Goal: Task Accomplishment & Management: Complete application form

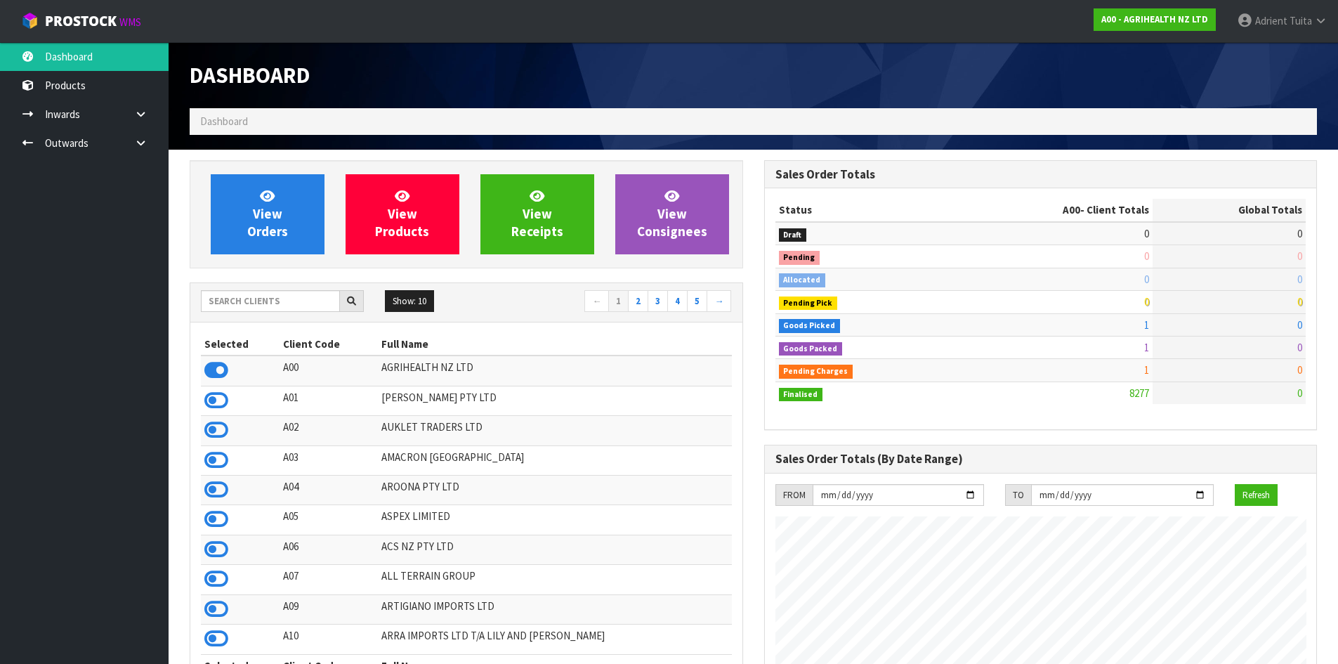
scroll to position [1064, 574]
click at [291, 298] on input "text" at bounding box center [270, 301] width 139 height 22
type input "P10"
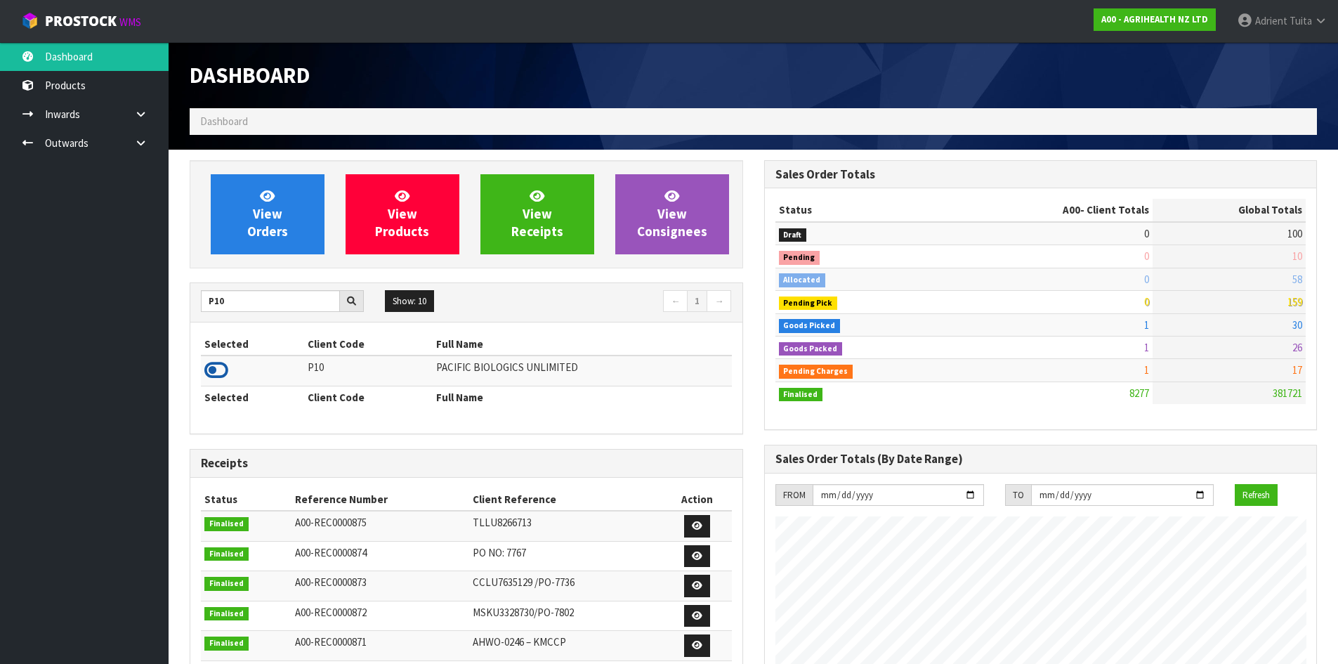
click at [212, 365] on icon at bounding box center [216, 370] width 24 height 21
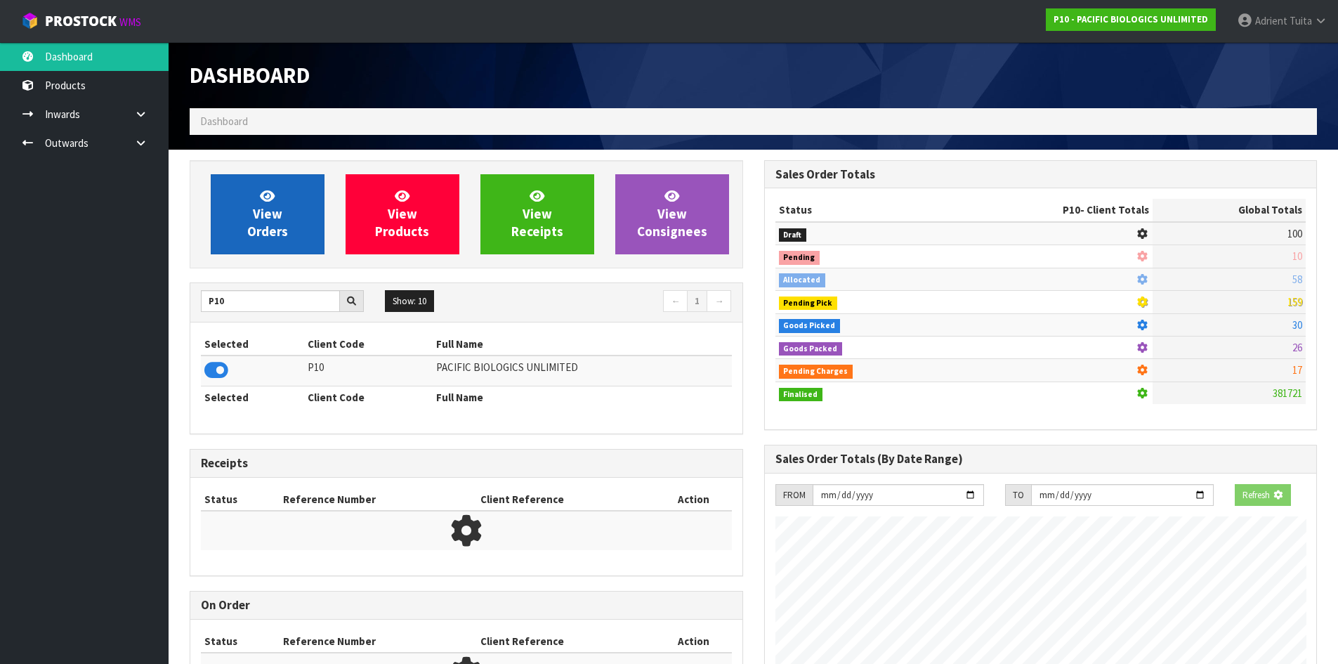
scroll to position [1041, 574]
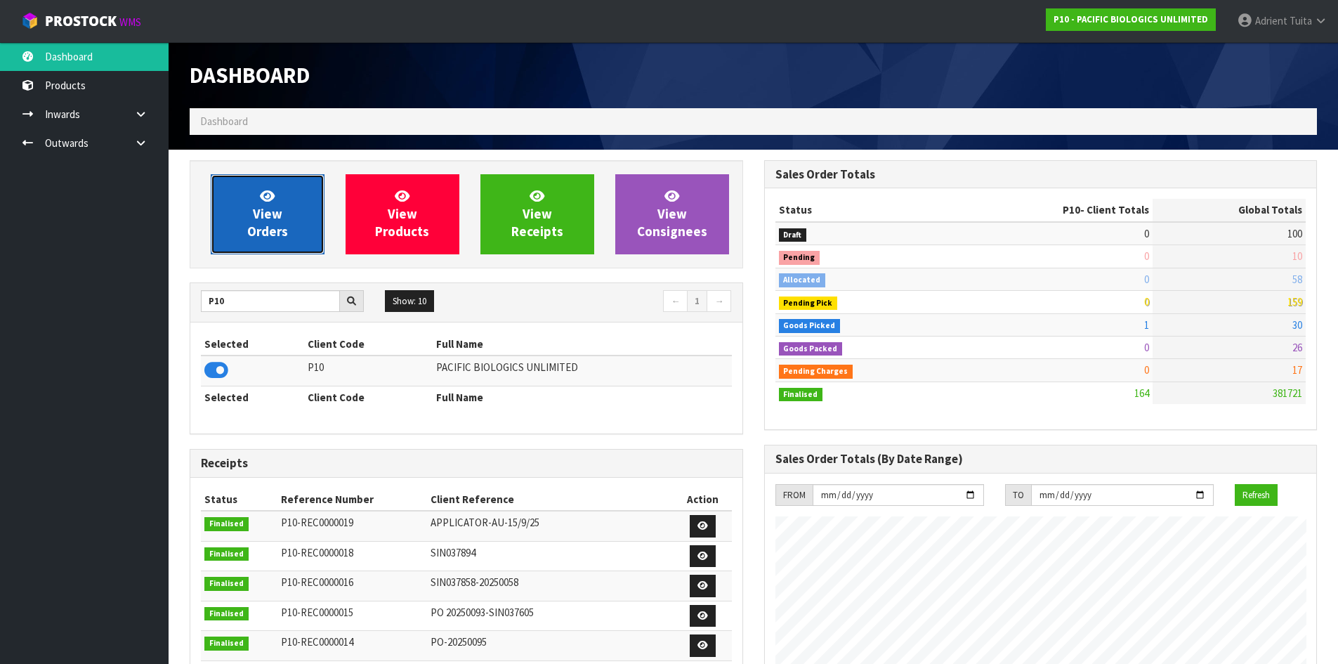
click at [253, 194] on link "View Orders" at bounding box center [268, 214] width 114 height 80
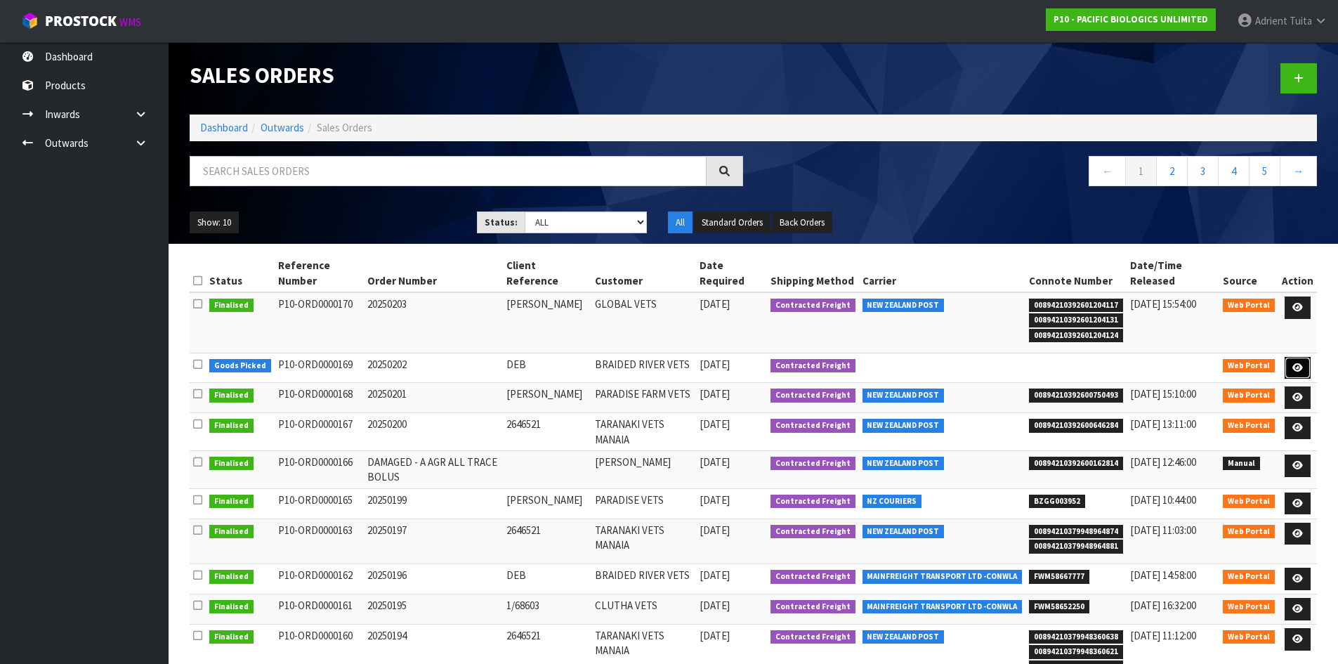
click at [1288, 366] on link at bounding box center [1298, 368] width 26 height 22
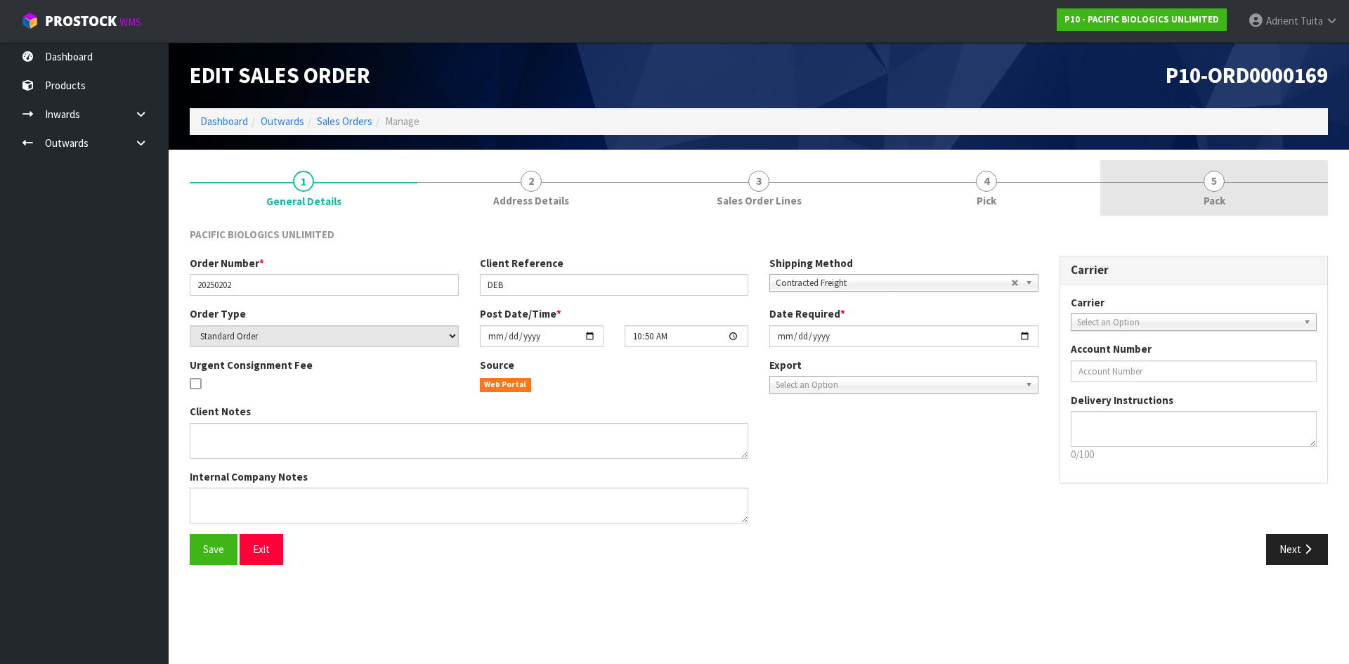
click at [1244, 195] on link "5 Pack" at bounding box center [1214, 187] width 228 height 55
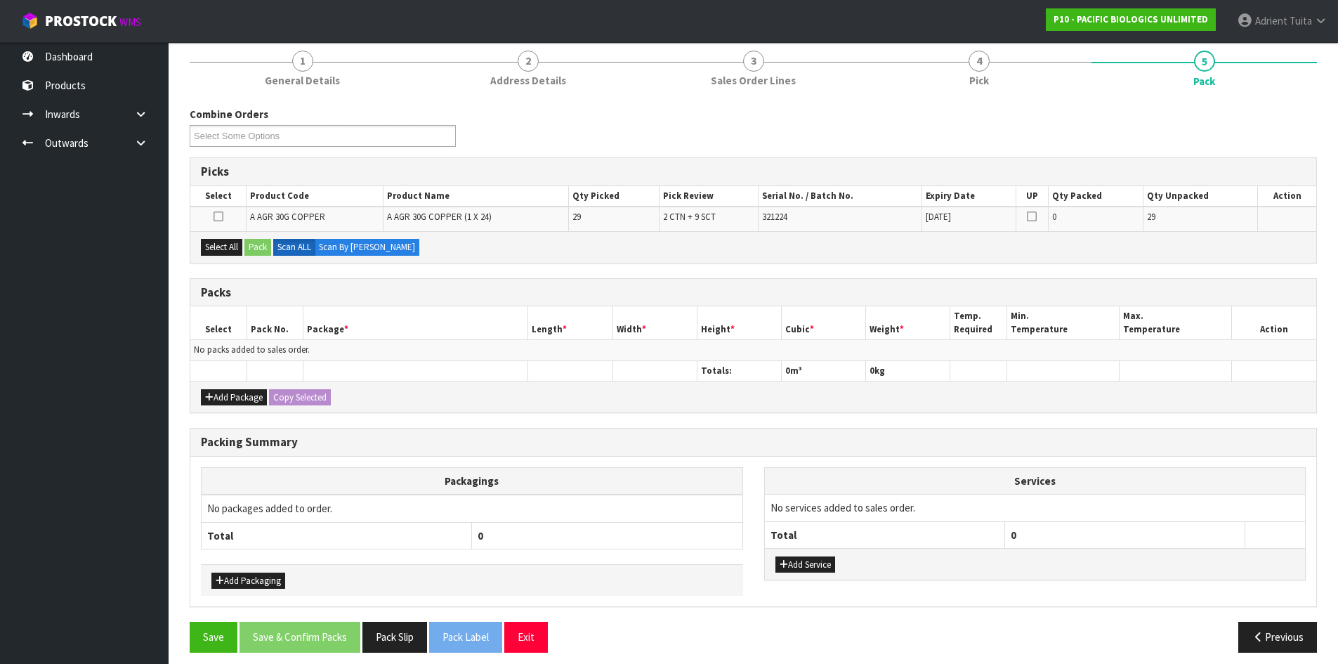
scroll to position [130, 0]
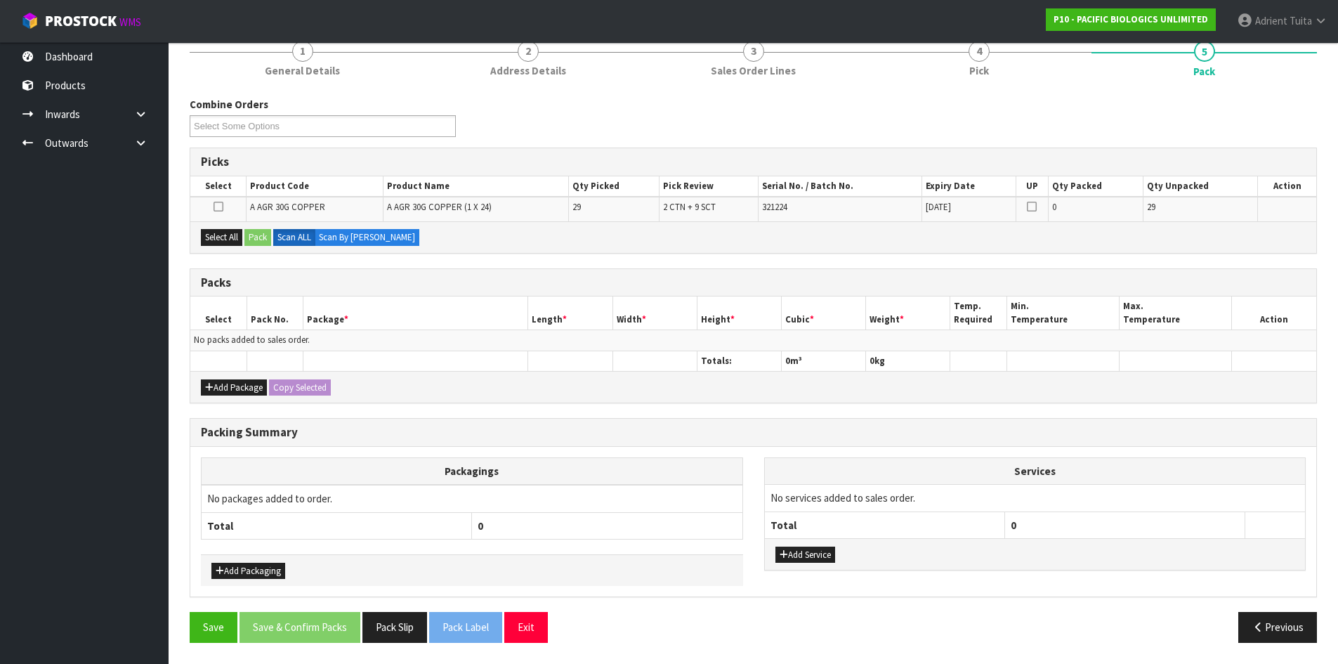
click at [222, 376] on div "Add Package Copy Selected" at bounding box center [753, 387] width 1126 height 32
click at [218, 383] on button "Add Package" at bounding box center [234, 387] width 66 height 17
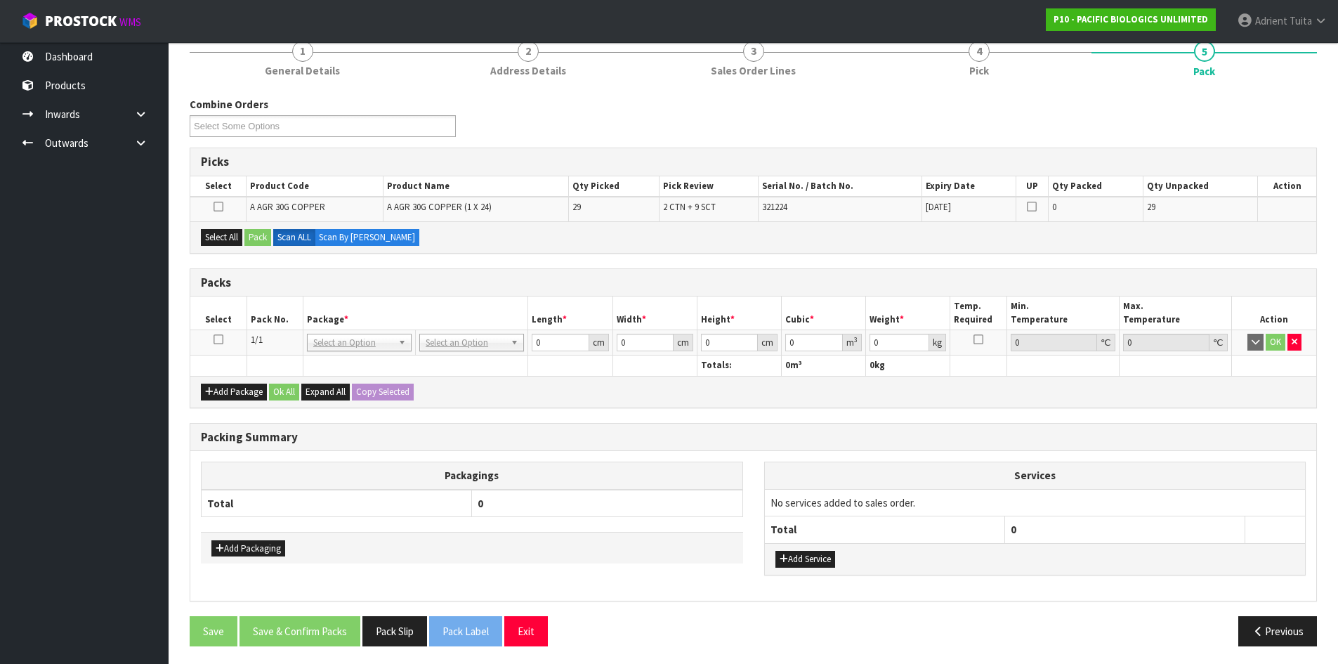
click at [216, 340] on icon at bounding box center [219, 339] width 10 height 1
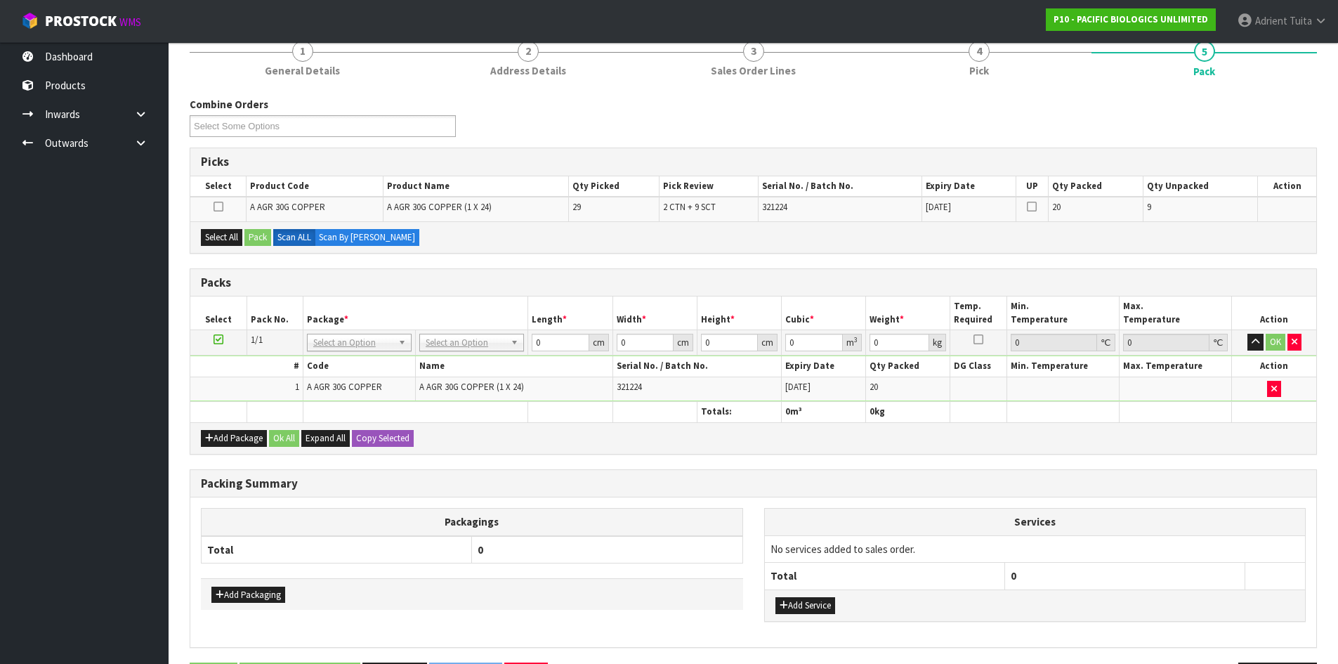
drag, startPoint x: 170, startPoint y: 439, endPoint x: 181, endPoint y: 435, distance: 11.3
click at [174, 438] on section "1 General Details 2 Address Details 3 Sales Order Lines 4 Pick 5 Pack Combine O…" at bounding box center [754, 367] width 1170 height 694
click at [214, 428] on div "Add Package Ok All Expand All Copy Selected" at bounding box center [753, 438] width 1126 height 32
click at [216, 435] on button "Add Package" at bounding box center [234, 438] width 66 height 17
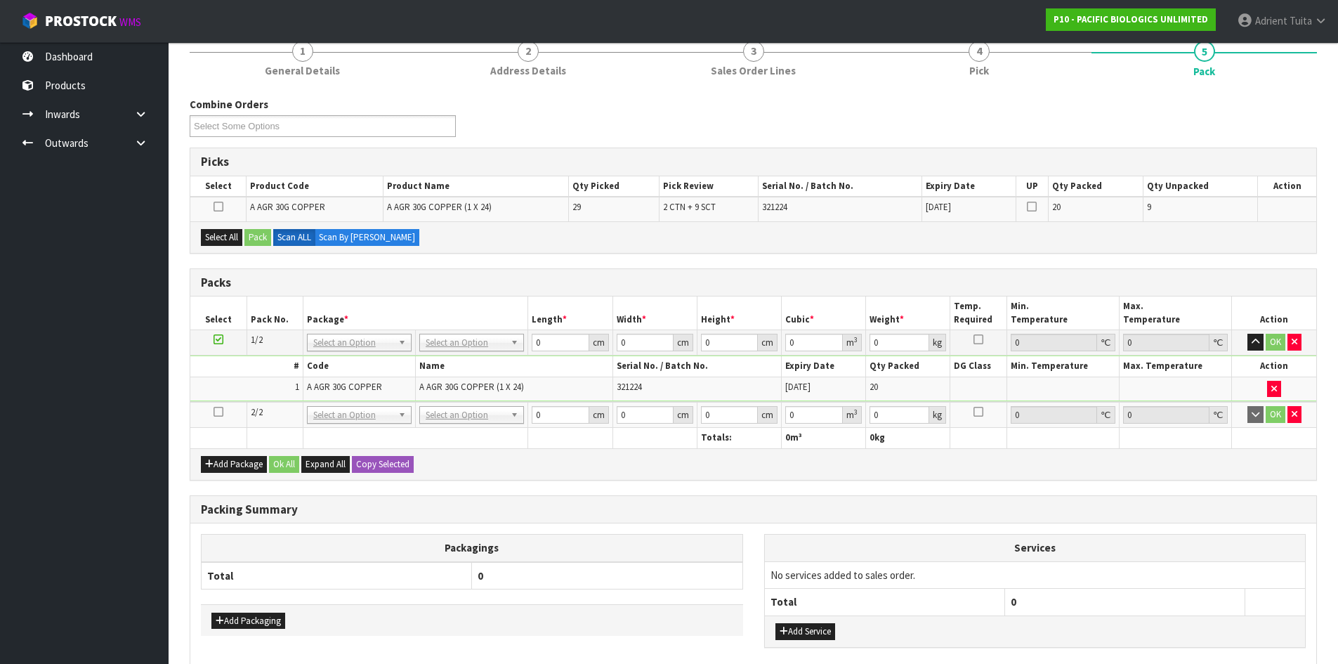
click at [217, 412] on icon at bounding box center [219, 412] width 10 height 1
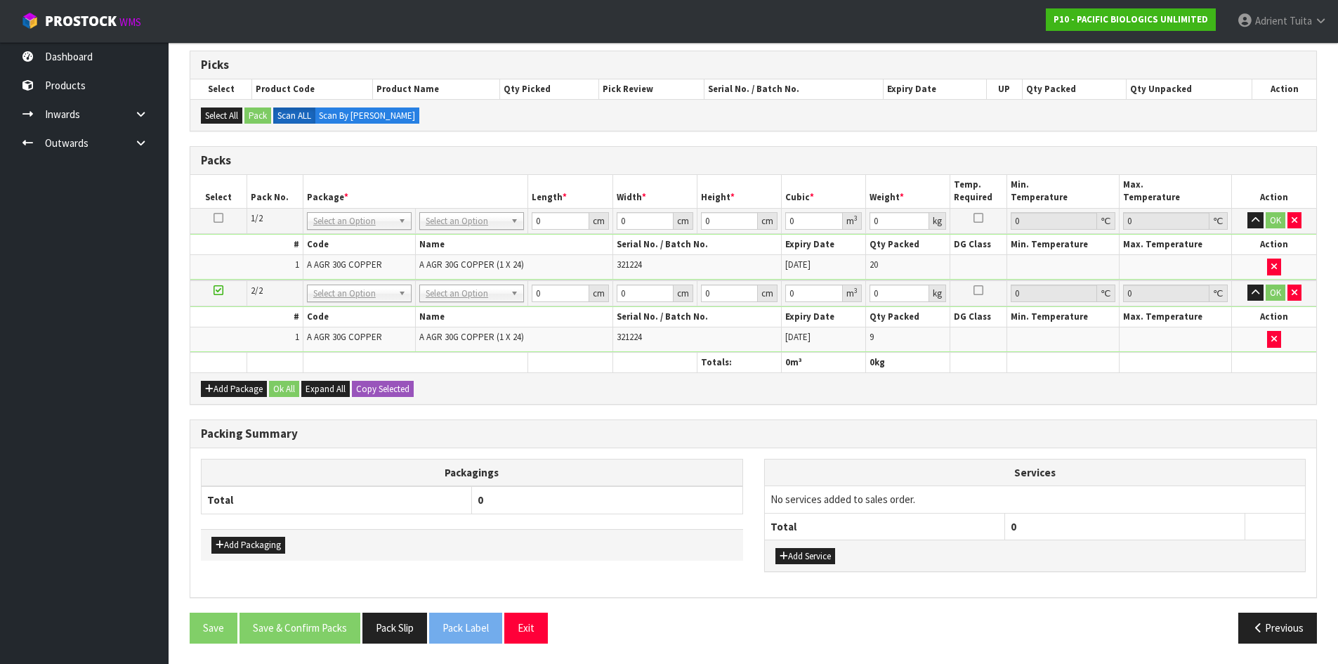
scroll to position [228, 0]
click at [468, 227] on td "No Packaging Cartons PLT GEN120 (1200 X 1000) PLT ONE WAY SKID CHEP HIRE PALLET…" at bounding box center [472, 219] width 112 height 25
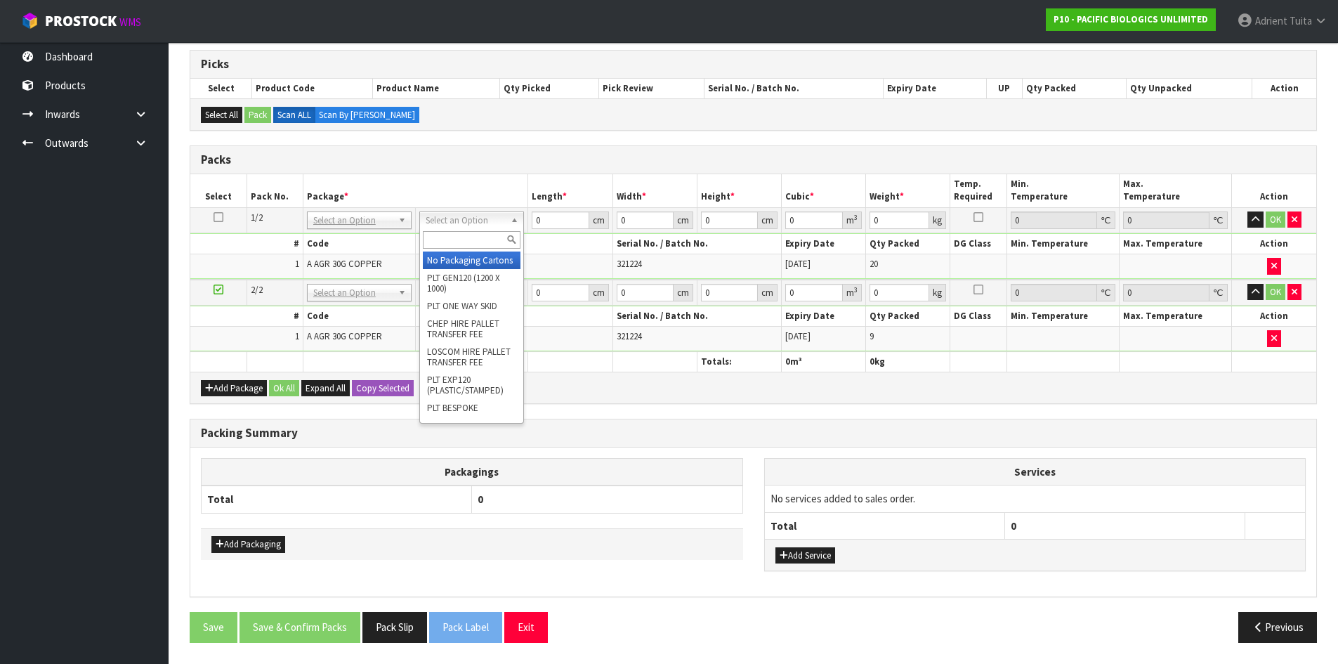
click at [466, 233] on input "text" at bounding box center [472, 240] width 98 height 18
type input "CTN5"
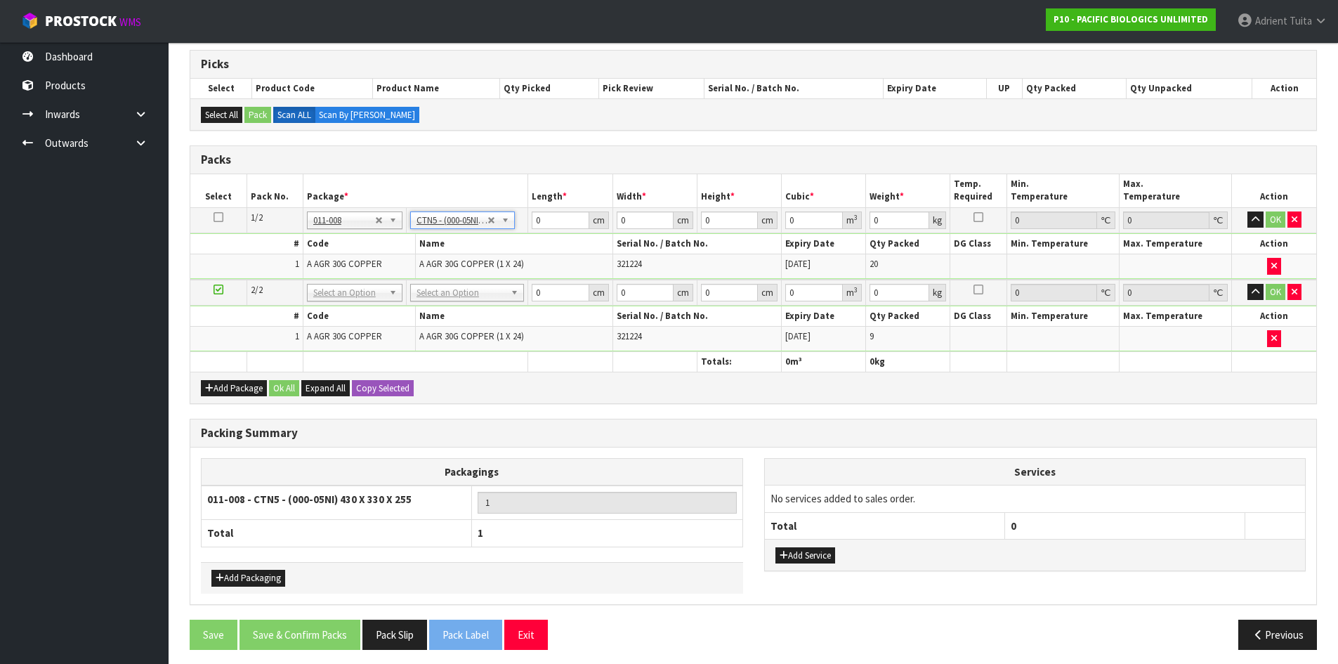
type input "43"
type input "33"
type input "25.5"
type input "0.036185"
type input "17.2"
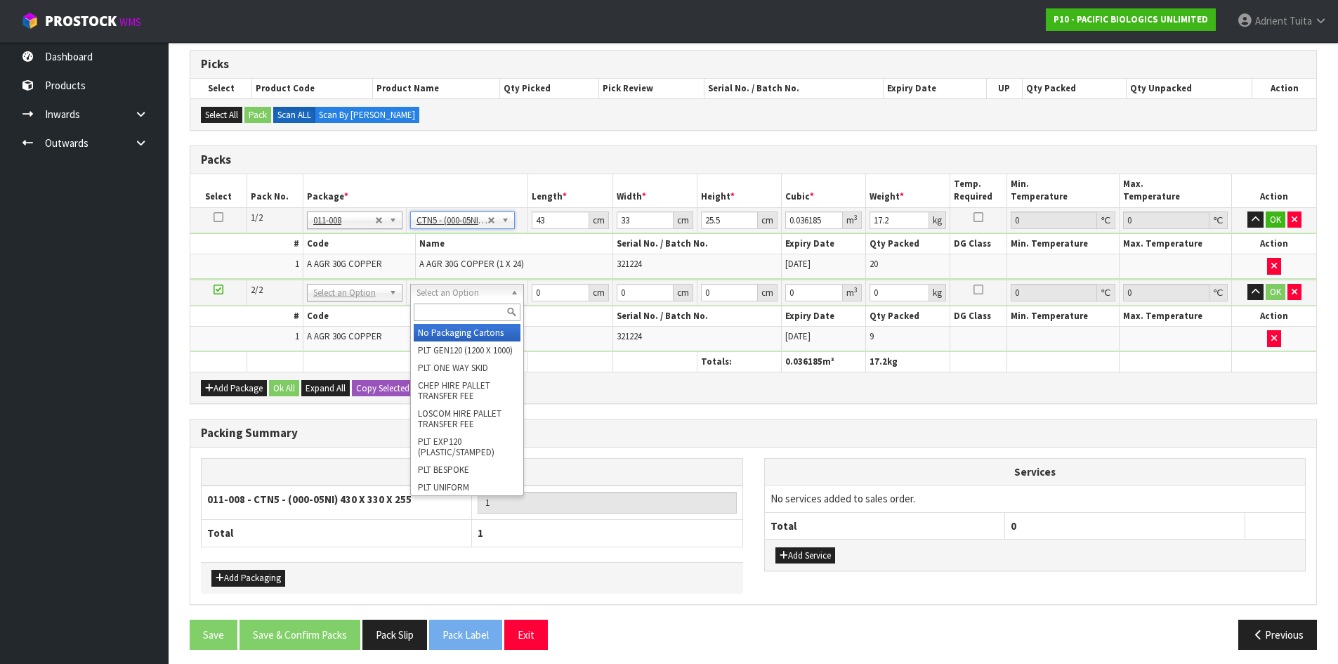
click at [452, 306] on input "text" at bounding box center [467, 312] width 107 height 18
type input "A4"
type input "30.5"
type input "21.5"
type input "10.5"
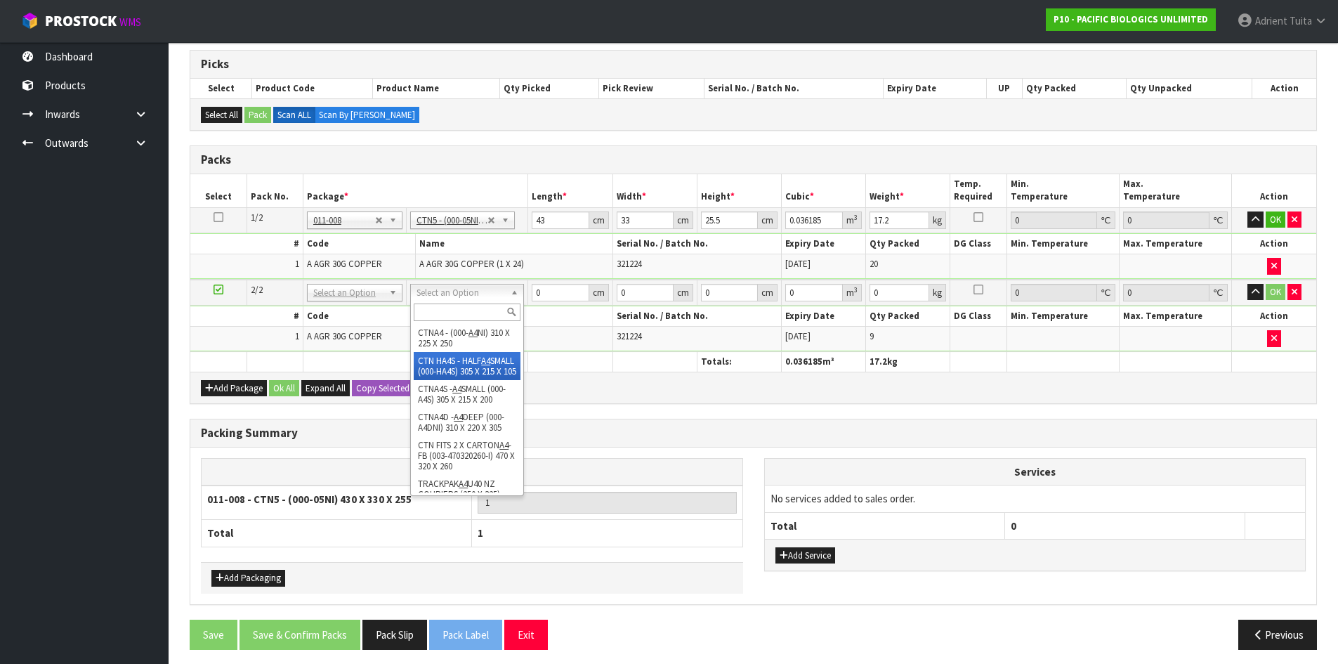
type input "0.006885"
type input "7.4"
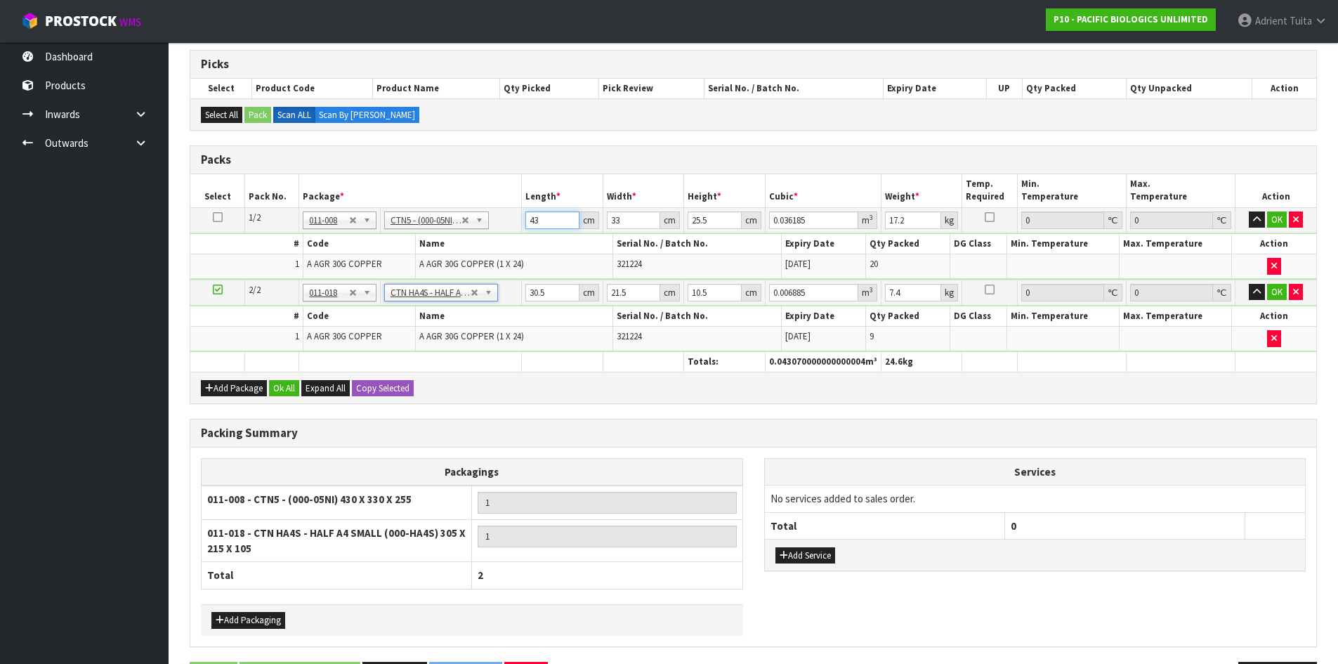
click at [540, 226] on input "43" at bounding box center [552, 220] width 54 height 18
type input "4"
type input "0.003366"
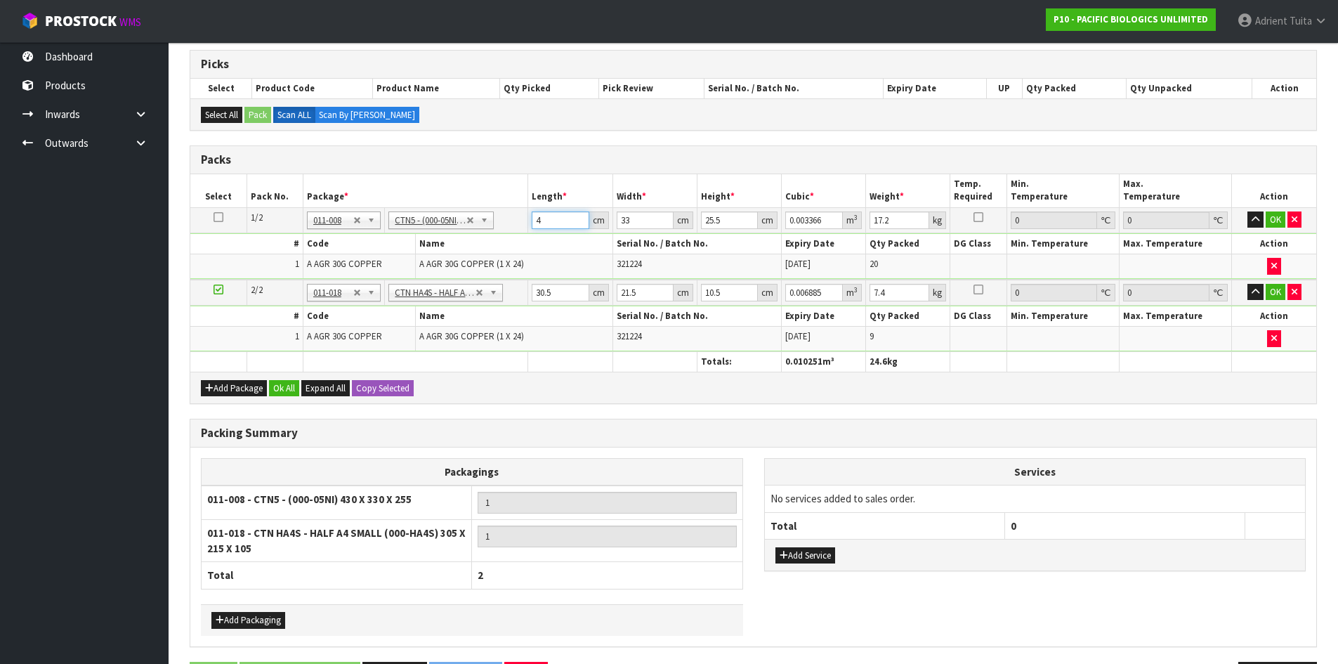
type input "44"
type input "0.037026"
type input "44"
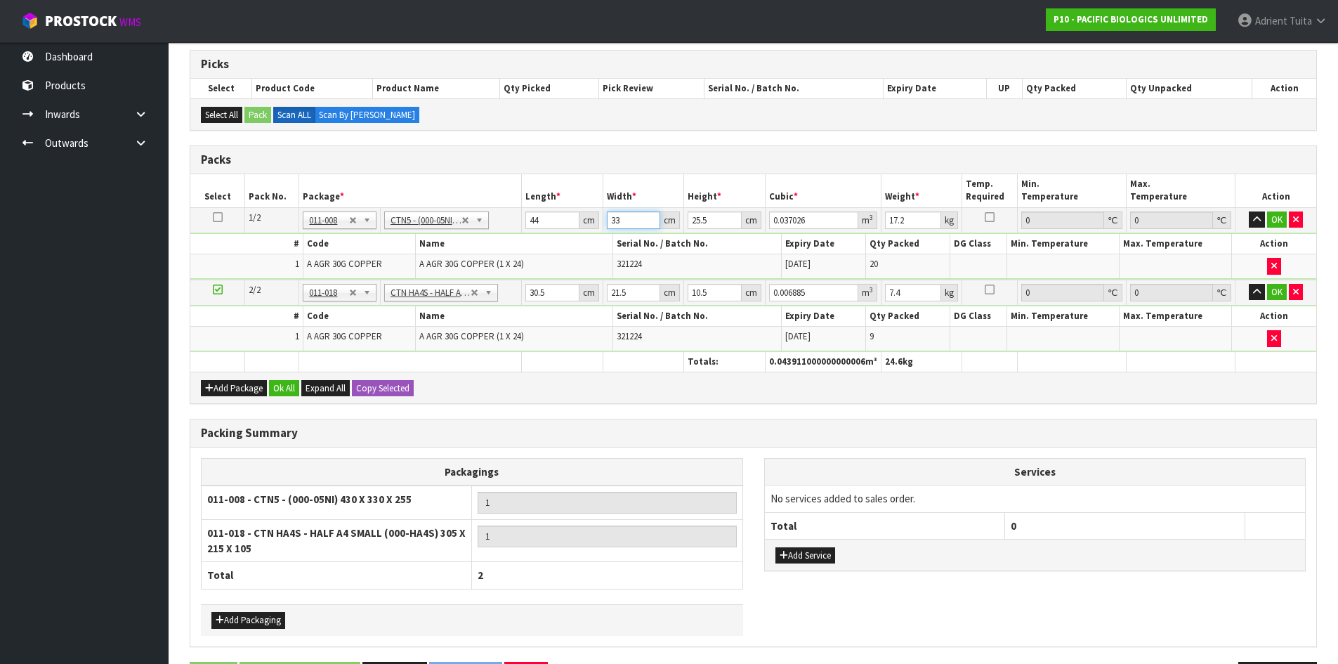
type input "3"
type input "0.003366"
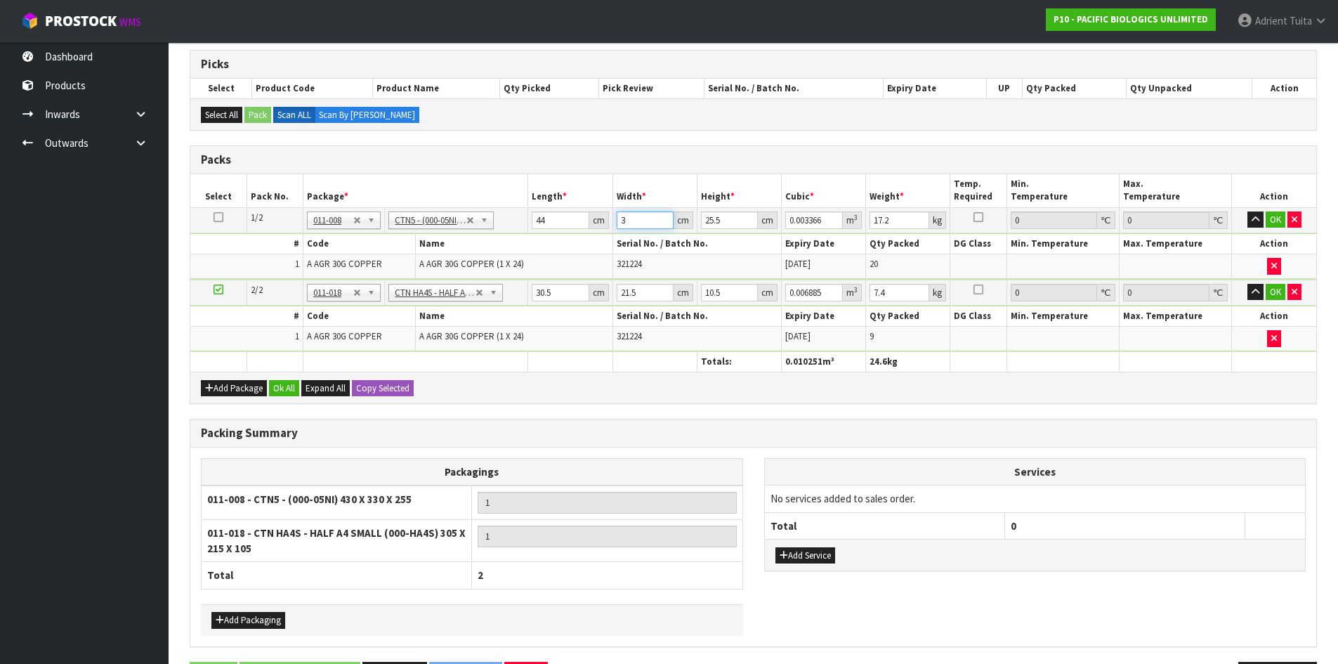
type input "35"
type input "0.03927"
type input "35"
type input "1"
type input "0.00154"
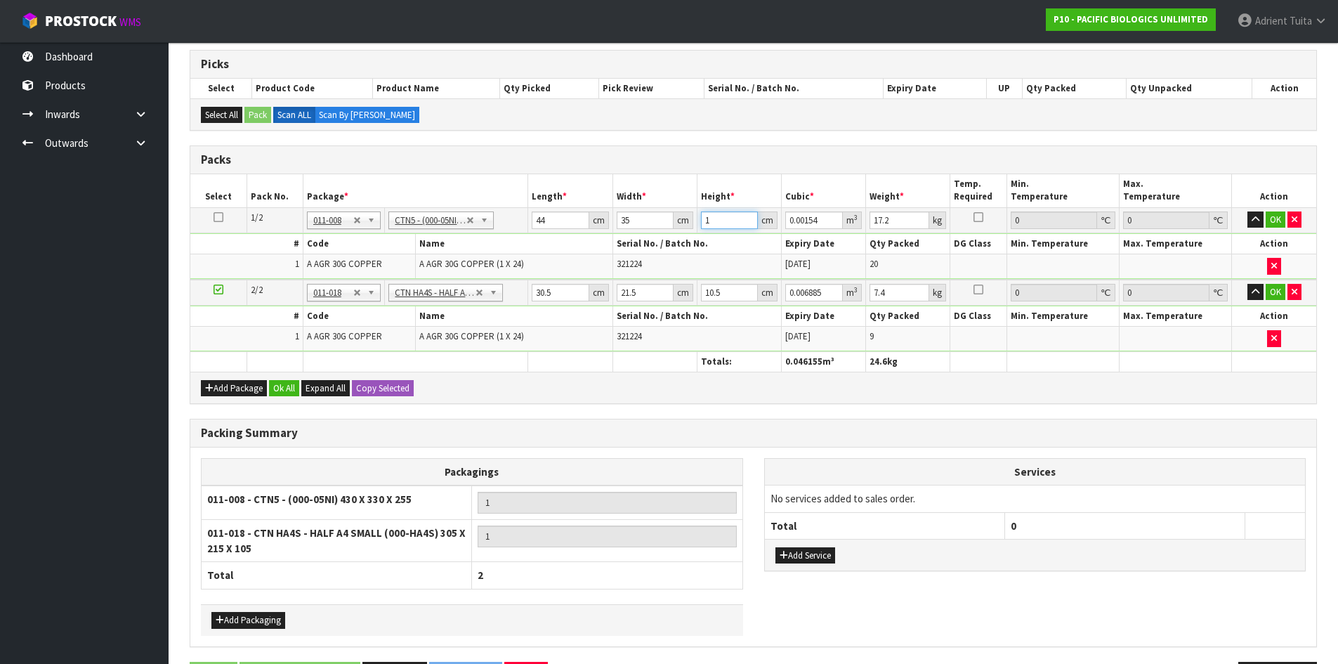
type input "19"
type input "0.02926"
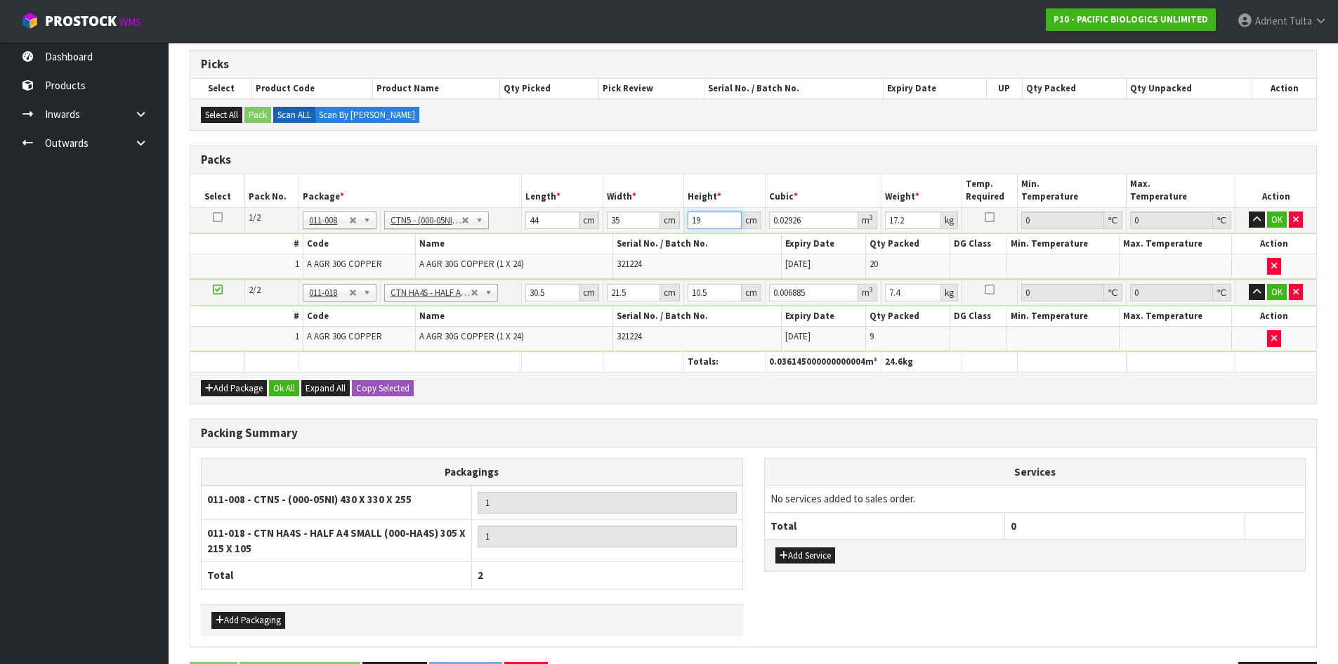
type input "19"
click at [530, 292] on input "30.5" at bounding box center [552, 293] width 54 height 18
type input "3"
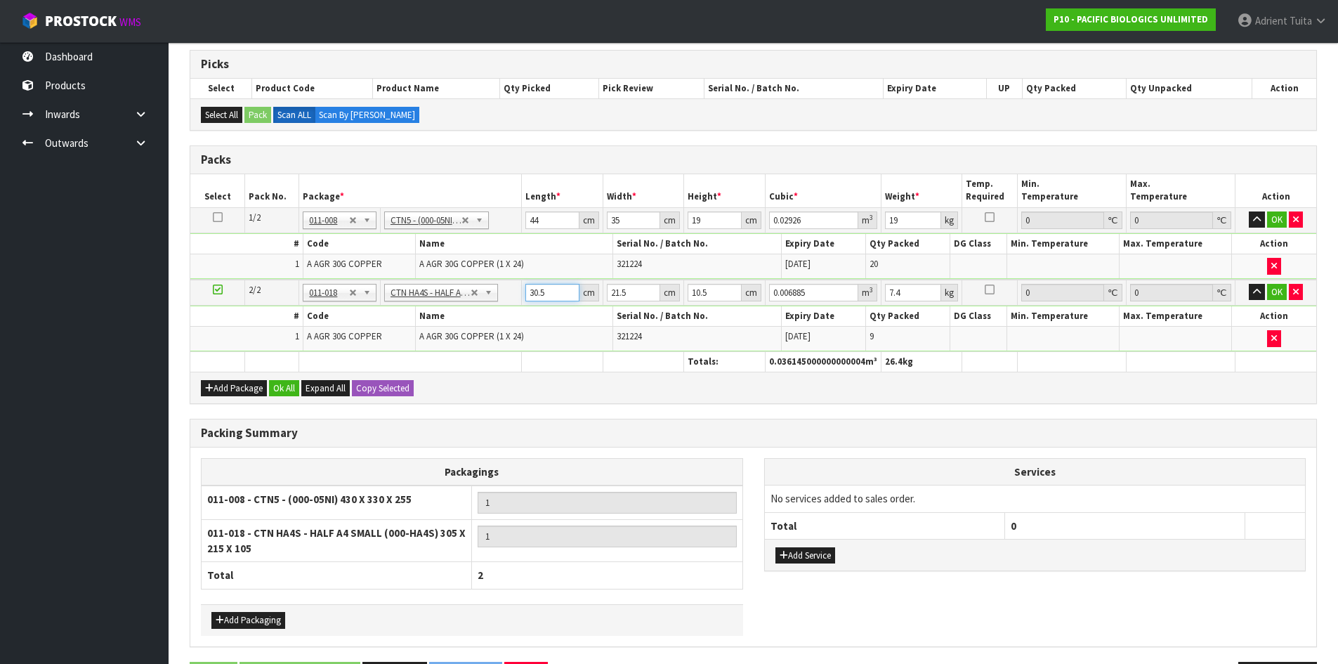
type input "0.000677"
type input "32"
type input "0.007224"
type input "32"
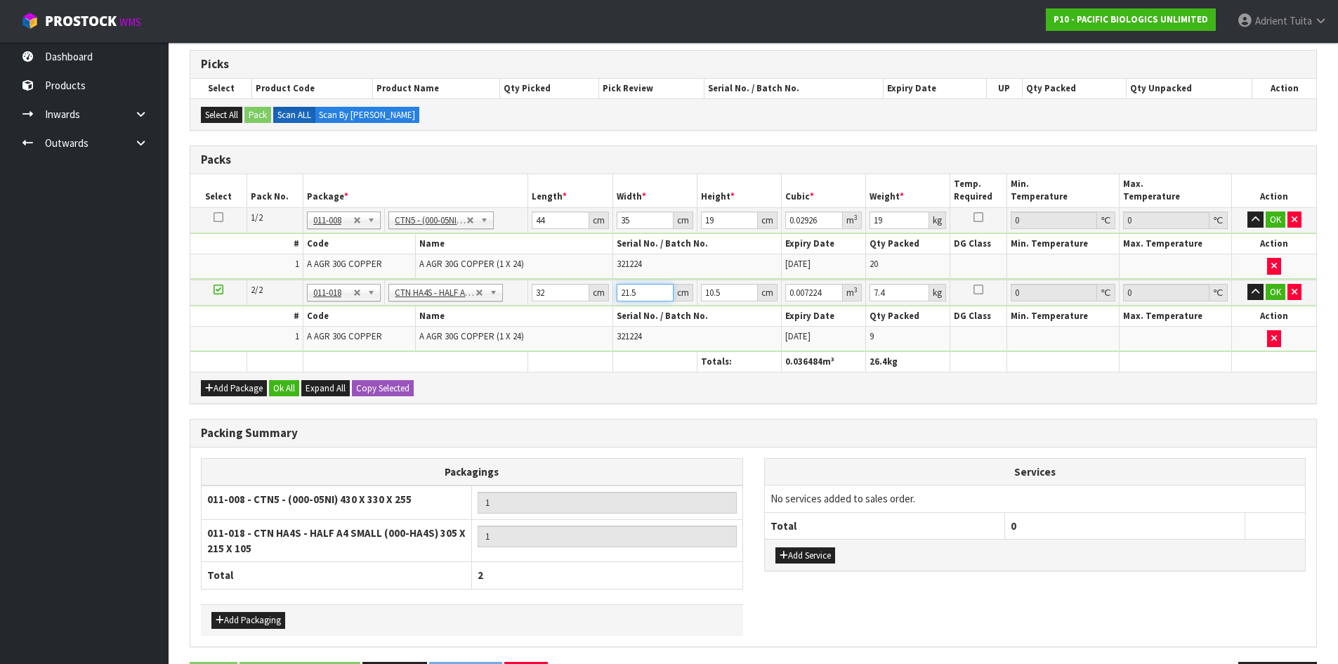
type input "2"
type input "0.000672"
type input "24"
type input "0.008064"
type input "24"
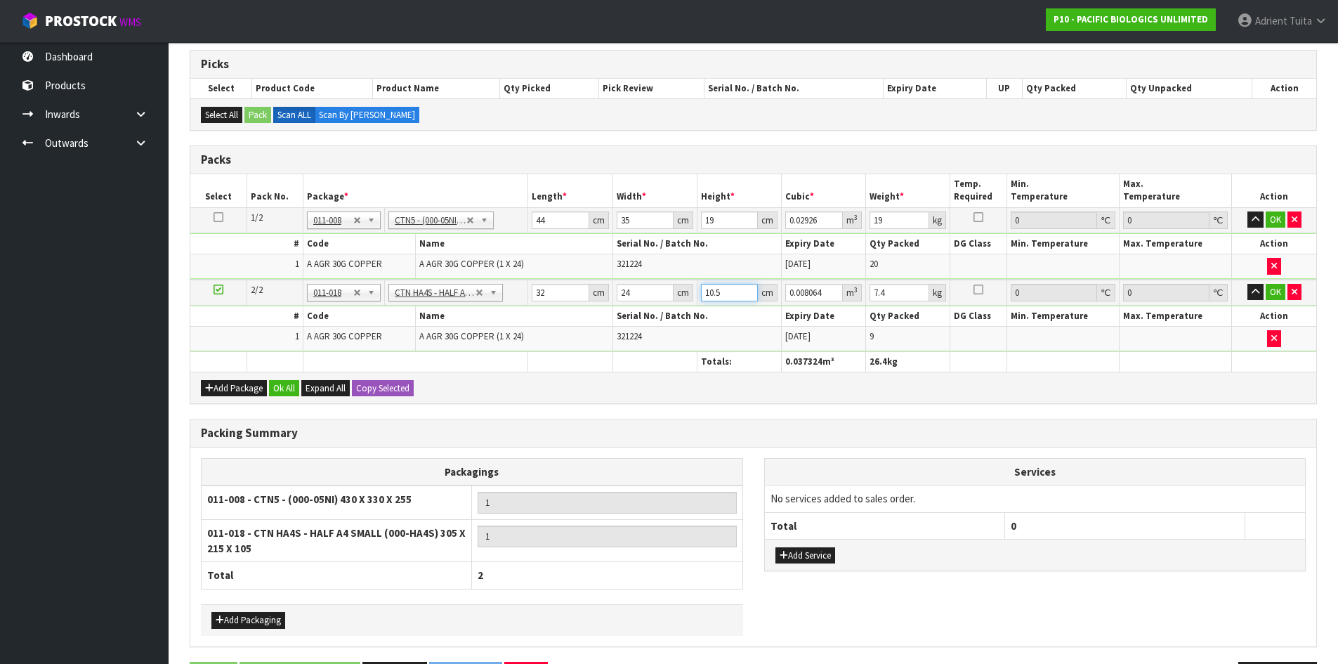
type input "1"
type input "0.000768"
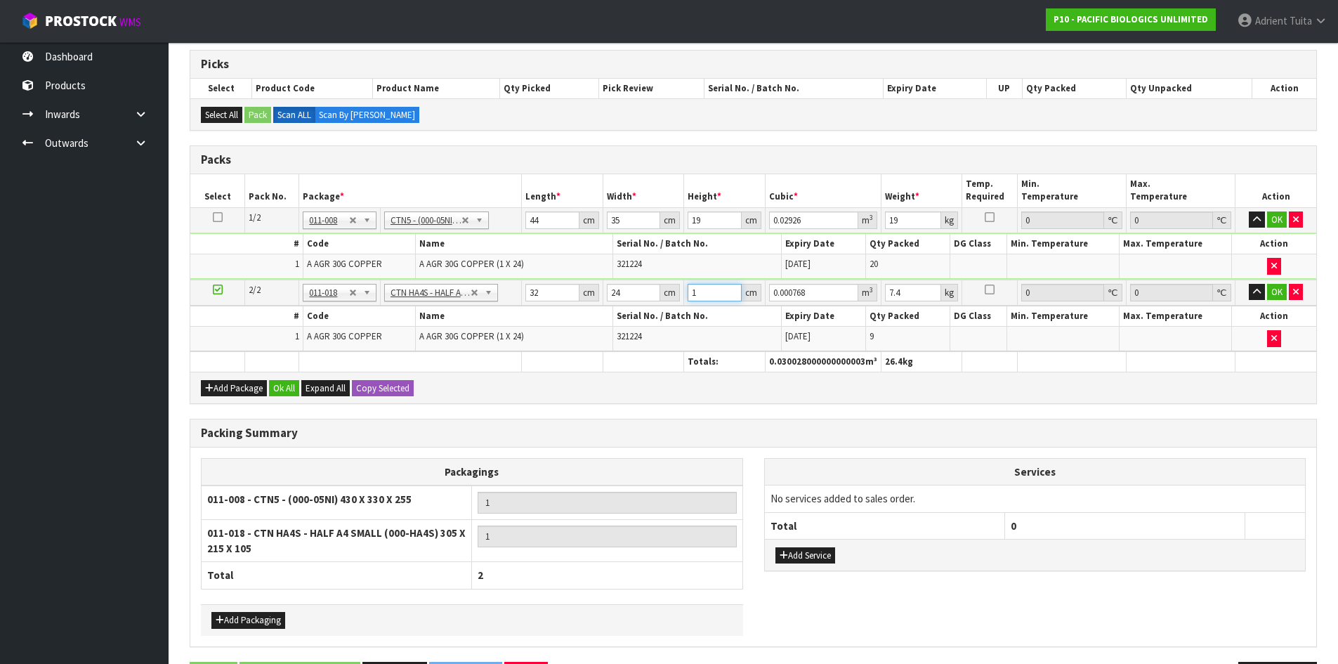
type input "15"
type input "0.01152"
type input "15"
type input "9"
click at [1269, 222] on button "OK" at bounding box center [1277, 219] width 20 height 17
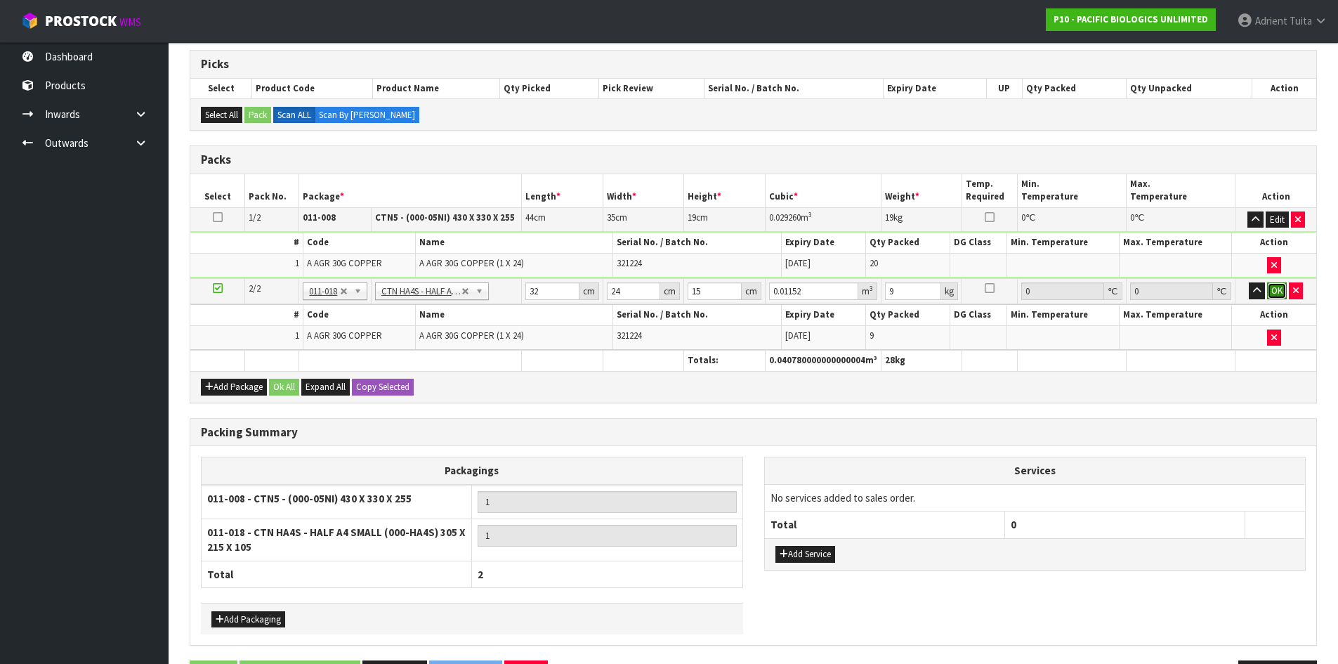
click at [1272, 291] on button "OK" at bounding box center [1277, 290] width 20 height 17
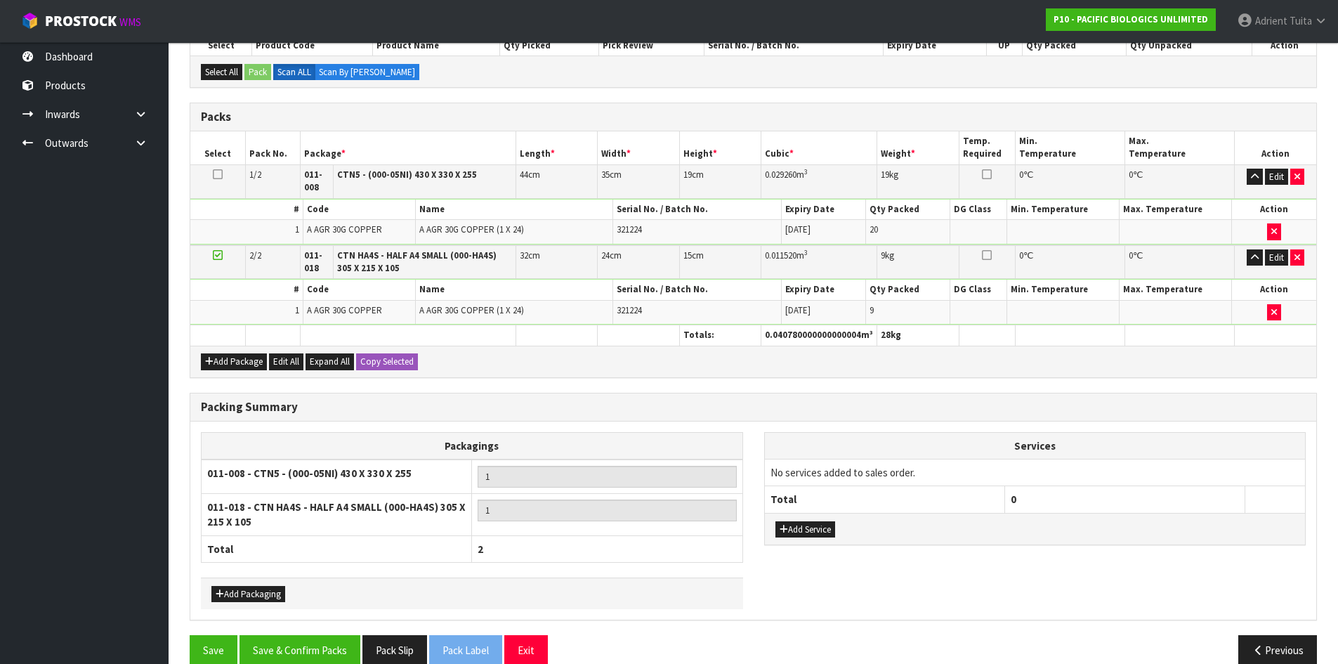
scroll to position [294, 0]
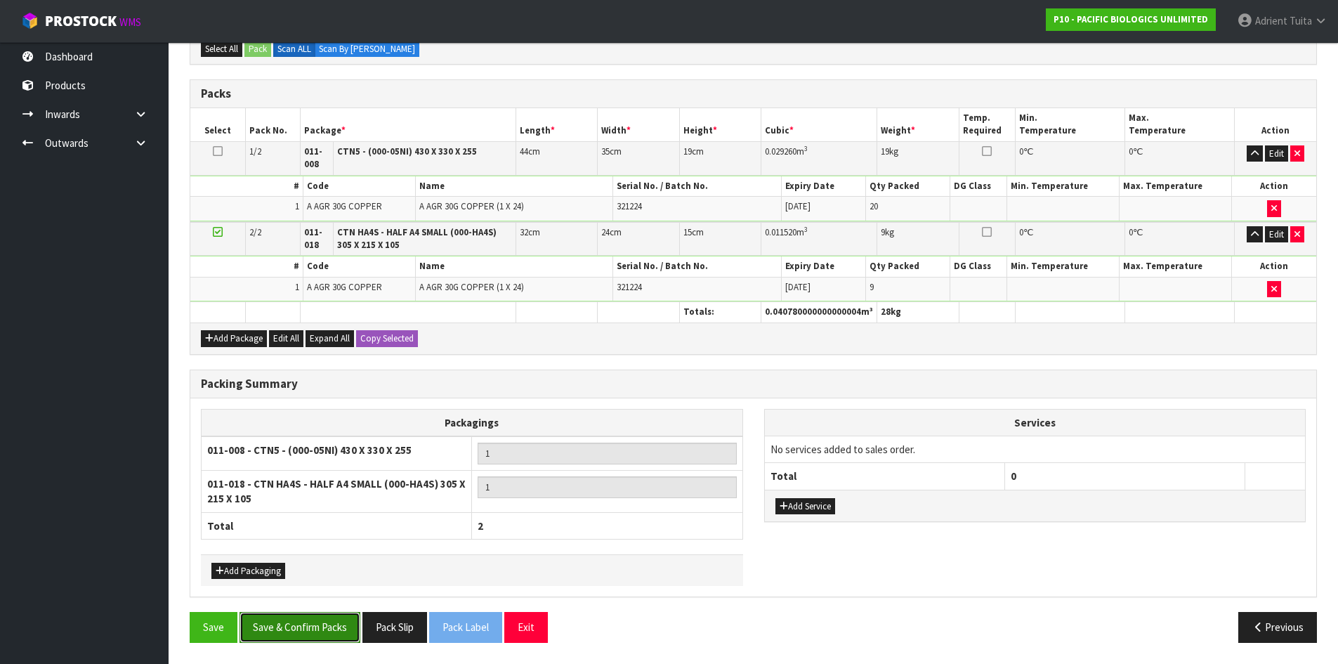
click at [275, 615] on button "Save & Confirm Packs" at bounding box center [300, 627] width 121 height 30
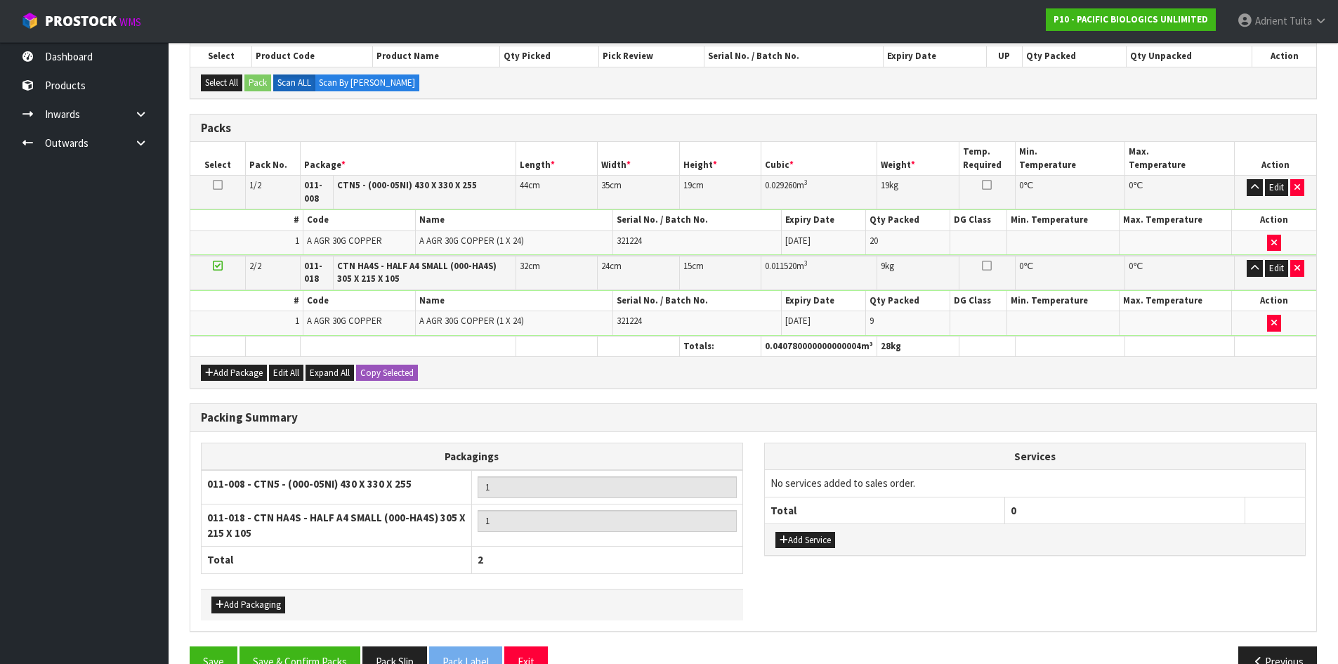
scroll to position [221, 0]
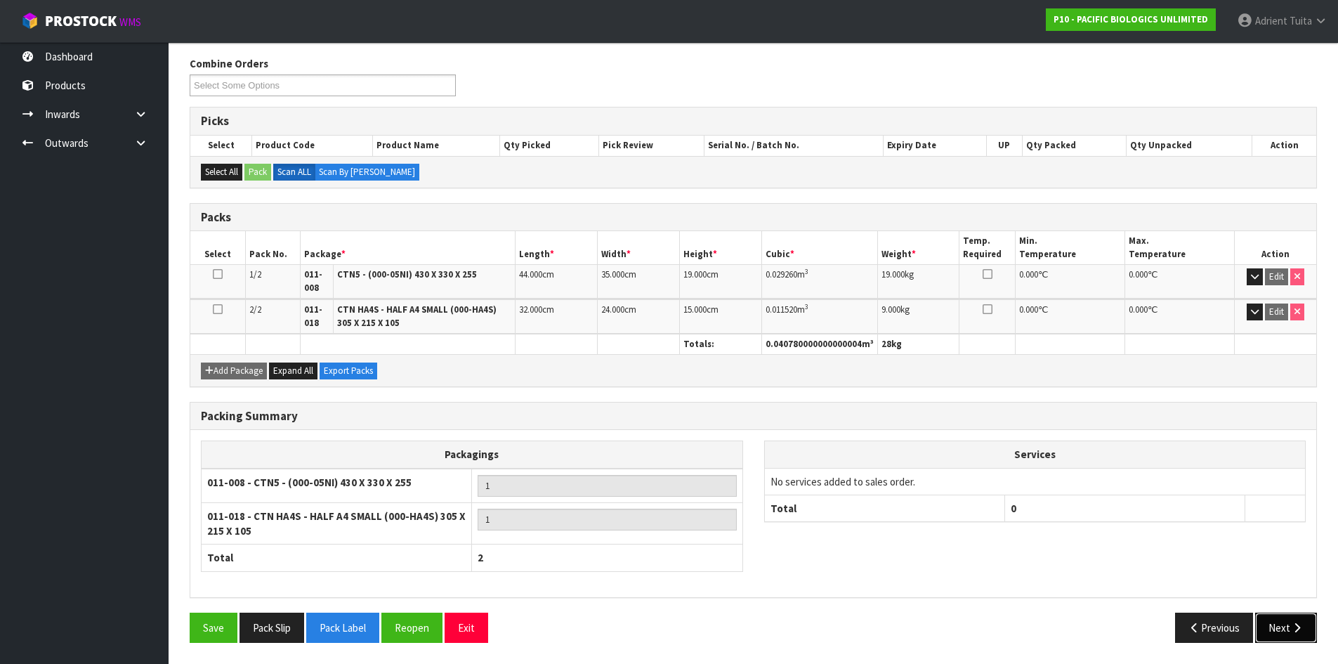
click at [1302, 626] on icon "button" at bounding box center [1297, 627] width 13 height 11
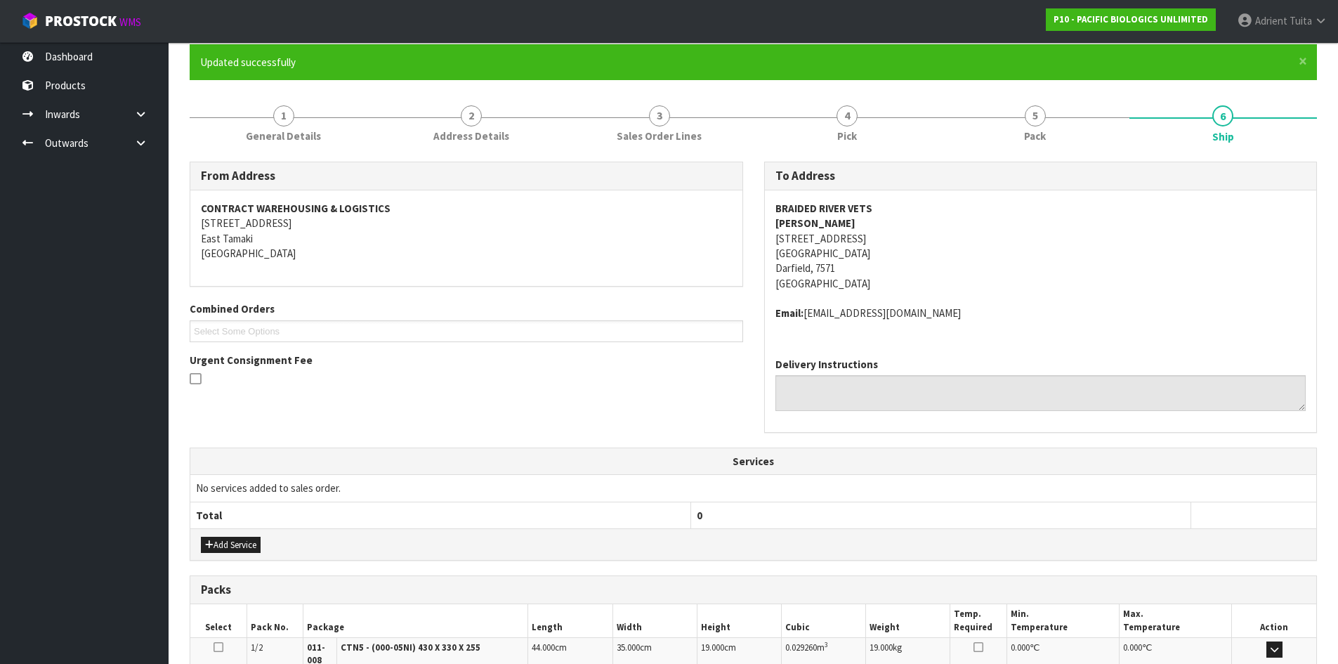
scroll to position [342, 0]
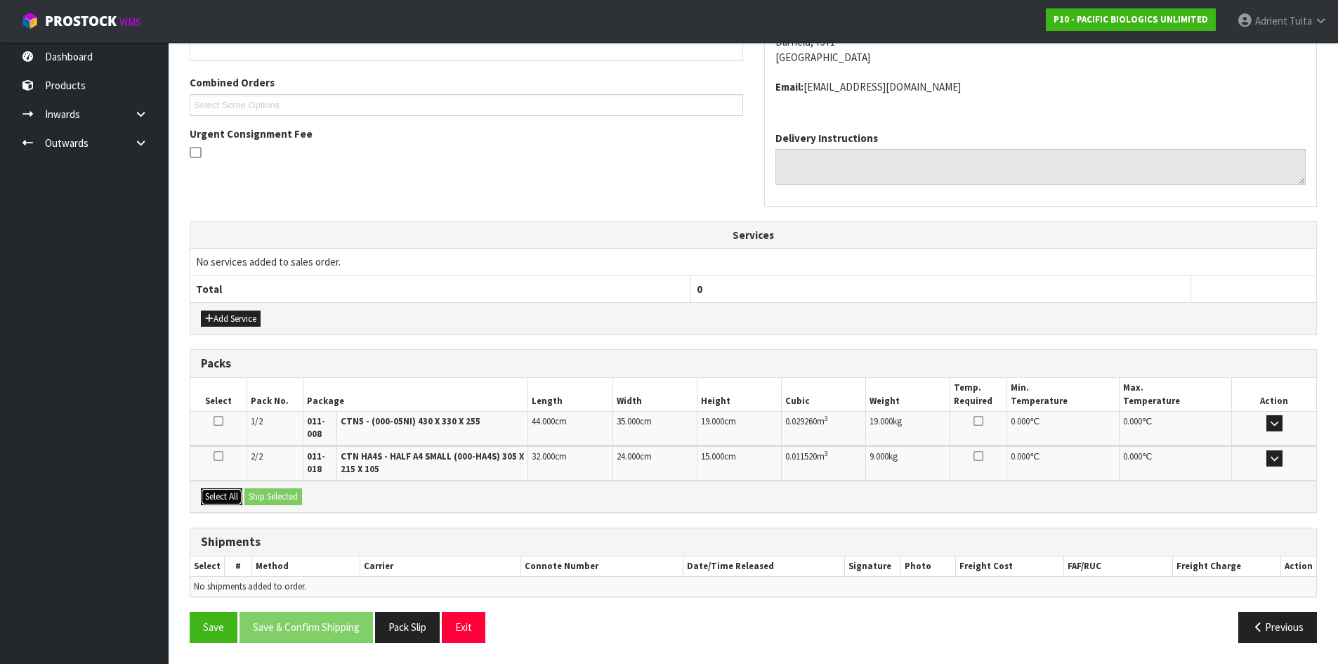
drag, startPoint x: 232, startPoint y: 499, endPoint x: 266, endPoint y: 495, distance: 34.8
click at [233, 498] on button "Select All" at bounding box center [221, 496] width 41 height 17
click at [267, 494] on button "Ship Selected" at bounding box center [273, 496] width 58 height 17
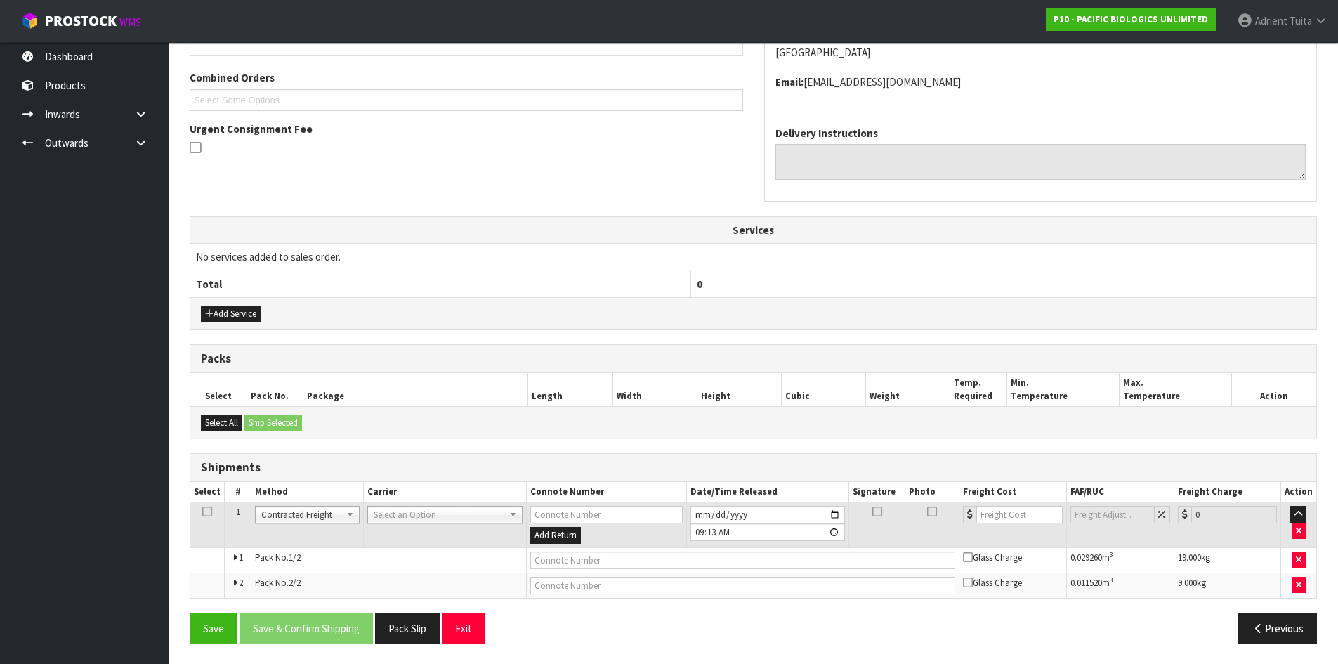
scroll to position [348, 0]
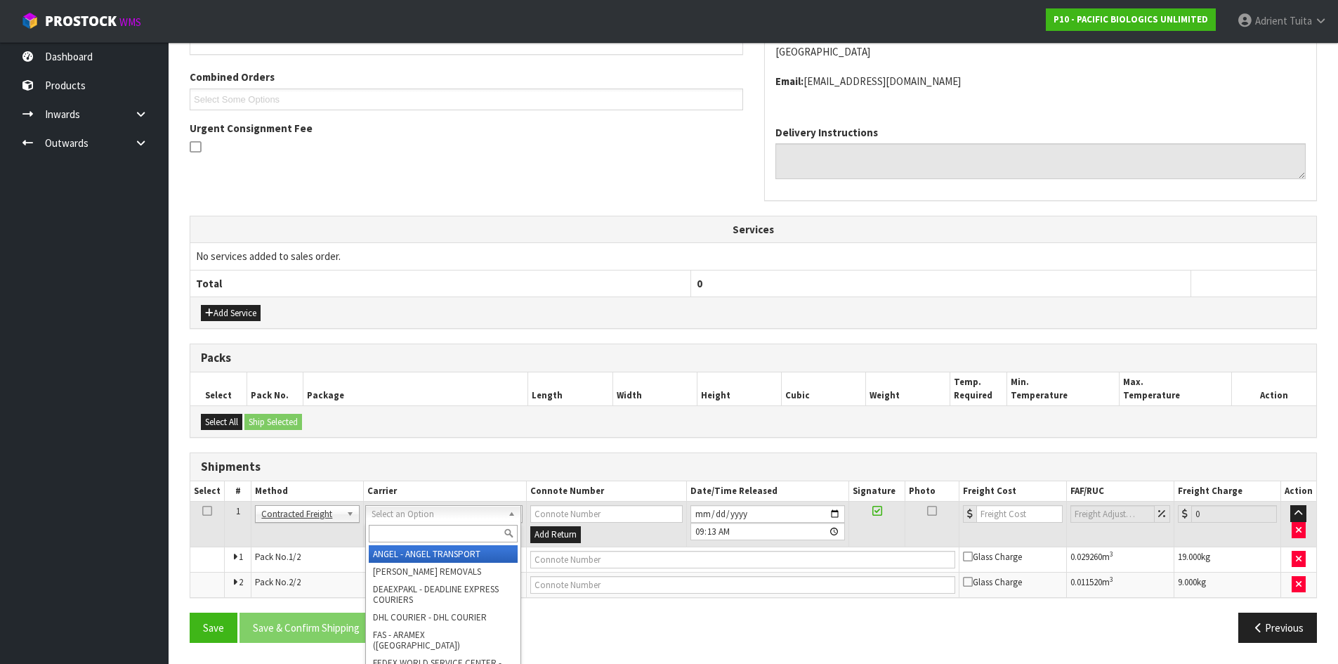
drag, startPoint x: 370, startPoint y: 519, endPoint x: 379, endPoint y: 533, distance: 16.2
click at [379, 533] on input "text" at bounding box center [443, 534] width 149 height 18
type input "NZP"
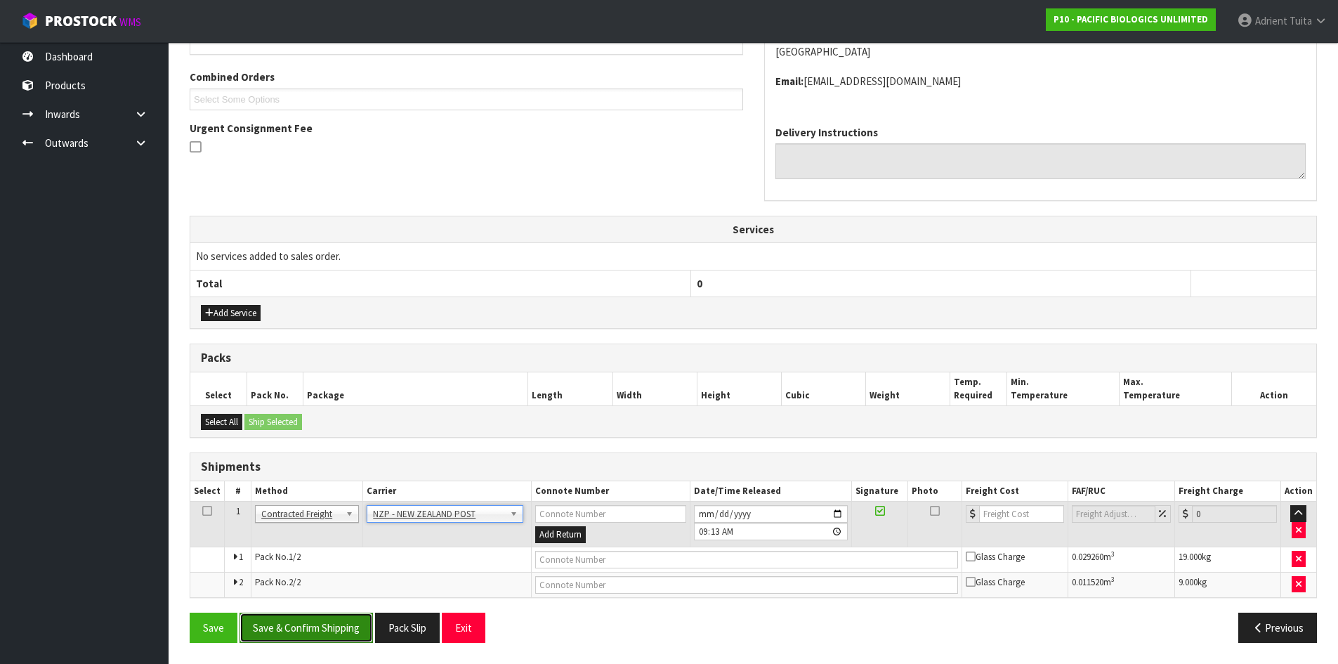
click at [285, 630] on button "Save & Confirm Shipping" at bounding box center [306, 628] width 133 height 30
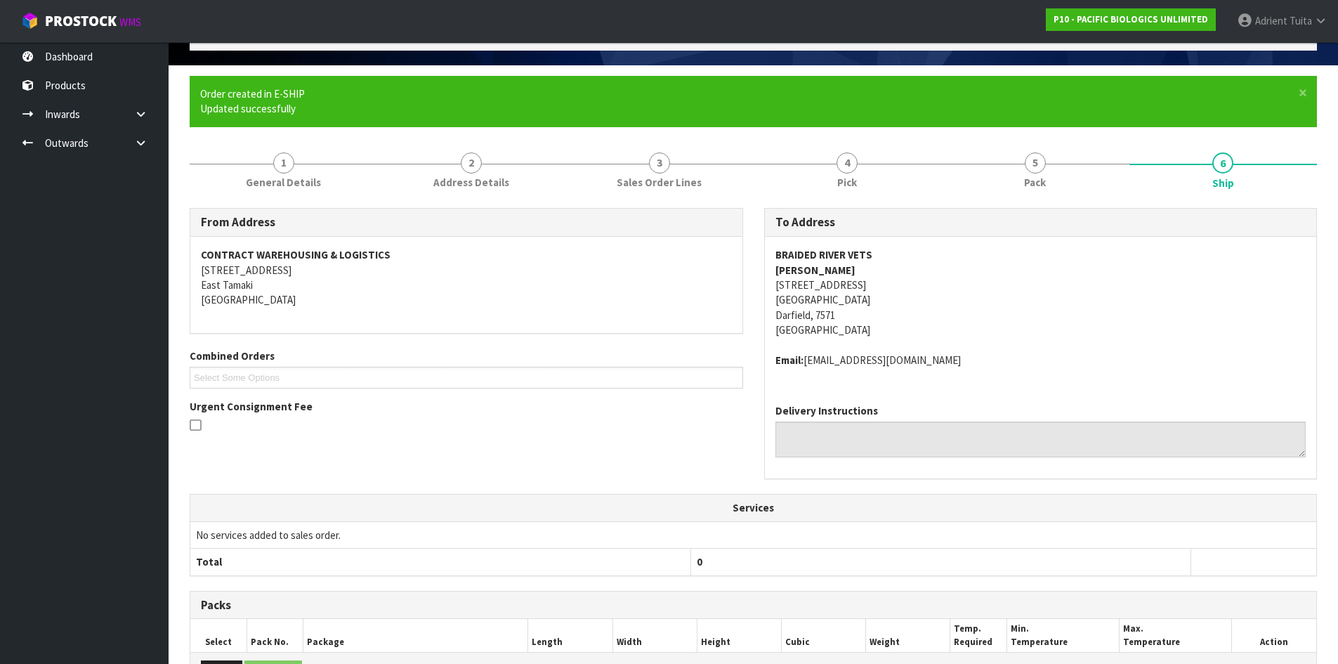
scroll to position [327, 0]
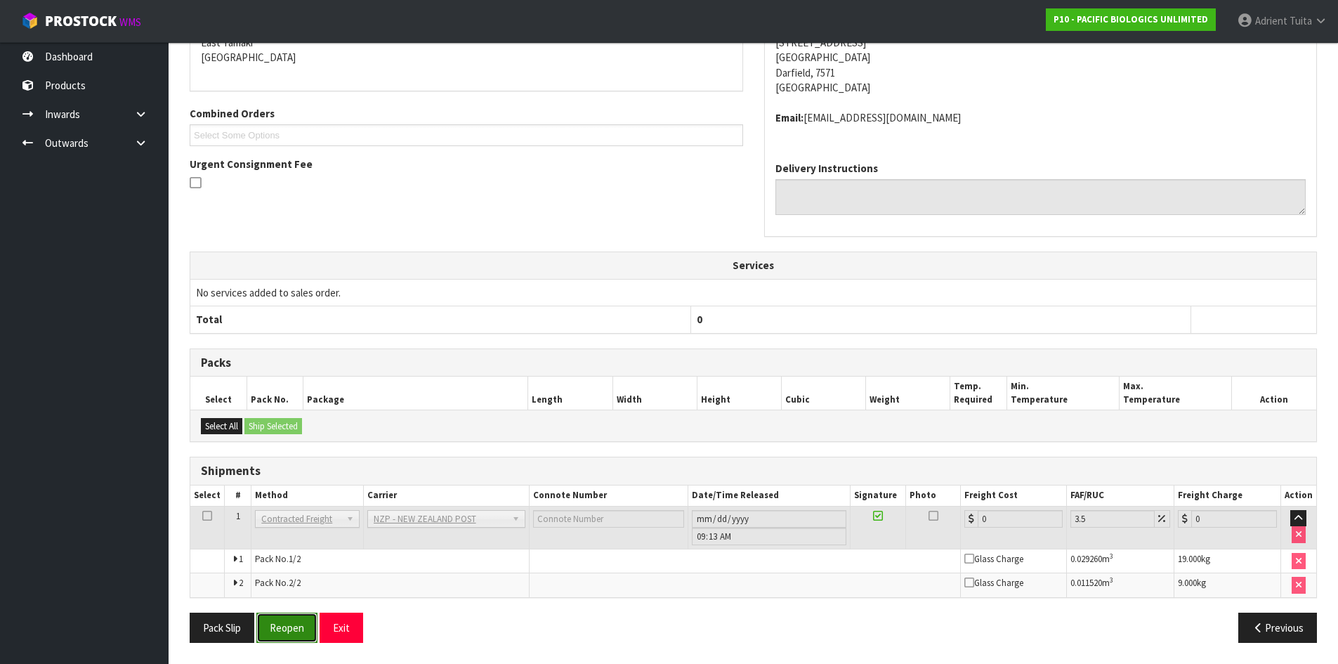
click at [281, 616] on button "Reopen" at bounding box center [286, 628] width 61 height 30
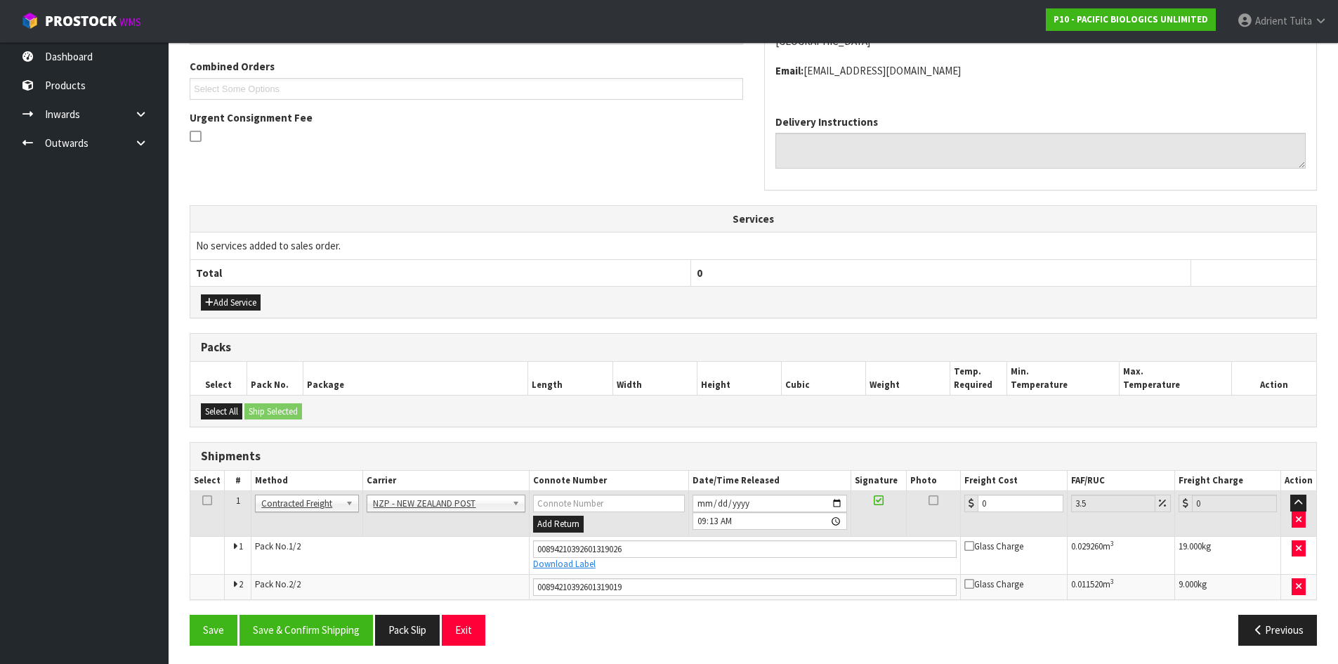
scroll to position [361, 0]
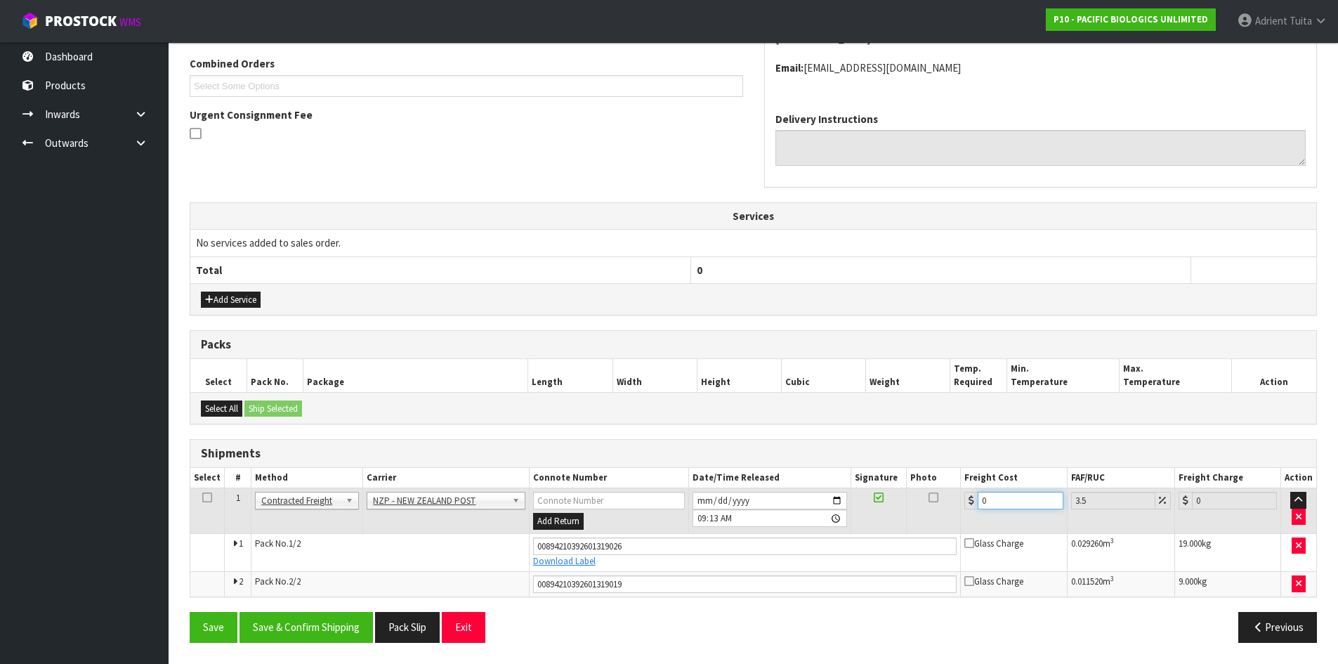
click at [1020, 500] on input "0" at bounding box center [1020, 501] width 85 height 18
type input "4"
type input "4.14"
type input "47"
type input "48.64"
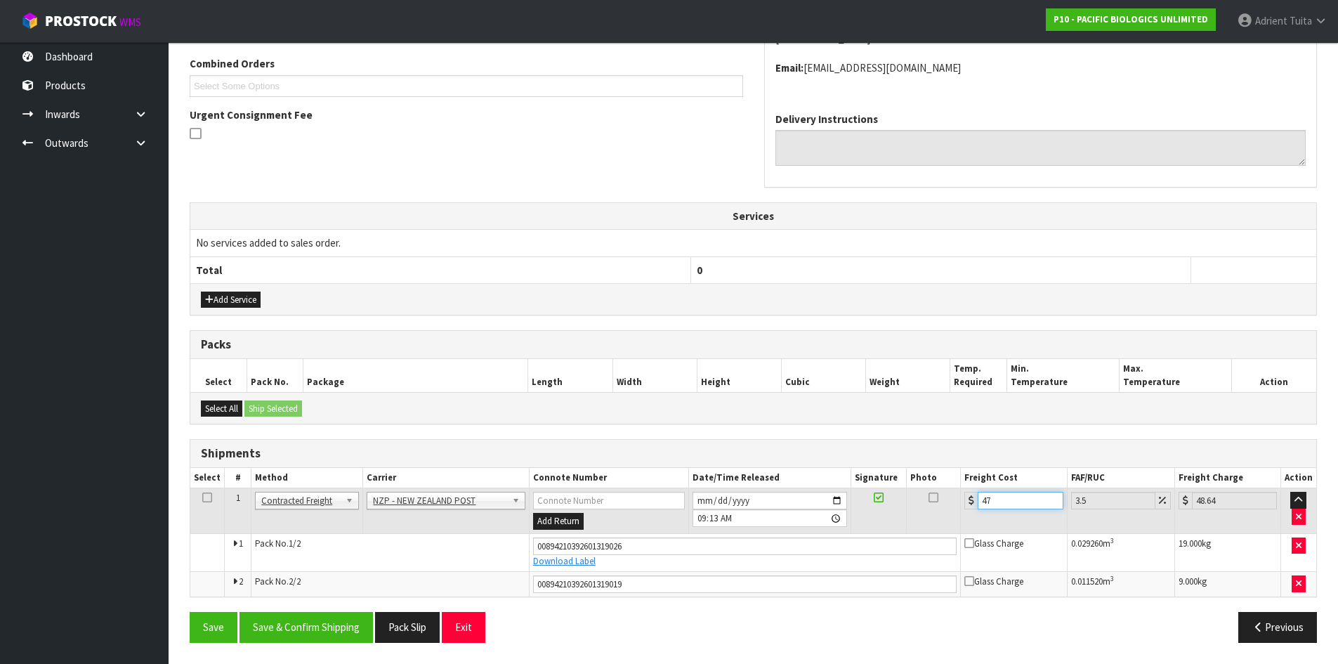
type input "47.4"
type input "49.06"
type input "47.40"
click at [333, 630] on button "Save & Confirm Shipping" at bounding box center [306, 627] width 133 height 30
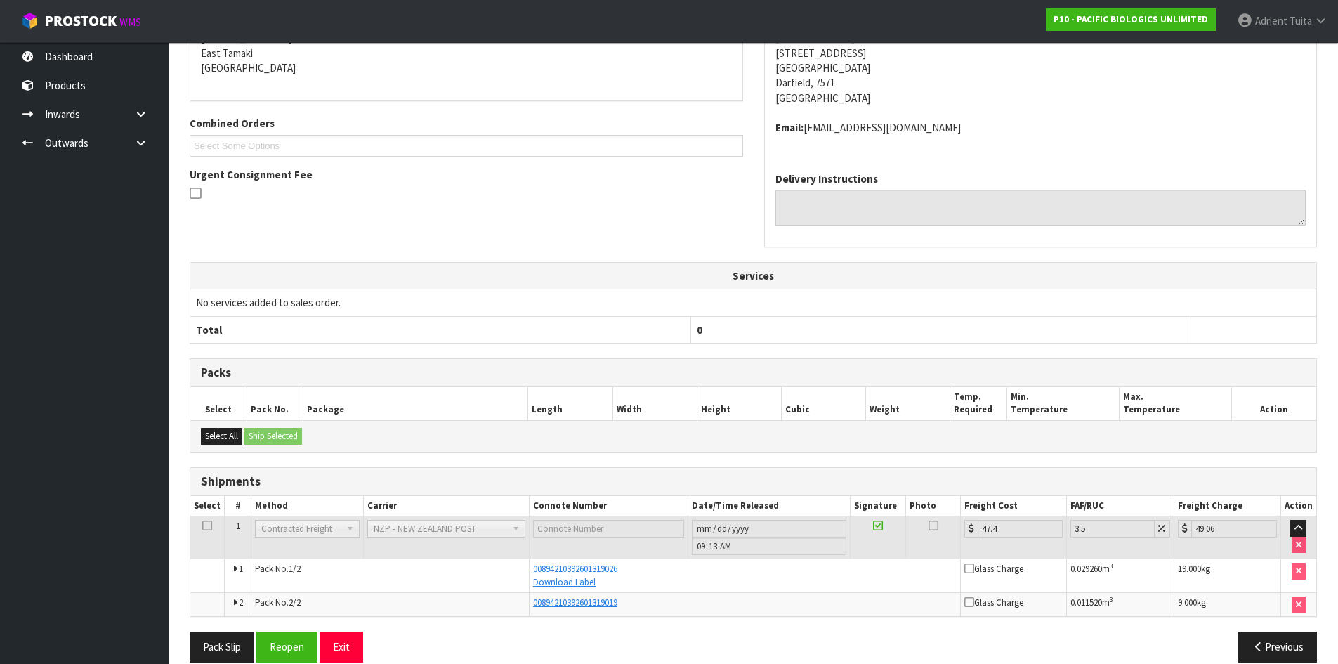
scroll to position [321, 0]
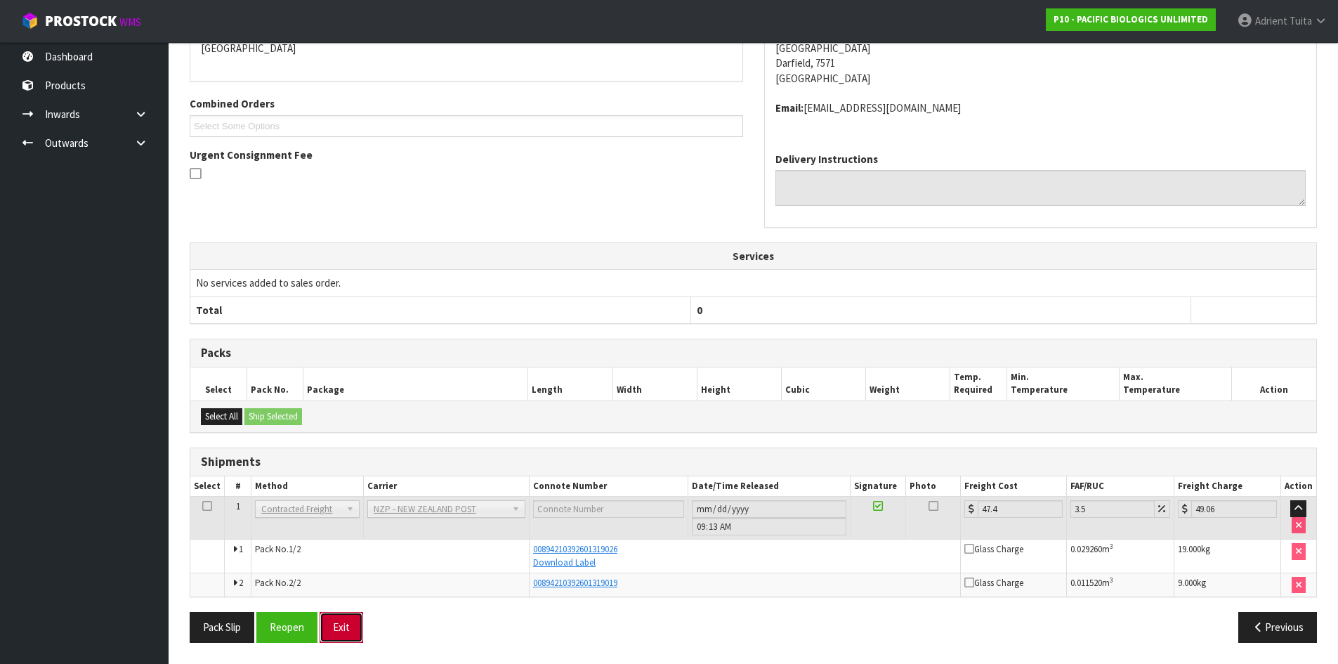
click at [354, 617] on button "Exit" at bounding box center [342, 627] width 44 height 30
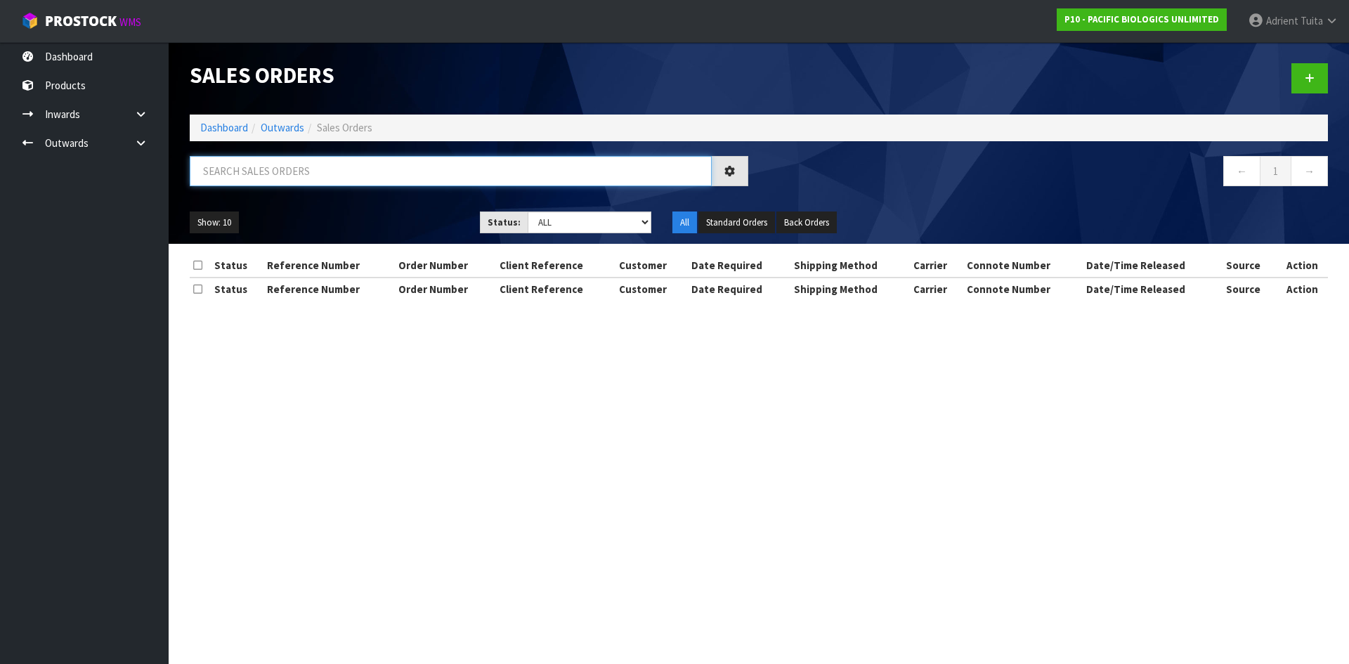
click at [292, 171] on input "text" at bounding box center [451, 171] width 522 height 30
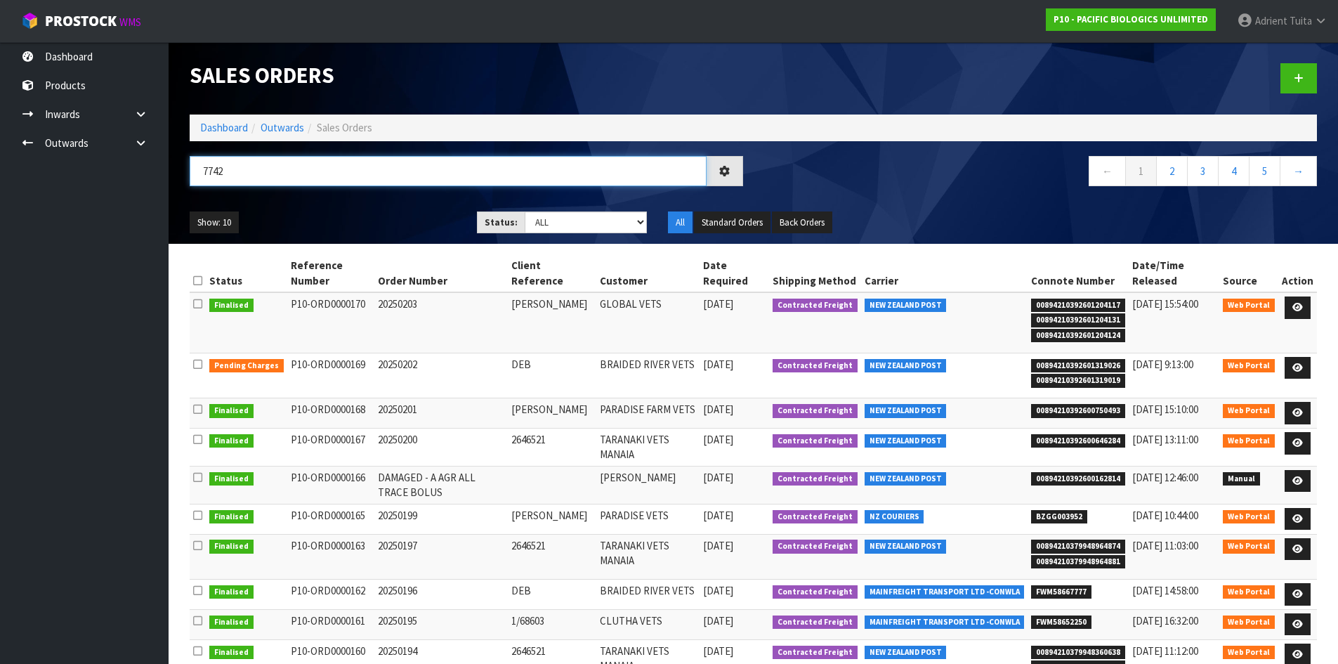
type input "7742"
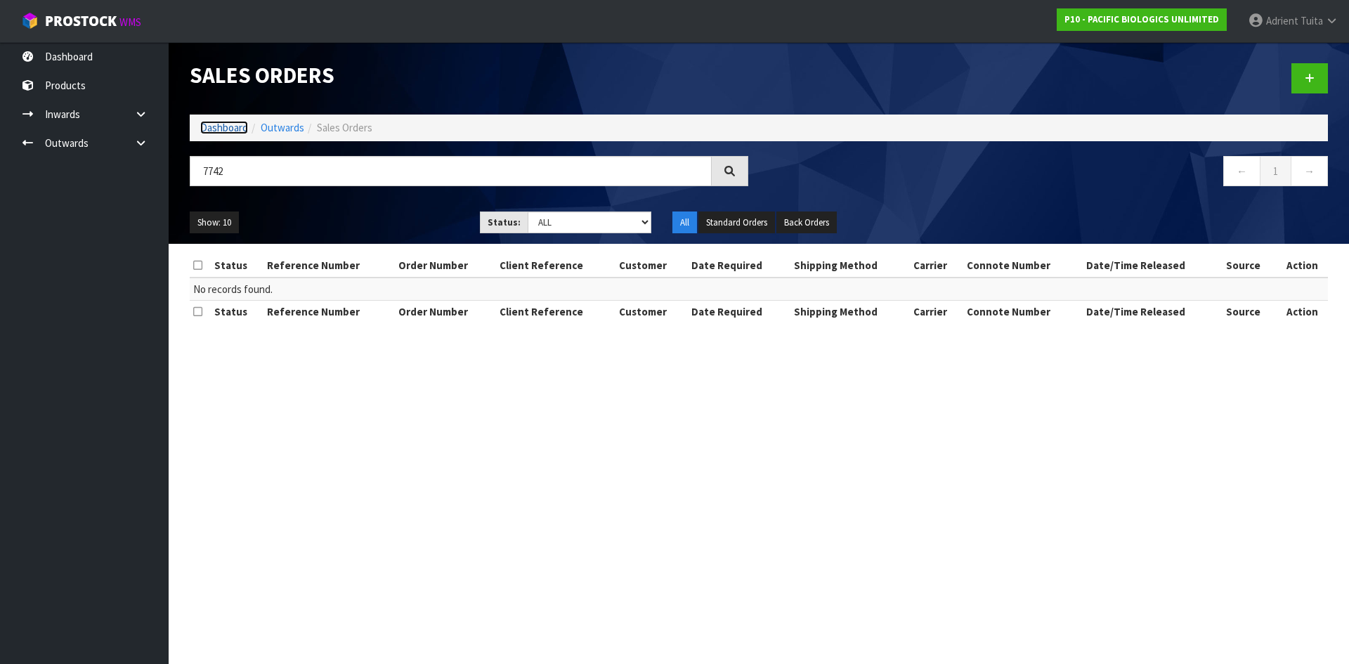
click at [218, 133] on link "Dashboard" at bounding box center [224, 127] width 48 height 13
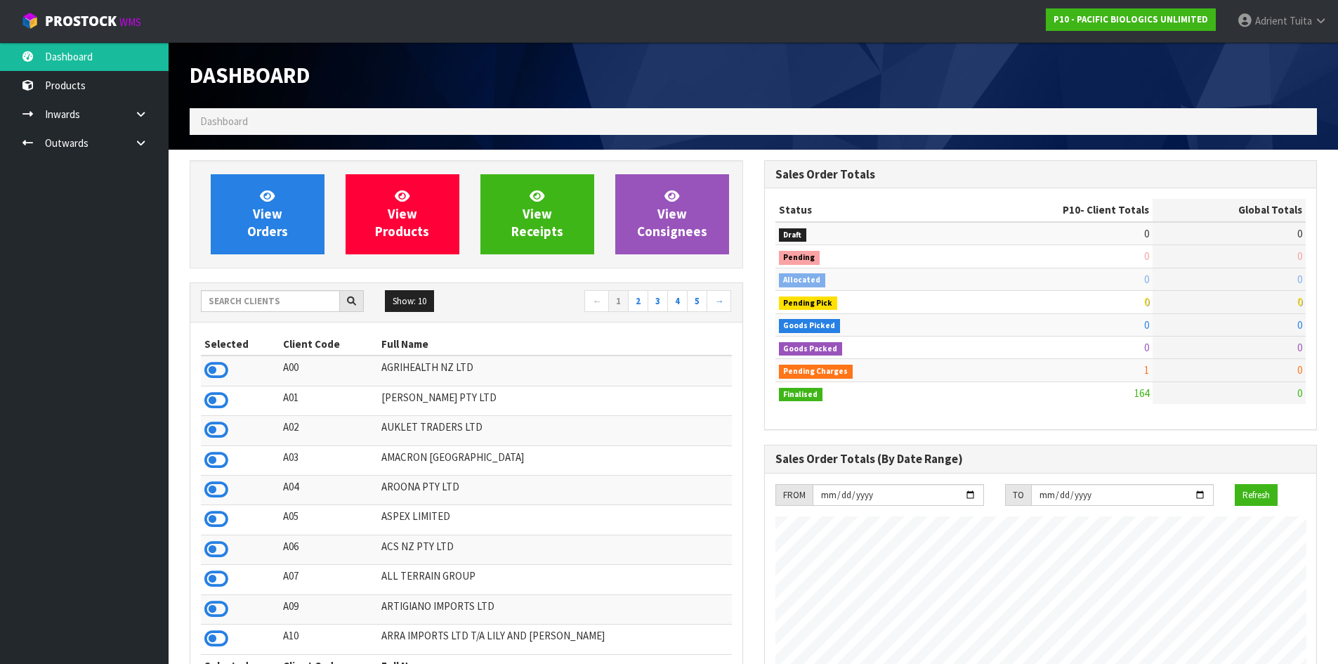
scroll to position [1041, 574]
click at [261, 305] on input "text" at bounding box center [270, 301] width 139 height 22
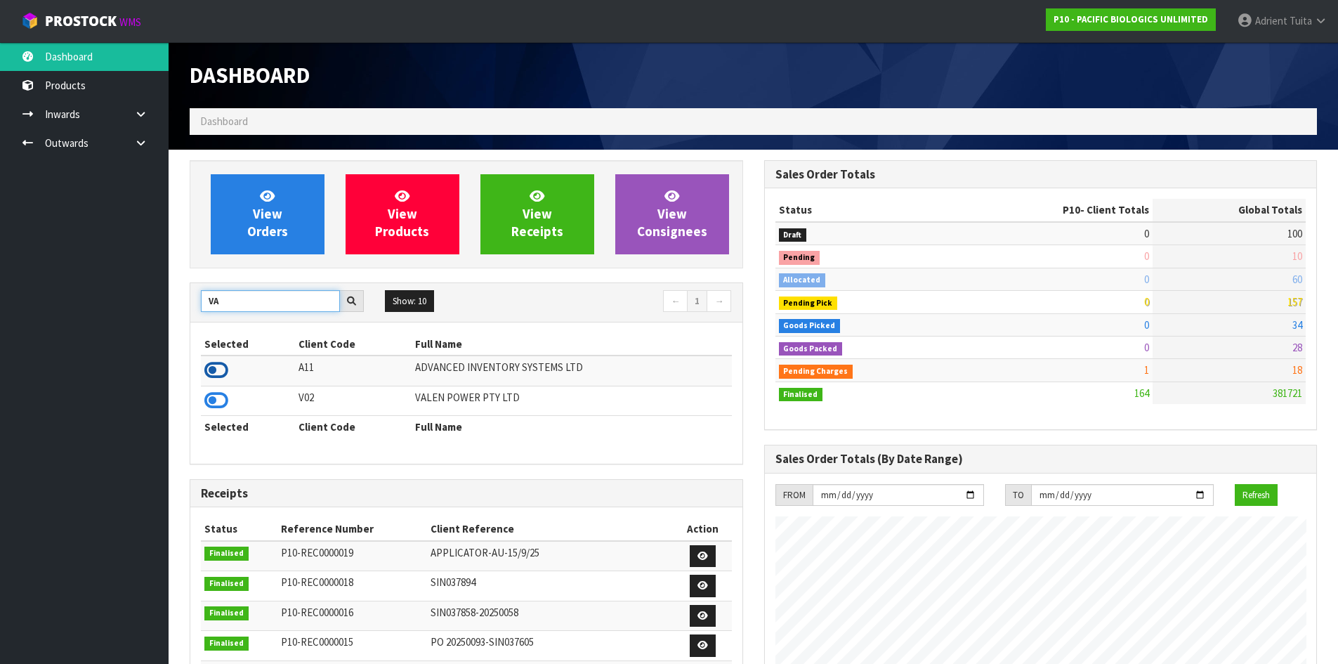
type input "VA"
click at [210, 365] on icon at bounding box center [216, 370] width 24 height 21
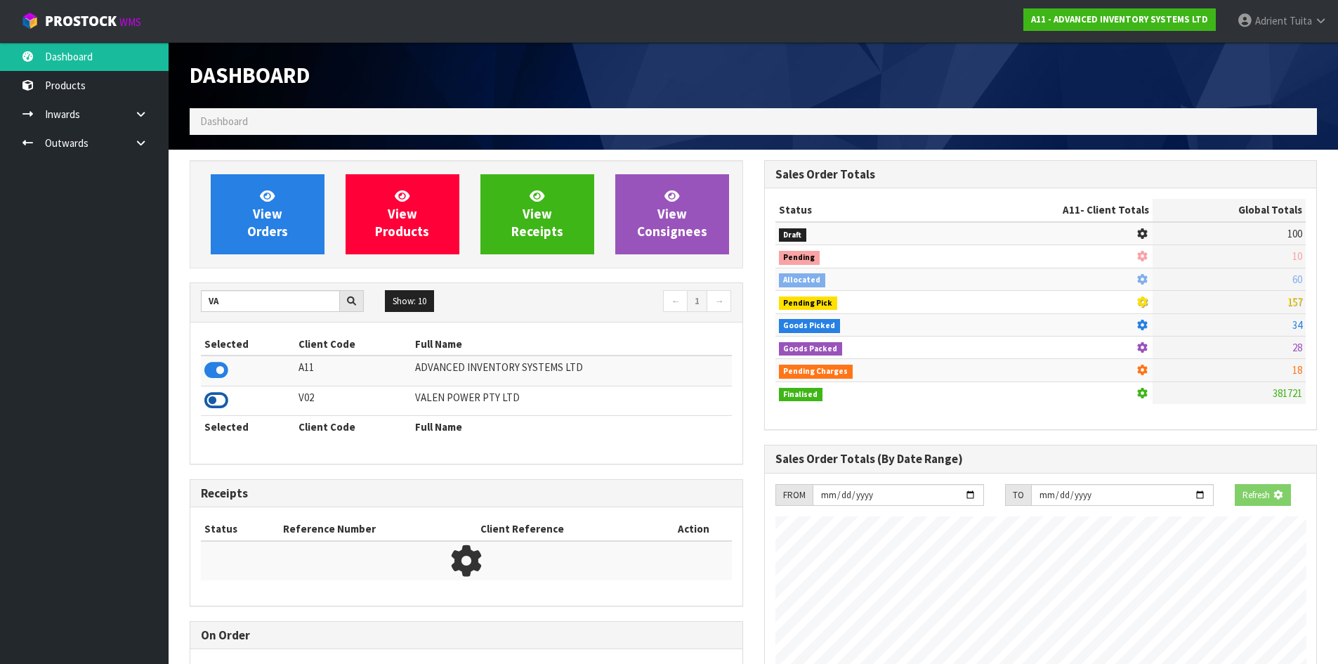
click at [216, 401] on icon at bounding box center [216, 400] width 24 height 21
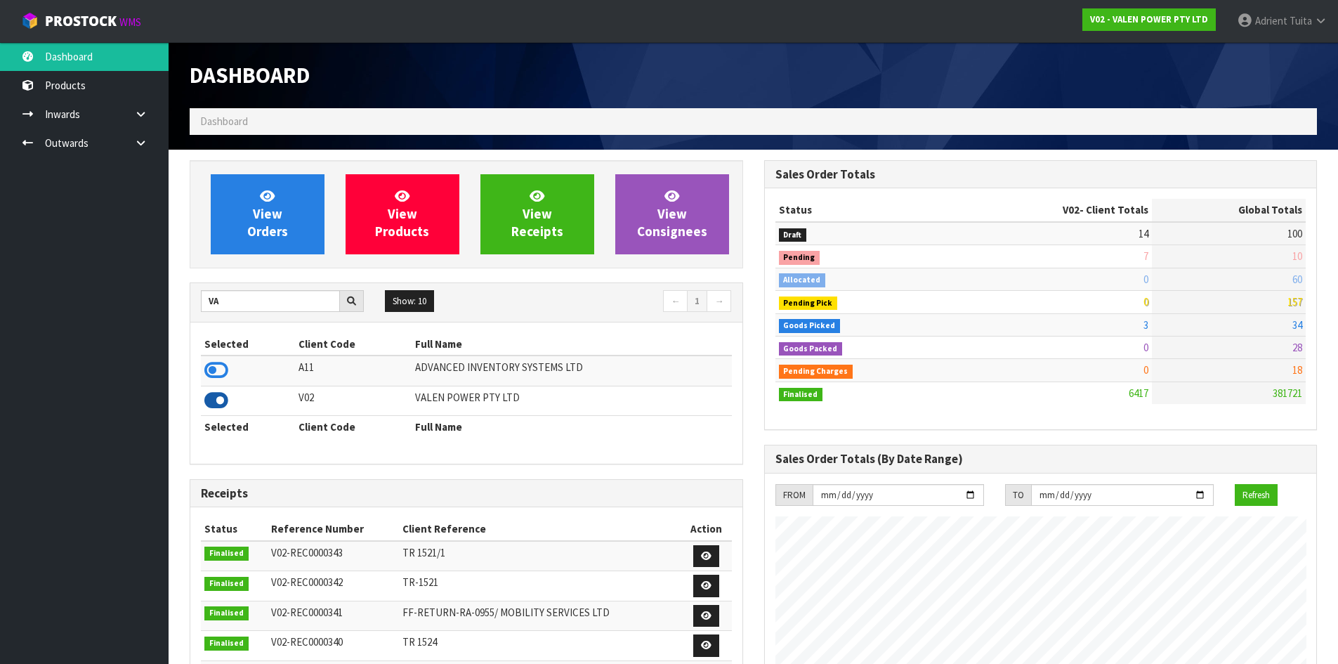
scroll to position [1064, 574]
click at [239, 206] on link "View Orders" at bounding box center [268, 214] width 114 height 80
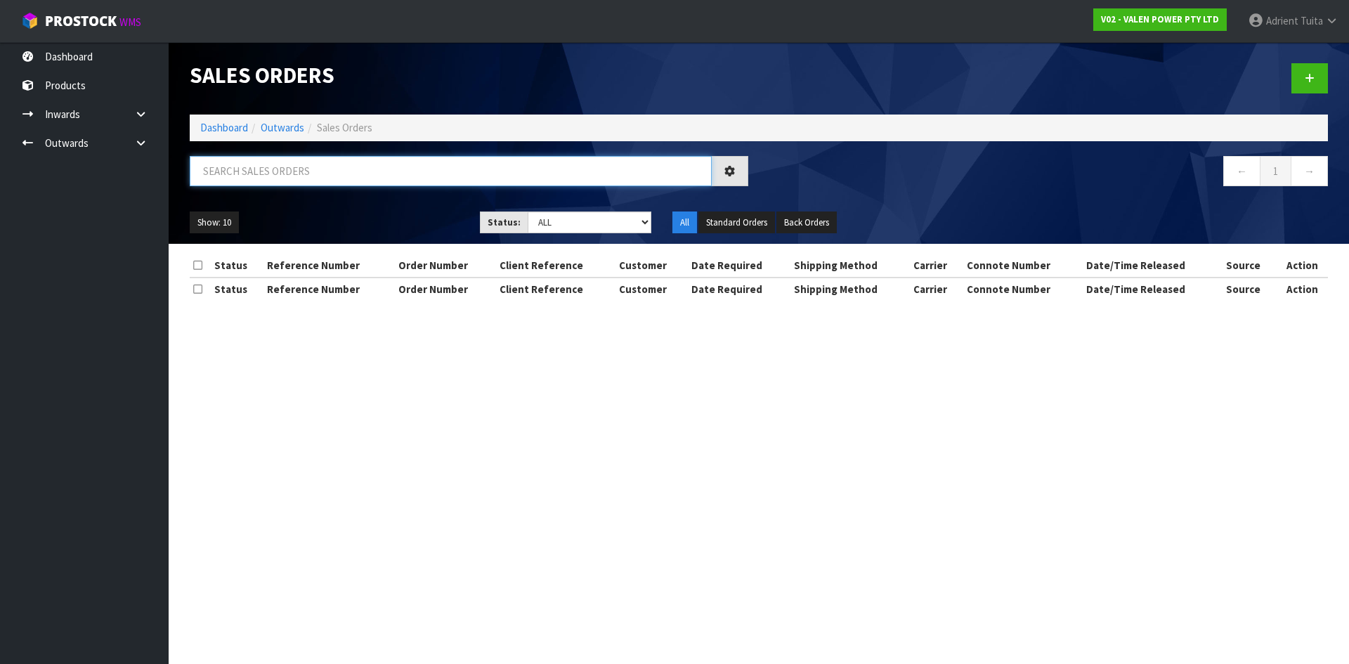
click at [254, 179] on input "text" at bounding box center [451, 171] width 522 height 30
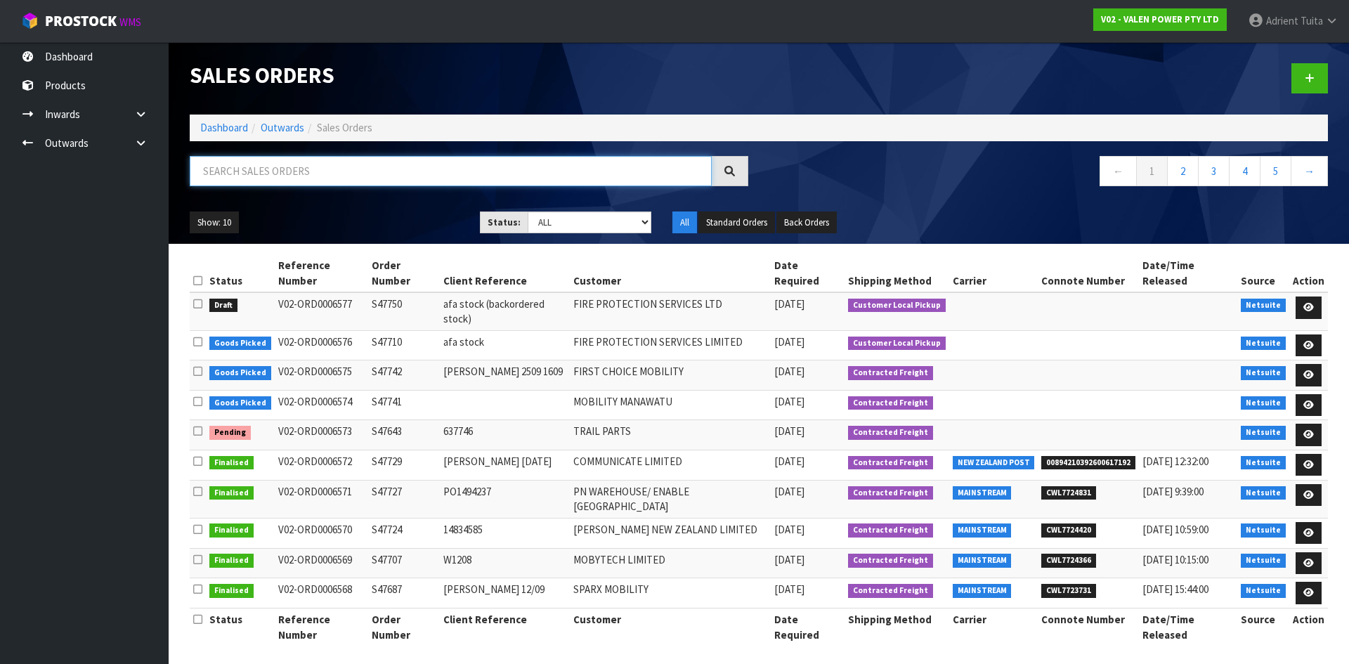
click at [346, 169] on input "text" at bounding box center [451, 171] width 522 height 30
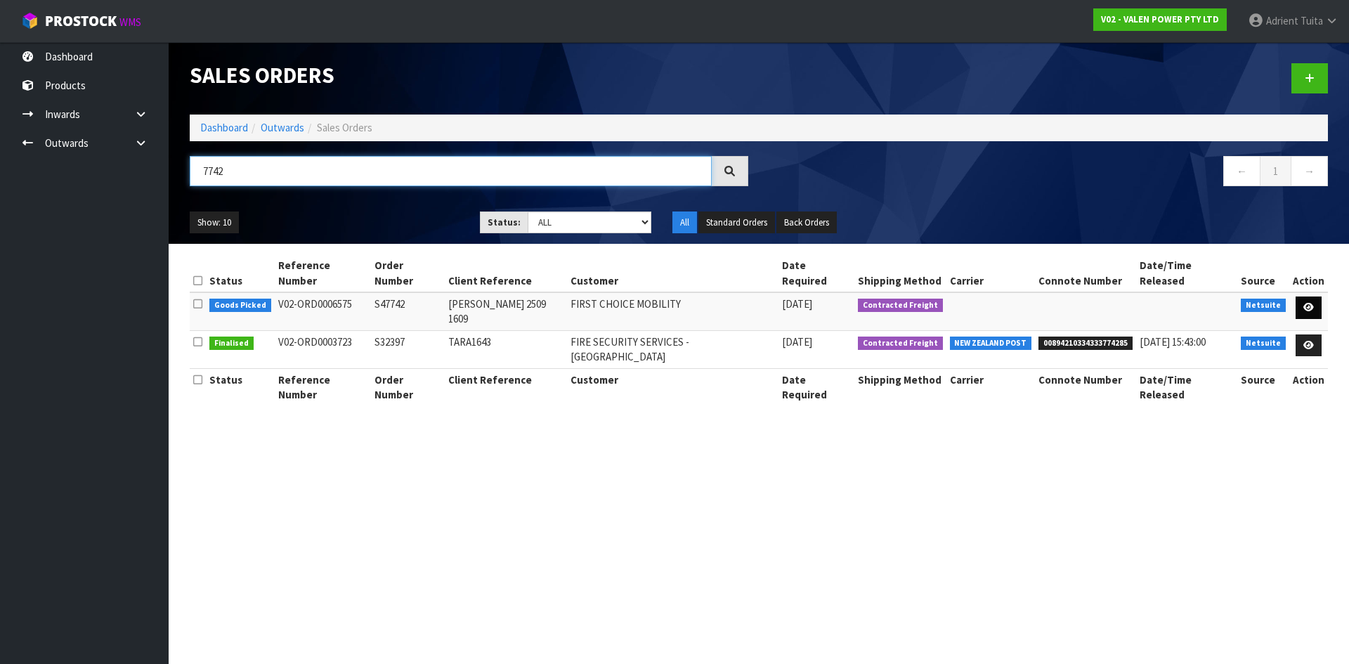
type input "7742"
click at [1317, 296] on link at bounding box center [1308, 307] width 26 height 22
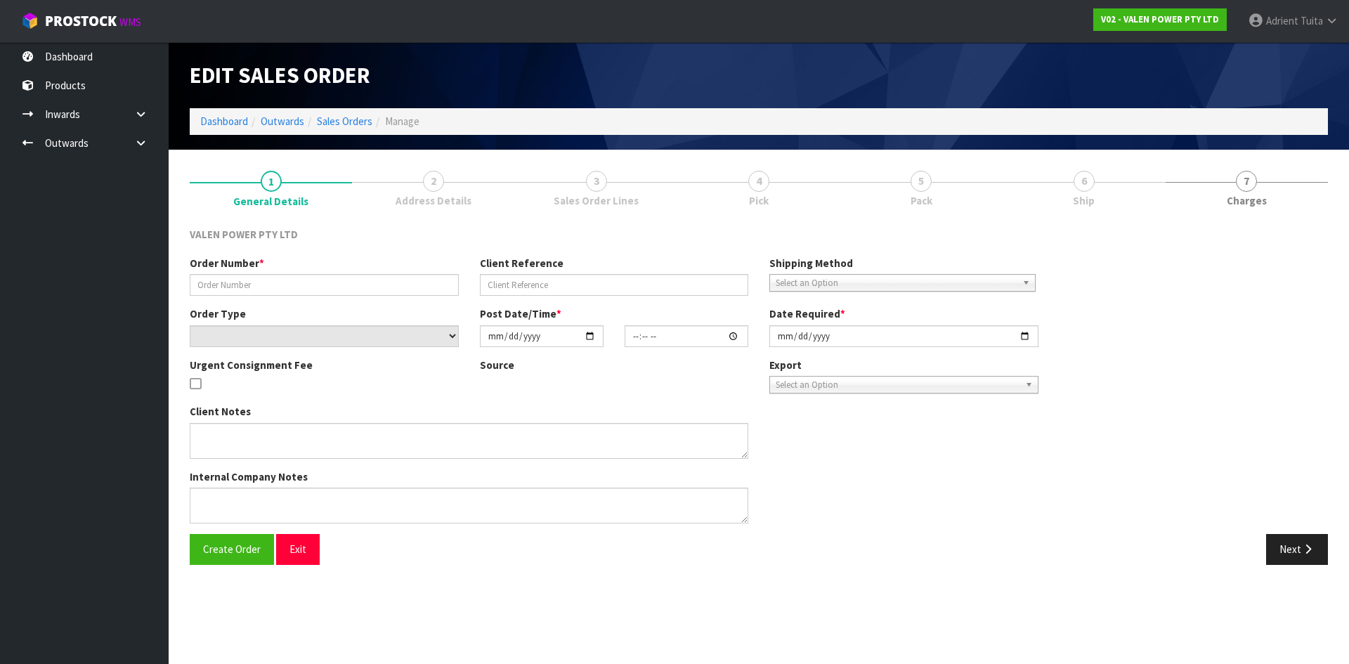
type input "S47742"
type input "[PERSON_NAME] 2509 1609"
select select "number:0"
type input "[DATE]"
type input "15:45:09.000"
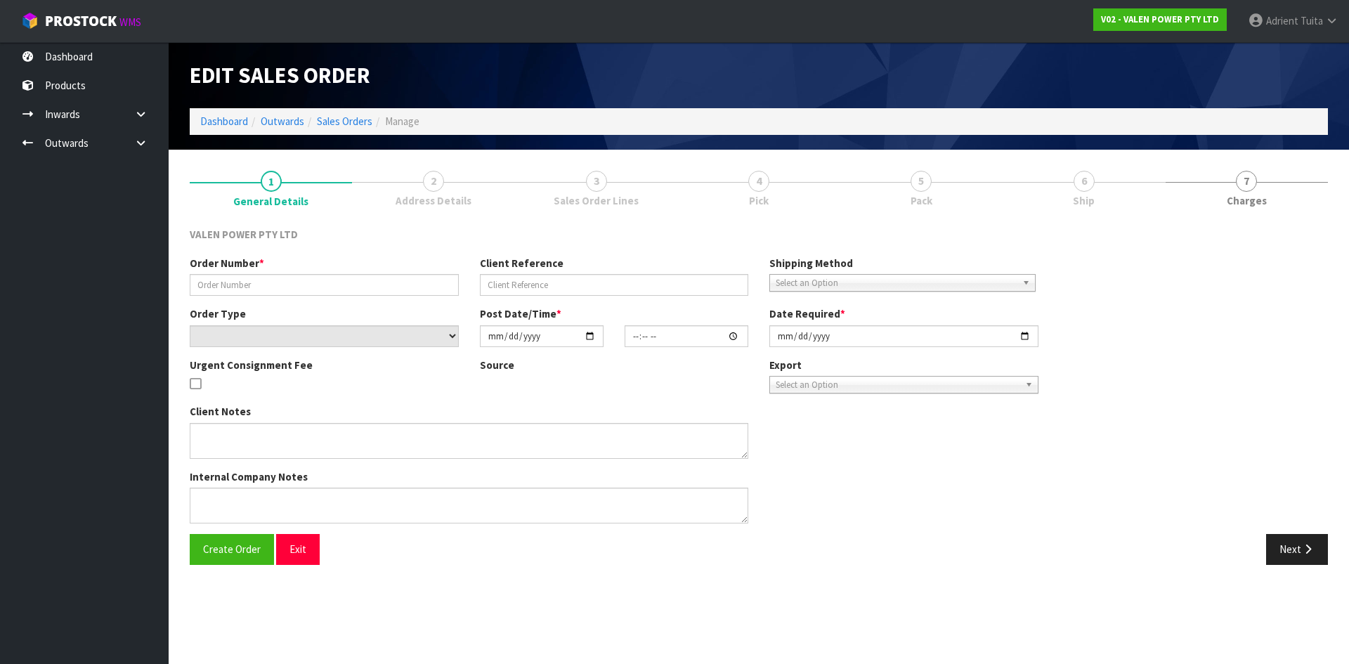
type input "[DATE]"
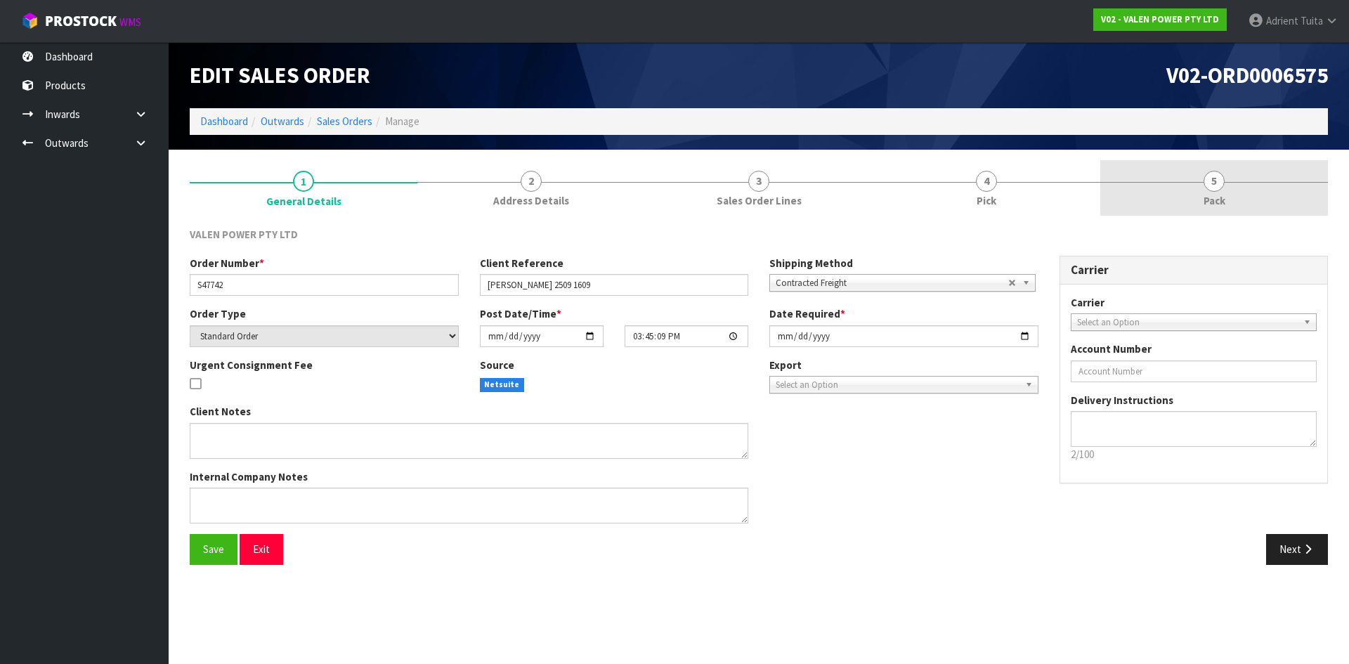
click at [1203, 189] on link "5 Pack" at bounding box center [1214, 187] width 228 height 55
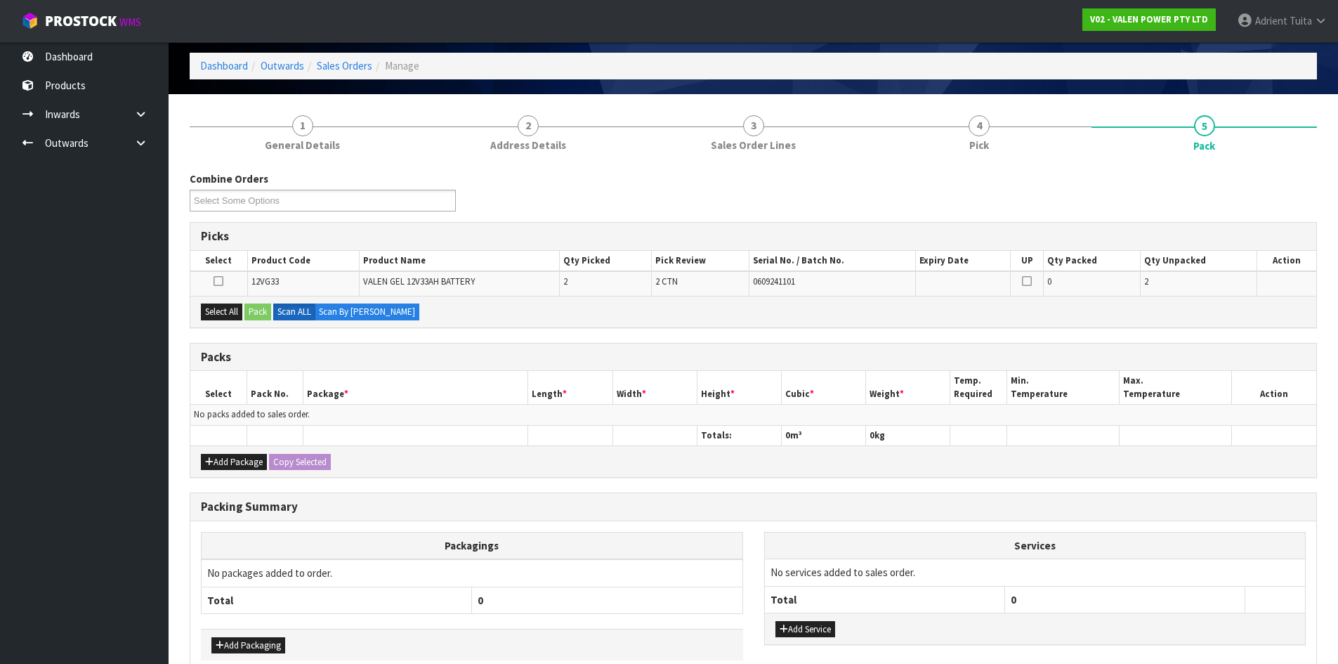
scroll to position [130, 0]
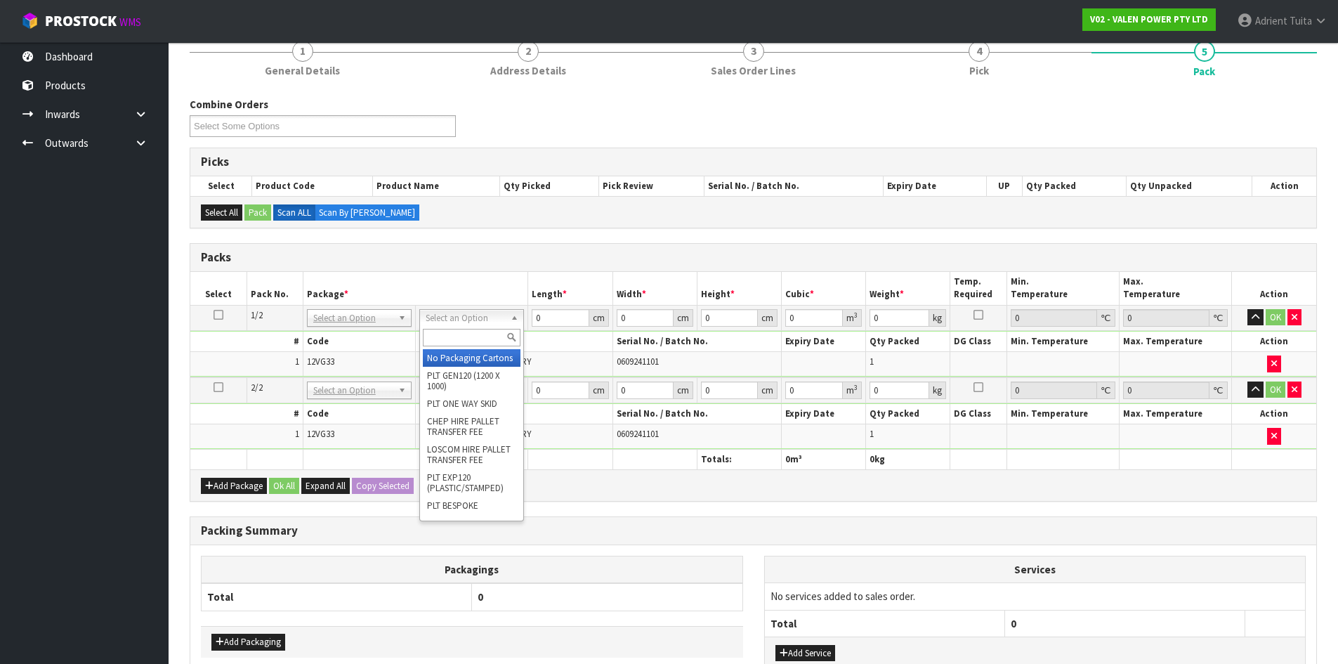
drag, startPoint x: 428, startPoint y: 316, endPoint x: 444, endPoint y: 336, distance: 25.5
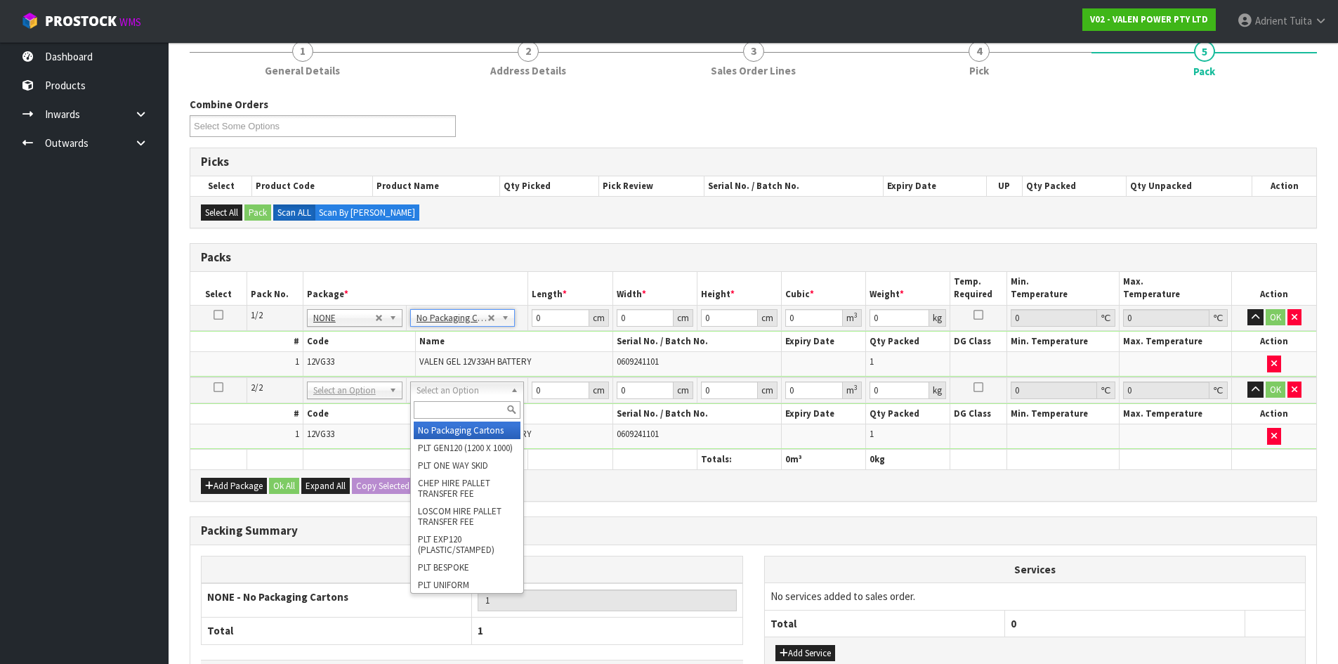
drag, startPoint x: 447, startPoint y: 390, endPoint x: 461, endPoint y: 417, distance: 29.8
type input "2"
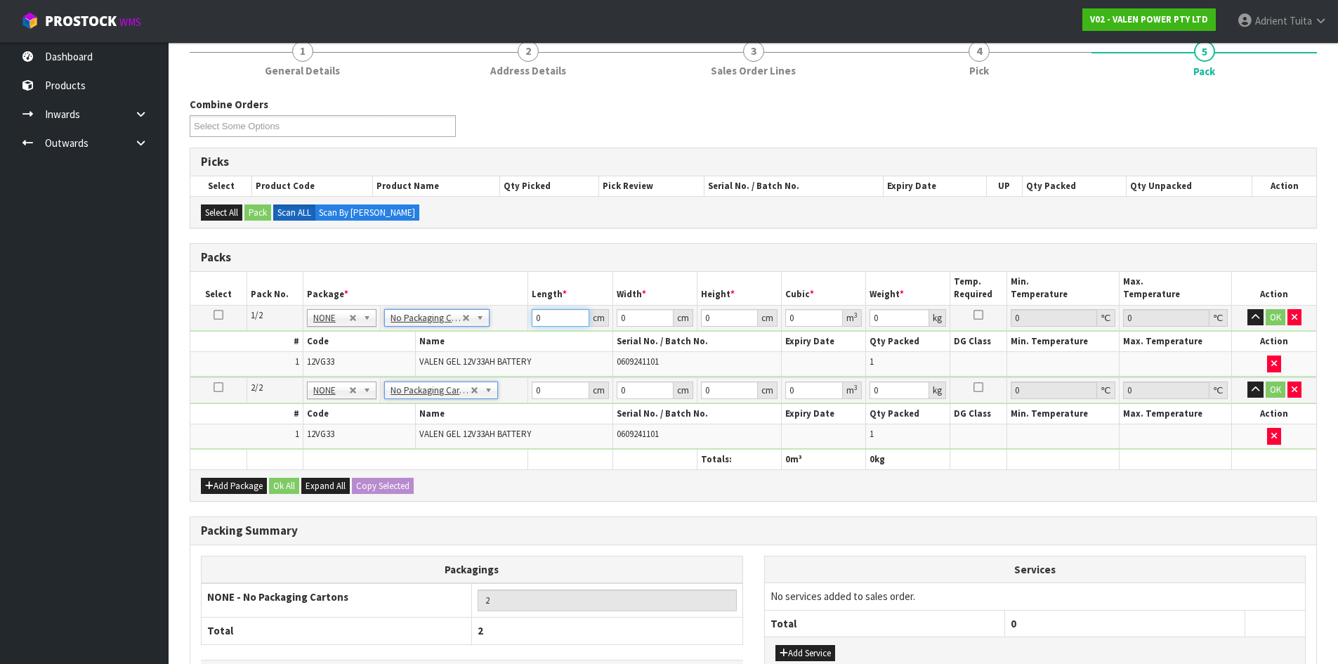
click at [545, 322] on input "0" at bounding box center [560, 318] width 57 height 18
type input "21"
type input "15"
type input "1"
type input "0.000315"
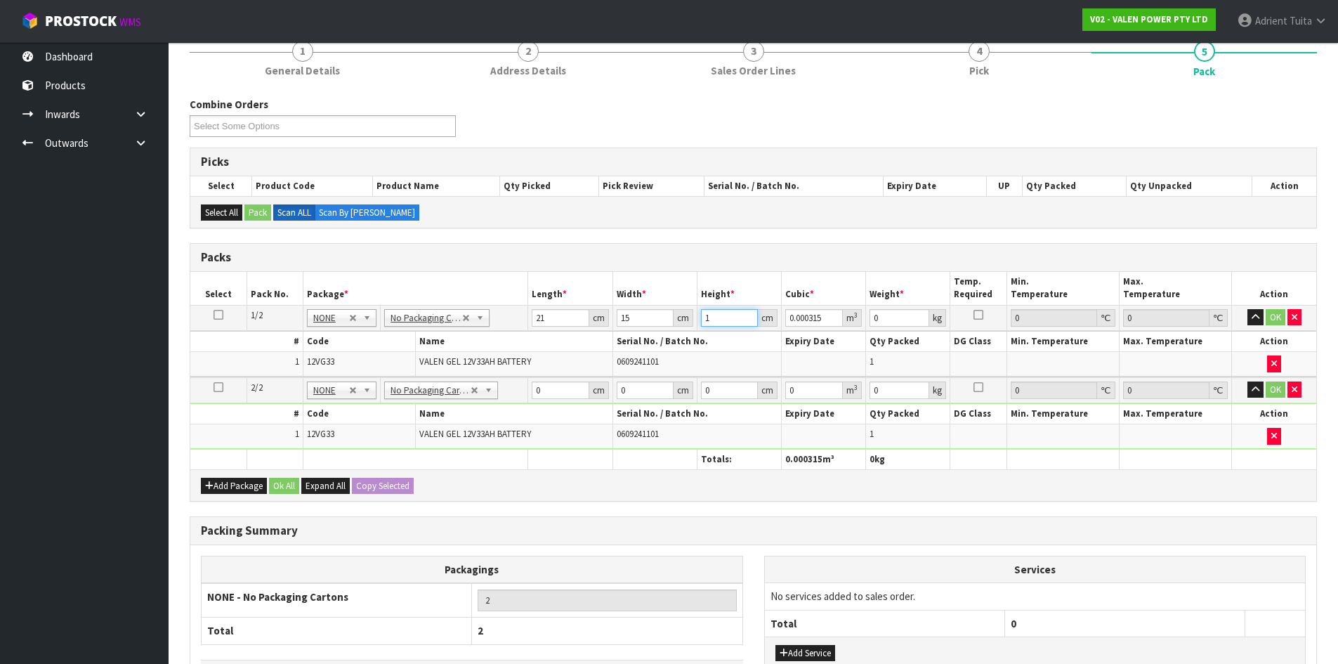
type input "19"
type input "0.005985"
type input "19"
type input "11"
click at [554, 395] on input "0" at bounding box center [560, 390] width 57 height 18
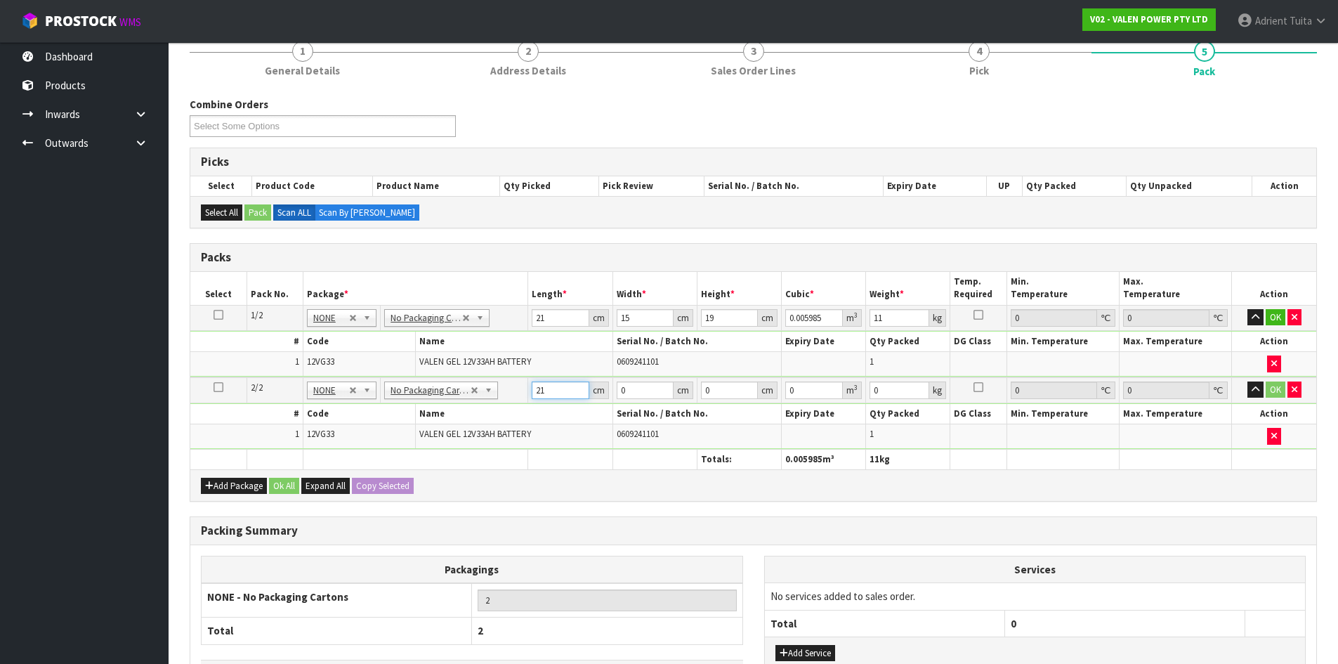
type input "21"
type input "15"
type input "1"
type input "0.000315"
type input "19"
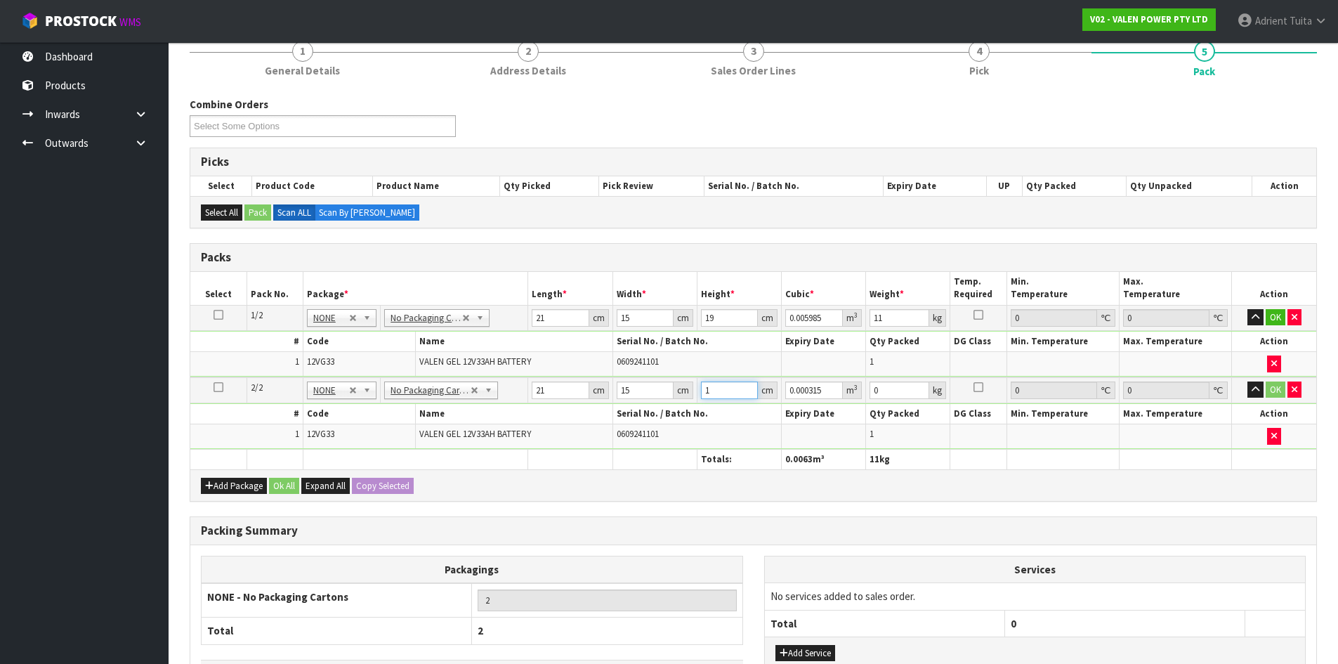
type input "0.005985"
type input "19"
type input "11"
click at [1281, 317] on button "OK" at bounding box center [1276, 317] width 20 height 17
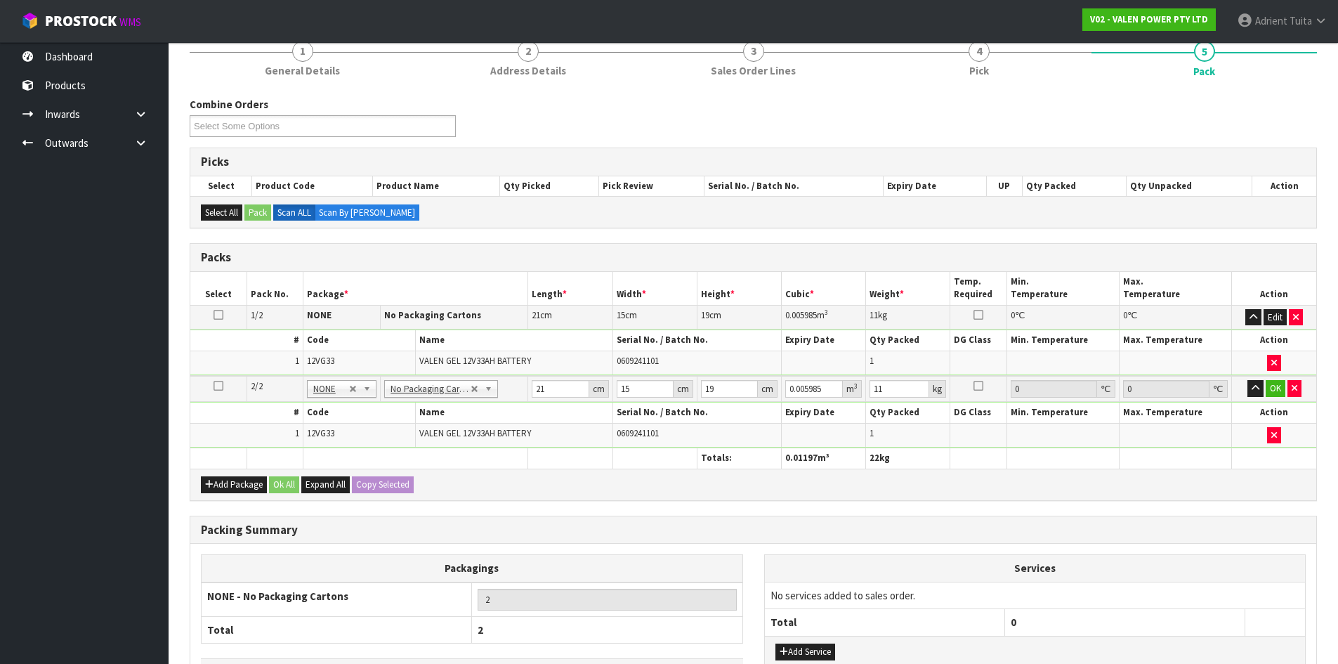
click at [1271, 379] on td "OK" at bounding box center [1274, 389] width 84 height 26
click at [1273, 385] on button "OK" at bounding box center [1276, 388] width 20 height 17
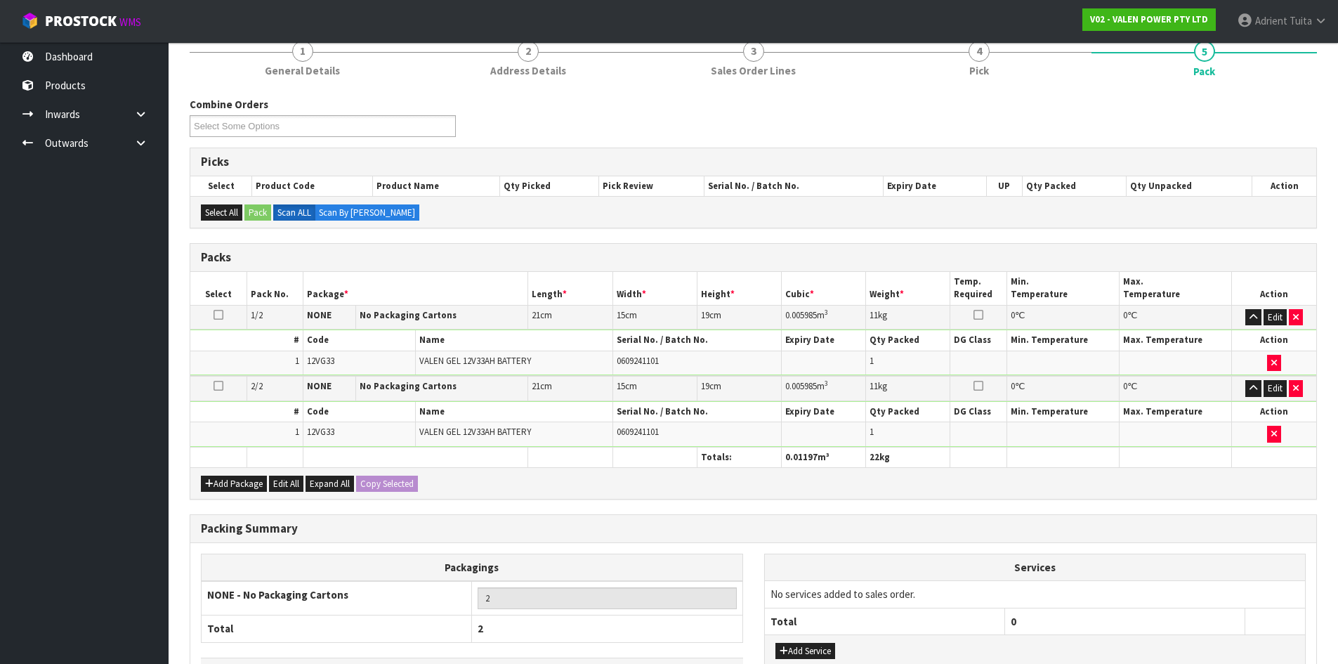
scroll to position [233, 0]
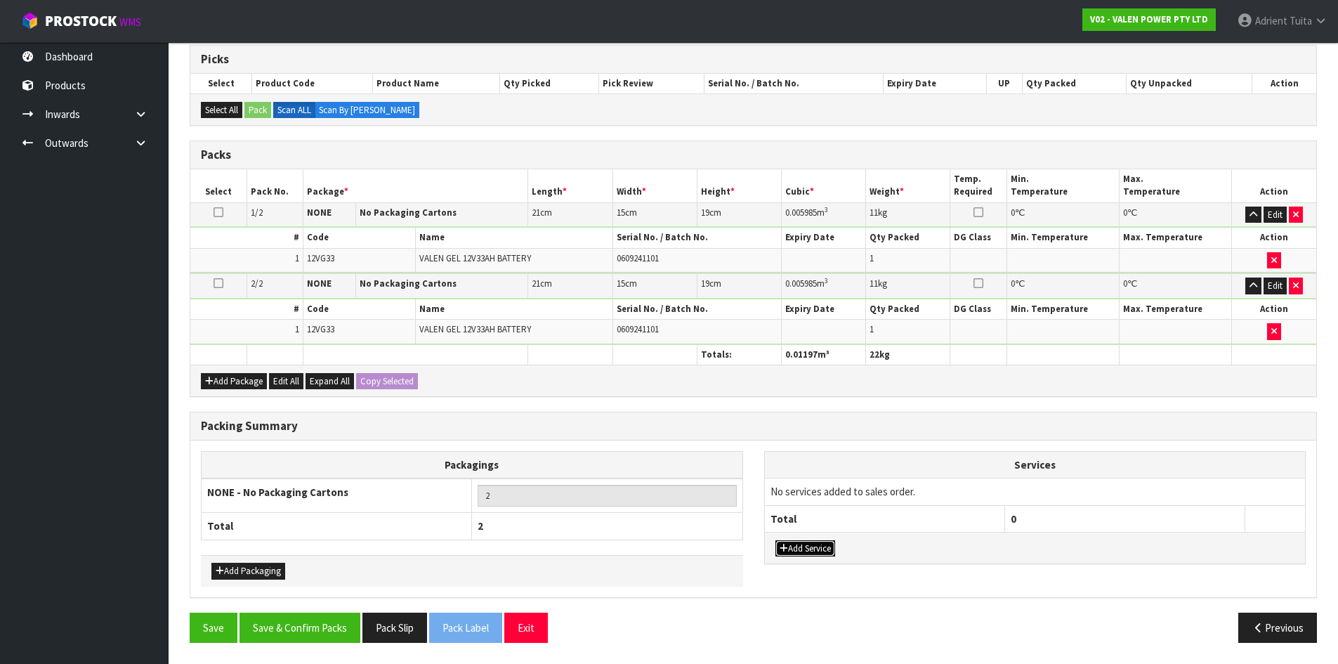
click at [790, 549] on button "Add Service" at bounding box center [806, 548] width 60 height 17
click at [803, 516] on th "Total" at bounding box center [885, 525] width 240 height 27
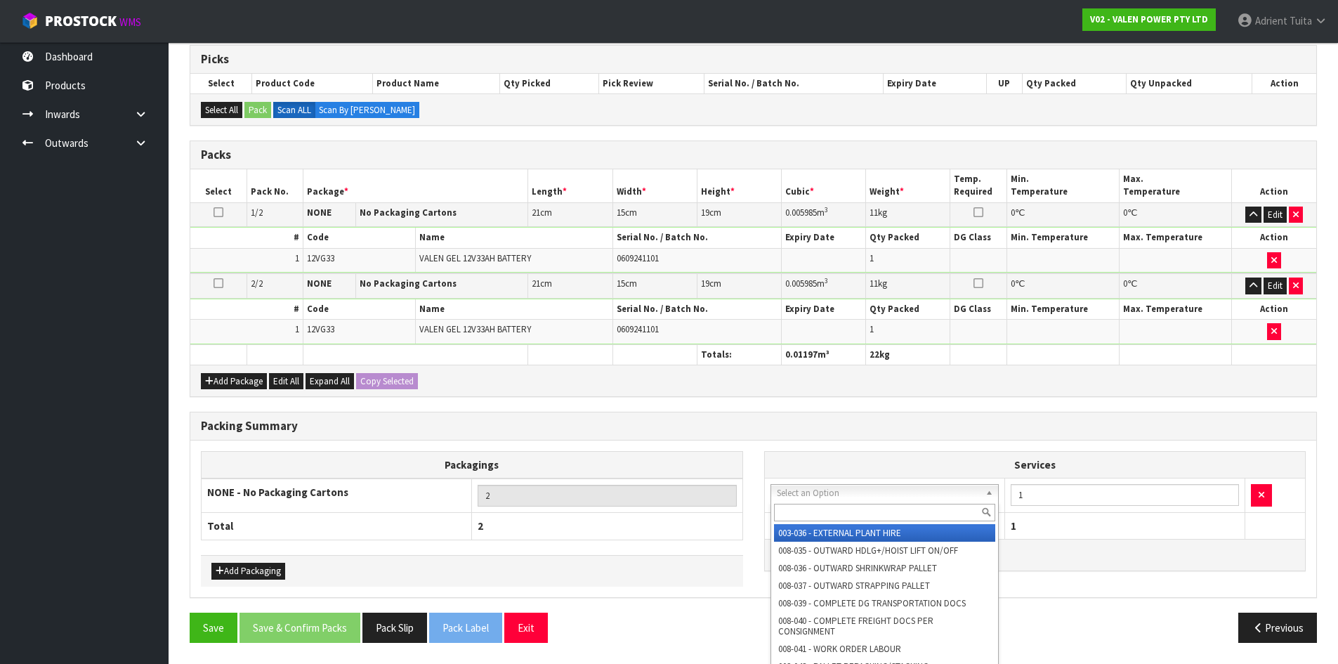
drag, startPoint x: 814, startPoint y: 497, endPoint x: 809, endPoint y: 511, distance: 14.7
click at [809, 511] on input "text" at bounding box center [885, 513] width 222 height 18
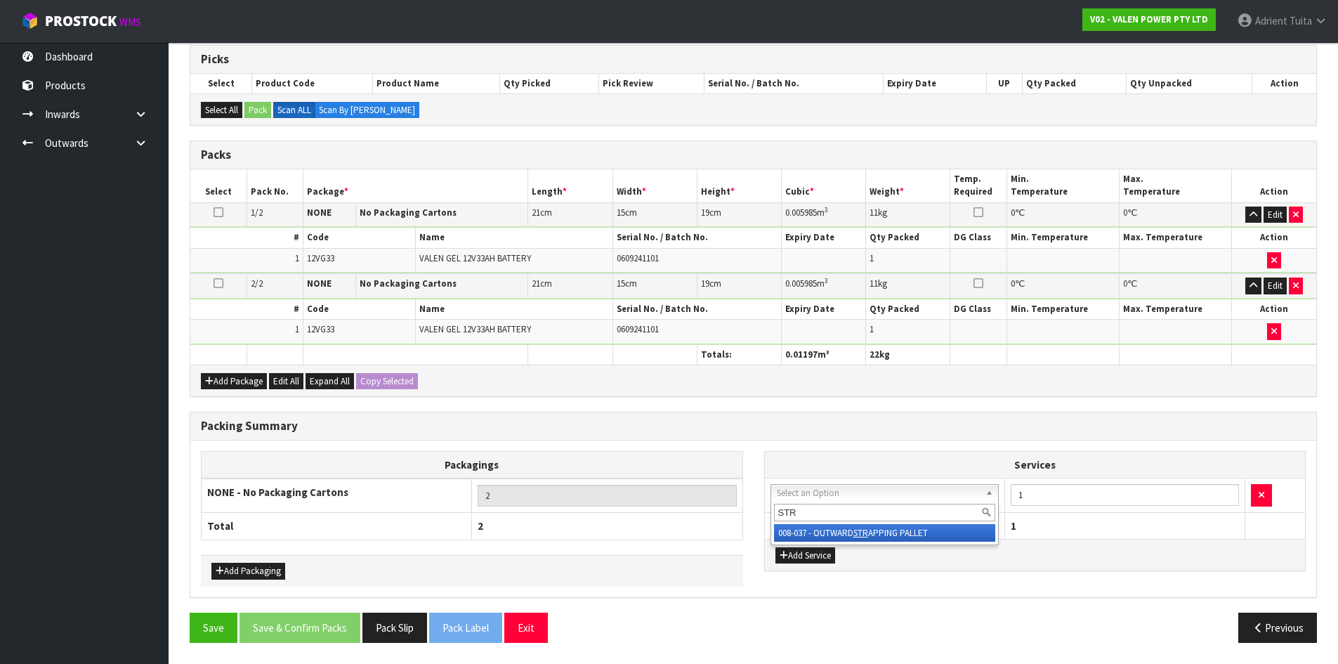
type input "STR"
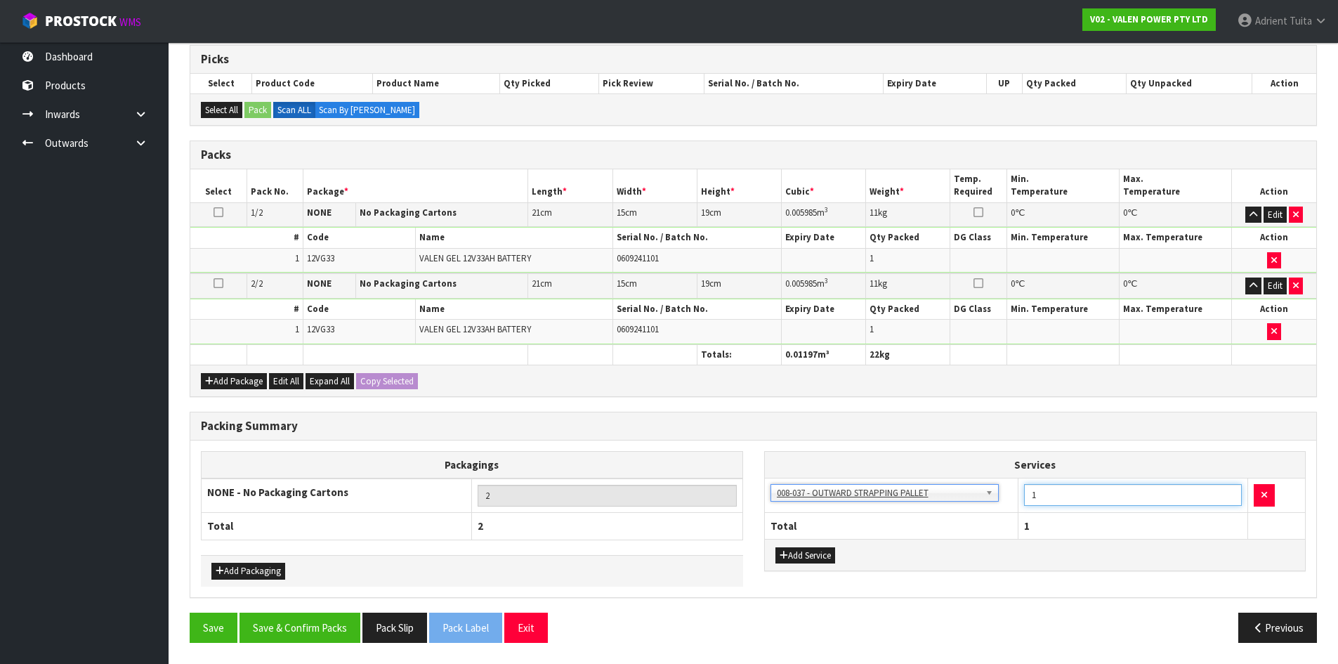
click at [1088, 490] on input "1" at bounding box center [1133, 495] width 218 height 22
type input "2"
click at [815, 560] on button "Add Service" at bounding box center [806, 555] width 60 height 17
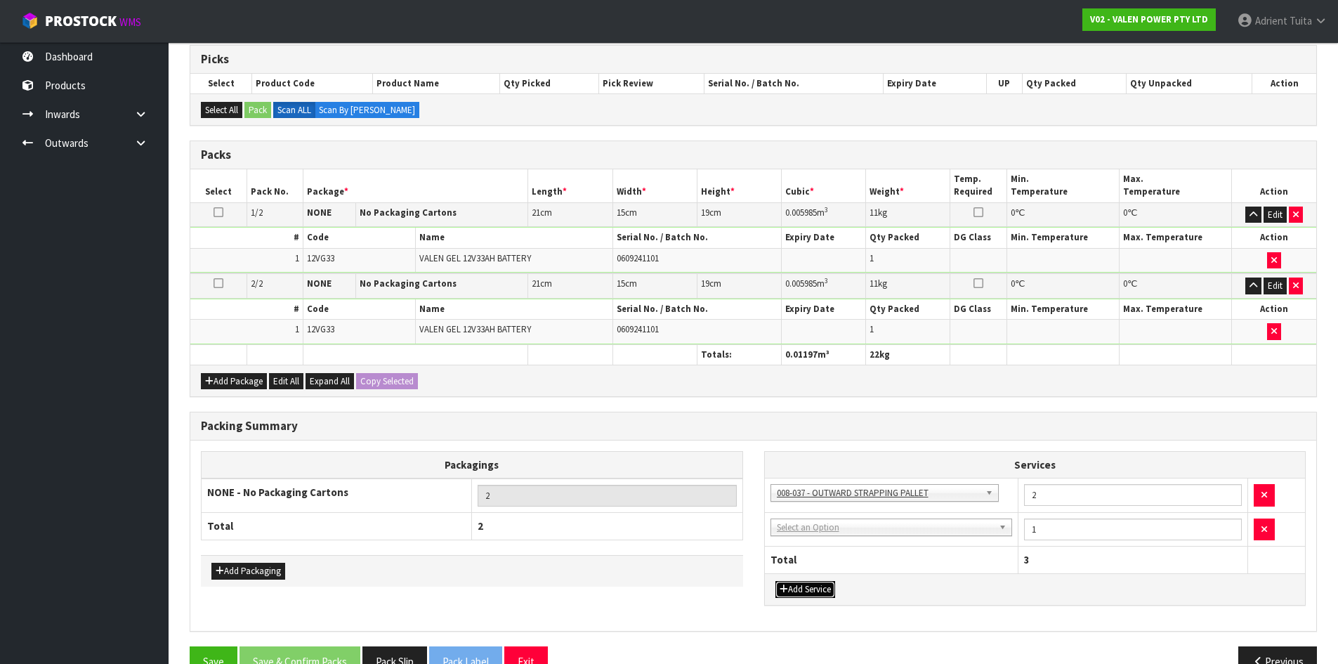
drag, startPoint x: 816, startPoint y: 548, endPoint x: 823, endPoint y: 549, distance: 7.9
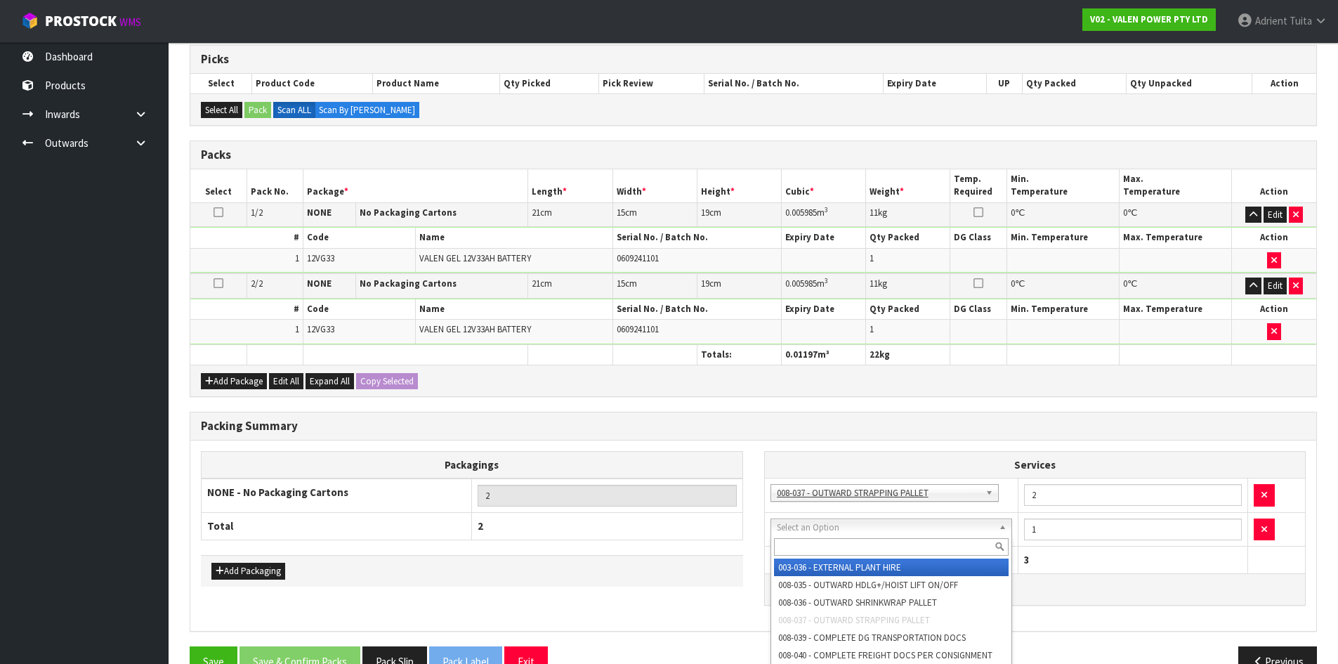
click at [824, 550] on input "text" at bounding box center [891, 547] width 235 height 18
type input "CON"
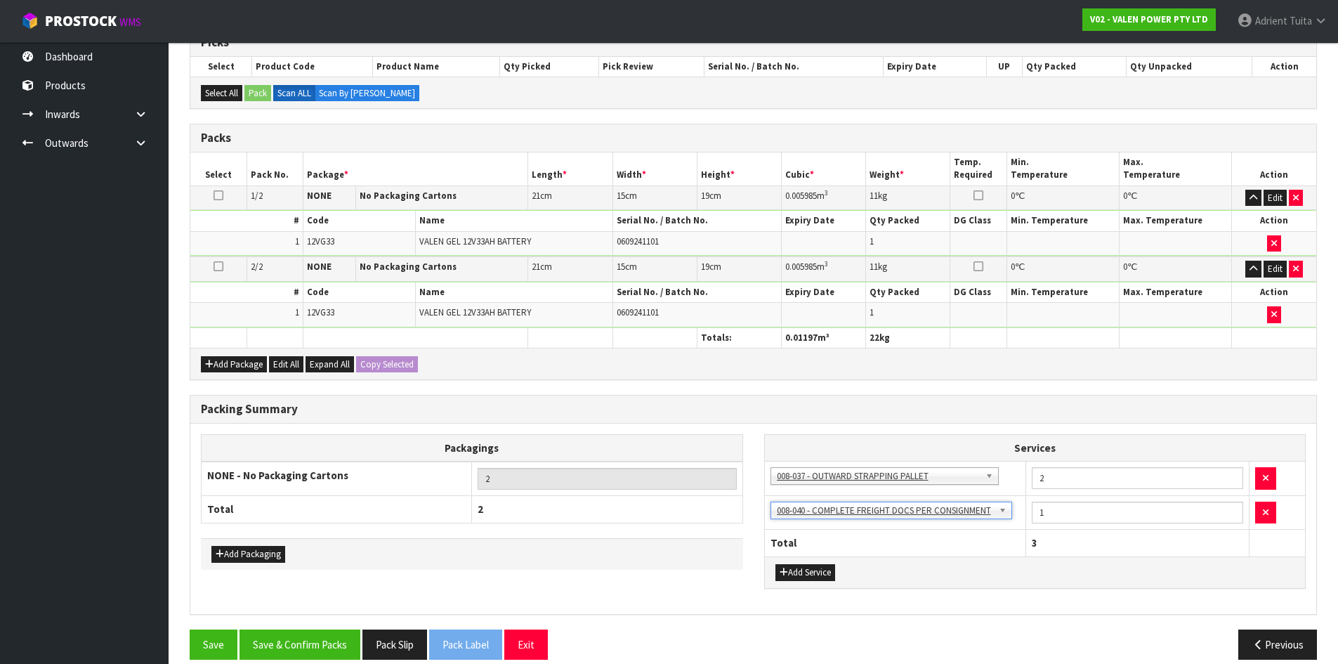
scroll to position [266, 0]
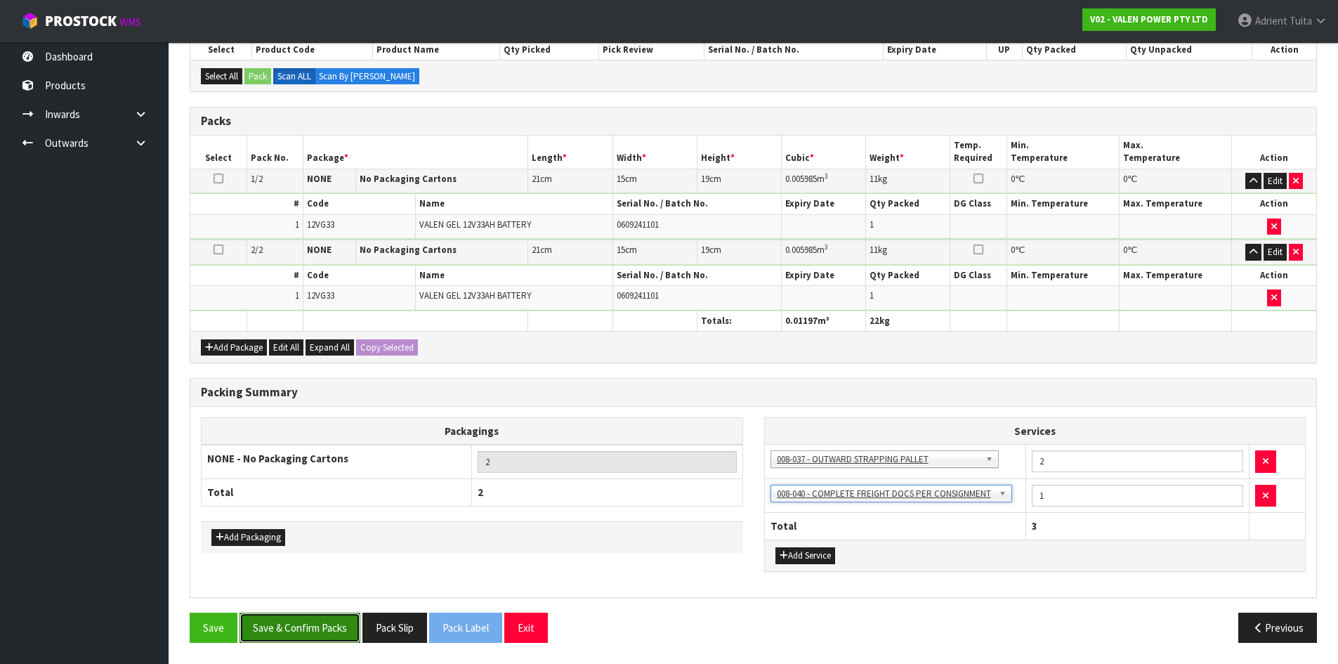
click at [288, 617] on button "Save & Confirm Packs" at bounding box center [300, 628] width 121 height 30
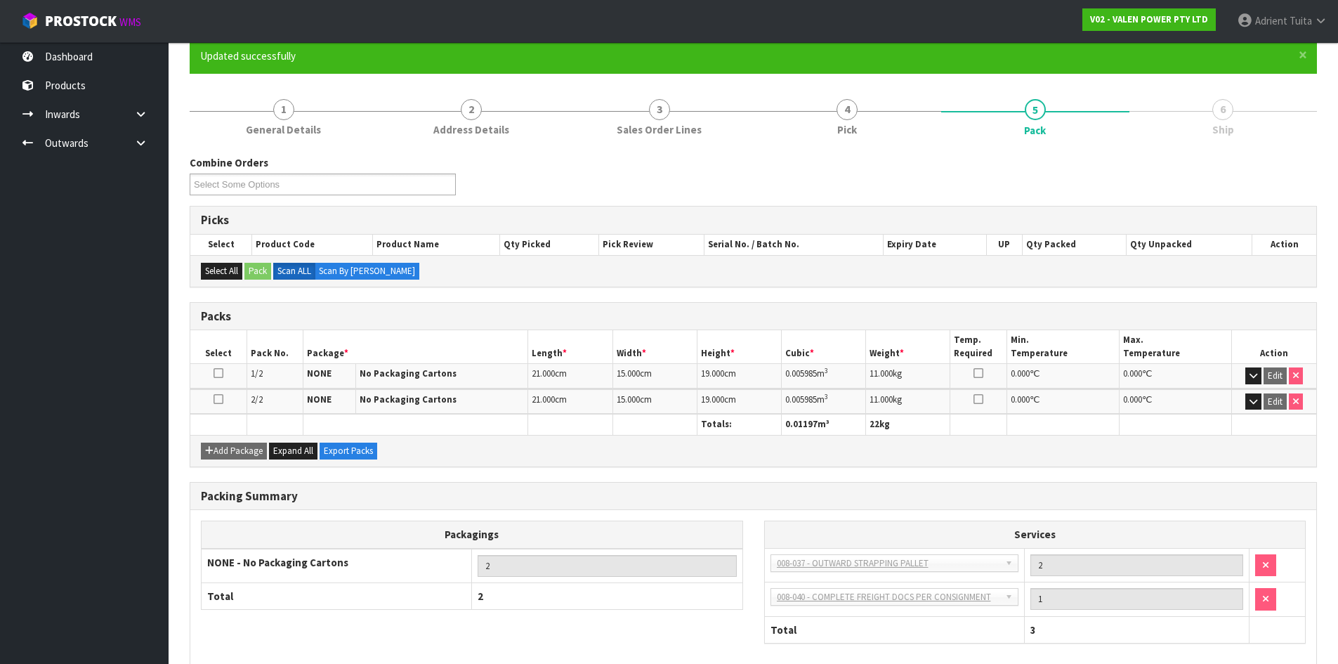
scroll to position [195, 0]
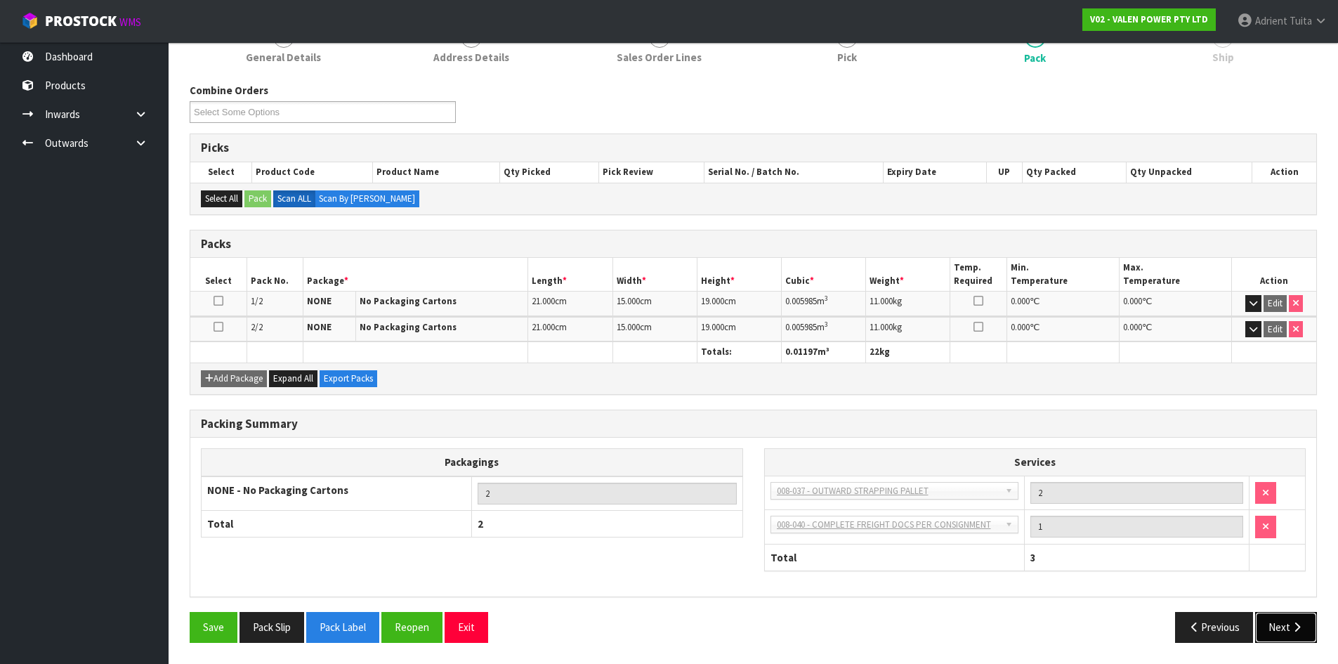
click at [1291, 624] on icon "button" at bounding box center [1297, 627] width 13 height 11
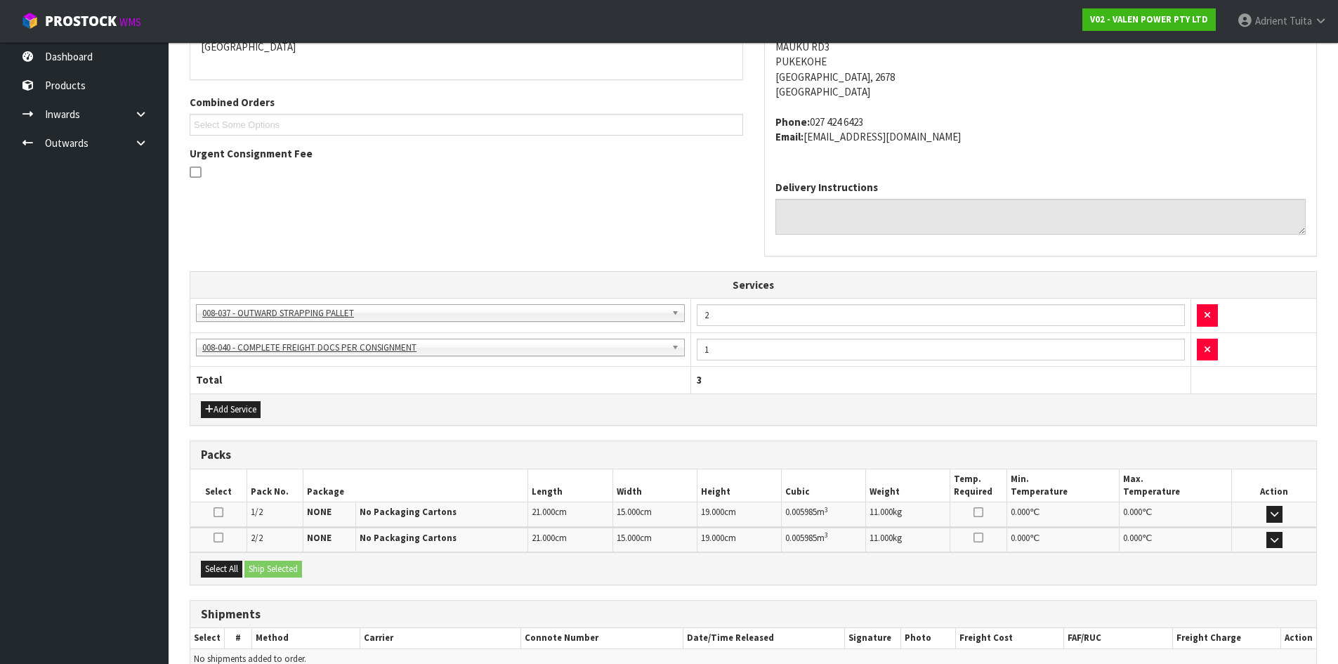
scroll to position [395, 0]
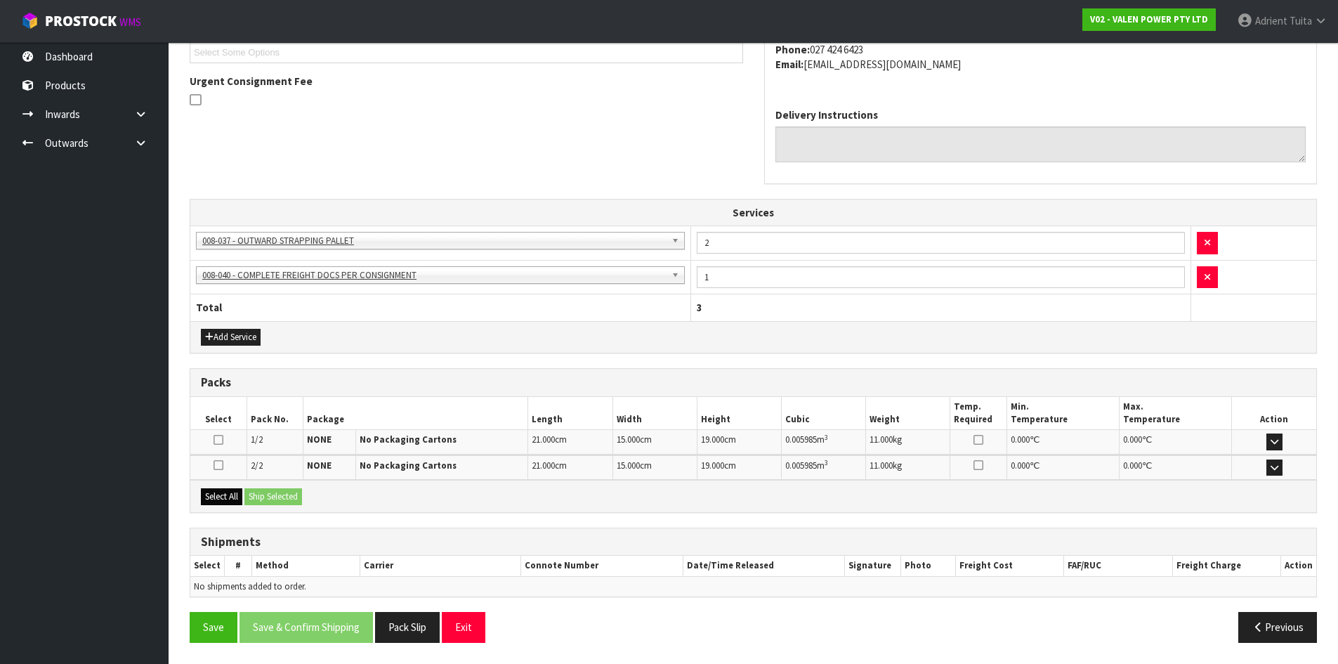
drag, startPoint x: 236, startPoint y: 481, endPoint x: 230, endPoint y: 492, distance: 12.6
click at [234, 488] on div "Packs Select Pack No. Package Length Width Height Cubic Weight Temp. Required M…" at bounding box center [754, 440] width 1128 height 145
click at [230, 492] on button "Select All" at bounding box center [221, 496] width 41 height 17
click at [258, 494] on button "Ship Selected" at bounding box center [273, 496] width 58 height 17
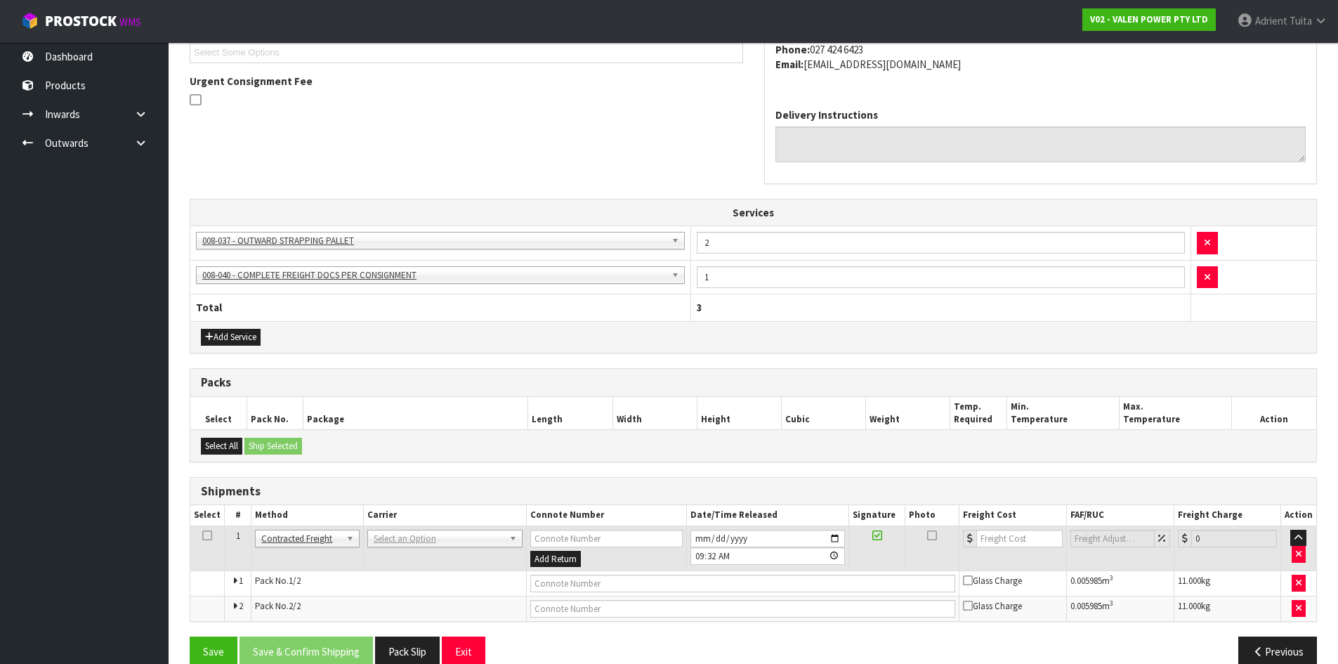
scroll to position [419, 0]
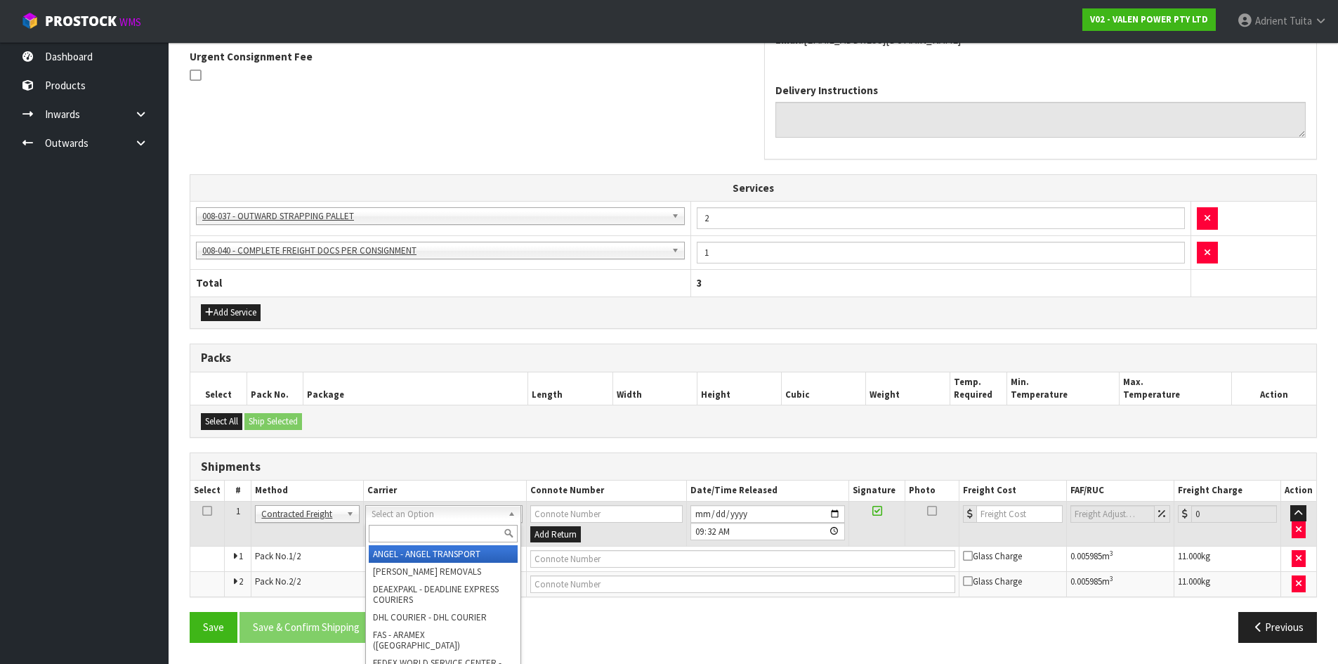
drag, startPoint x: 394, startPoint y: 516, endPoint x: 393, endPoint y: 536, distance: 19.7
click at [393, 536] on input "text" at bounding box center [443, 534] width 149 height 18
type input "NZP"
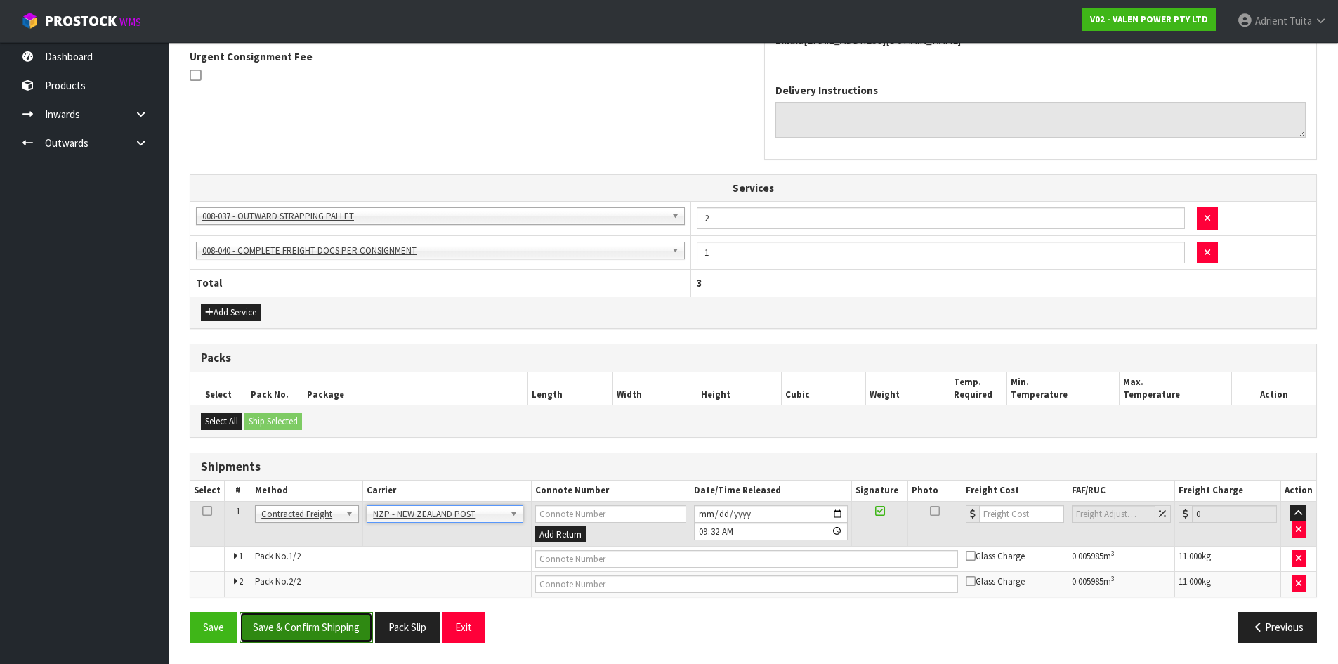
click at [355, 636] on button "Save & Confirm Shipping" at bounding box center [306, 627] width 133 height 30
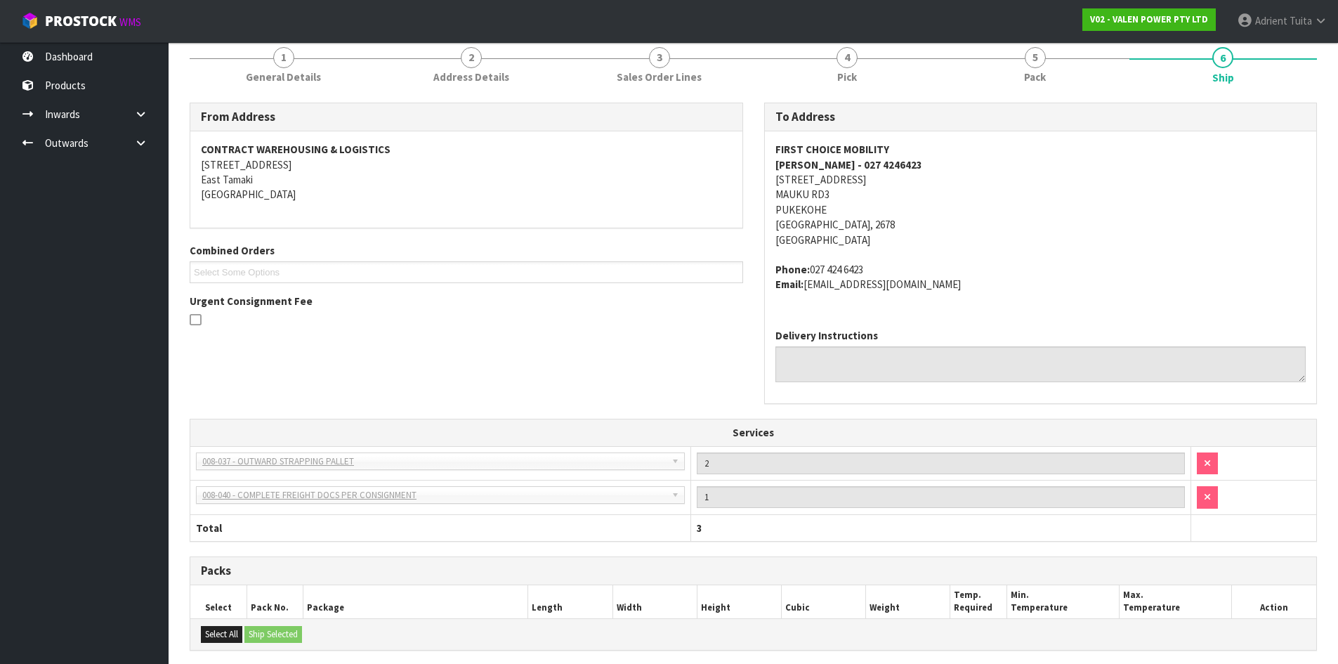
scroll to position [398, 0]
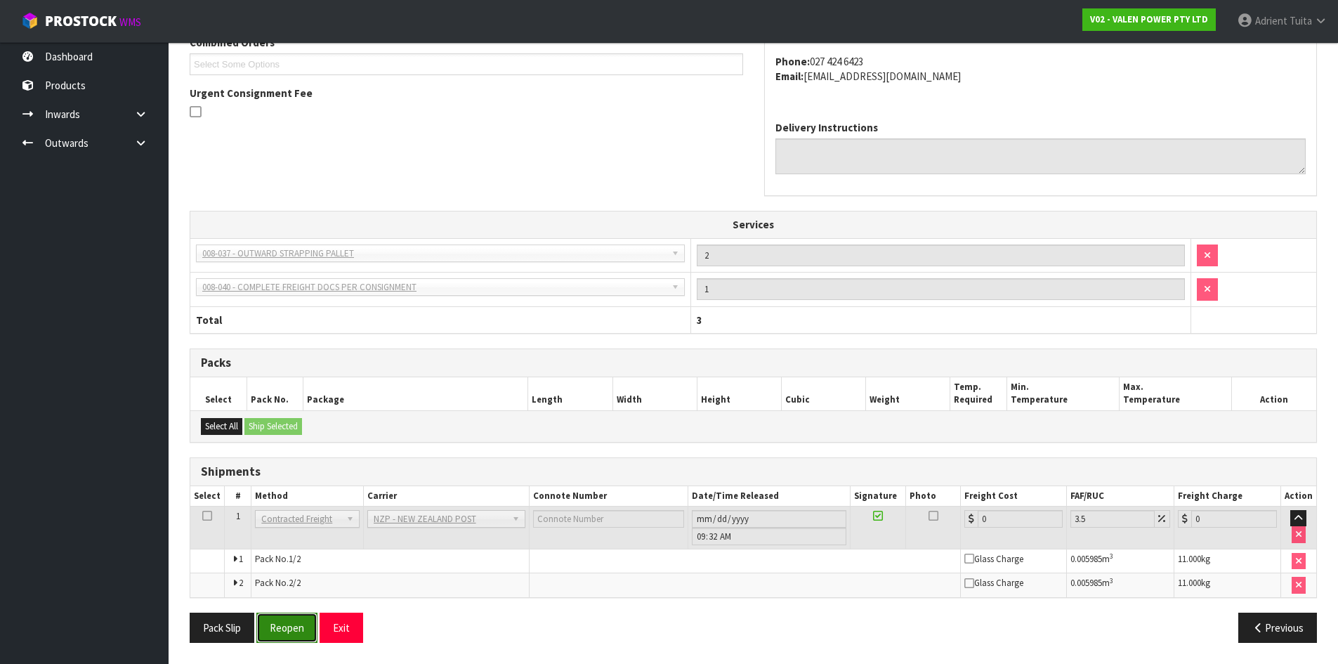
click at [293, 621] on button "Reopen" at bounding box center [286, 628] width 61 height 30
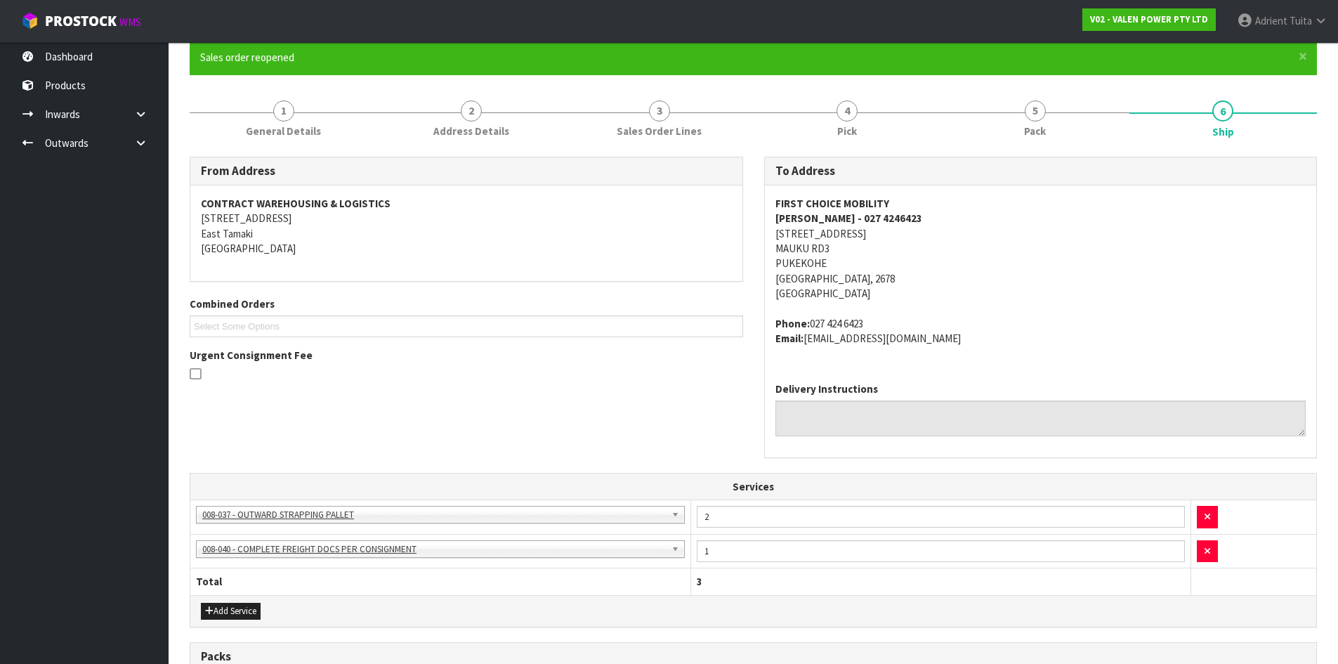
scroll to position [383, 0]
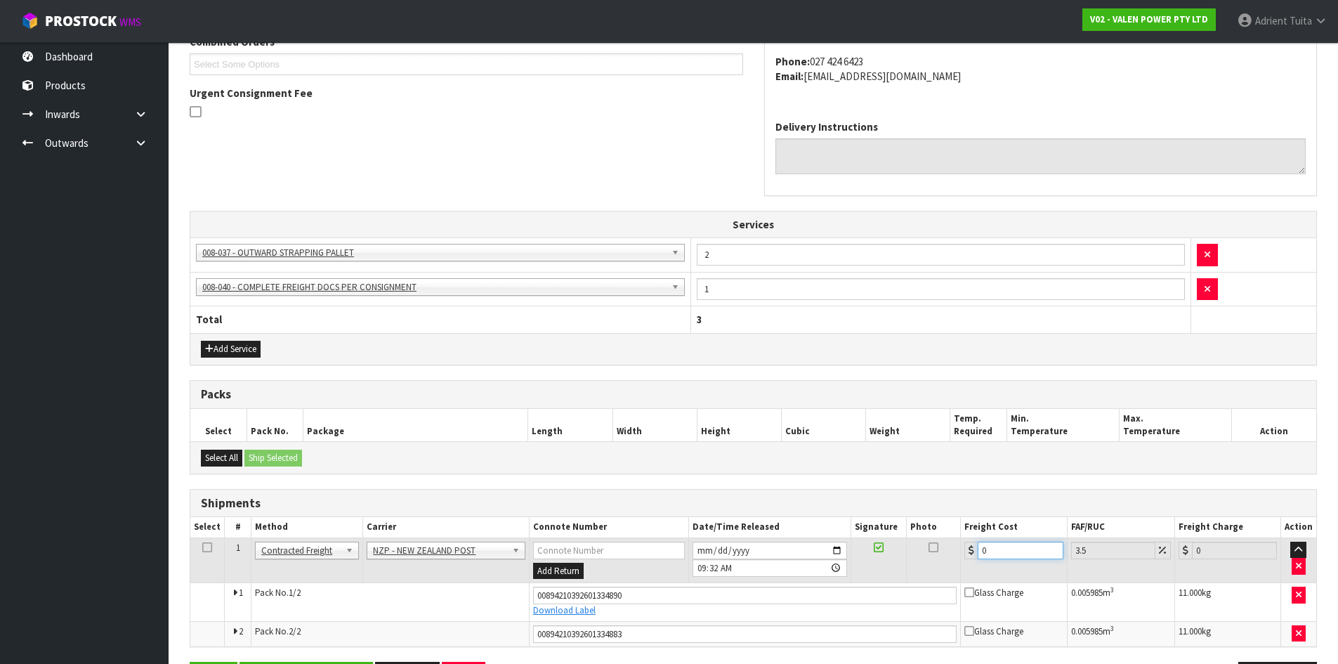
click at [1017, 552] on input "0" at bounding box center [1020, 551] width 85 height 18
type input "1"
type input "1.03"
type input "17"
type input "17.59"
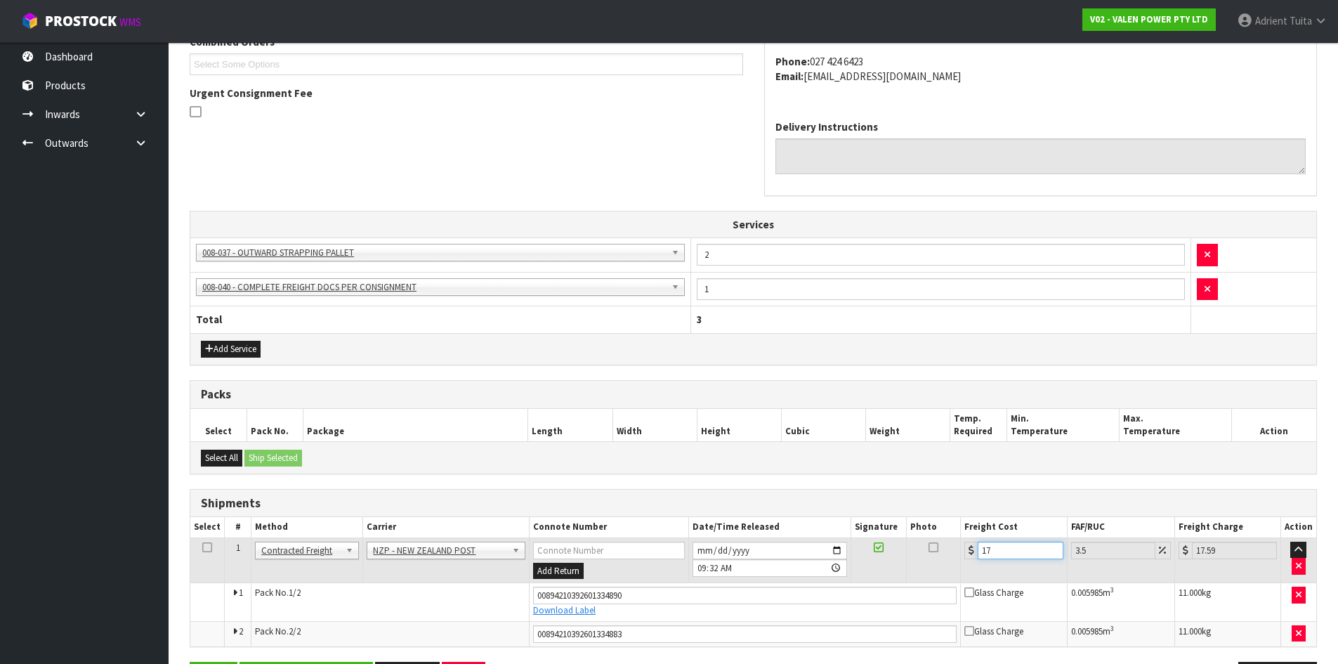
type input "17.8"
type input "18.42"
type input "17.84"
type input "18.46"
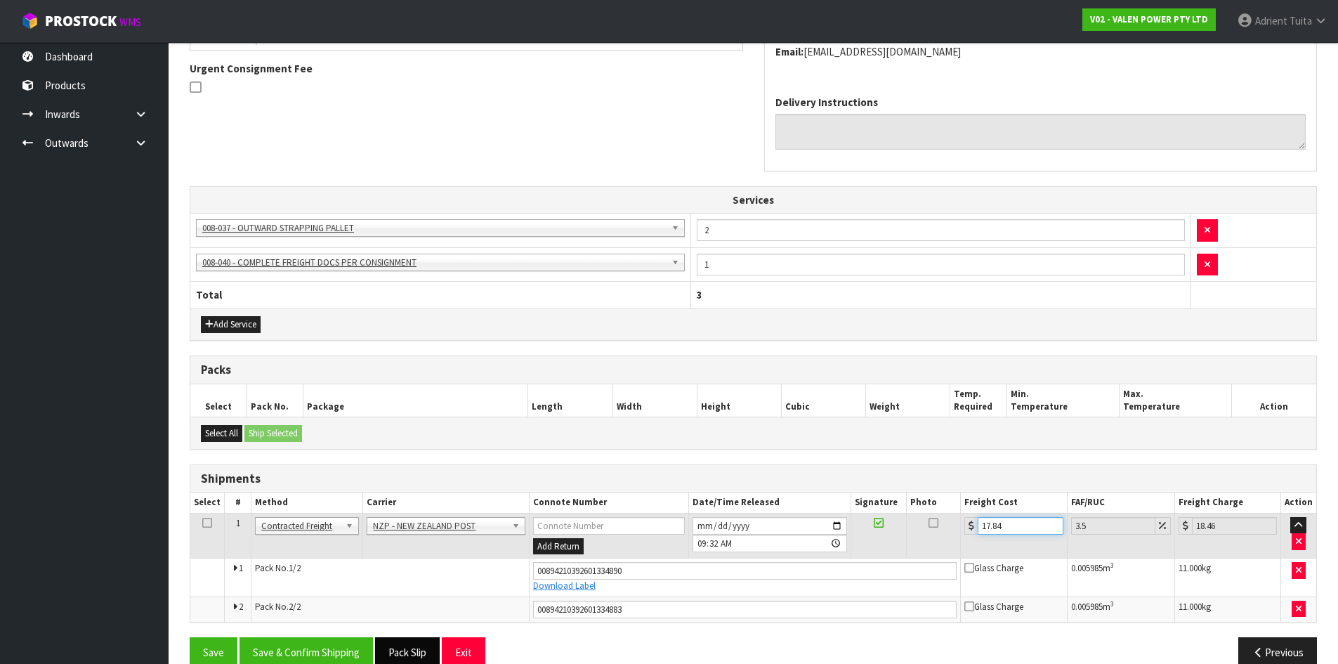
scroll to position [432, 0]
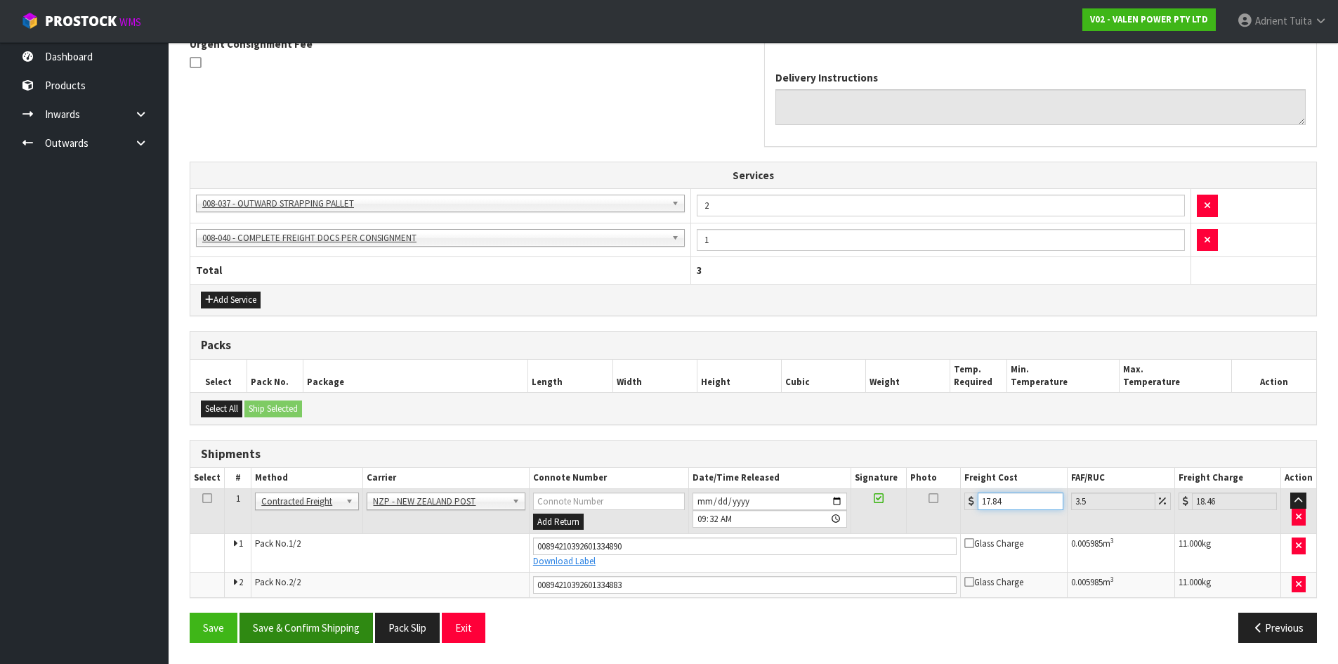
type input "17.84"
click at [313, 636] on button "Save & Confirm Shipping" at bounding box center [306, 628] width 133 height 30
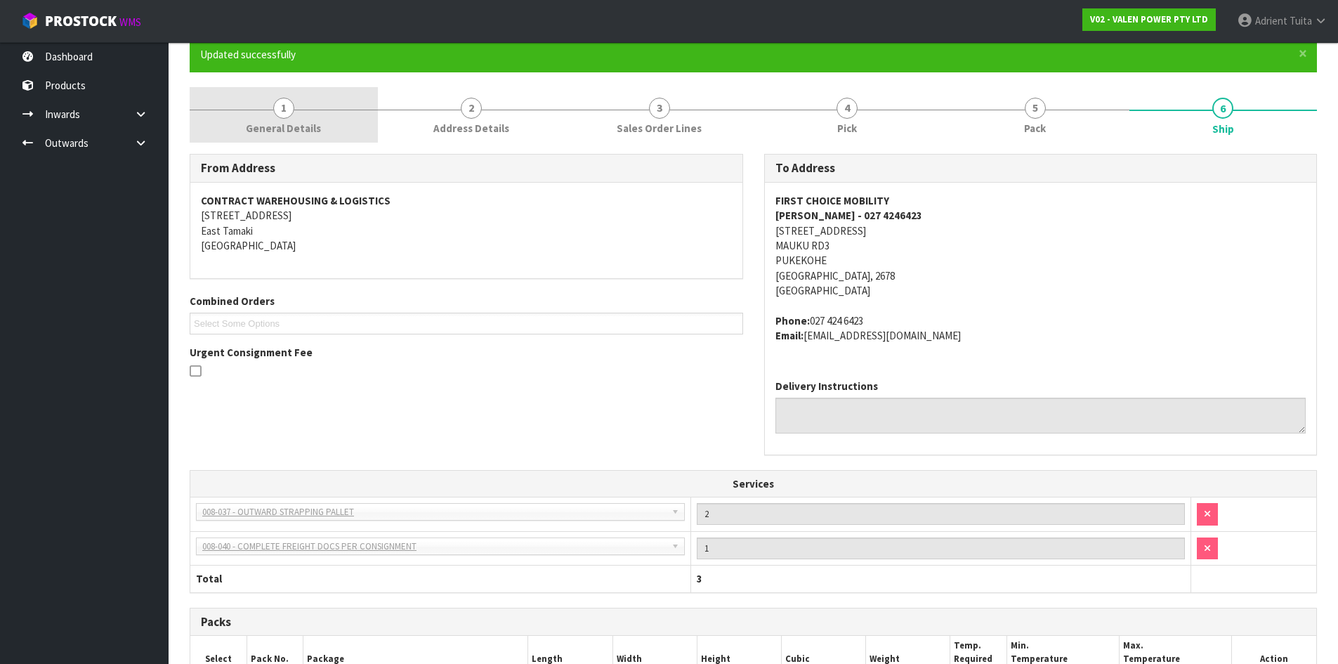
scroll to position [392, 0]
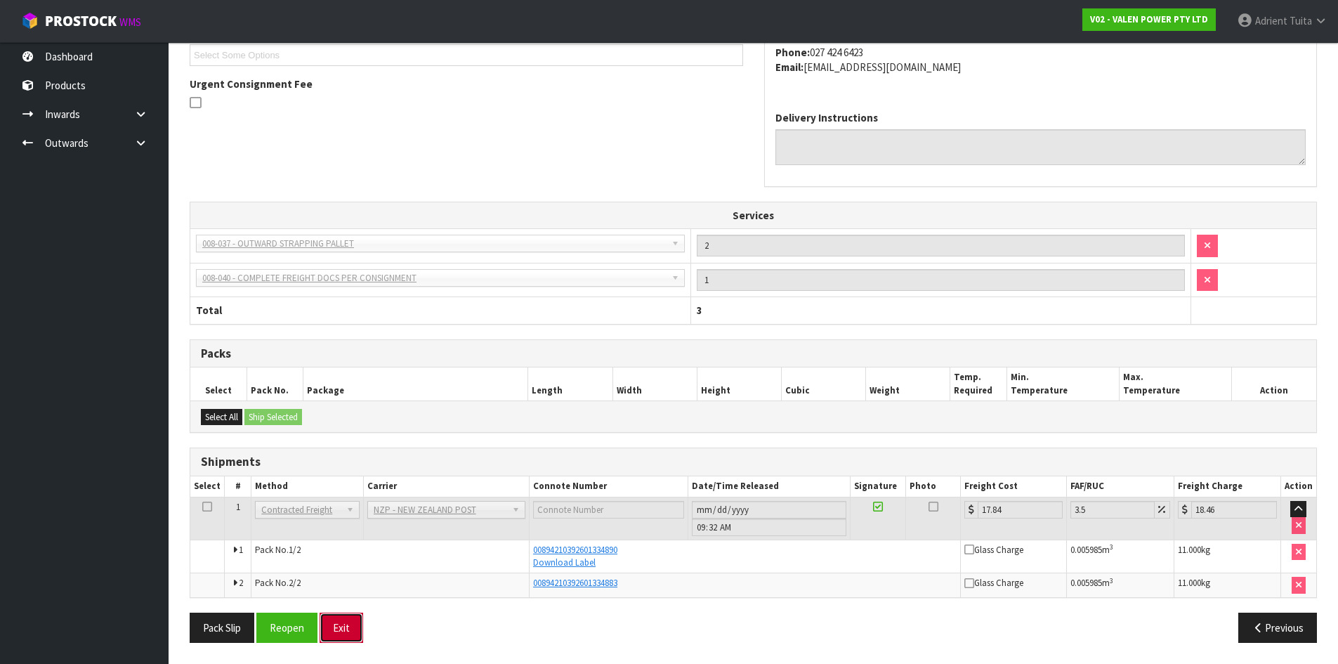
click at [337, 616] on button "Exit" at bounding box center [342, 628] width 44 height 30
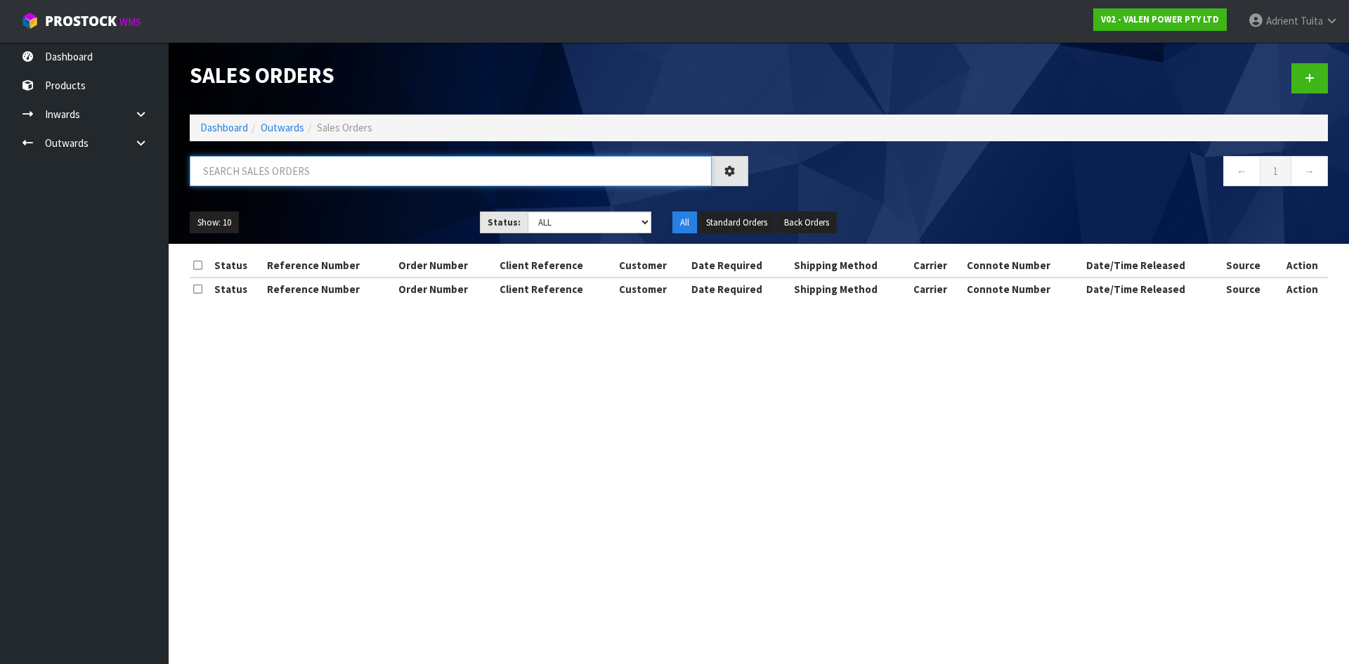
click at [362, 160] on input "text" at bounding box center [451, 171] width 522 height 30
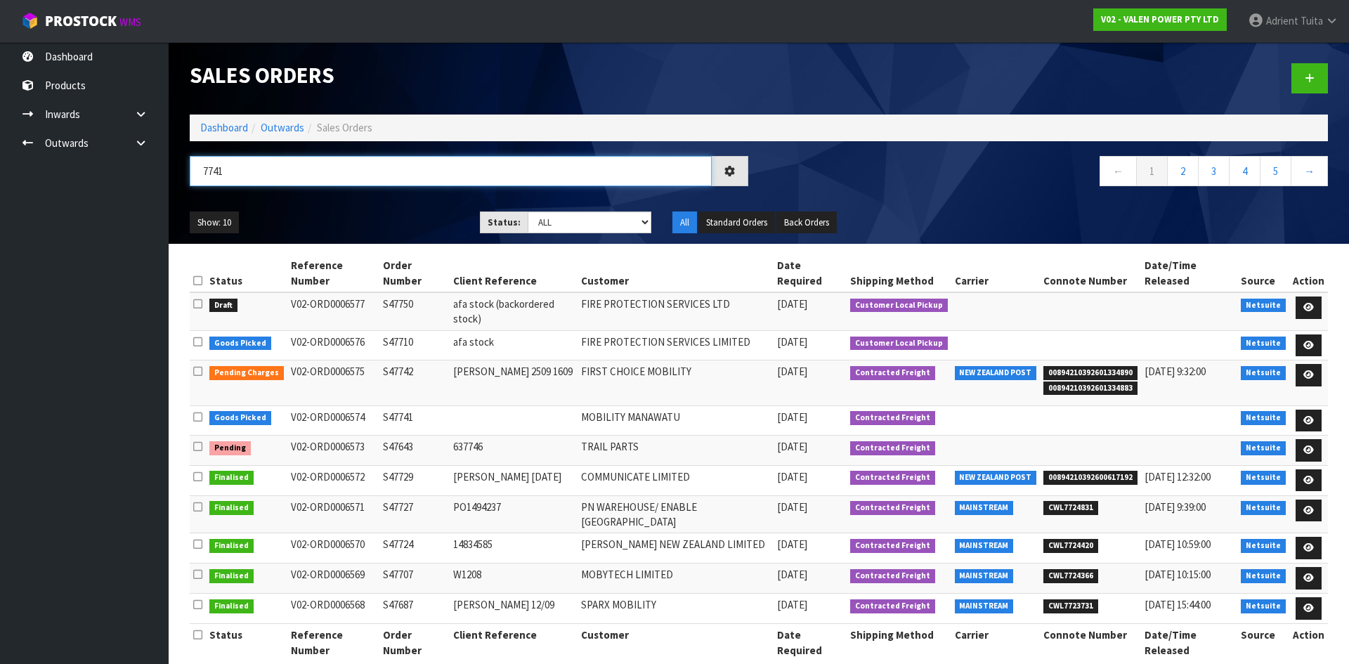
type input "7741"
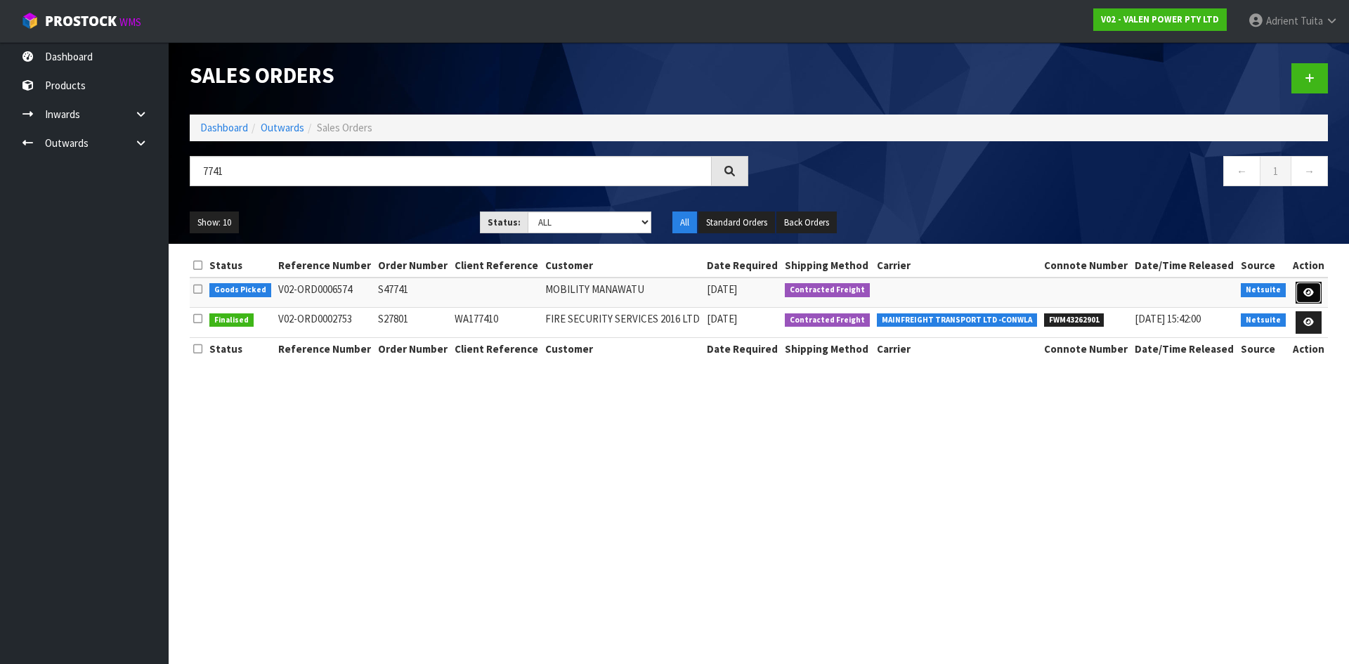
click at [1298, 290] on link at bounding box center [1308, 293] width 26 height 22
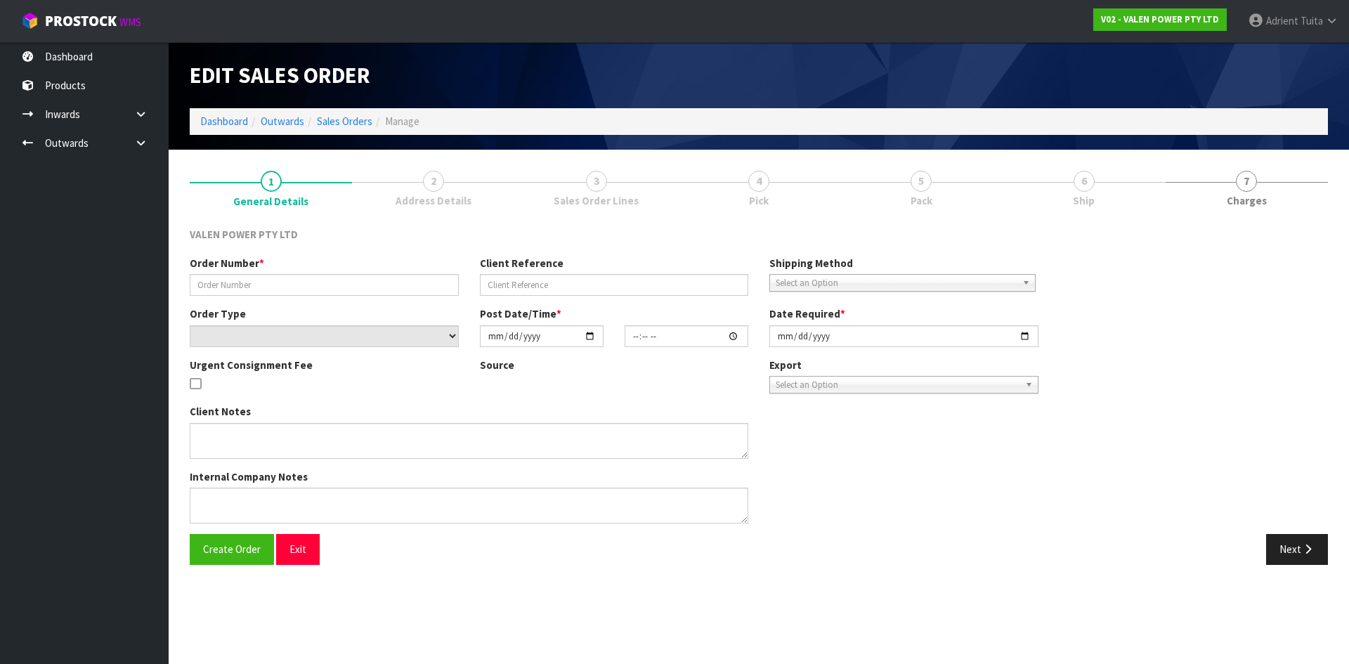
type input "S47741"
select select "number:0"
type input "[DATE]"
type input "14:45:08.000"
type input "[DATE]"
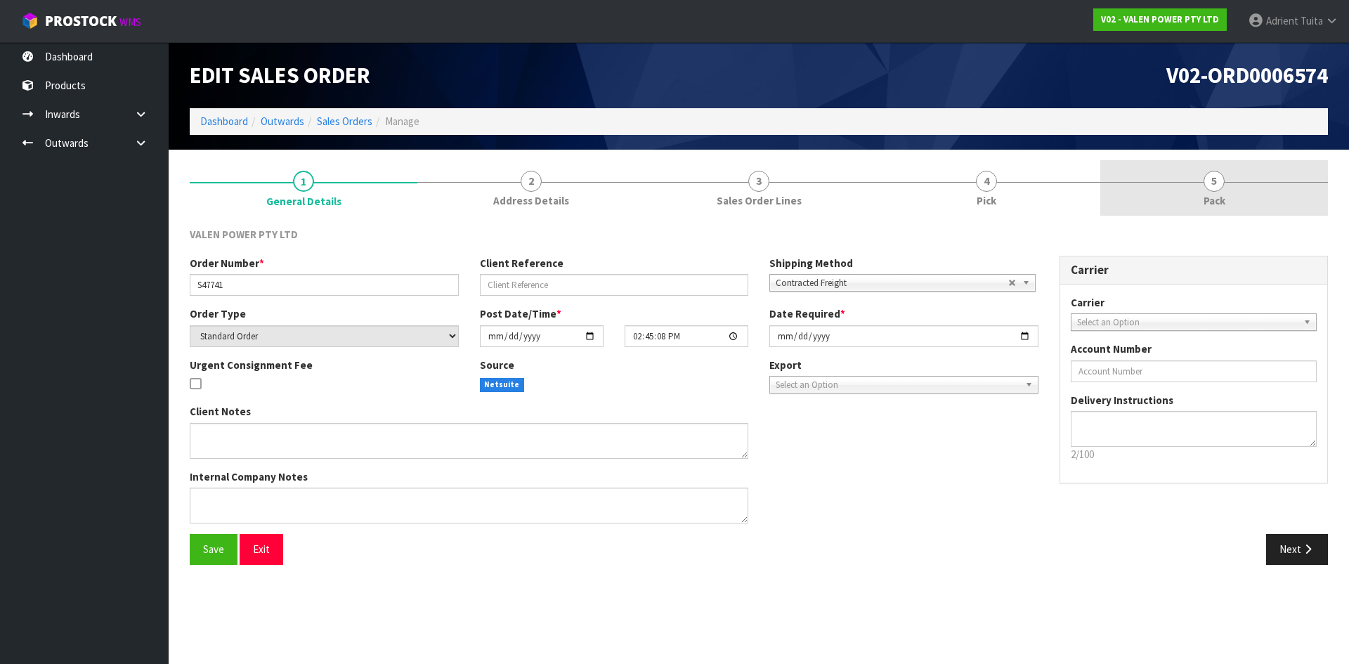
click at [1276, 201] on link "5 Pack" at bounding box center [1214, 187] width 228 height 55
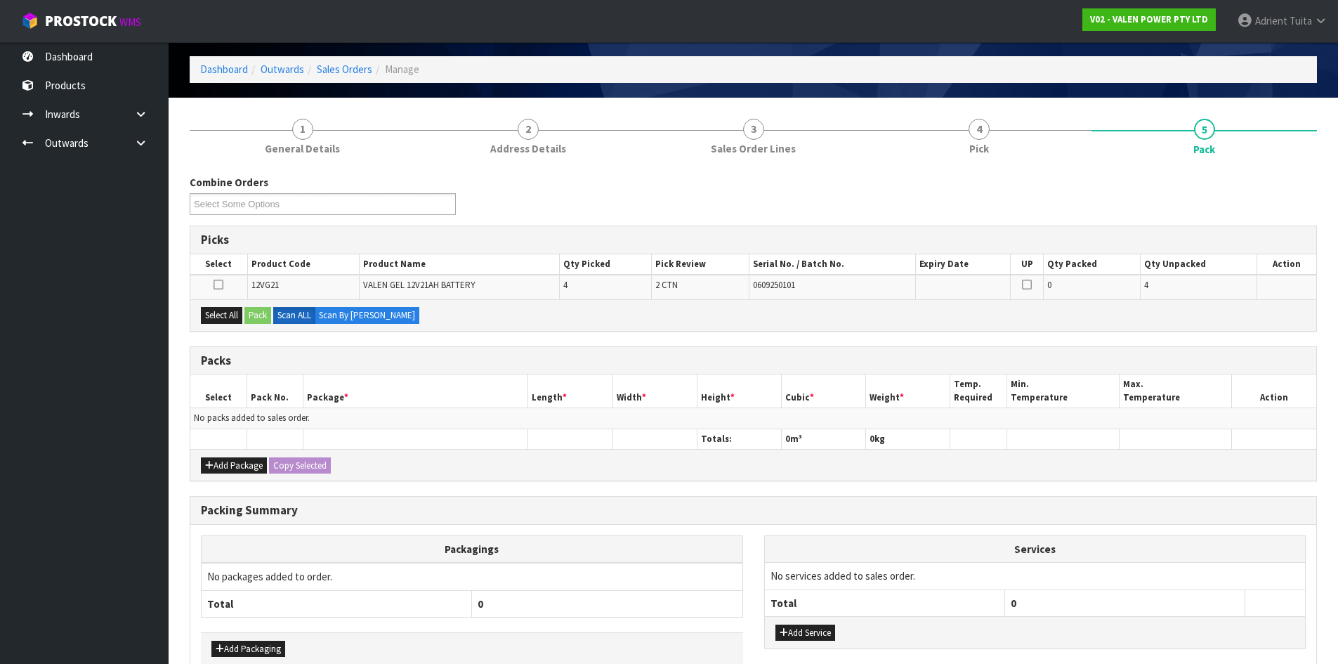
scroll to position [130, 0]
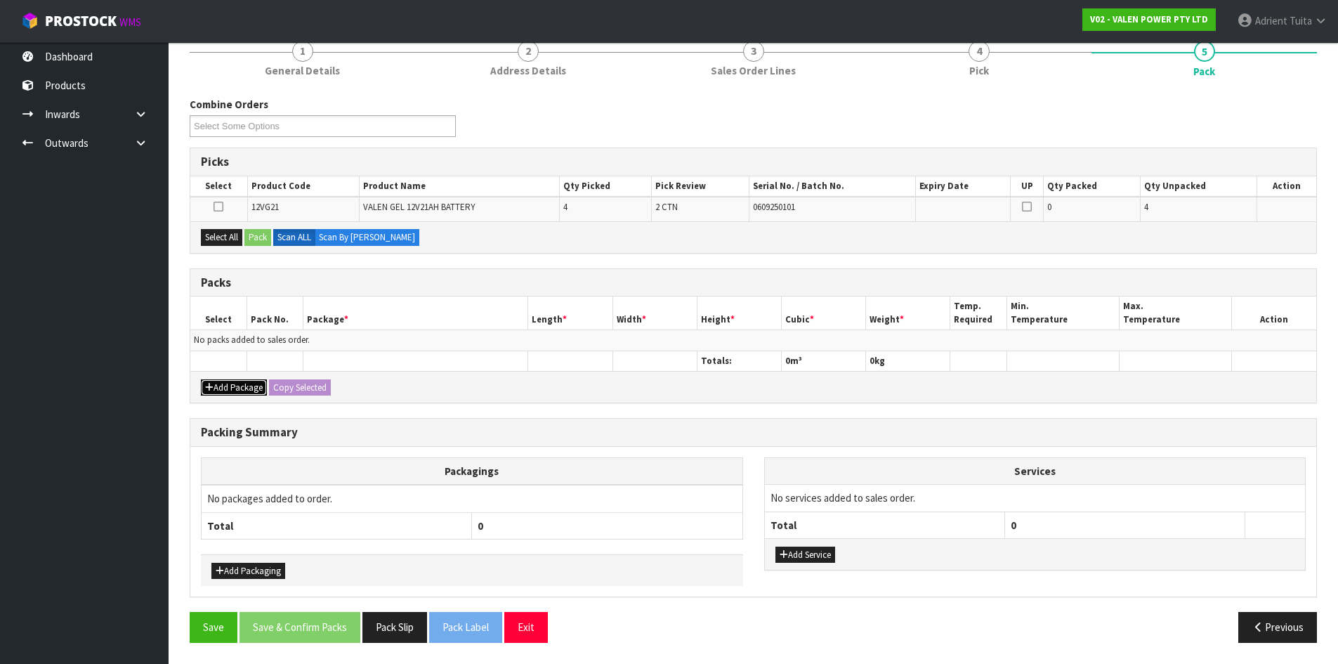
drag, startPoint x: 223, startPoint y: 387, endPoint x: 221, endPoint y: 362, distance: 24.6
click at [223, 384] on button "Add Package" at bounding box center [234, 387] width 66 height 17
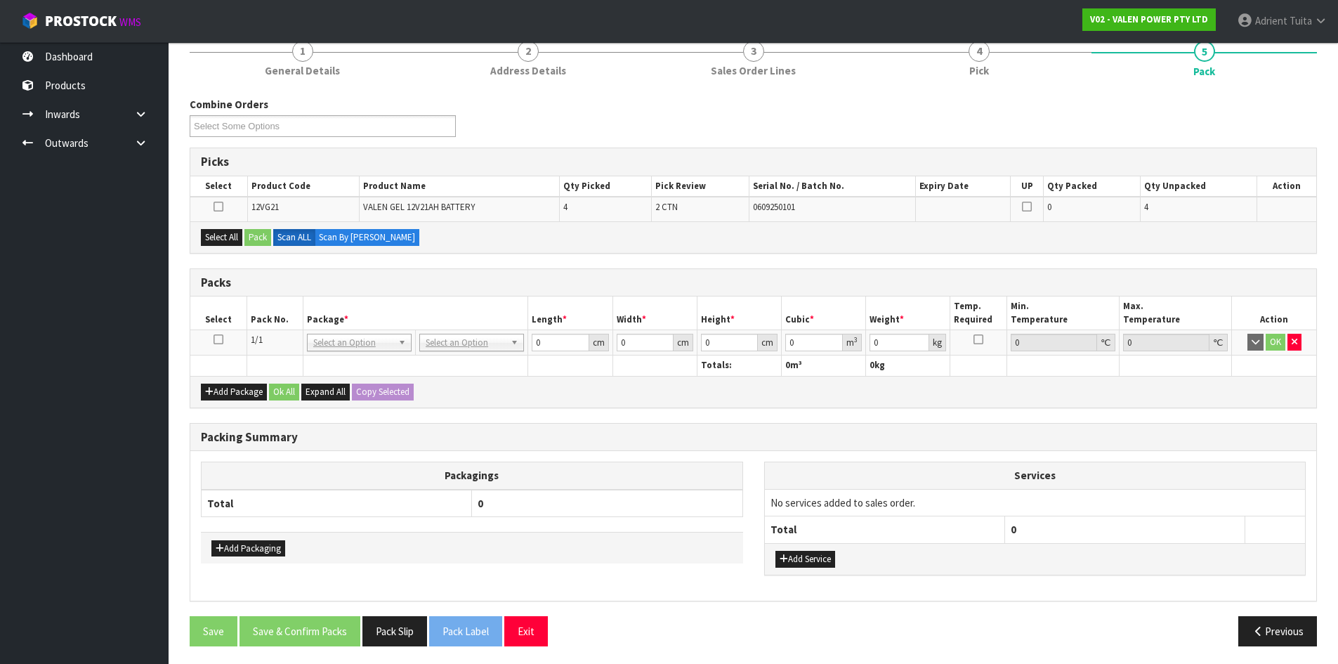
click at [221, 340] on icon at bounding box center [219, 339] width 10 height 1
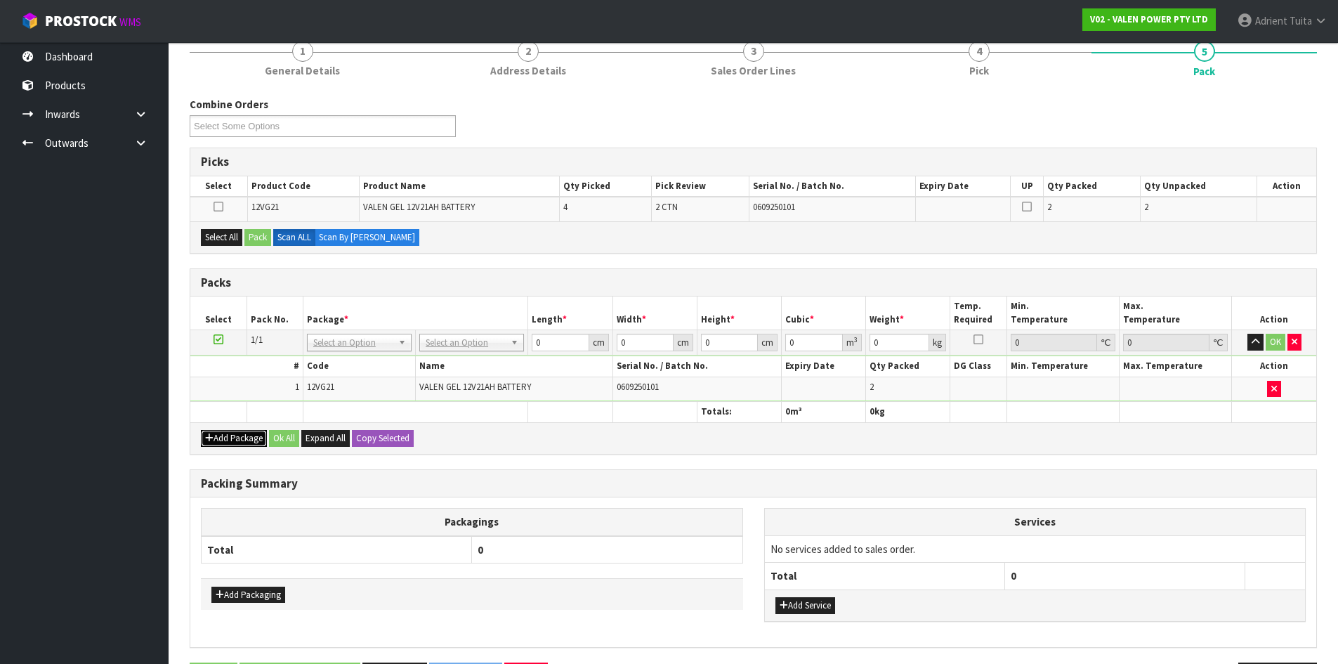
click at [217, 431] on button "Add Package" at bounding box center [234, 438] width 66 height 17
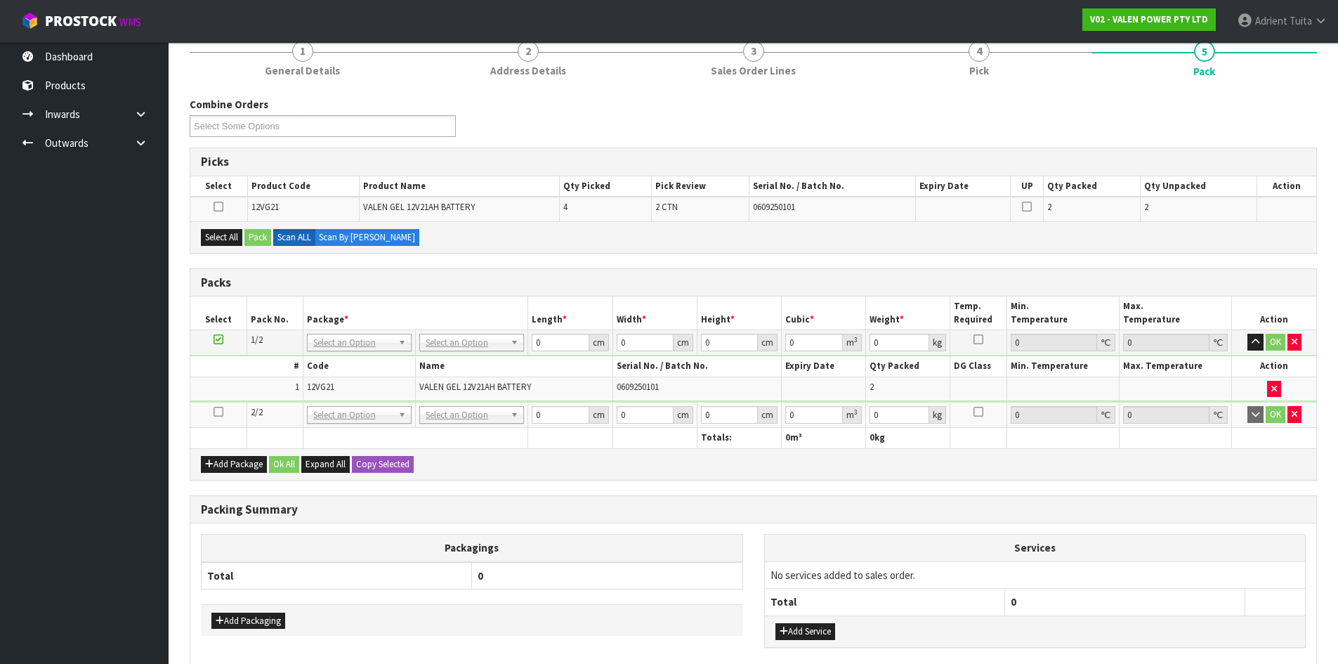
click at [220, 412] on icon at bounding box center [219, 412] width 10 height 1
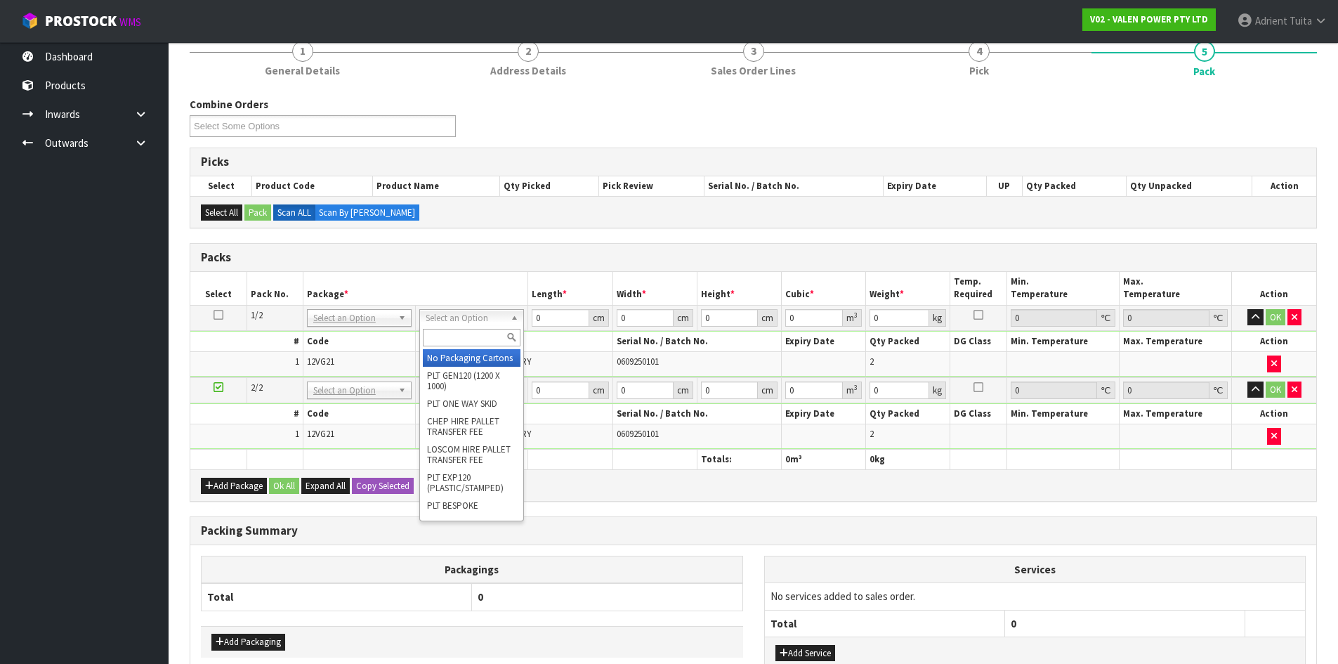
drag, startPoint x: 446, startPoint y: 355, endPoint x: 456, endPoint y: 383, distance: 29.8
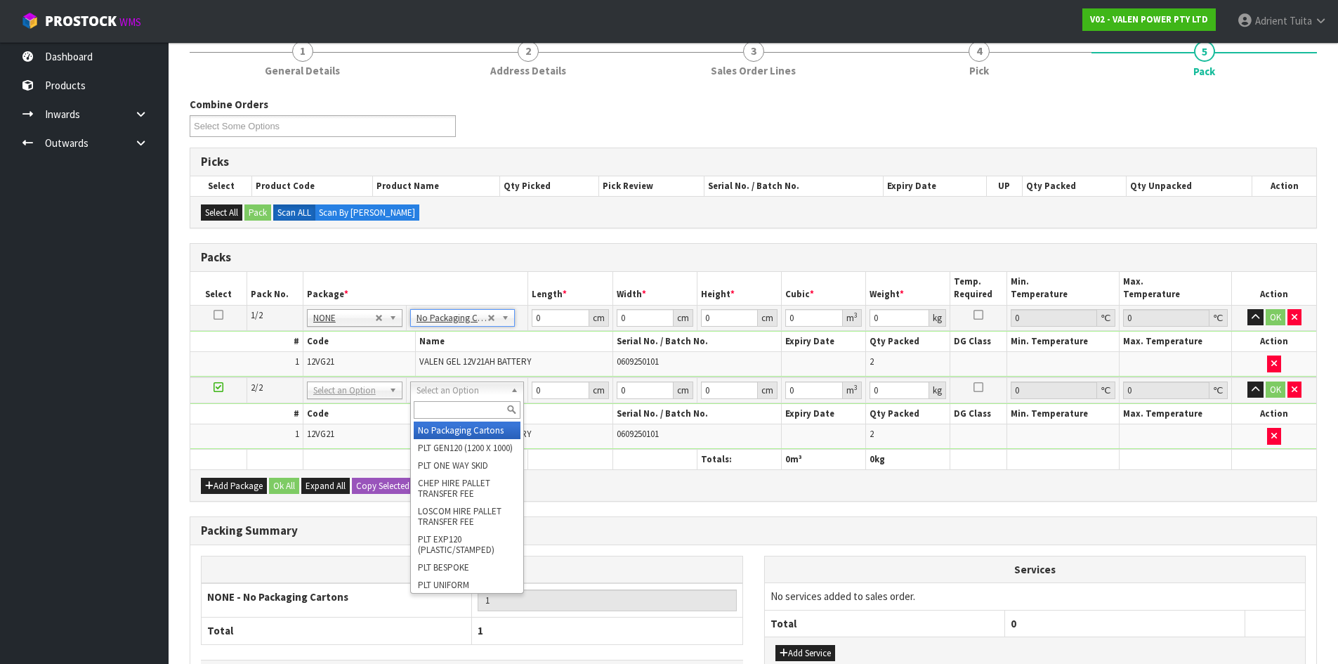
drag, startPoint x: 456, startPoint y: 386, endPoint x: 448, endPoint y: 426, distance: 40.8
type input "2"
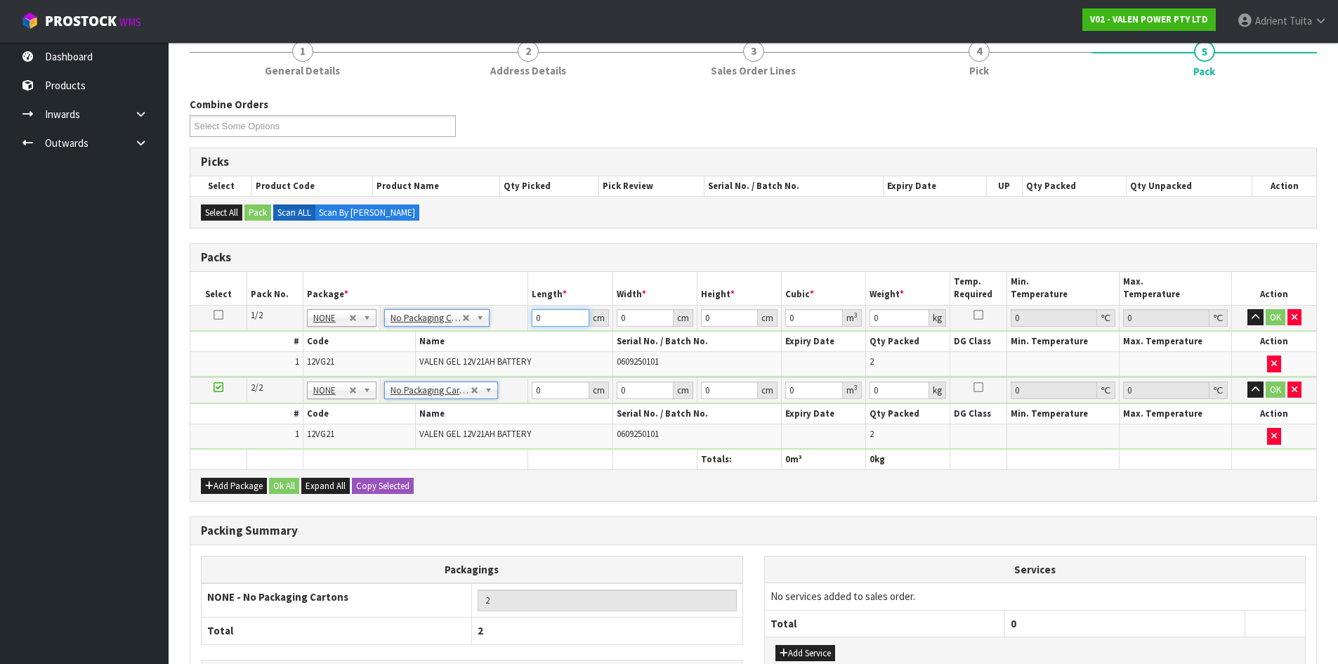
click at [550, 325] on input "0" at bounding box center [560, 318] width 57 height 18
type input "21"
type input "18"
type input "1"
type input "0.000378"
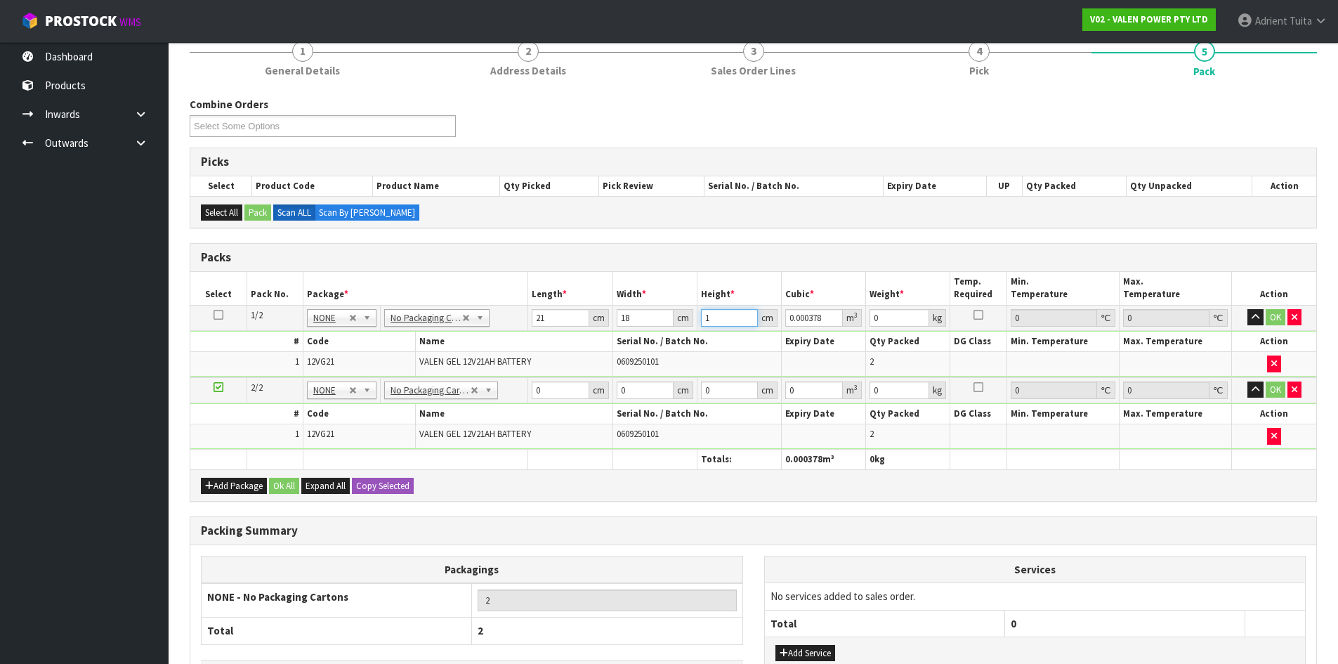
type input "18"
type input "0.006804"
type input "18"
type input "13"
click at [553, 398] on td "0 cm" at bounding box center [570, 390] width 84 height 26
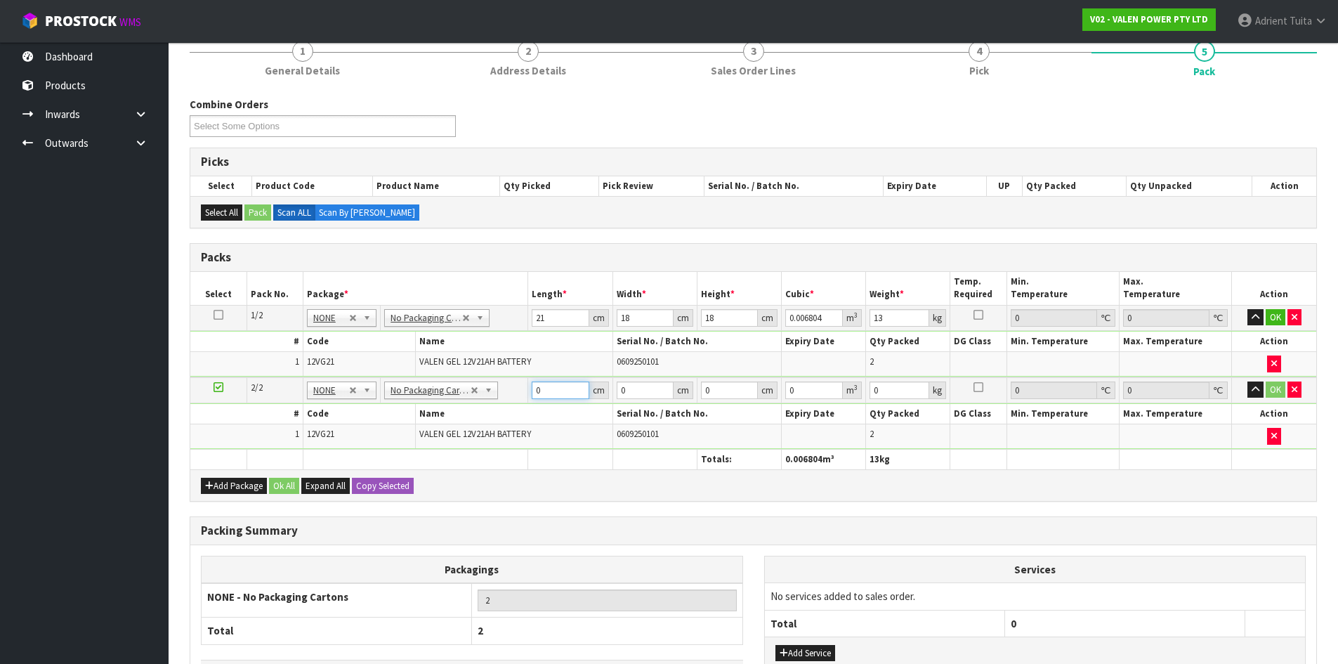
click at [550, 394] on input "0" at bounding box center [560, 390] width 57 height 18
type input "1"
type input "21"
type input "18"
type input "1"
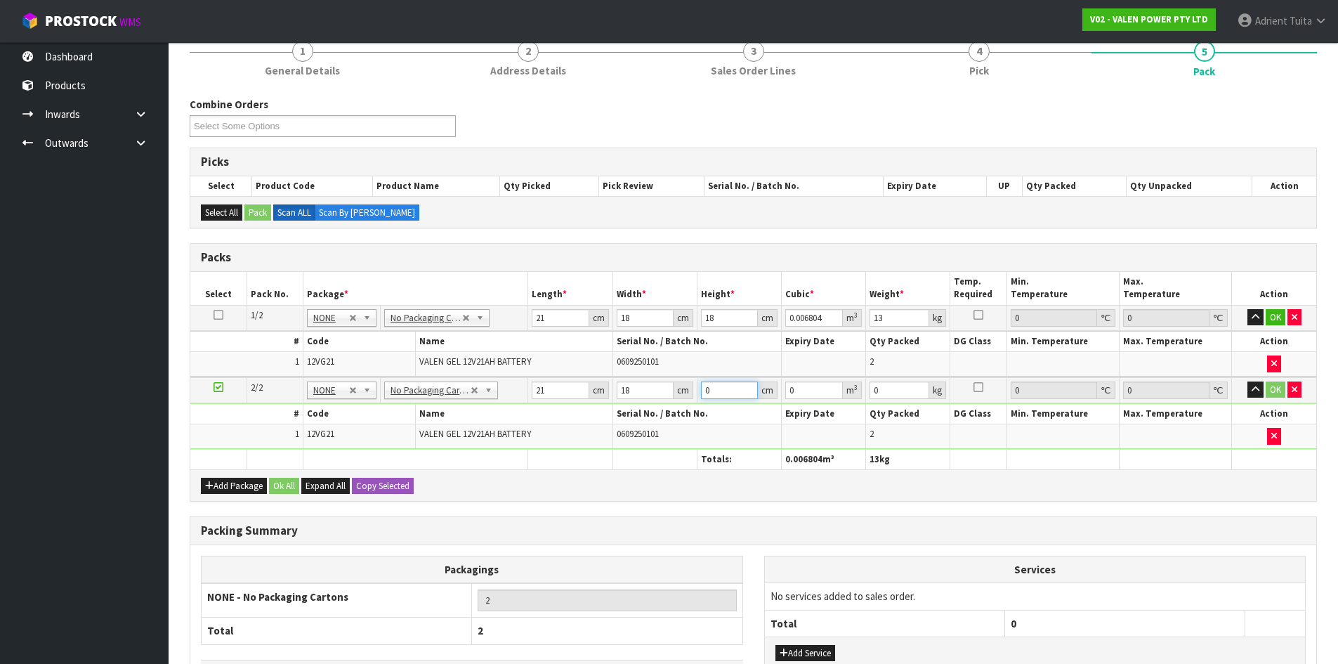
type input "0.000378"
type input "187"
type input "0.070686"
click at [726, 387] on input "187" at bounding box center [729, 390] width 57 height 18
type input "18"
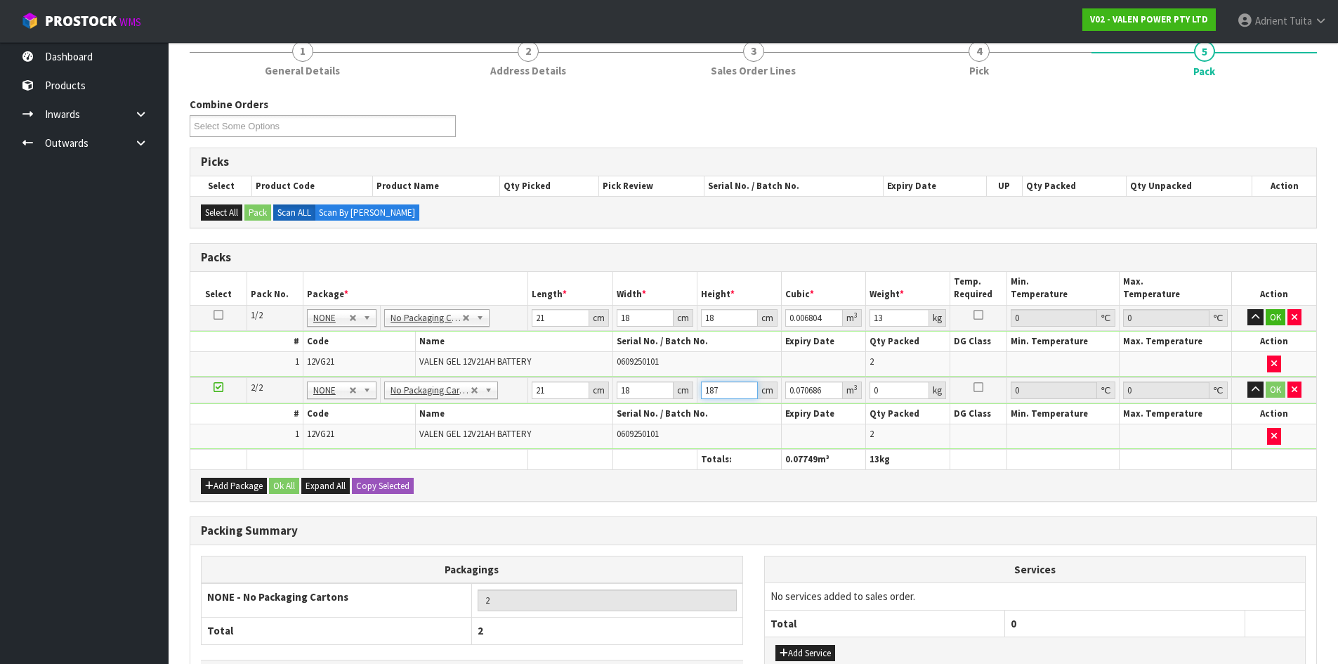
type input "0.006804"
type input "18"
type input "13"
click at [1270, 318] on button "OK" at bounding box center [1276, 317] width 20 height 17
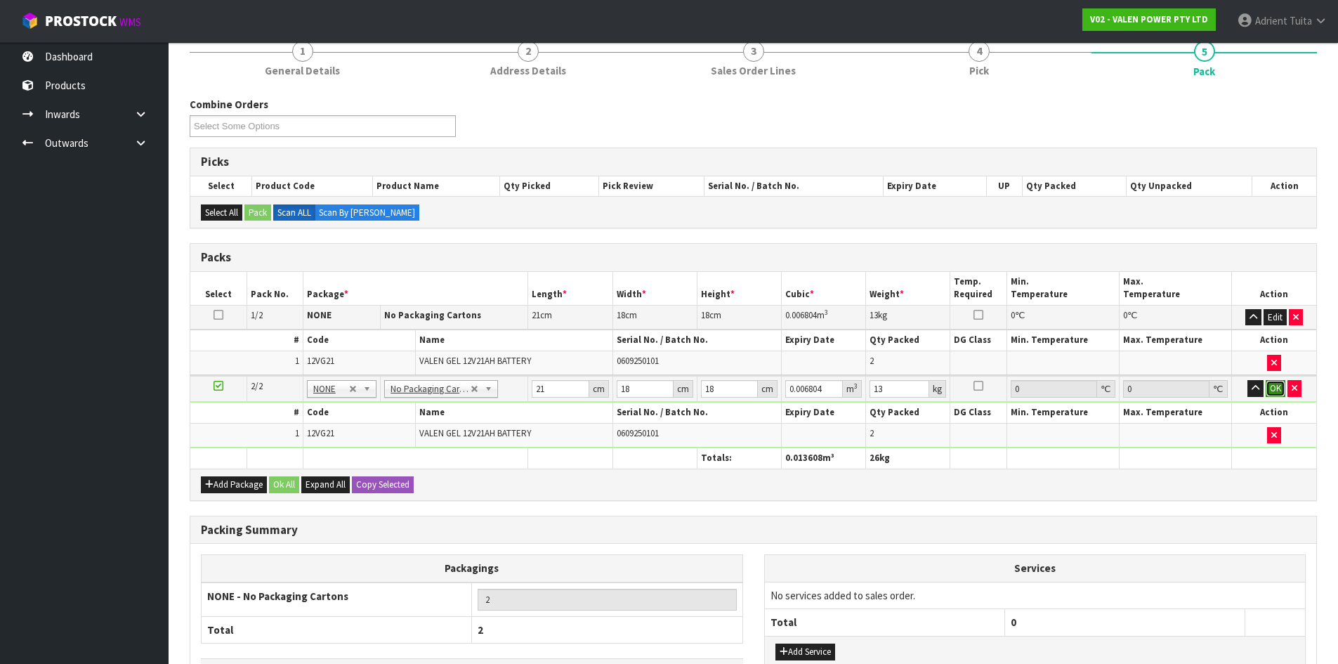
click at [1270, 389] on button "OK" at bounding box center [1276, 388] width 20 height 17
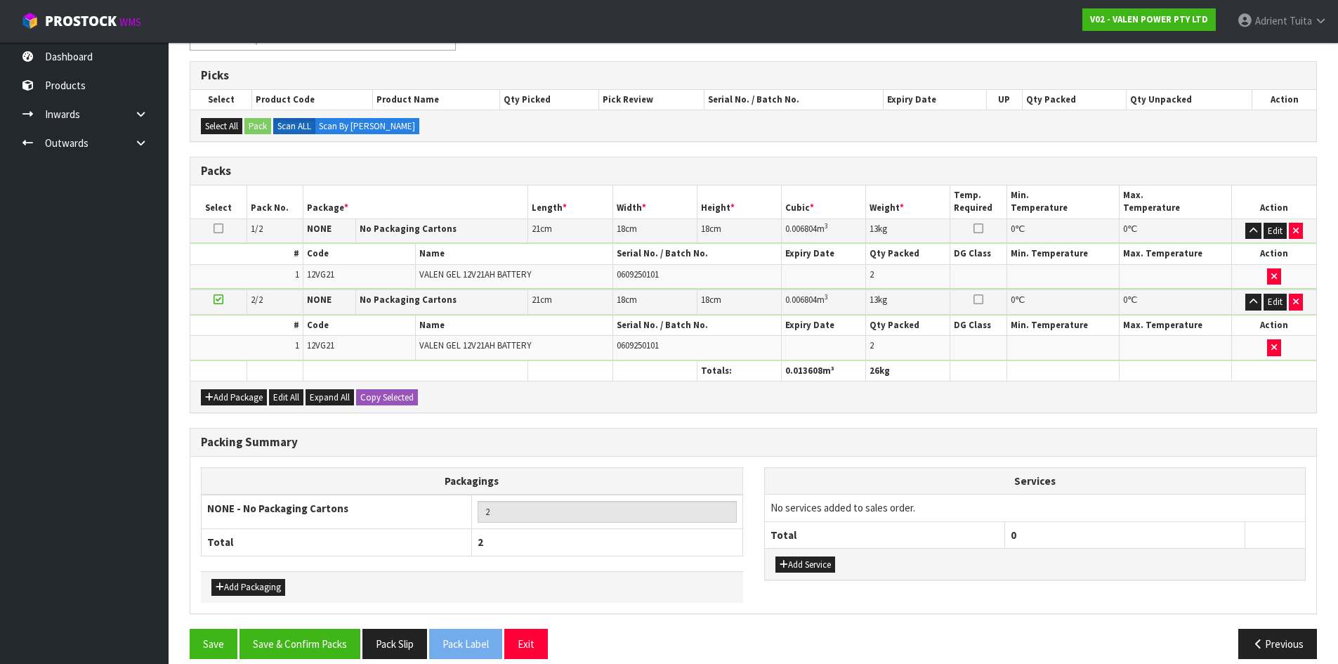
scroll to position [233, 0]
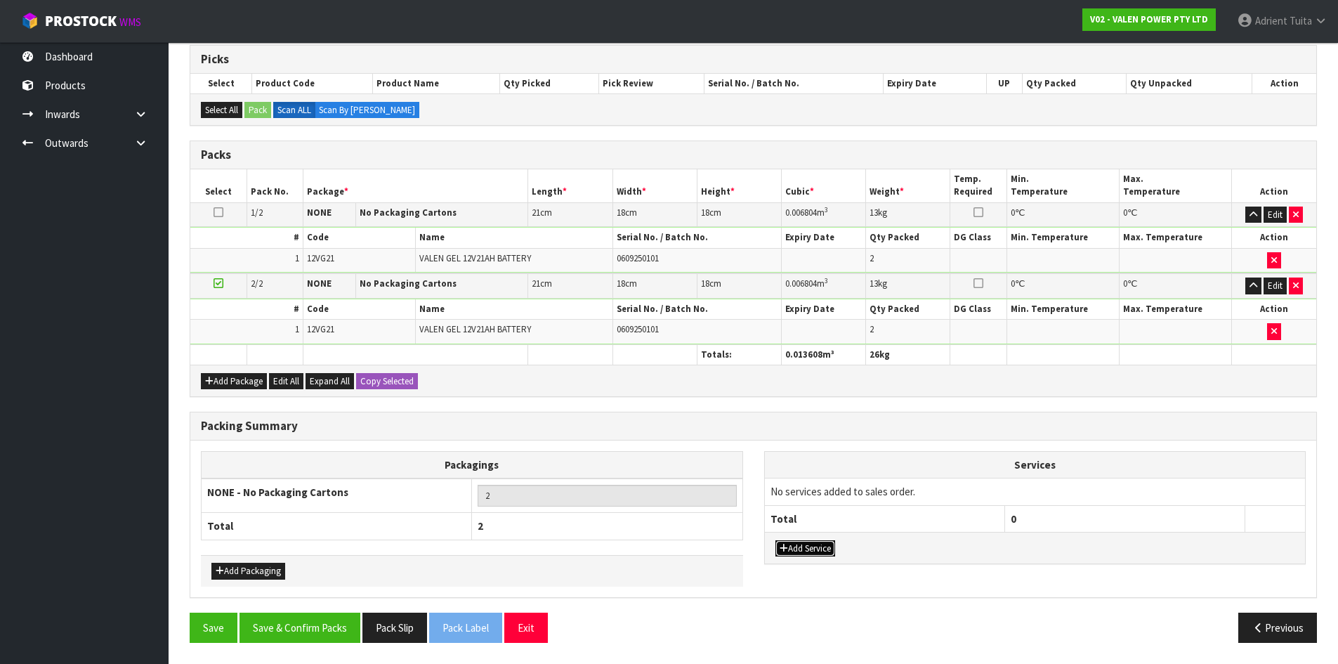
click at [792, 542] on button "Add Service" at bounding box center [806, 548] width 60 height 17
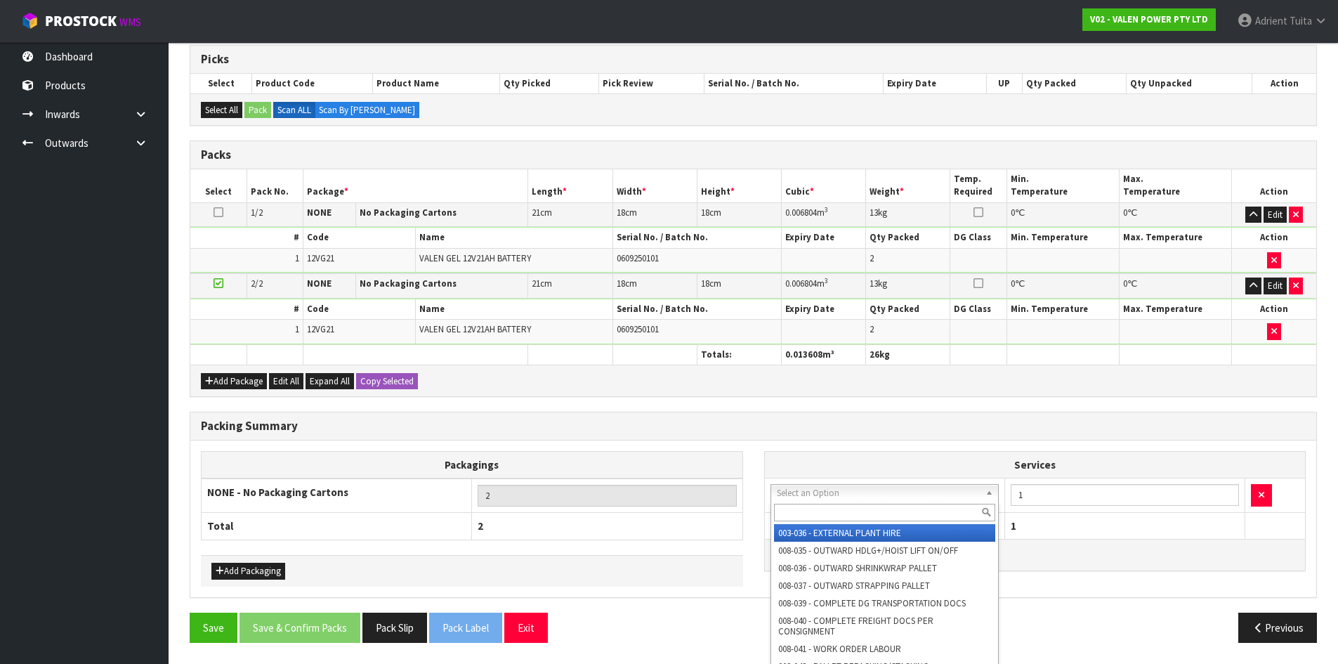
drag, startPoint x: 812, startPoint y: 502, endPoint x: 813, endPoint y: 511, distance: 9.2
click at [813, 511] on input "text" at bounding box center [885, 513] width 222 height 18
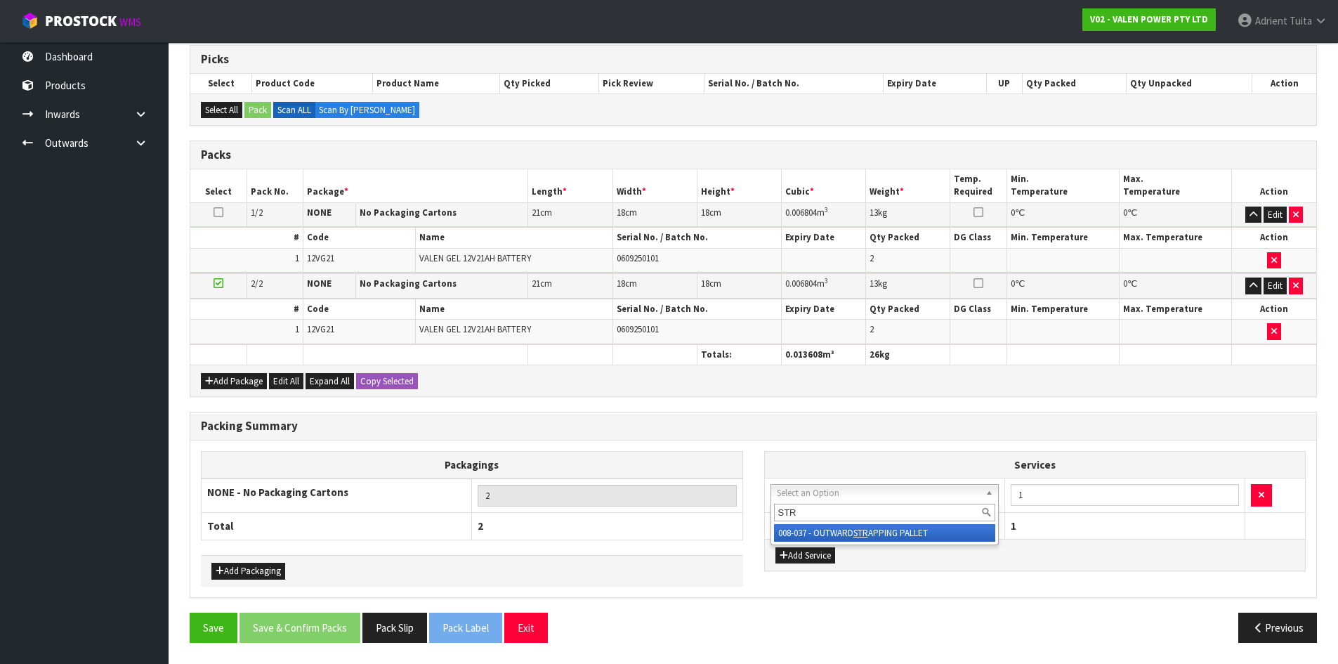
type input "STR"
drag, startPoint x: 810, startPoint y: 522, endPoint x: 810, endPoint y: 531, distance: 9.1
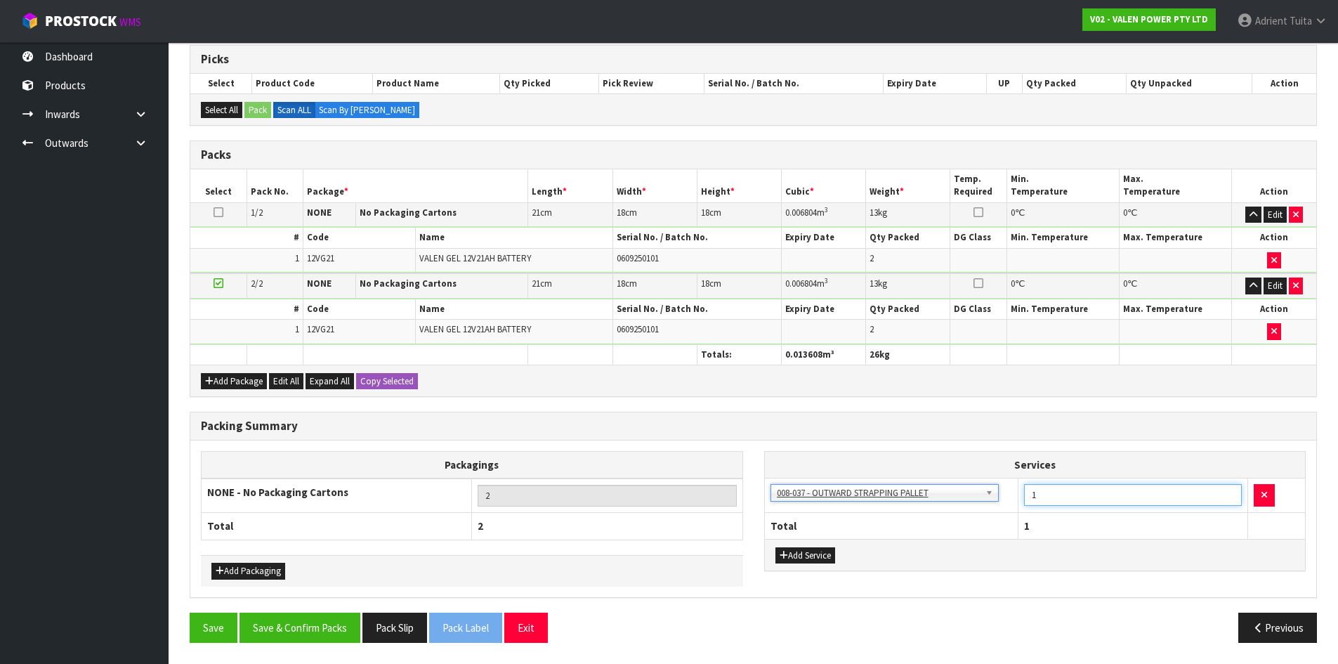
click at [1104, 495] on input "1" at bounding box center [1133, 495] width 218 height 22
type input "2"
click at [799, 551] on button "Add Service" at bounding box center [806, 555] width 60 height 17
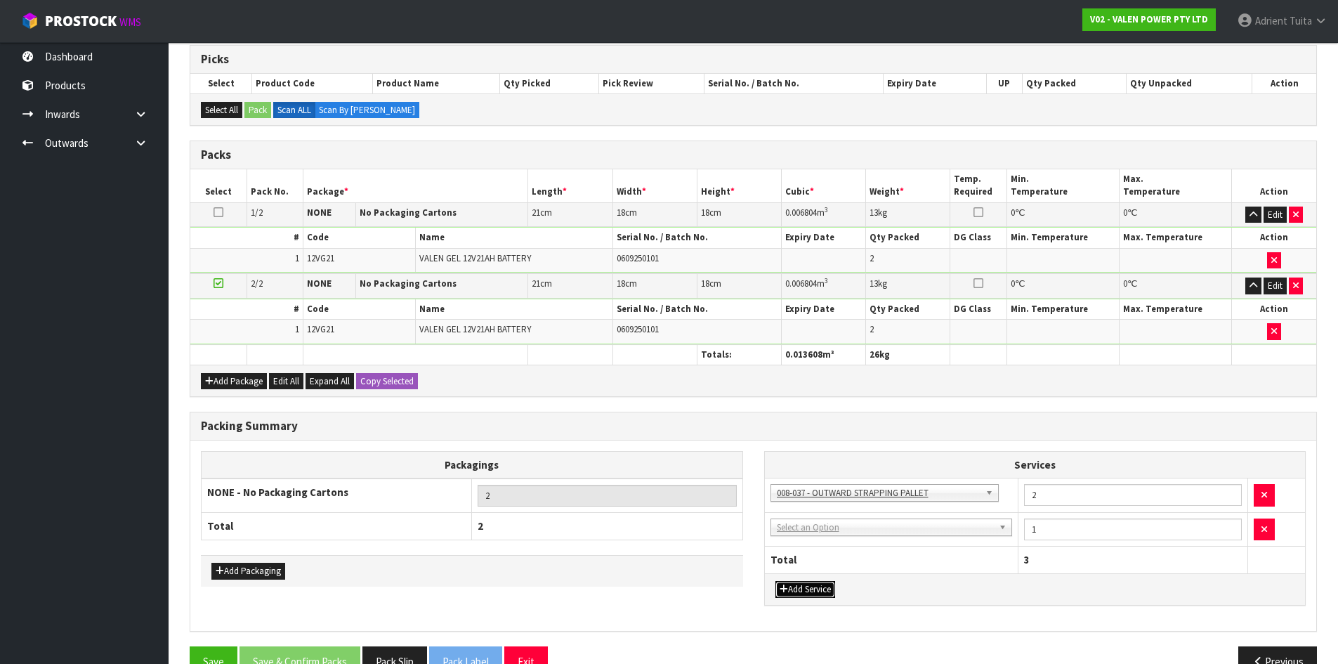
drag, startPoint x: 815, startPoint y: 533, endPoint x: 816, endPoint y: 541, distance: 7.8
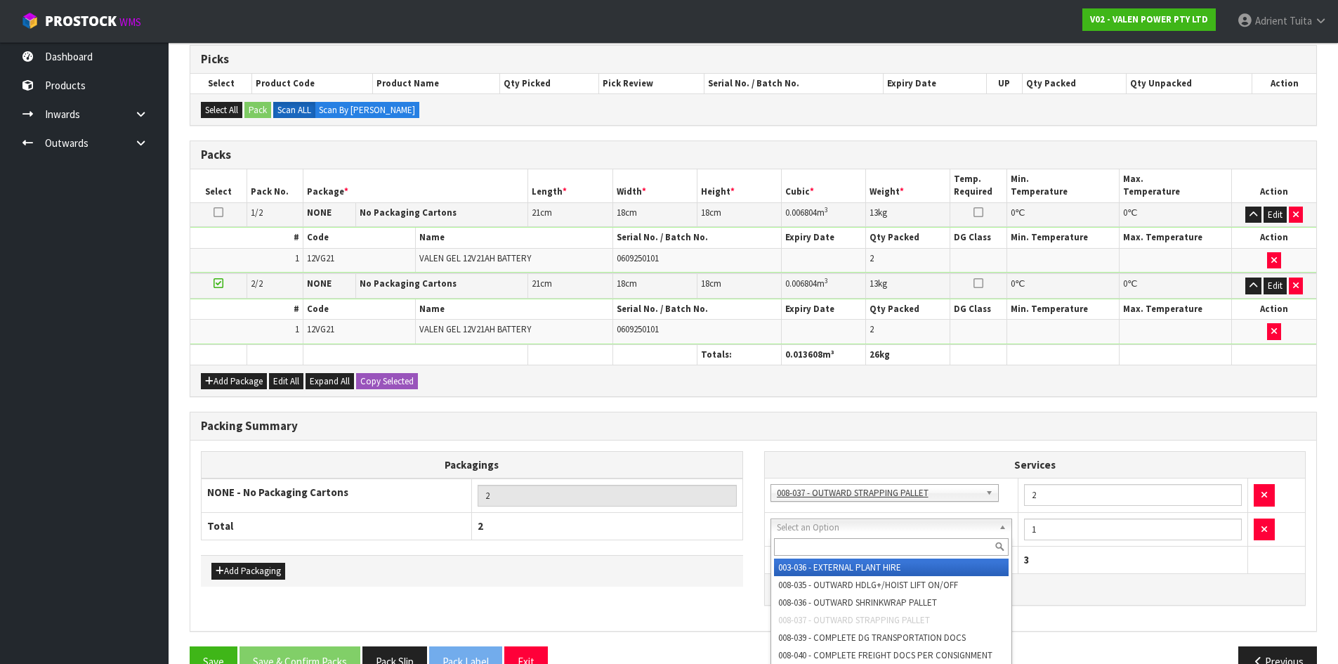
click at [816, 542] on input "text" at bounding box center [891, 547] width 235 height 18
type input "CON"
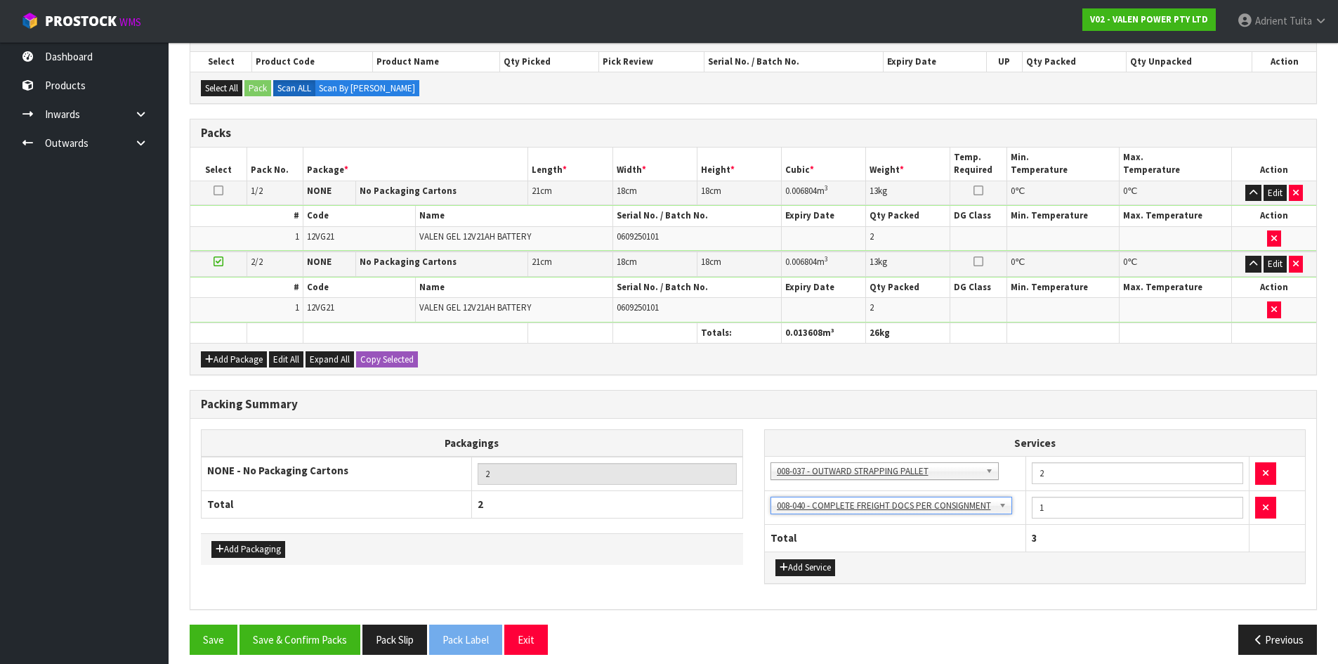
scroll to position [266, 0]
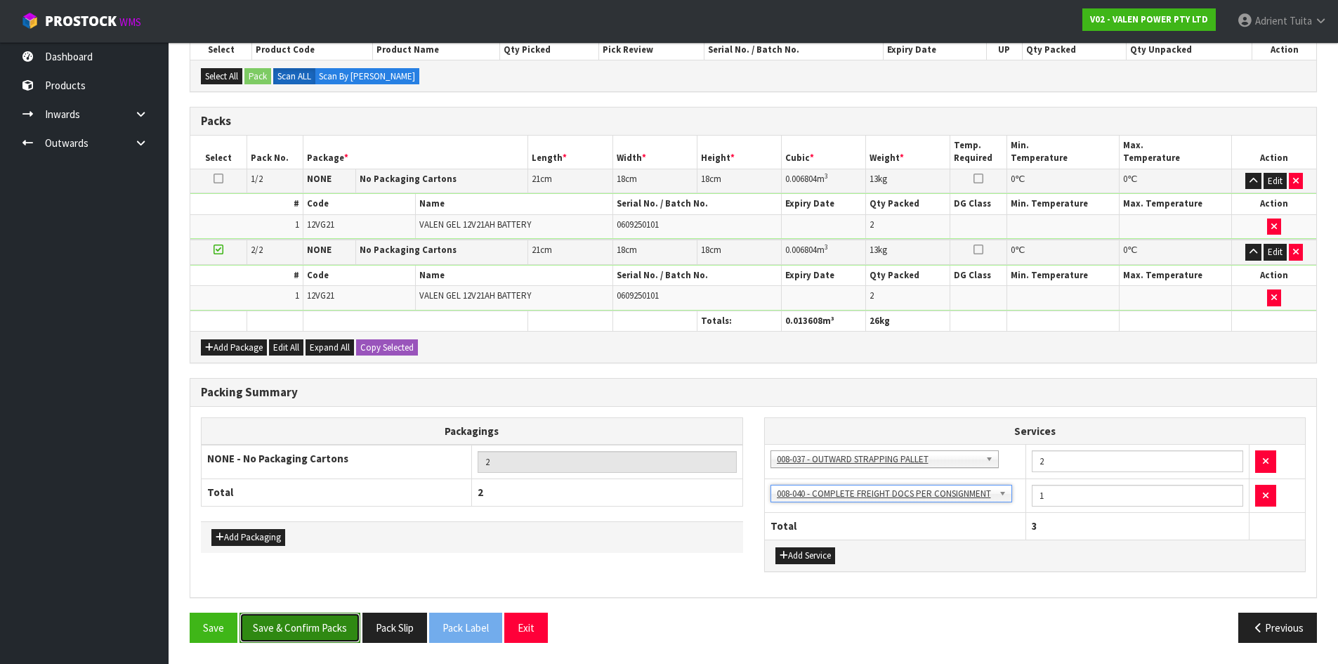
click at [345, 627] on button "Save & Confirm Packs" at bounding box center [300, 628] width 121 height 30
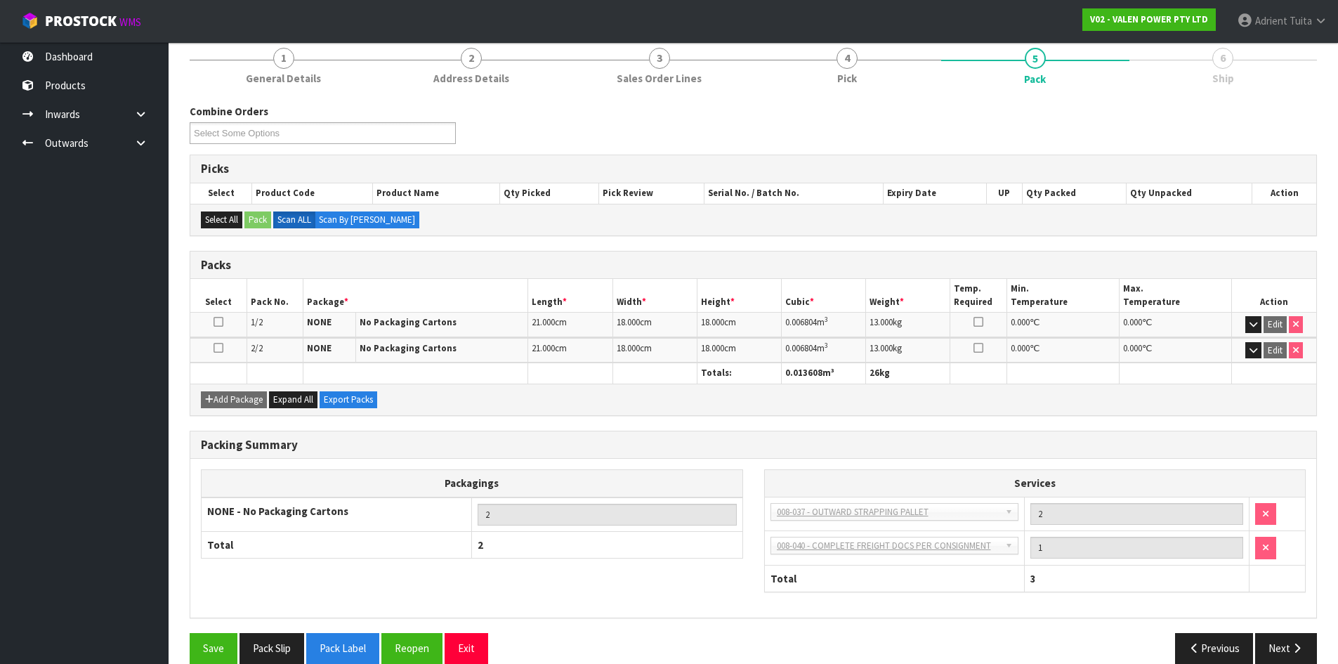
scroll to position [195, 0]
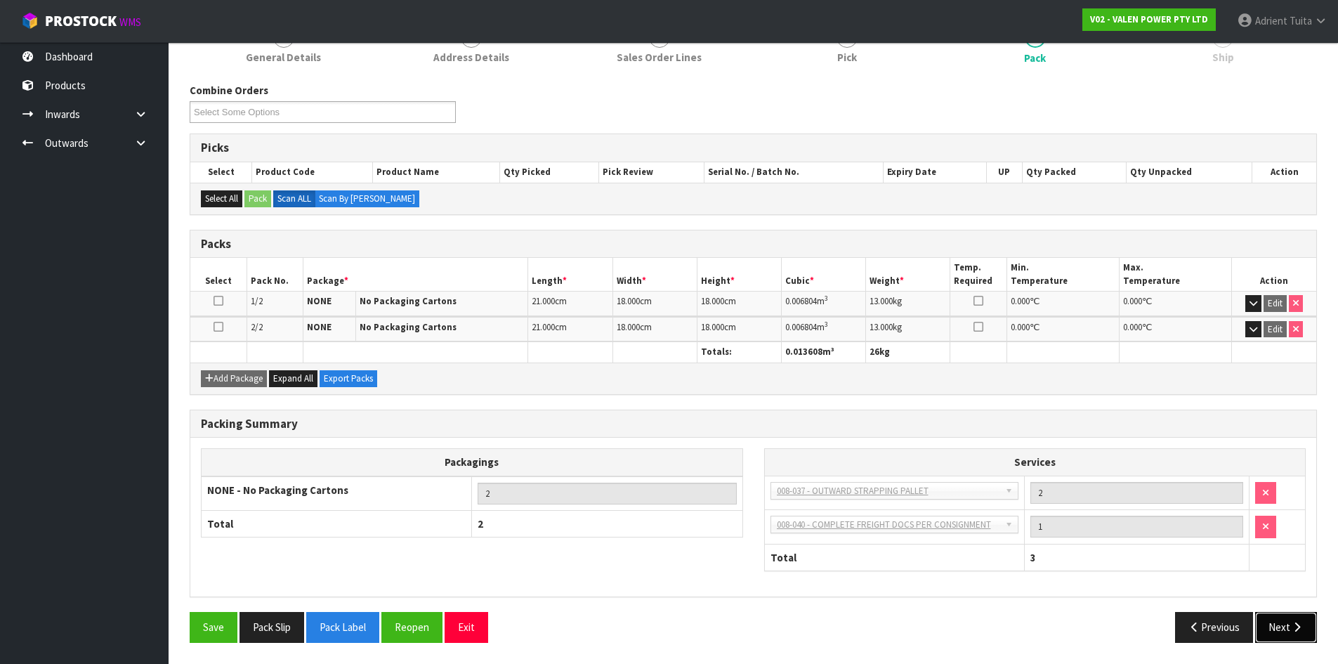
click at [1270, 634] on button "Next" at bounding box center [1286, 627] width 62 height 30
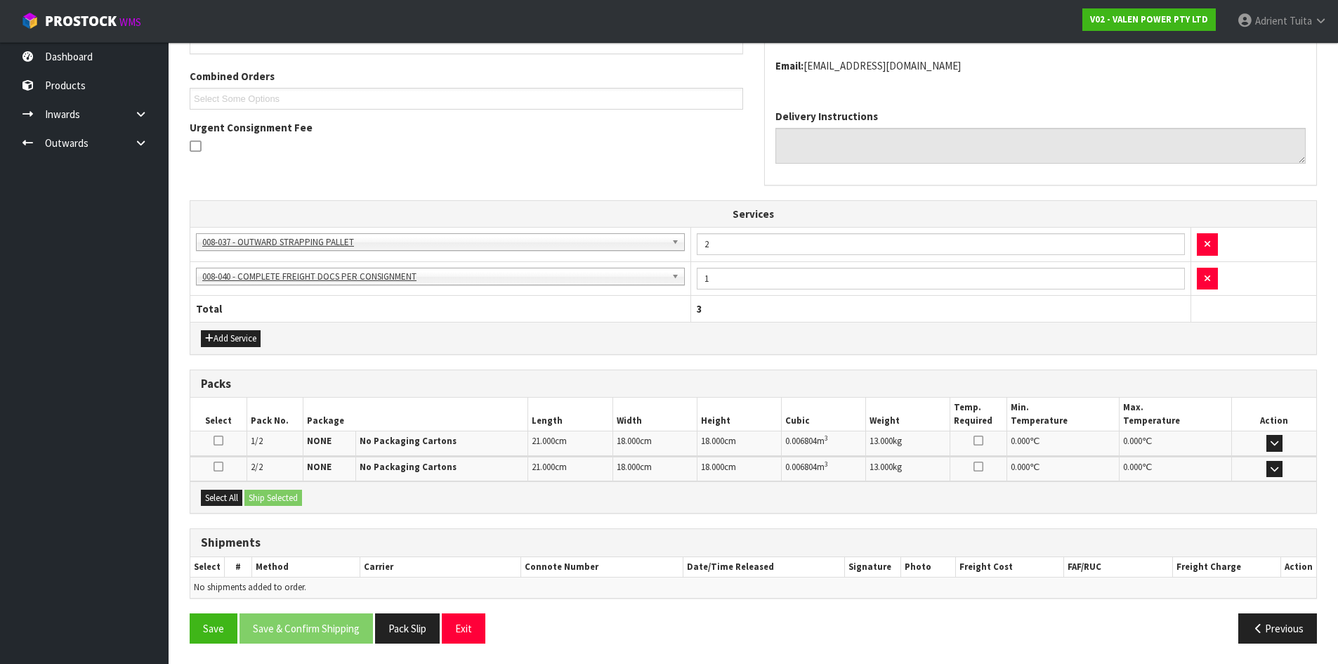
scroll to position [349, 0]
click at [233, 493] on button "Select All" at bounding box center [221, 497] width 41 height 17
click at [250, 494] on button "Ship Selected" at bounding box center [273, 497] width 58 height 17
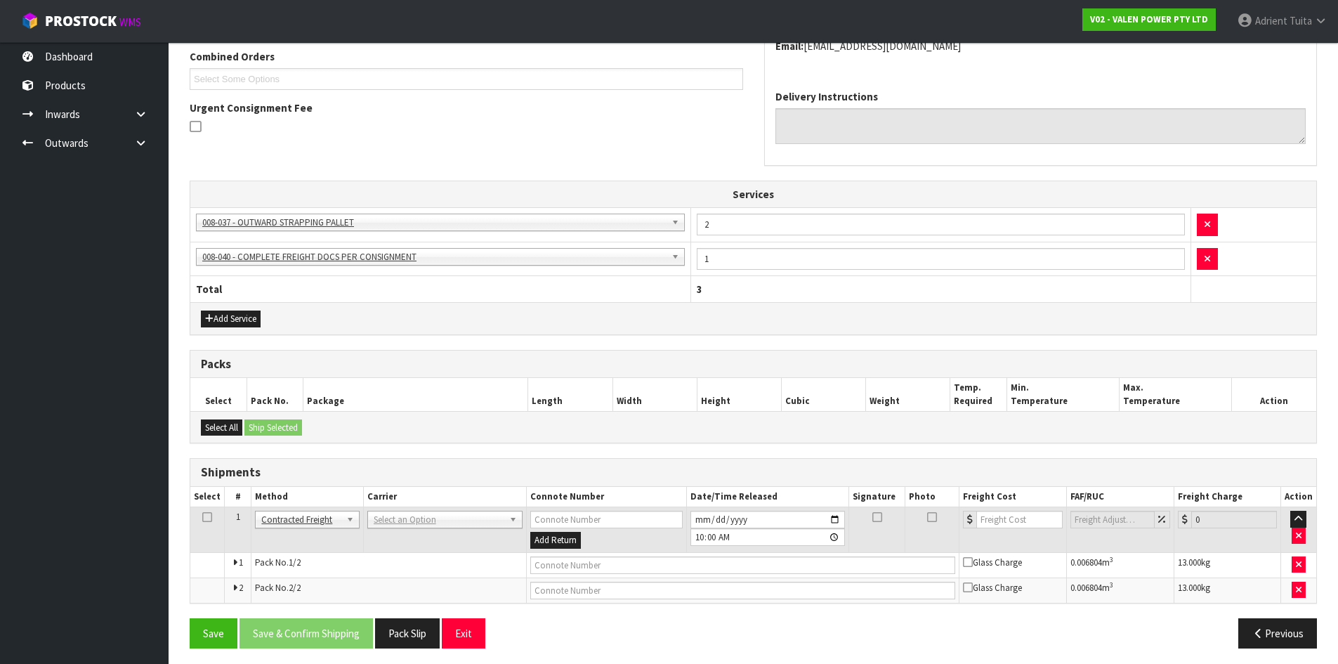
scroll to position [374, 0]
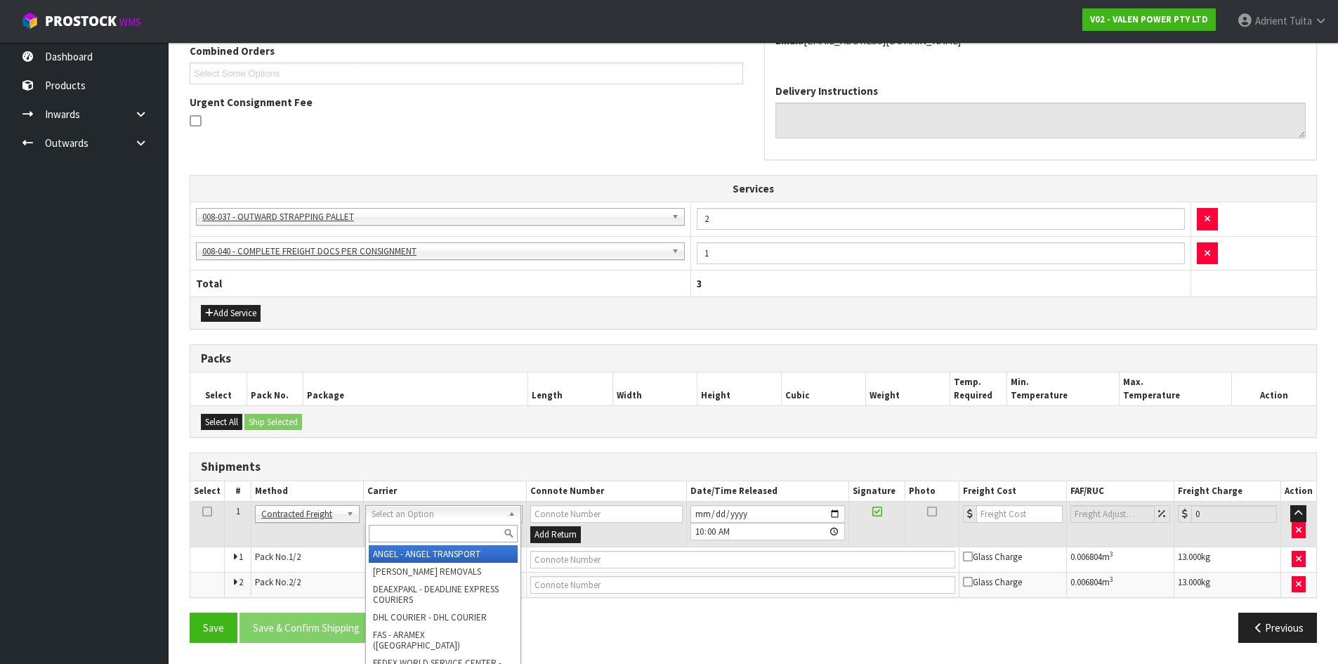
click at [387, 524] on div at bounding box center [443, 533] width 155 height 23
click at [400, 537] on input "text" at bounding box center [443, 534] width 149 height 18
type input "NZP"
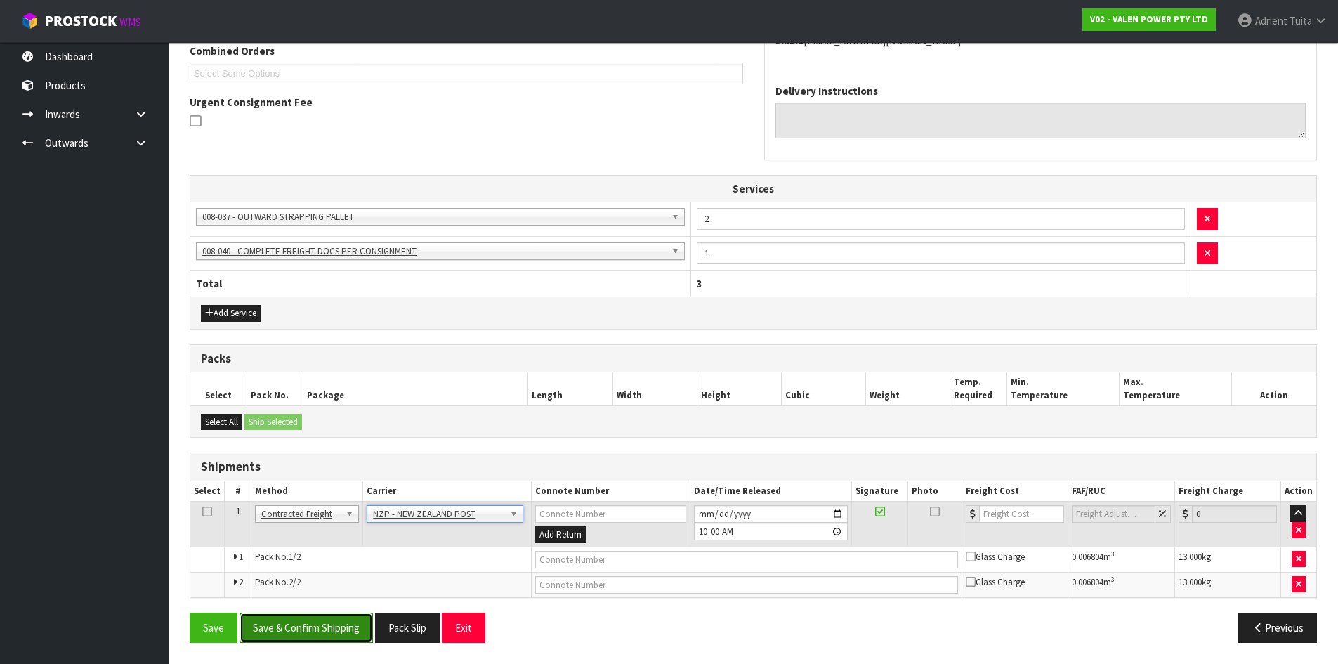
click at [296, 627] on button "Save & Confirm Shipping" at bounding box center [306, 628] width 133 height 30
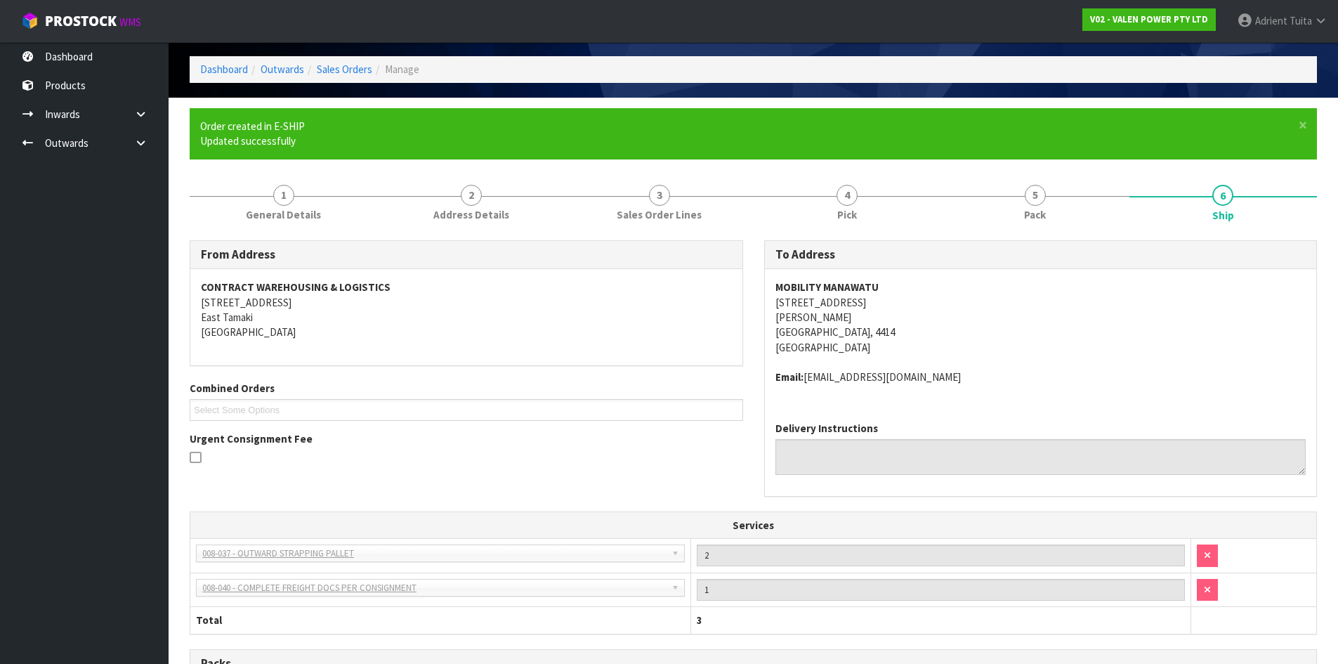
scroll to position [353, 0]
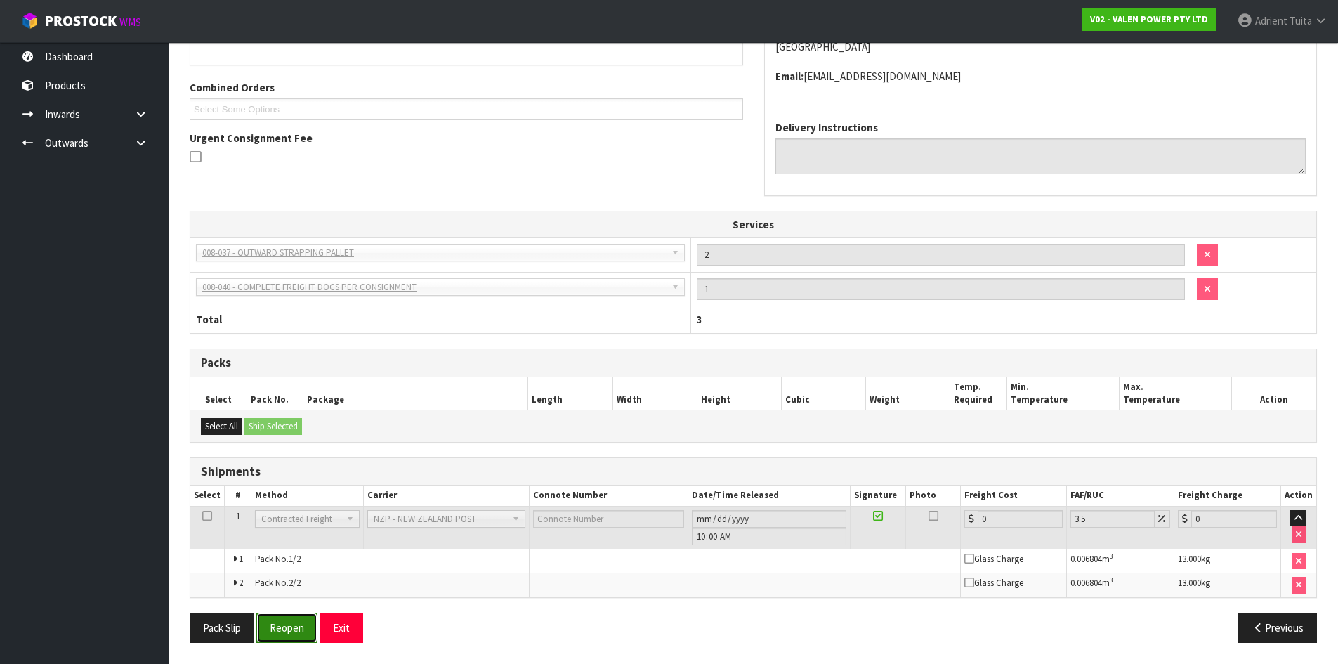
click at [289, 615] on button "Reopen" at bounding box center [286, 628] width 61 height 30
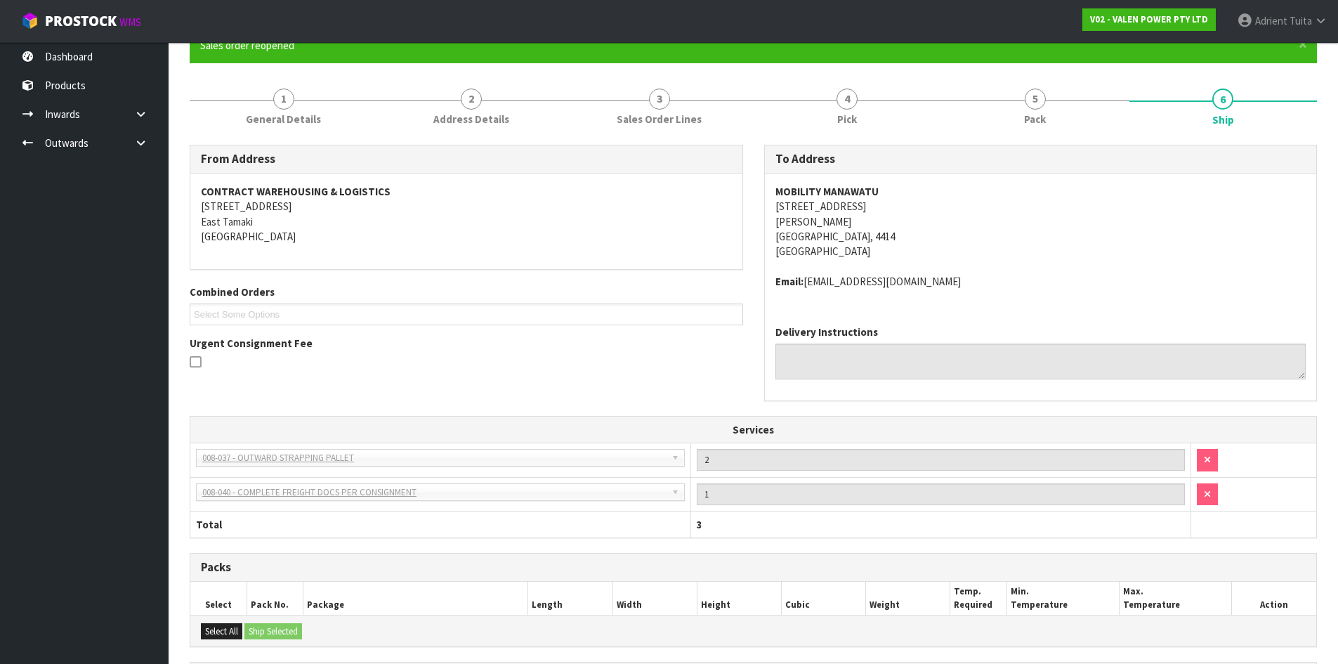
scroll to position [338, 0]
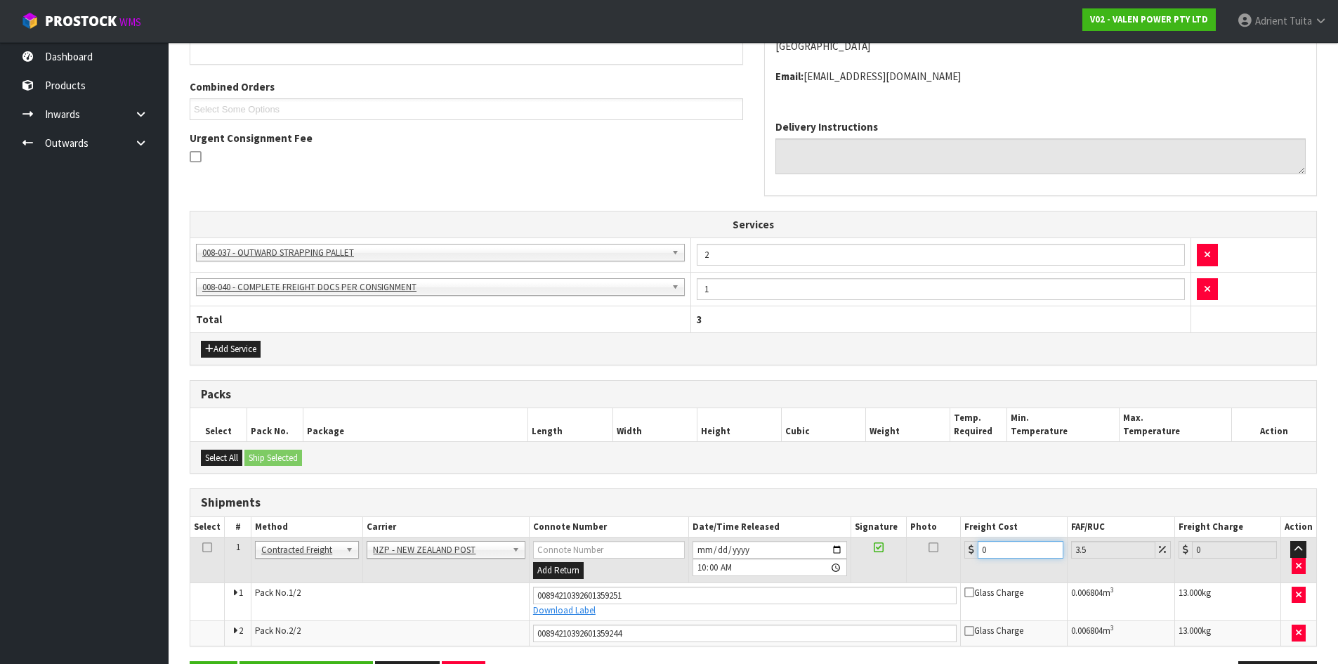
click at [1002, 551] on input "0" at bounding box center [1020, 550] width 85 height 18
type input "2"
type input "2.07"
type input "21"
type input "21.73"
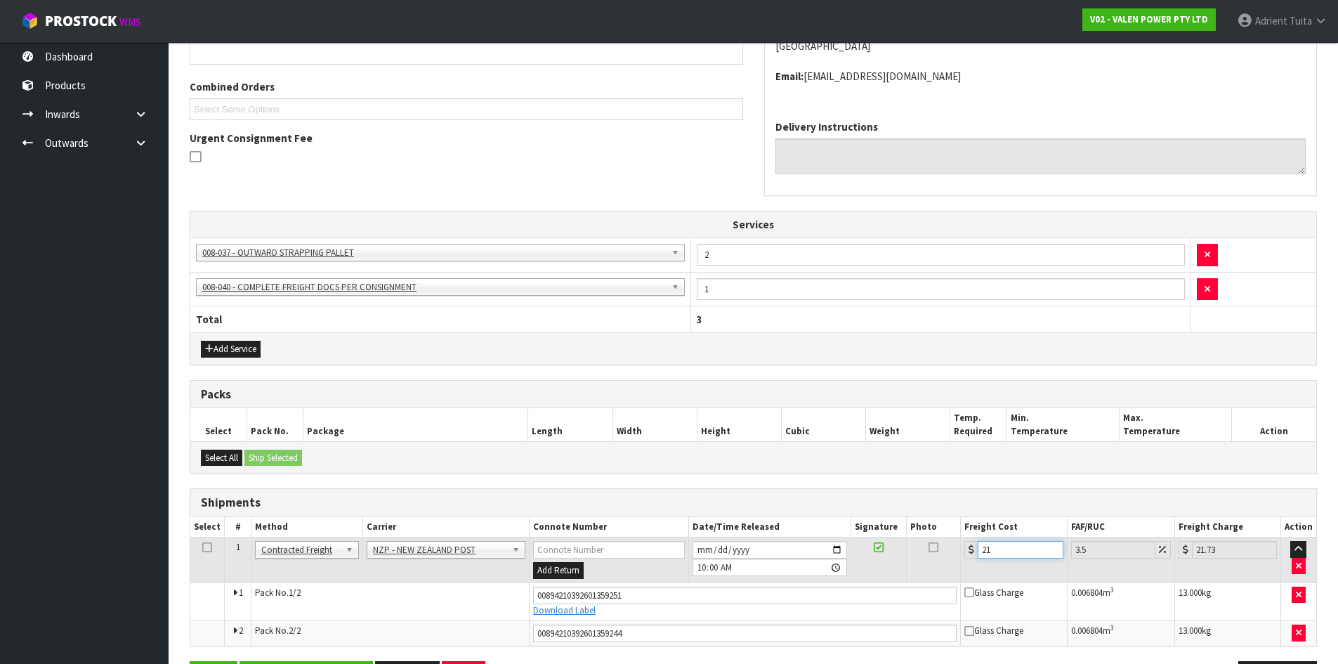
type input "21.7"
type input "22.46"
type input "21.78"
type input "22.54"
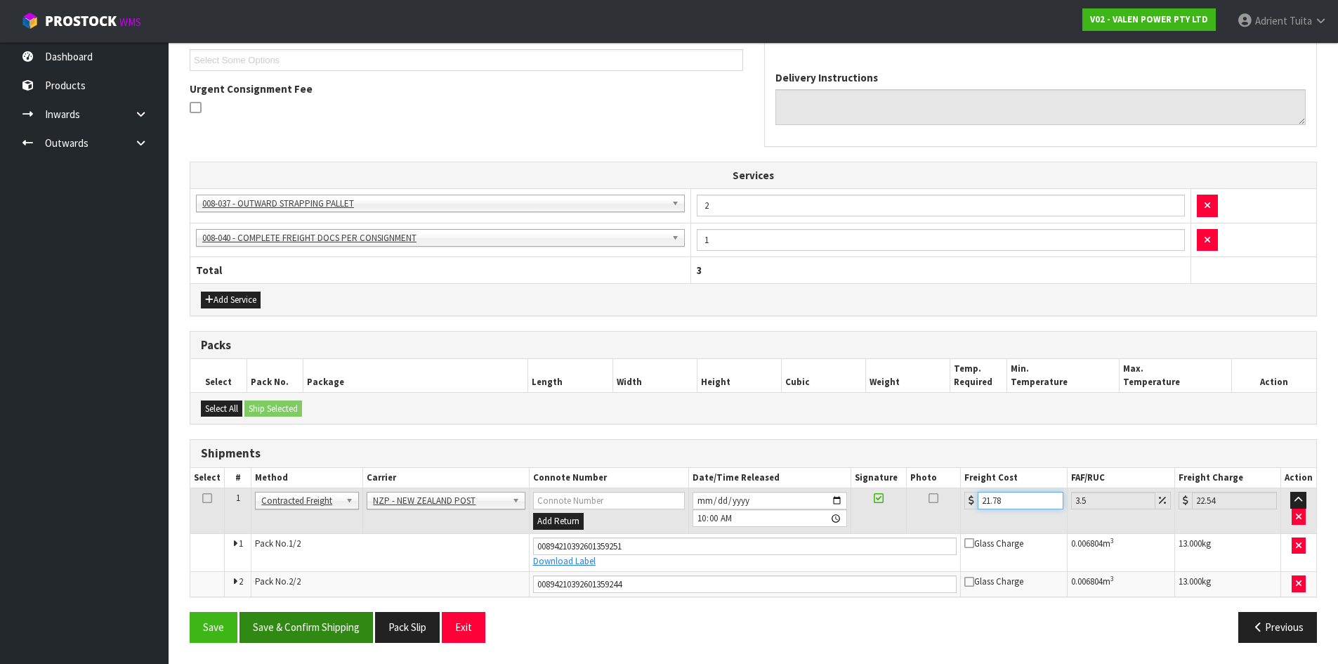
type input "21.78"
click at [289, 625] on button "Save & Confirm Shipping" at bounding box center [306, 627] width 133 height 30
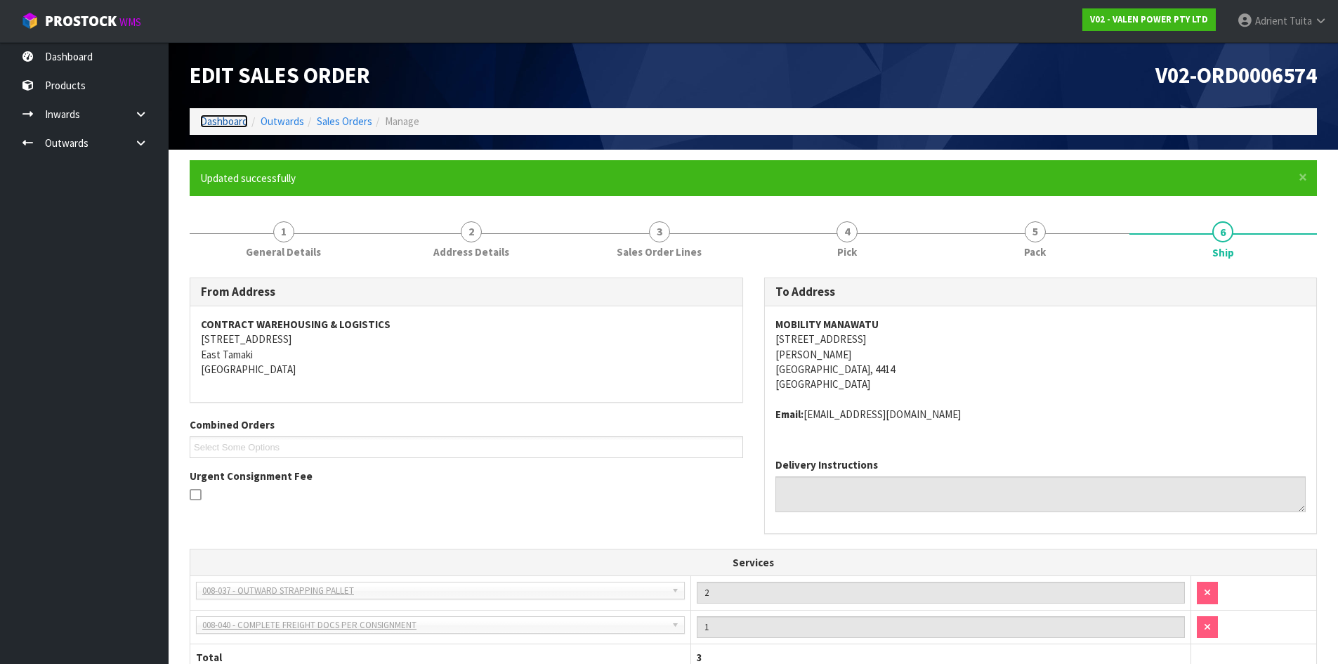
click at [228, 121] on link "Dashboard" at bounding box center [224, 121] width 48 height 13
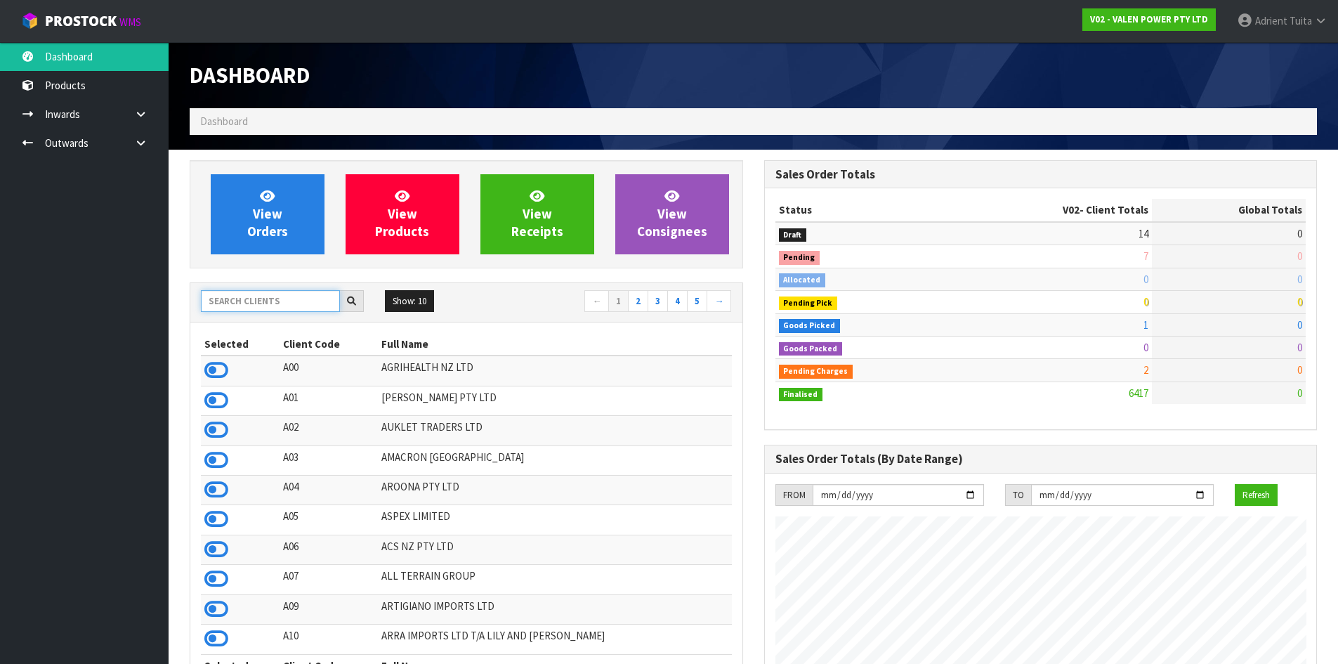
scroll to position [1064, 574]
click at [255, 299] on input "text" at bounding box center [270, 301] width 139 height 22
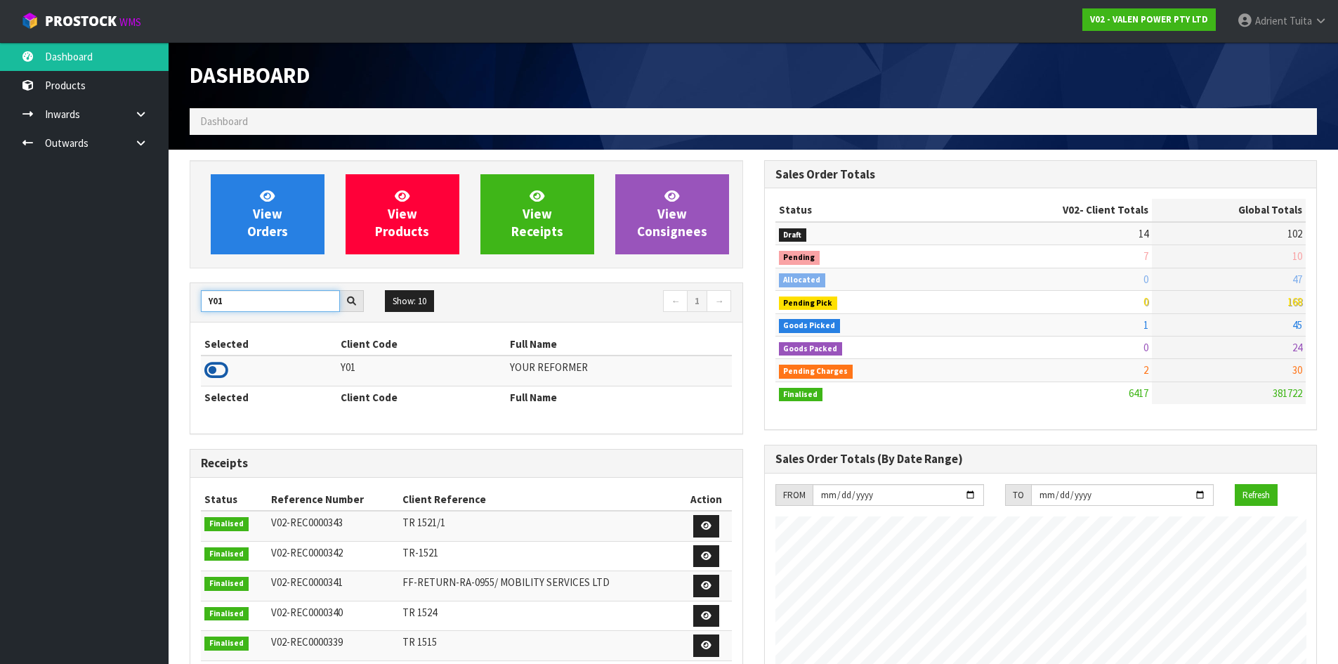
type input "Y01"
click at [215, 361] on icon at bounding box center [216, 370] width 24 height 21
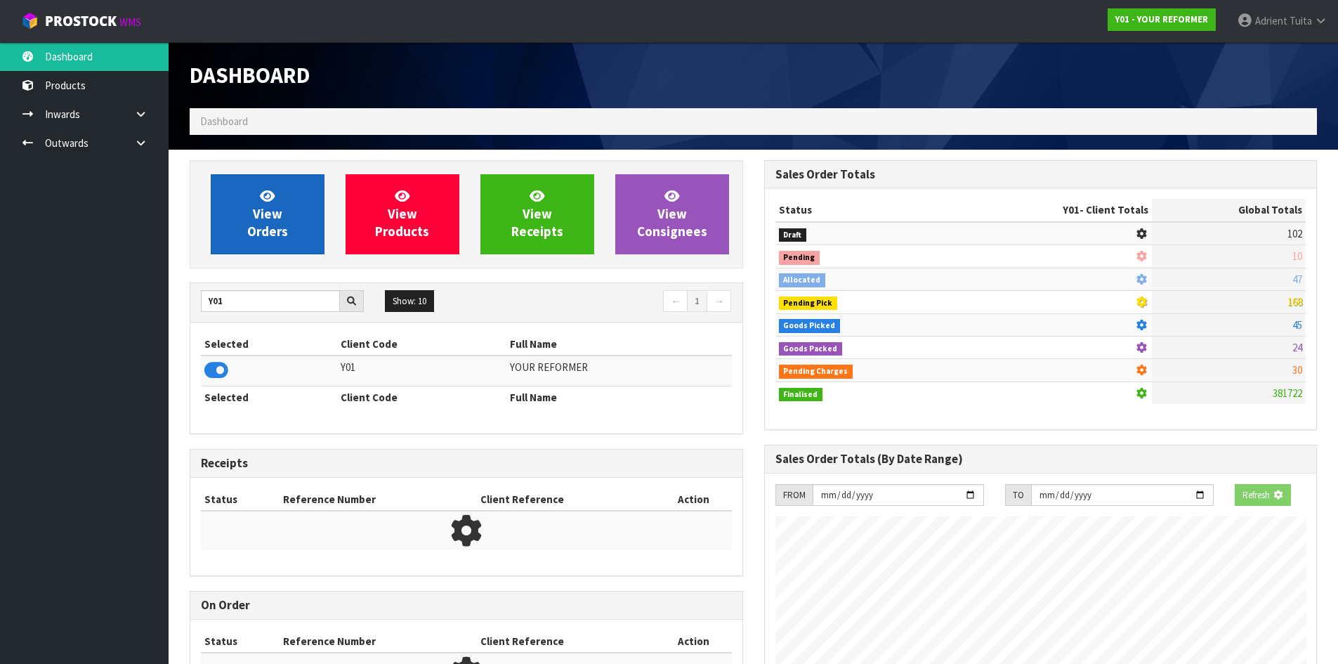
scroll to position [876, 574]
click at [256, 210] on span "View Orders" at bounding box center [267, 214] width 41 height 53
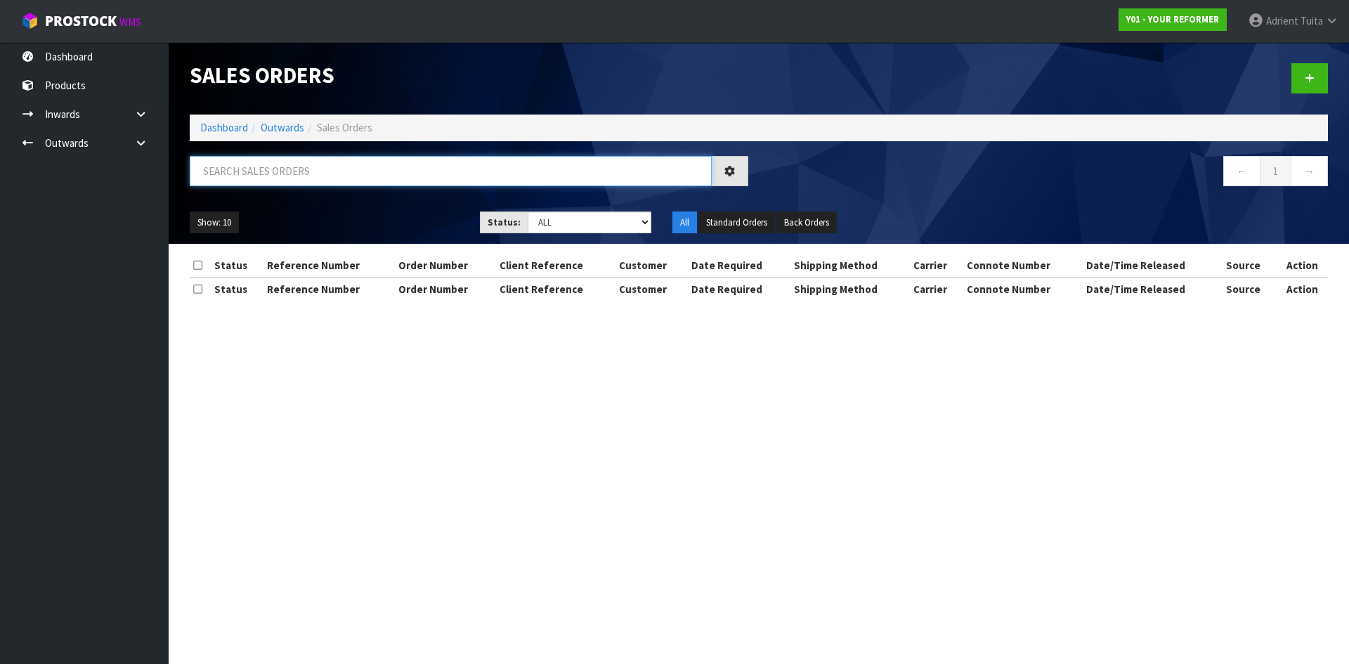
click at [272, 176] on input "text" at bounding box center [451, 171] width 522 height 30
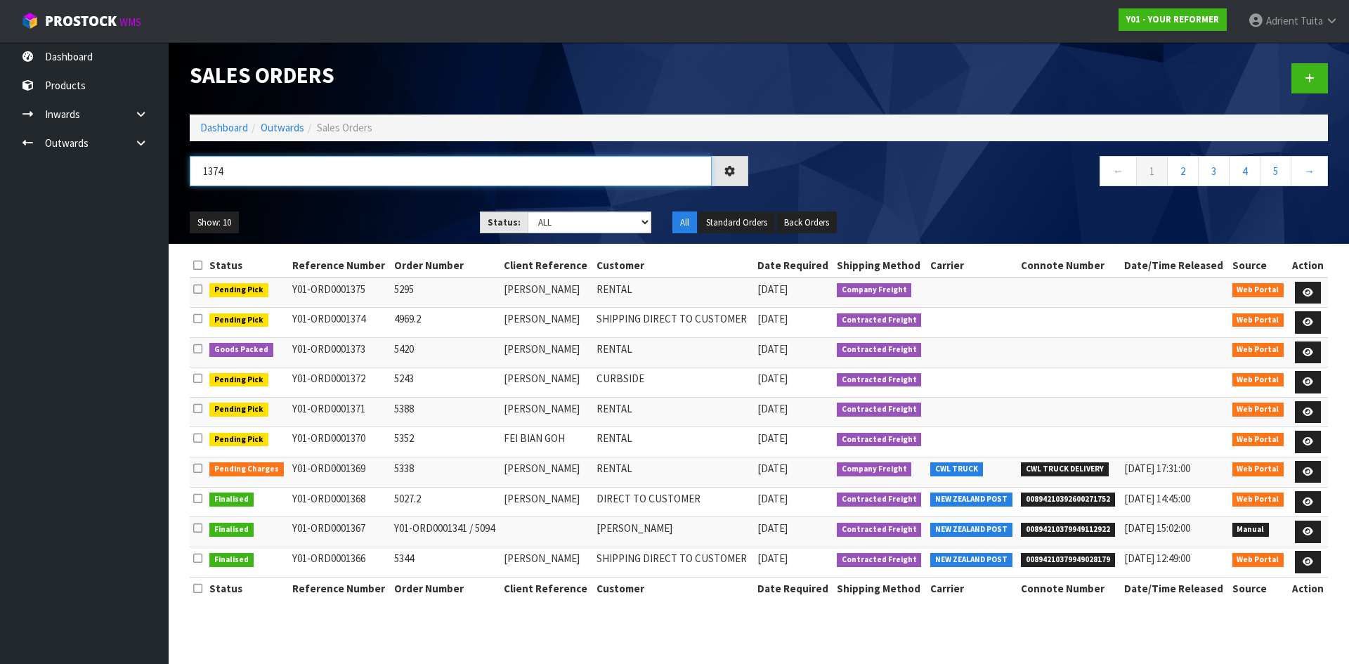
type input "1374"
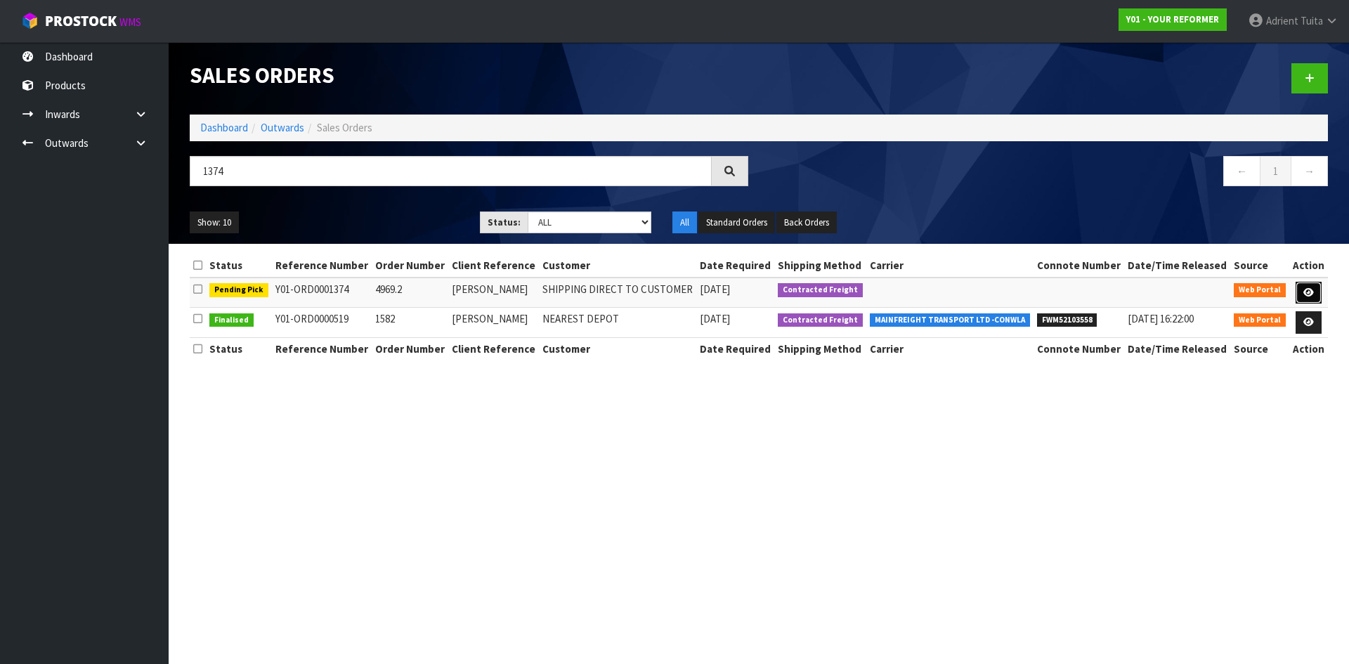
click at [1300, 290] on link at bounding box center [1308, 293] width 26 height 22
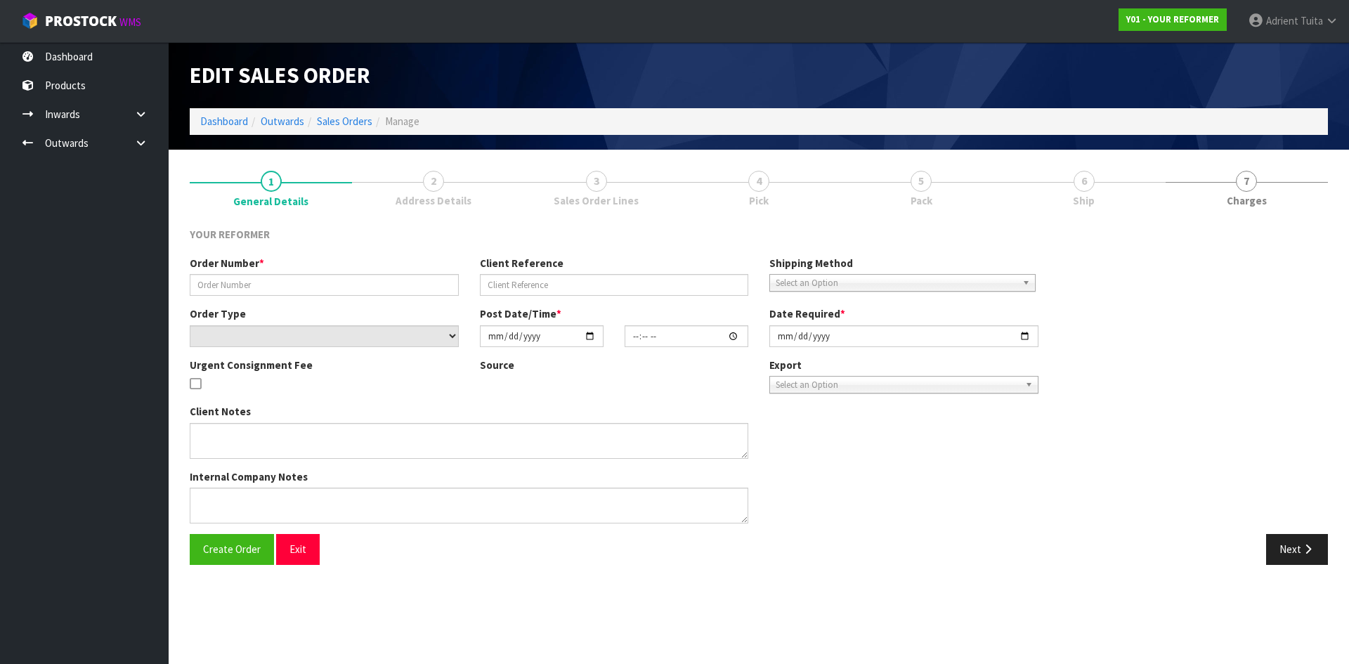
click at [991, 192] on link "5 Pack" at bounding box center [921, 187] width 162 height 55
type input "4969.2"
type input "DIANE NELSON"
select select "number:0"
type input "[DATE]"
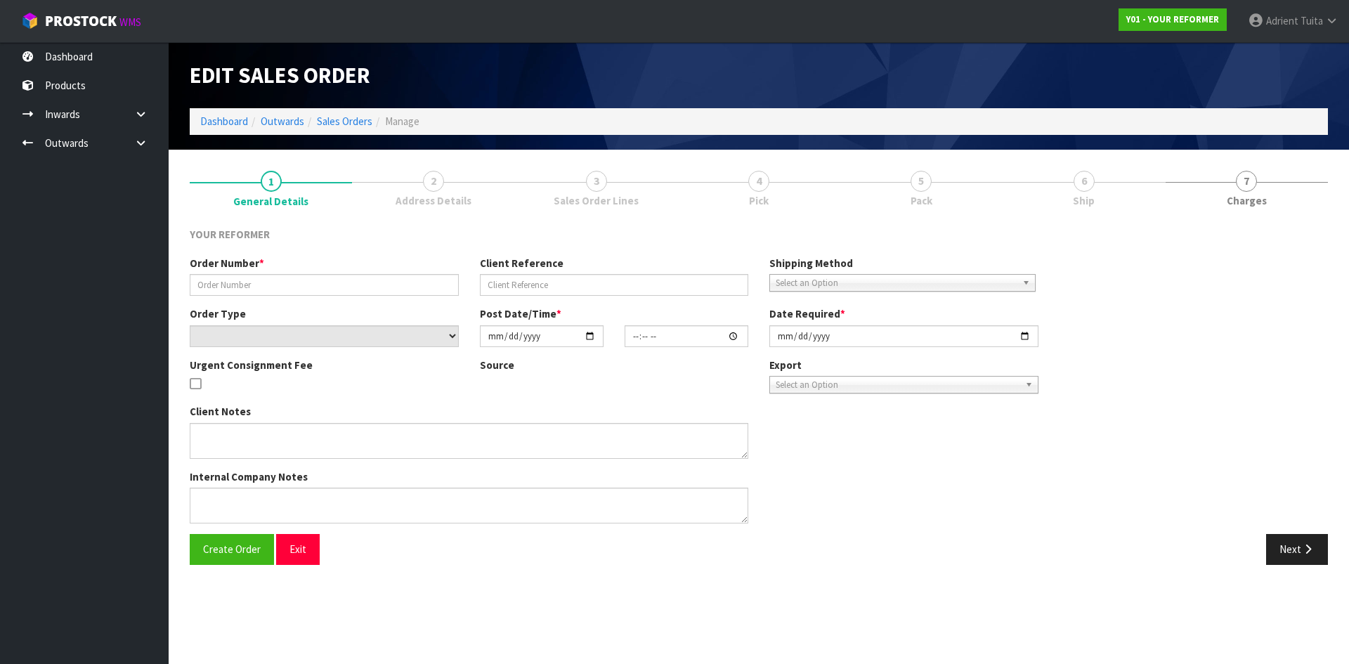
type input "11:31:00.000"
type input "[DATE]"
type textarea "DIANE NELSON 11C MAIR STREET KENSINGTON NTL WHANGAREI 0112 NEW ZEALAND +64 21 4…"
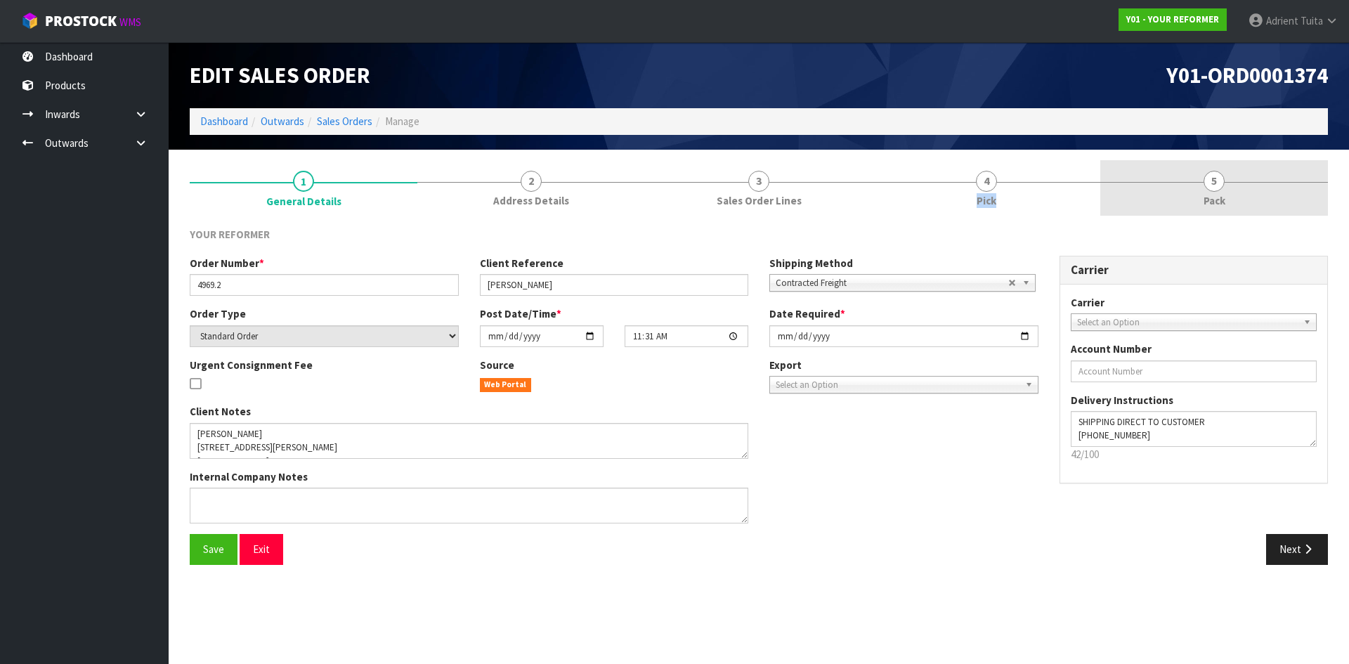
click at [991, 192] on link "4 Pick" at bounding box center [987, 187] width 228 height 55
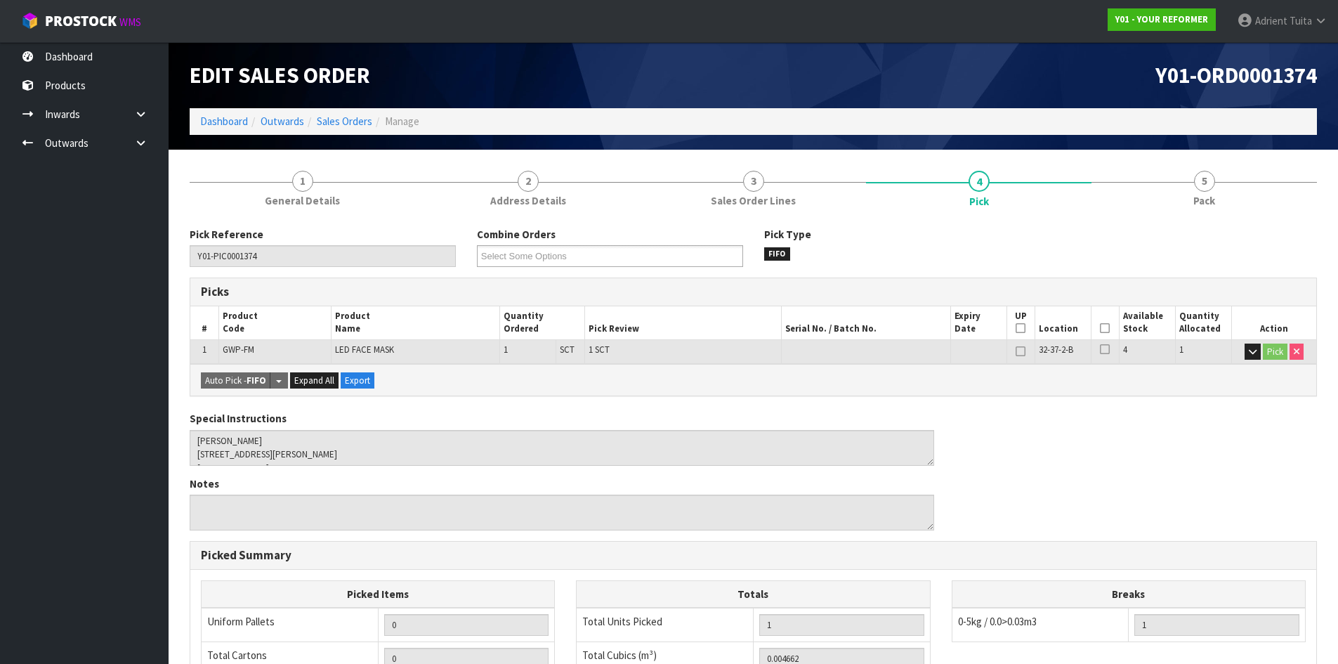
click at [1100, 328] on icon at bounding box center [1105, 328] width 10 height 1
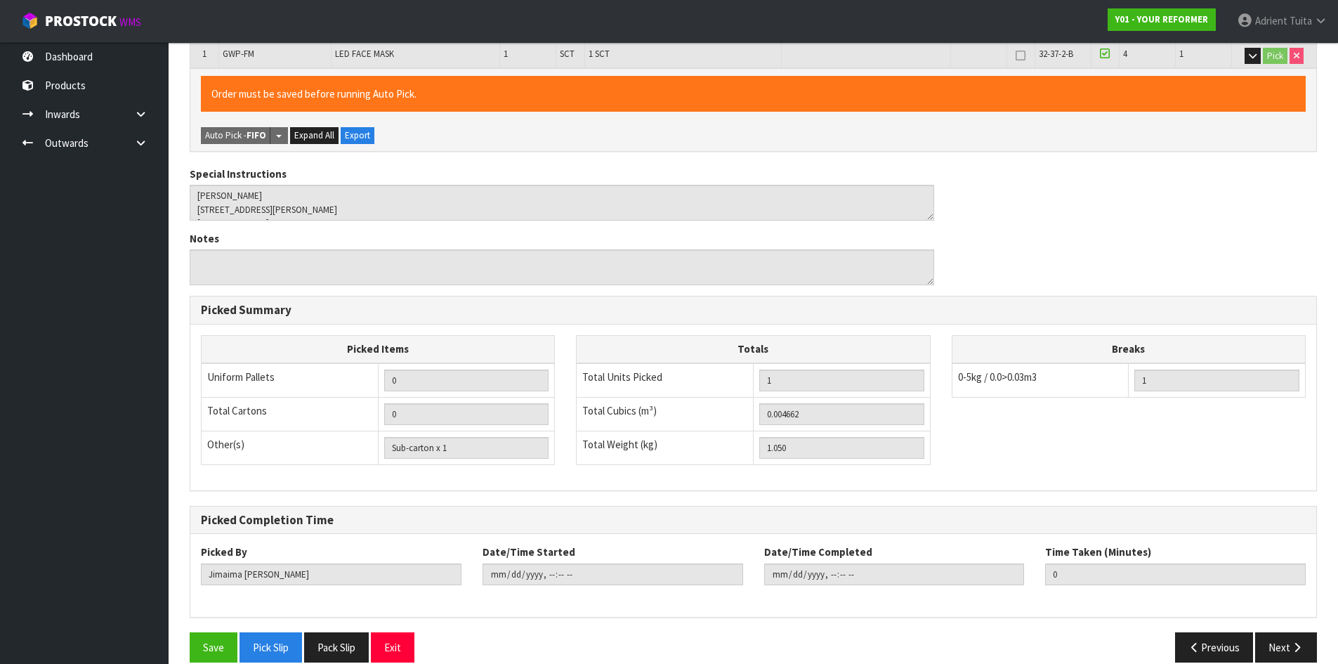
scroll to position [315, 0]
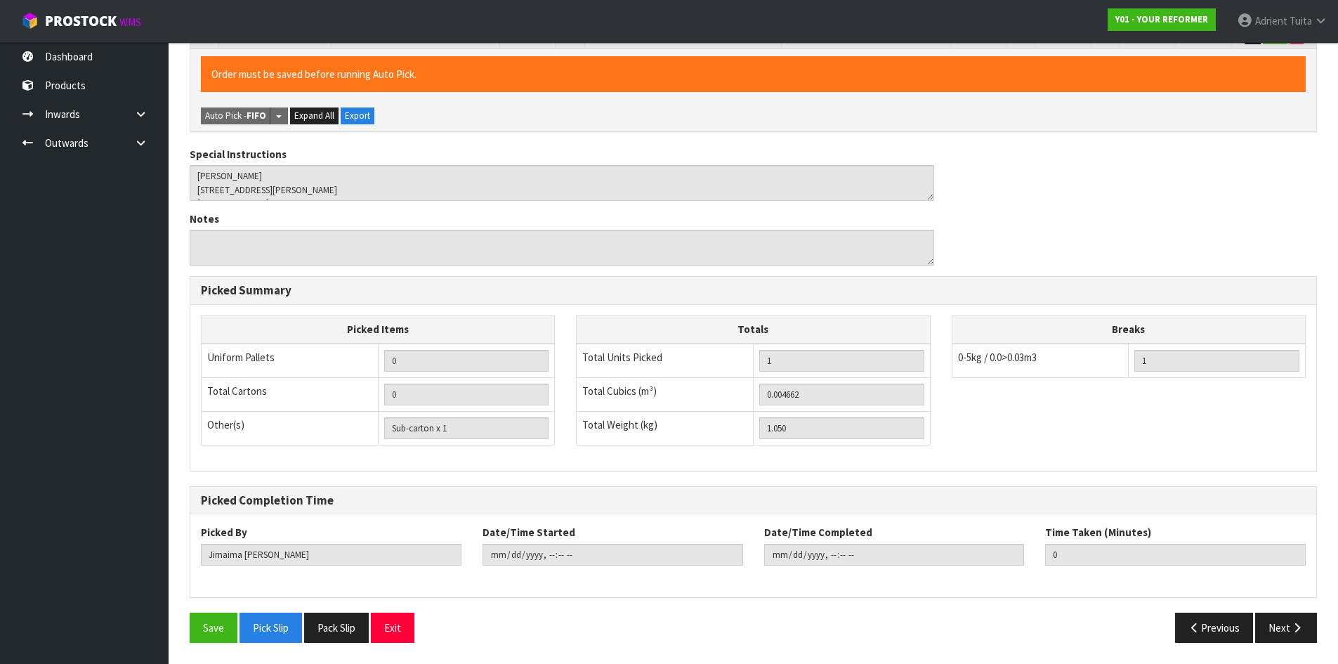
click at [200, 646] on div "Save Pick Slip Pack Slip Exit Previous Next" at bounding box center [753, 633] width 1149 height 41
click at [218, 621] on button "Save" at bounding box center [214, 628] width 48 height 30
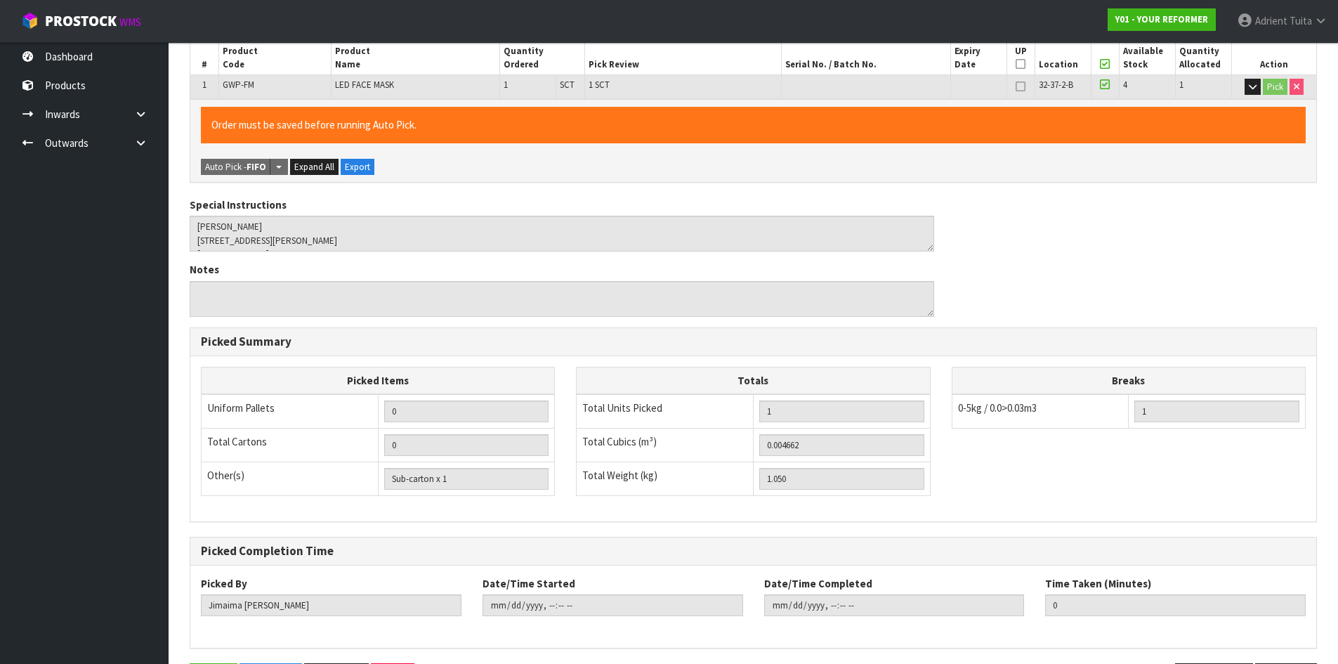
scroll to position [0, 0]
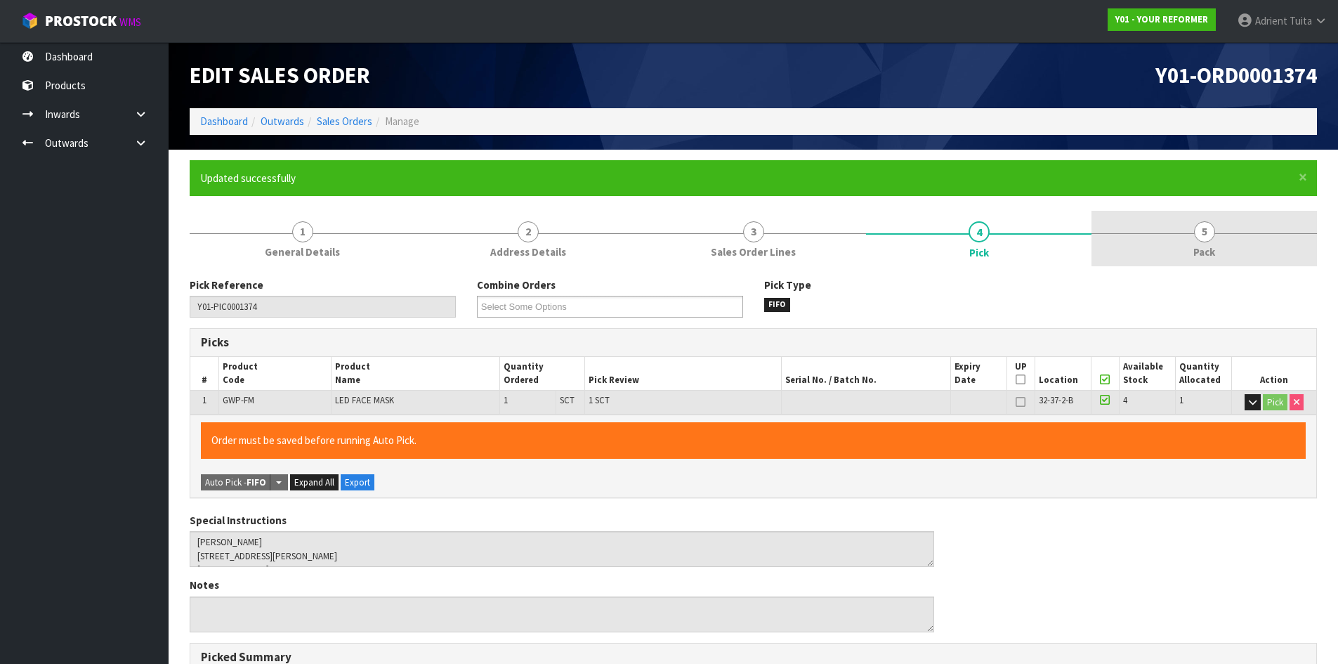
type input "[PERSON_NAME]"
type input "2025-09-18T10:05:20"
click at [1239, 261] on link "5 Pack" at bounding box center [1205, 238] width 226 height 55
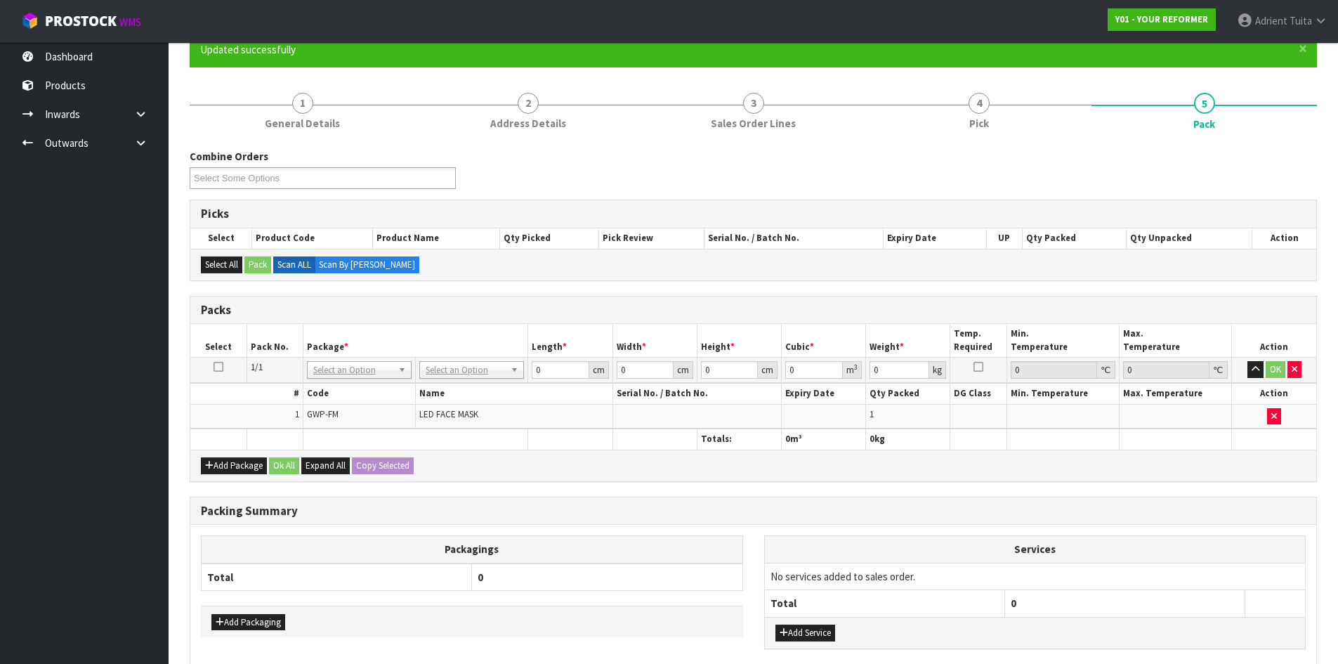
scroll to position [206, 0]
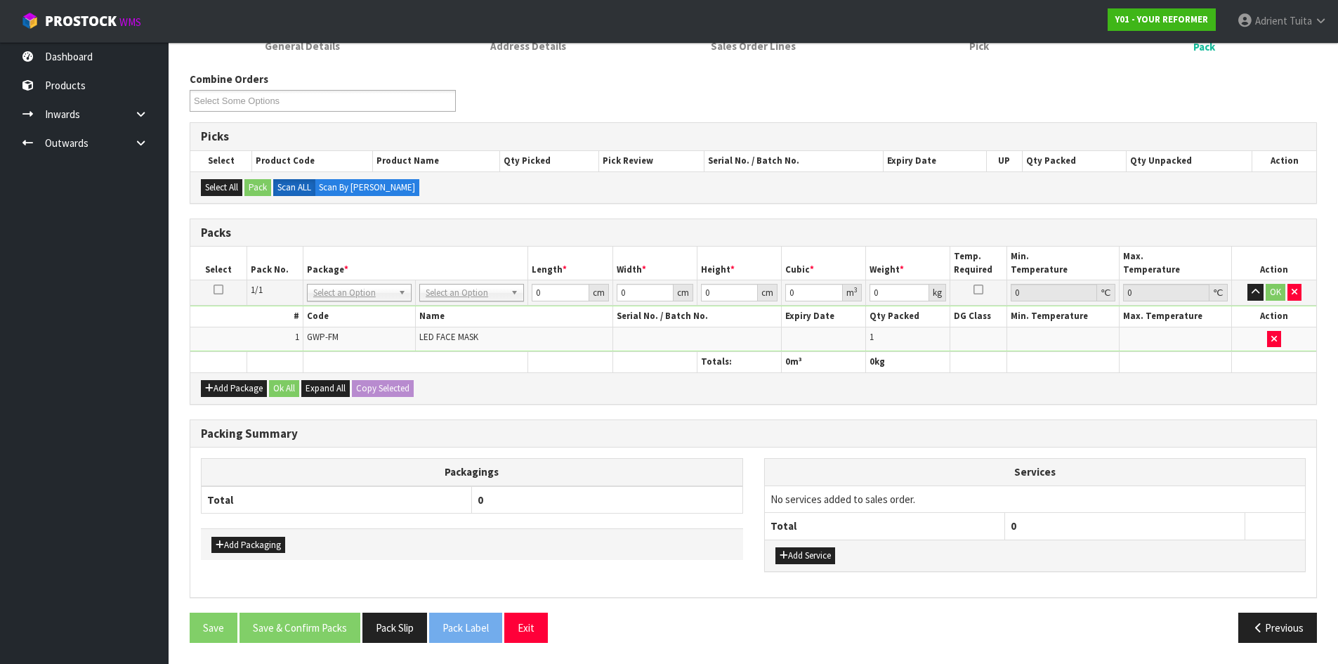
click at [478, 306] on th "Name" at bounding box center [514, 316] width 197 height 20
drag, startPoint x: 476, startPoint y: 297, endPoint x: 461, endPoint y: 332, distance: 37.5
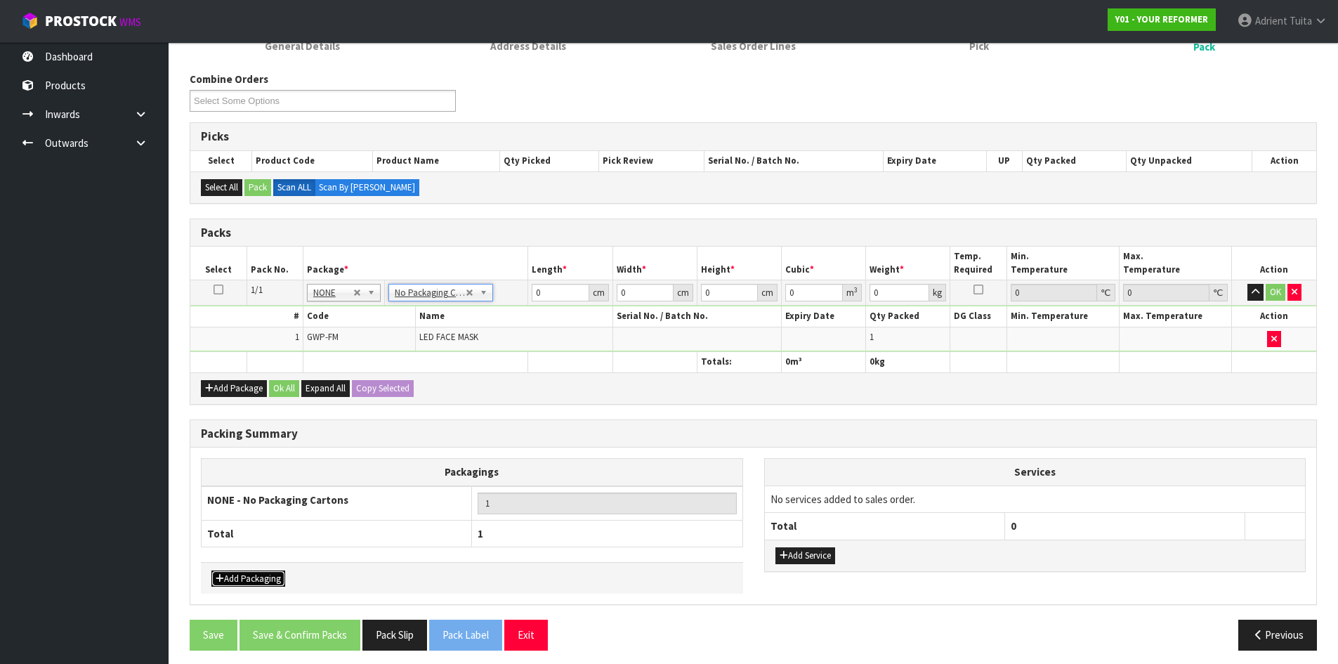
click at [275, 574] on button "Add Packaging" at bounding box center [248, 578] width 74 height 17
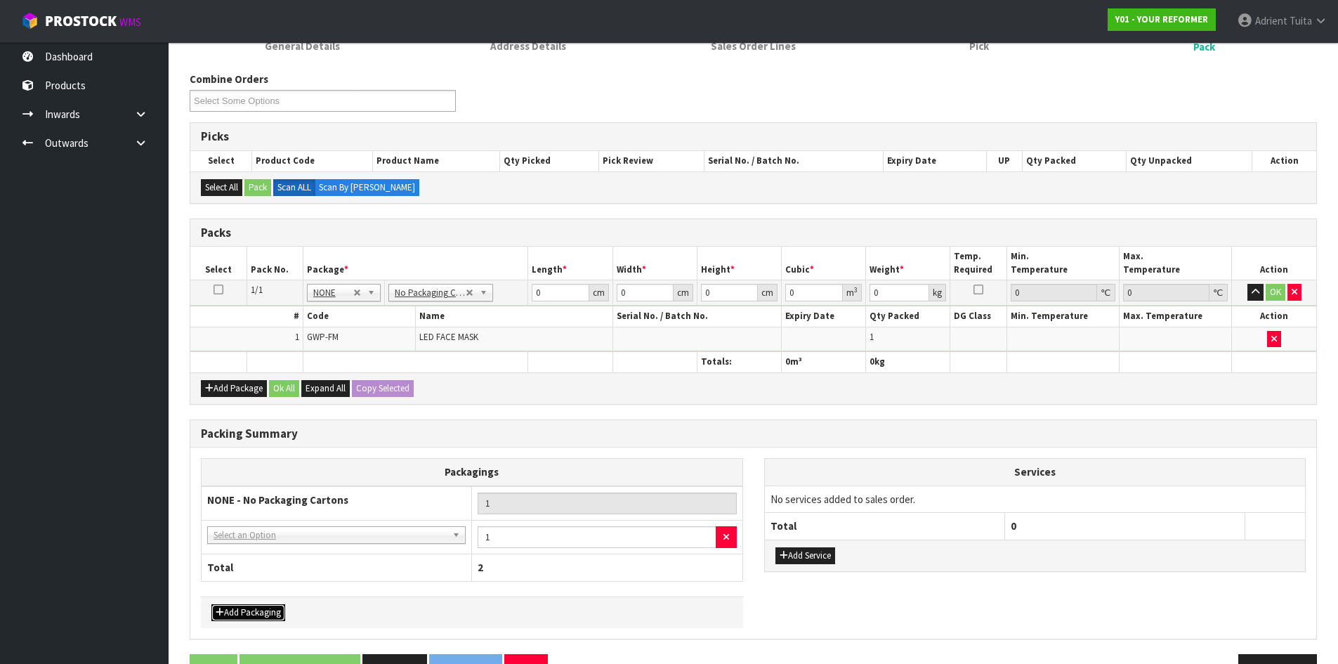
drag, startPoint x: 284, startPoint y: 543, endPoint x: 284, endPoint y: 561, distance: 17.6
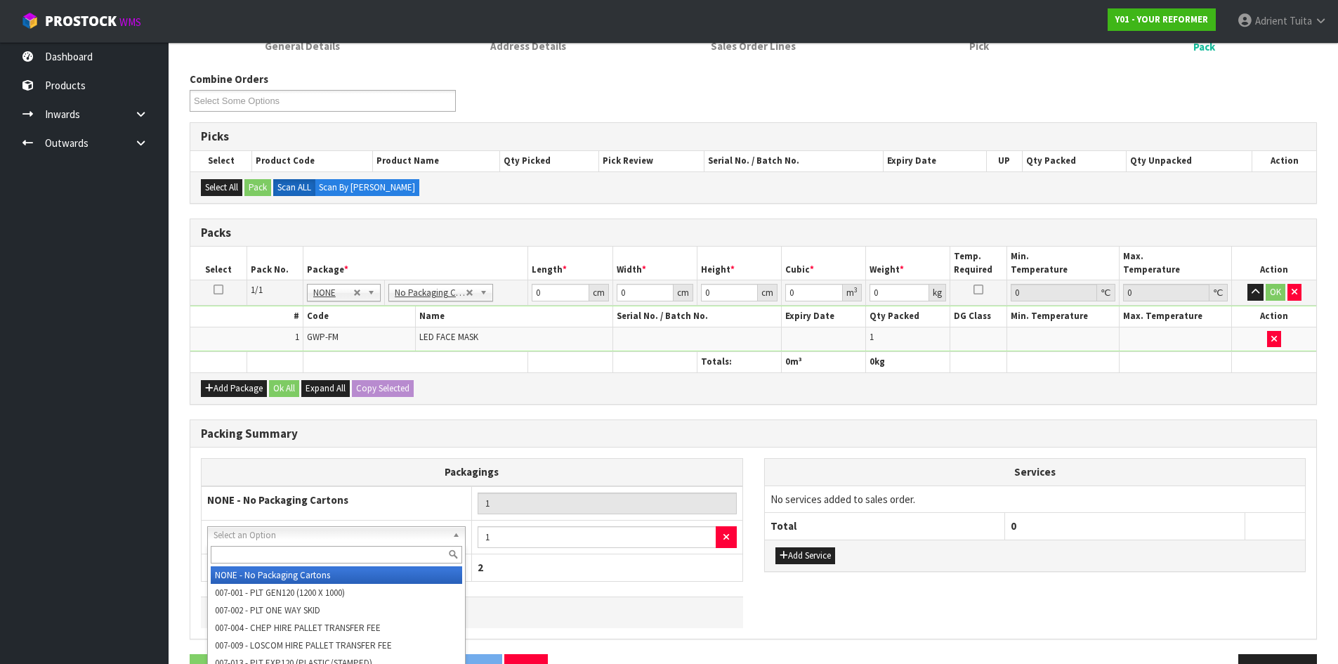
click at [285, 561] on input "text" at bounding box center [336, 555] width 251 height 18
type input "G"
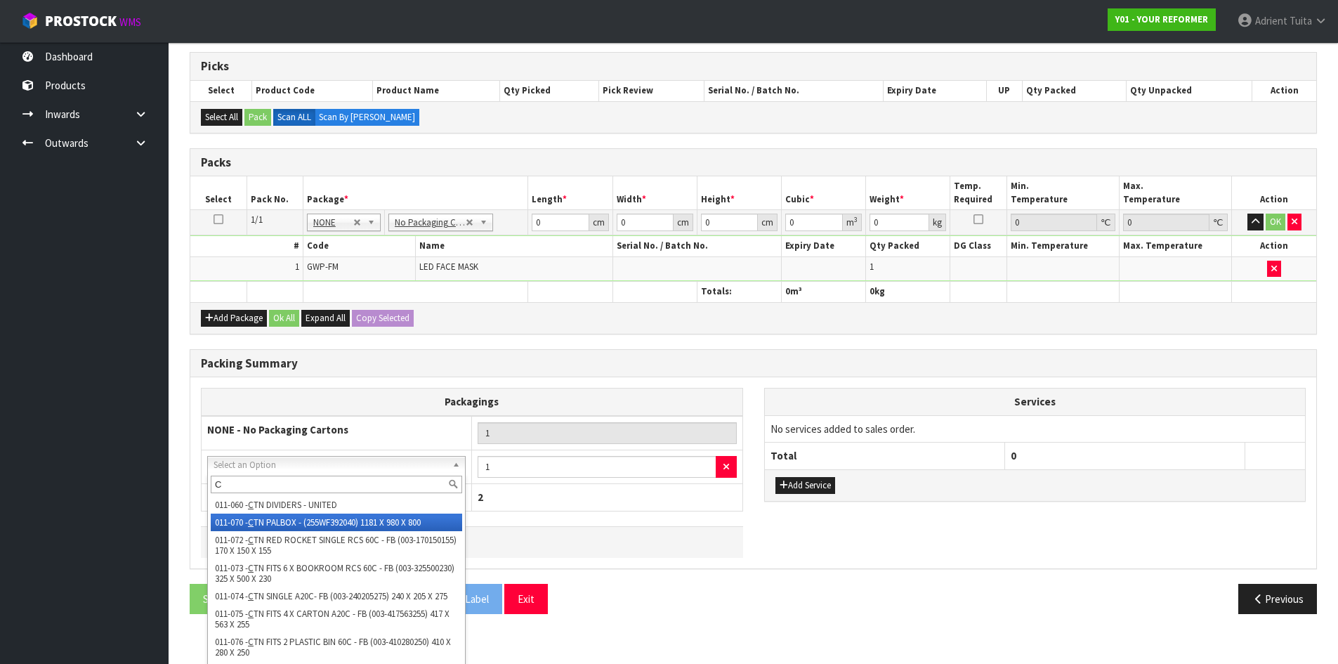
scroll to position [1145, 0]
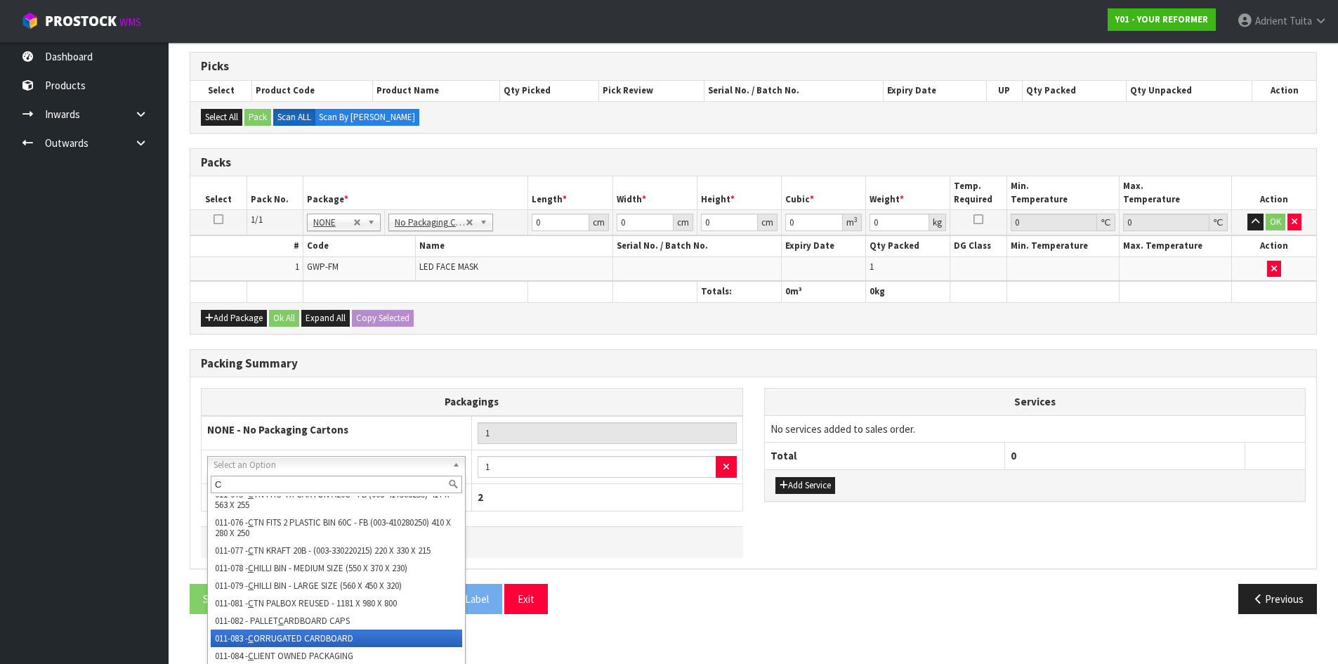
type input "C"
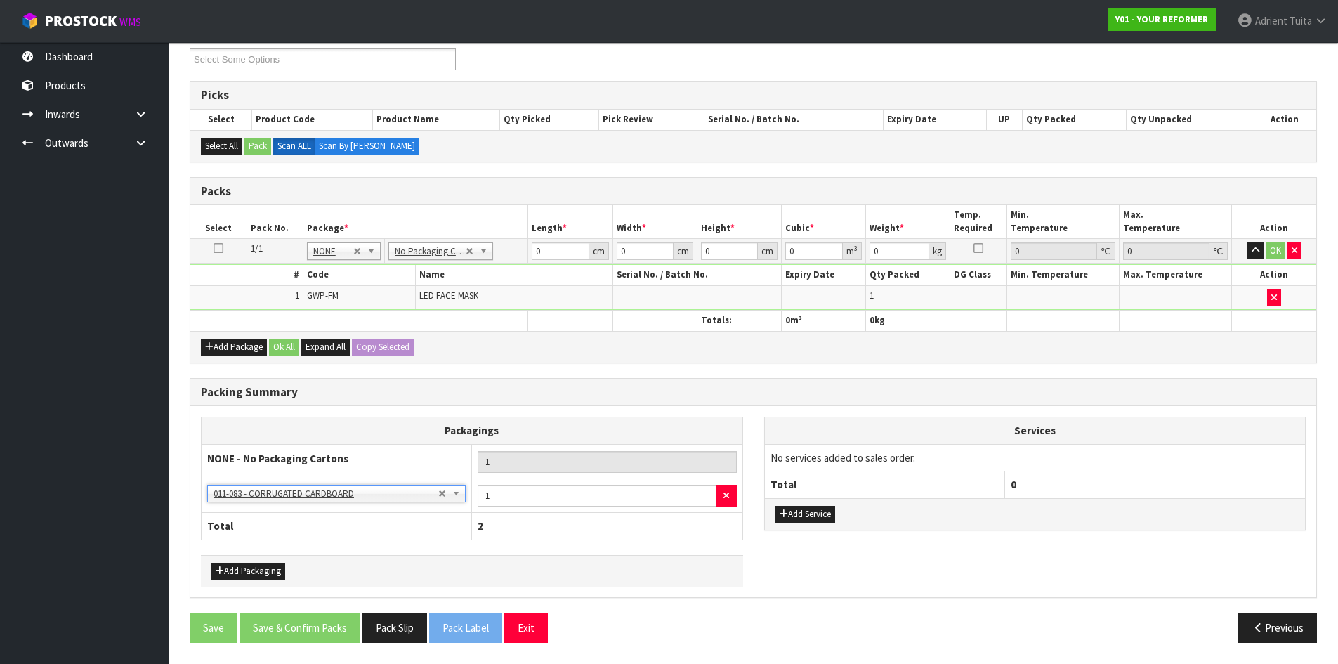
scroll to position [247, 0]
click at [549, 261] on td "0 cm" at bounding box center [570, 251] width 84 height 25
click at [547, 256] on input "0" at bounding box center [560, 251] width 57 height 18
type input "39"
type input "23"
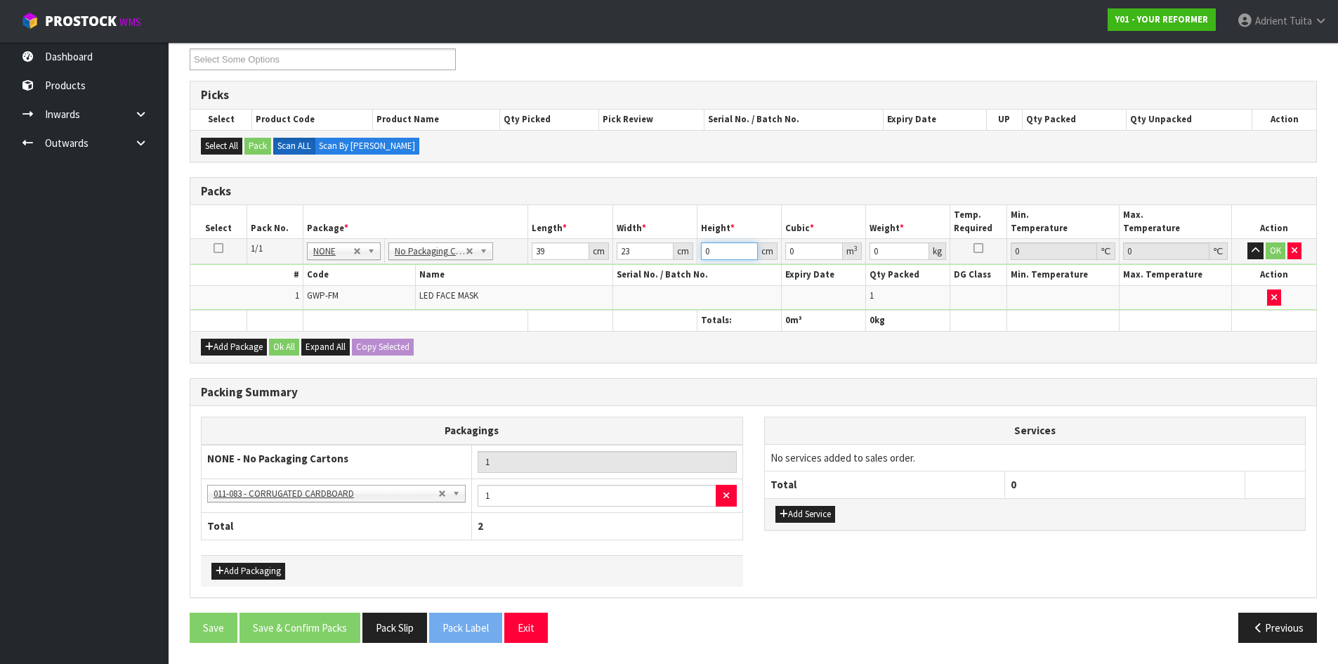
type input "8"
type input "0.007176"
type input "8"
type input "2"
click at [1276, 252] on button "OK" at bounding box center [1276, 250] width 20 height 17
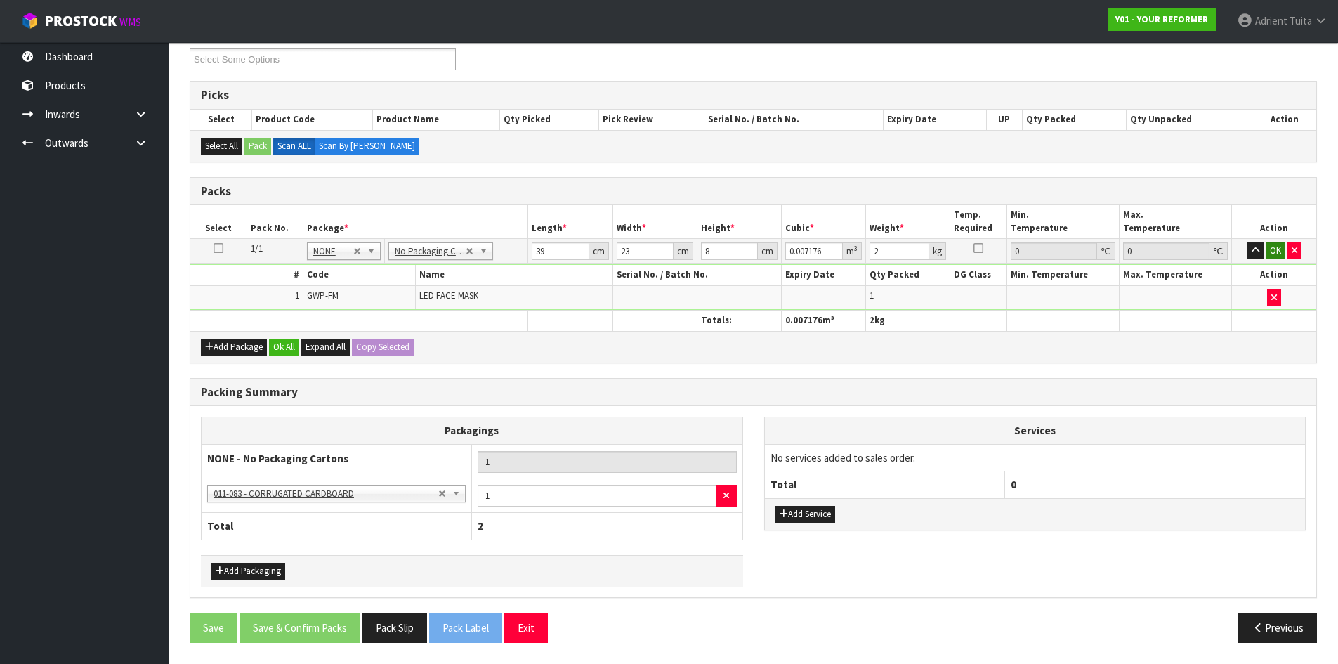
scroll to position [247, 0]
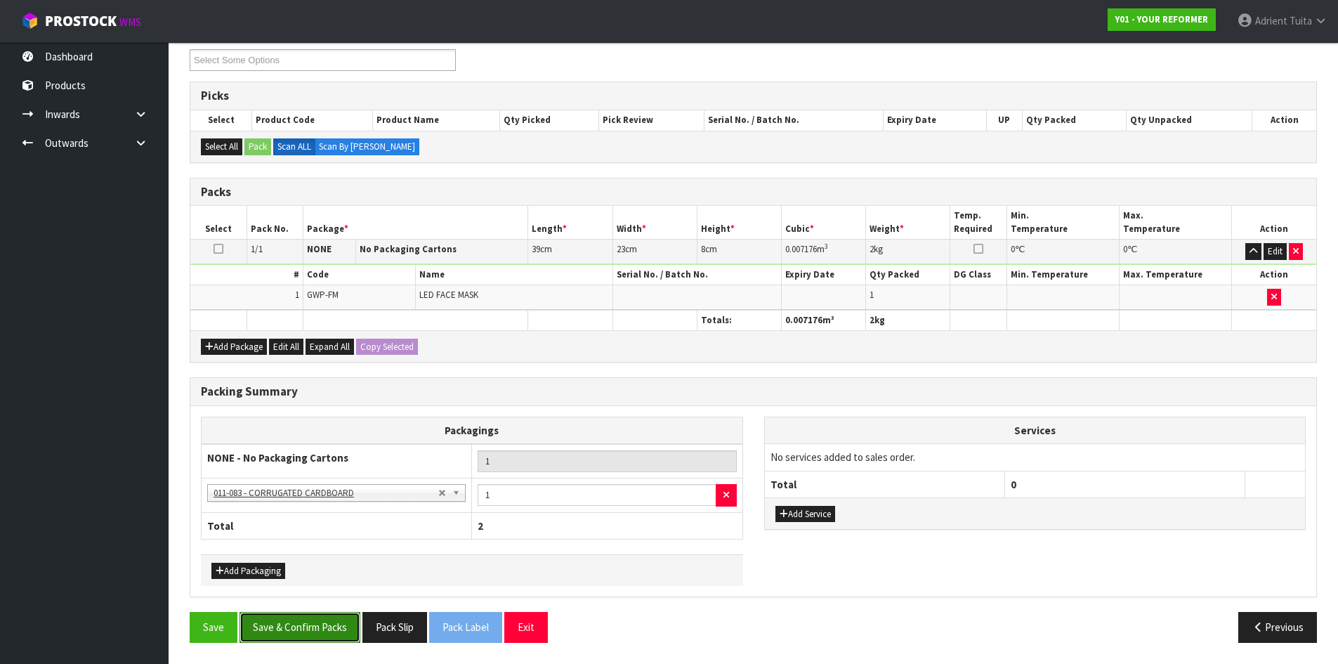
click at [340, 627] on button "Save & Confirm Packs" at bounding box center [300, 627] width 121 height 30
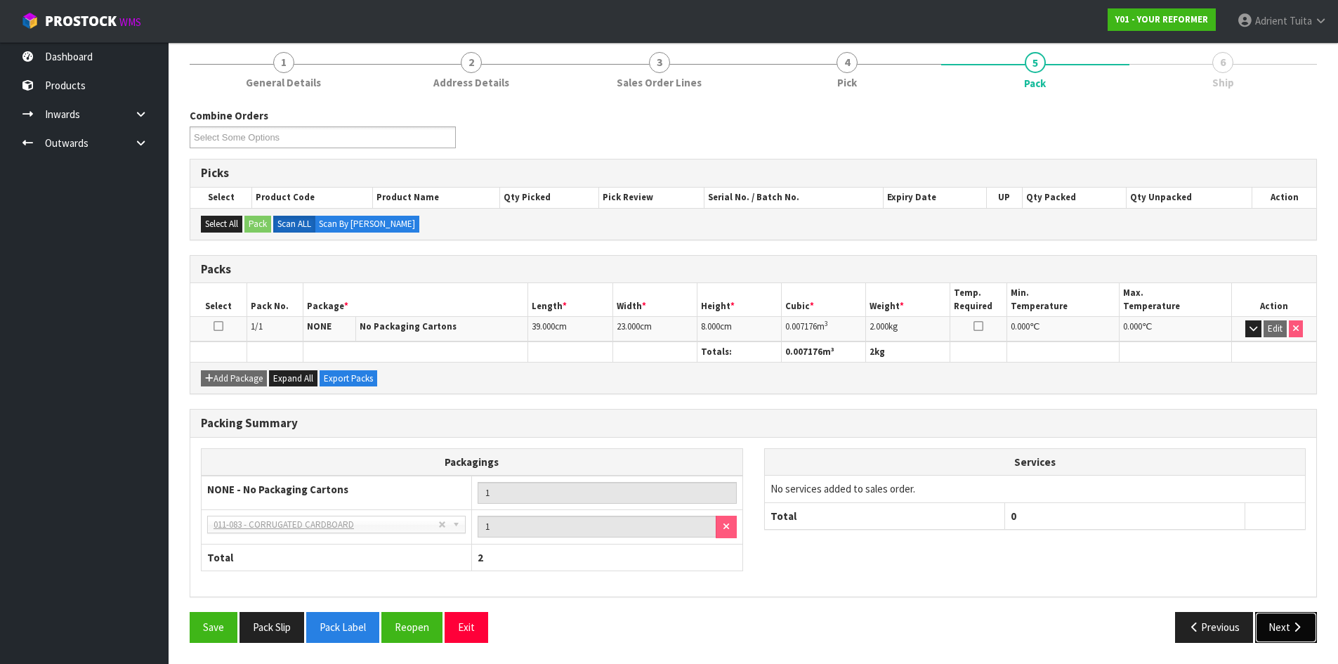
click at [1298, 618] on button "Next" at bounding box center [1286, 627] width 62 height 30
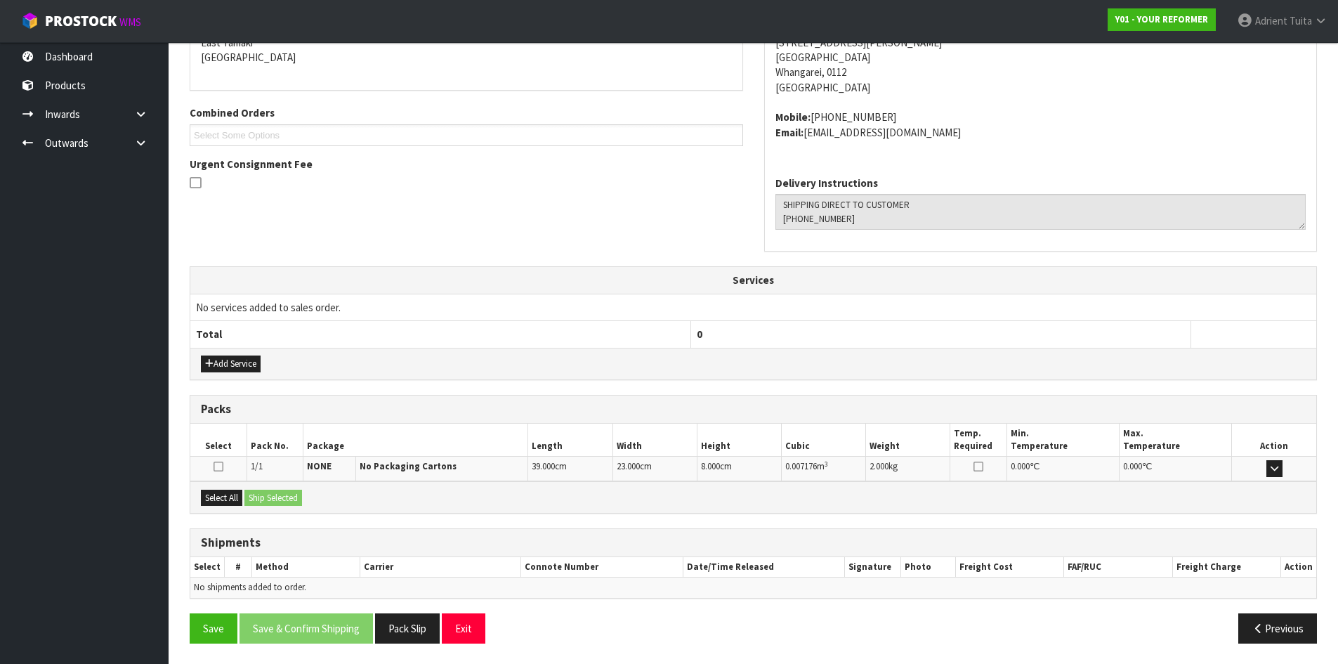
scroll to position [313, 0]
drag, startPoint x: 219, startPoint y: 503, endPoint x: 286, endPoint y: 500, distance: 66.8
click at [221, 503] on button "Select All" at bounding box center [221, 497] width 41 height 17
click at [286, 500] on button "Ship Selected" at bounding box center [273, 497] width 58 height 17
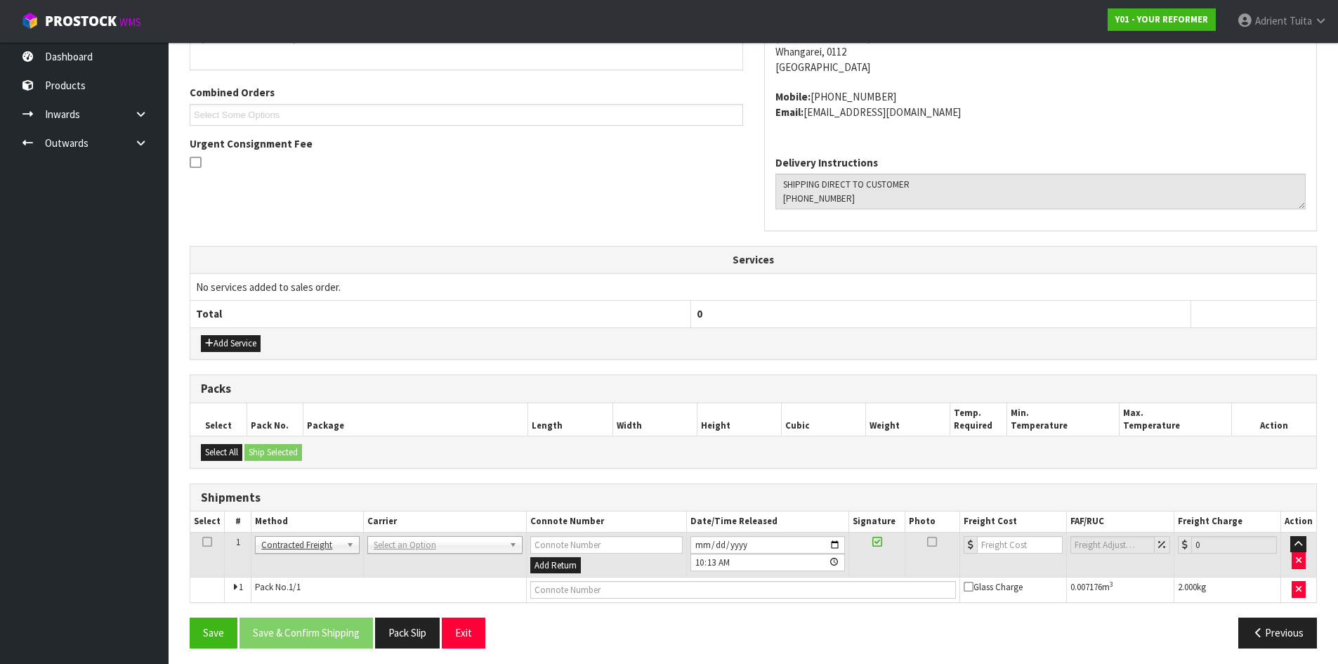
scroll to position [338, 0]
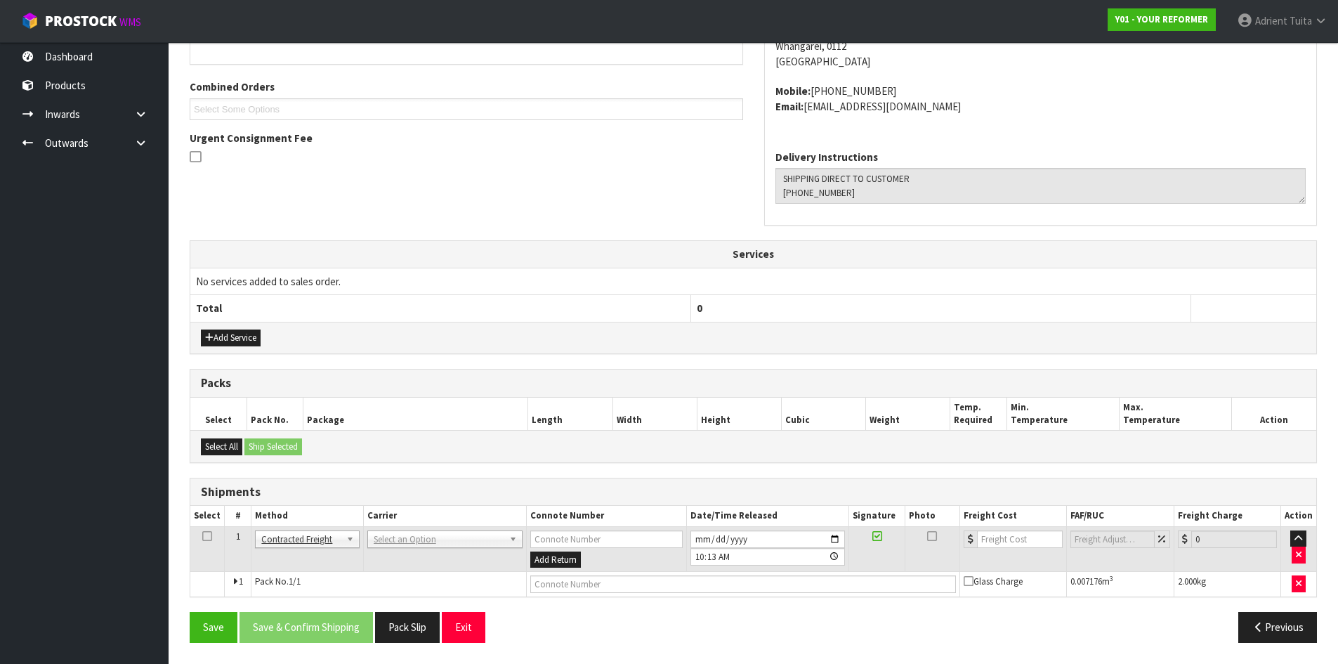
drag, startPoint x: 397, startPoint y: 541, endPoint x: 398, endPoint y: 562, distance: 21.1
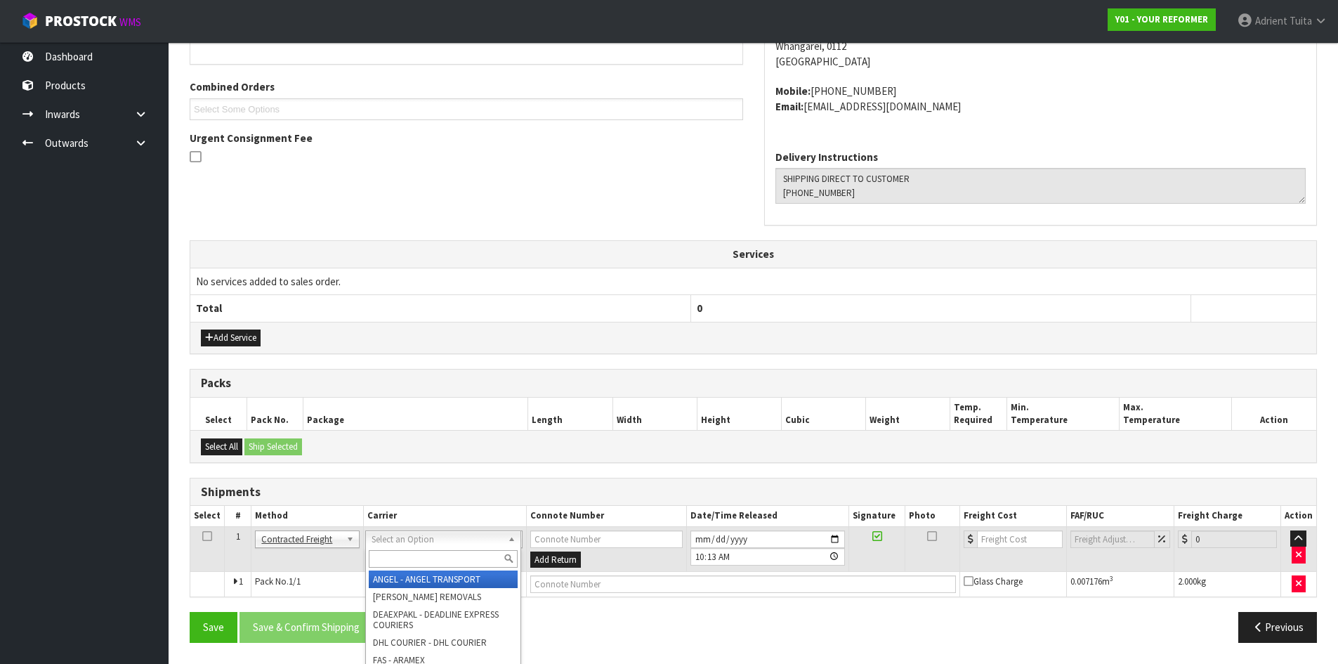
click at [398, 562] on input "text" at bounding box center [443, 559] width 149 height 18
type input "NZP"
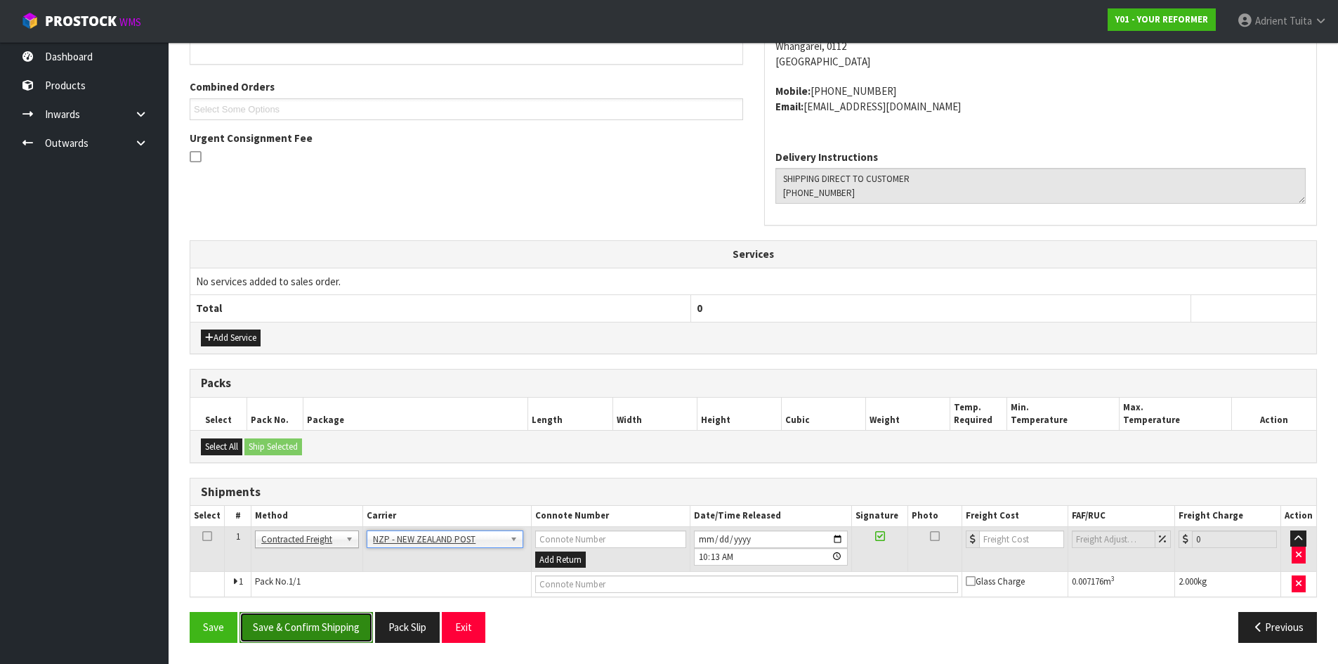
click at [333, 632] on button "Save & Confirm Shipping" at bounding box center [306, 627] width 133 height 30
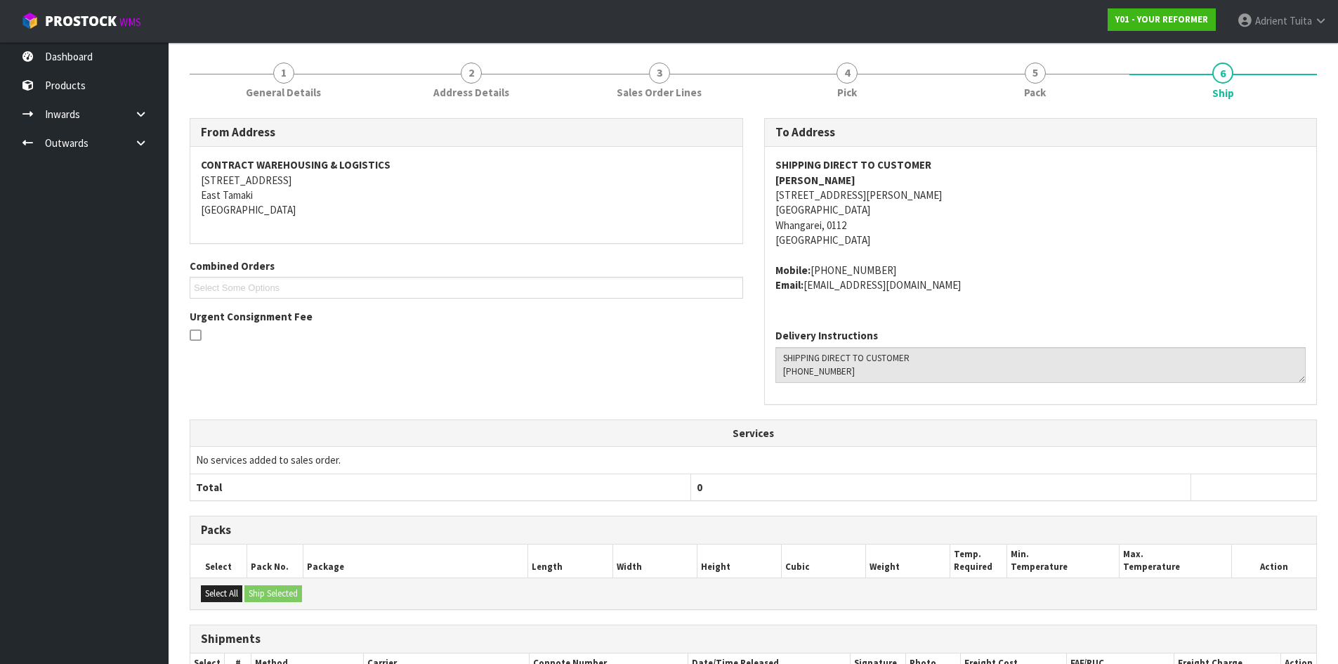
scroll to position [318, 0]
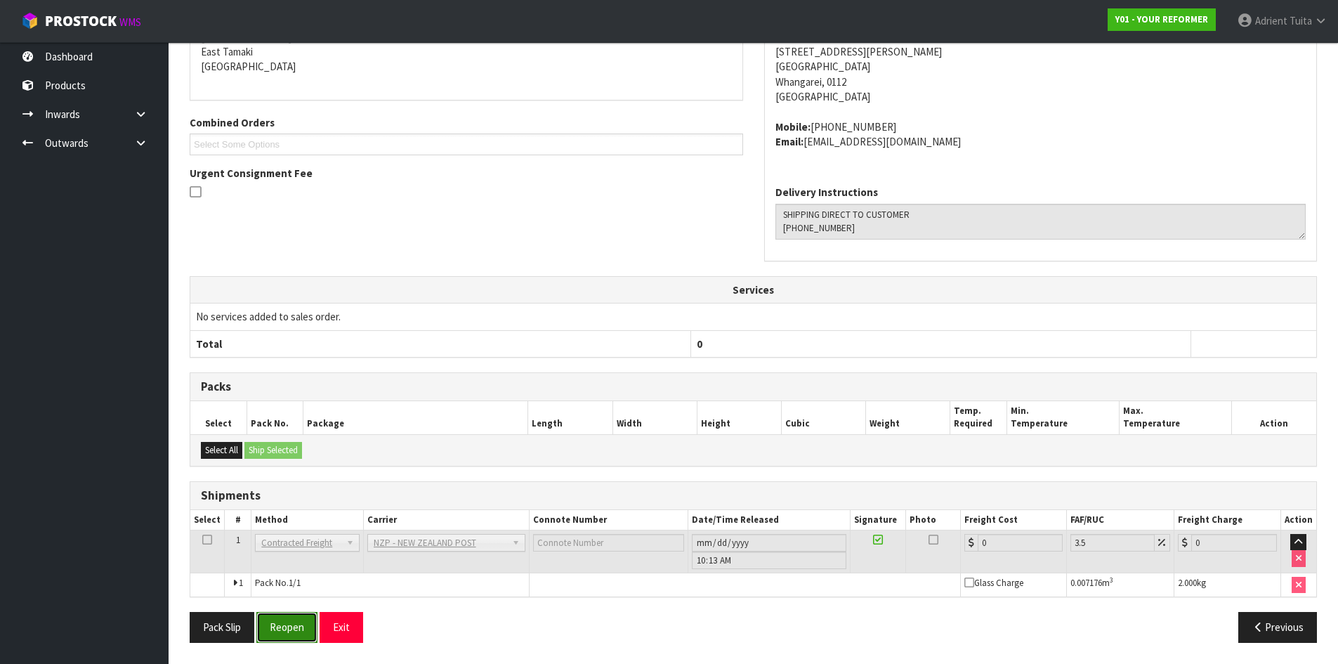
click at [292, 632] on button "Reopen" at bounding box center [286, 627] width 61 height 30
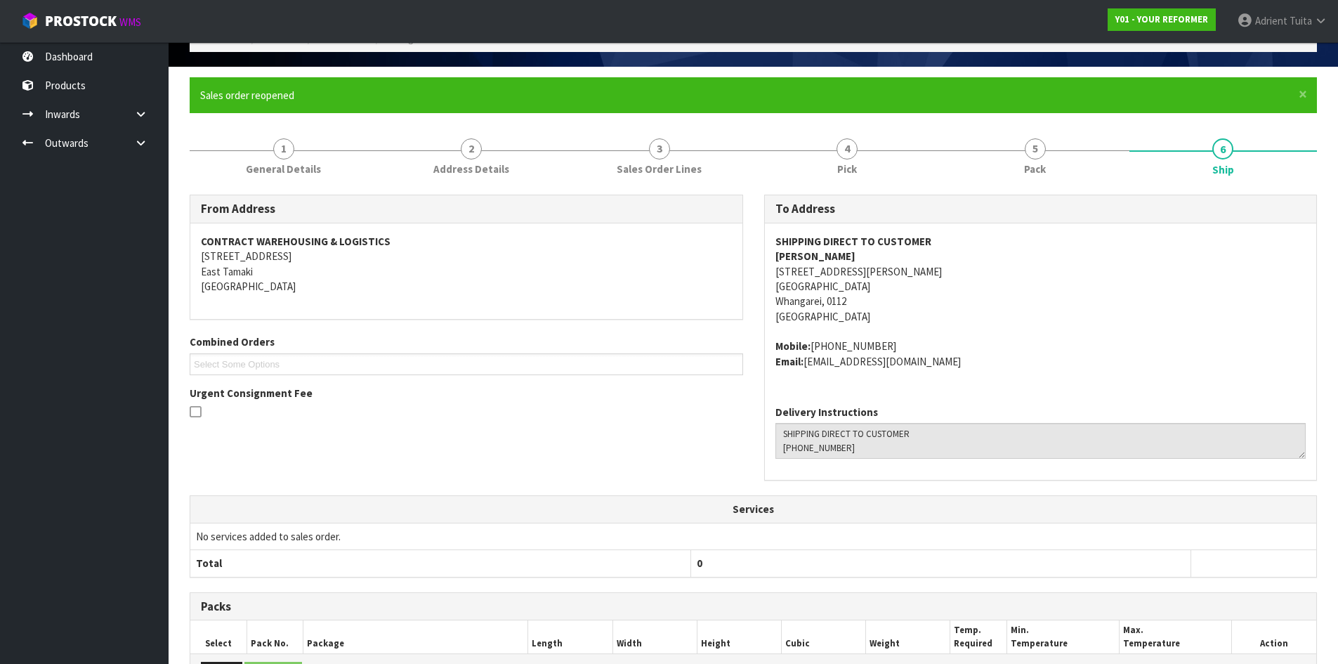
scroll to position [302, 0]
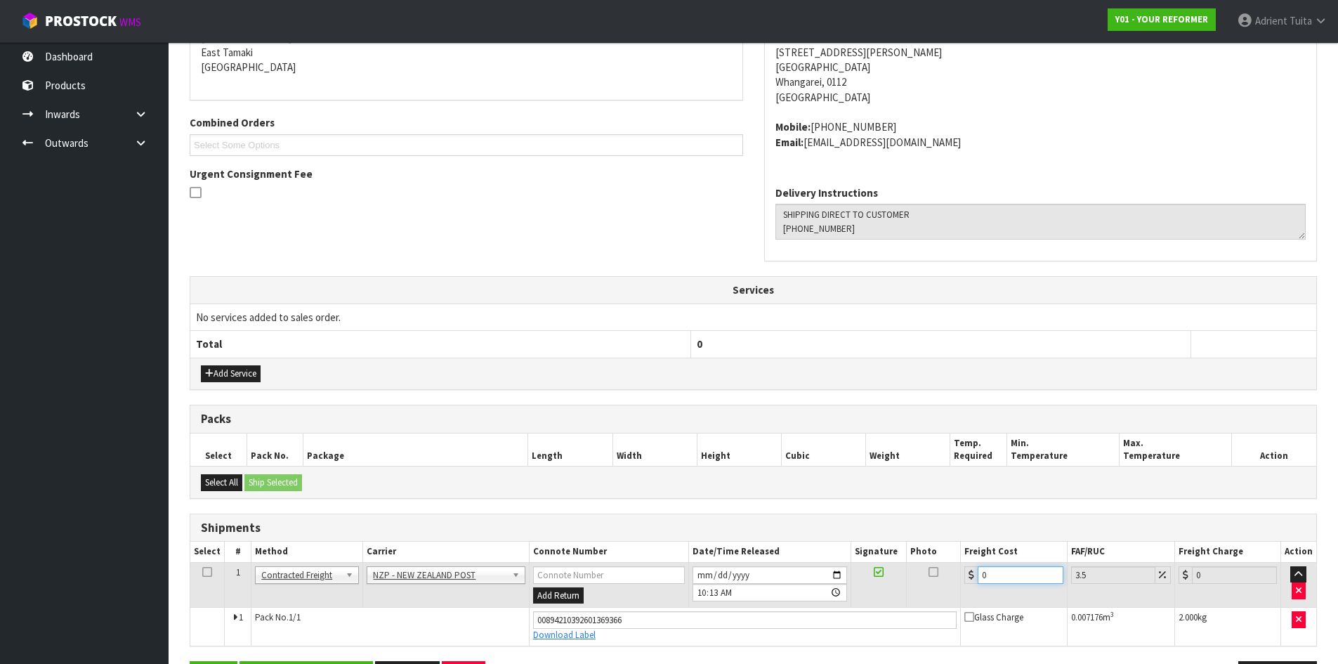
click at [1012, 575] on input "0" at bounding box center [1020, 575] width 85 height 18
type input "7"
type input "7.24"
type input "7.3"
type input "7.56"
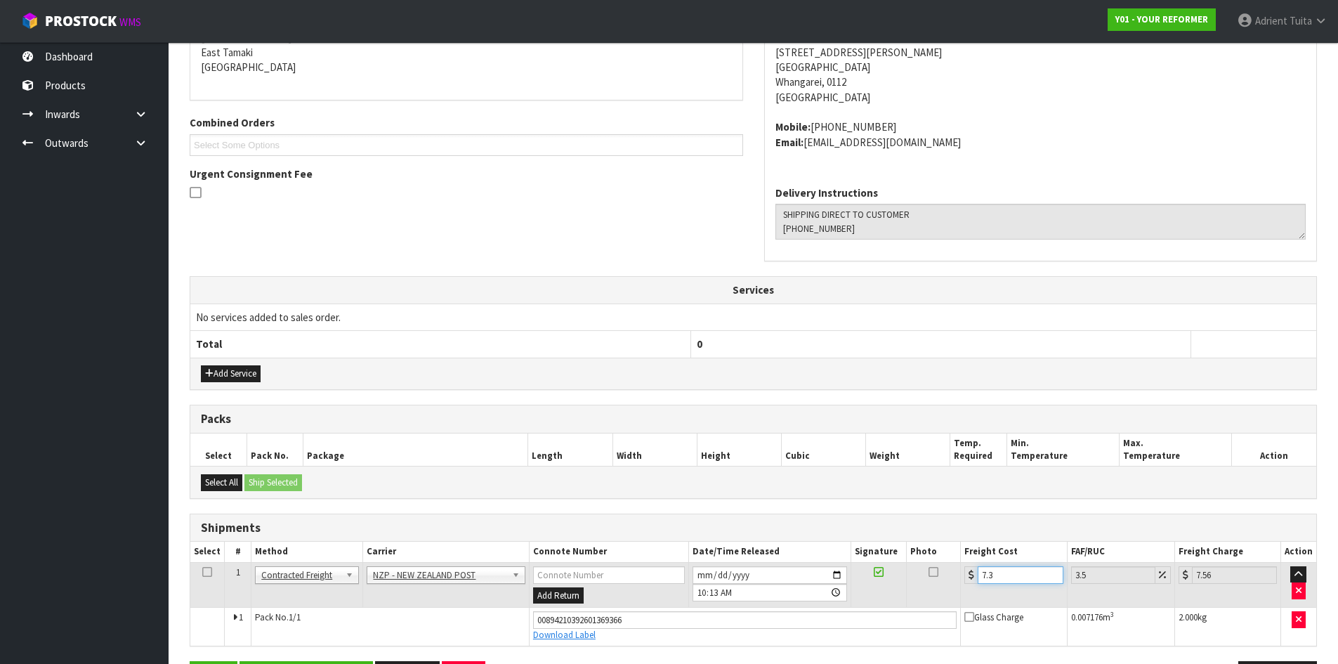
type input "7.31"
type input "7.57"
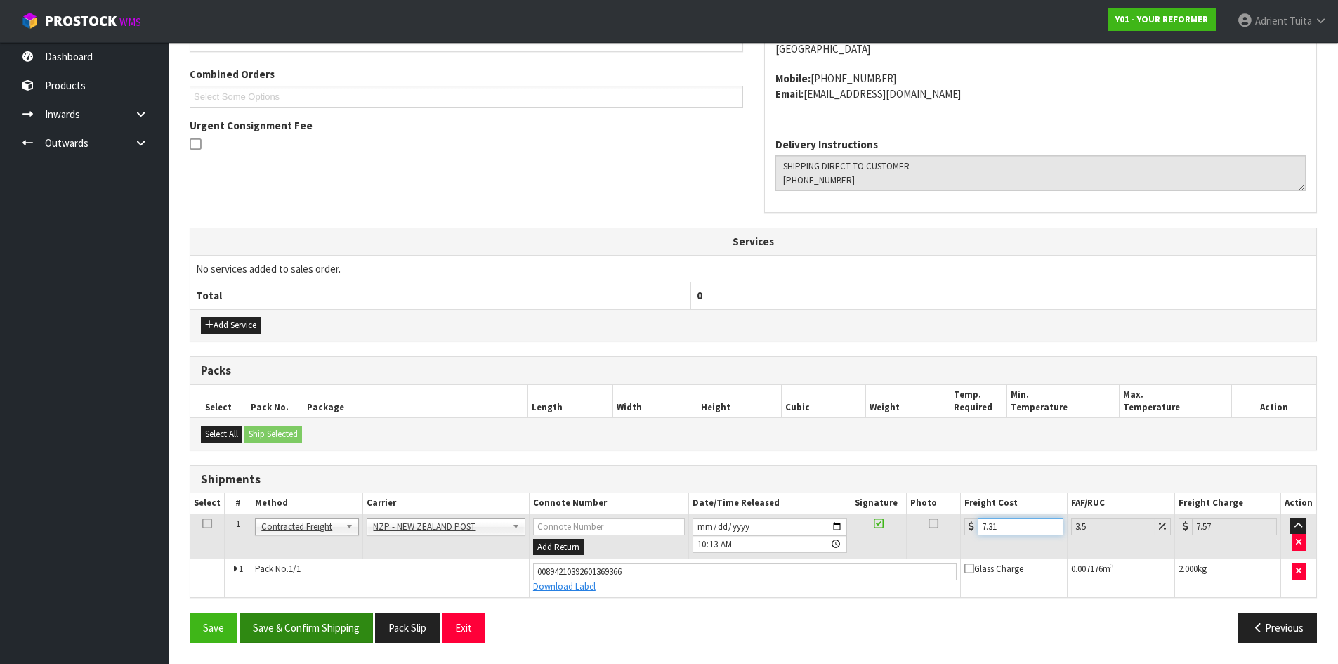
type input "7.31"
click at [332, 629] on button "Save & Confirm Shipping" at bounding box center [306, 628] width 133 height 30
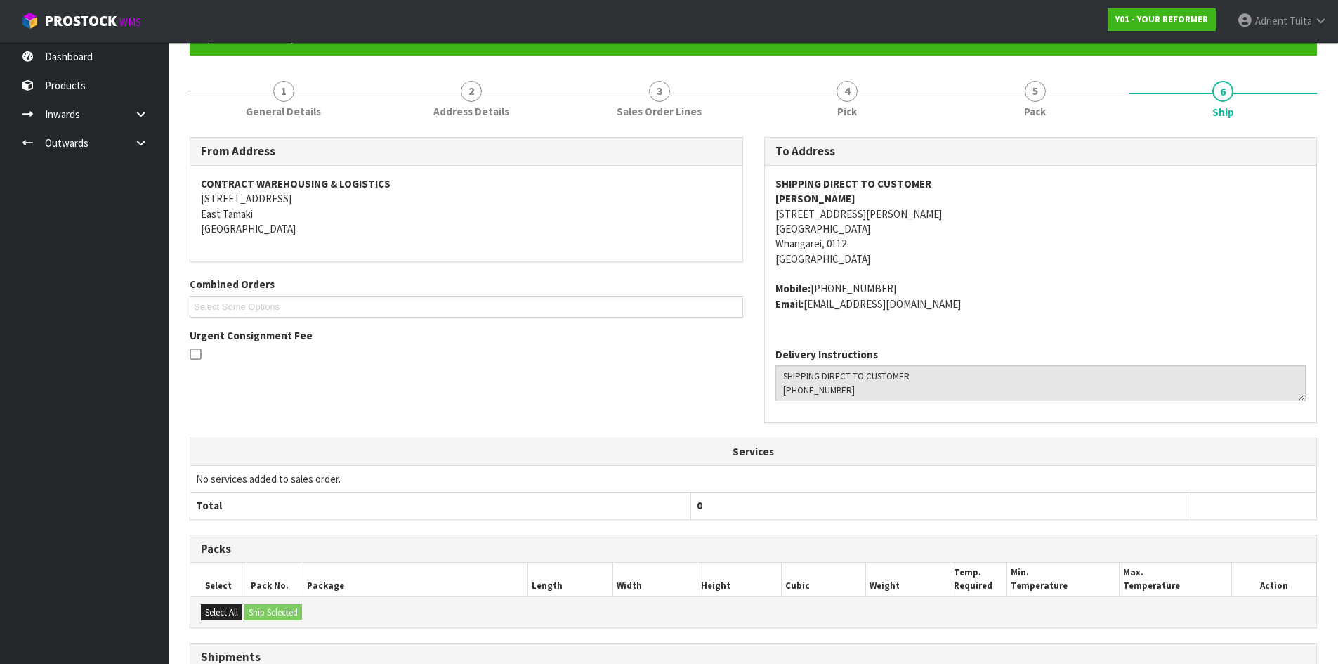
scroll to position [0, 0]
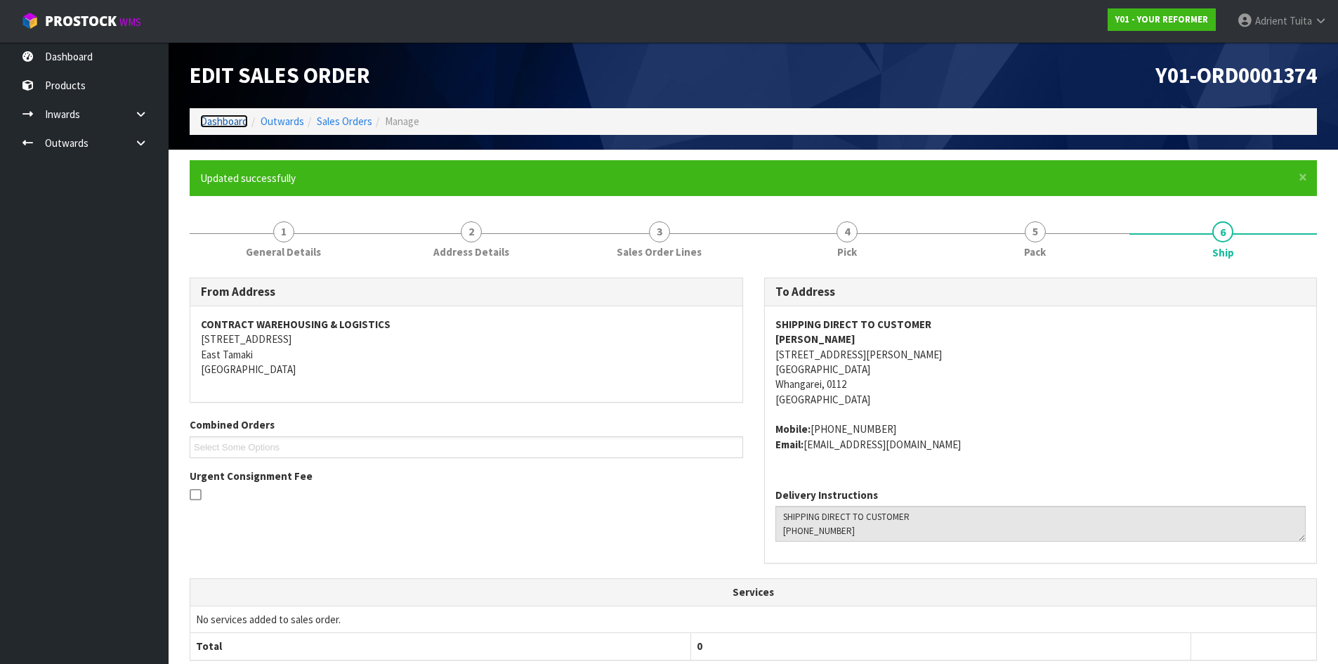
click at [228, 121] on link "Dashboard" at bounding box center [224, 121] width 48 height 13
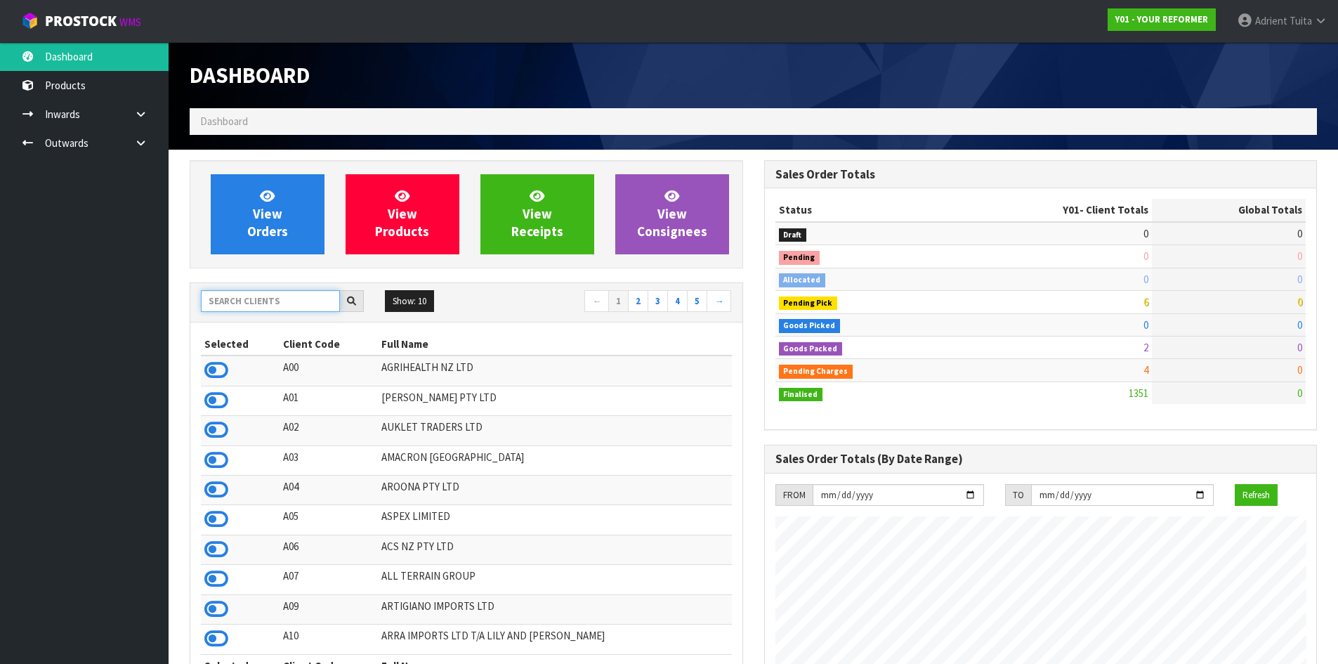
click at [260, 299] on input "text" at bounding box center [270, 301] width 139 height 22
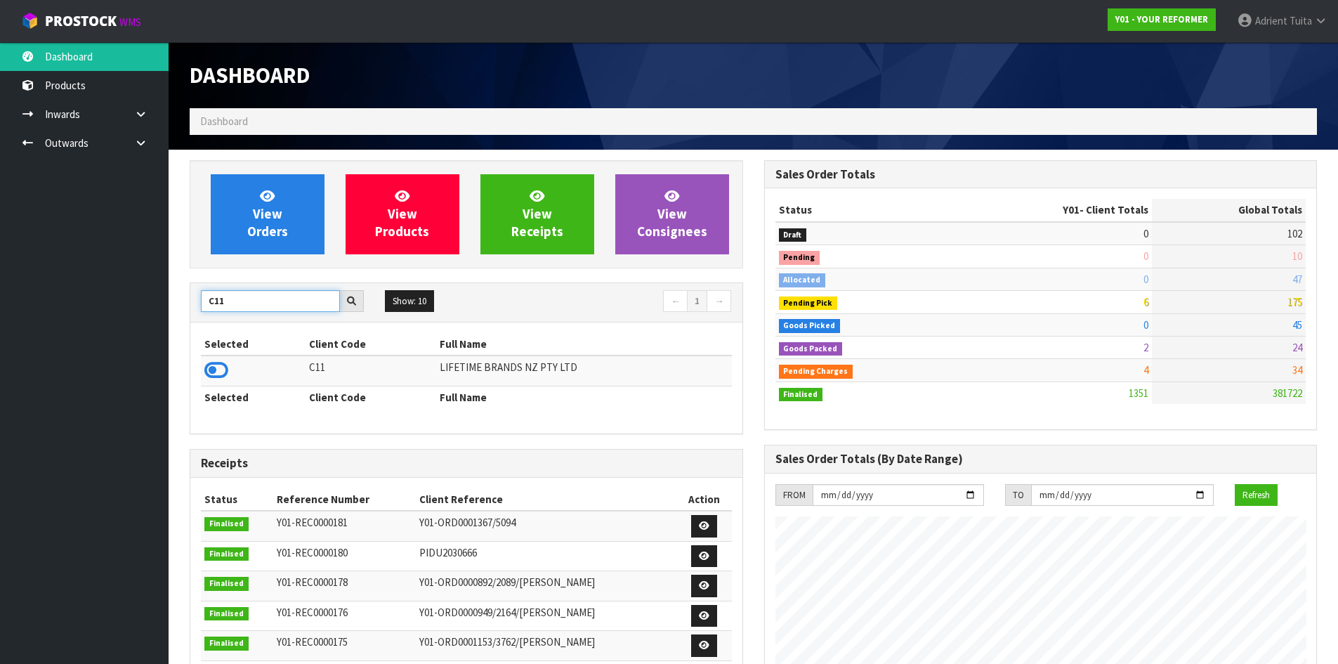
type input "C11"
click at [226, 365] on icon at bounding box center [216, 370] width 24 height 21
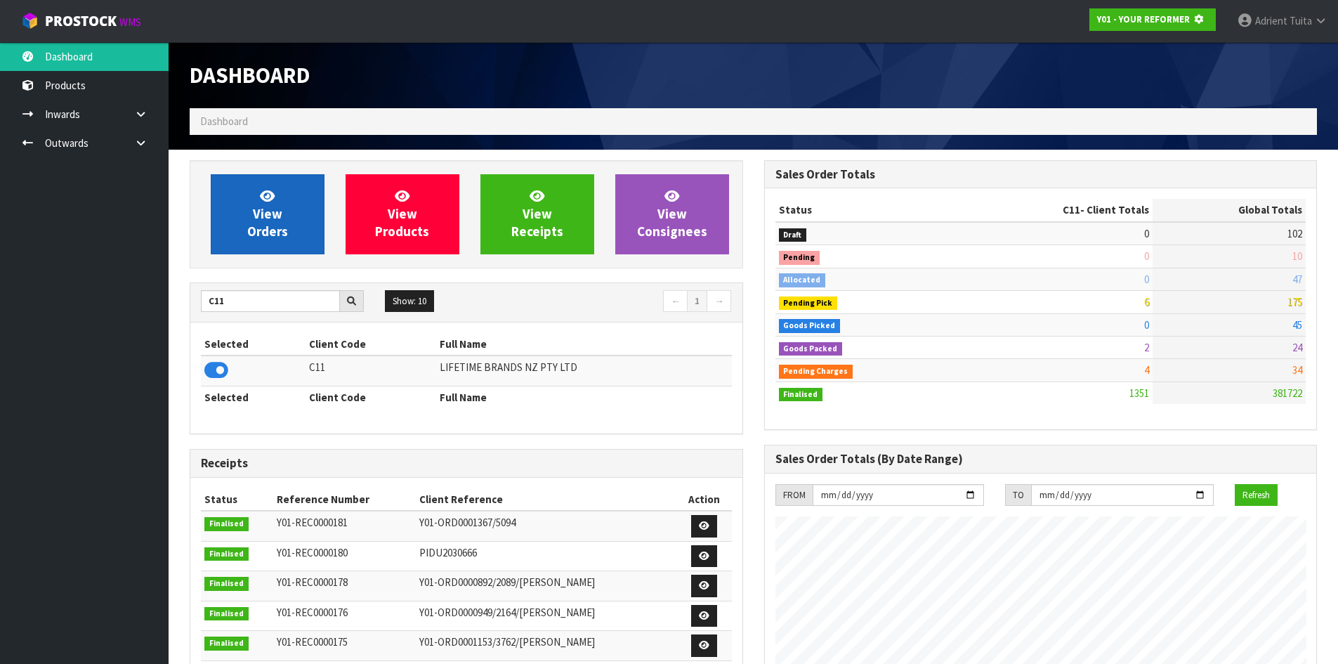
scroll to position [876, 574]
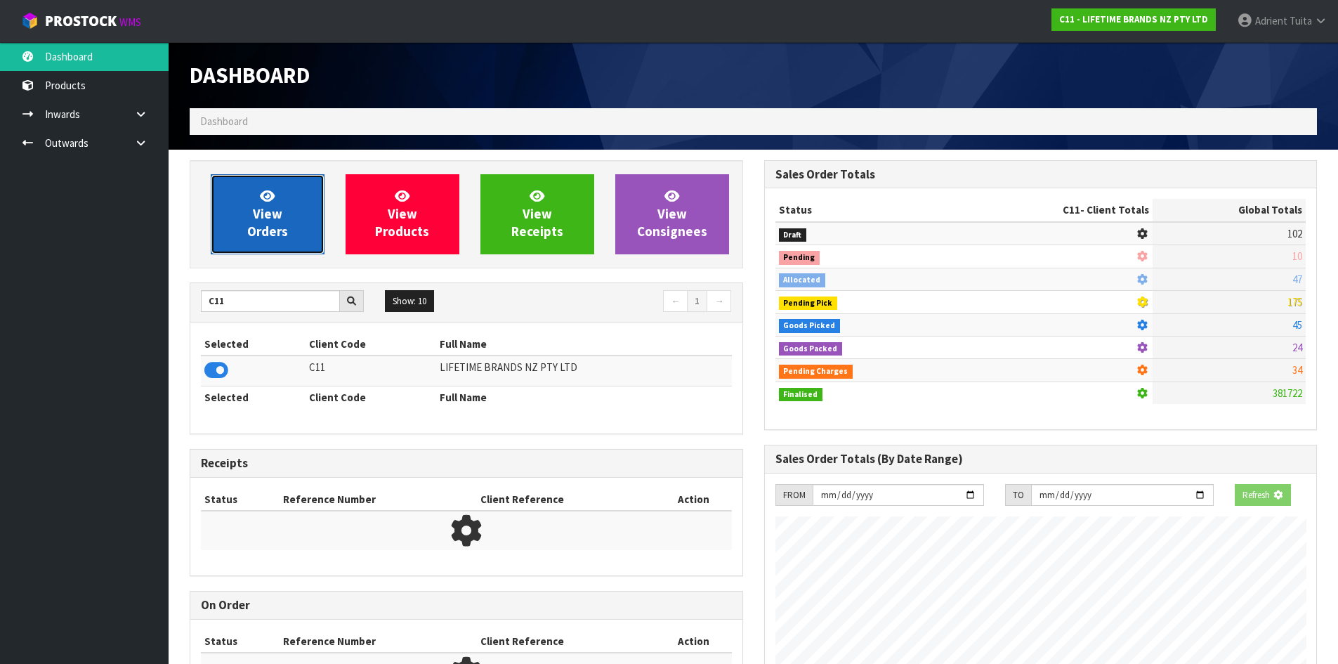
click at [253, 239] on span "View Orders" at bounding box center [267, 214] width 41 height 53
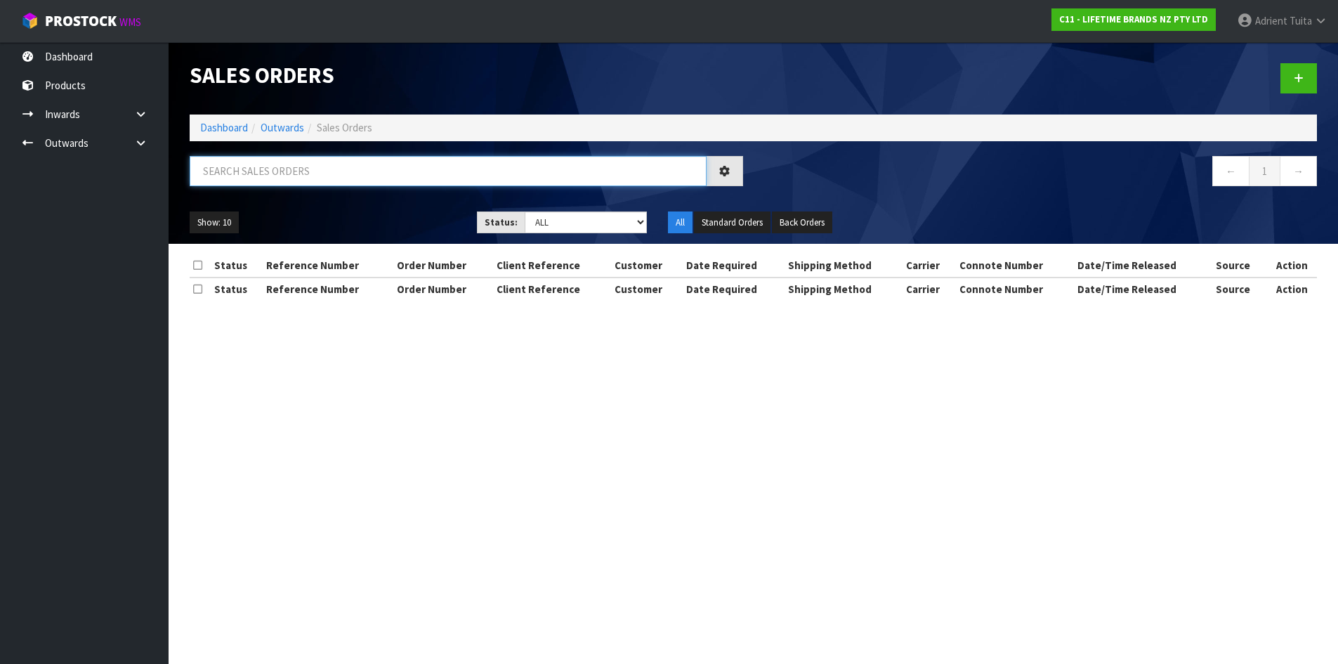
click at [277, 185] on input "text" at bounding box center [448, 171] width 517 height 30
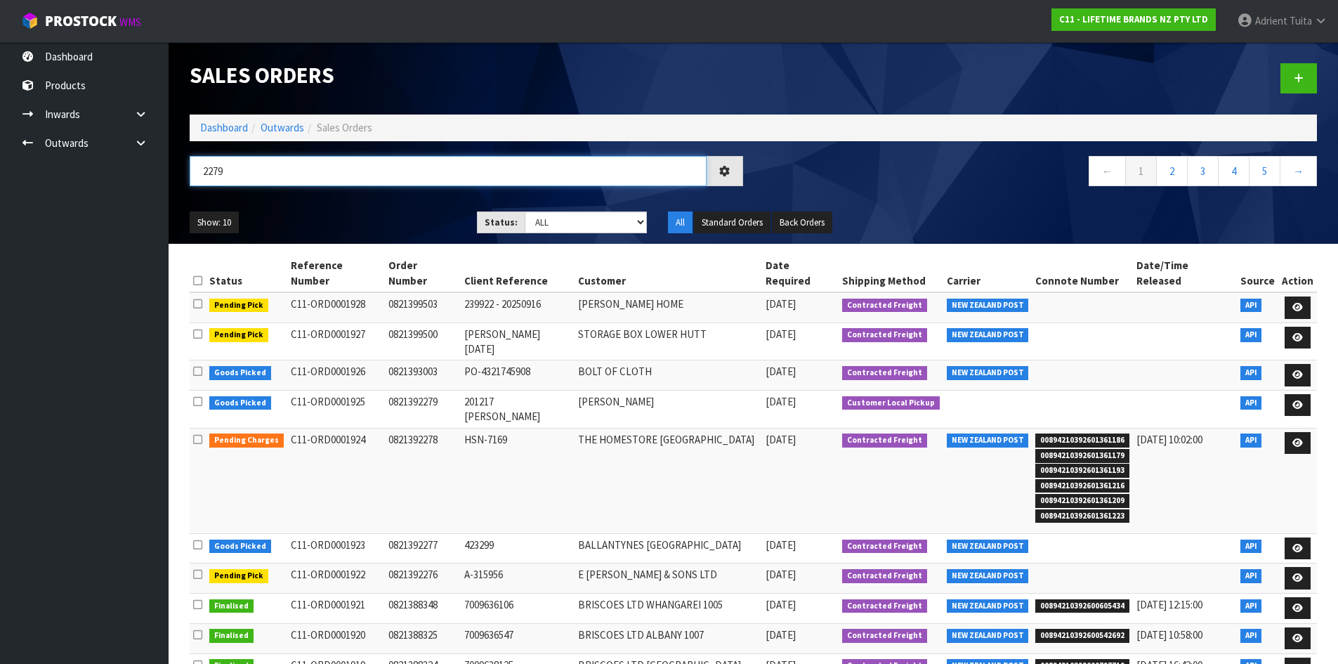
type input "2279"
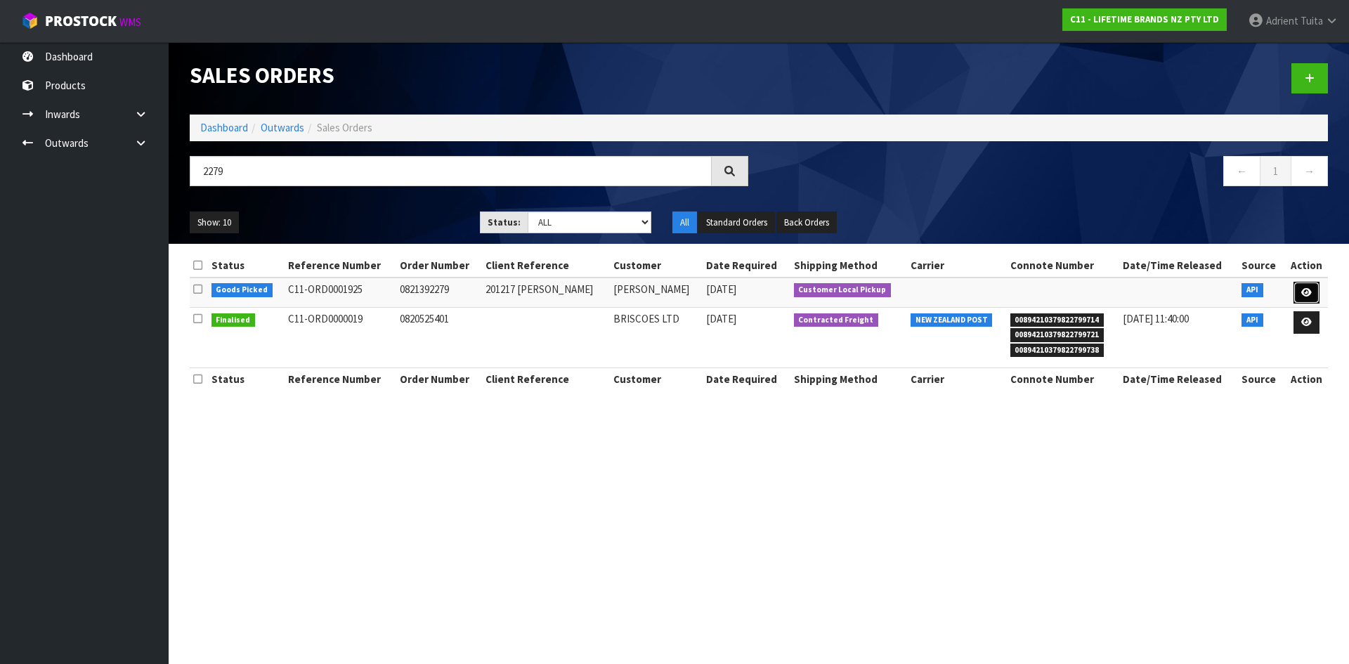
click at [1307, 290] on icon at bounding box center [1306, 292] width 11 height 9
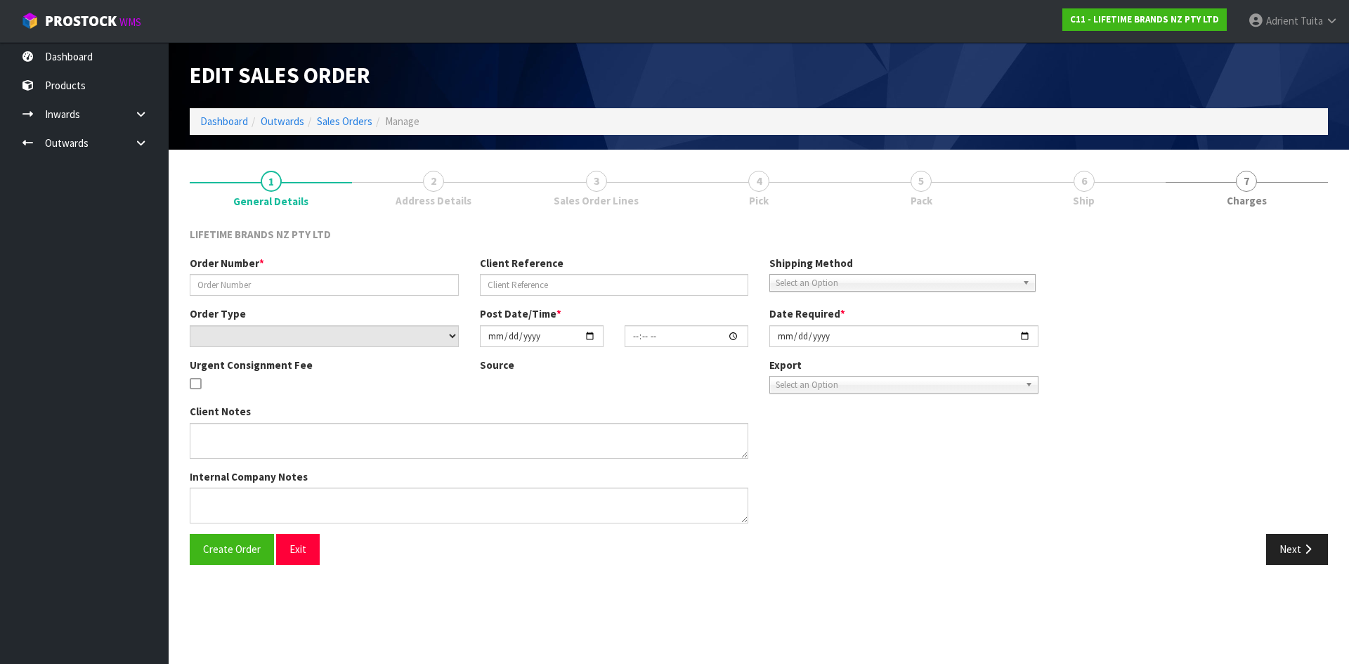
type input "0821392279"
type input "201217 [PERSON_NAME]"
select select "number:0"
type input "[DATE]"
type input "07:34:18.000"
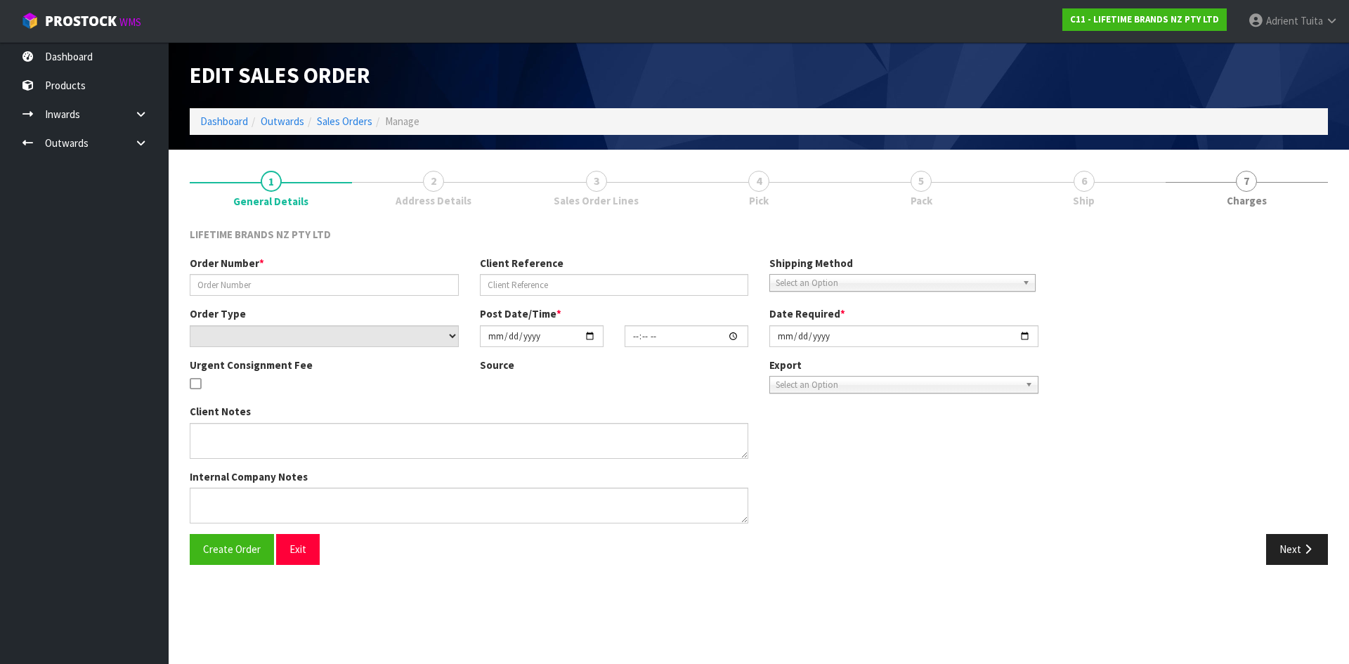
type input "[DATE]"
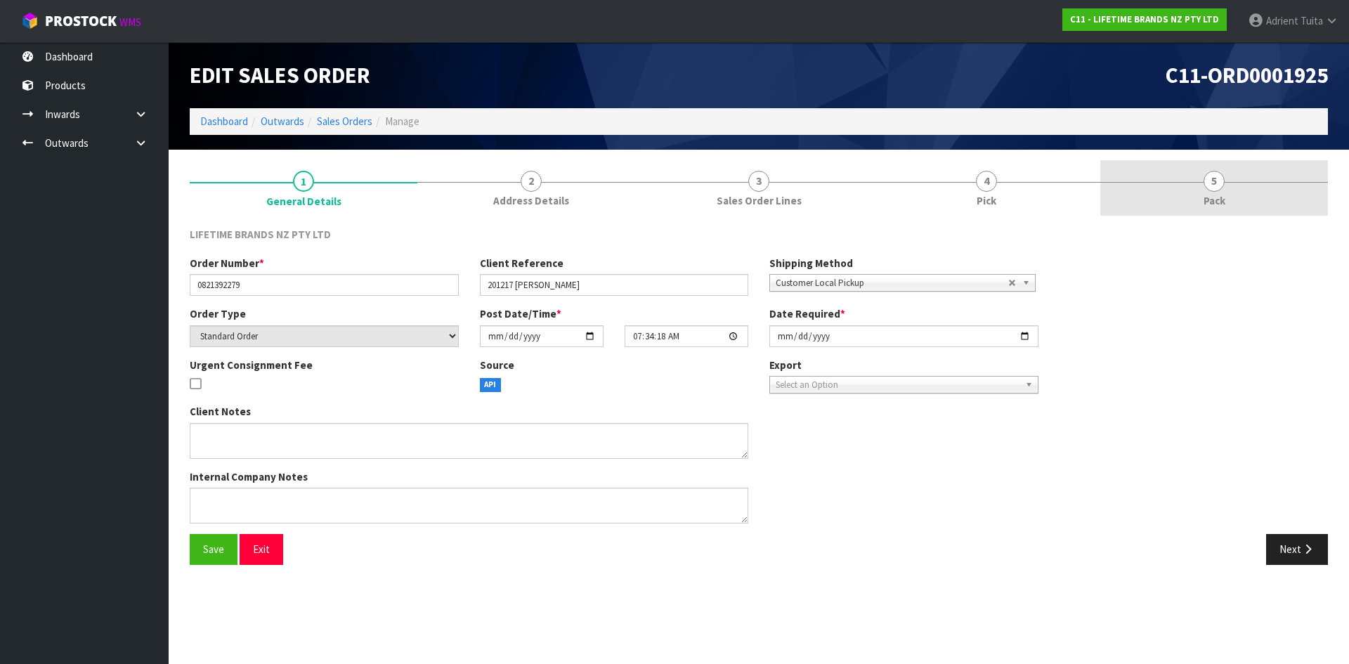
click at [1208, 197] on span "Pack" at bounding box center [1214, 200] width 22 height 15
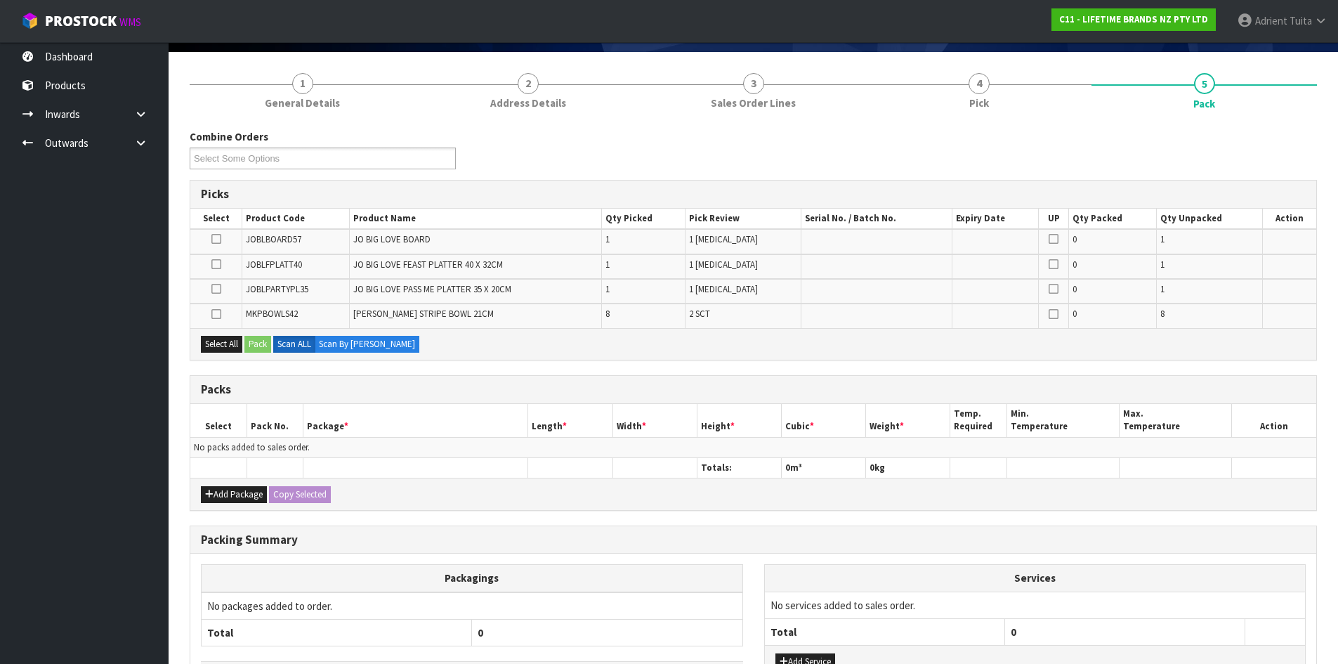
scroll to position [204, 0]
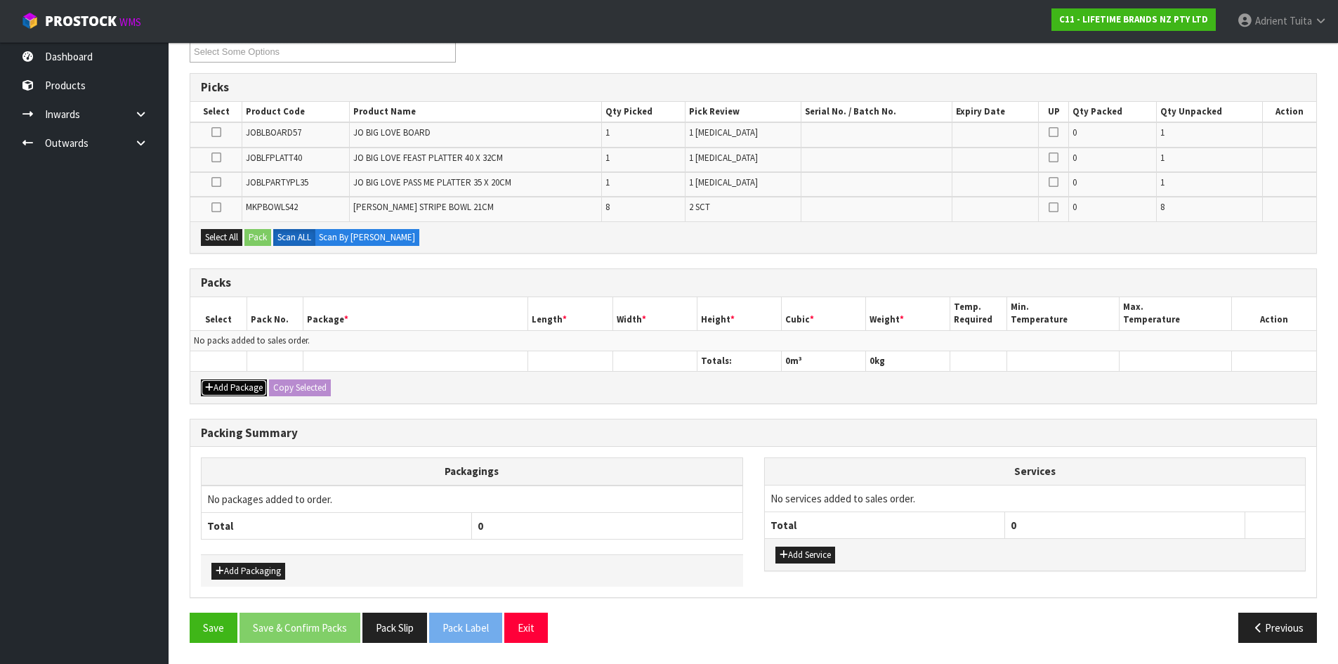
click at [214, 383] on button "Add Package" at bounding box center [234, 387] width 66 height 17
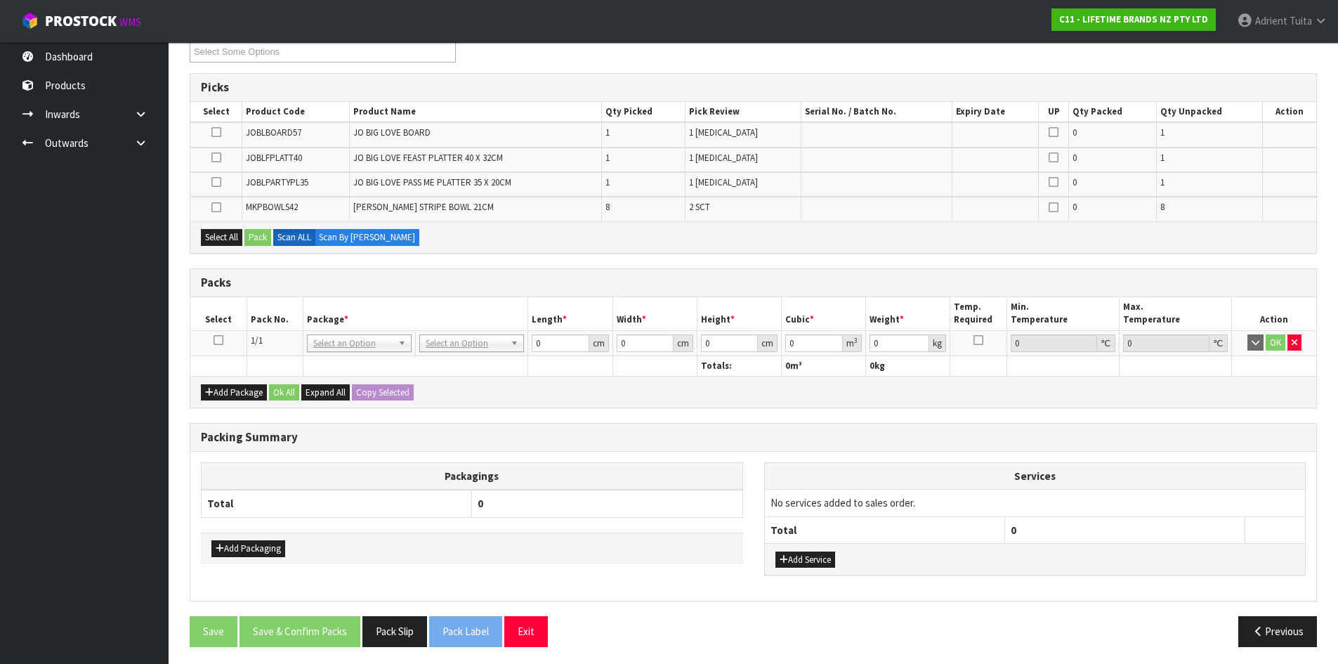
click at [219, 341] on icon at bounding box center [219, 340] width 10 height 1
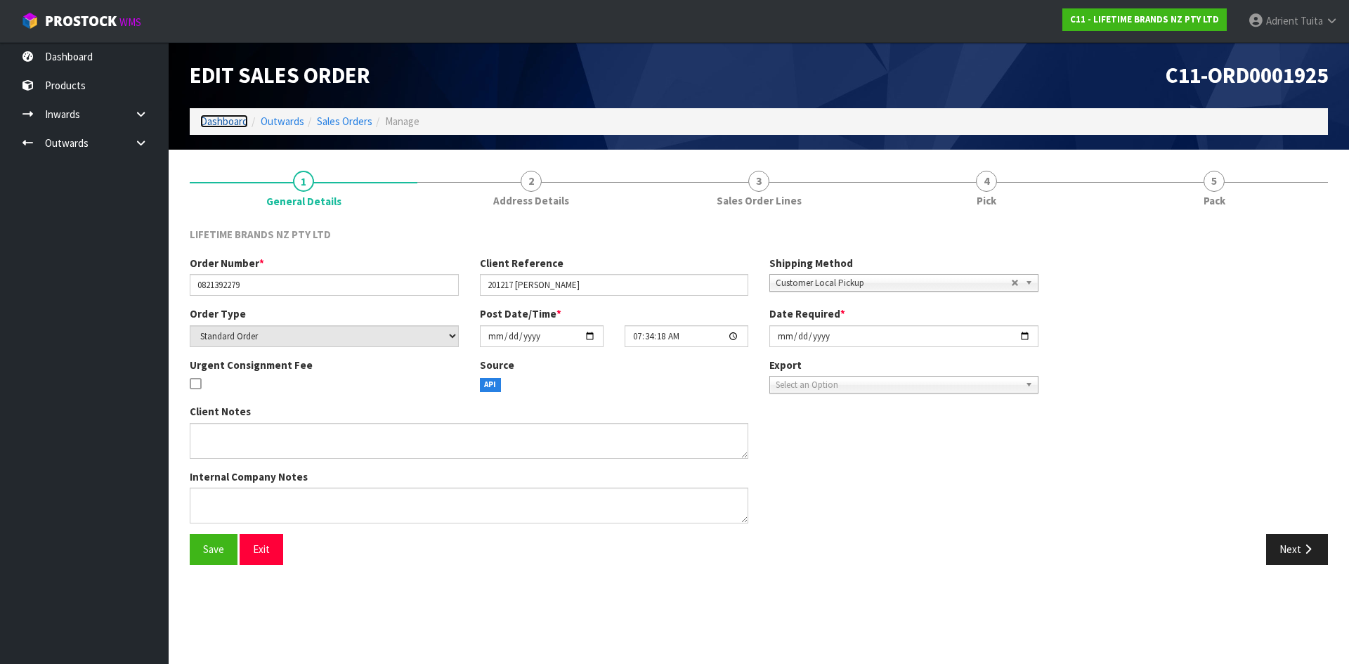
click at [228, 126] on link "Dashboard" at bounding box center [224, 121] width 48 height 13
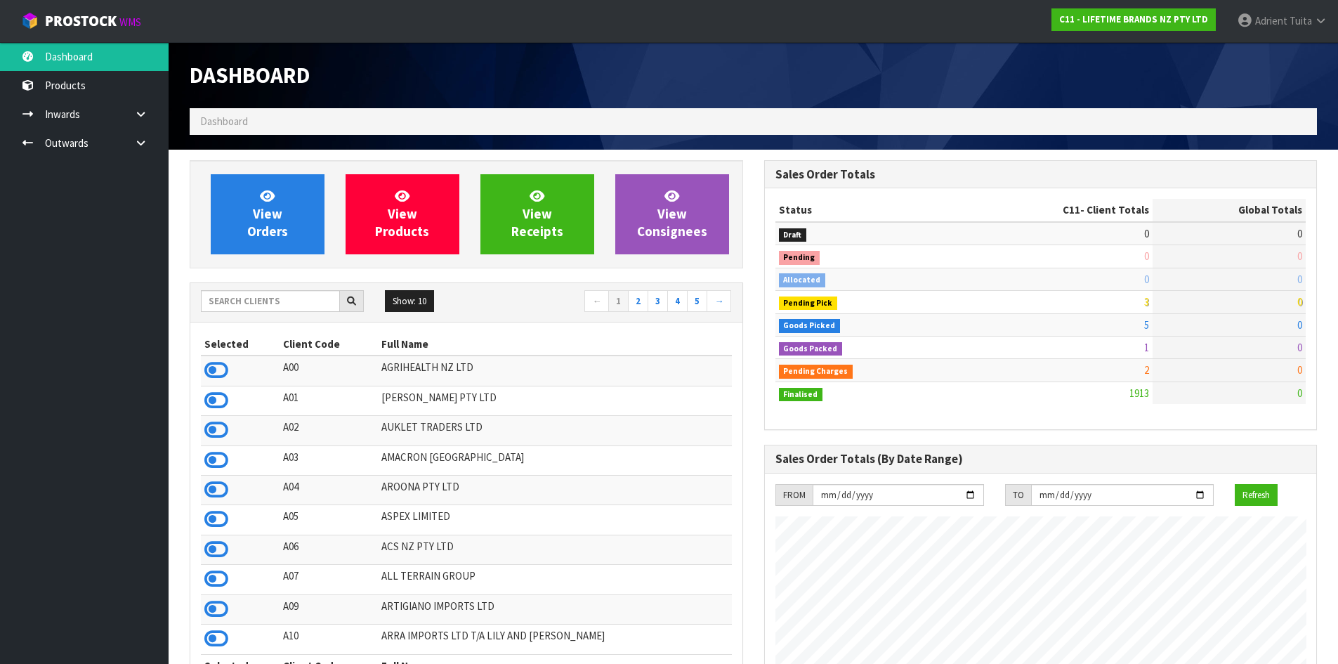
scroll to position [1064, 574]
click at [218, 299] on input "text" at bounding box center [270, 301] width 139 height 22
type input "L01"
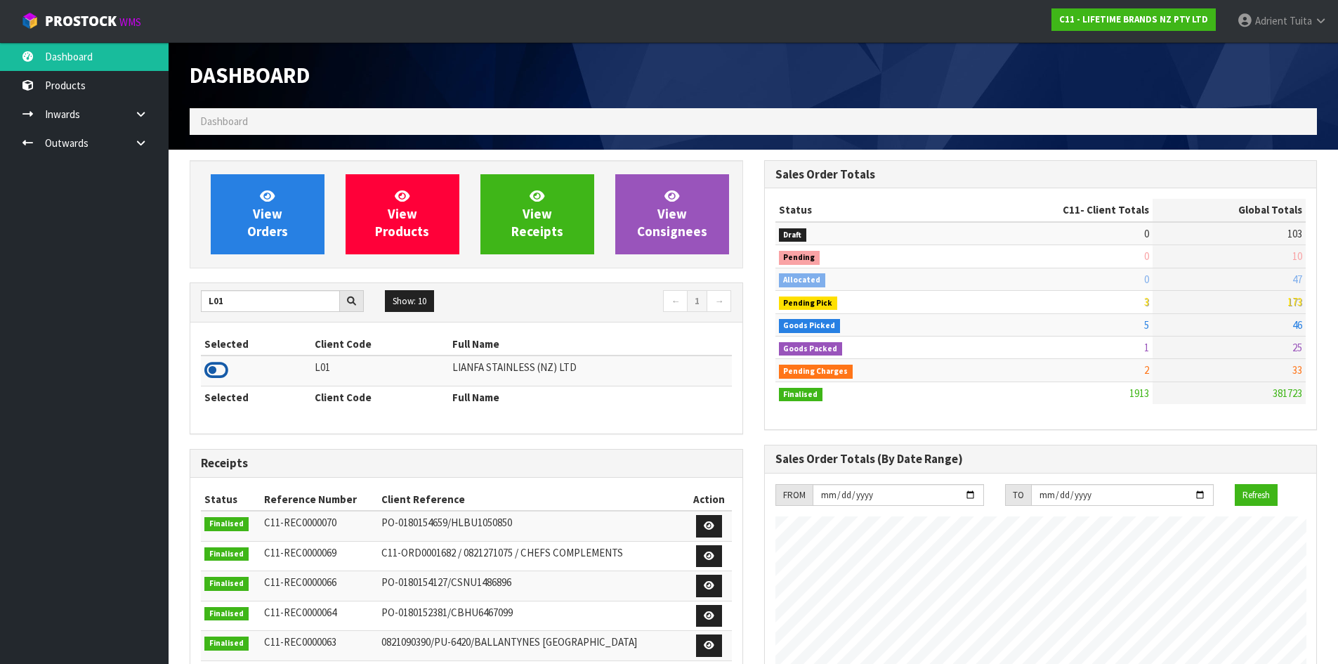
click at [218, 366] on icon at bounding box center [216, 370] width 24 height 21
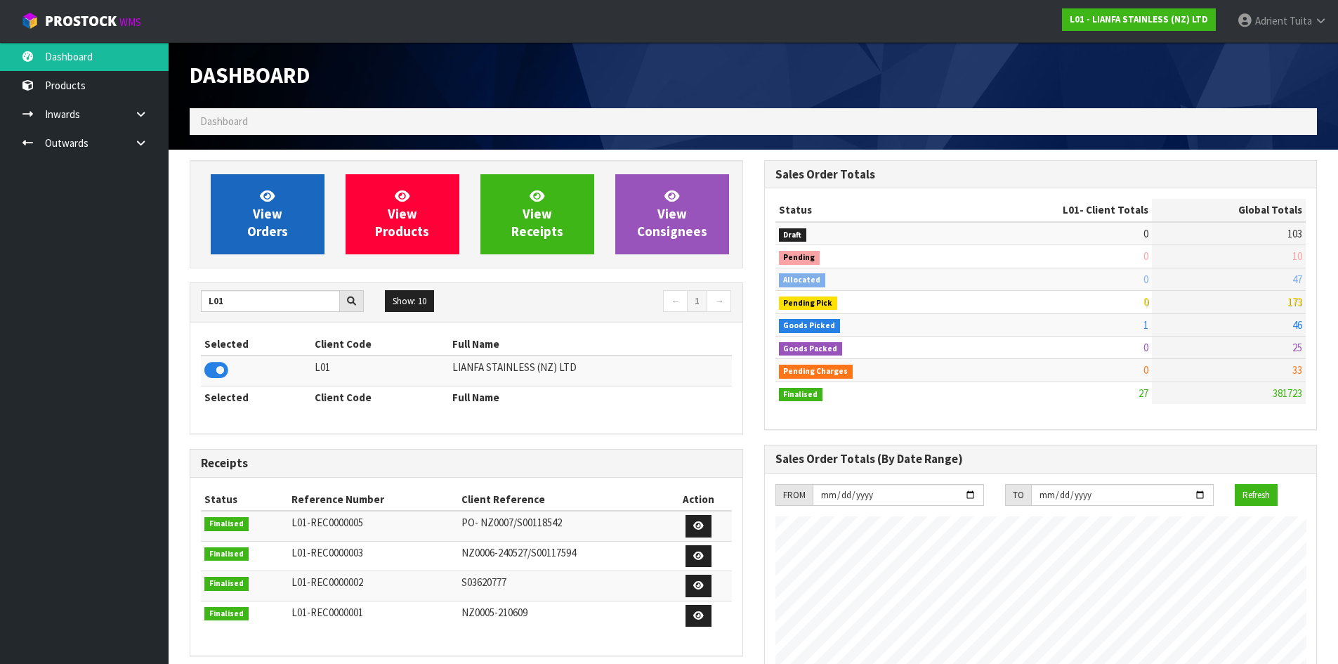
scroll to position [701650, 701935]
click at [266, 221] on span "View Orders" at bounding box center [267, 214] width 41 height 53
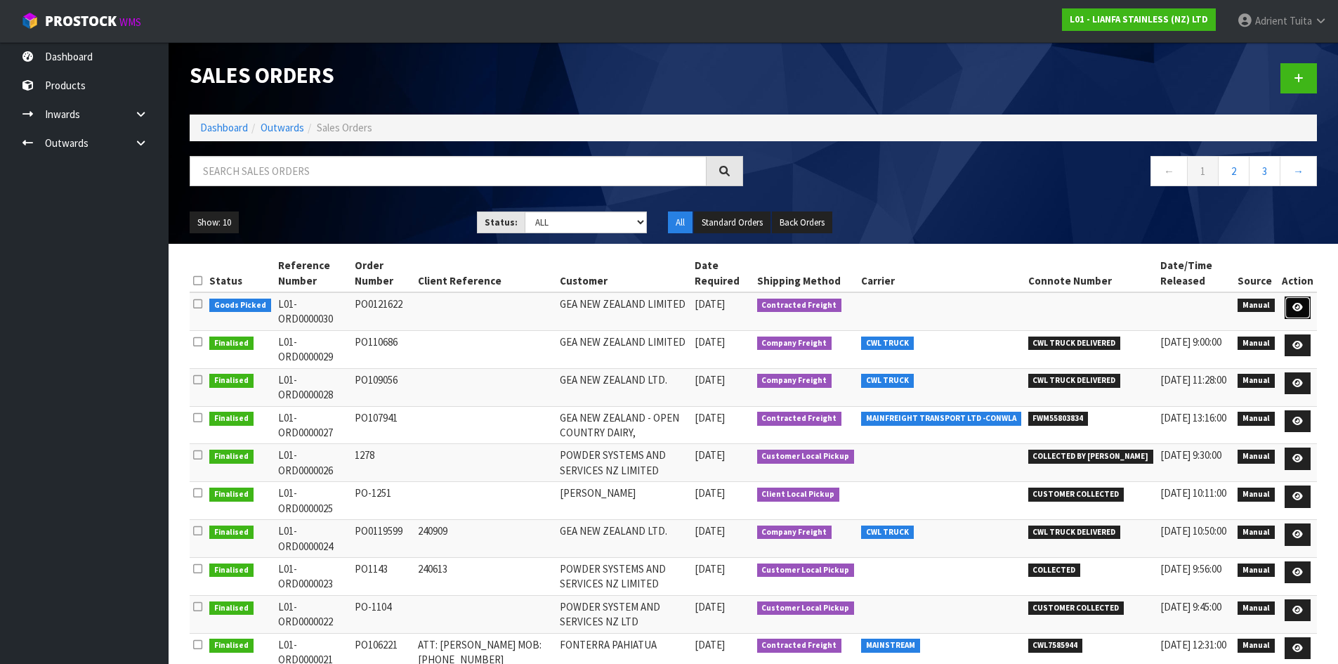
click at [1294, 299] on link at bounding box center [1298, 307] width 26 height 22
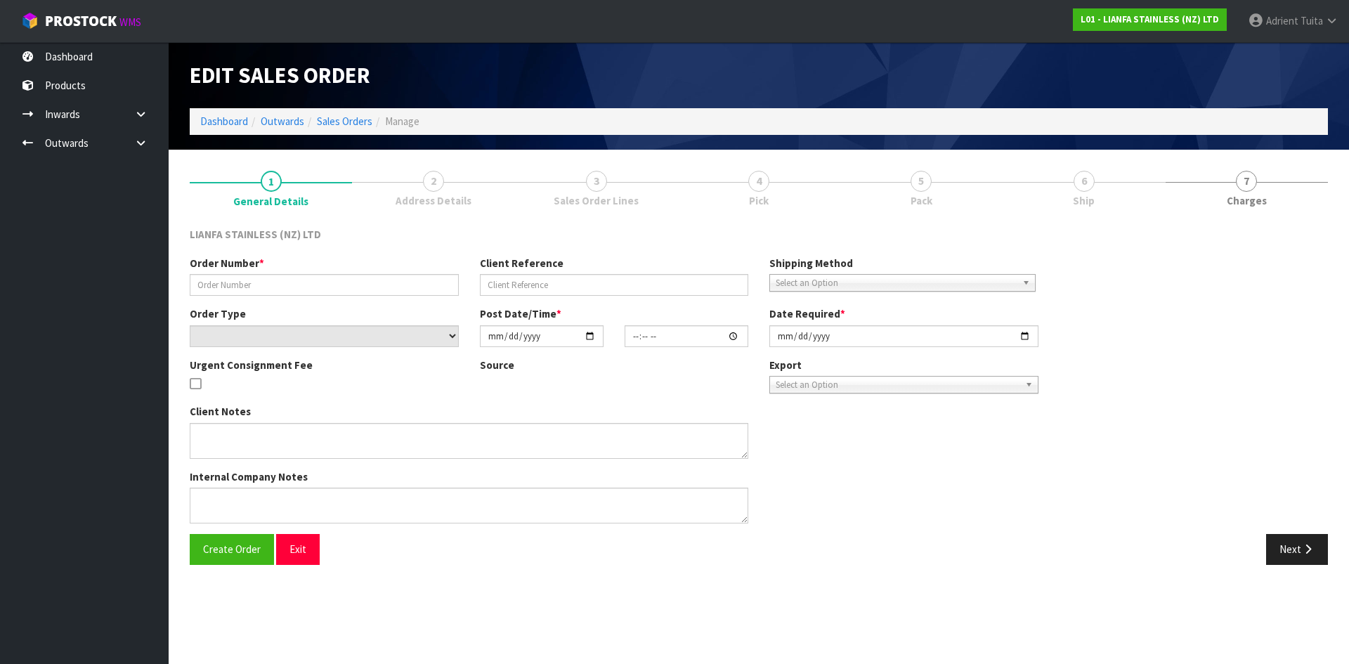
type input "PO0121622"
select select "number:0"
type input "[DATE]"
type input "08:59:00.000"
type input "[DATE]"
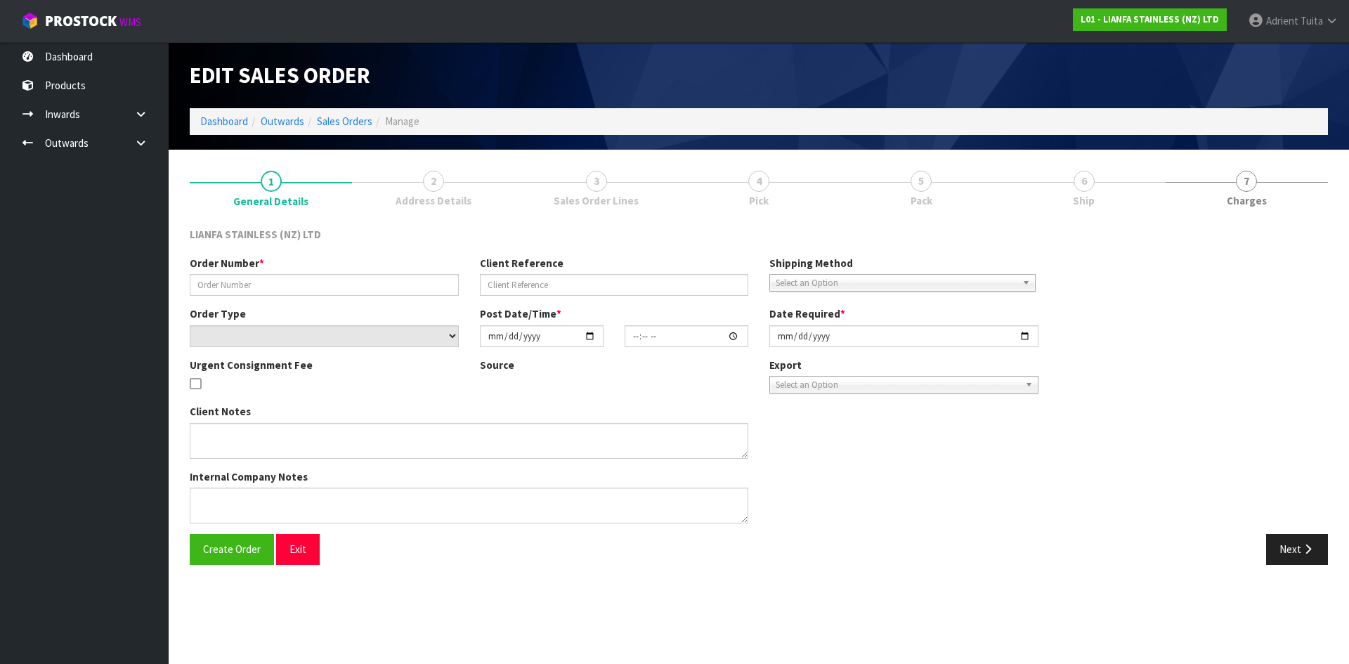
type textarea "WE HAVE ORDER AS PER THE PO0121622 ATTACHED. 02101 LONG BEND 90 200MM STRAIGHT …"
type textarea "PLEASE NOTE THAT THESE BENDS HAS TO BE DELIVER BY [DATE] AT THE ADDRESS BELOW."
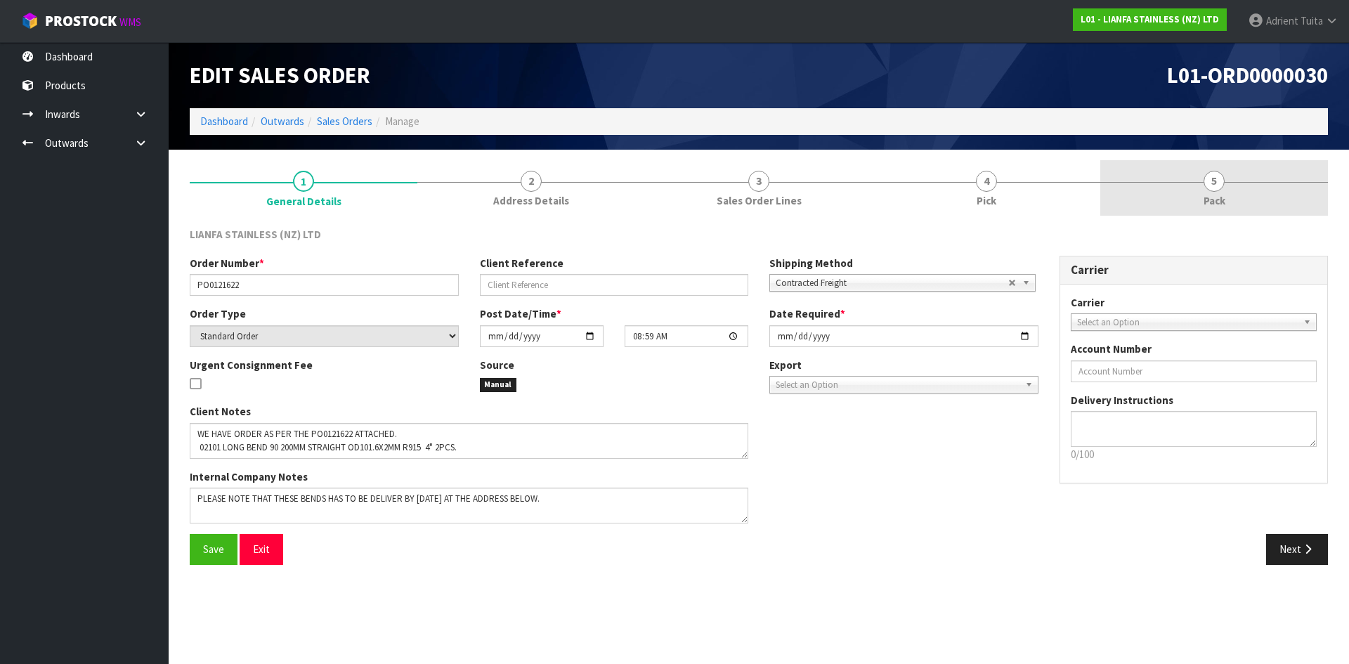
click at [1248, 214] on link "5 Pack" at bounding box center [1214, 187] width 228 height 55
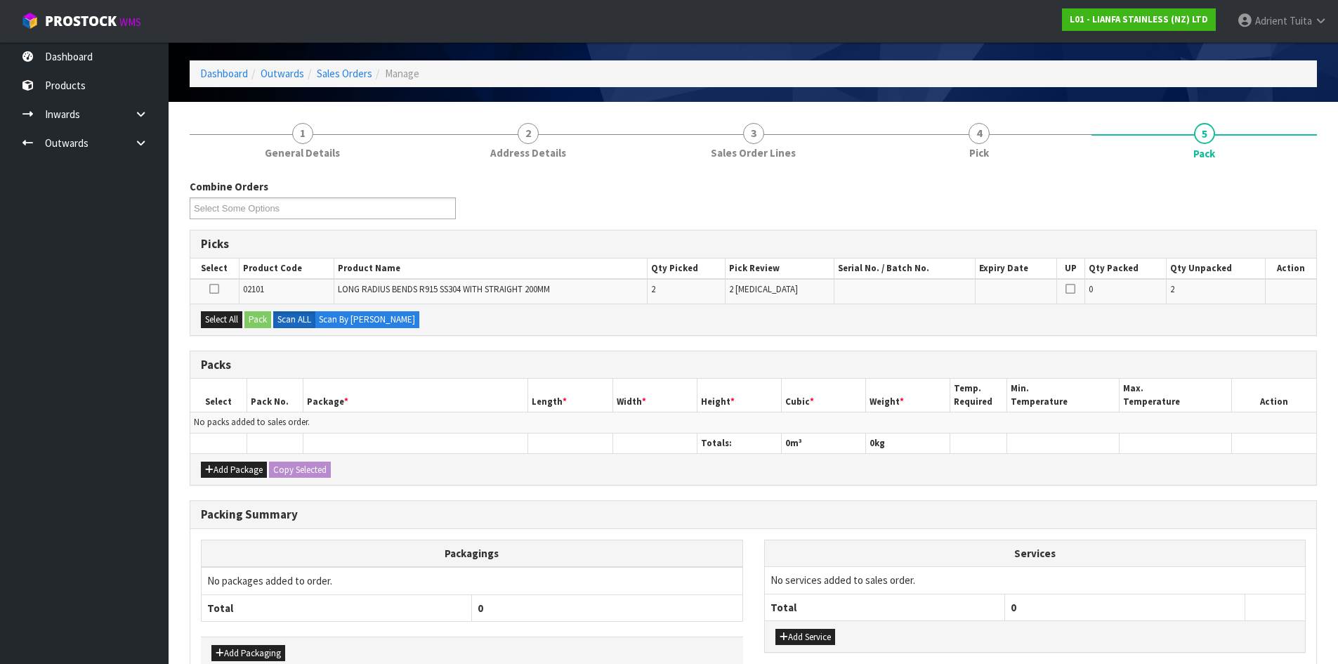
scroll to position [130, 0]
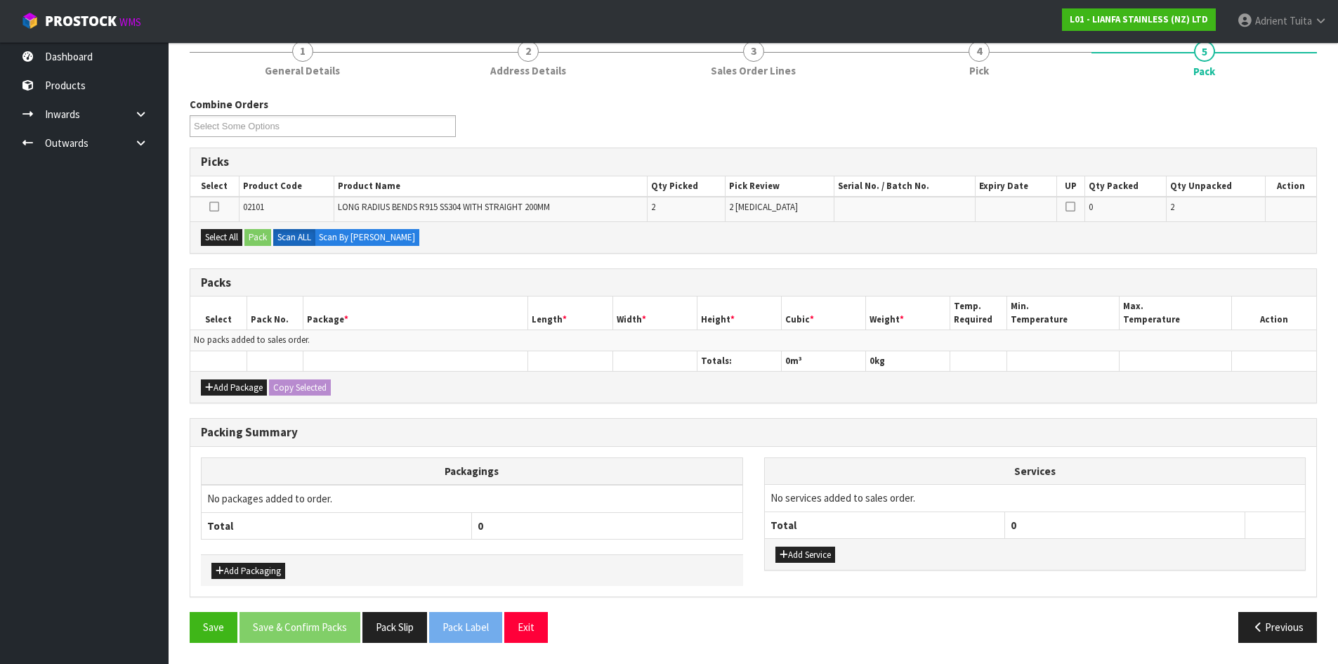
click at [246, 202] on span "02101" at bounding box center [253, 207] width 21 height 12
click at [256, 204] on span "02101" at bounding box center [253, 207] width 21 height 12
copy span "02101"
click at [516, 624] on button "Exit" at bounding box center [526, 627] width 44 height 30
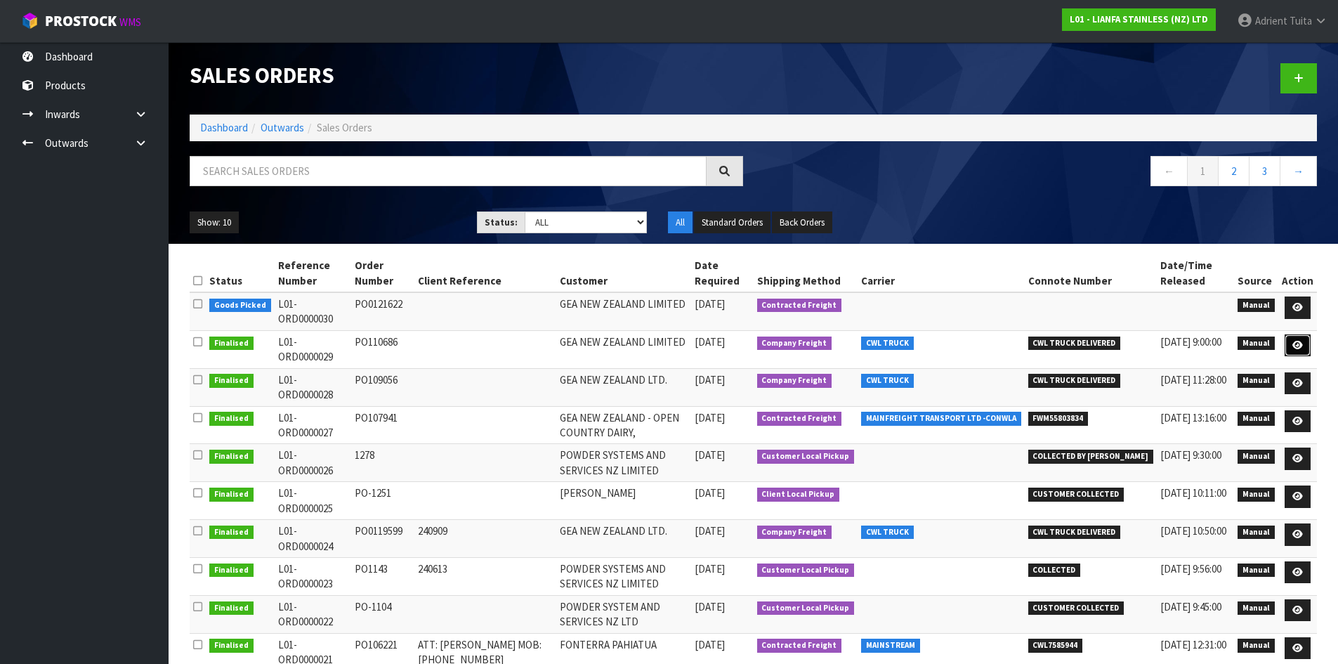
click at [1297, 344] on link at bounding box center [1298, 345] width 26 height 22
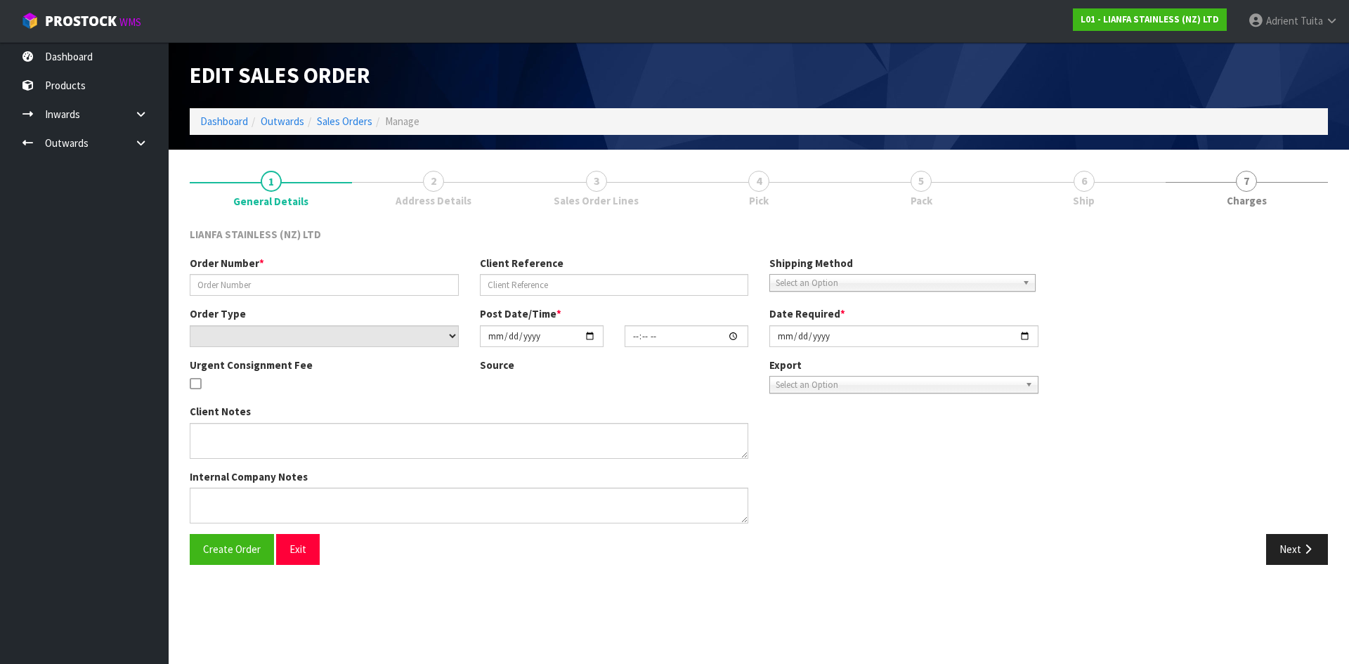
type input "PO110686"
select select "number:0"
type input "2025-03-28"
type input "09:17:00.000"
type input "2025-04-02"
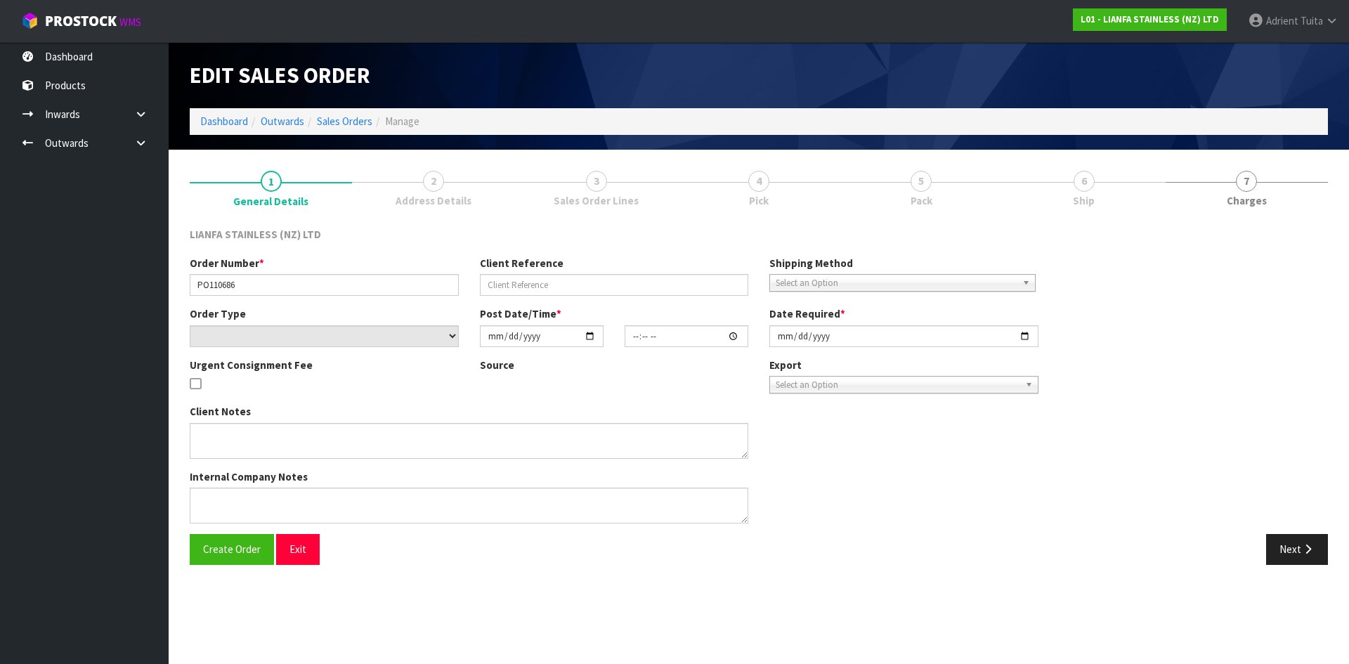
type textarea "WE HAVE ORDER AS PER THE PO110686 ATTACHED. 02752 3" LONG BEND 90 100MM STRAIGH…"
type textarea "PLEASE NOTE THAT THESE BENDS HAS TO BE DELIVER BY 02/04/2024 AT THE ADDRESS BEL…"
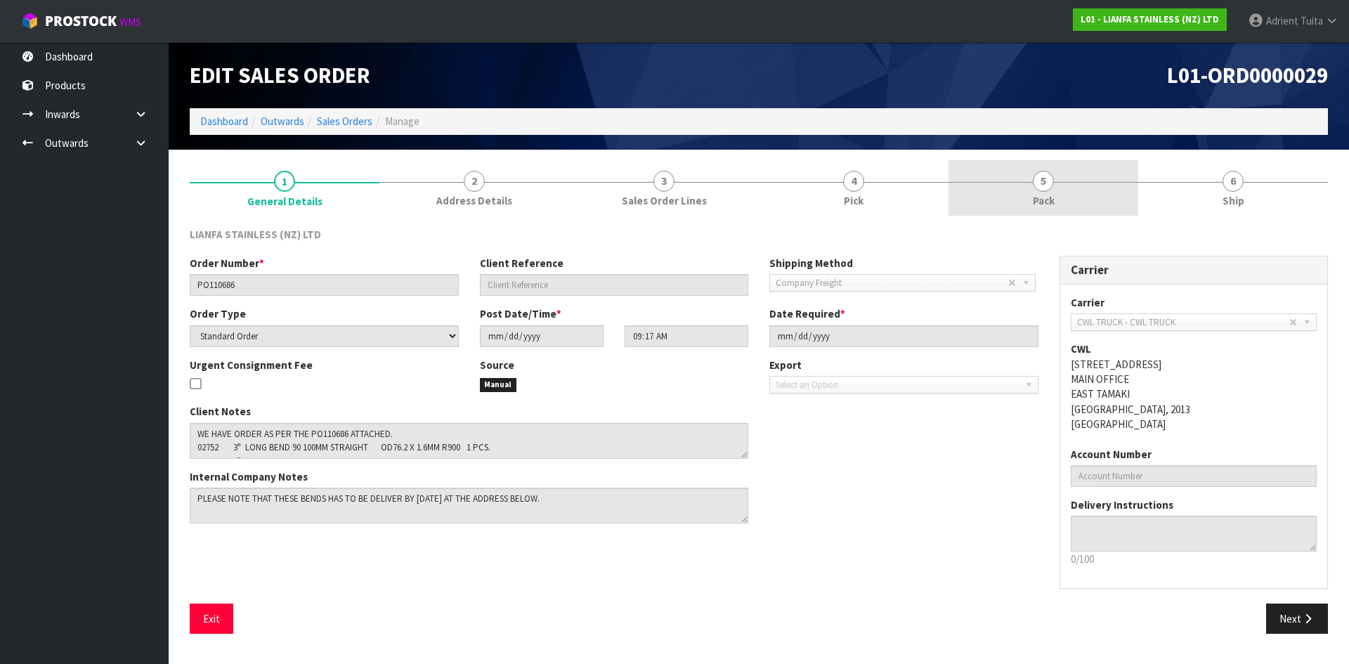
click at [995, 200] on link "5 Pack" at bounding box center [1043, 187] width 190 height 55
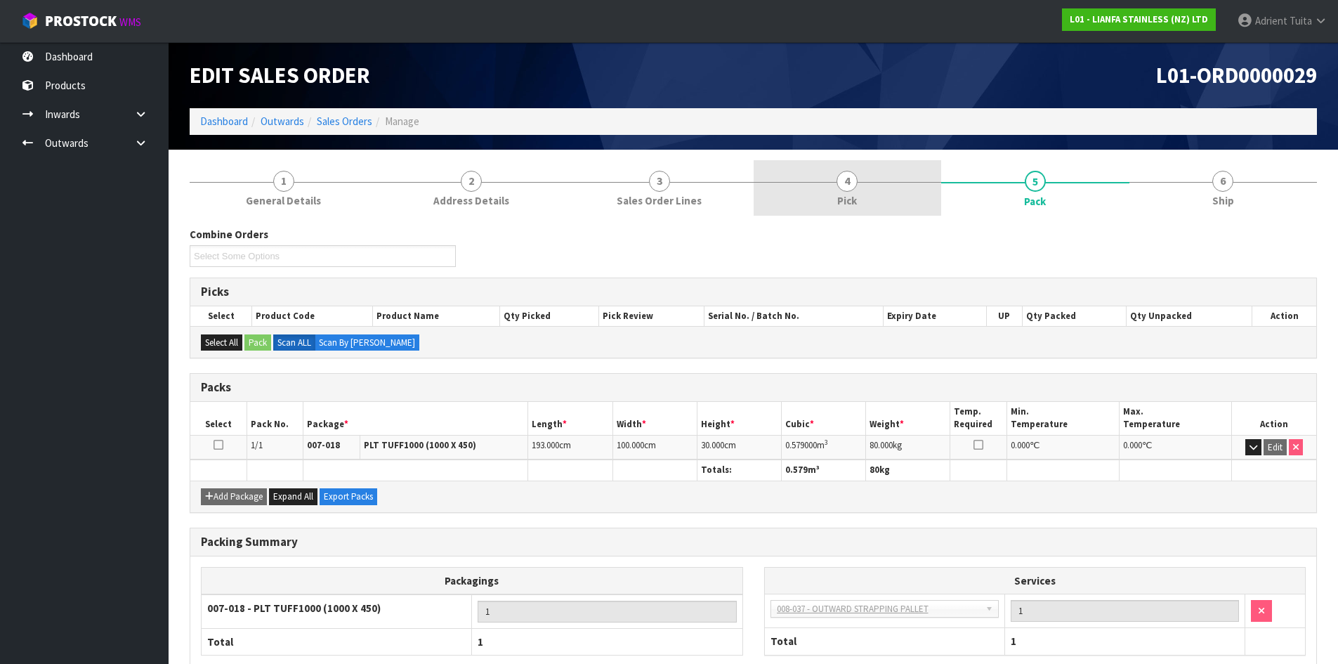
click at [923, 192] on link "4 Pick" at bounding box center [848, 187] width 188 height 55
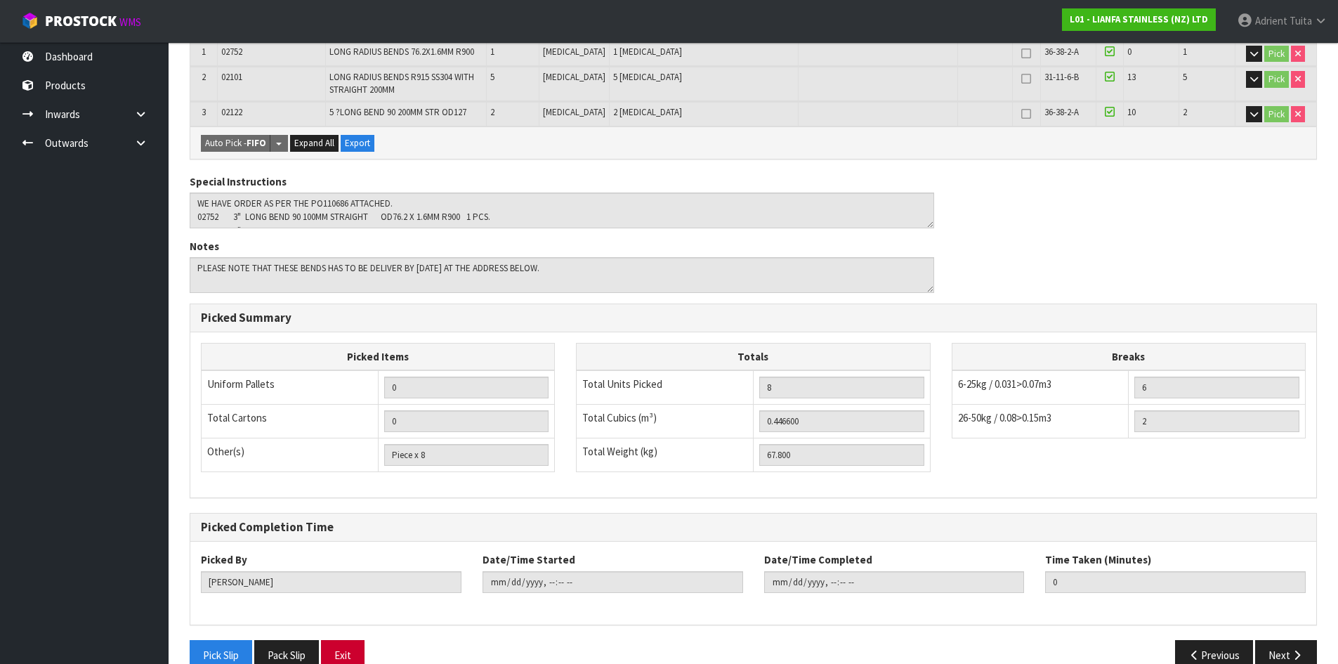
scroll to position [325, 0]
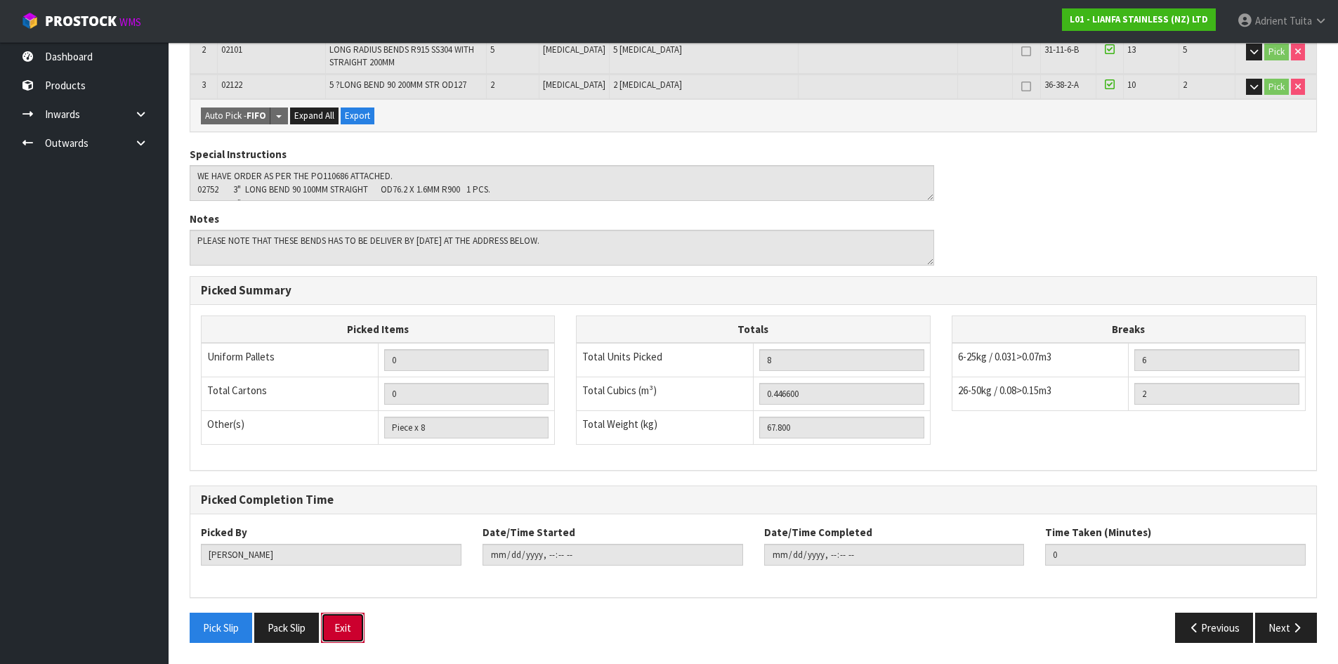
click at [363, 630] on button "Exit" at bounding box center [343, 628] width 44 height 30
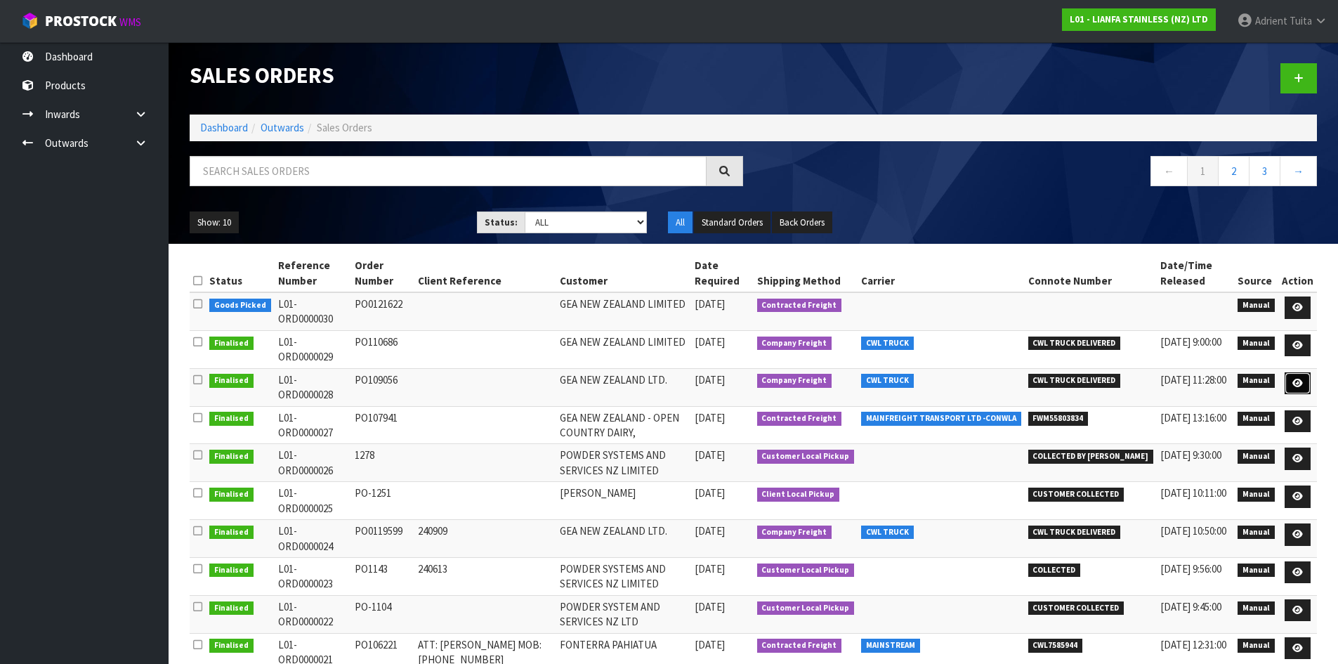
click at [1299, 379] on icon at bounding box center [1298, 383] width 11 height 9
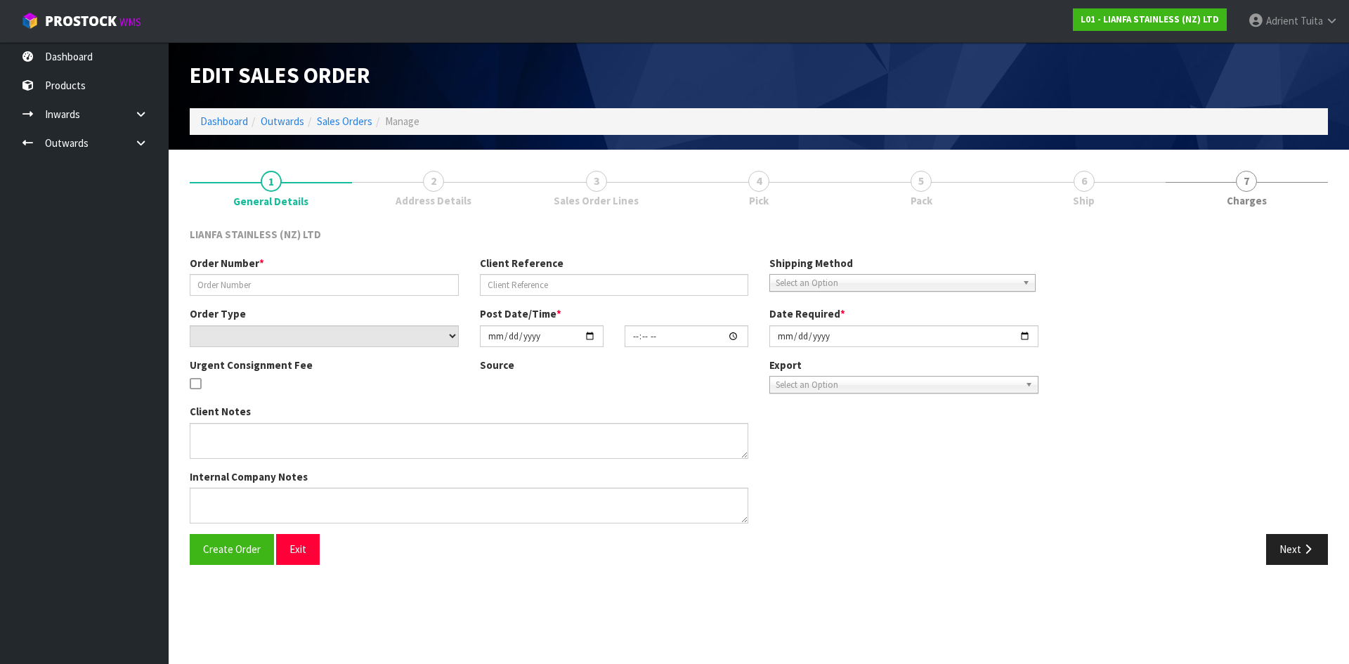
type input "PO109056"
select select "number:0"
type input "2025-02-05"
type input "15:37:00.000"
type input "2025-02-11"
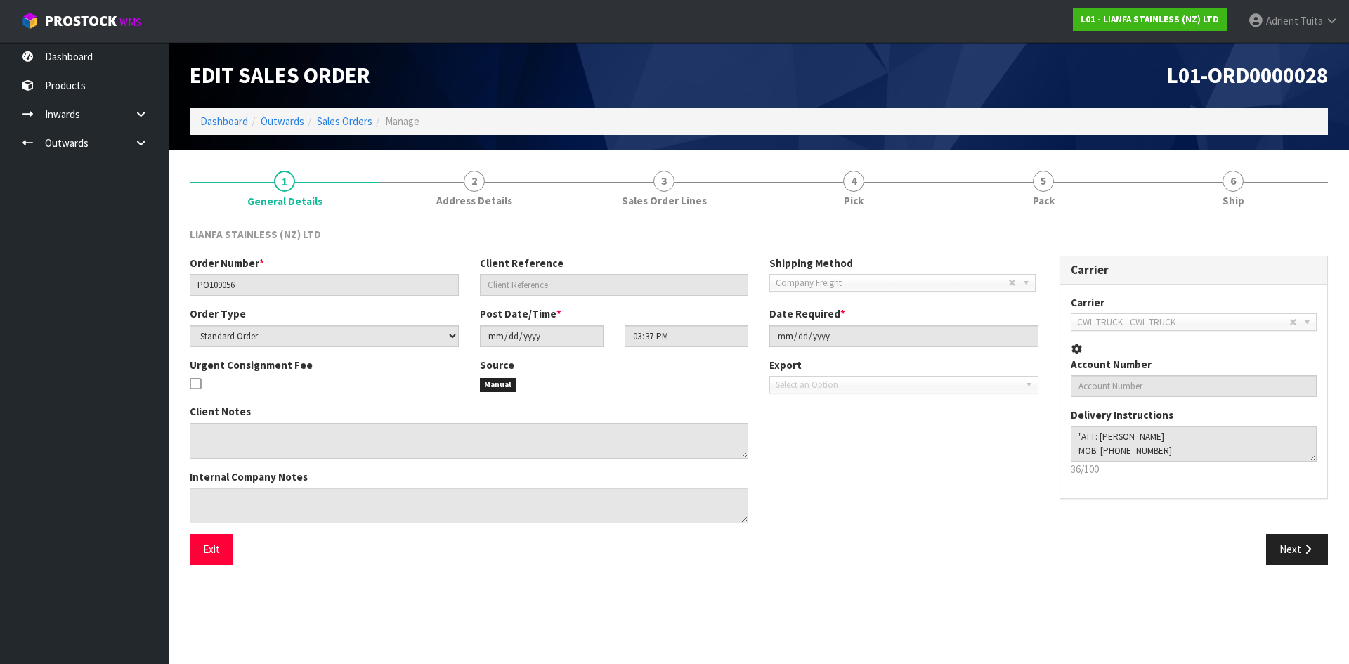
click at [982, 216] on li "5 Pack" at bounding box center [1043, 188] width 190 height 56
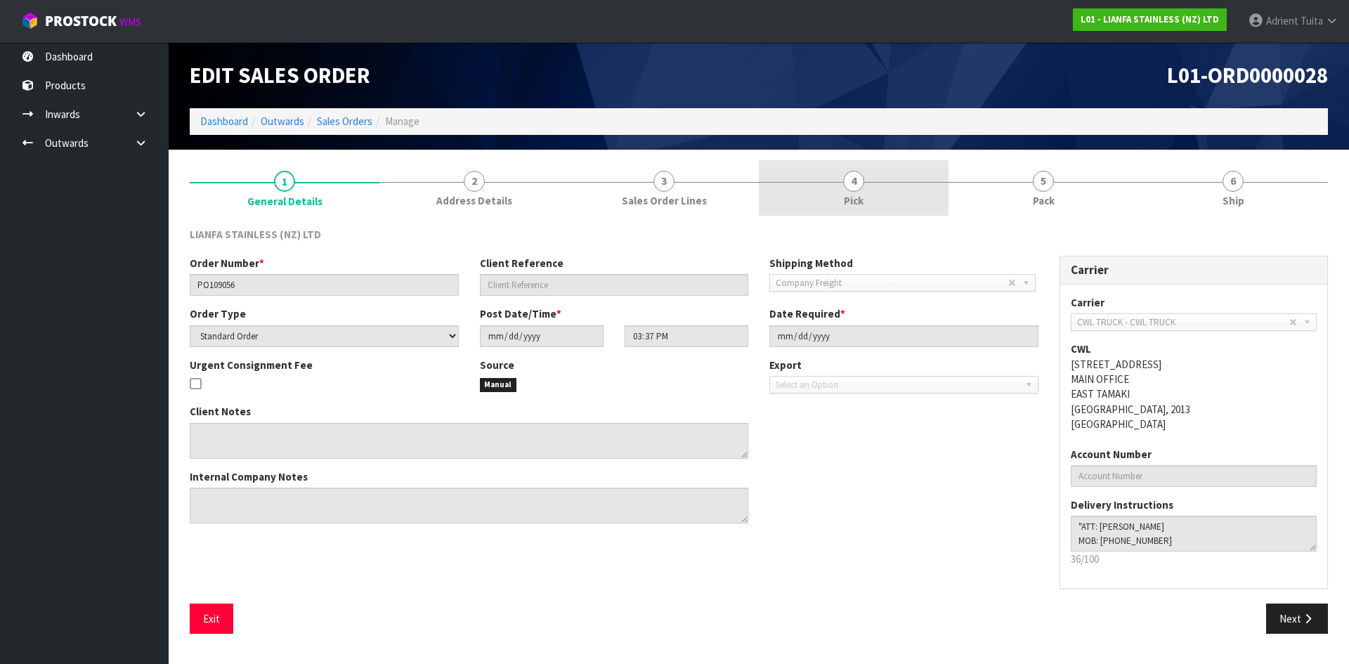
click at [901, 178] on link "4 Pick" at bounding box center [854, 187] width 190 height 55
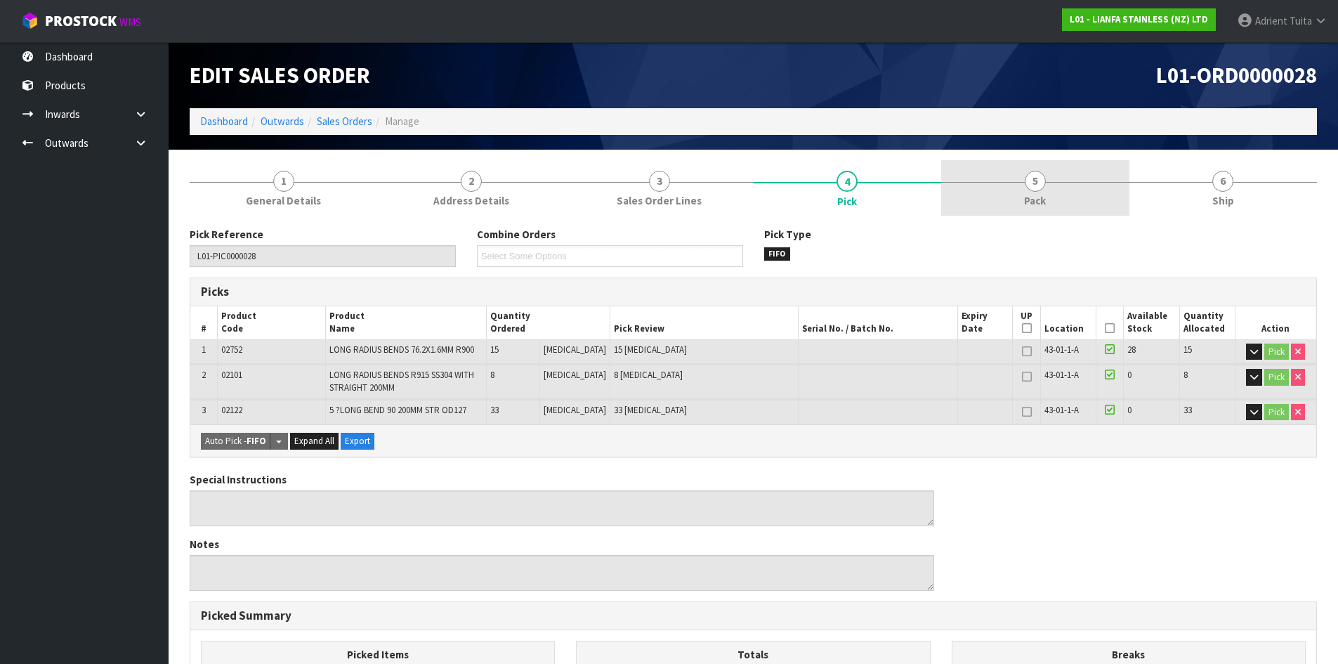
click at [1021, 175] on link "5 Pack" at bounding box center [1035, 187] width 188 height 55
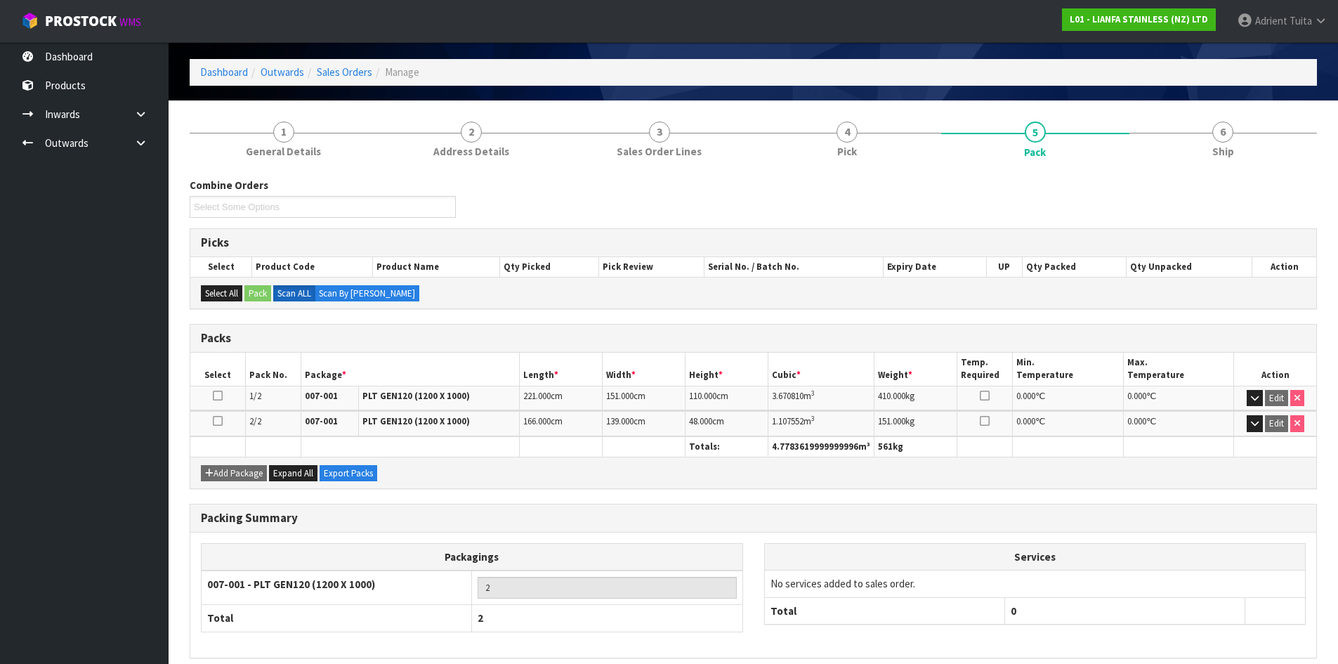
scroll to position [110, 0]
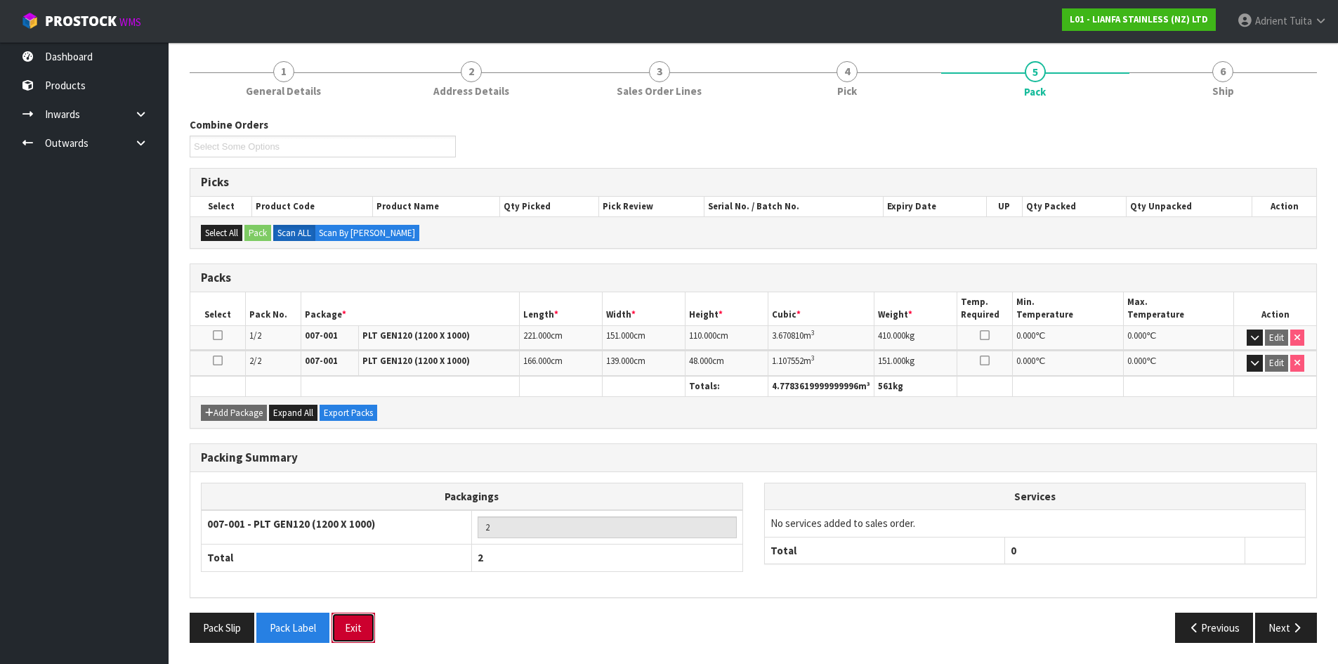
click at [355, 628] on button "Exit" at bounding box center [354, 628] width 44 height 30
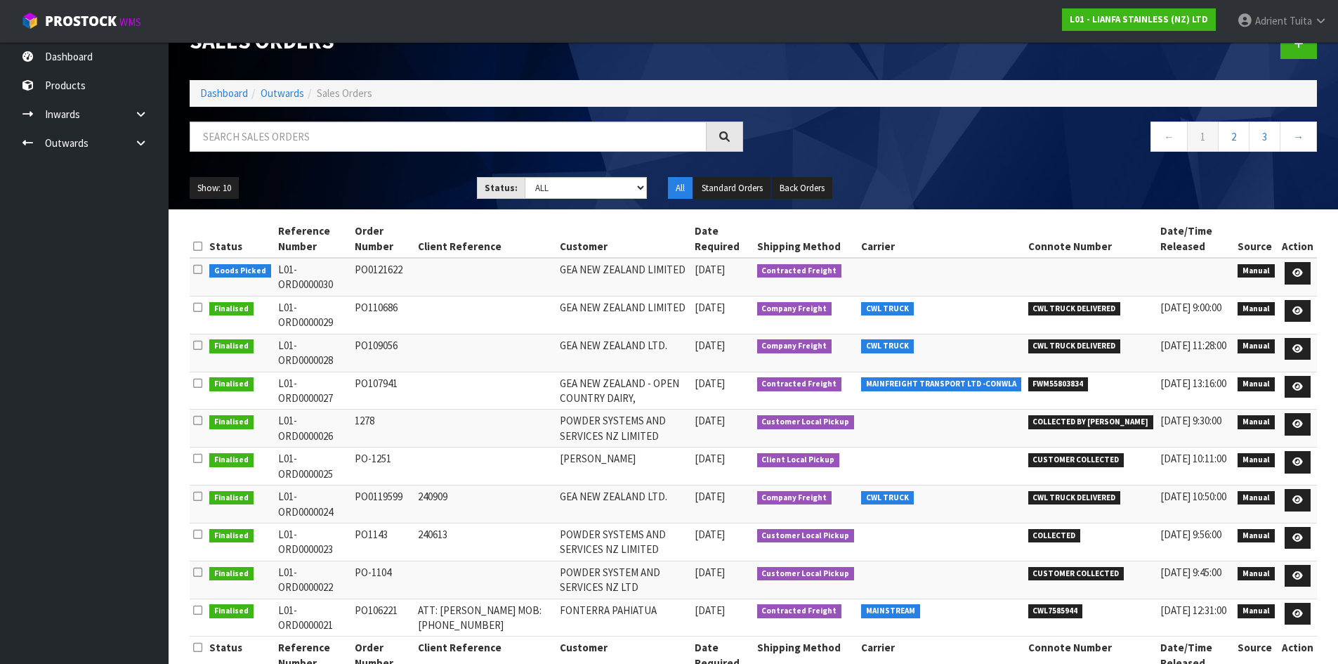
scroll to position [62, 0]
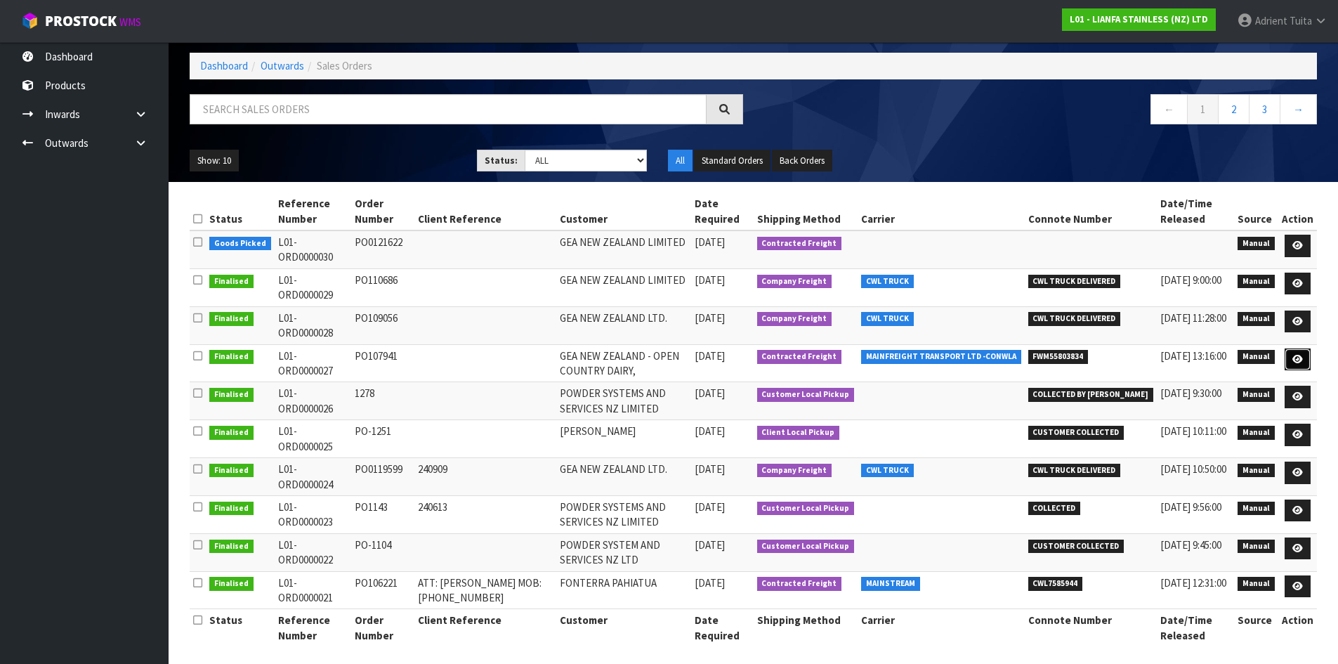
click at [1303, 355] on icon at bounding box center [1298, 359] width 11 height 9
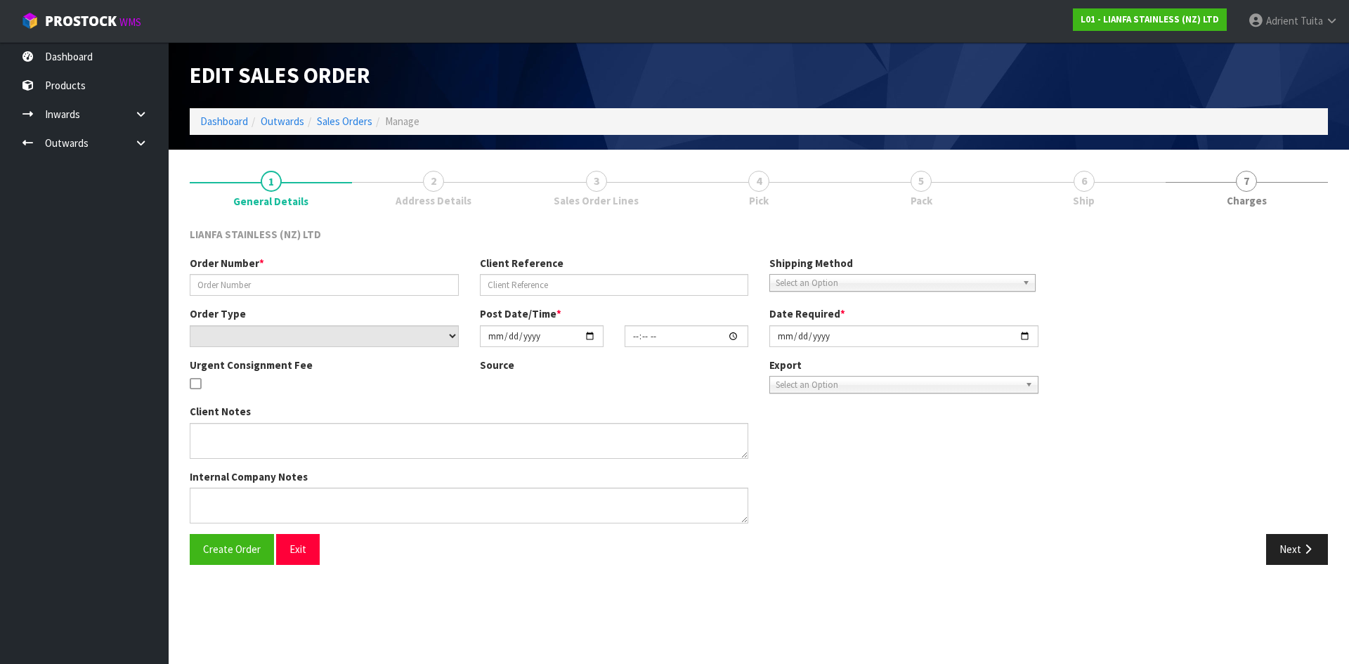
type input "PO107941"
select select "number:0"
type input "2025-02-06"
type input "01:34:00.000"
type input "2025-02-11"
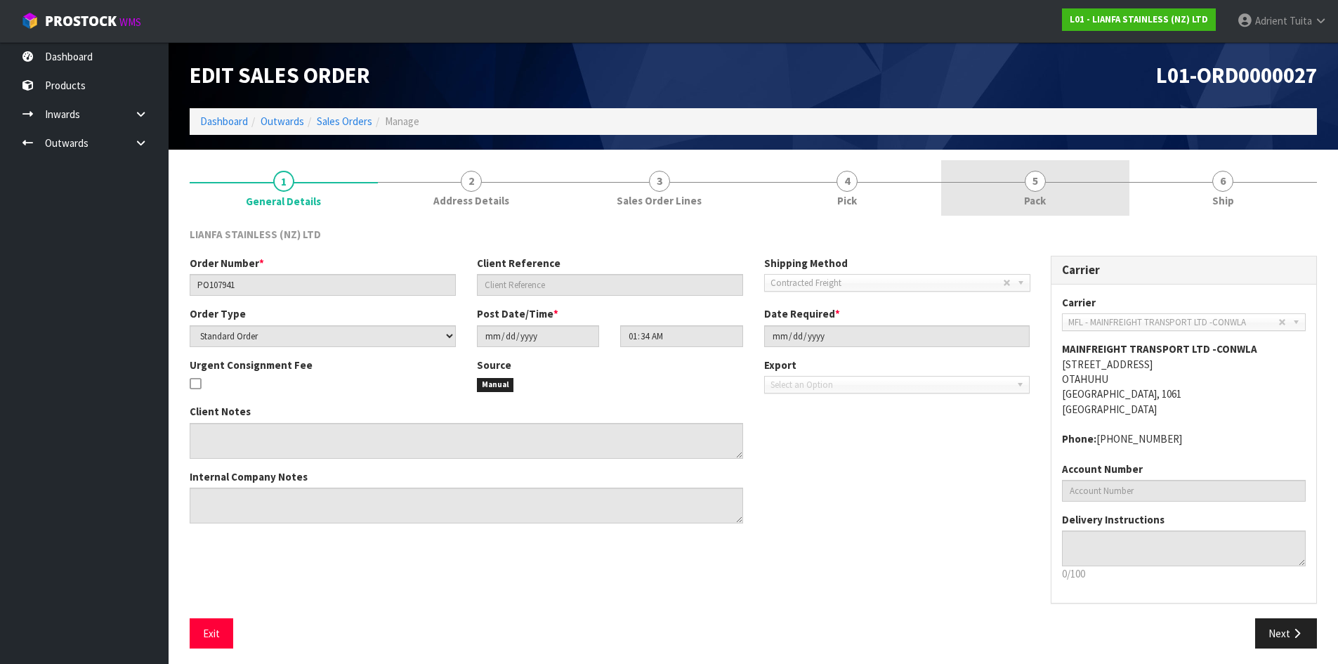
click at [1021, 187] on link "5 Pack" at bounding box center [1035, 187] width 188 height 55
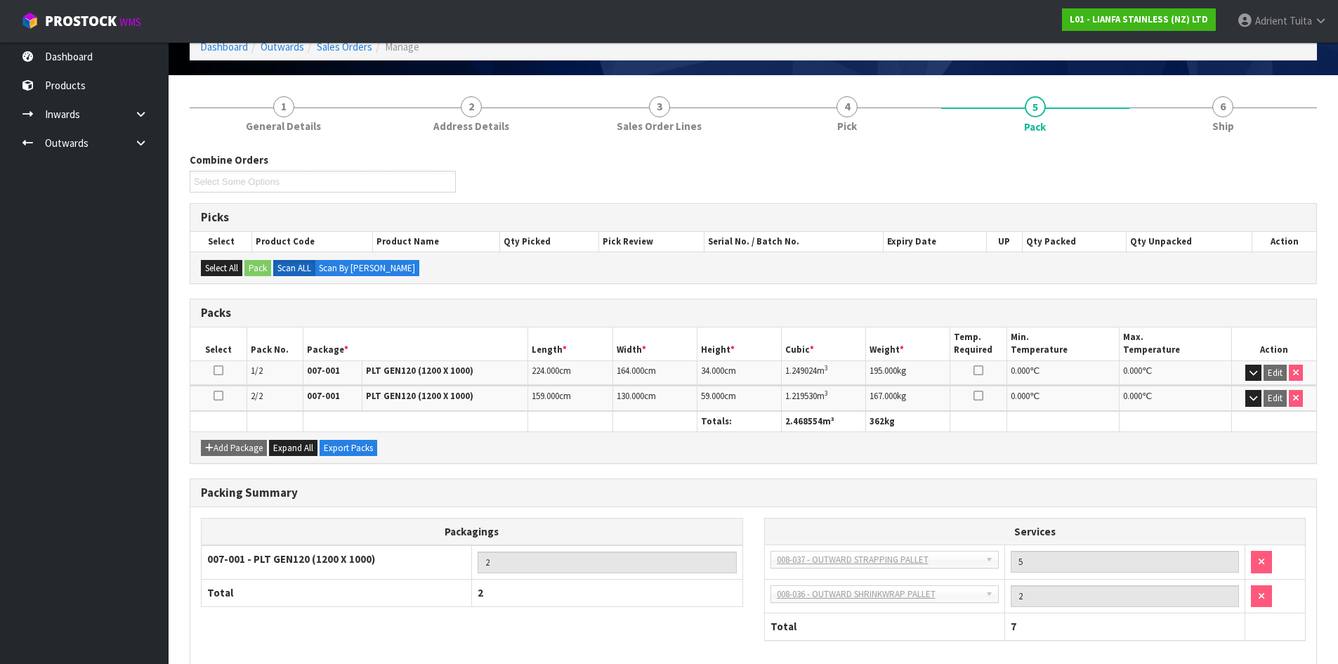
scroll to position [143, 0]
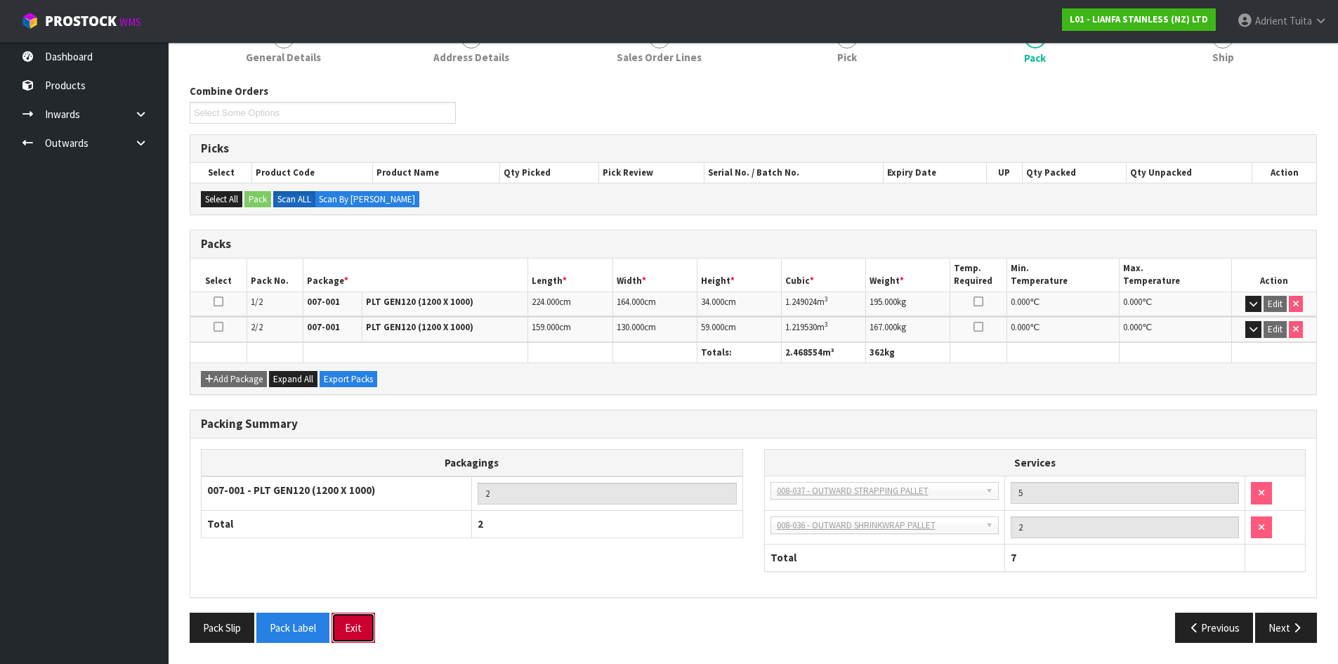
click at [348, 620] on button "Exit" at bounding box center [354, 628] width 44 height 30
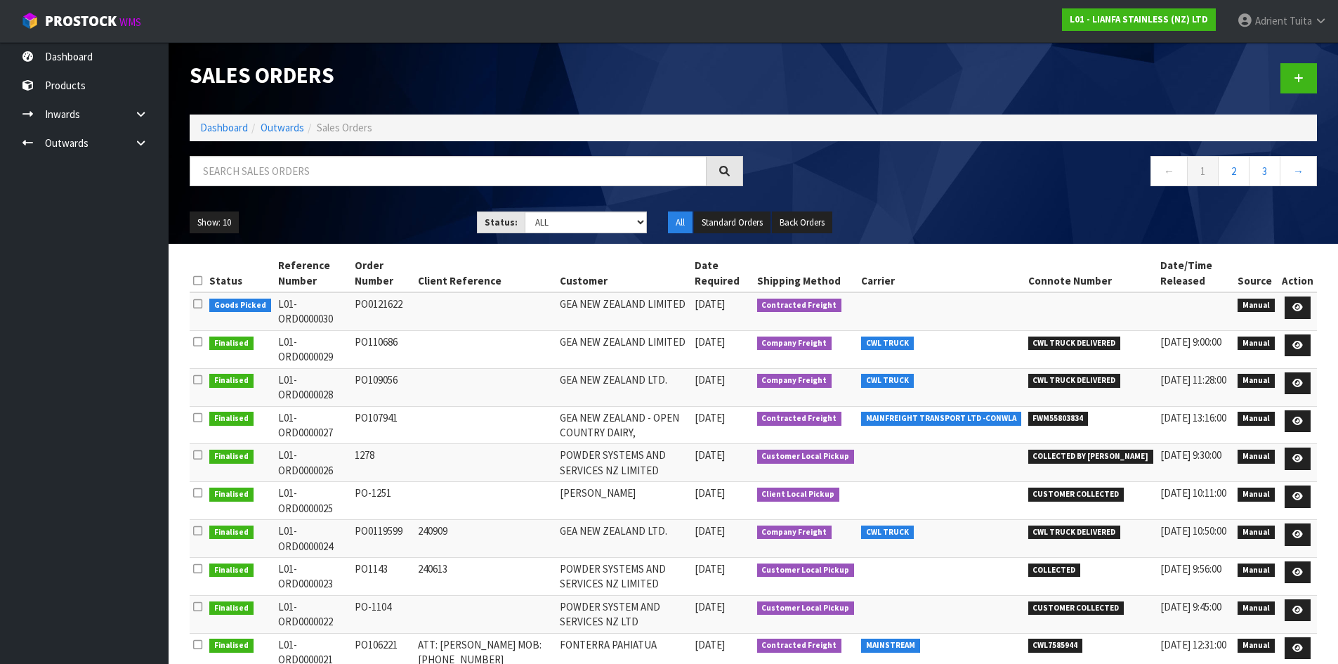
scroll to position [62, 0]
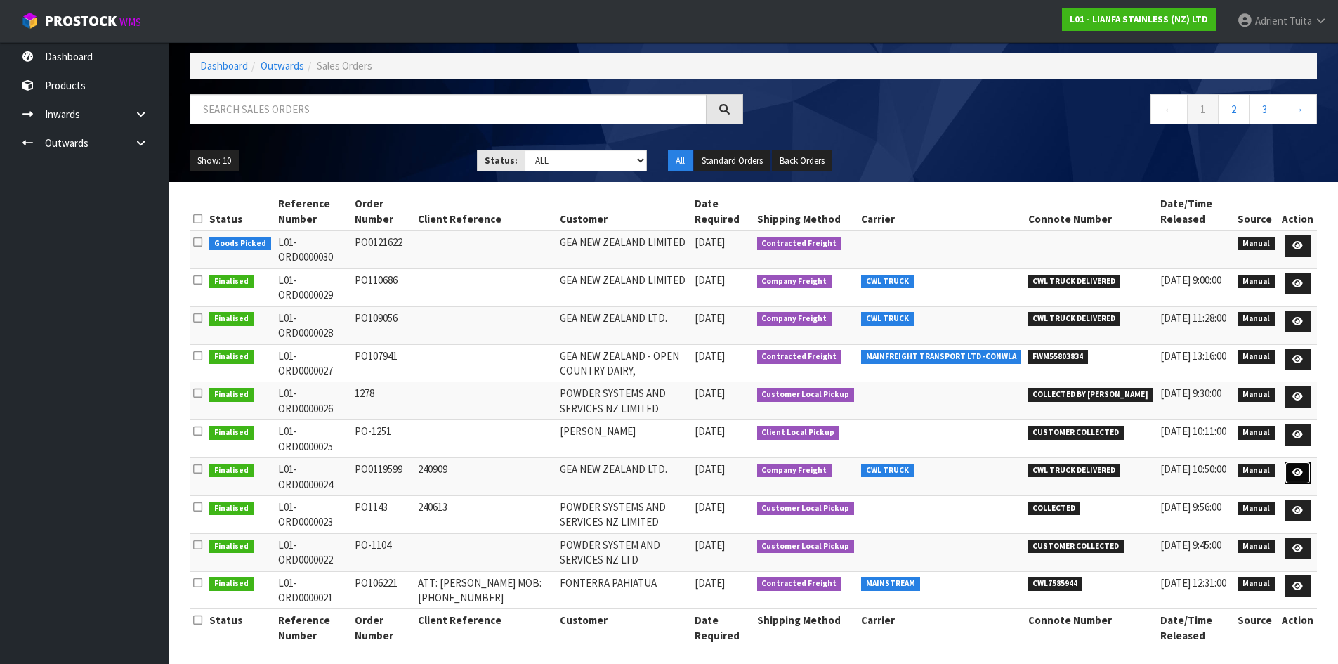
click at [1291, 462] on link at bounding box center [1298, 473] width 26 height 22
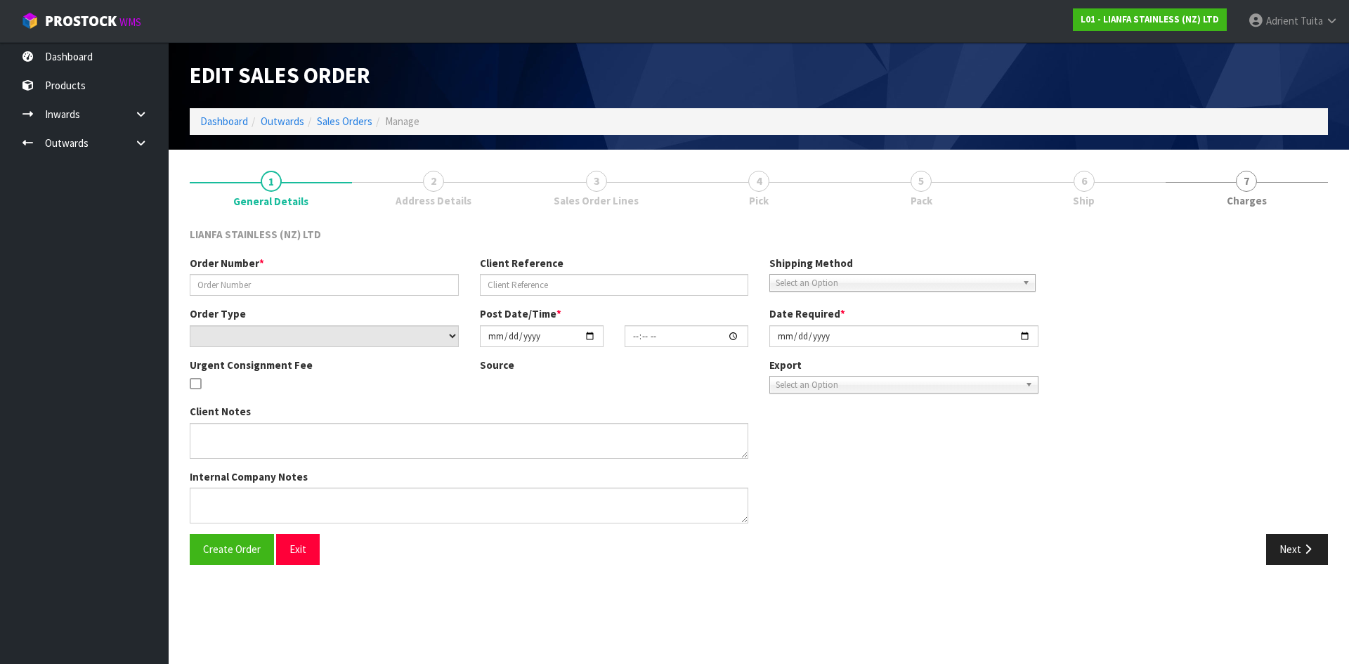
type input "PO0119599"
type input "240909"
select select "number:0"
type input "2024-09-10"
type input "14:34:00.000"
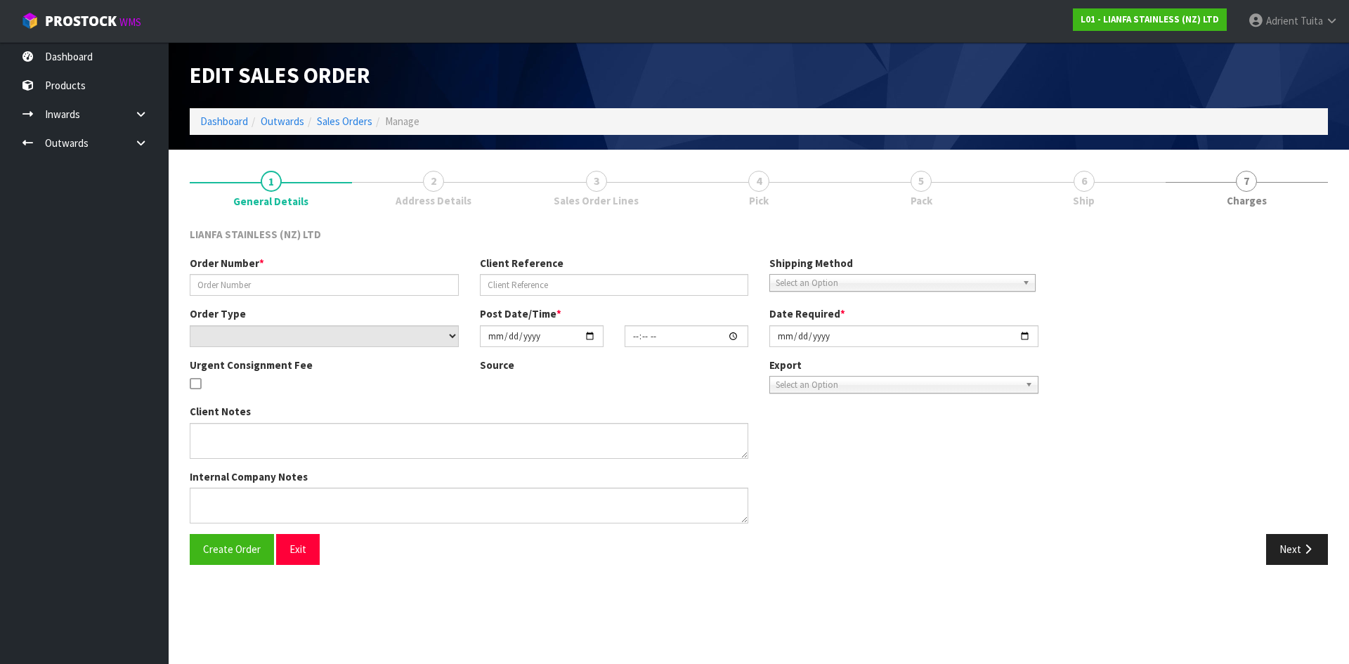
type input "2024-09-18"
type textarea "02101 LONG BEND 90 200MM STRAIGHT OD101.6X2MM R915 4" 4PCS. PLEASE NOTE THAT TH…"
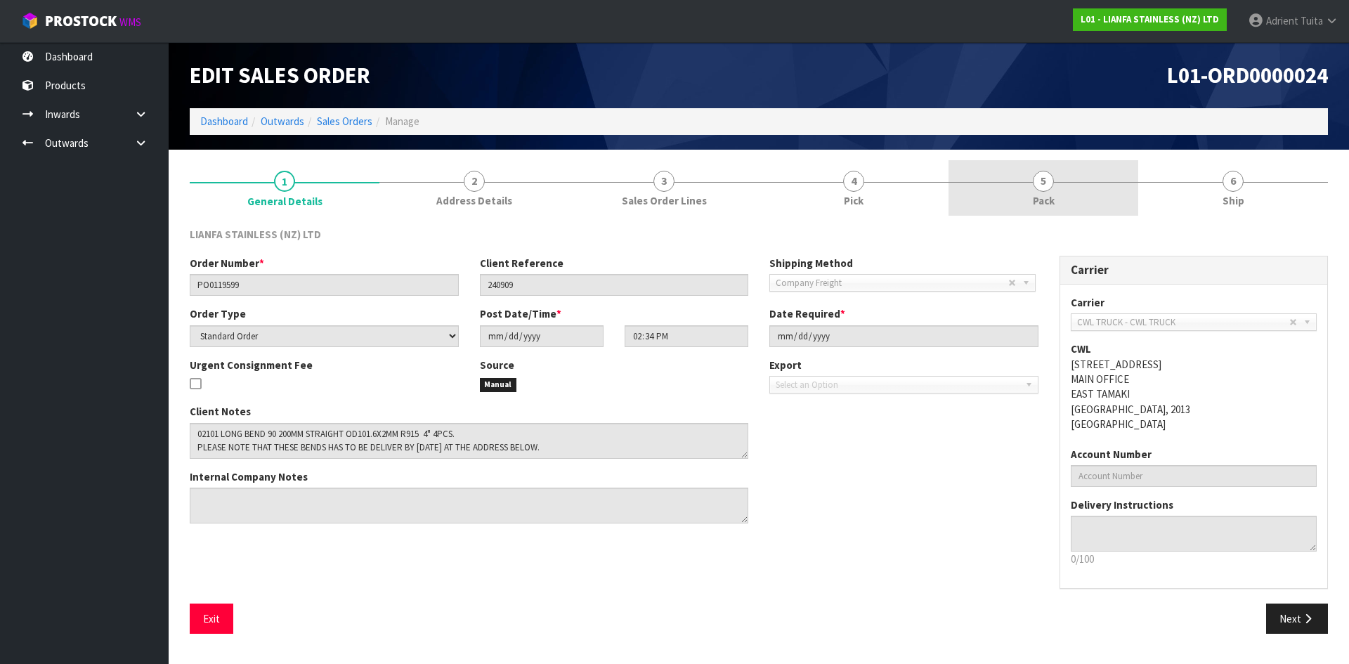
click at [969, 188] on link "5 Pack" at bounding box center [1043, 187] width 190 height 55
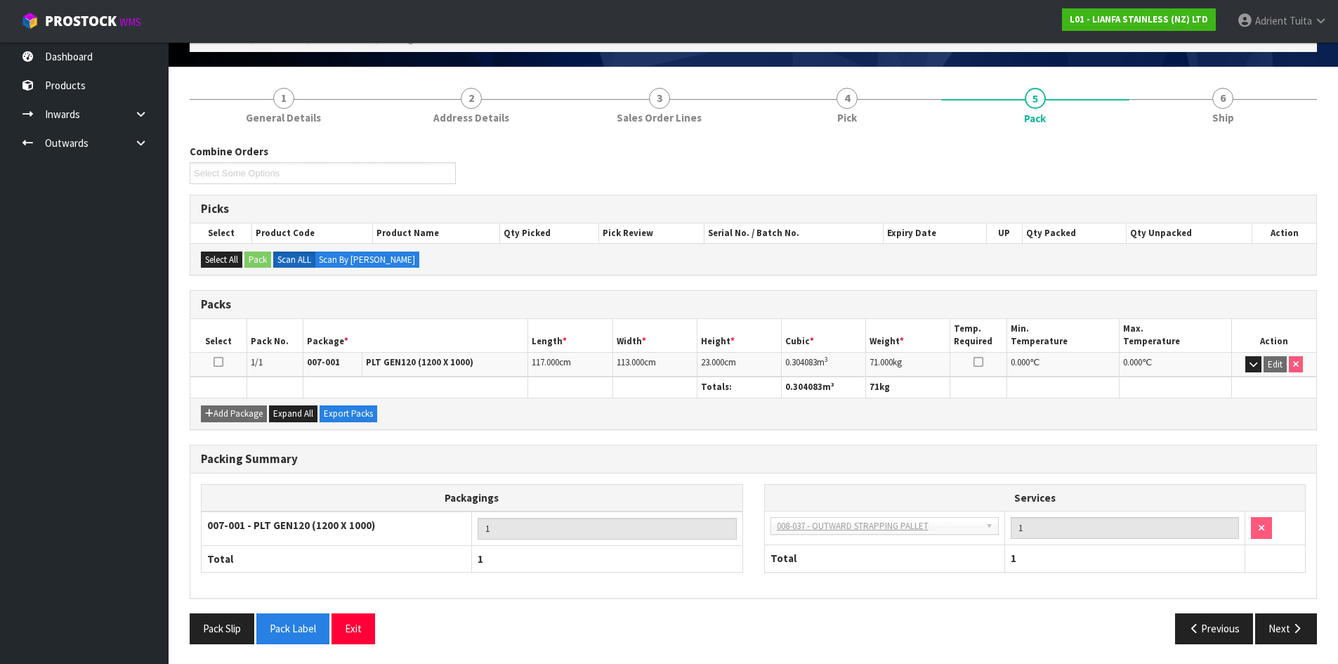
scroll to position [84, 0]
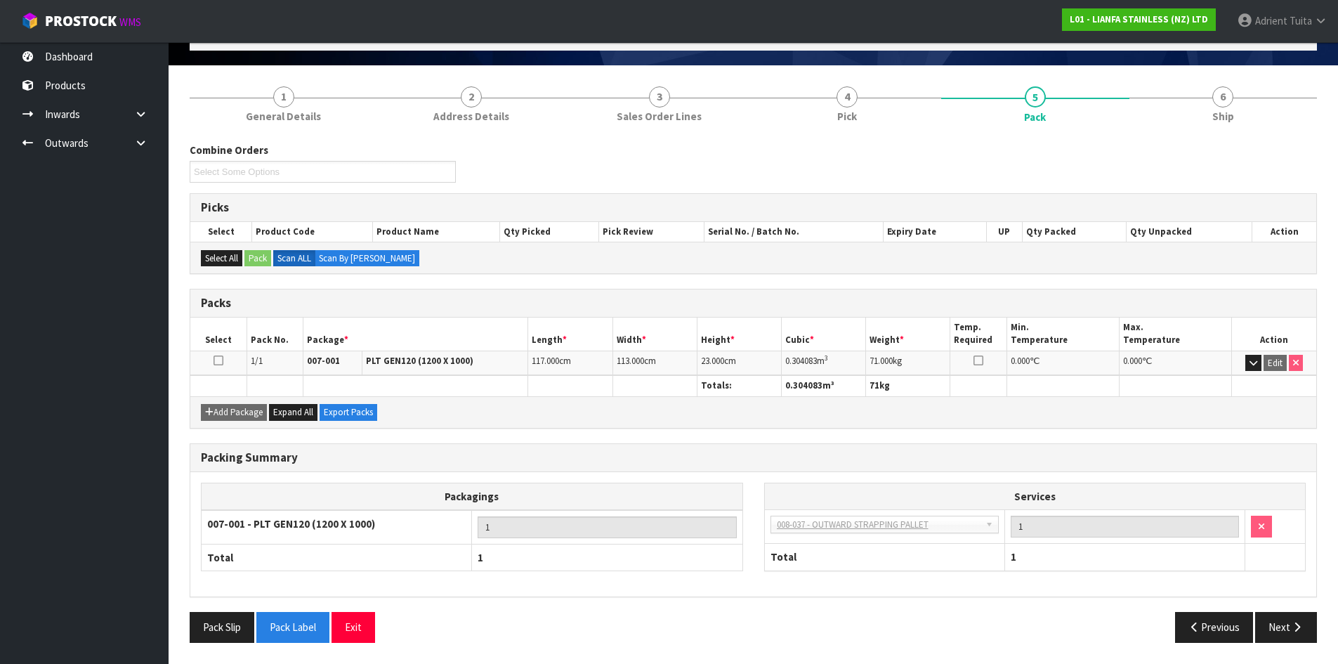
drag, startPoint x: 388, startPoint y: 627, endPoint x: 371, endPoint y: 627, distance: 16.9
click at [387, 627] on div "Pack Slip Pack Label Exit" at bounding box center [466, 627] width 575 height 30
click at [370, 627] on button "Exit" at bounding box center [354, 627] width 44 height 30
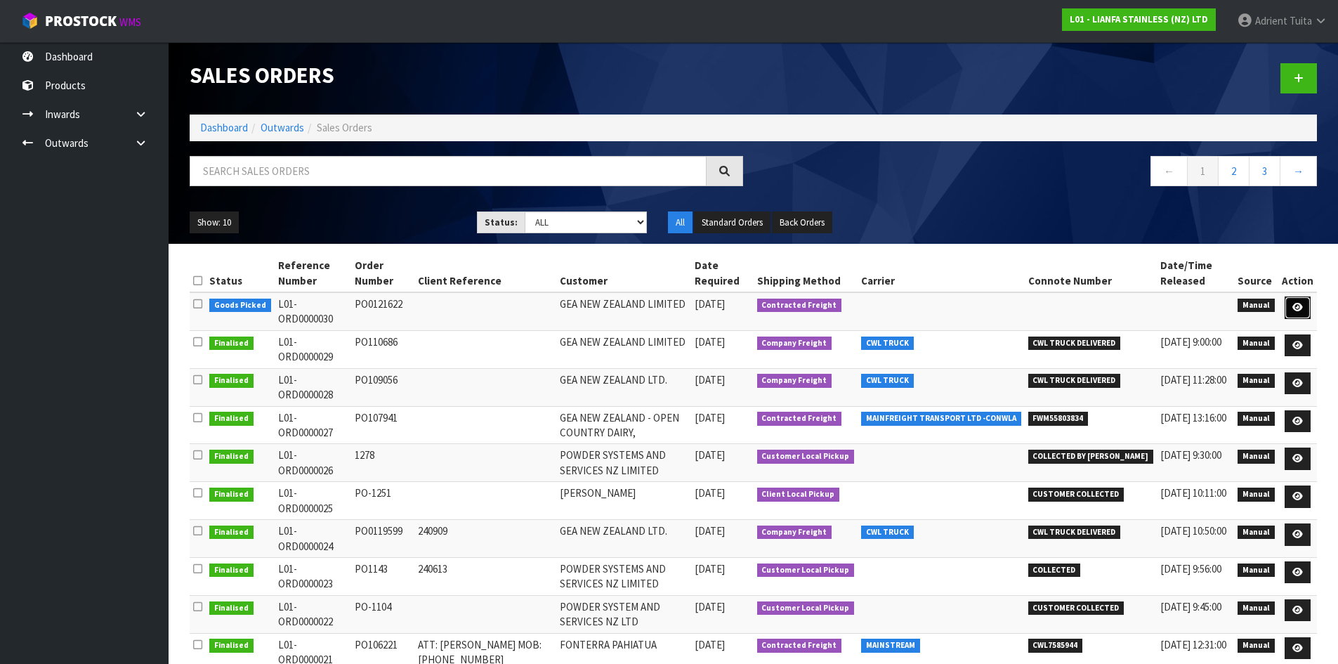
click at [1300, 307] on icon at bounding box center [1298, 307] width 11 height 9
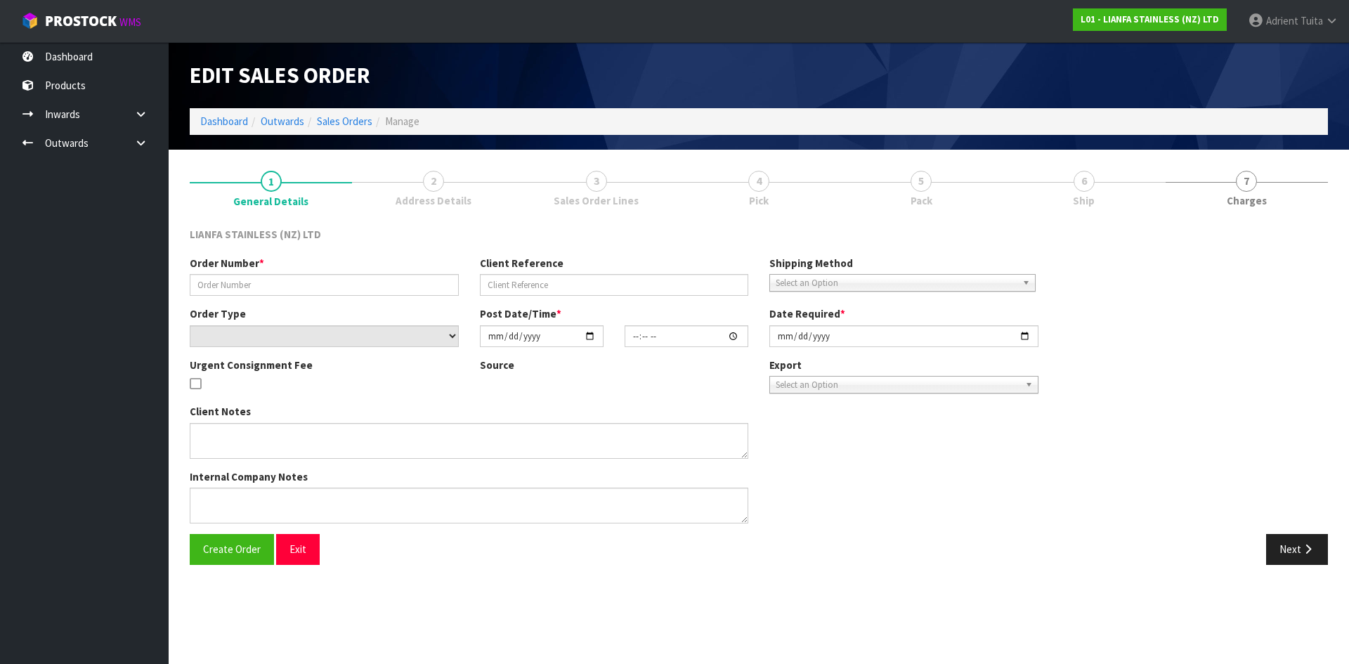
type input "PO0121622"
select select "number:0"
type input "[DATE]"
type input "08:59:00.000"
type input "[DATE]"
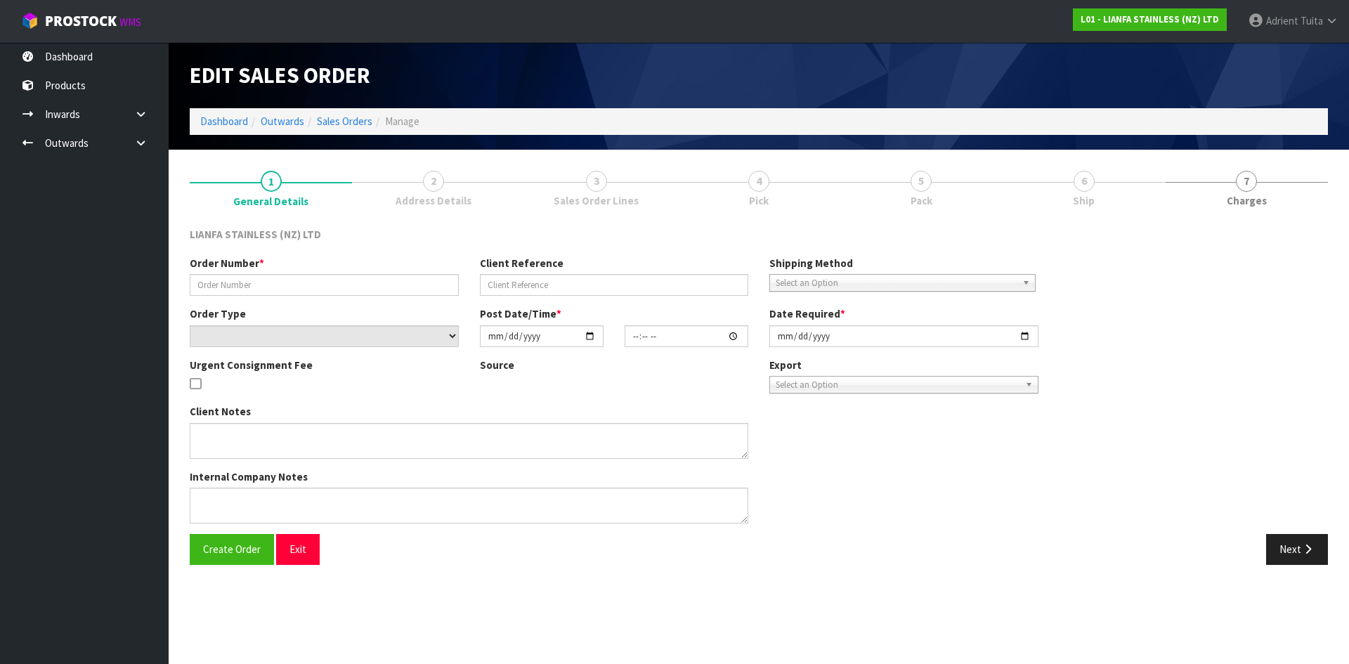
type textarea "WE HAVE ORDER AS PER THE PO0121622 ATTACHED. 02101 LONG BEND 90 200MM STRAIGHT …"
type textarea "PLEASE NOTE THAT THESE BENDS HAS TO BE DELIVER BY [DATE] AT THE ADDRESS BELOW."
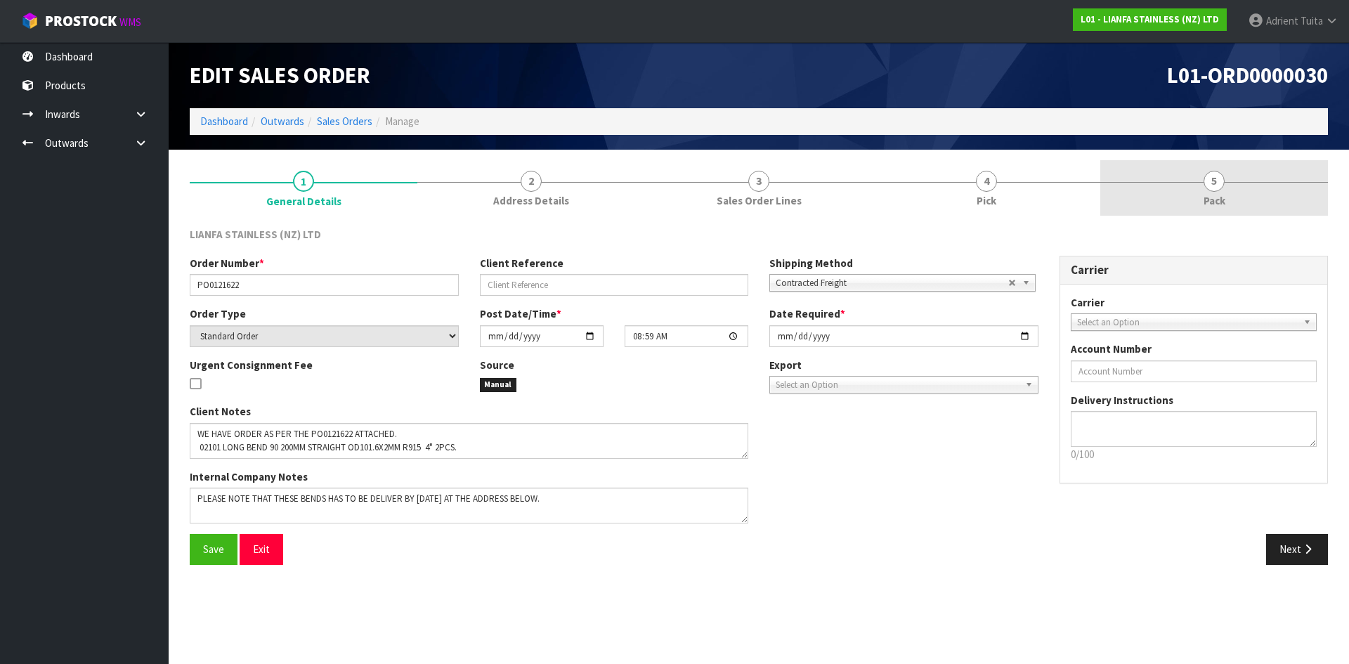
click at [1190, 188] on link "5 Pack" at bounding box center [1214, 187] width 228 height 55
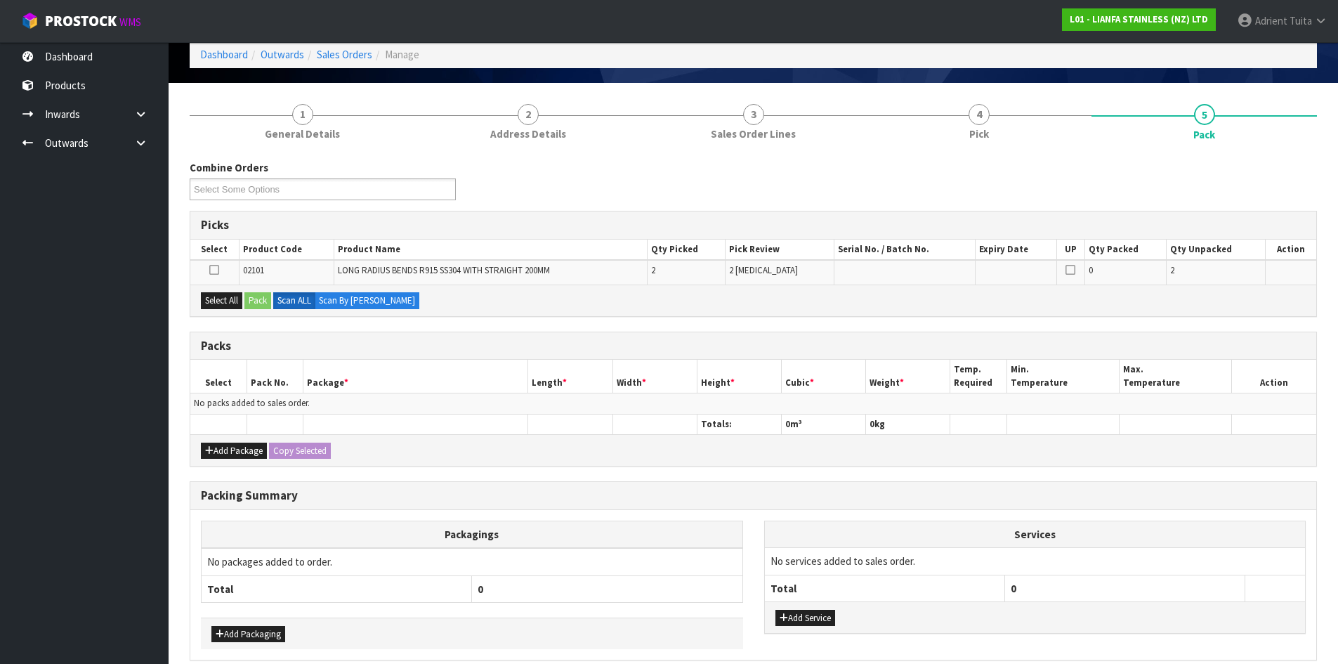
scroll to position [130, 0]
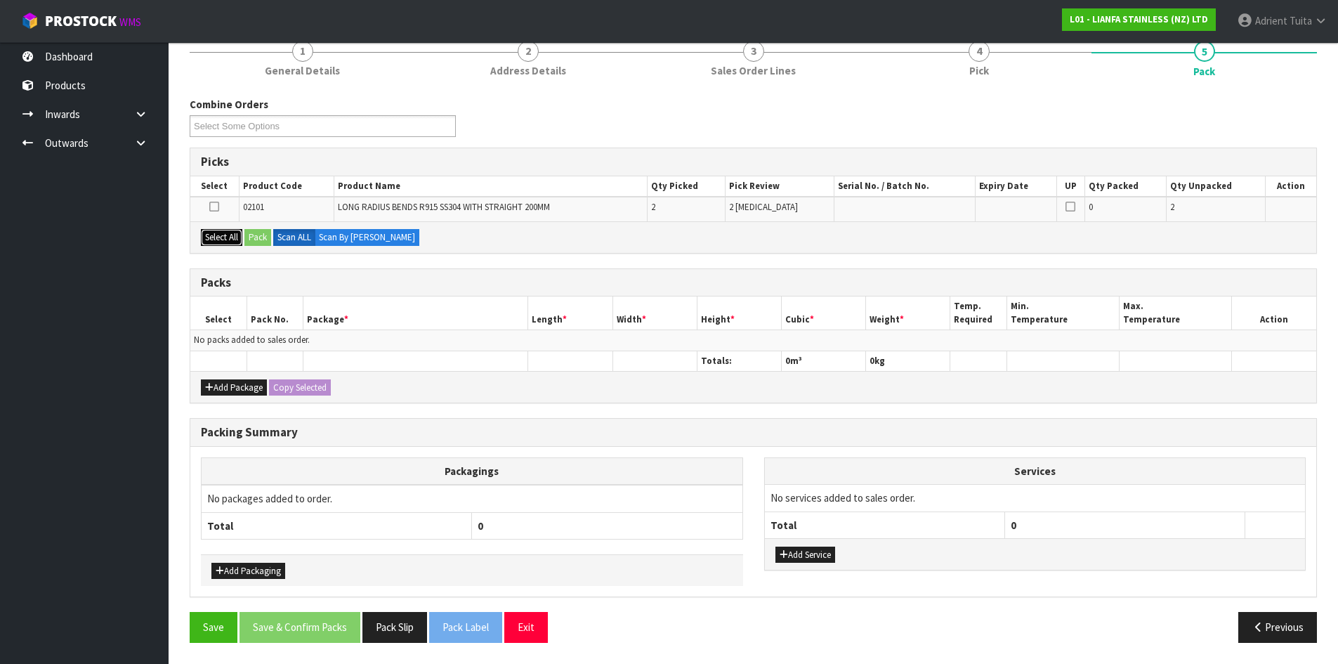
click at [230, 237] on button "Select All" at bounding box center [221, 237] width 41 height 17
click at [253, 236] on button "Pack" at bounding box center [257, 237] width 27 height 17
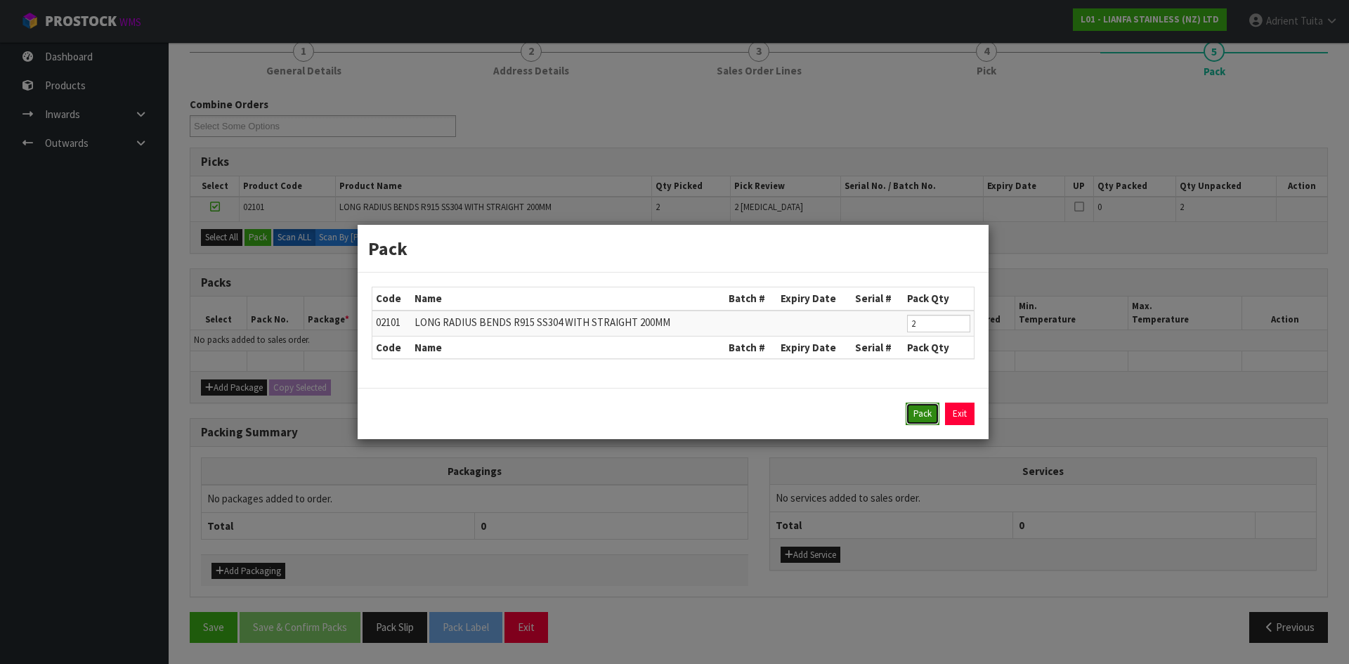
click at [928, 413] on button "Pack" at bounding box center [923, 414] width 34 height 22
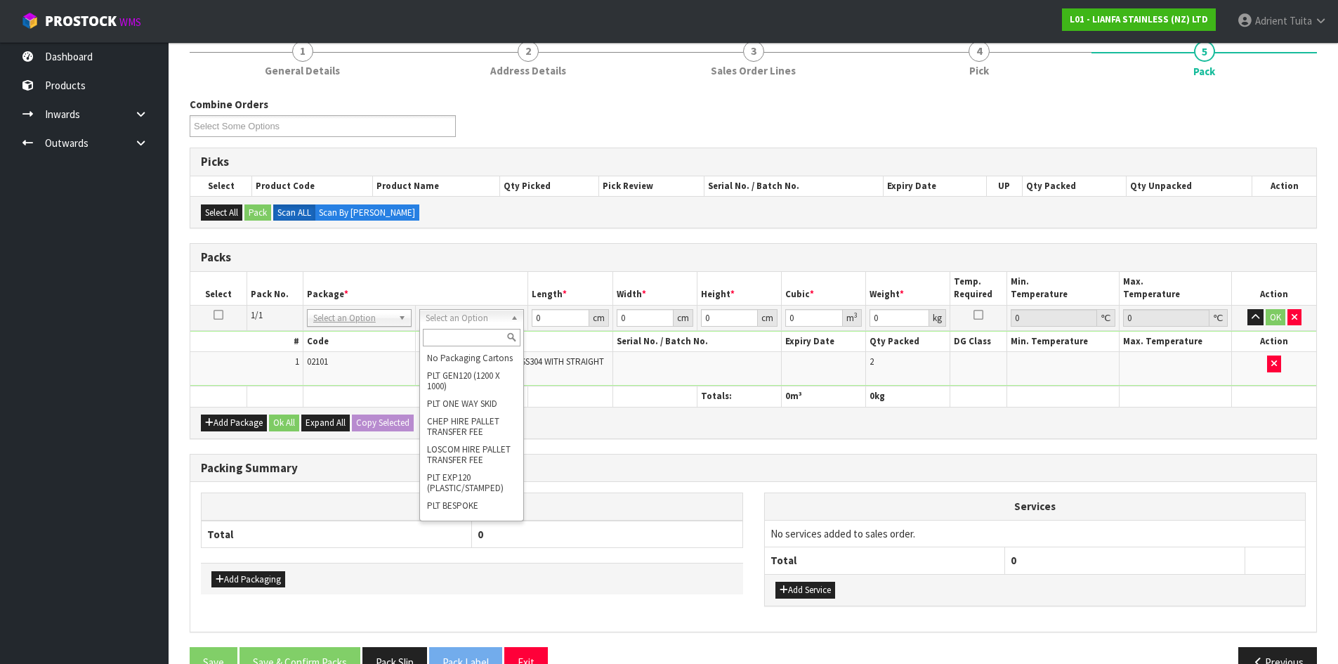
click at [470, 345] on input "text" at bounding box center [472, 338] width 98 height 18
type input "RE"
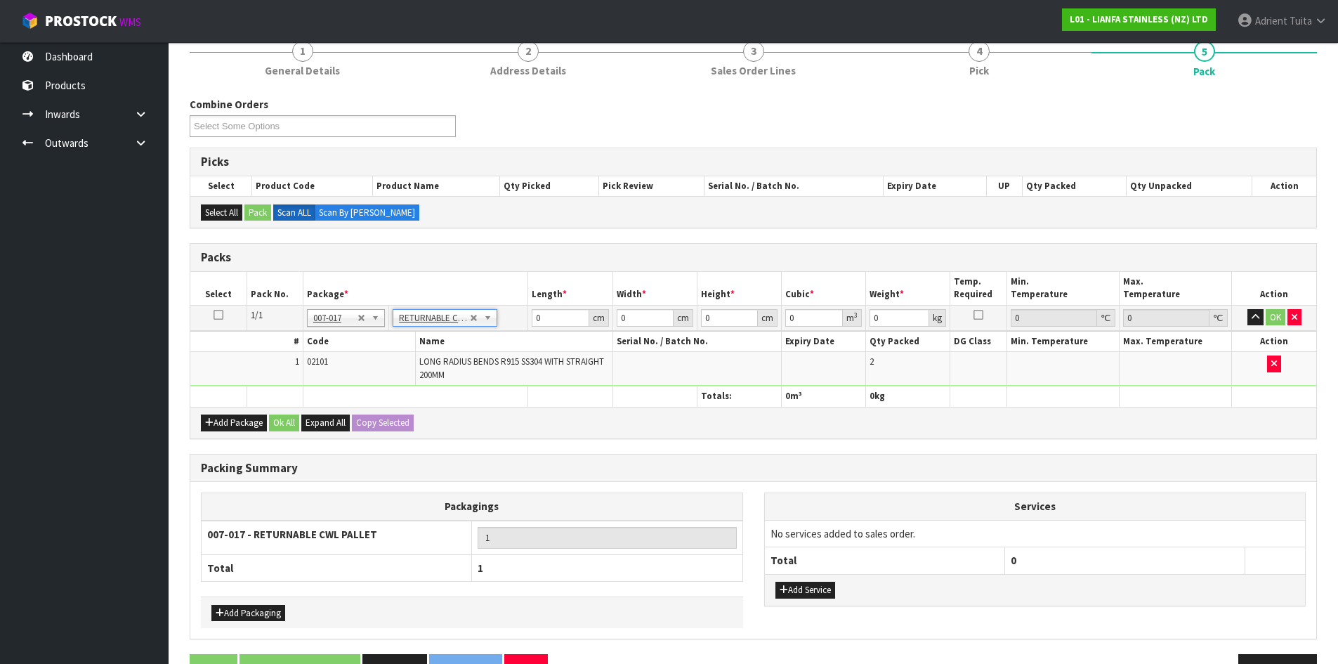
type input "14.8"
click at [544, 316] on input "0" at bounding box center [560, 318] width 57 height 18
type input "120"
type input "100"
type input "9"
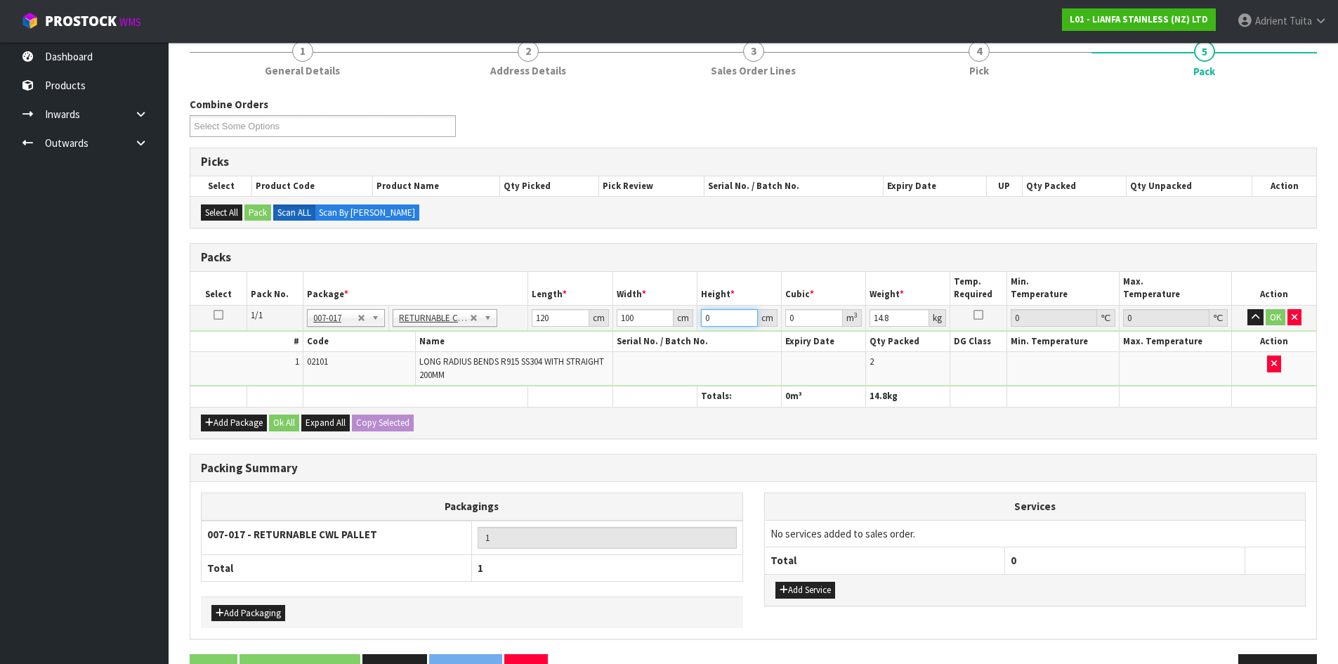
type input "0.108"
type input "90"
type input "1.08"
type input "90"
type input "1"
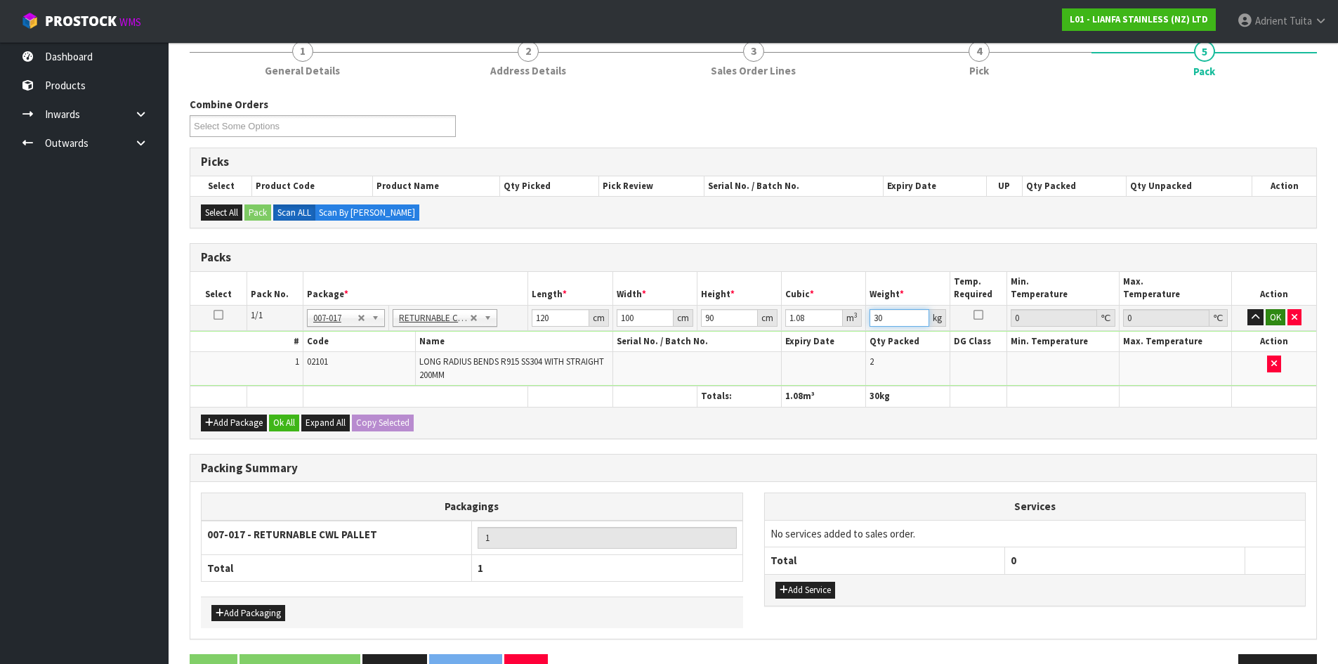
type input "30"
click at [1276, 319] on button "OK" at bounding box center [1276, 317] width 20 height 17
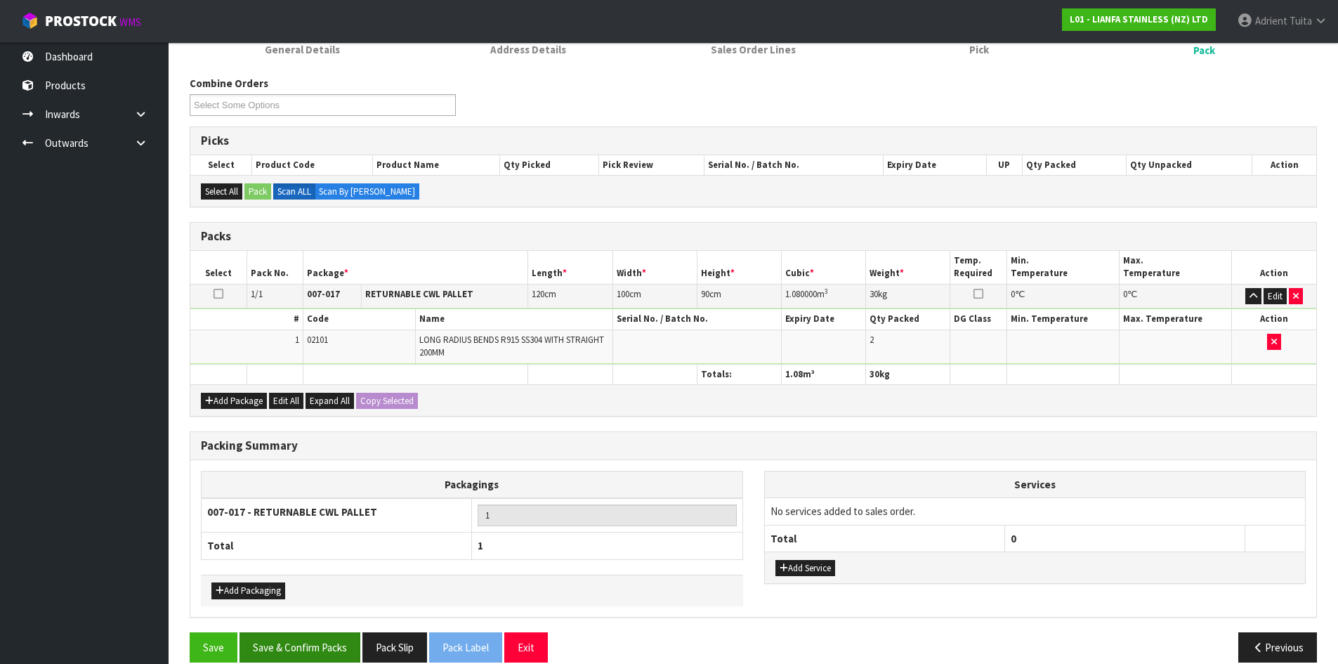
scroll to position [171, 0]
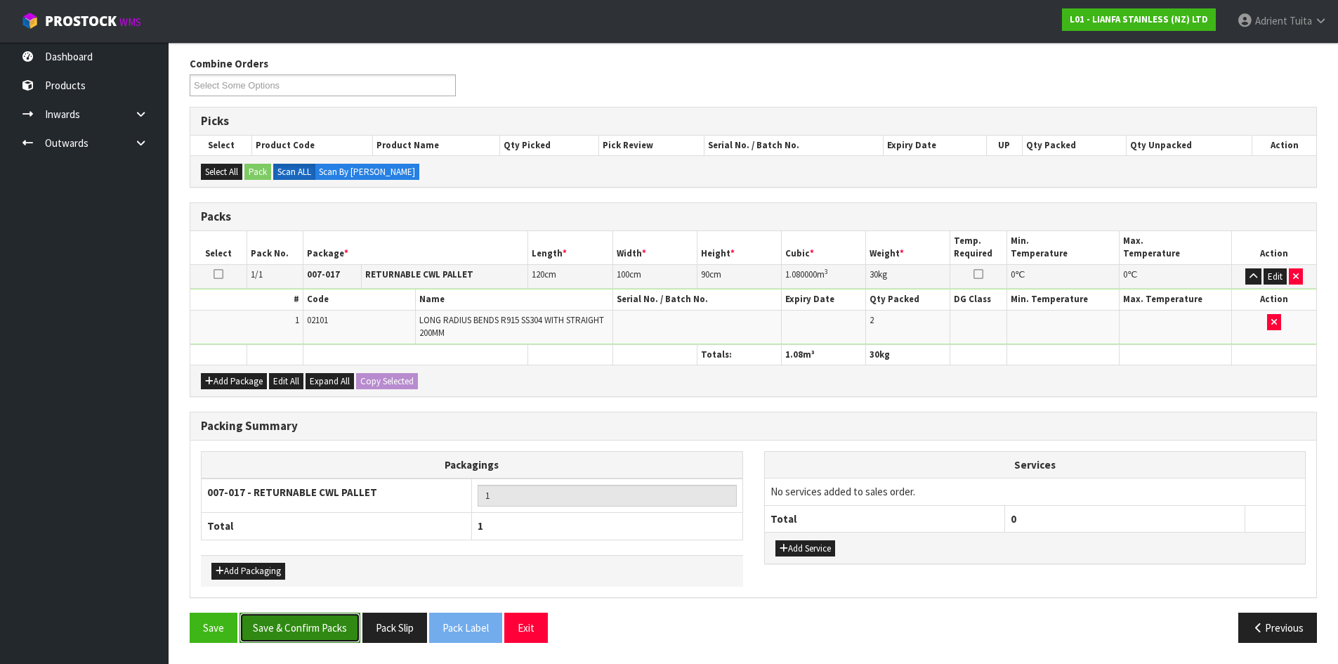
click at [306, 620] on button "Save & Confirm Packs" at bounding box center [300, 628] width 121 height 30
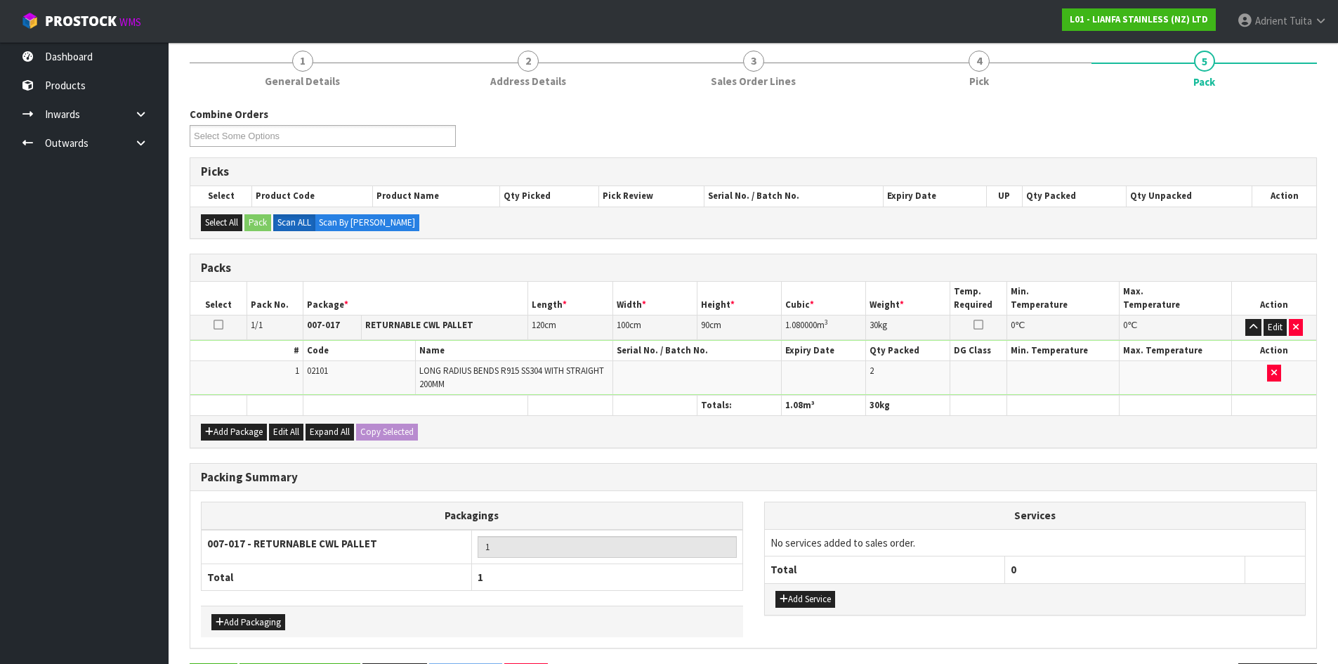
scroll to position [0, 0]
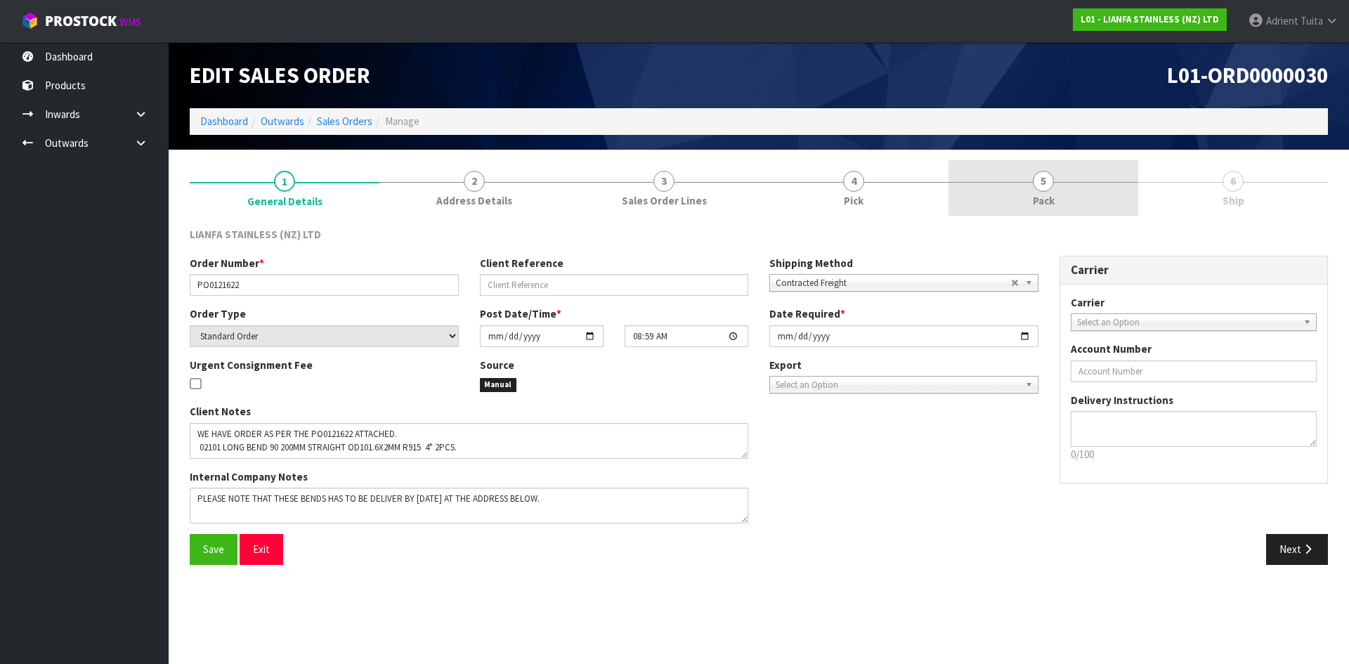
click at [1097, 188] on link "5 Pack" at bounding box center [1043, 187] width 190 height 55
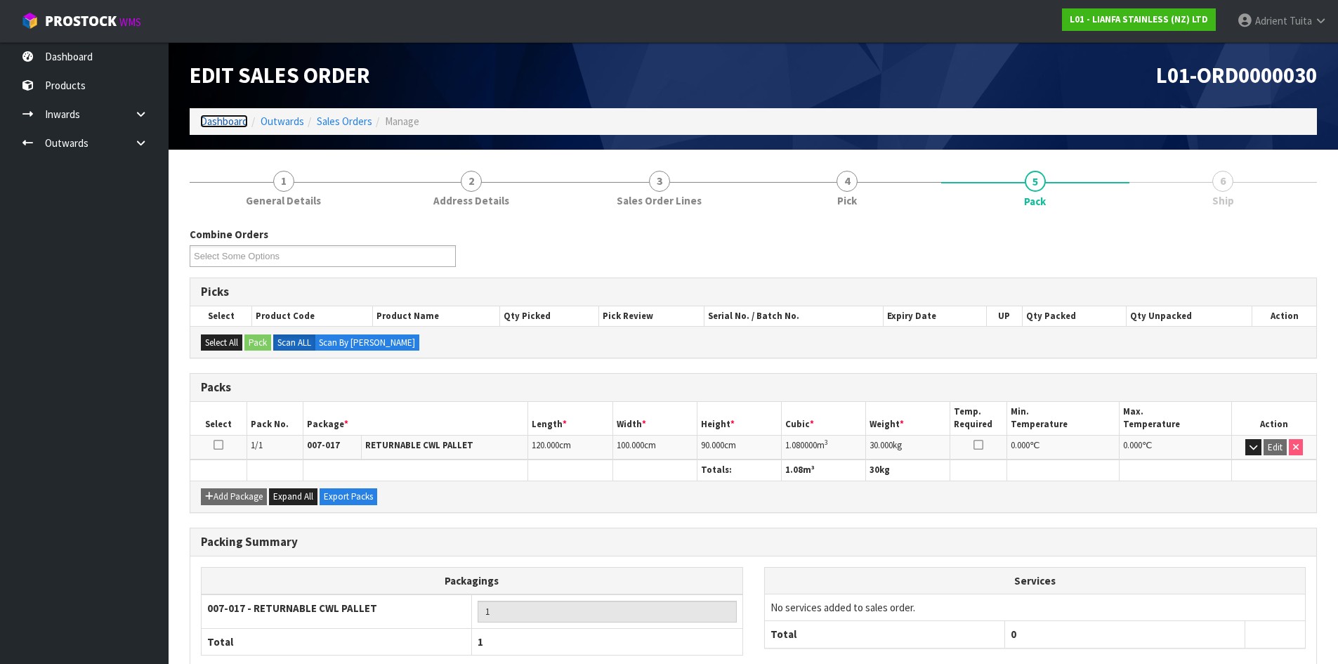
click at [221, 118] on link "Dashboard" at bounding box center [224, 121] width 48 height 13
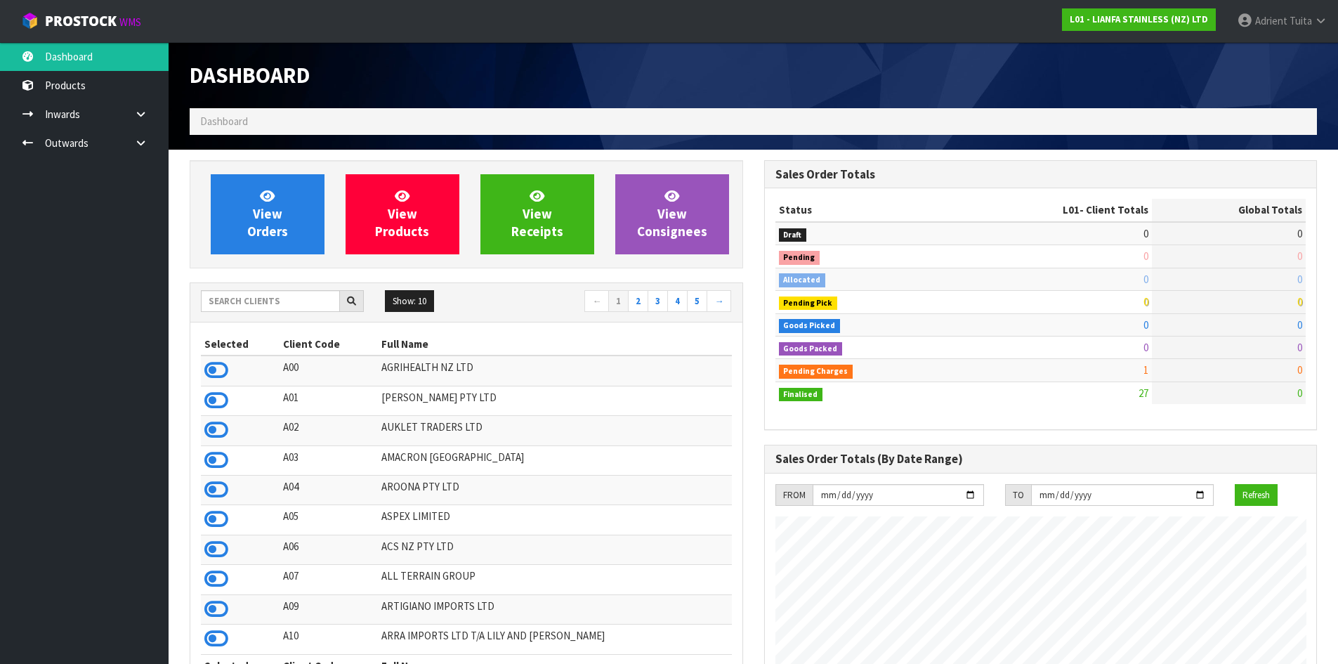
scroll to position [859, 574]
click at [242, 310] on input "text" at bounding box center [270, 301] width 139 height 22
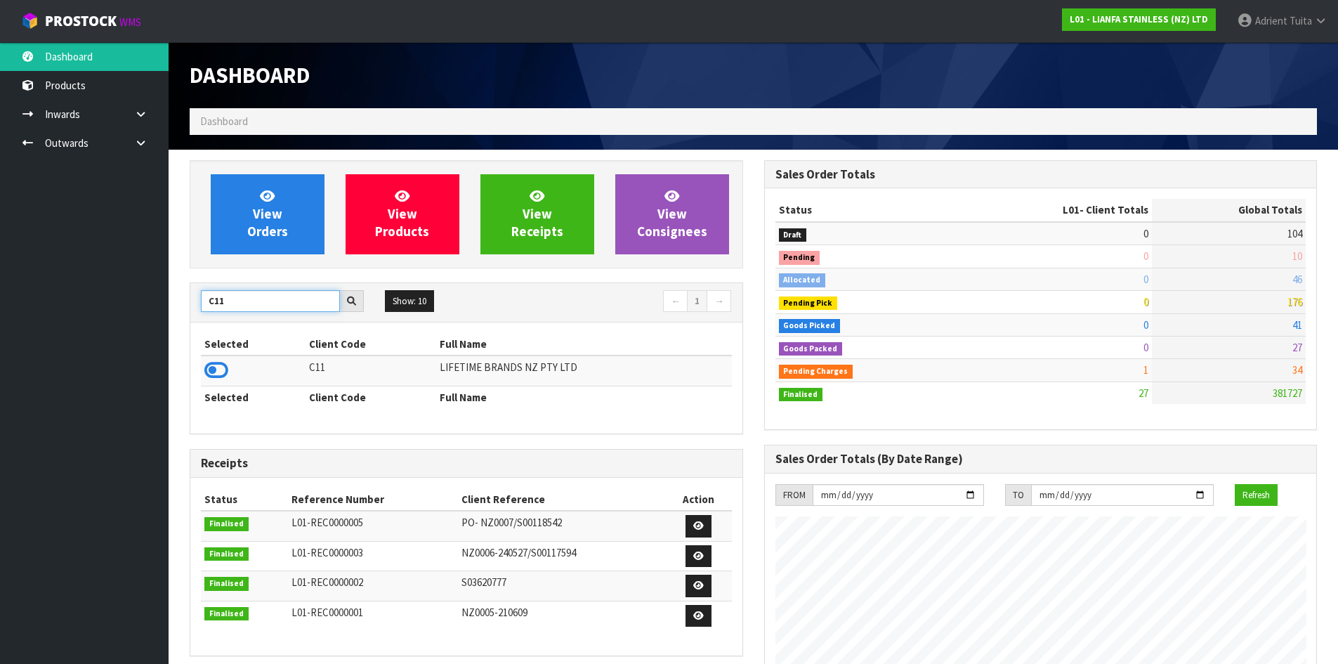
type input "C11"
drag, startPoint x: 226, startPoint y: 351, endPoint x: 233, endPoint y: 366, distance: 16.7
click at [232, 363] on table "Selected Client Code Full Name C11 LIFETIME BRANDS NZ PTY LTD Selected Client C…" at bounding box center [466, 370] width 531 height 75
click at [218, 369] on icon at bounding box center [216, 370] width 24 height 21
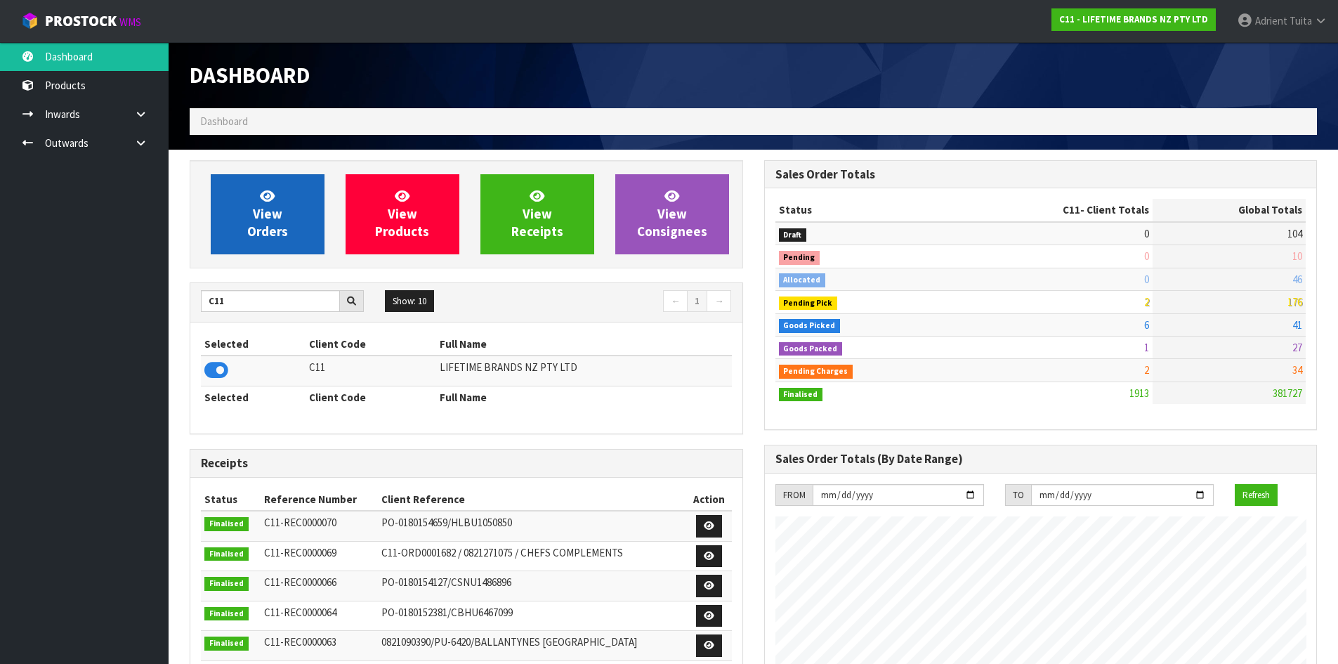
scroll to position [1064, 574]
click at [259, 242] on link "View Orders" at bounding box center [268, 214] width 114 height 80
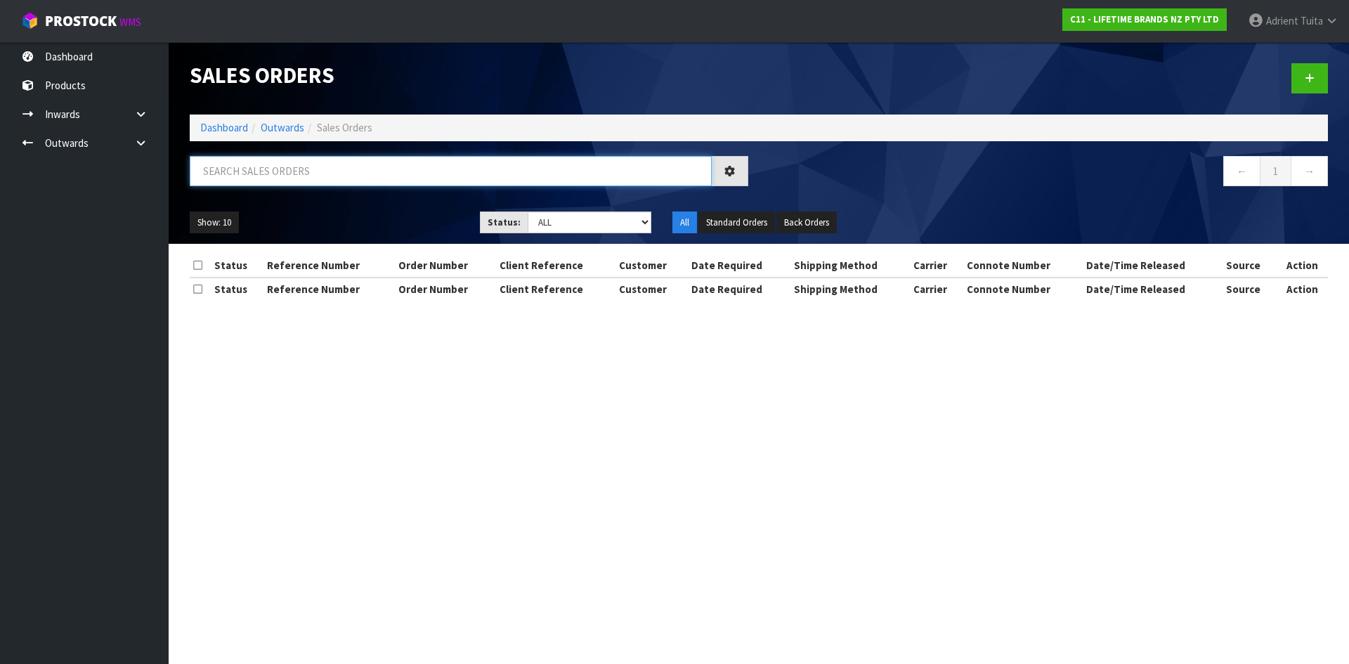
click at [266, 171] on input "text" at bounding box center [451, 171] width 522 height 30
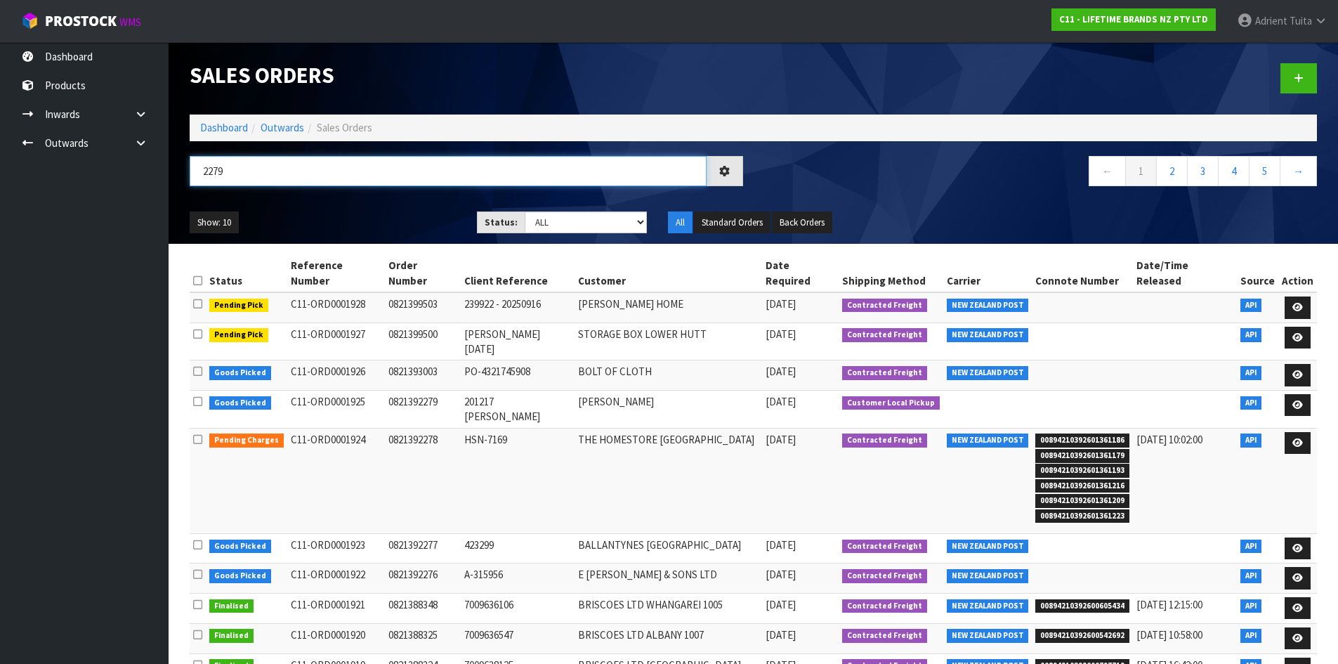
type input "2279"
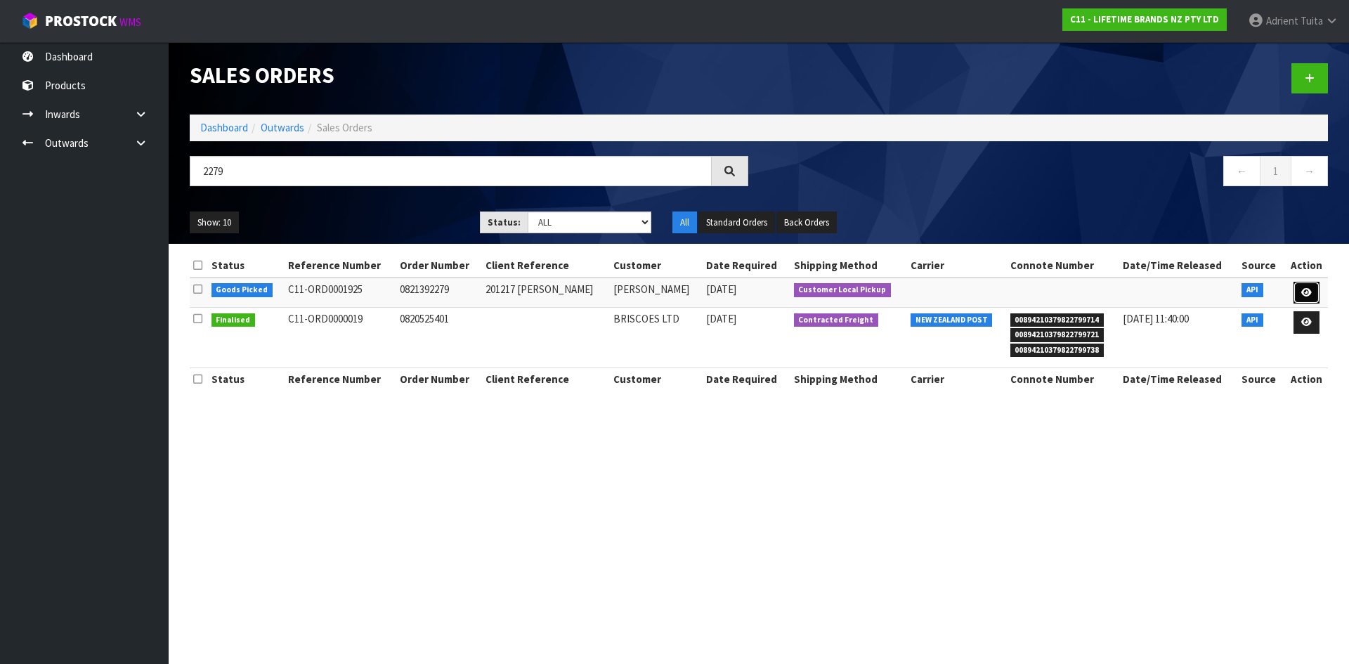
click at [1317, 291] on link at bounding box center [1306, 293] width 26 height 22
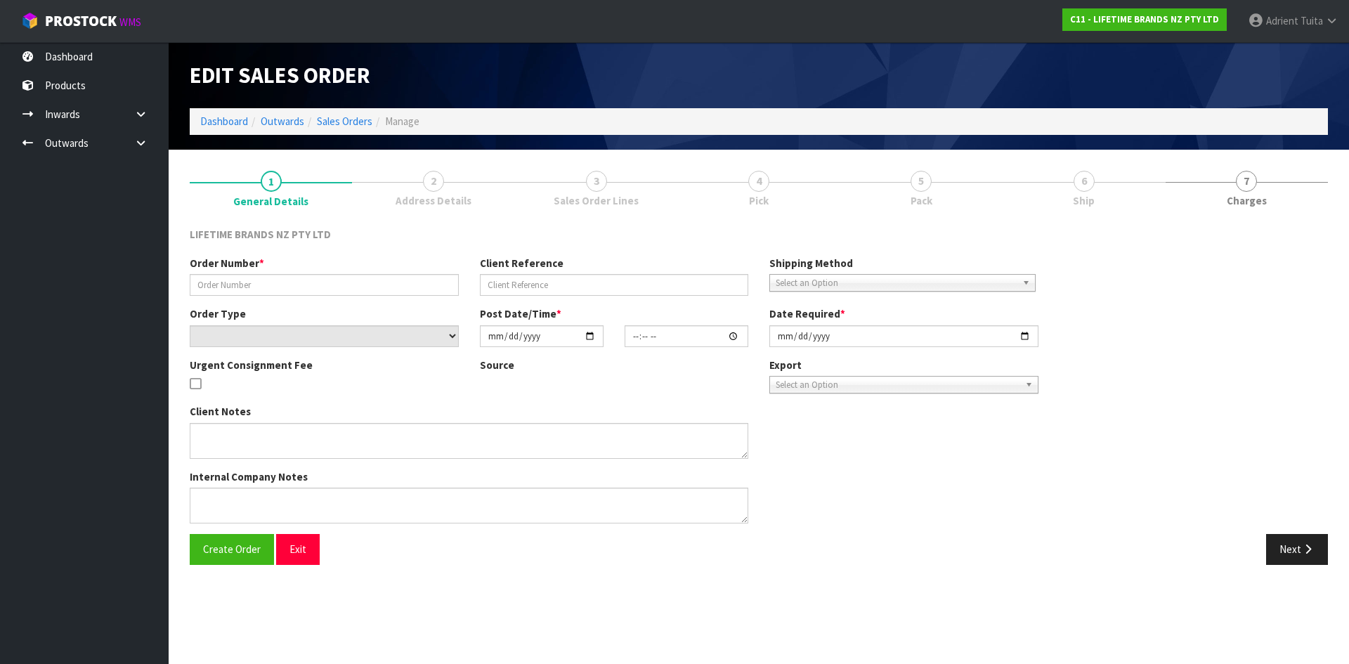
type input "0821392279"
type input "201217 [PERSON_NAME]"
select select "number:0"
type input "[DATE]"
type input "07:34:18.000"
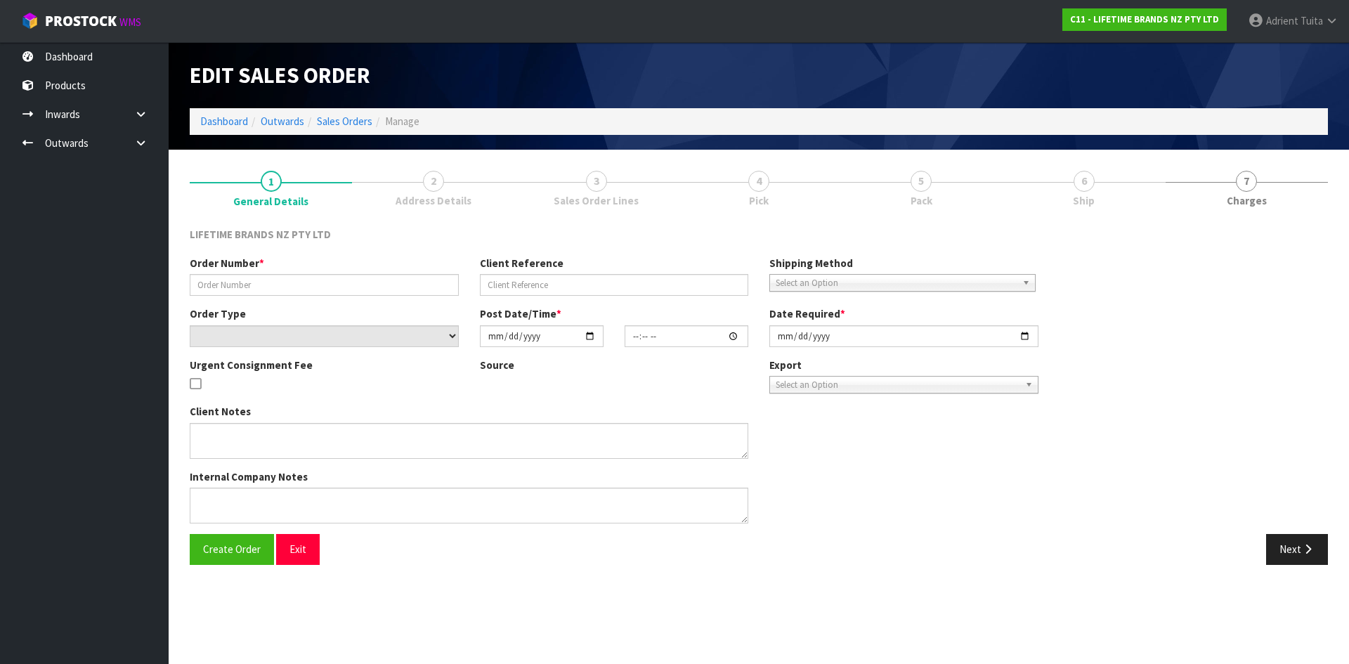
type input "[DATE]"
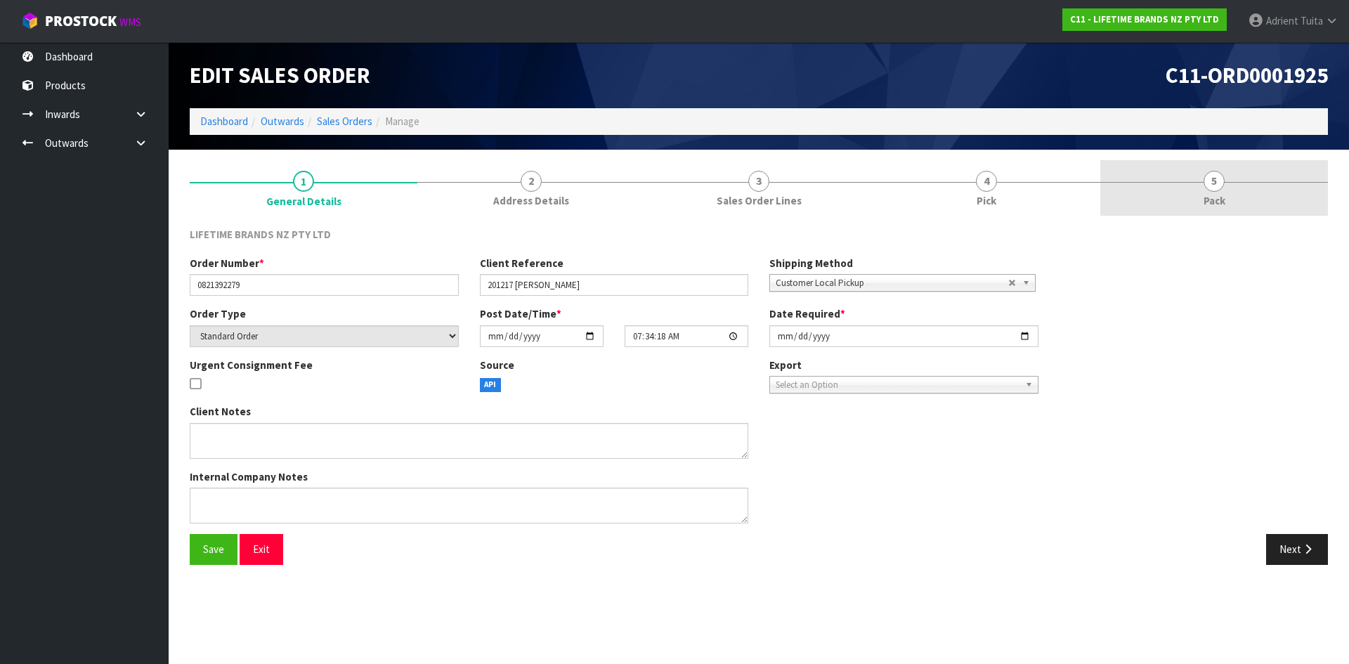
click at [1228, 204] on link "5 Pack" at bounding box center [1214, 187] width 228 height 55
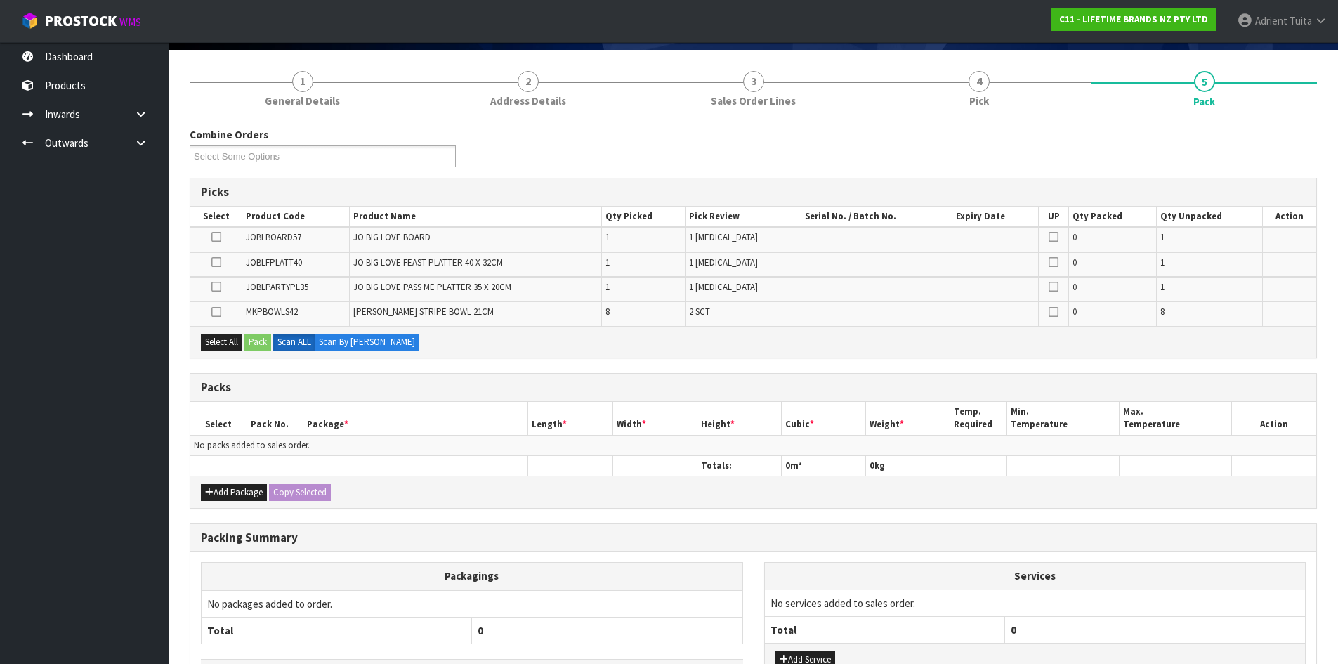
scroll to position [204, 0]
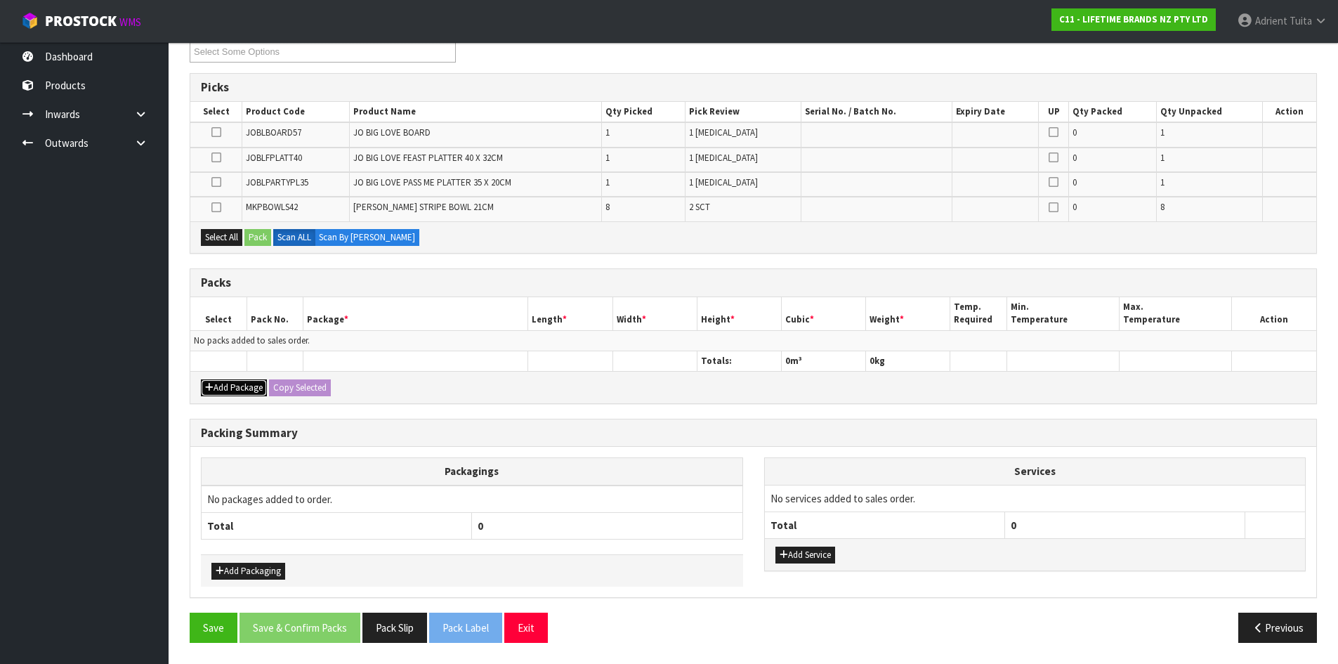
drag, startPoint x: 226, startPoint y: 381, endPoint x: 224, endPoint y: 371, distance: 10.6
click at [225, 381] on button "Add Package" at bounding box center [234, 387] width 66 height 17
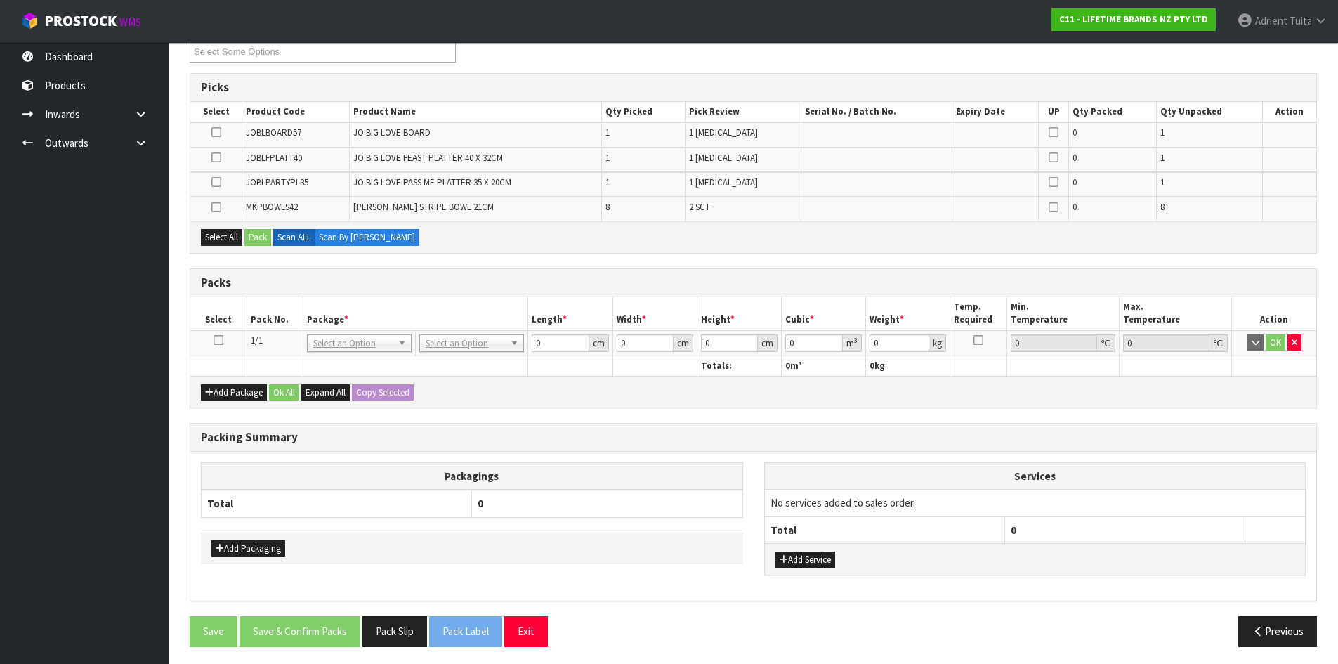
click at [220, 341] on icon at bounding box center [219, 340] width 10 height 1
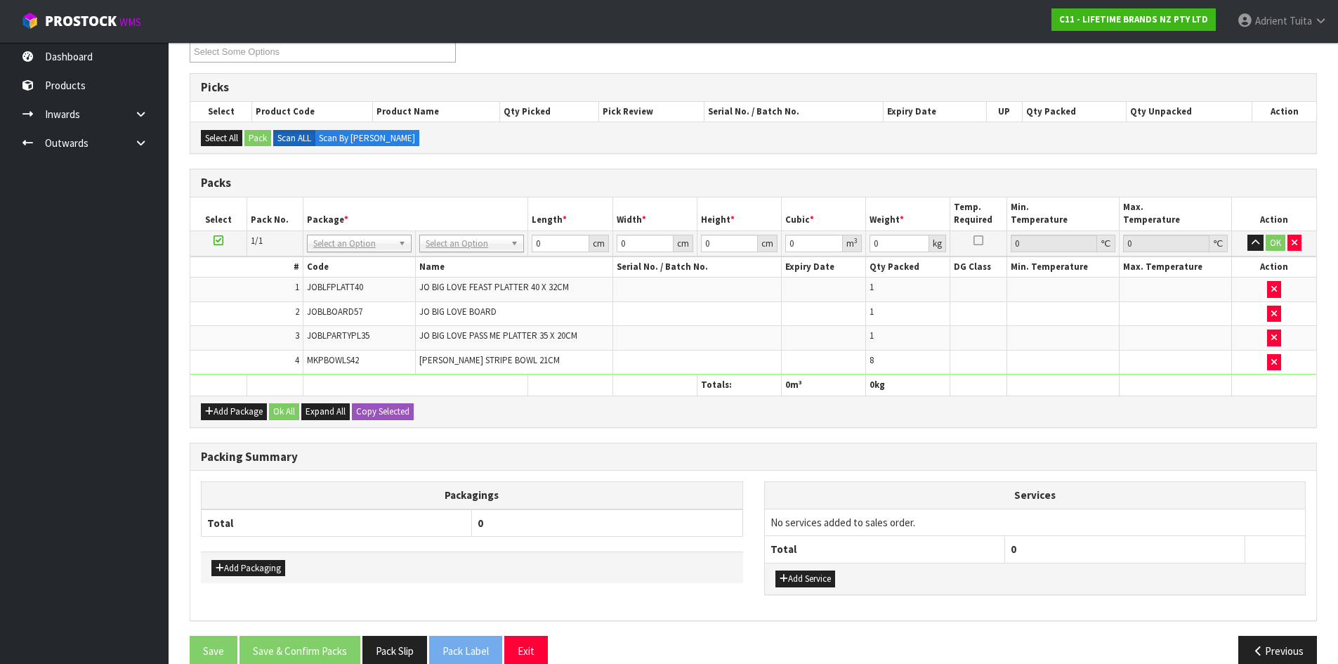
drag, startPoint x: 450, startPoint y: 238, endPoint x: 454, endPoint y: 245, distance: 8.2
click at [458, 261] on input "text" at bounding box center [472, 263] width 98 height 18
type input "OC"
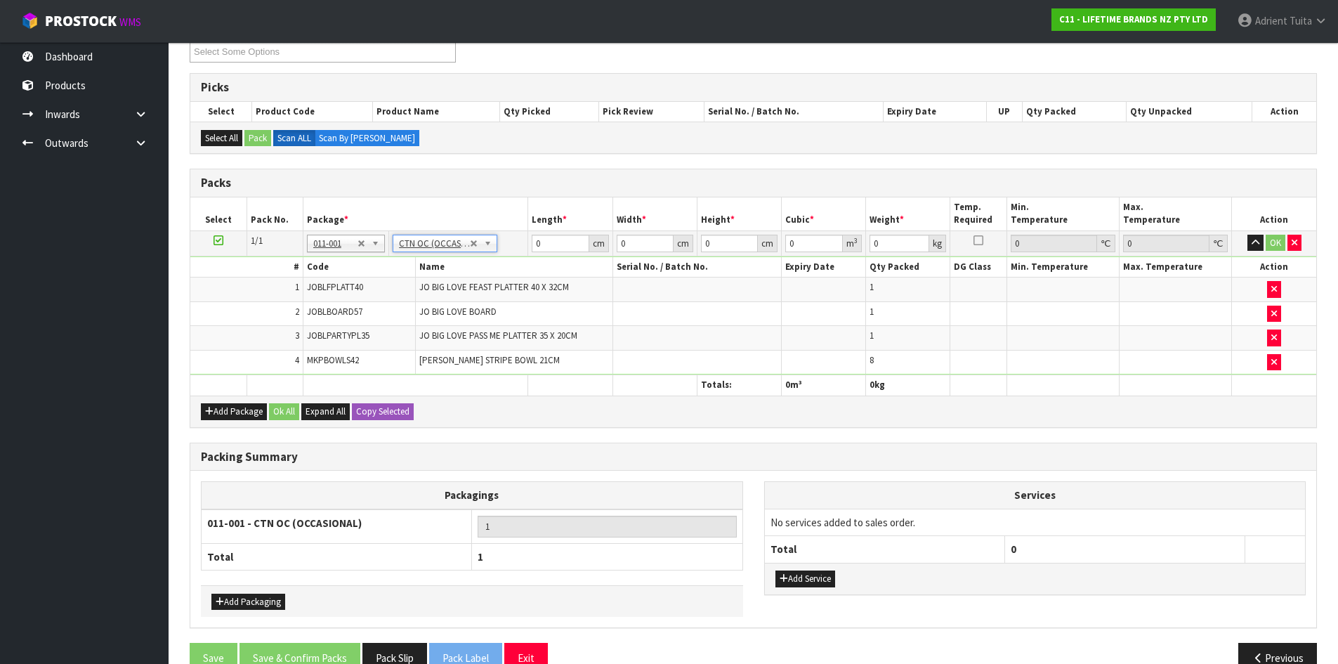
type input "9.33"
click at [564, 247] on input "0" at bounding box center [560, 244] width 57 height 18
type input "59"
type input "41"
type input "3"
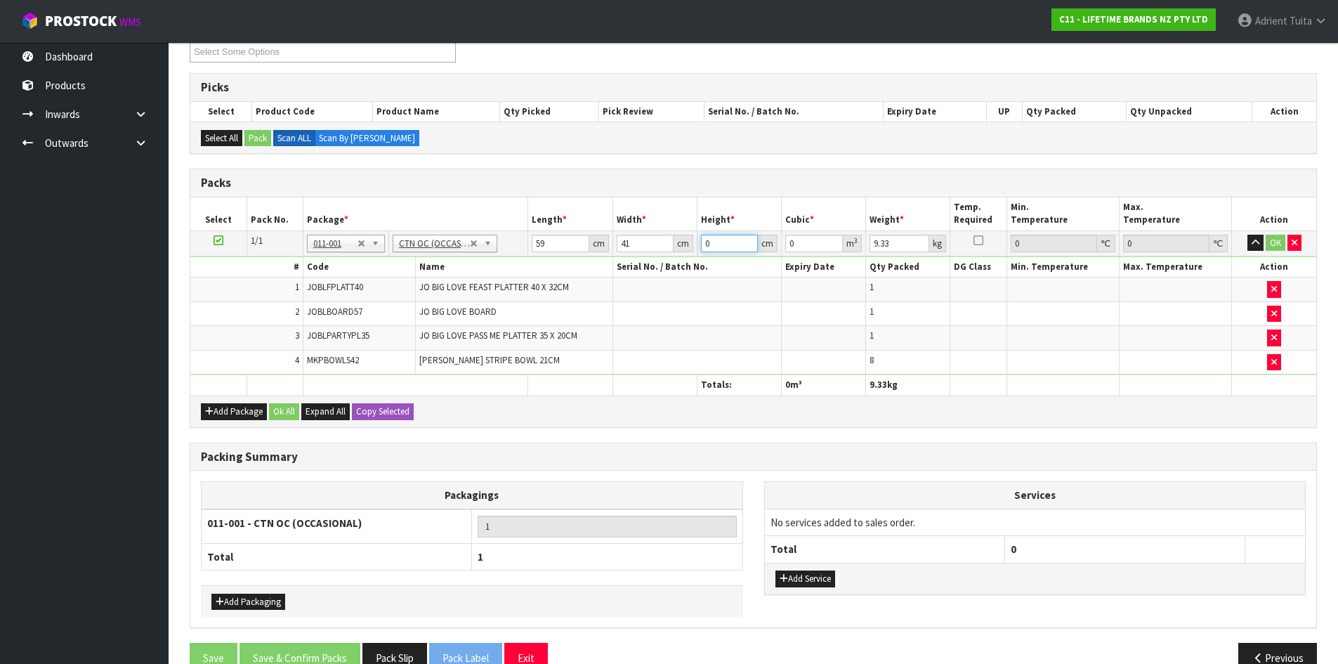
type input "0.007257"
type input "32"
type input "0.077408"
type input "32"
type input "12"
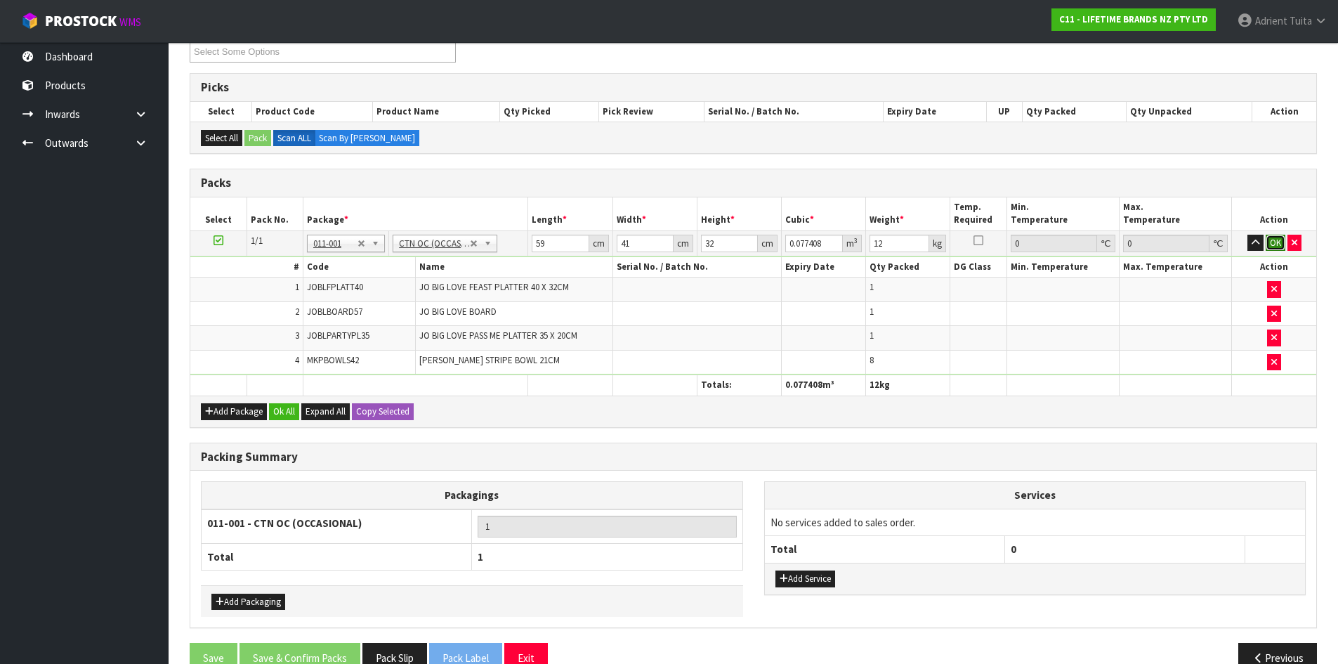
click at [1273, 240] on button "OK" at bounding box center [1276, 243] width 20 height 17
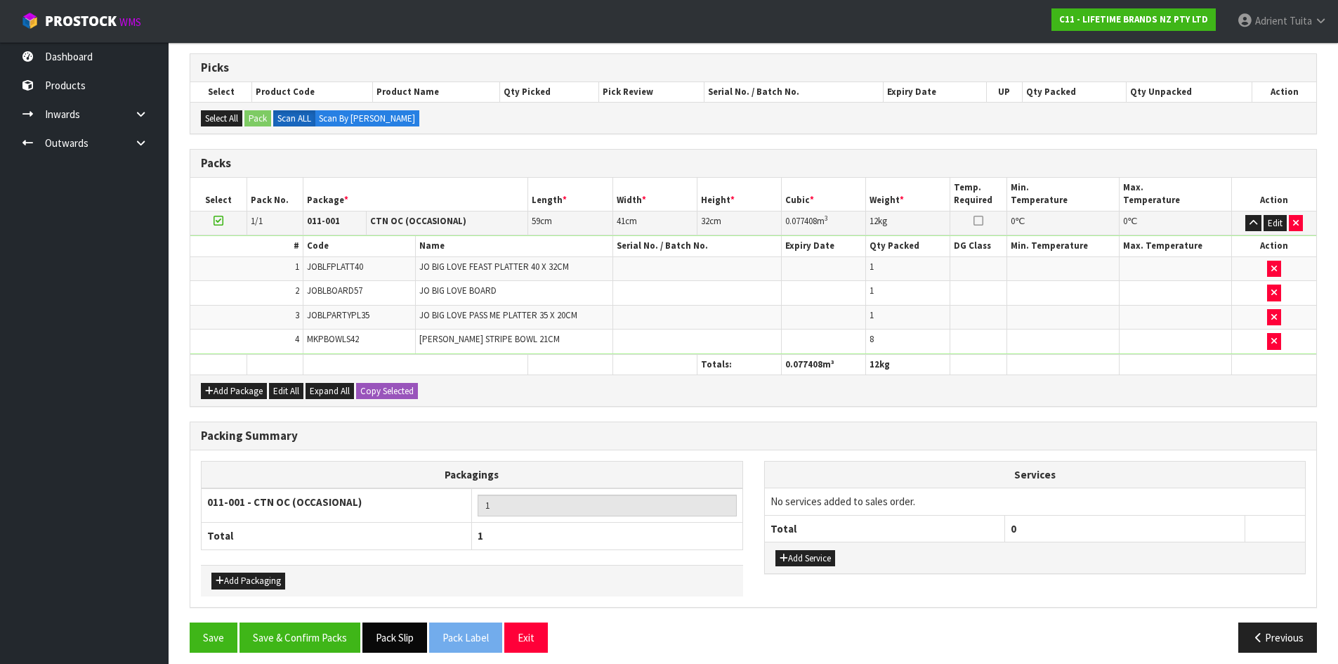
scroll to position [234, 0]
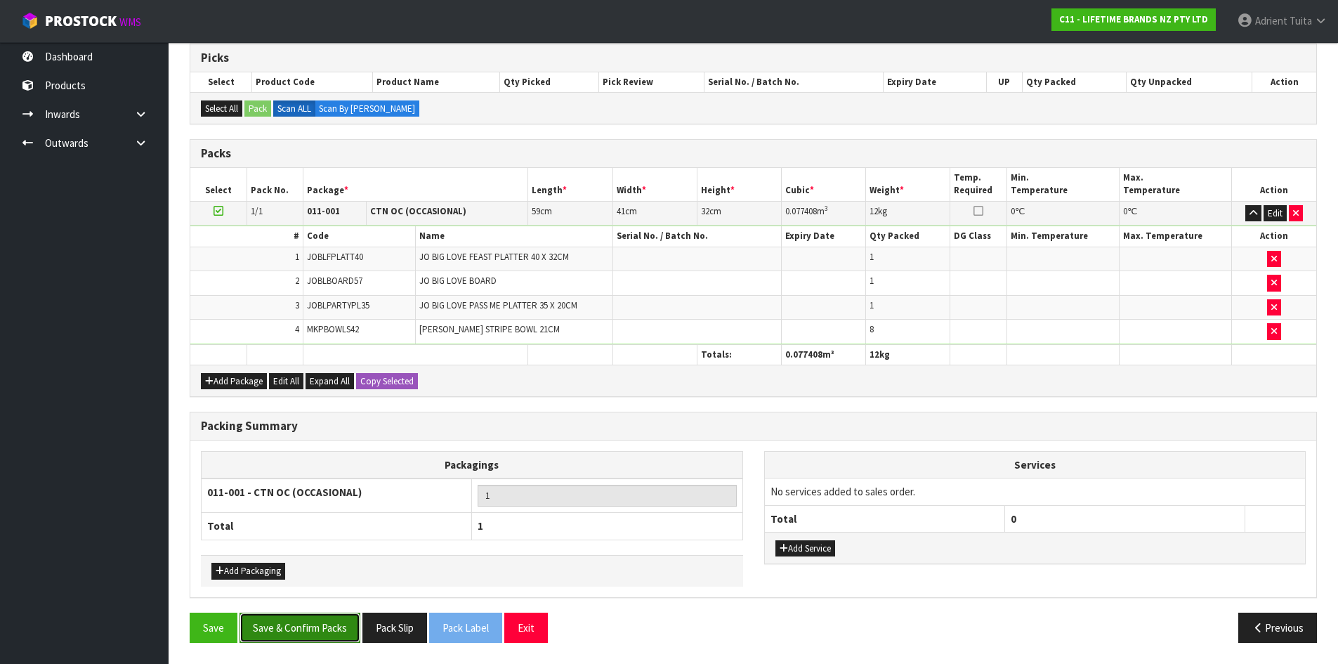
click at [336, 625] on button "Save & Confirm Packs" at bounding box center [300, 628] width 121 height 30
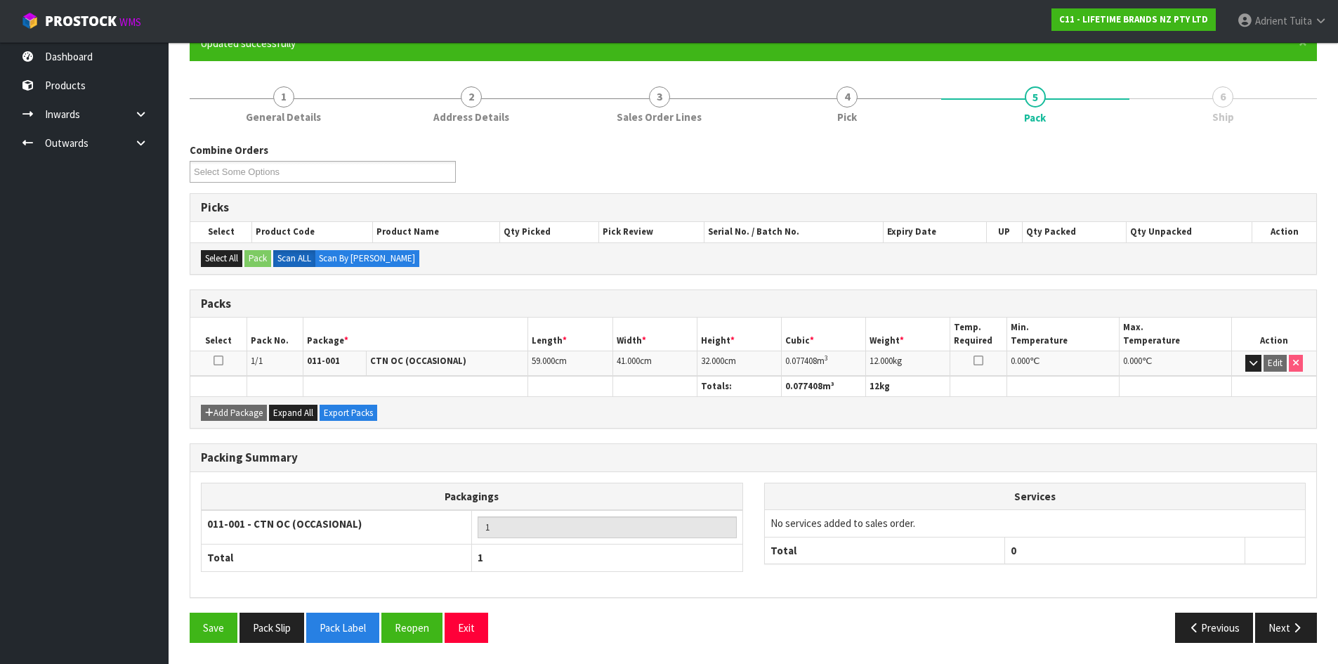
scroll to position [135, 0]
drag, startPoint x: 1279, startPoint y: 616, endPoint x: 1260, endPoint y: 625, distance: 20.8
click at [1279, 616] on button "Next" at bounding box center [1286, 628] width 62 height 30
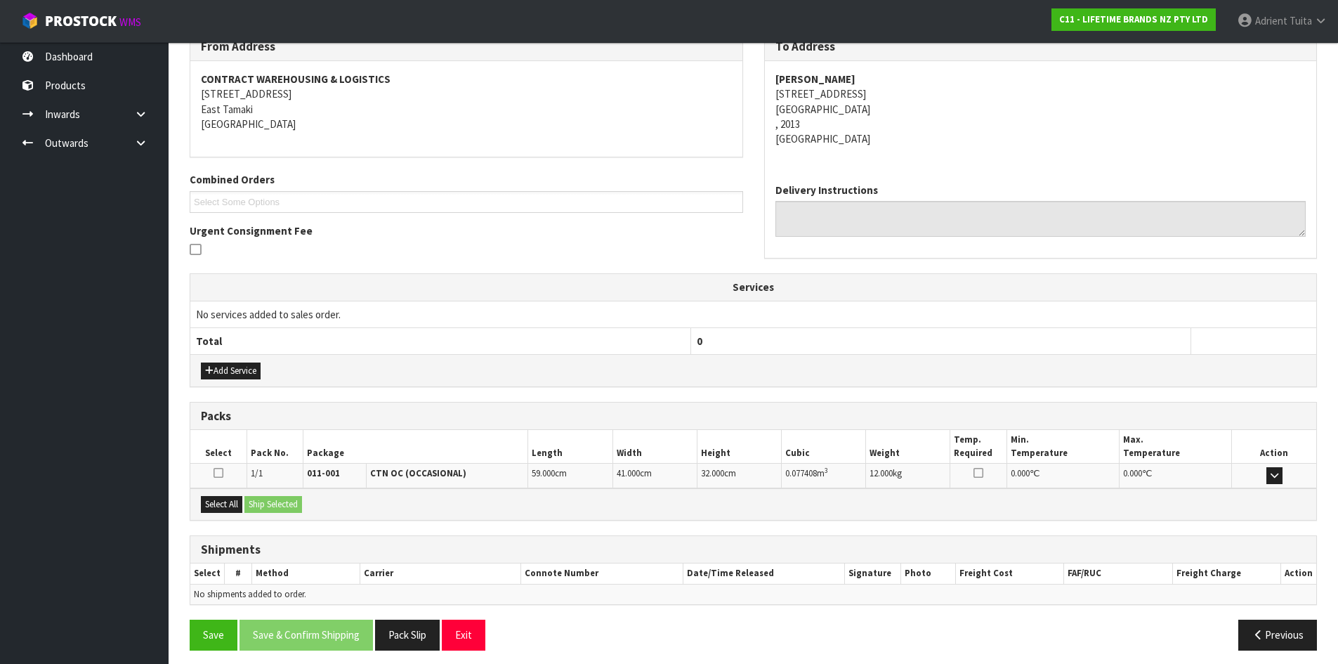
scroll to position [253, 0]
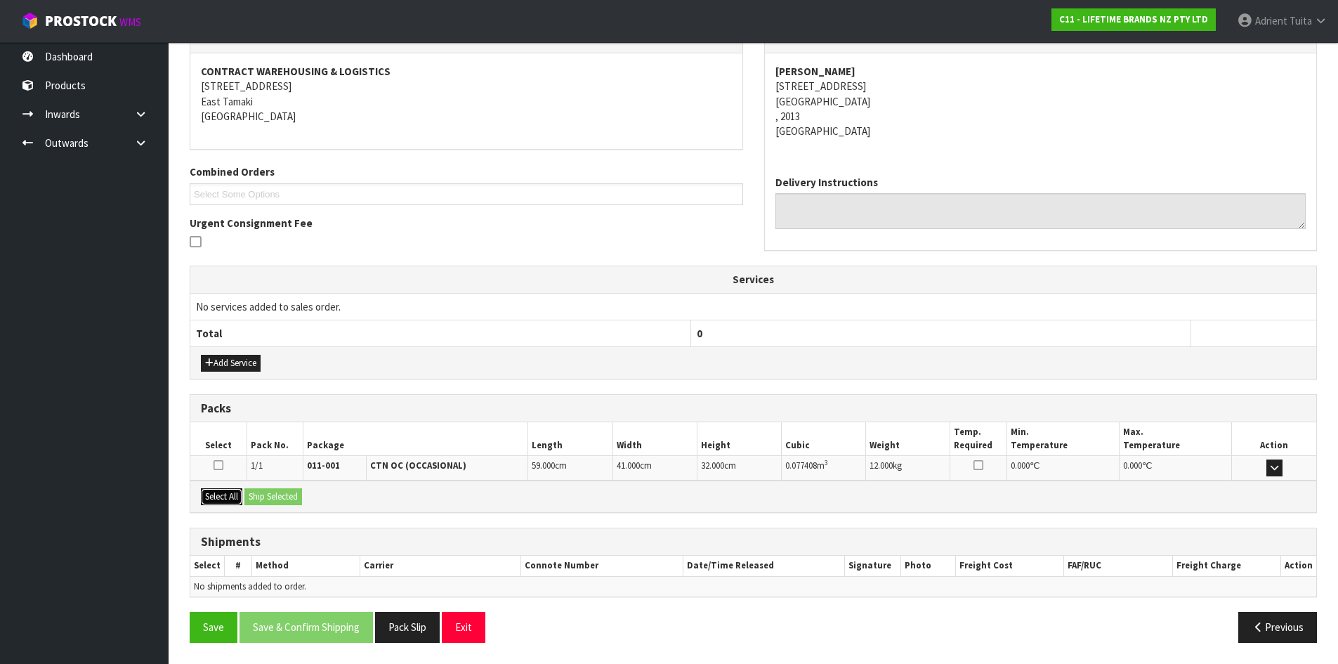
click at [233, 498] on button "Select All" at bounding box center [221, 496] width 41 height 17
drag, startPoint x: 263, startPoint y: 502, endPoint x: 279, endPoint y: 499, distance: 15.7
click at [265, 502] on button "Ship Selected" at bounding box center [273, 496] width 58 height 17
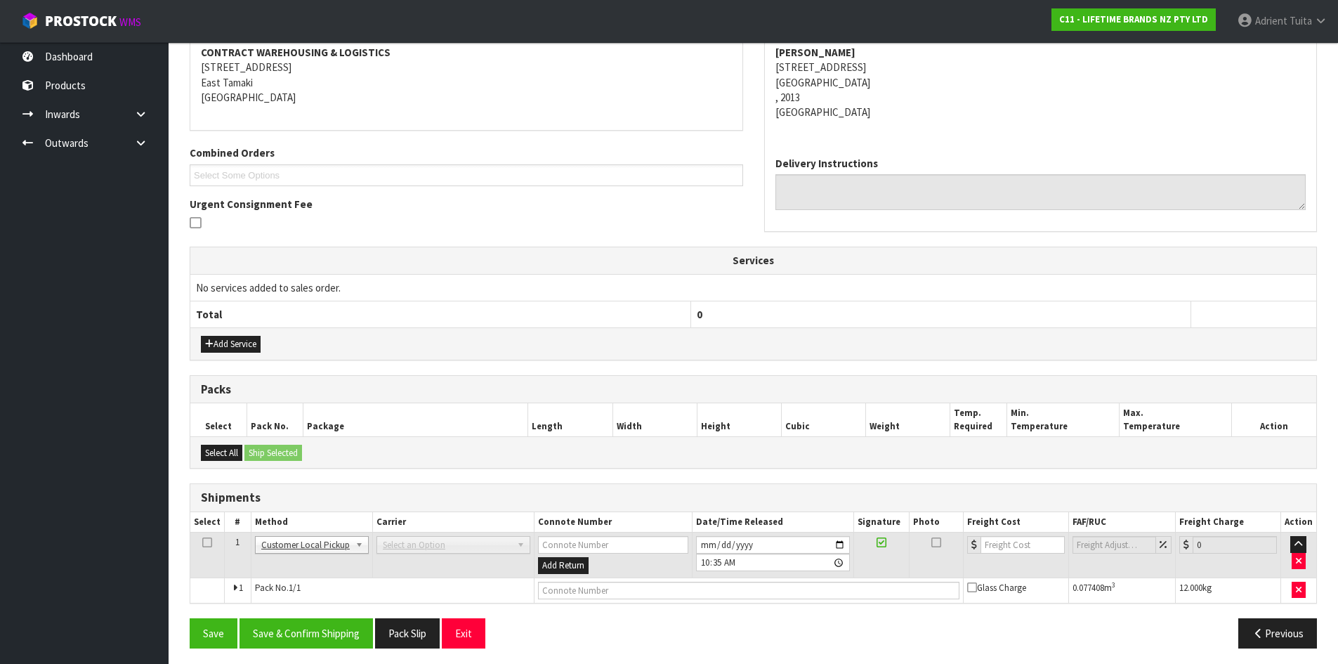
scroll to position [277, 0]
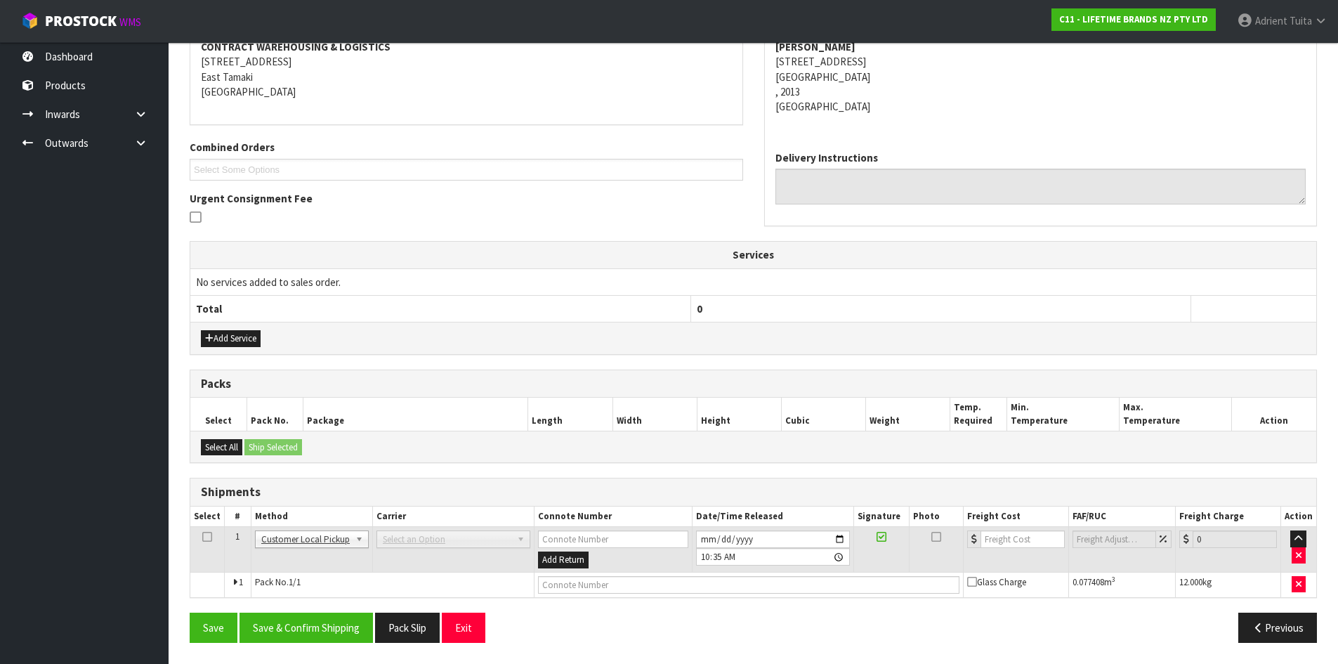
click at [410, 550] on td "Select an Option" at bounding box center [453, 550] width 162 height 46
drag, startPoint x: 412, startPoint y: 542, endPoint x: 412, endPoint y: 554, distance: 11.9
click at [412, 554] on td "Select an Option" at bounding box center [453, 550] width 162 height 46
click at [1261, 621] on button "Previous" at bounding box center [1278, 628] width 79 height 30
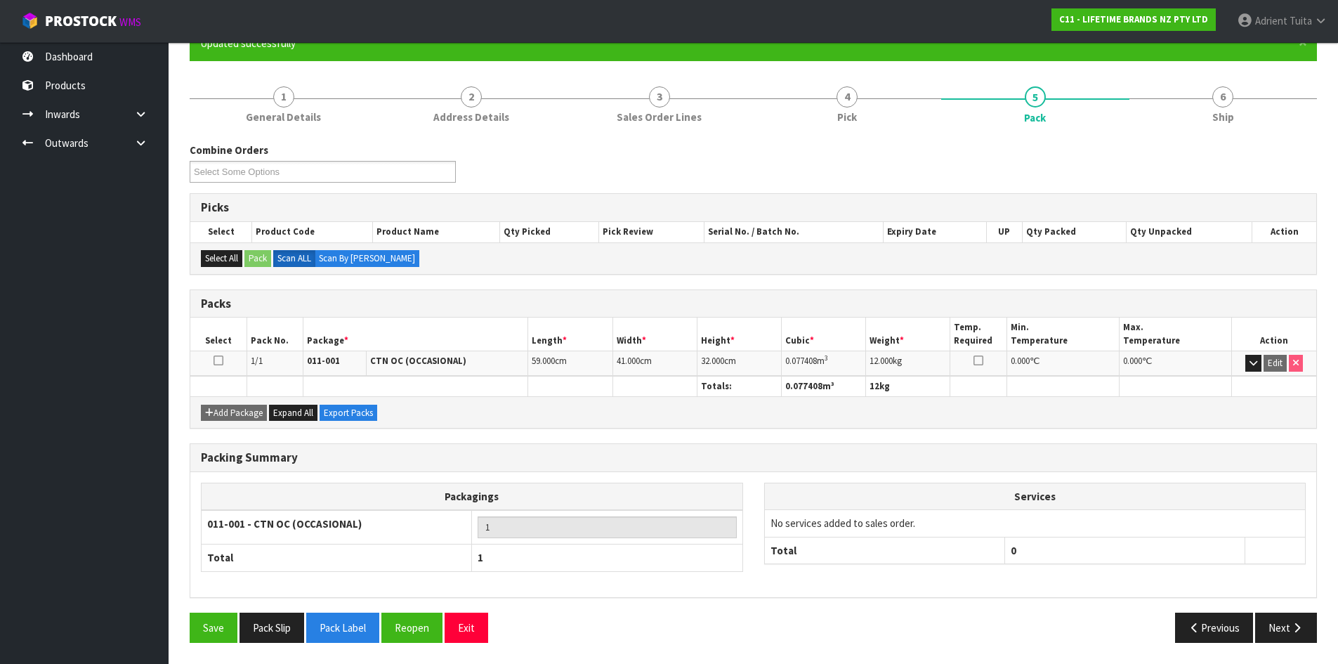
scroll to position [135, 0]
click at [339, 621] on button "Pack Label" at bounding box center [342, 628] width 73 height 30
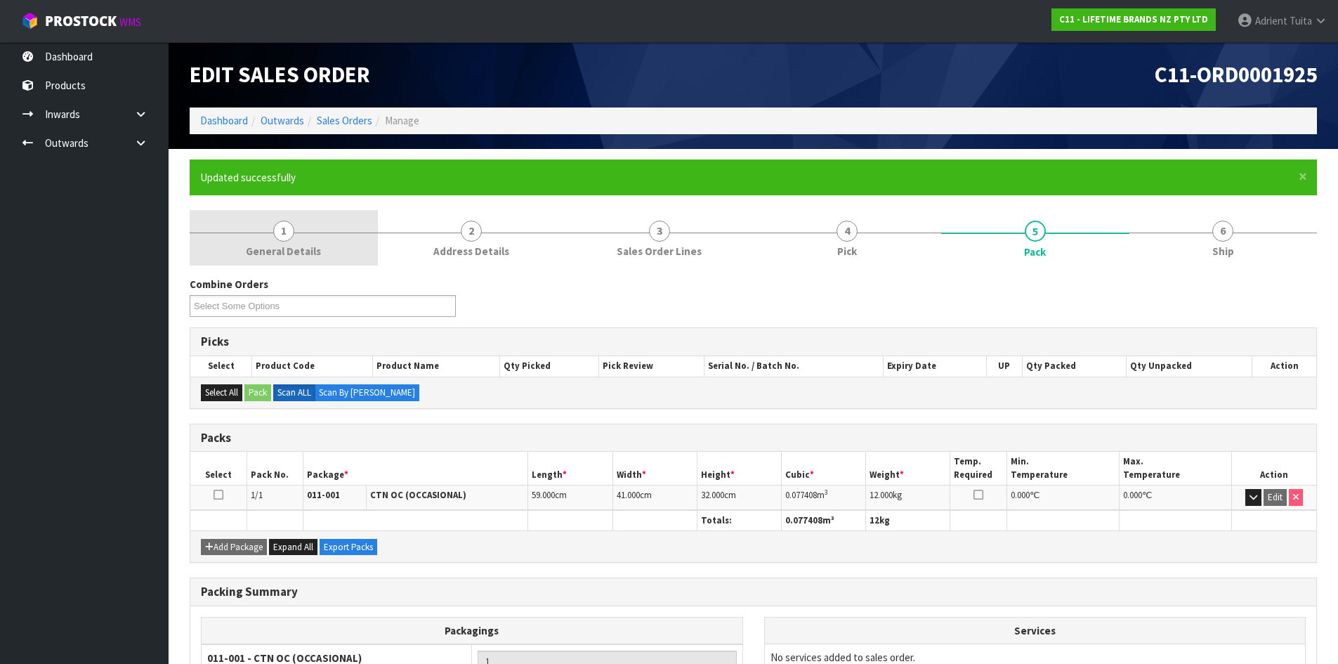
scroll to position [0, 0]
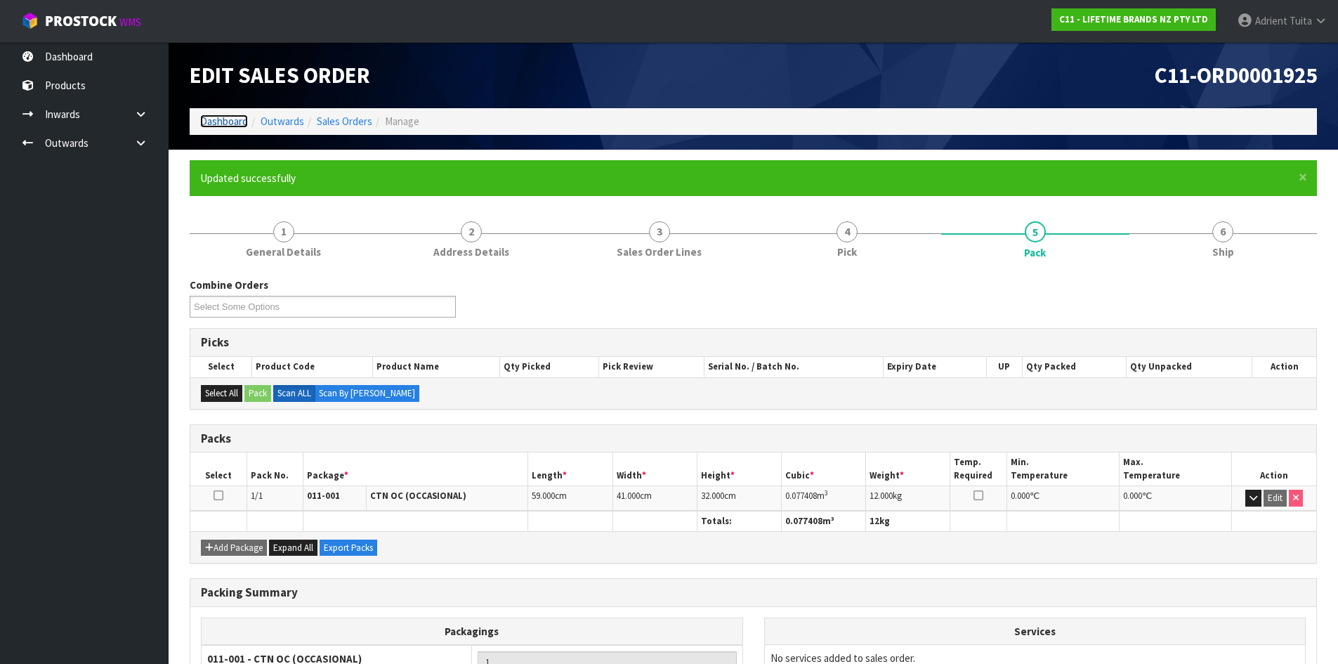
click at [218, 115] on link "Dashboard" at bounding box center [224, 121] width 48 height 13
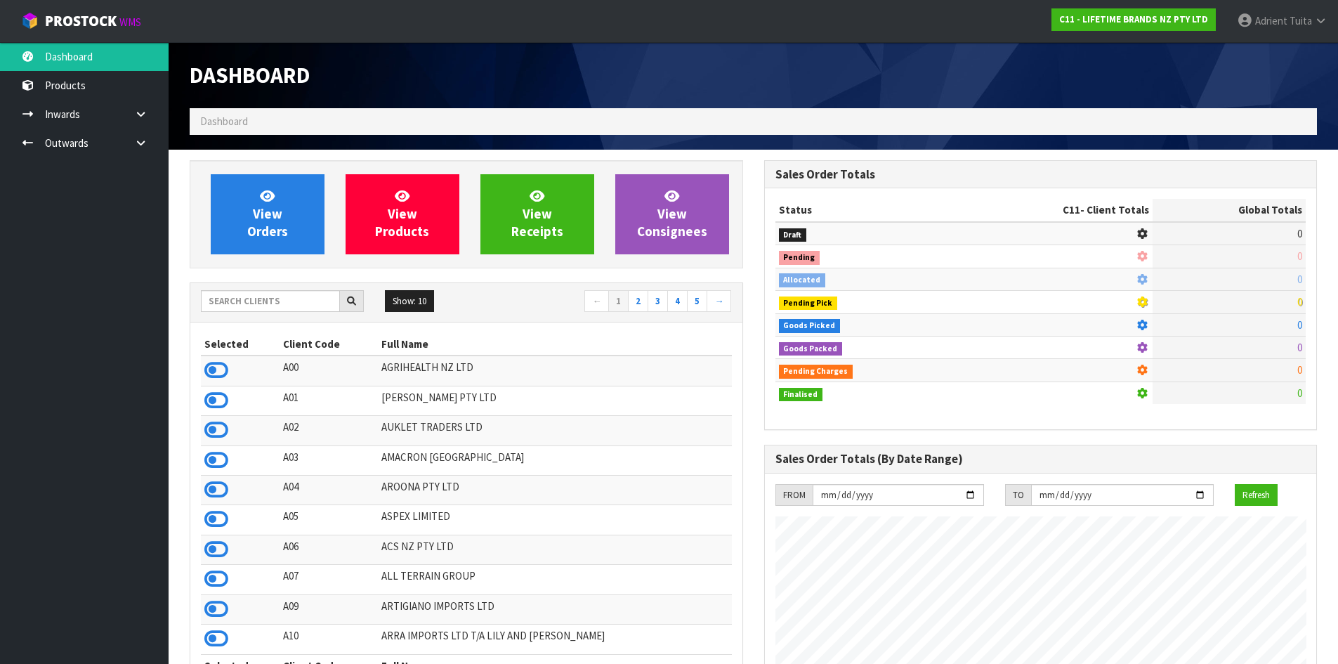
scroll to position [1064, 574]
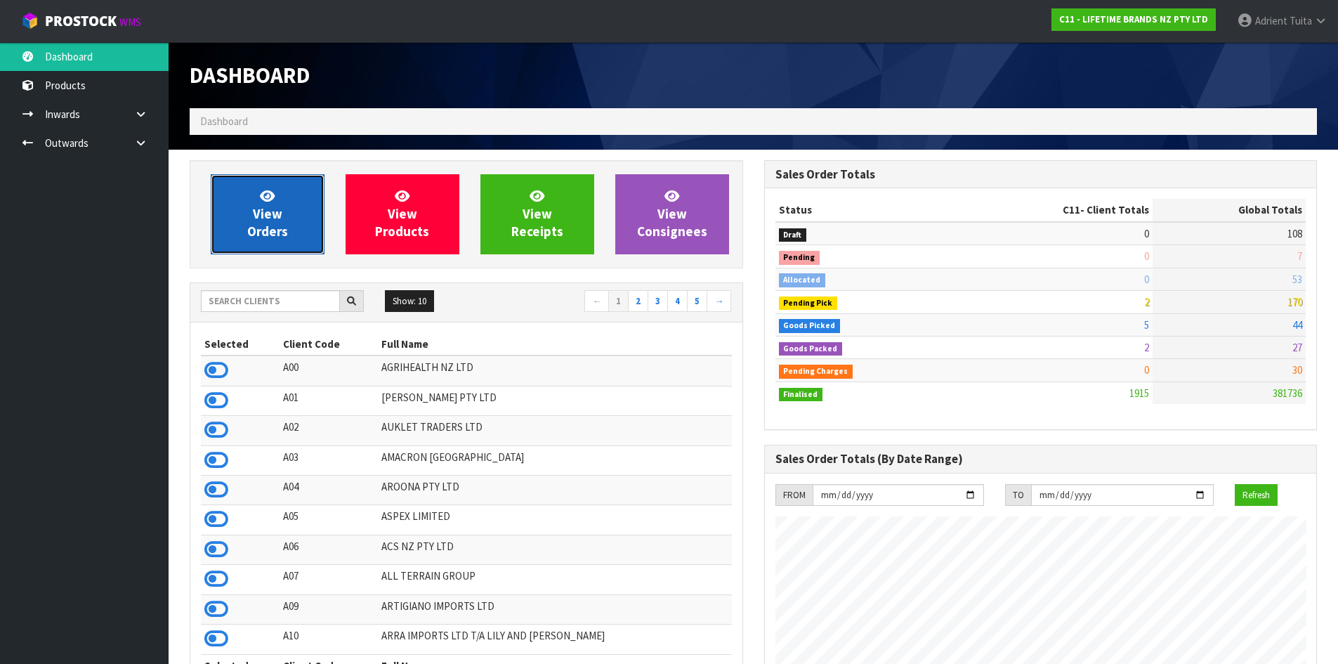
click at [280, 226] on span "View Orders" at bounding box center [267, 214] width 41 height 53
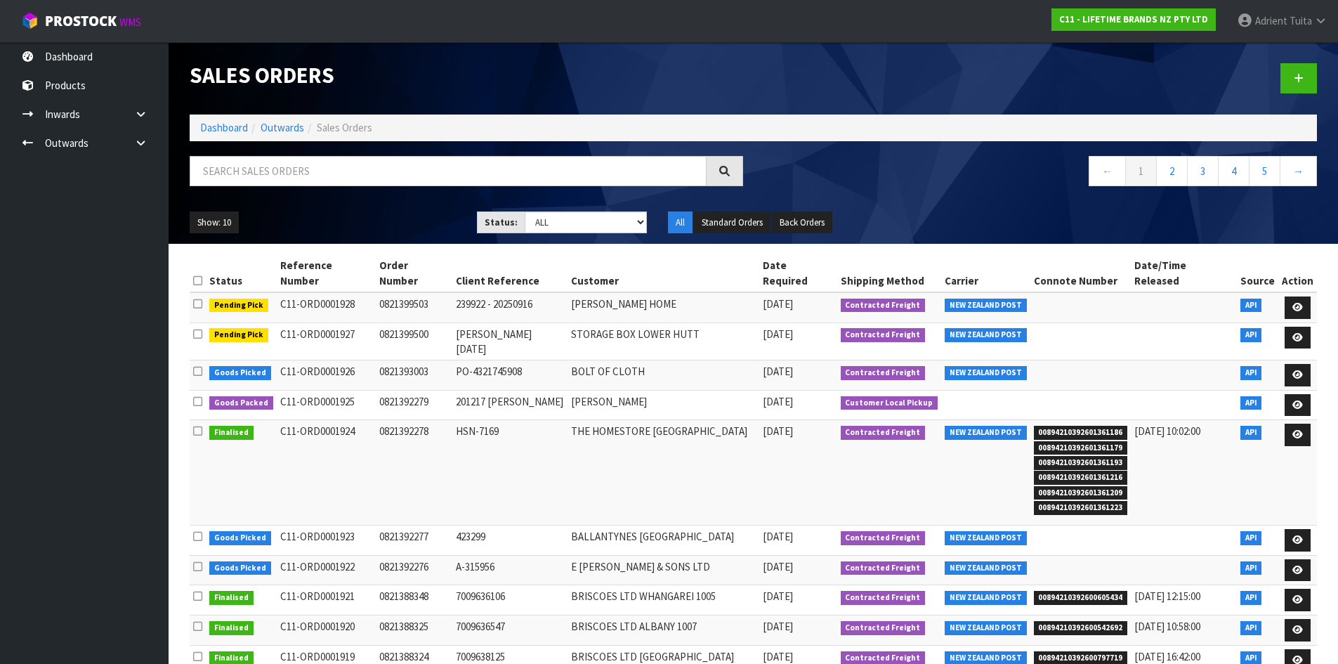
click at [270, 210] on div "Show: 10 5 10 25 50 Status: Draft Pending Allocated Pending Pick Goods Picked G…" at bounding box center [753, 223] width 1149 height 44
click at [289, 170] on input "text" at bounding box center [448, 171] width 517 height 30
drag, startPoint x: 207, startPoint y: 138, endPoint x: 216, endPoint y: 132, distance: 10.5
click at [207, 137] on ol "Dashboard Outwards Sales Orders" at bounding box center [754, 128] width 1128 height 26
click at [216, 131] on link "Dashboard" at bounding box center [224, 127] width 48 height 13
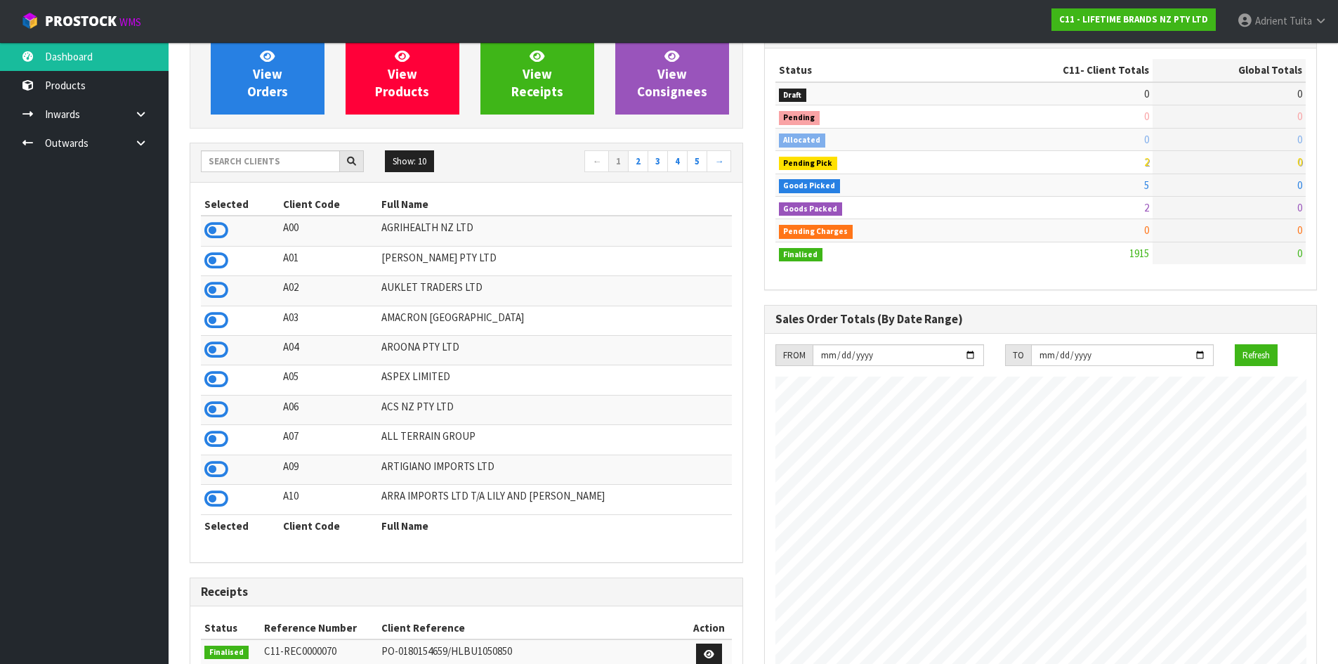
scroll to position [141, 0]
click at [210, 407] on icon at bounding box center [216, 408] width 24 height 21
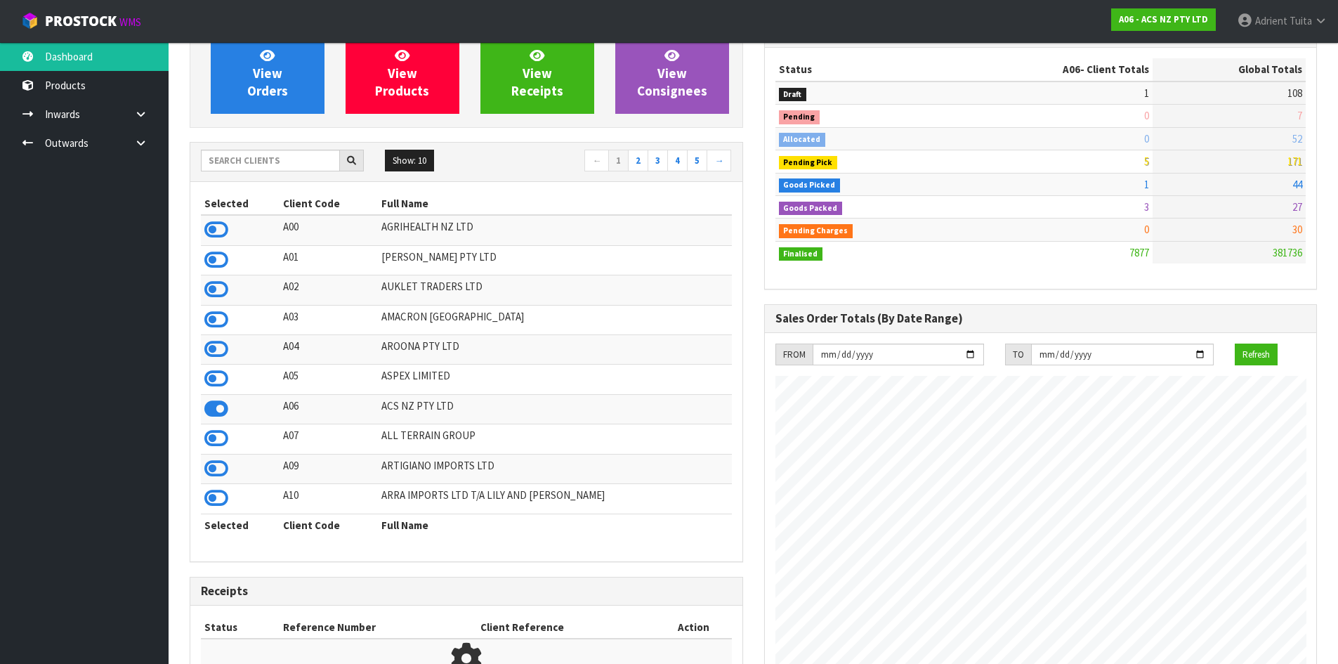
scroll to position [1064, 574]
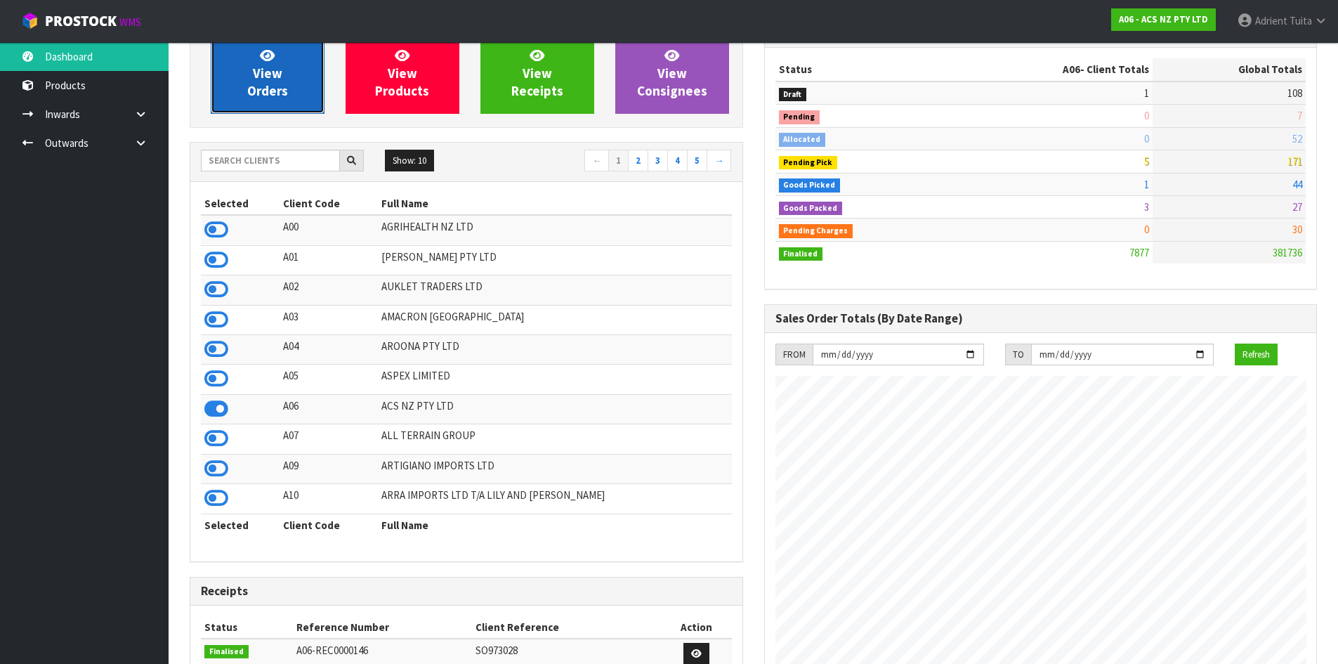
click at [256, 96] on span "View Orders" at bounding box center [267, 73] width 41 height 53
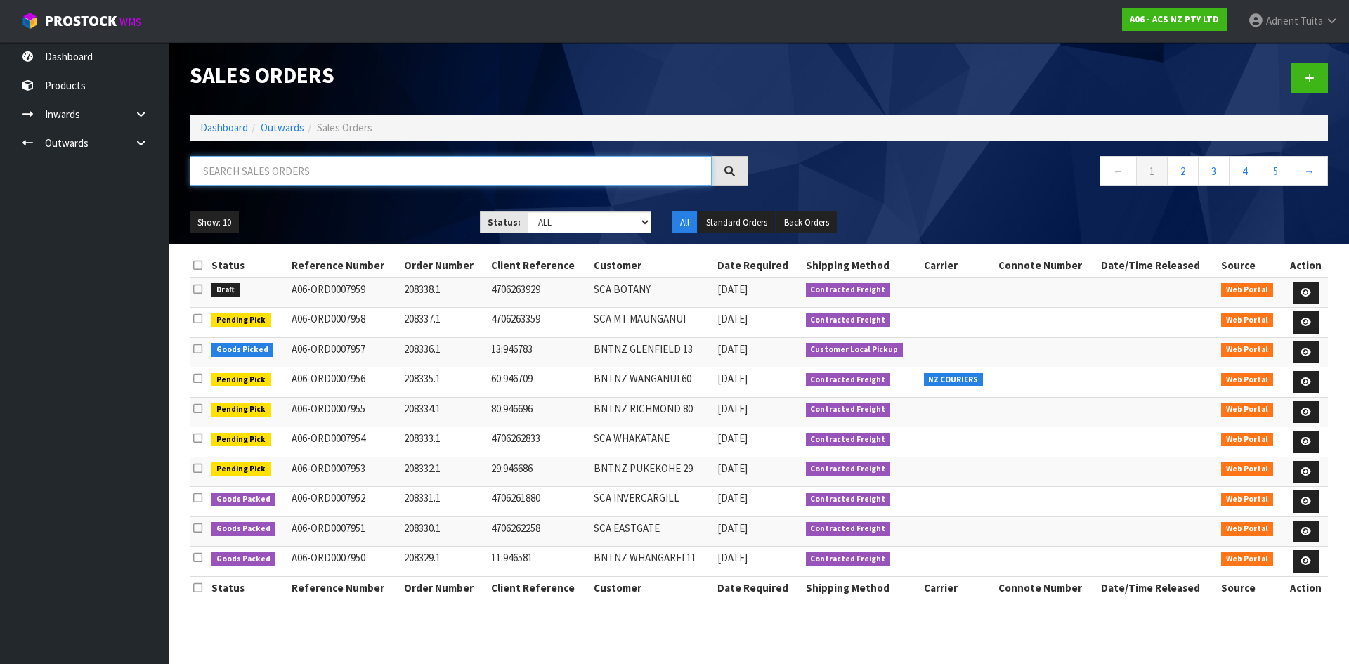
click at [457, 164] on input "text" at bounding box center [451, 171] width 522 height 30
type input "7957"
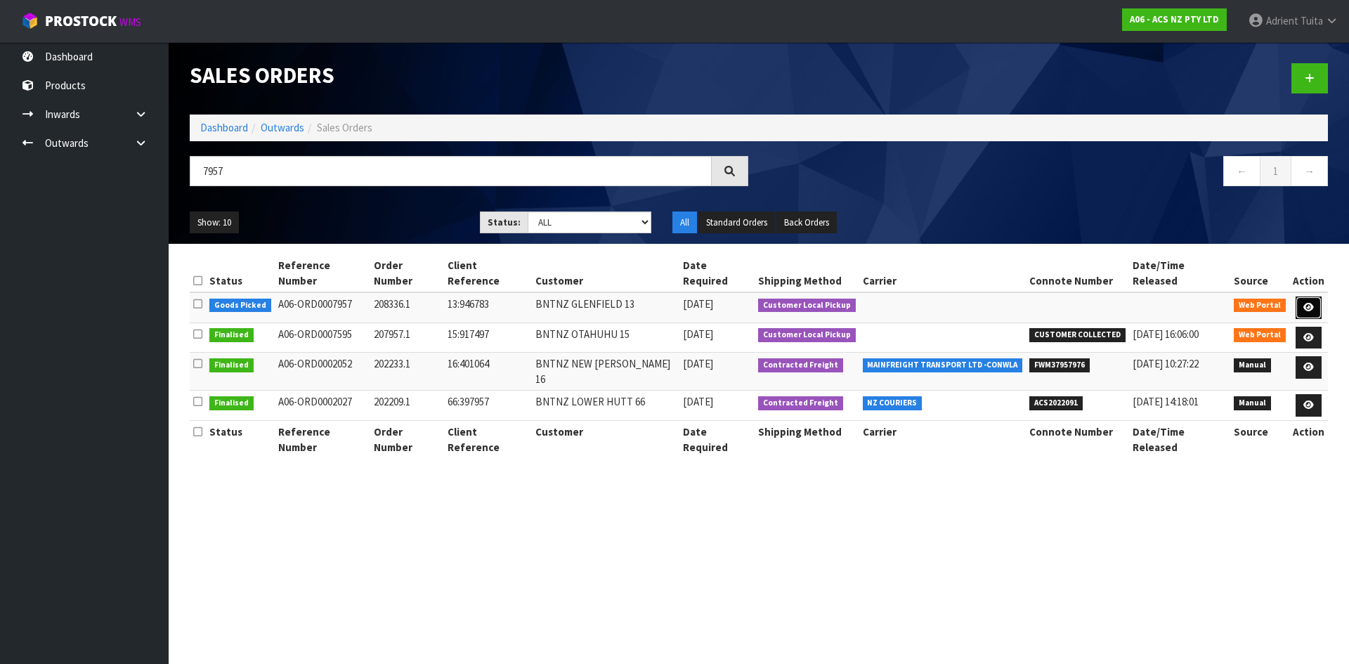
click at [1300, 298] on link at bounding box center [1308, 307] width 26 height 22
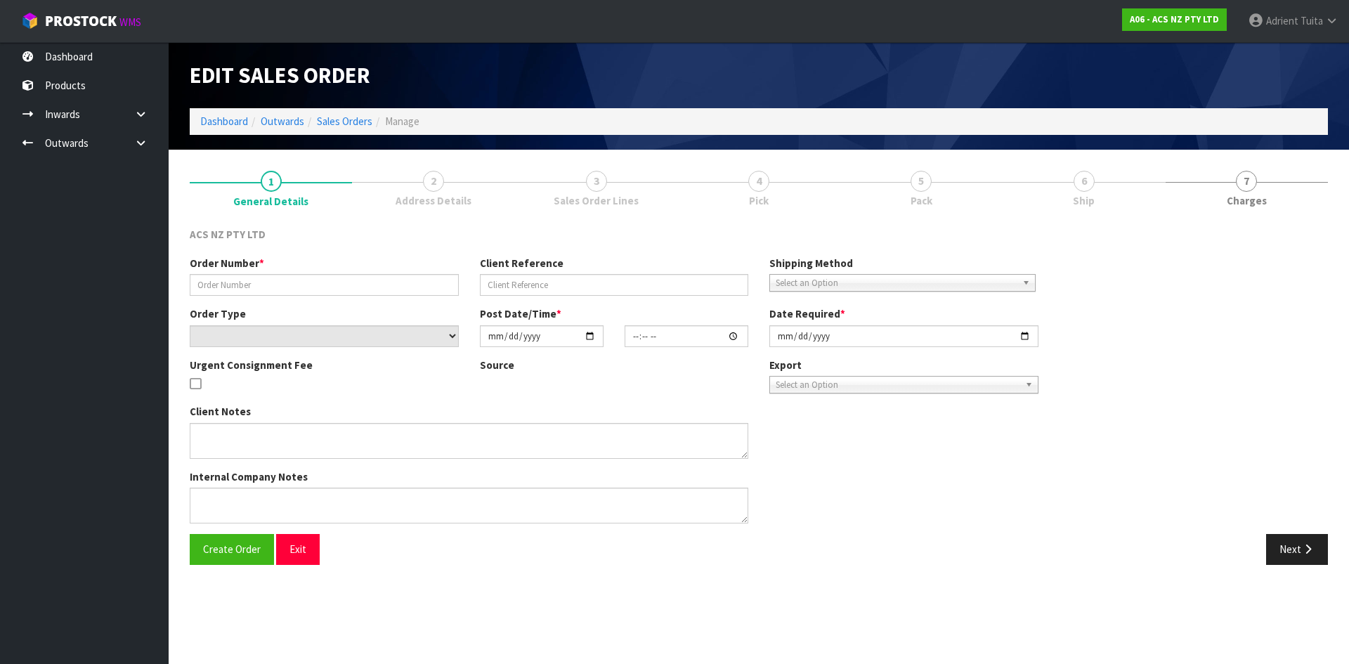
type input "208336.1"
type input "13:946783"
select select "number:0"
type input "[DATE]"
type input "10:16:00.000"
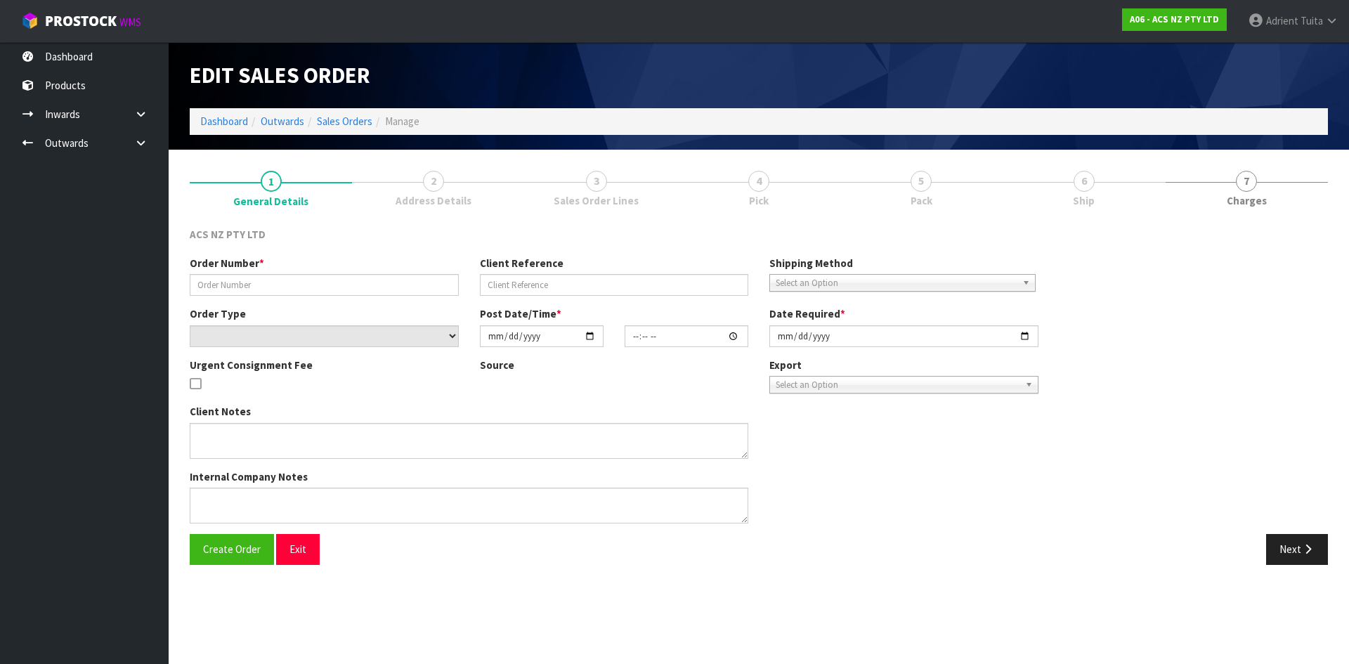
type input "[DATE]"
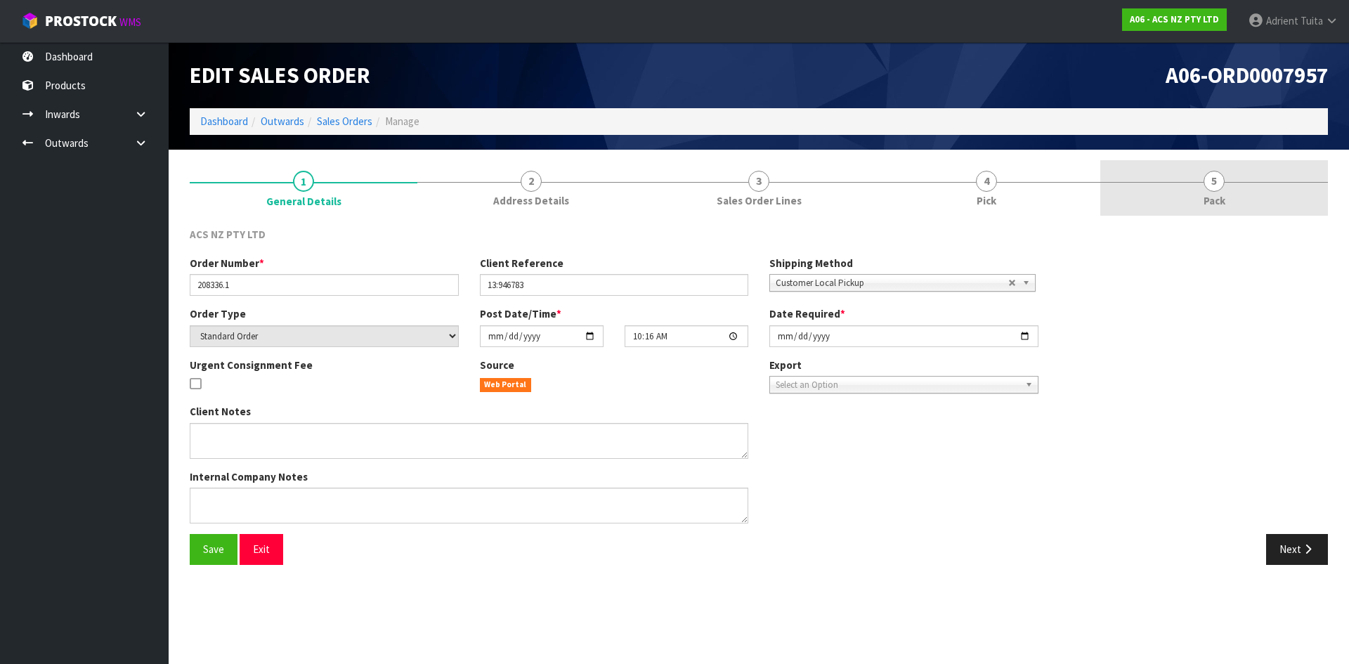
click at [1266, 191] on link "5 Pack" at bounding box center [1214, 187] width 228 height 55
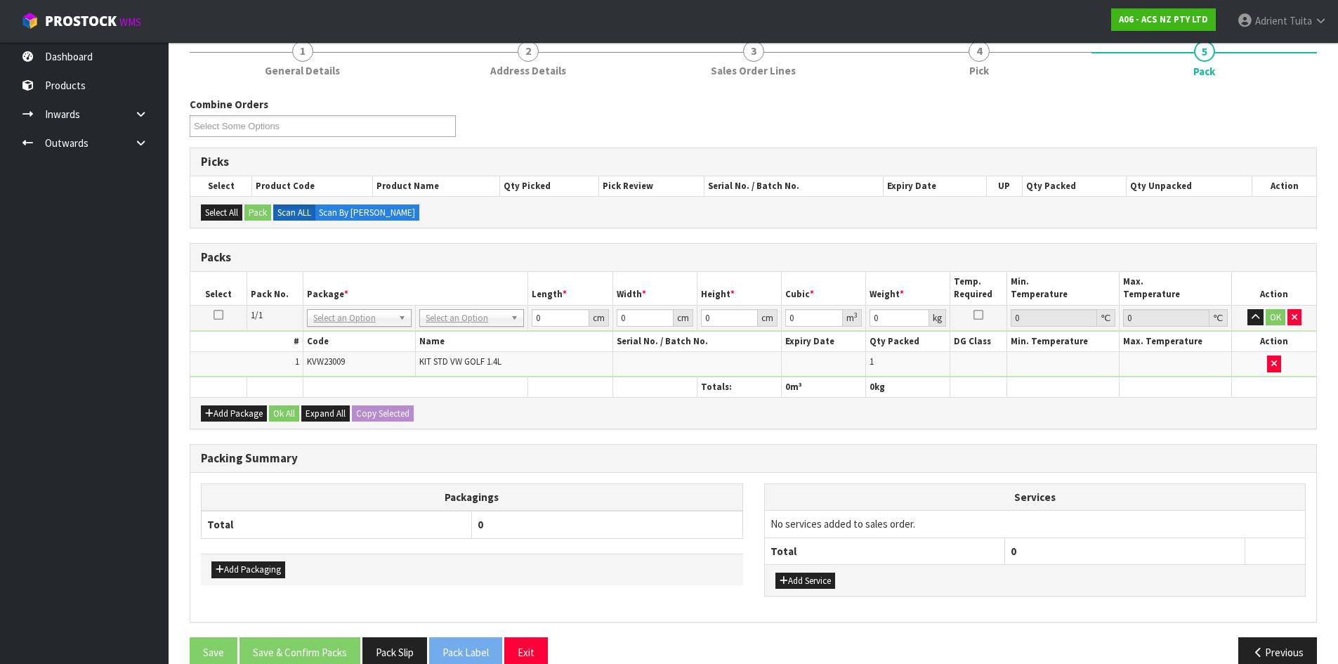
scroll to position [155, 0]
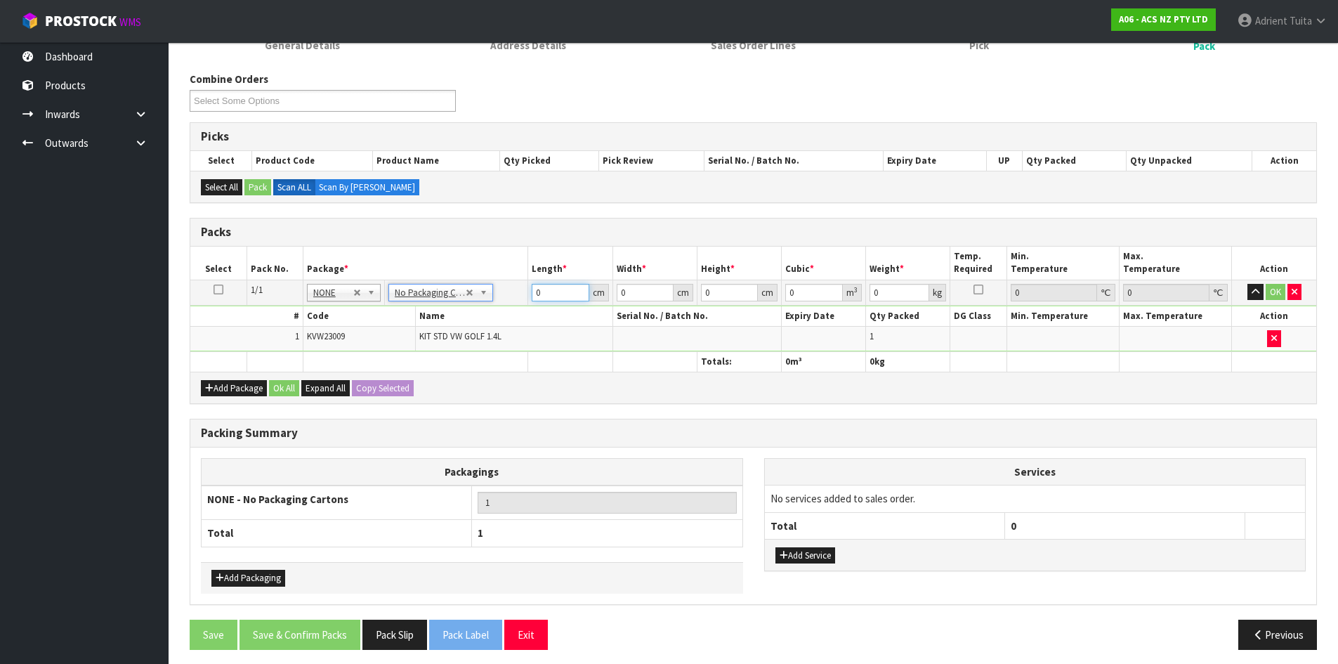
click at [537, 293] on input "0" at bounding box center [560, 293] width 57 height 18
click at [542, 292] on input "0" at bounding box center [560, 293] width 57 height 18
type input "34"
type input "32"
type input "1"
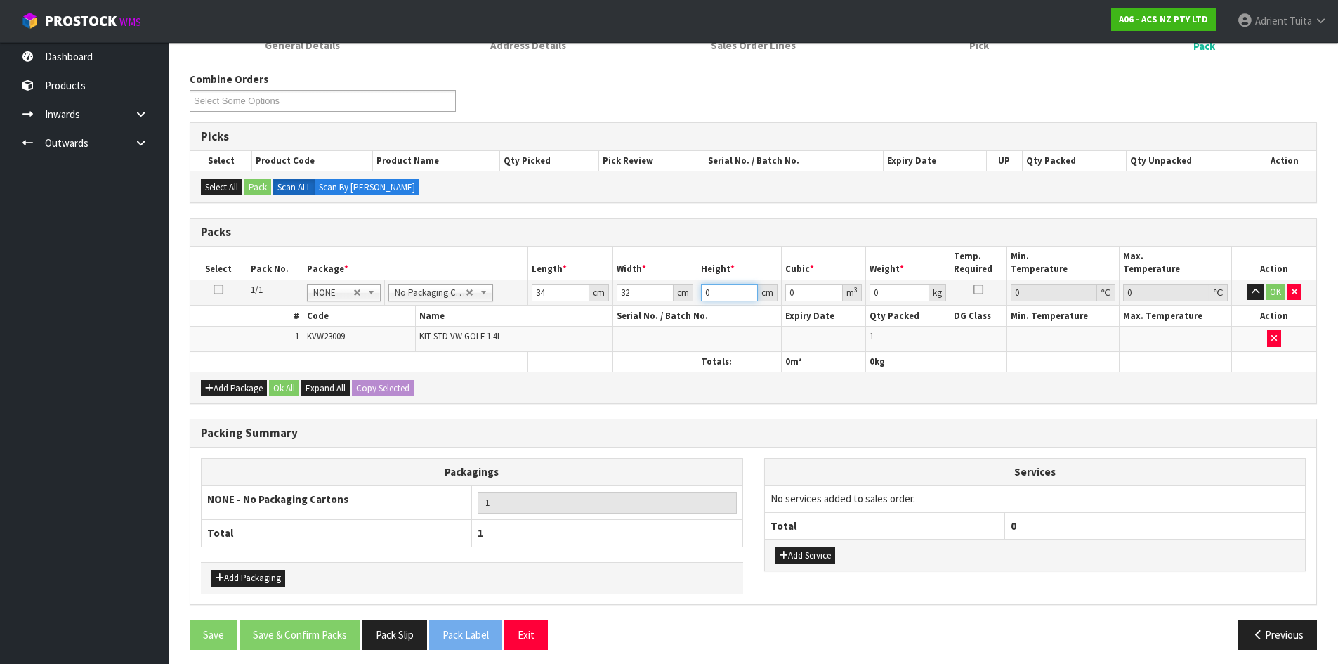
type input "0.001088"
type input "11"
type input "0.011968"
type input "11"
type input "7"
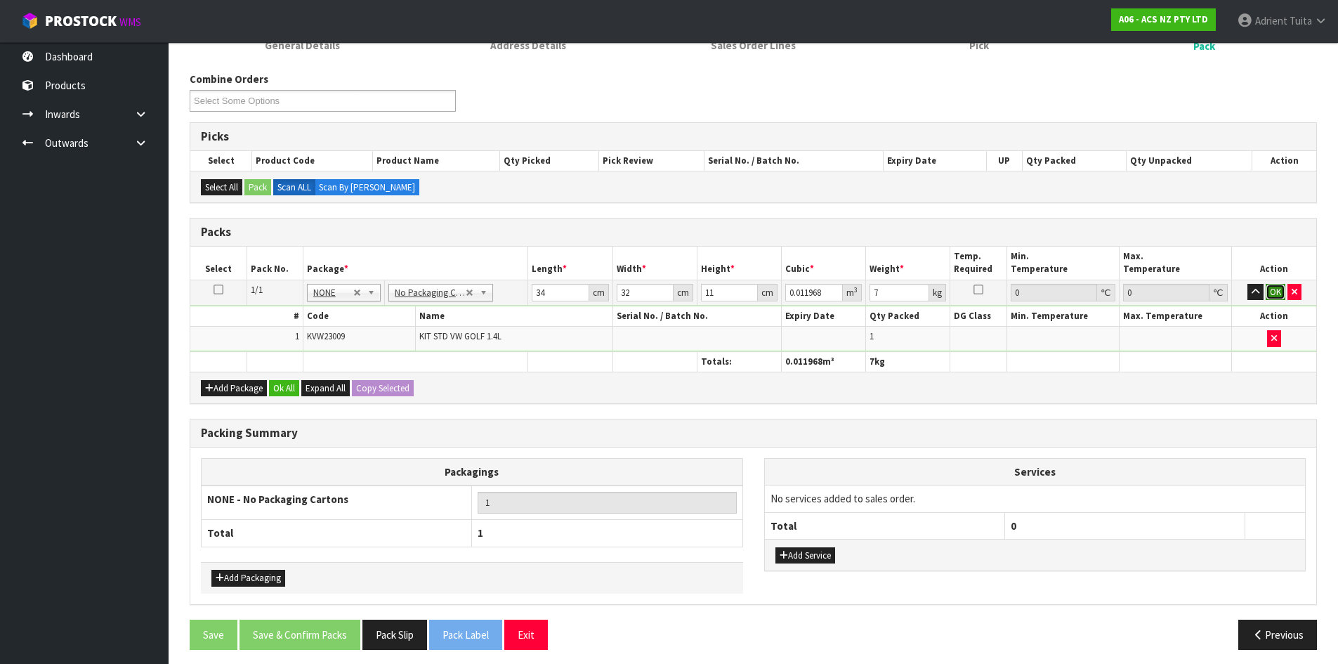
click at [1274, 288] on button "OK" at bounding box center [1276, 292] width 20 height 17
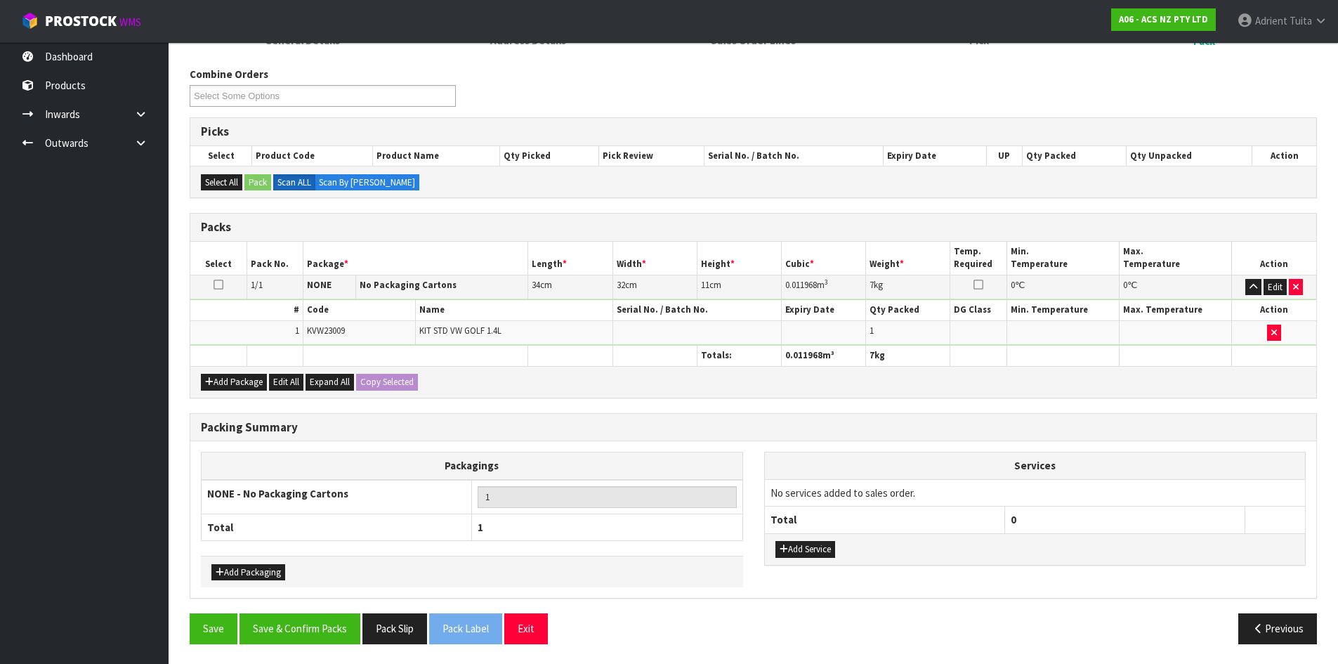
scroll to position [162, 0]
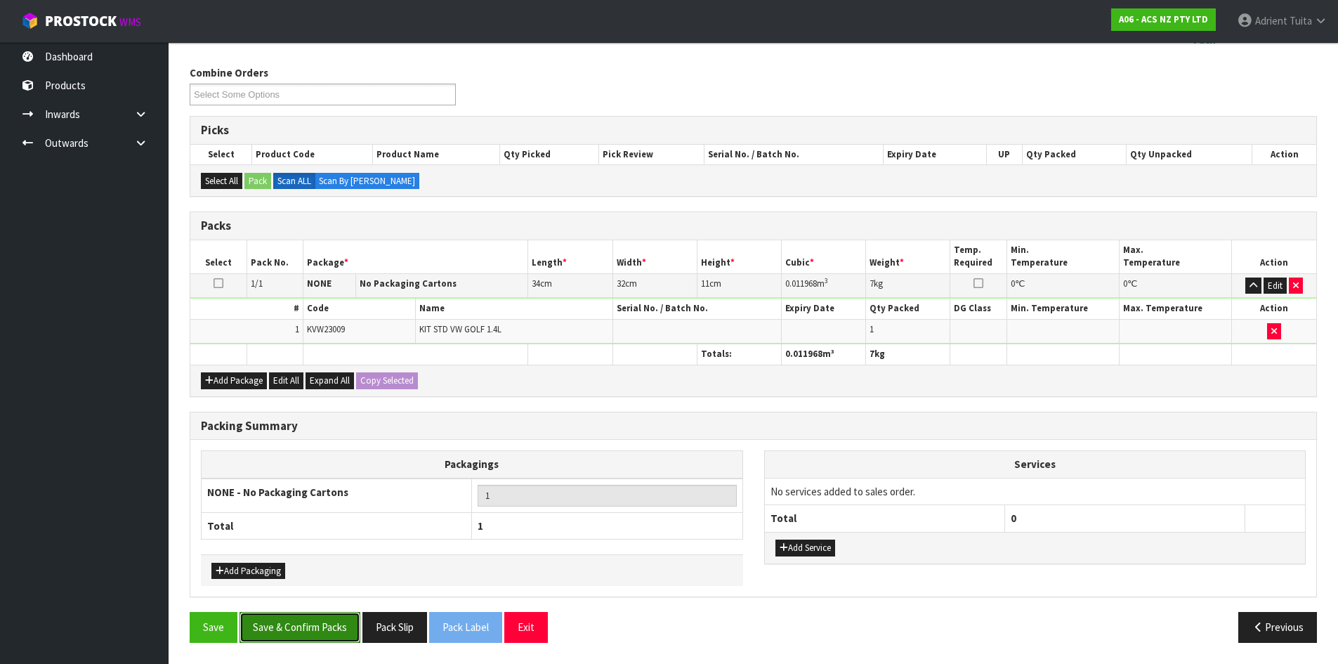
click at [315, 630] on button "Save & Confirm Packs" at bounding box center [300, 627] width 121 height 30
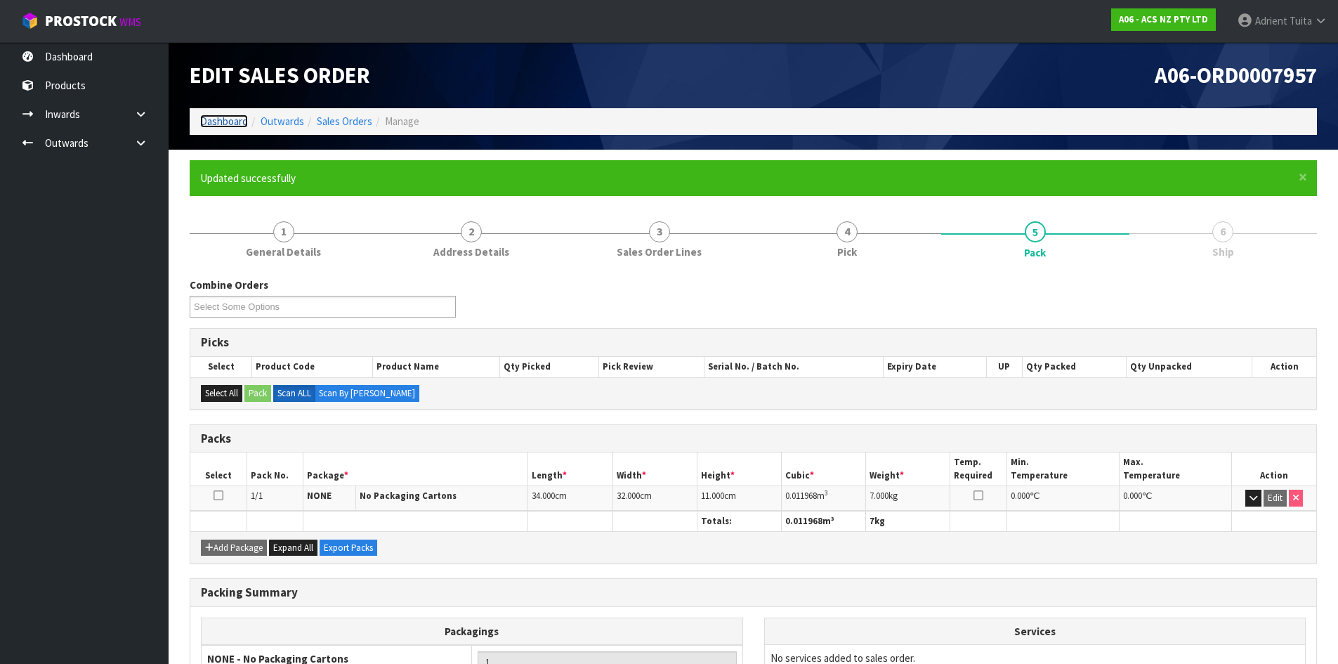
click at [236, 123] on link "Dashboard" at bounding box center [224, 121] width 48 height 13
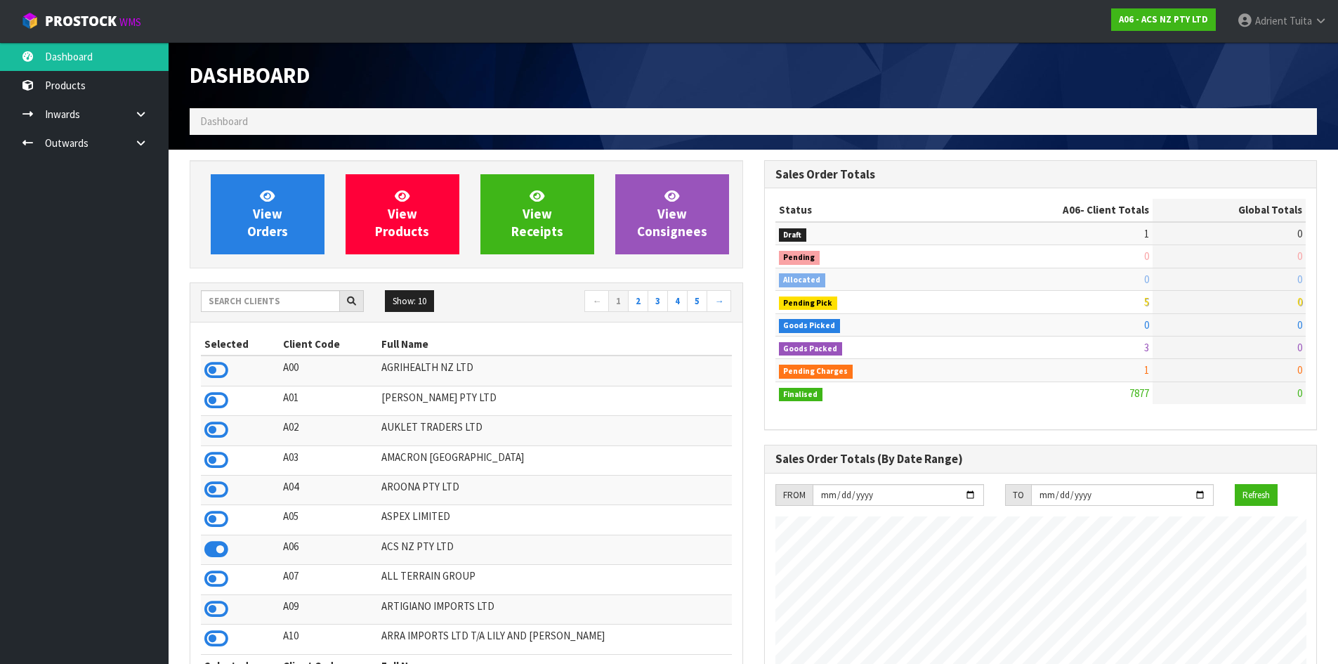
scroll to position [1064, 574]
click at [264, 285] on div "Show: 10 5 10 25 50 ← 1 2 3 4 5 →" at bounding box center [466, 302] width 552 height 39
click at [264, 292] on input "text" at bounding box center [270, 301] width 139 height 22
click at [257, 307] on input "text" at bounding box center [270, 301] width 139 height 22
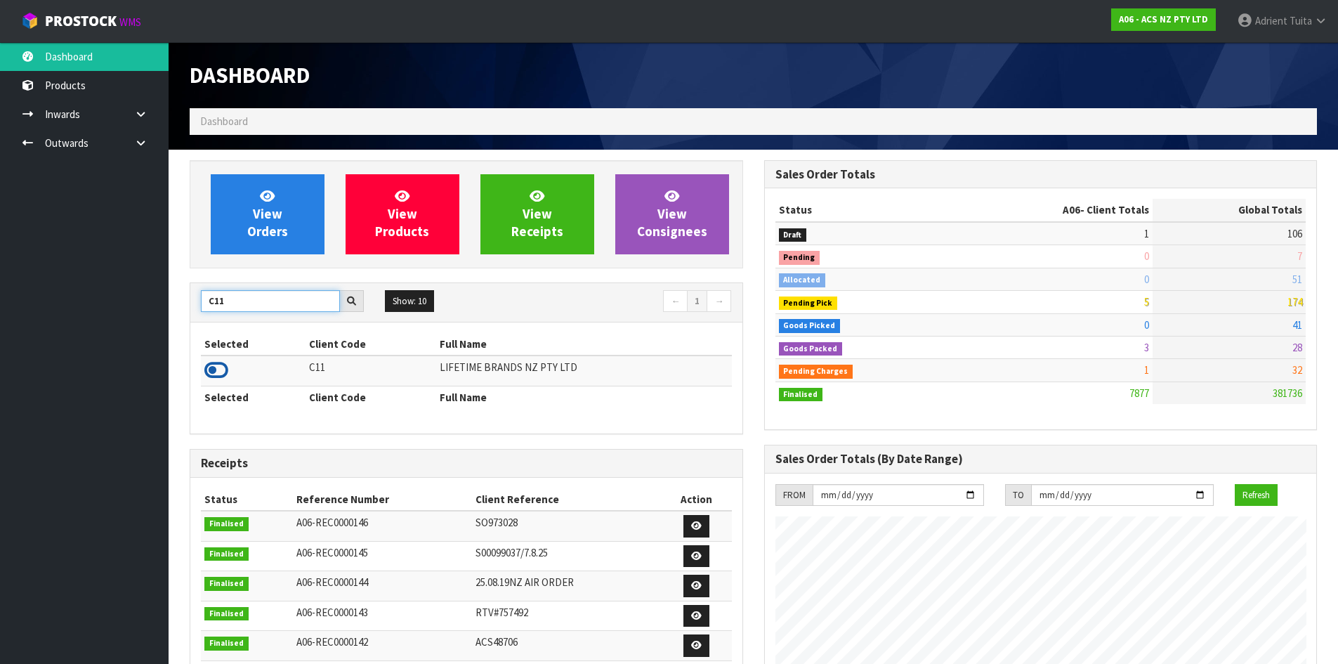
type input "C11"
click at [206, 368] on icon at bounding box center [216, 370] width 24 height 21
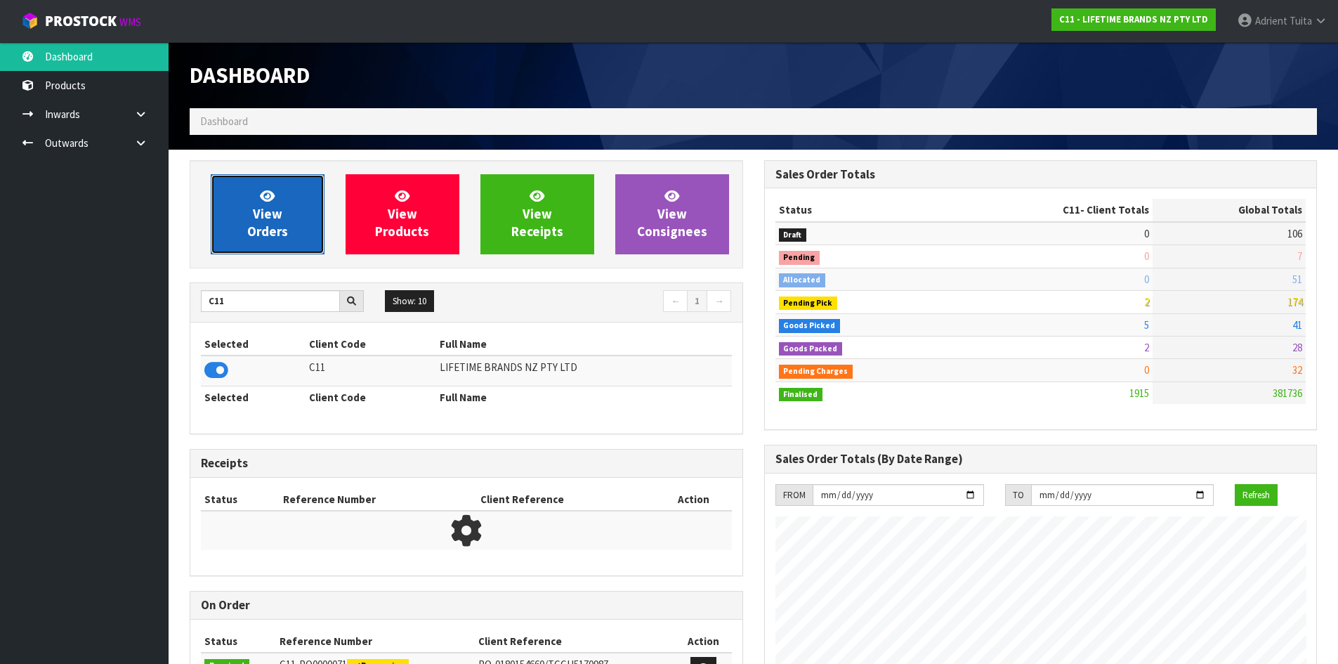
click at [252, 236] on span "View Orders" at bounding box center [267, 214] width 41 height 53
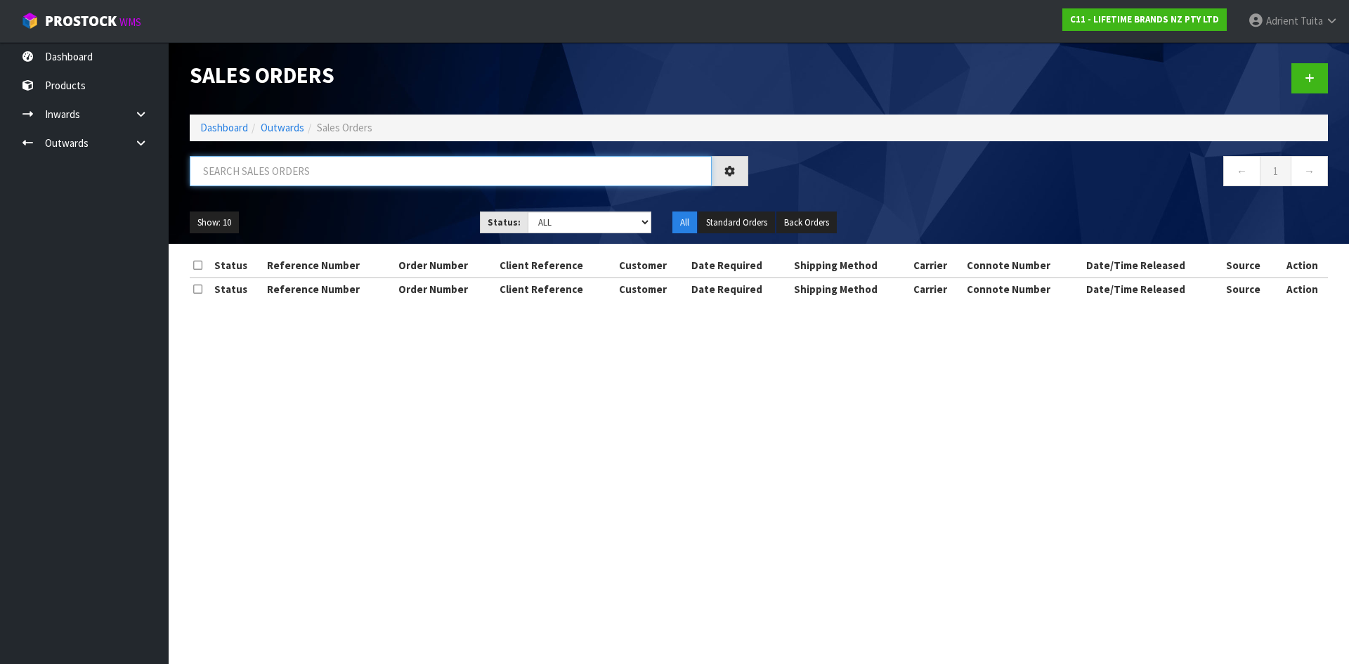
click at [285, 185] on input "text" at bounding box center [451, 171] width 522 height 30
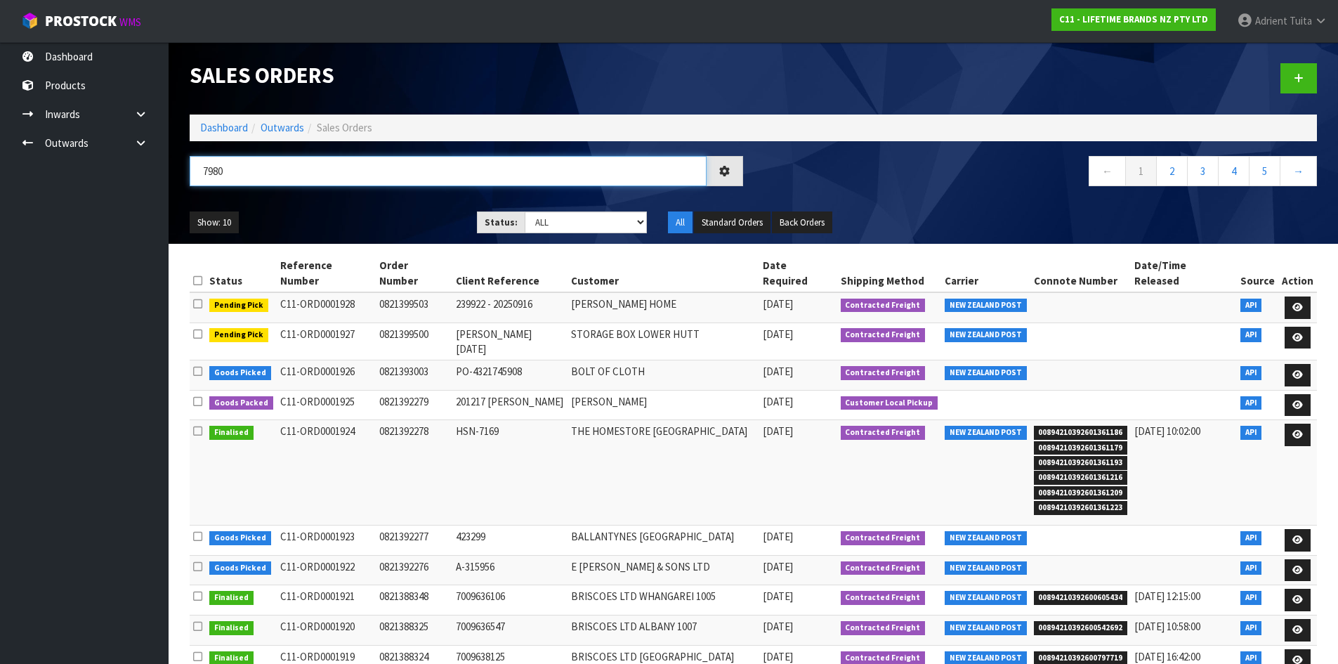
type input "7980"
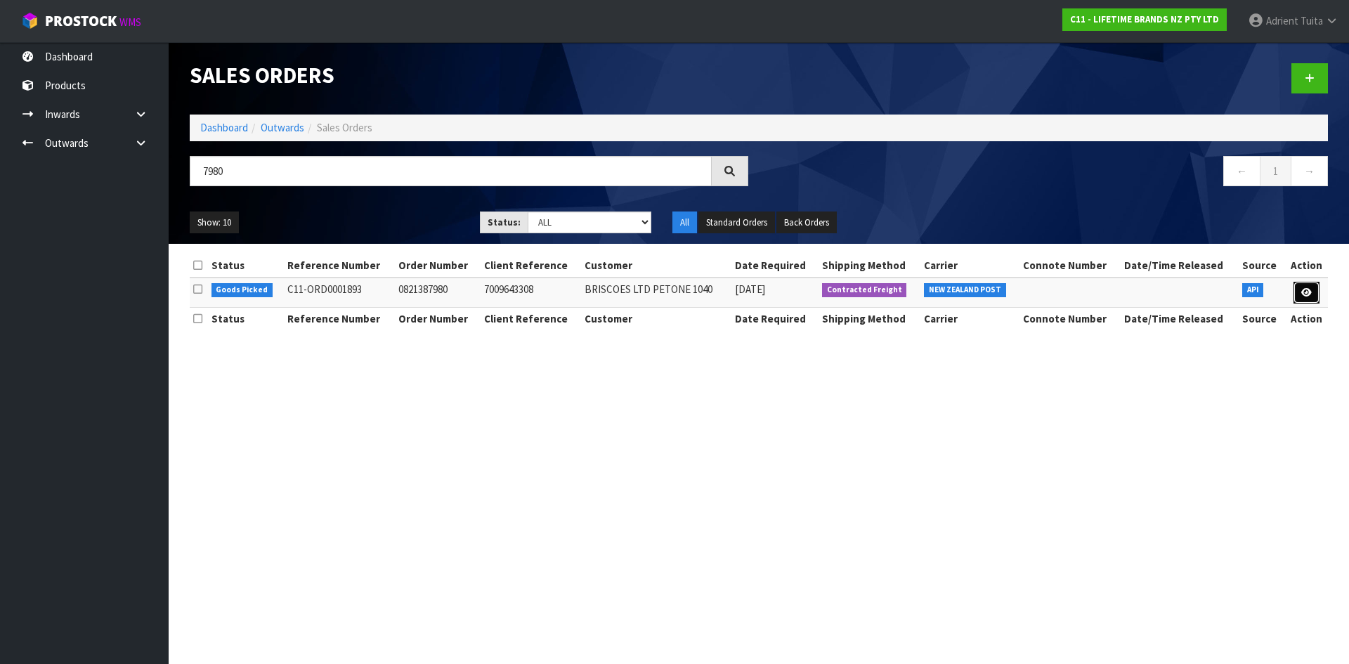
click at [1302, 293] on icon at bounding box center [1306, 292] width 11 height 9
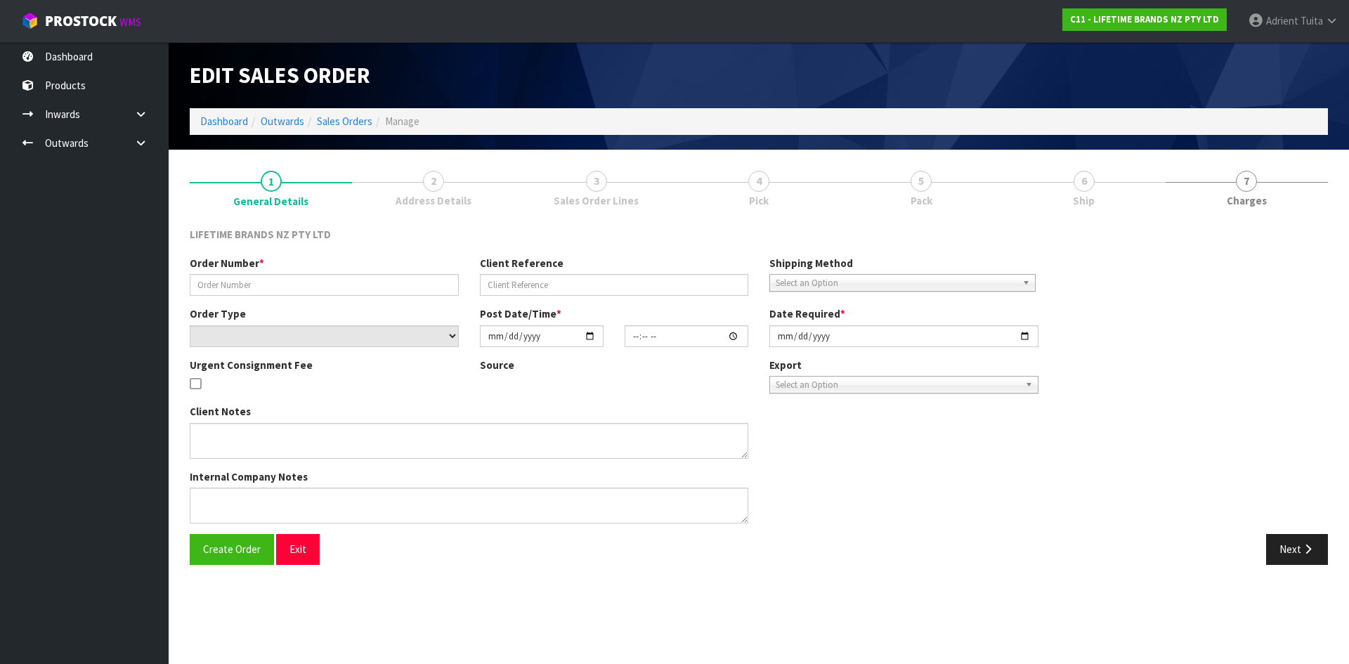
type input "0821387980"
type input "7009643308"
select select "number:0"
type input "[DATE]"
type input "09:34:01.000"
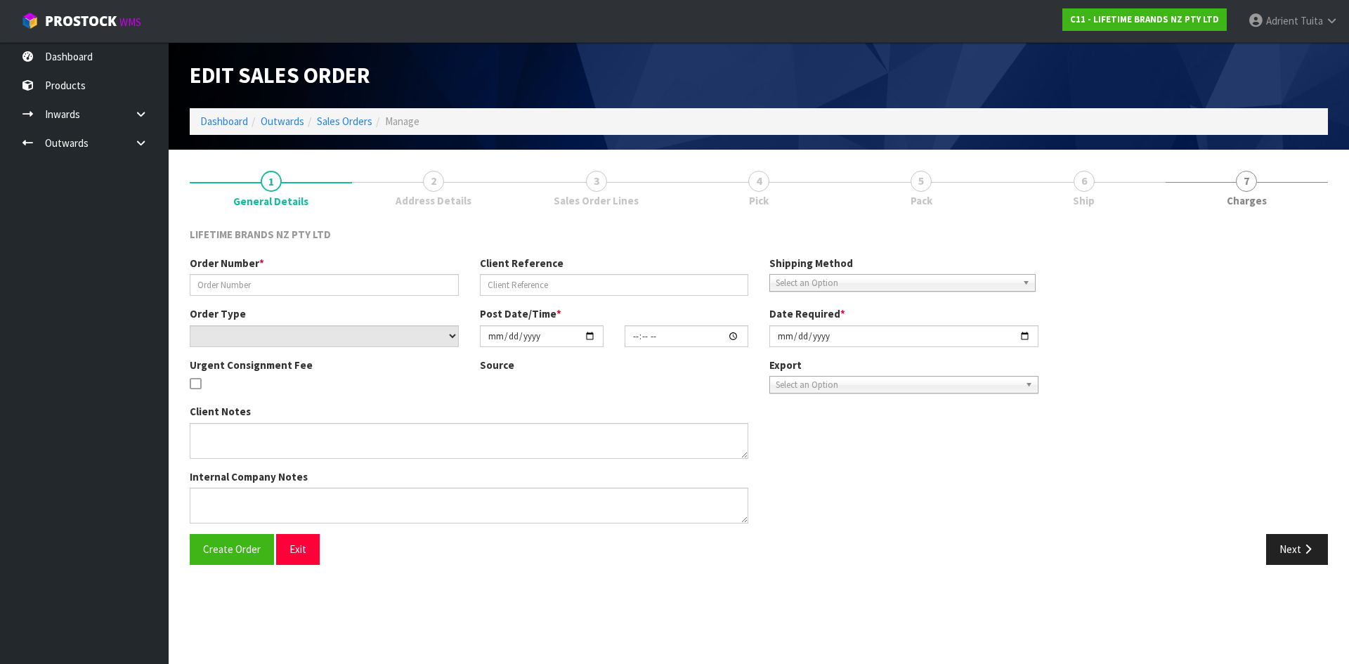
type input "[DATE]"
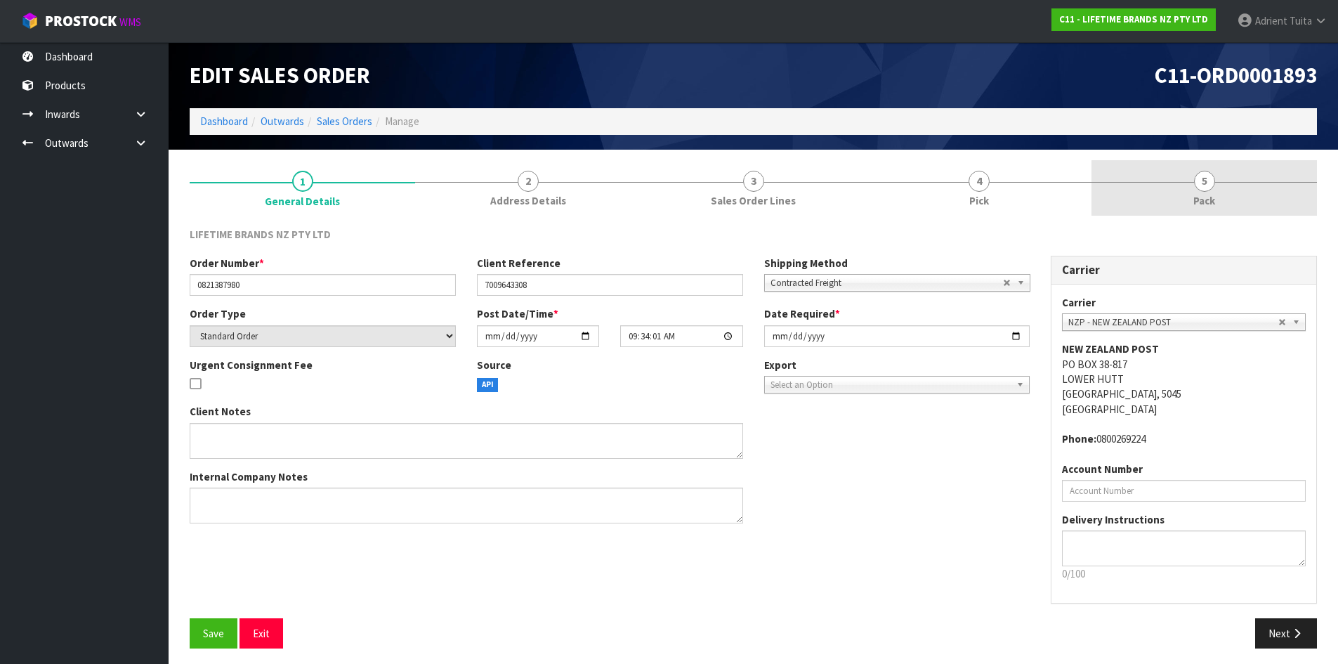
click at [1250, 188] on link "5 Pack" at bounding box center [1205, 187] width 226 height 55
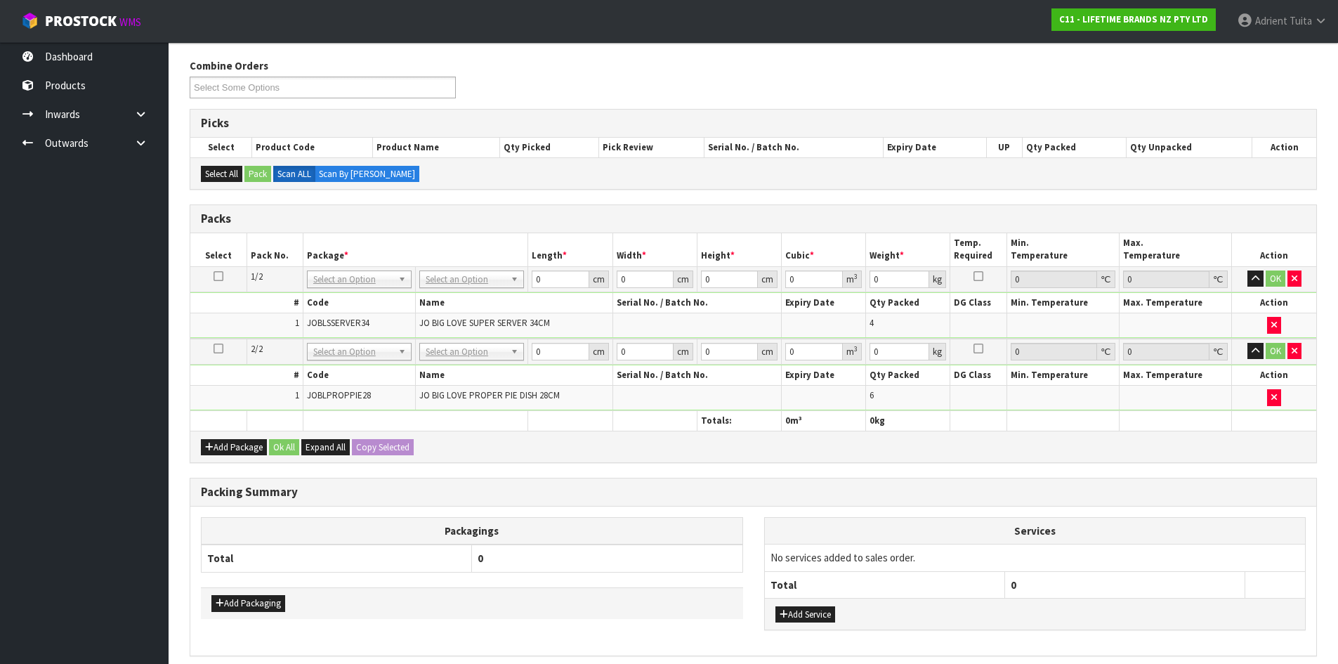
scroll to position [228, 0]
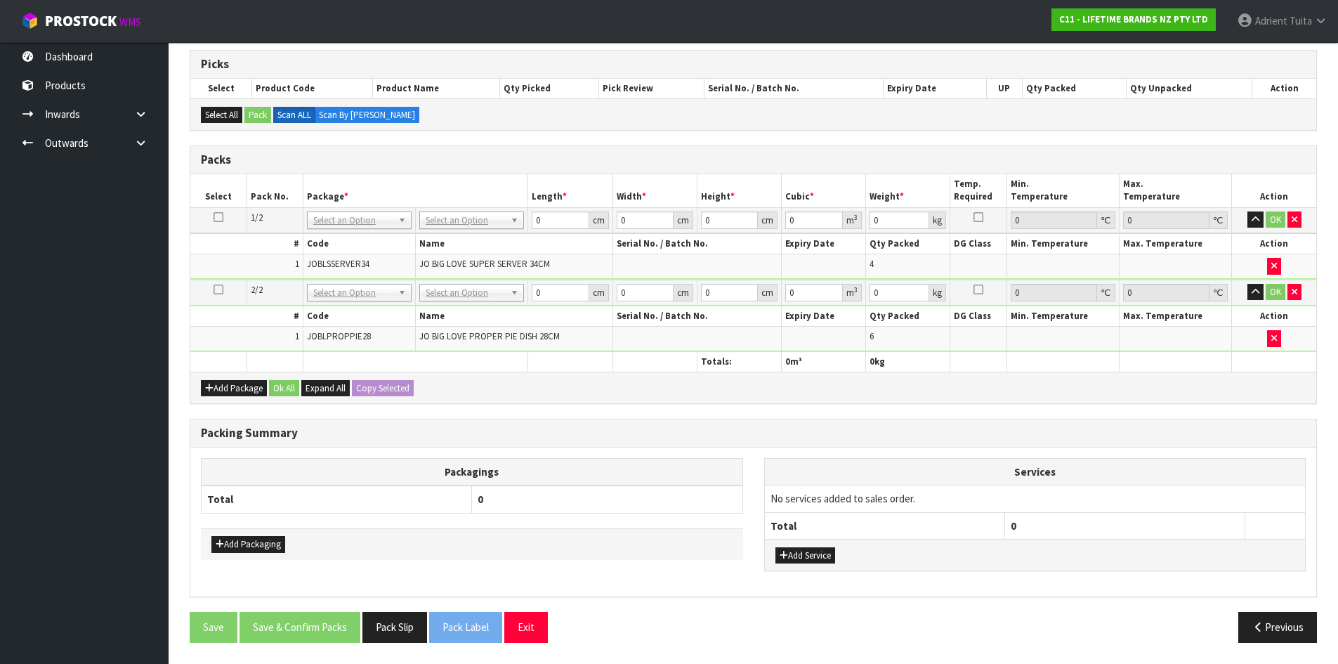
drag, startPoint x: 475, startPoint y: 209, endPoint x: 469, endPoint y: 231, distance: 23.2
click at [474, 211] on td "No Packaging Cartons PLT GEN120 (1200 X 1000) PLT ONE WAY SKID CHEP HIRE PALLET…" at bounding box center [472, 219] width 112 height 25
drag, startPoint x: 469, startPoint y: 231, endPoint x: 466, endPoint y: 259, distance: 28.2
click at [469, 233] on tbody "1/2 NONE 007-001 007-002 007-004 007-009 007-013 007-014 007-015 007-017 007-01…" at bounding box center [753, 243] width 1126 height 72
click at [471, 234] on th "Name" at bounding box center [514, 244] width 197 height 20
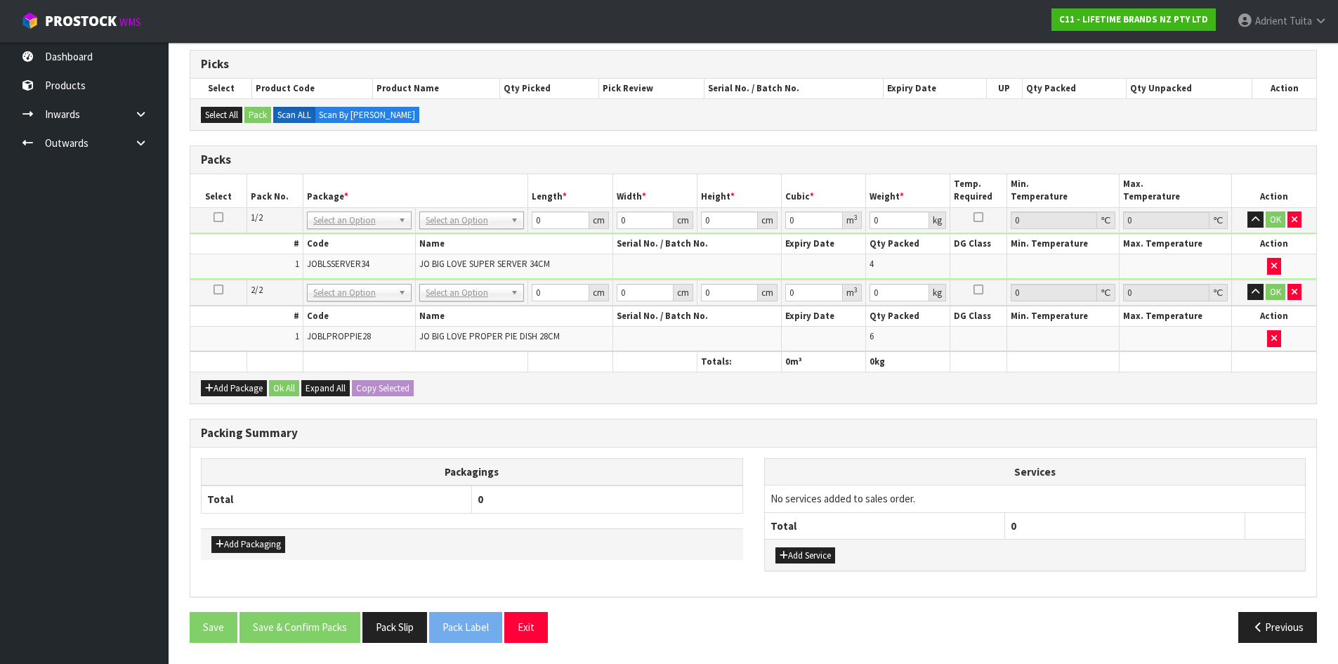
drag, startPoint x: 470, startPoint y: 222, endPoint x: 468, endPoint y: 247, distance: 25.4
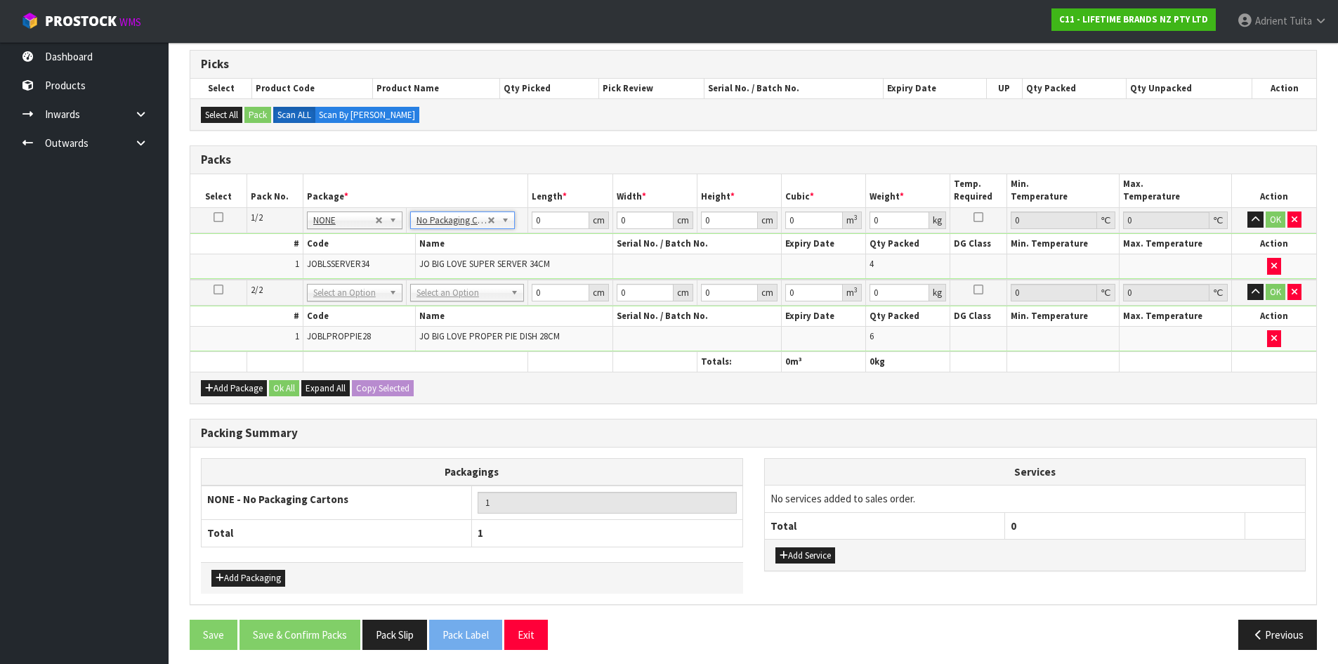
drag, startPoint x: 462, startPoint y: 284, endPoint x: 460, endPoint y: 317, distance: 33.0
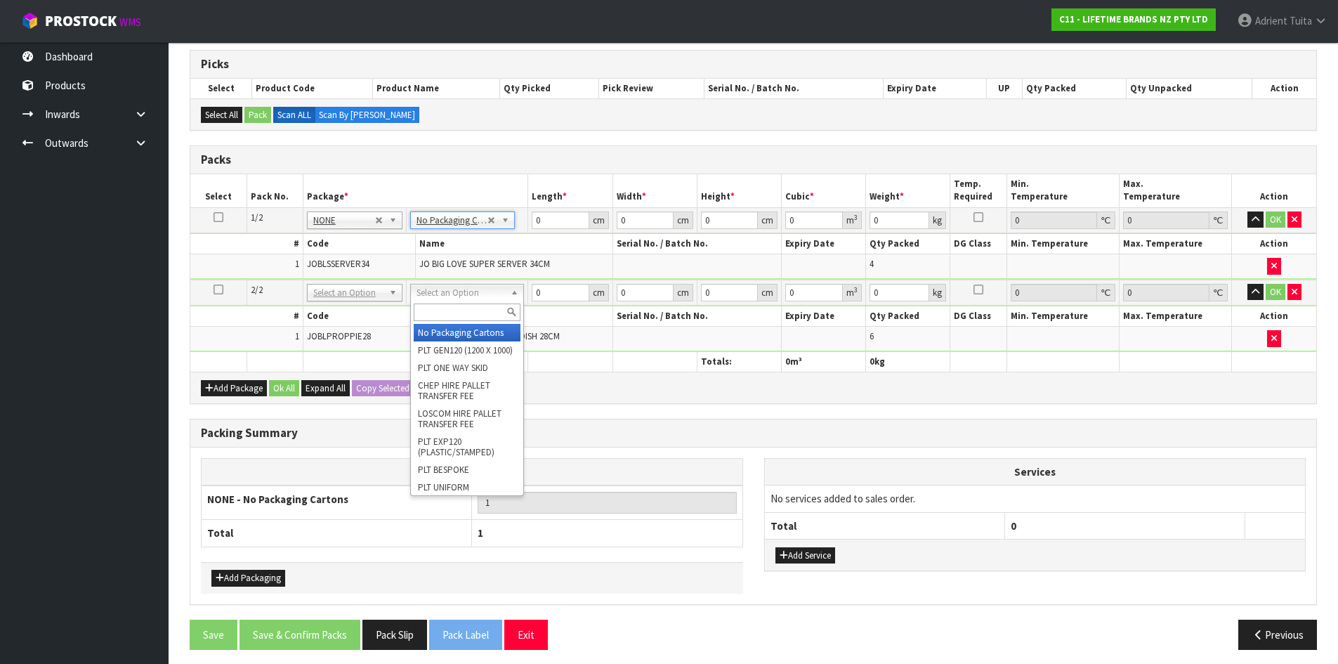
type input "2"
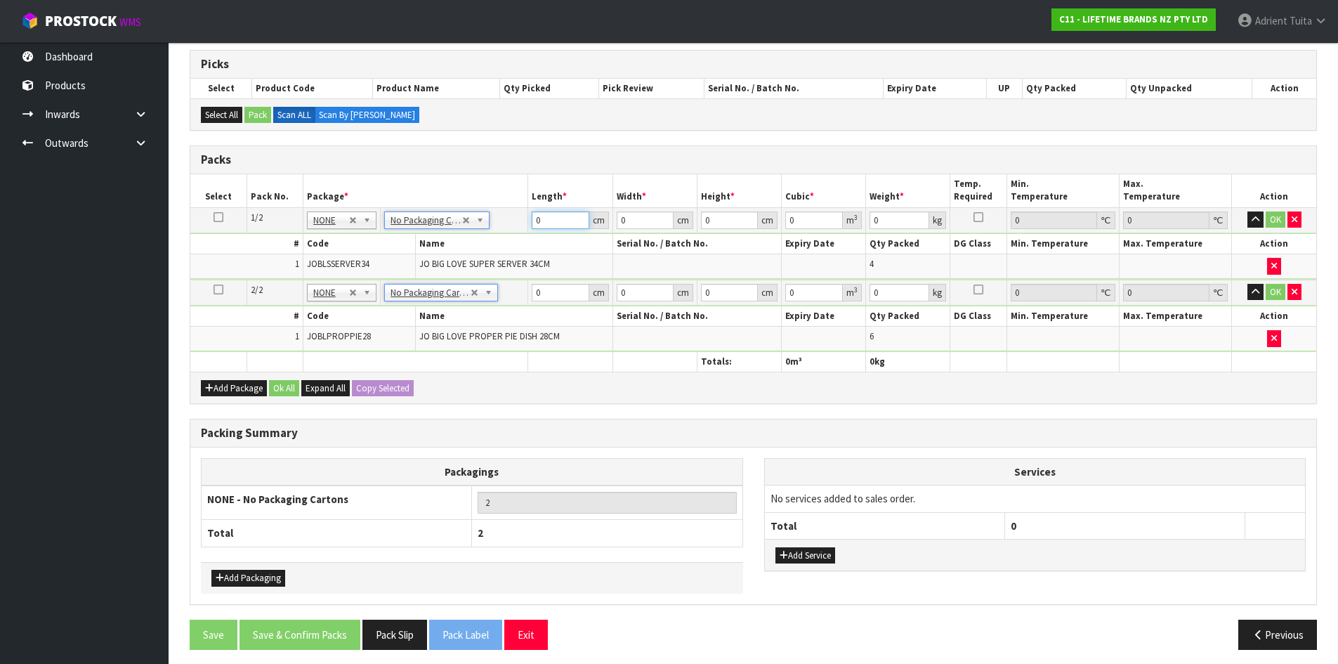
click at [554, 214] on input "0" at bounding box center [560, 220] width 57 height 18
type input "44"
type input "4"
type input "0.007744"
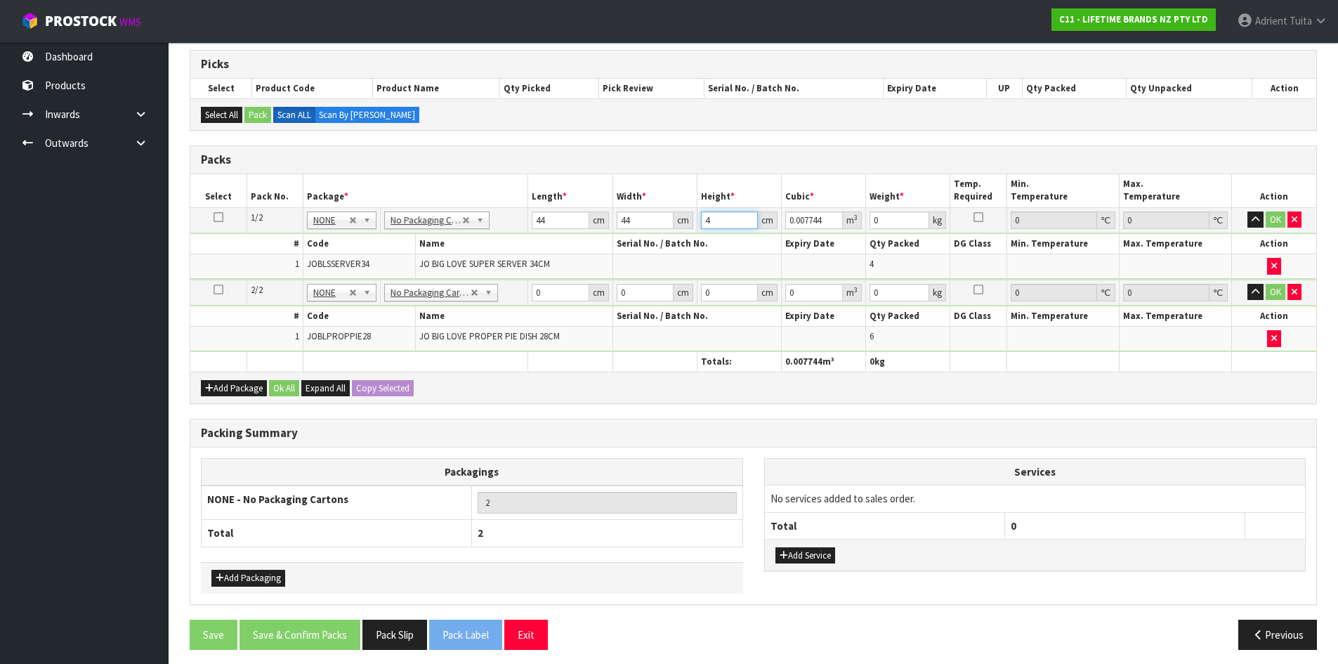
type input "40"
type input "0.07744"
type input "40"
type input "11"
click at [560, 277] on td "JO BIG LOVE SUPER SERVER 34CM" at bounding box center [514, 266] width 197 height 24
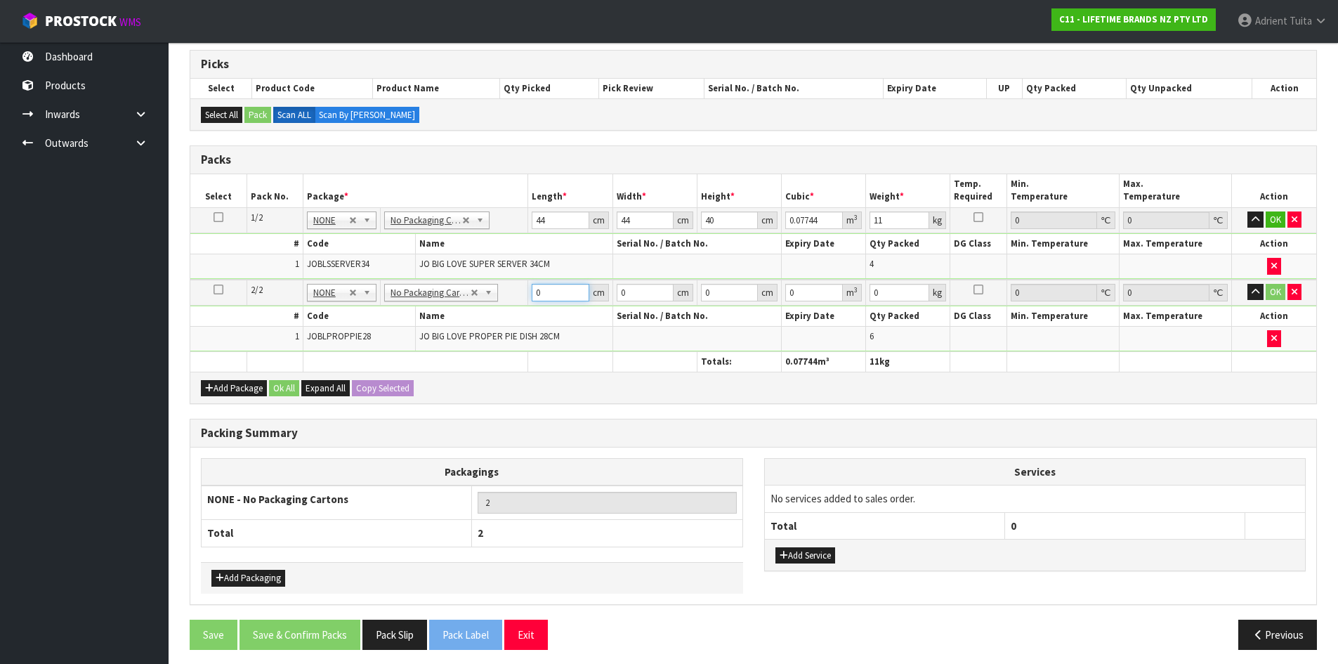
click at [560, 285] on input "0" at bounding box center [560, 293] width 57 height 18
type input "68"
type input "35"
type input "3"
type input "0.00714"
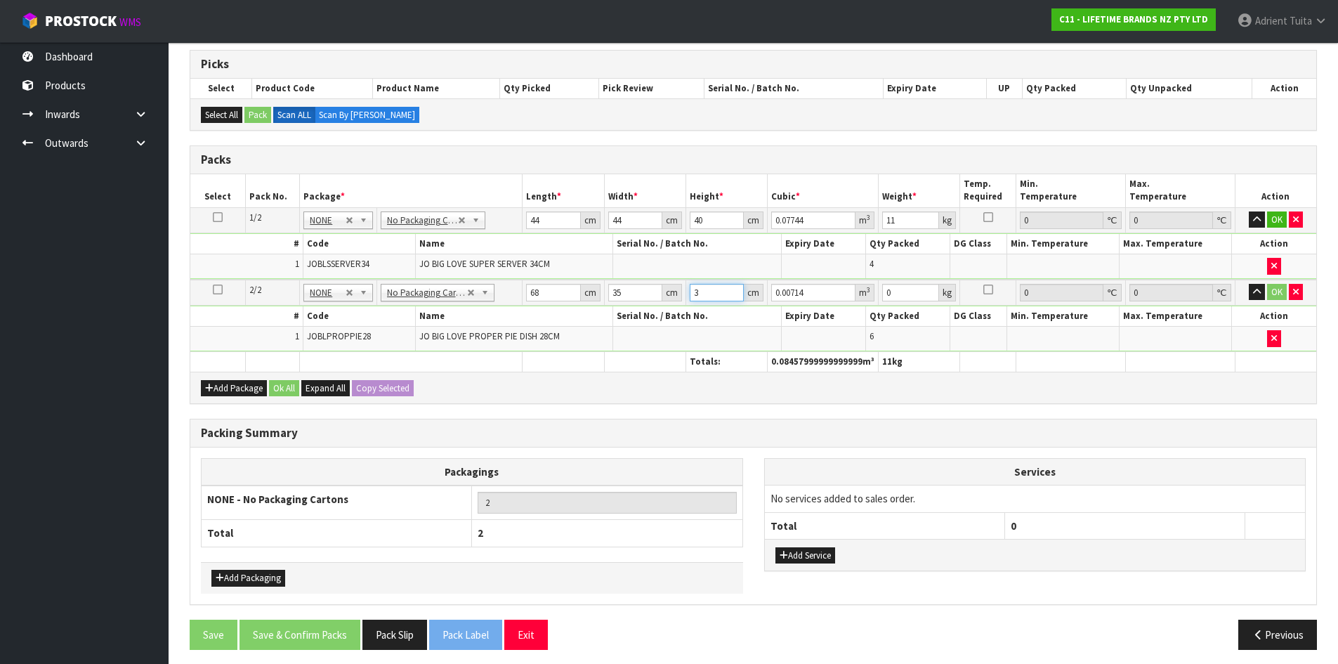
type input "32"
type input "0.07616"
type input "32"
type input "12"
click at [1278, 223] on button "OK" at bounding box center [1277, 219] width 20 height 17
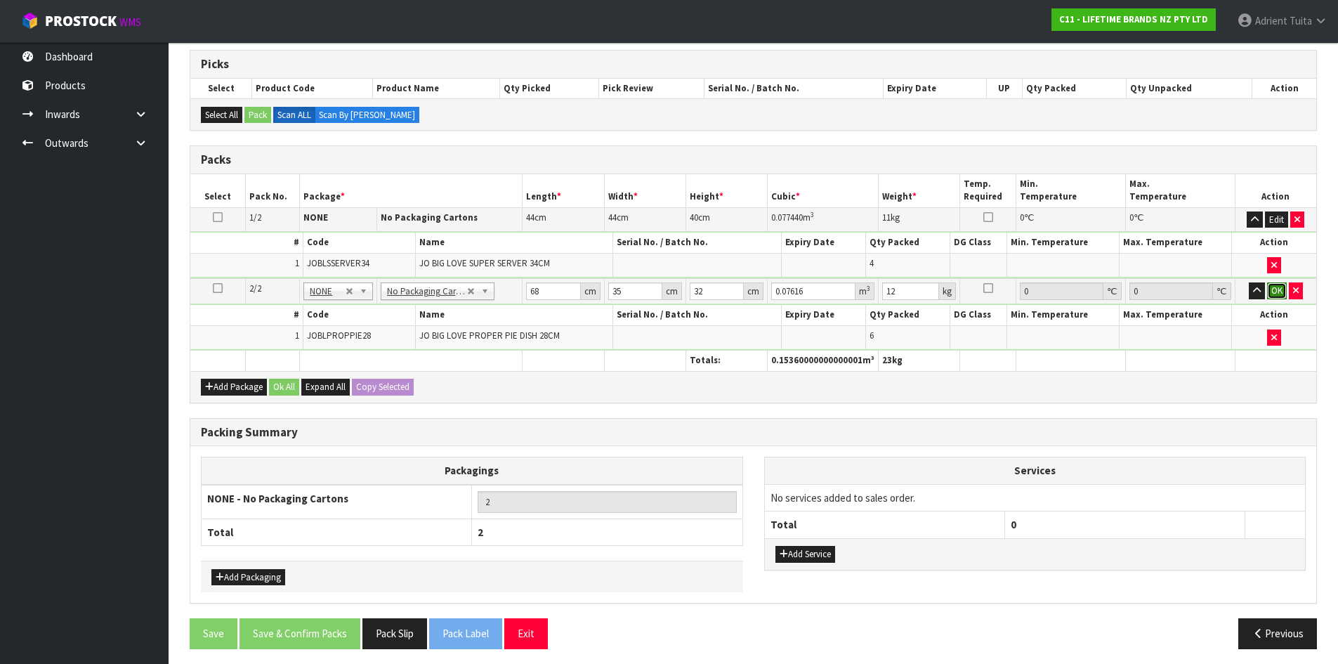
click at [1272, 291] on button "OK" at bounding box center [1277, 290] width 20 height 17
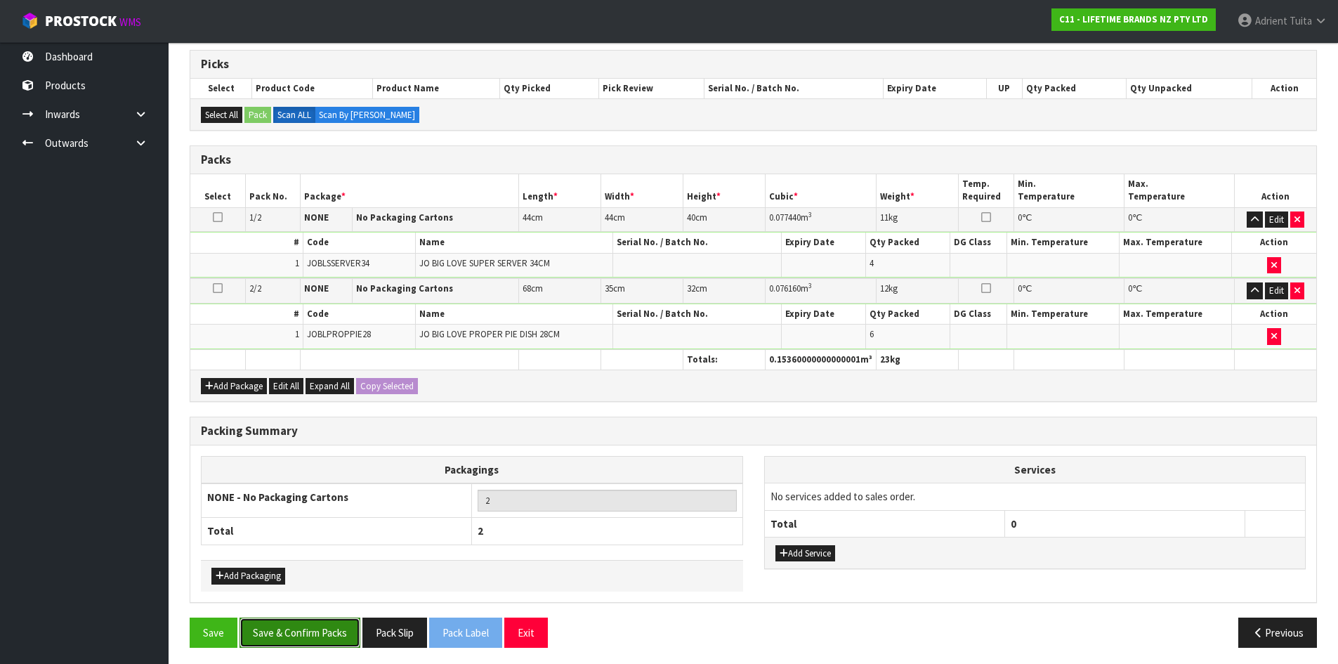
click at [273, 636] on button "Save & Confirm Packs" at bounding box center [300, 633] width 121 height 30
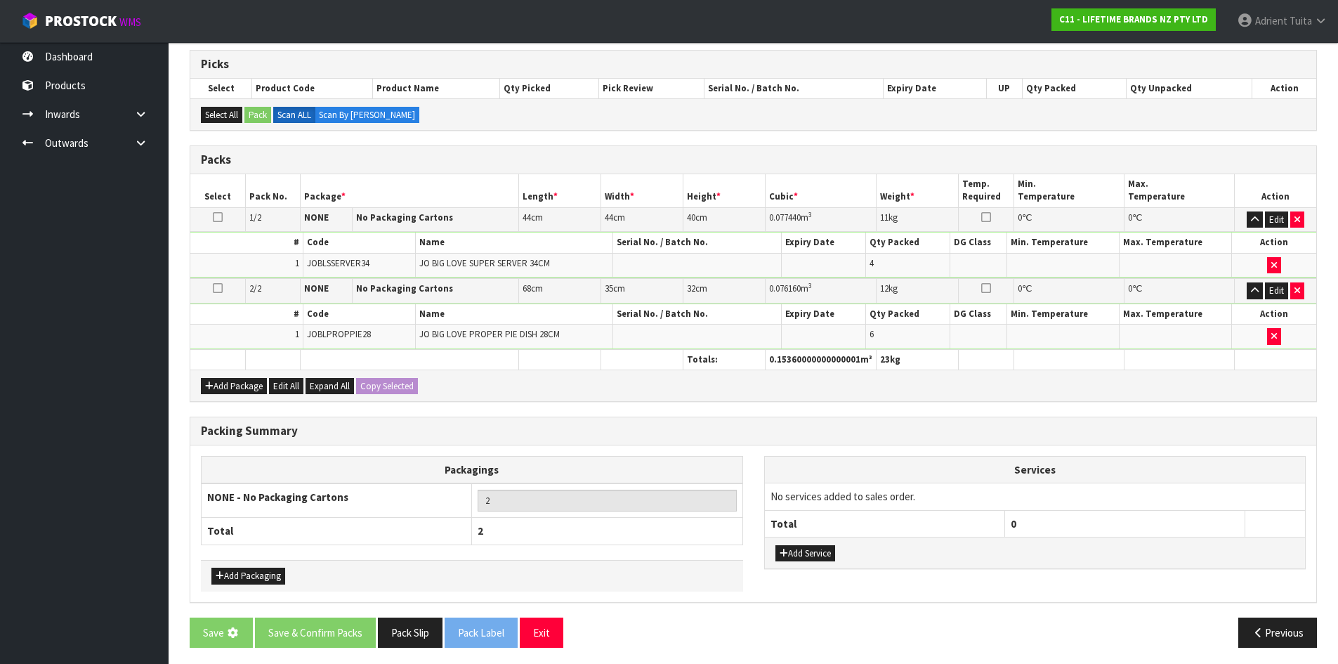
scroll to position [0, 0]
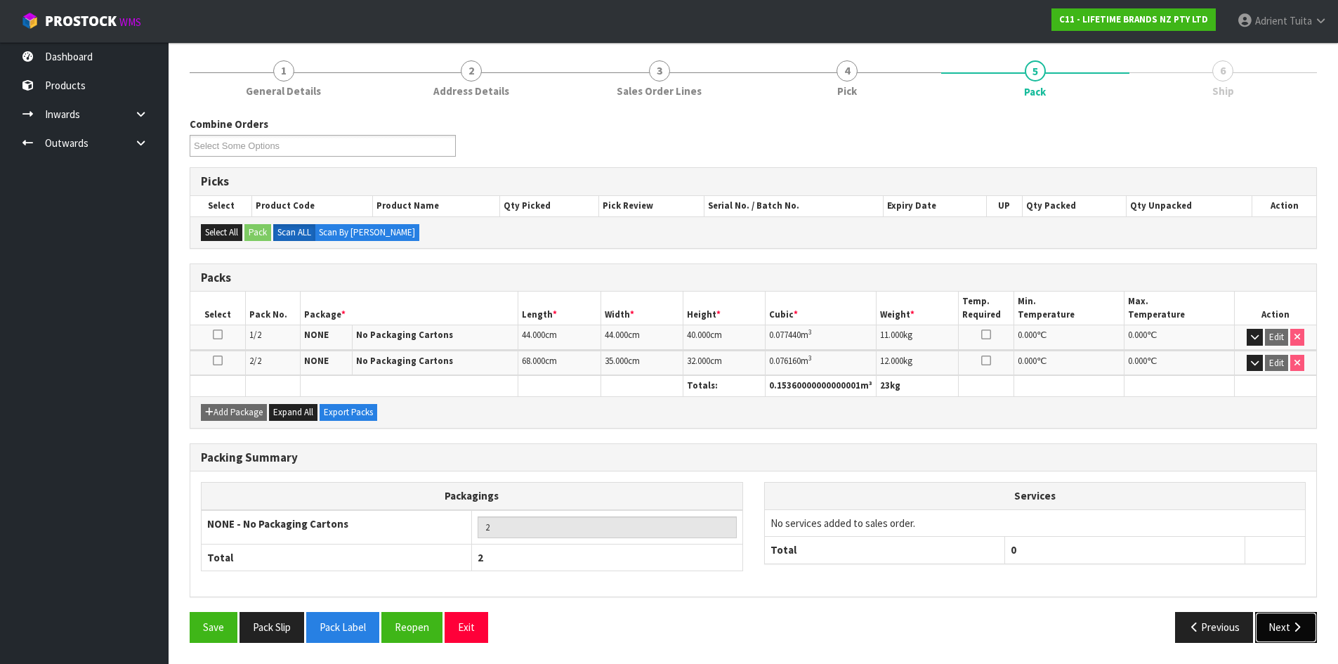
click at [1297, 628] on icon "button" at bounding box center [1297, 627] width 13 height 11
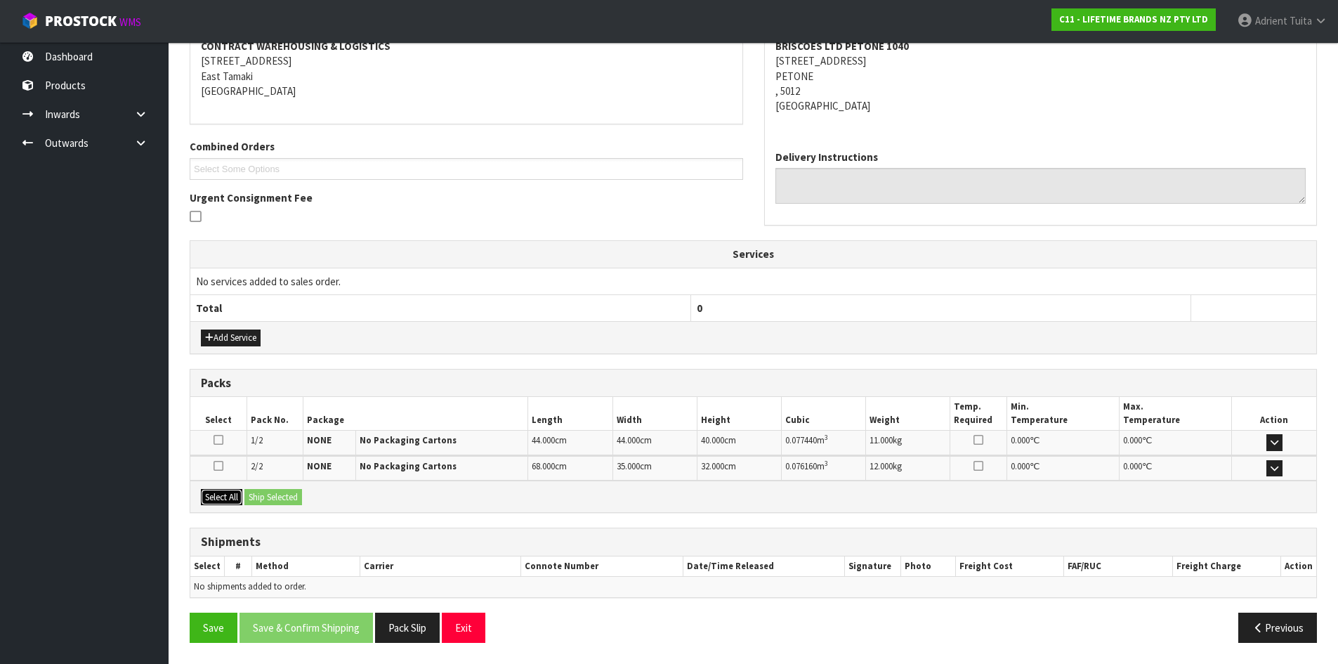
click at [233, 492] on button "Select All" at bounding box center [221, 497] width 41 height 17
click at [251, 490] on button "Ship Selected" at bounding box center [273, 497] width 58 height 17
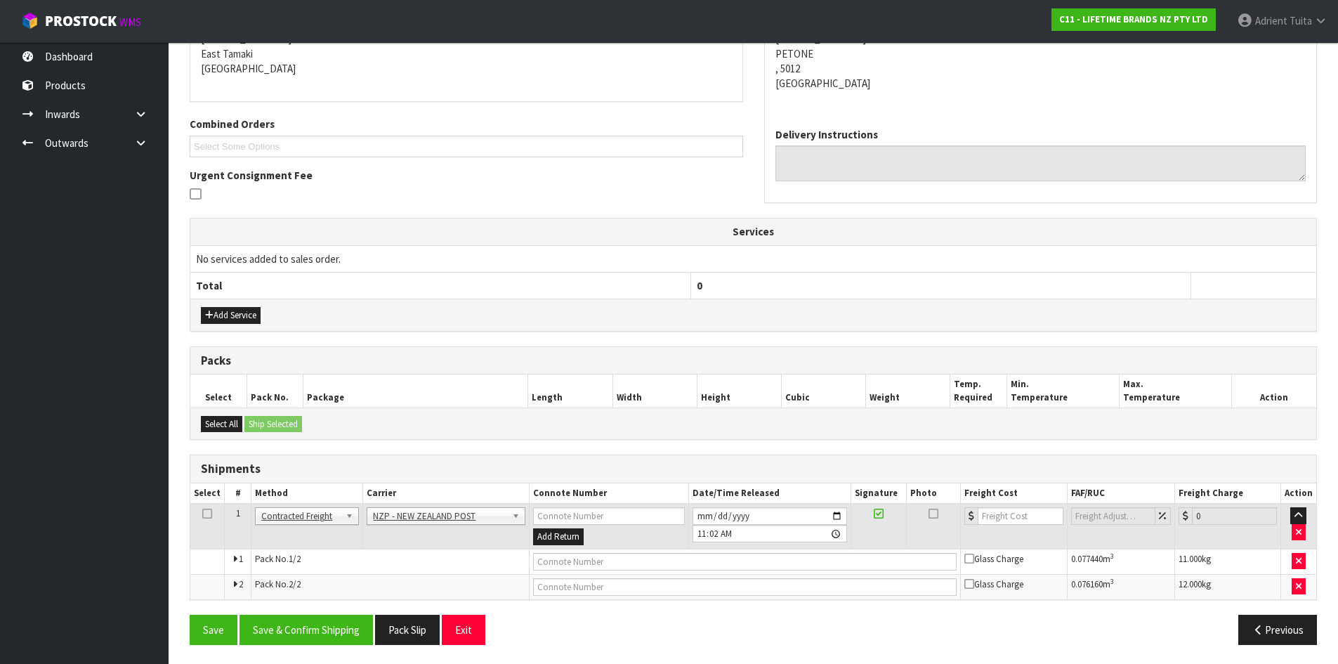
scroll to position [303, 0]
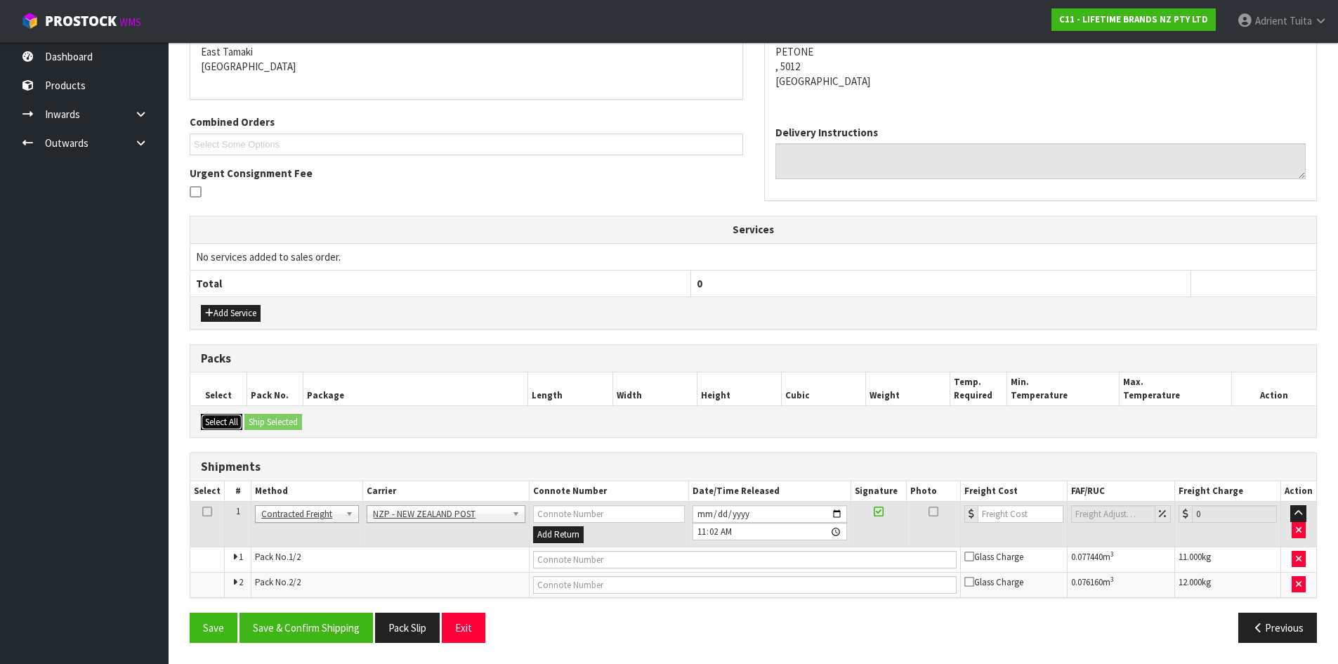
click at [224, 414] on button "Select All" at bounding box center [221, 422] width 41 height 17
click at [230, 313] on button "Add Service" at bounding box center [231, 313] width 60 height 17
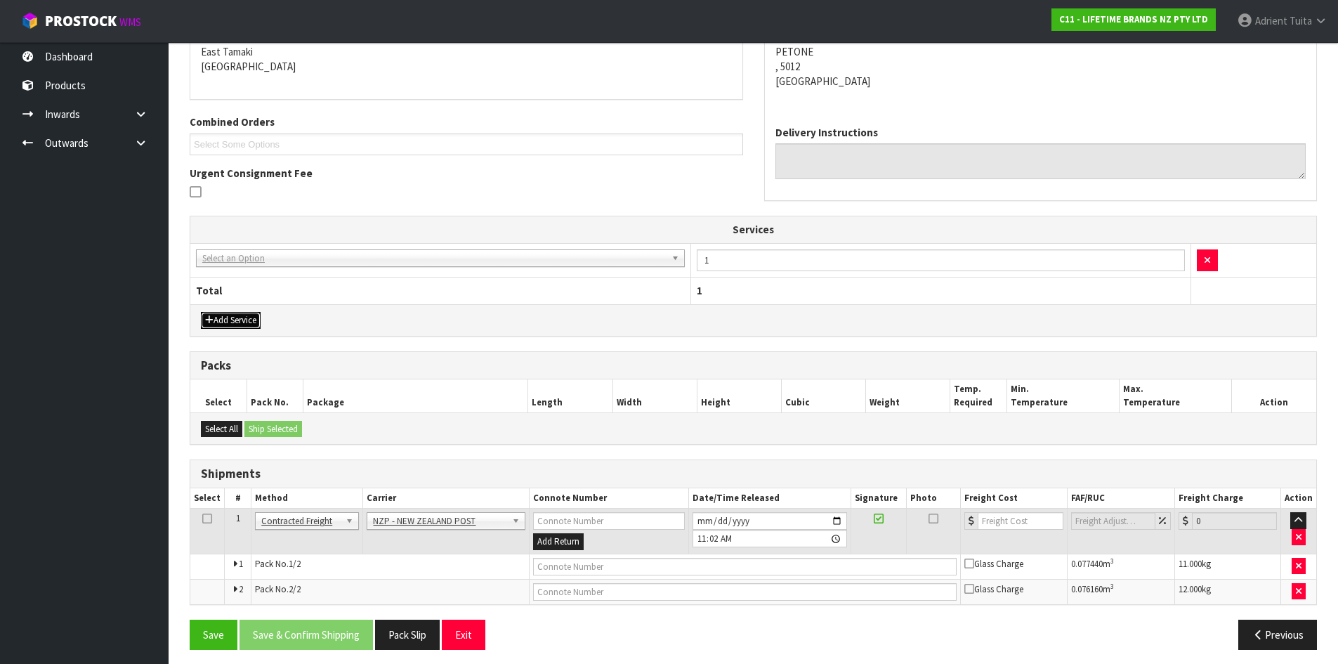
drag, startPoint x: 248, startPoint y: 261, endPoint x: 247, endPoint y: 272, distance: 10.6
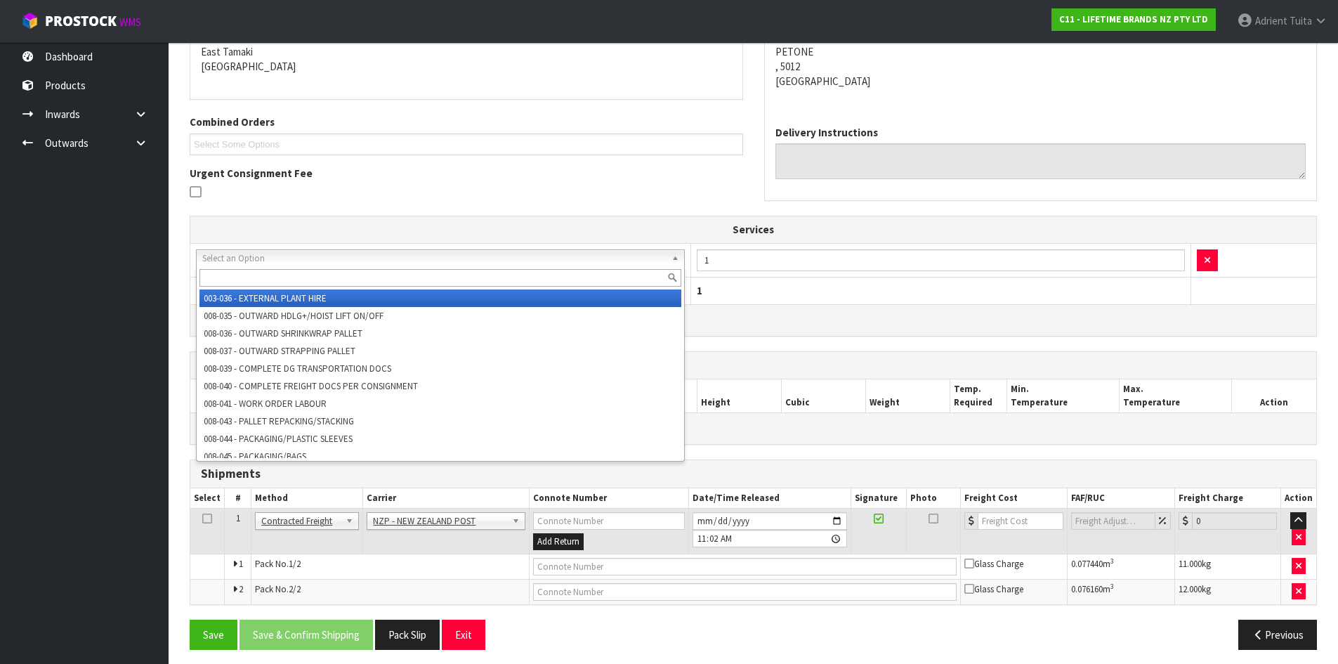
click at [247, 272] on input "text" at bounding box center [441, 278] width 482 height 18
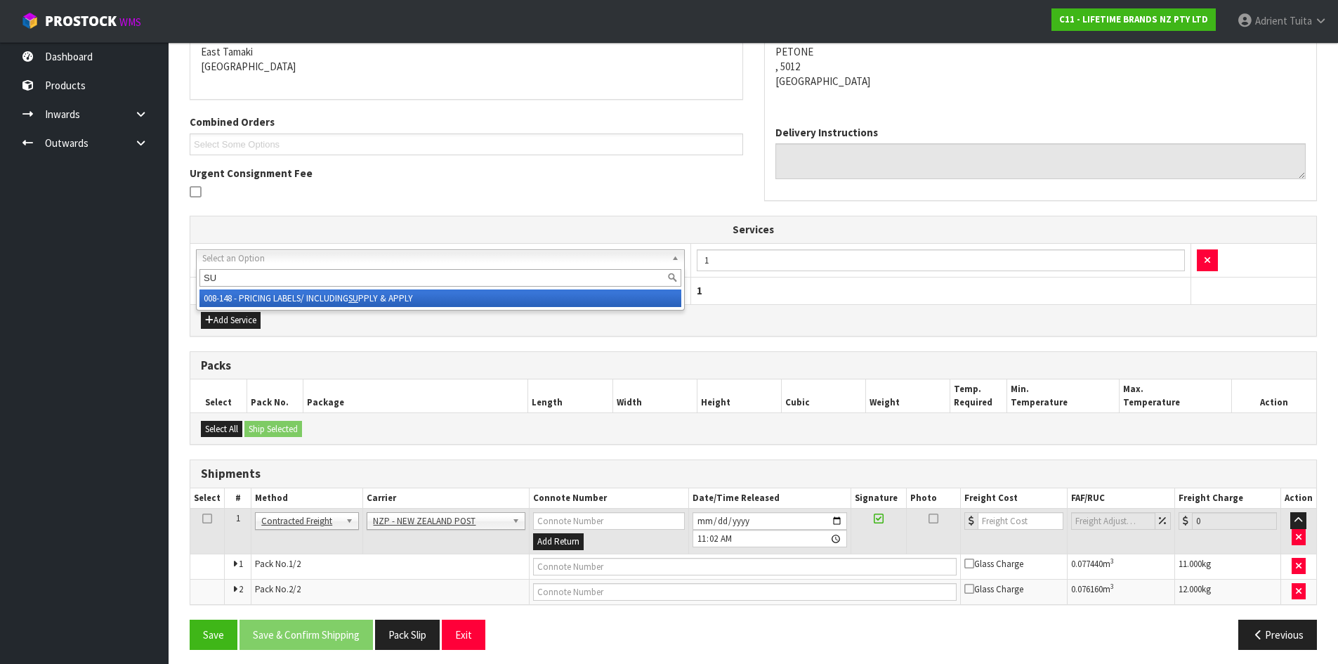
type input "SU"
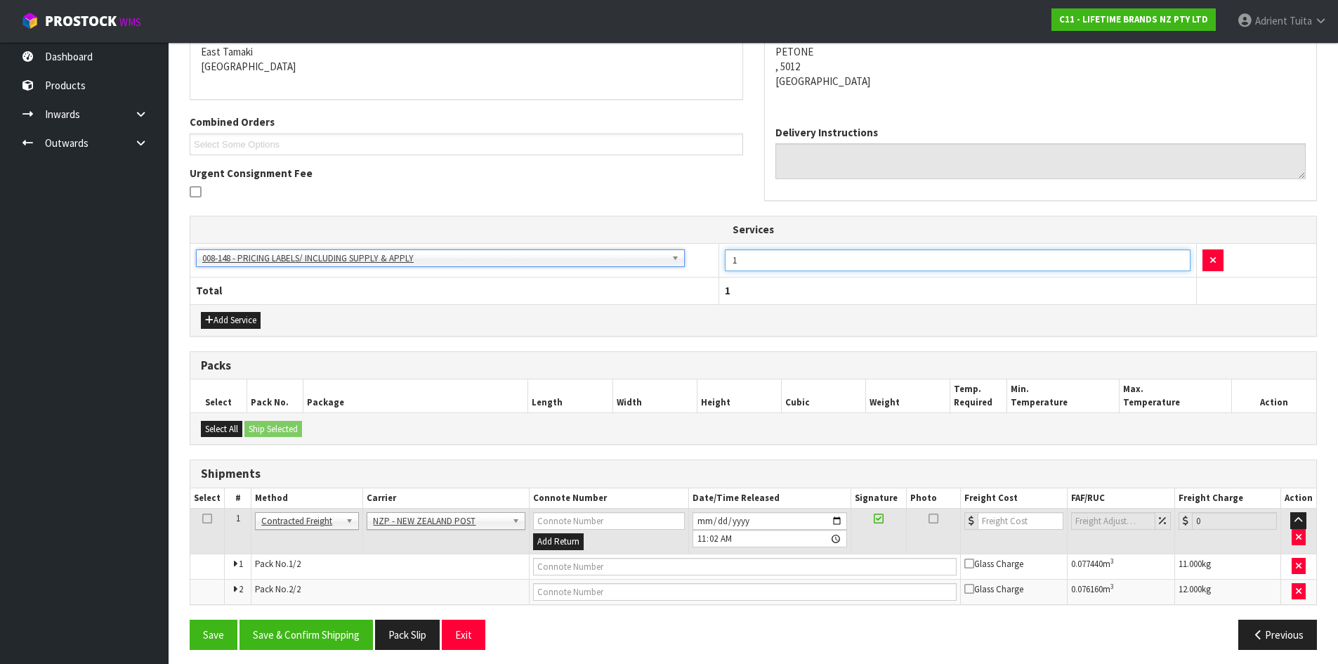
click at [763, 260] on input "1" at bounding box center [958, 260] width 466 height 22
type input "10"
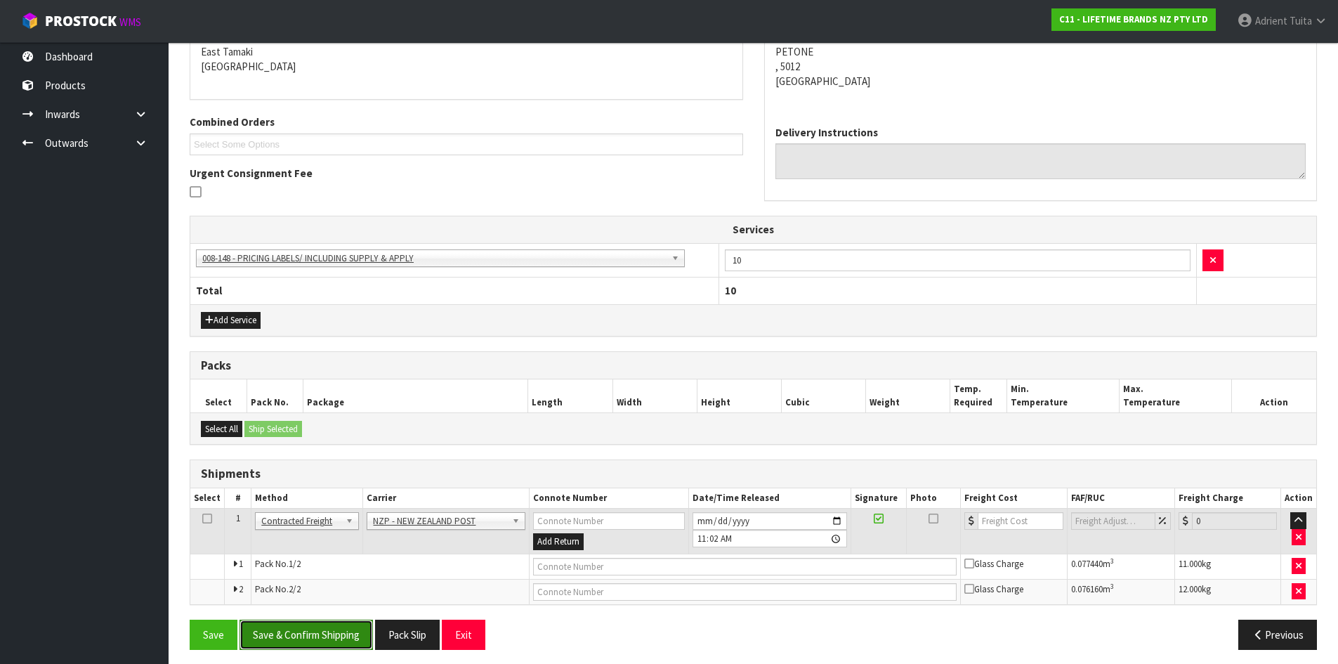
click at [330, 636] on button "Save & Confirm Shipping" at bounding box center [306, 635] width 133 height 30
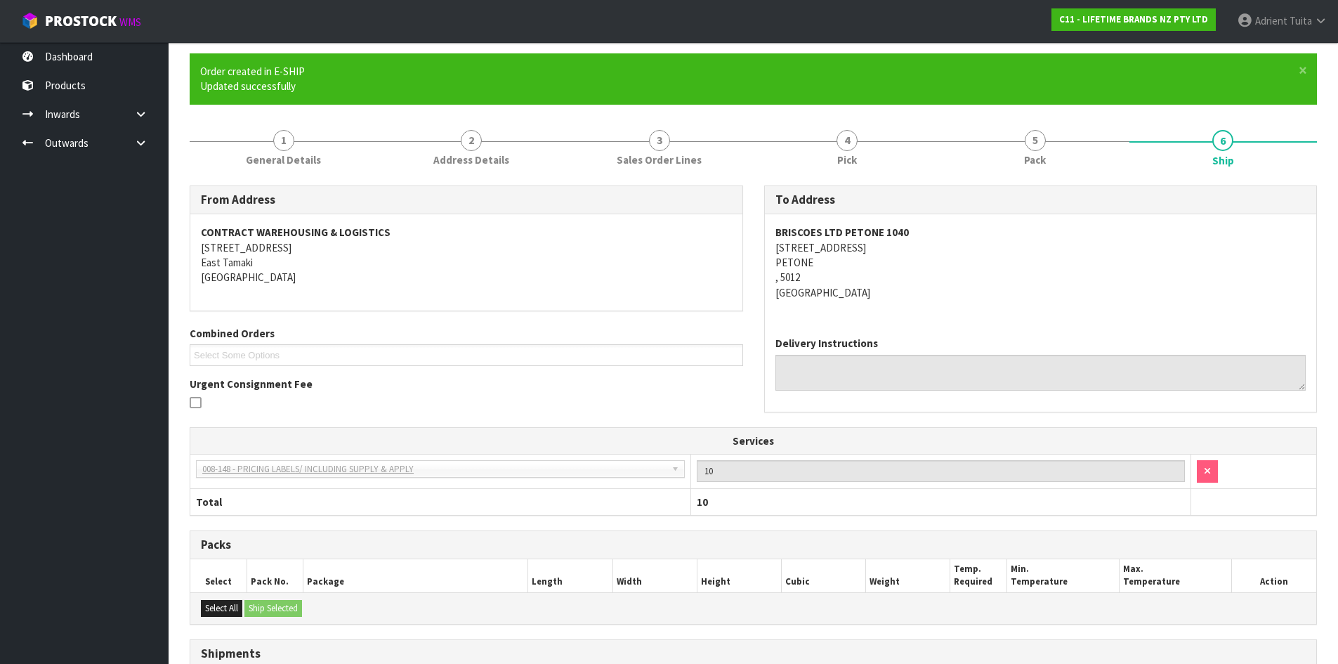
scroll to position [289, 0]
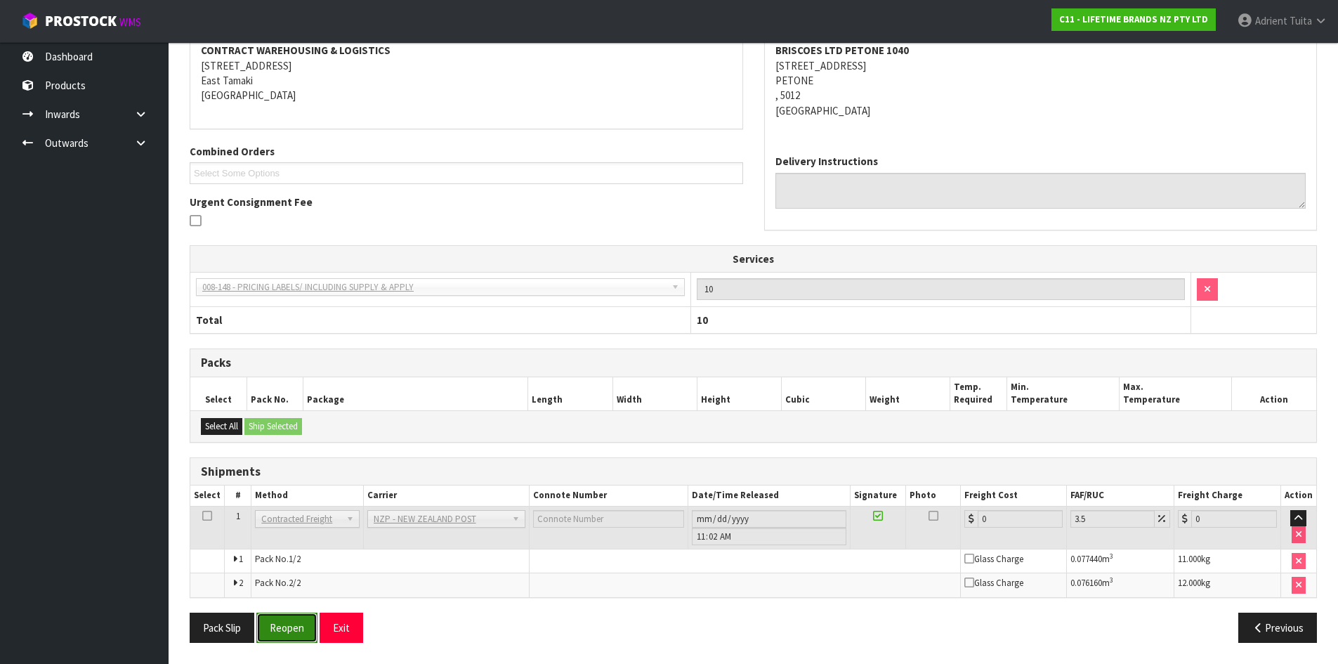
click at [303, 622] on button "Reopen" at bounding box center [286, 628] width 61 height 30
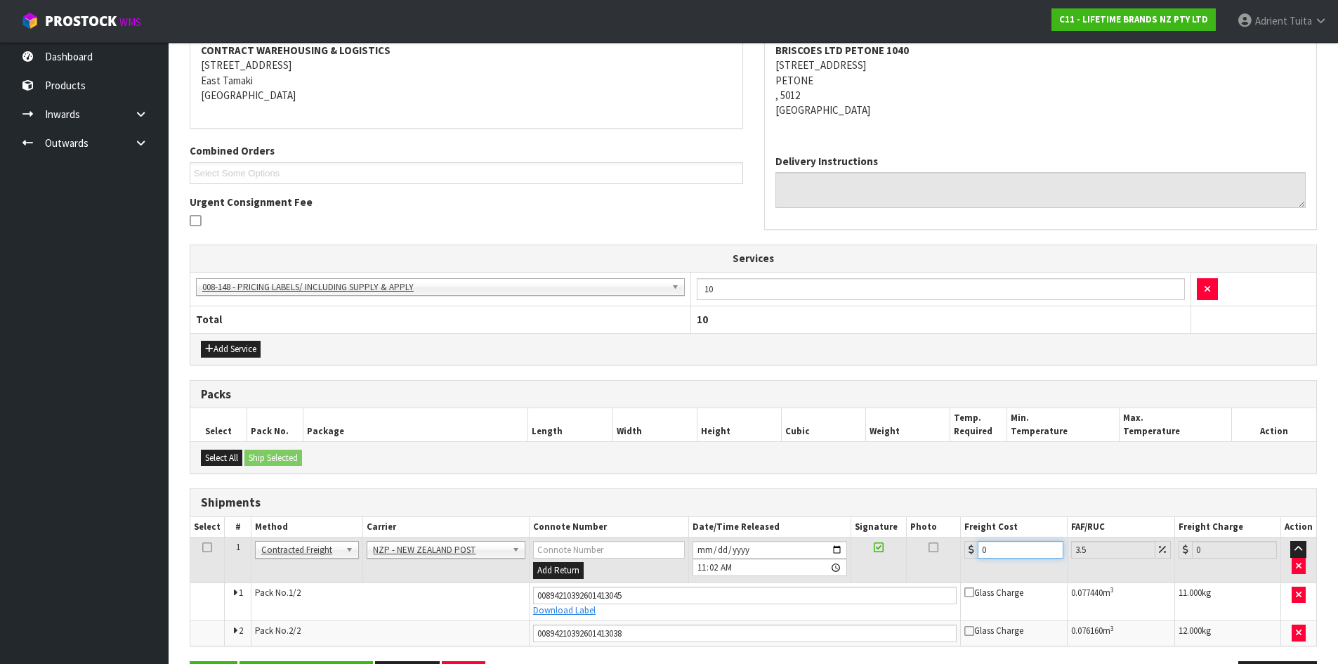
click at [989, 547] on input "0" at bounding box center [1020, 550] width 85 height 18
type input "21"
type input "21.73"
type input "216"
type input "223.56"
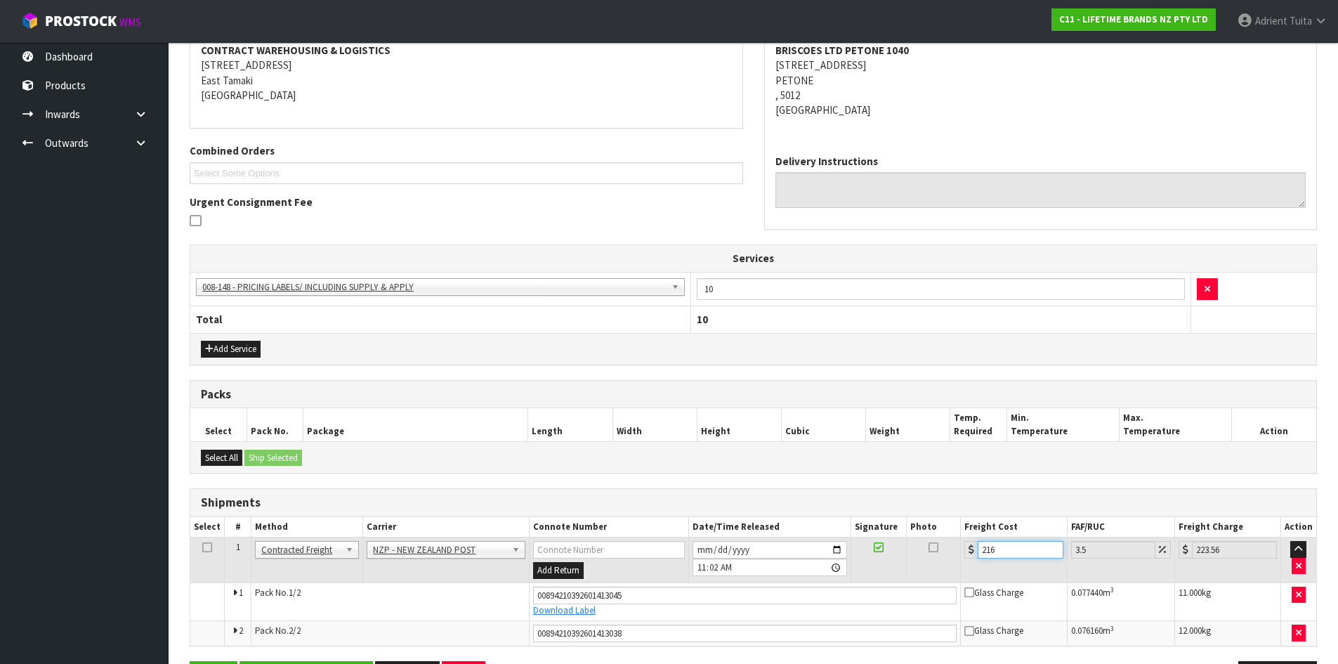
type input "21"
type input "21.73"
type input "2"
type input "2.07"
type input "0"
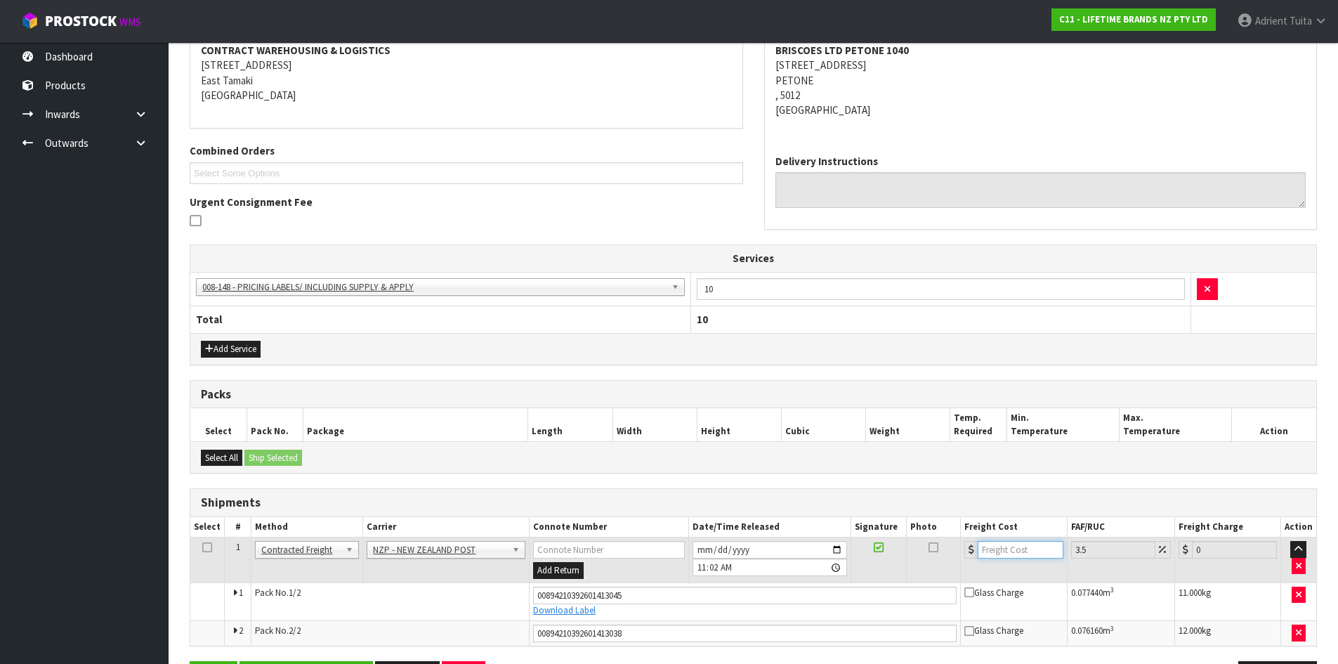
type input "2"
type input "2.07"
type input "26"
type input "26.91"
type input "26.6"
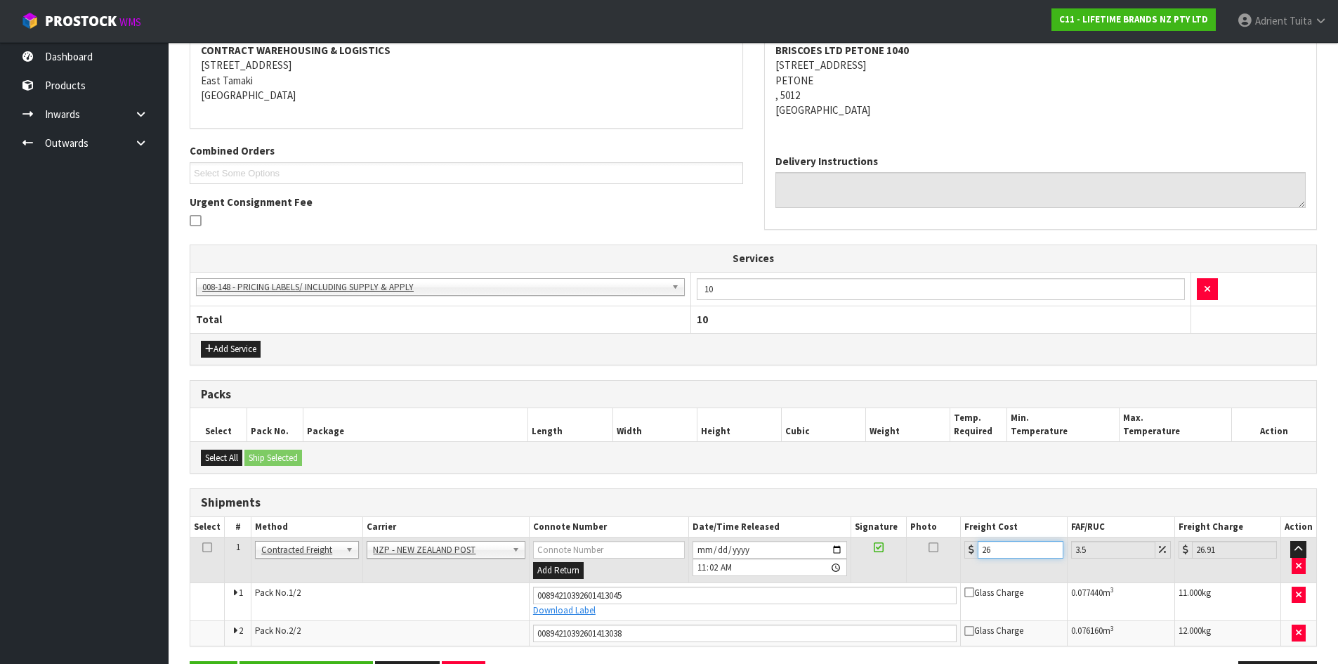
type input "27.53"
type input "26.66"
type input "27.59"
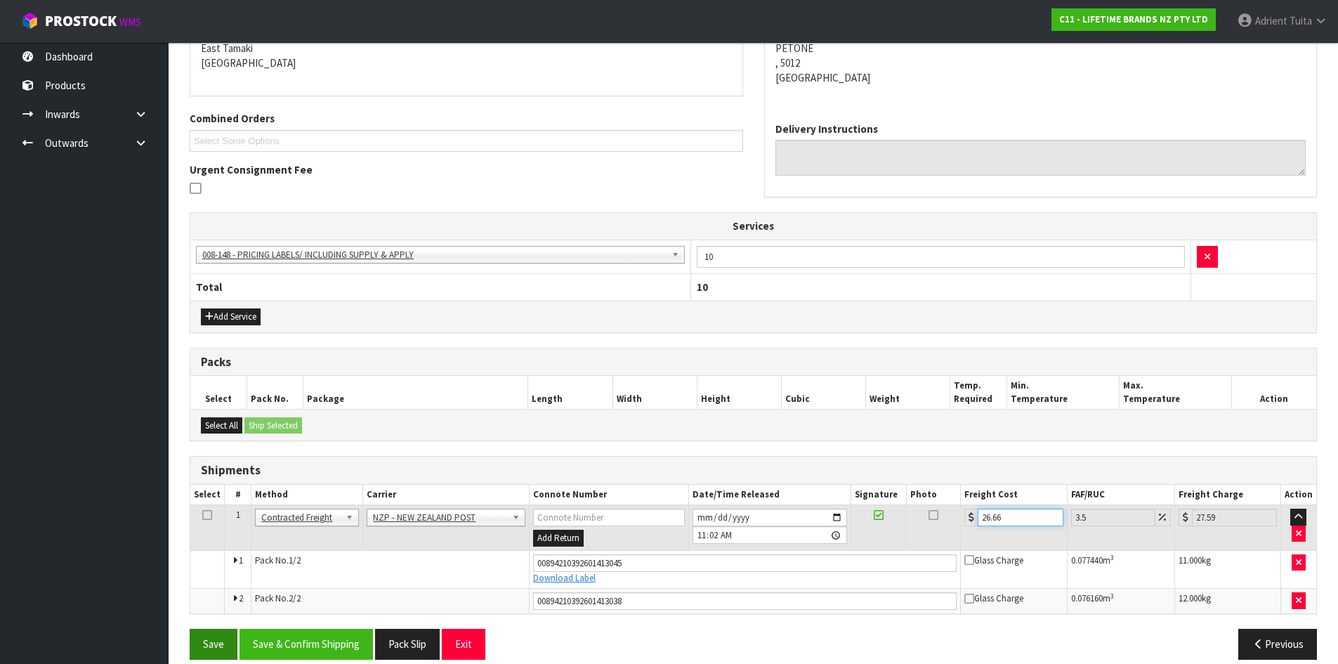
scroll to position [323, 0]
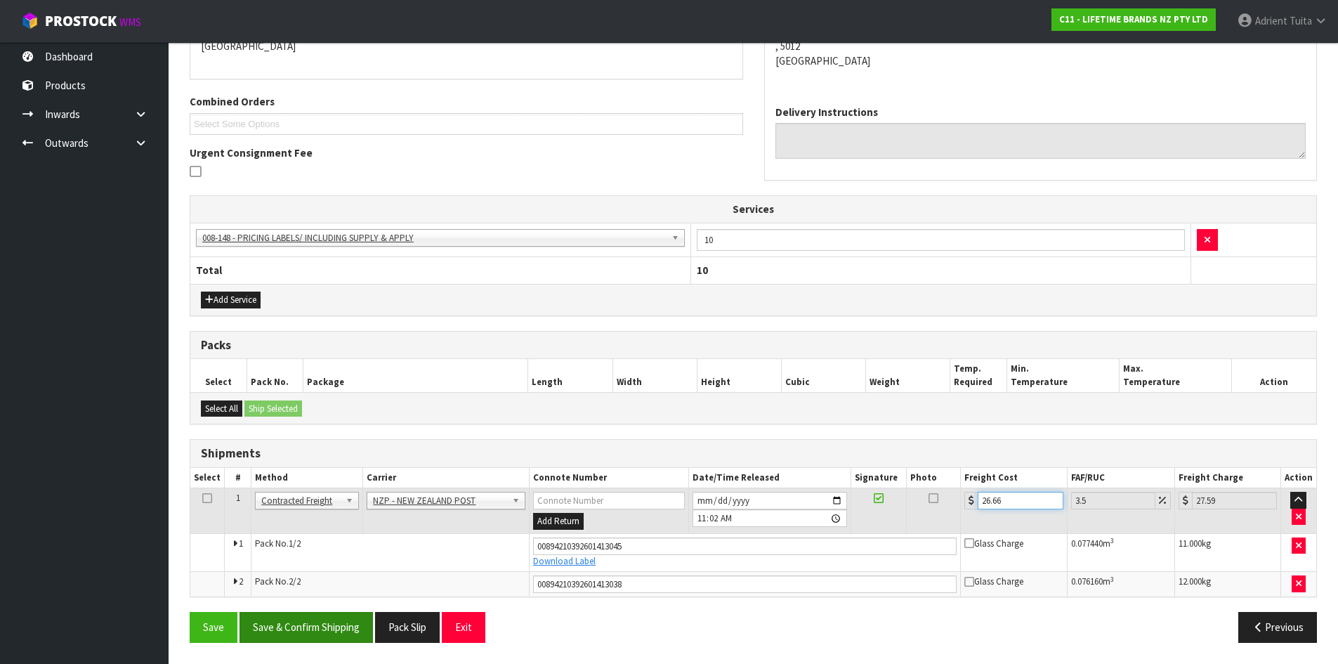
type input "26.66"
click at [270, 628] on button "Save & Confirm Shipping" at bounding box center [306, 627] width 133 height 30
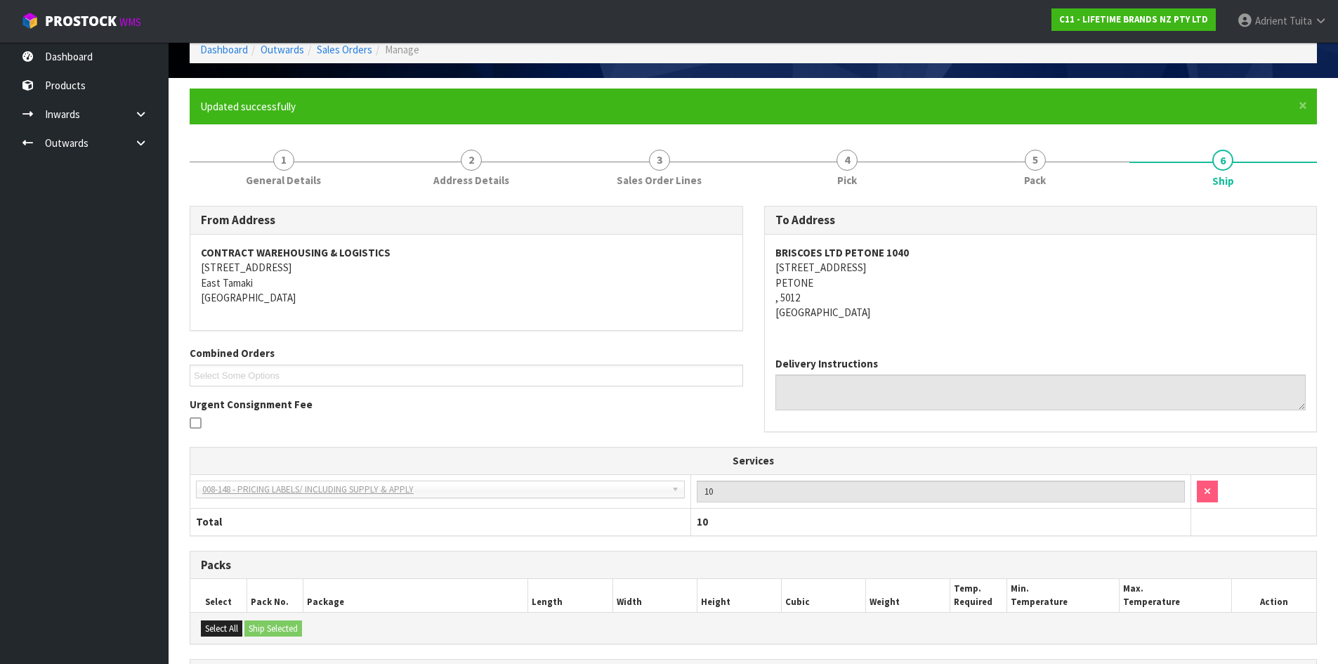
scroll to position [283, 0]
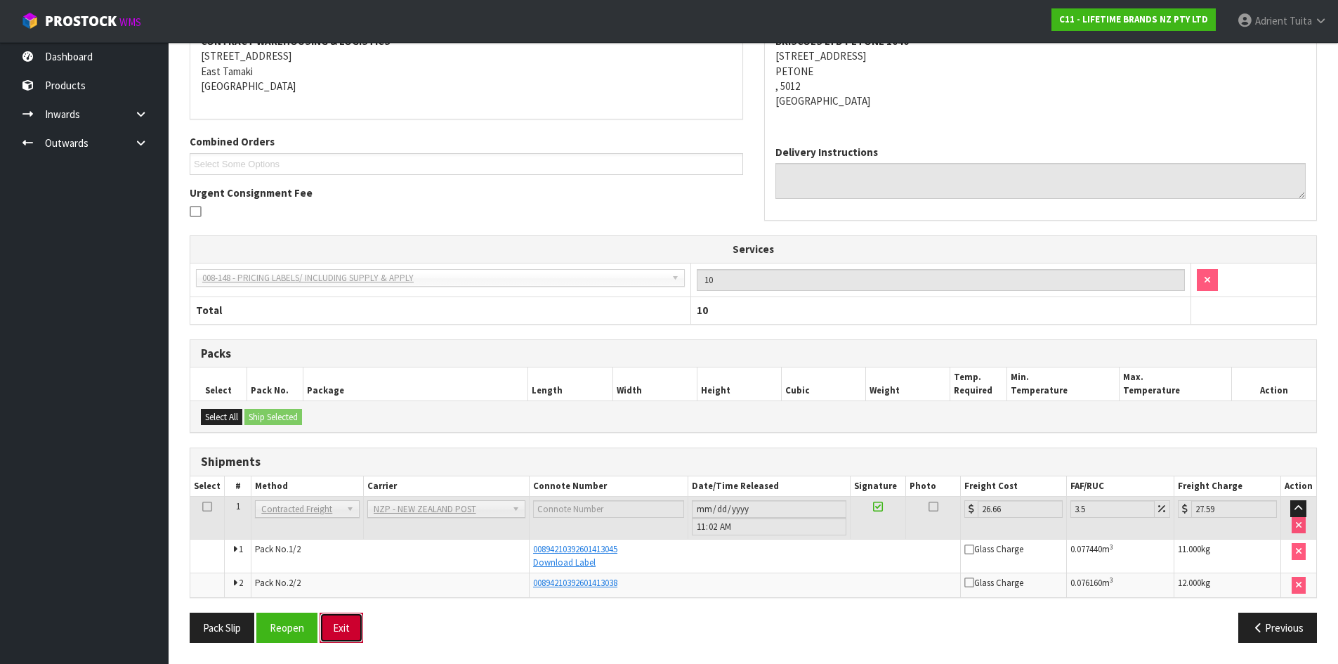
click at [346, 631] on button "Exit" at bounding box center [342, 628] width 44 height 30
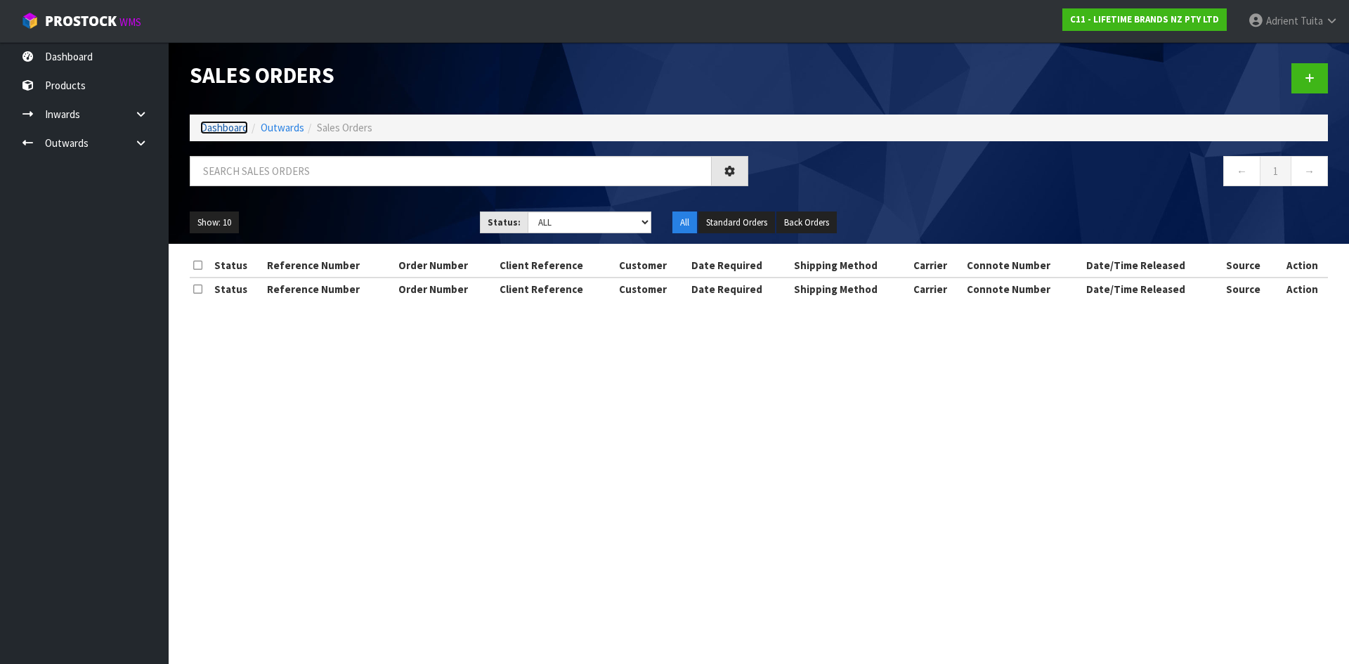
click at [226, 132] on link "Dashboard" at bounding box center [224, 127] width 48 height 13
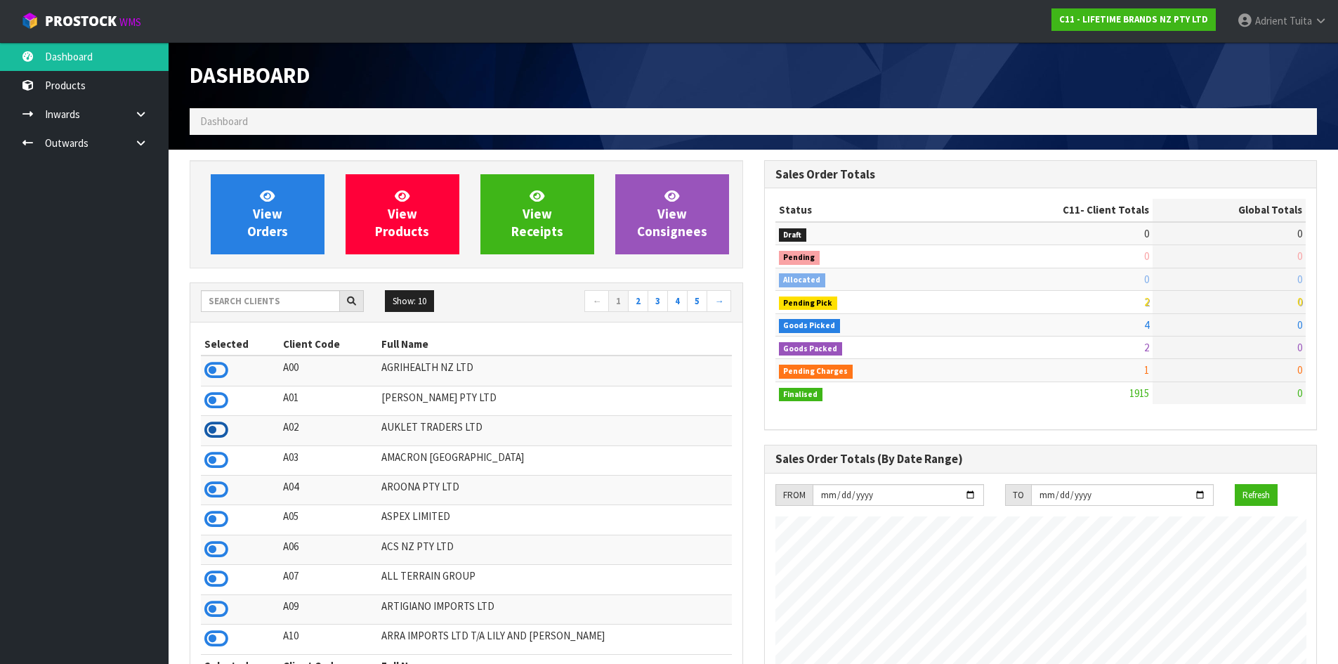
scroll to position [1064, 574]
drag, startPoint x: 217, startPoint y: 539, endPoint x: 216, endPoint y: 550, distance: 11.3
click at [216, 550] on icon at bounding box center [216, 549] width 24 height 21
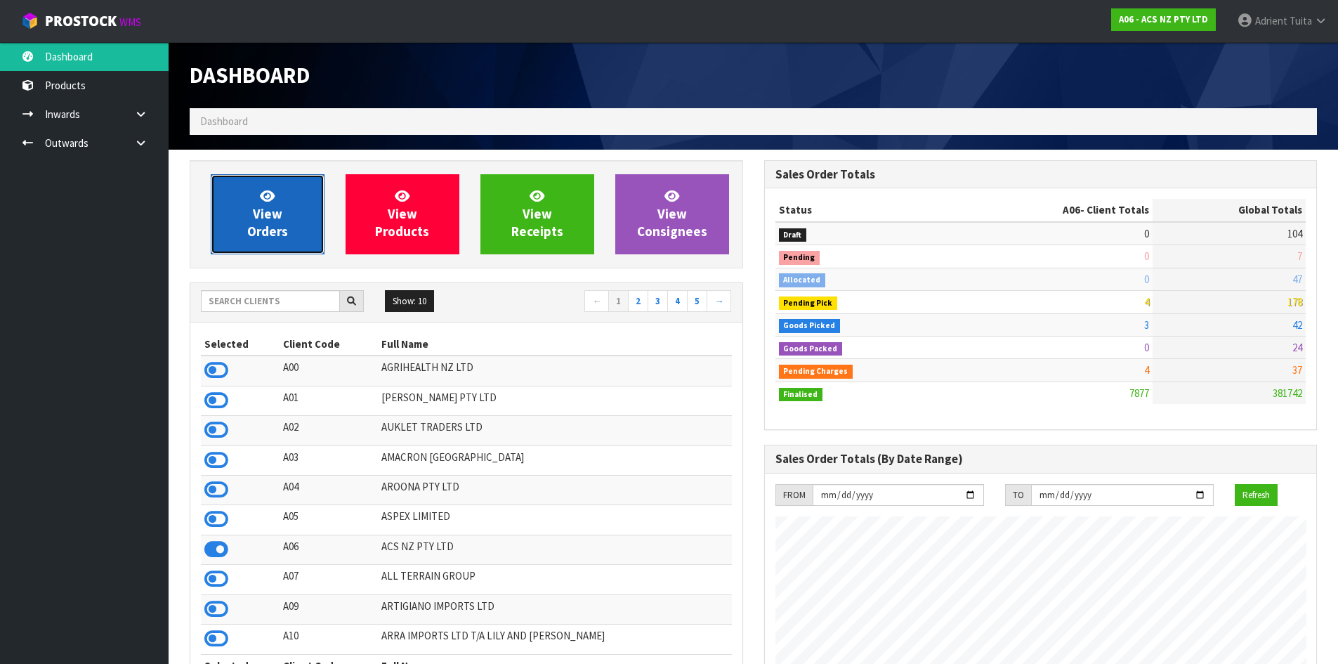
click at [269, 181] on link "View Orders" at bounding box center [268, 214] width 114 height 80
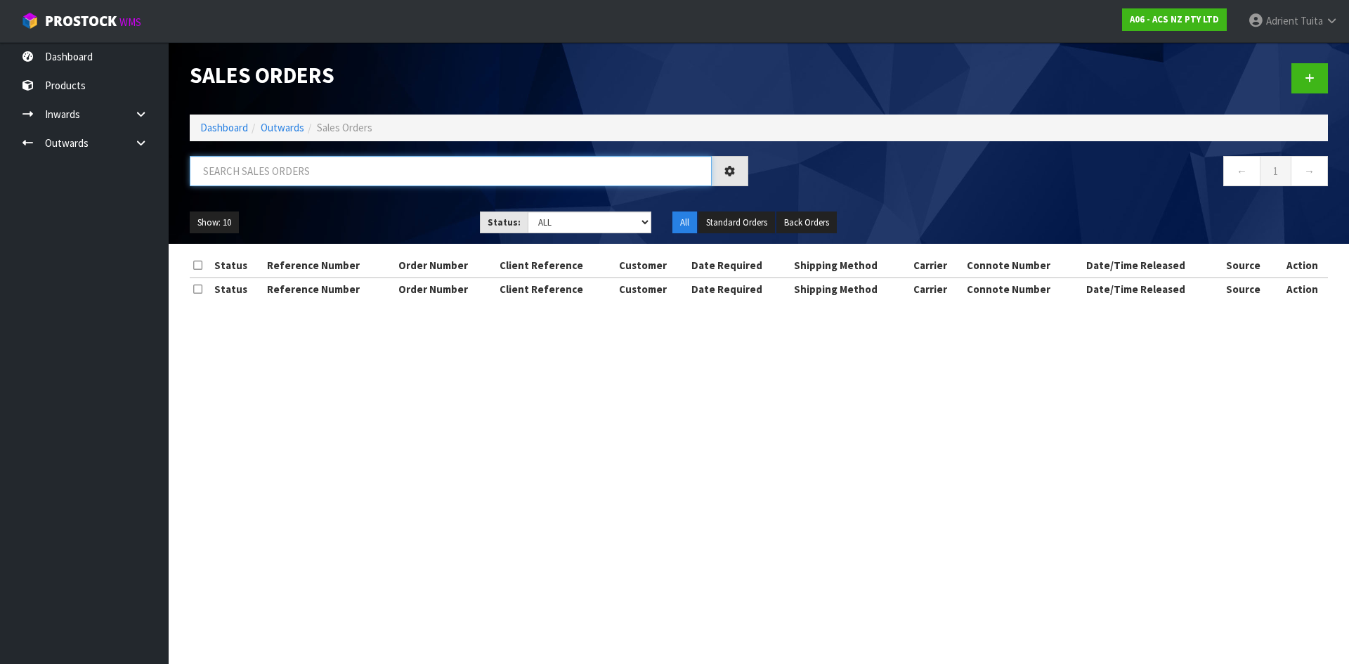
click at [271, 177] on input "text" at bounding box center [451, 171] width 522 height 30
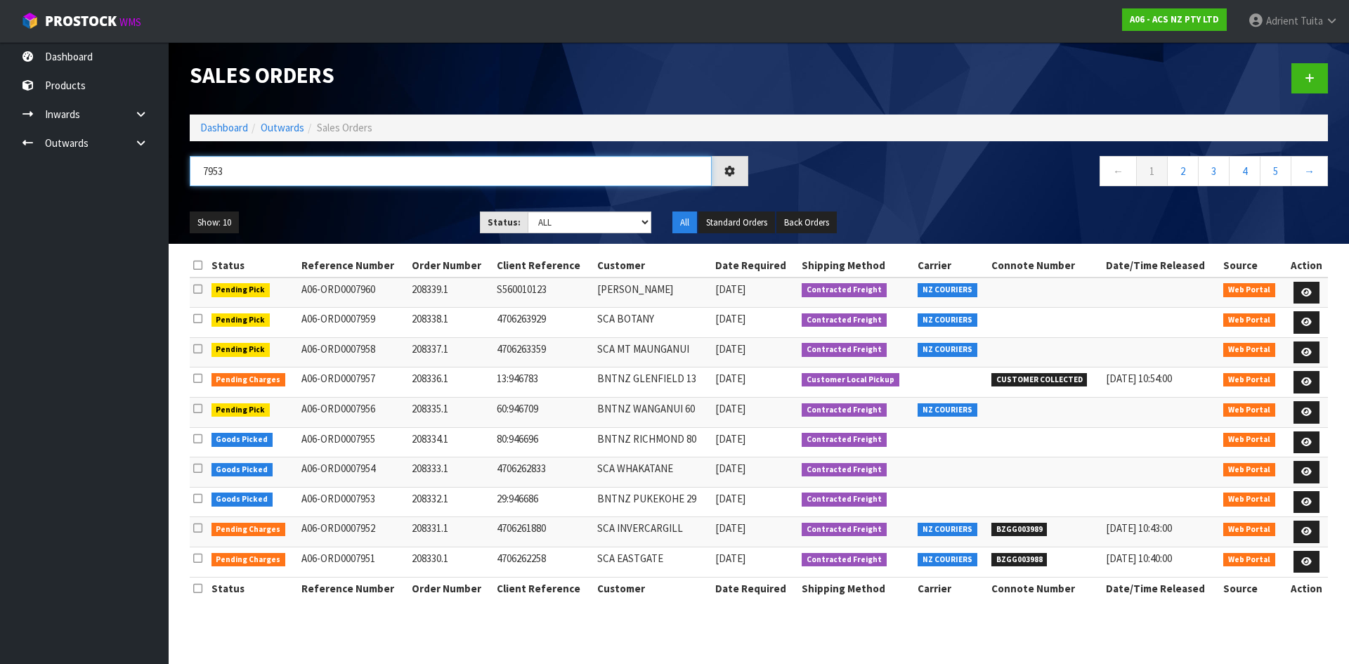
type input "7953"
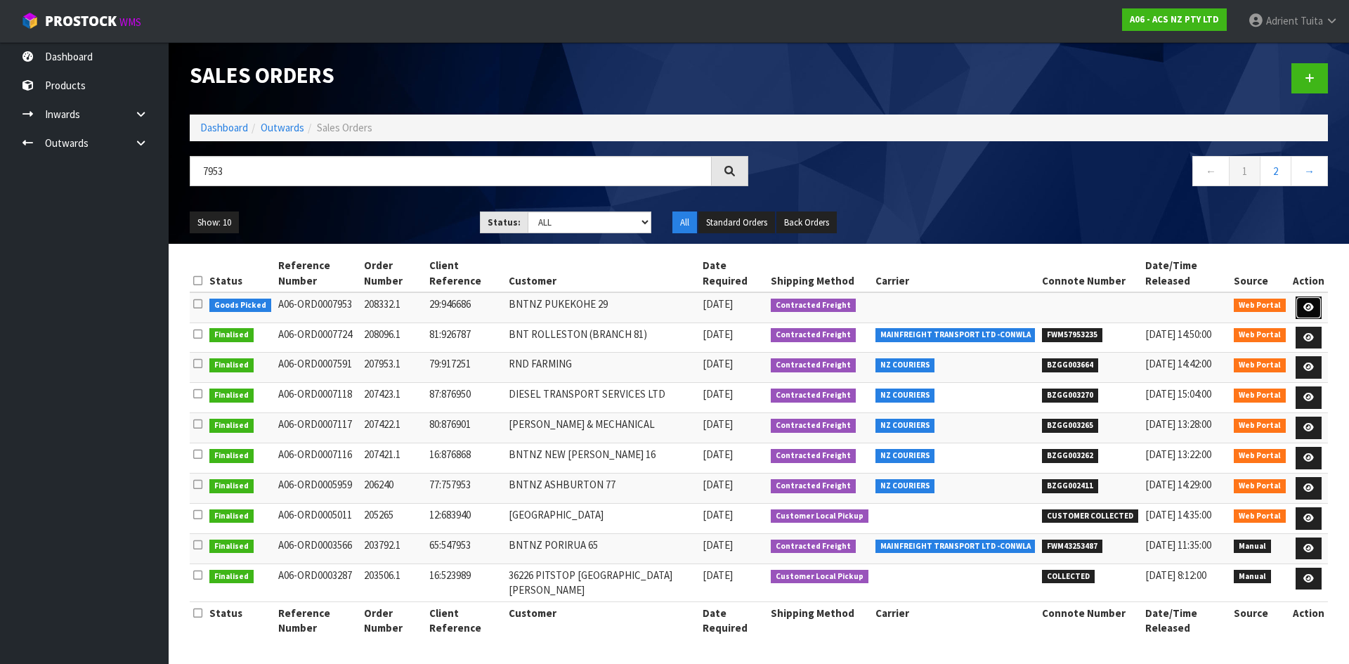
click at [1305, 303] on icon at bounding box center [1308, 307] width 11 height 9
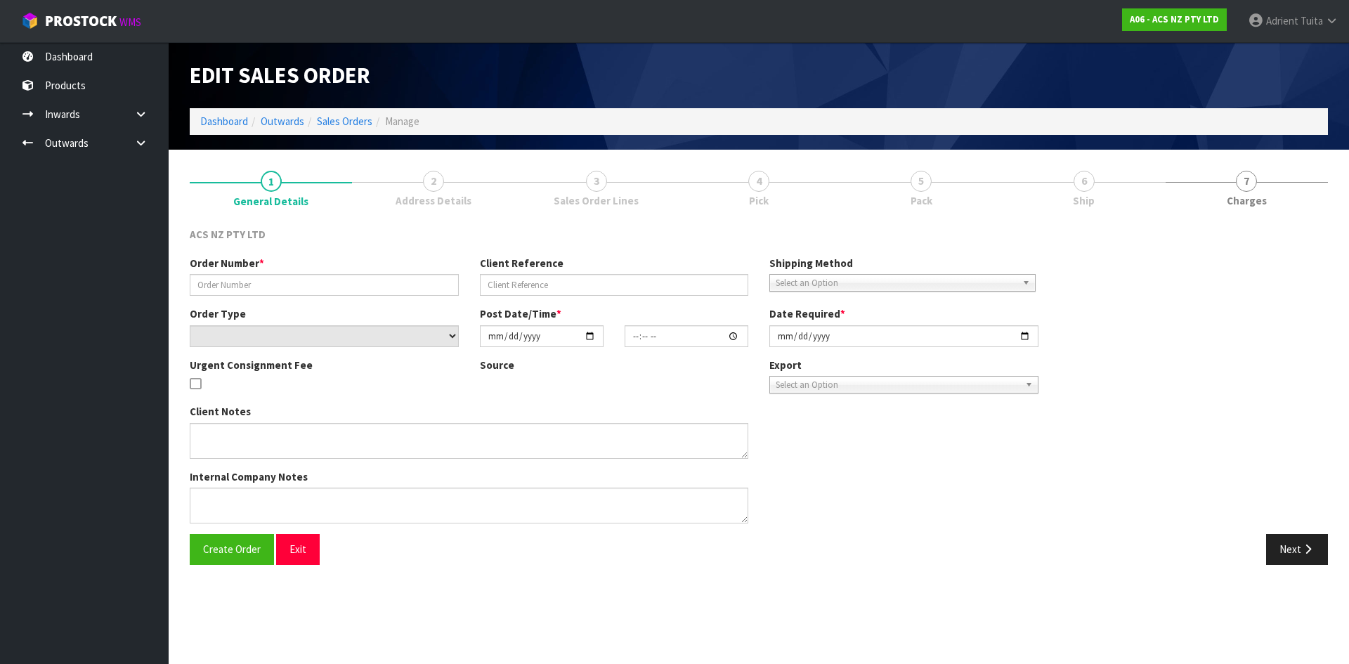
type input "208332.1"
type input "29:946686"
select select "number:0"
type input "[DATE]"
type input "16:43:00.000"
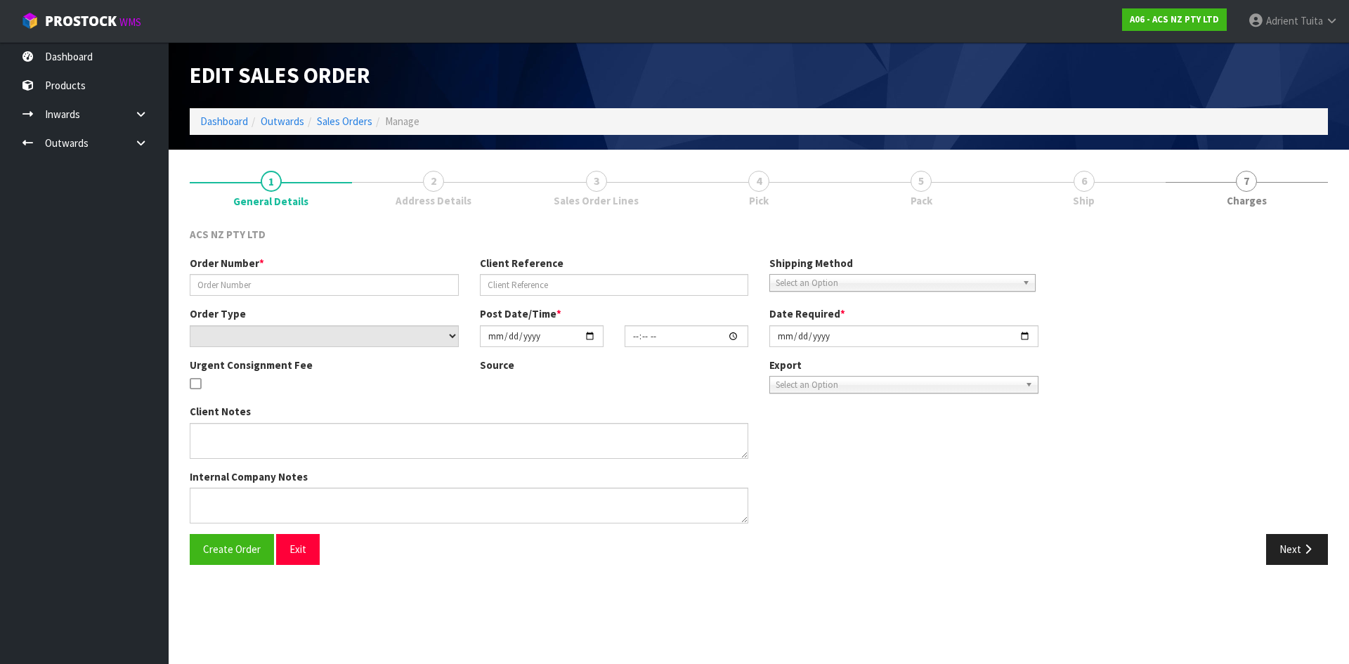
type input "[DATE]"
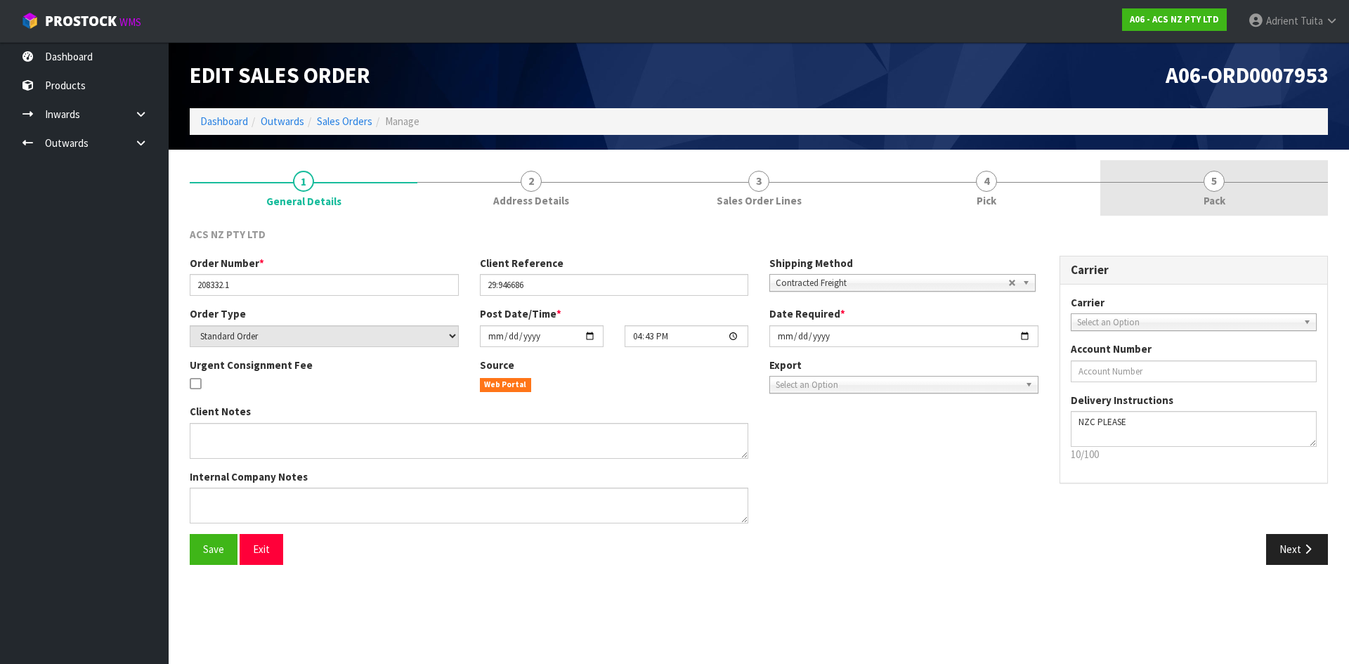
click at [1250, 197] on link "5 Pack" at bounding box center [1214, 187] width 228 height 55
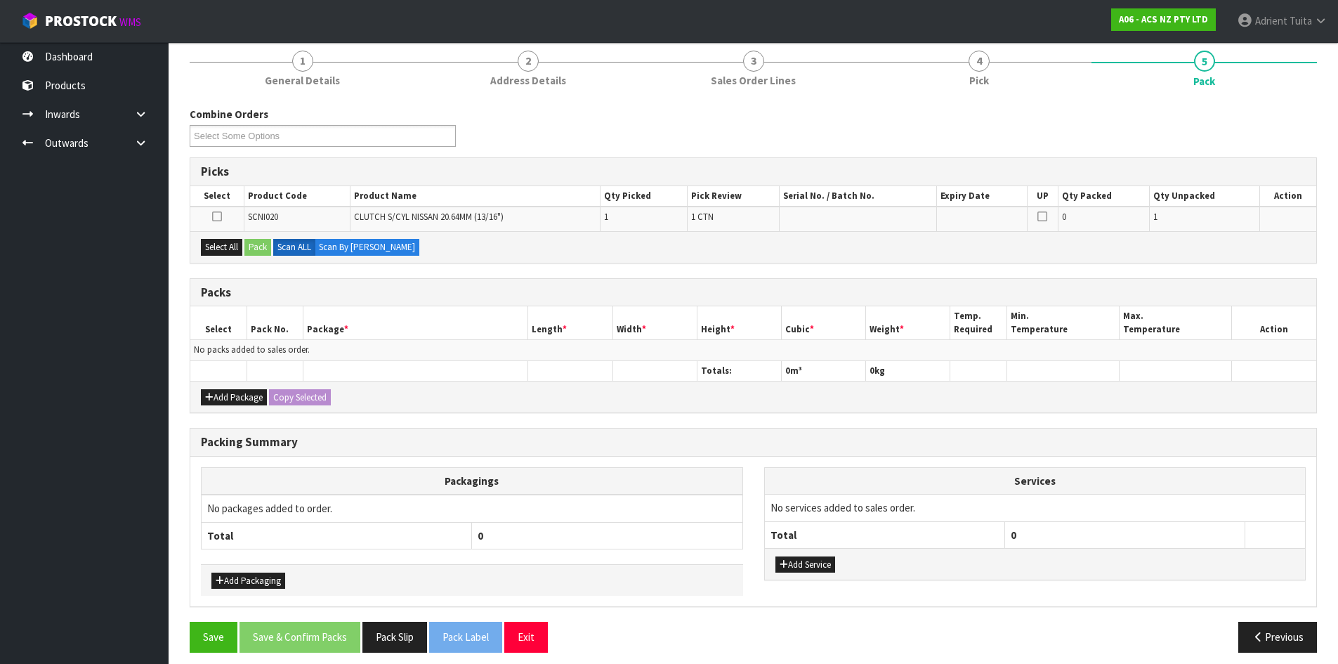
scroll to position [130, 0]
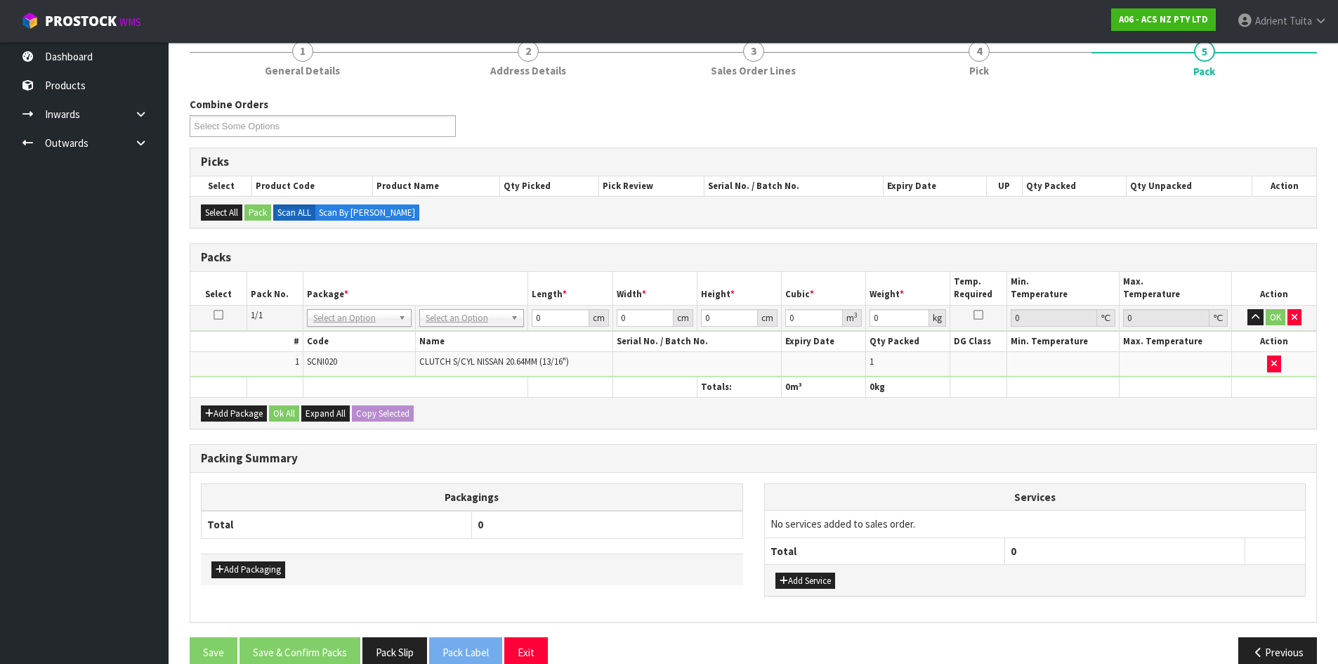
drag, startPoint x: 466, startPoint y: 311, endPoint x: 461, endPoint y: 334, distance: 24.5
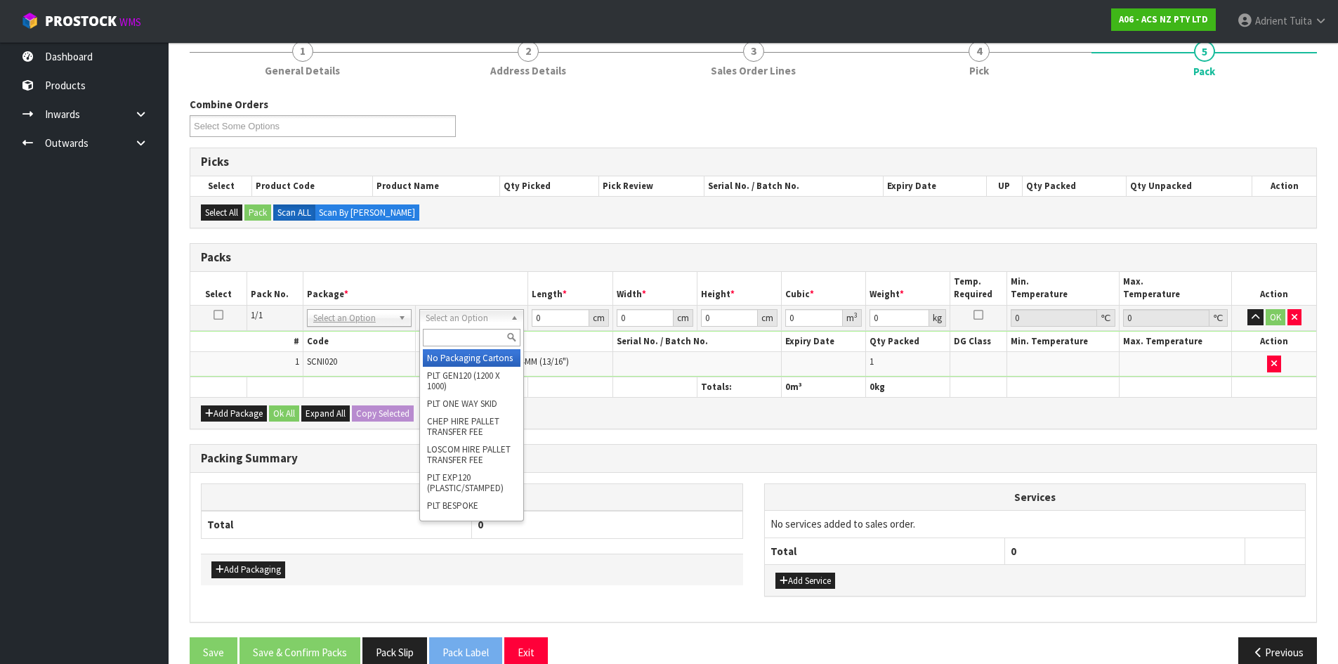
click at [461, 334] on input "text" at bounding box center [472, 338] width 98 height 18
type input "U40"
type input "25"
type input "32.5"
type input "0.01"
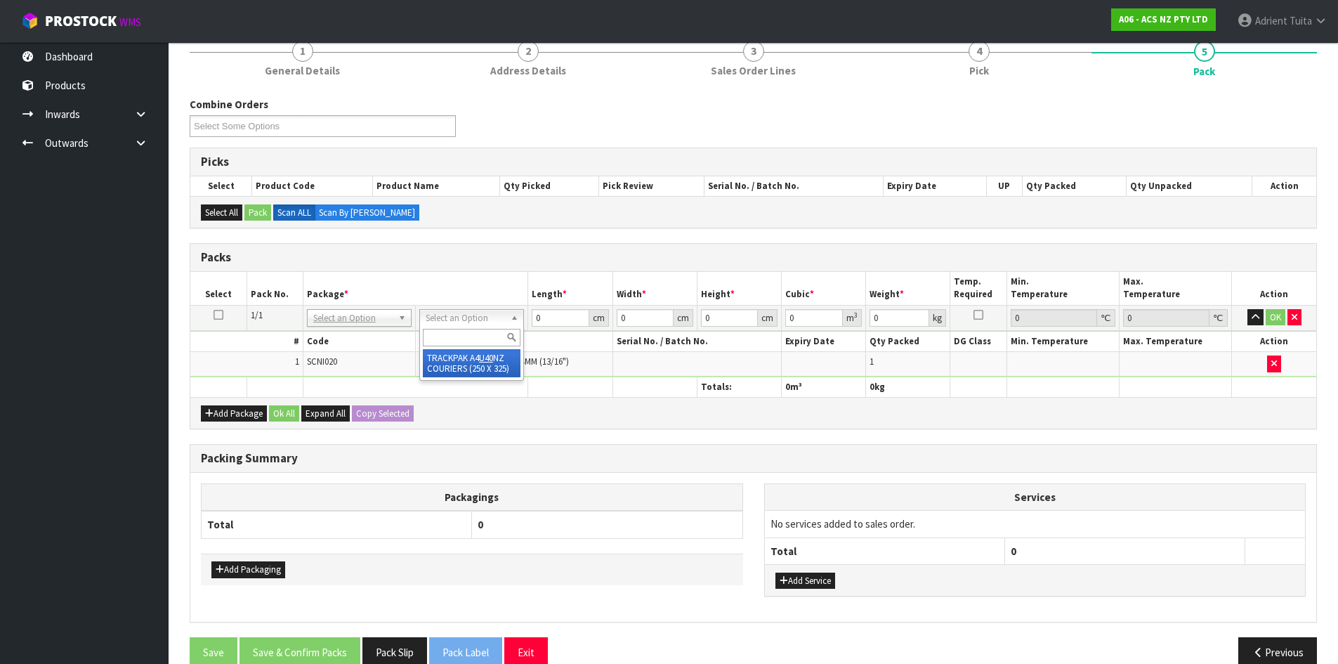
type input "0.000008"
type input "0.41"
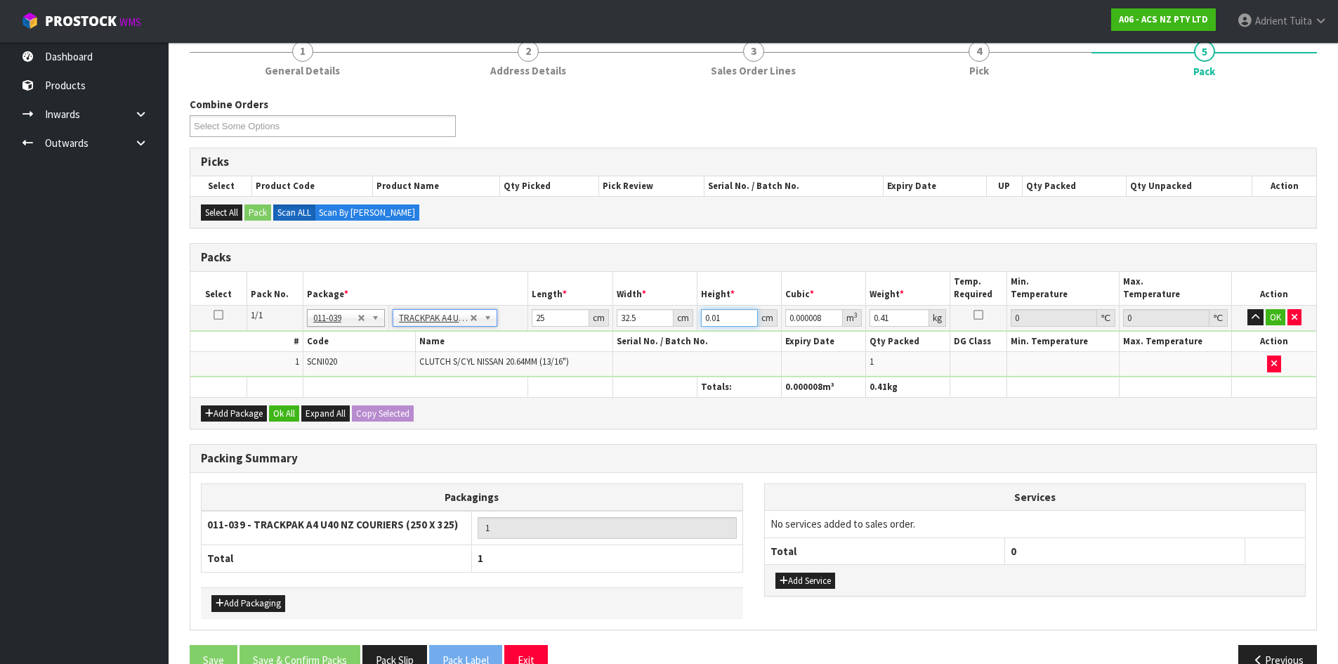
click at [714, 318] on input "0.01" at bounding box center [729, 318] width 57 height 18
type input "7"
type input "0.005688"
type input "7"
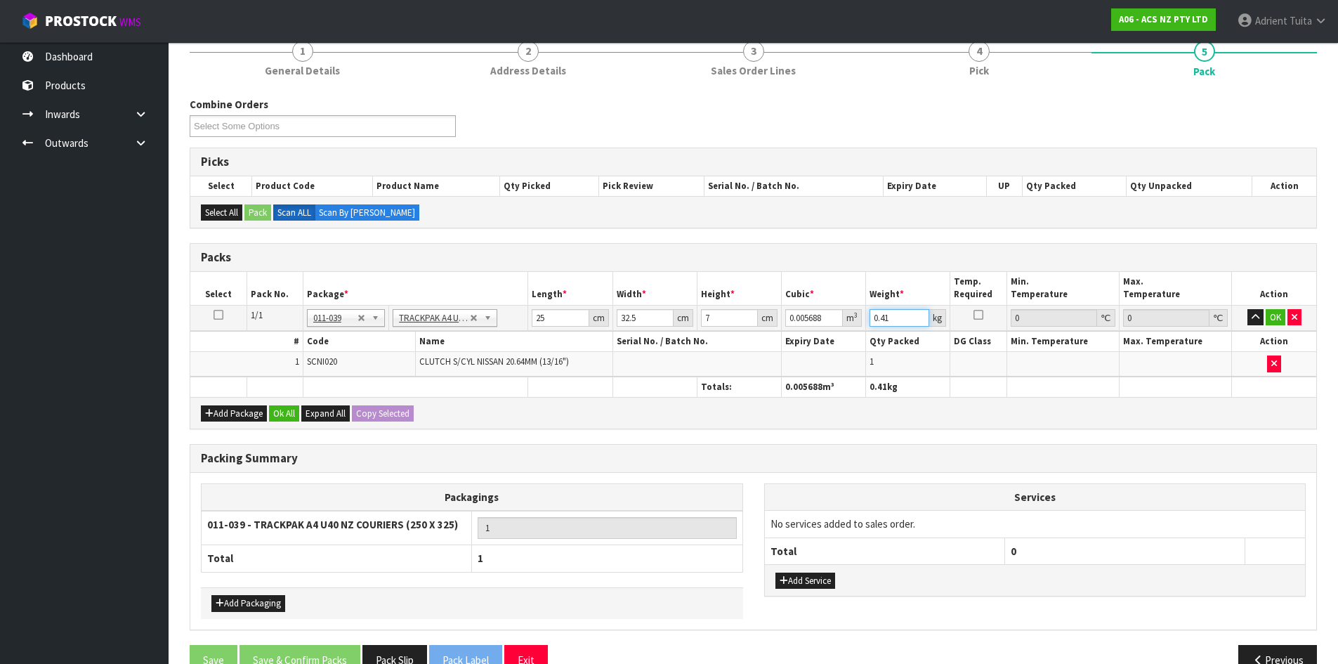
click at [883, 321] on input "0.41" at bounding box center [900, 318] width 60 height 18
type input "1"
click at [627, 320] on input "32.5" at bounding box center [645, 318] width 57 height 18
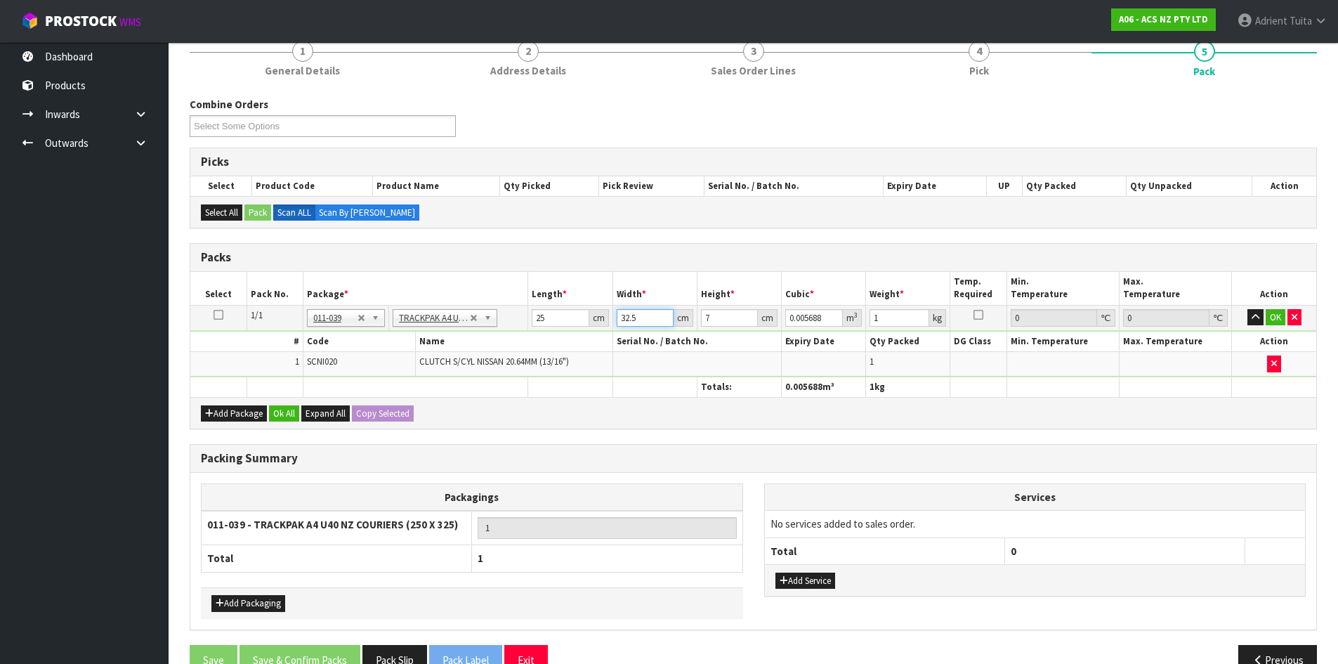
type input "3"
type input "0.000525"
type input "33"
type input "0.005775"
type input "33"
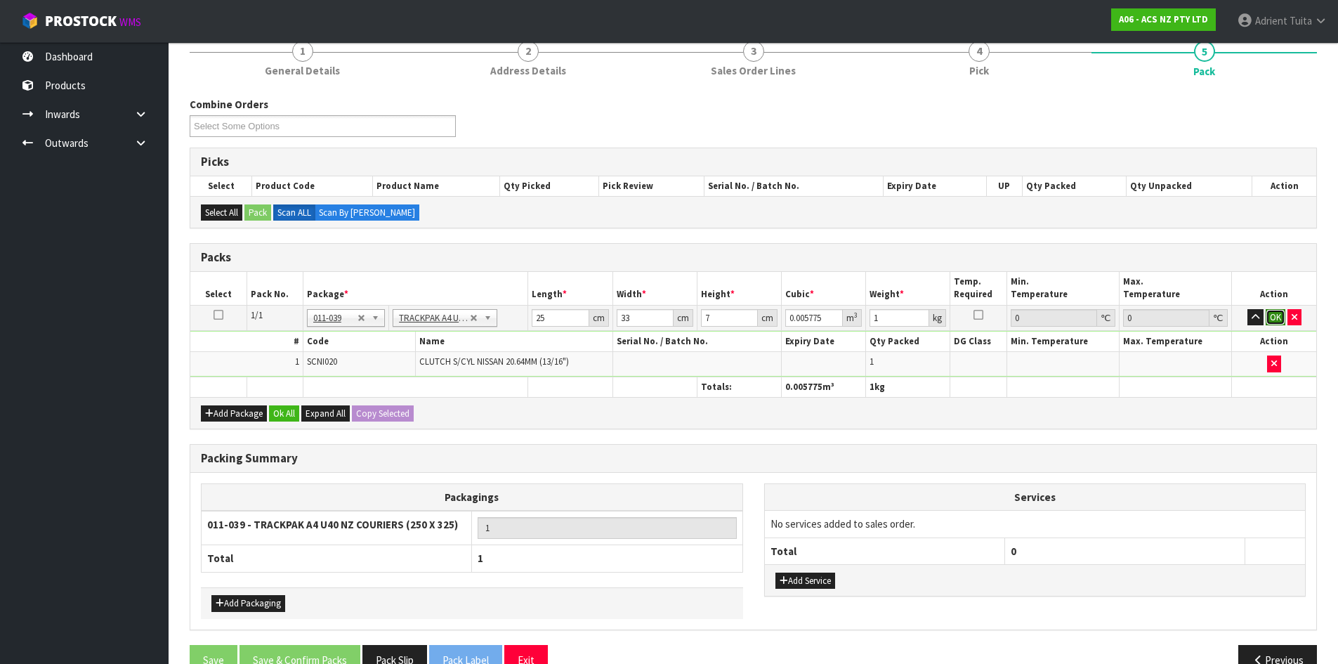
click at [1274, 316] on button "OK" at bounding box center [1276, 317] width 20 height 17
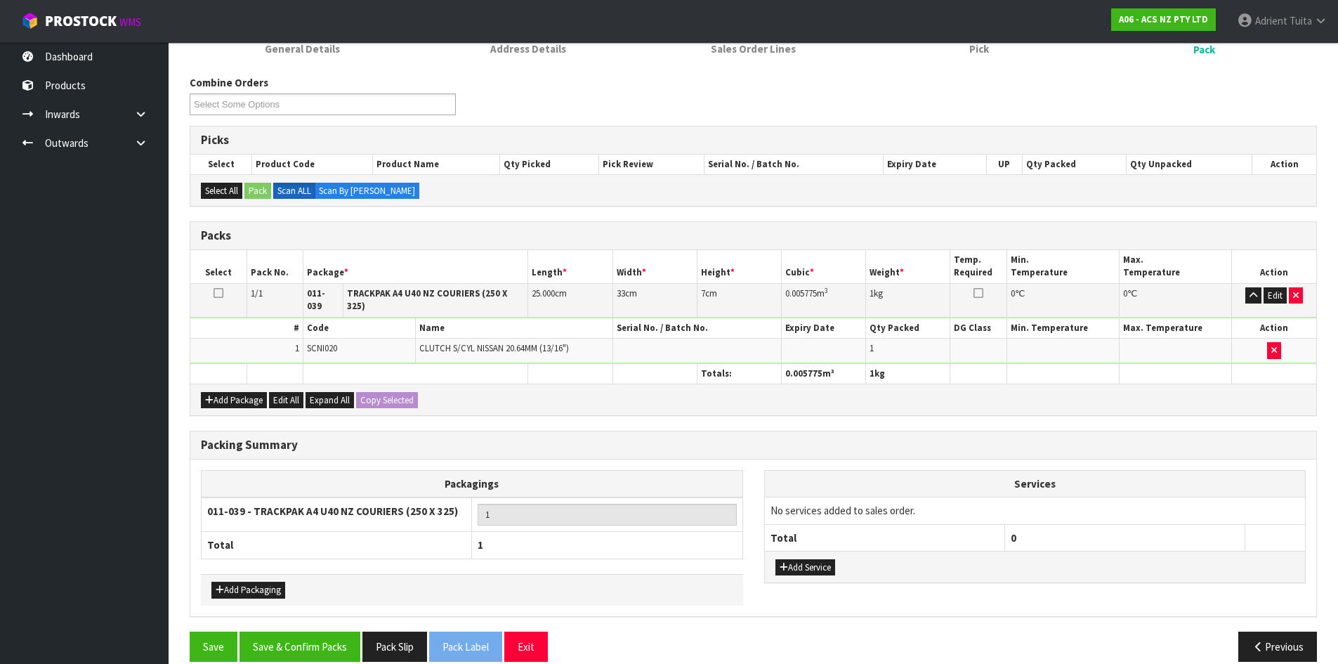
scroll to position [162, 0]
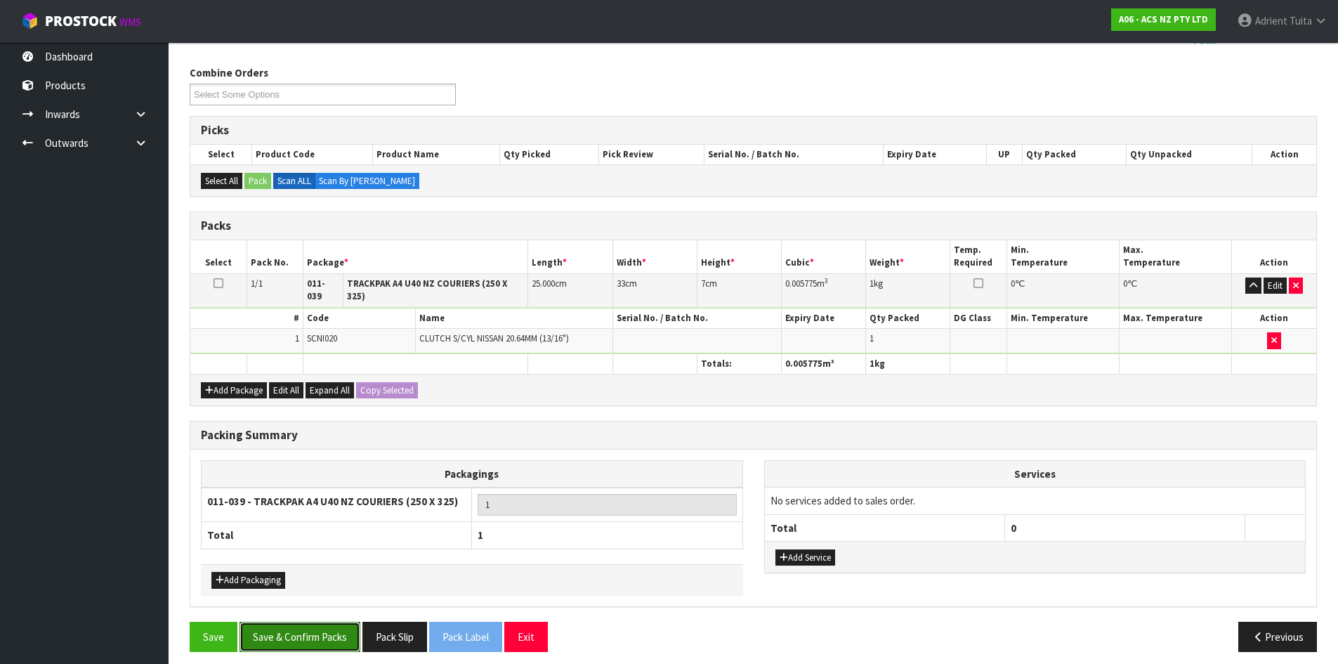
click at [308, 631] on button "Save & Confirm Packs" at bounding box center [300, 637] width 121 height 30
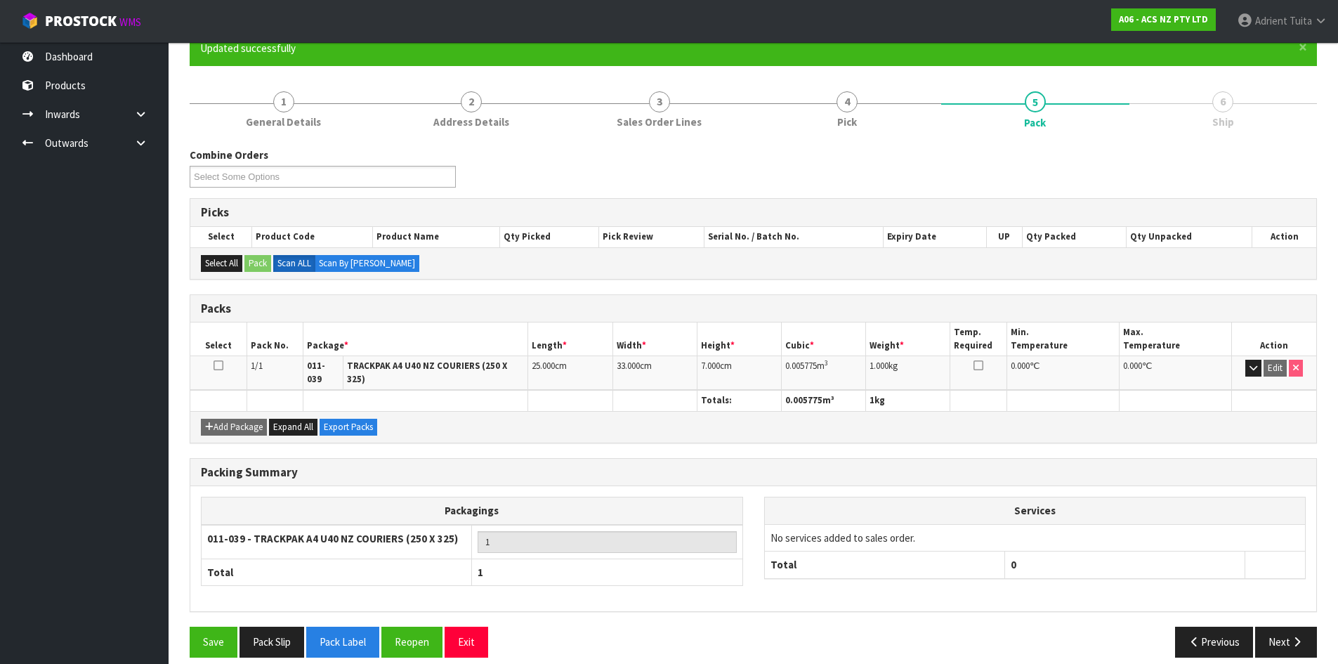
scroll to position [135, 0]
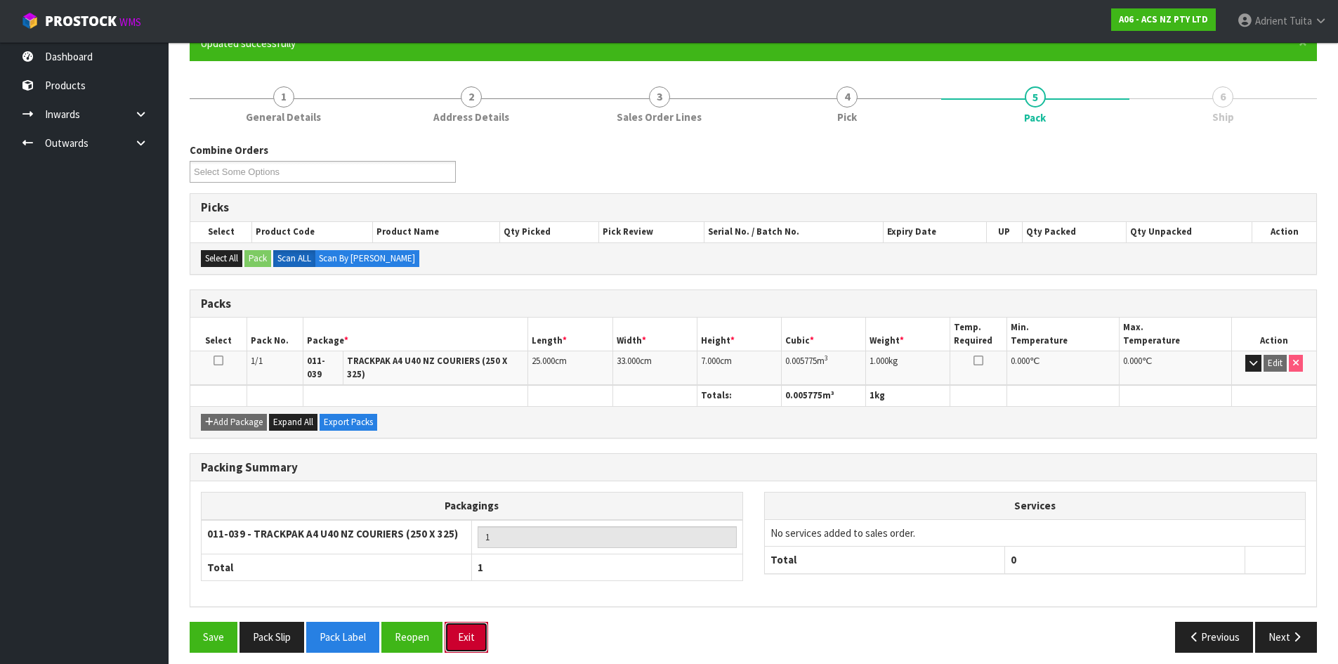
click at [466, 622] on button "Exit" at bounding box center [467, 637] width 44 height 30
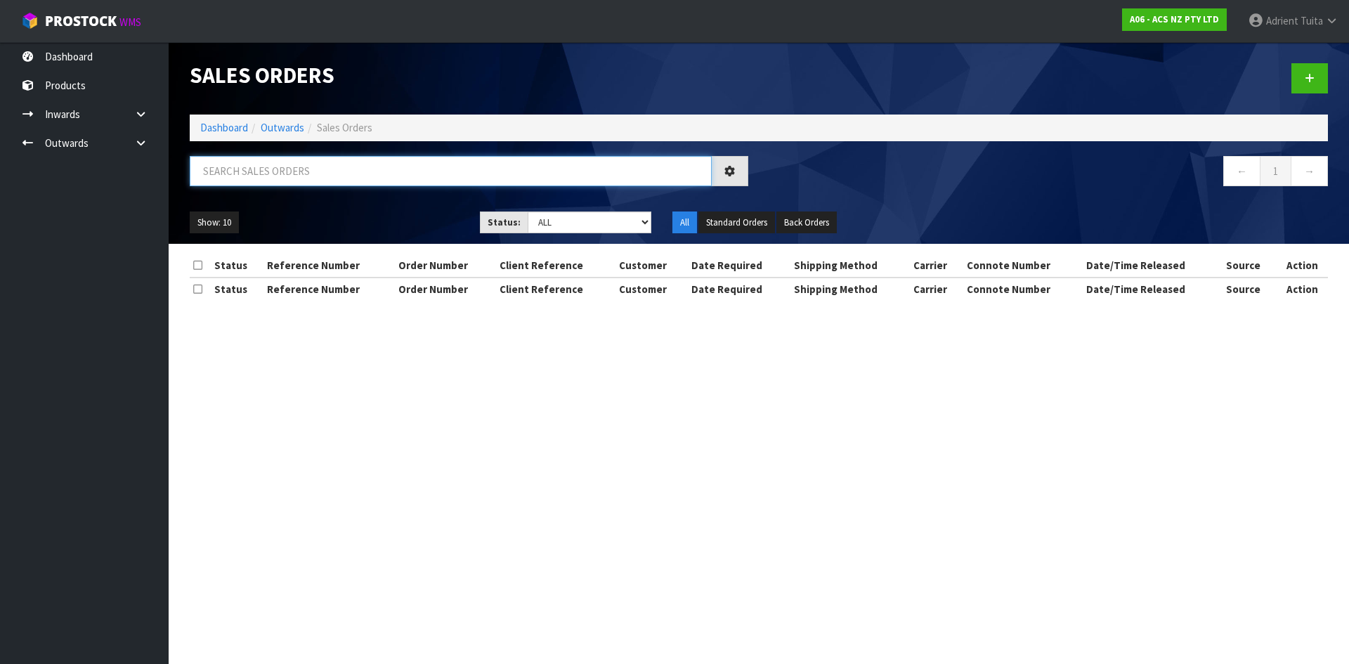
click at [357, 182] on input "text" at bounding box center [451, 171] width 522 height 30
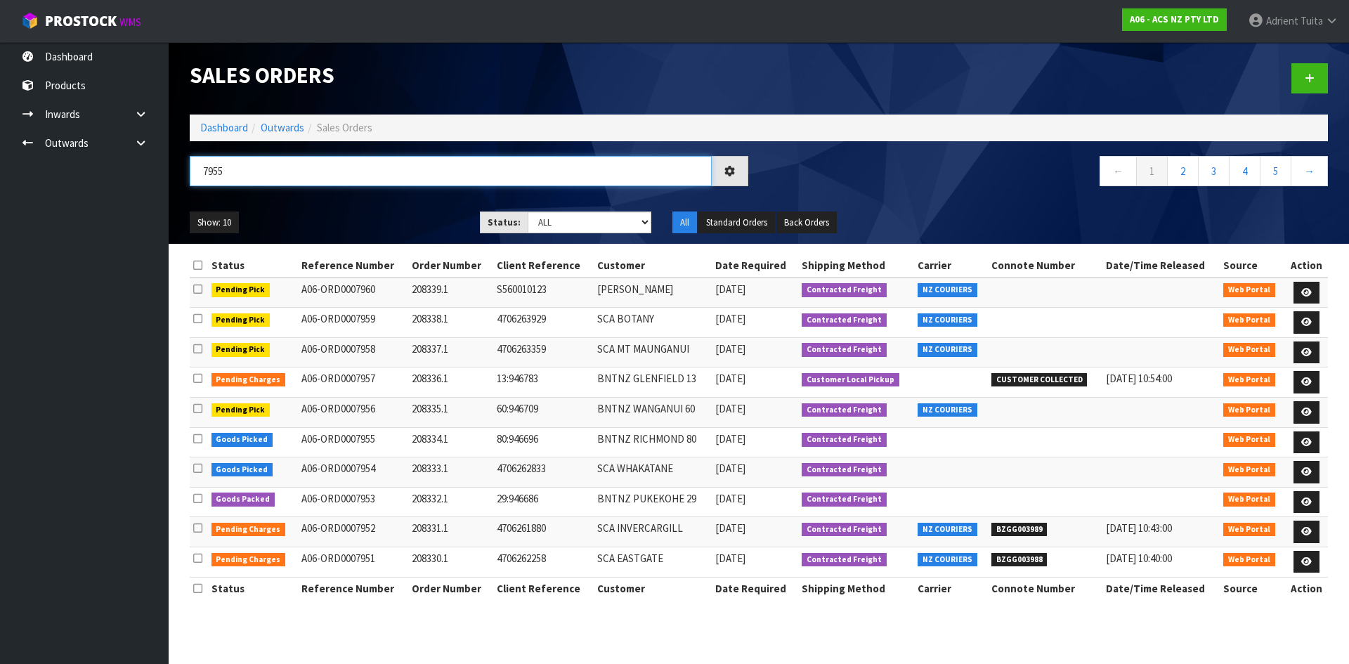
type input "7955"
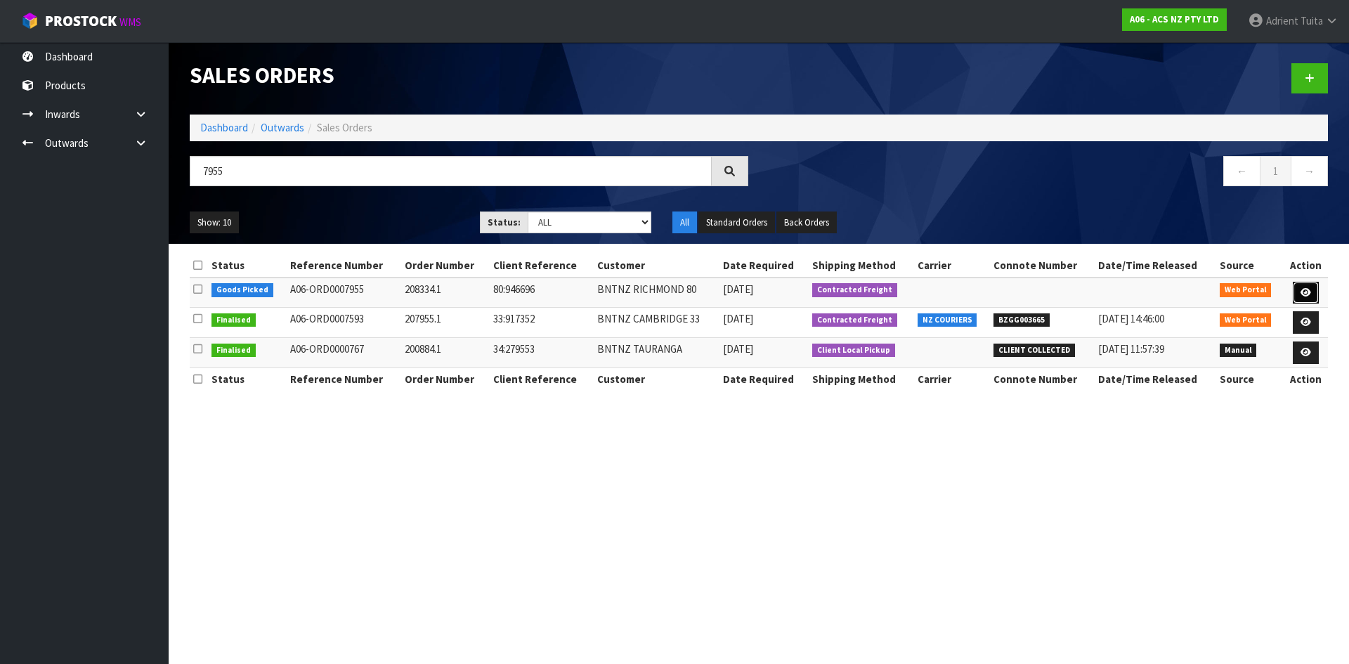
click at [1304, 294] on icon at bounding box center [1305, 292] width 11 height 9
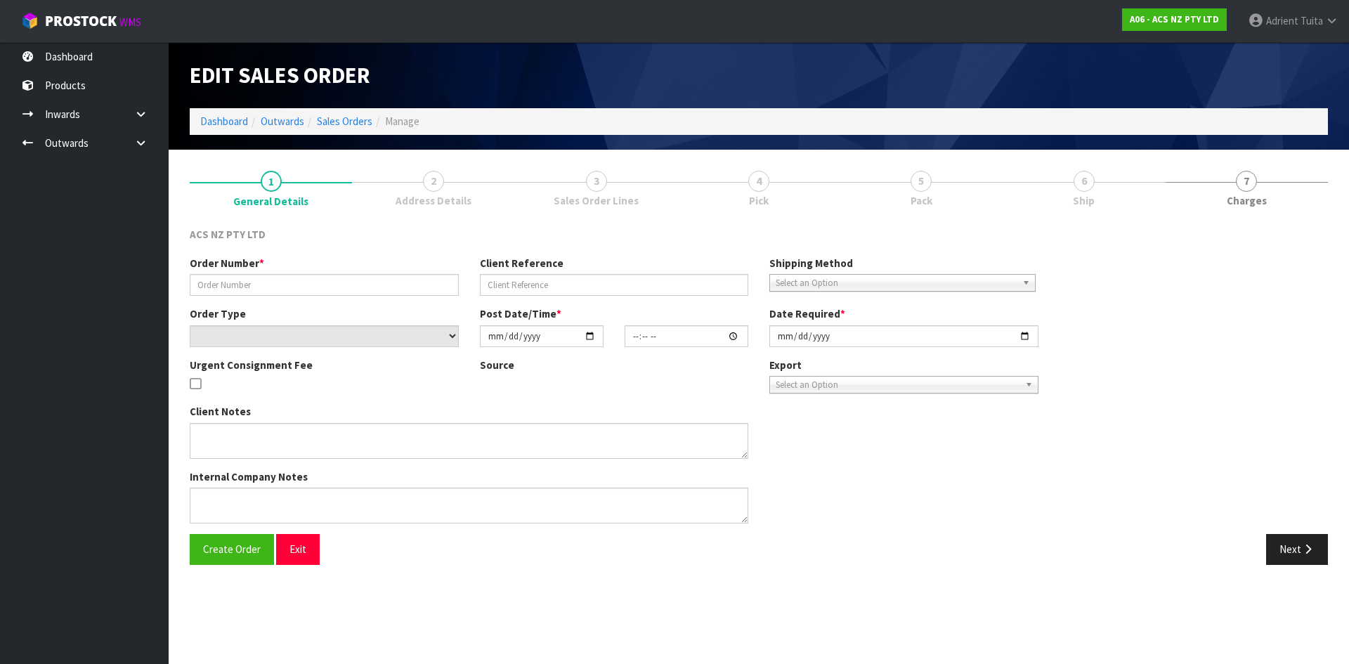
type input "208334.1"
type input "80:946696"
select select "number:0"
type input "[DATE]"
type input "17:09:00.000"
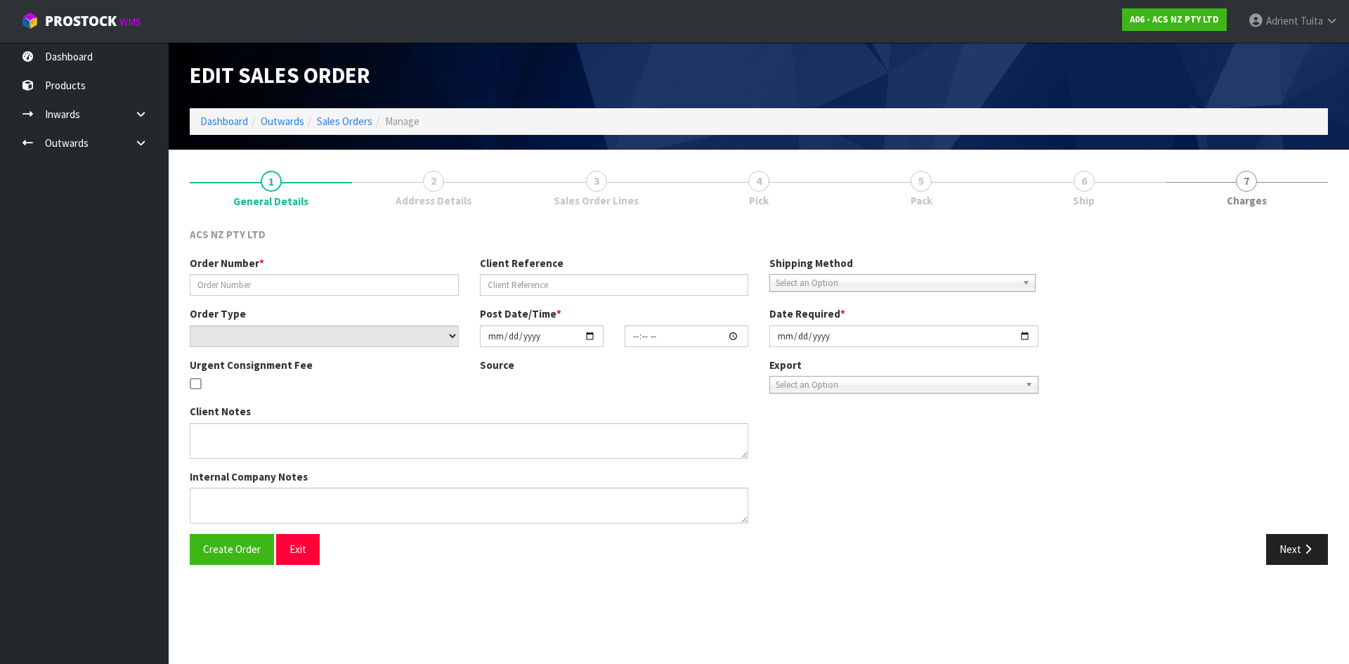
type input "[DATE]"
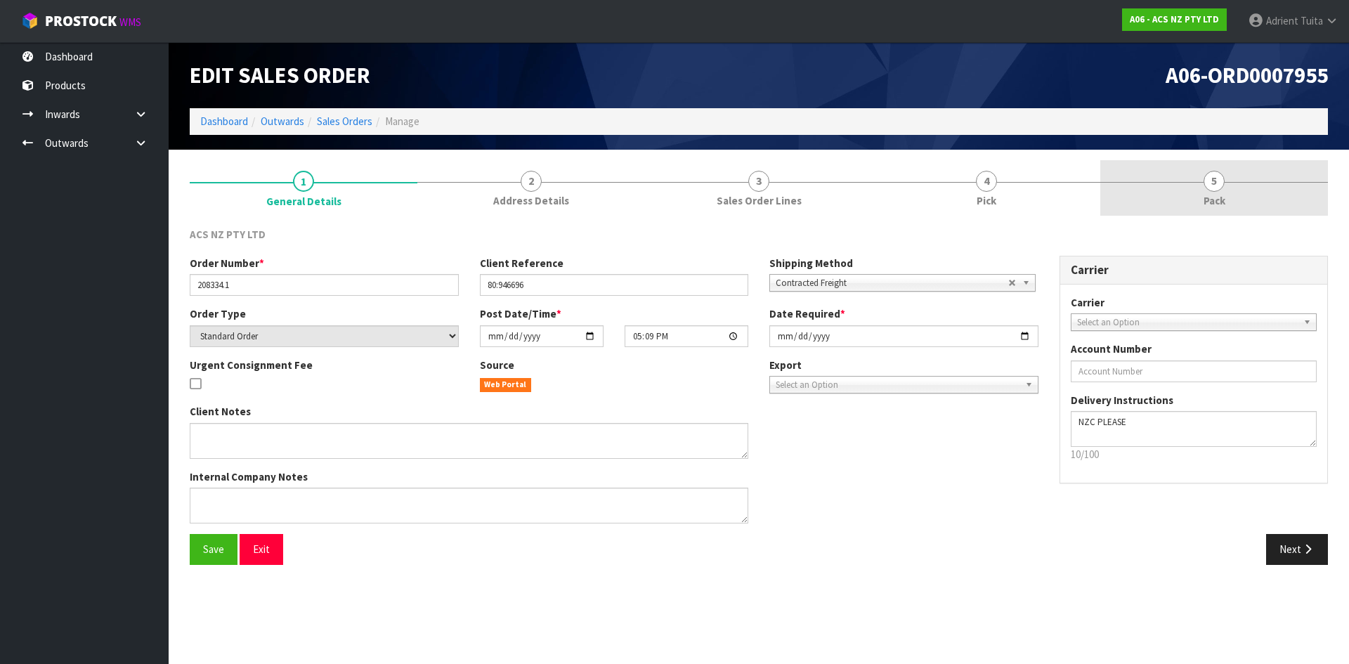
click at [1229, 202] on link "5 Pack" at bounding box center [1214, 187] width 228 height 55
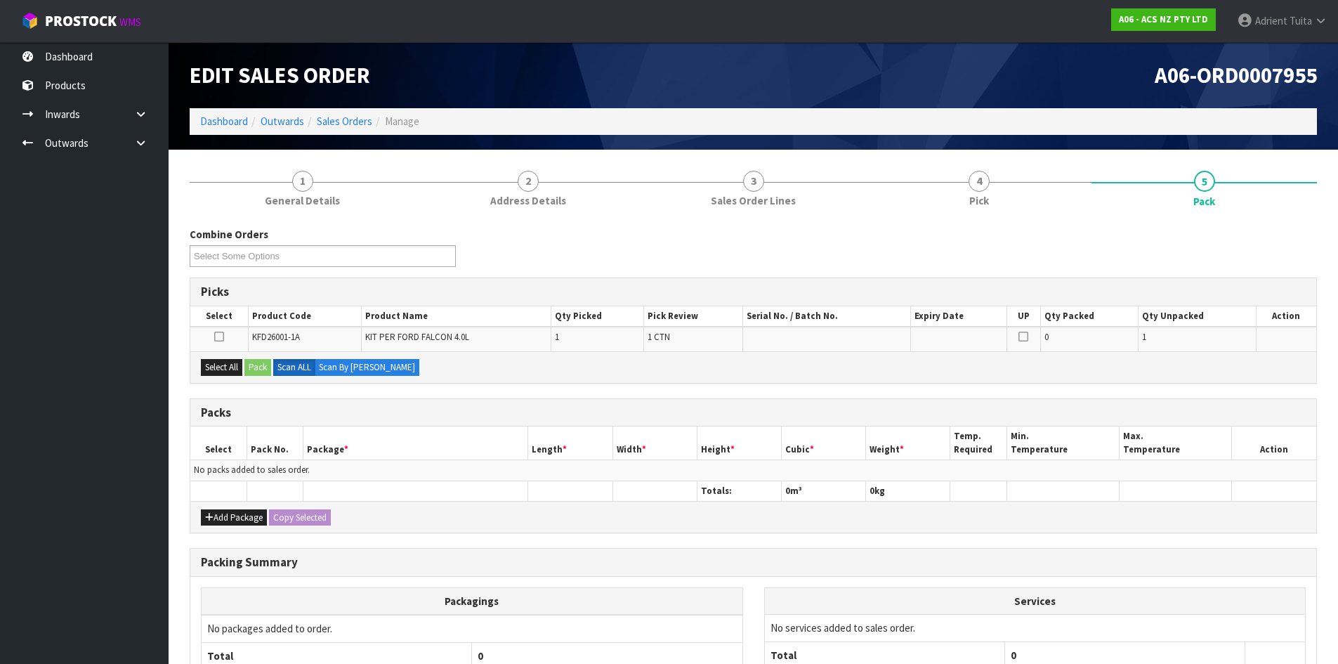
scroll to position [130, 0]
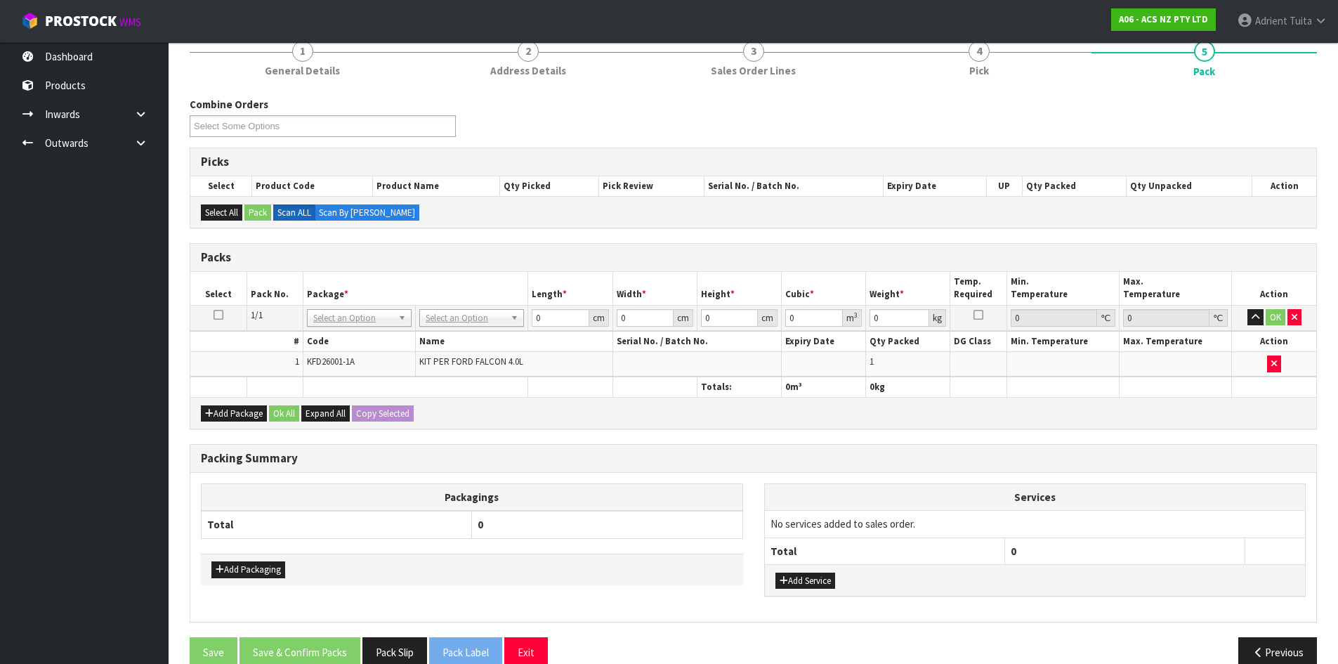
drag, startPoint x: 440, startPoint y: 311, endPoint x: 440, endPoint y: 322, distance: 11.9
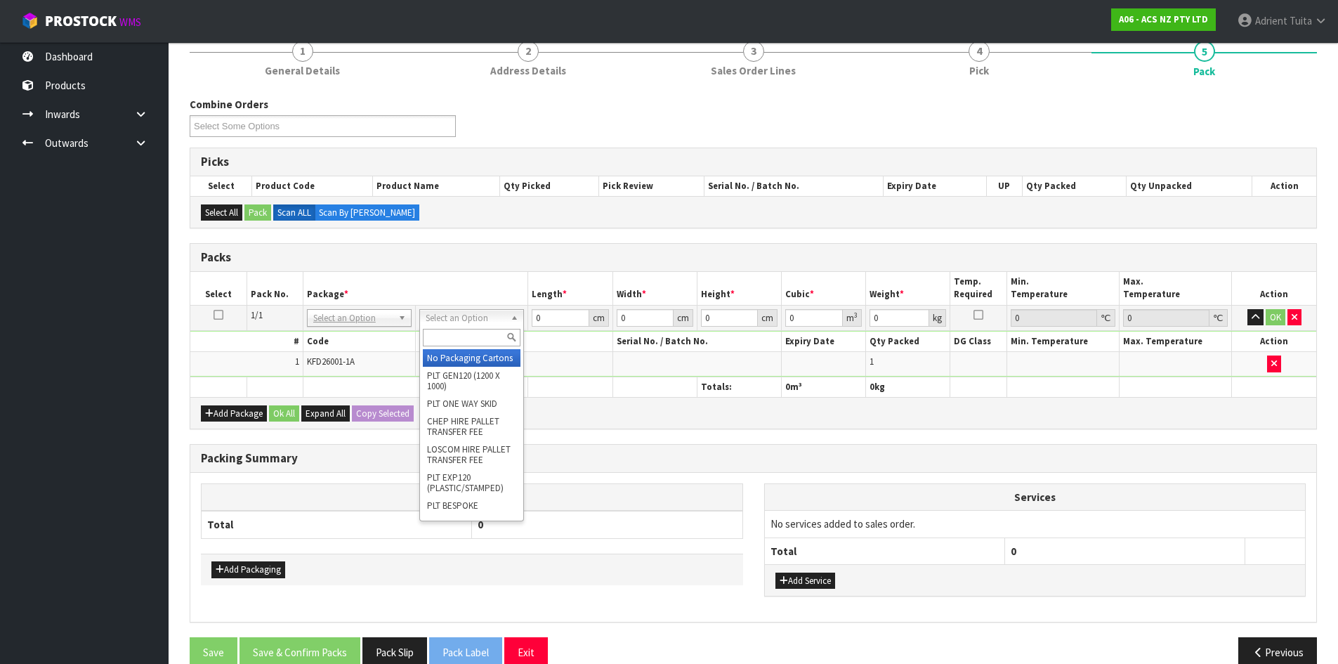
click at [443, 348] on div at bounding box center [471, 337] width 103 height 23
click at [443, 339] on input "text" at bounding box center [472, 338] width 98 height 18
click at [459, 340] on input "PP" at bounding box center [472, 338] width 98 height 18
type input "UPP"
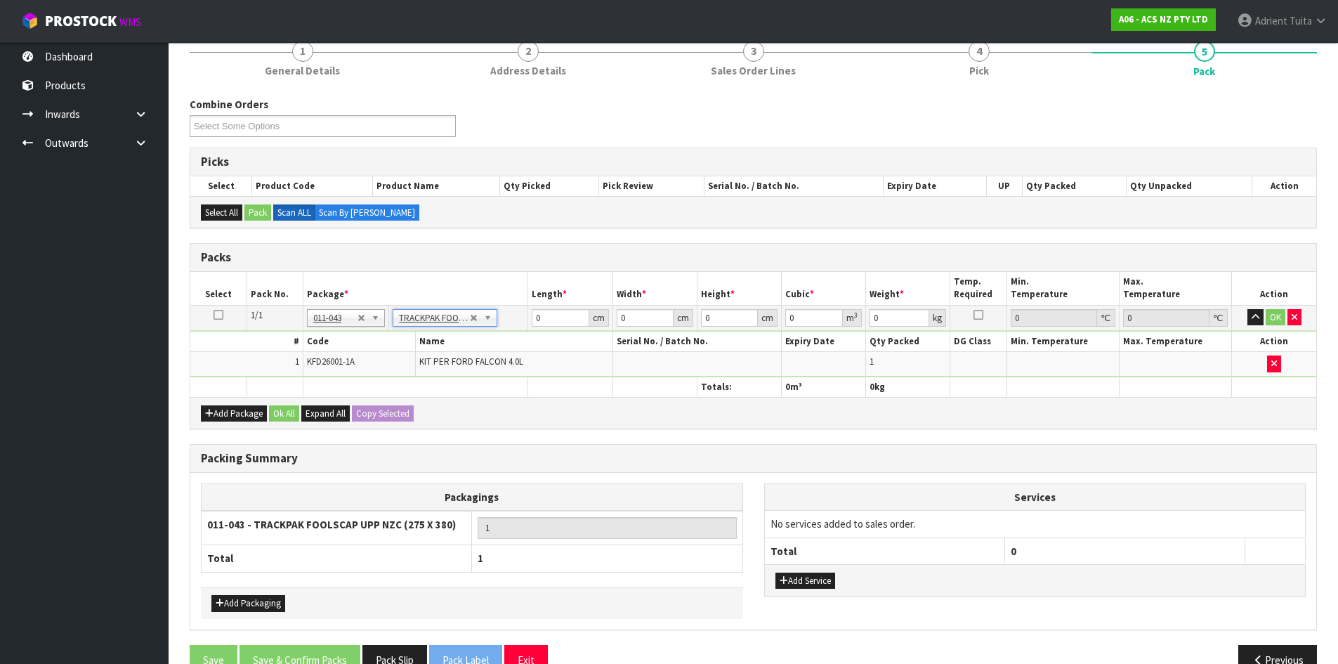
type input "27.5"
type input "38"
type input "0.01"
type input "0.00001"
type input "9.28"
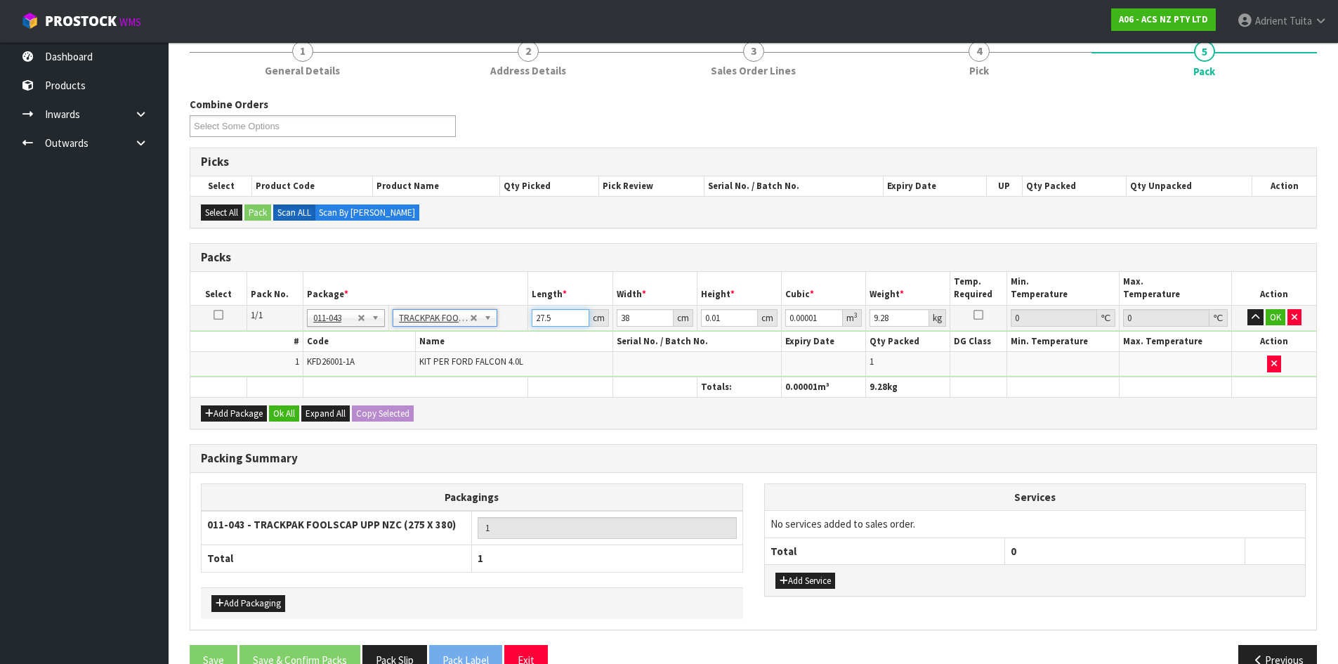
click at [546, 315] on input "27.5" at bounding box center [560, 318] width 57 height 18
type input "2"
type input "0.000001"
type input "28"
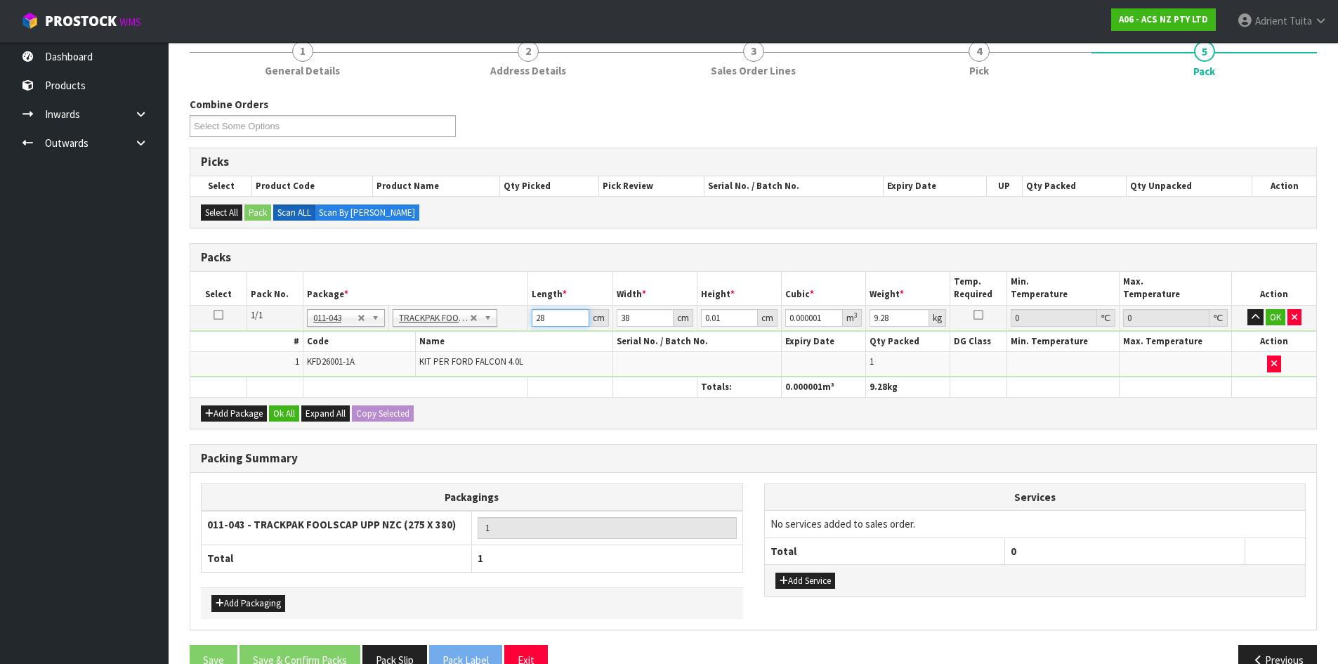
type input "0.000011"
type input "28"
type input "3"
type input "0.000001"
type input "38"
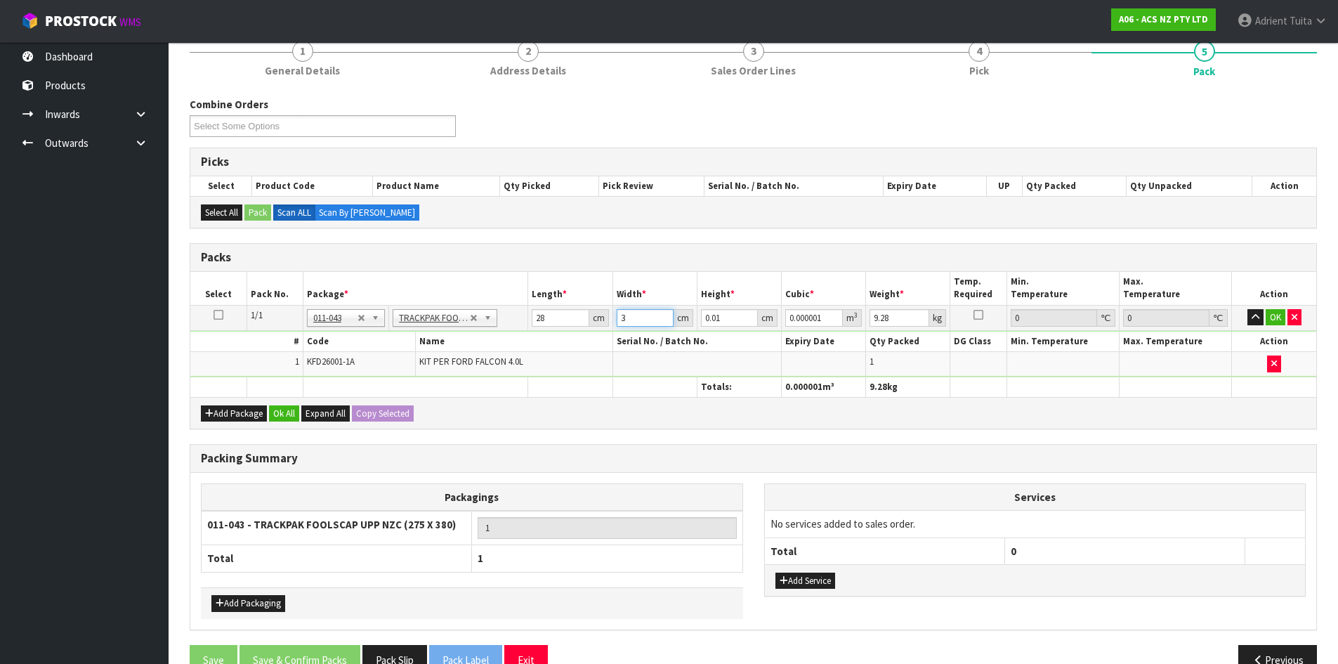
type input "0.000011"
type input "1"
type input "0.001064"
type input "14"
type input "0.014896"
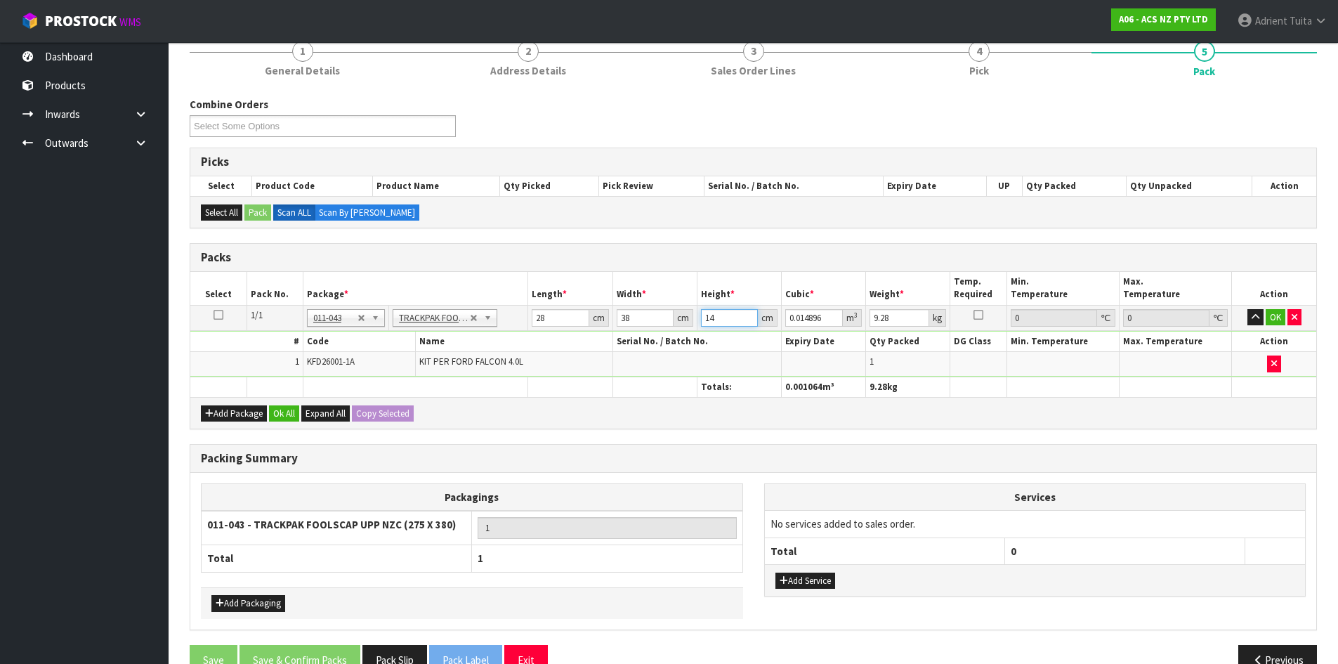
type input "14"
type input "10"
click at [1279, 314] on button "OK" at bounding box center [1276, 317] width 20 height 17
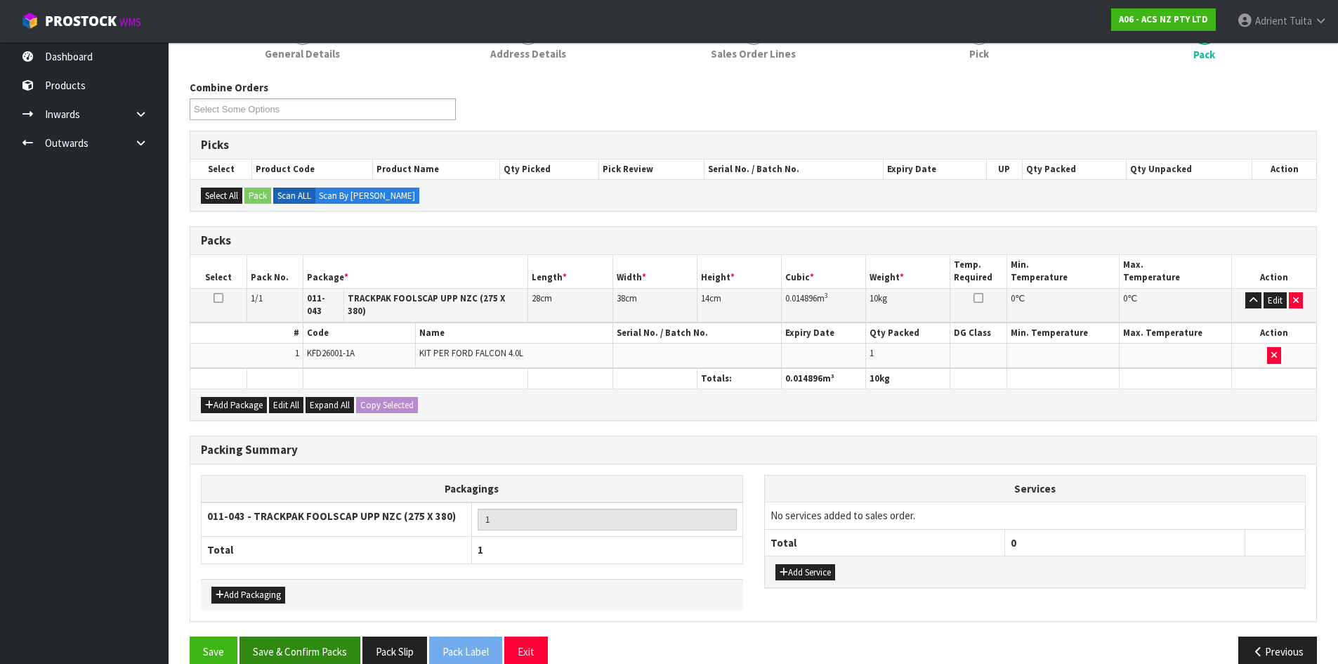
scroll to position [162, 0]
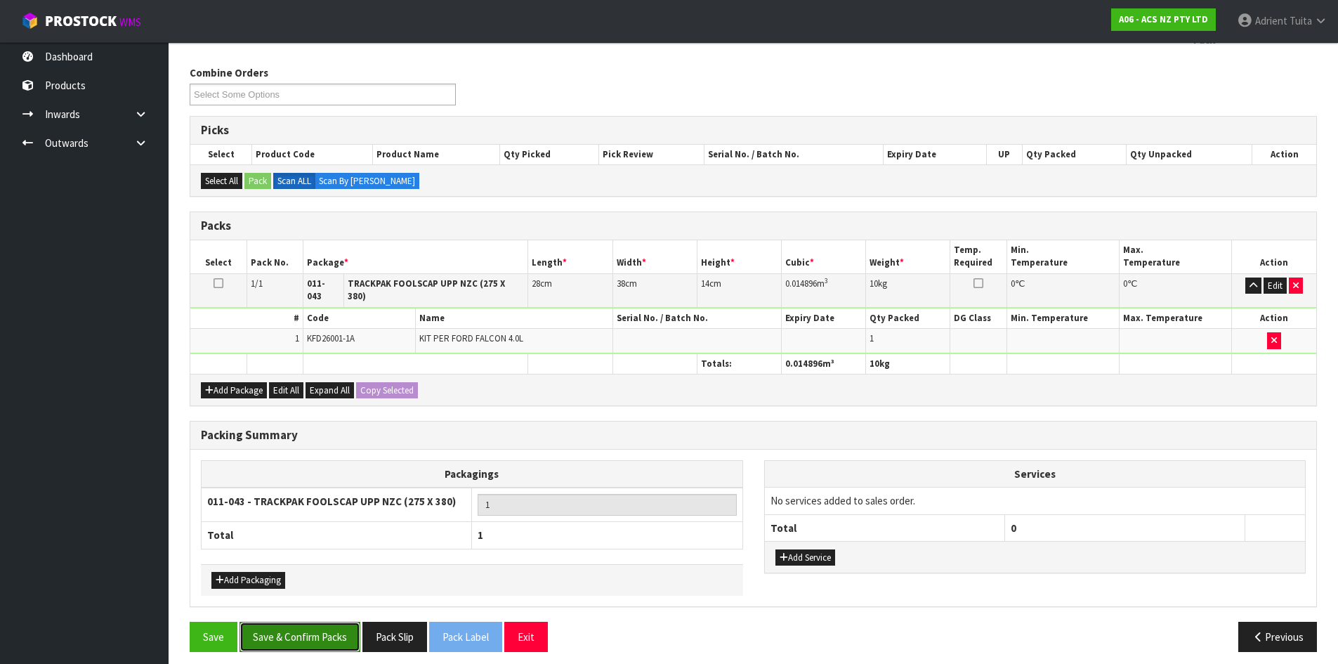
click at [285, 641] on button "Save & Confirm Packs" at bounding box center [300, 637] width 121 height 30
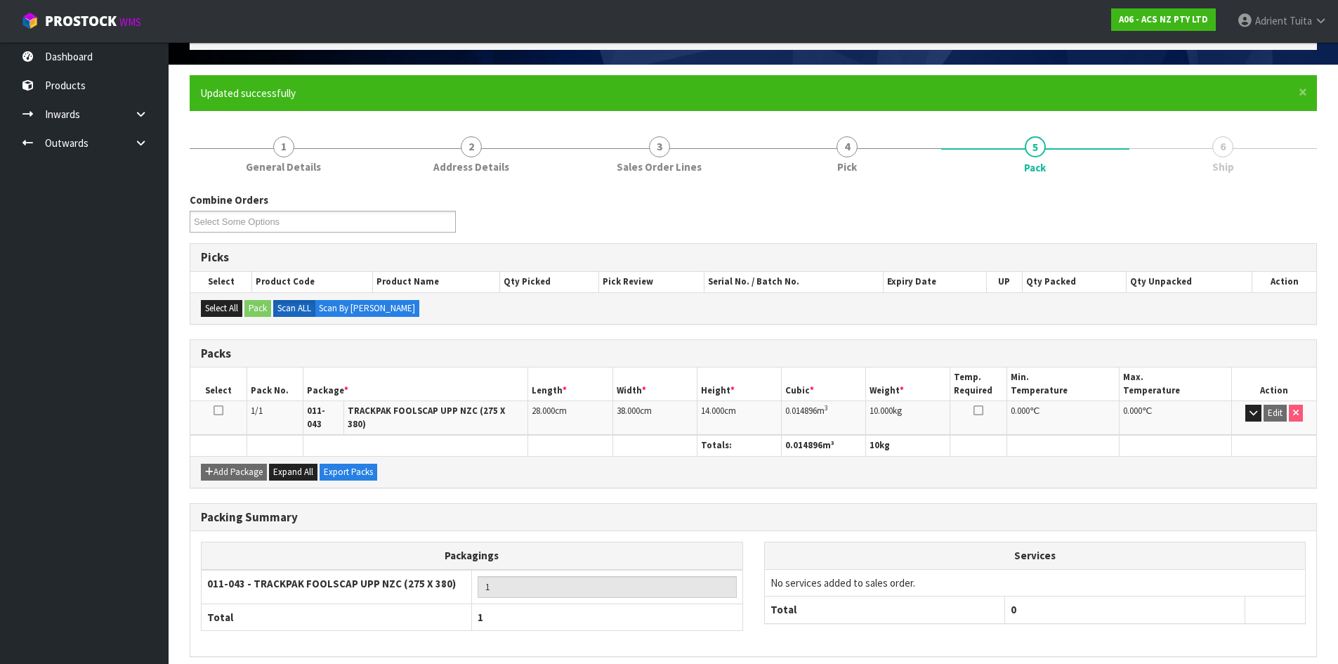
scroll to position [135, 0]
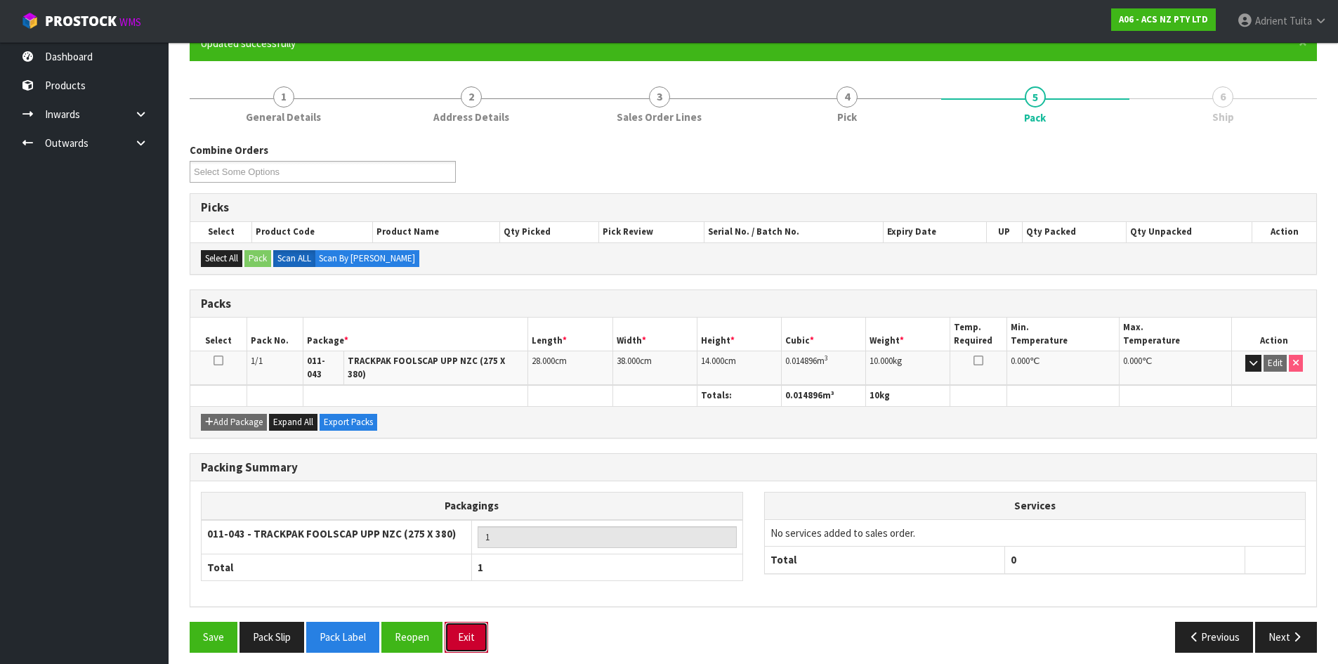
click at [471, 622] on button "Exit" at bounding box center [467, 637] width 44 height 30
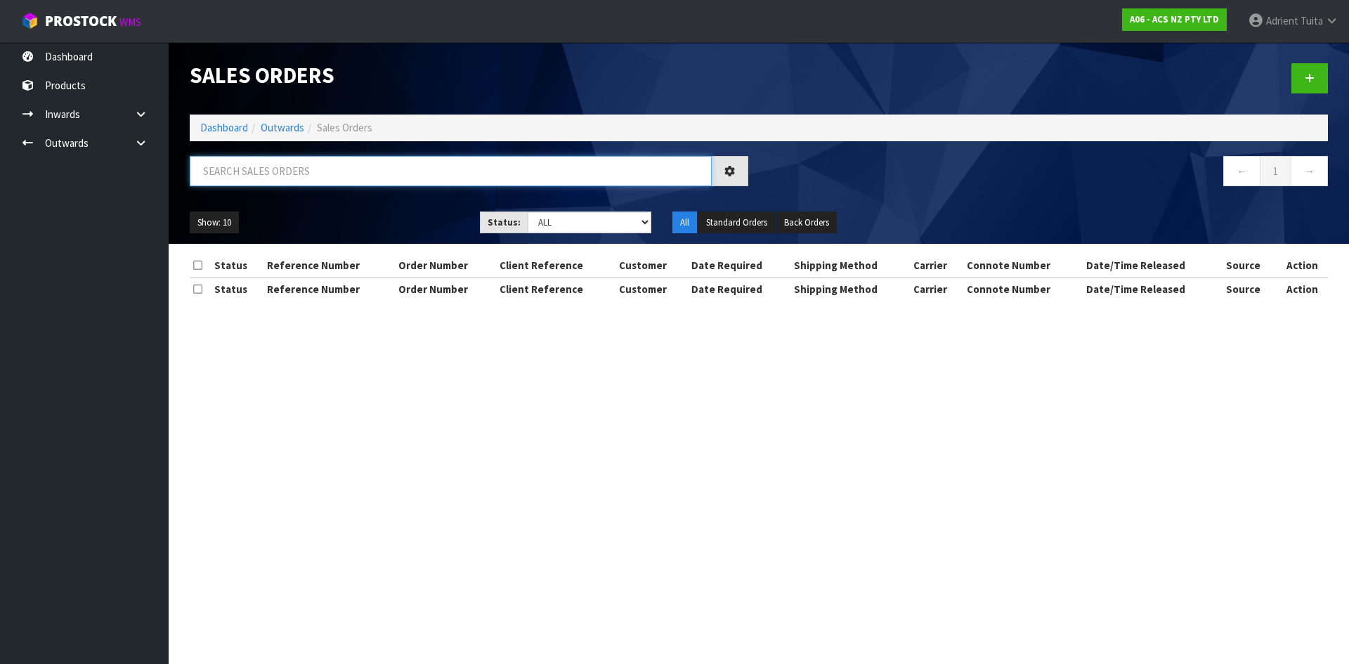
click at [334, 185] on input "text" at bounding box center [451, 171] width 522 height 30
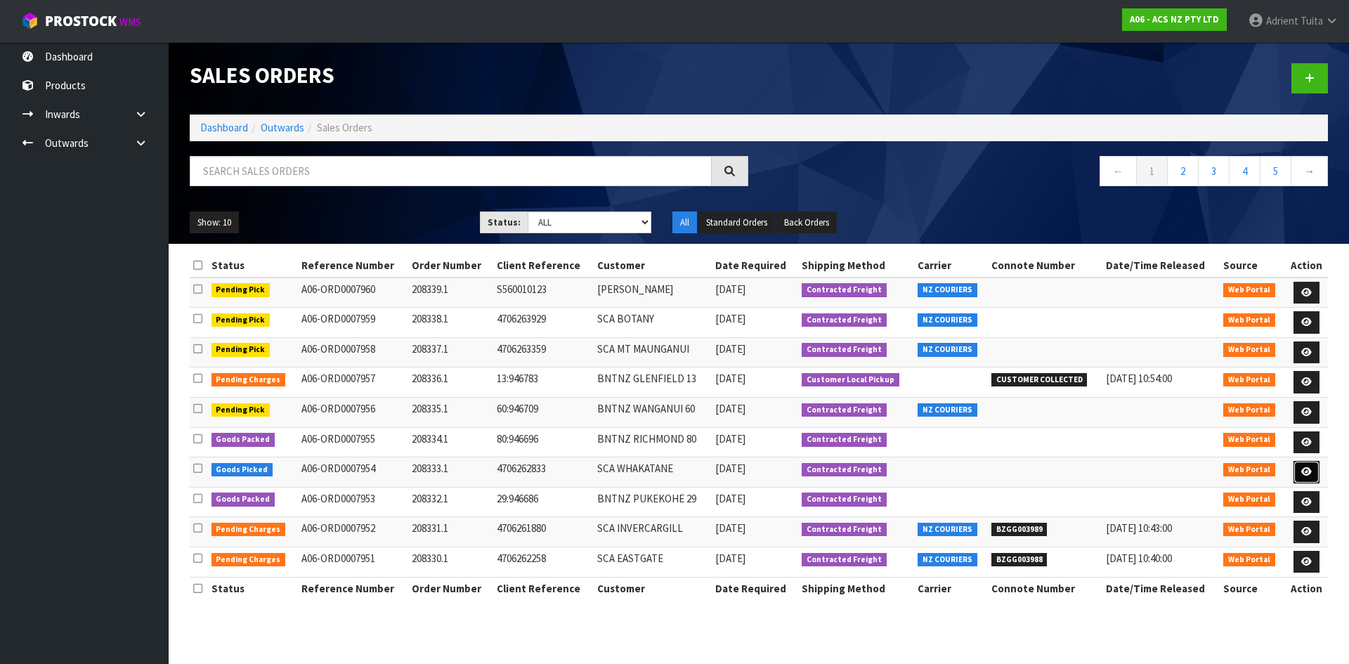
click at [1317, 467] on link at bounding box center [1306, 472] width 26 height 22
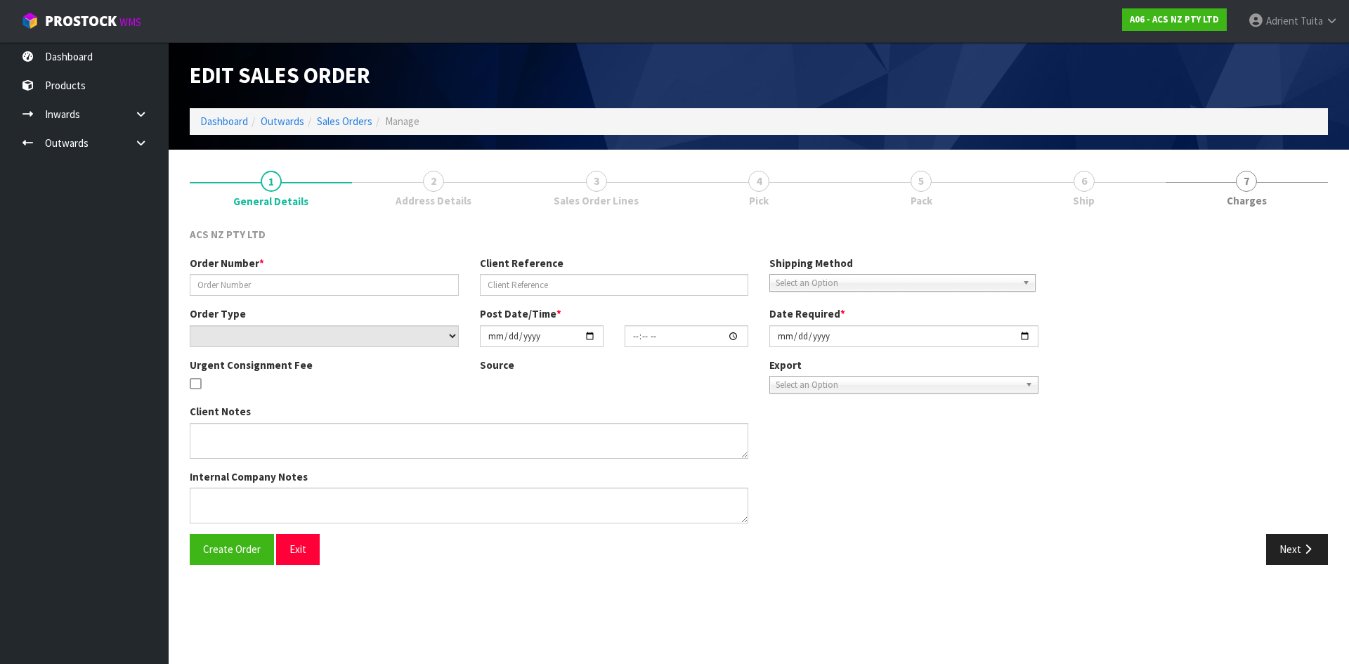
type input "208333.1"
type input "4706262833"
select select "number:0"
type input "[DATE]"
type input "16:49:00.000"
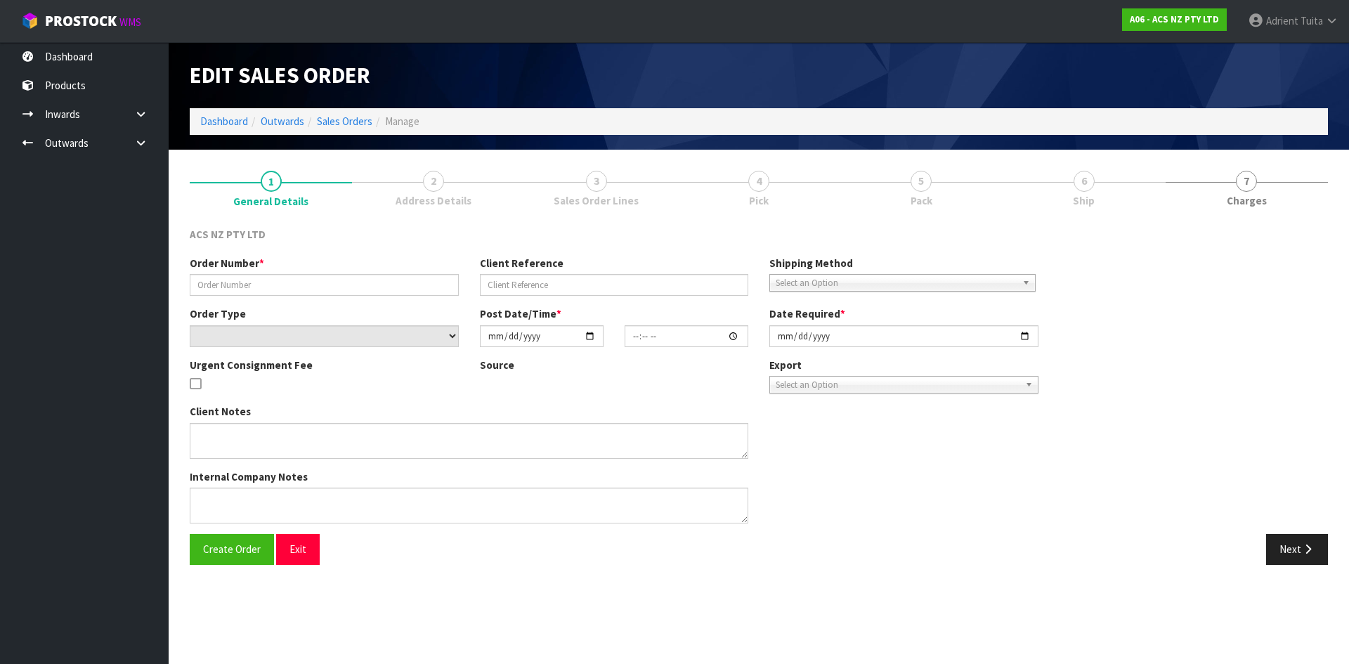
type input "[DATE]"
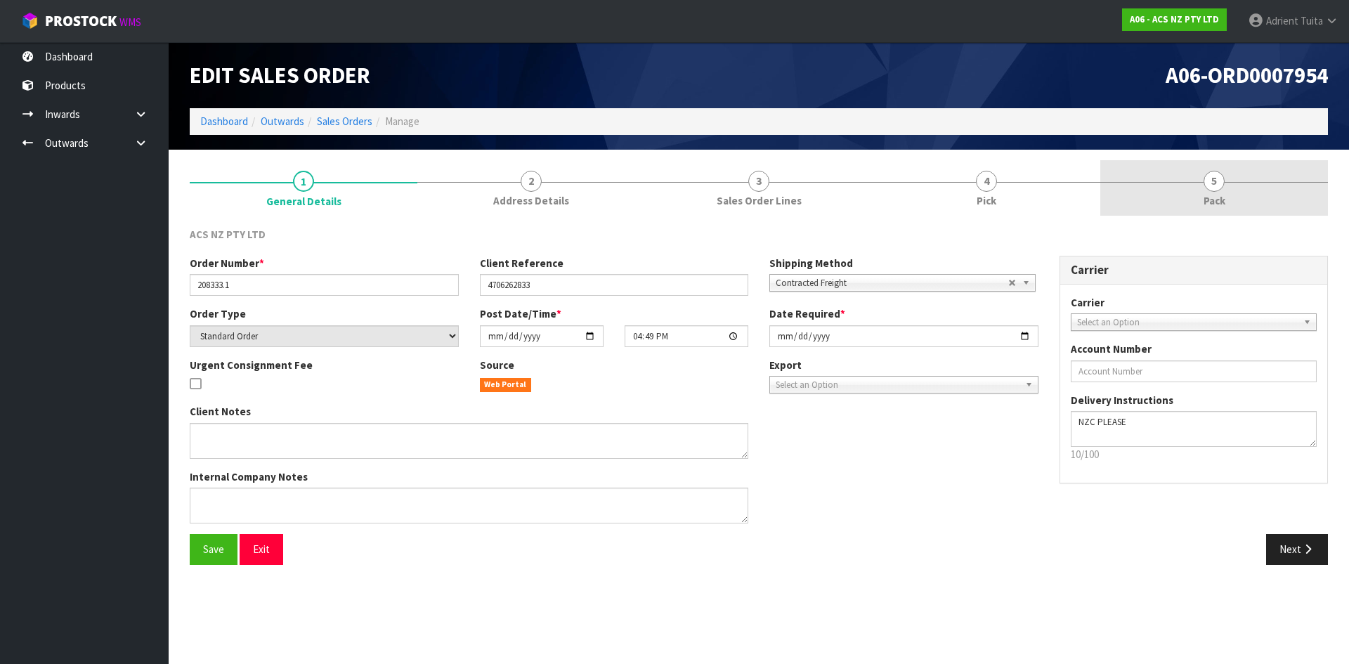
click at [1265, 207] on link "5 Pack" at bounding box center [1214, 187] width 228 height 55
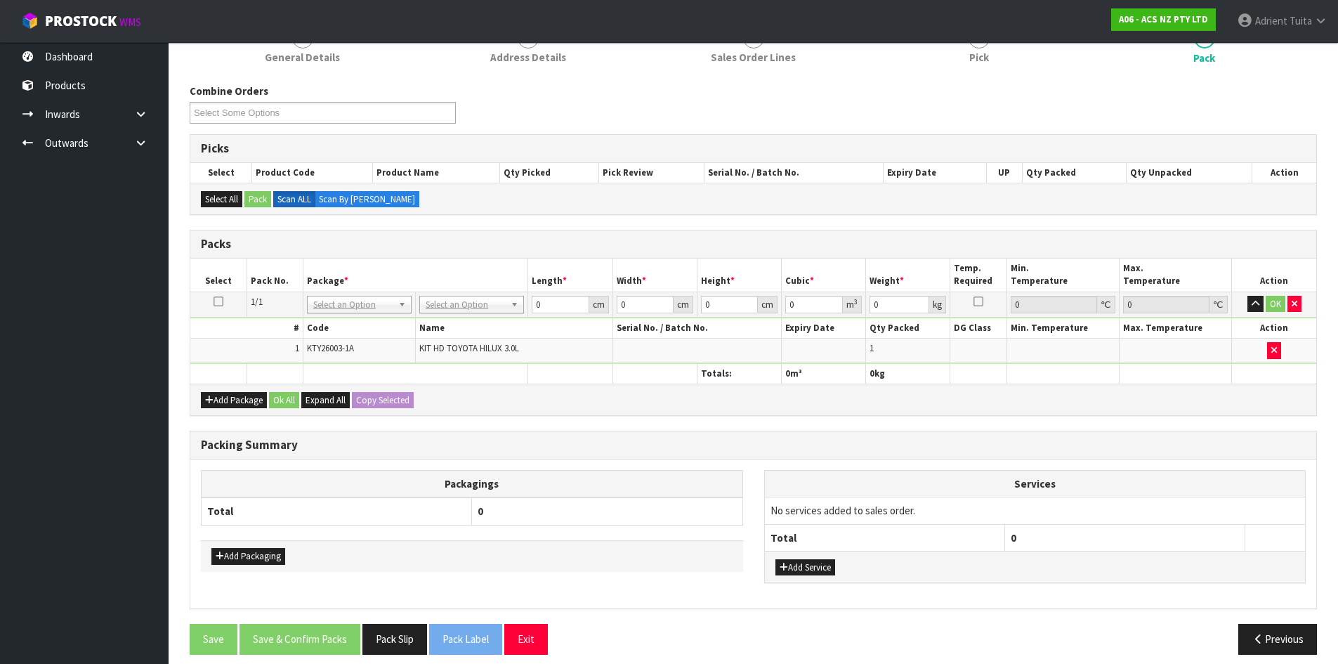
scroll to position [155, 0]
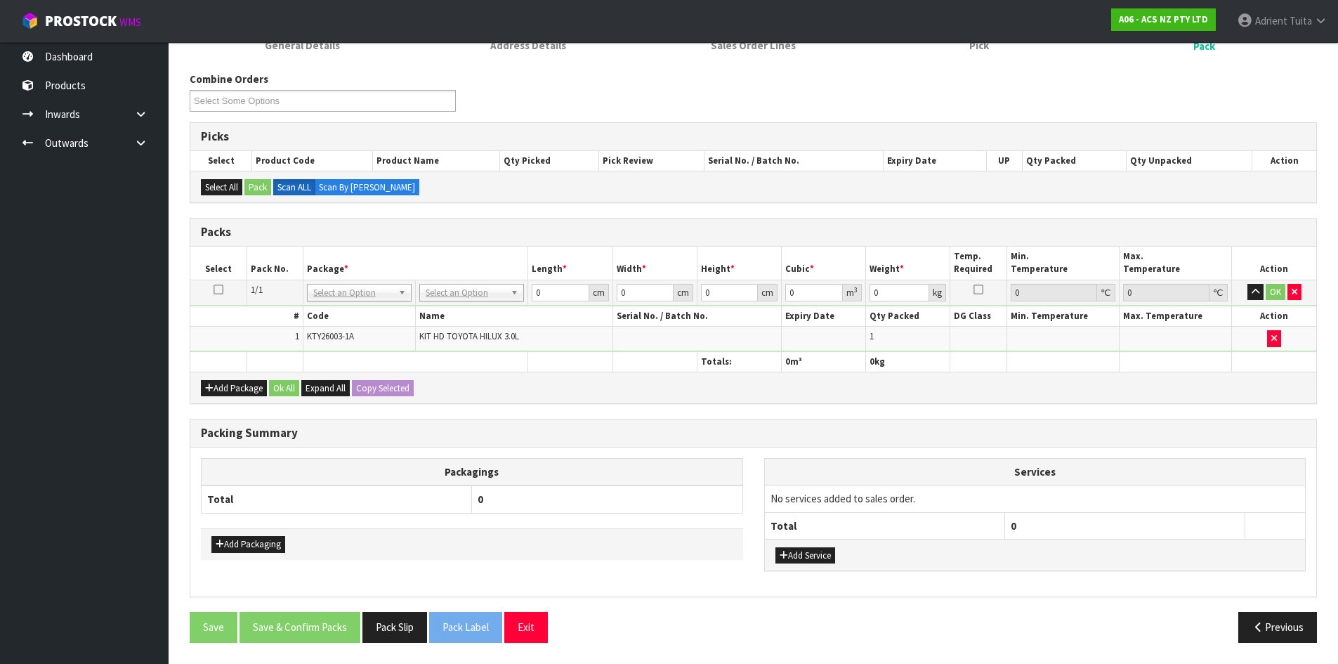
drag, startPoint x: 477, startPoint y: 290, endPoint x: 484, endPoint y: 322, distance: 32.4
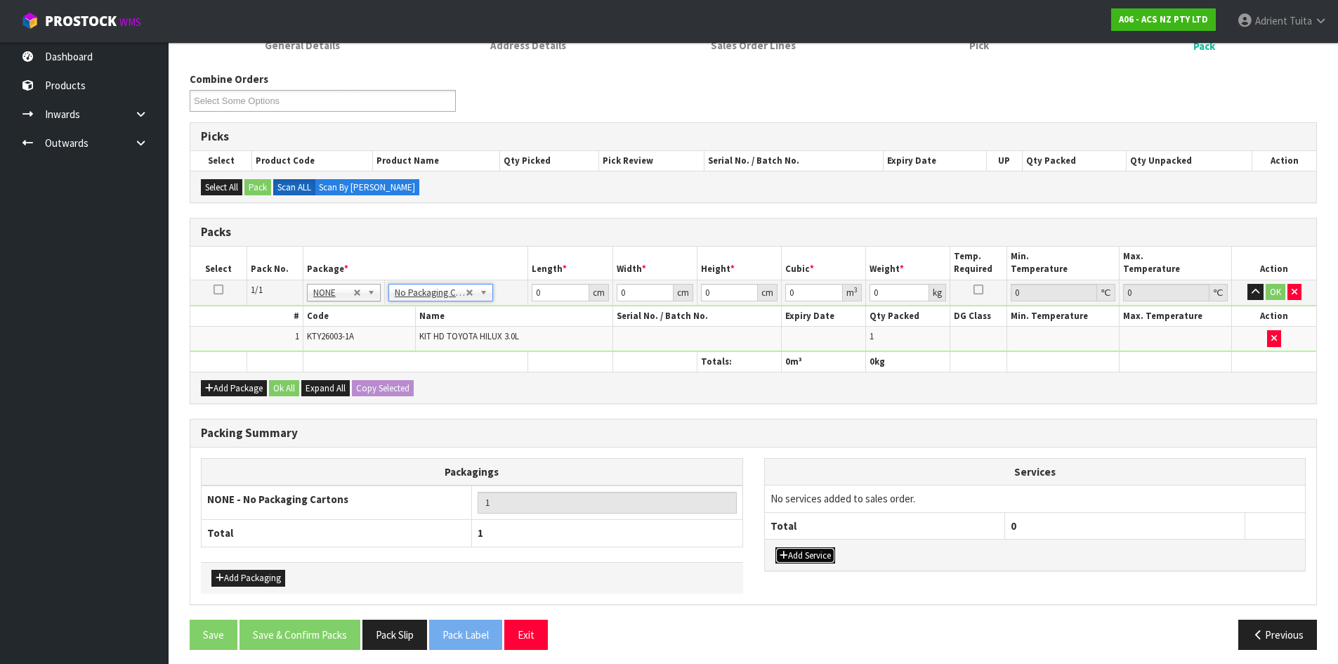
click at [832, 558] on button "Add Service" at bounding box center [806, 555] width 60 height 17
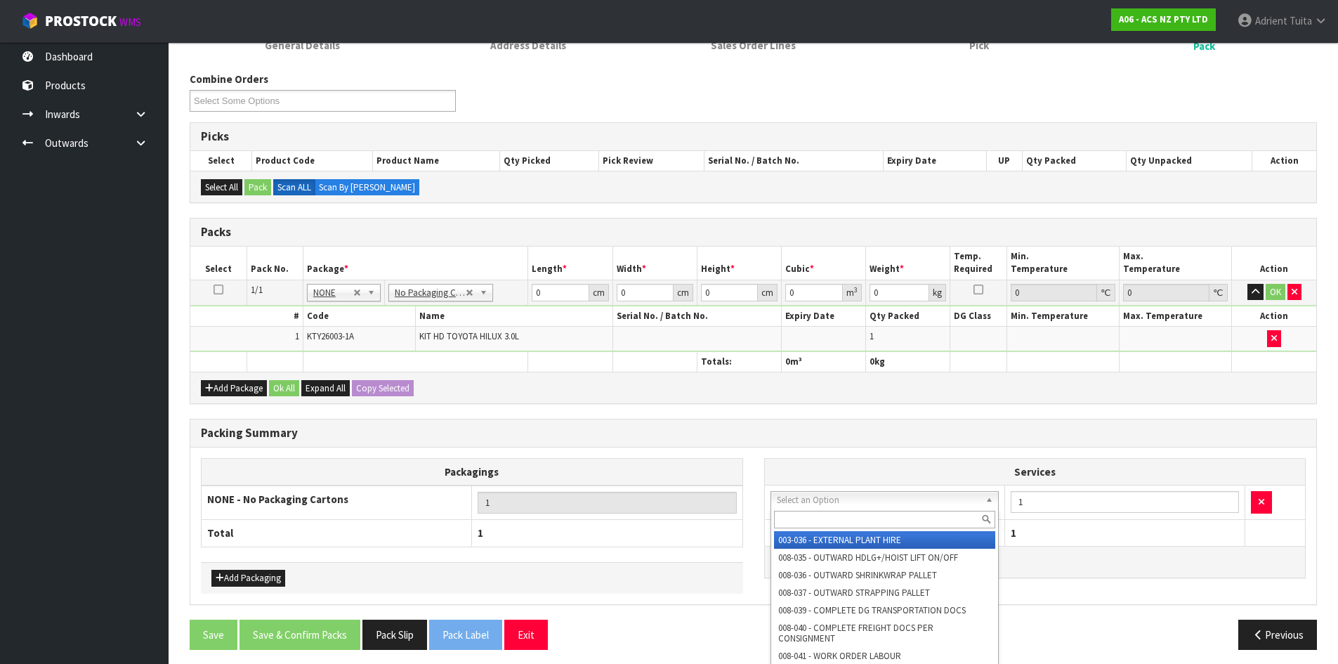
drag, startPoint x: 839, startPoint y: 500, endPoint x: 839, endPoint y: 513, distance: 12.7
click at [839, 513] on input "text" at bounding box center [885, 520] width 222 height 18
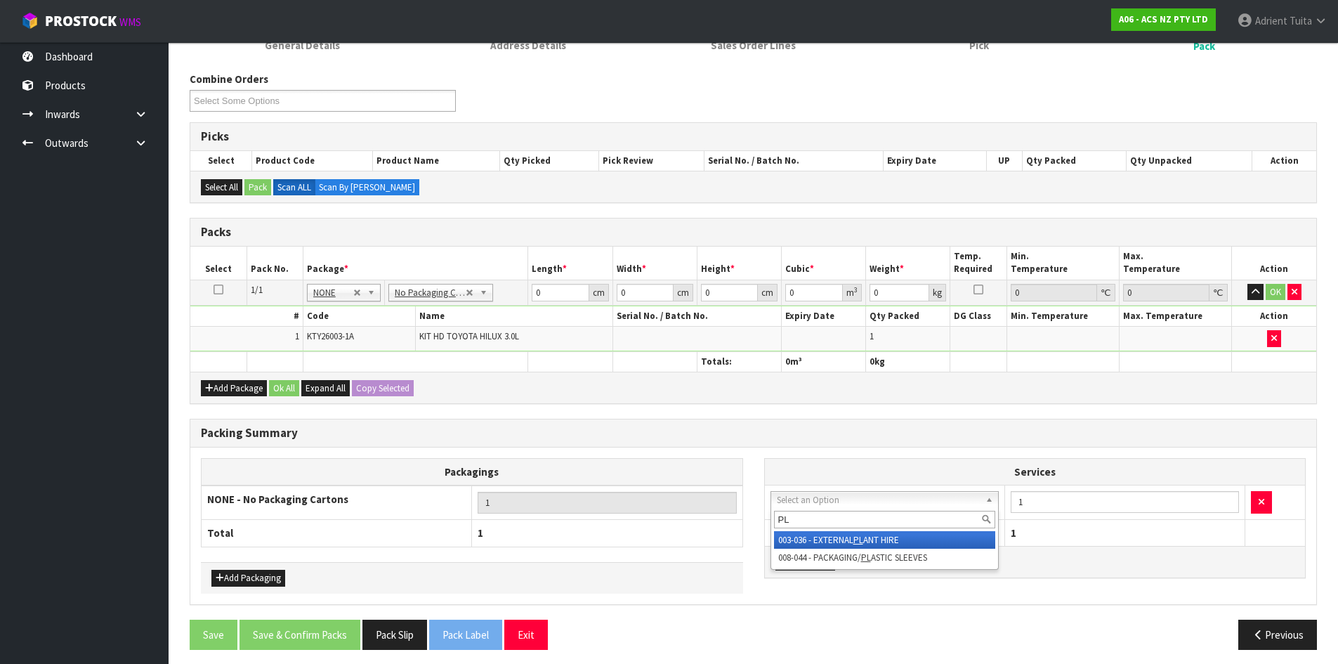
type input "PL"
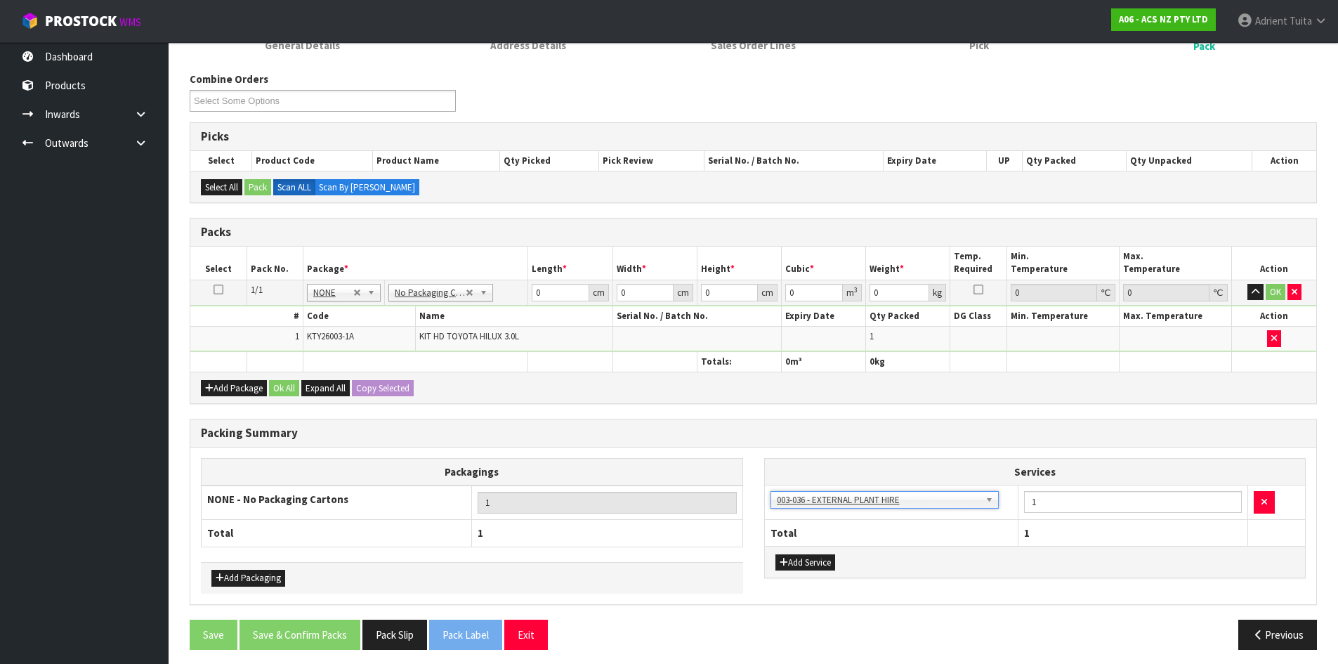
click at [829, 511] on td "003-036 - EXTERNAL PLANT HIRE 008-035 - OUTWARD HDLG+/HOIST LIFT ON/OFF 008-036…" at bounding box center [892, 502] width 254 height 34
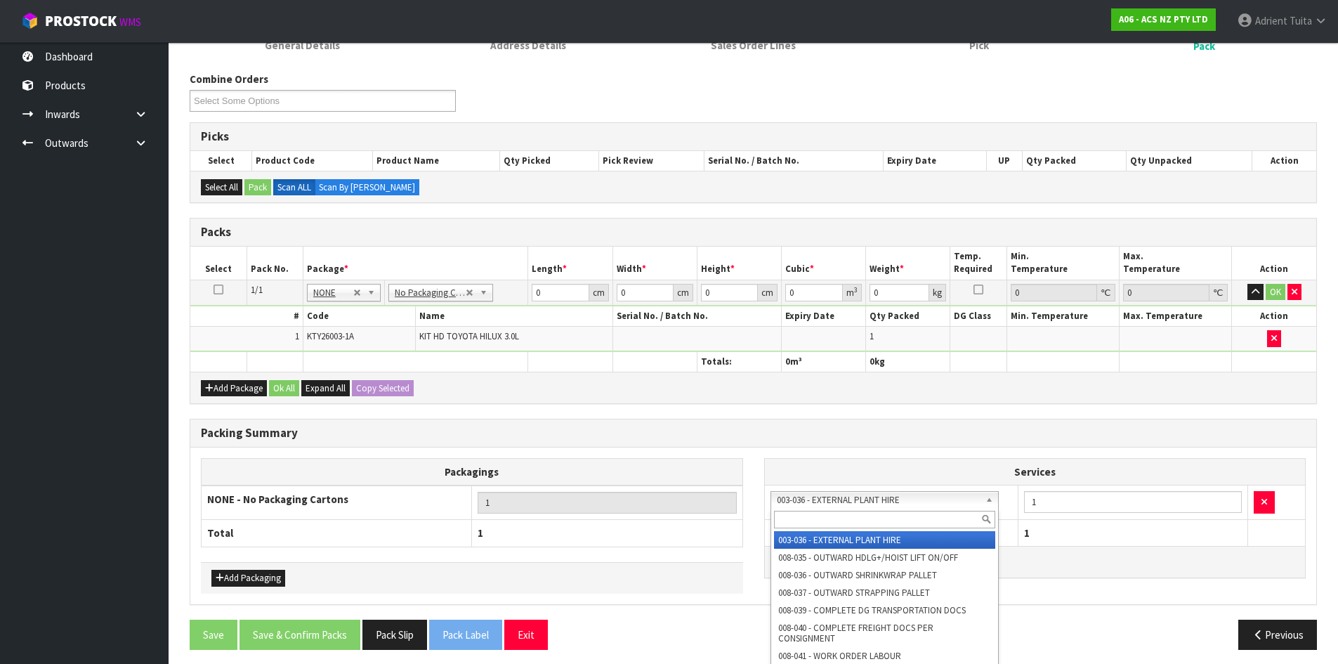
drag, startPoint x: 832, startPoint y: 507, endPoint x: 832, endPoint y: 518, distance: 11.2
click at [832, 518] on input "text" at bounding box center [885, 520] width 222 height 18
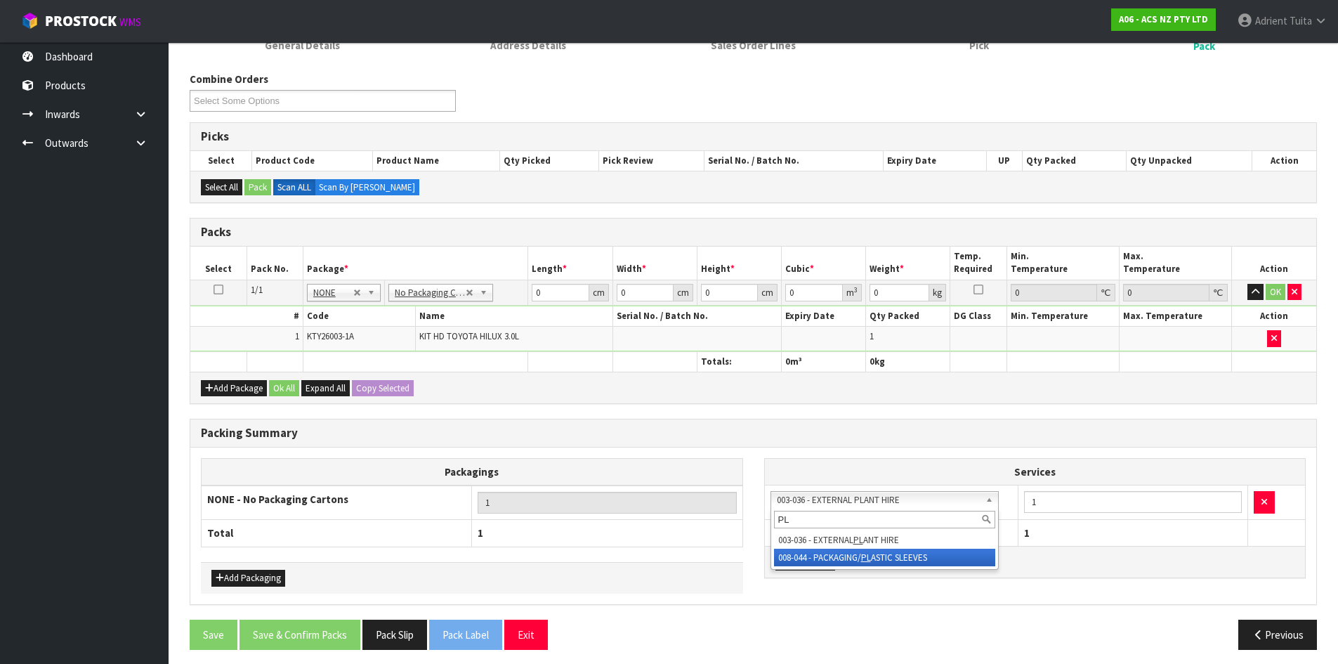
type input "PL"
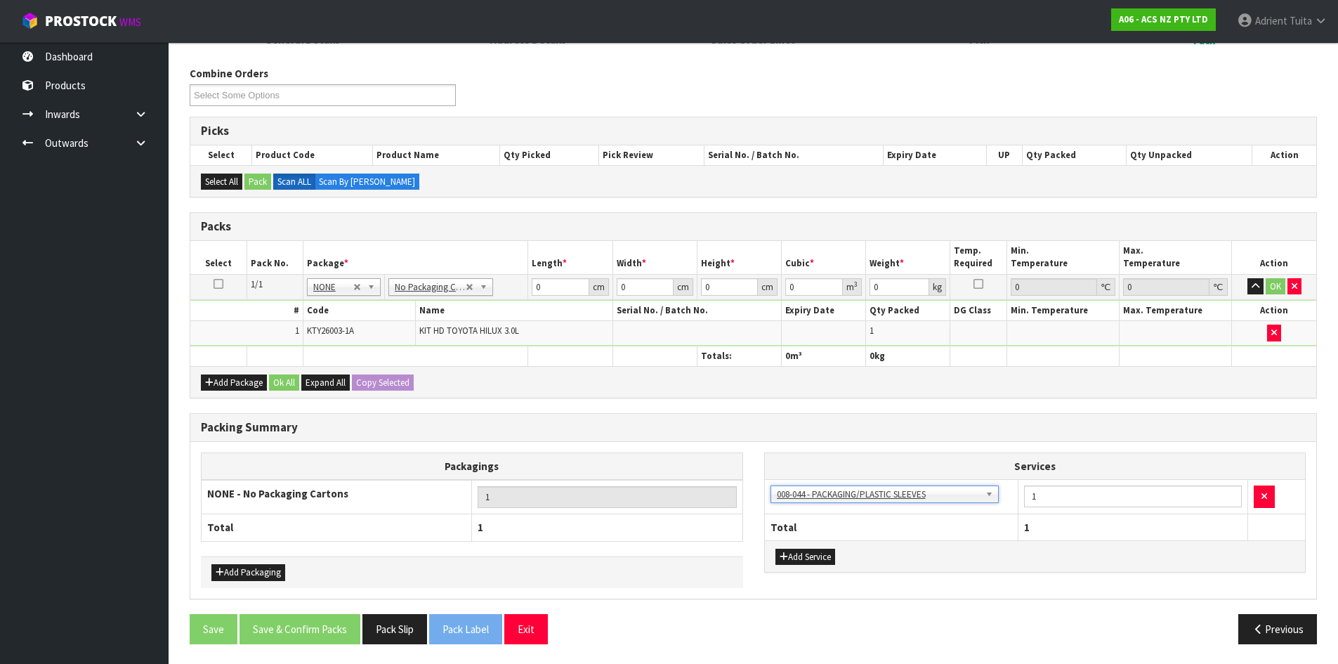
scroll to position [162, 0]
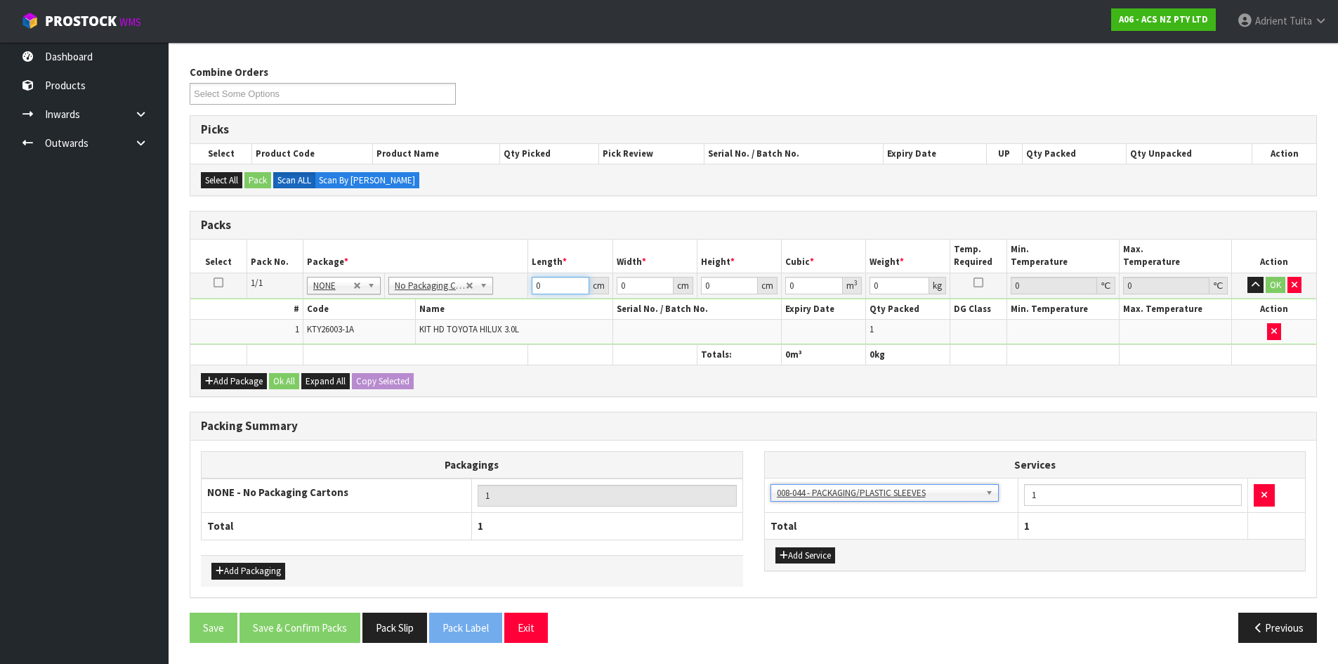
click at [547, 277] on input "0" at bounding box center [560, 286] width 57 height 18
type input "40"
type input "37"
type input "1"
type input "0.00148"
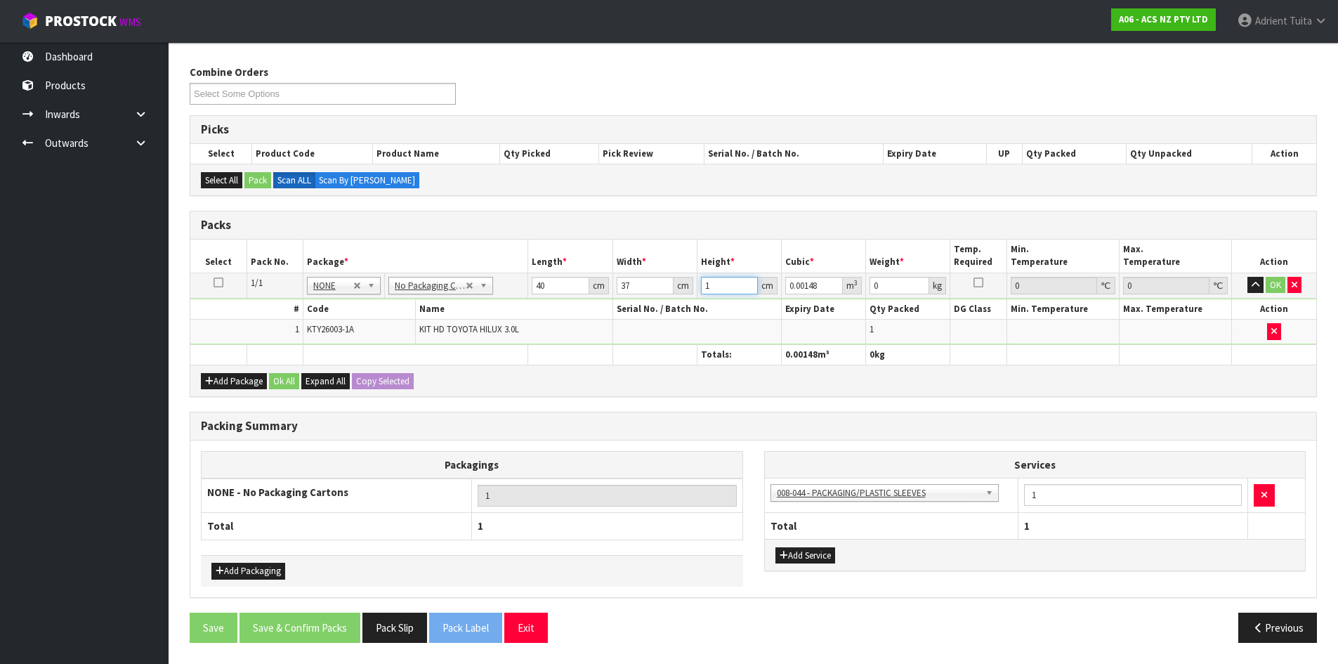
type input "11"
type input "0.01628"
type input "11"
type input "12"
click at [1272, 290] on button "OK" at bounding box center [1276, 285] width 20 height 17
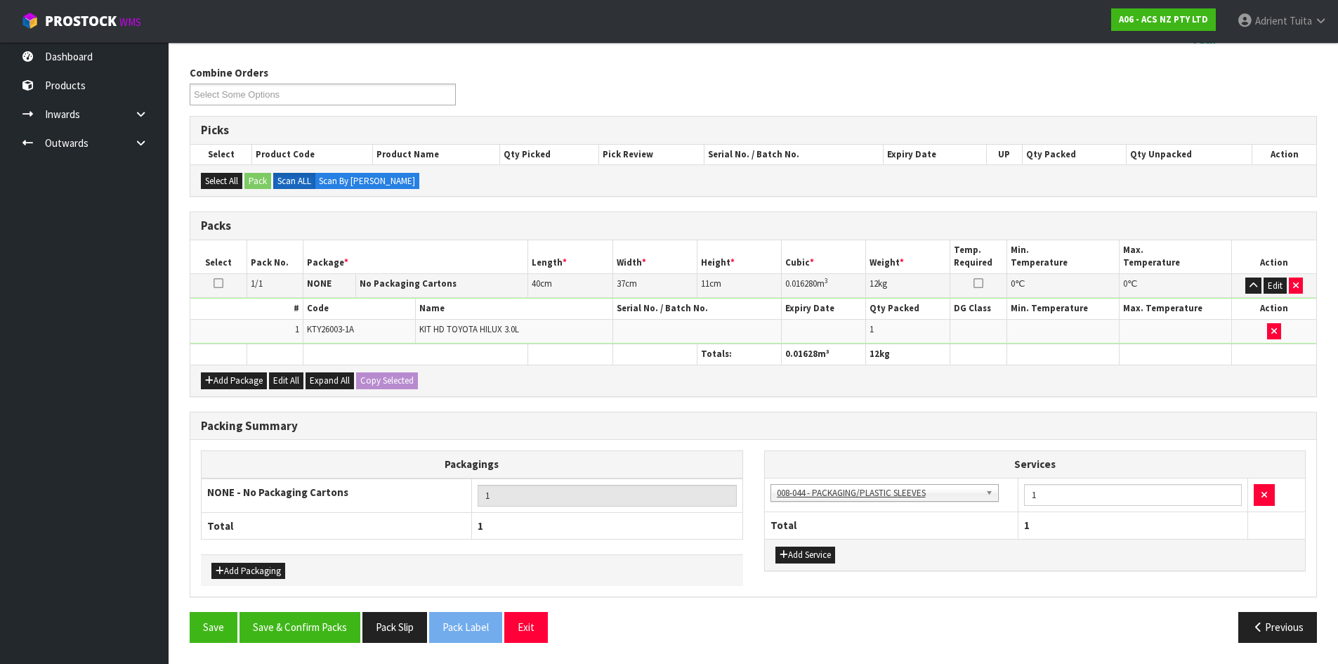
scroll to position [162, 0]
click at [327, 626] on button "Save & Confirm Packs" at bounding box center [300, 627] width 121 height 30
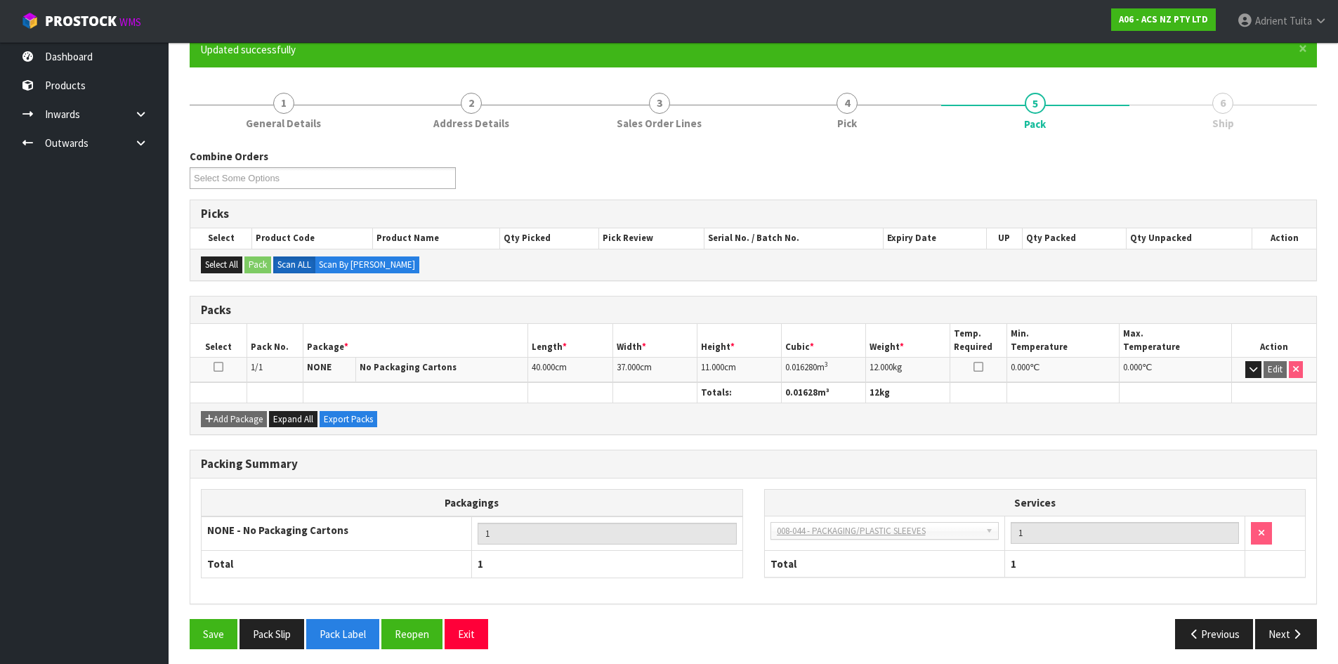
scroll to position [135, 0]
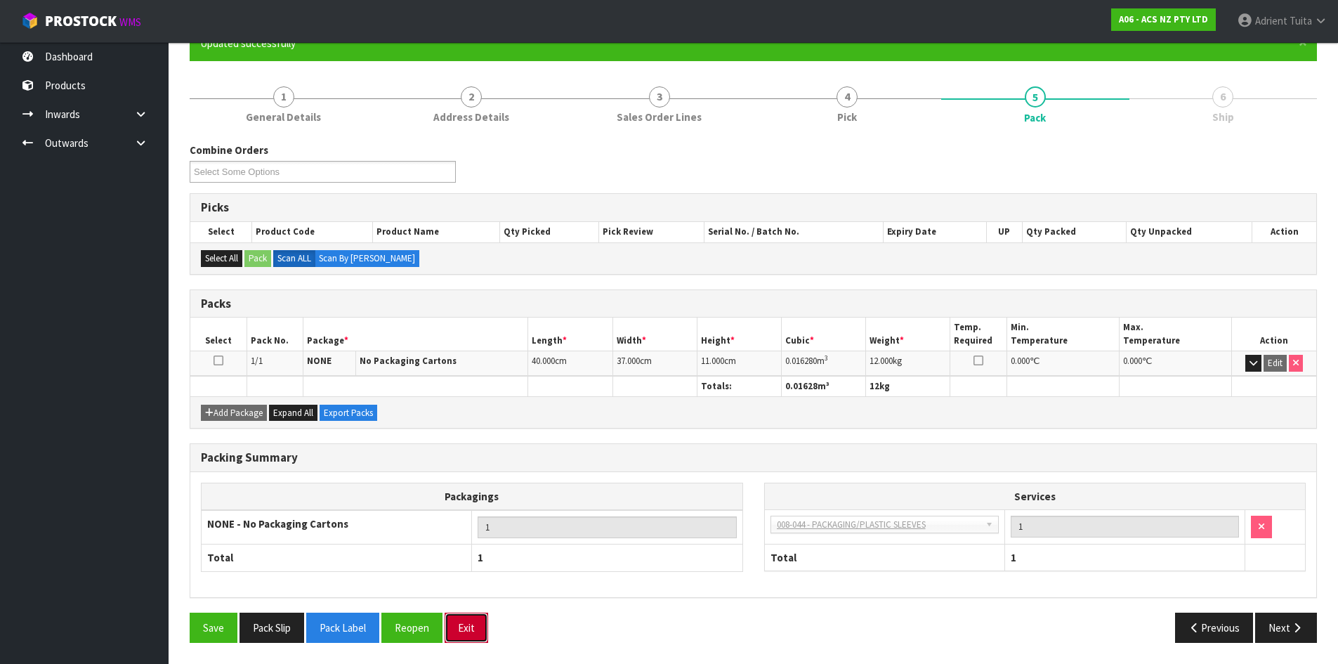
click at [469, 625] on button "Exit" at bounding box center [467, 628] width 44 height 30
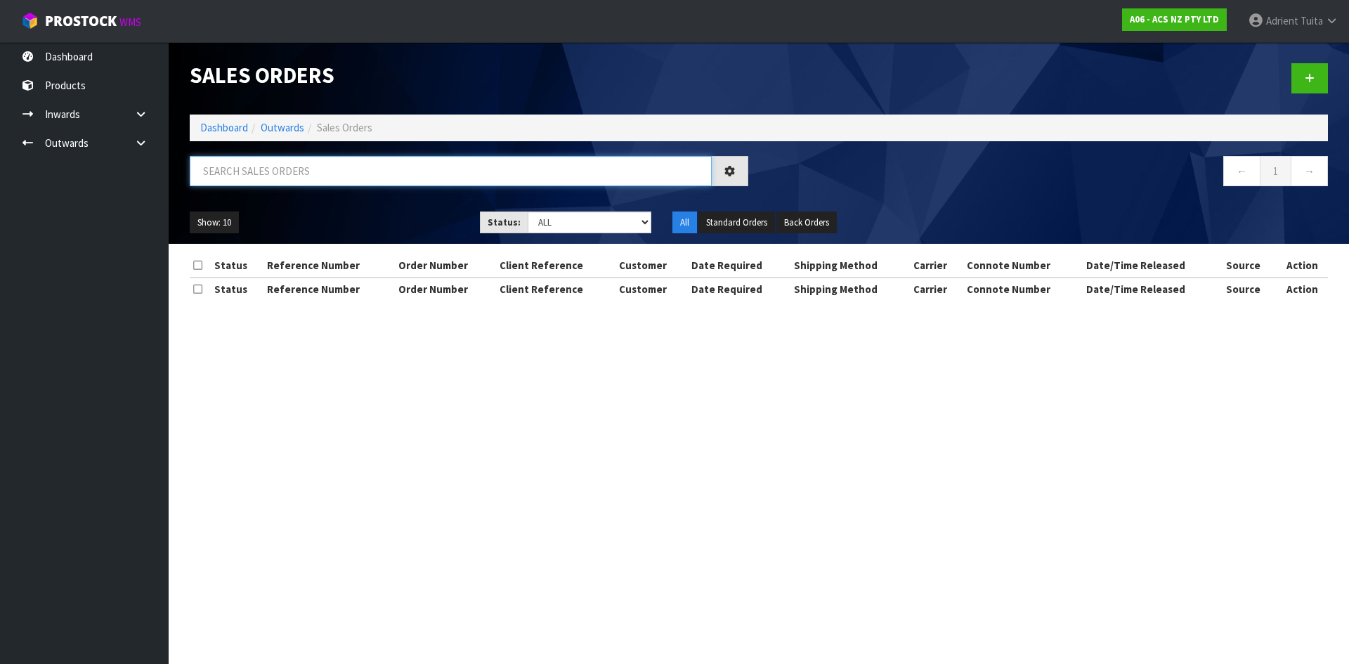
click at [314, 183] on input "text" at bounding box center [451, 171] width 522 height 30
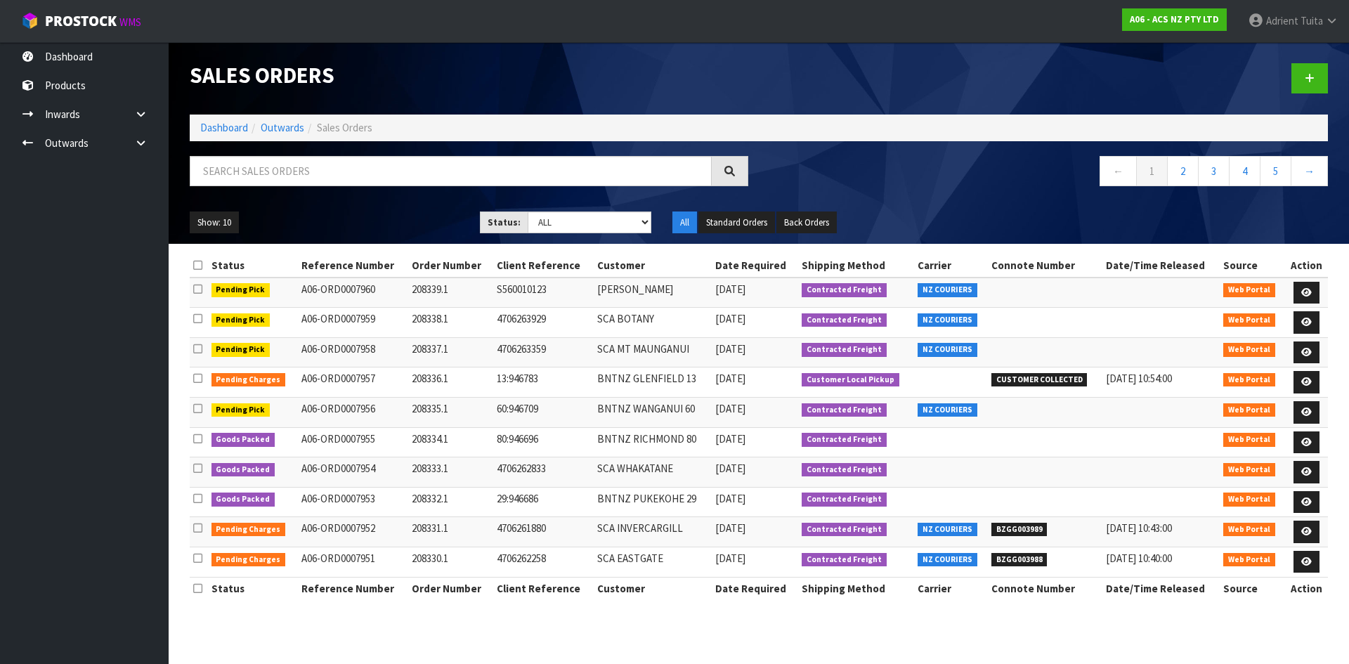
click at [214, 120] on li "Dashboard" at bounding box center [224, 127] width 48 height 15
click at [215, 121] on link "Dashboard" at bounding box center [224, 127] width 48 height 13
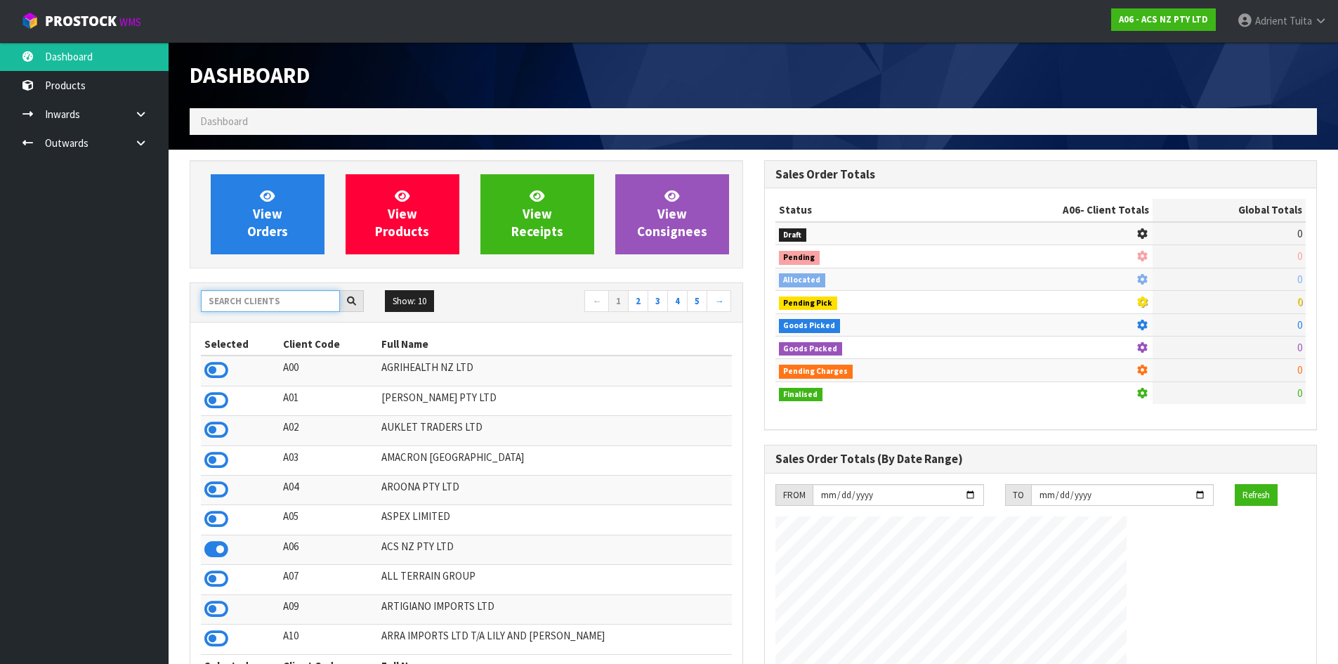
click at [289, 298] on input "text" at bounding box center [270, 301] width 139 height 22
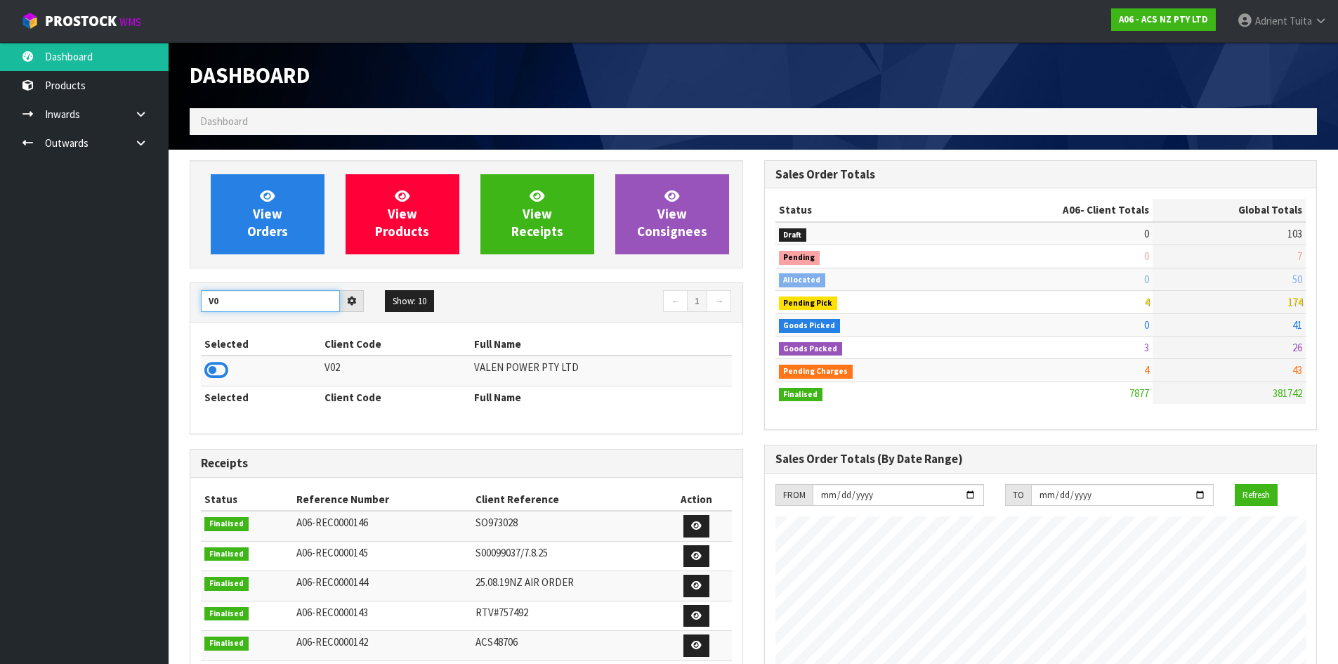
type input "V"
type input "D01"
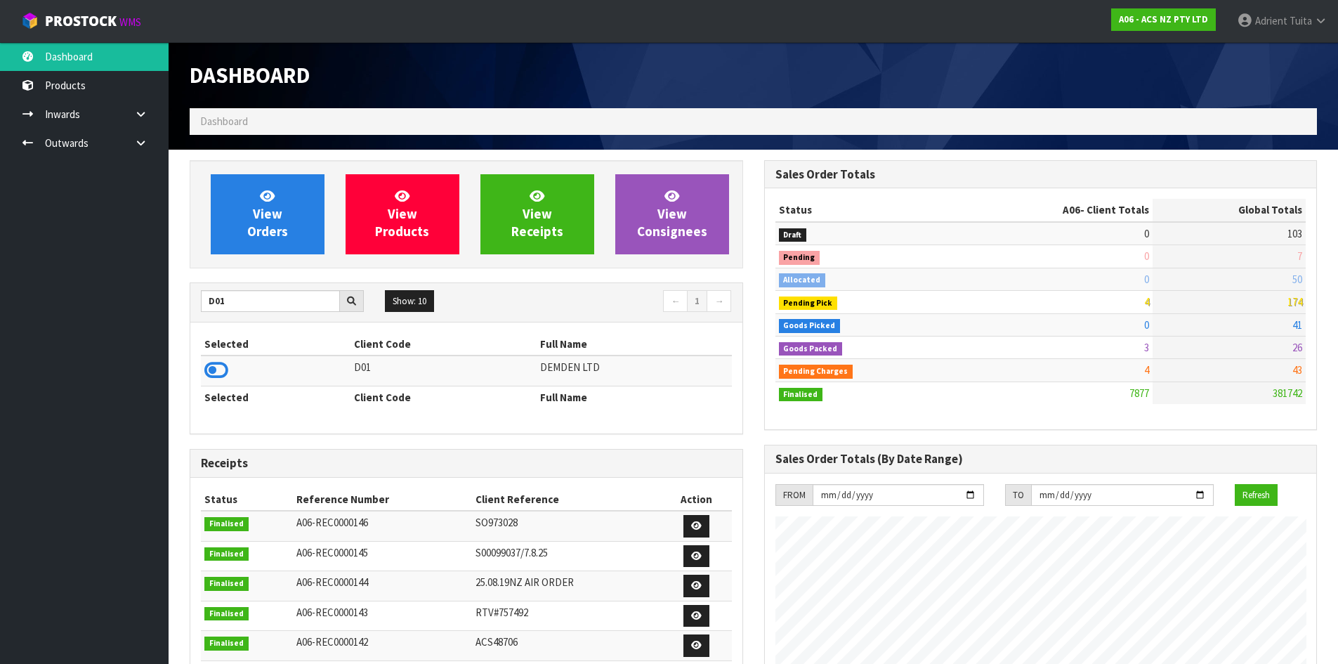
click at [205, 371] on icon at bounding box center [216, 370] width 24 height 21
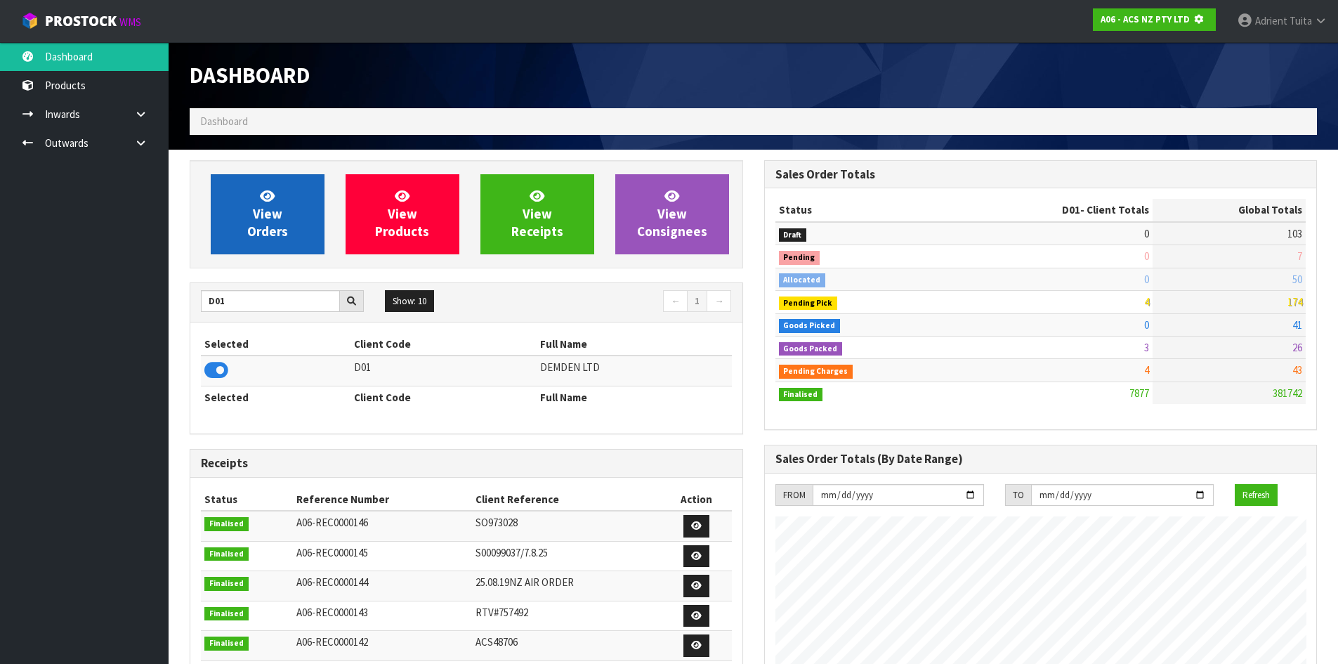
scroll to position [876, 574]
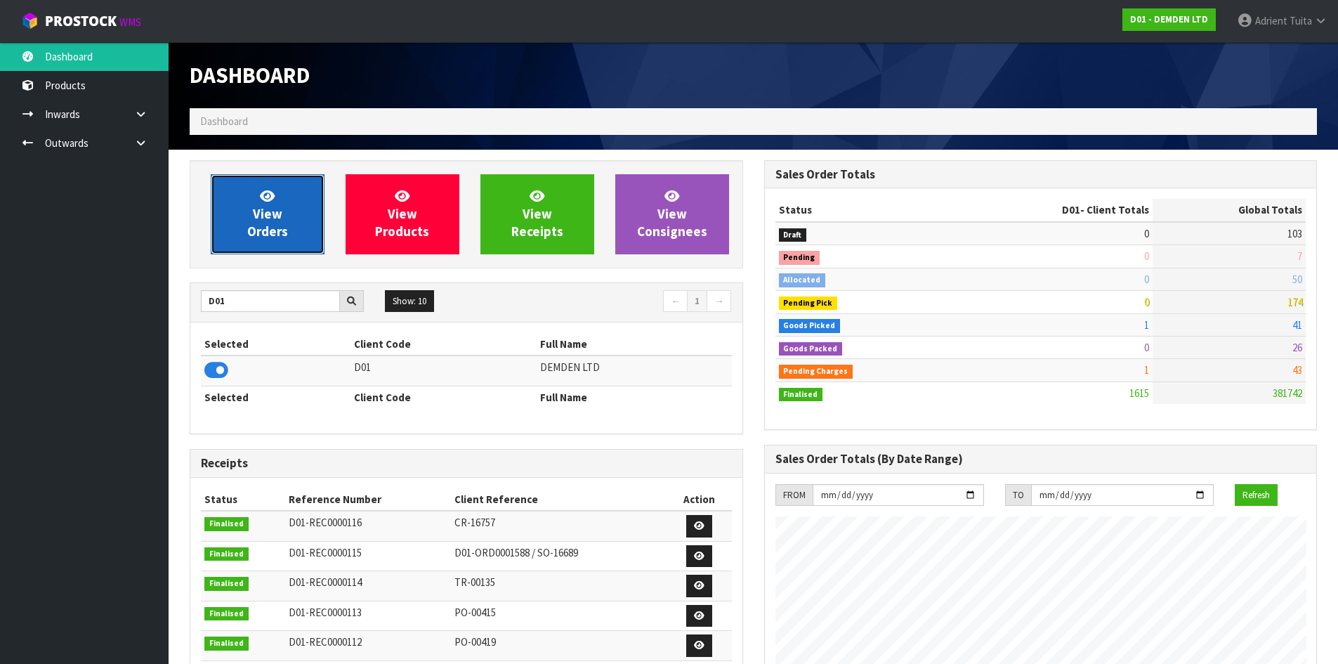
click at [244, 217] on link "View Orders" at bounding box center [268, 214] width 114 height 80
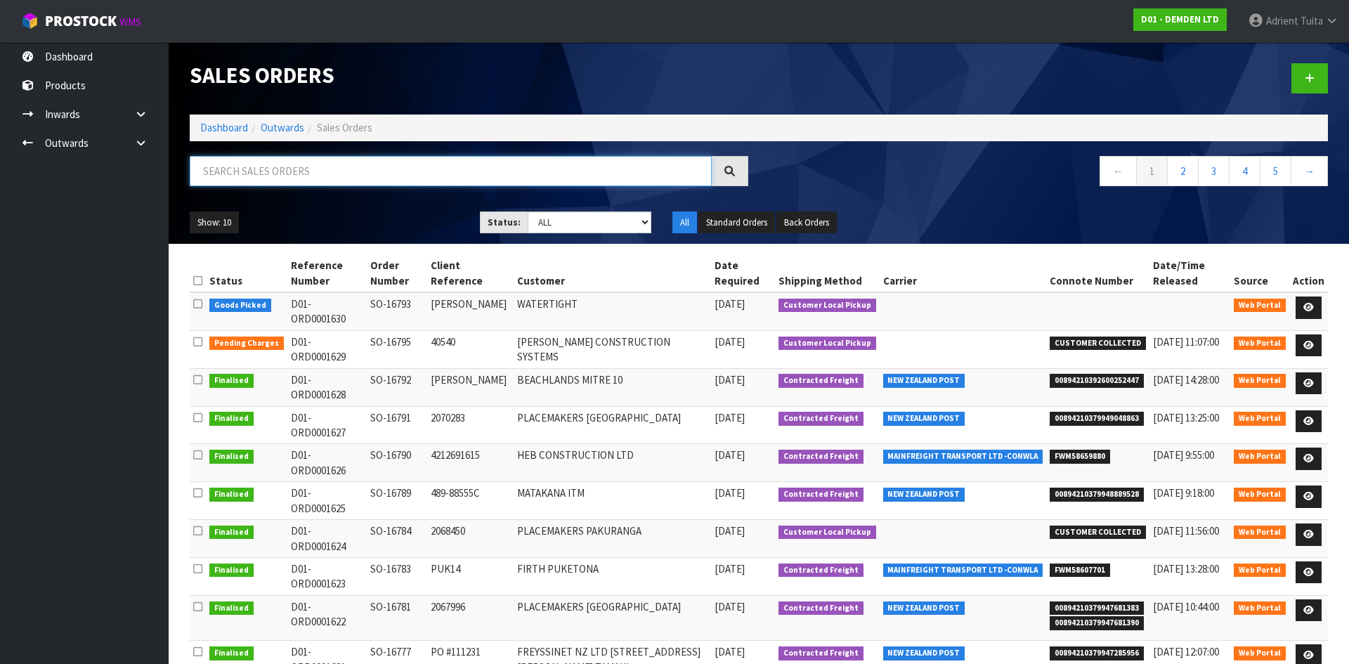
click at [287, 183] on input "text" at bounding box center [451, 171] width 522 height 30
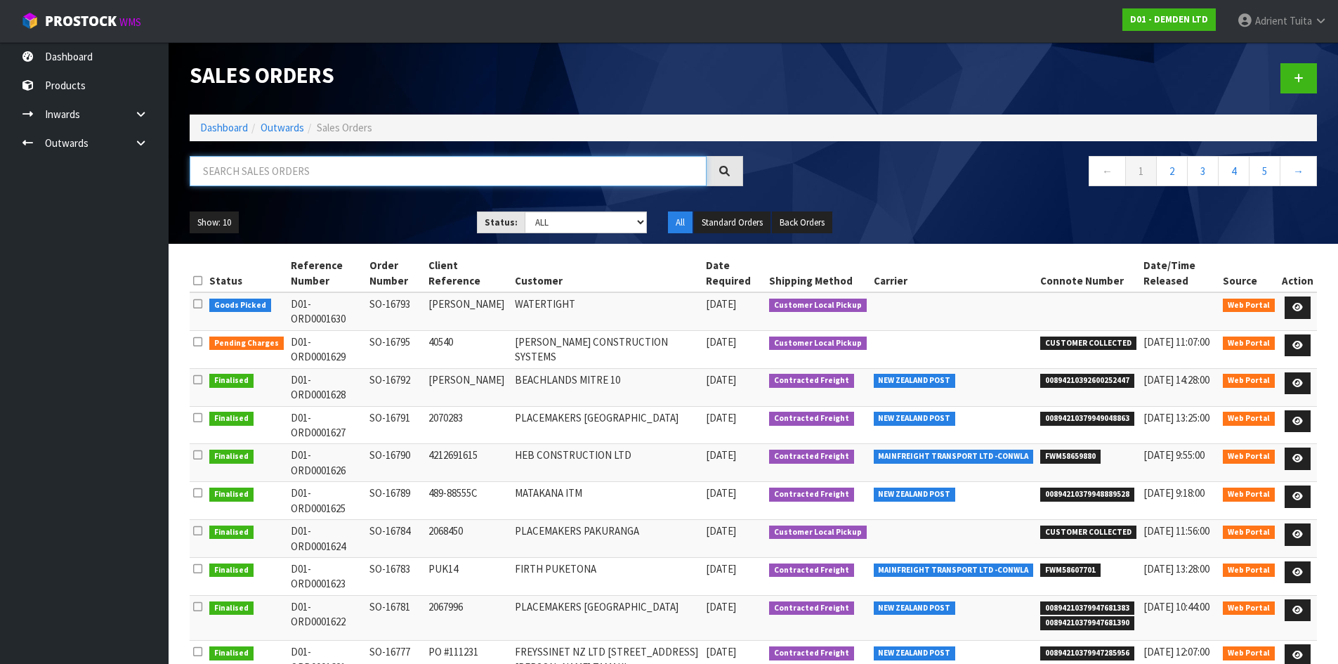
click at [287, 183] on input "text" at bounding box center [448, 171] width 517 height 30
type input "6793"
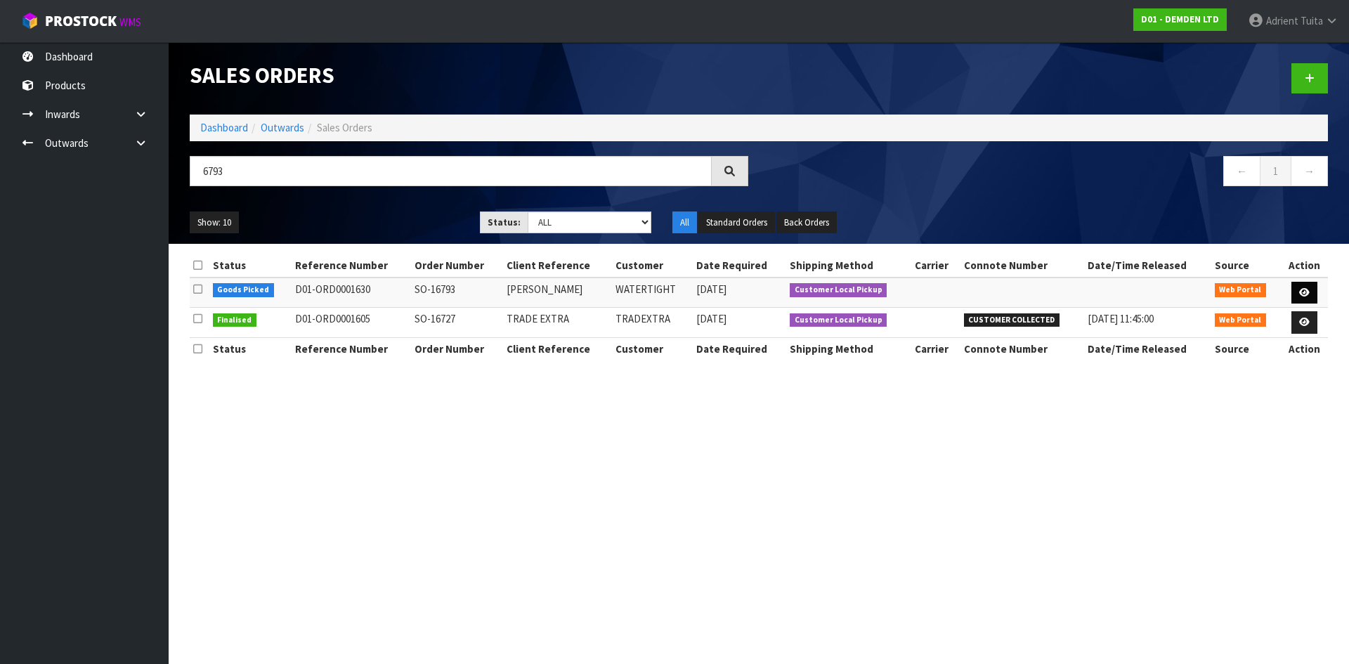
drag, startPoint x: 1288, startPoint y: 280, endPoint x: 1312, endPoint y: 299, distance: 29.5
click at [1291, 283] on td at bounding box center [1304, 292] width 46 height 30
click at [1312, 297] on link at bounding box center [1304, 293] width 26 height 22
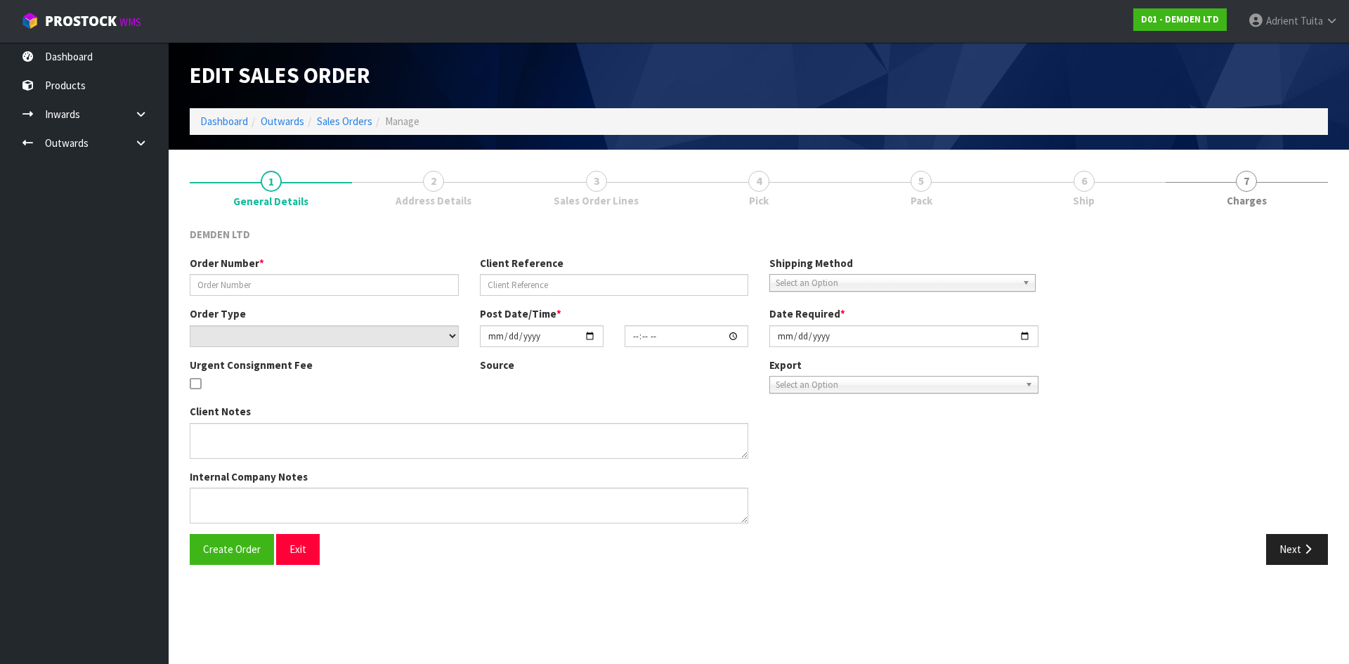
type input "SO-16793"
type input "[PERSON_NAME]"
select select "number:0"
type input "[DATE]"
type input "06:27:00.000"
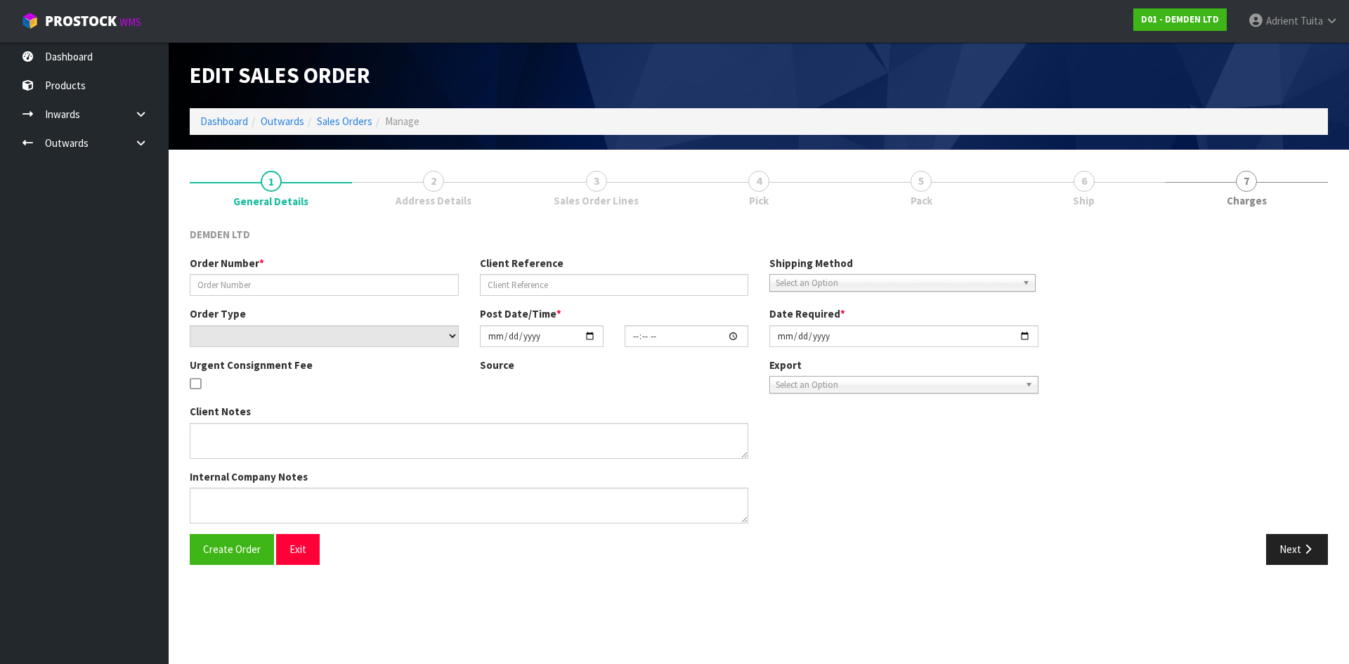
type input "[DATE]"
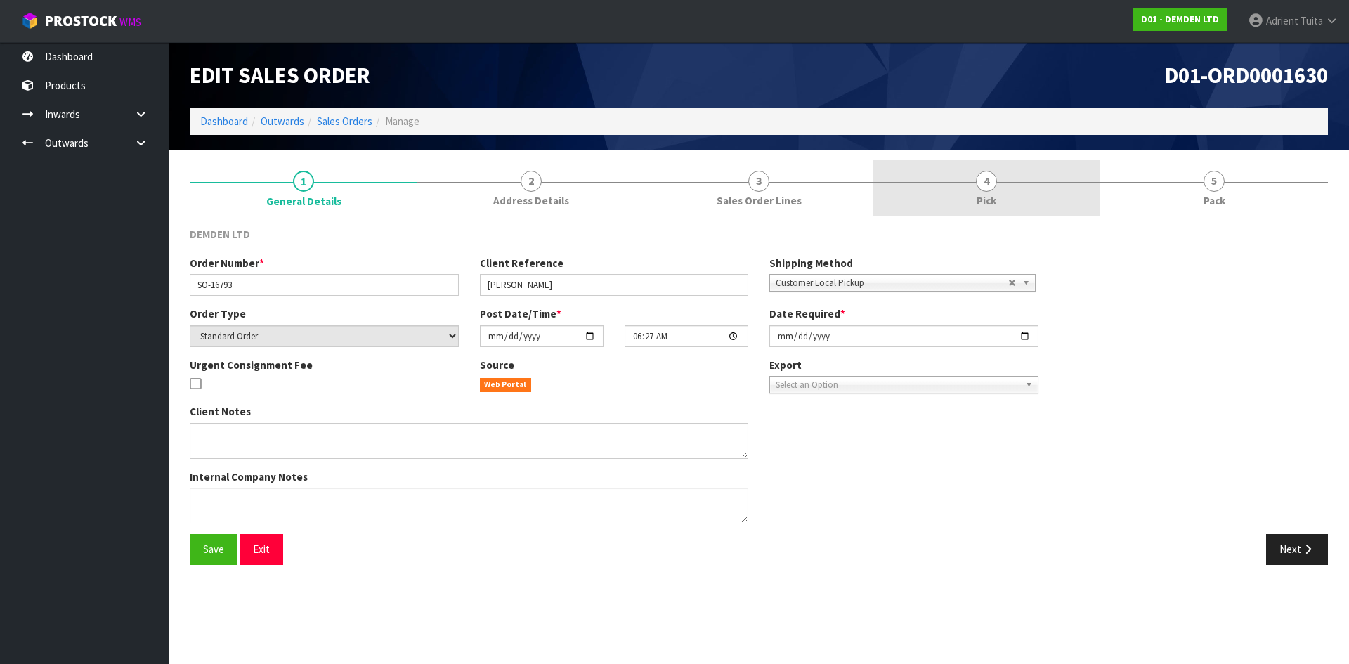
click at [1019, 187] on link "4 Pick" at bounding box center [987, 187] width 228 height 55
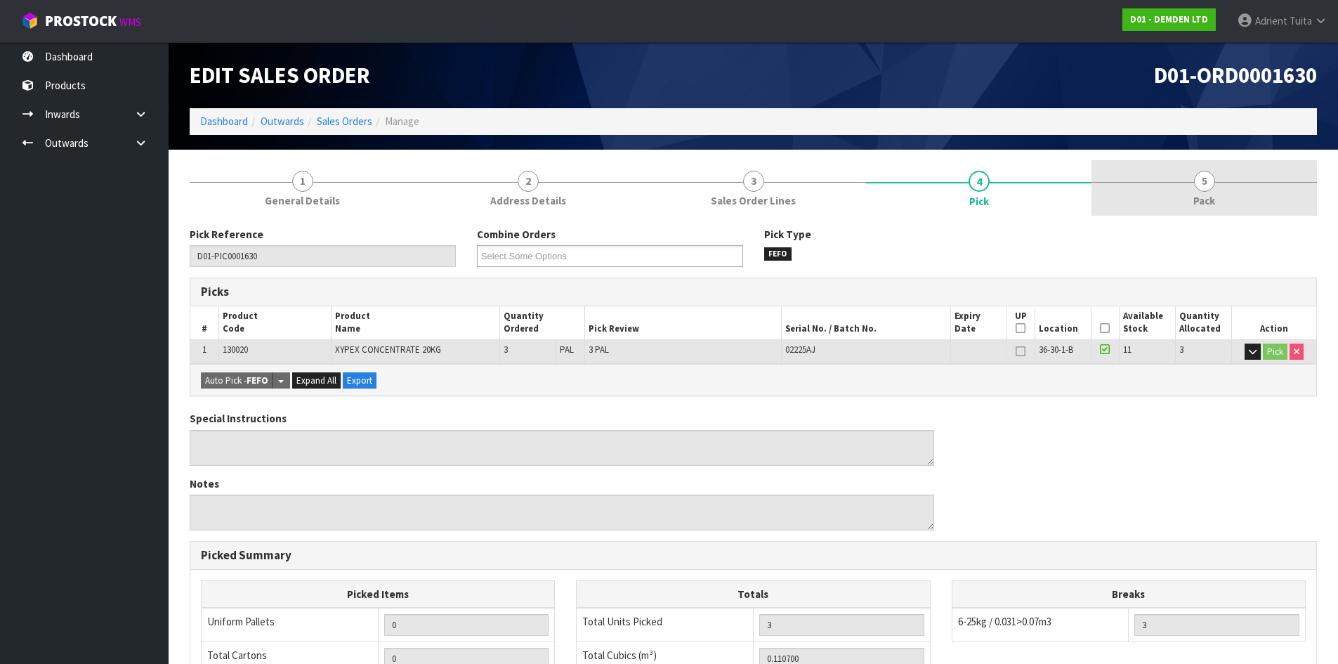
drag, startPoint x: 1186, startPoint y: 210, endPoint x: 1176, endPoint y: 207, distance: 10.4
click at [1187, 207] on link "5 Pack" at bounding box center [1205, 187] width 226 height 55
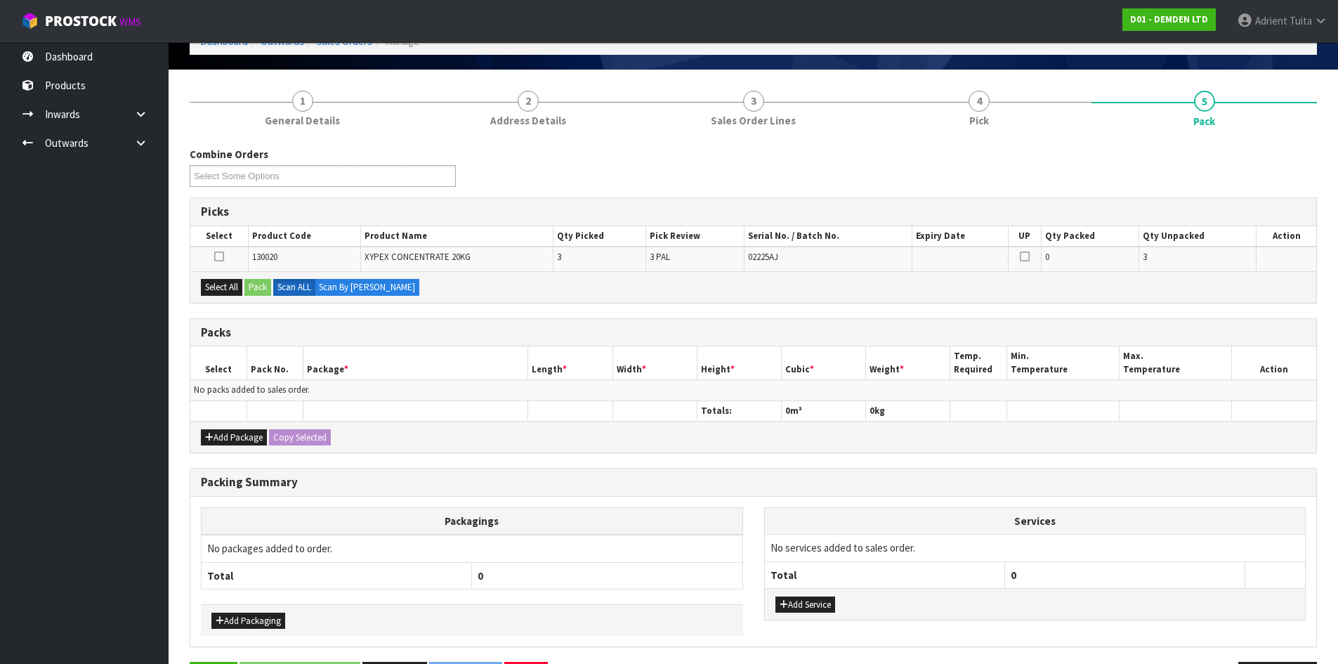
scroll to position [130, 0]
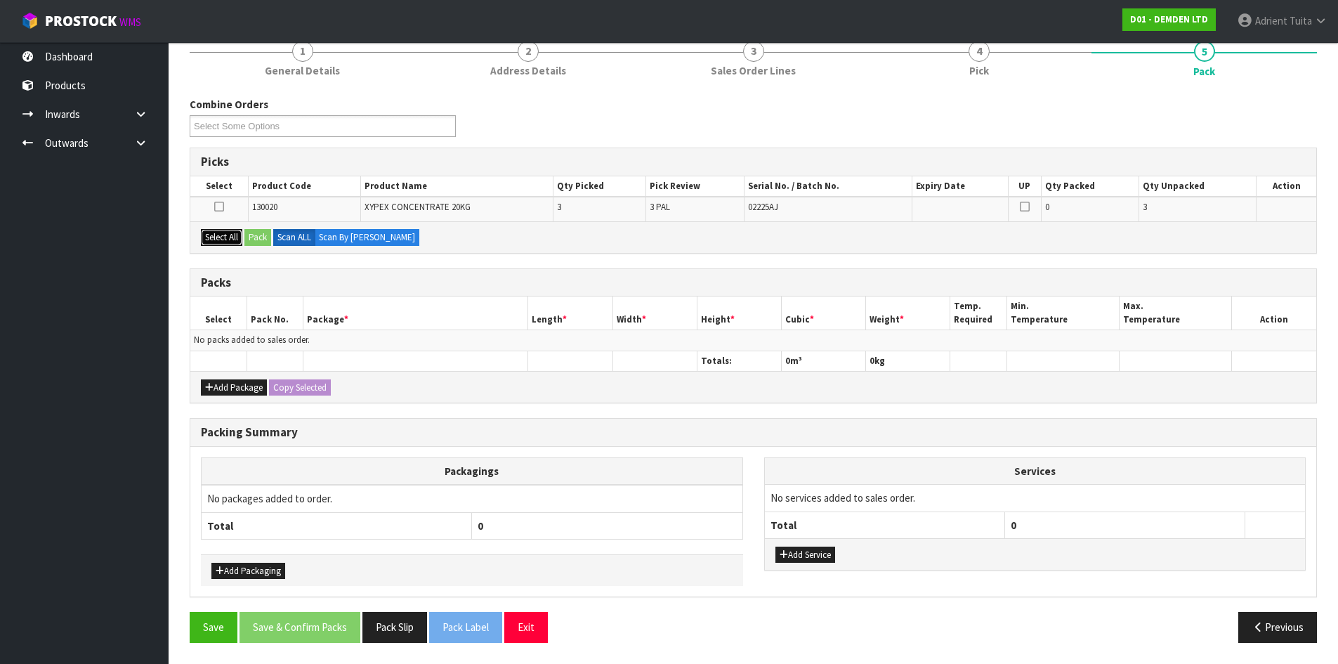
drag, startPoint x: 229, startPoint y: 235, endPoint x: 239, endPoint y: 234, distance: 9.9
click at [230, 234] on button "Select All" at bounding box center [221, 237] width 41 height 17
click at [251, 234] on button "Pack" at bounding box center [257, 237] width 27 height 17
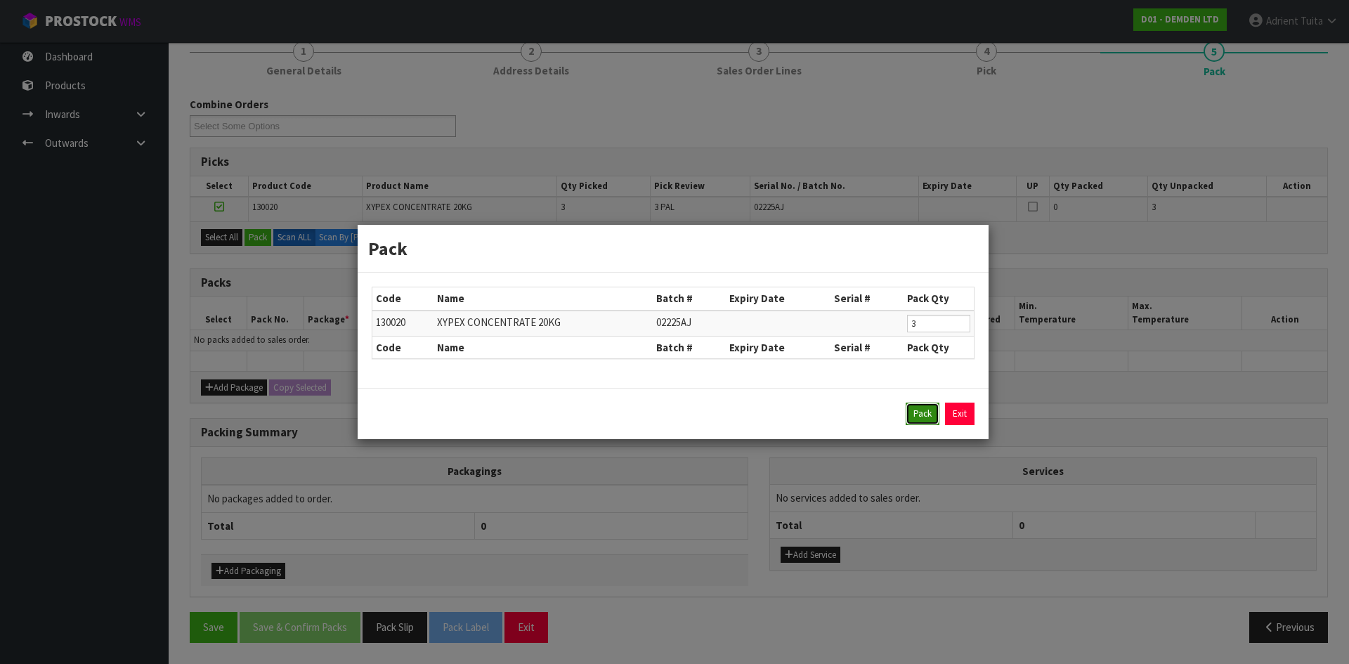
click at [910, 410] on button "Pack" at bounding box center [923, 414] width 34 height 22
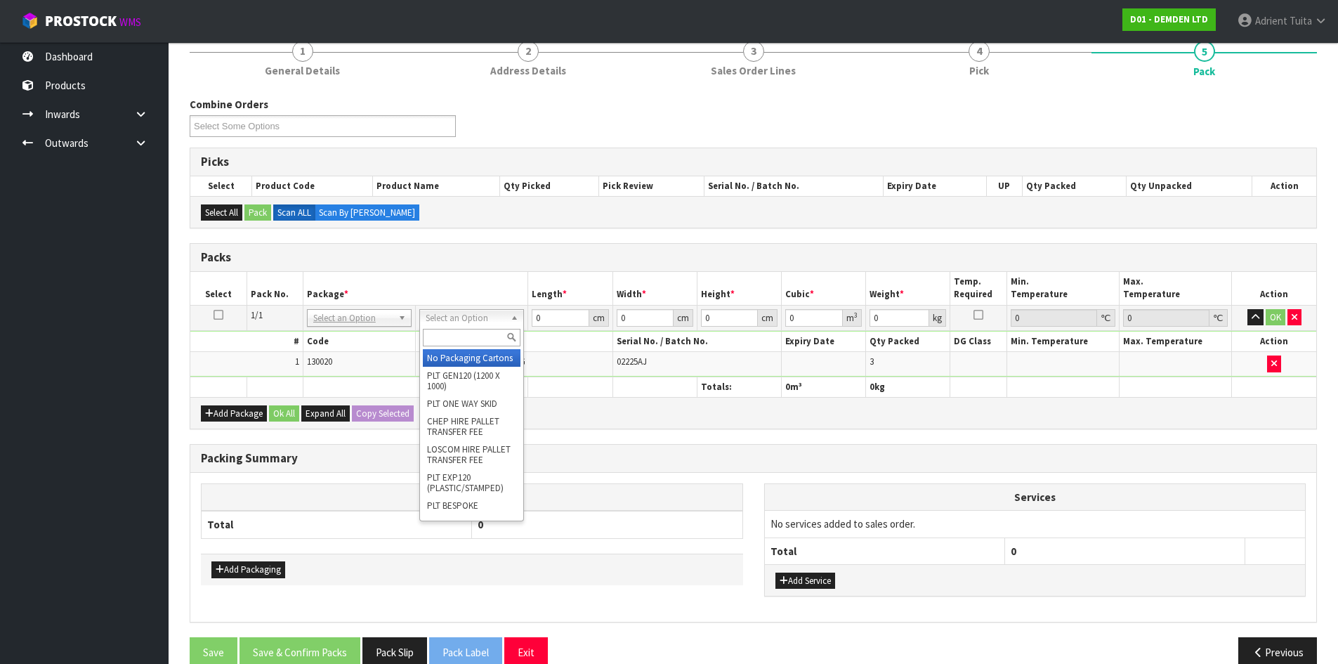
drag, startPoint x: 465, startPoint y: 319, endPoint x: 460, endPoint y: 341, distance: 22.3
click at [460, 341] on input "text" at bounding box center [472, 338] width 98 height 18
type input "RE"
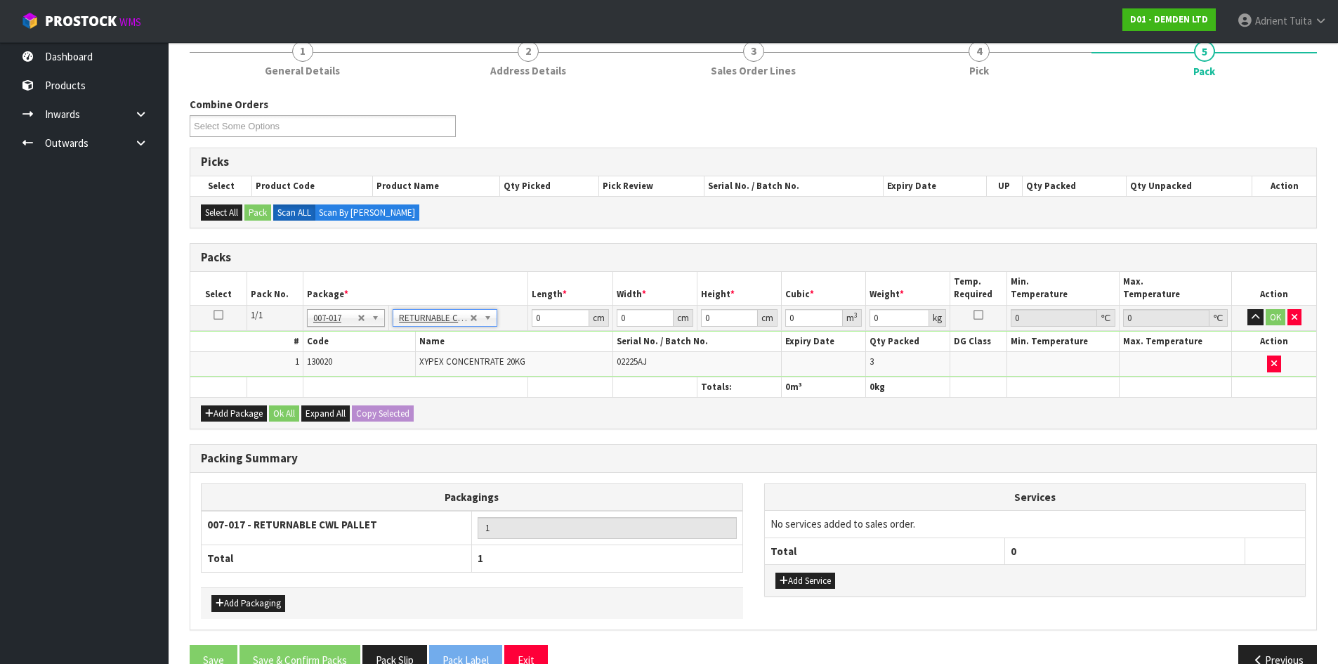
type input "62.7"
click at [535, 325] on input "0" at bounding box center [560, 318] width 57 height 18
type input "40"
type input "4"
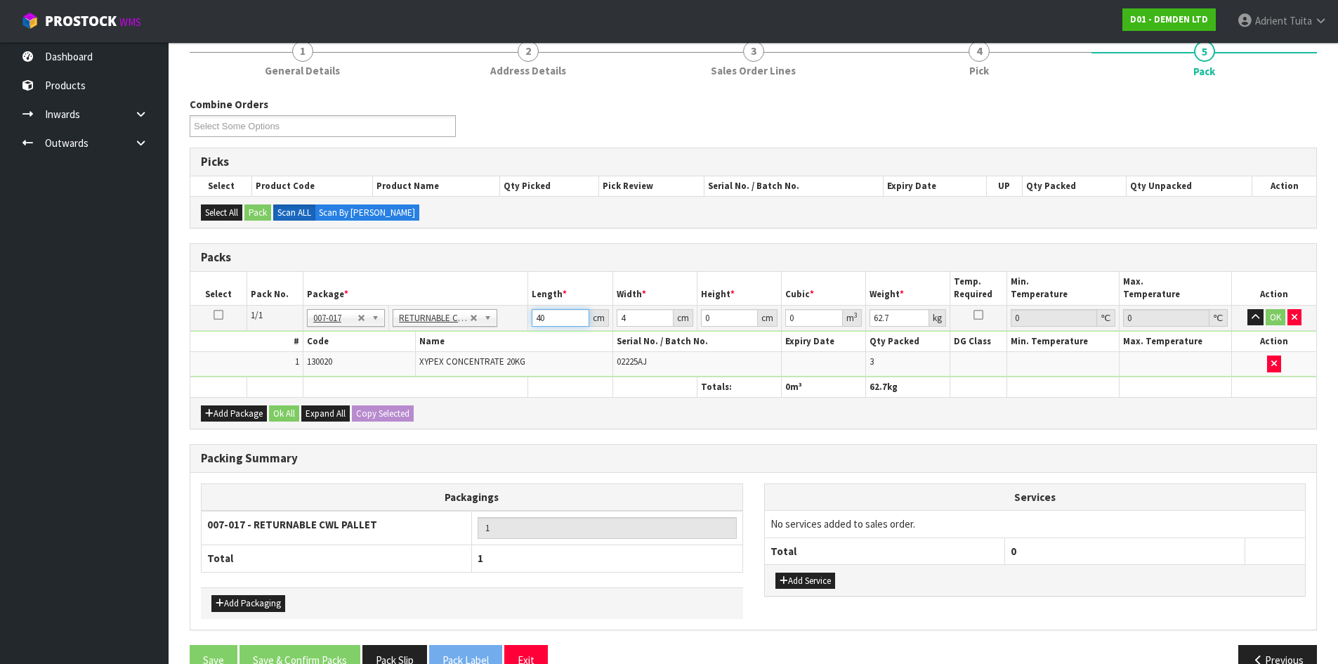
click at [533, 313] on input "40" at bounding box center [560, 318] width 57 height 18
type input "60"
type input "40"
type input "5"
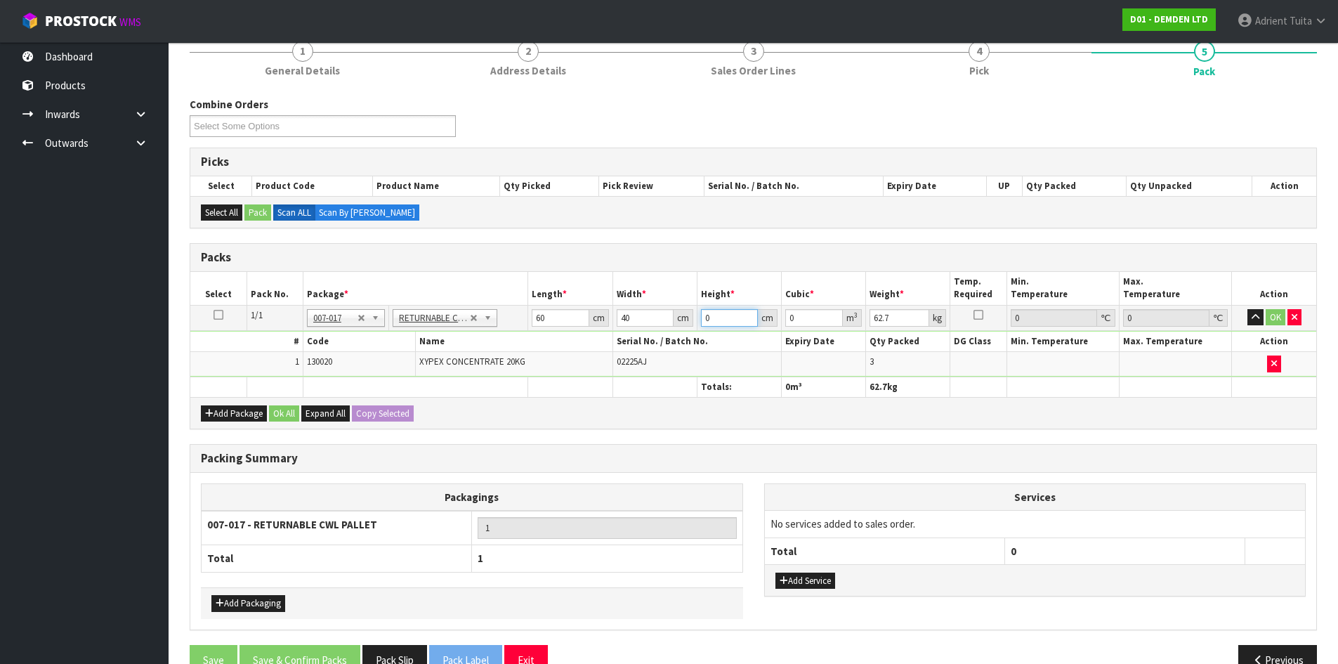
type input "0.012"
type input "55"
type input "0.132"
type input "55"
type input "63"
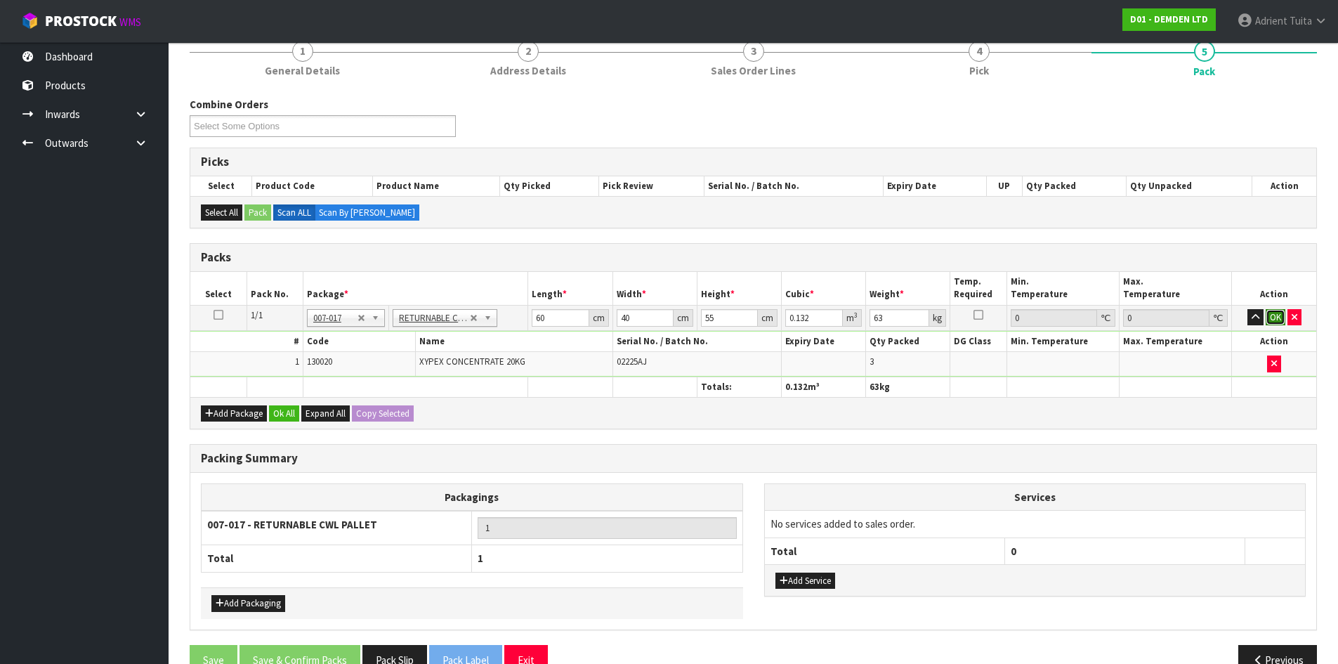
click at [1278, 314] on button "OK" at bounding box center [1276, 317] width 20 height 17
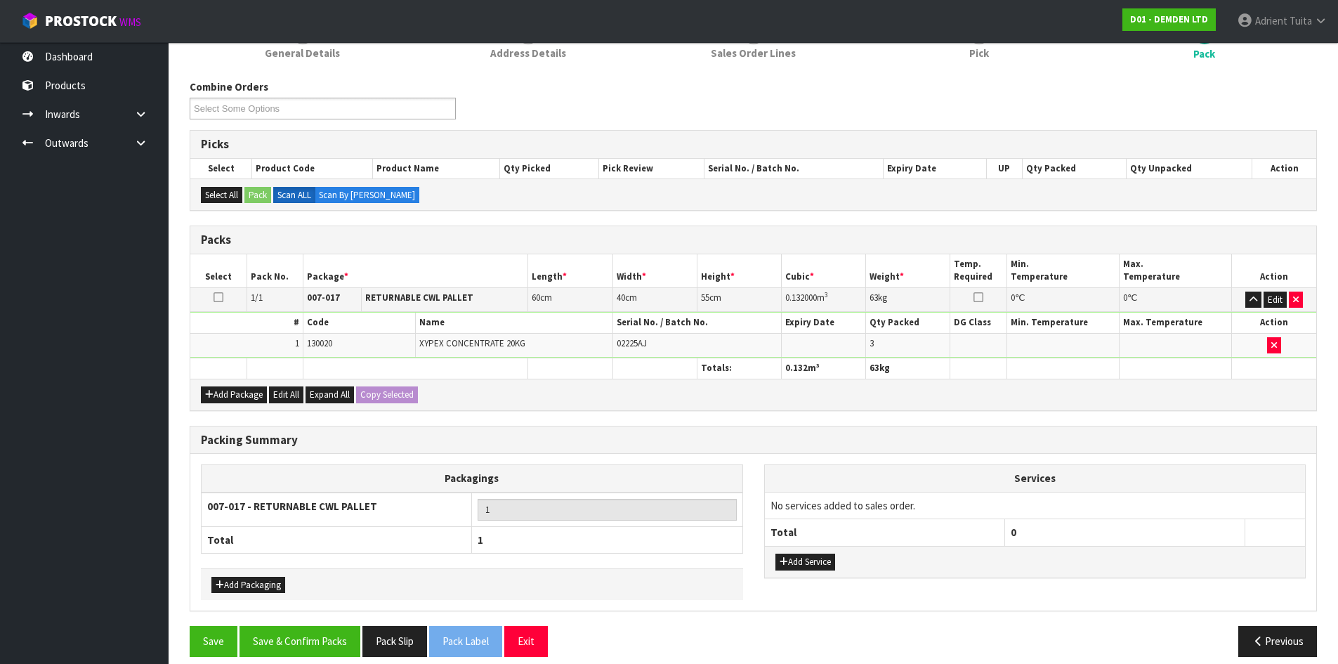
scroll to position [162, 0]
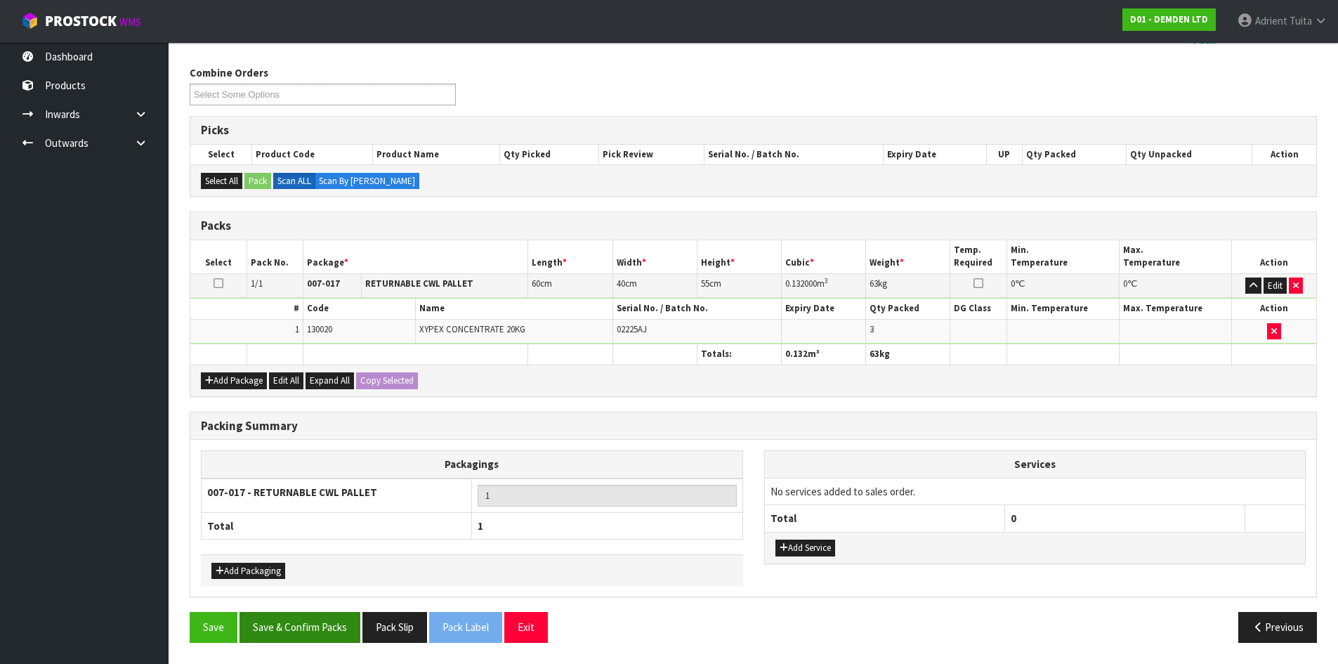
drag, startPoint x: 301, startPoint y: 608, endPoint x: 297, endPoint y: 614, distance: 7.6
click at [299, 612] on div "Combine Orders D01-ORD0001630 Select Some Options Picks Select Product Code Pro…" at bounding box center [754, 359] width 1128 height 588
click at [287, 620] on button "Save & Confirm Packs" at bounding box center [300, 627] width 121 height 30
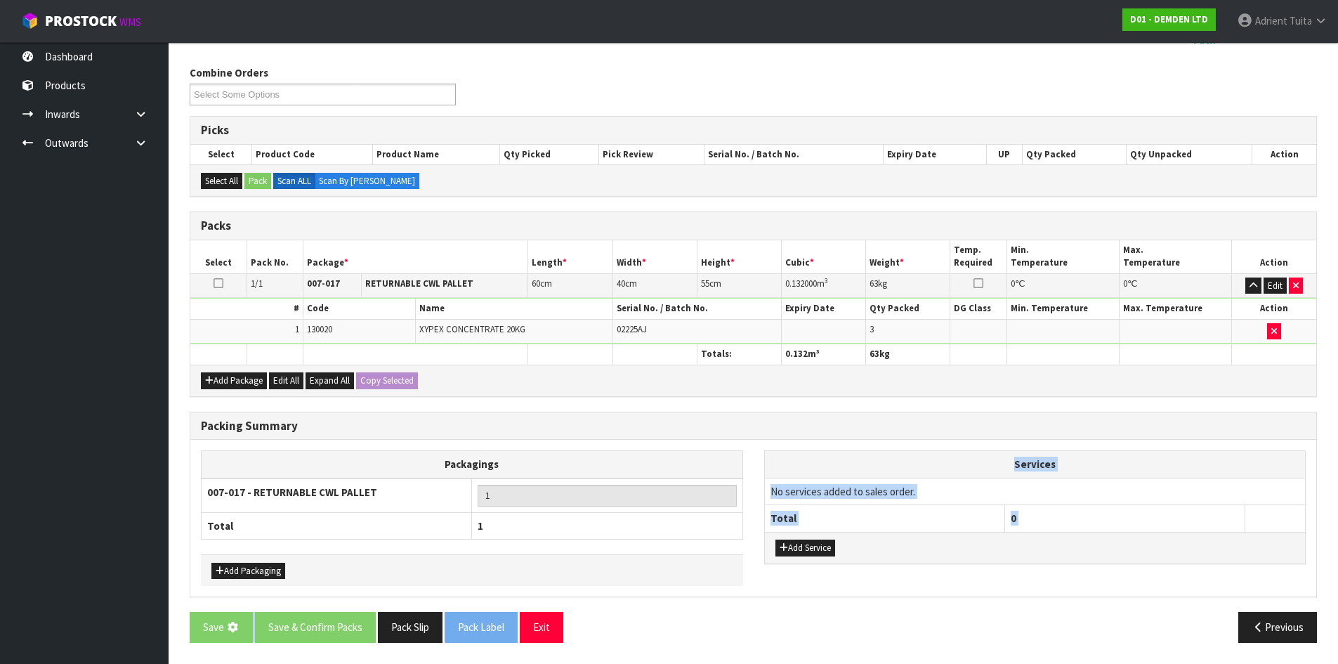
scroll to position [0, 0]
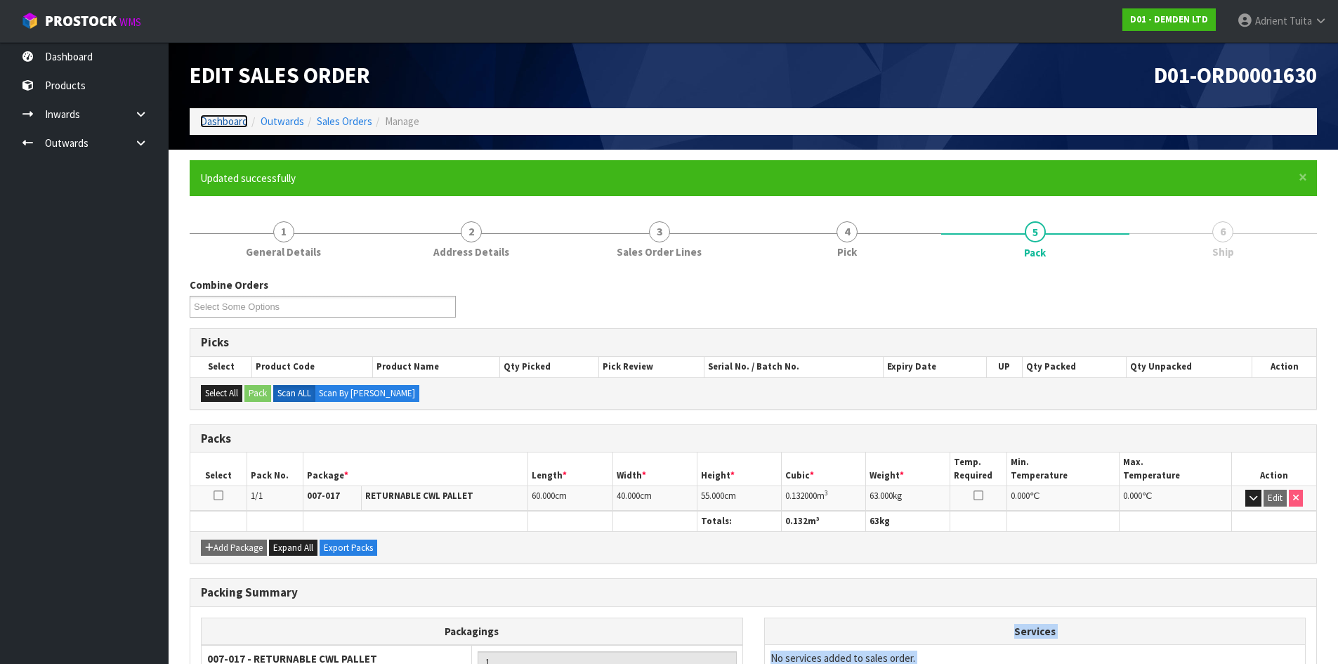
click at [228, 121] on link "Dashboard" at bounding box center [224, 121] width 48 height 13
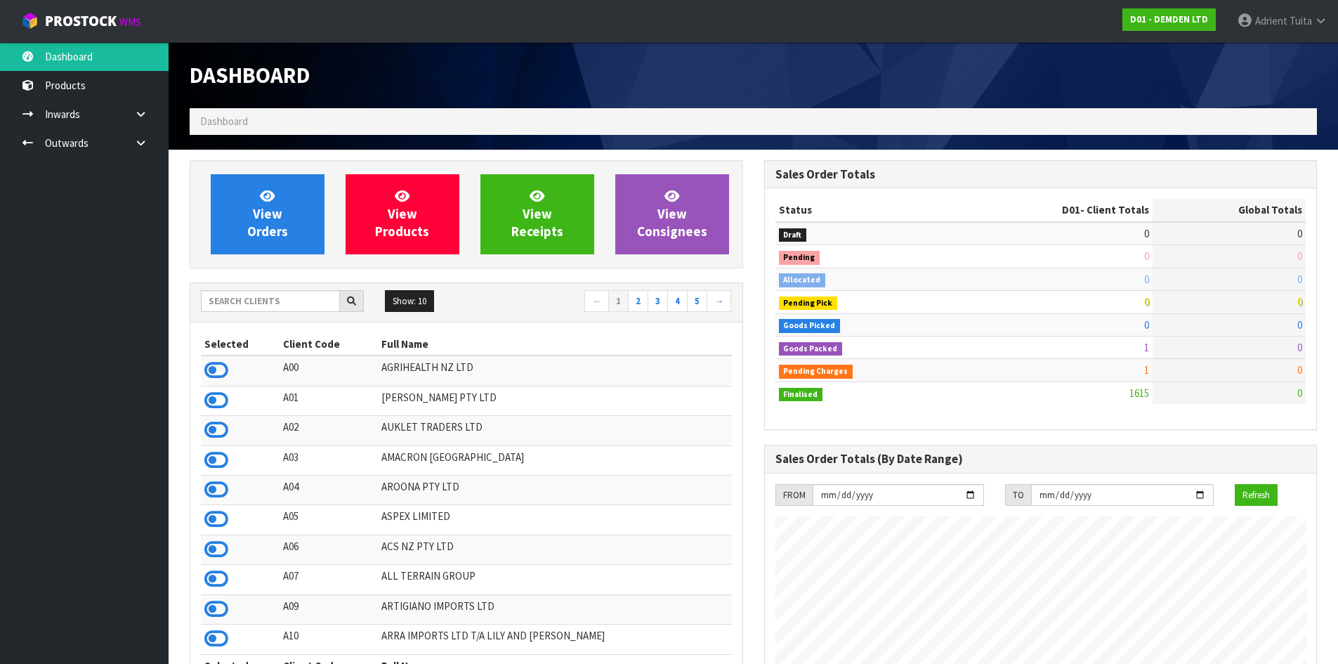
scroll to position [905, 574]
click at [226, 293] on input "text" at bounding box center [270, 301] width 139 height 22
type input "V"
click at [240, 296] on input "text" at bounding box center [270, 301] width 139 height 22
click at [300, 310] on input "text" at bounding box center [270, 301] width 139 height 22
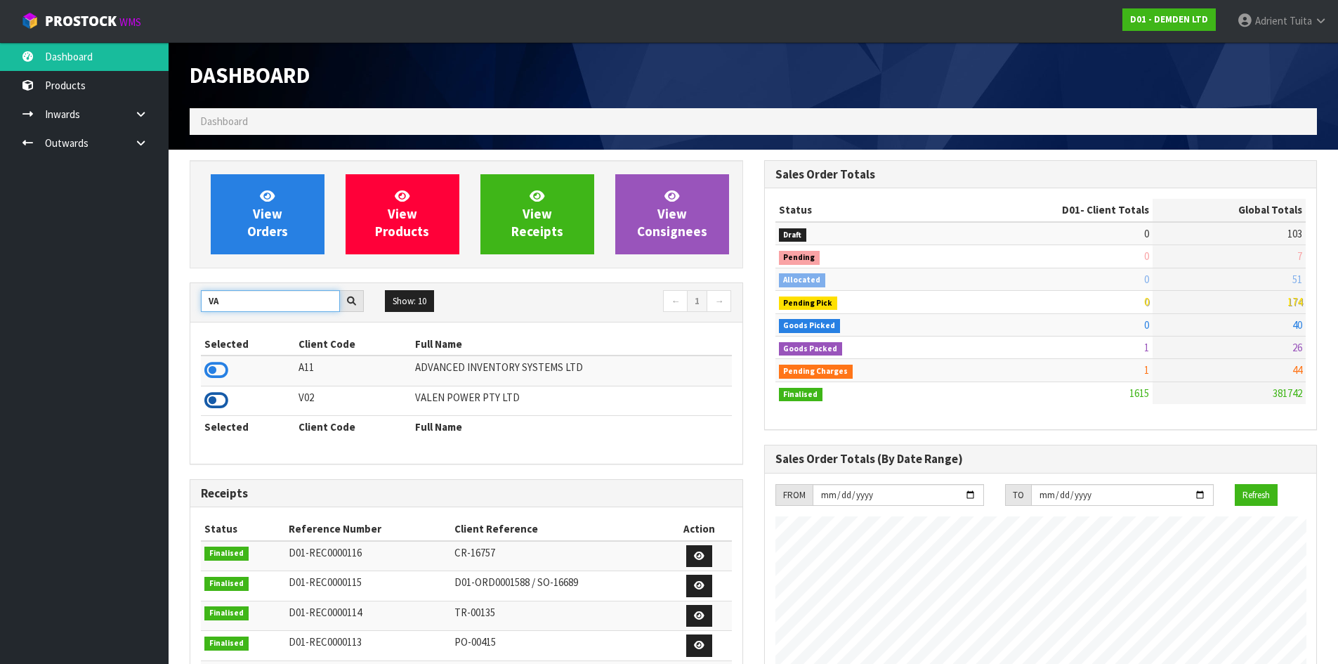
type input "VA"
click at [227, 400] on icon at bounding box center [216, 400] width 24 height 21
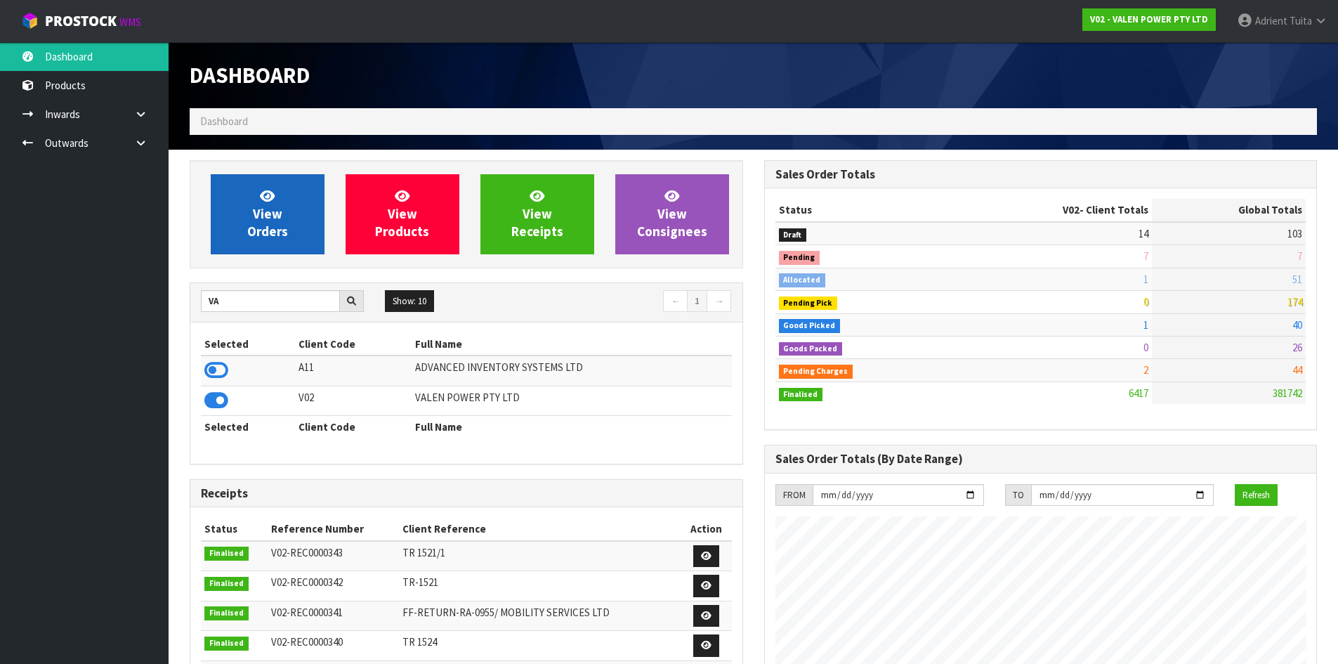
scroll to position [1064, 574]
click at [240, 194] on link "View Orders" at bounding box center [268, 214] width 114 height 80
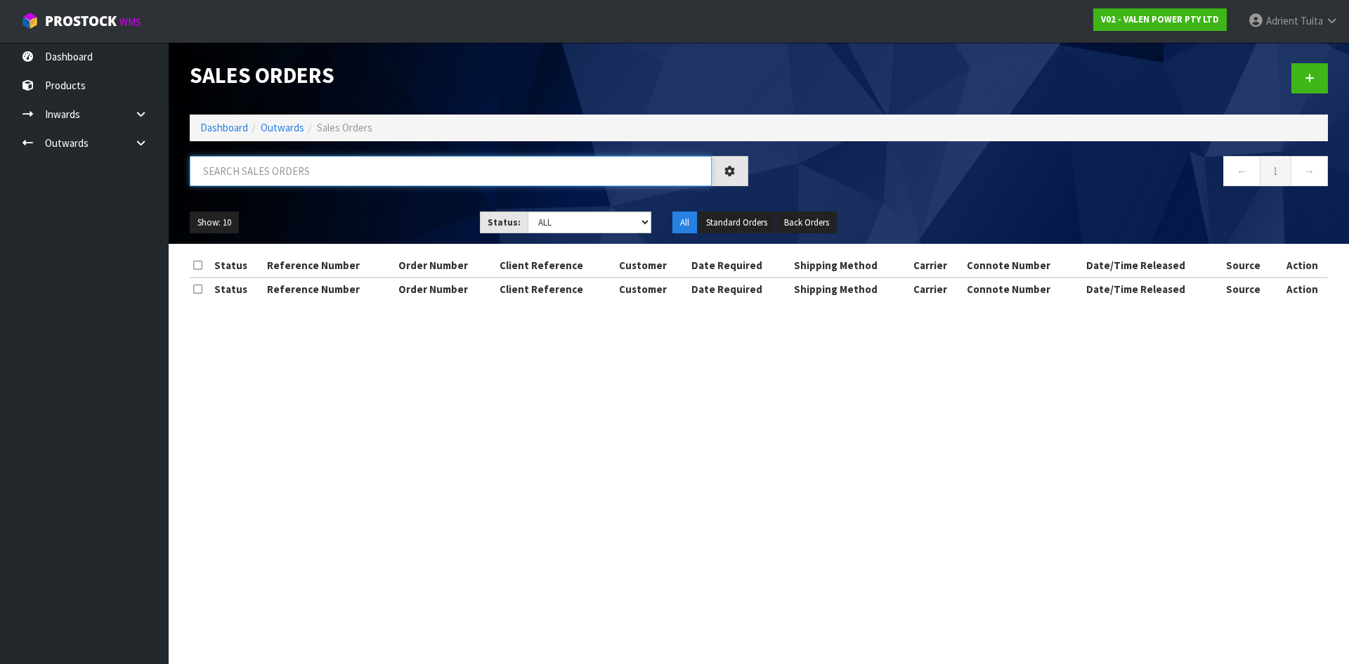
click at [240, 178] on input "text" at bounding box center [451, 171] width 522 height 30
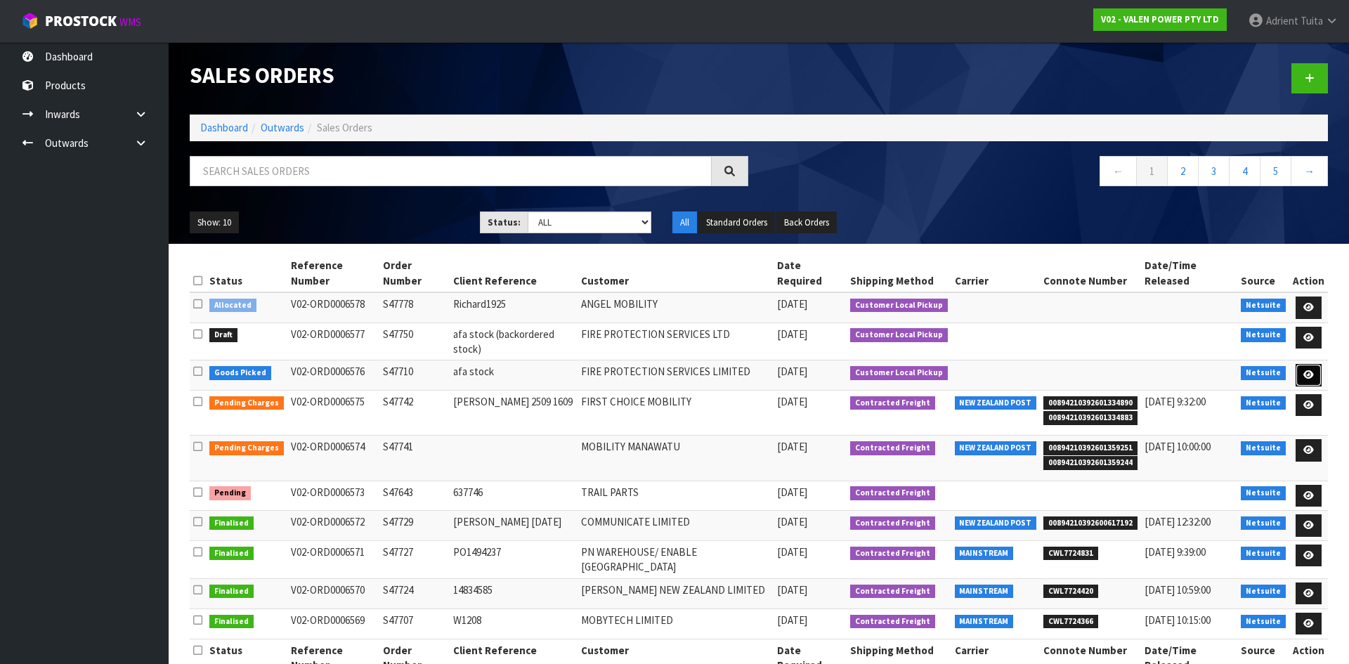
click at [1317, 364] on link at bounding box center [1308, 375] width 26 height 22
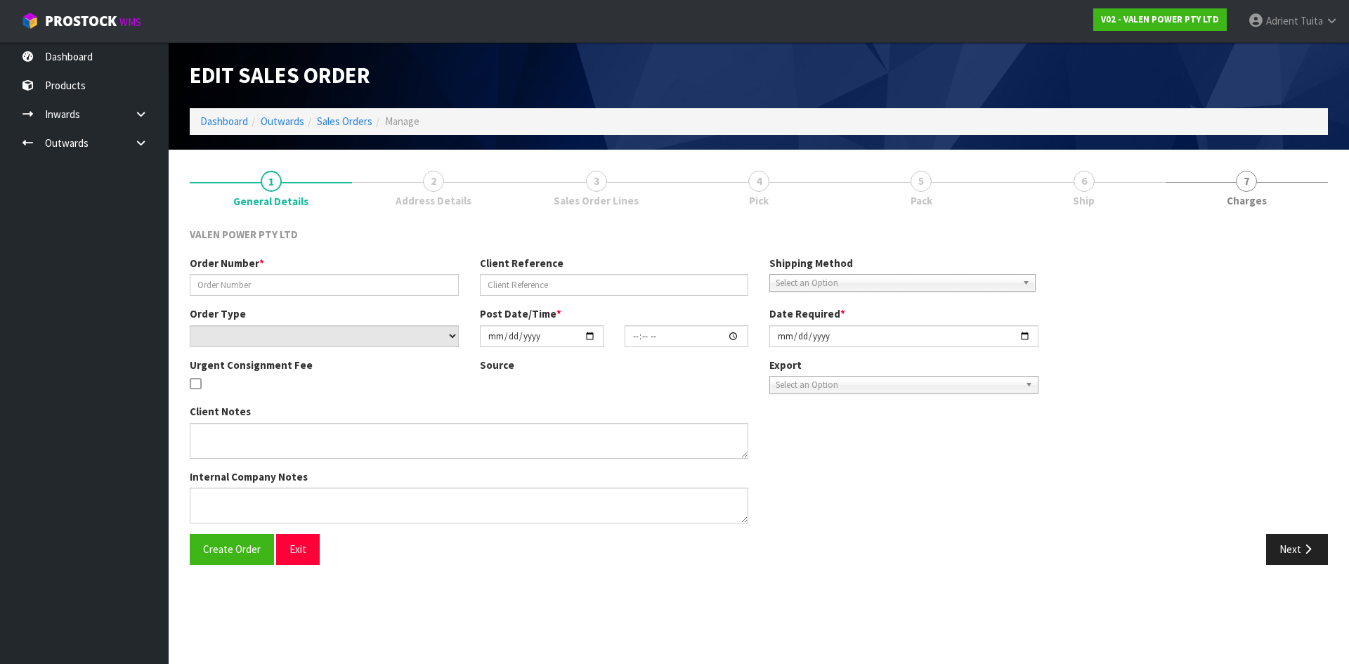
type input "S47710"
type input "afa stock"
select select "number:0"
type input "[DATE]"
type input "10:15:08.000"
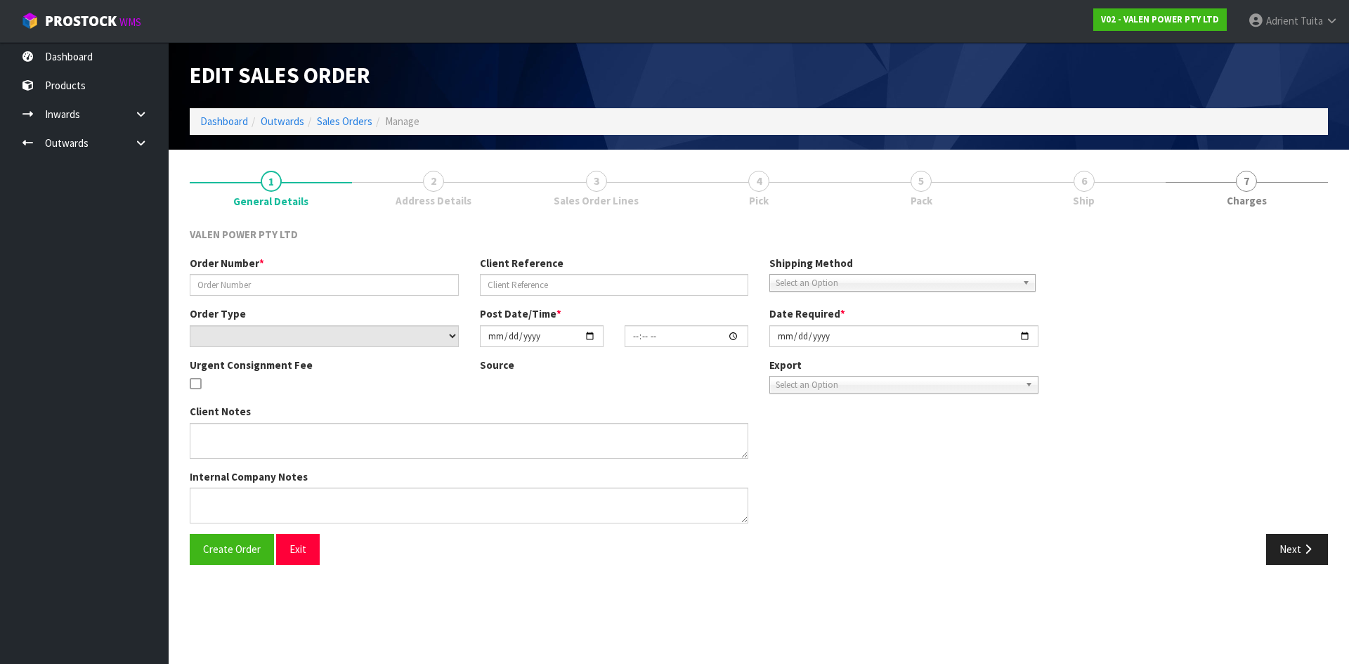
type input "[DATE]"
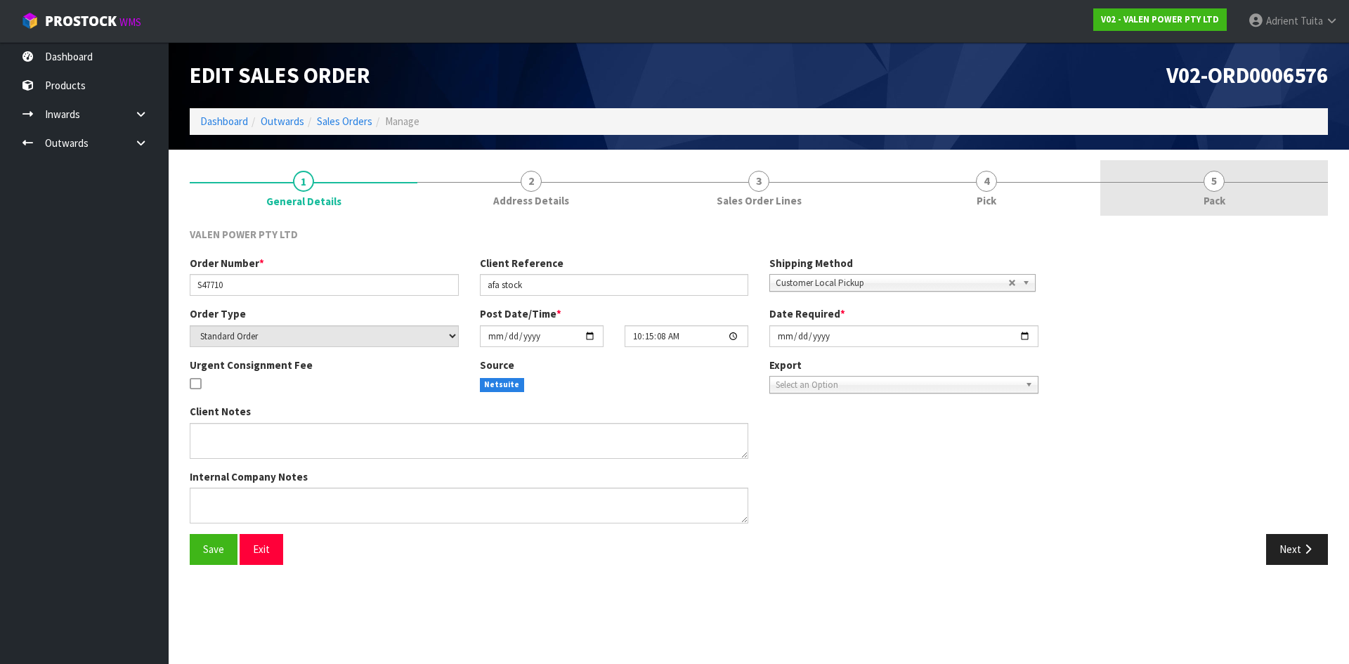
click at [1165, 188] on link "5 Pack" at bounding box center [1214, 187] width 228 height 55
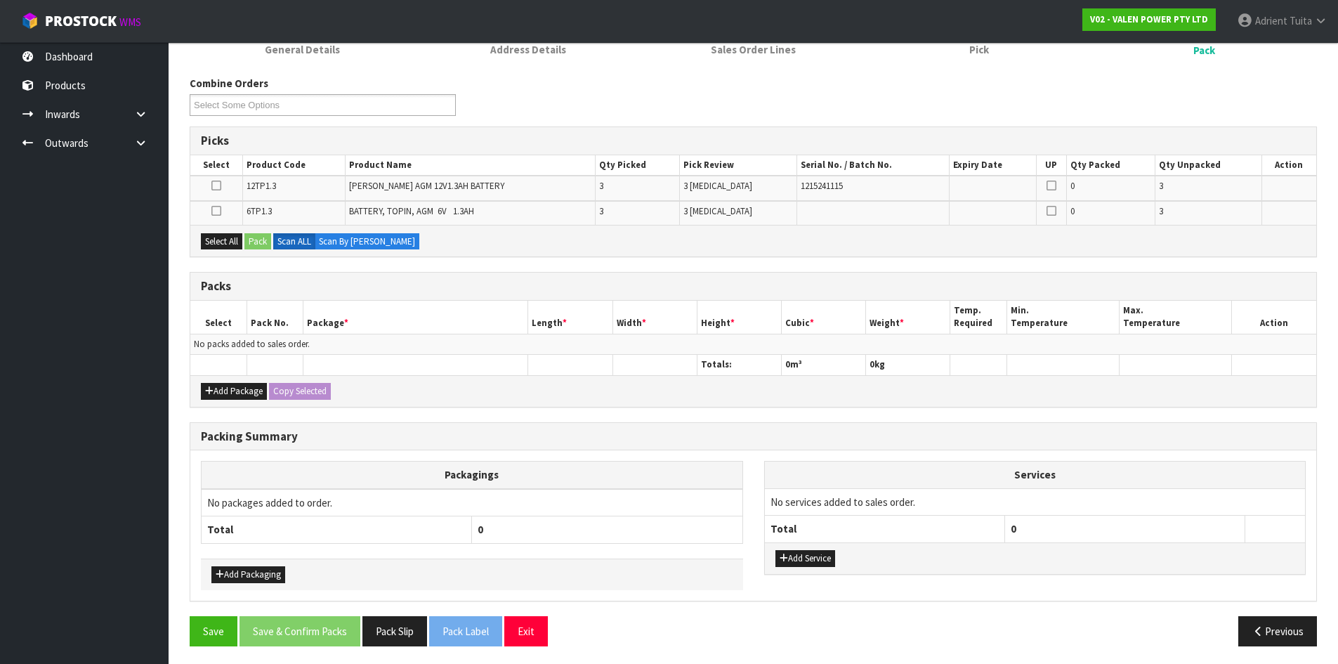
scroll to position [155, 0]
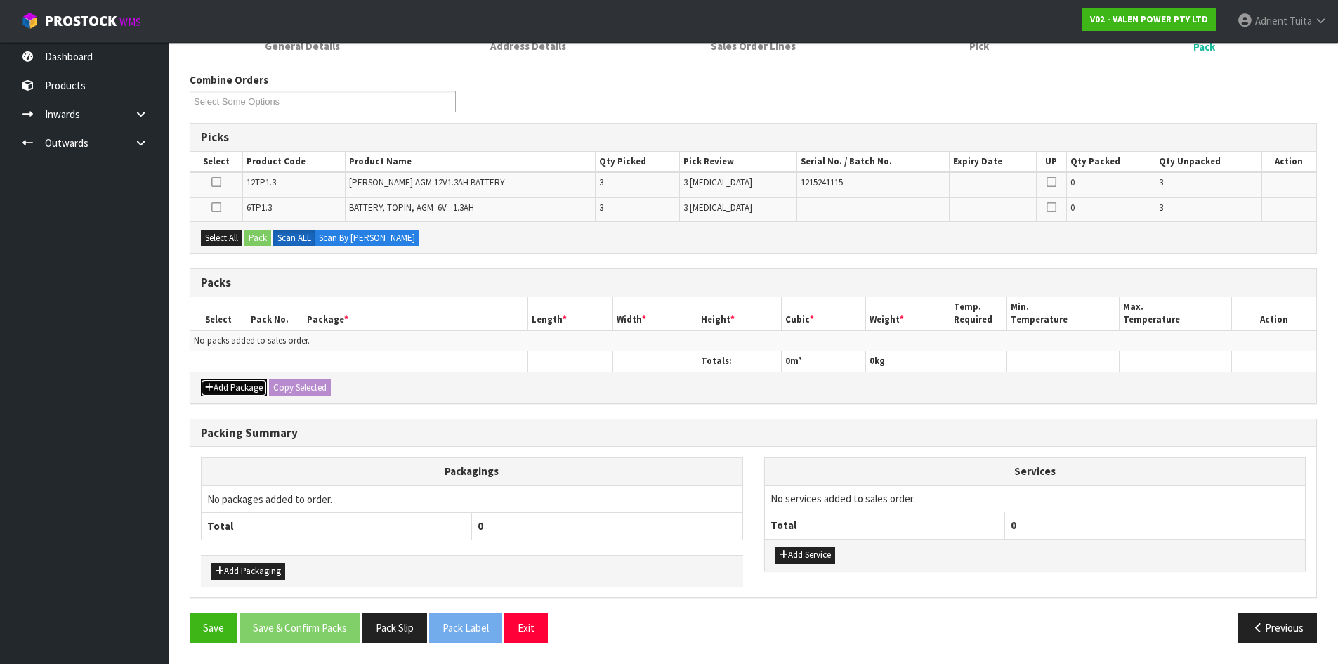
click at [224, 389] on button "Add Package" at bounding box center [234, 387] width 66 height 17
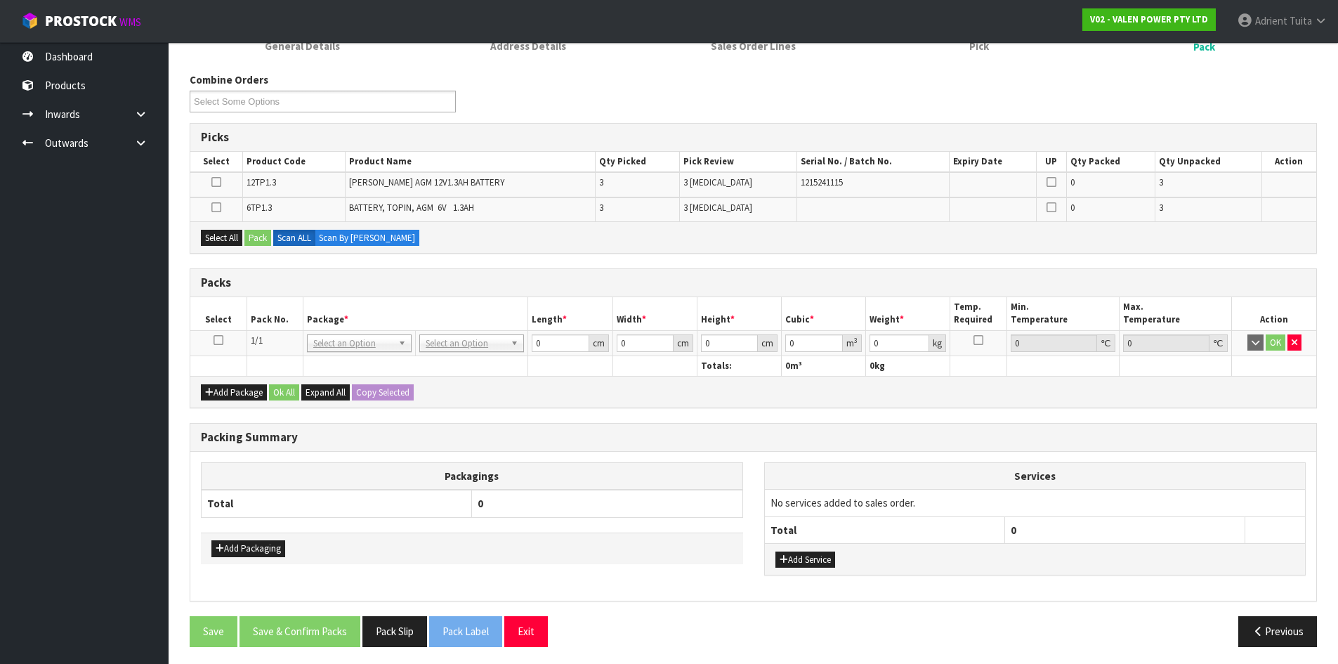
click at [222, 340] on icon at bounding box center [219, 340] width 10 height 1
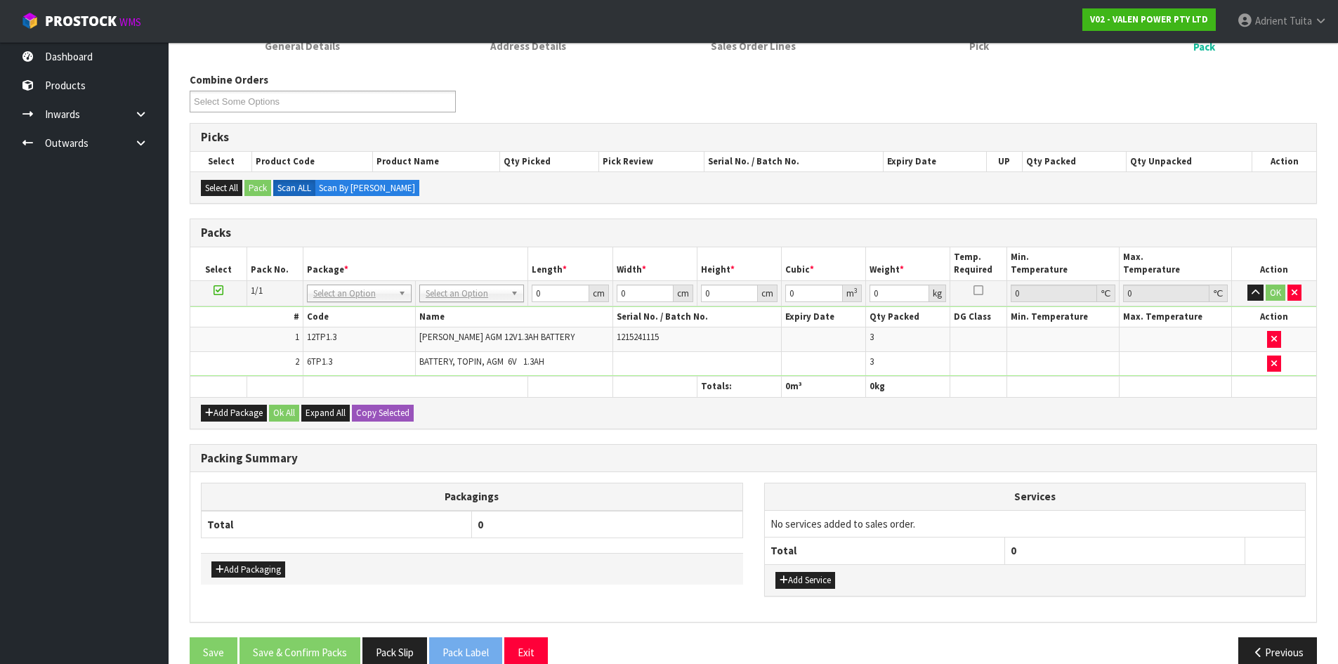
drag, startPoint x: 447, startPoint y: 281, endPoint x: 447, endPoint y: 291, distance: 9.8
click at [447, 287] on td "No Packaging Cartons PLT GEN120 (1200 X 1000) PLT ONE WAY SKID CHEP HIRE PALLET…" at bounding box center [472, 292] width 112 height 25
drag, startPoint x: 447, startPoint y: 291, endPoint x: 447, endPoint y: 310, distance: 19.0
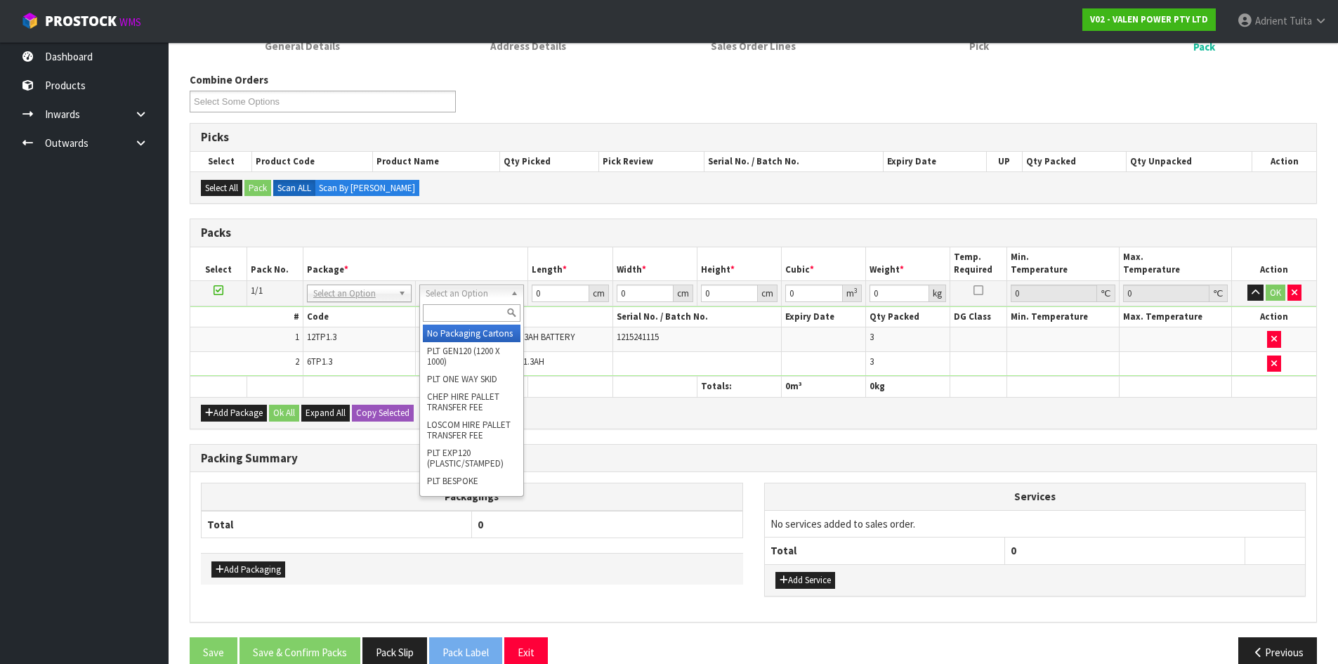
click at [447, 310] on input "text" at bounding box center [472, 313] width 98 height 18
type input "200"
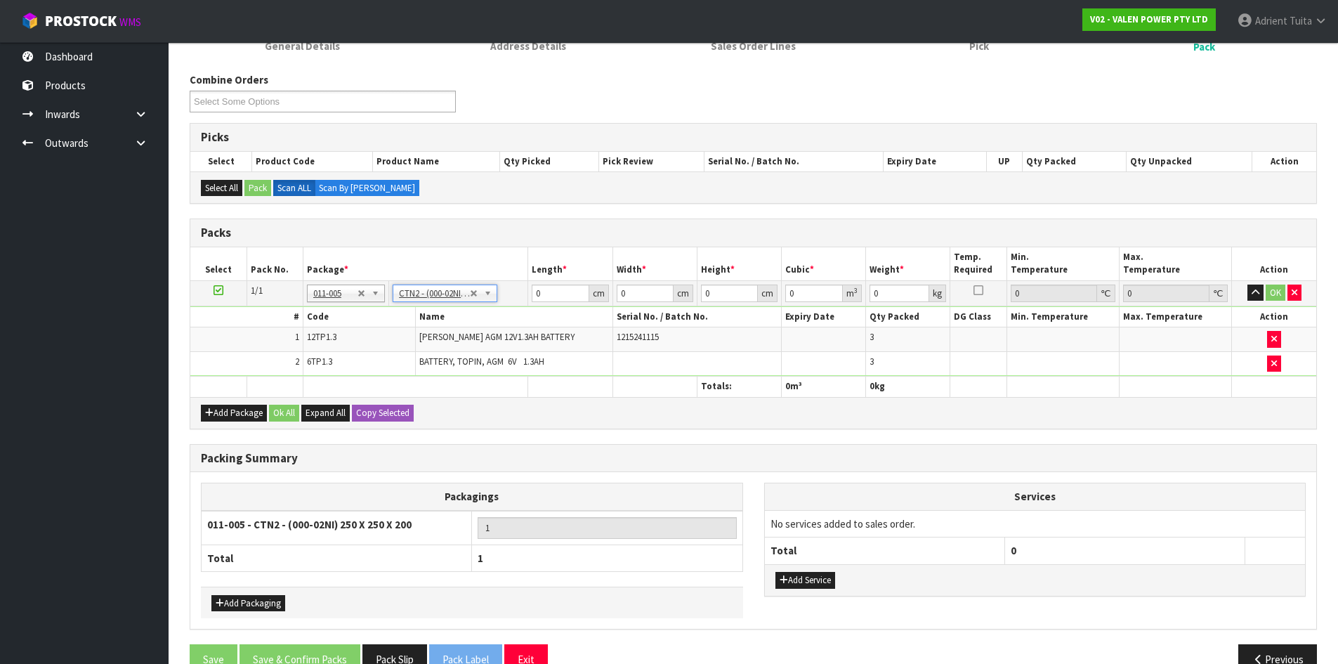
type input "25"
type input "20"
type input "0.0125"
type input "2.45"
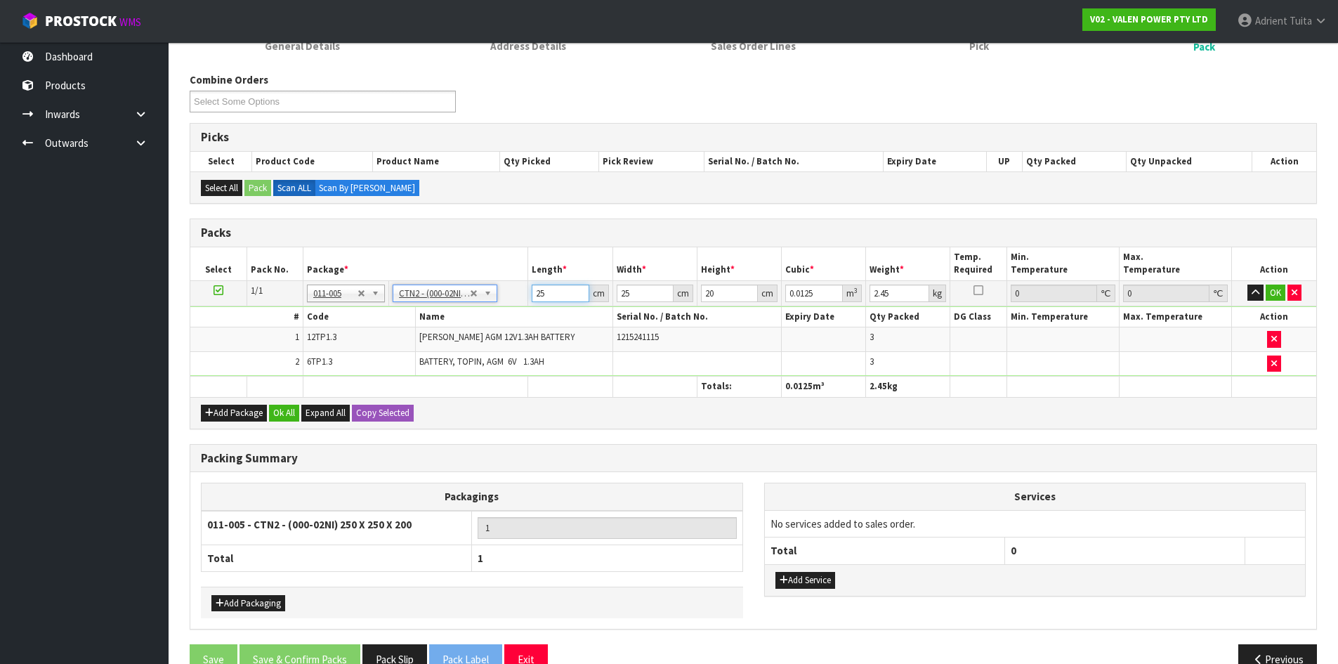
click at [547, 296] on input "25" at bounding box center [560, 294] width 57 height 18
type input "2"
type input "0.001"
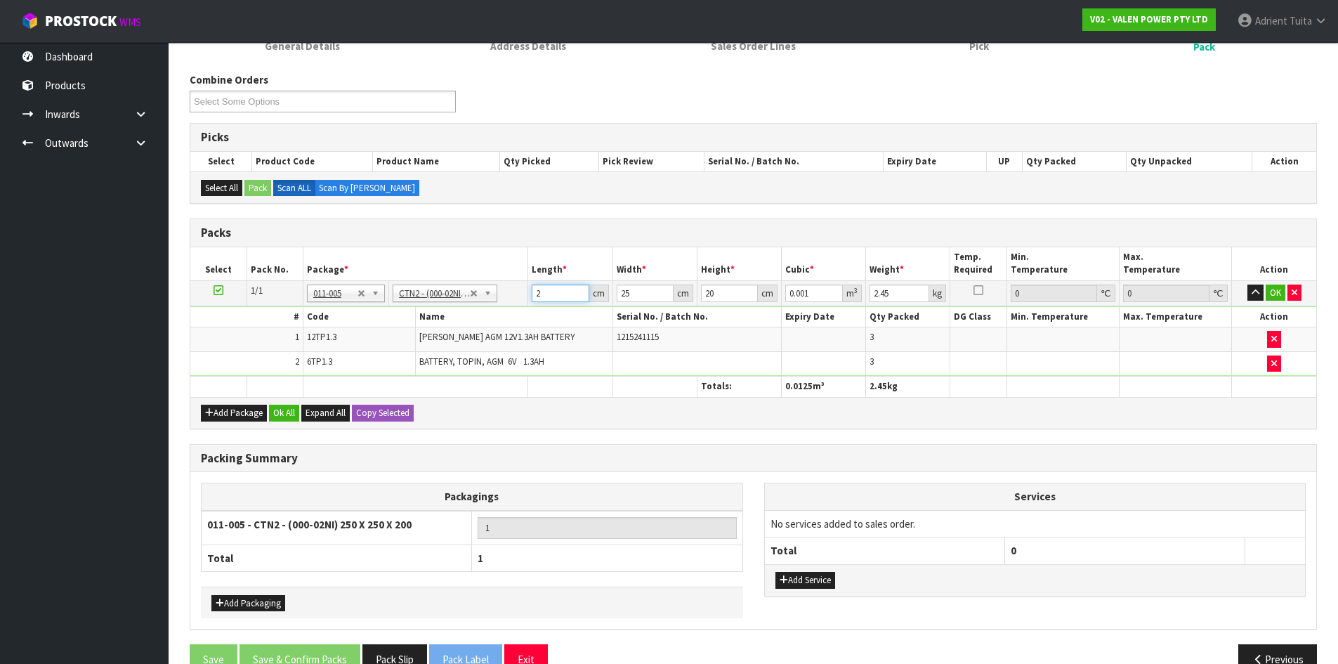
type input "21"
type input "0.0105"
type input "21"
type input "1"
type input "0.00042"
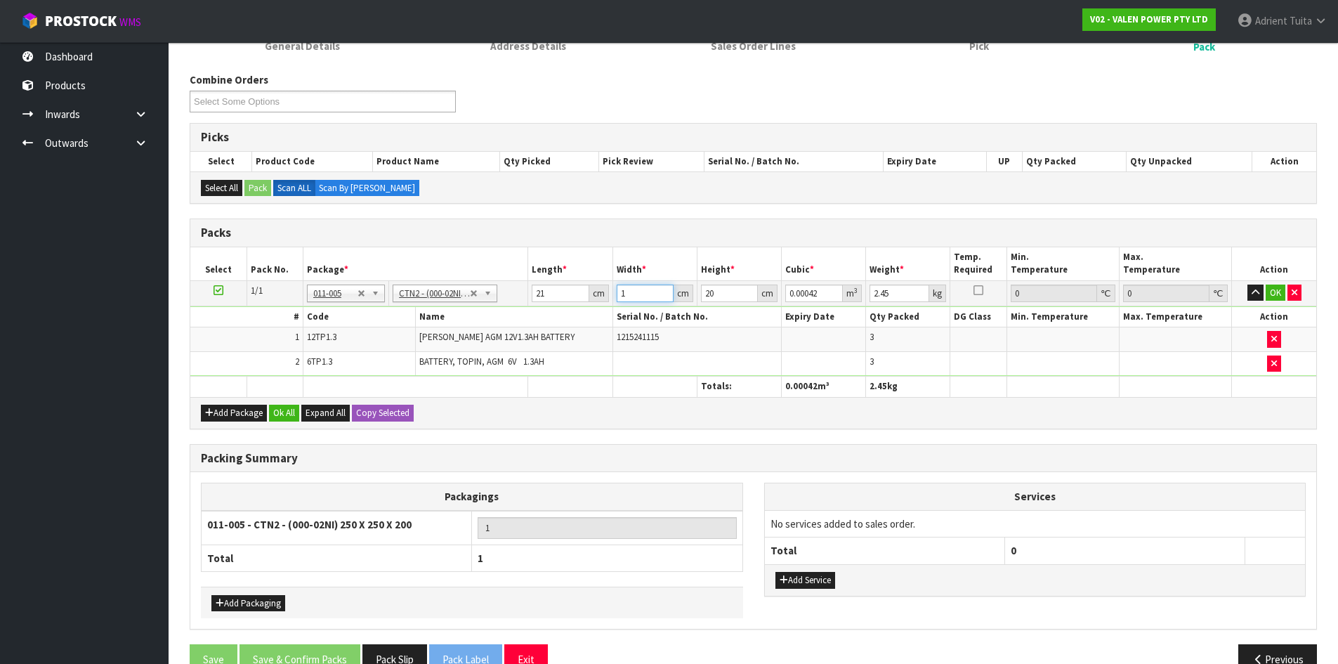
drag, startPoint x: 419, startPoint y: 292, endPoint x: 420, endPoint y: 303, distance: 12.0
type input "1"
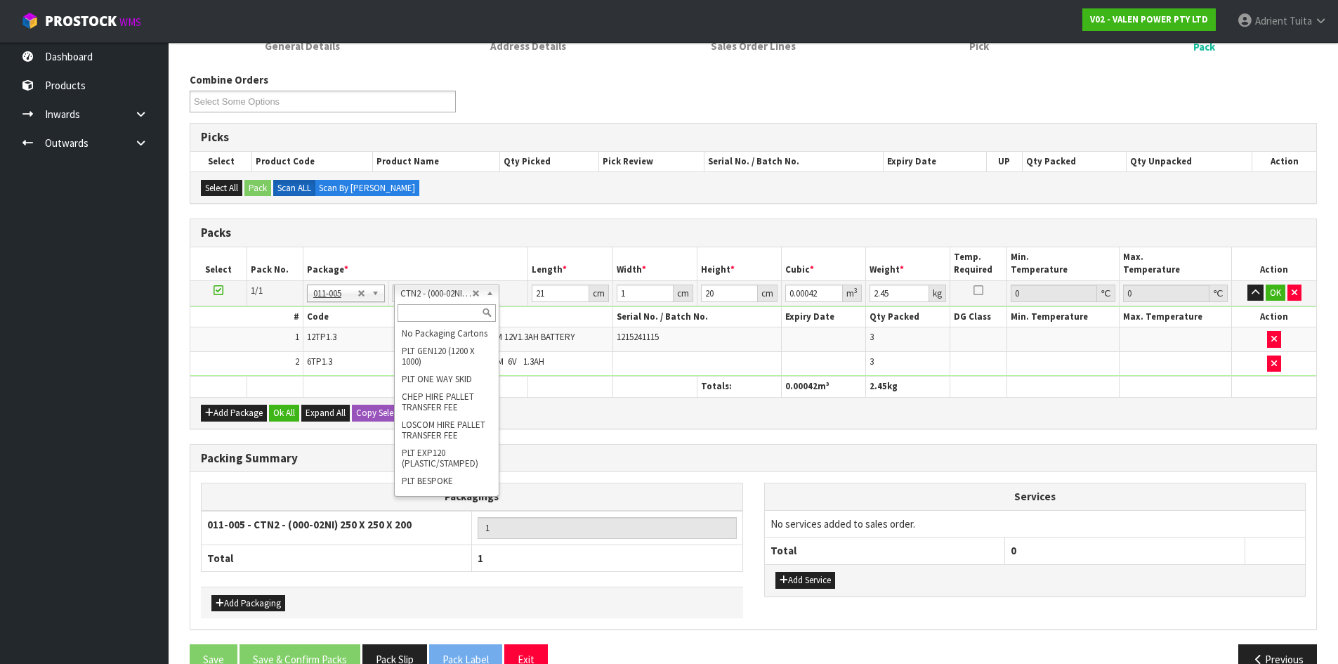
click at [421, 306] on input "text" at bounding box center [447, 313] width 98 height 18
type input "200"
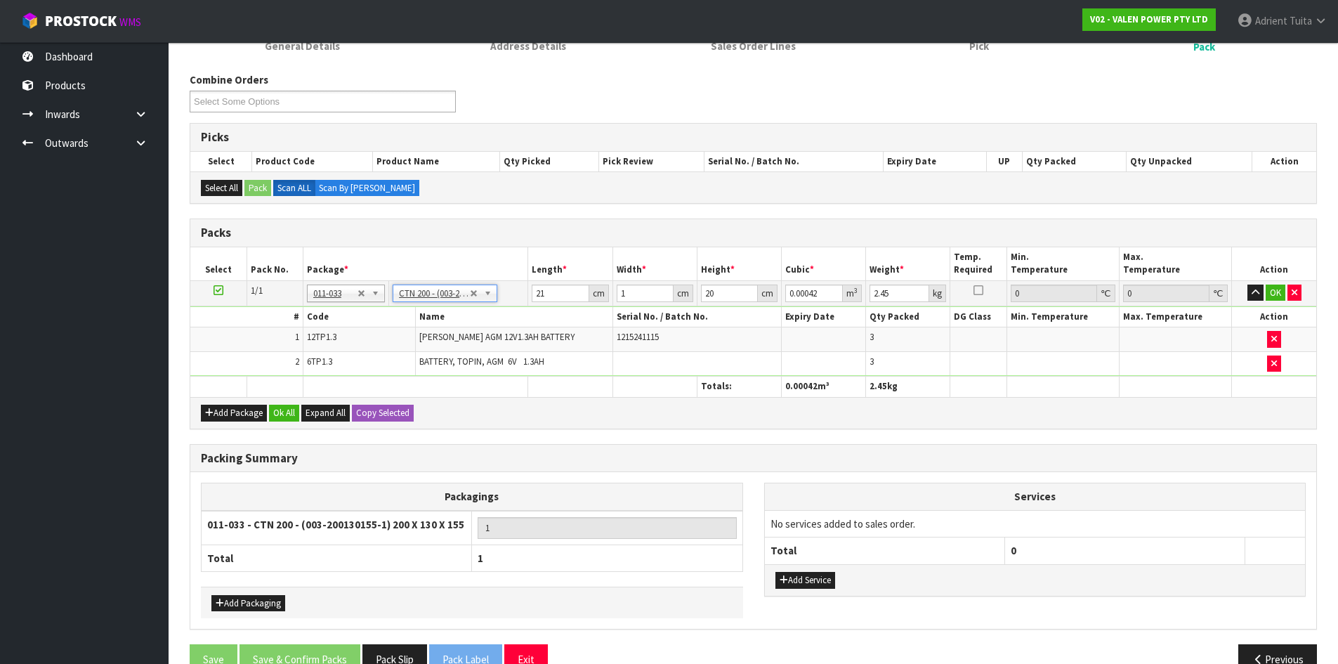
type input "20"
type input "13"
type input "15.5"
type input "0.00403"
click at [531, 294] on td "20 cm" at bounding box center [570, 292] width 84 height 25
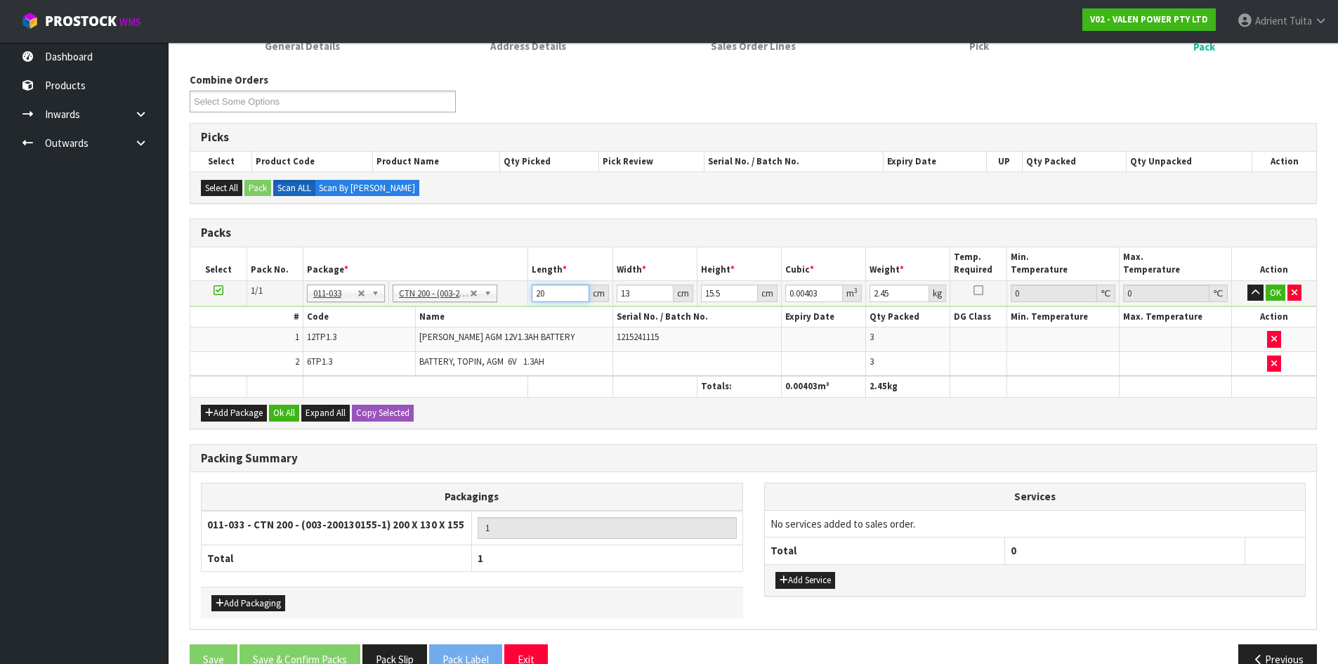
click at [535, 297] on input "20" at bounding box center [560, 294] width 57 height 18
type input "2"
type input "0.000403"
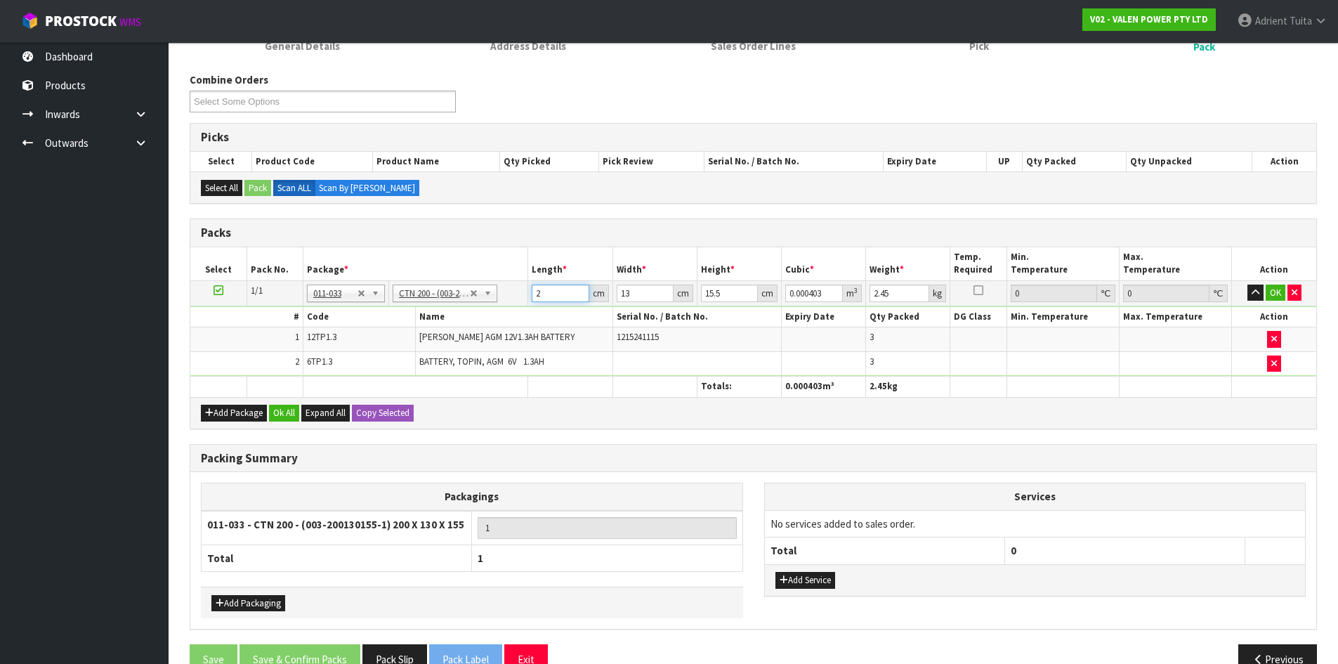
type input "21"
type input "0.004232"
type input "21"
type input "1"
click at [1279, 296] on button "OK" at bounding box center [1276, 293] width 20 height 17
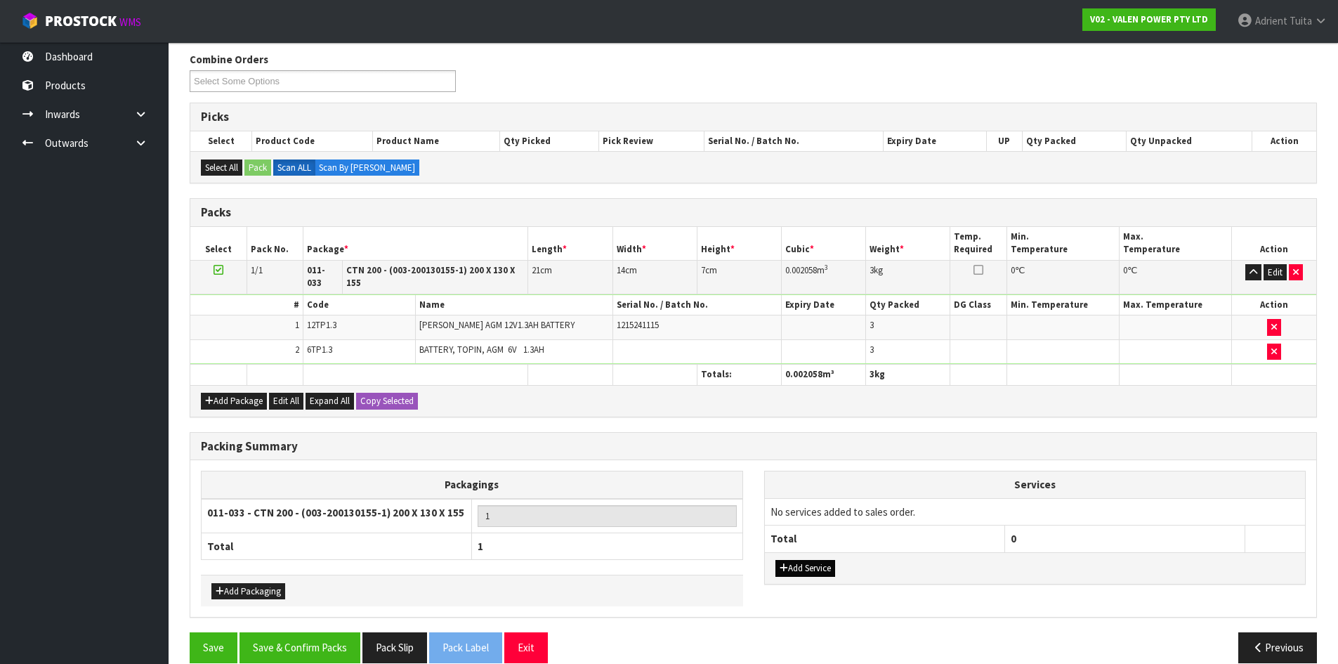
scroll to position [185, 0]
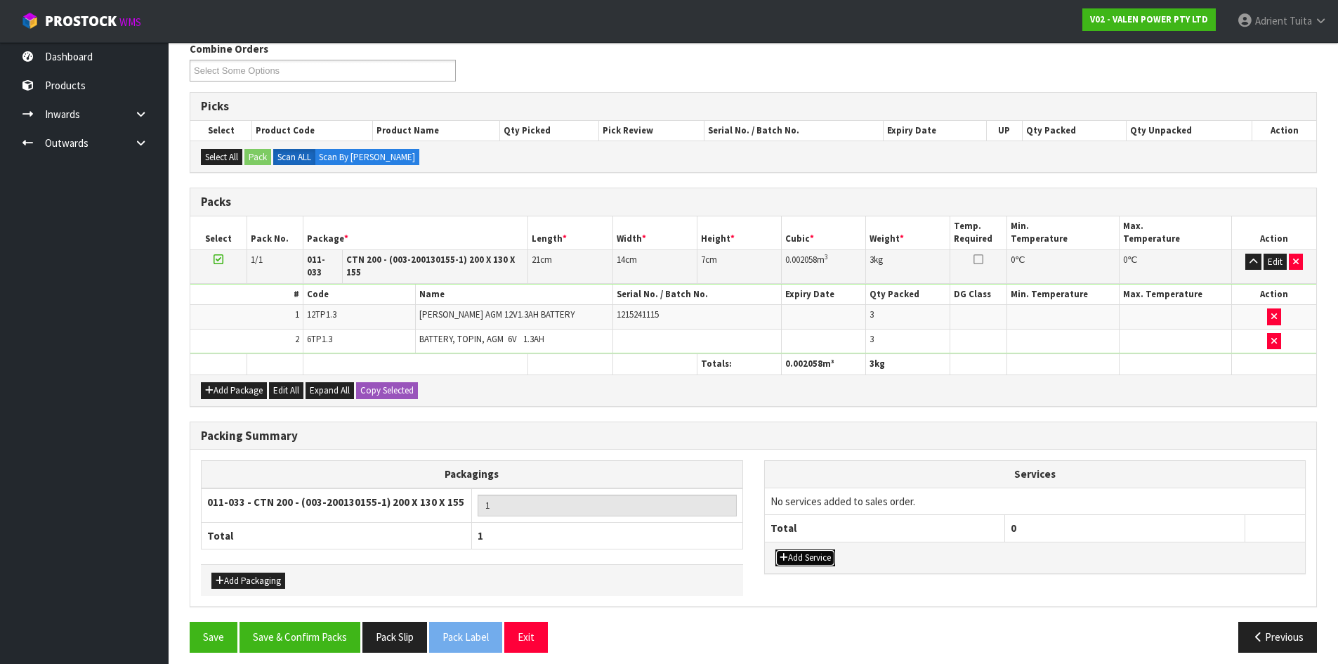
drag, startPoint x: 797, startPoint y: 550, endPoint x: 815, endPoint y: 513, distance: 41.2
click at [798, 549] on button "Add Service" at bounding box center [806, 557] width 60 height 17
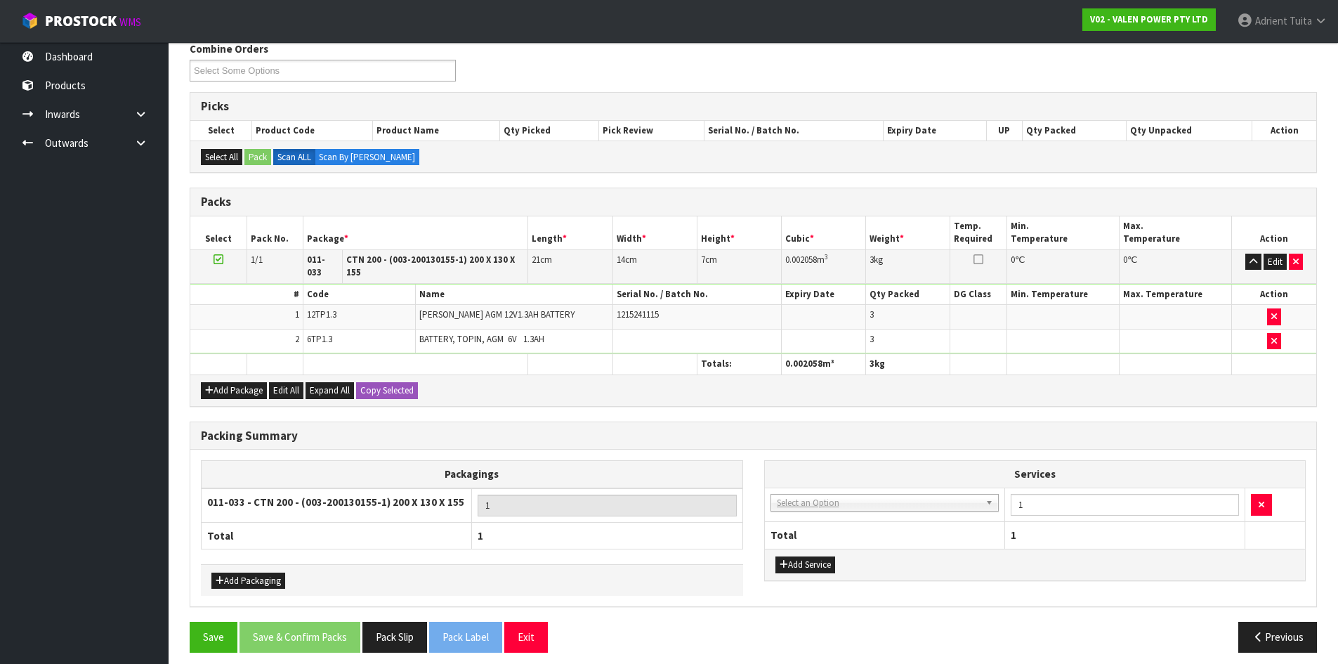
drag, startPoint x: 815, startPoint y: 513, endPoint x: 827, endPoint y: 493, distance: 23.0
click at [818, 509] on td "003-036 - EXTERNAL PLANT HIRE 008-035 - OUTWARD HDLG+/HOIST LIFT ON/OFF 008-036…" at bounding box center [885, 505] width 240 height 34
drag, startPoint x: 828, startPoint y: 485, endPoint x: 823, endPoint y: 501, distance: 16.7
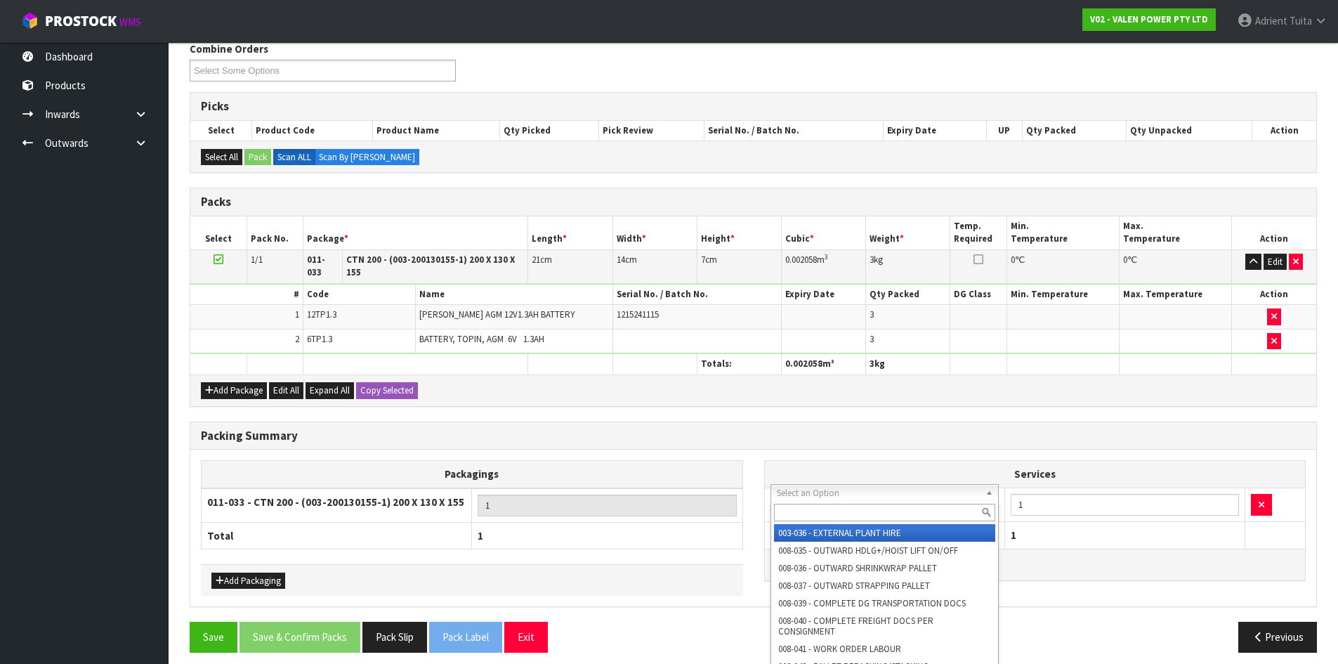
click at [823, 501] on div at bounding box center [885, 512] width 228 height 23
click at [823, 502] on div at bounding box center [885, 512] width 228 height 23
click at [816, 512] on input "text" at bounding box center [885, 513] width 222 height 18
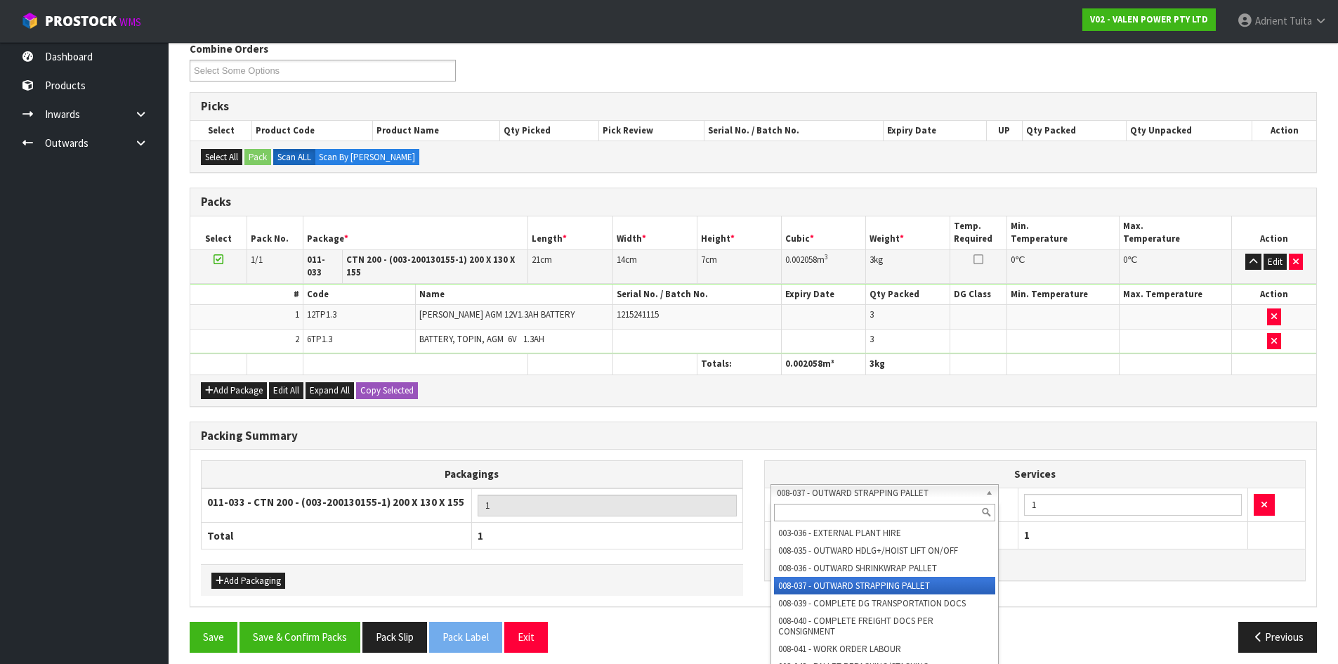
click at [831, 504] on input "text" at bounding box center [885, 513] width 222 height 18
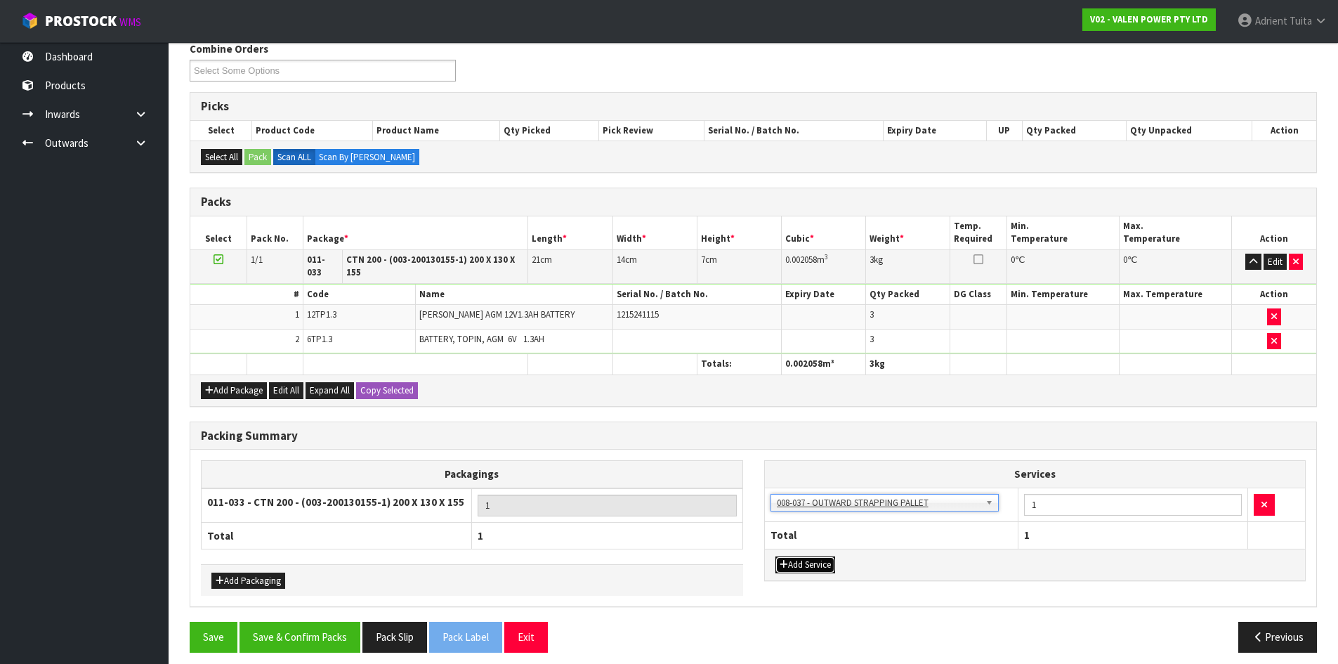
click at [792, 556] on button "Add Service" at bounding box center [806, 564] width 60 height 17
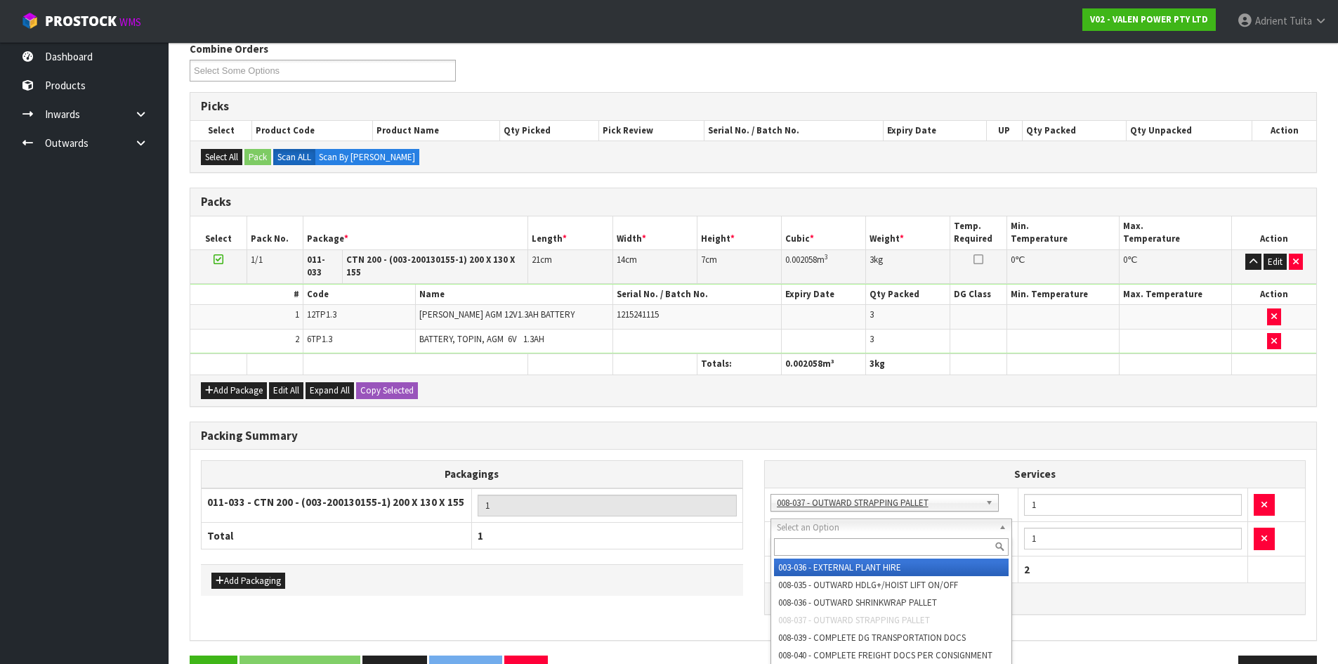
click at [805, 542] on input "text" at bounding box center [891, 547] width 235 height 18
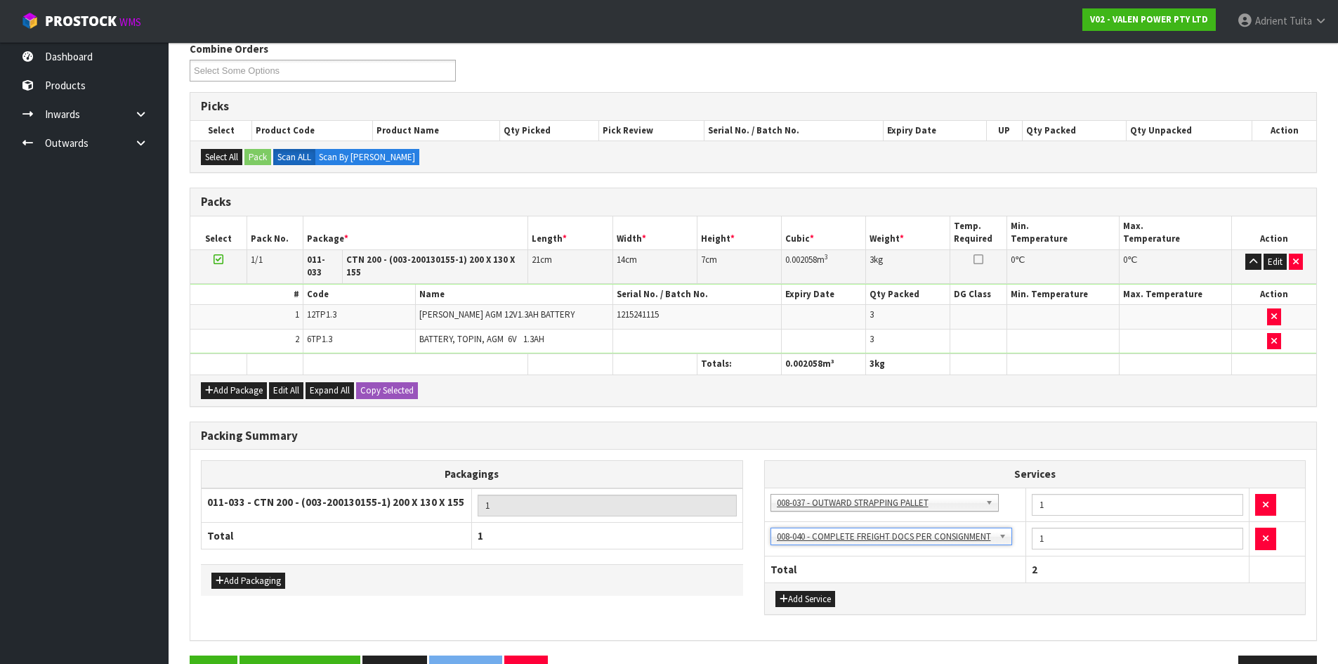
scroll to position [219, 0]
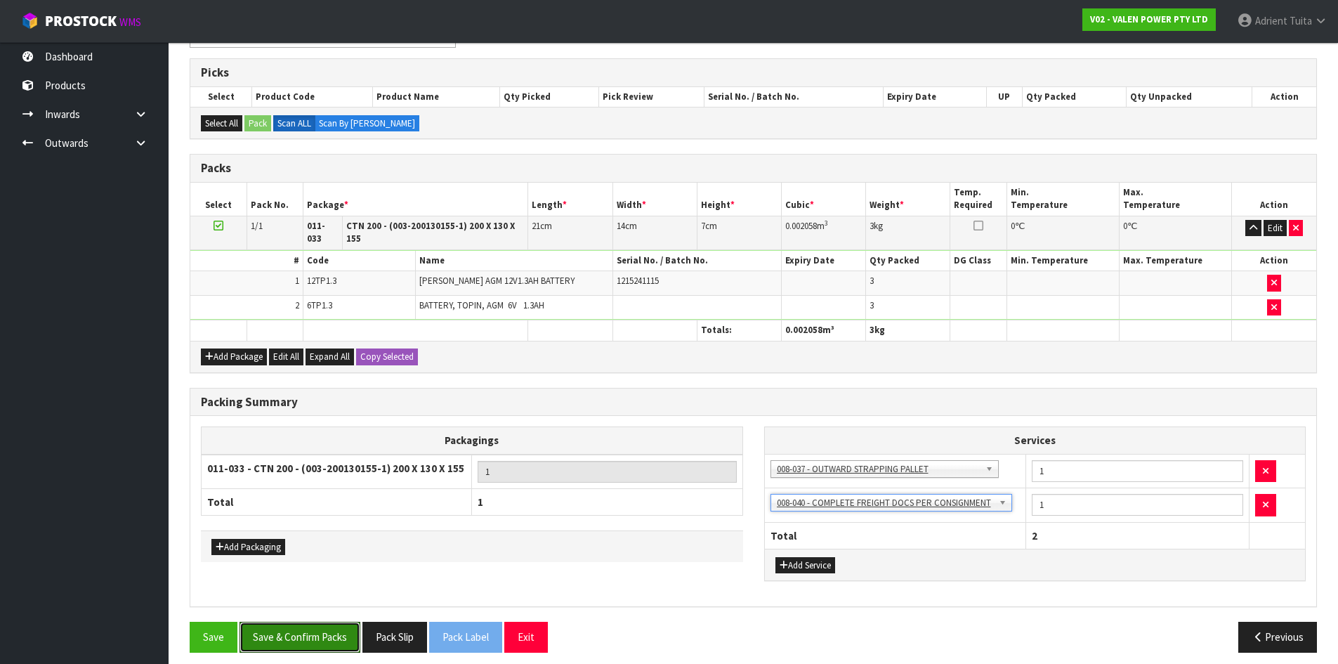
click at [316, 625] on button "Save & Confirm Packs" at bounding box center [300, 637] width 121 height 30
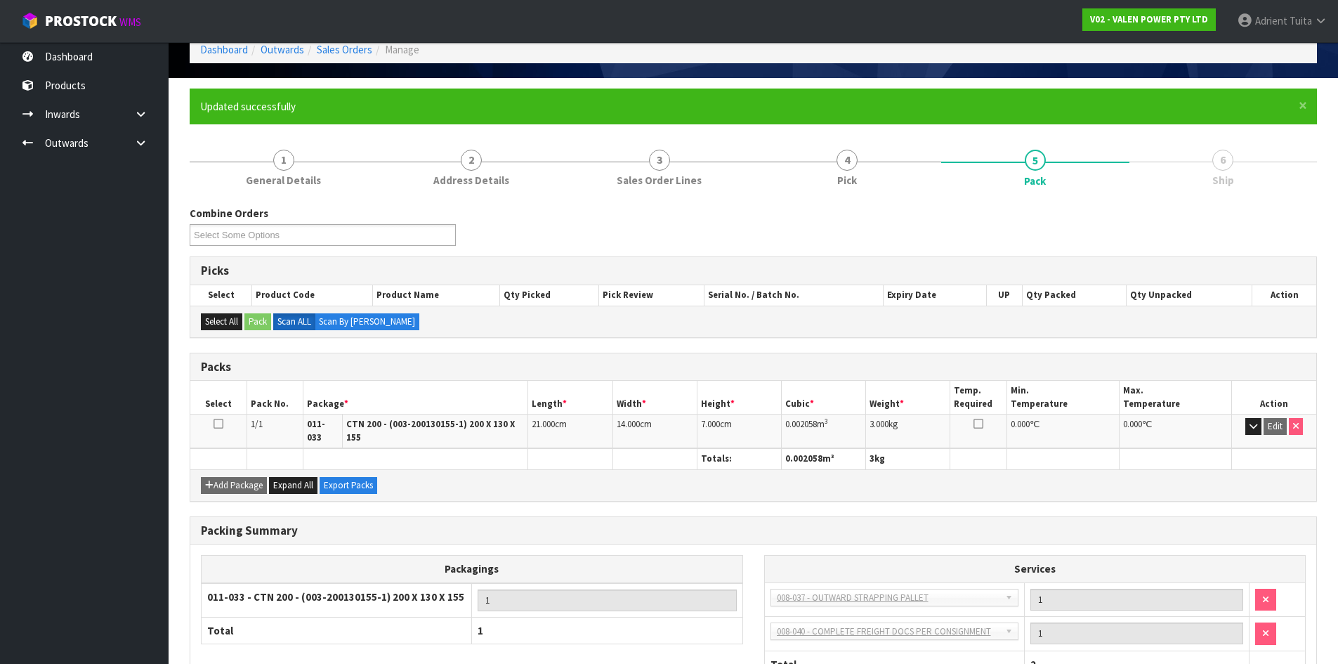
scroll to position [169, 0]
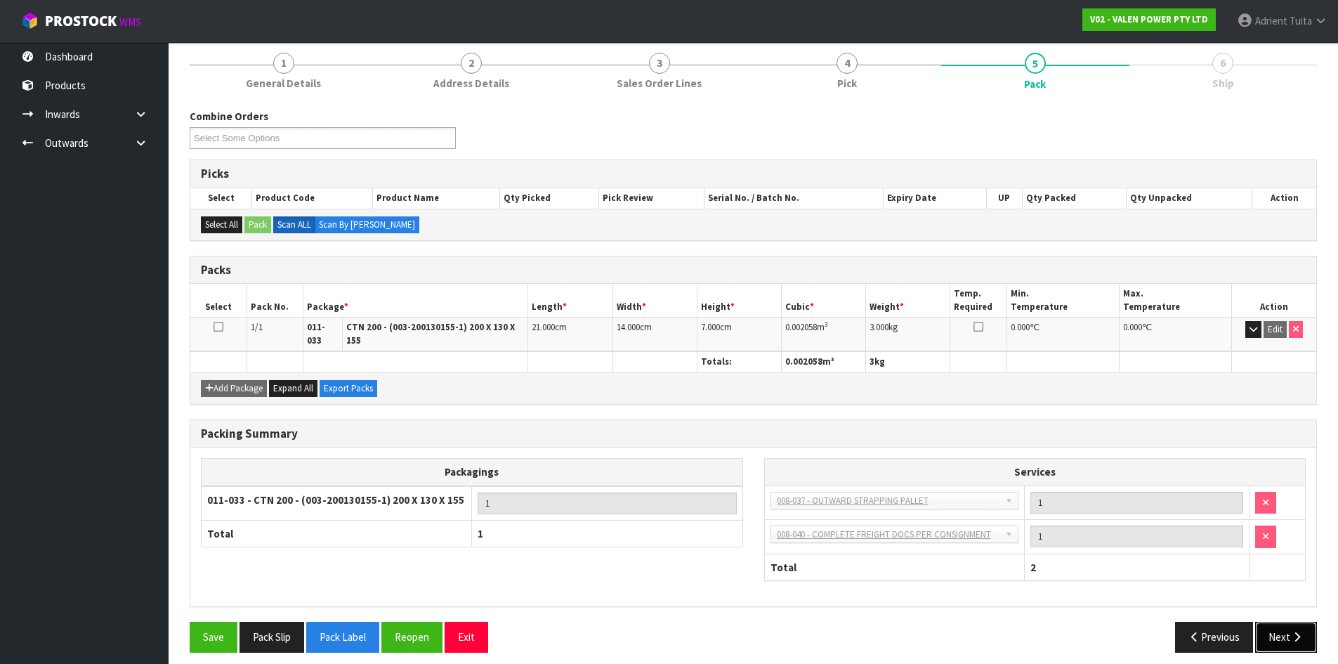
click at [1283, 624] on button "Next" at bounding box center [1286, 637] width 62 height 30
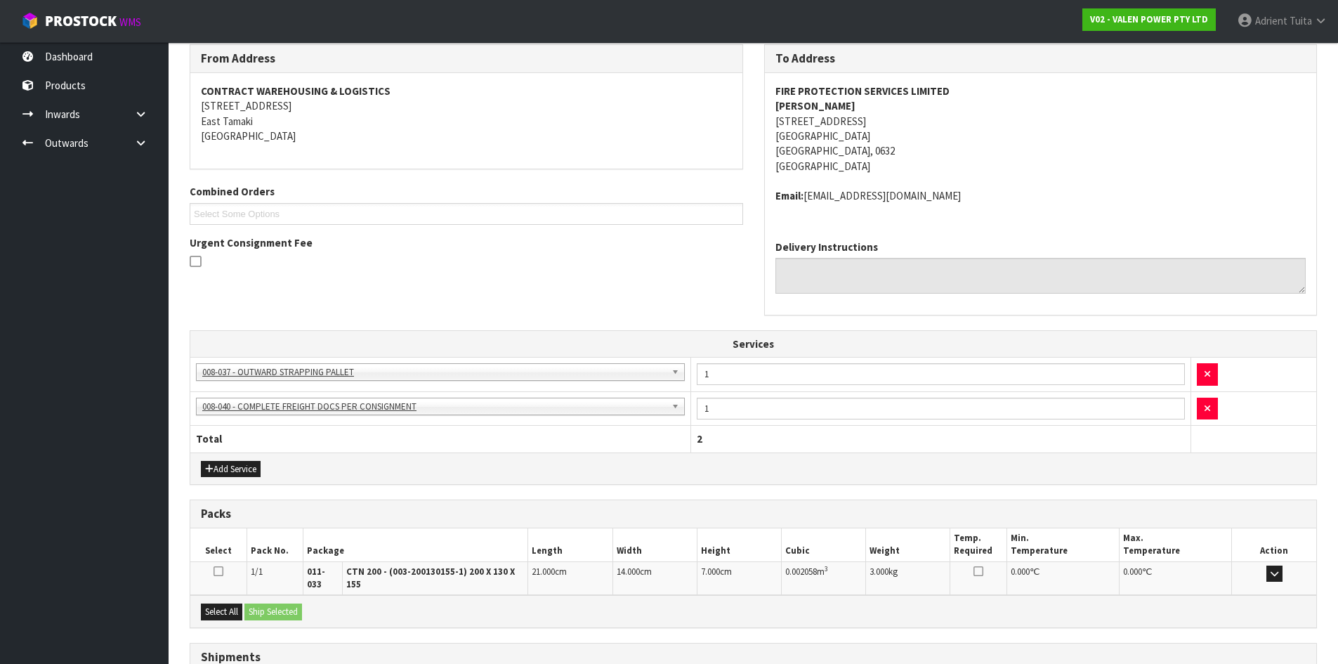
scroll to position [339, 0]
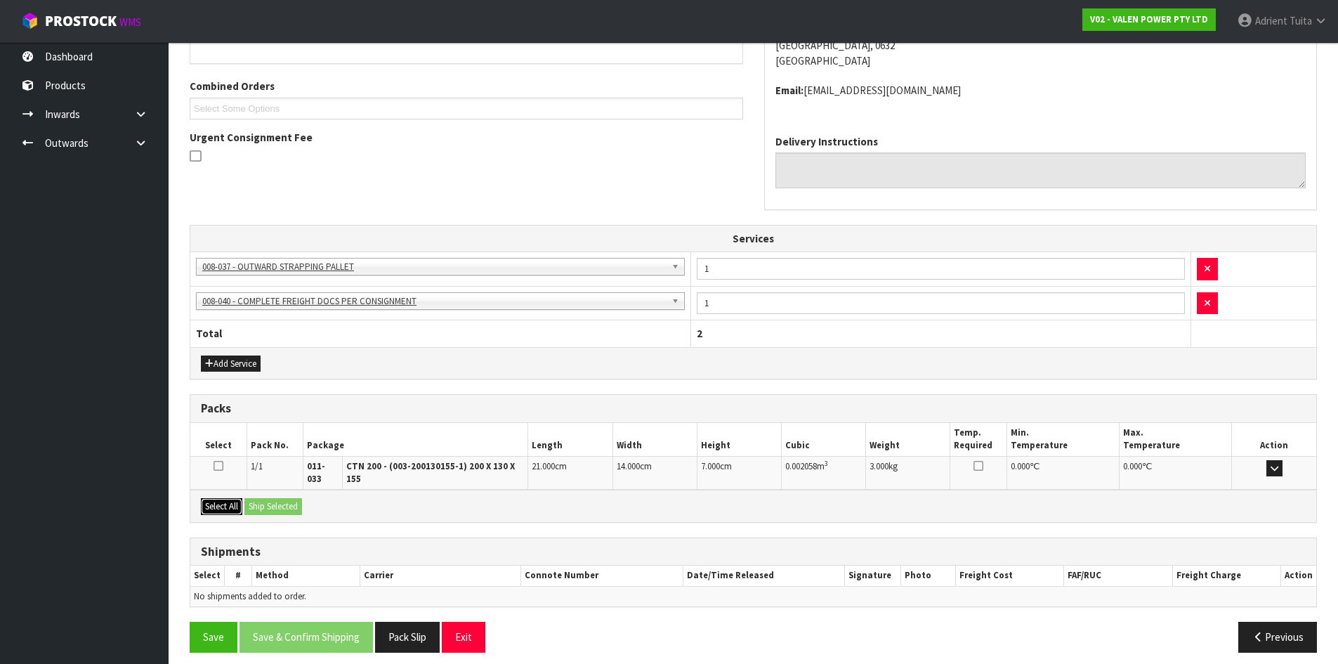
click at [230, 499] on button "Select All" at bounding box center [221, 506] width 41 height 17
click at [280, 500] on button "Ship Selected" at bounding box center [273, 506] width 58 height 17
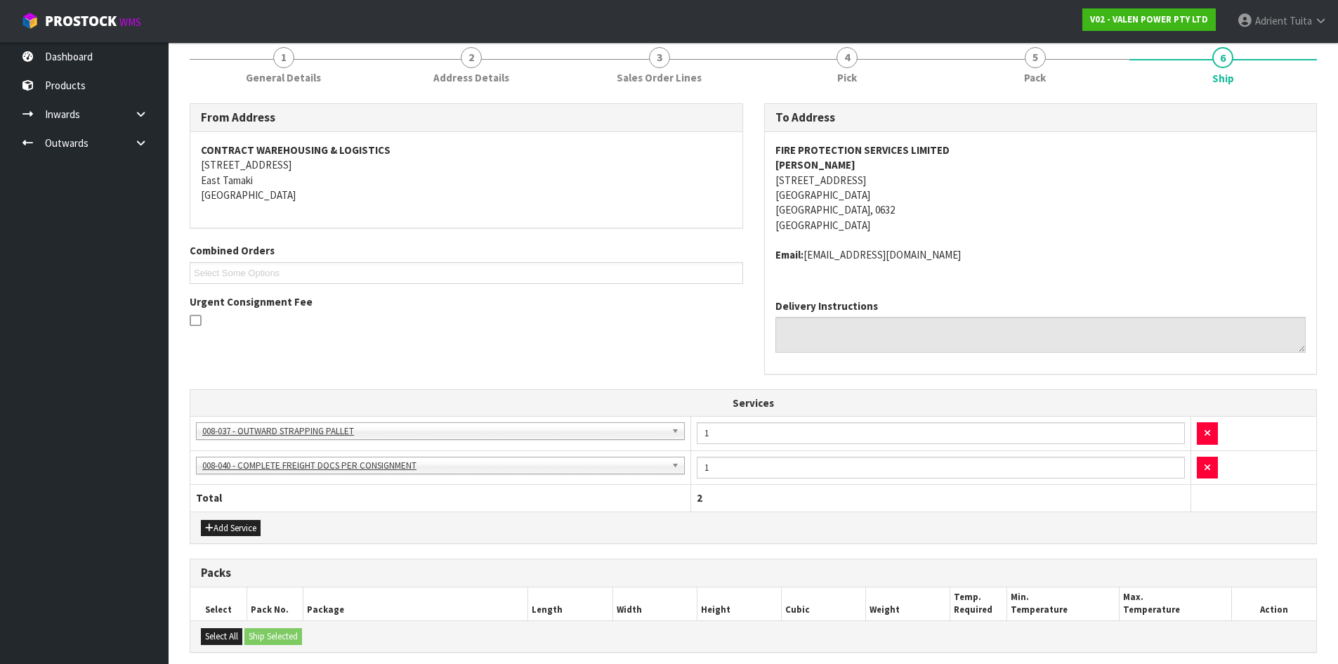
scroll to position [364, 0]
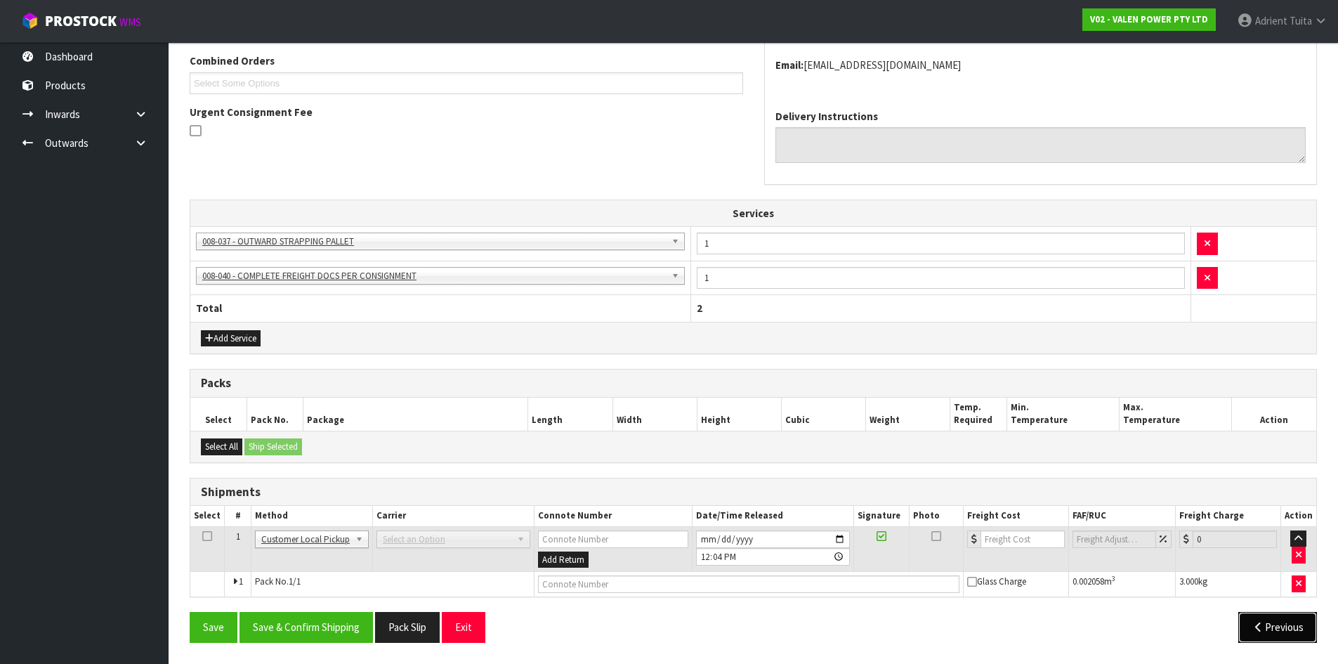
click at [1260, 632] on icon "button" at bounding box center [1258, 627] width 13 height 11
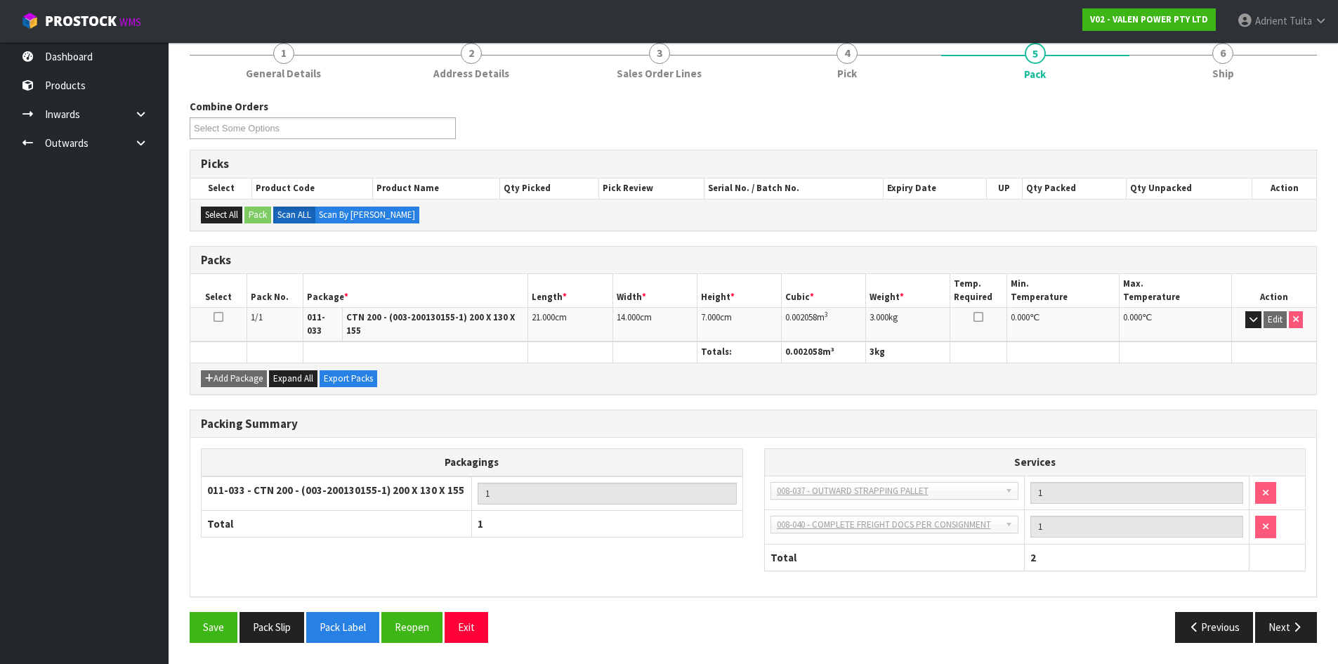
scroll to position [169, 0]
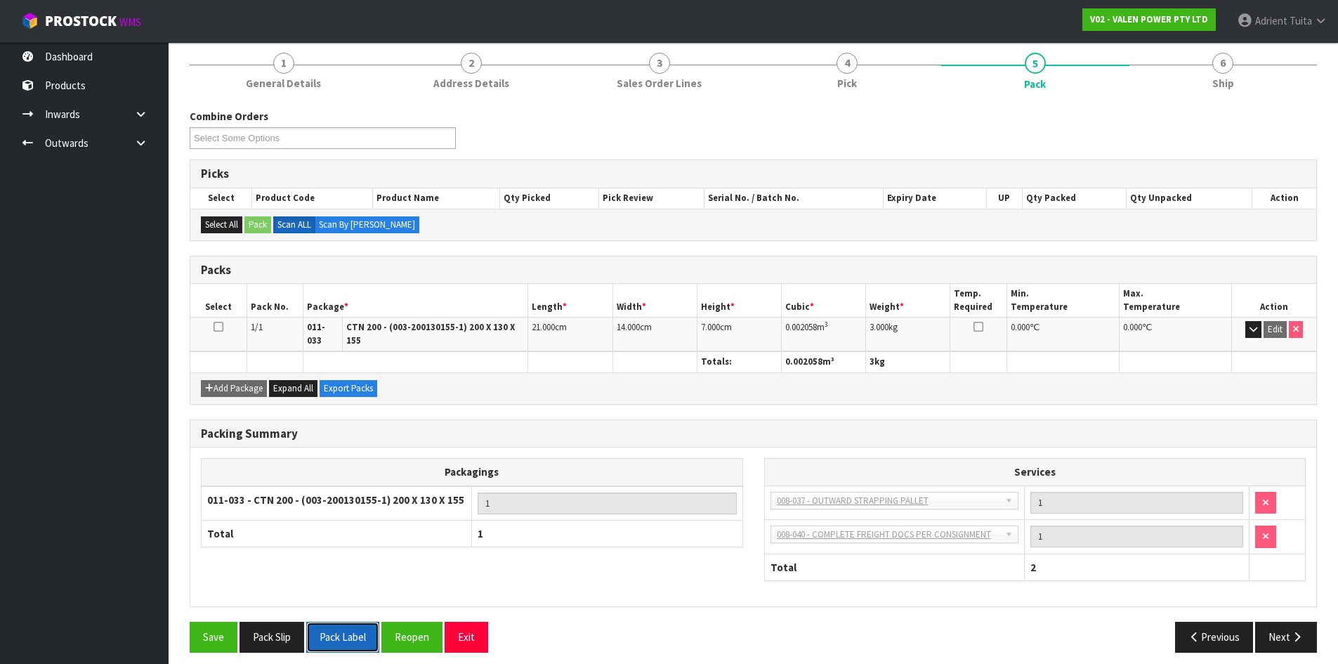
click at [336, 634] on button "Pack Label" at bounding box center [342, 637] width 73 height 30
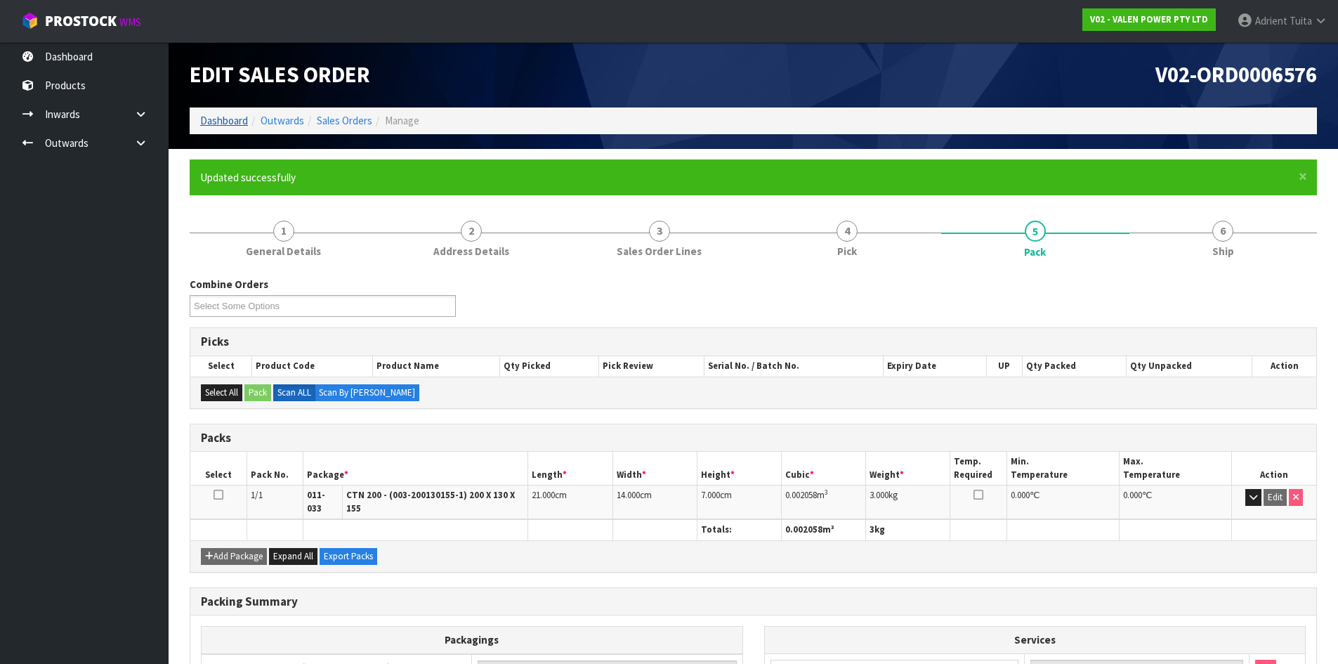
scroll to position [0, 0]
click at [234, 119] on link "Dashboard" at bounding box center [224, 121] width 48 height 13
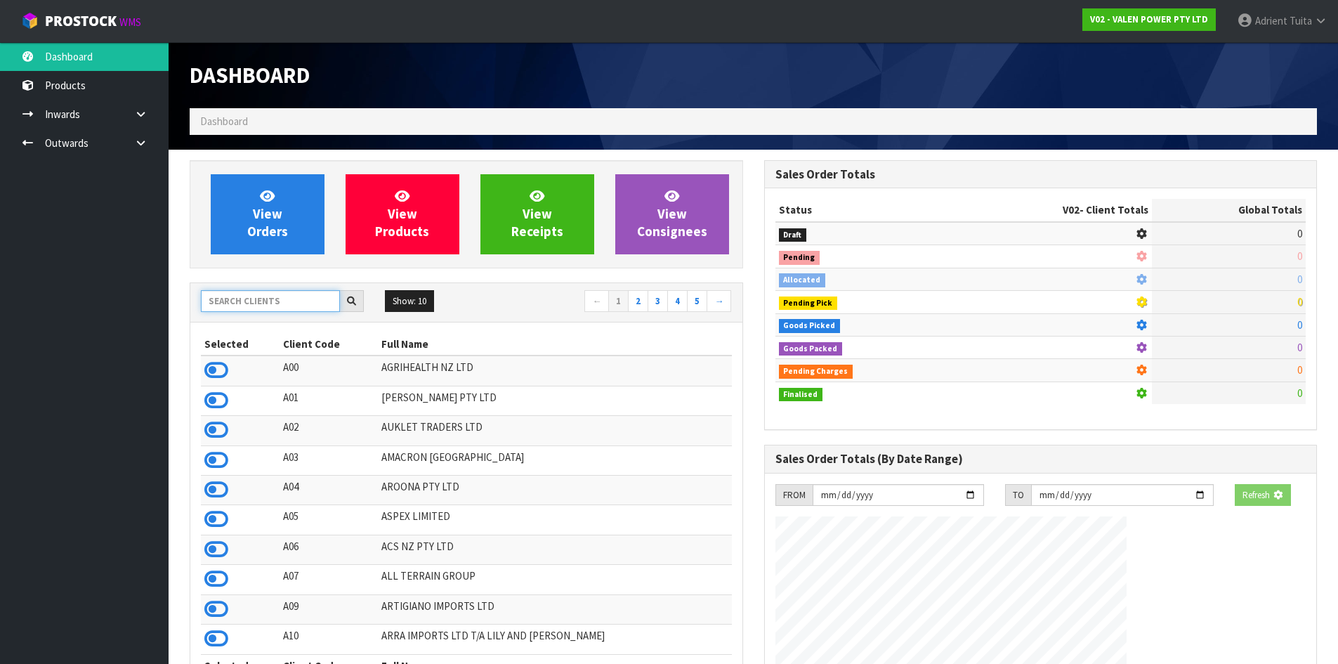
click at [262, 309] on input "text" at bounding box center [270, 301] width 139 height 22
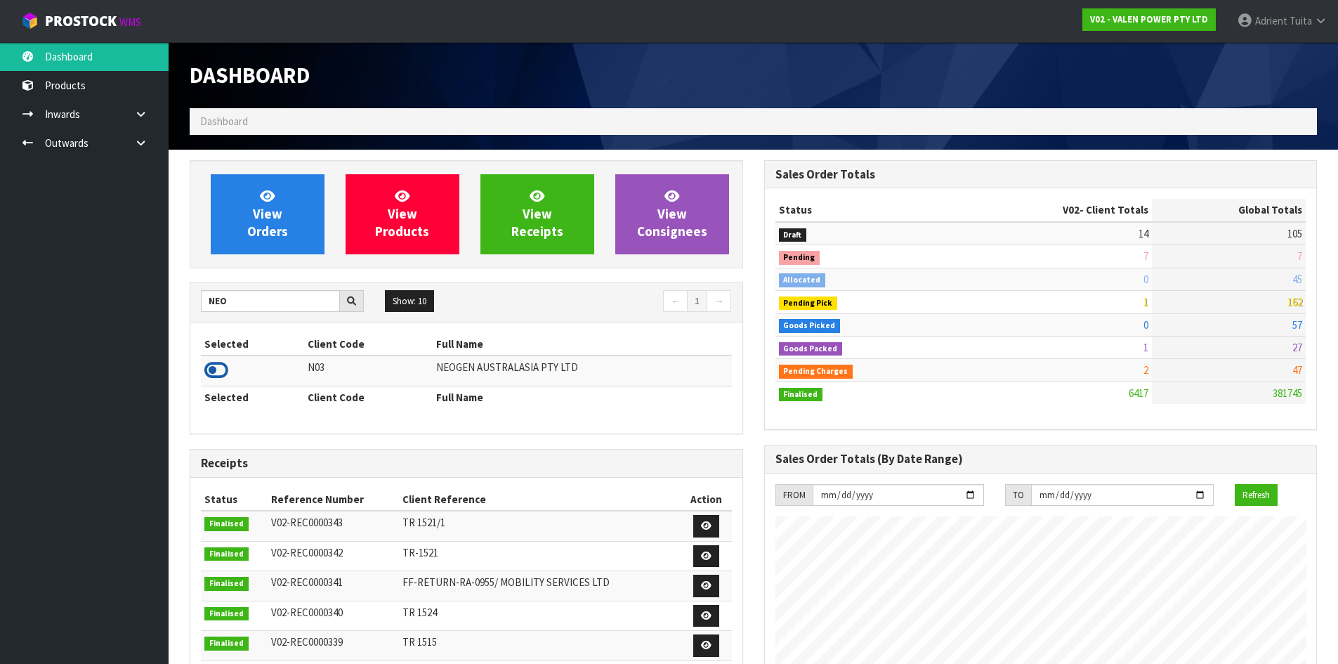
click at [222, 371] on icon at bounding box center [216, 370] width 24 height 21
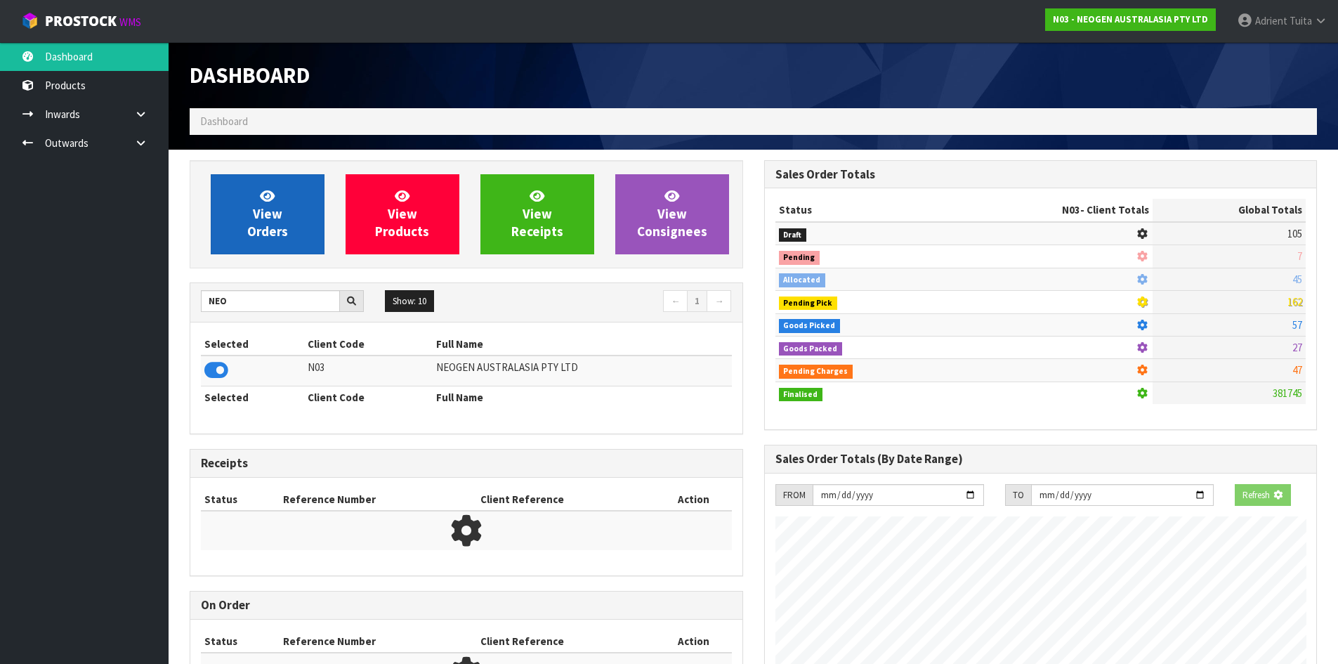
scroll to position [1064, 574]
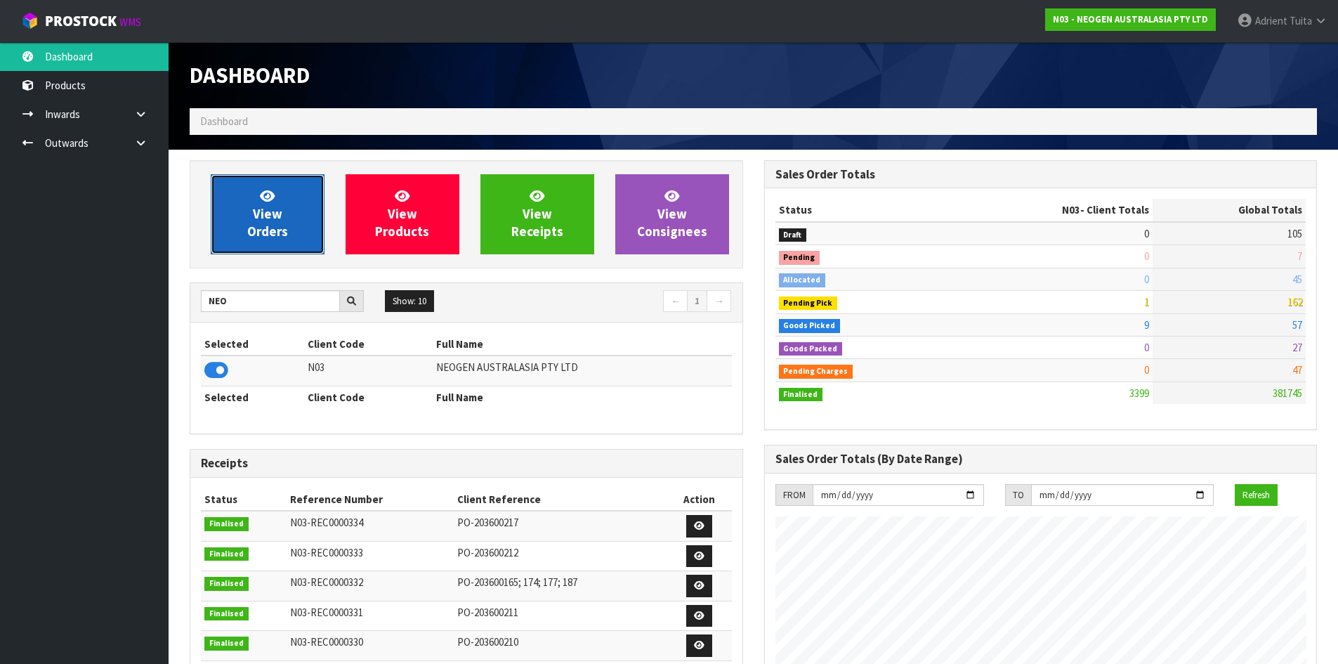
click at [256, 230] on span "View Orders" at bounding box center [267, 214] width 41 height 53
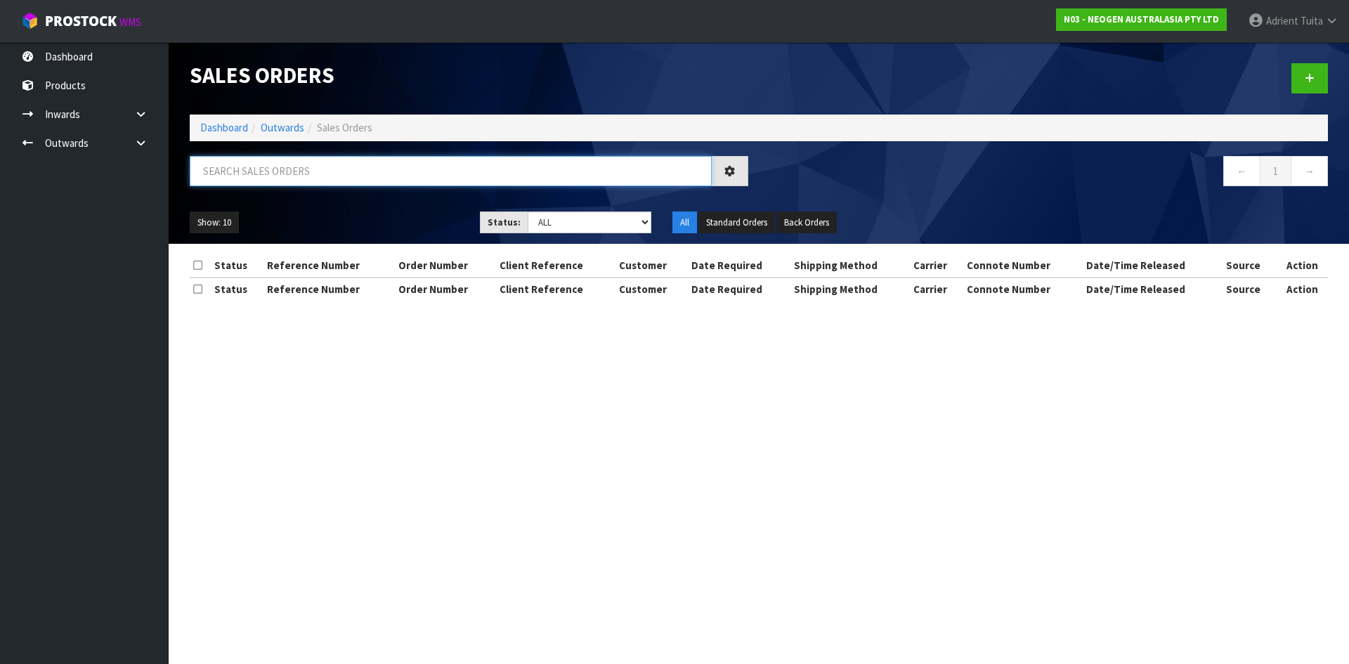
click at [292, 182] on input "text" at bounding box center [451, 171] width 522 height 30
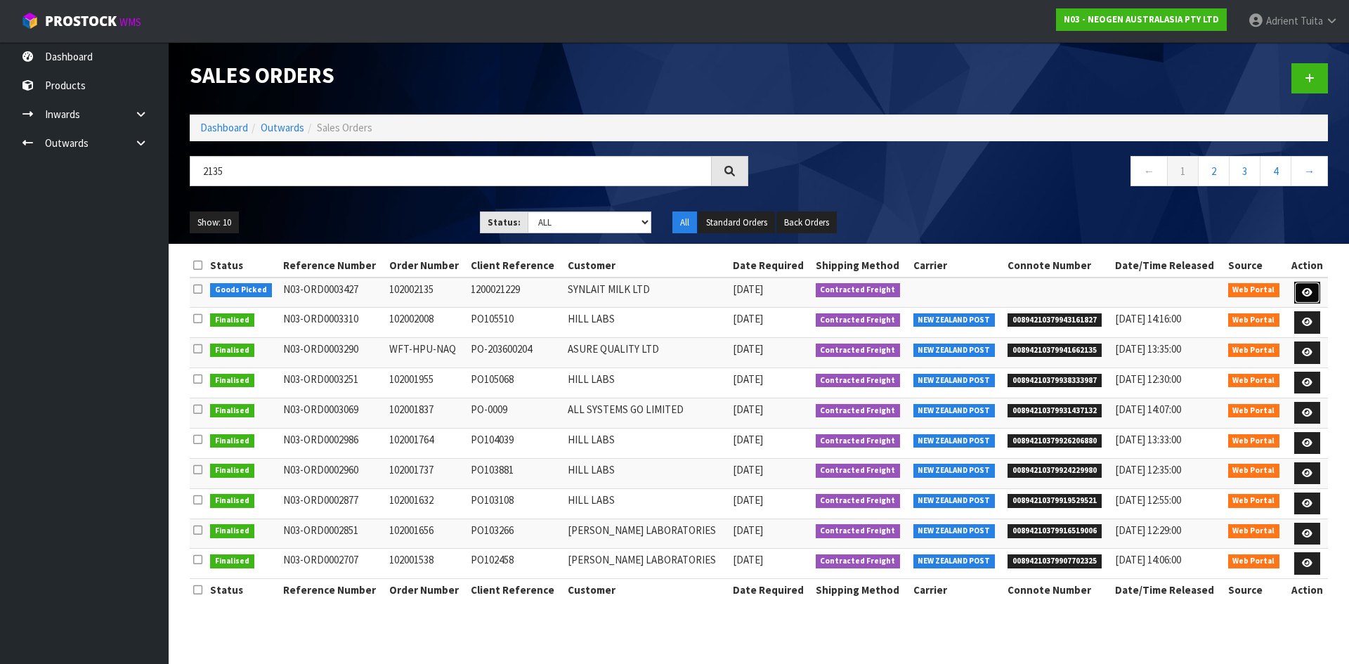
click at [1305, 288] on icon at bounding box center [1307, 292] width 11 height 9
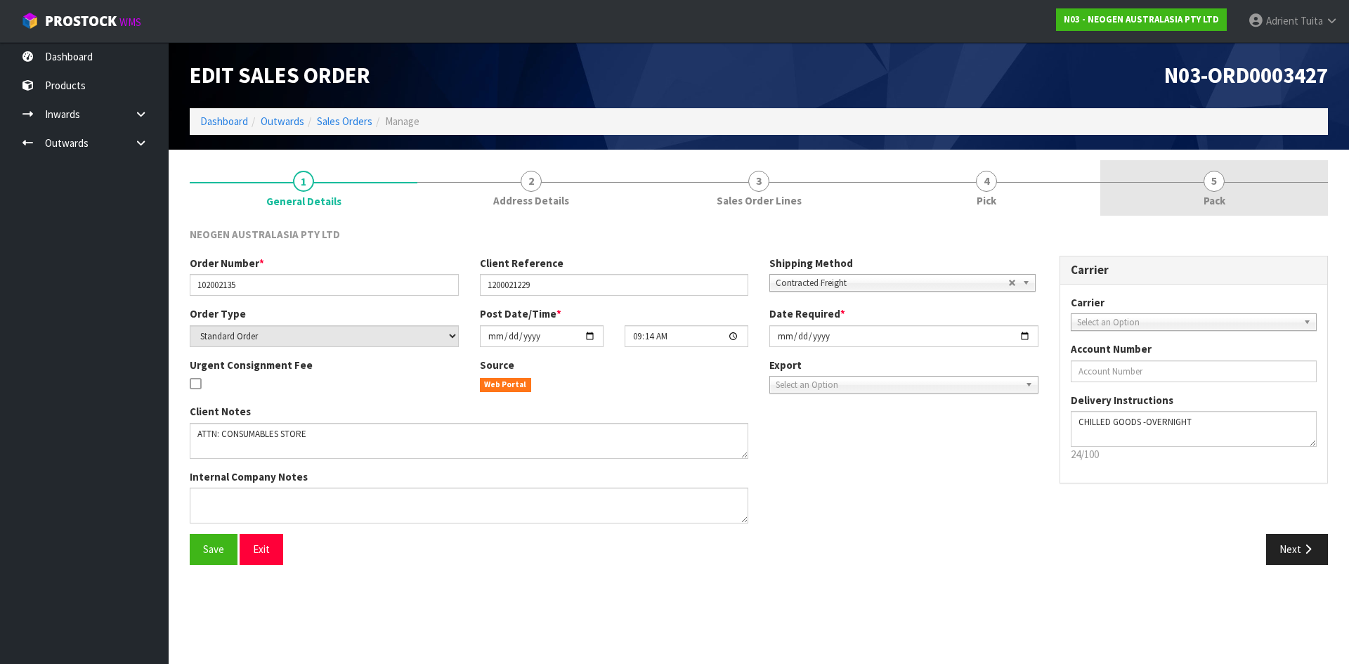
click at [1268, 204] on link "5 Pack" at bounding box center [1214, 187] width 228 height 55
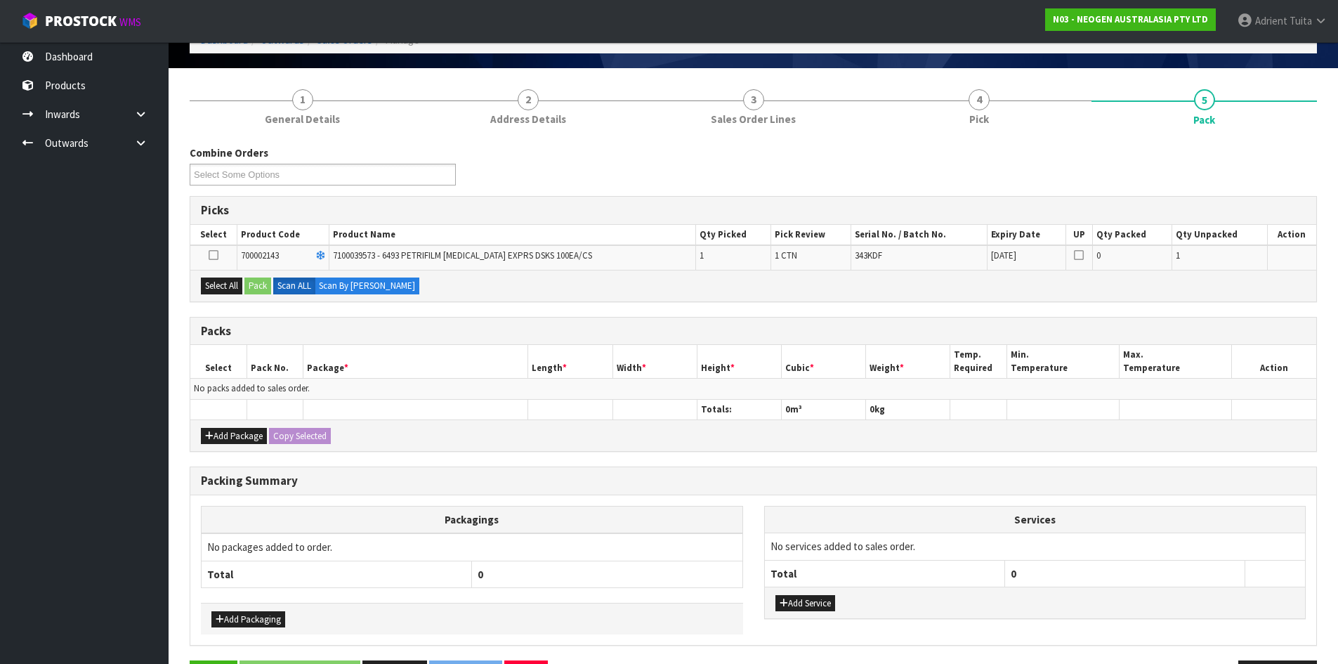
scroll to position [130, 0]
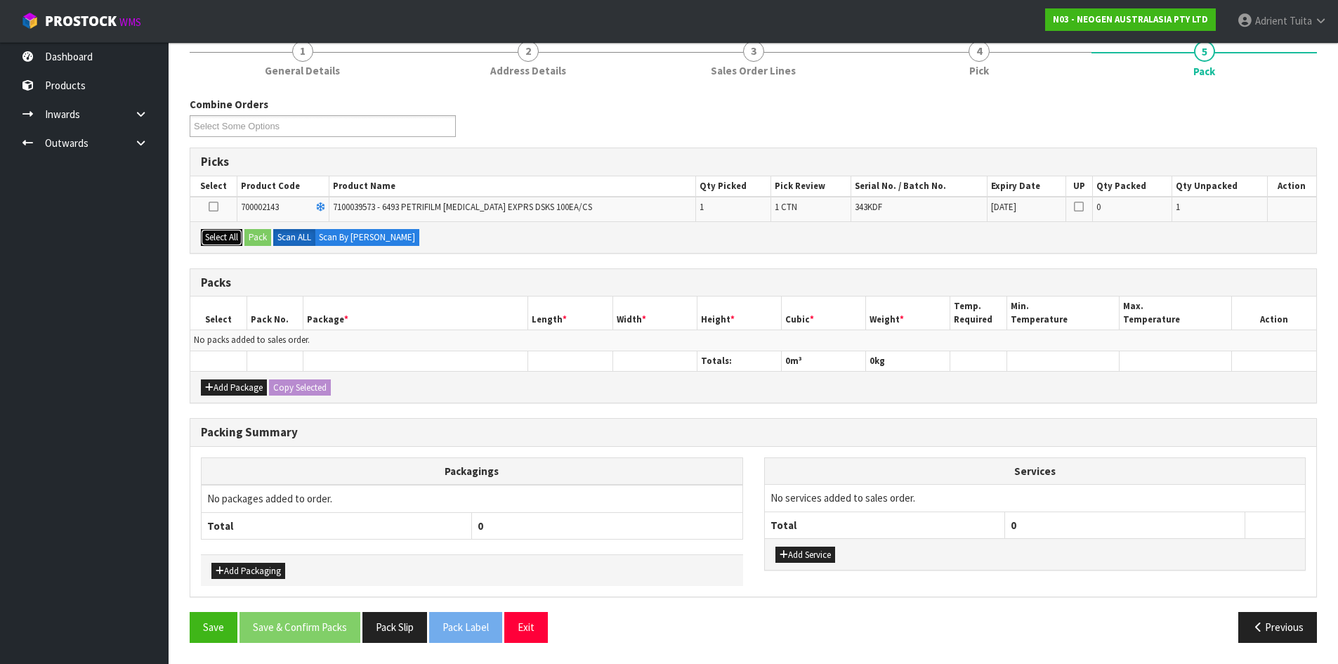
click at [242, 237] on button "Select All" at bounding box center [221, 237] width 41 height 17
click at [256, 235] on button "Pack" at bounding box center [257, 237] width 27 height 17
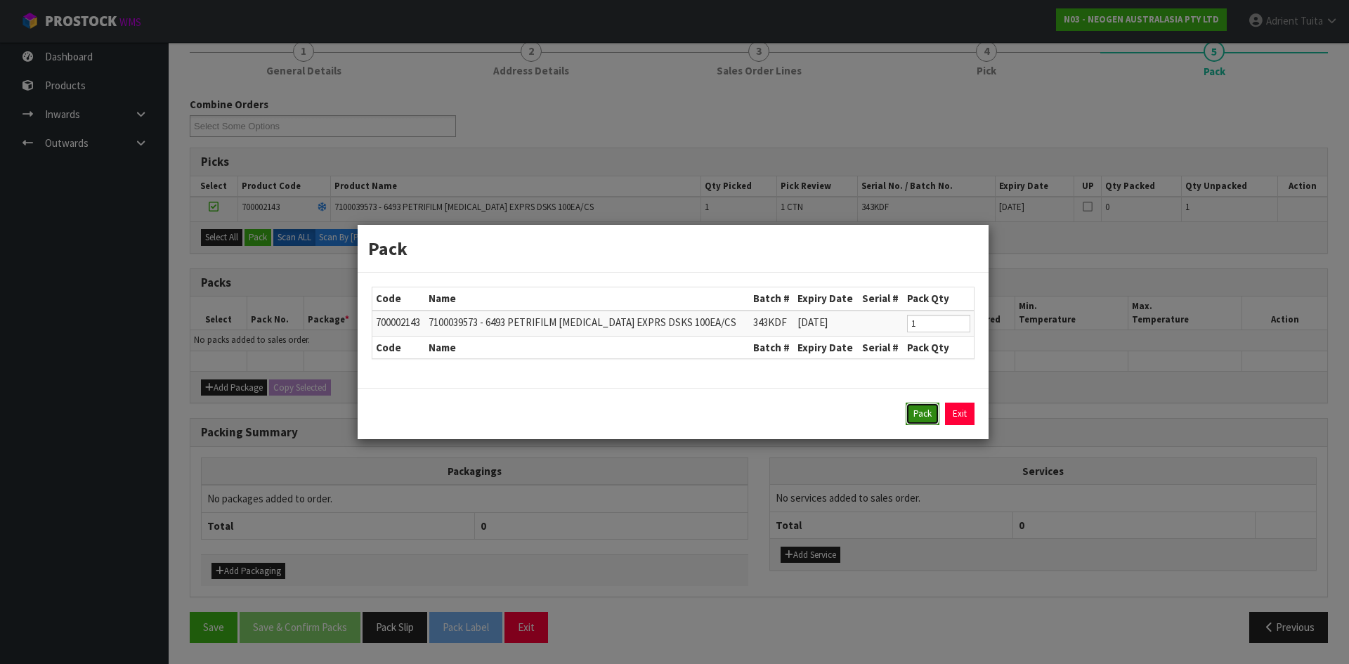
click at [913, 415] on button "Pack" at bounding box center [923, 414] width 34 height 22
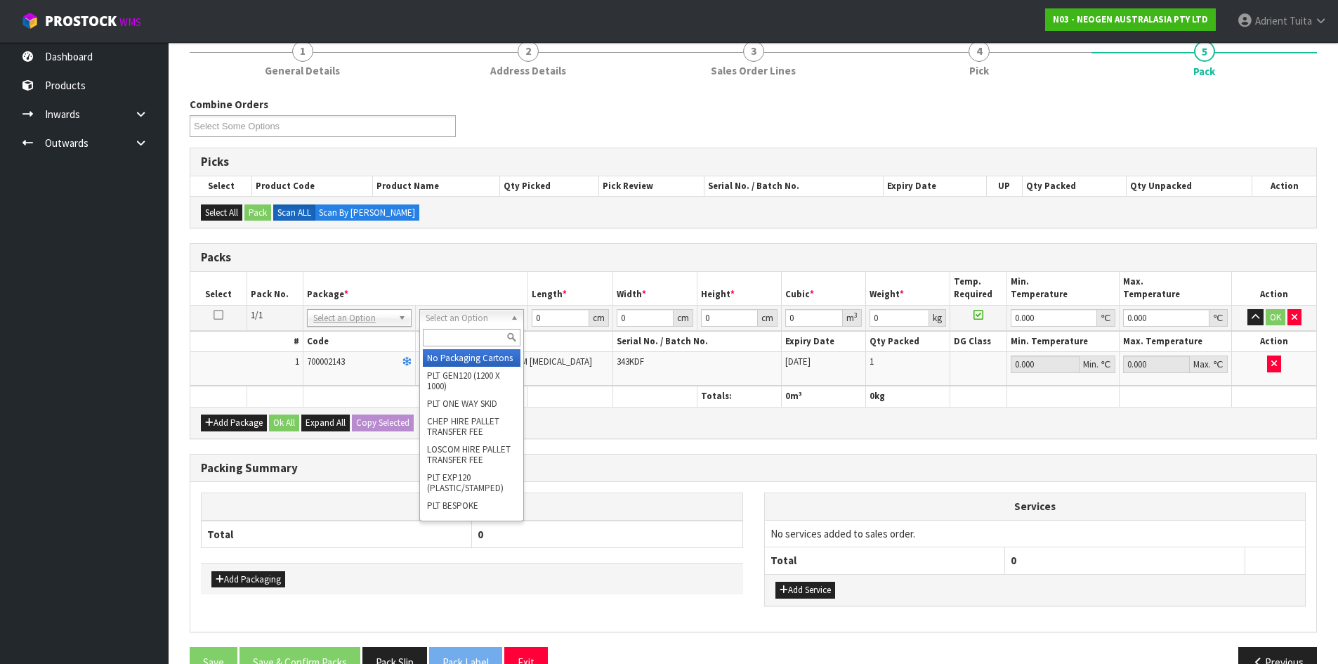
drag, startPoint x: 430, startPoint y: 322, endPoint x: 430, endPoint y: 339, distance: 16.9
click at [430, 339] on input "text" at bounding box center [472, 338] width 98 height 18
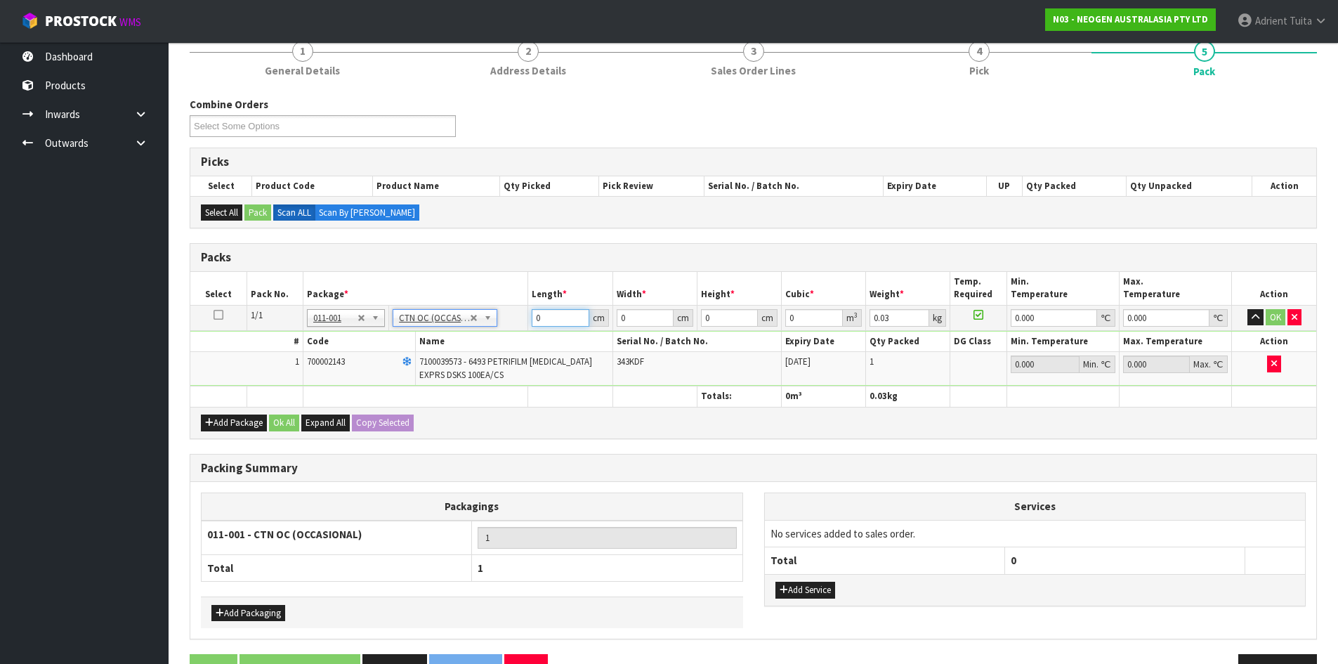
click at [566, 318] on input "0" at bounding box center [560, 318] width 57 height 18
click at [1281, 318] on button "OK" at bounding box center [1276, 317] width 20 height 17
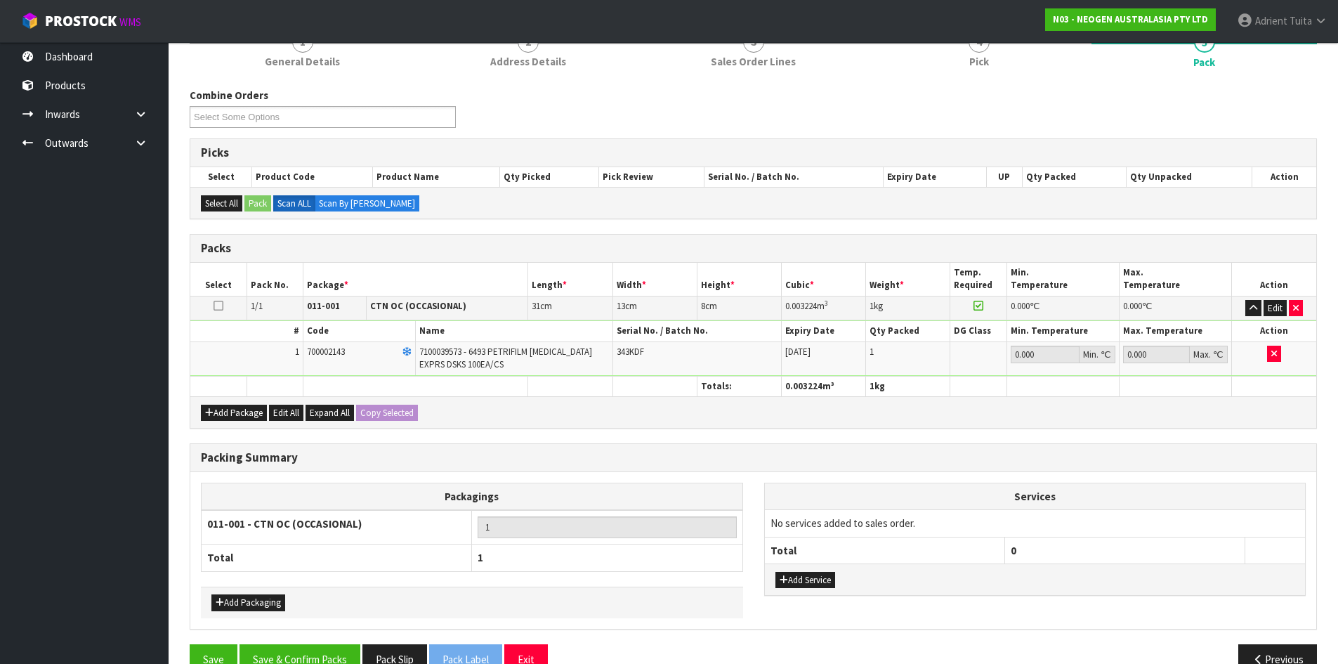
scroll to position [171, 0]
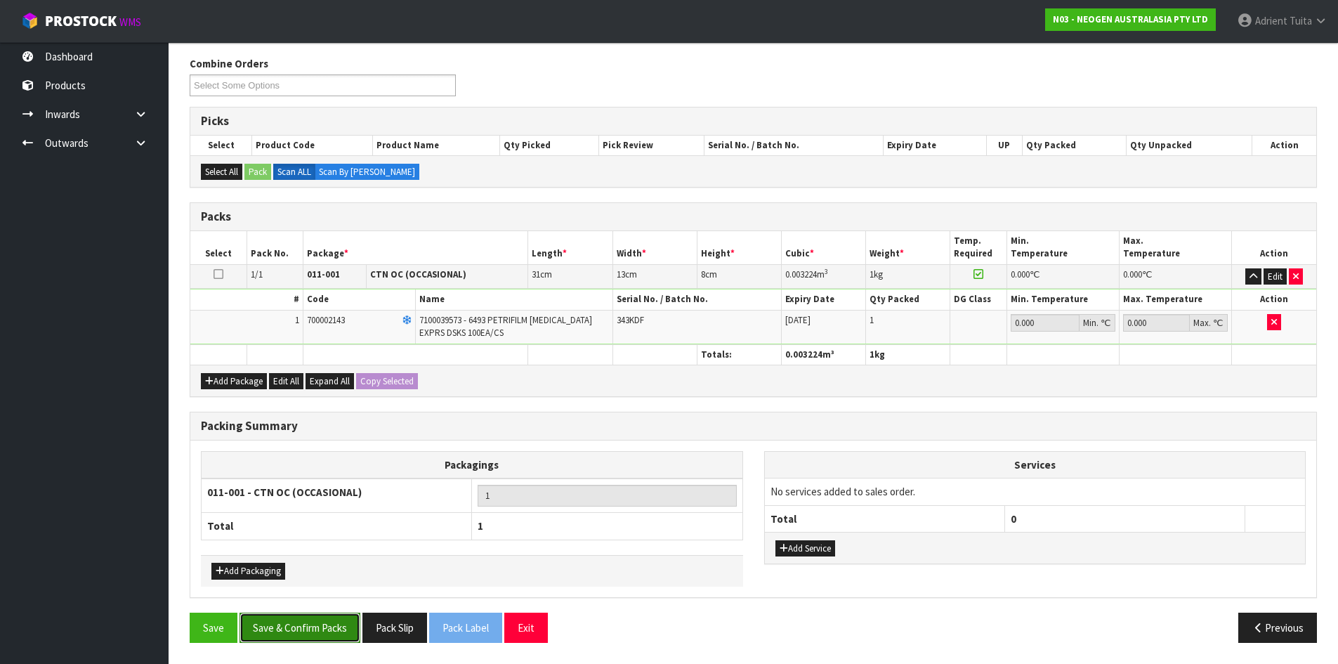
click at [325, 620] on button "Save & Confirm Packs" at bounding box center [300, 628] width 121 height 30
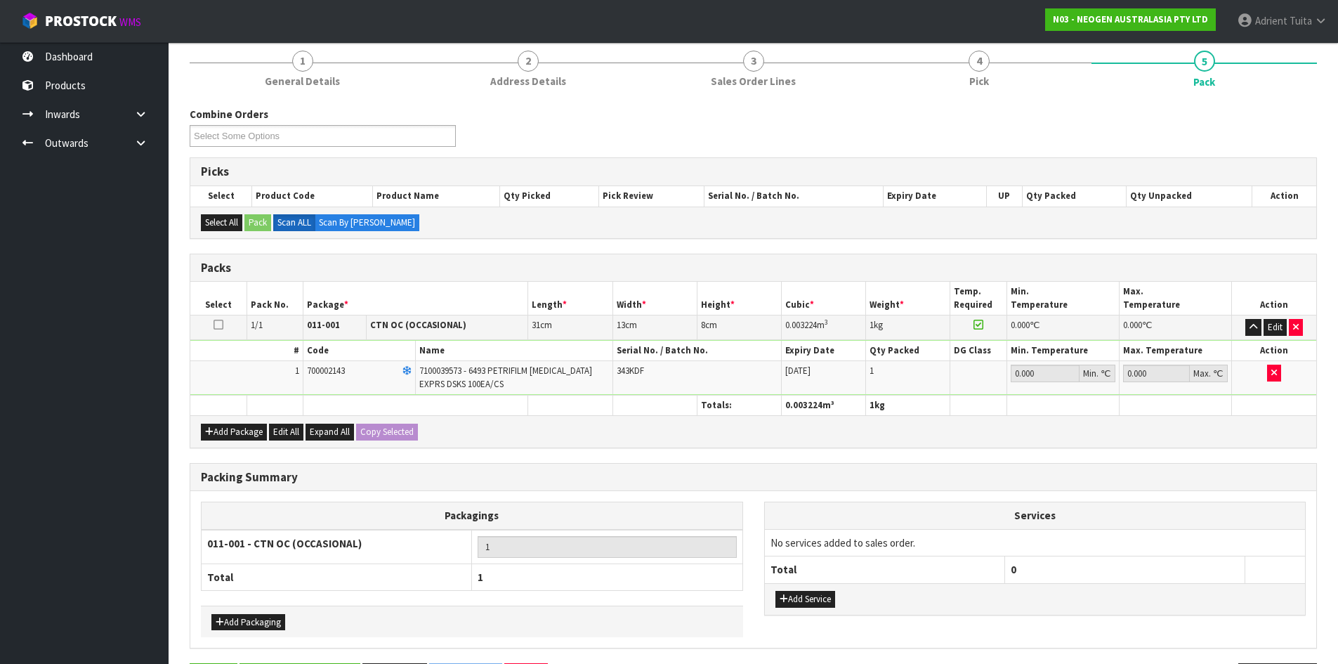
scroll to position [0, 0]
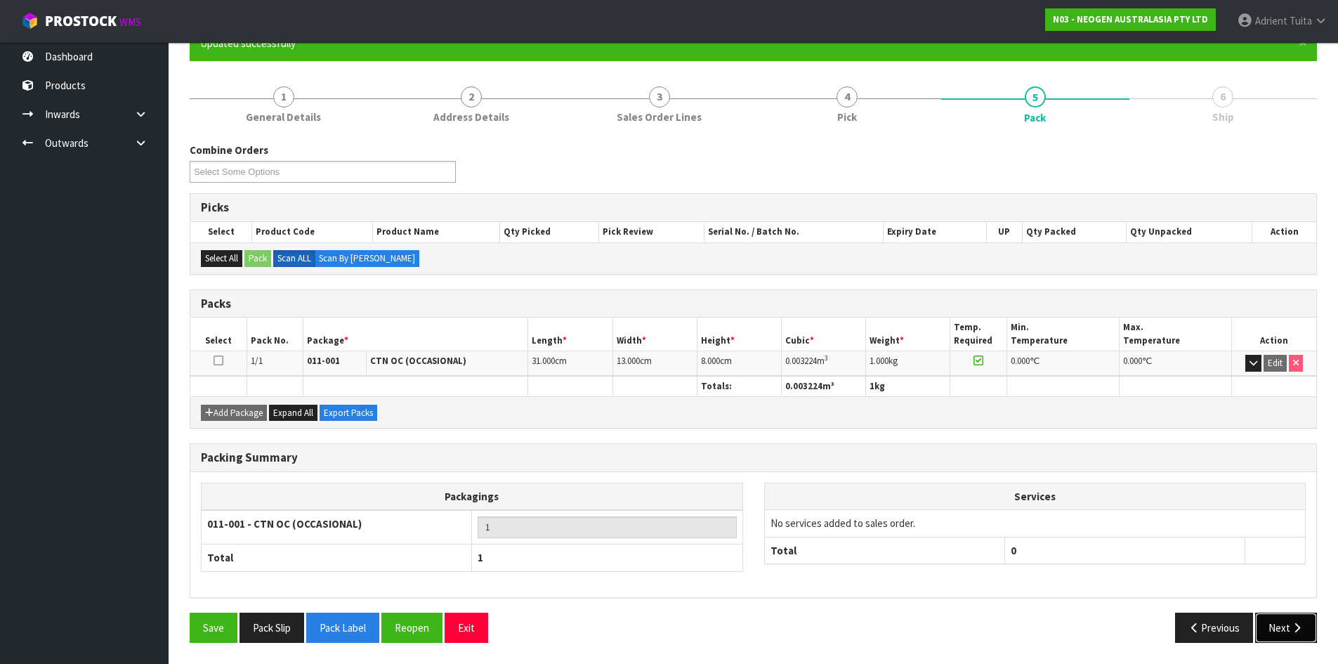
click at [1274, 625] on button "Next" at bounding box center [1286, 628] width 62 height 30
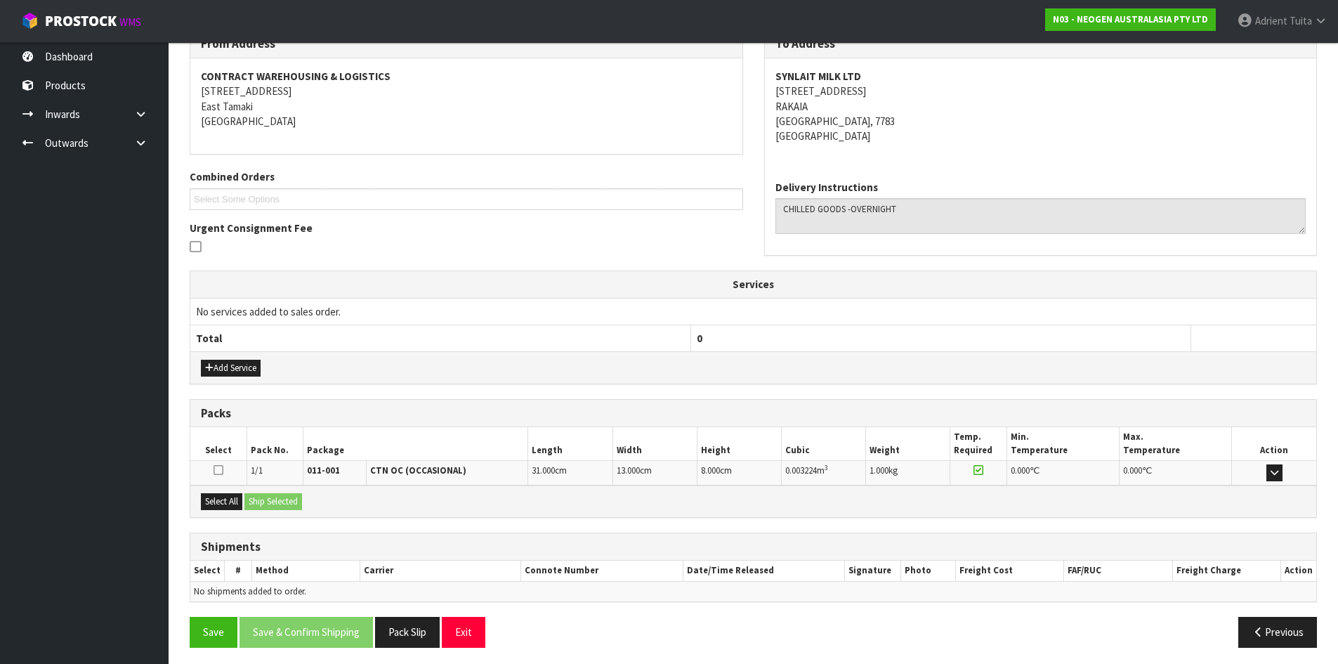
scroll to position [253, 0]
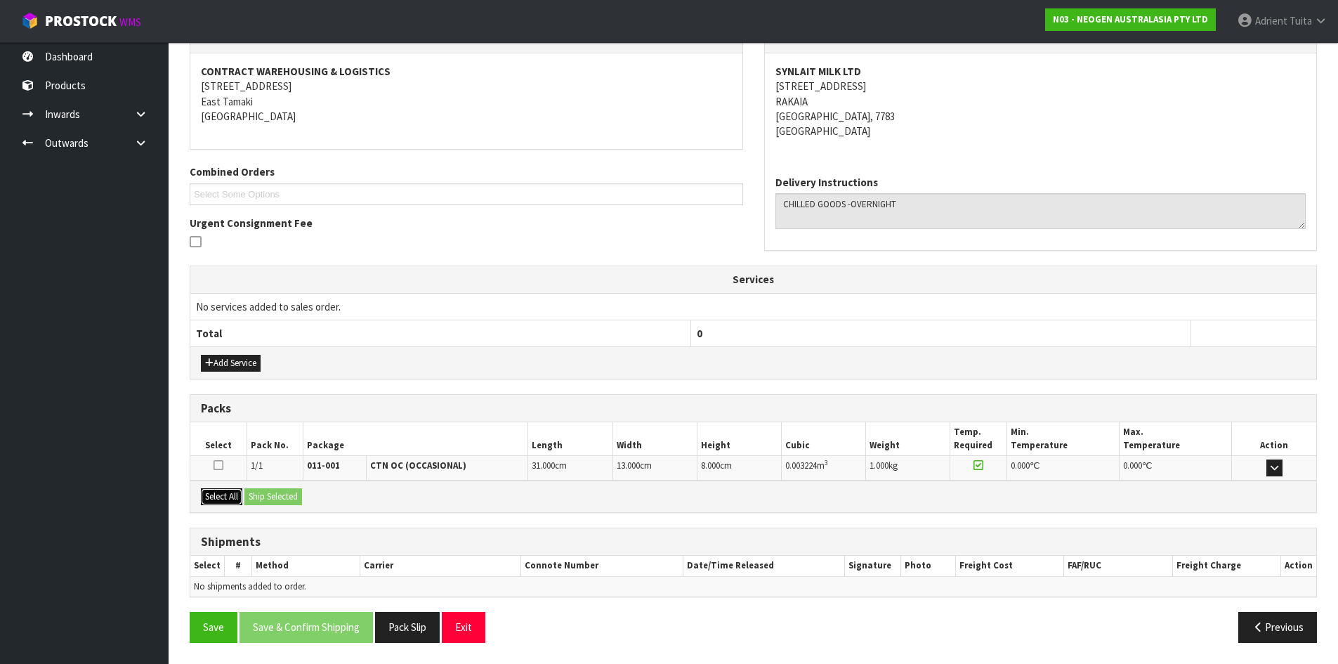
click at [212, 502] on button "Select All" at bounding box center [221, 496] width 41 height 17
click at [272, 498] on button "Ship Selected" at bounding box center [273, 496] width 58 height 17
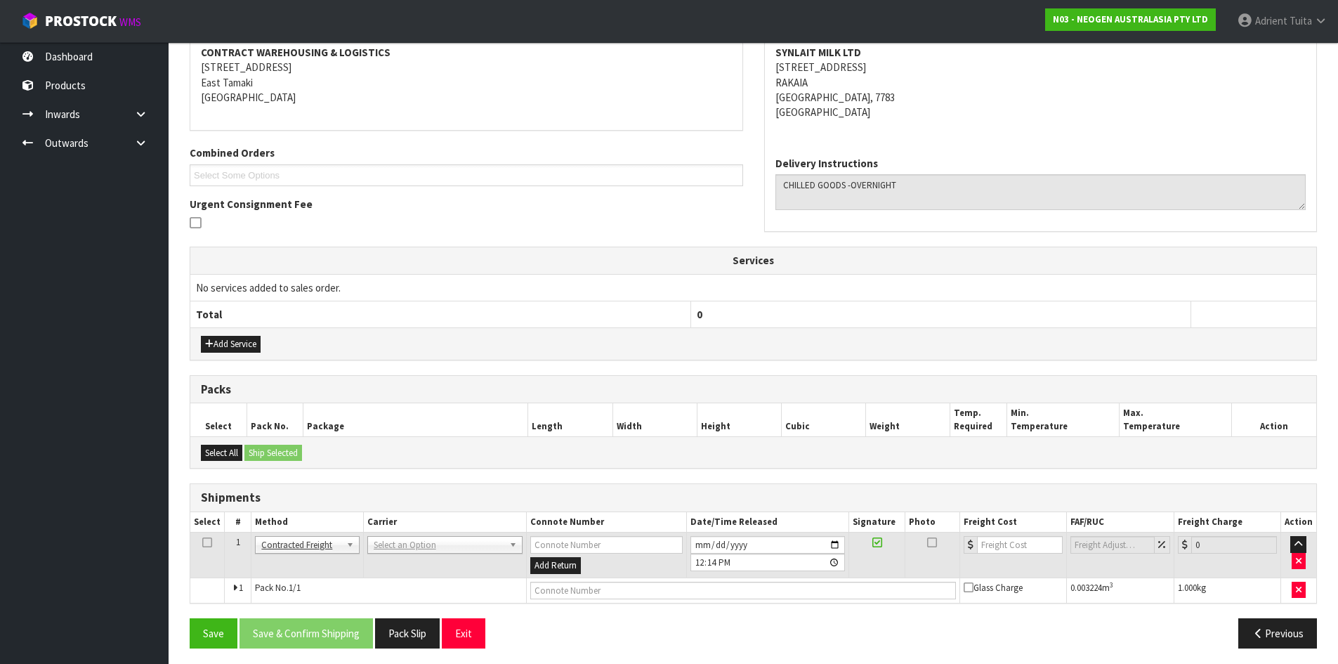
scroll to position [277, 0]
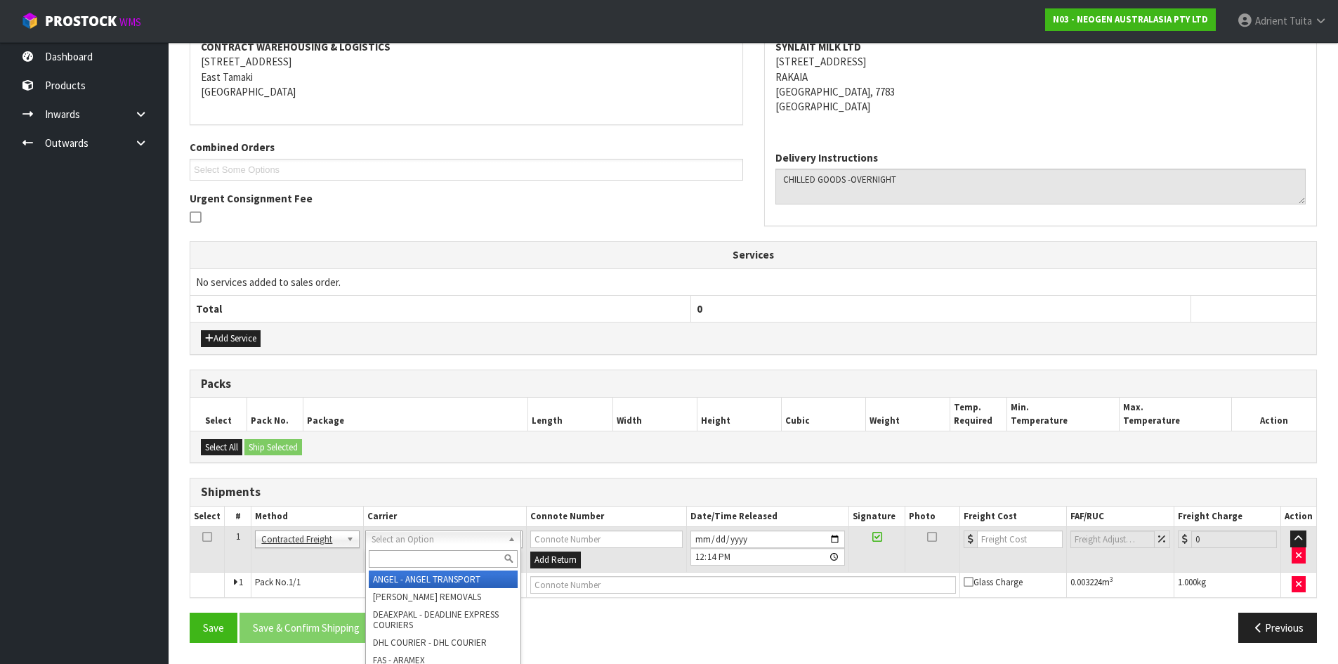
click at [393, 554] on input "text" at bounding box center [443, 559] width 149 height 18
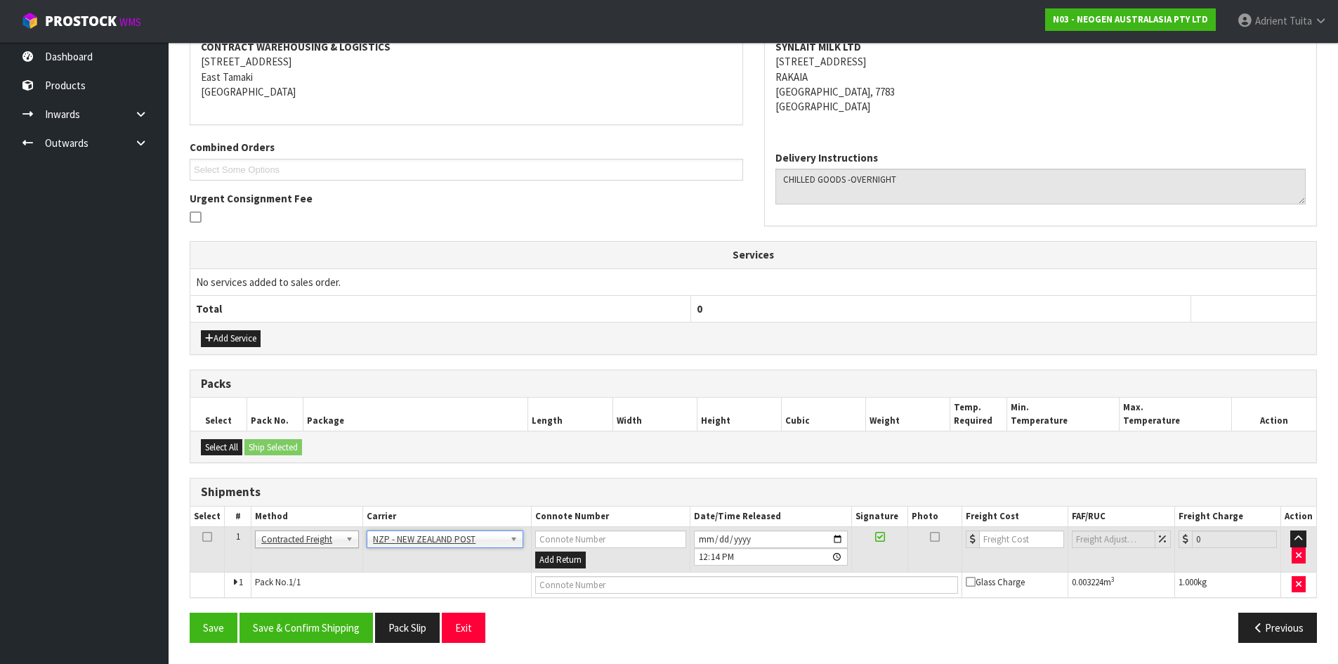
click at [333, 643] on div "Save Save & Confirm Shipping Pack Slip Exit Previous" at bounding box center [753, 633] width 1149 height 41
click at [325, 641] on button "Save & Confirm Shipping" at bounding box center [306, 628] width 133 height 30
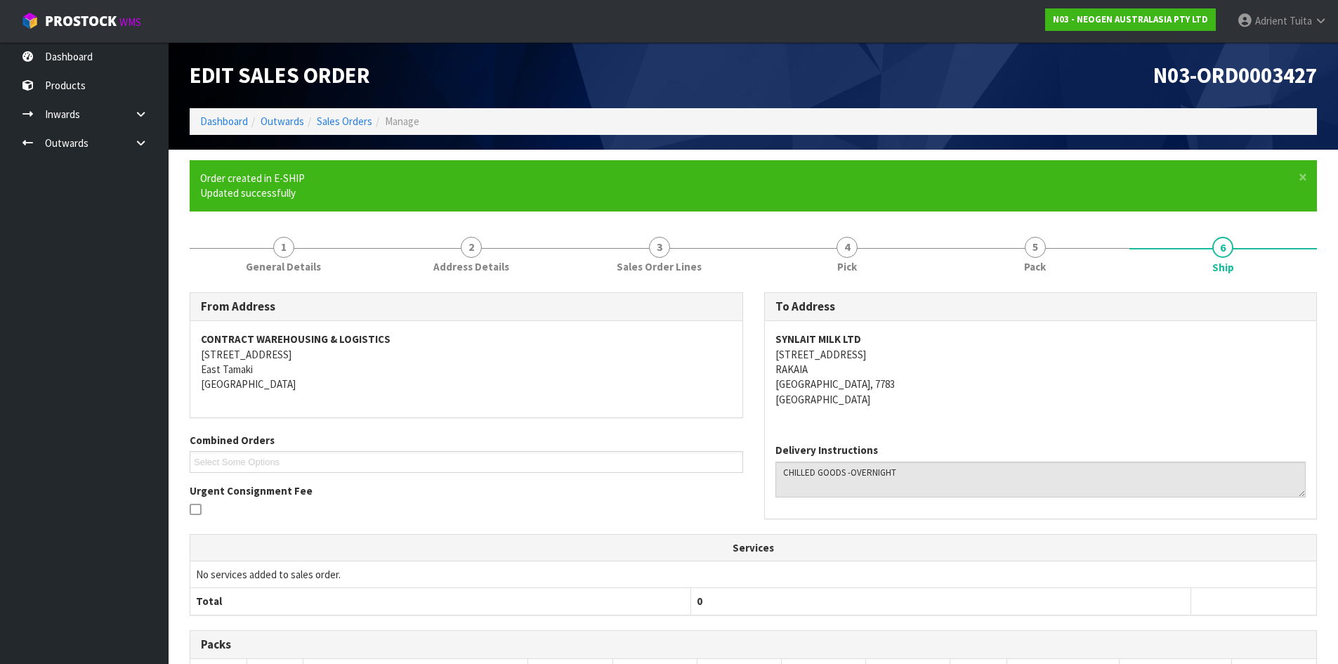
scroll to position [258, 0]
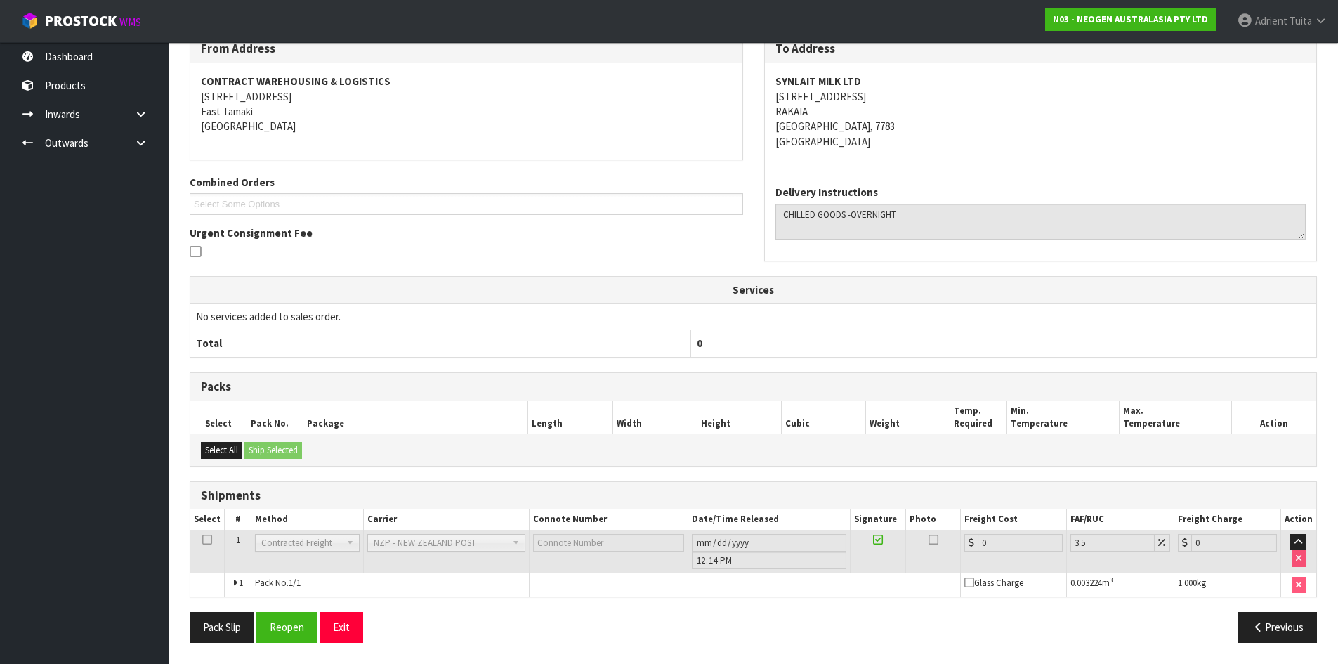
drag, startPoint x: 303, startPoint y: 610, endPoint x: 280, endPoint y: 610, distance: 22.5
click at [303, 610] on div "From Address CONTRACT WAREHOUSING & LOGISTICS [STREET_ADDRESS] Combined Orders …" at bounding box center [754, 343] width 1128 height 618
click at [285, 625] on button "Reopen" at bounding box center [286, 627] width 61 height 30
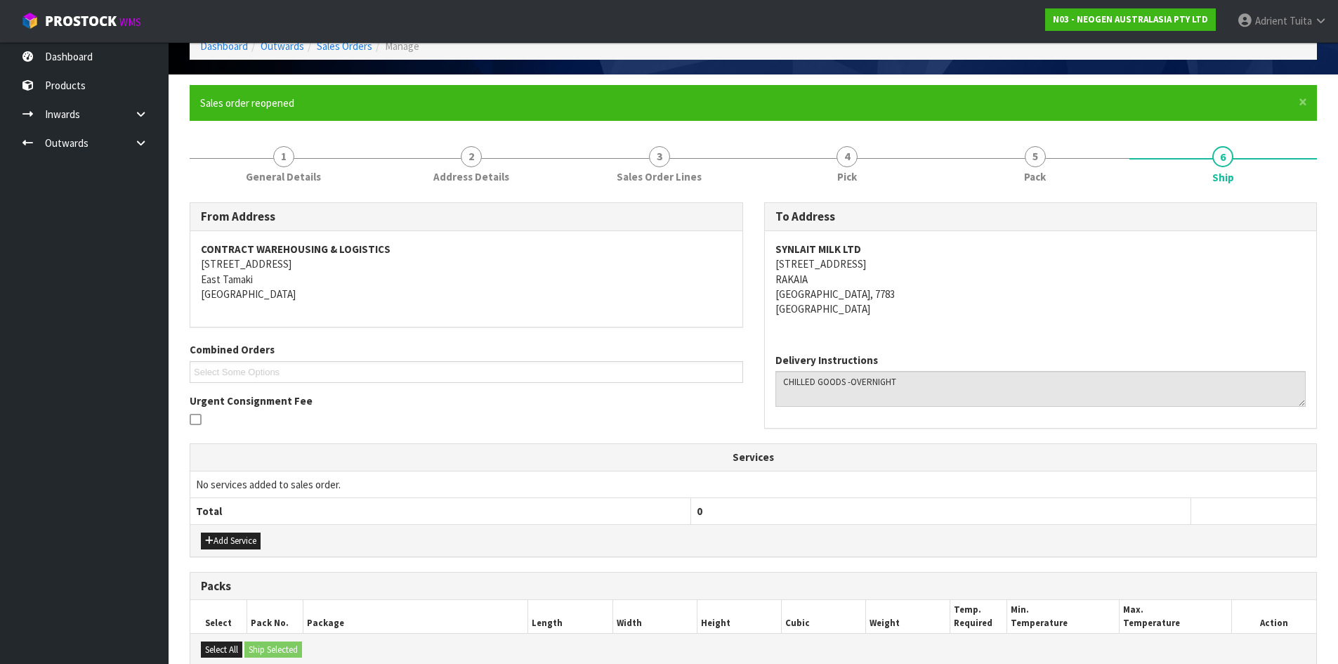
scroll to position [242, 0]
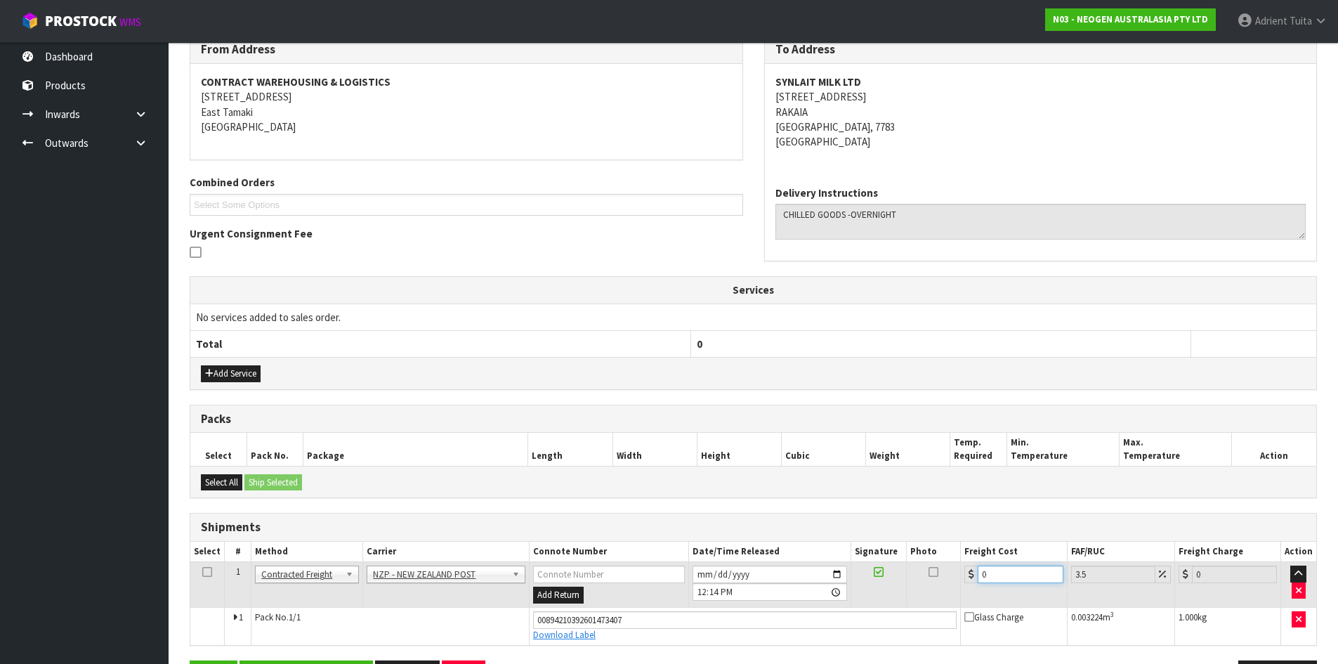
click at [1028, 570] on input "0" at bounding box center [1020, 575] width 85 height 18
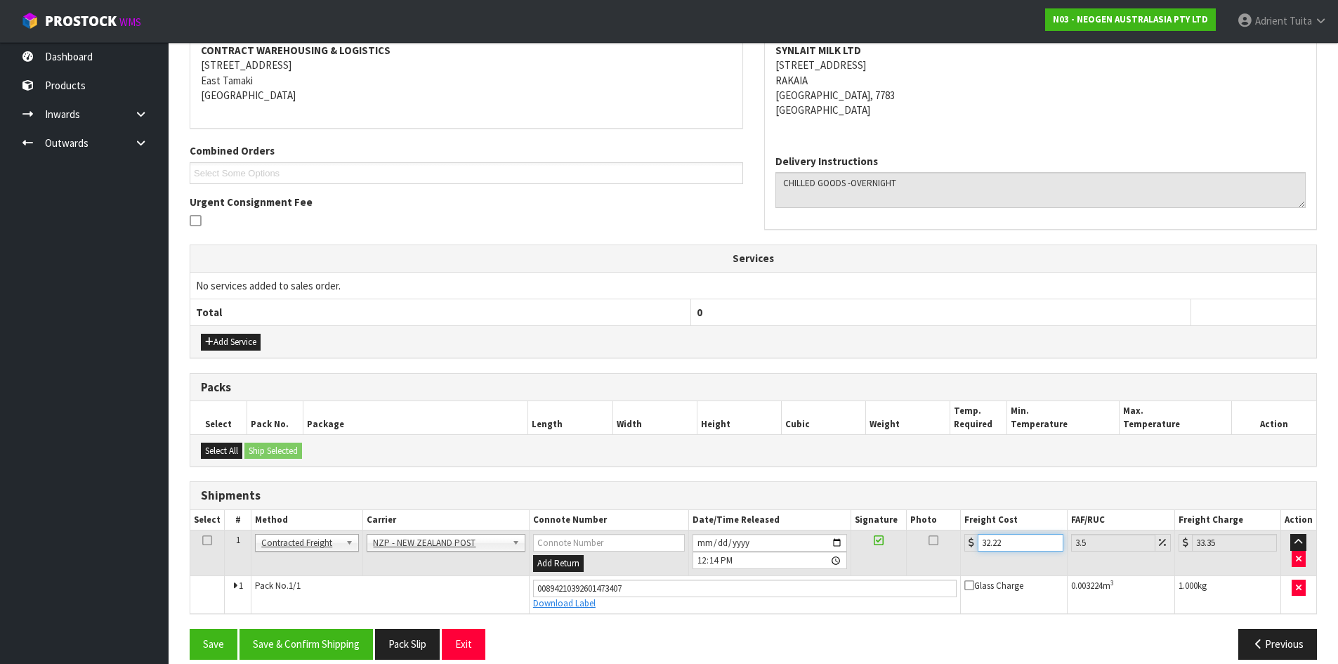
scroll to position [291, 0]
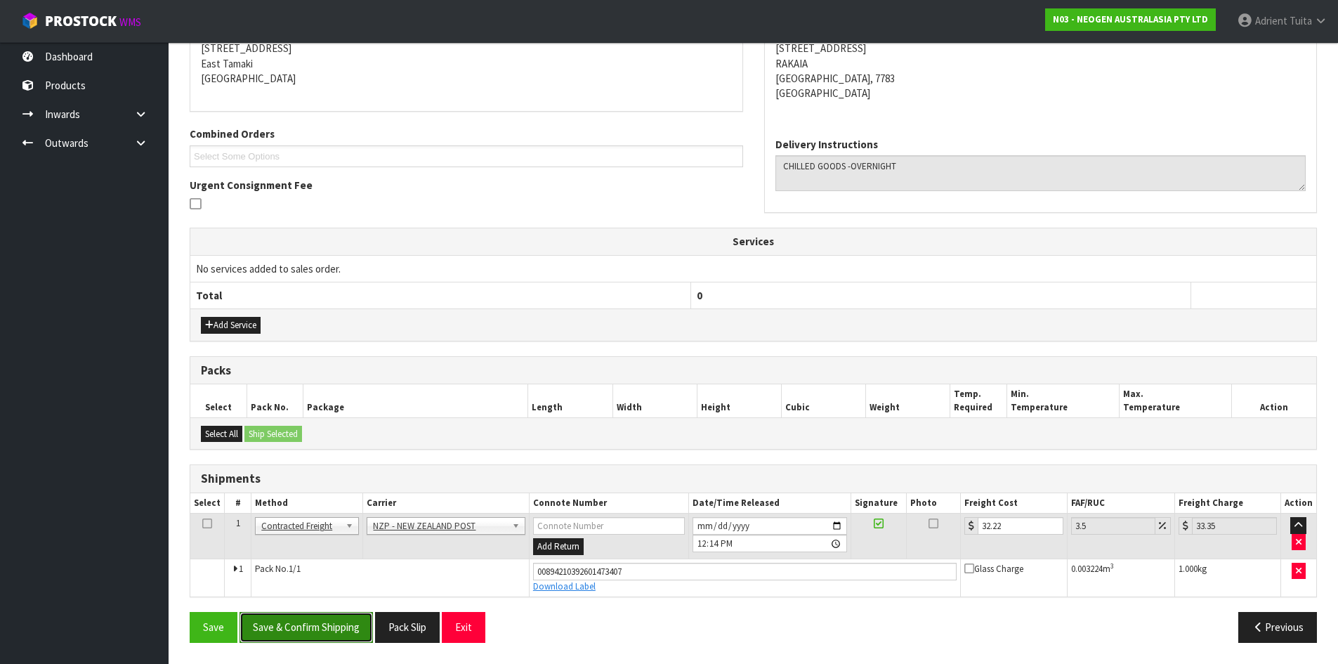
click at [329, 616] on button "Save & Confirm Shipping" at bounding box center [306, 627] width 133 height 30
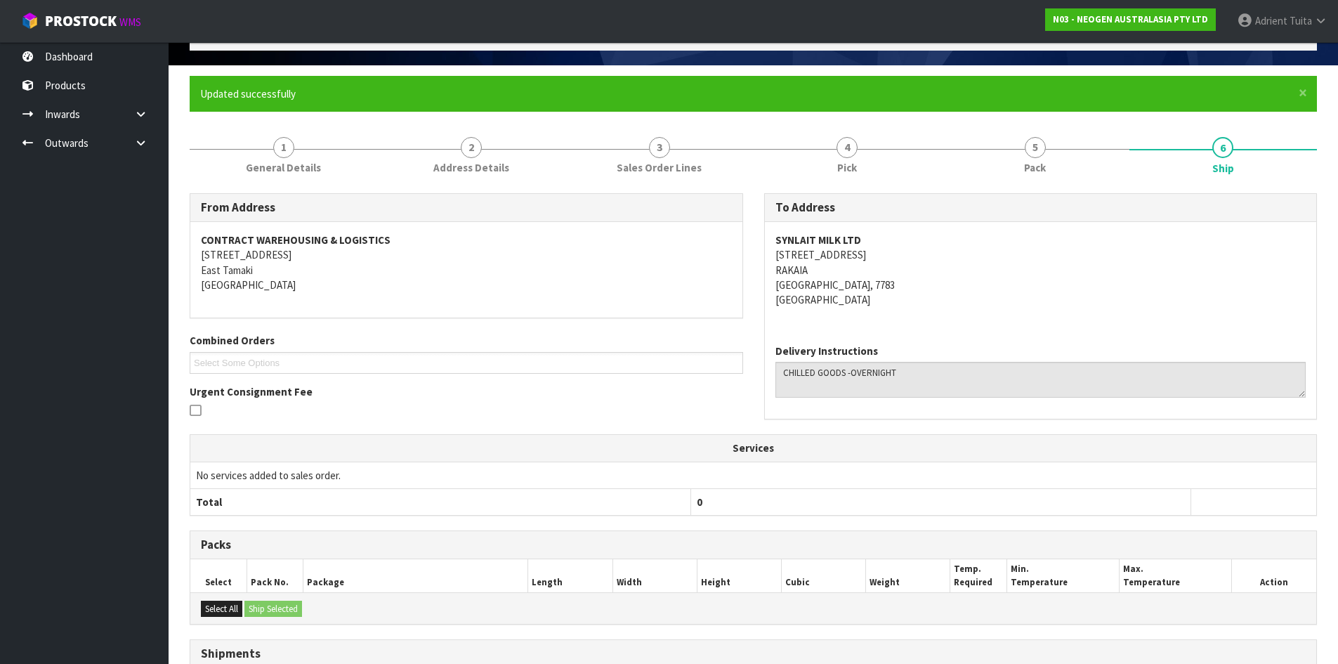
scroll to position [252, 0]
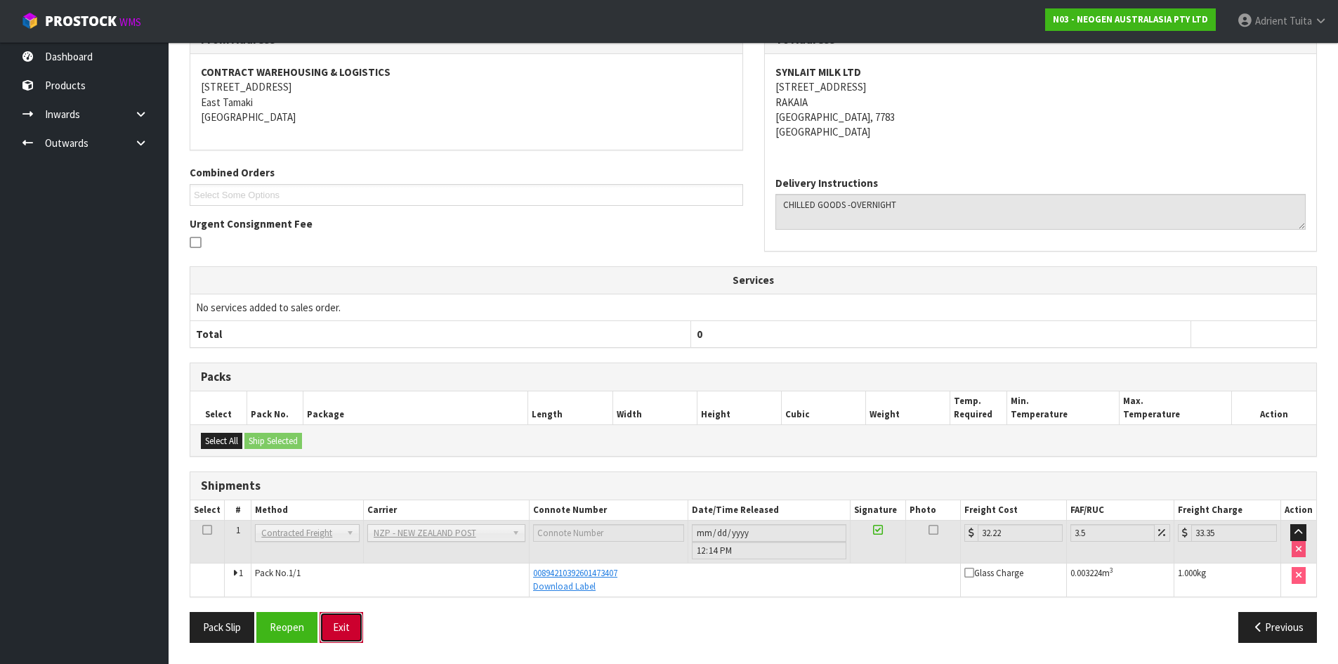
click at [353, 629] on button "Exit" at bounding box center [342, 627] width 44 height 30
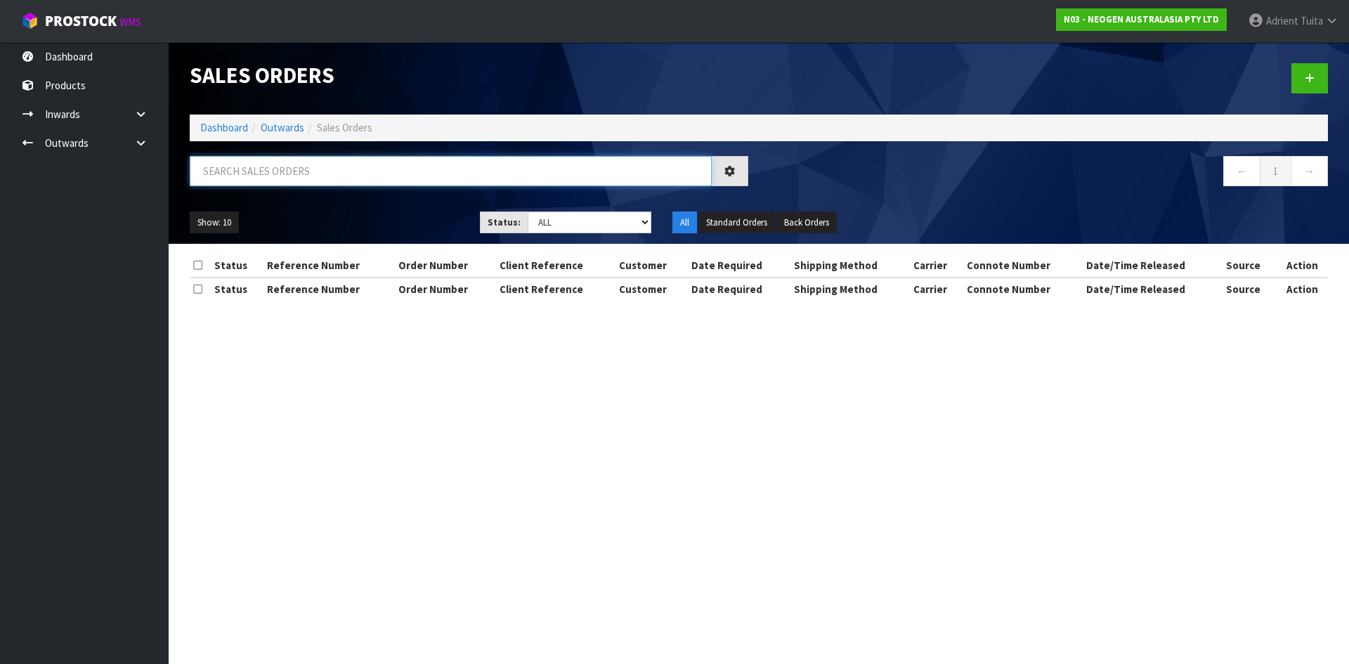
click at [326, 184] on input "text" at bounding box center [451, 171] width 522 height 30
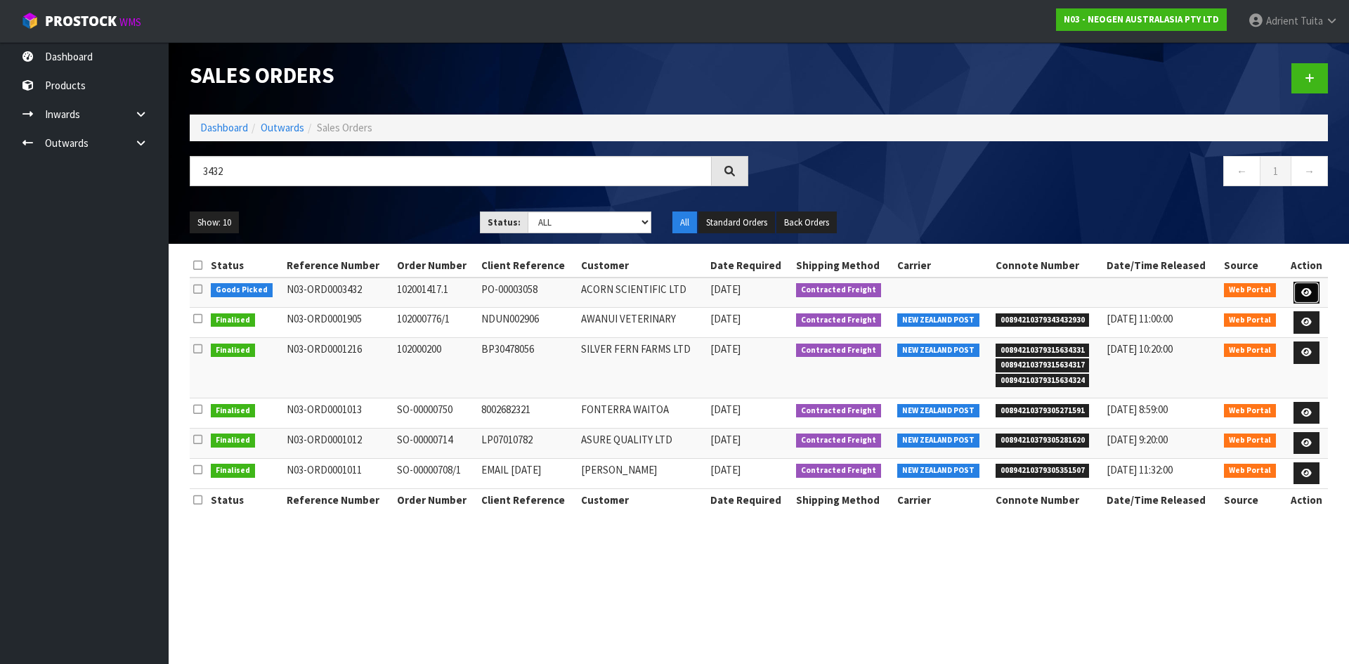
click at [1299, 294] on link at bounding box center [1306, 293] width 26 height 22
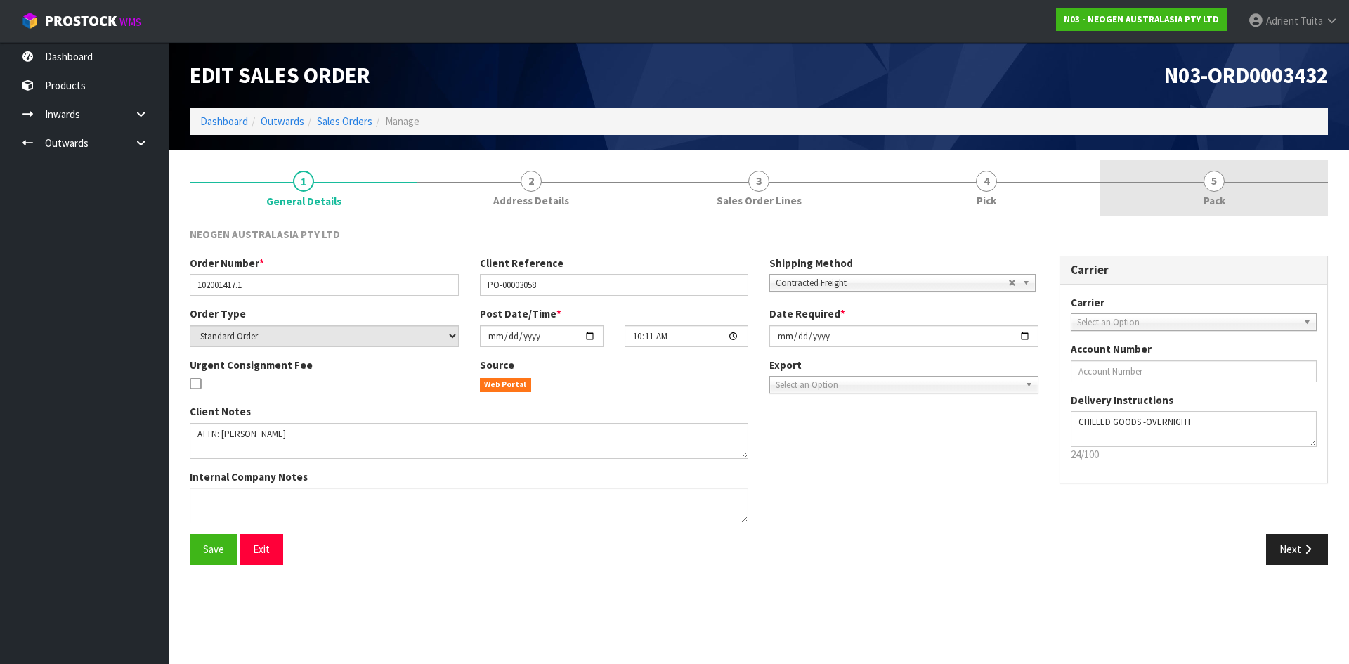
click at [1265, 195] on link "5 Pack" at bounding box center [1214, 187] width 228 height 55
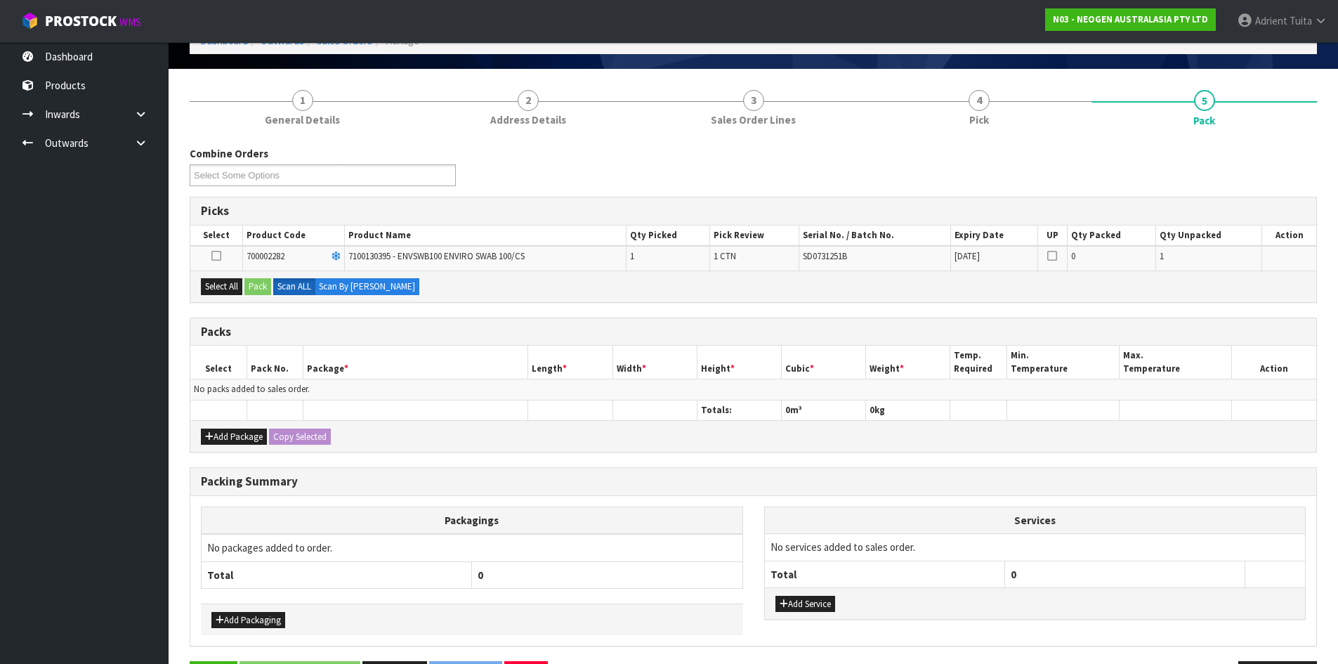
scroll to position [130, 0]
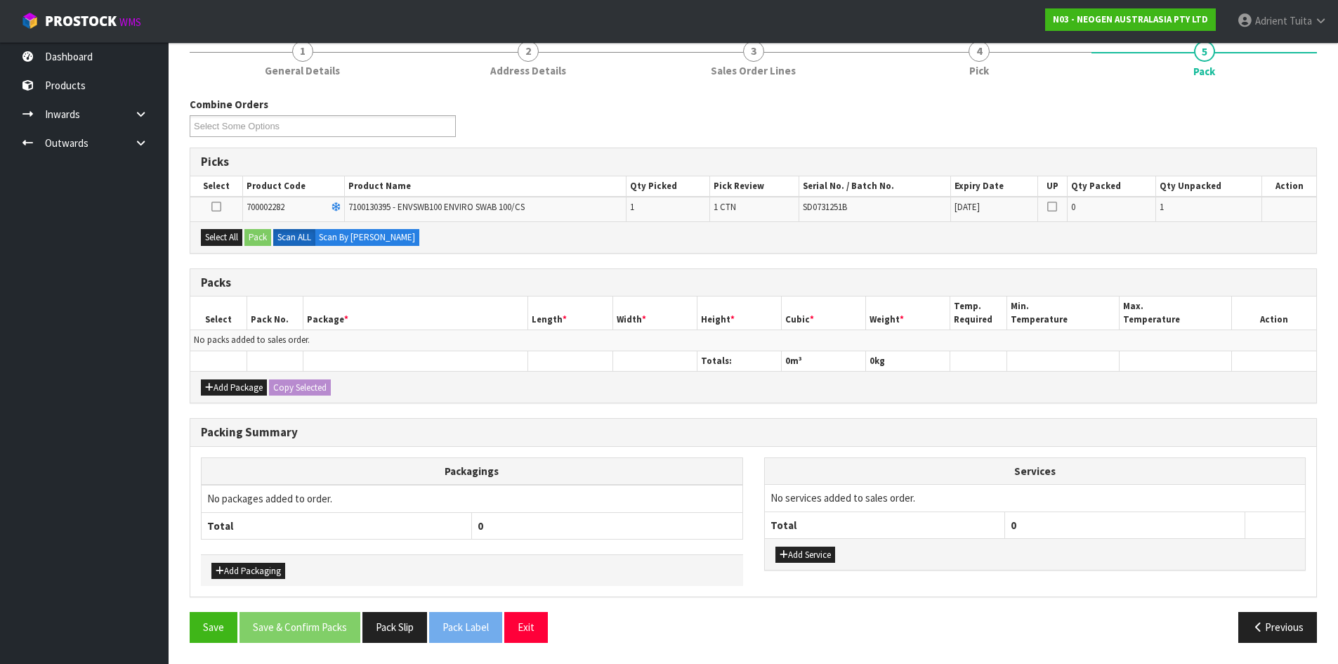
drag, startPoint x: 226, startPoint y: 256, endPoint x: 230, endPoint y: 249, distance: 8.2
click at [227, 253] on div "Combine Orders N03-ORD0003428 N03-ORD0003429 N03-ORD0003430 N03-ORD0003431 N03-…" at bounding box center [754, 375] width 1128 height 556
click at [233, 246] on div "Select All Pack Scan ALL Scan By [PERSON_NAME]" at bounding box center [753, 237] width 1126 height 32
drag, startPoint x: 242, startPoint y: 241, endPoint x: 253, endPoint y: 239, distance: 11.4
click at [242, 241] on button "Select All" at bounding box center [221, 237] width 41 height 17
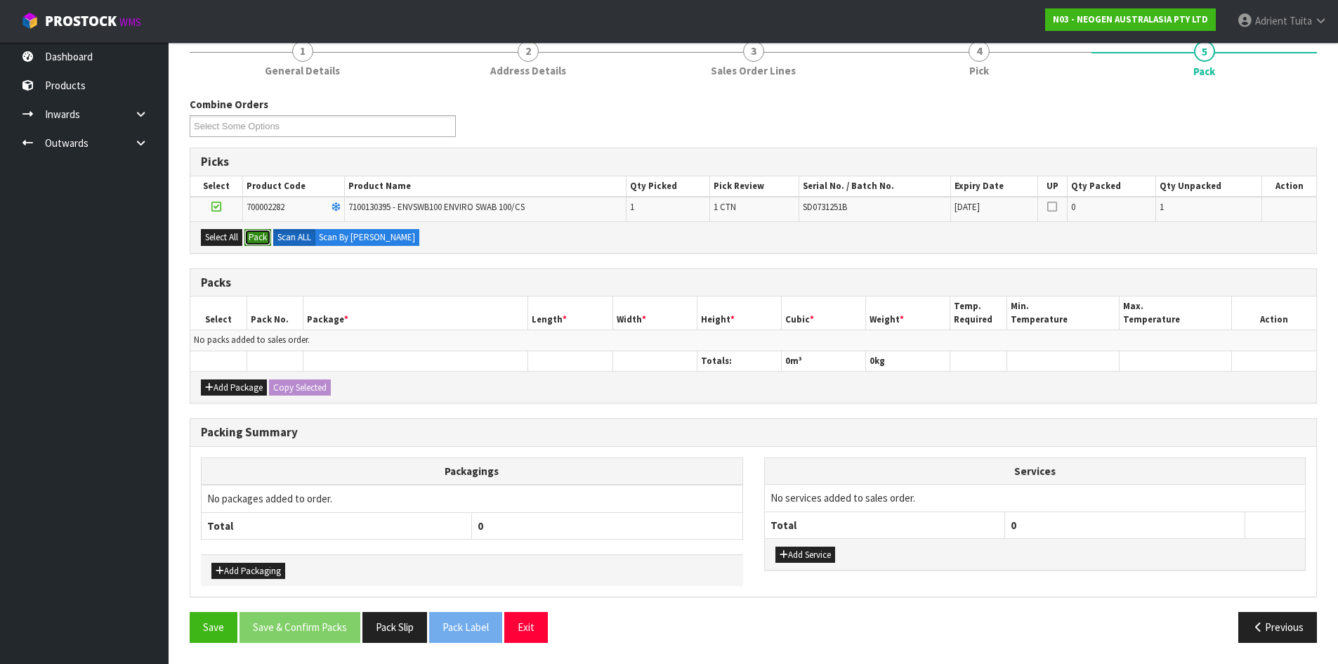
click at [260, 239] on button "Pack" at bounding box center [257, 237] width 27 height 17
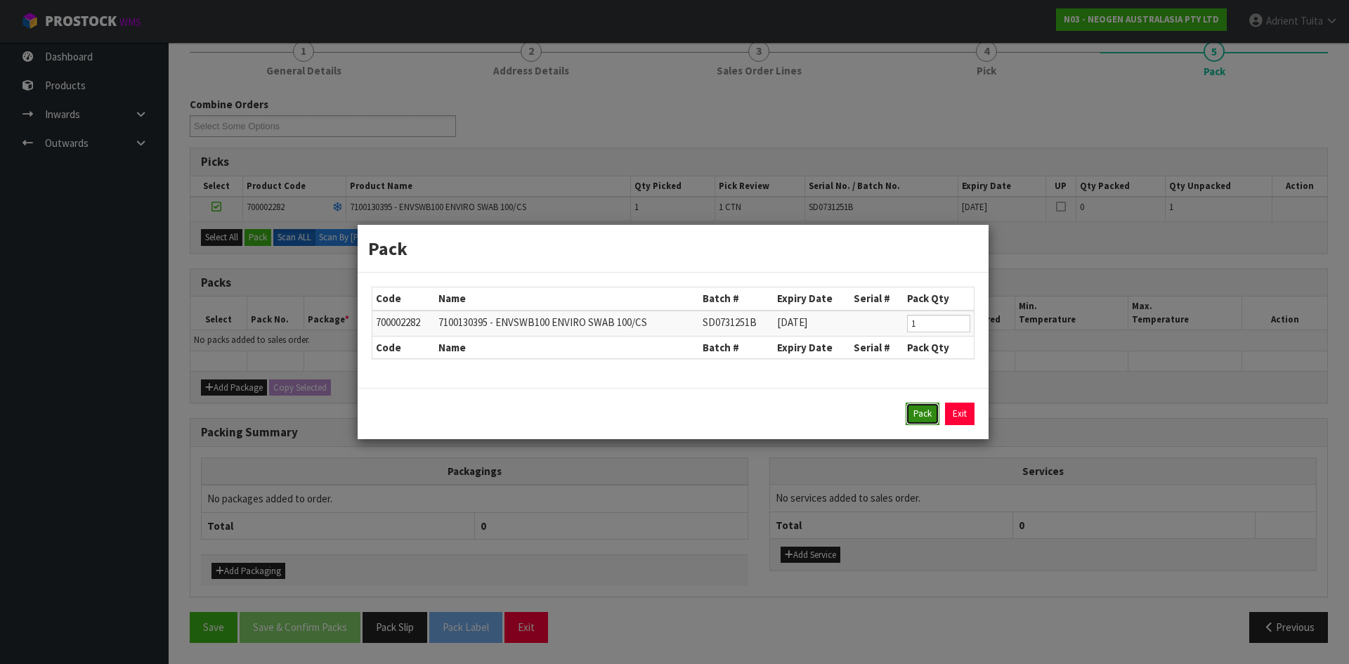
click at [920, 410] on button "Pack" at bounding box center [923, 414] width 34 height 22
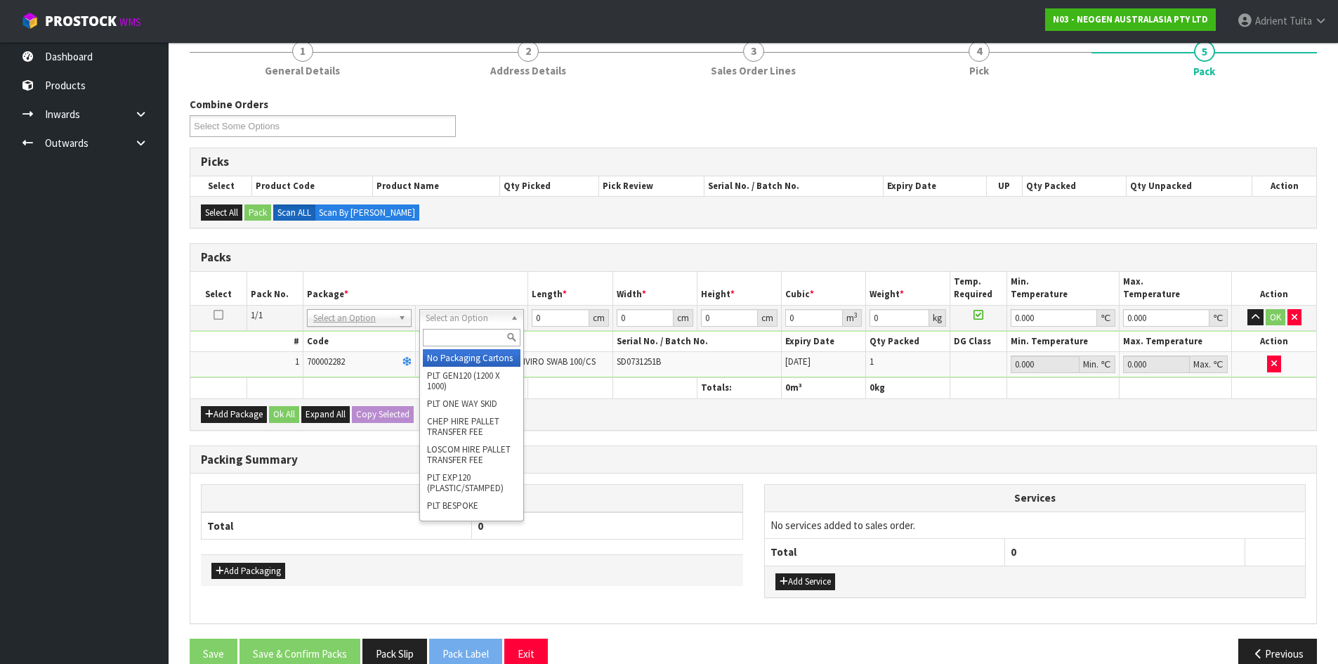
drag, startPoint x: 453, startPoint y: 311, endPoint x: 448, endPoint y: 348, distance: 37.6
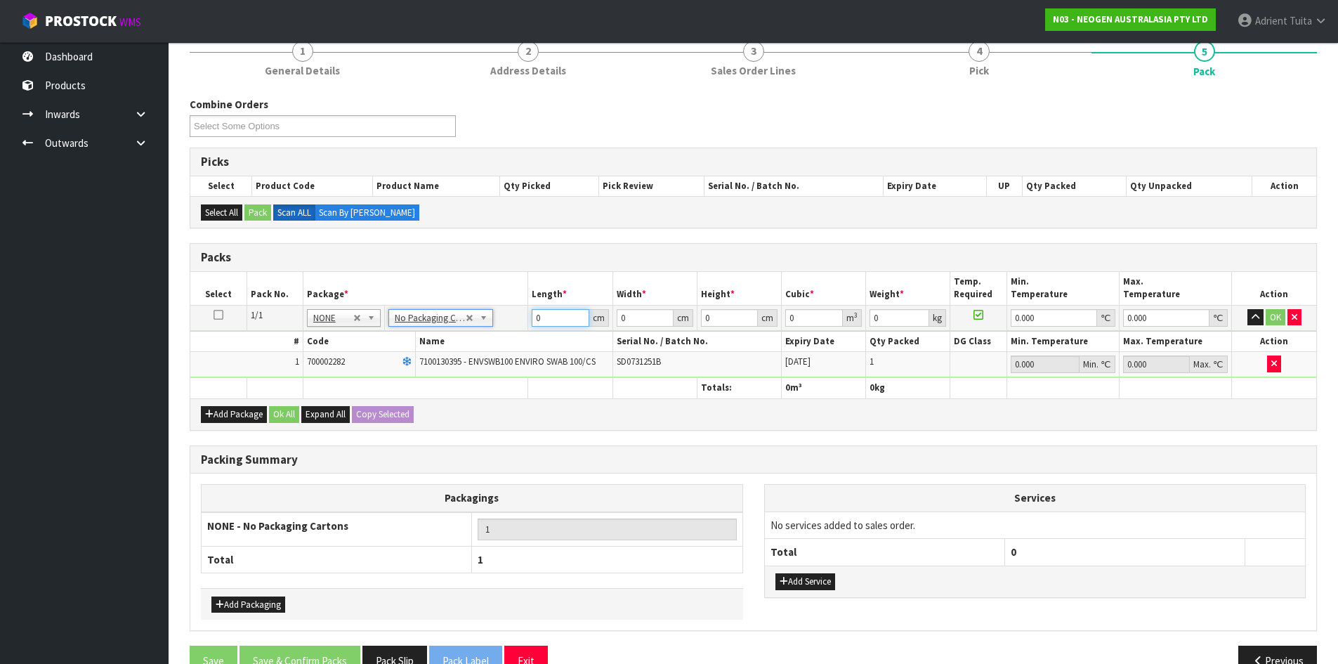
click at [549, 309] on input "0" at bounding box center [560, 318] width 57 height 18
click at [1268, 316] on button "OK" at bounding box center [1276, 317] width 20 height 17
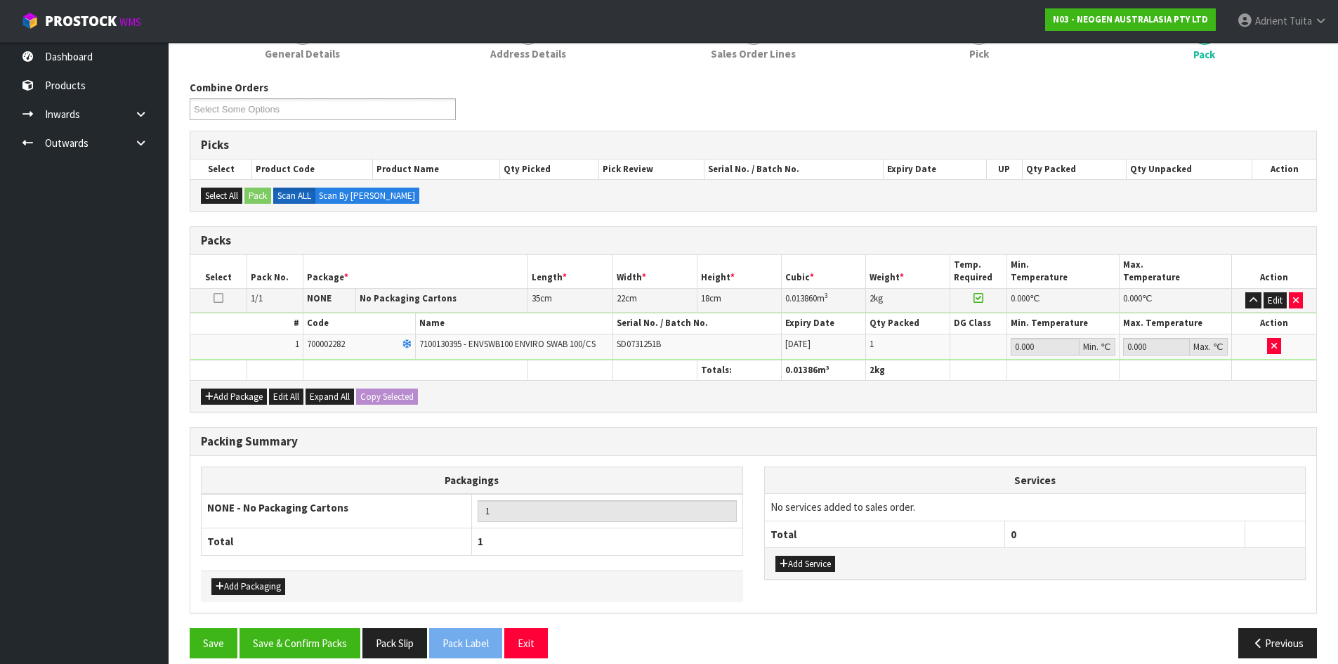
scroll to position [162, 0]
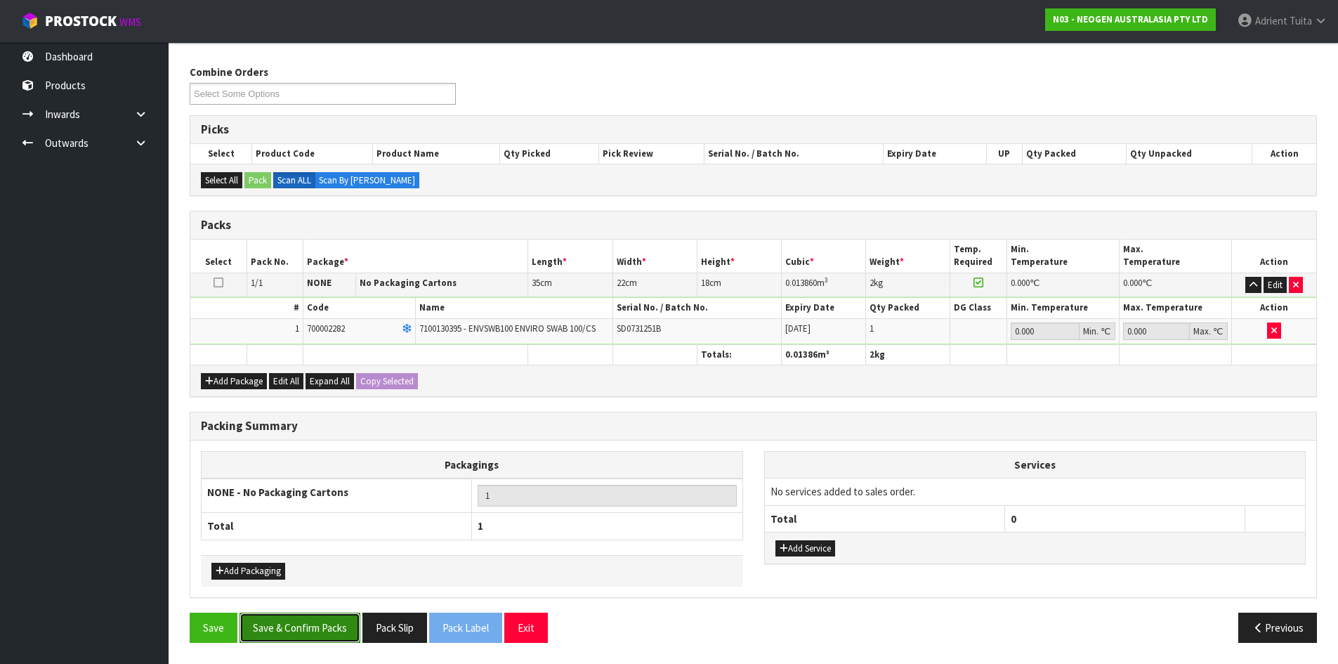
click at [338, 632] on button "Save & Confirm Packs" at bounding box center [300, 628] width 121 height 30
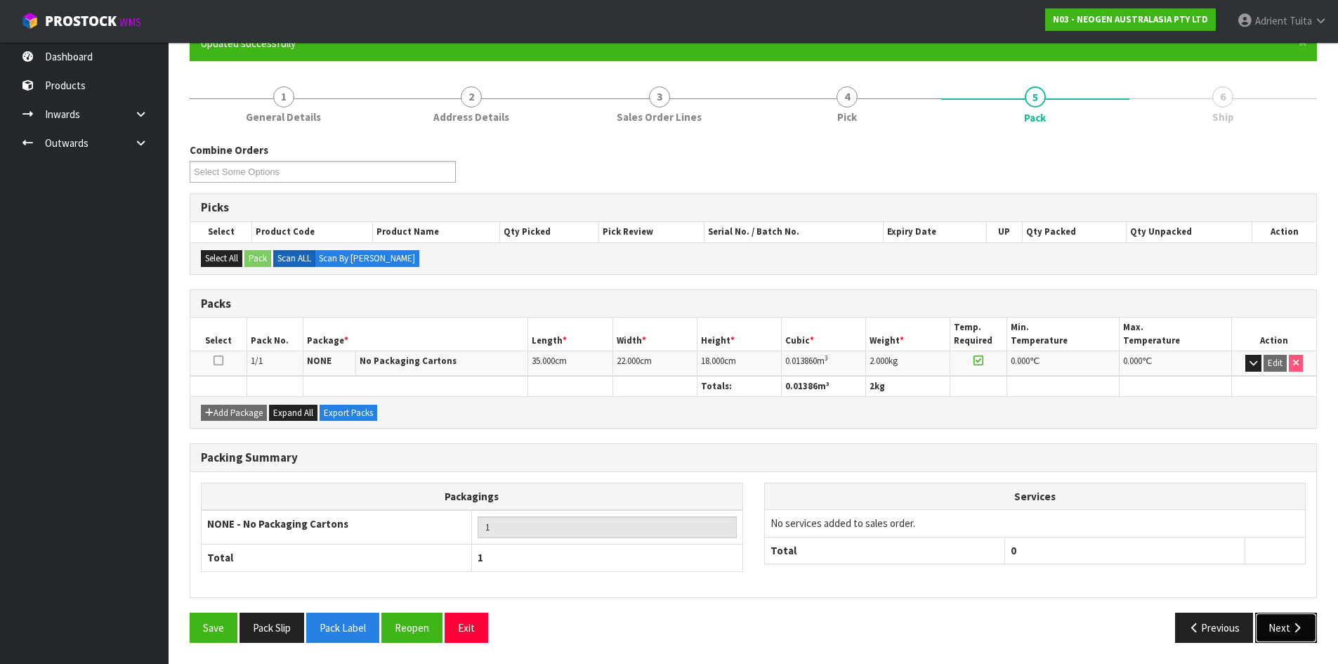
click at [1260, 629] on button "Next" at bounding box center [1286, 628] width 62 height 30
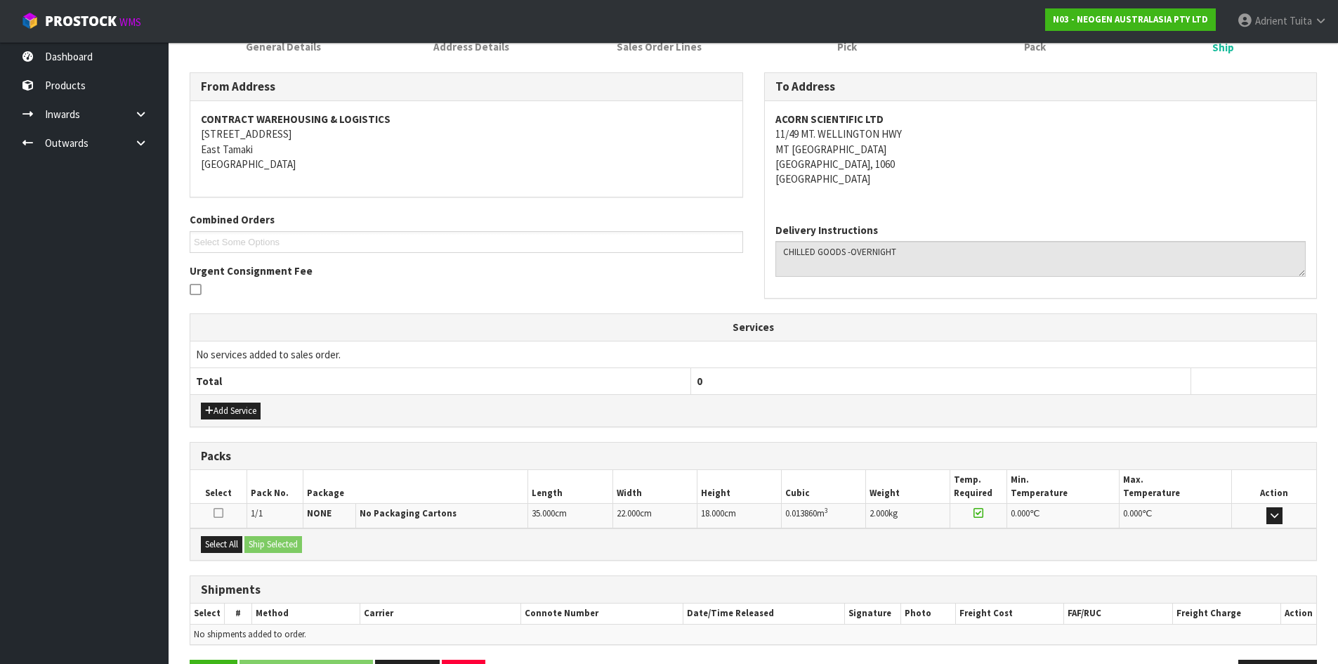
scroll to position [253, 0]
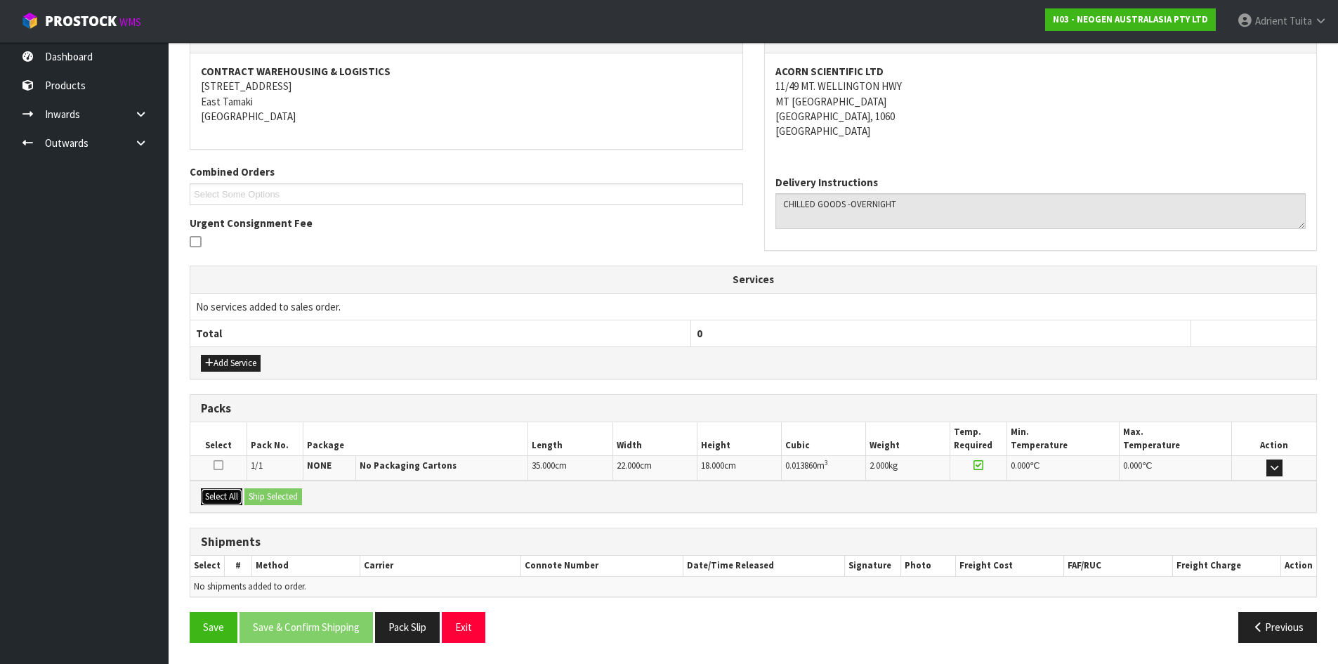
drag, startPoint x: 230, startPoint y: 499, endPoint x: 256, endPoint y: 497, distance: 26.1
click at [231, 499] on button "Select All" at bounding box center [221, 496] width 41 height 17
click at [257, 496] on button "Ship Selected" at bounding box center [273, 496] width 58 height 17
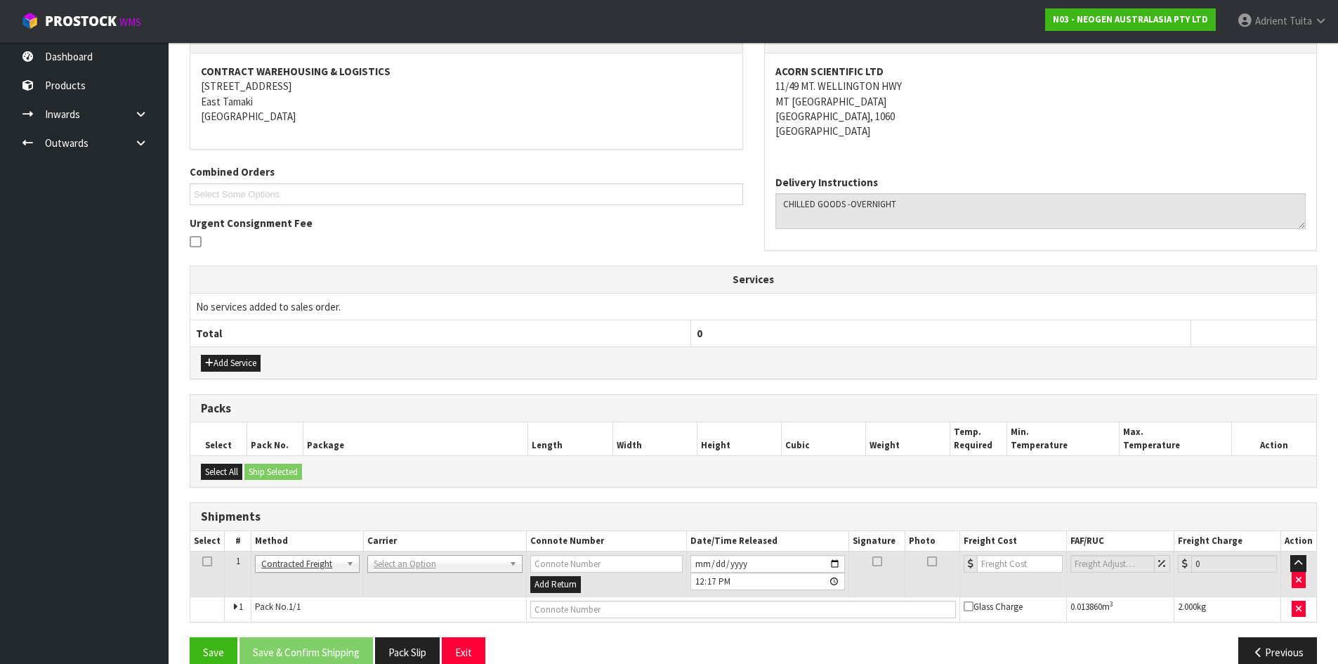
scroll to position [277, 0]
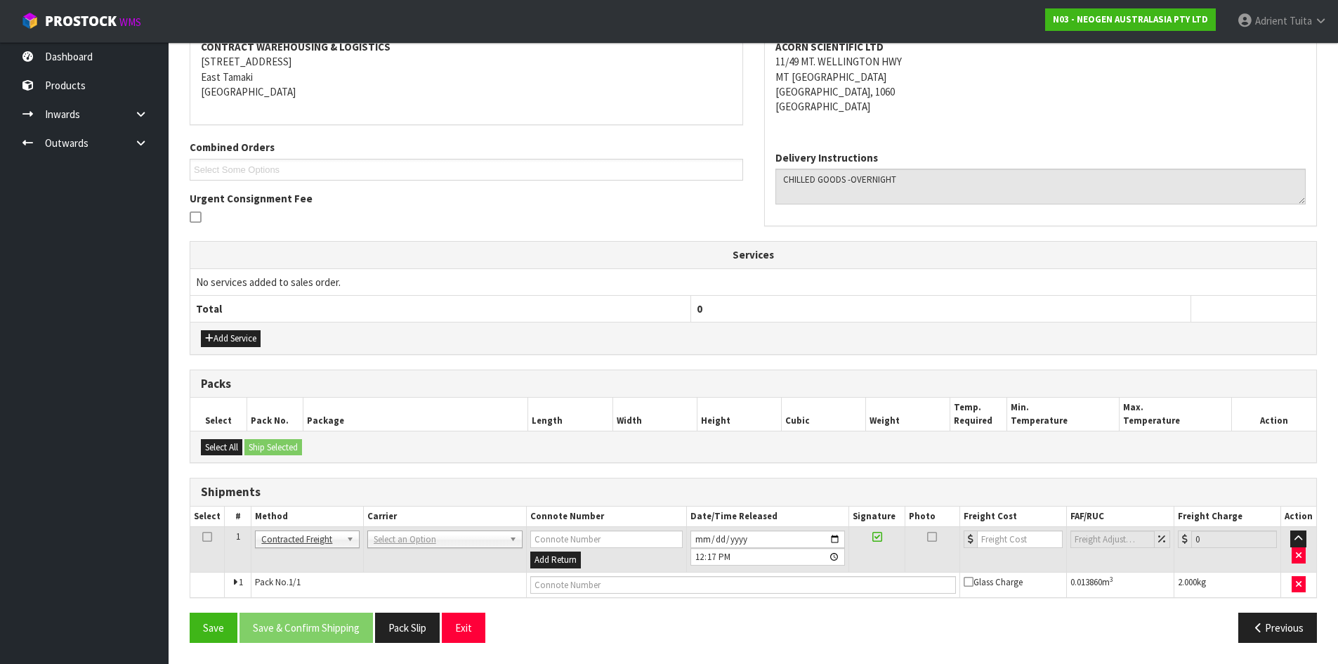
drag, startPoint x: 392, startPoint y: 542, endPoint x: 398, endPoint y: 566, distance: 25.2
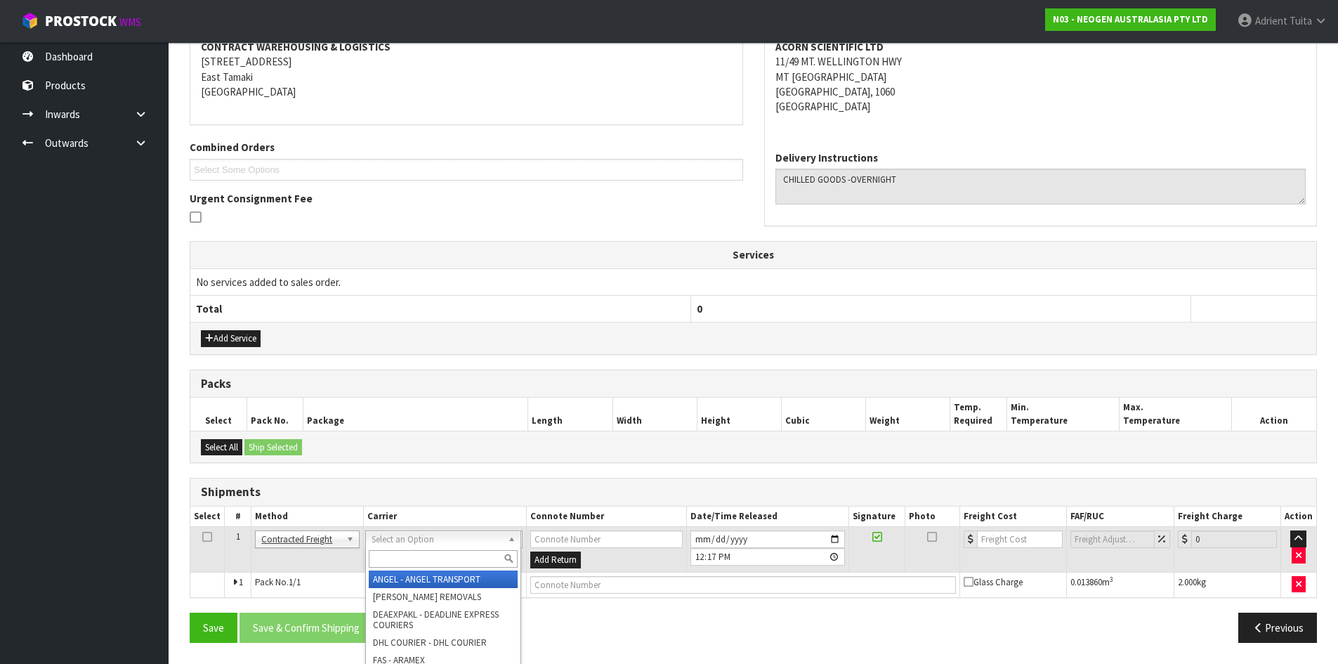
click at [398, 566] on input "text" at bounding box center [443, 559] width 149 height 18
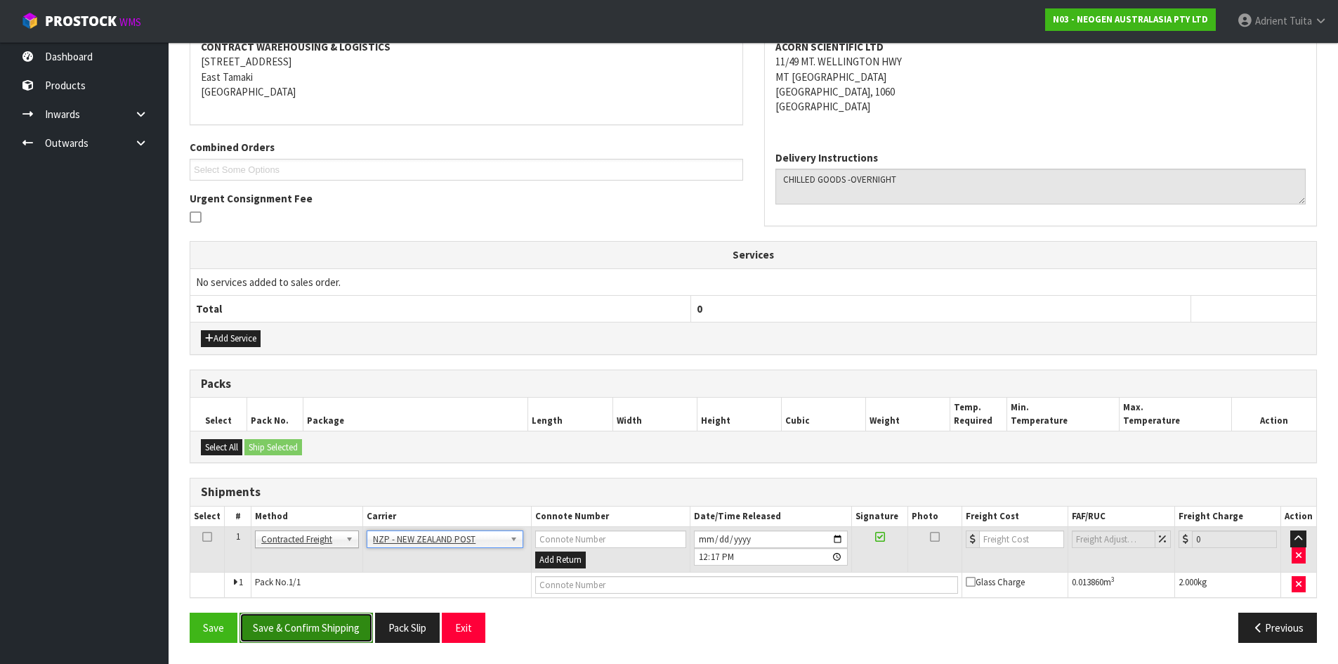
click at [331, 613] on button "Save & Confirm Shipping" at bounding box center [306, 628] width 133 height 30
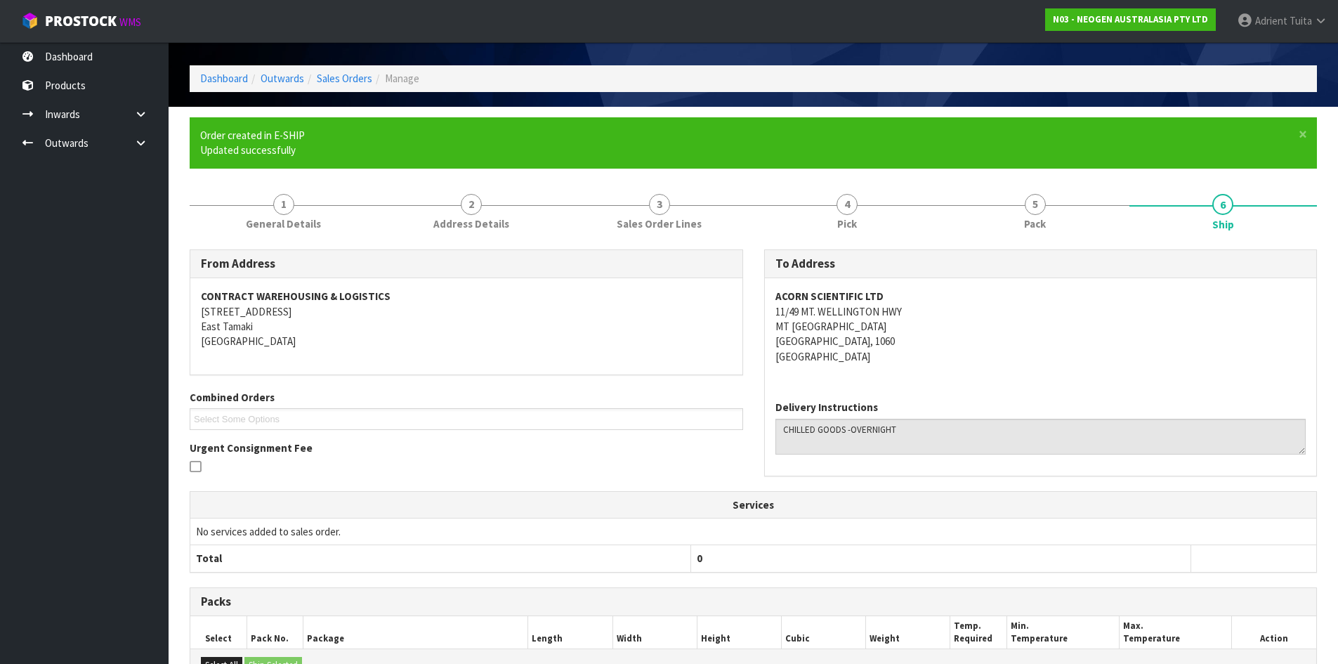
scroll to position [258, 0]
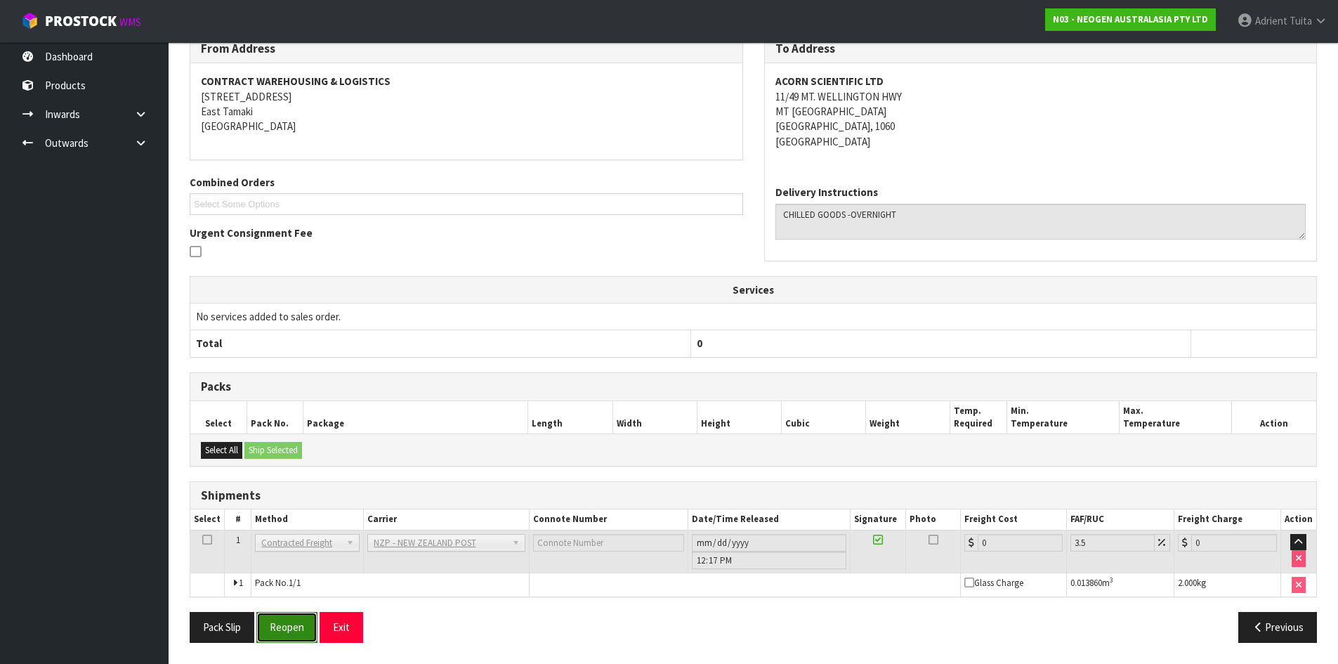
click at [292, 627] on button "Reopen" at bounding box center [286, 627] width 61 height 30
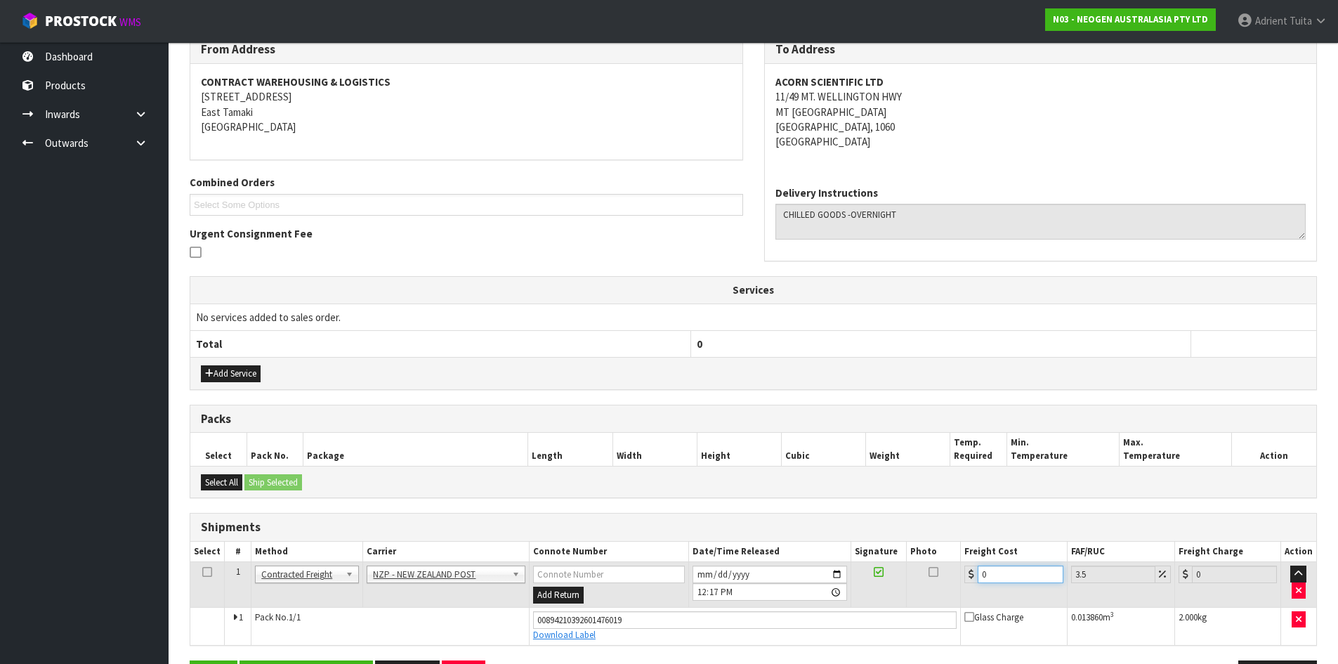
click at [1033, 579] on input "0" at bounding box center [1020, 575] width 85 height 18
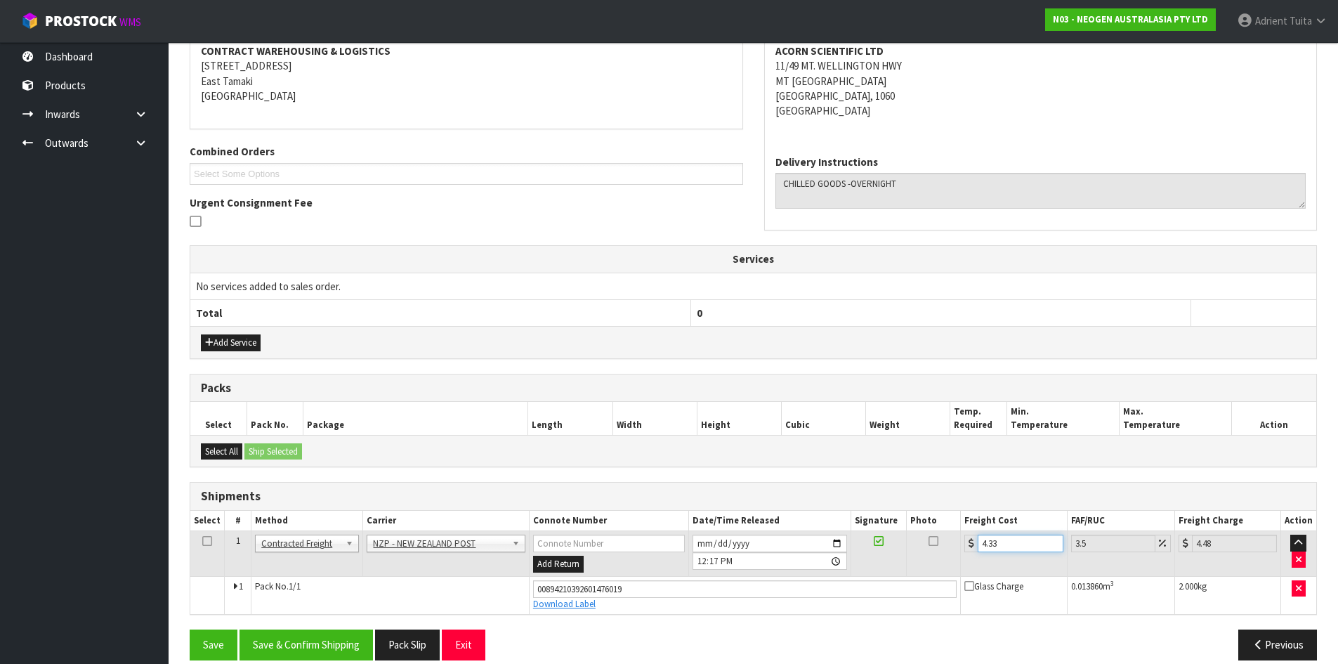
scroll to position [291, 0]
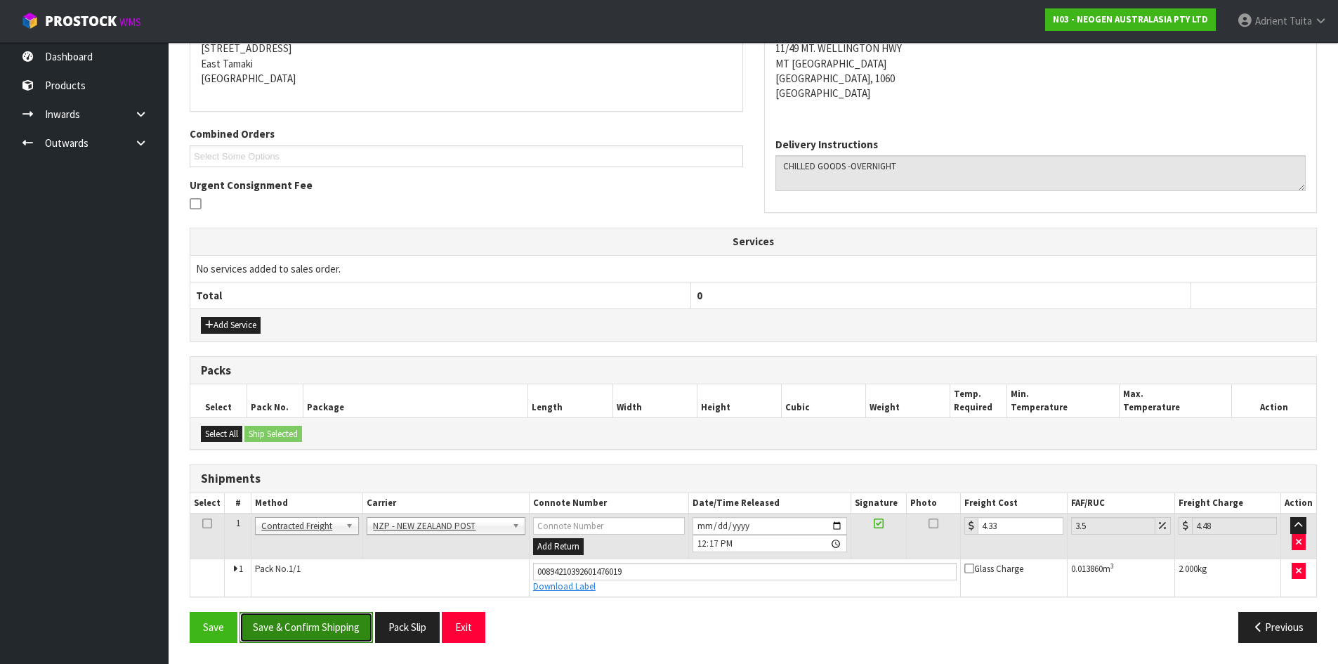
click at [322, 623] on button "Save & Confirm Shipping" at bounding box center [306, 627] width 133 height 30
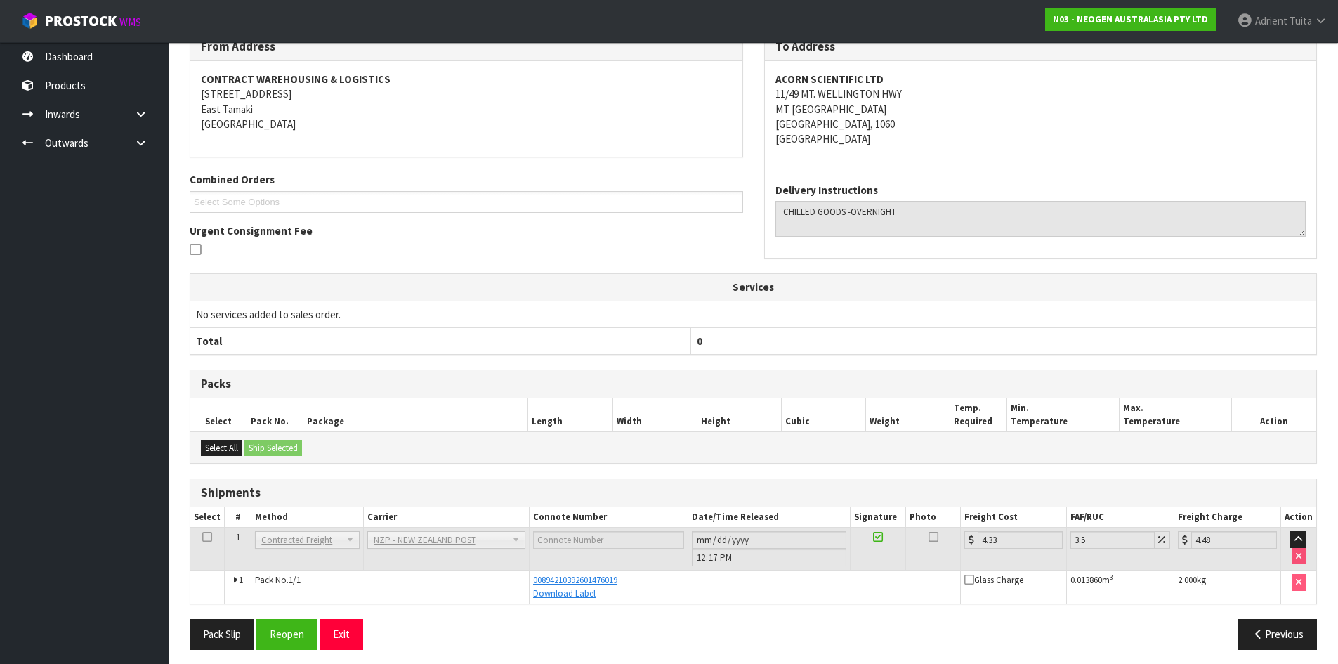
scroll to position [252, 0]
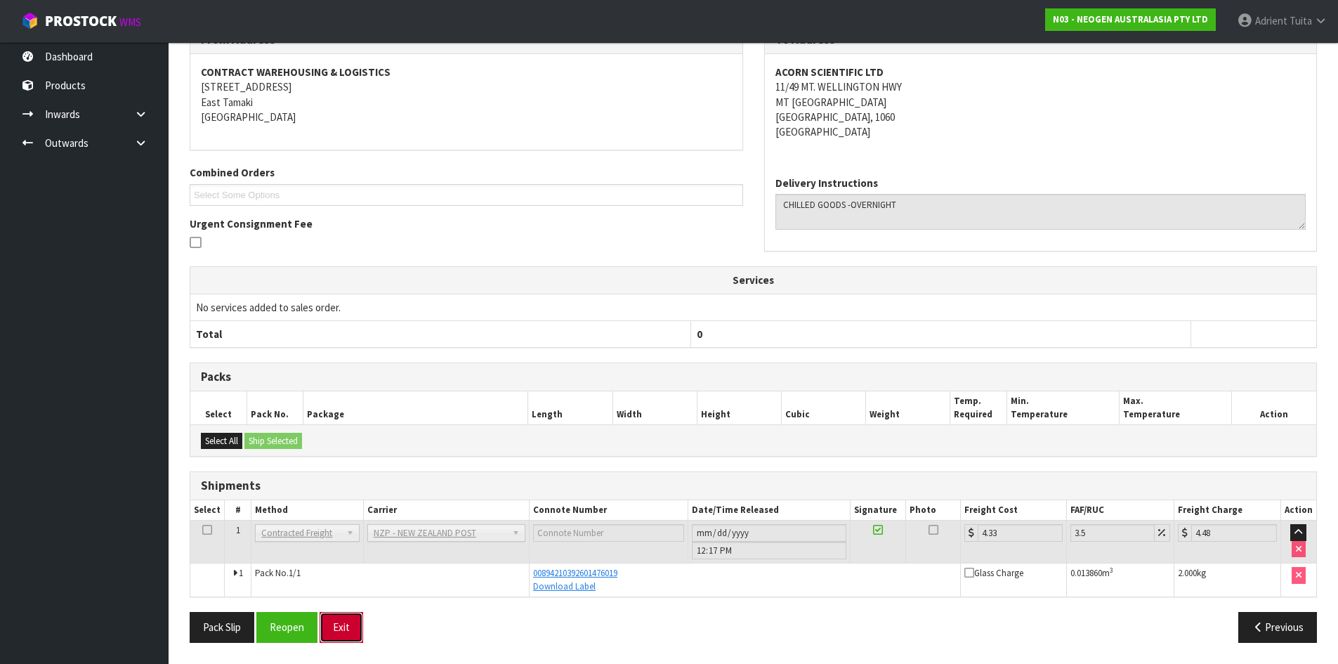
click at [338, 618] on button "Exit" at bounding box center [342, 627] width 44 height 30
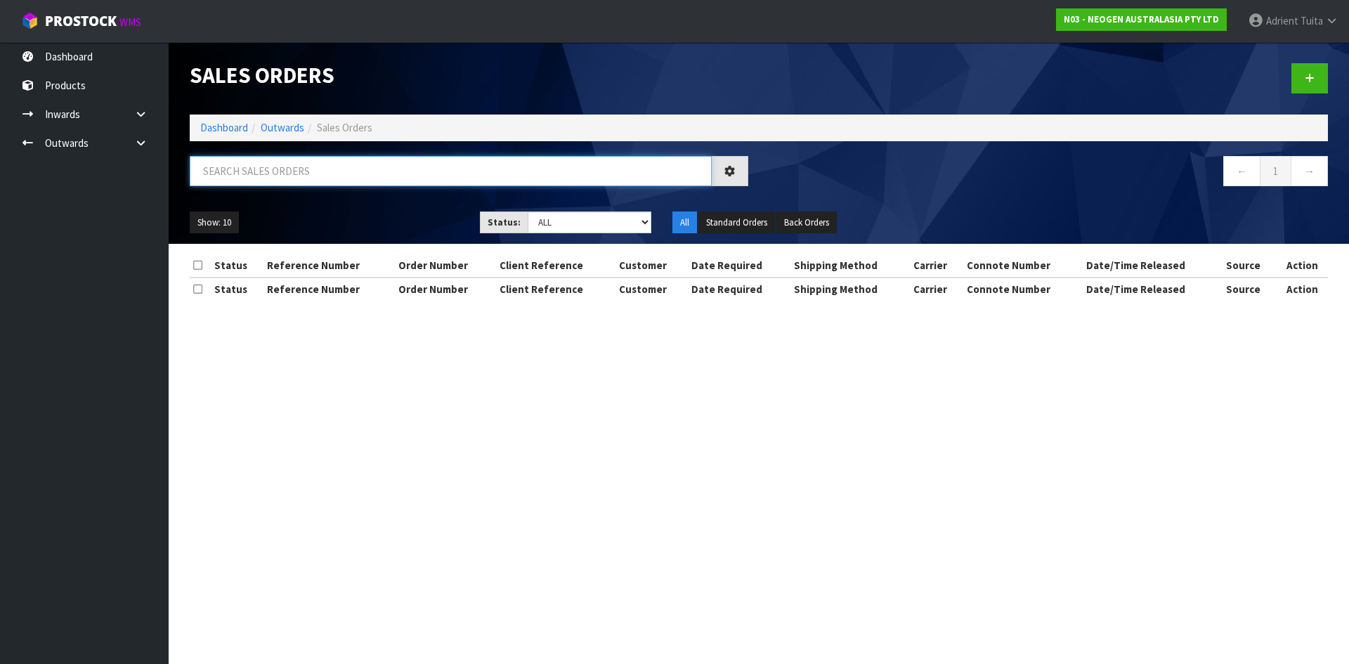
click at [324, 177] on input "text" at bounding box center [451, 171] width 522 height 30
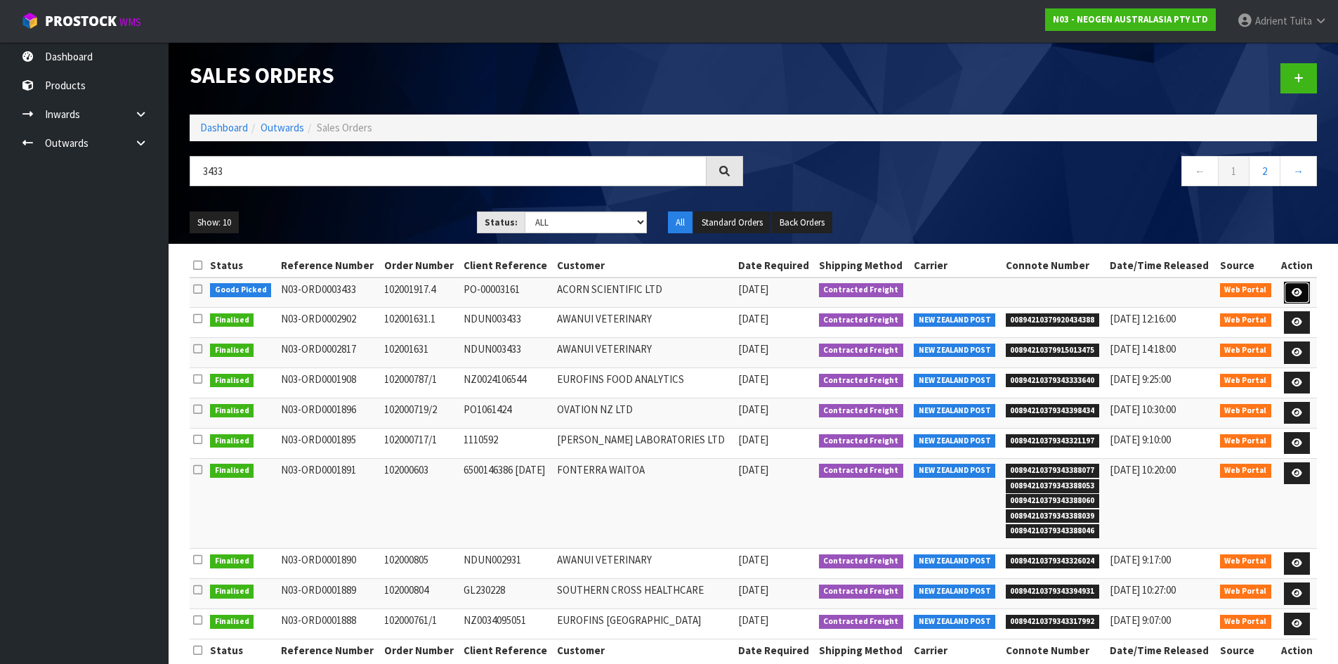
click at [1304, 296] on link at bounding box center [1297, 293] width 26 height 22
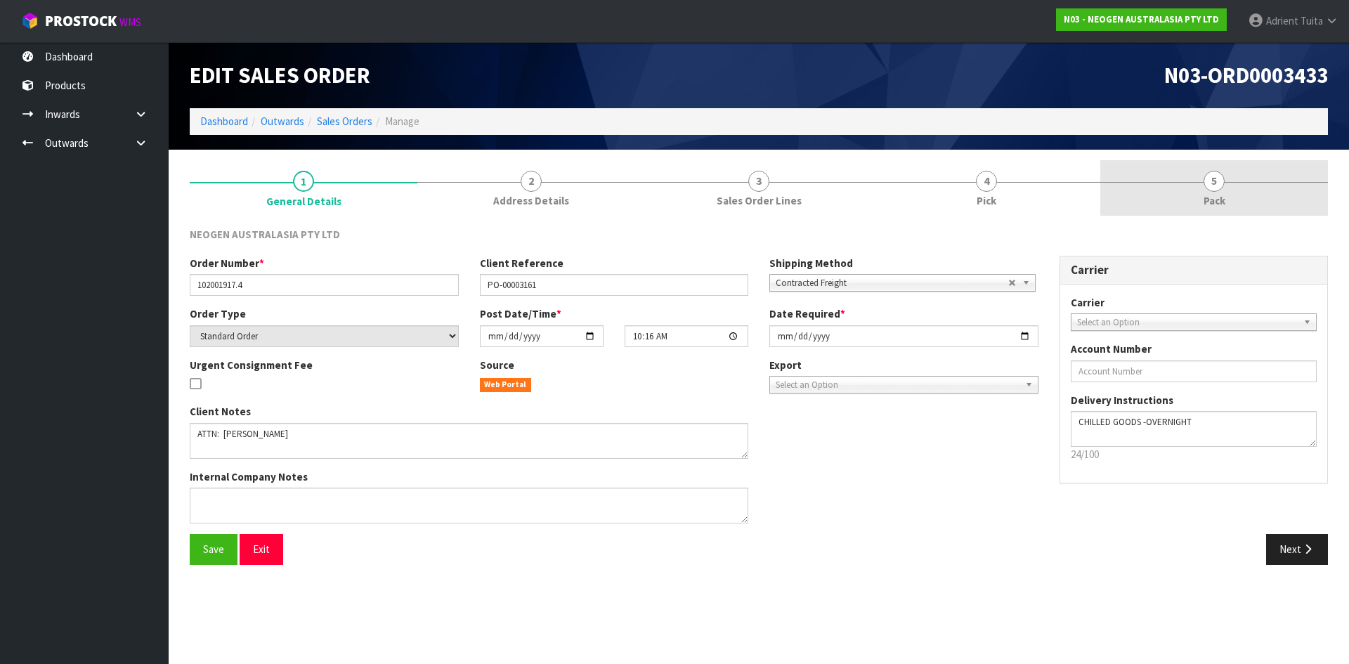
click at [1222, 185] on span "5" at bounding box center [1213, 181] width 21 height 21
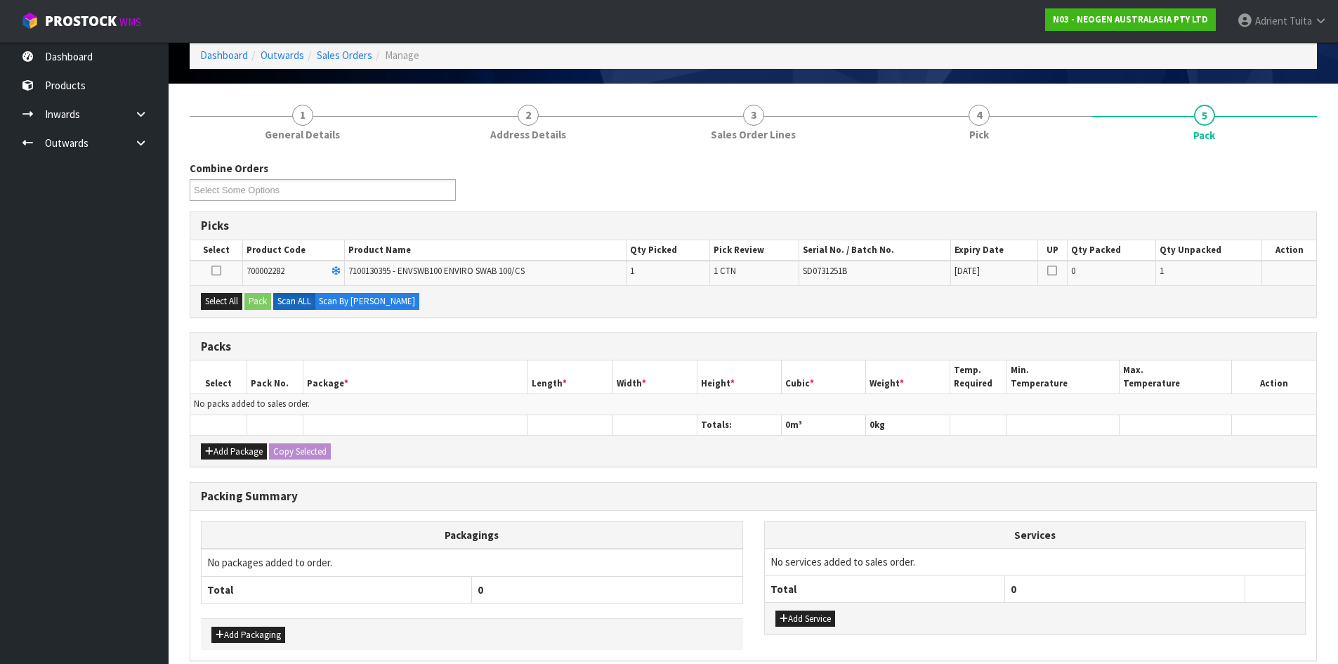
scroll to position [130, 0]
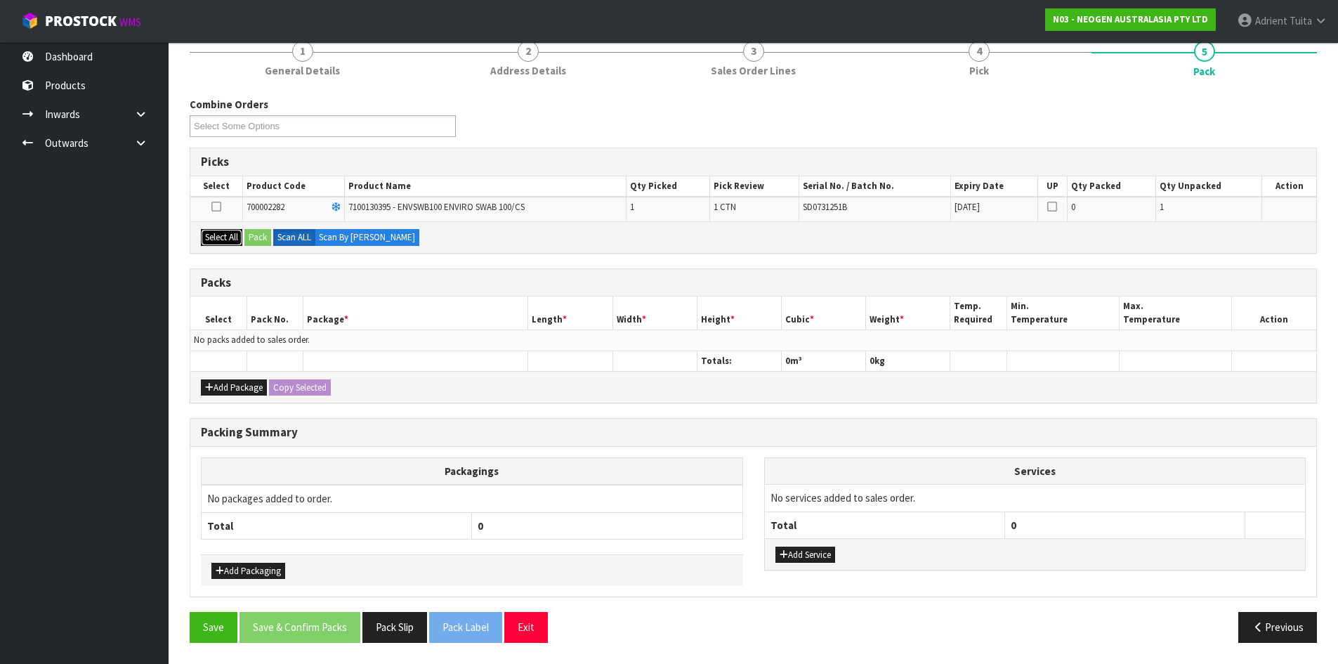
click at [234, 229] on button "Select All" at bounding box center [221, 237] width 41 height 17
click at [265, 233] on button "Pack" at bounding box center [257, 237] width 27 height 17
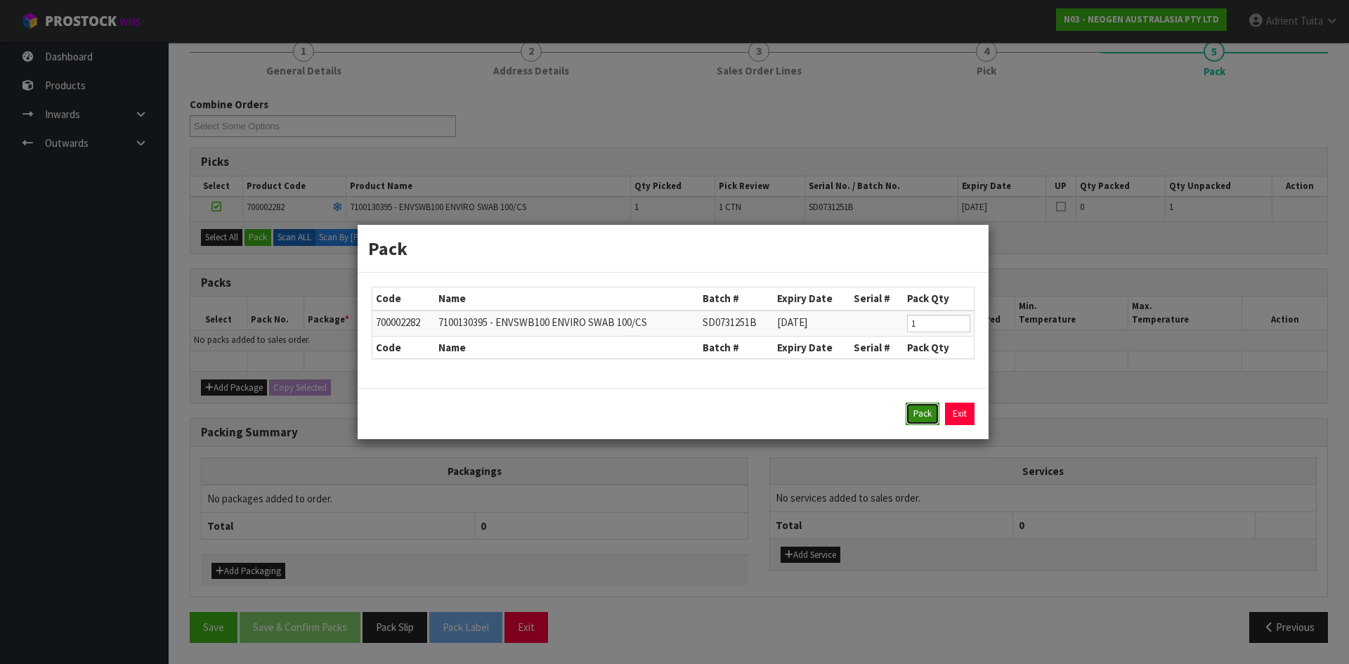
click at [917, 406] on button "Pack" at bounding box center [923, 414] width 34 height 22
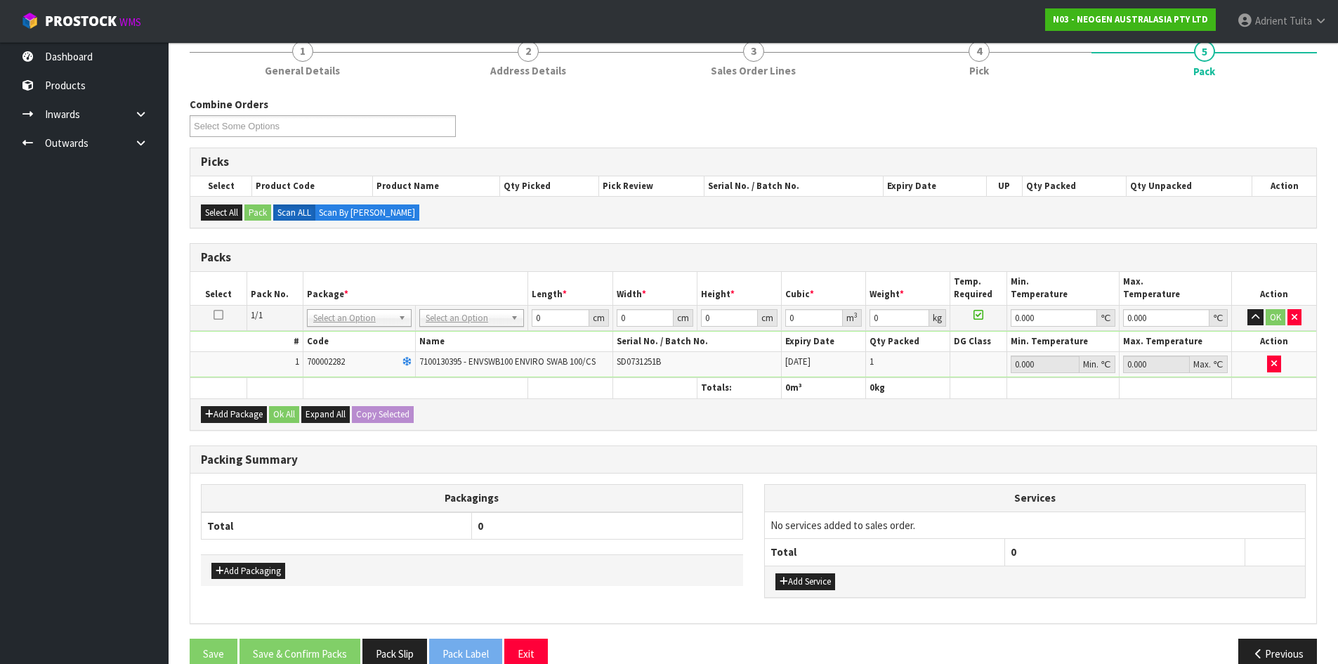
drag, startPoint x: 461, startPoint y: 307, endPoint x: 462, endPoint y: 320, distance: 12.7
click at [462, 308] on td "No Packaging Cartons PLT GEN120 (1200 X 1000) PLT ONE WAY SKID CHEP HIRE PALLET…" at bounding box center [472, 317] width 112 height 25
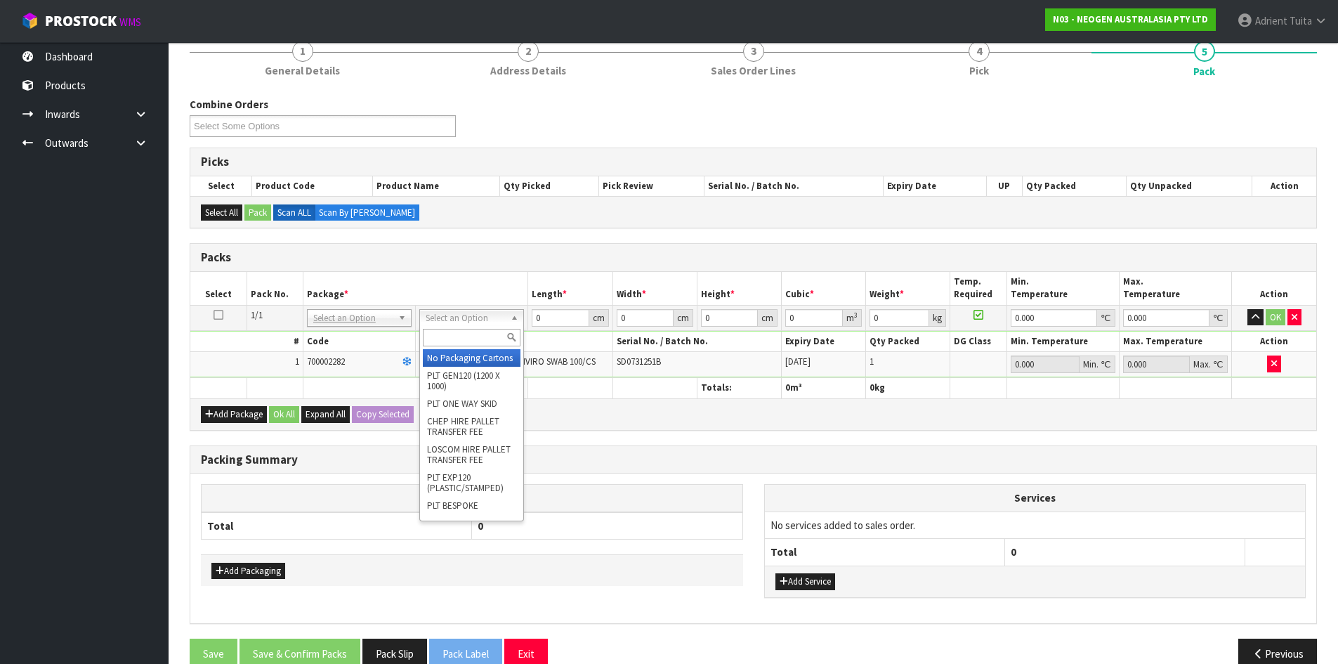
drag, startPoint x: 462, startPoint y: 322, endPoint x: 464, endPoint y: 339, distance: 17.0
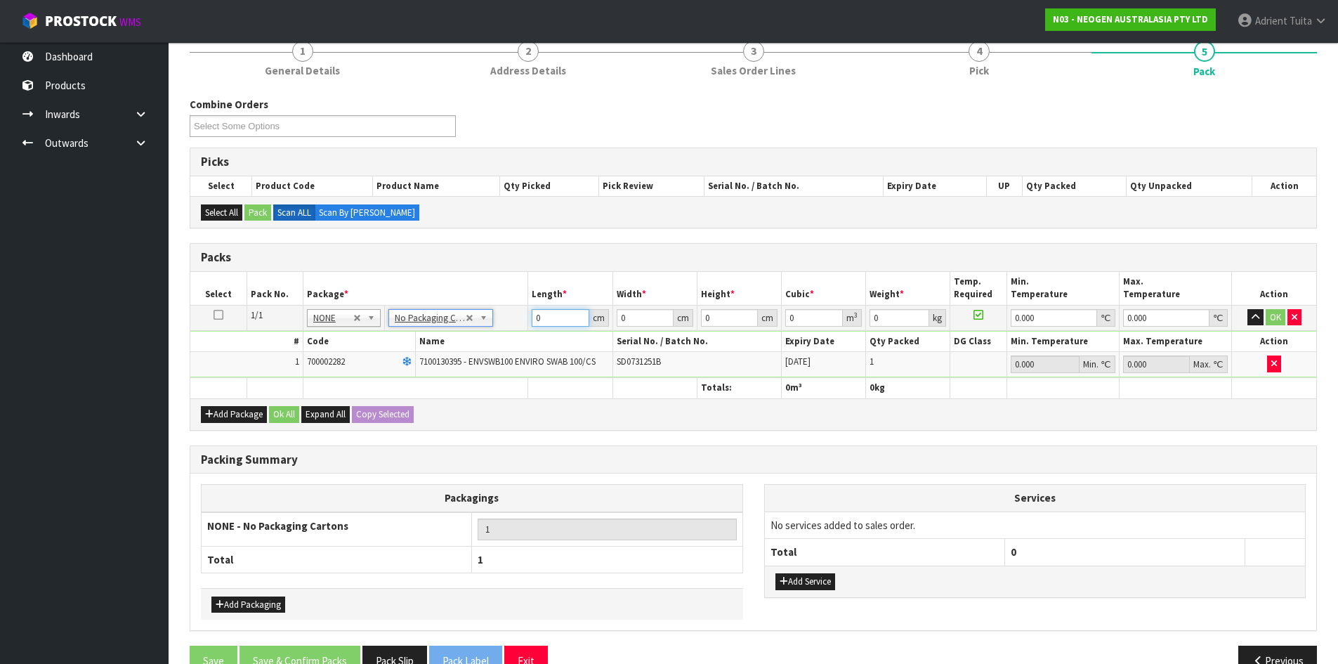
click at [543, 322] on input "0" at bounding box center [560, 318] width 57 height 18
click at [1272, 322] on button "OK" at bounding box center [1276, 317] width 20 height 17
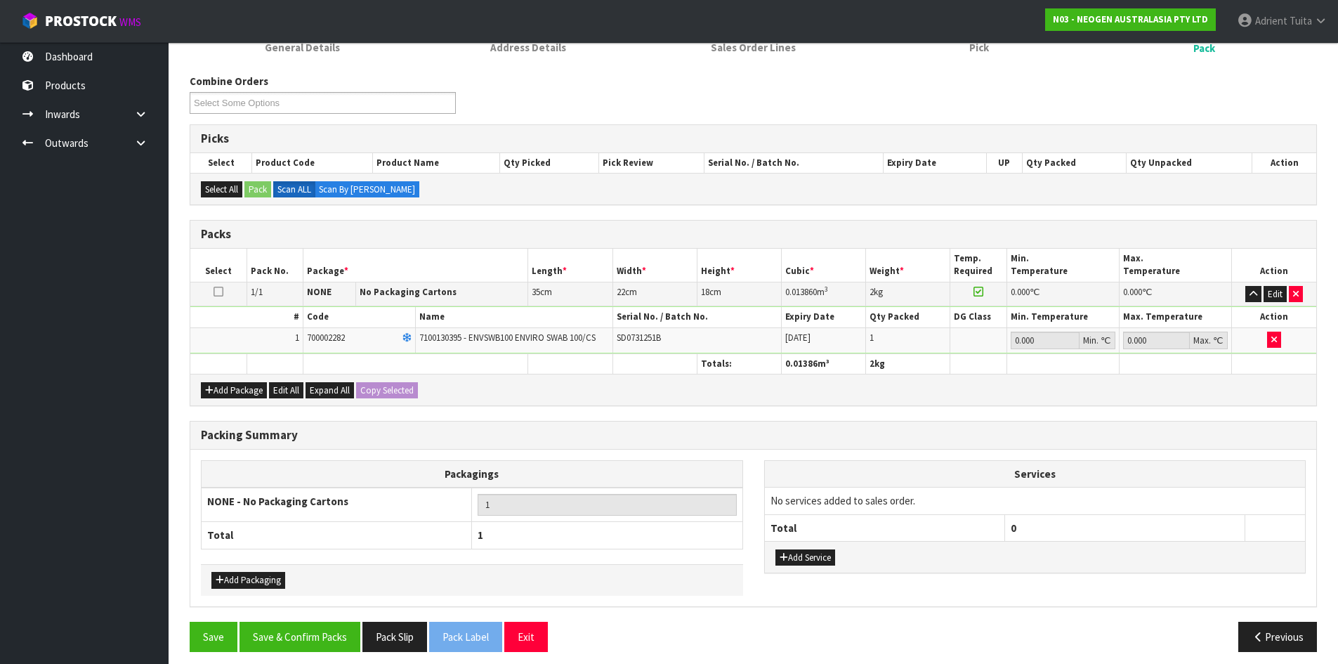
scroll to position [162, 0]
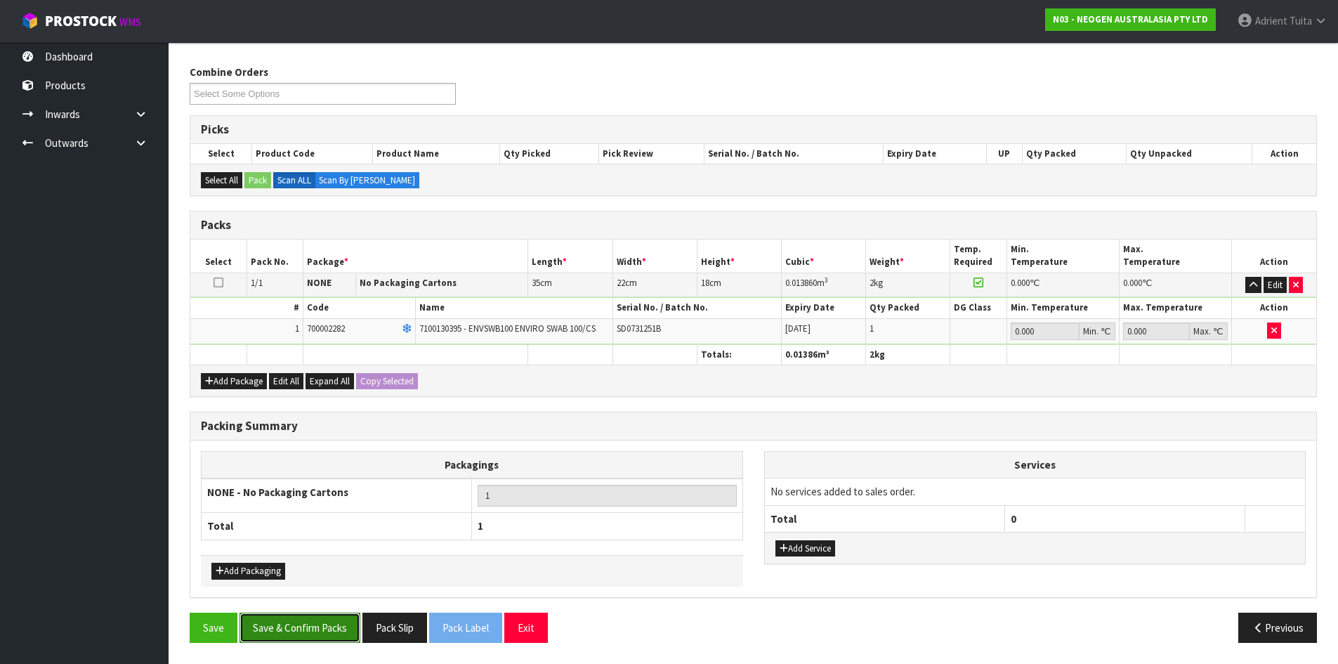
click at [340, 629] on button "Save & Confirm Packs" at bounding box center [300, 628] width 121 height 30
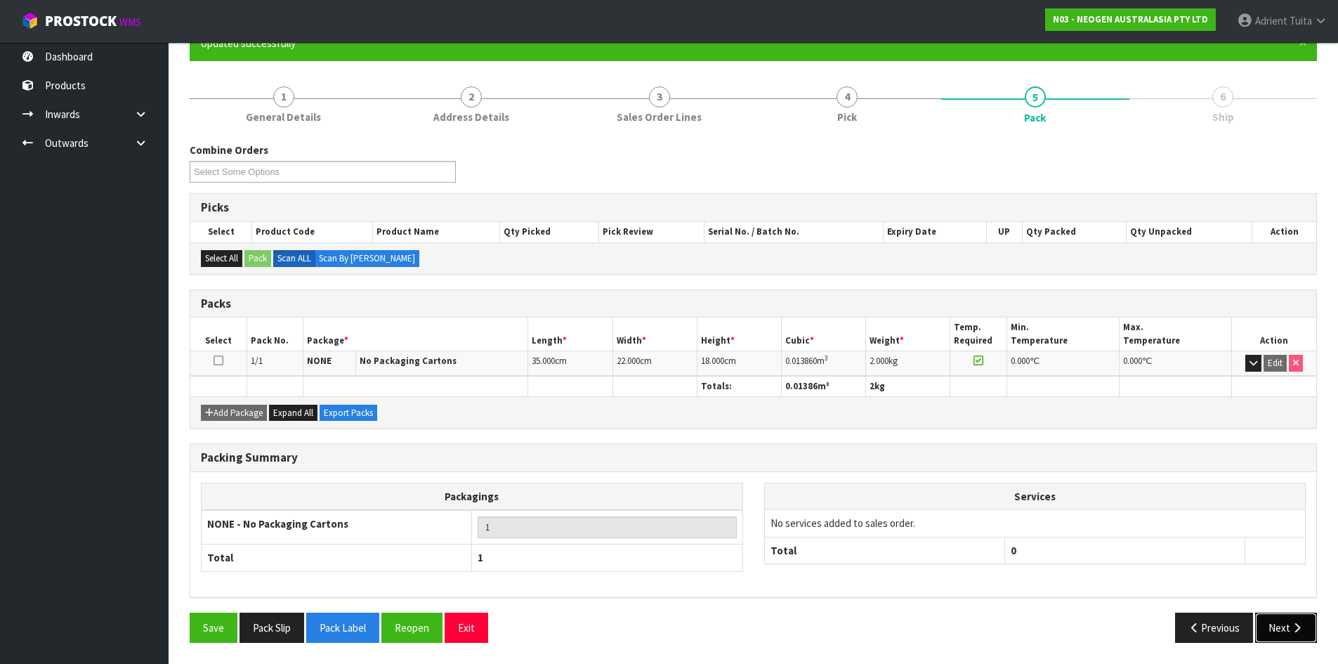
click at [1272, 613] on button "Next" at bounding box center [1286, 628] width 62 height 30
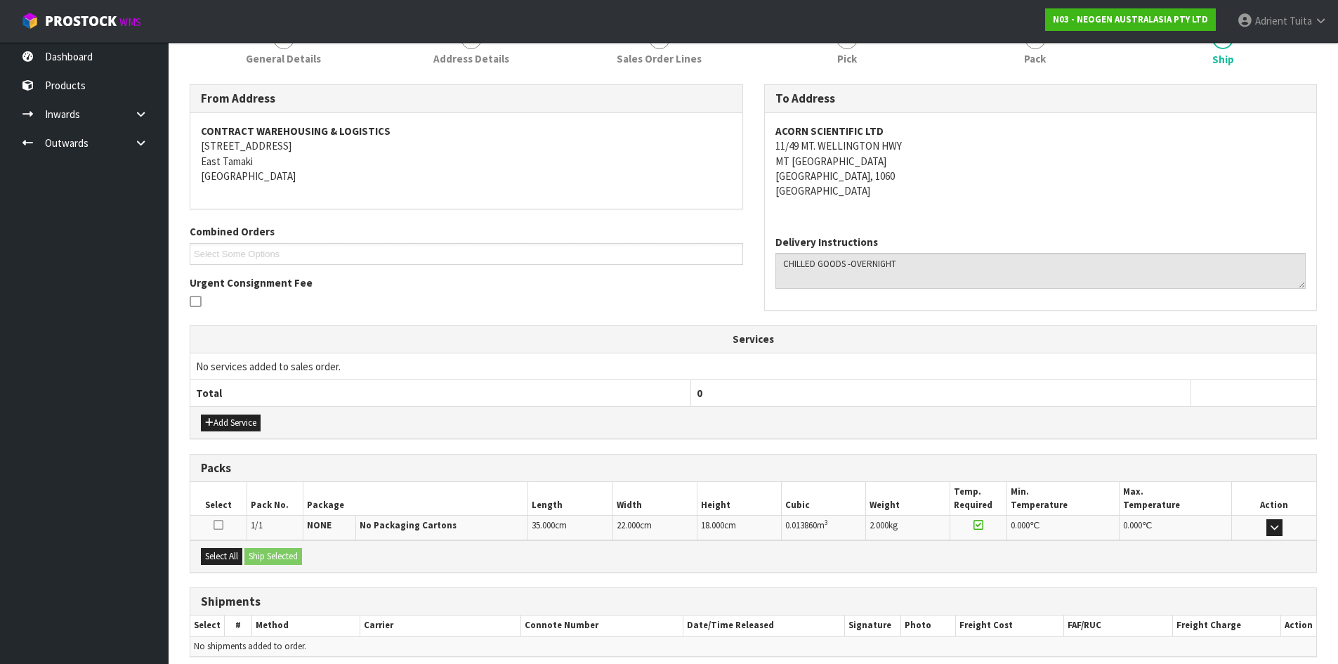
scroll to position [253, 0]
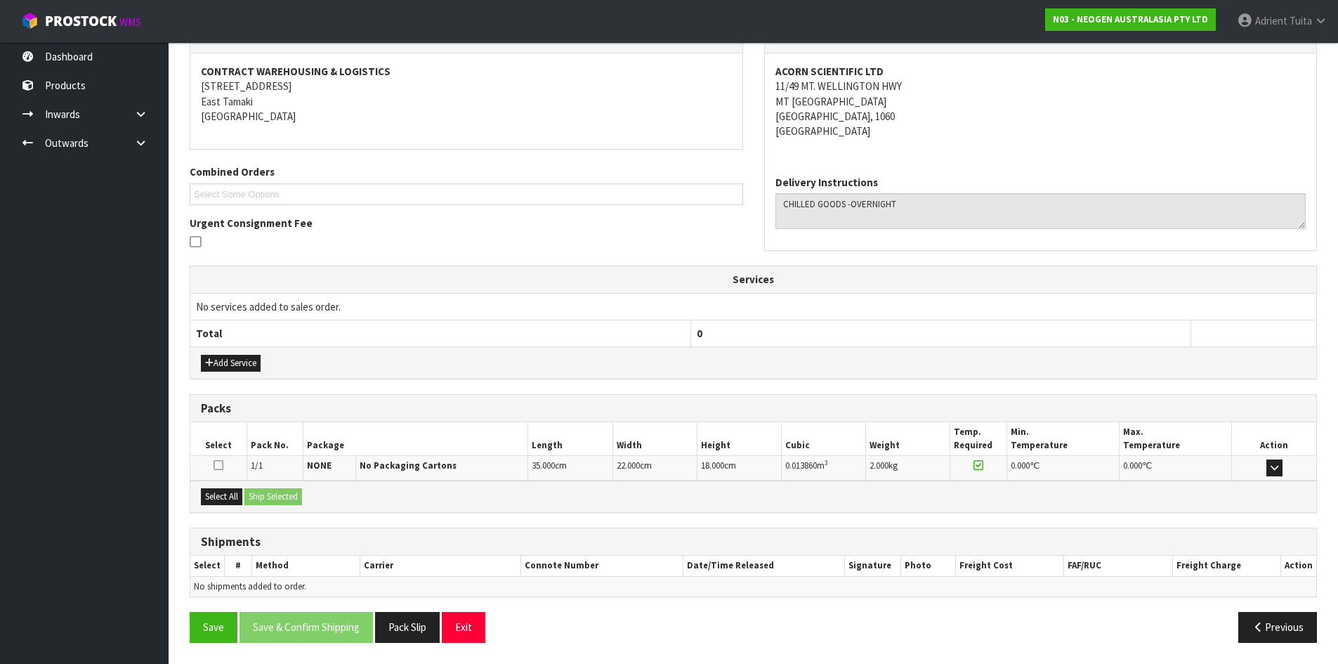
click at [244, 501] on div "Select All Ship Selected" at bounding box center [753, 497] width 1126 height 32
click at [238, 495] on button "Select All" at bounding box center [221, 496] width 41 height 17
click at [280, 495] on button "Ship Selected" at bounding box center [273, 496] width 58 height 17
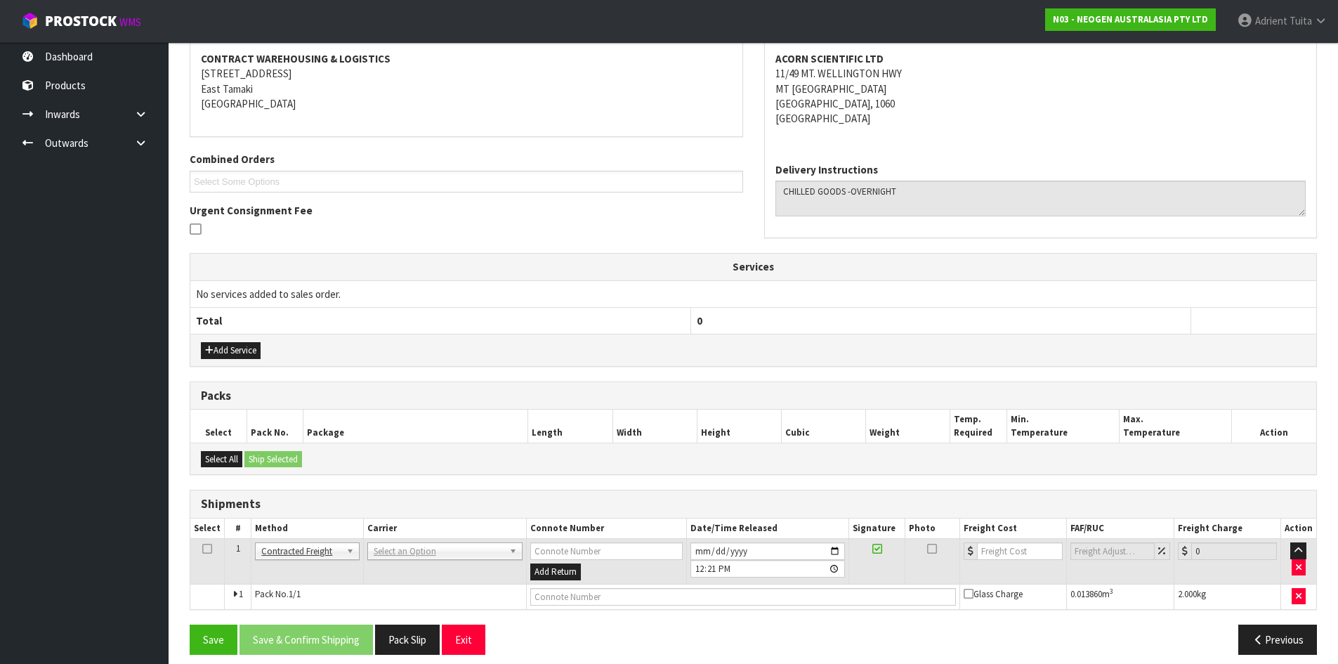
scroll to position [277, 0]
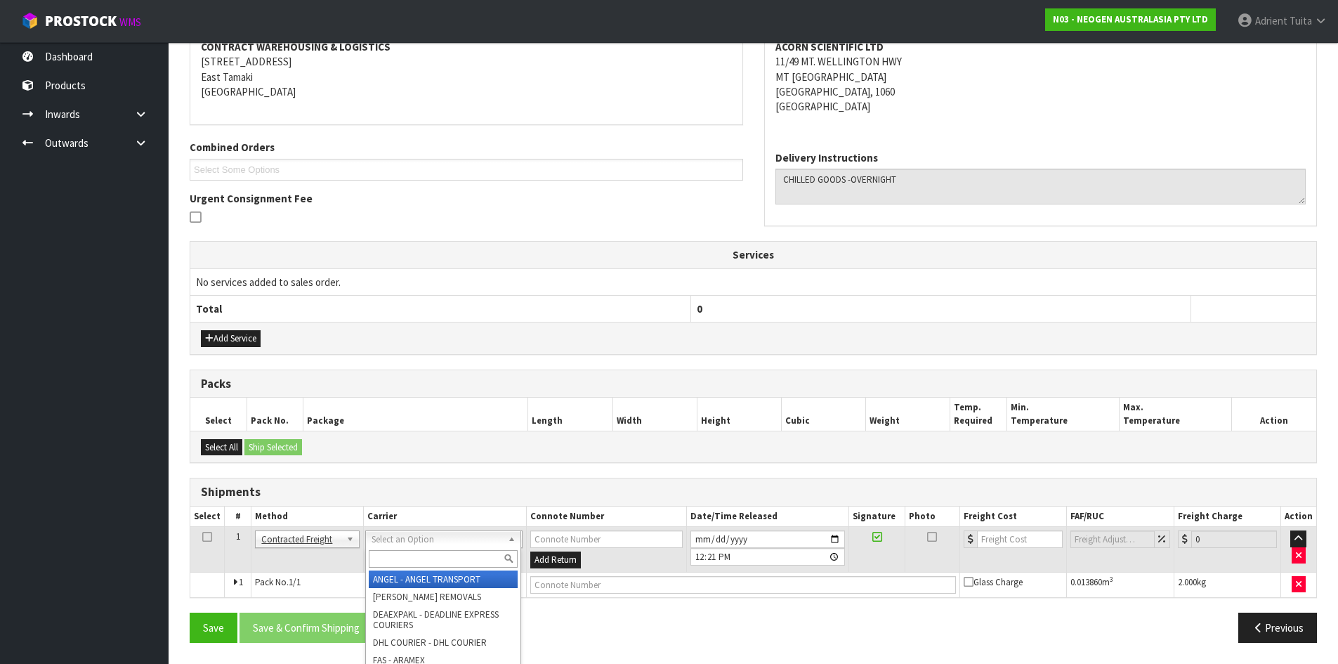
click at [377, 563] on input "text" at bounding box center [443, 559] width 149 height 18
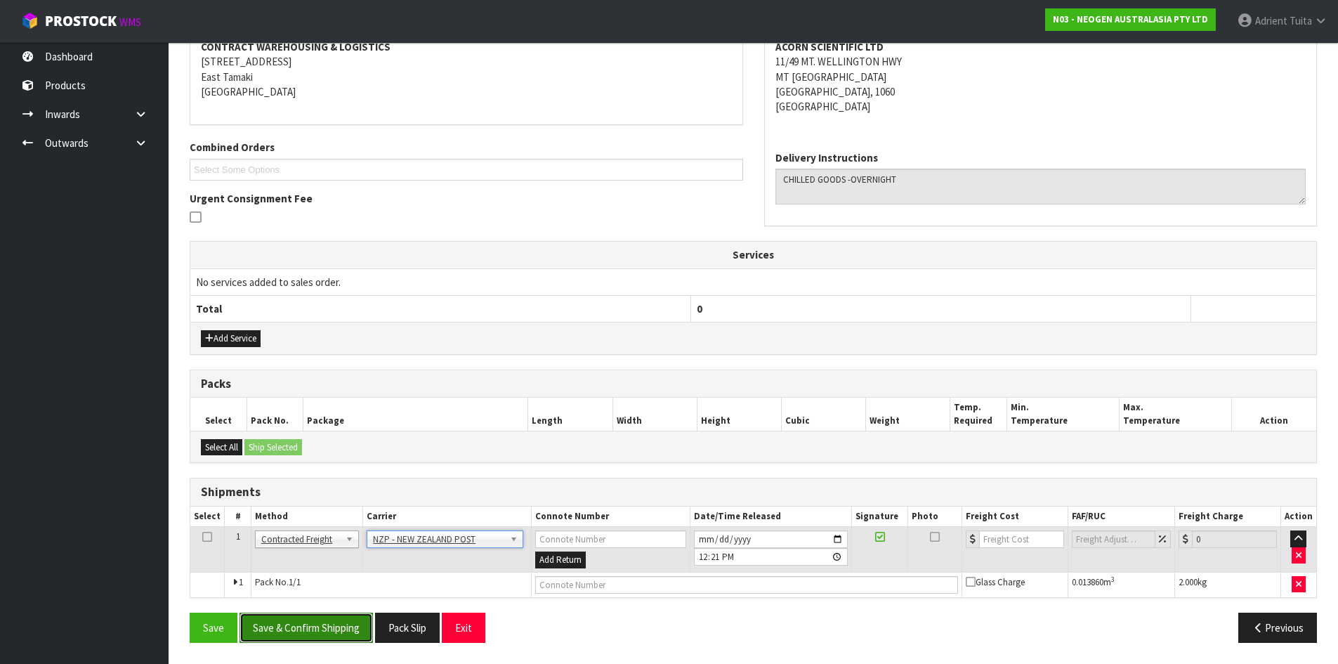
click at [280, 620] on button "Save & Confirm Shipping" at bounding box center [306, 628] width 133 height 30
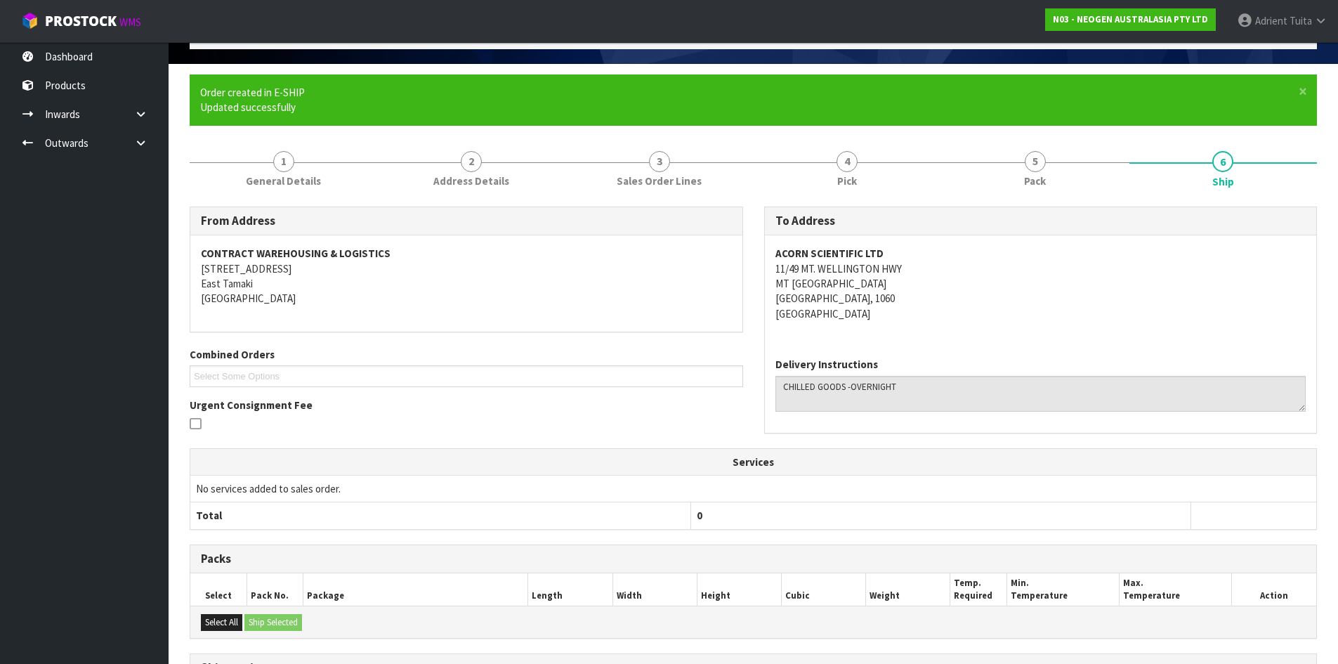
scroll to position [258, 0]
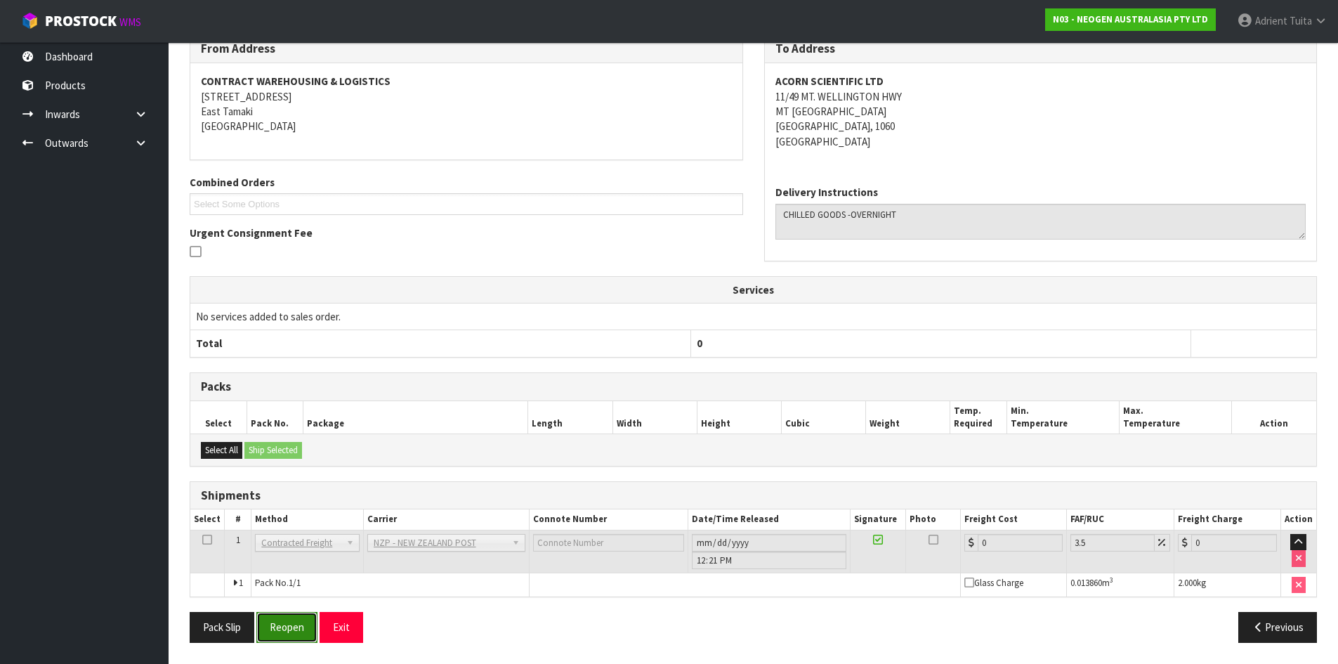
click at [296, 632] on button "Reopen" at bounding box center [286, 627] width 61 height 30
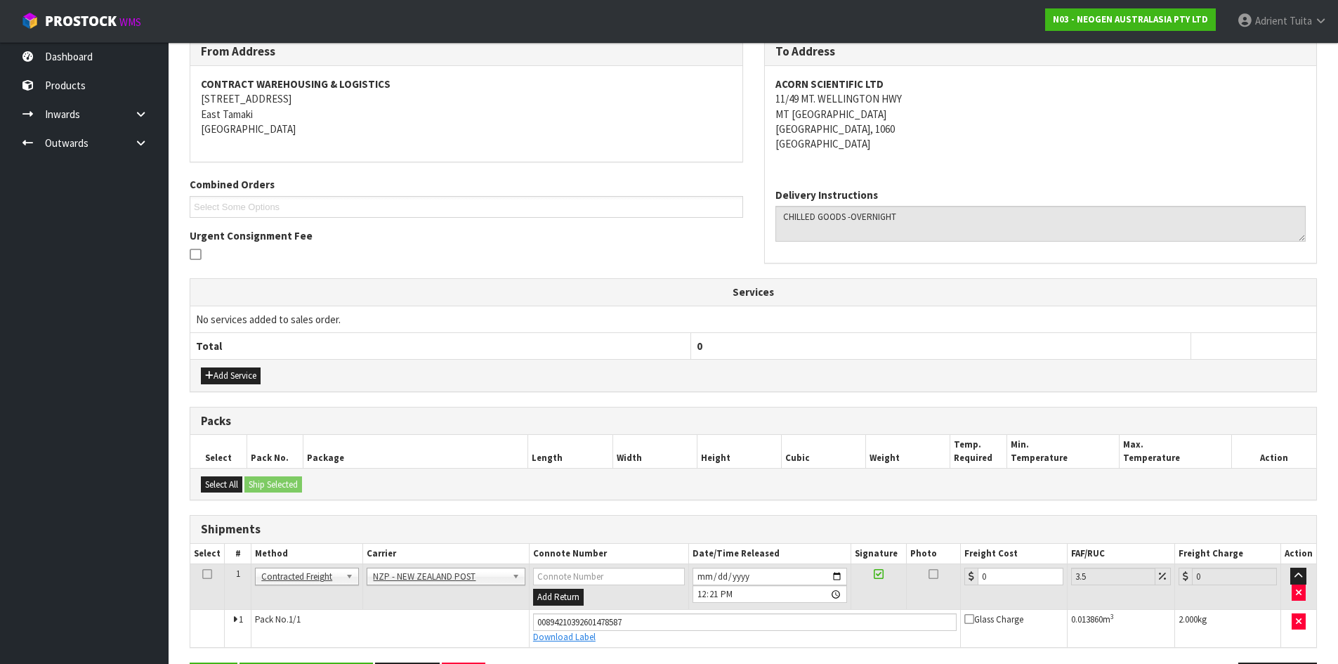
scroll to position [242, 0]
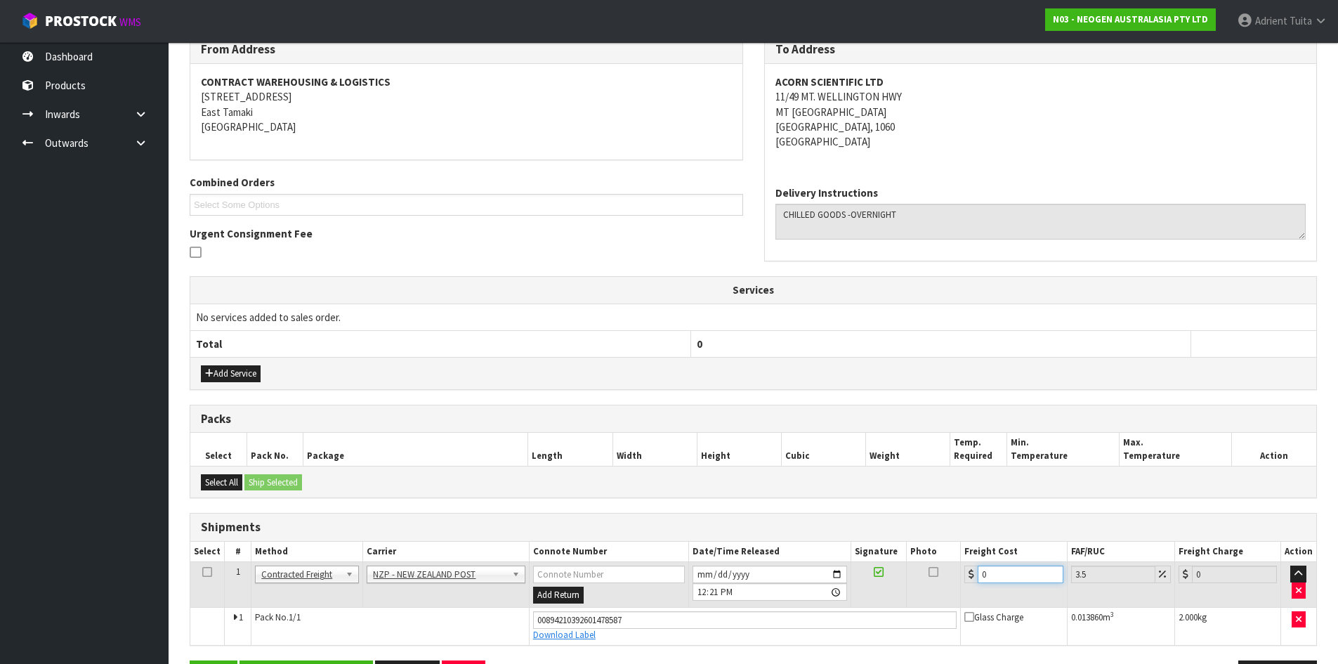
click at [1006, 573] on input "0" at bounding box center [1020, 575] width 85 height 18
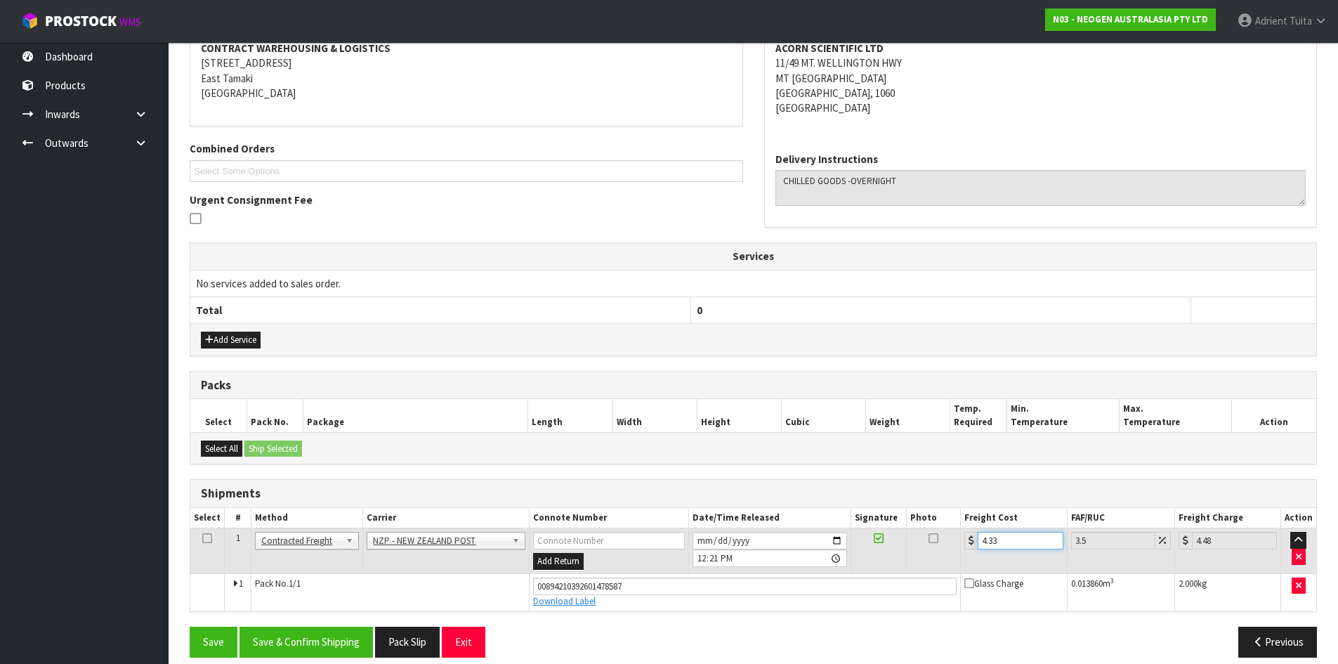
scroll to position [291, 0]
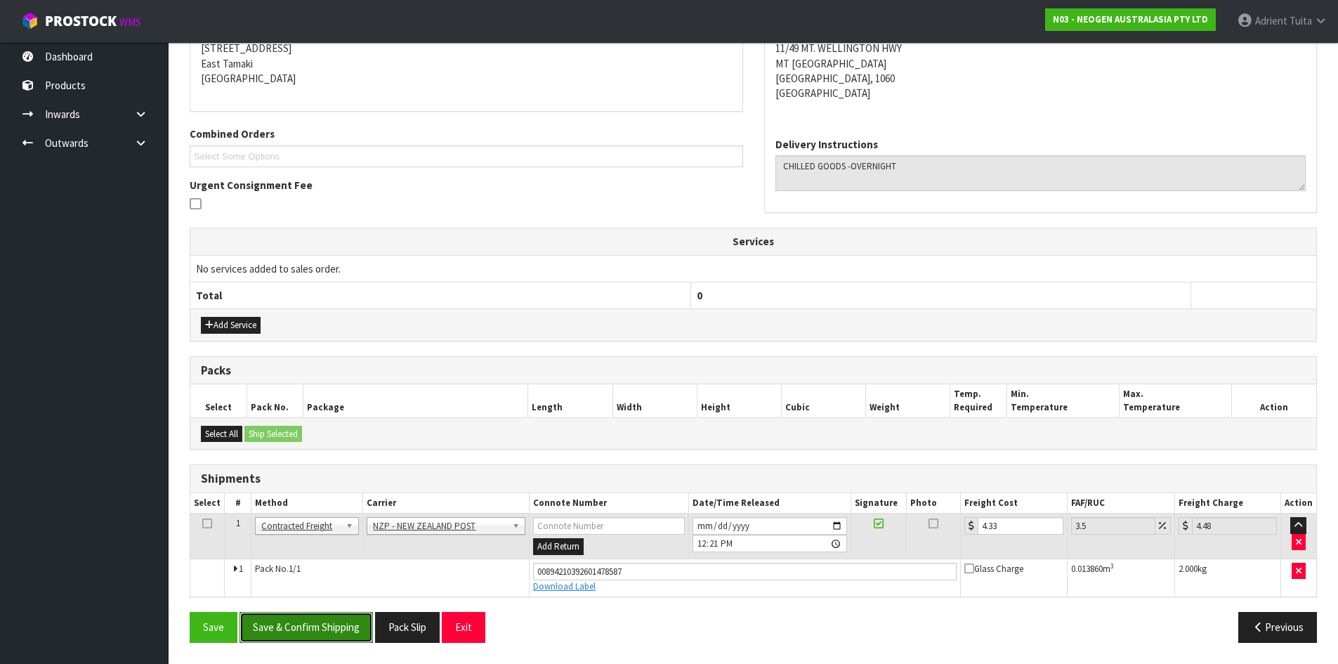
click at [337, 639] on button "Save & Confirm Shipping" at bounding box center [306, 627] width 133 height 30
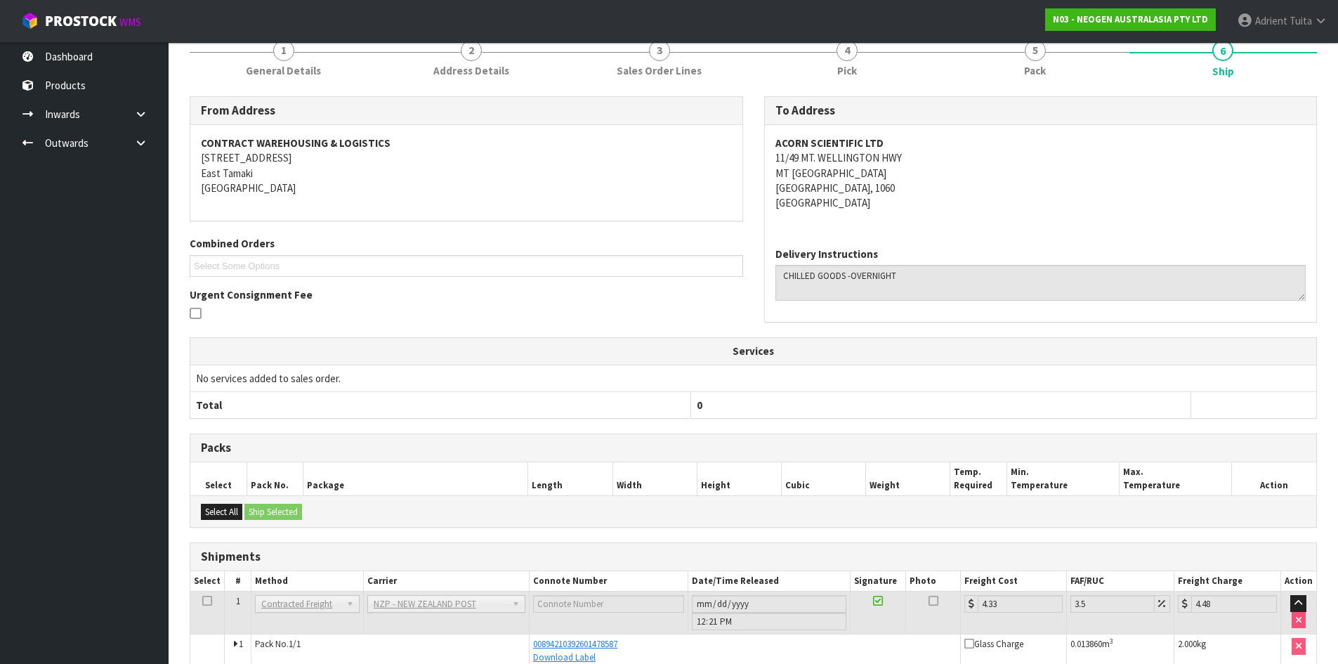
scroll to position [252, 0]
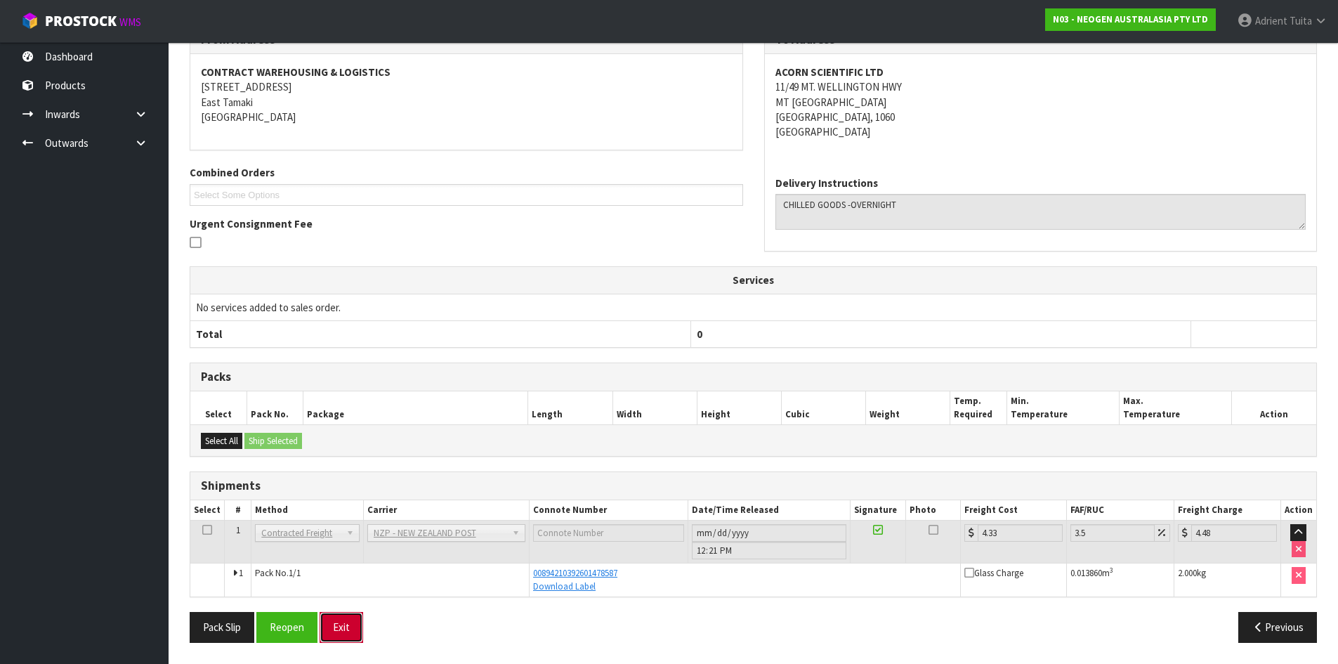
click at [355, 623] on button "Exit" at bounding box center [342, 627] width 44 height 30
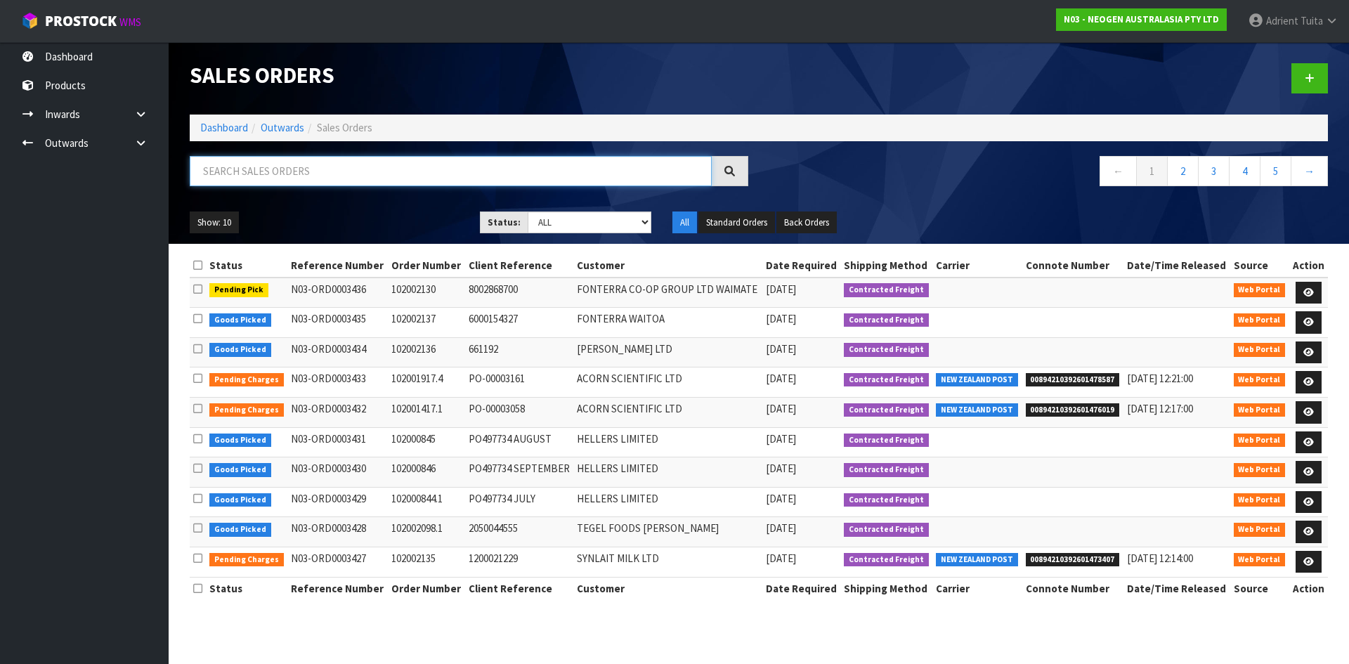
click at [343, 184] on input "text" at bounding box center [451, 171] width 522 height 30
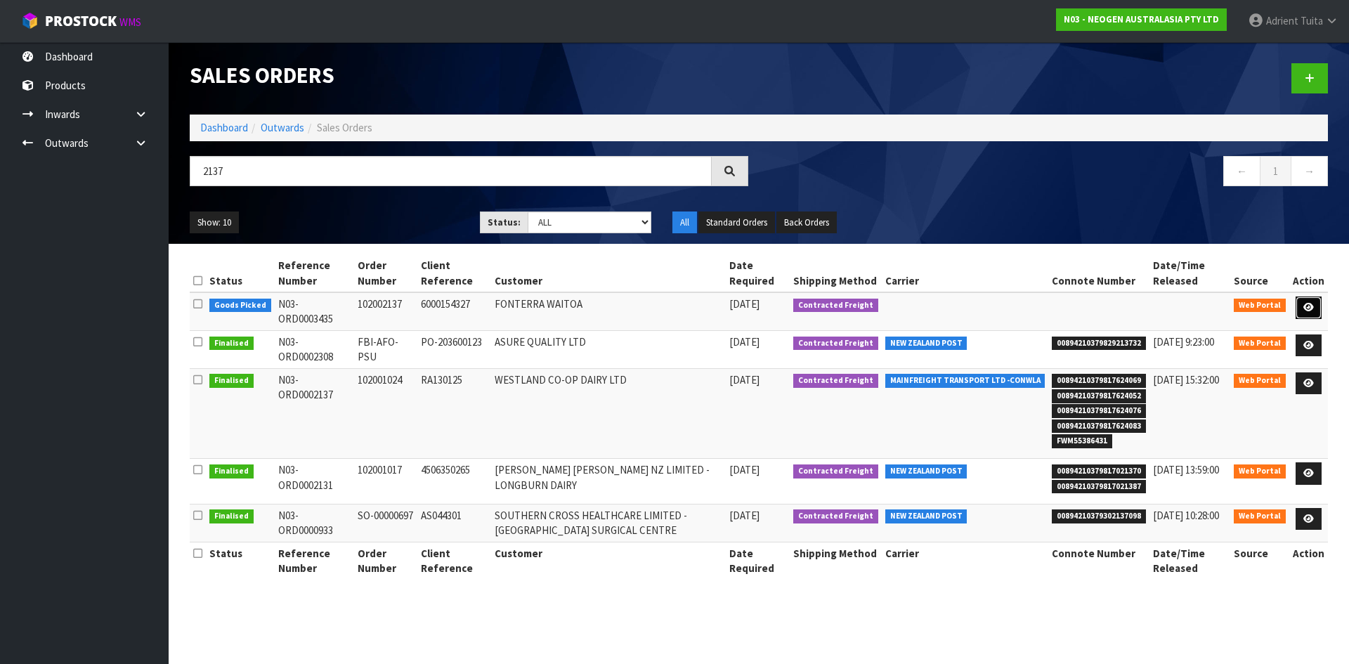
click at [1314, 312] on icon at bounding box center [1308, 307] width 11 height 9
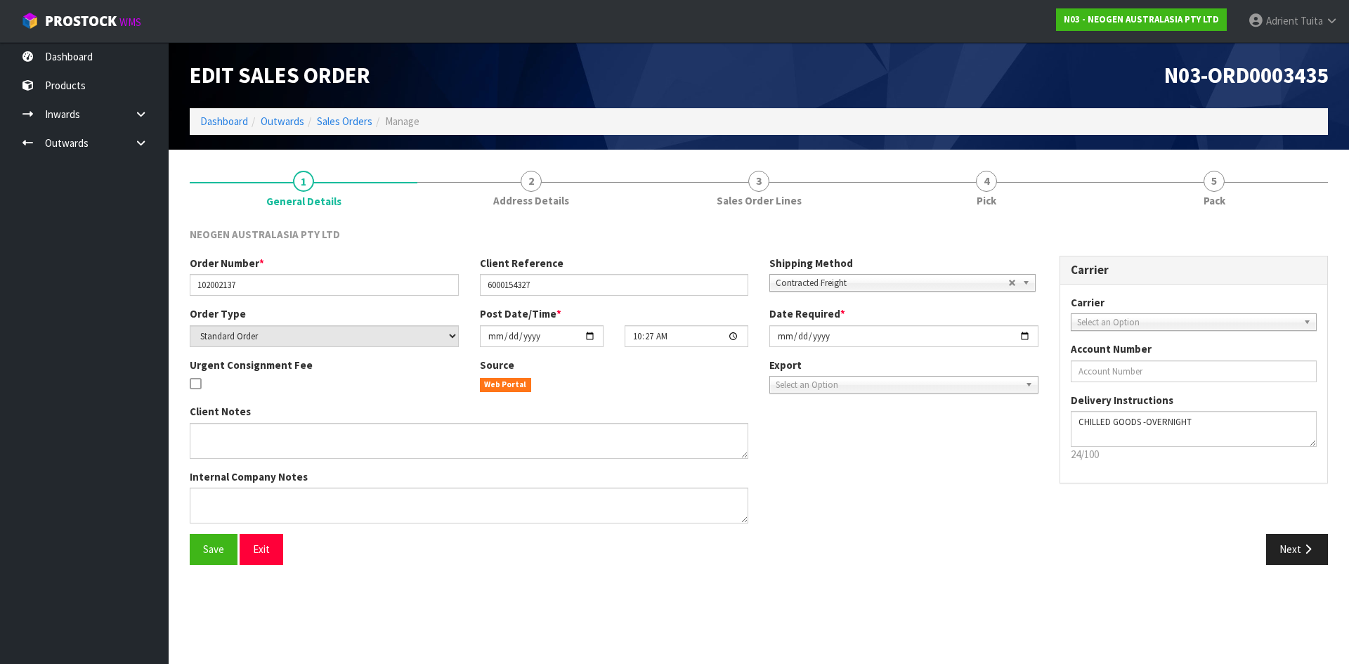
click at [1213, 146] on div "Edit Sales Order N03-ORD0003435 Dashboard Outwards Sales Orders Manage" at bounding box center [758, 95] width 1159 height 107
click at [1215, 185] on span "5" at bounding box center [1213, 181] width 21 height 21
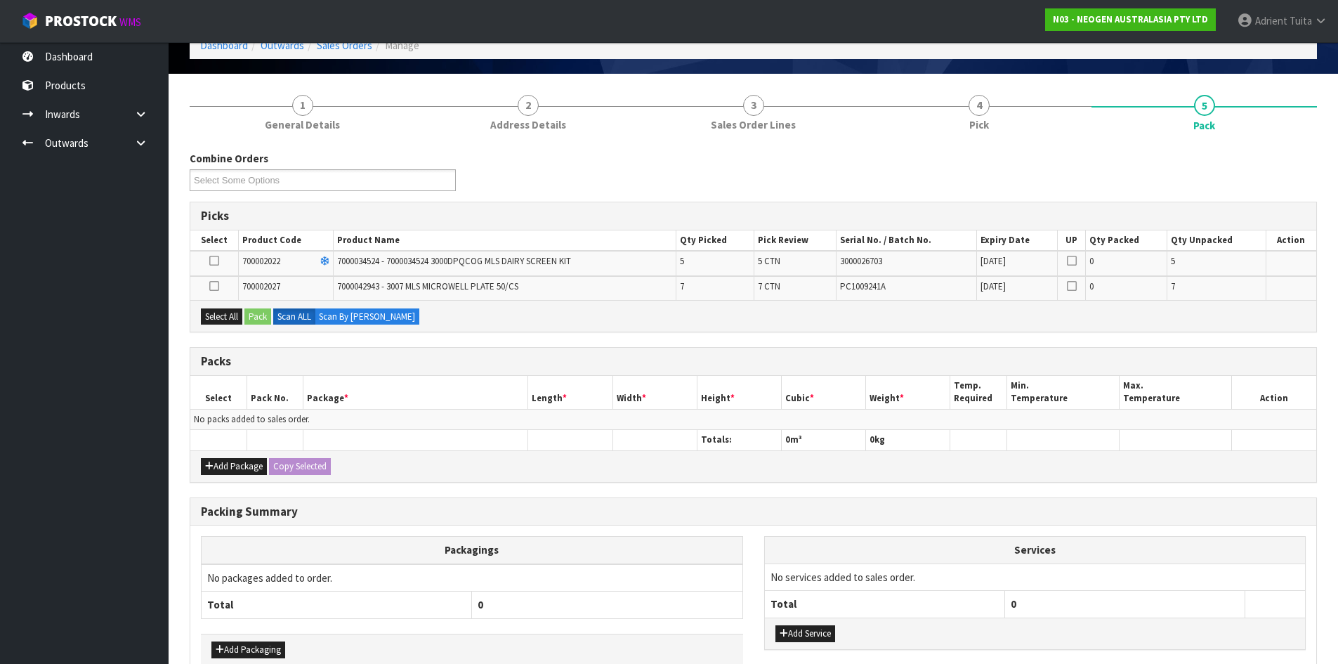
scroll to position [155, 0]
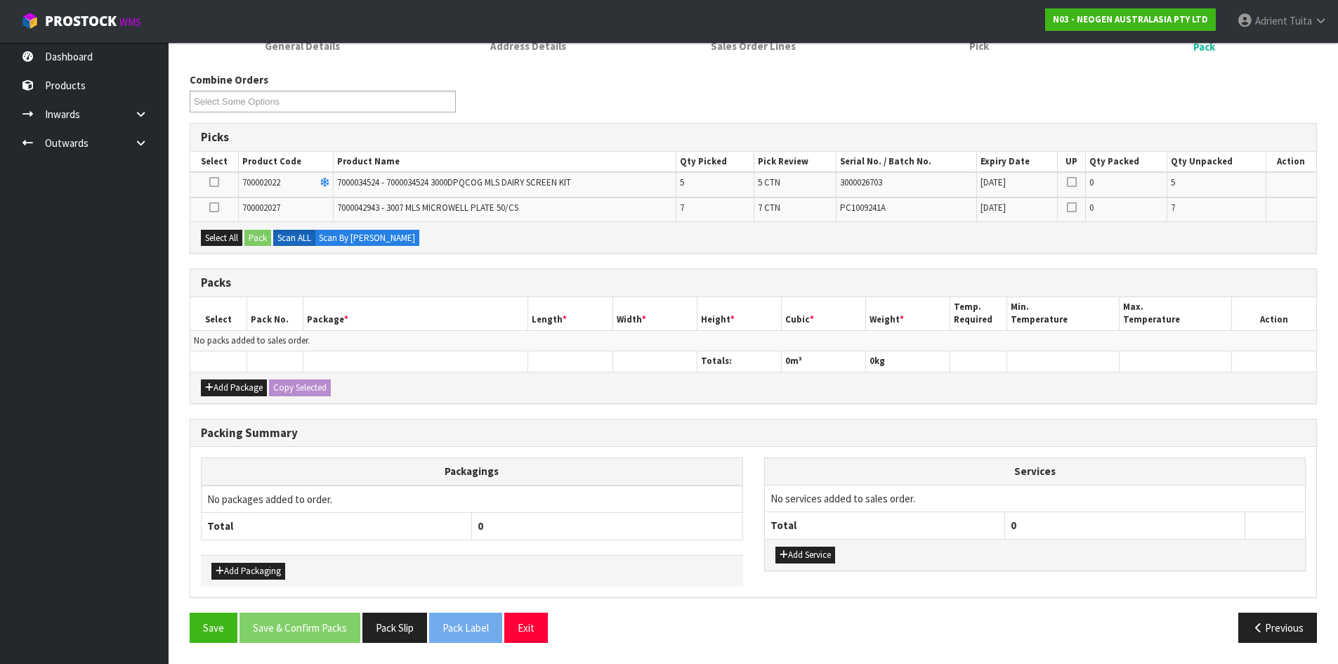
click at [214, 183] on icon at bounding box center [214, 182] width 10 height 1
click at [0, 0] on input "checkbox" at bounding box center [0, 0] width 0 height 0
click at [265, 234] on button "Pack" at bounding box center [257, 238] width 27 height 17
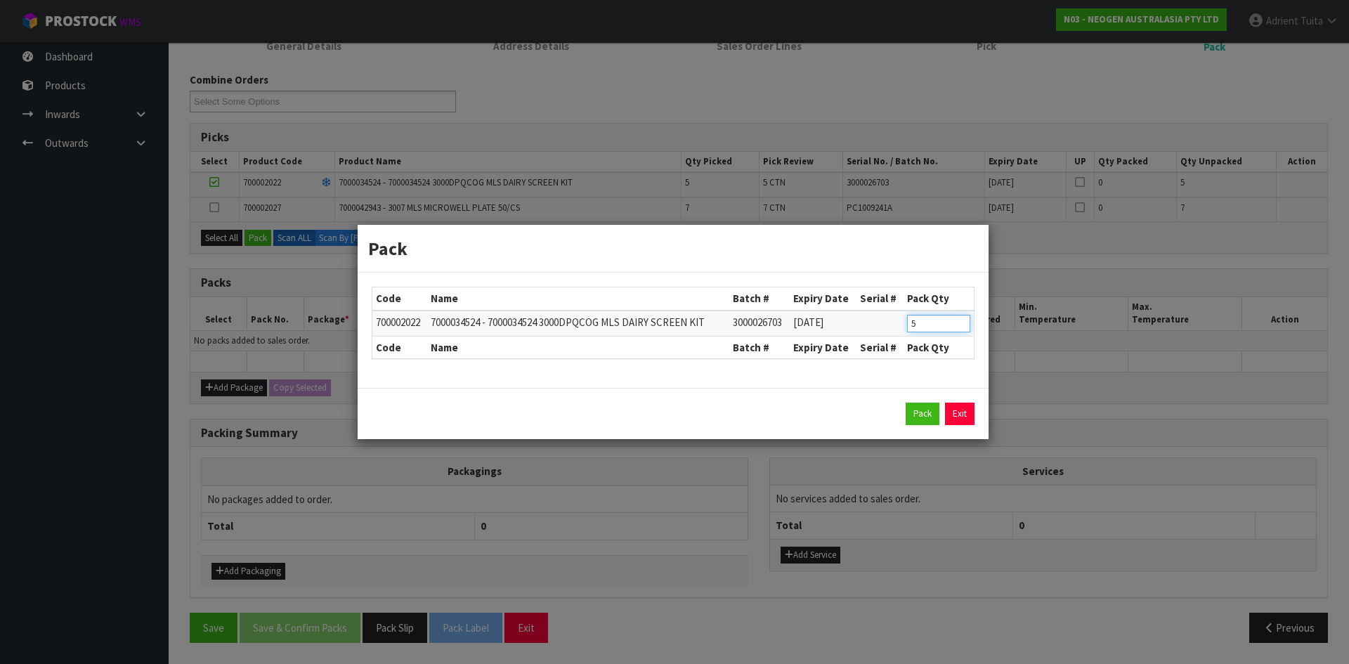
click at [910, 322] on input "5" at bounding box center [938, 324] width 63 height 18
click at [911, 322] on input "5" at bounding box center [938, 324] width 63 height 18
click at [922, 406] on button "Pack" at bounding box center [923, 414] width 34 height 22
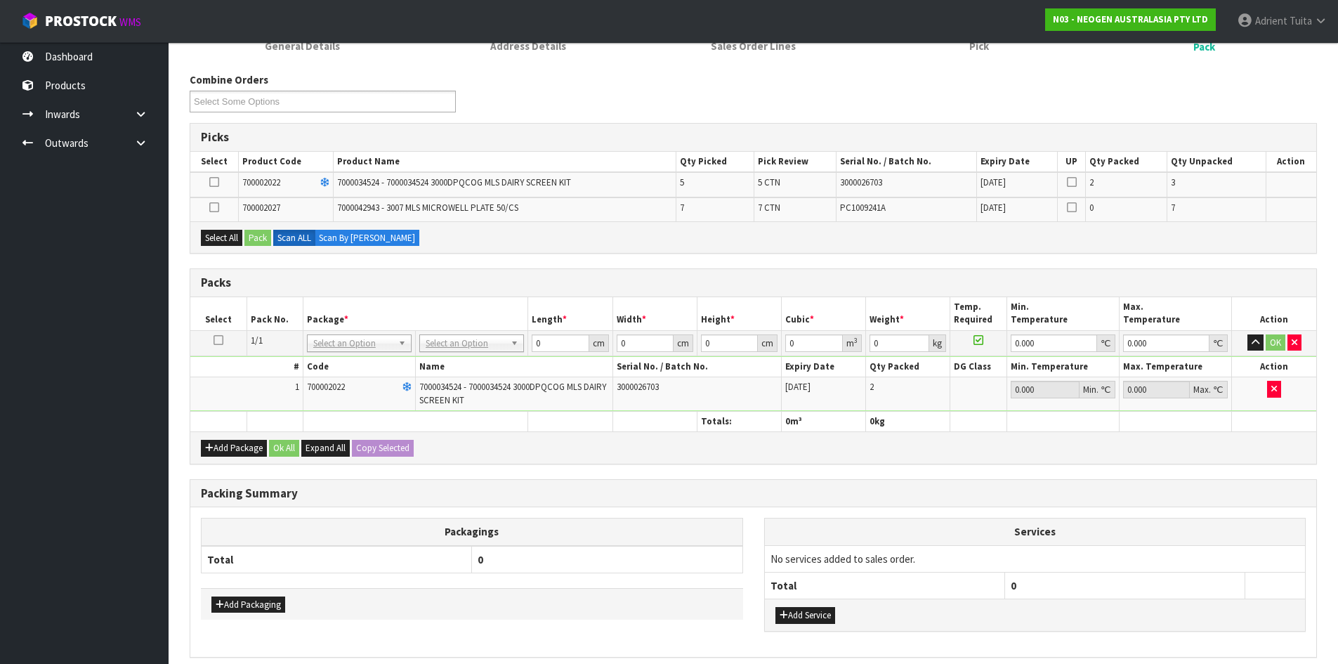
click at [218, 183] on icon at bounding box center [214, 182] width 10 height 1
click at [0, 0] on input "checkbox" at bounding box center [0, 0] width 0 height 0
click at [259, 230] on button "Pack" at bounding box center [257, 238] width 27 height 17
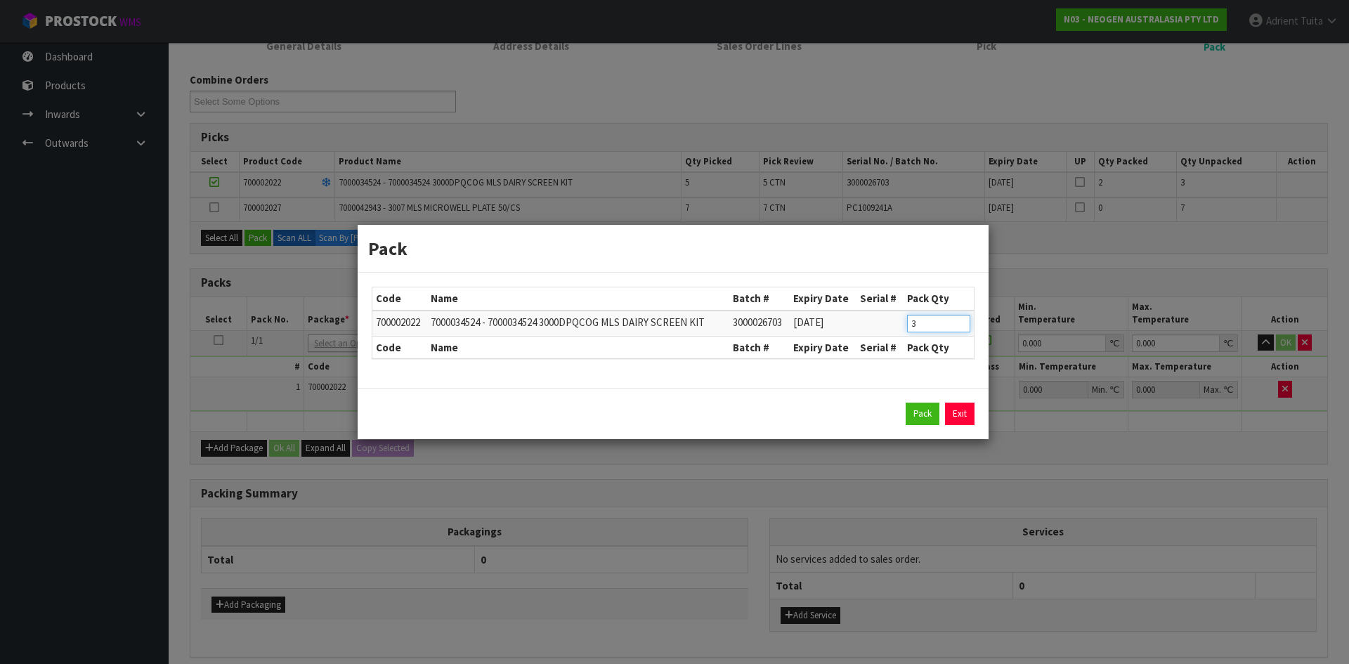
click at [914, 323] on input "3" at bounding box center [938, 324] width 63 height 18
click at [922, 408] on button "Pack" at bounding box center [923, 414] width 34 height 22
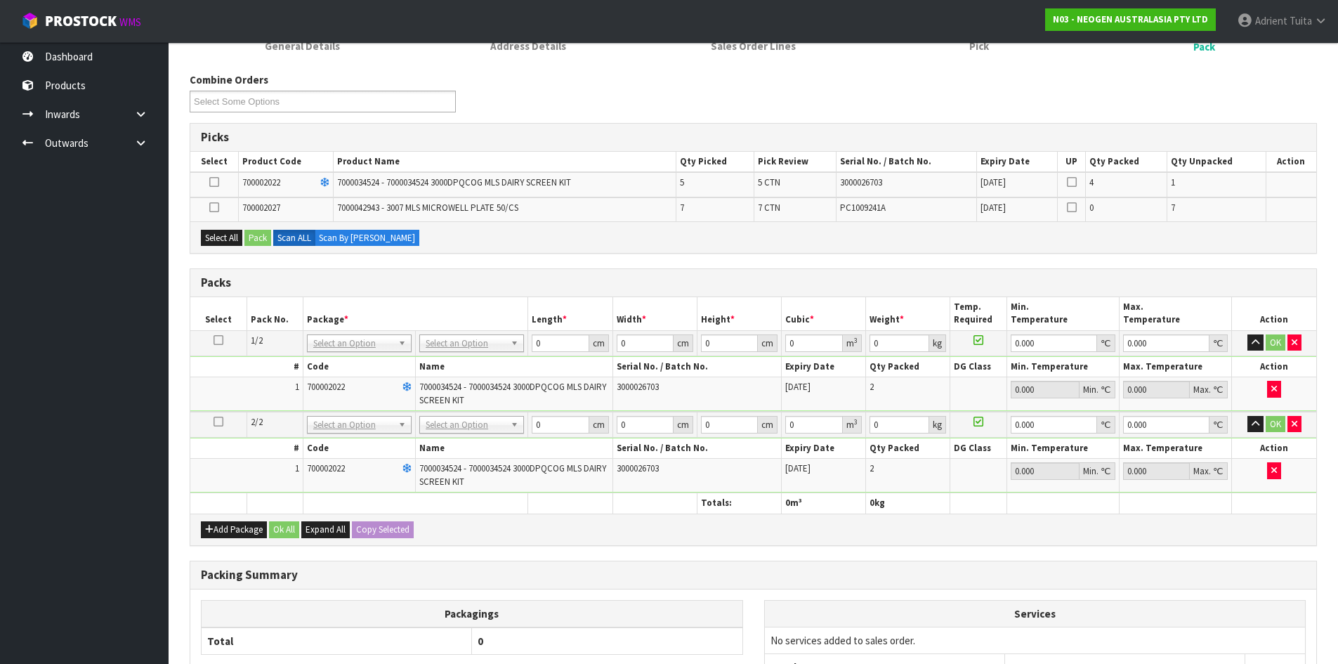
click at [214, 207] on icon at bounding box center [214, 207] width 10 height 1
click at [0, 0] on input "checkbox" at bounding box center [0, 0] width 0 height 0
click at [253, 235] on button "Pack" at bounding box center [257, 238] width 27 height 17
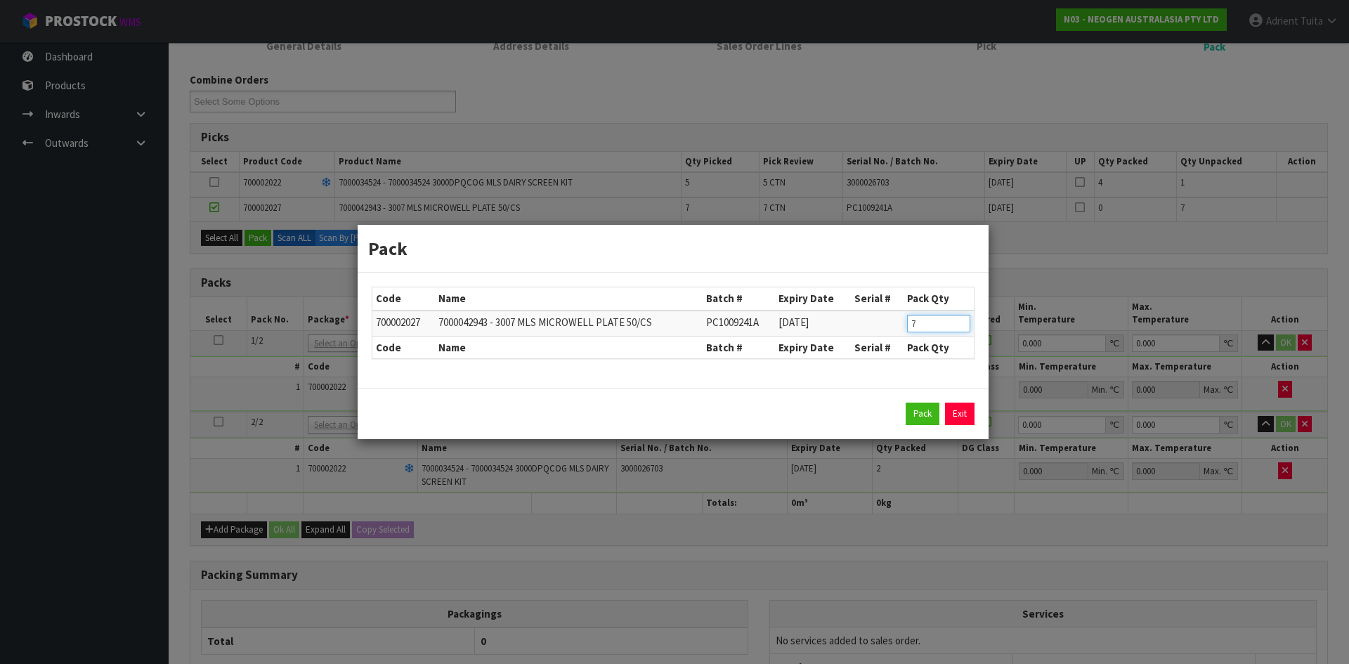
click at [911, 324] on input "7" at bounding box center [938, 324] width 63 height 18
click at [921, 405] on button "Pack" at bounding box center [923, 414] width 34 height 22
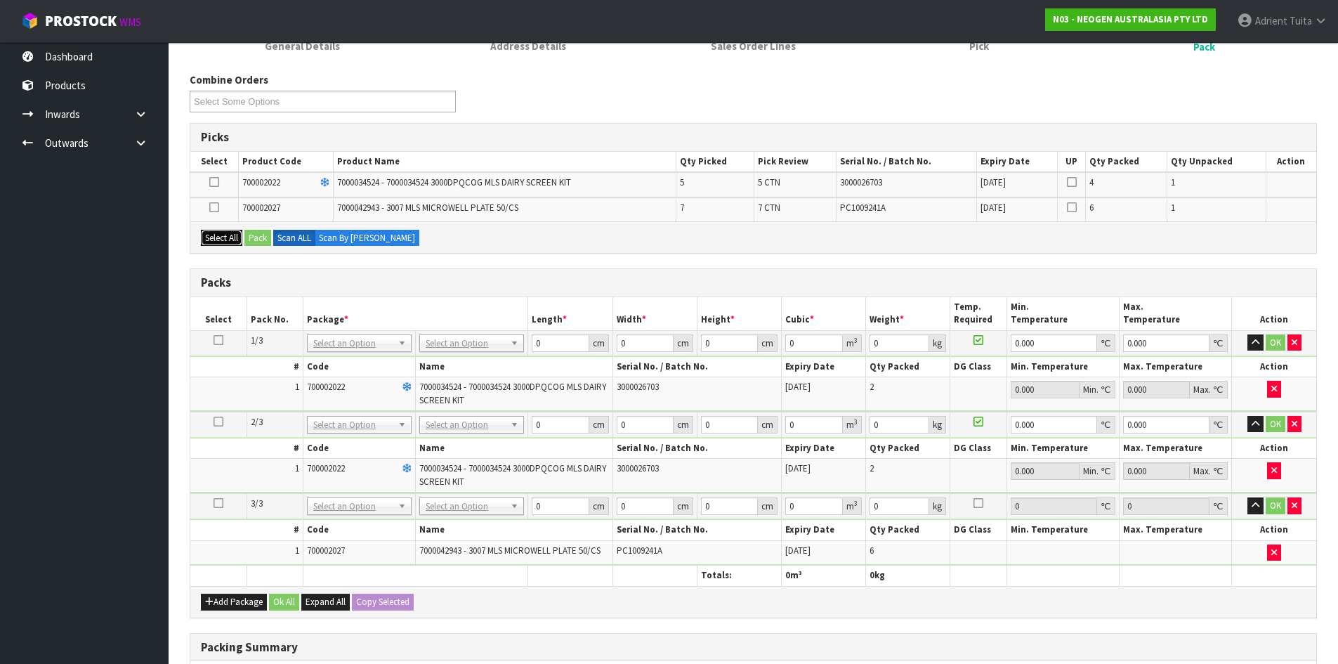
click at [237, 244] on button "Select All" at bounding box center [221, 238] width 41 height 17
click at [262, 245] on button "Pack" at bounding box center [257, 238] width 27 height 17
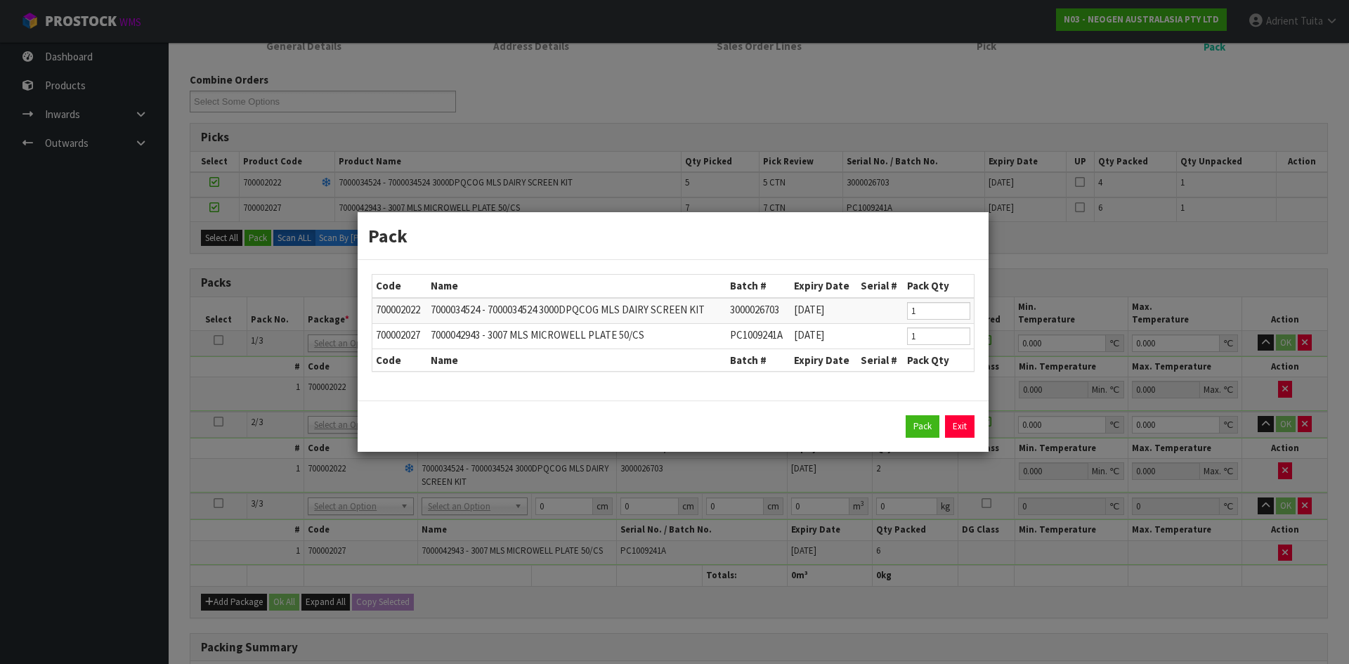
click at [930, 438] on div "Pack Exit" at bounding box center [673, 425] width 631 height 51
click at [926, 433] on button "Pack" at bounding box center [923, 426] width 34 height 22
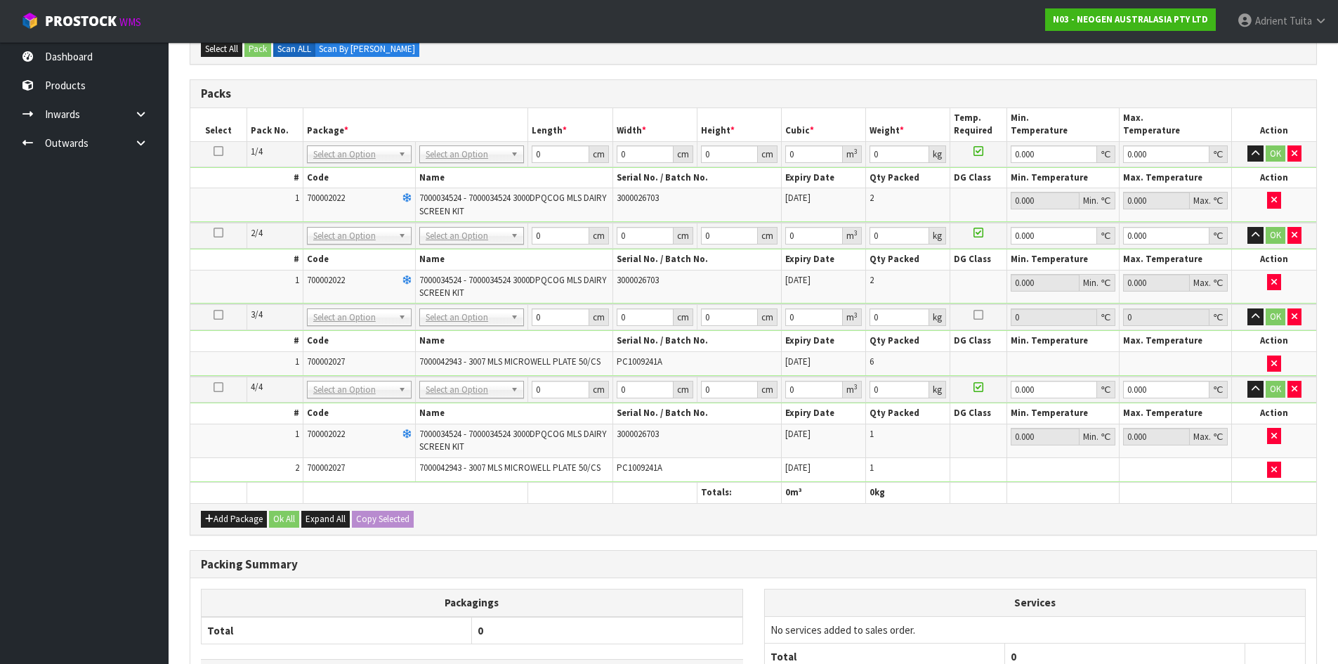
scroll to position [295, 0]
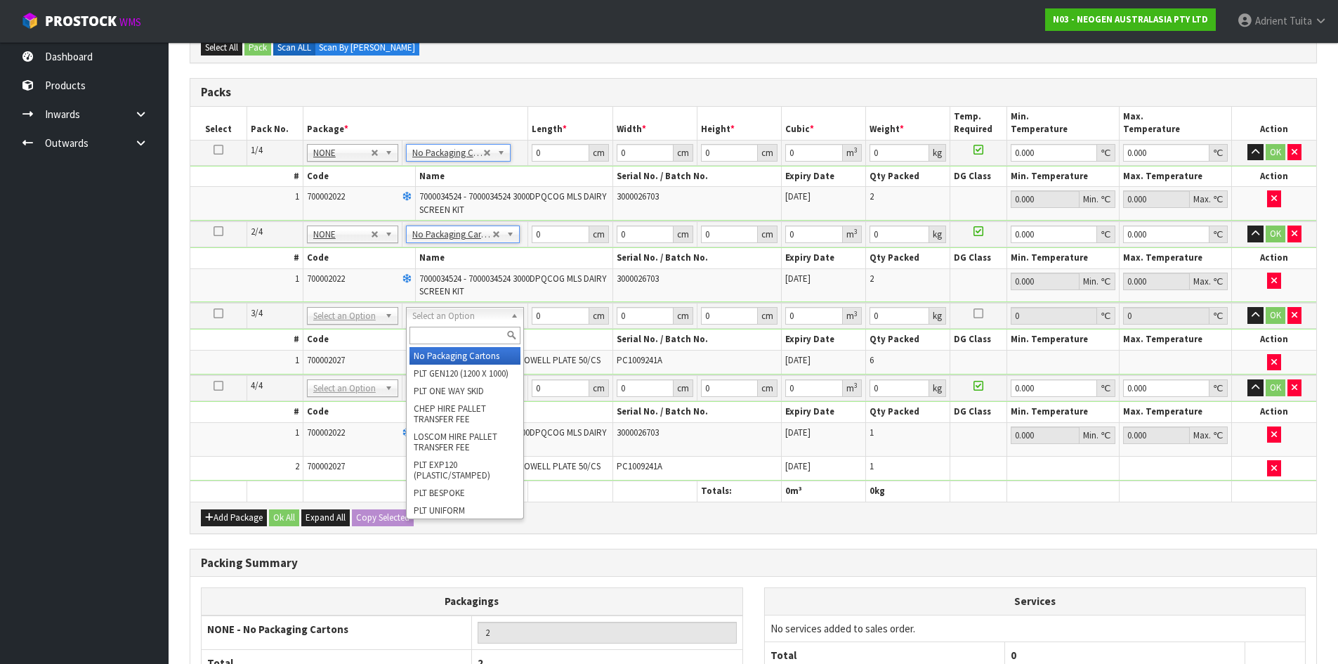
click at [481, 332] on input "text" at bounding box center [465, 336] width 111 height 18
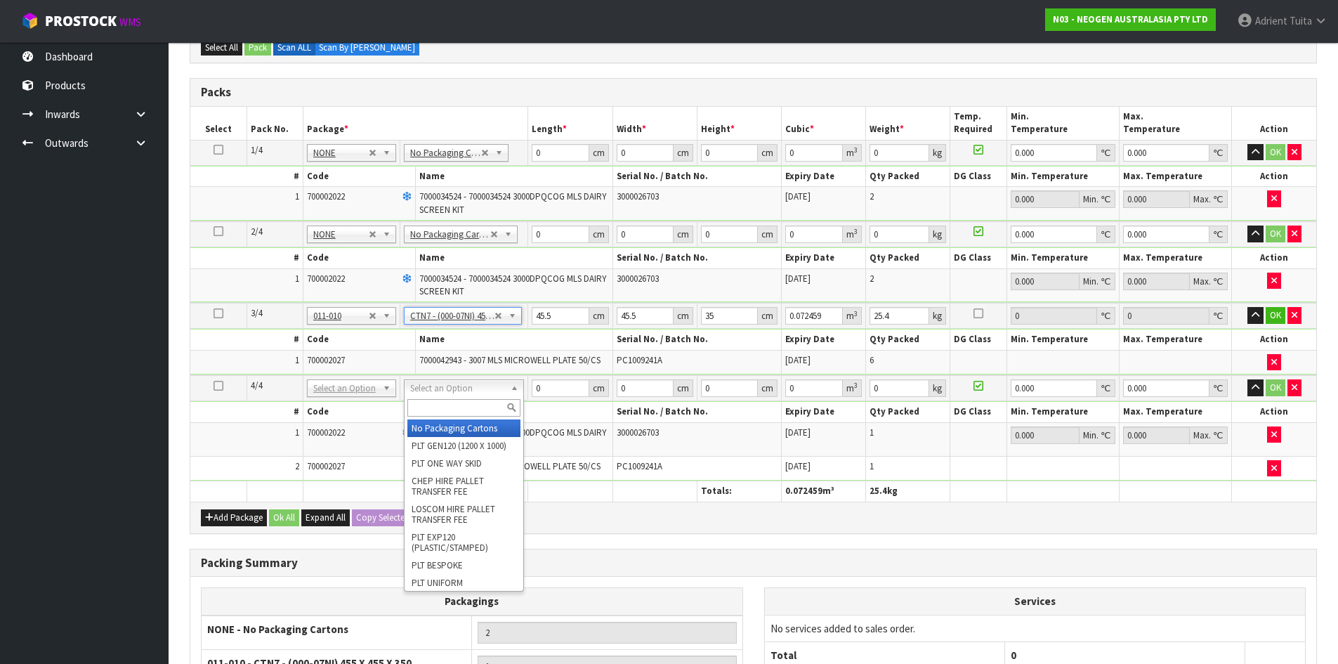
click at [431, 405] on input "text" at bounding box center [463, 408] width 113 height 18
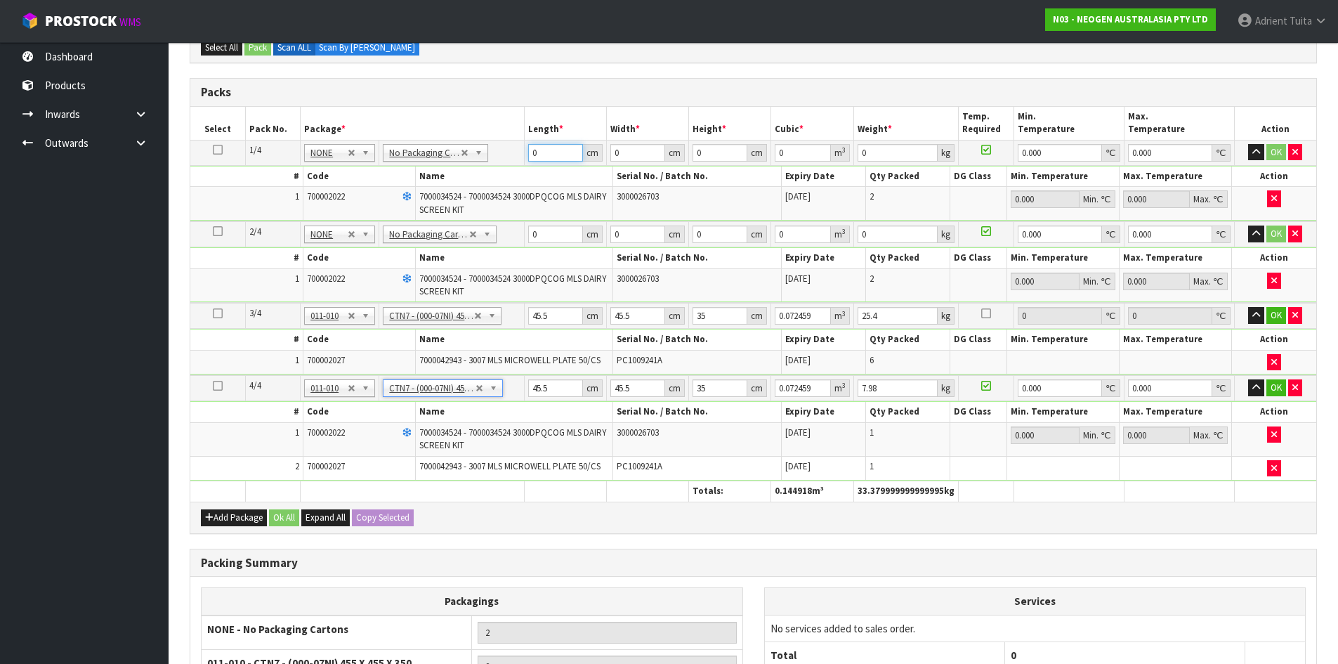
click at [544, 159] on input "0" at bounding box center [555, 153] width 55 height 18
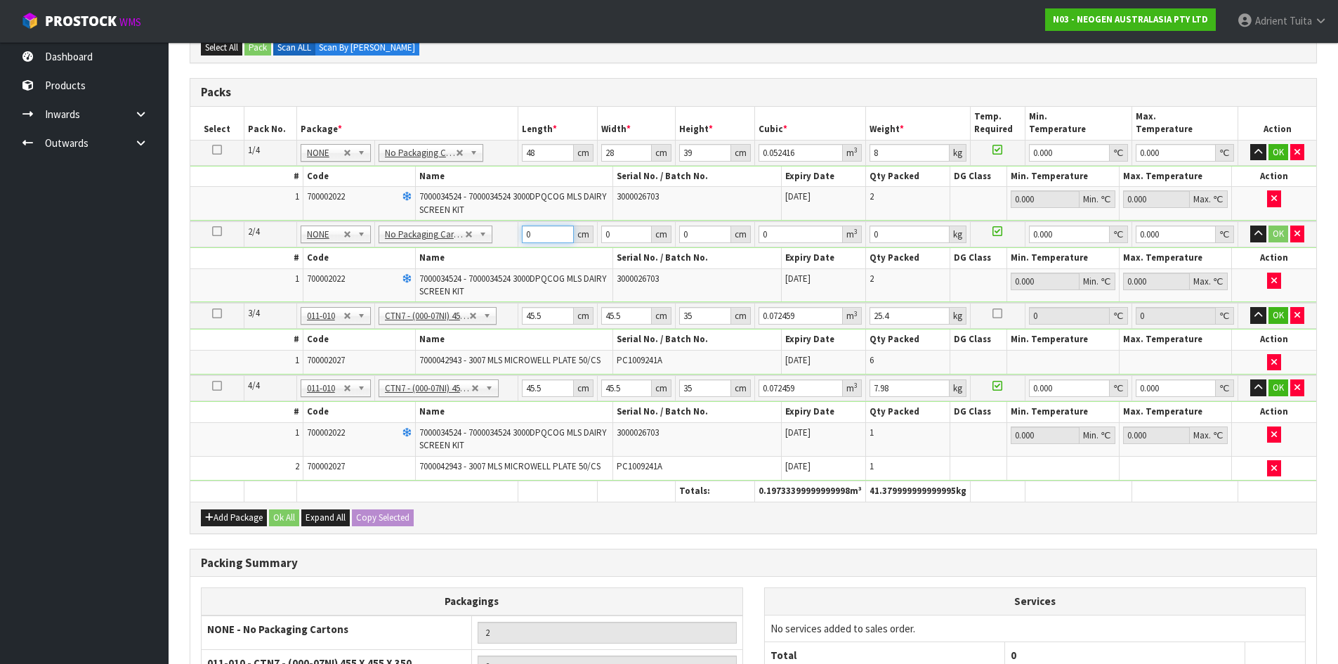
click at [558, 230] on input "0" at bounding box center [548, 235] width 52 height 18
click at [534, 315] on input "45.5" at bounding box center [548, 316] width 52 height 18
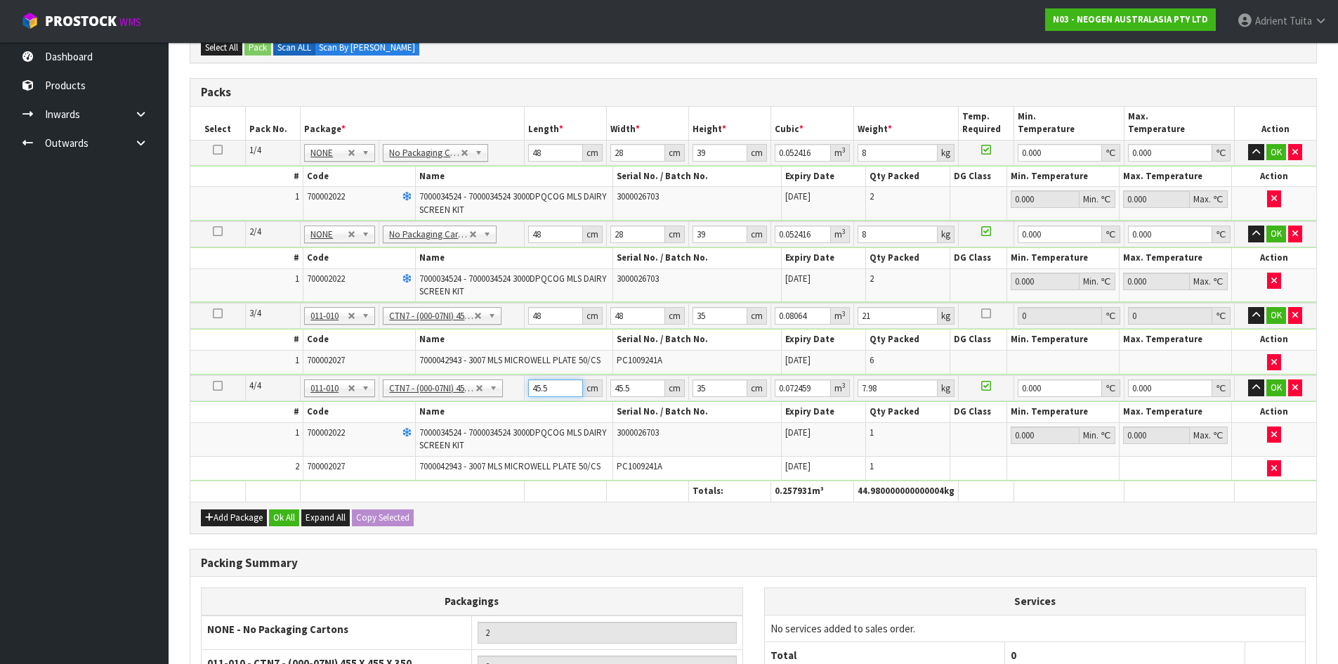
click at [530, 393] on input "45.5" at bounding box center [555, 388] width 55 height 18
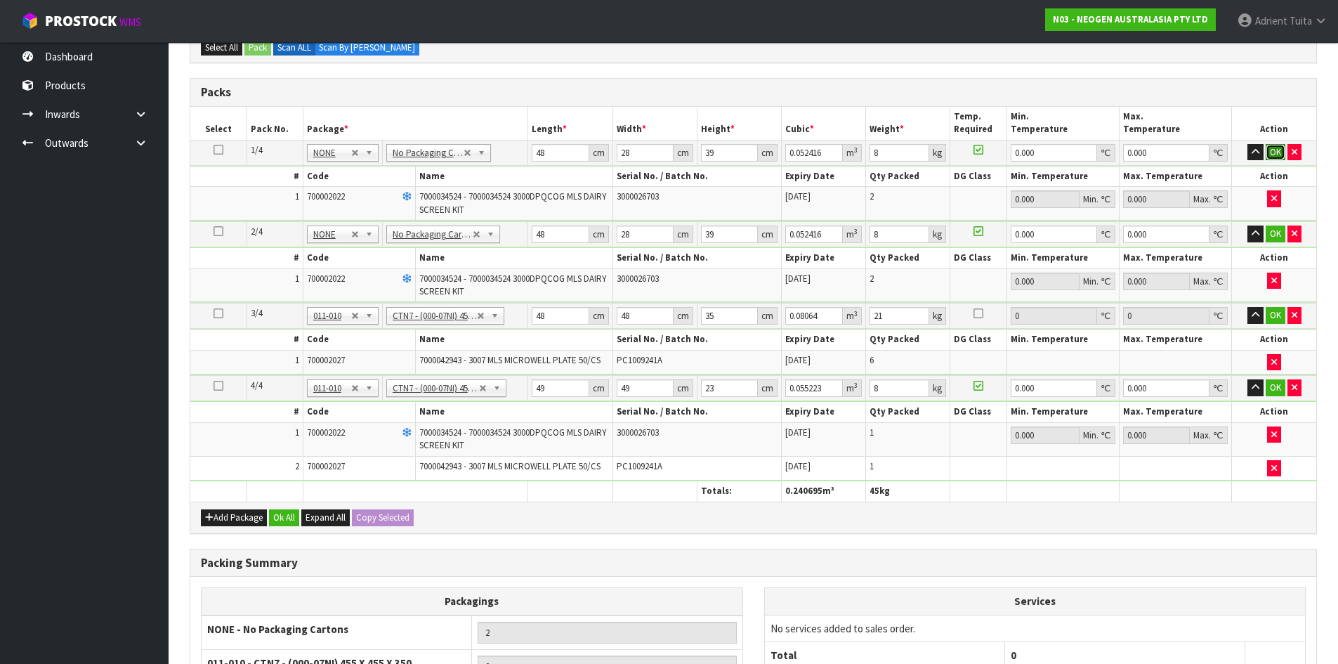
click at [1269, 149] on button "OK" at bounding box center [1276, 152] width 20 height 17
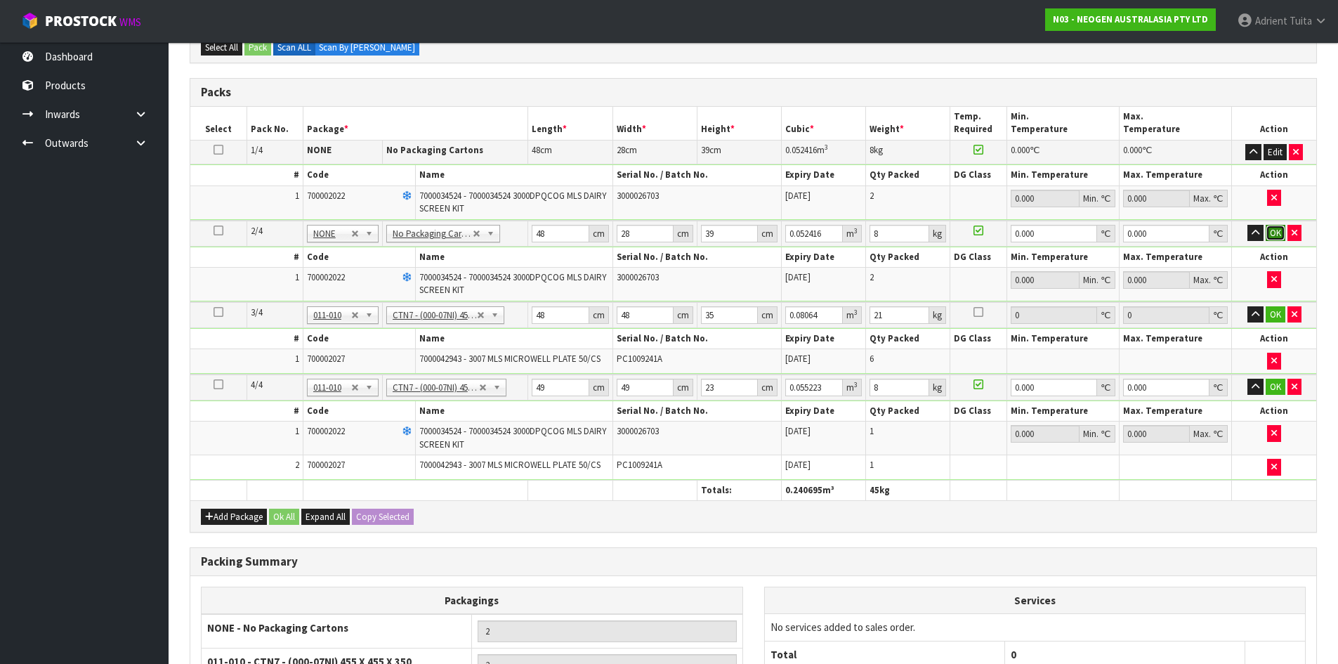
click at [1276, 232] on button "OK" at bounding box center [1276, 233] width 20 height 17
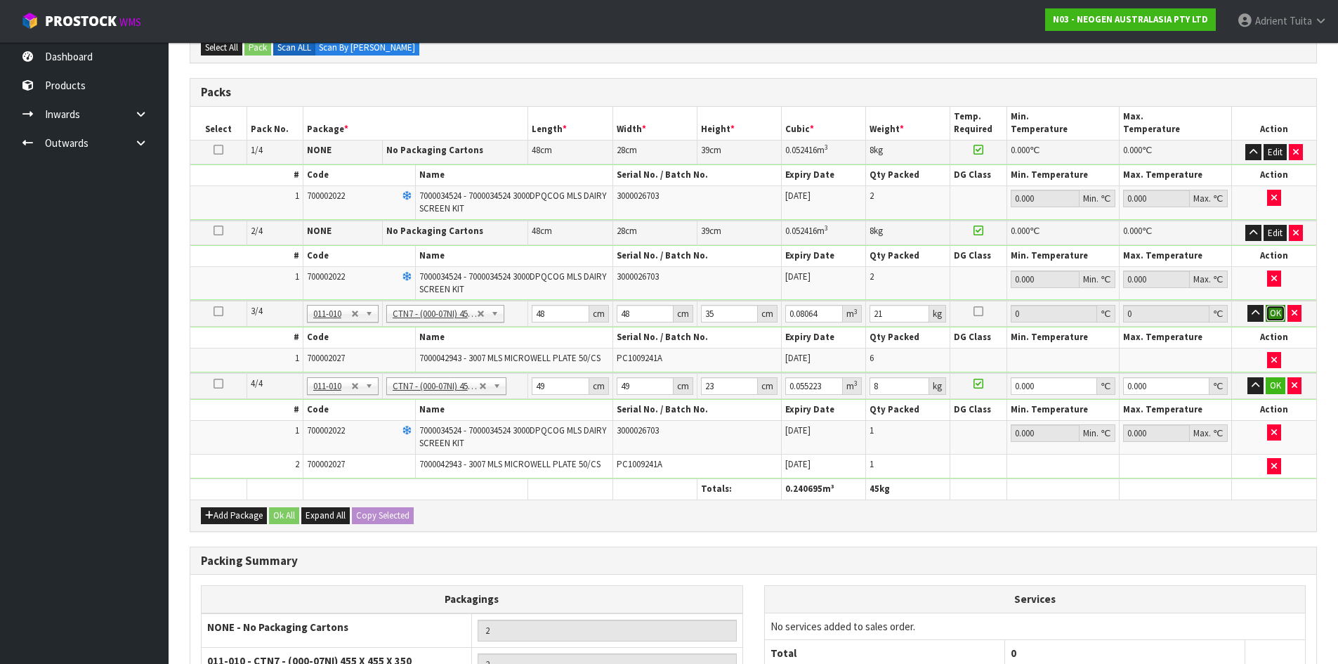
click at [1274, 318] on button "OK" at bounding box center [1276, 313] width 20 height 17
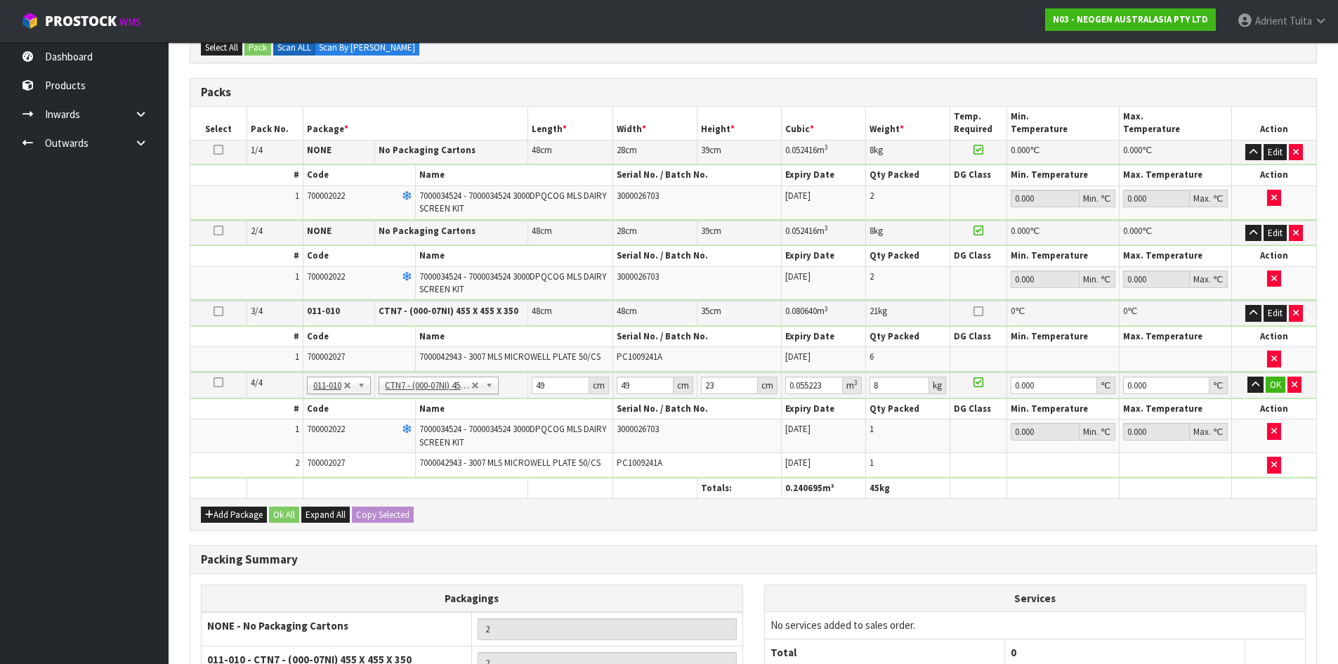
click at [1274, 393] on td "OK" at bounding box center [1274, 385] width 84 height 26
click at [1274, 388] on button "OK" at bounding box center [1276, 385] width 20 height 17
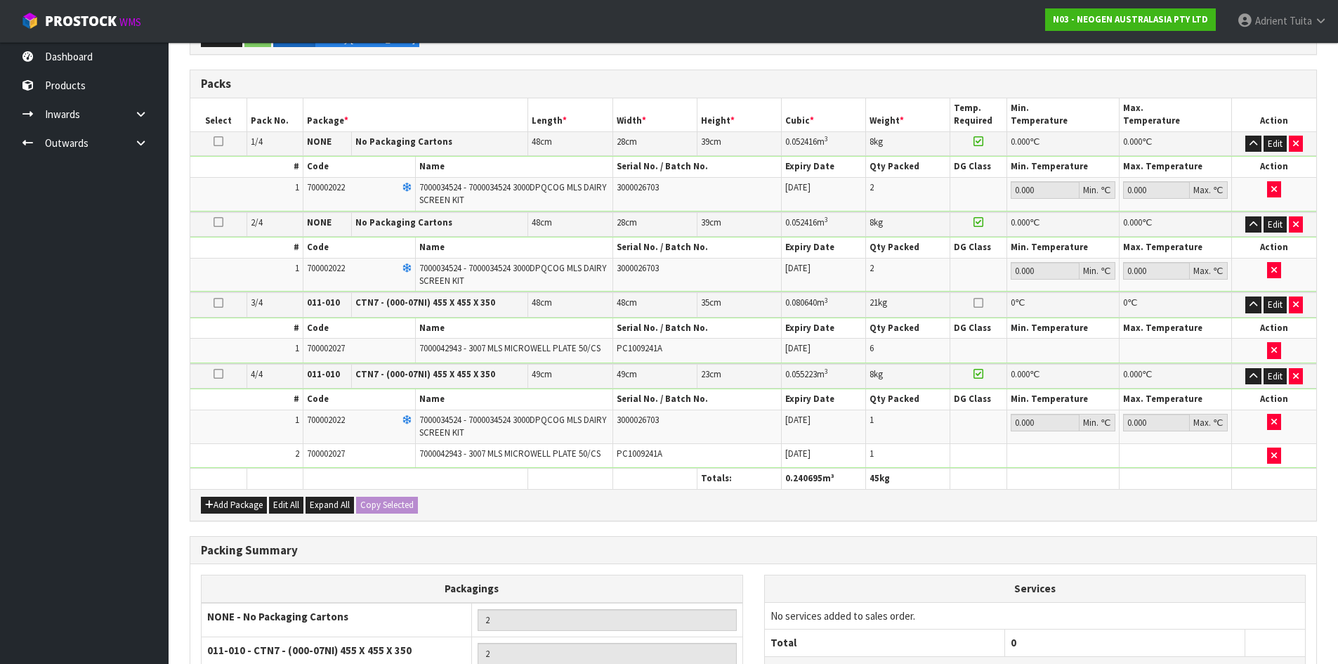
scroll to position [462, 0]
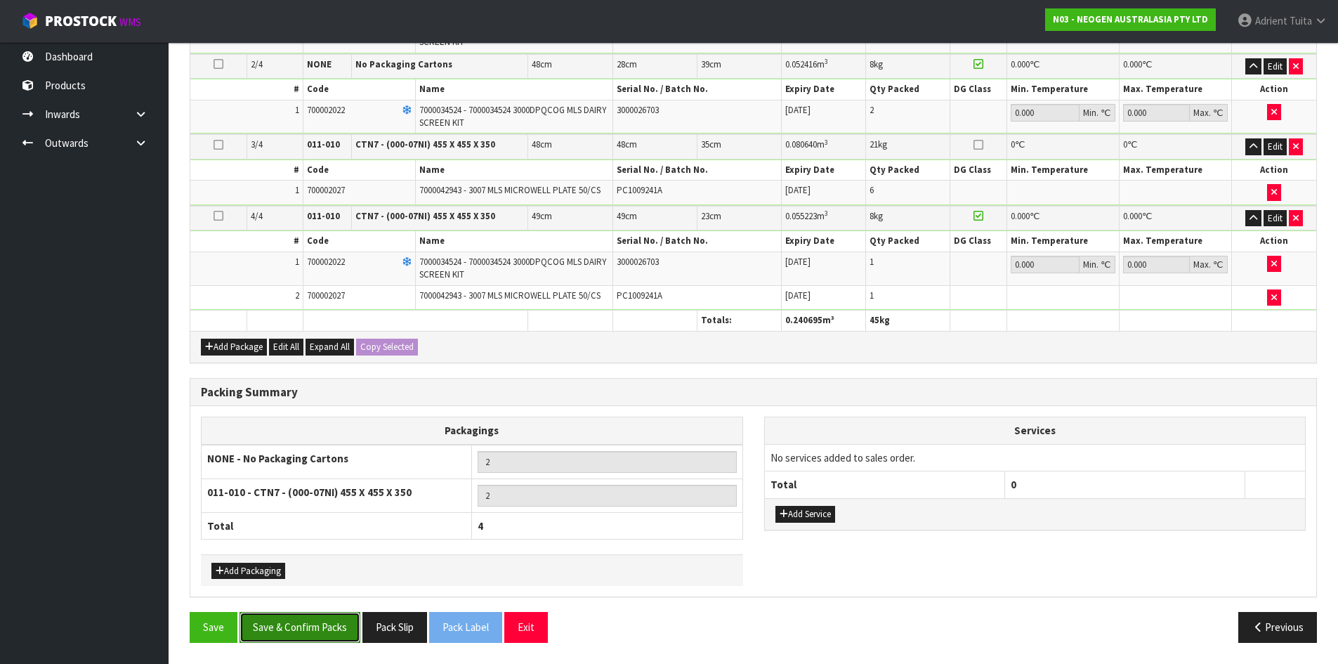
click at [295, 636] on button "Save & Confirm Packs" at bounding box center [300, 627] width 121 height 30
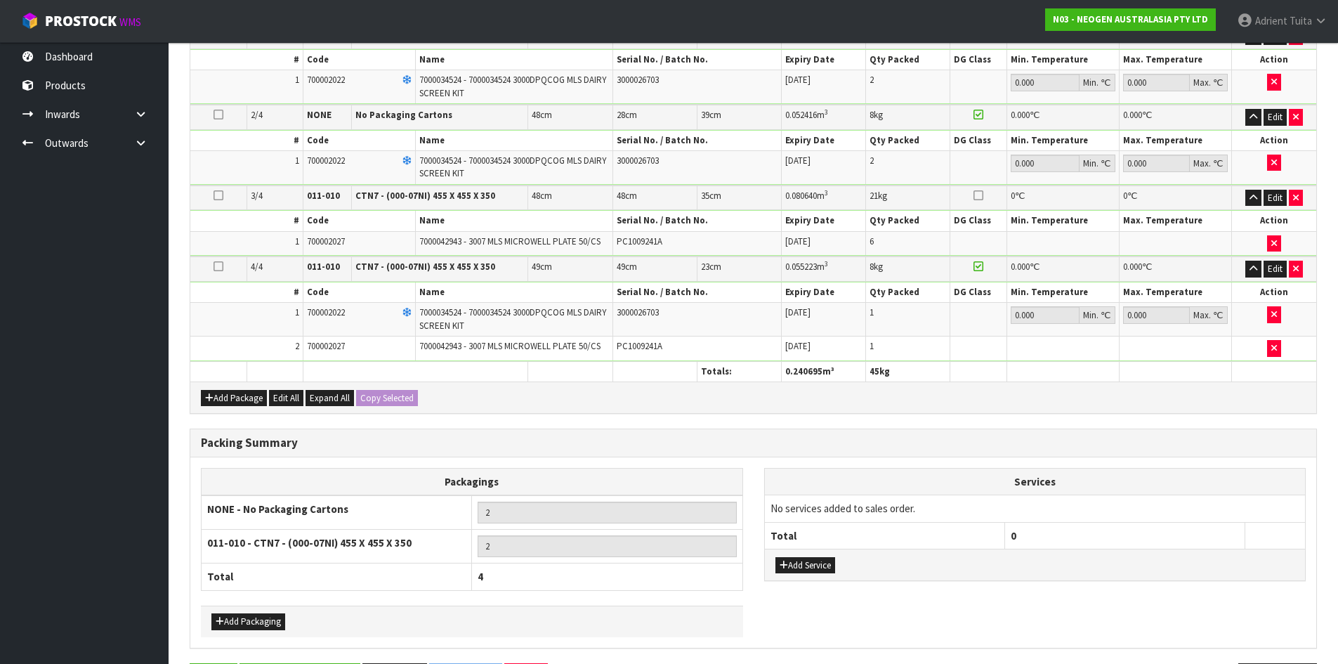
scroll to position [0, 0]
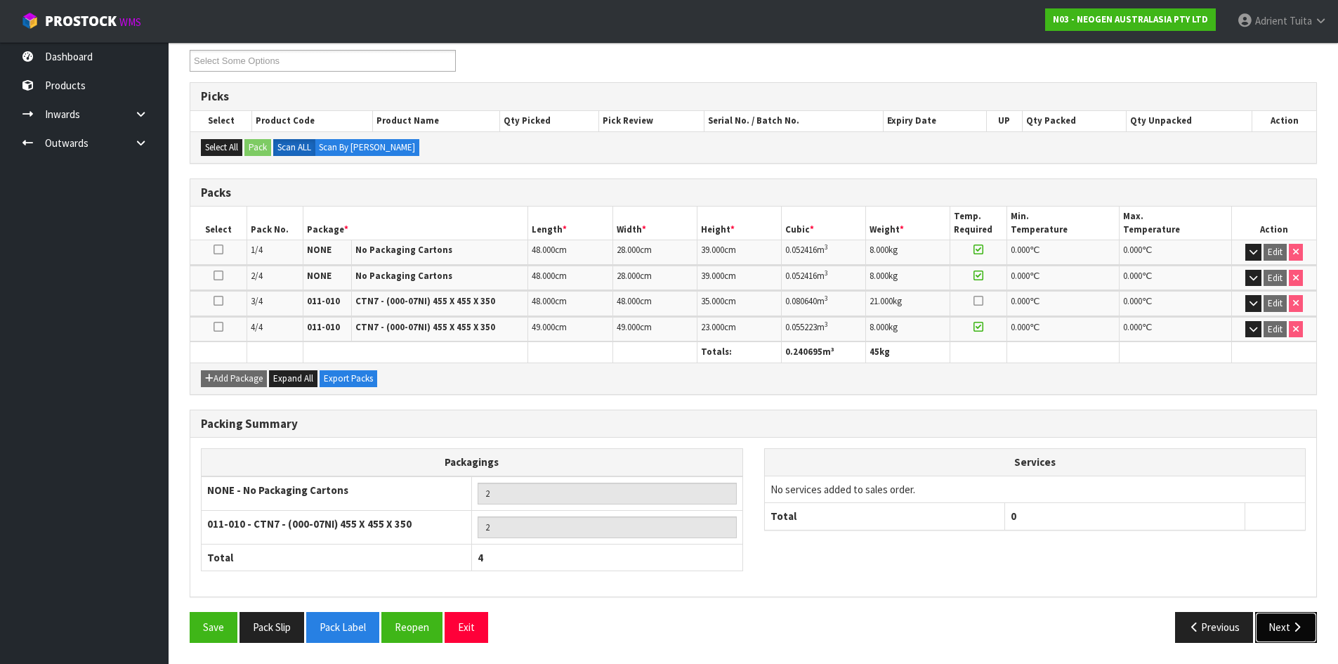
click at [1271, 618] on button "Next" at bounding box center [1286, 627] width 62 height 30
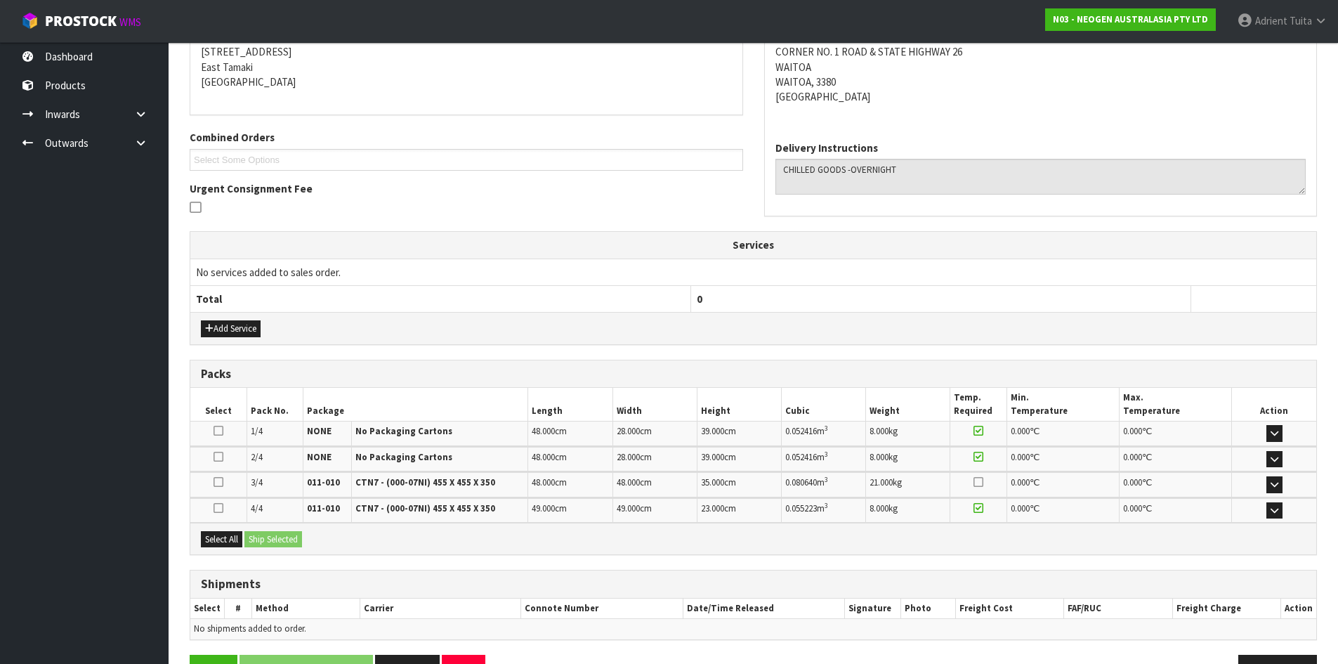
scroll to position [329, 0]
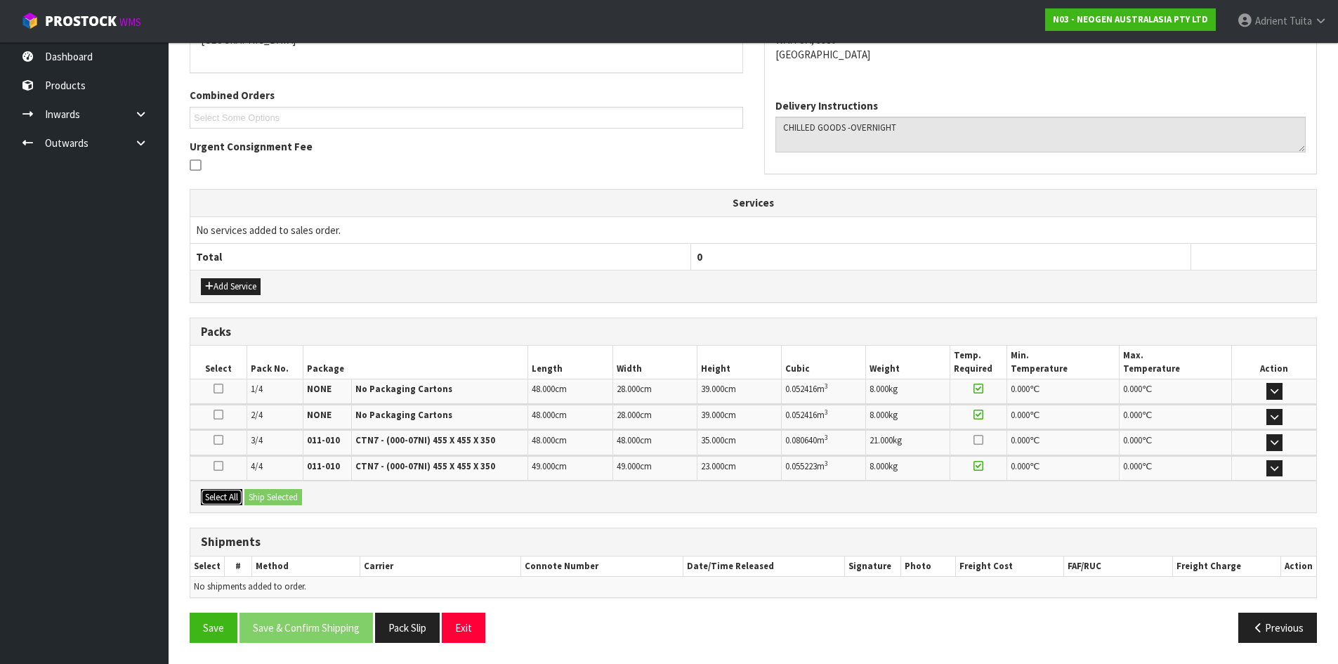
drag, startPoint x: 209, startPoint y: 492, endPoint x: 261, endPoint y: 490, distance: 52.0
click at [218, 492] on button "Select All" at bounding box center [221, 497] width 41 height 17
click at [268, 489] on button "Ship Selected" at bounding box center [273, 497] width 58 height 17
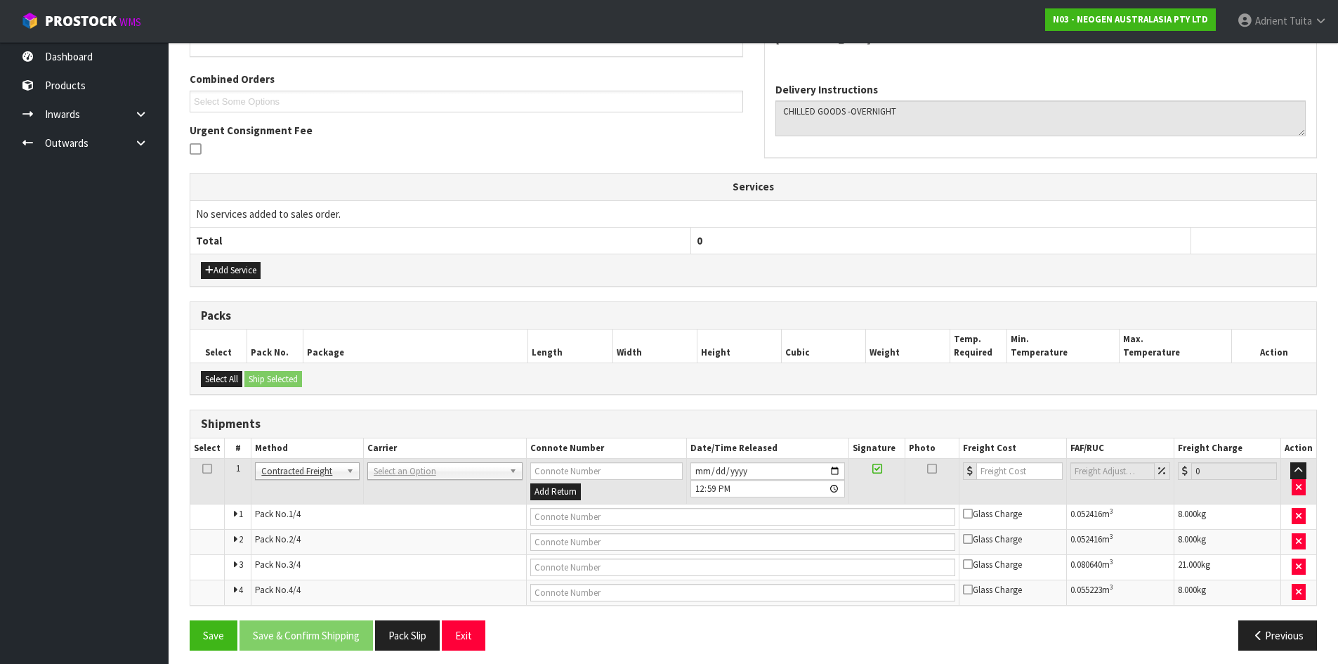
scroll to position [353, 0]
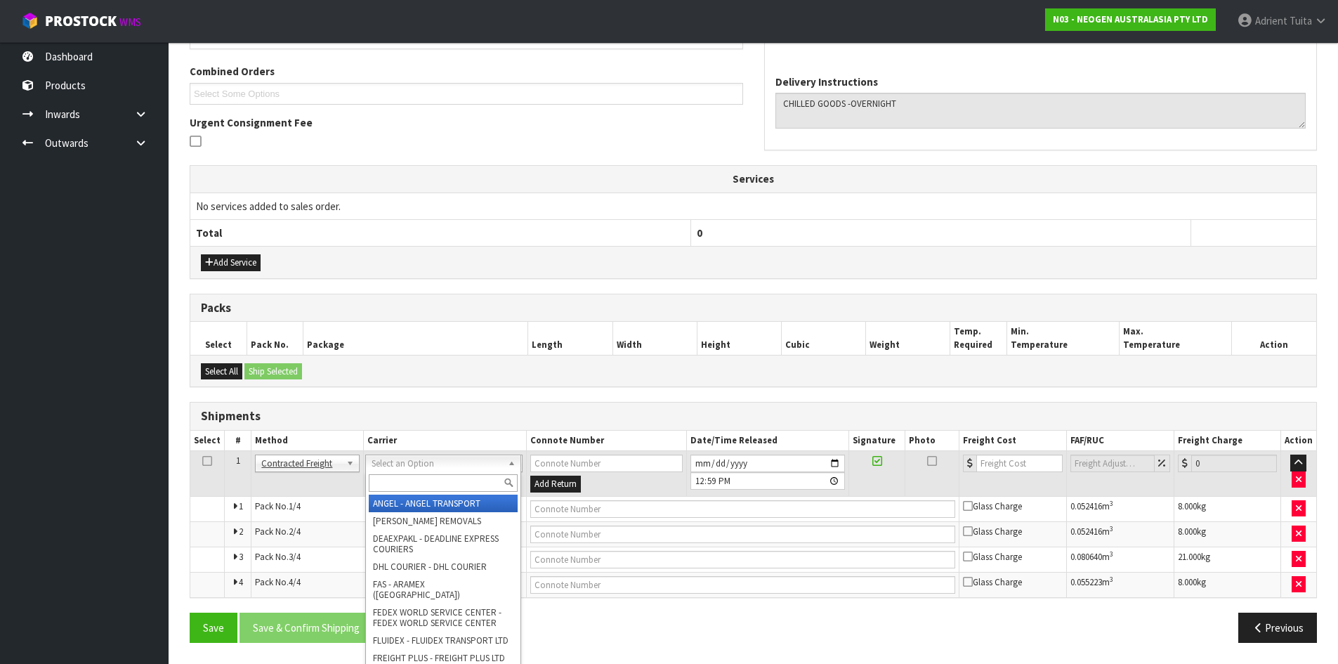
drag, startPoint x: 391, startPoint y: 467, endPoint x: 391, endPoint y: 499, distance: 32.3
drag, startPoint x: 403, startPoint y: 463, endPoint x: 403, endPoint y: 472, distance: 9.1
click at [403, 472] on div at bounding box center [443, 482] width 155 height 23
click at [403, 479] on input "text" at bounding box center [443, 483] width 149 height 18
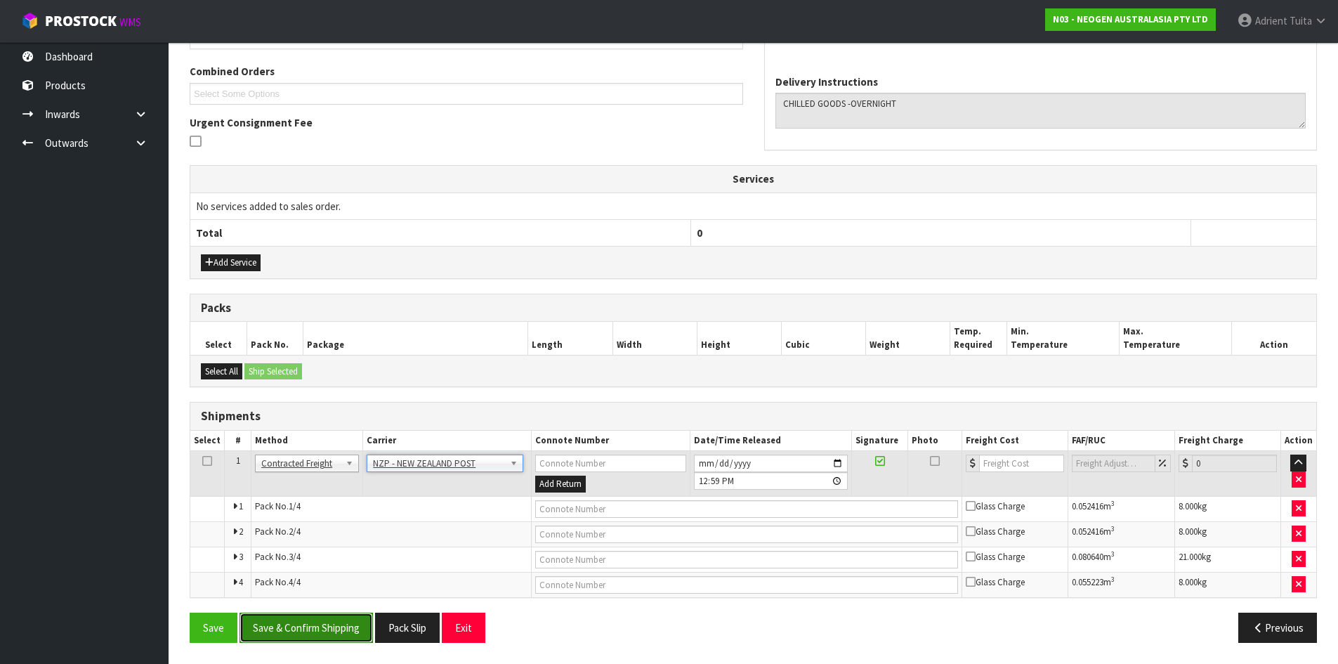
click at [357, 622] on button "Save & Confirm Shipping" at bounding box center [306, 628] width 133 height 30
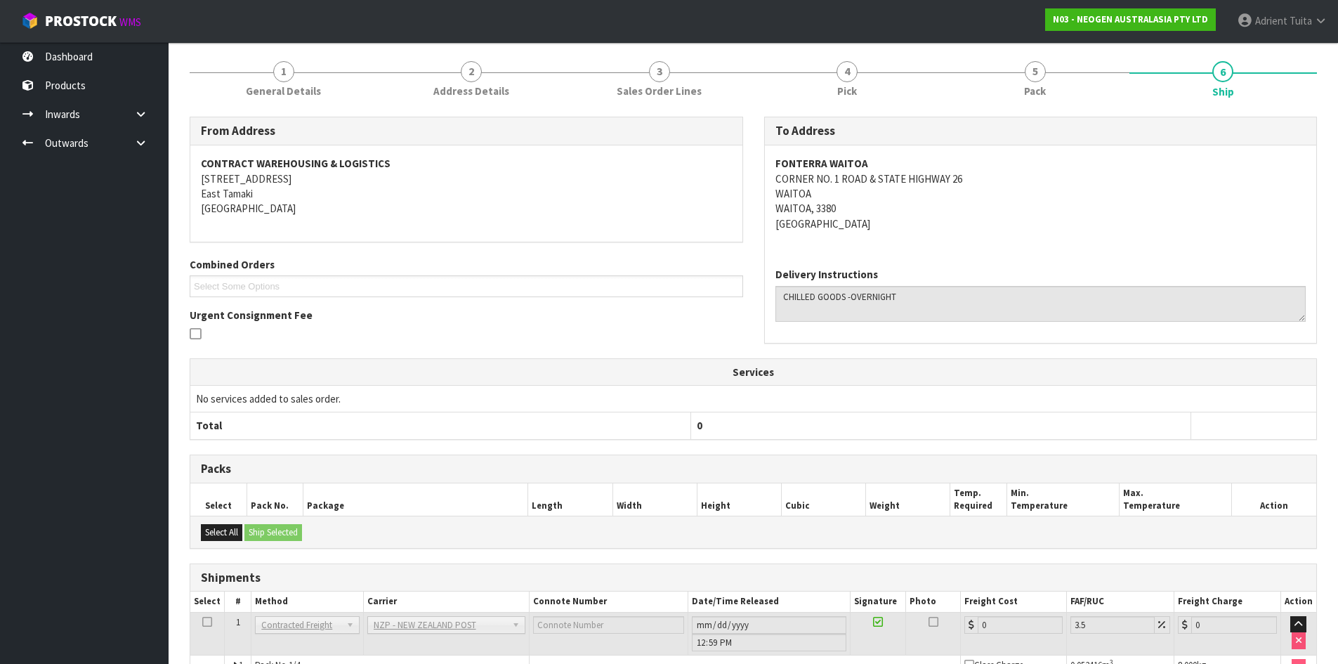
scroll to position [330, 0]
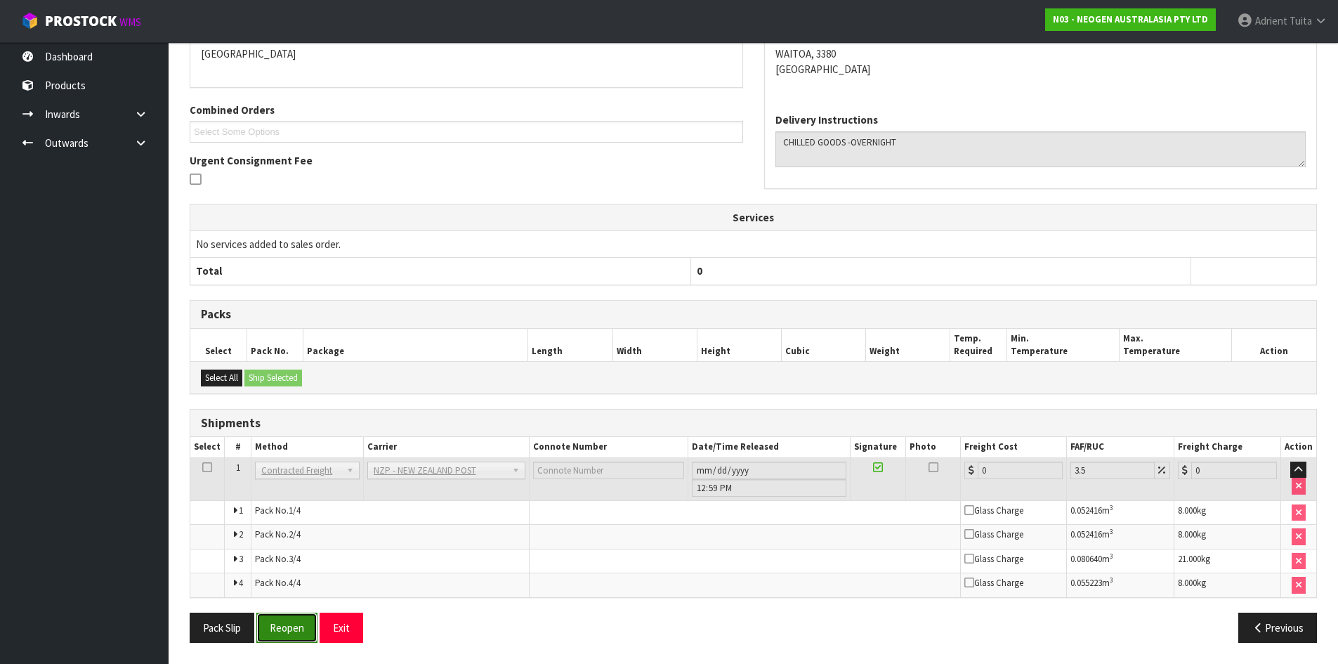
click at [316, 629] on button "Reopen" at bounding box center [286, 628] width 61 height 30
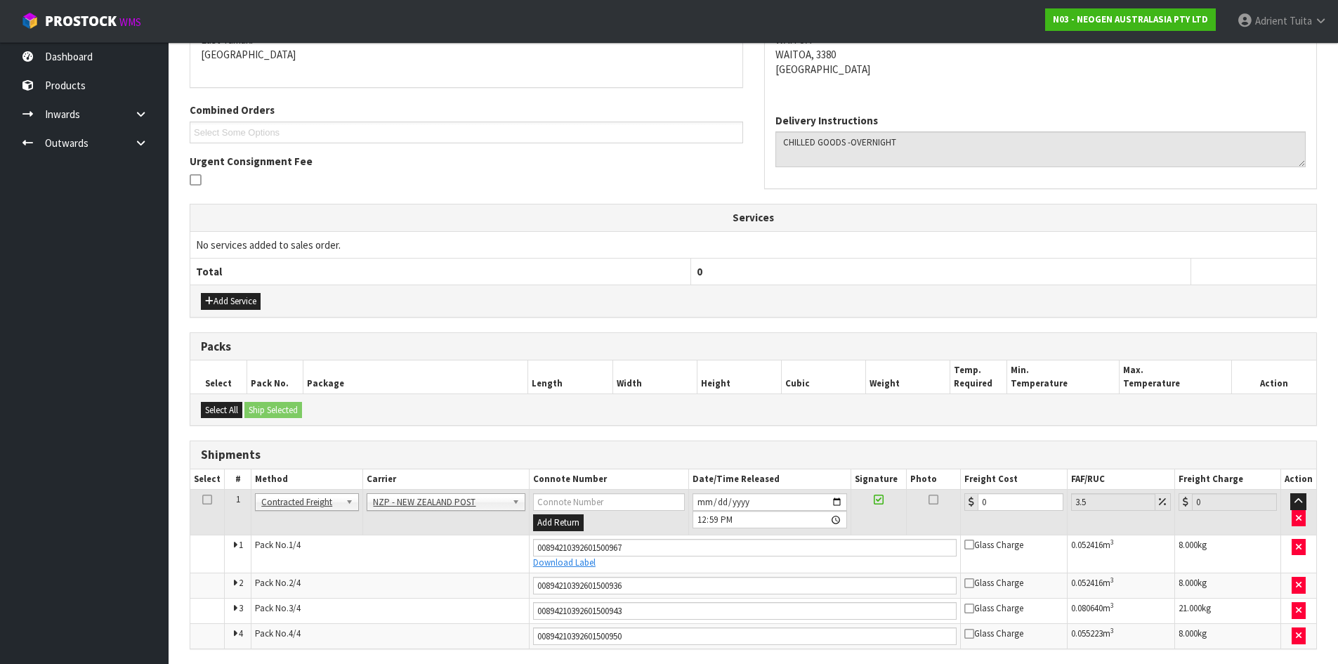
scroll to position [315, 0]
click at [998, 508] on input "0" at bounding box center [1020, 501] width 85 height 18
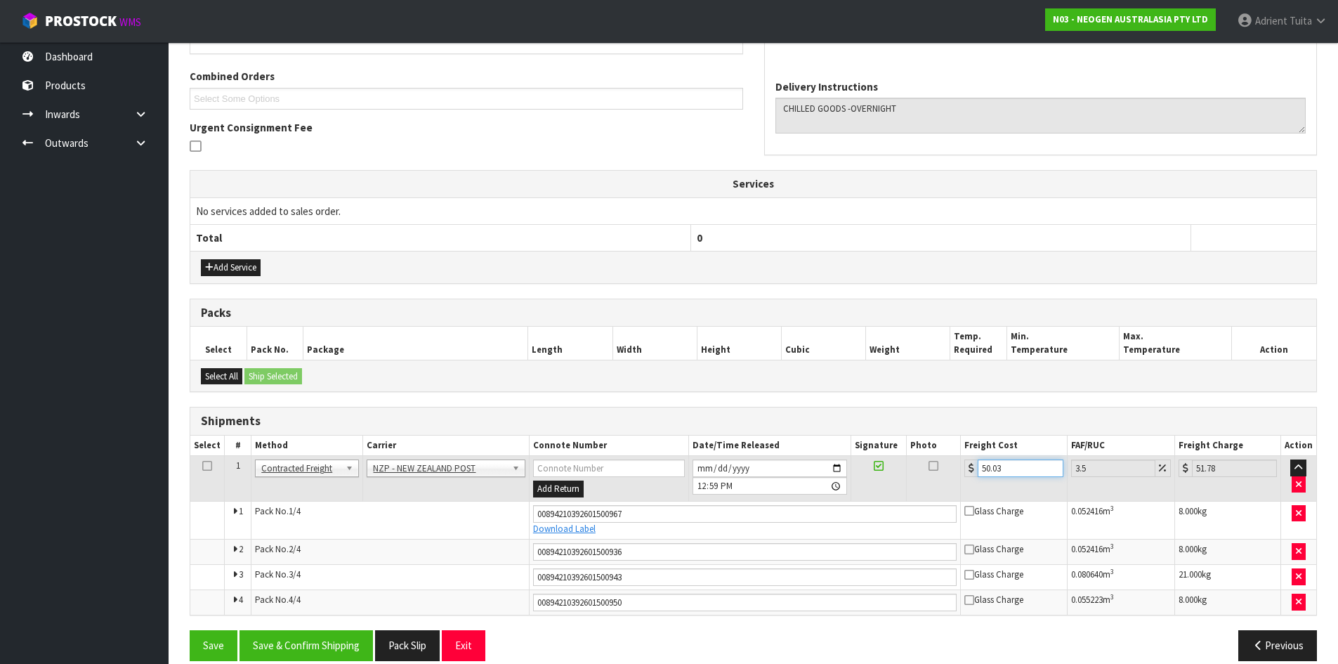
scroll to position [367, 0]
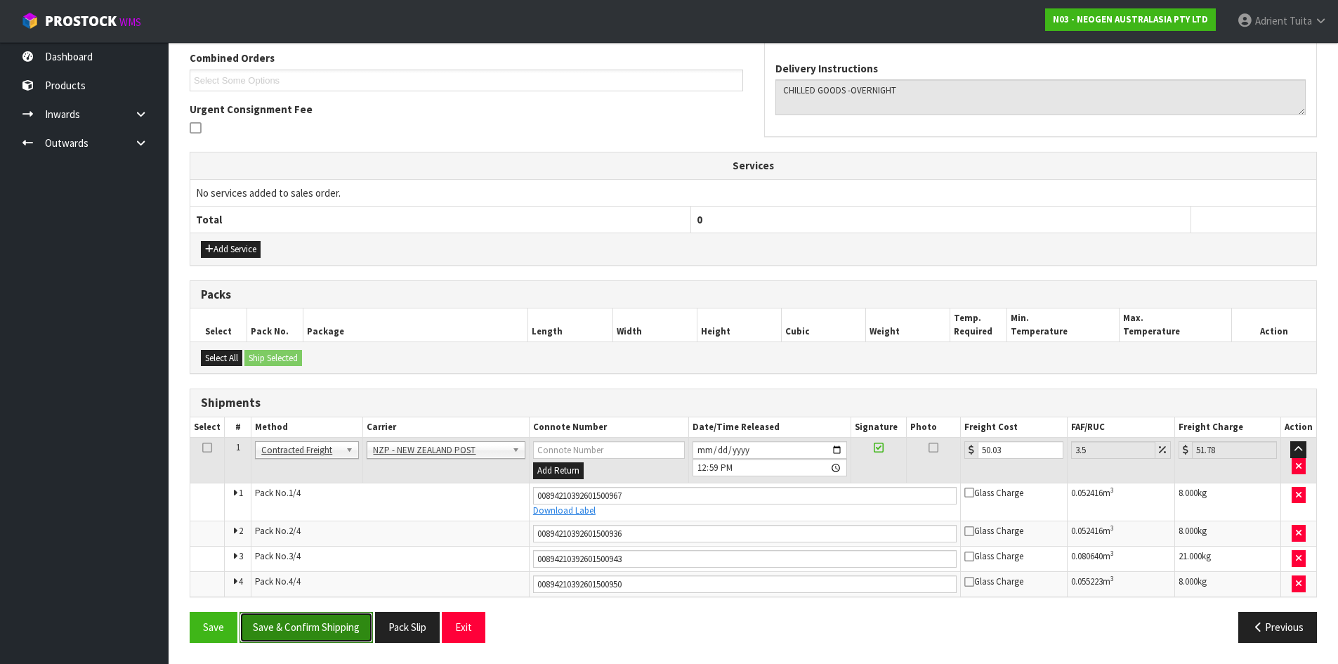
click at [266, 625] on button "Save & Confirm Shipping" at bounding box center [306, 627] width 133 height 30
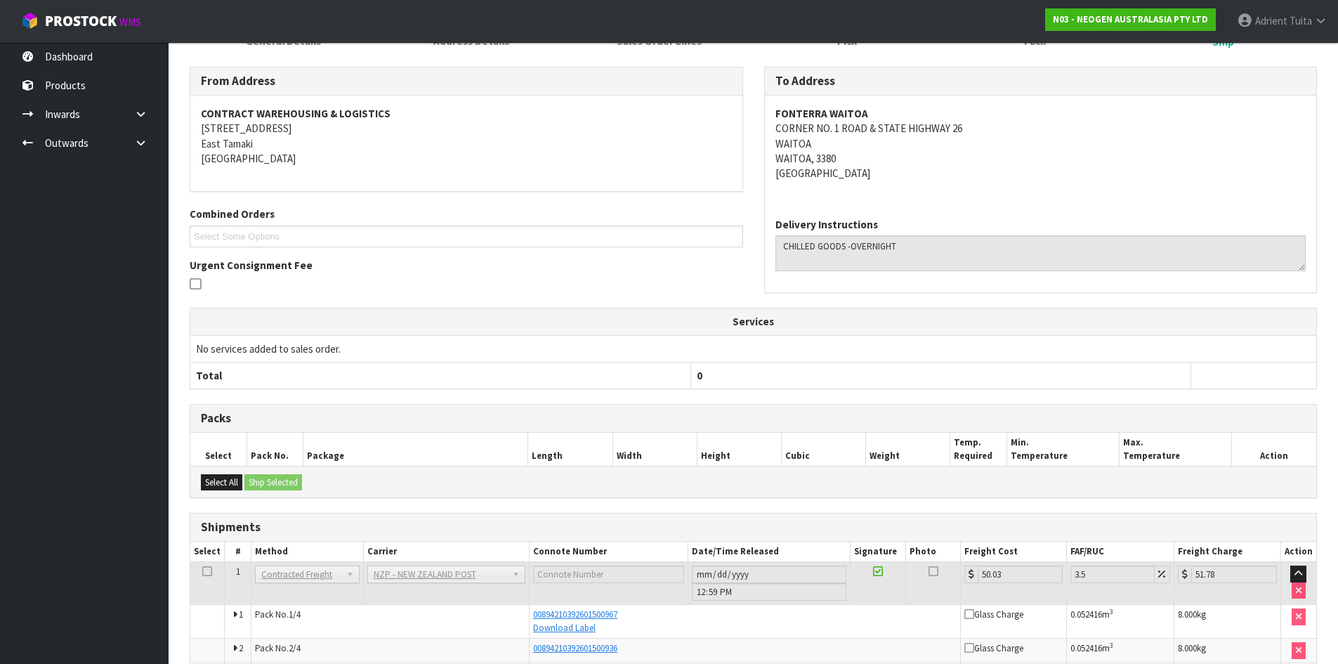
scroll to position [325, 0]
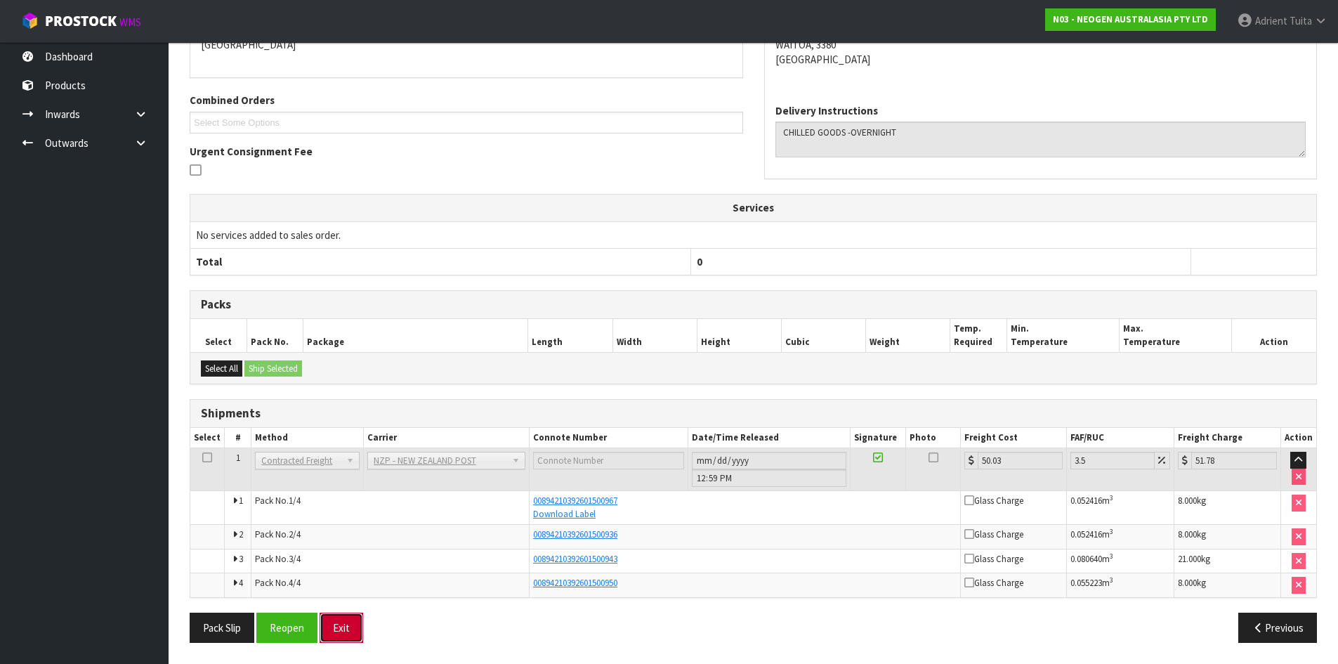
click at [332, 639] on button "Exit" at bounding box center [342, 628] width 44 height 30
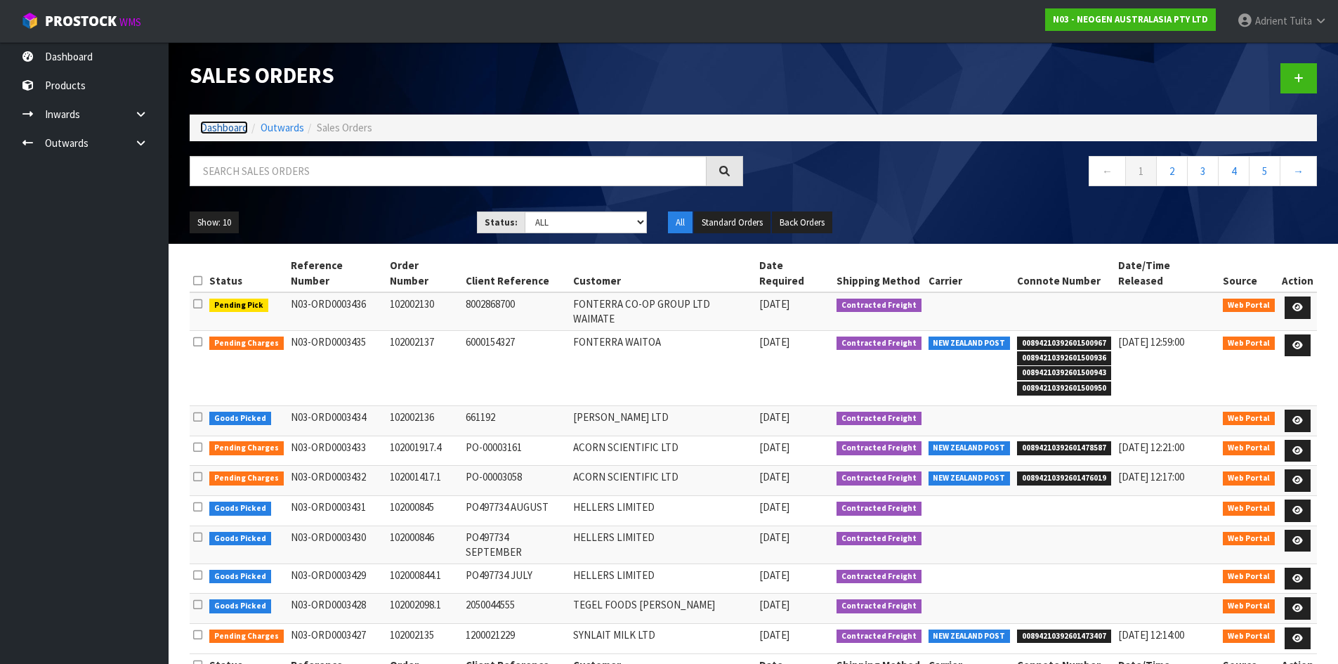
click at [221, 134] on link "Dashboard" at bounding box center [224, 127] width 48 height 13
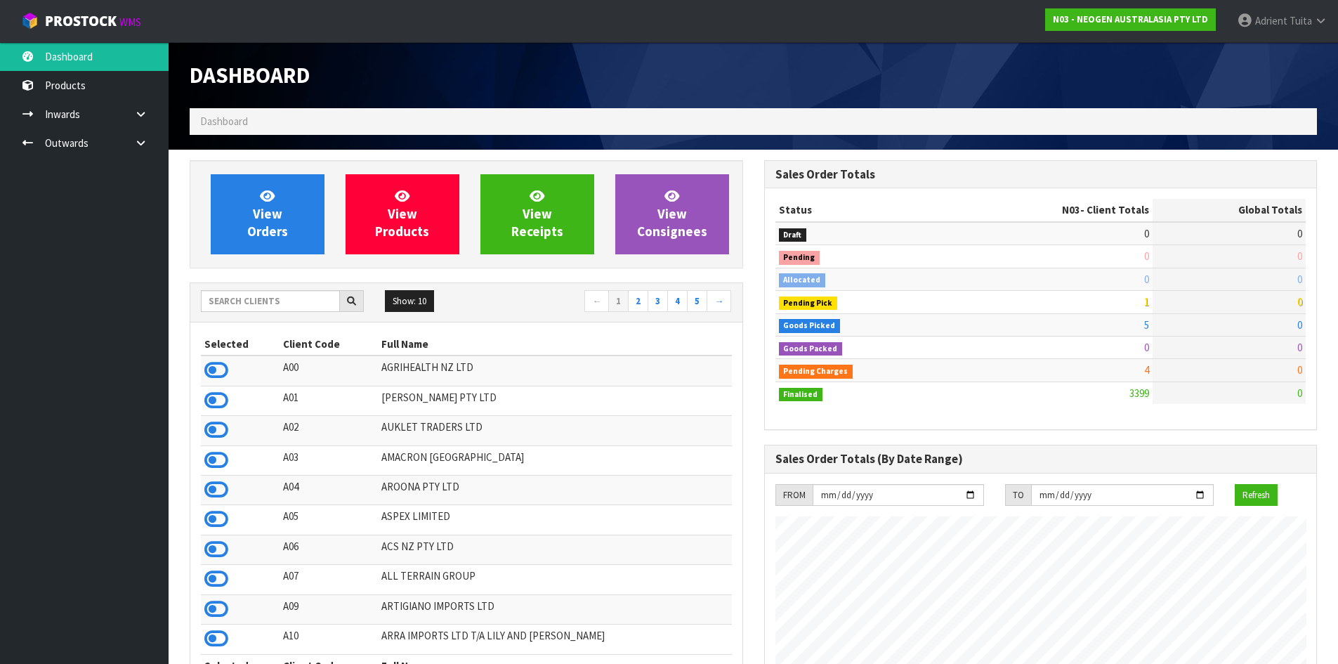
scroll to position [1064, 574]
click at [258, 205] on span "View Orders" at bounding box center [267, 214] width 41 height 53
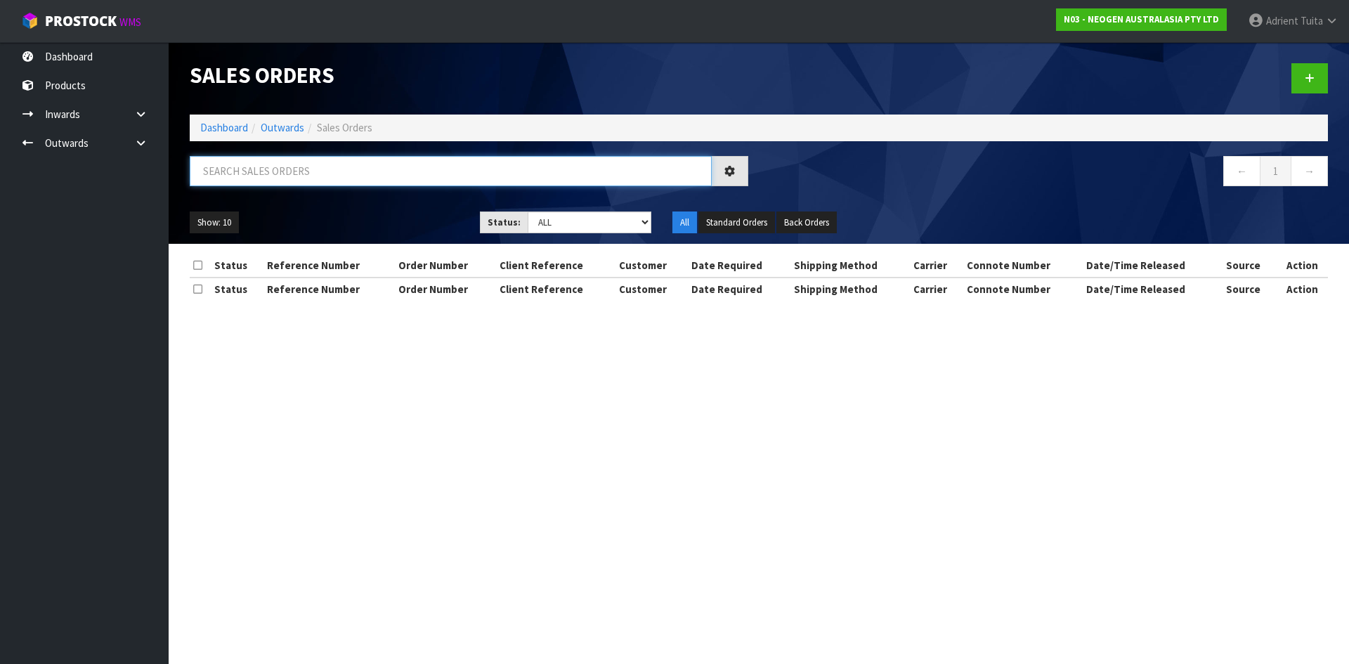
click at [240, 184] on input "text" at bounding box center [451, 171] width 522 height 30
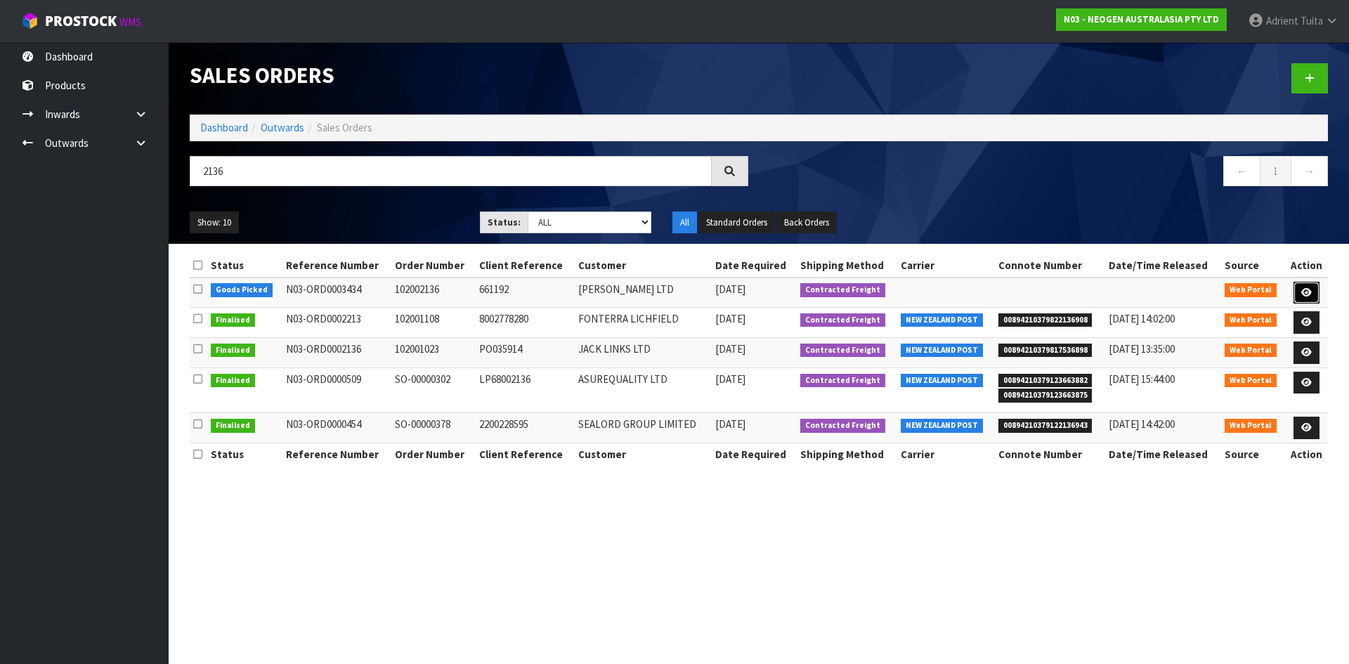
click at [1299, 295] on link at bounding box center [1306, 293] width 26 height 22
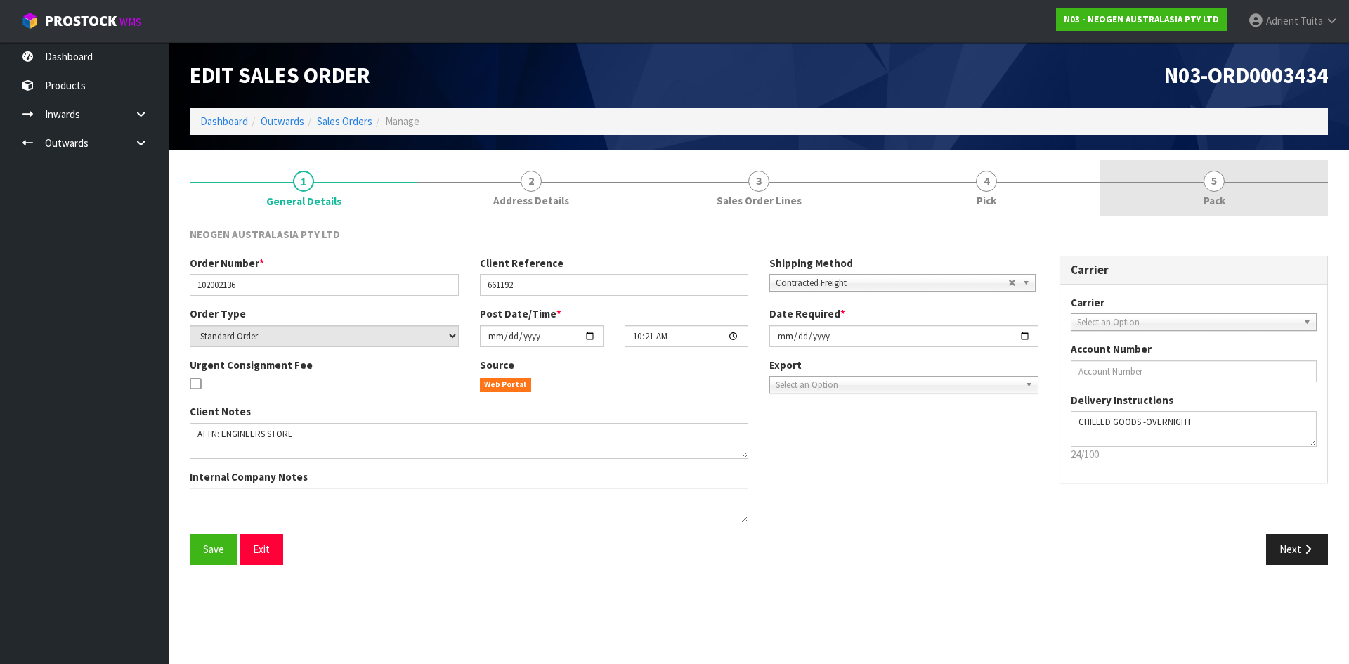
click at [1248, 178] on link "5 Pack" at bounding box center [1214, 187] width 228 height 55
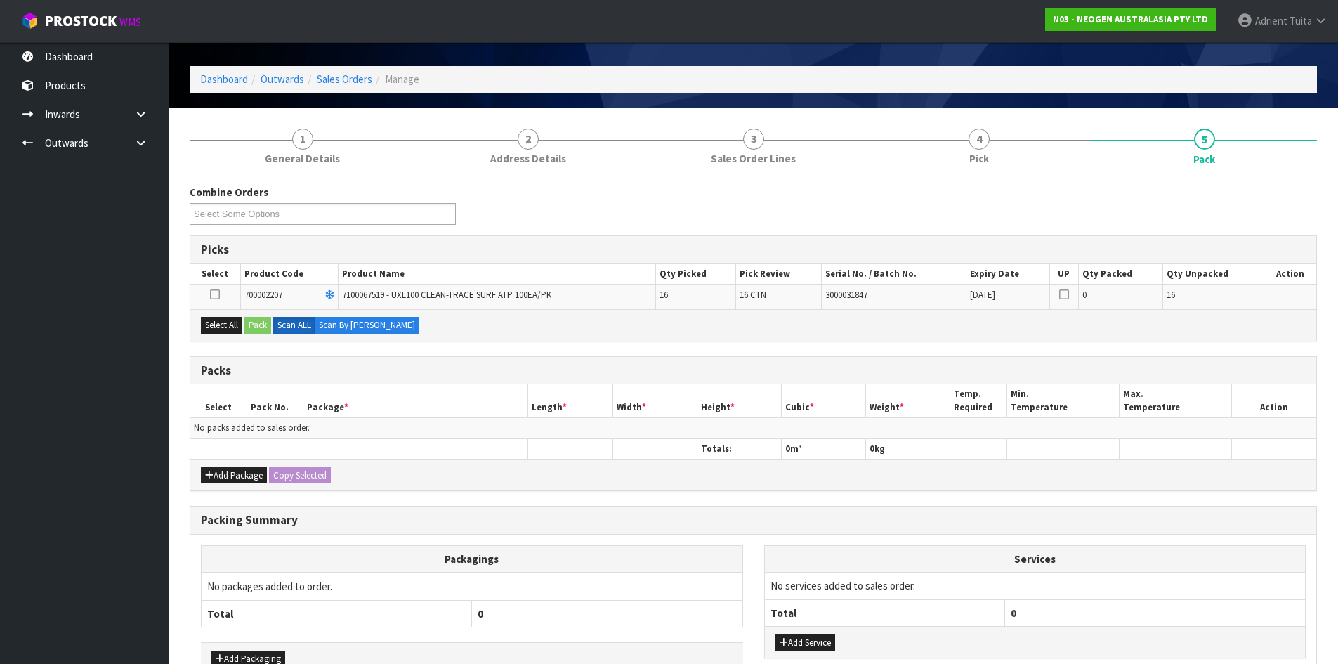
scroll to position [130, 0]
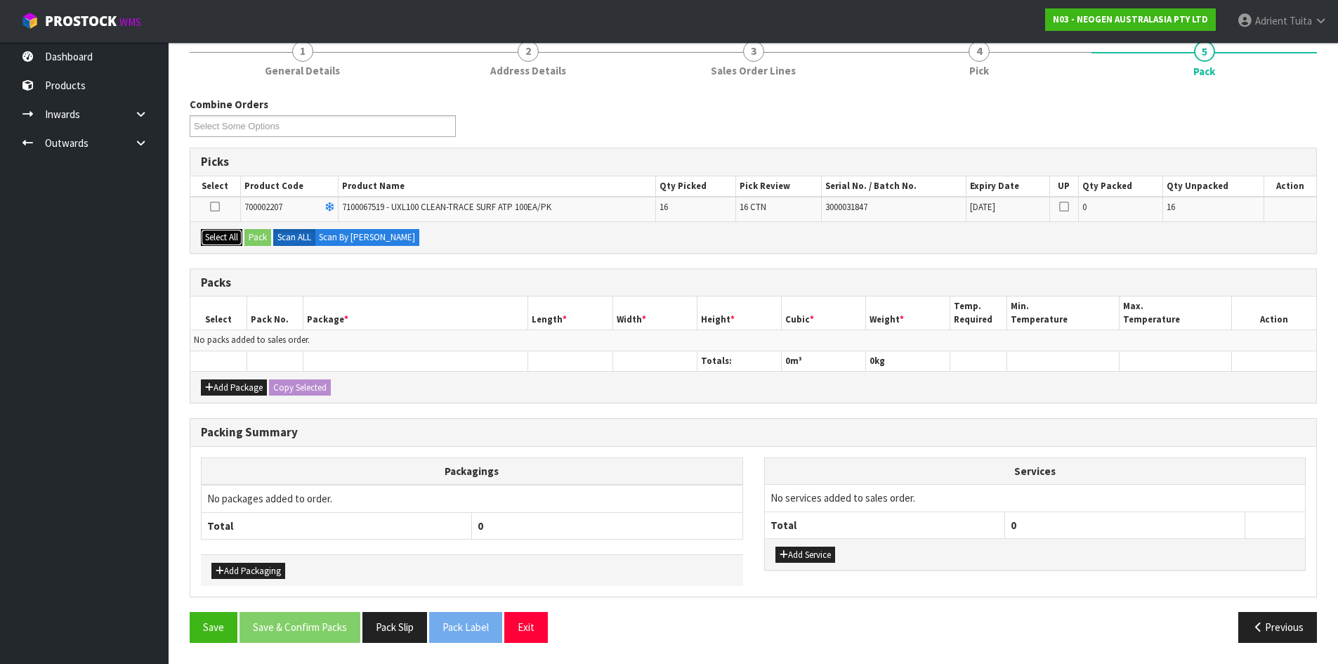
click at [240, 234] on button "Select All" at bounding box center [221, 237] width 41 height 17
click at [257, 238] on button "Pack" at bounding box center [257, 237] width 27 height 17
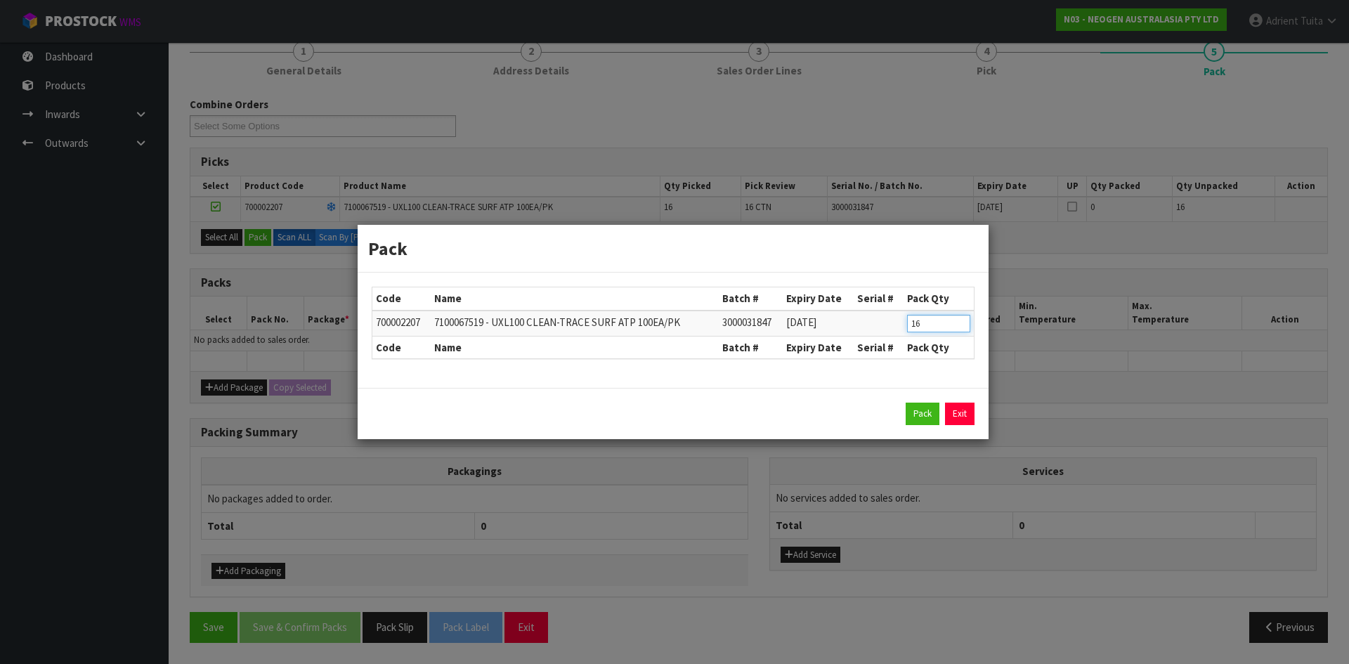
click at [907, 327] on input "16" at bounding box center [938, 324] width 63 height 18
click at [927, 410] on button "Pack" at bounding box center [923, 414] width 34 height 22
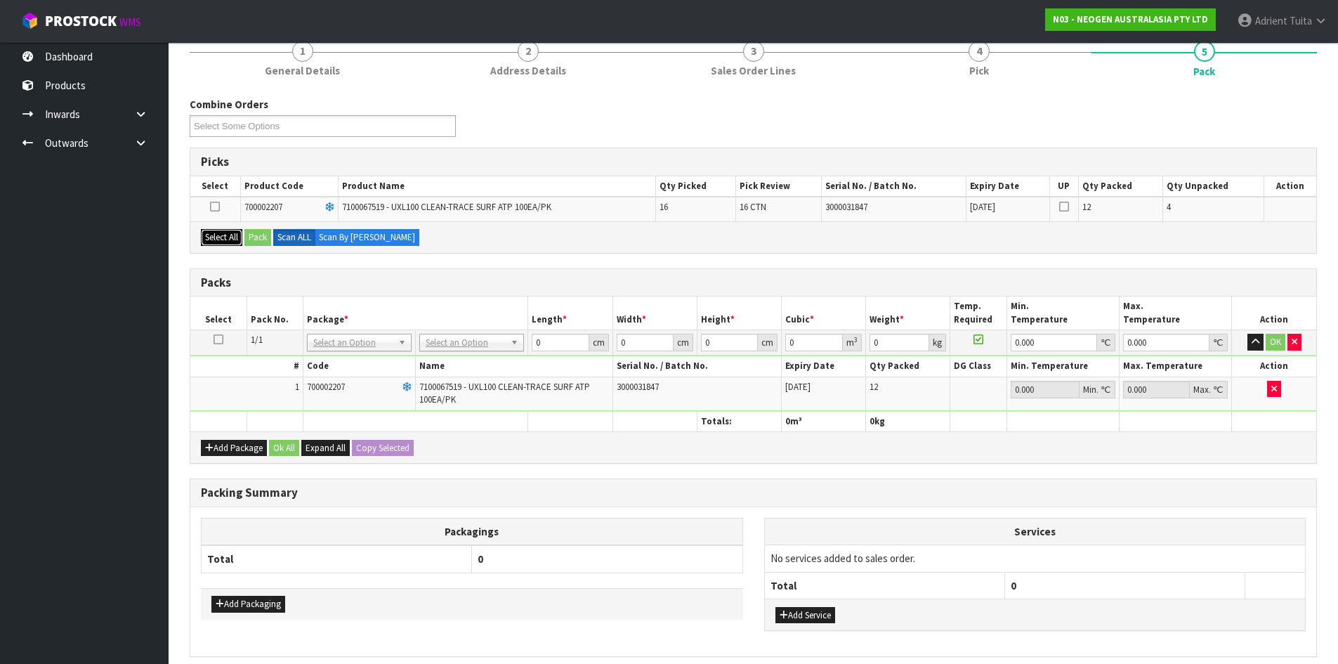
drag, startPoint x: 216, startPoint y: 230, endPoint x: 237, endPoint y: 233, distance: 21.3
click at [223, 231] on button "Select All" at bounding box center [221, 237] width 41 height 17
click at [259, 236] on button "Pack" at bounding box center [257, 237] width 27 height 17
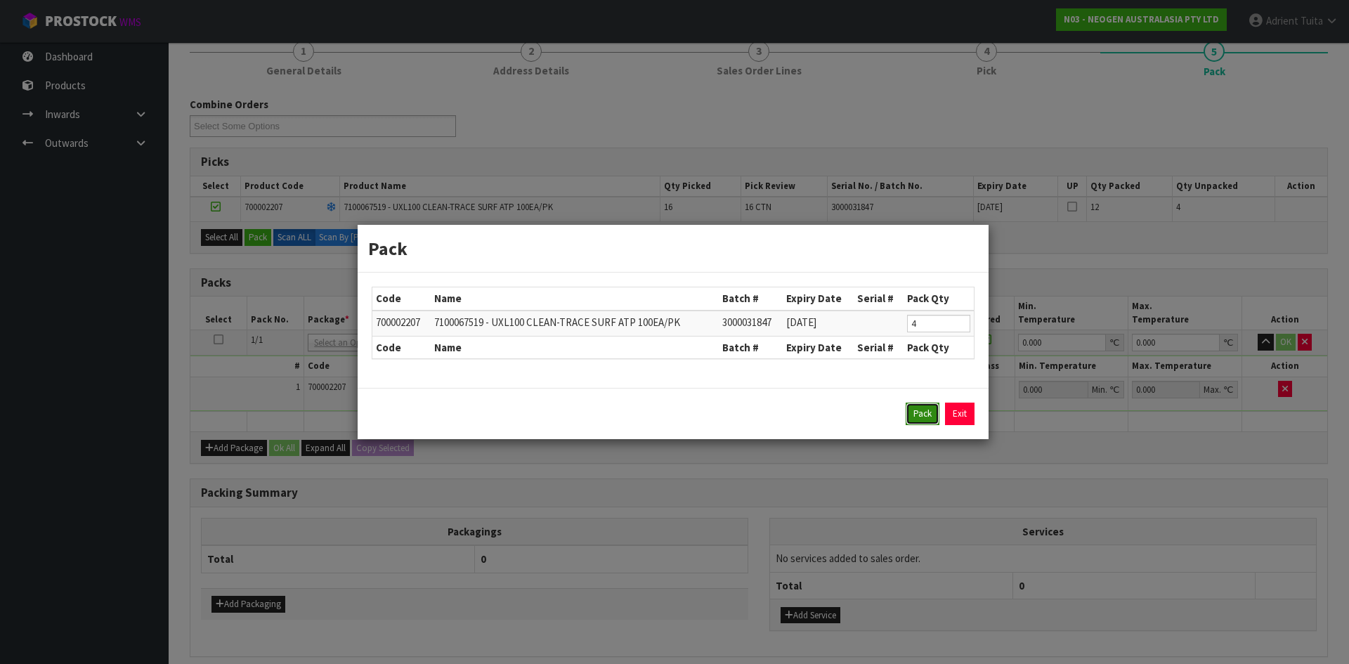
click at [932, 406] on button "Pack" at bounding box center [923, 414] width 34 height 22
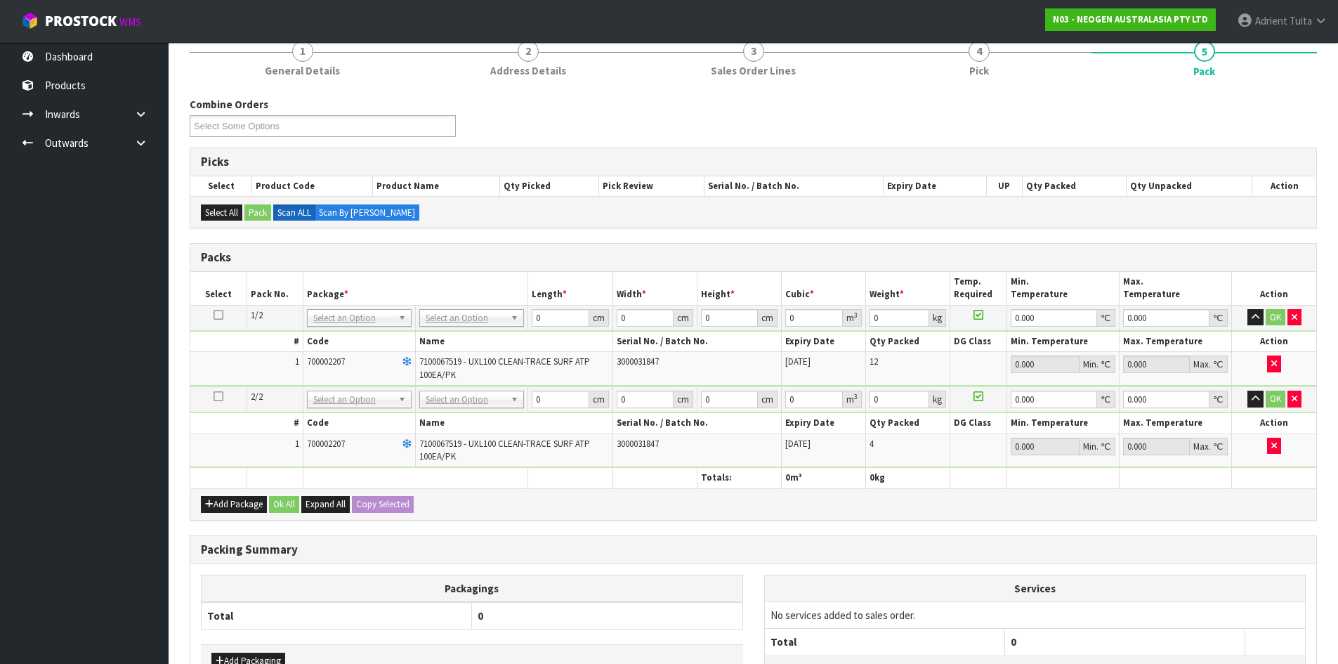
drag, startPoint x: 495, startPoint y: 324, endPoint x: 496, endPoint y: 332, distance: 7.9
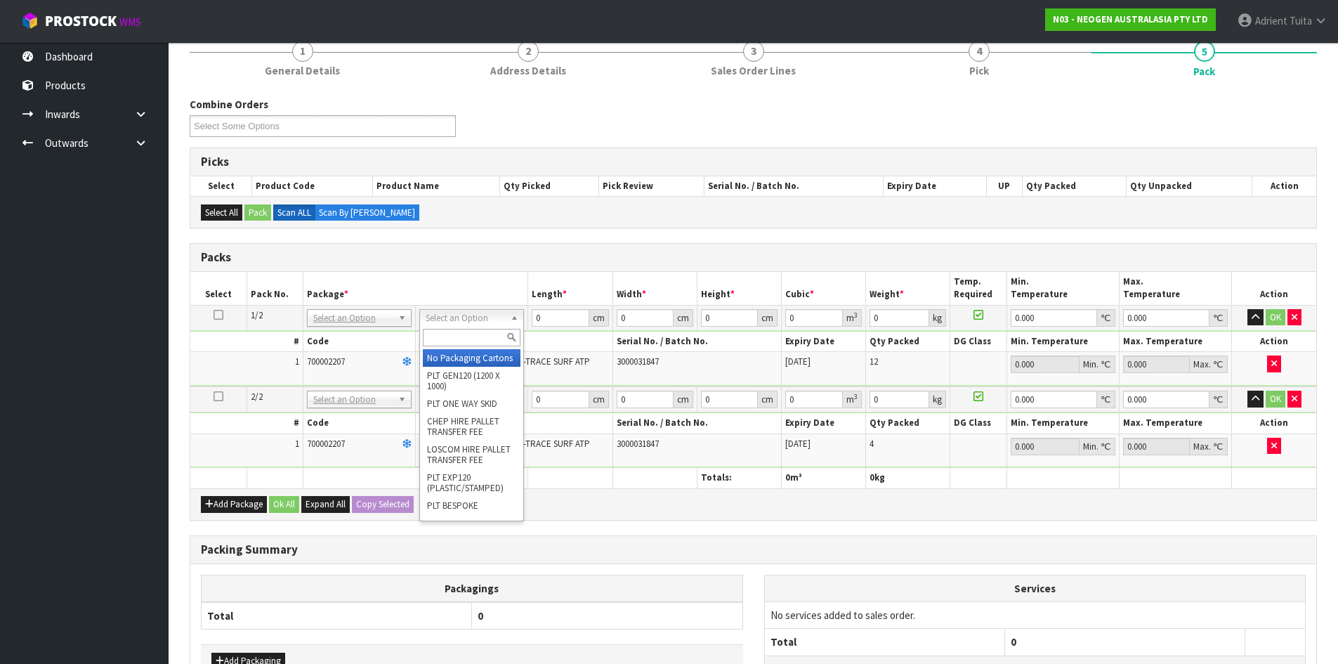
click at [496, 337] on input "text" at bounding box center [472, 338] width 98 height 18
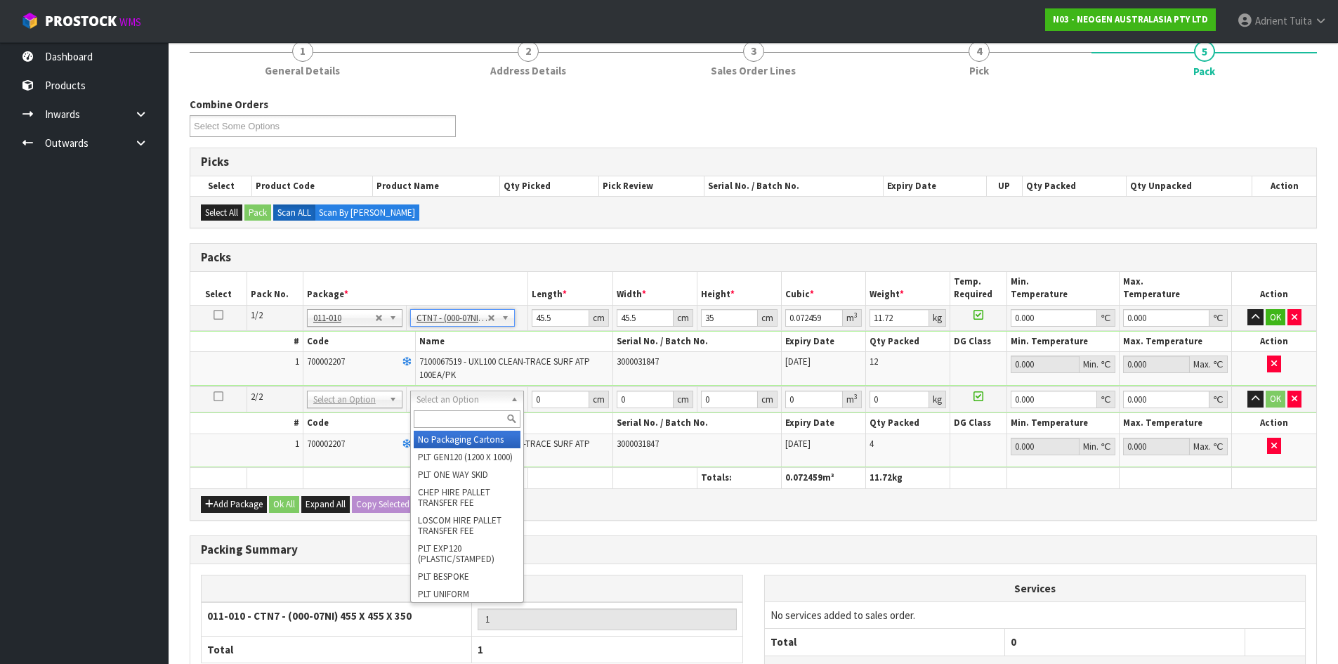
drag, startPoint x: 447, startPoint y: 405, endPoint x: 446, endPoint y: 431, distance: 26.7
drag, startPoint x: 446, startPoint y: 416, endPoint x: 459, endPoint y: 409, distance: 15.1
click at [453, 412] on input "text" at bounding box center [467, 419] width 107 height 18
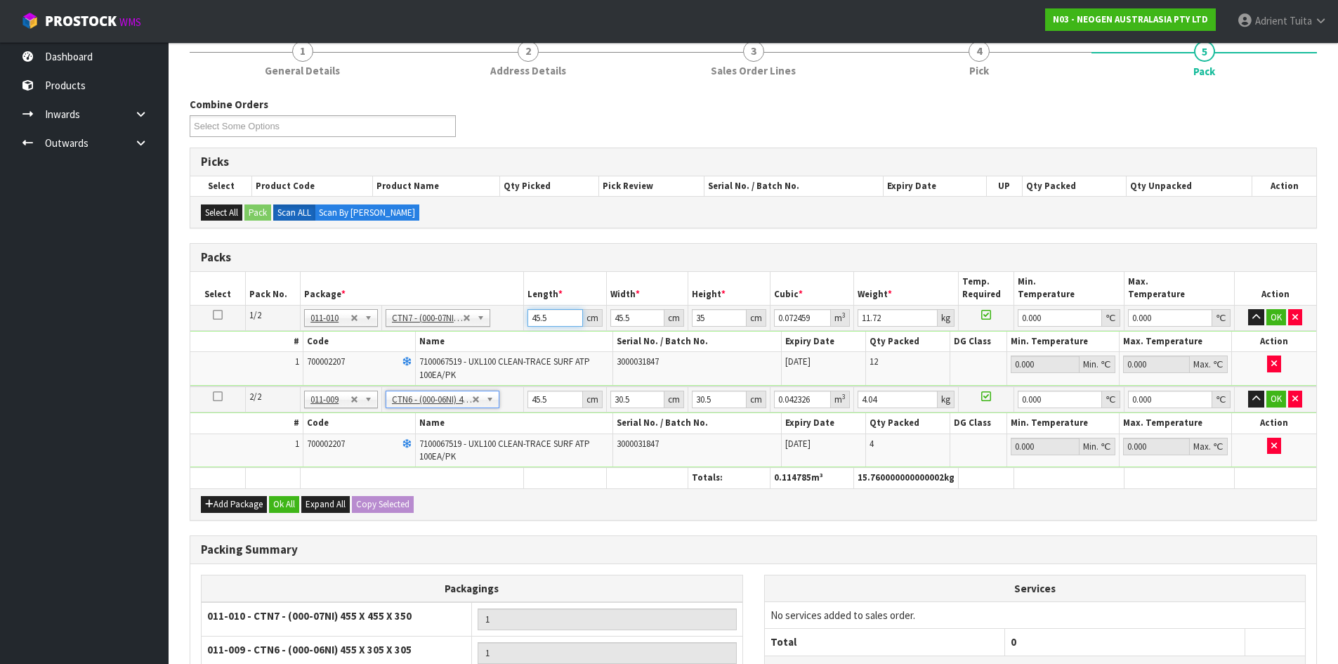
click at [535, 311] on input "45.5" at bounding box center [555, 318] width 55 height 18
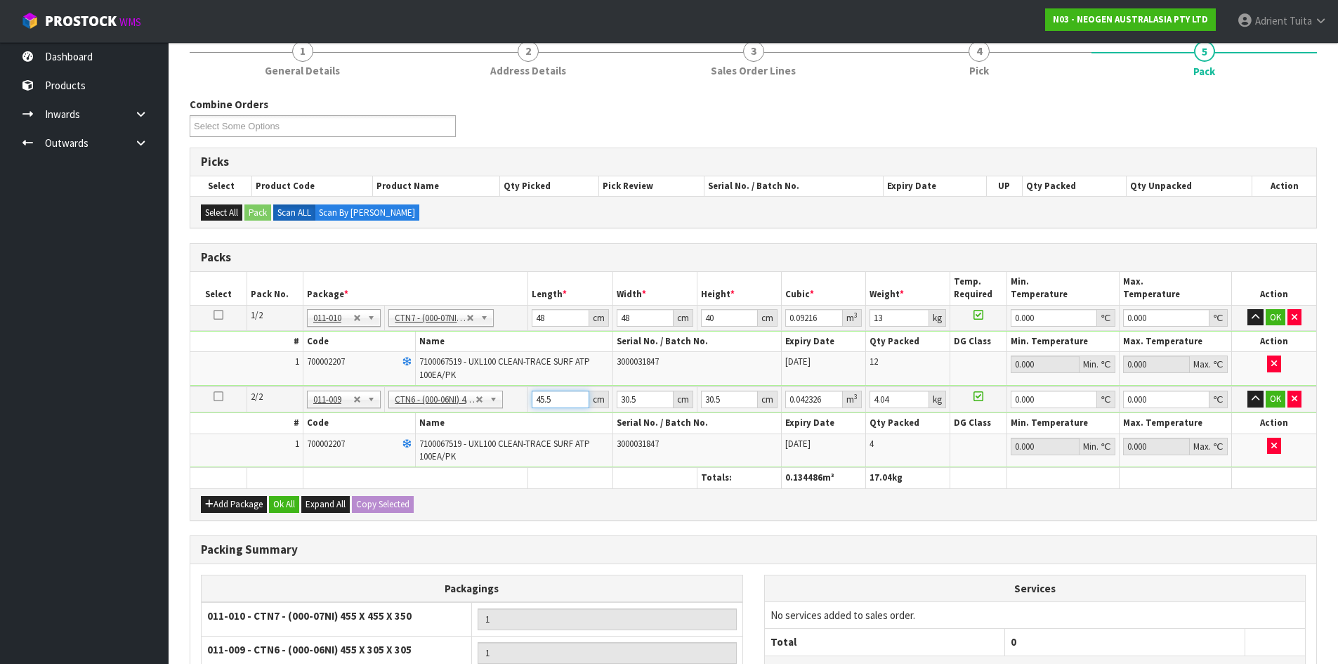
click at [542, 398] on input "45.5" at bounding box center [560, 400] width 57 height 18
click at [1283, 322] on button "OK" at bounding box center [1276, 317] width 20 height 17
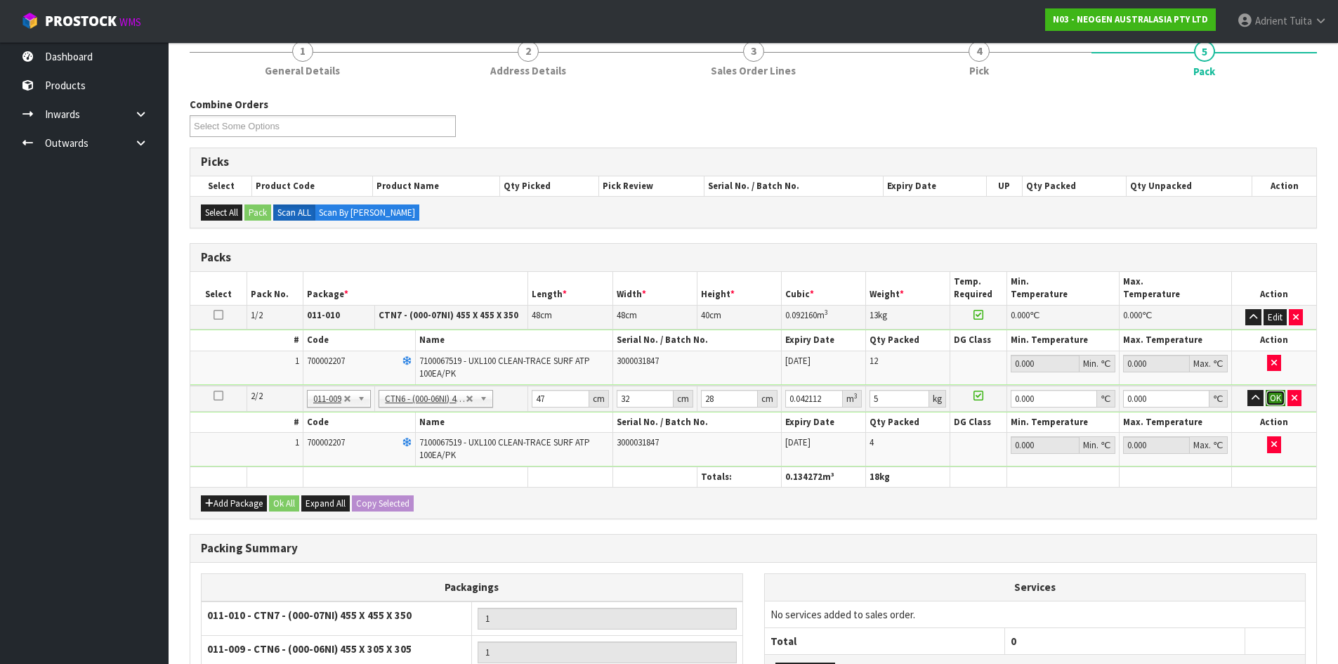
click at [1272, 399] on button "OK" at bounding box center [1276, 398] width 20 height 17
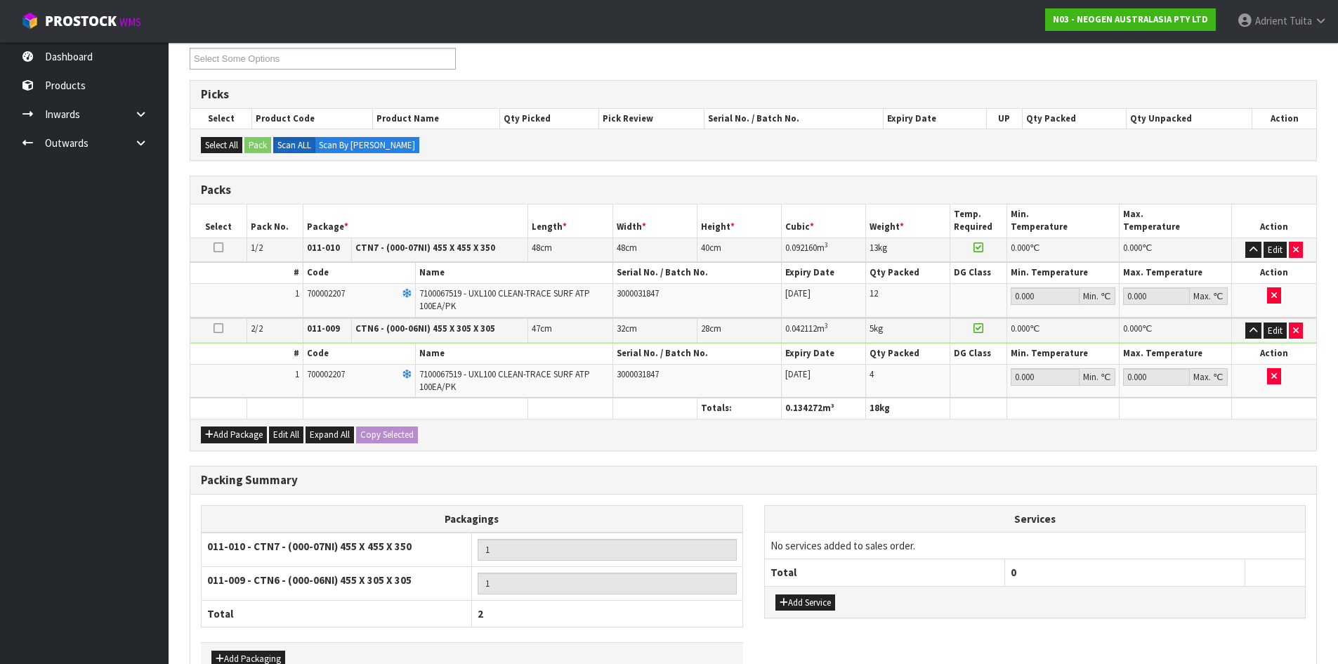
scroll to position [285, 0]
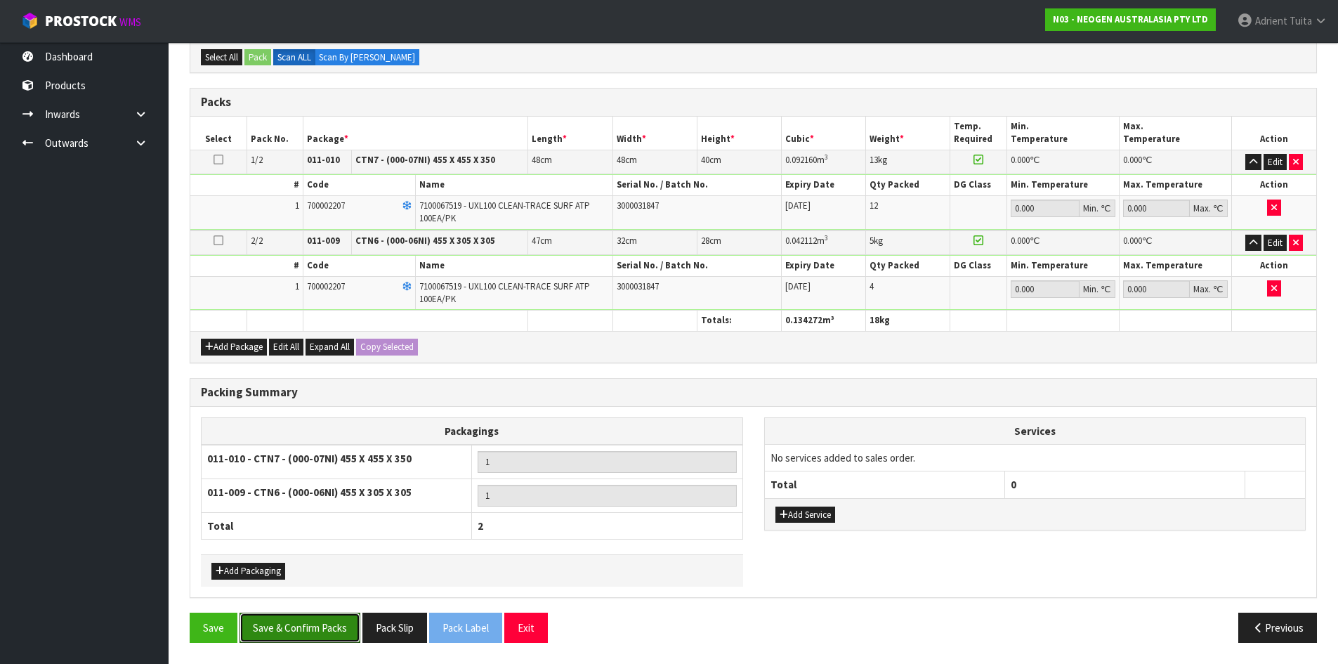
drag, startPoint x: 344, startPoint y: 617, endPoint x: 341, endPoint y: 606, distance: 11.4
click at [344, 620] on button "Save & Confirm Packs" at bounding box center [300, 628] width 121 height 30
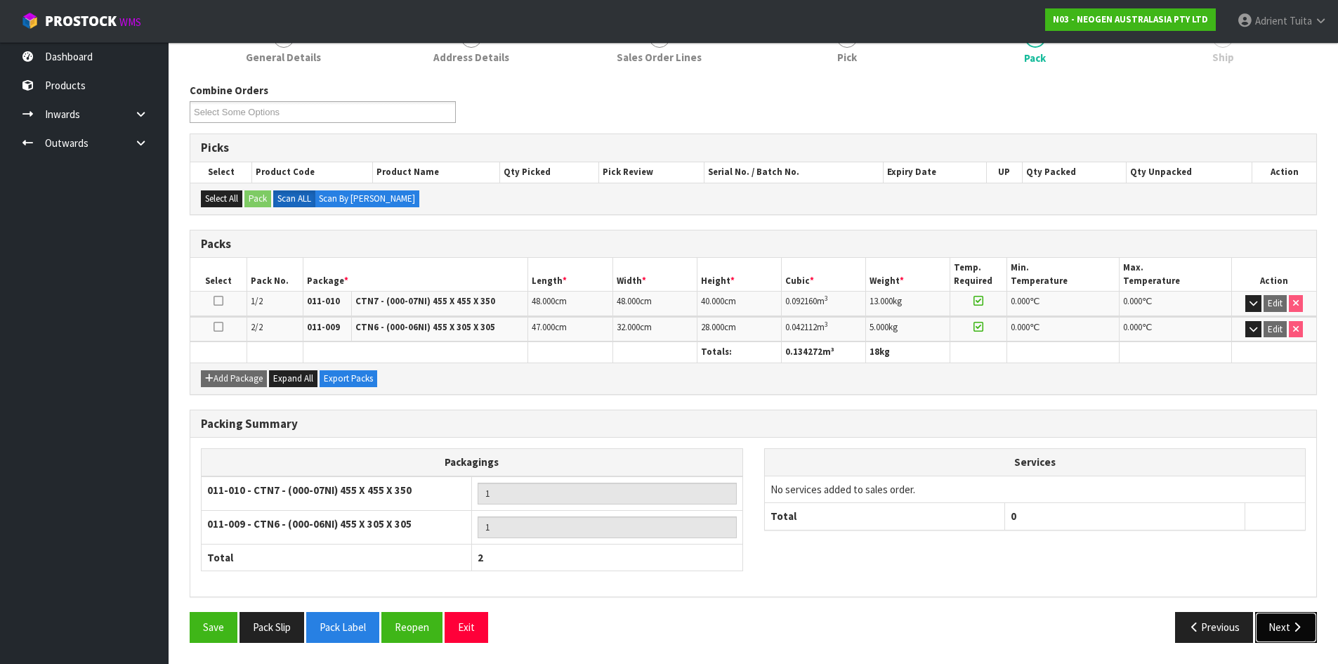
click at [1263, 617] on button "Next" at bounding box center [1286, 627] width 62 height 30
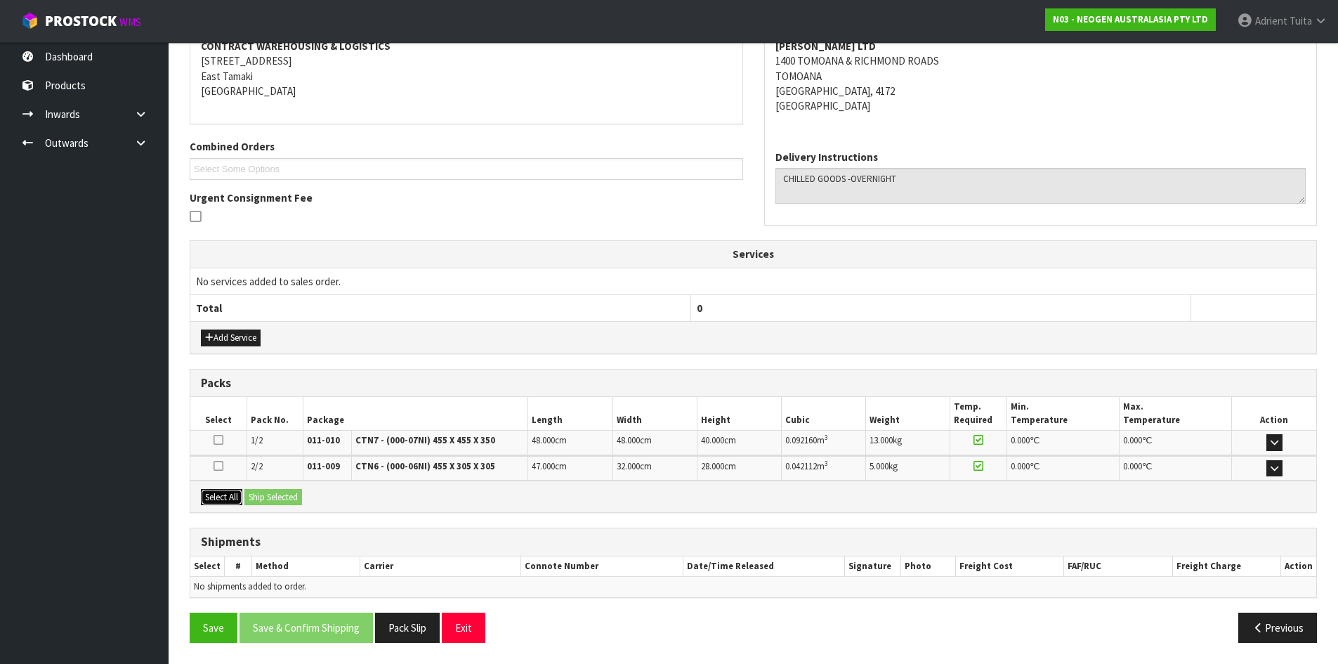
drag, startPoint x: 223, startPoint y: 493, endPoint x: 275, endPoint y: 495, distance: 51.3
click at [228, 493] on button "Select All" at bounding box center [221, 497] width 41 height 17
click at [275, 495] on button "Ship Selected" at bounding box center [273, 497] width 58 height 17
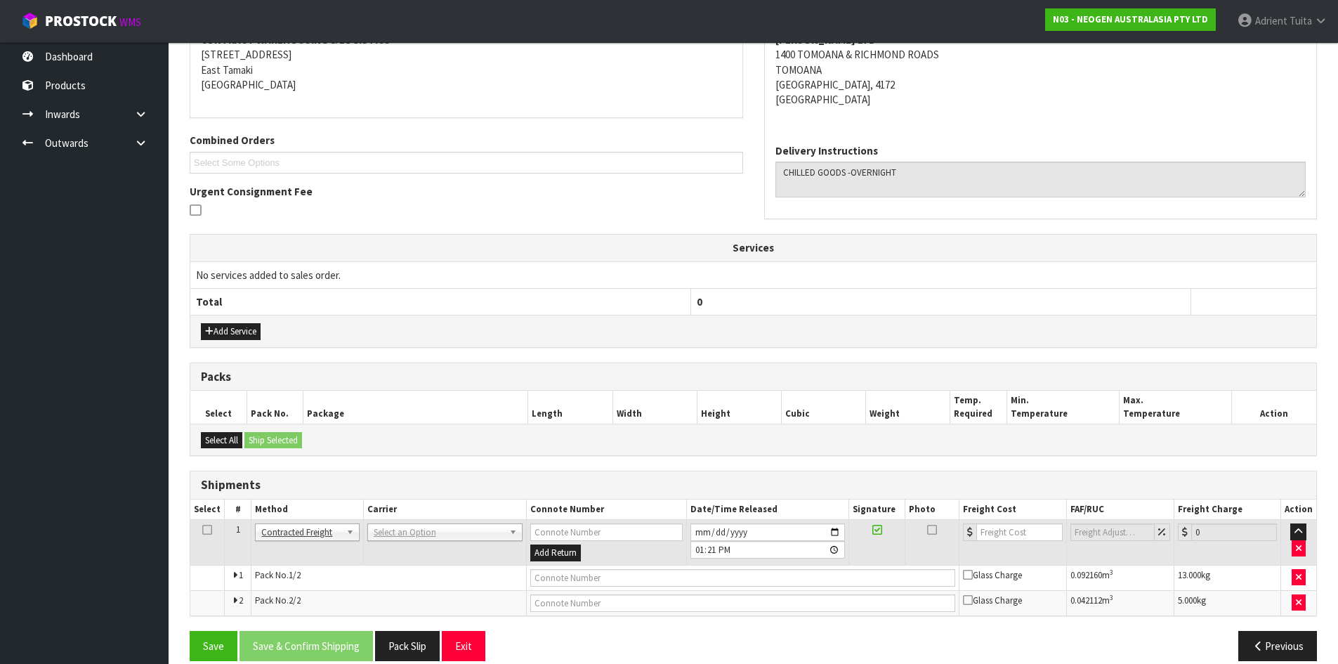
scroll to position [303, 0]
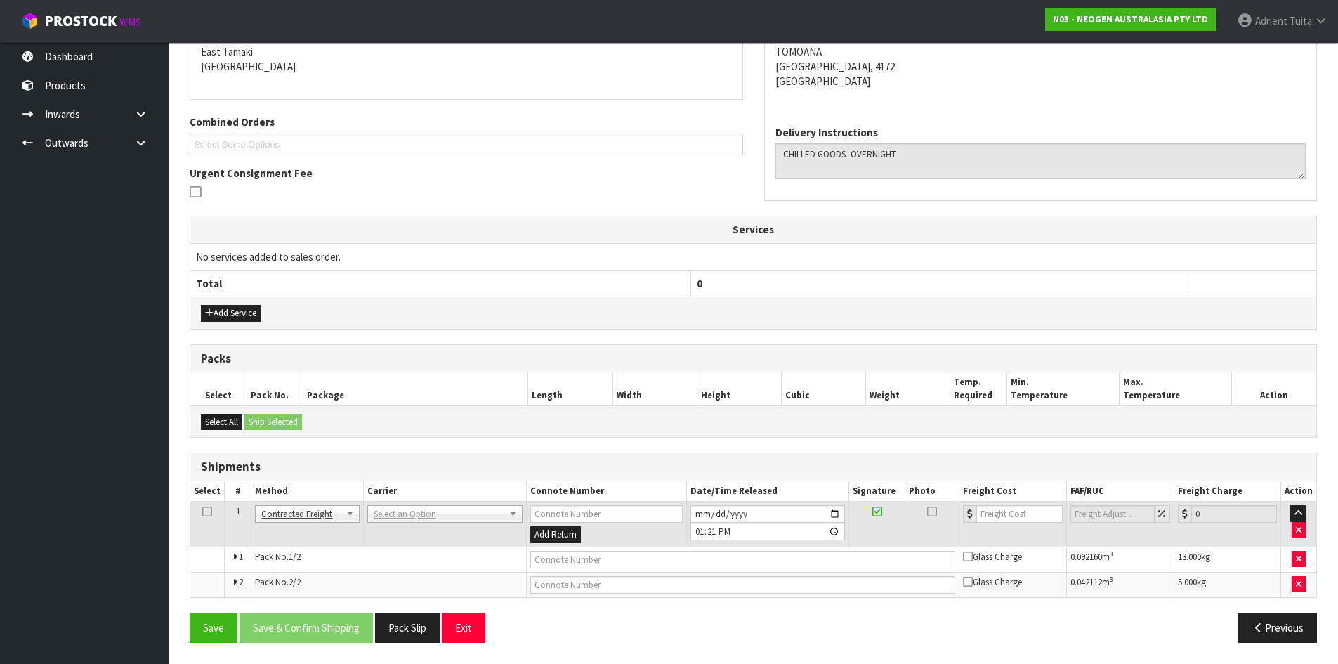
click at [398, 507] on table "Select # Method Carrier Connote Number Date/Time Released Signature Photo Freig…" at bounding box center [753, 539] width 1126 height 116
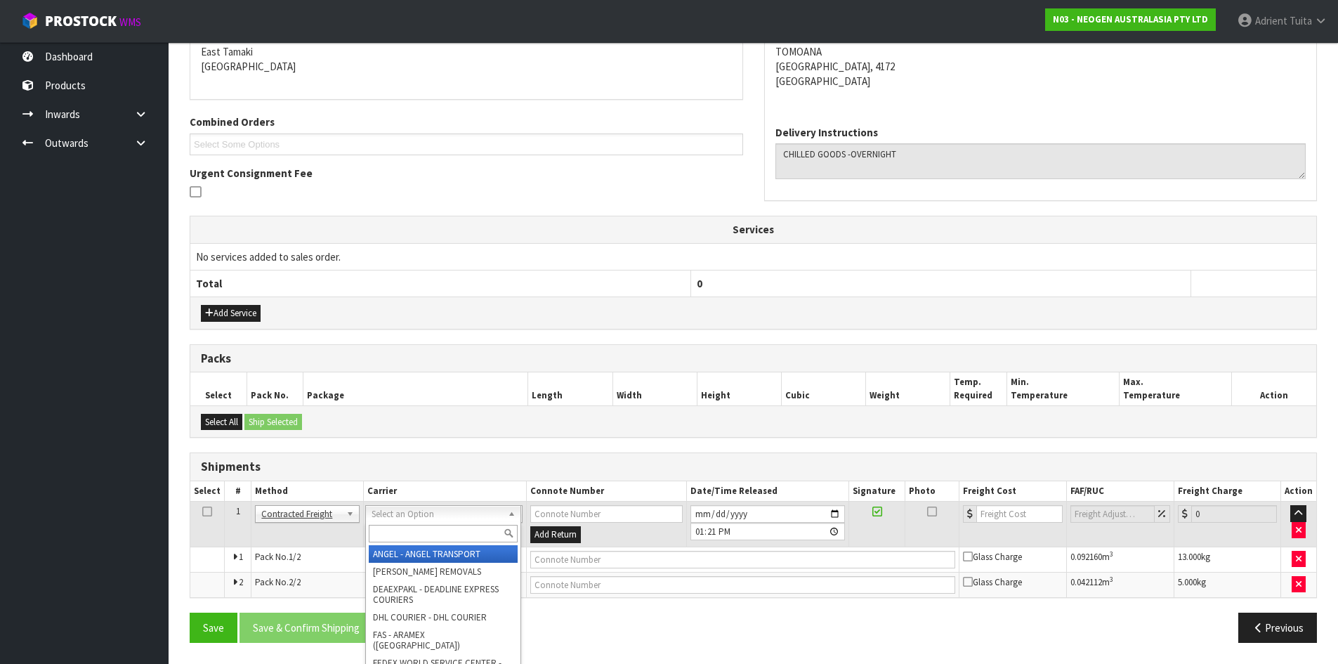
click at [400, 526] on input "text" at bounding box center [443, 534] width 149 height 18
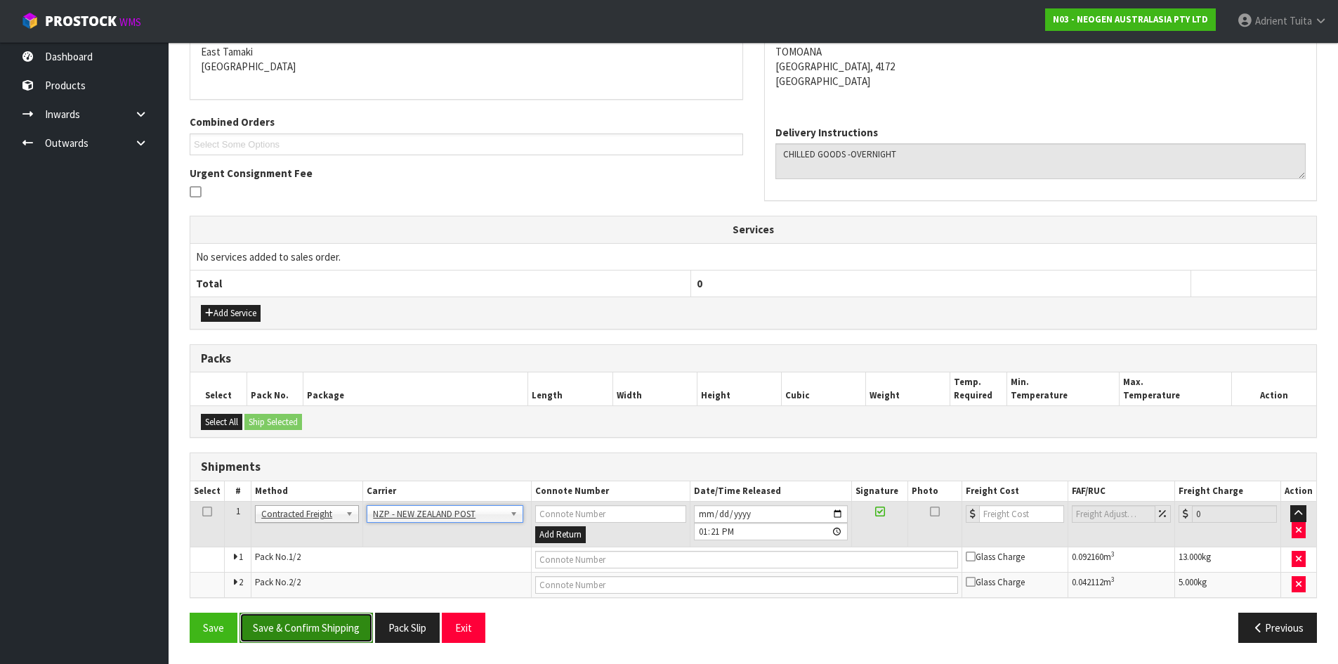
click at [362, 613] on button "Save & Confirm Shipping" at bounding box center [306, 628] width 133 height 30
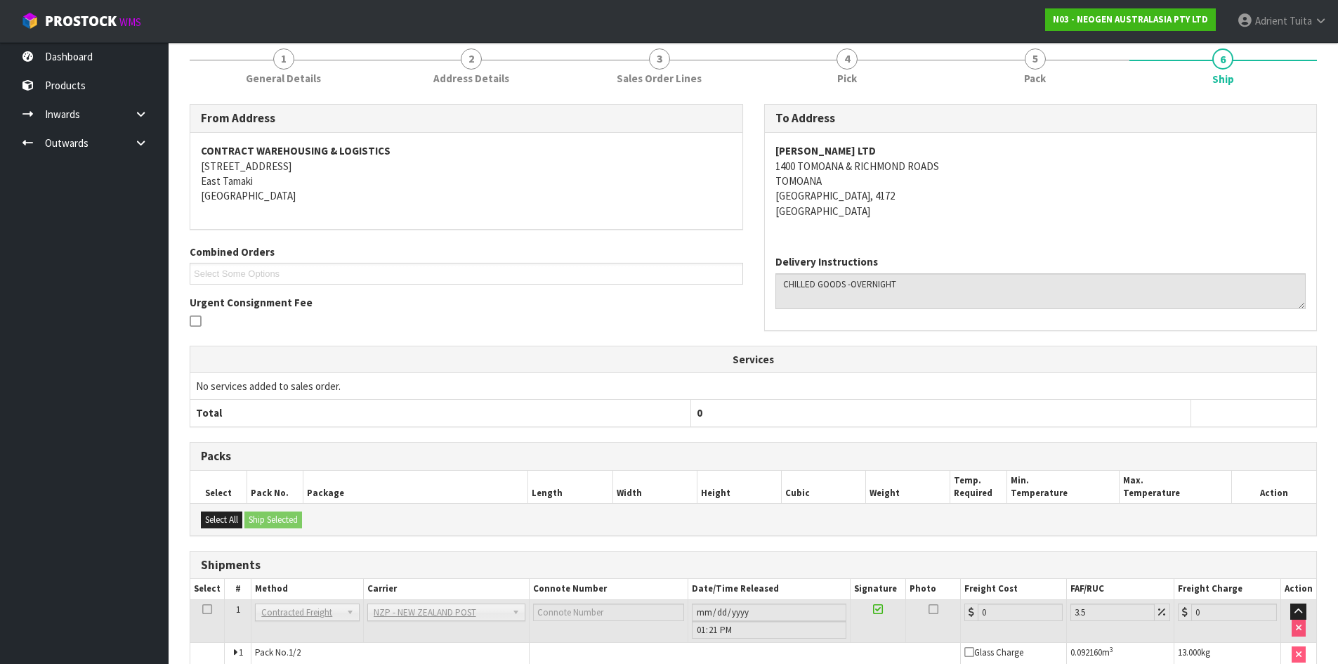
scroll to position [282, 0]
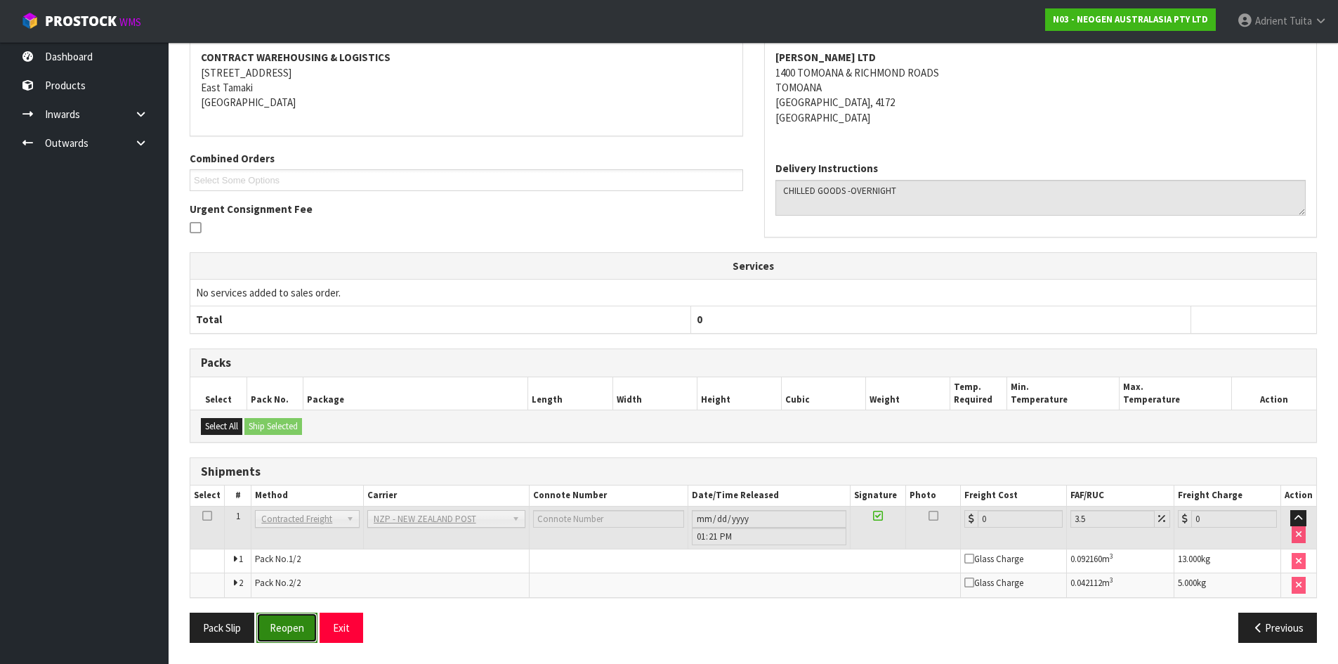
click at [291, 622] on button "Reopen" at bounding box center [286, 628] width 61 height 30
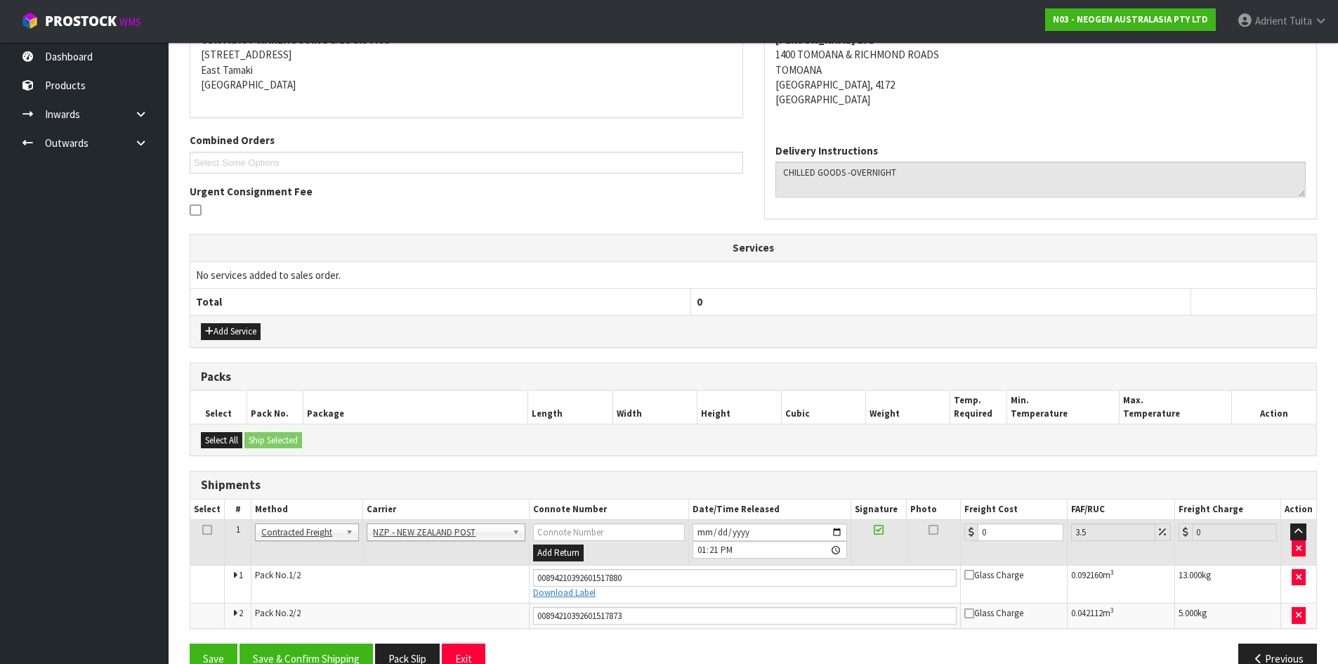
scroll to position [316, 0]
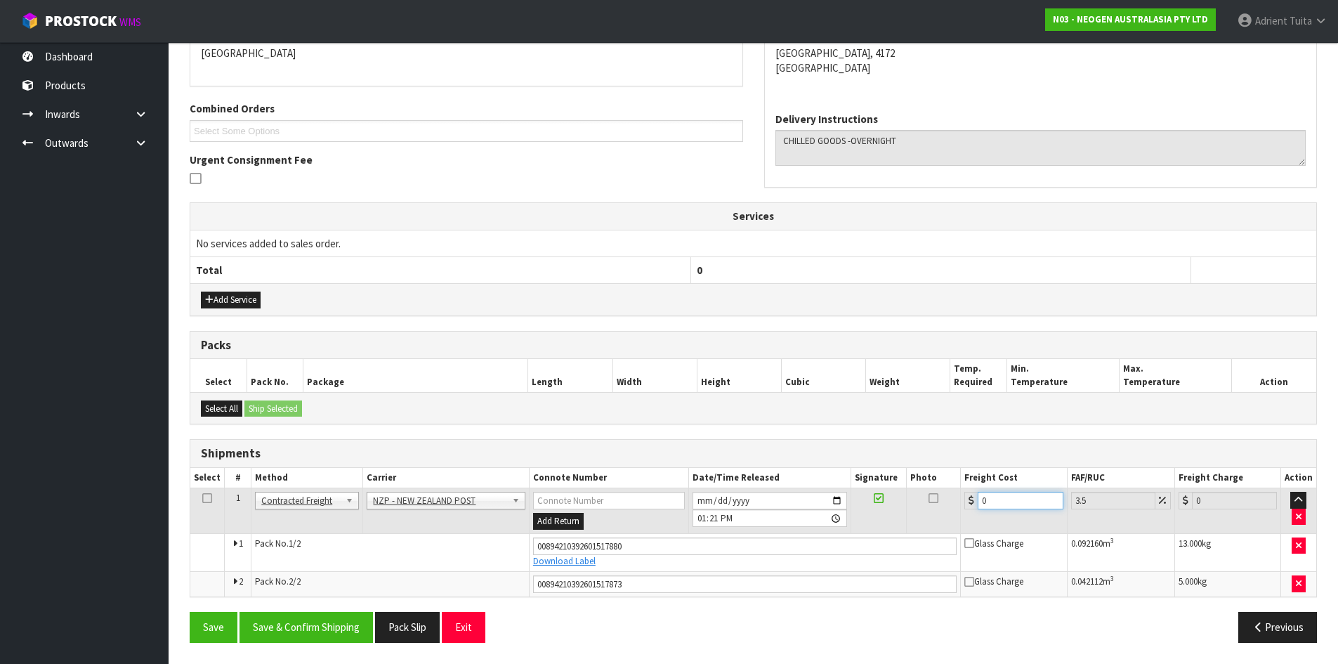
click at [1024, 502] on input "0" at bounding box center [1020, 501] width 85 height 18
click at [303, 620] on button "Save & Confirm Shipping" at bounding box center [306, 627] width 133 height 30
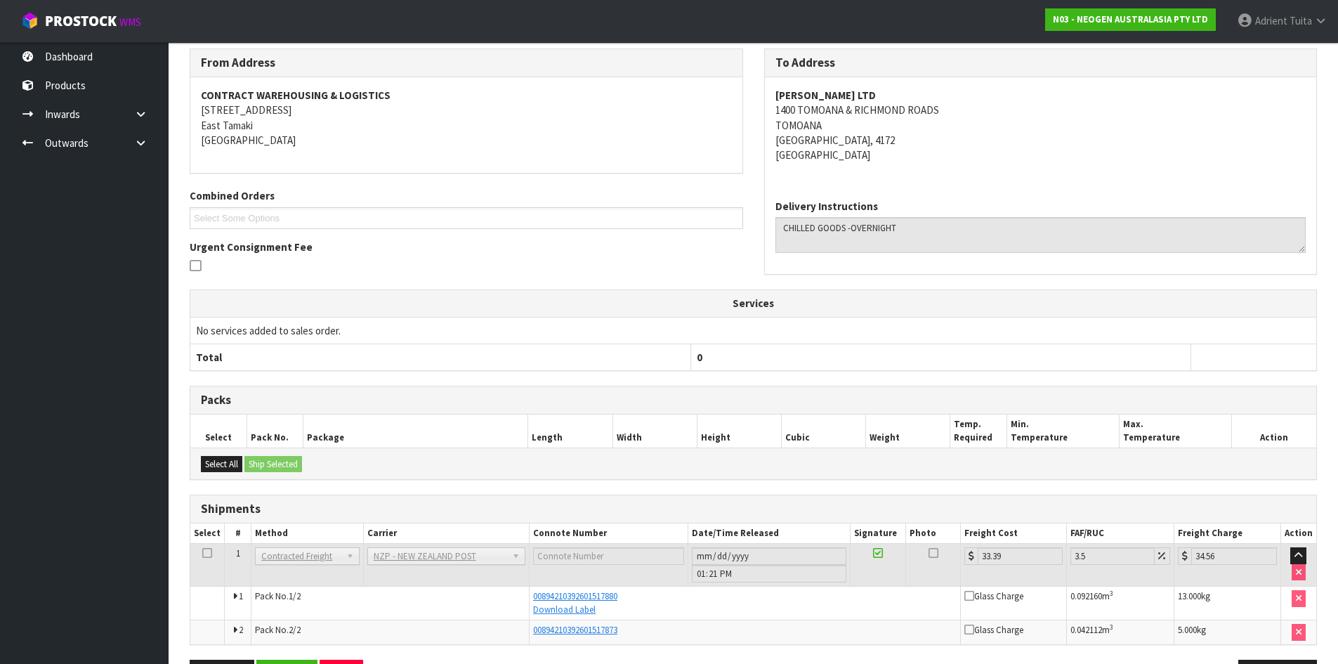
scroll to position [276, 0]
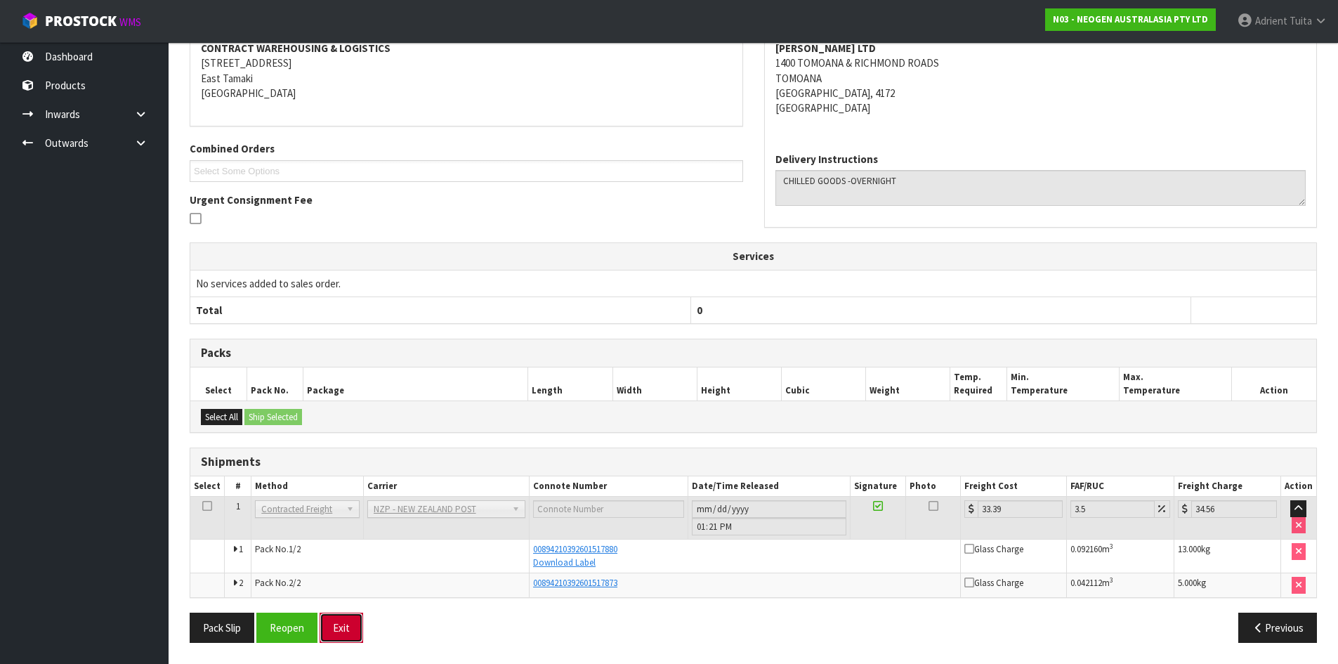
click at [348, 630] on button "Exit" at bounding box center [342, 628] width 44 height 30
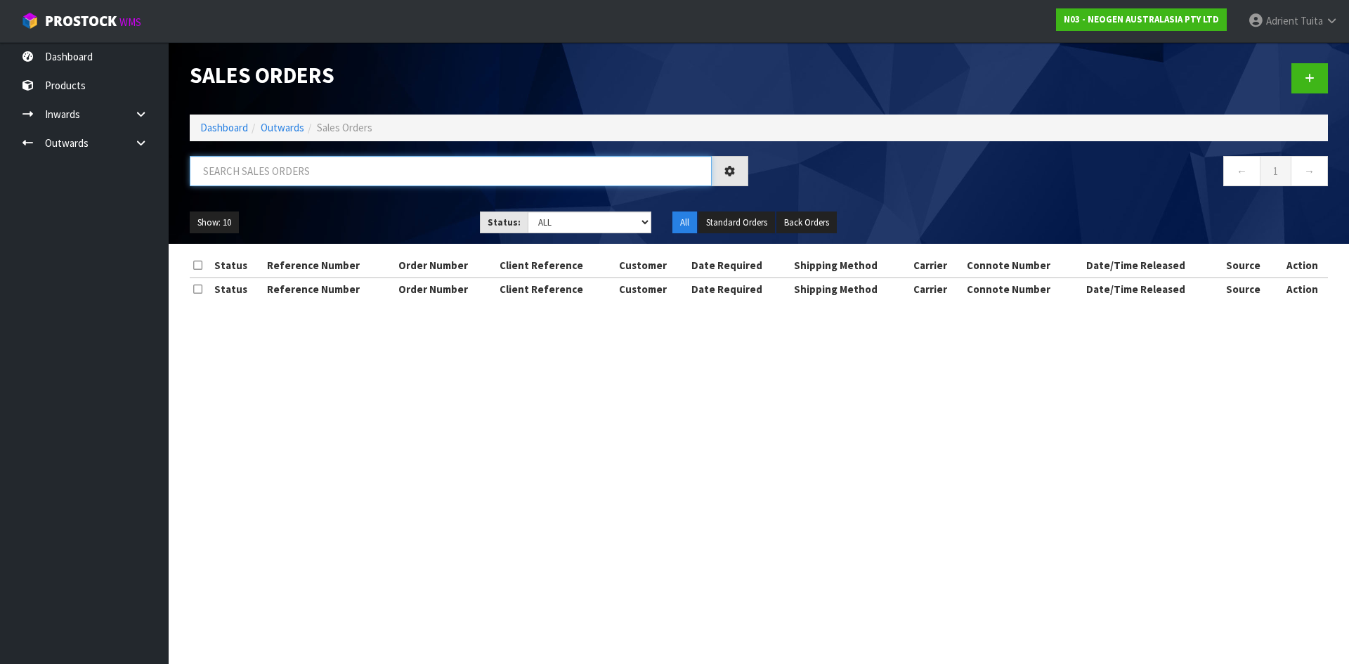
click at [368, 173] on input "text" at bounding box center [451, 171] width 522 height 30
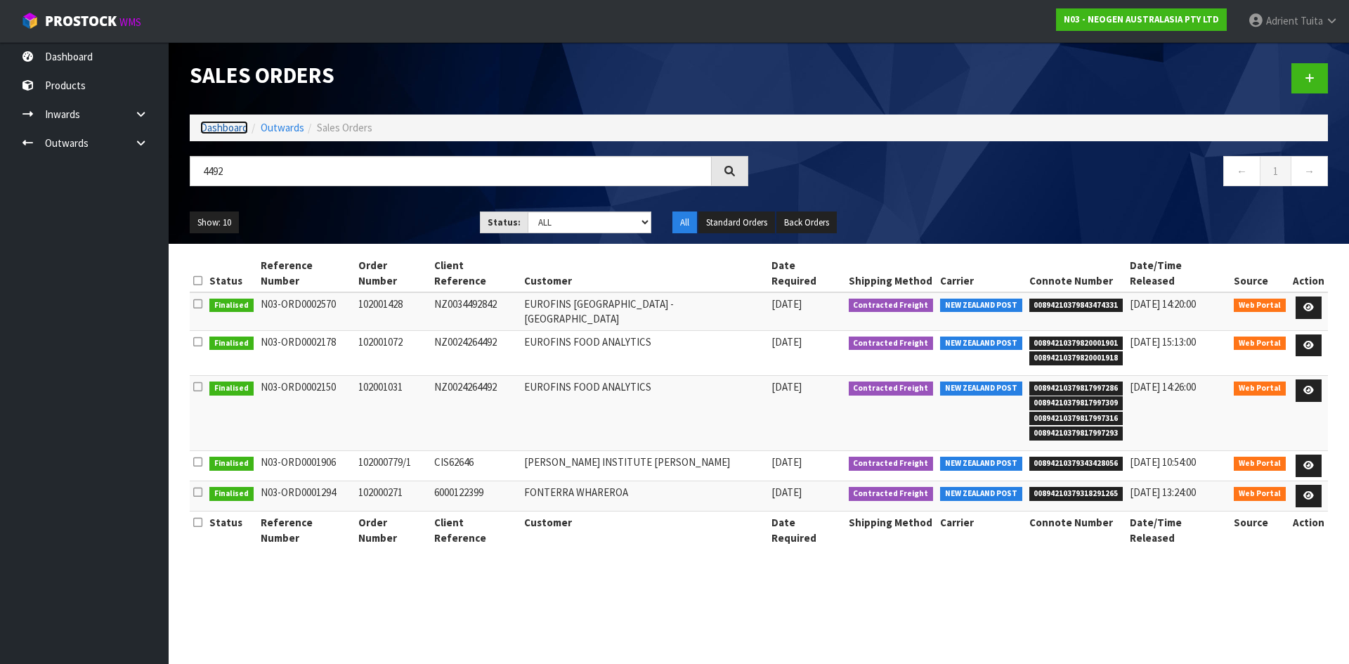
click at [230, 122] on link "Dashboard" at bounding box center [224, 127] width 48 height 13
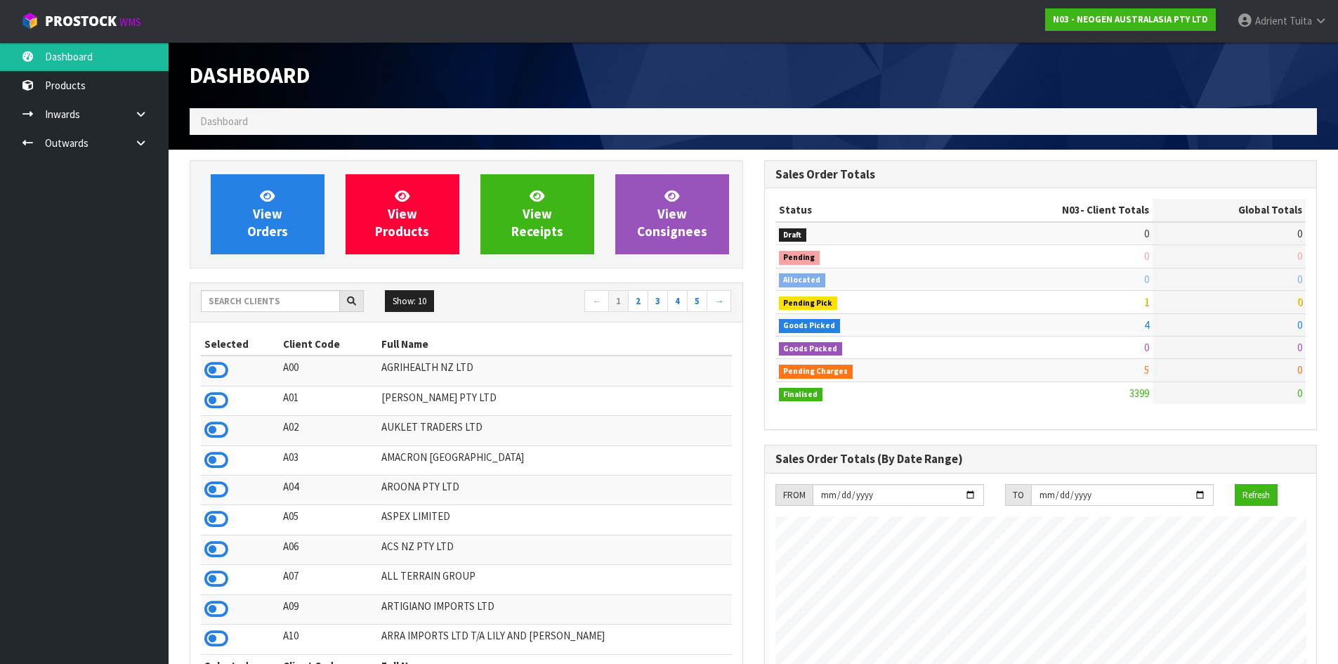
scroll to position [1064, 574]
click at [226, 365] on icon at bounding box center [216, 370] width 24 height 21
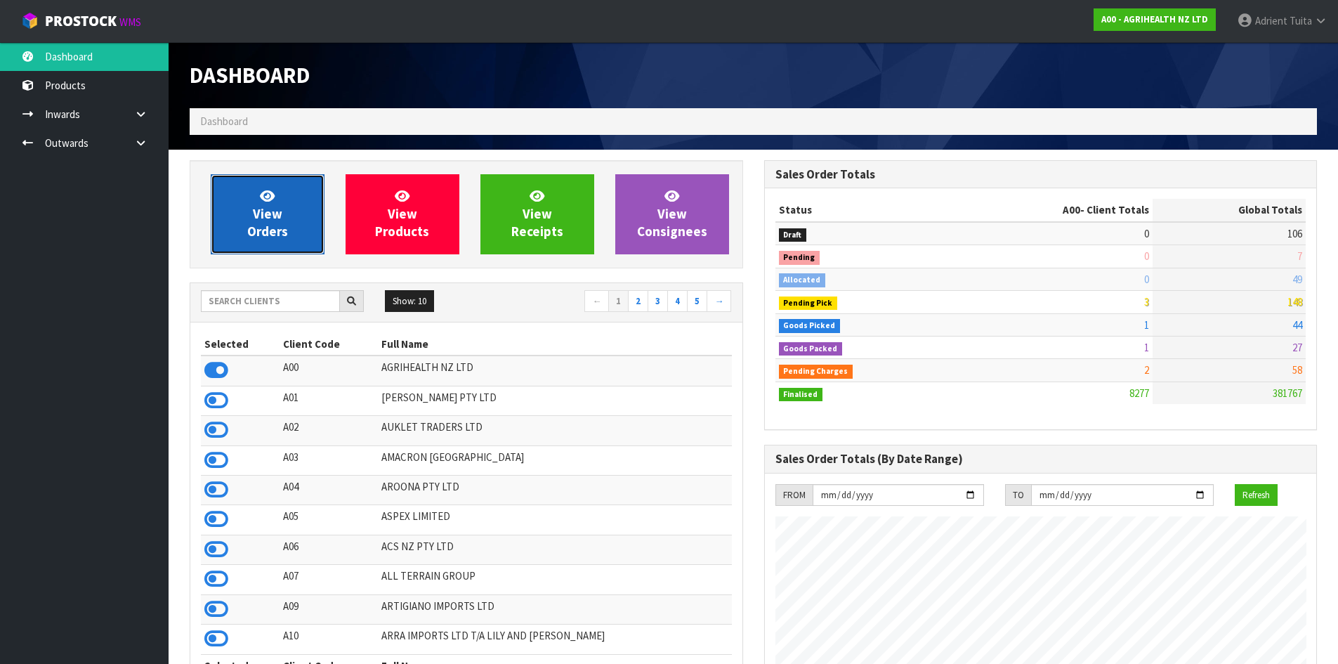
click at [248, 234] on span "View Orders" at bounding box center [267, 214] width 41 height 53
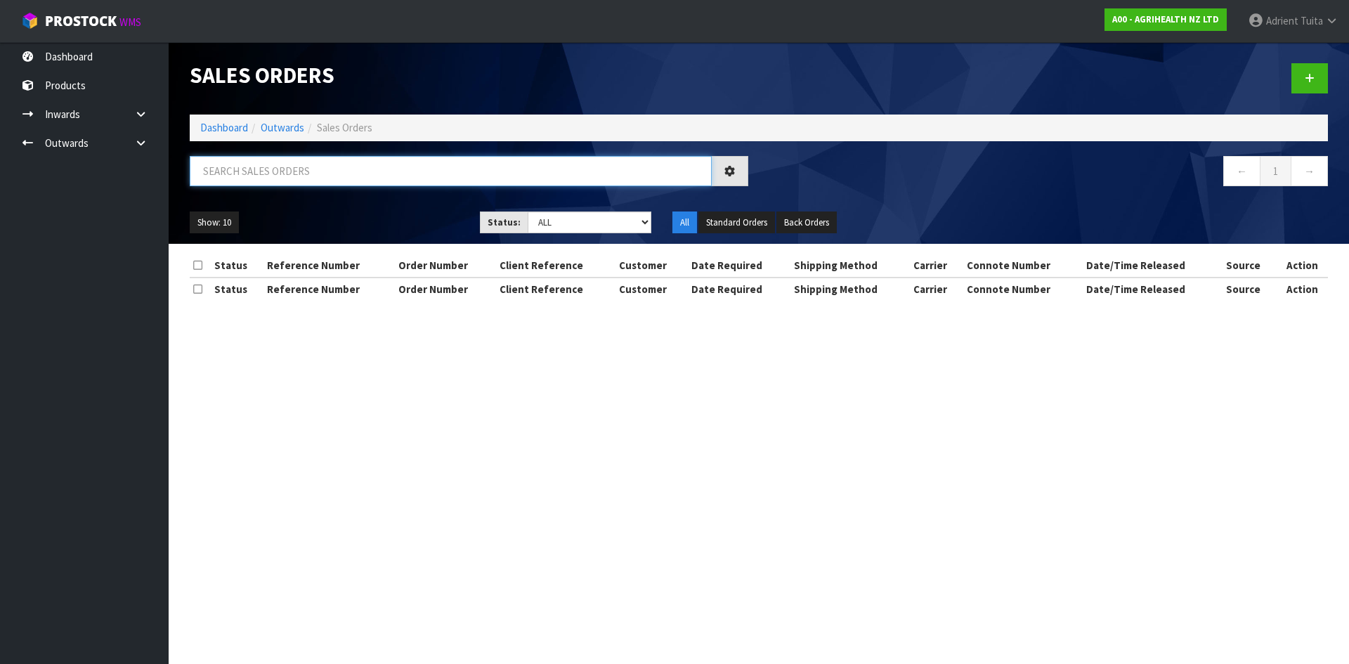
click at [310, 159] on input "text" at bounding box center [451, 171] width 522 height 30
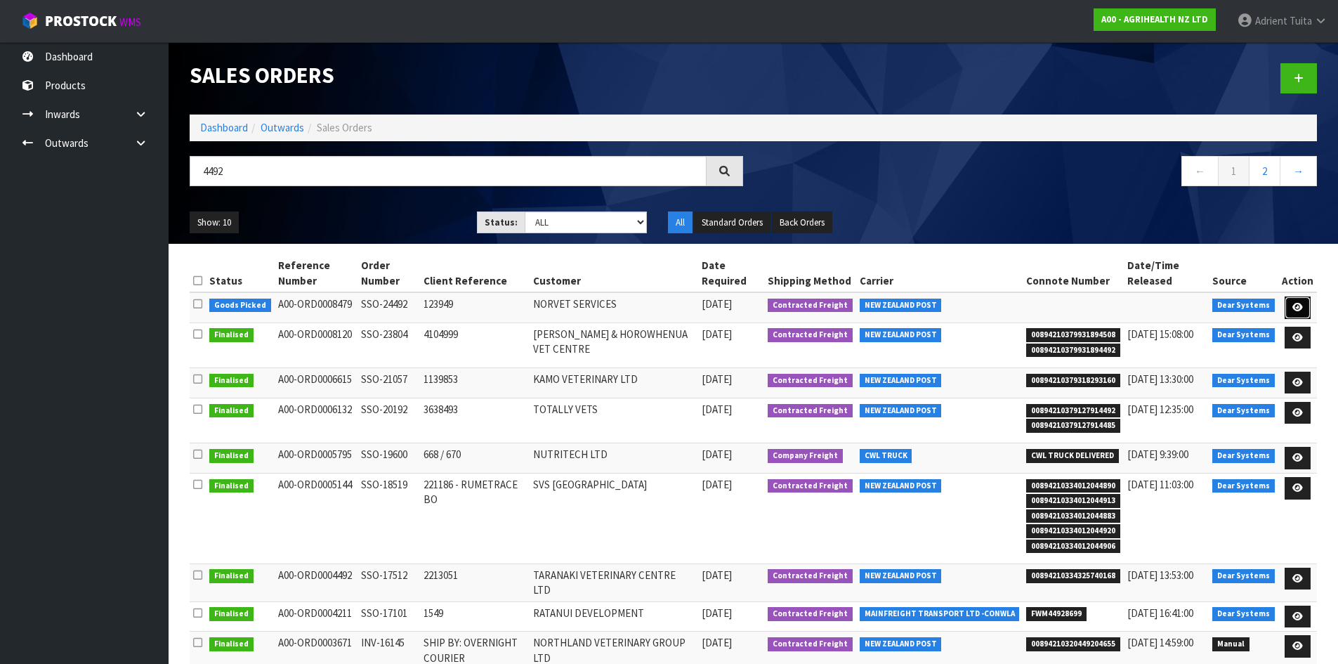
click at [1303, 312] on icon at bounding box center [1298, 307] width 11 height 9
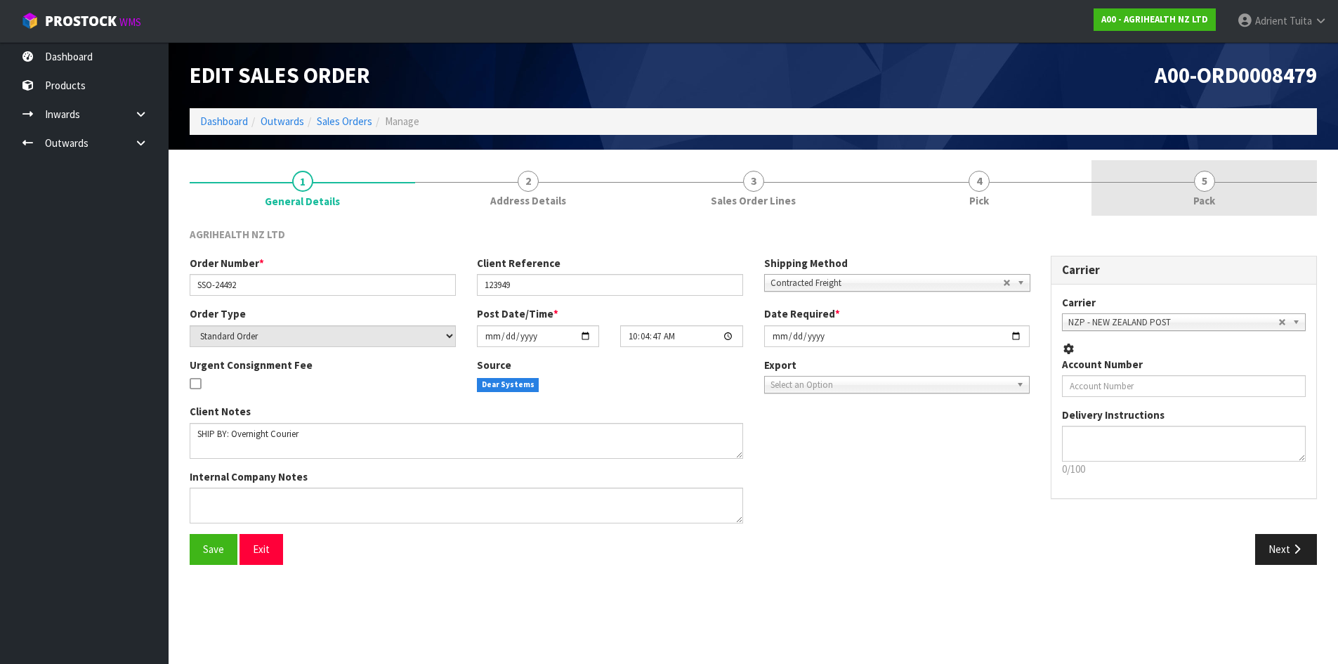
click at [1221, 198] on link "5 Pack" at bounding box center [1205, 187] width 226 height 55
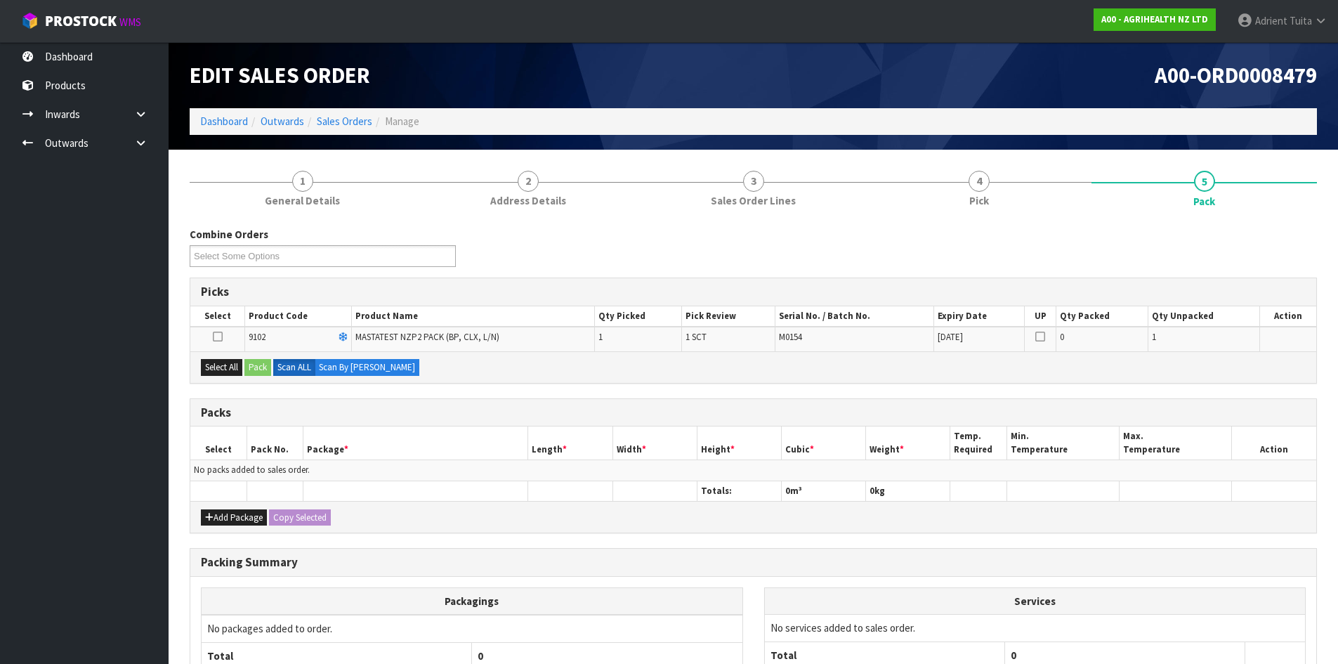
scroll to position [130, 0]
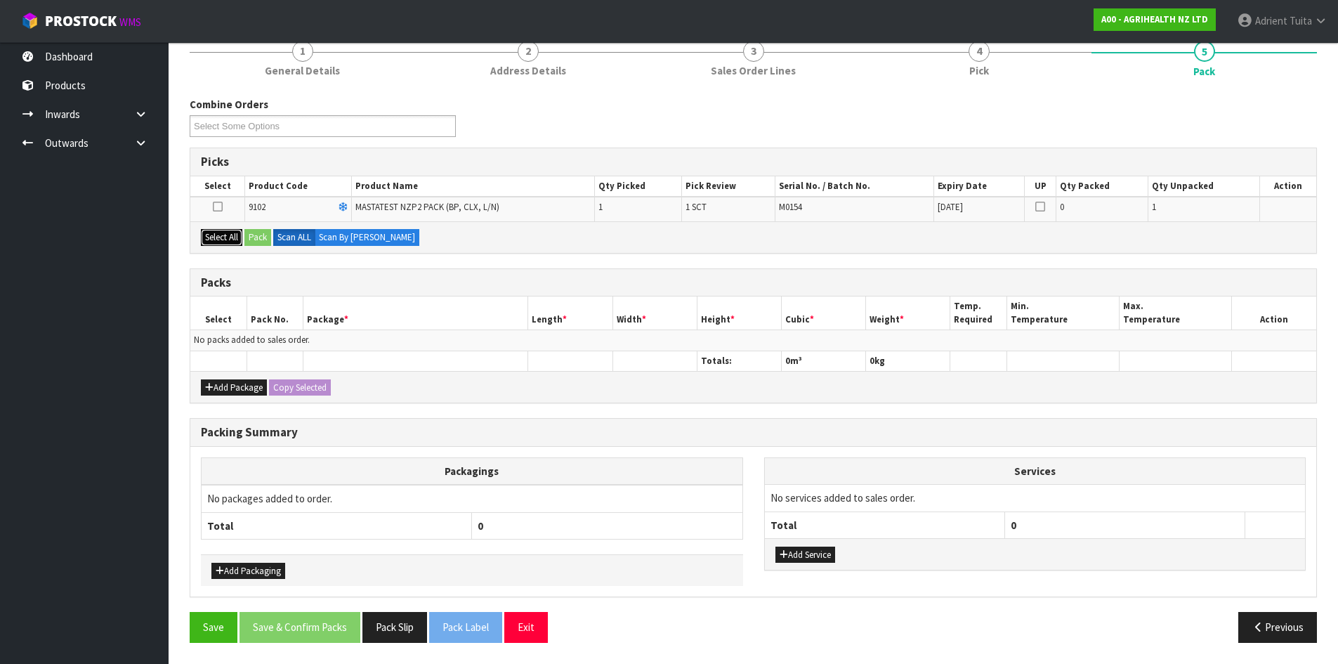
click at [220, 244] on button "Select All" at bounding box center [221, 237] width 41 height 17
click at [254, 235] on button "Pack" at bounding box center [257, 237] width 27 height 17
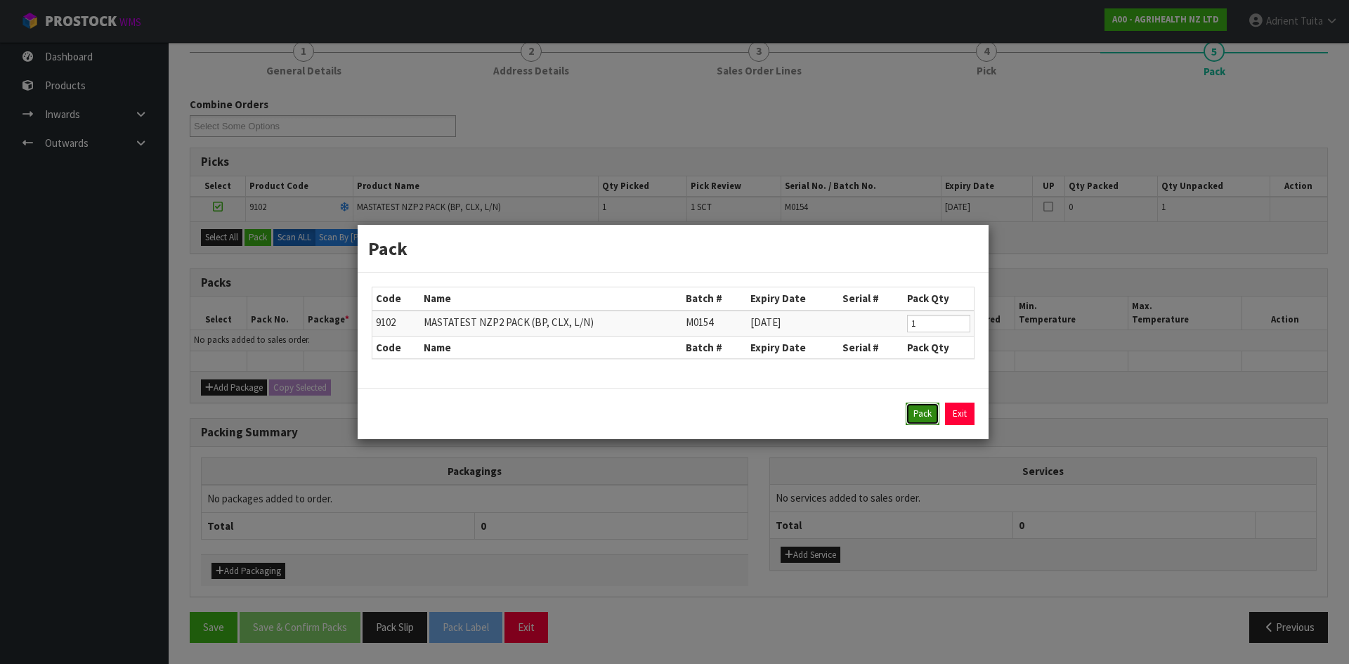
click at [913, 414] on button "Pack" at bounding box center [923, 414] width 34 height 22
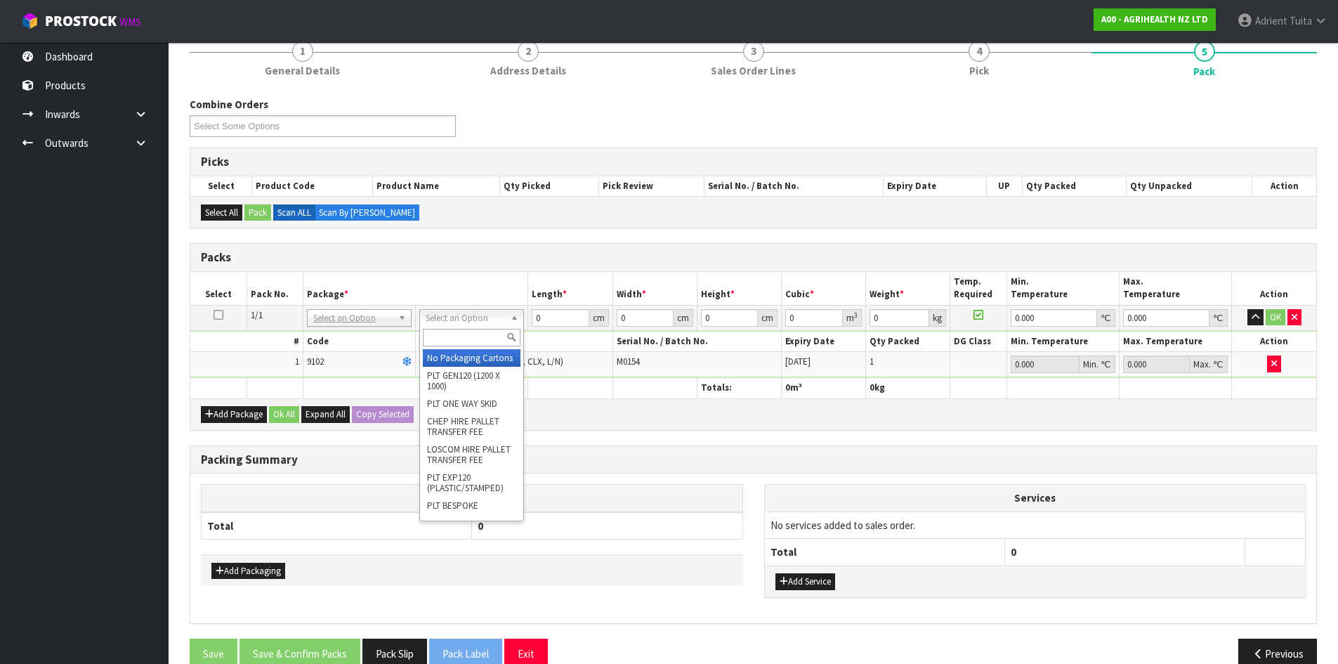
click at [470, 343] on input "text" at bounding box center [472, 338] width 98 height 18
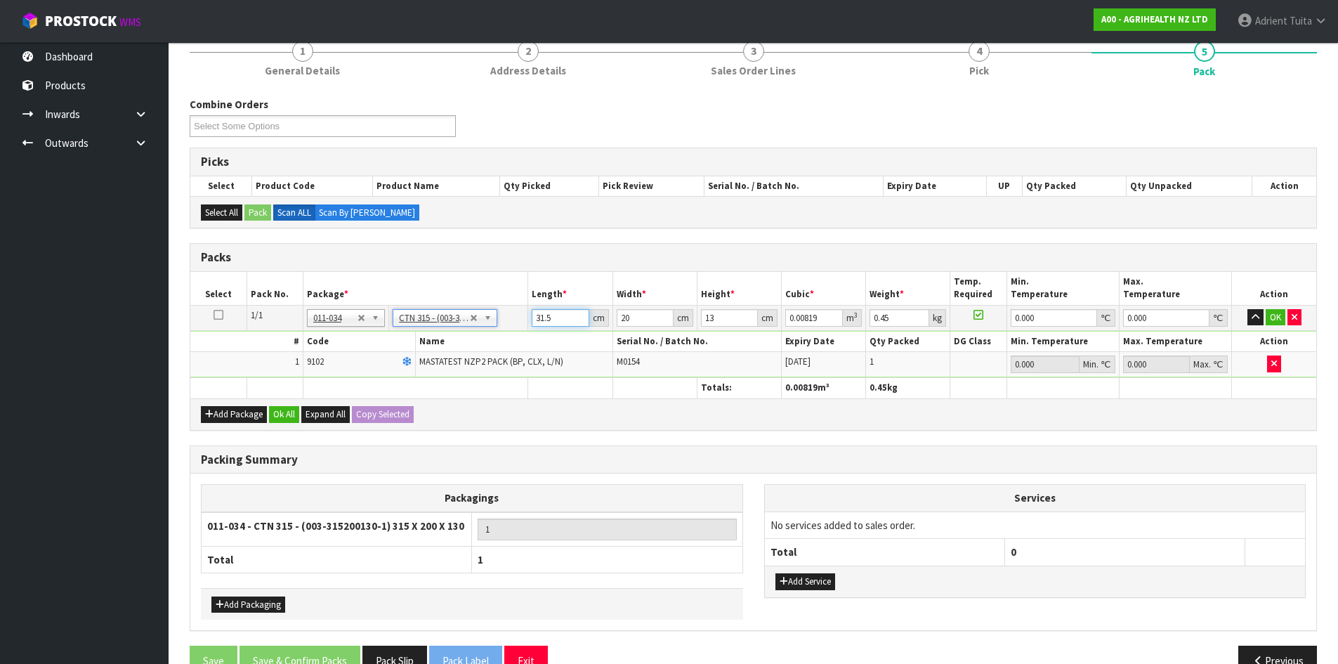
click at [538, 315] on input "31.5" at bounding box center [560, 318] width 57 height 18
click at [1274, 314] on button "OK" at bounding box center [1276, 317] width 20 height 17
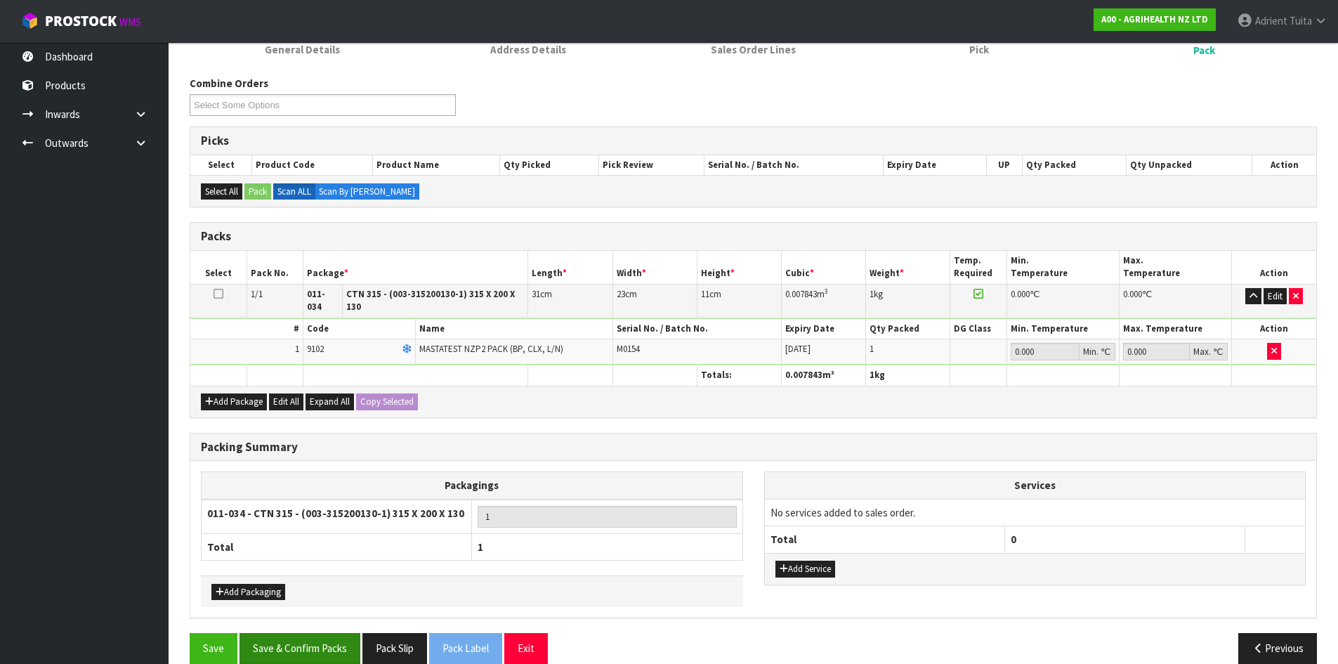
scroll to position [162, 0]
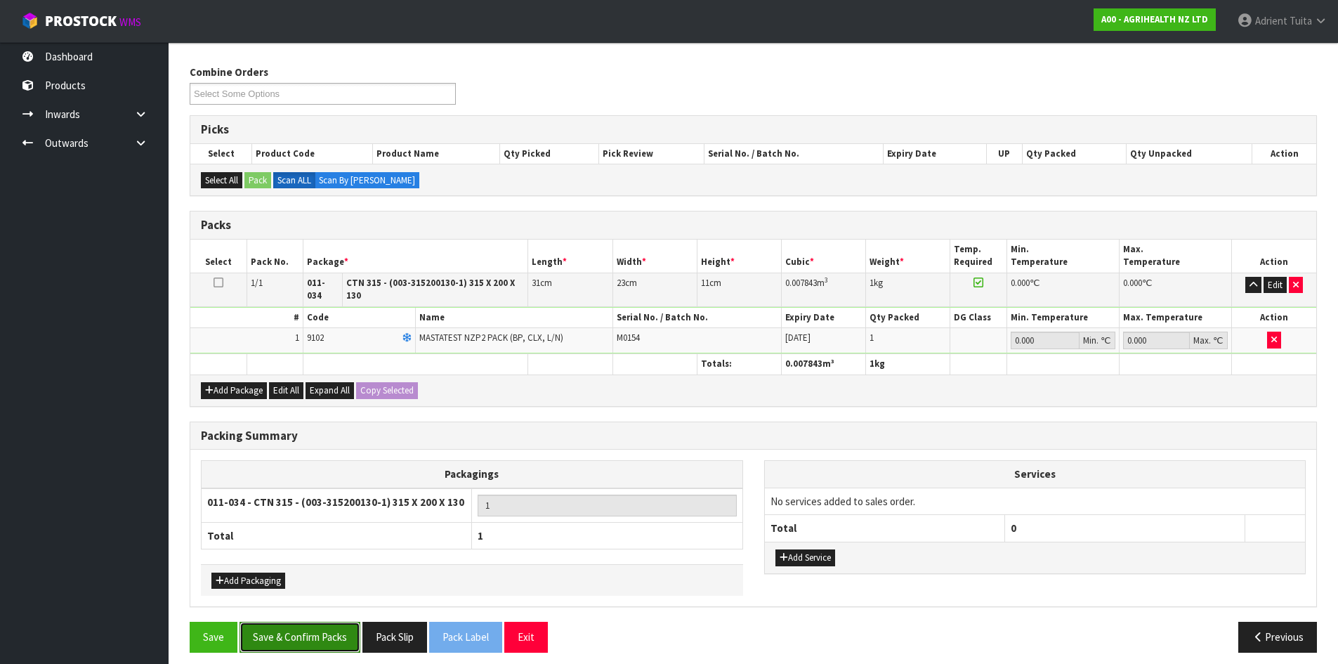
click at [279, 641] on button "Save & Confirm Packs" at bounding box center [300, 637] width 121 height 30
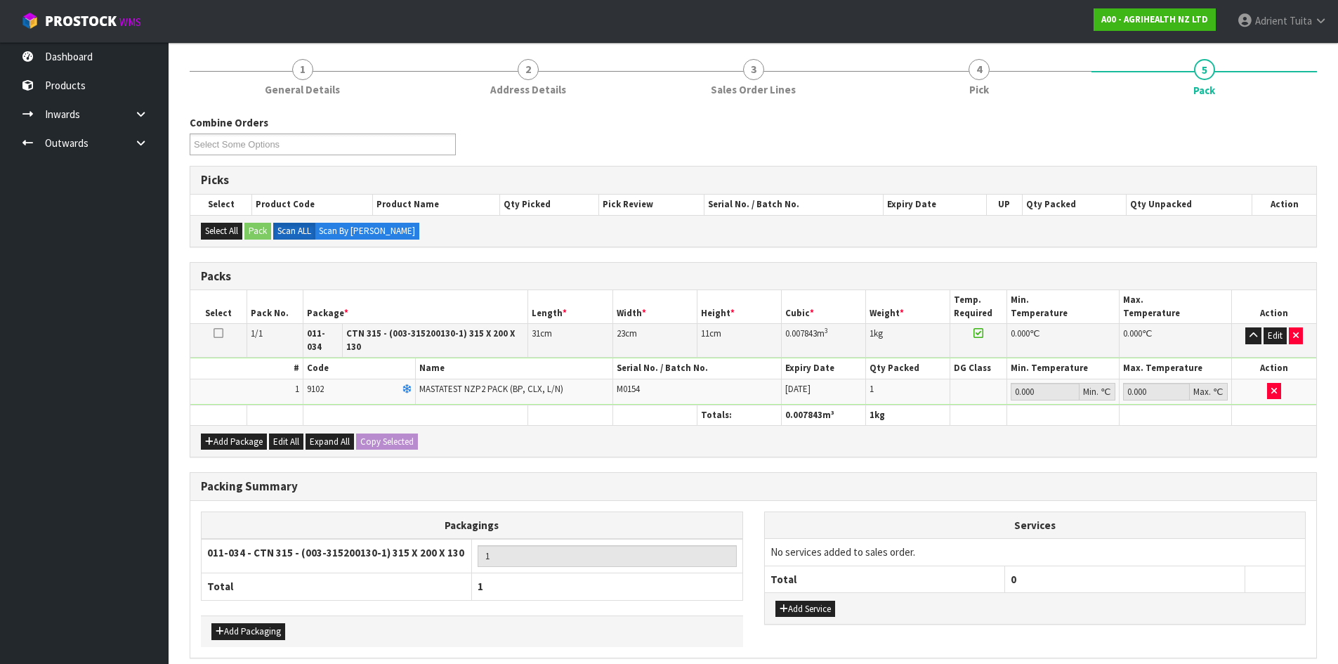
scroll to position [0, 0]
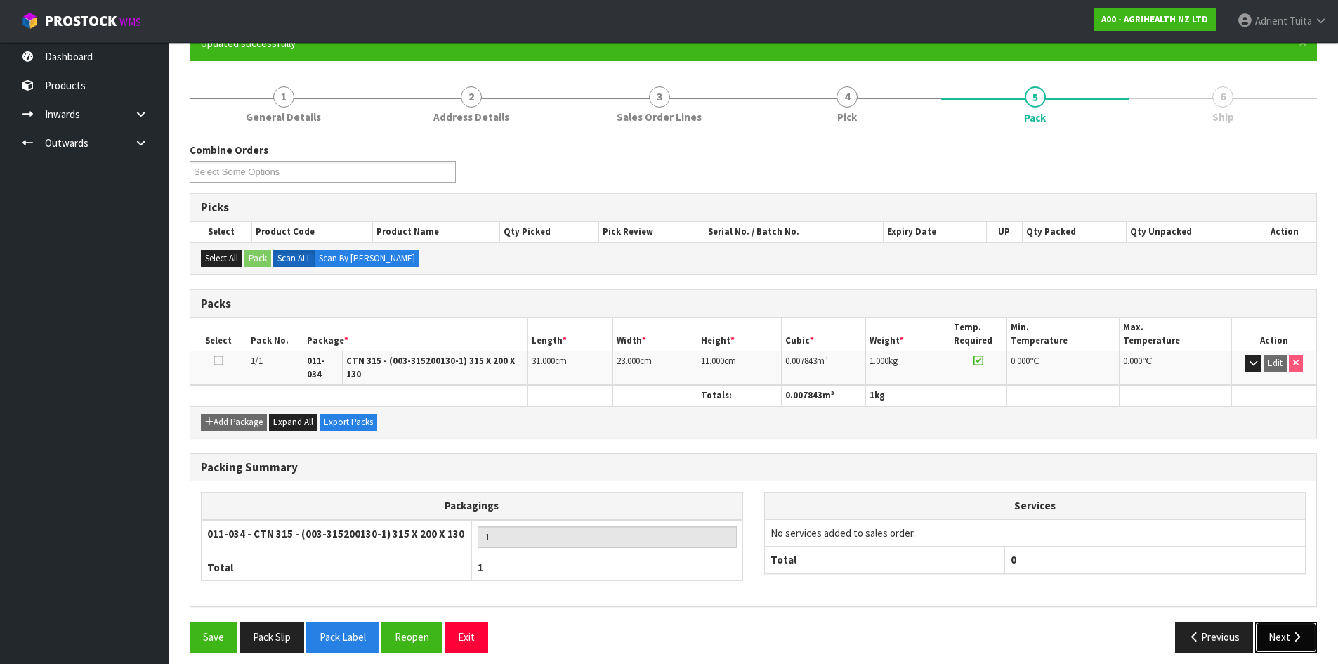
click at [1290, 624] on button "Next" at bounding box center [1286, 637] width 62 height 30
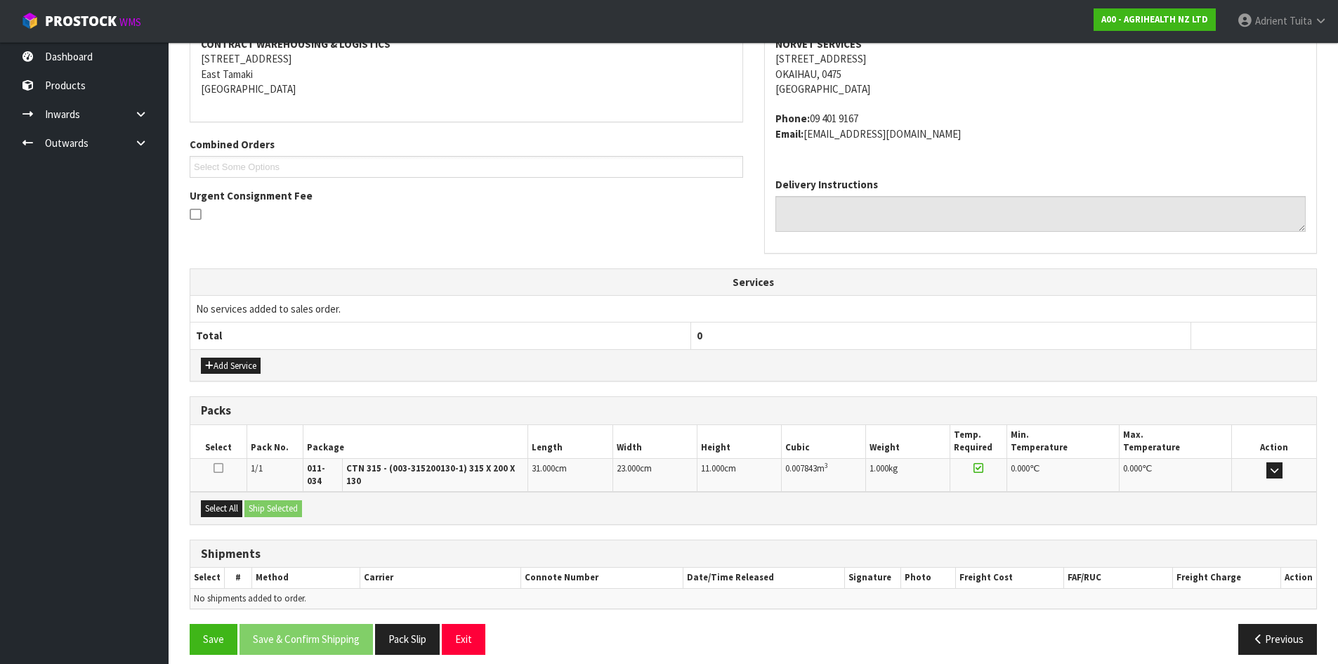
scroll to position [282, 0]
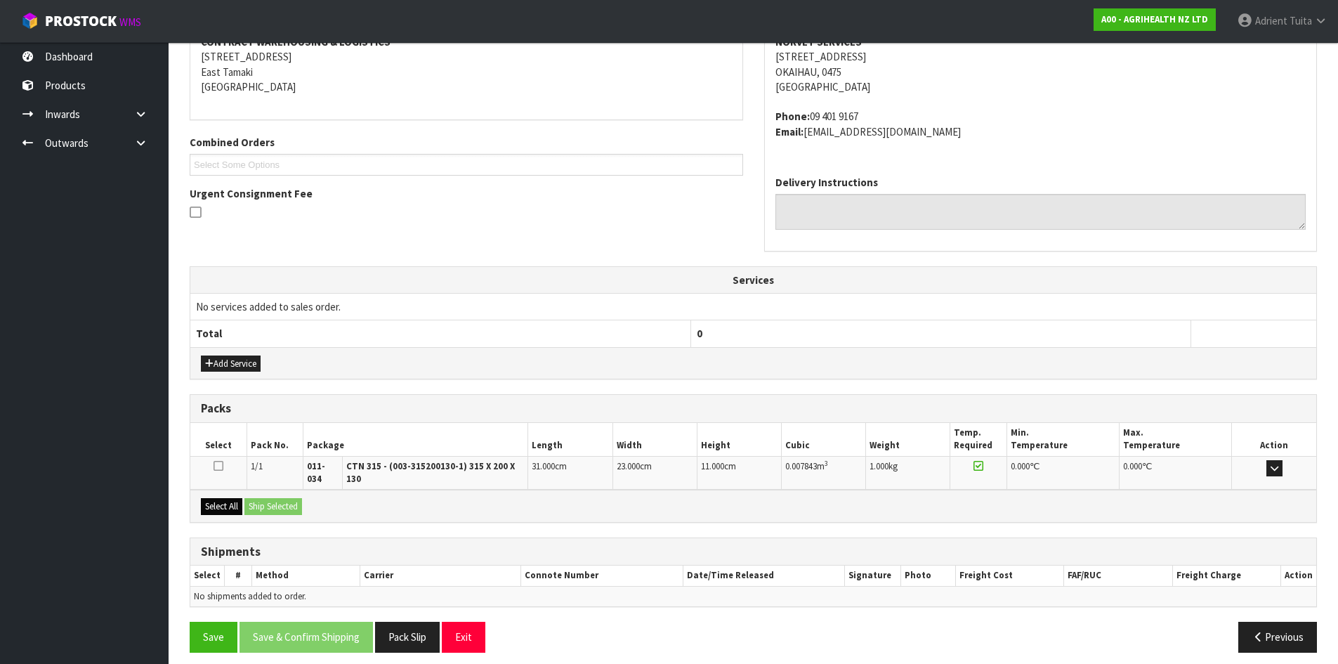
drag, startPoint x: 214, startPoint y: 488, endPoint x: 226, endPoint y: 497, distance: 15.0
click at [216, 490] on div "Select All Ship Selected" at bounding box center [753, 506] width 1126 height 32
drag, startPoint x: 226, startPoint y: 497, endPoint x: 278, endPoint y: 506, distance: 53.5
click at [235, 498] on button "Select All" at bounding box center [221, 506] width 41 height 17
click at [279, 506] on div "Select All Ship Selected" at bounding box center [753, 506] width 1126 height 32
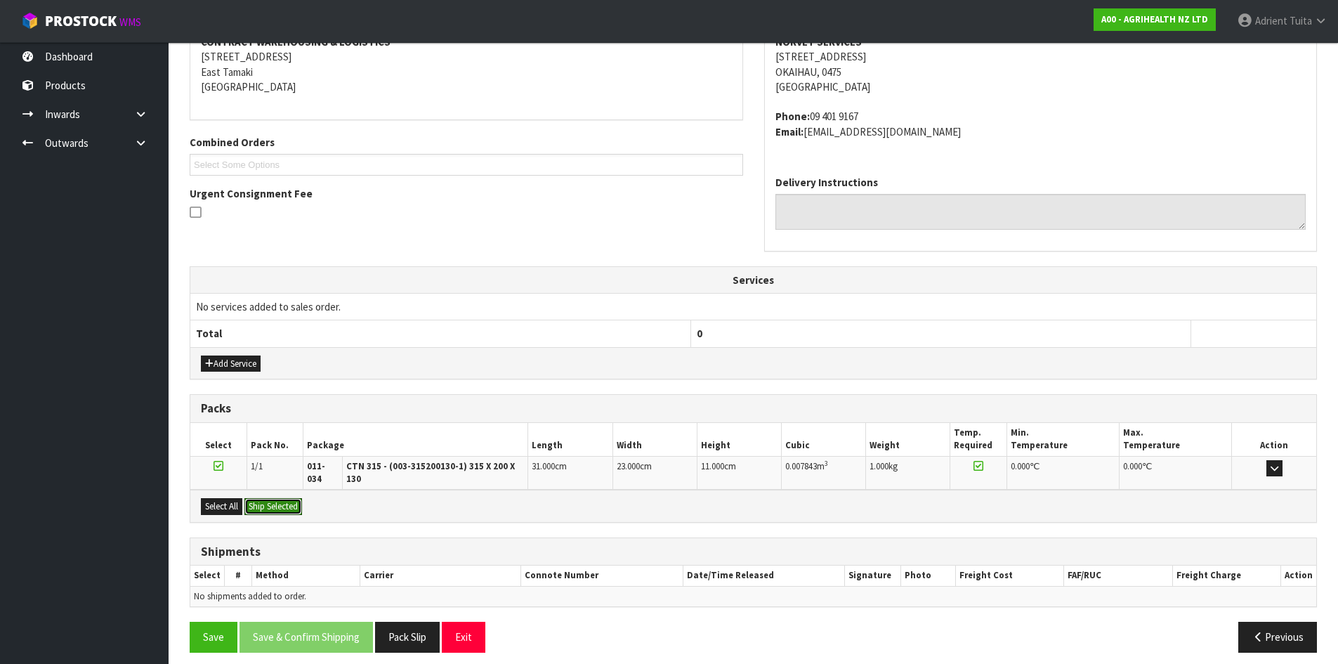
click at [289, 498] on button "Ship Selected" at bounding box center [273, 506] width 58 height 17
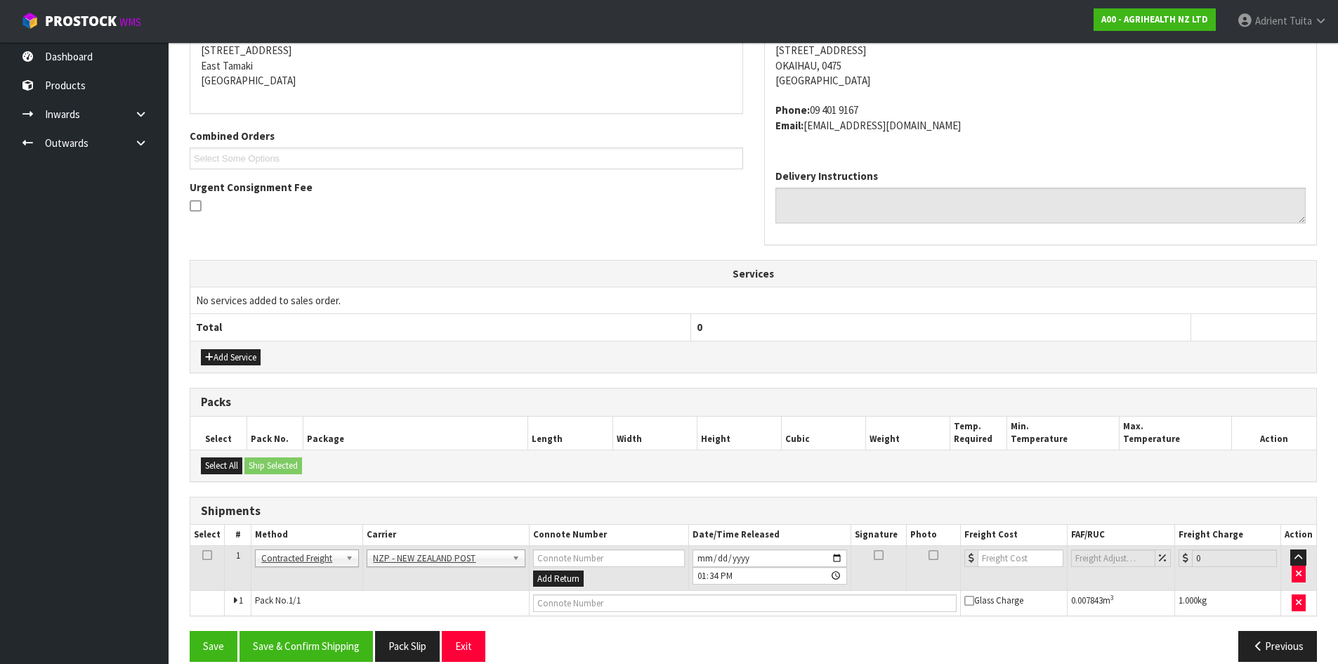
scroll to position [308, 0]
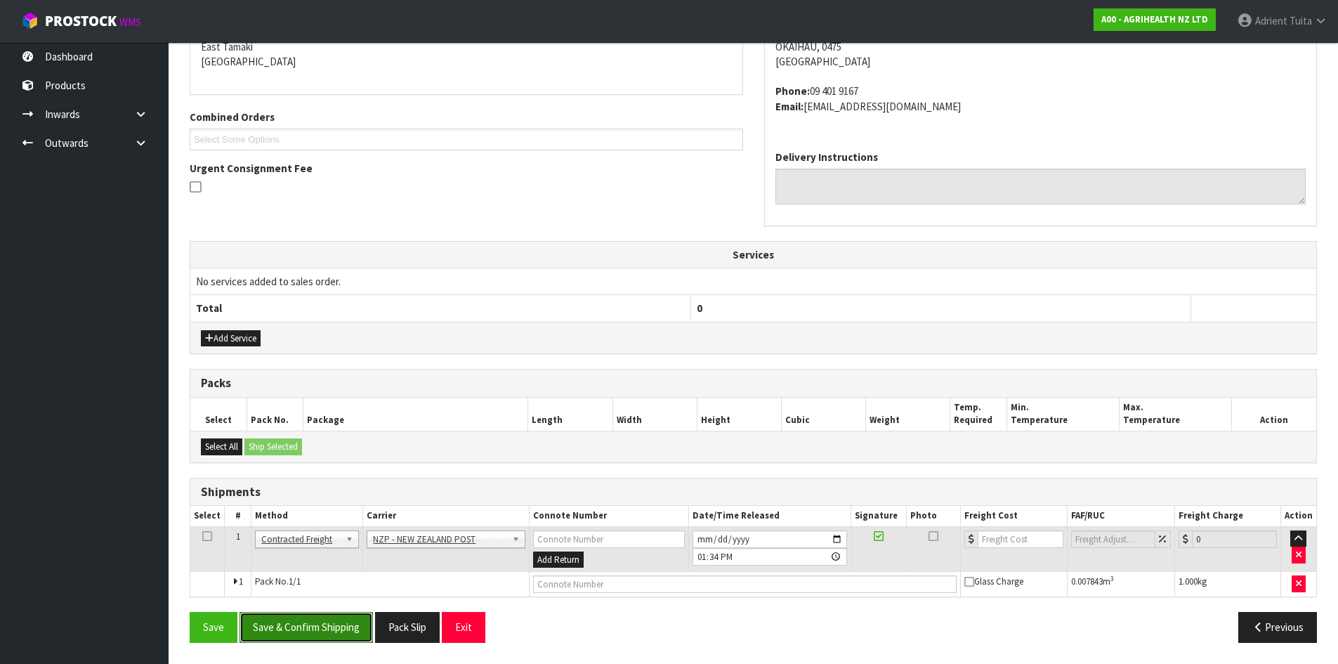
click at [334, 629] on button "Save & Confirm Shipping" at bounding box center [306, 627] width 133 height 30
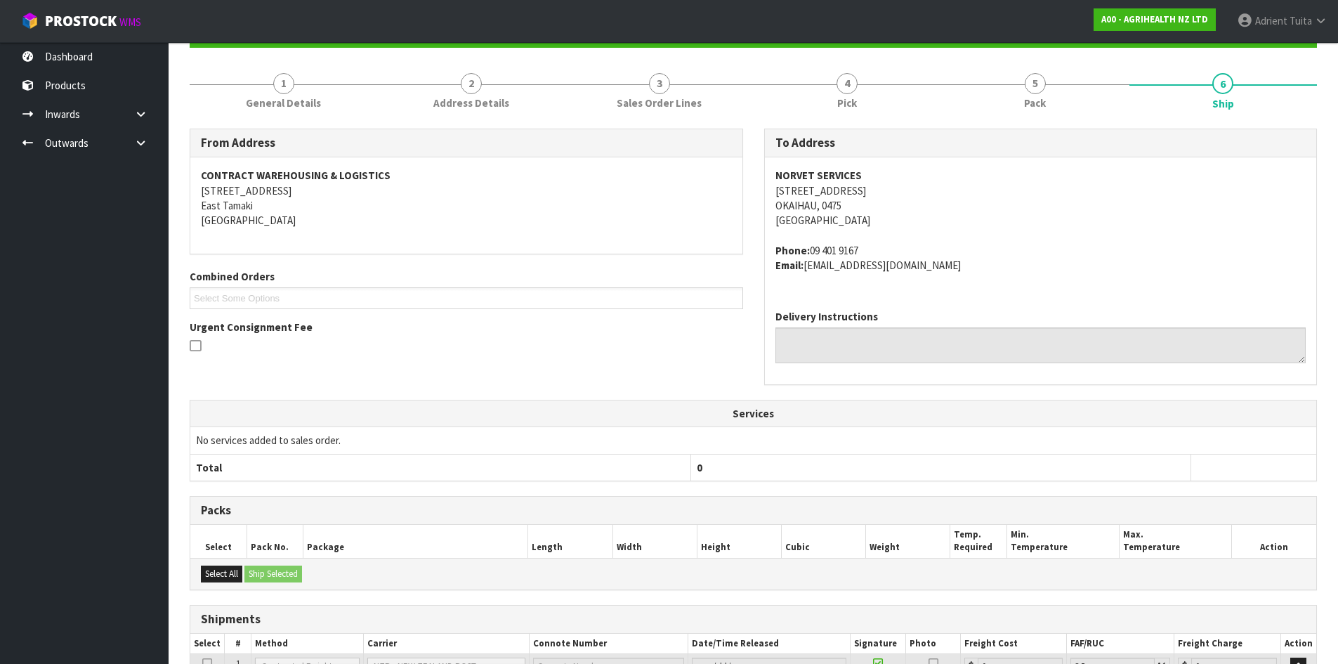
scroll to position [287, 0]
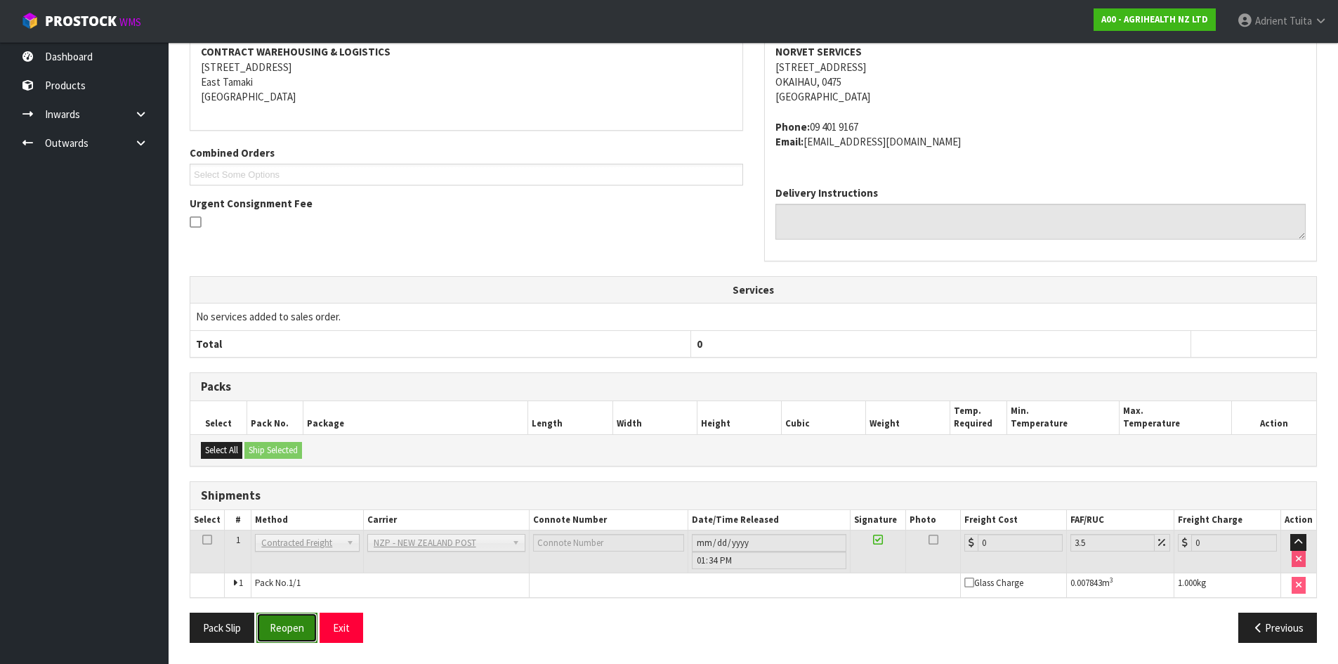
click at [288, 639] on button "Reopen" at bounding box center [286, 628] width 61 height 30
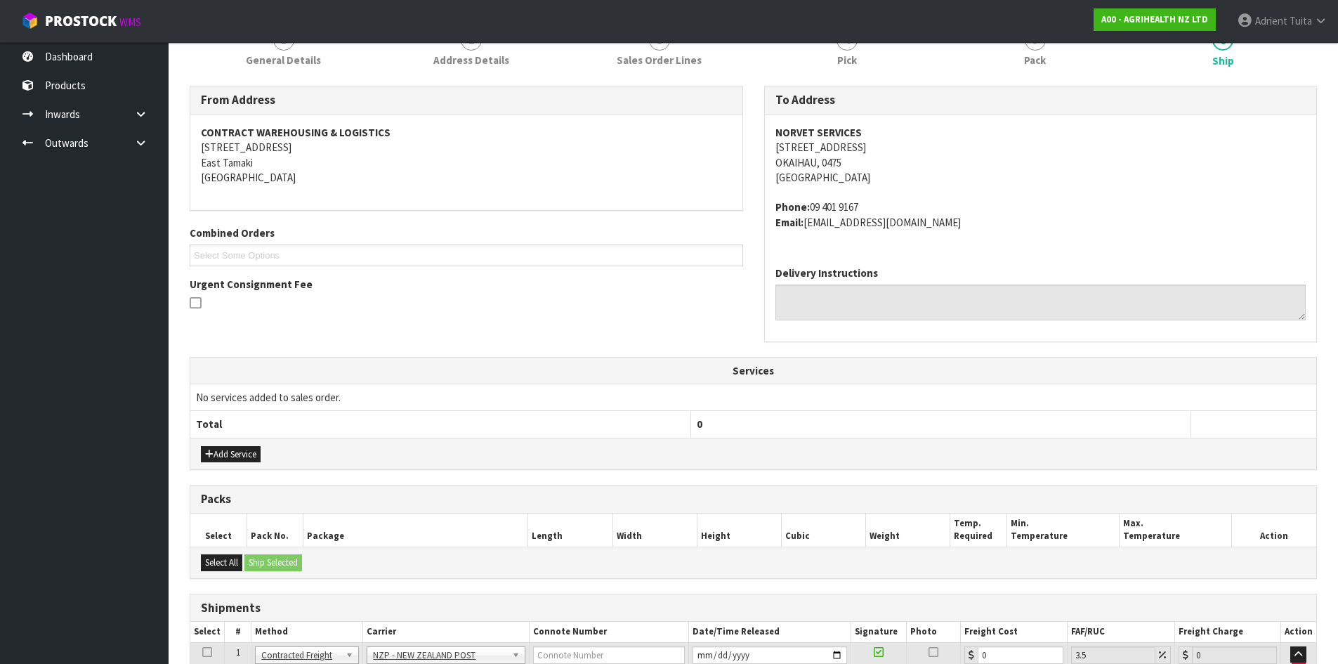
scroll to position [320, 0]
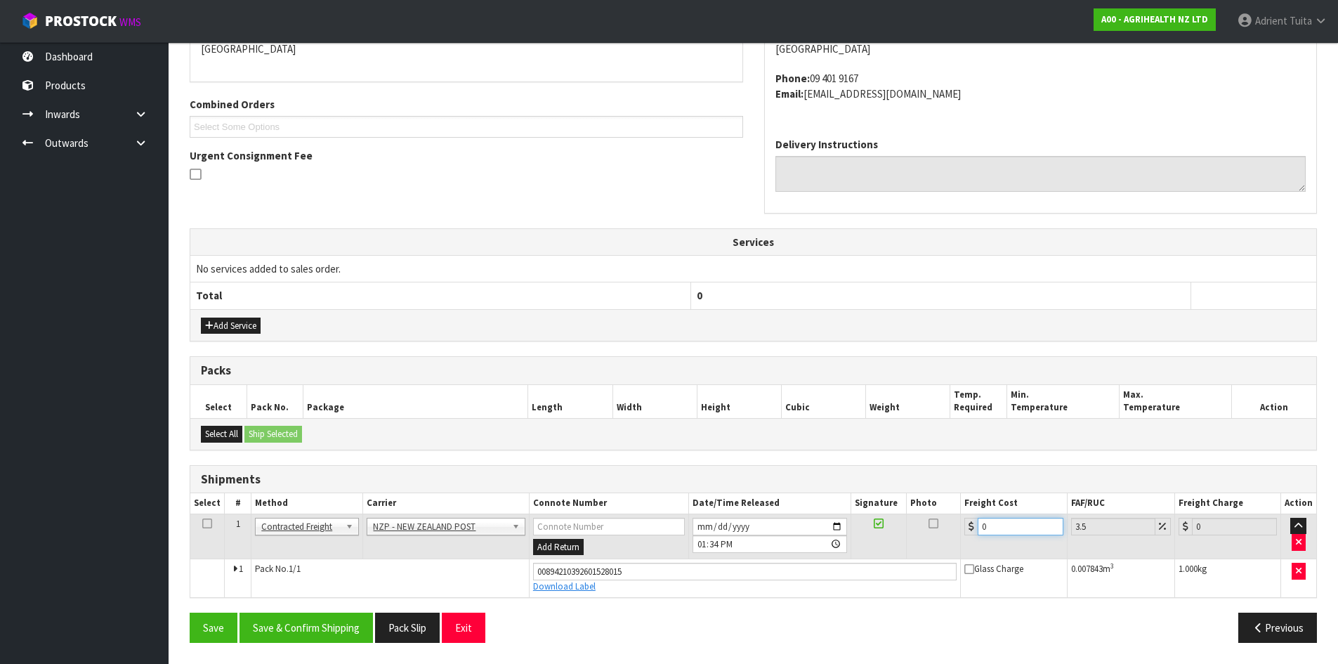
click at [1000, 521] on input "0" at bounding box center [1020, 527] width 85 height 18
click at [327, 637] on button "Save & Confirm Shipping" at bounding box center [306, 628] width 133 height 30
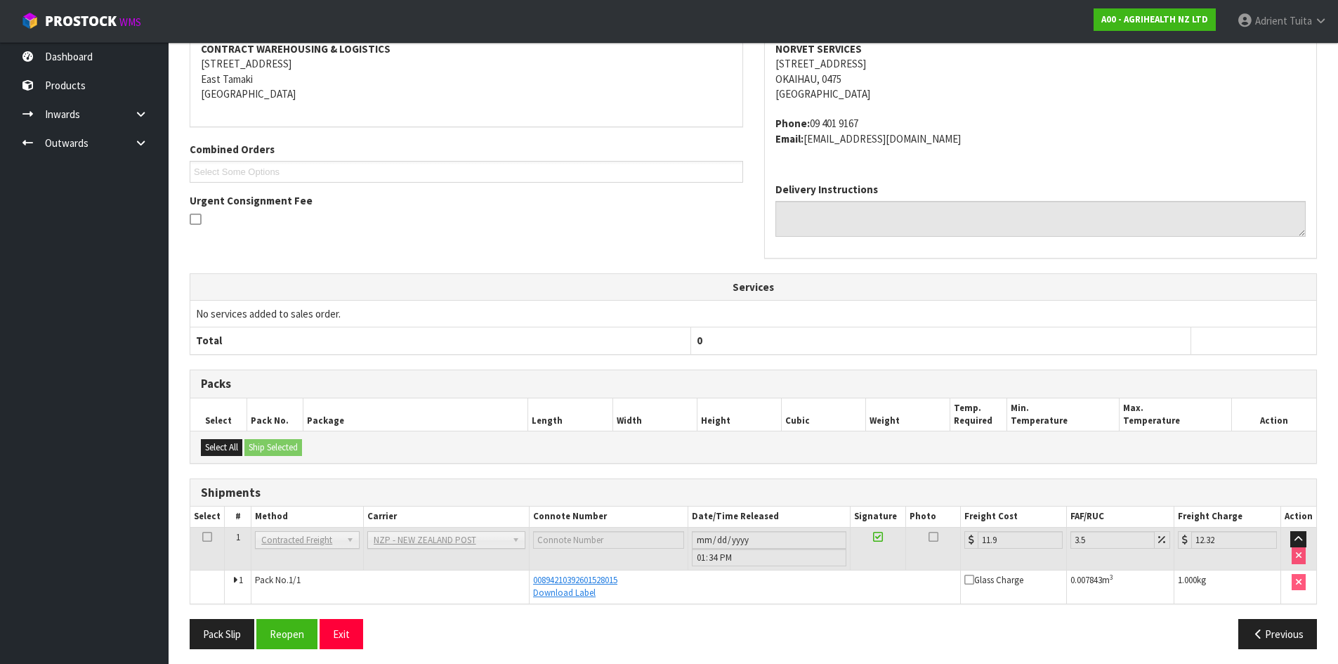
scroll to position [281, 0]
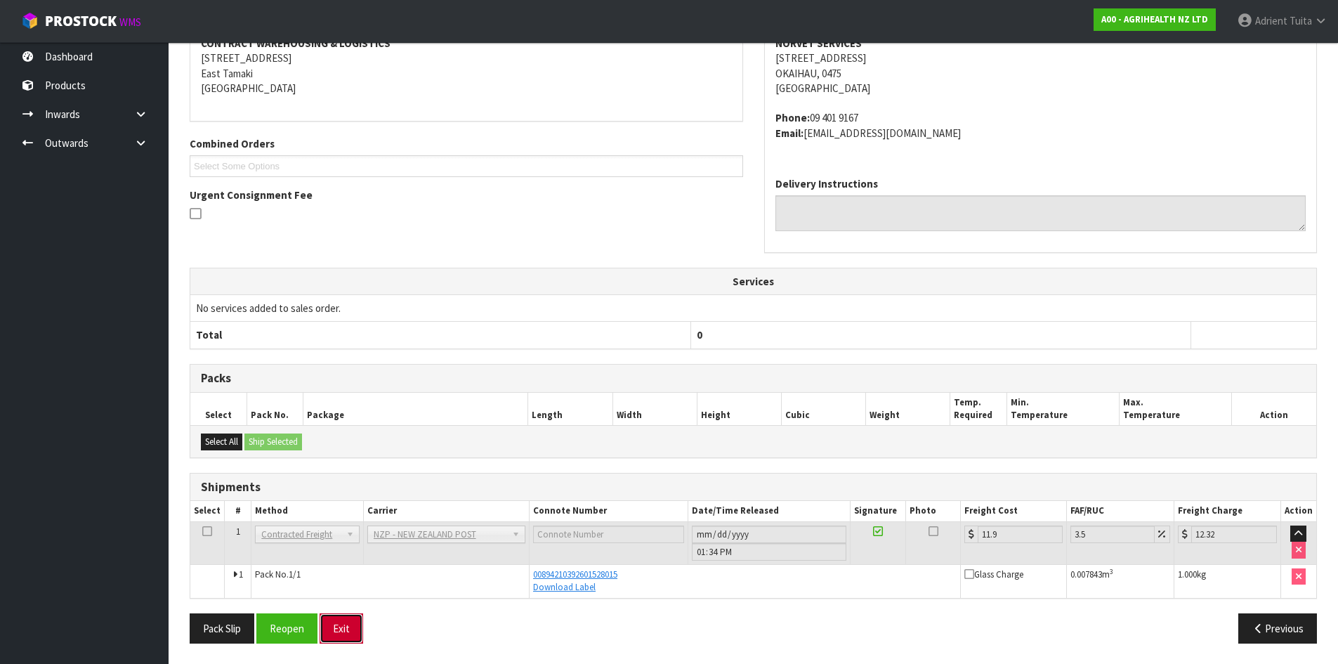
click at [339, 631] on button "Exit" at bounding box center [342, 628] width 44 height 30
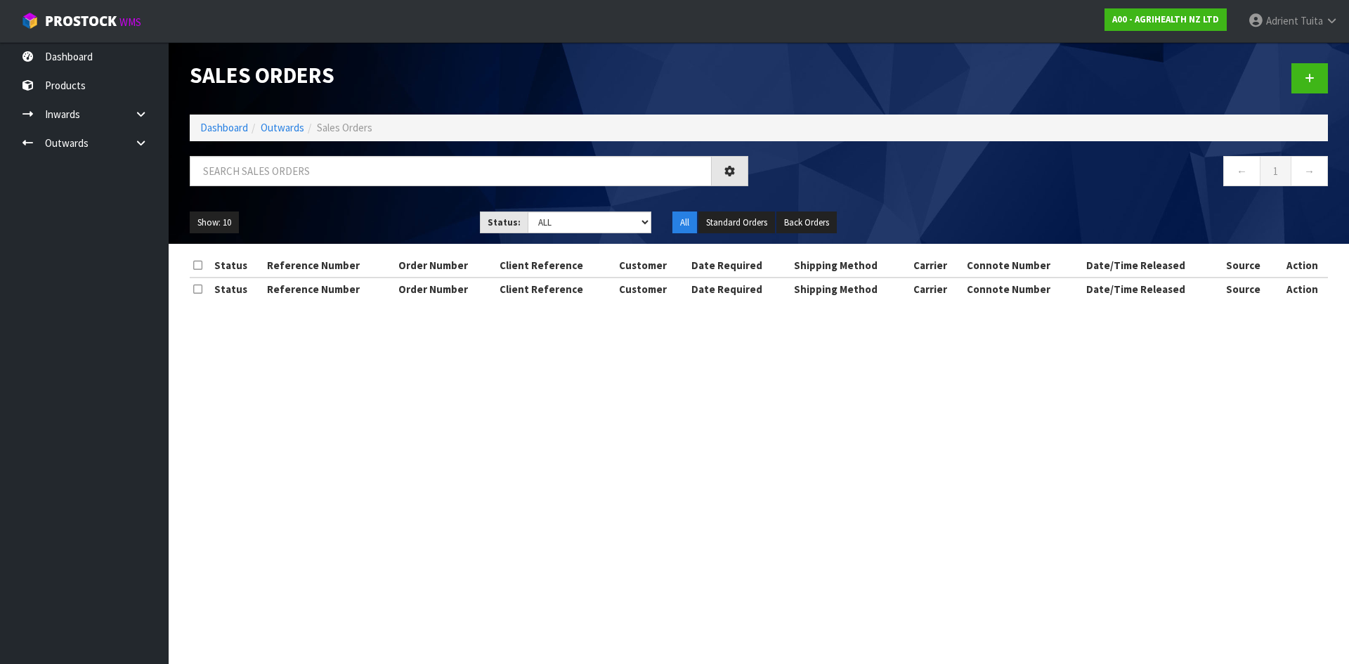
click at [227, 119] on ol "Dashboard Outwards Sales Orders" at bounding box center [759, 128] width 1138 height 26
click at [221, 133] on link "Dashboard" at bounding box center [224, 127] width 48 height 13
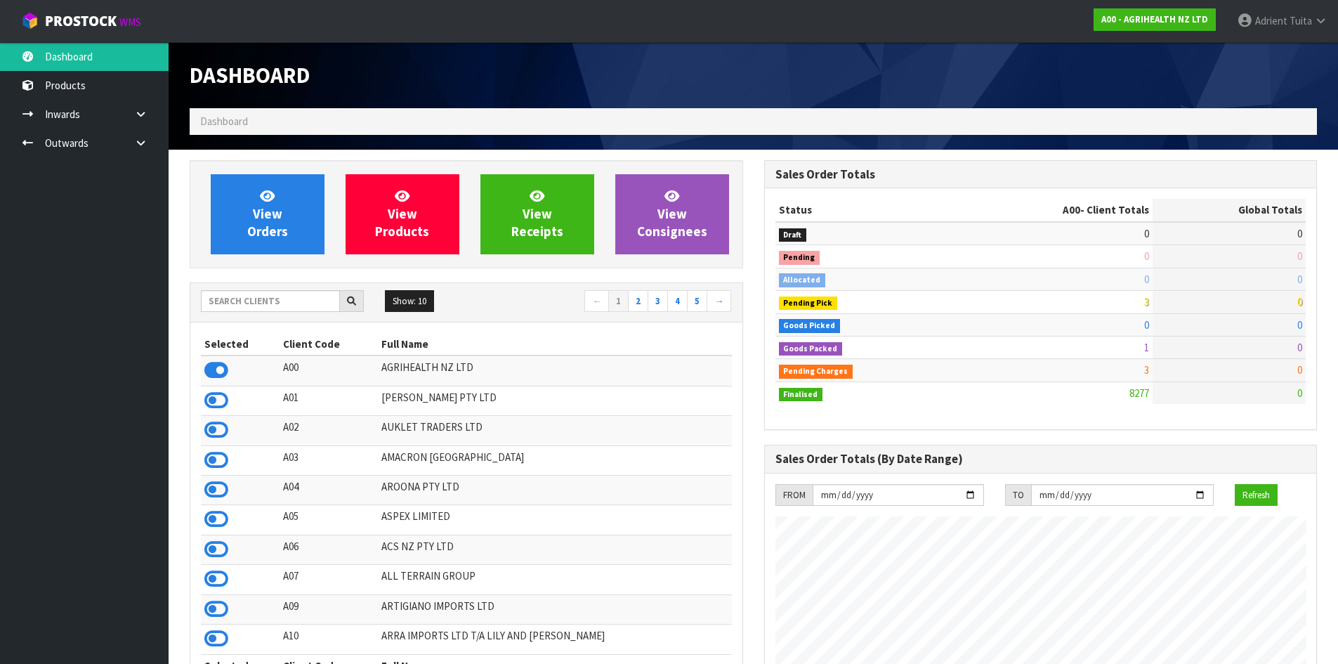
scroll to position [1064, 574]
click at [232, 200] on link "View Orders" at bounding box center [268, 214] width 114 height 80
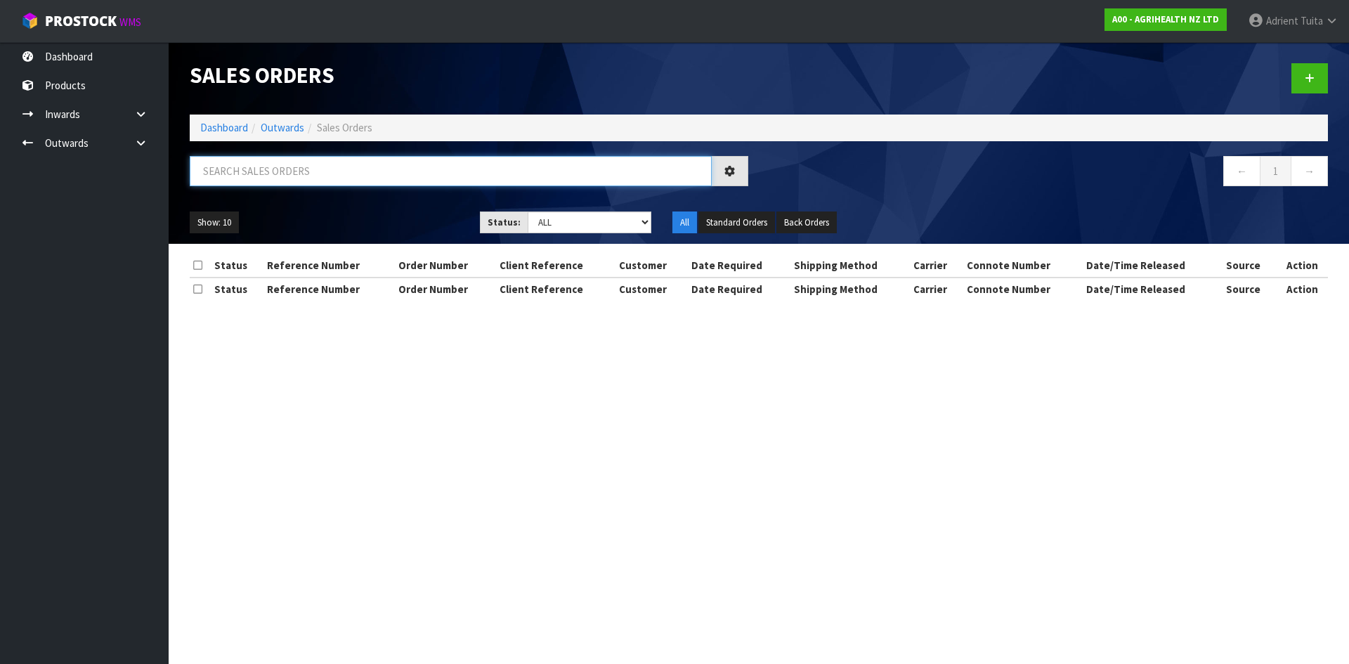
click at [261, 173] on input "text" at bounding box center [451, 171] width 522 height 30
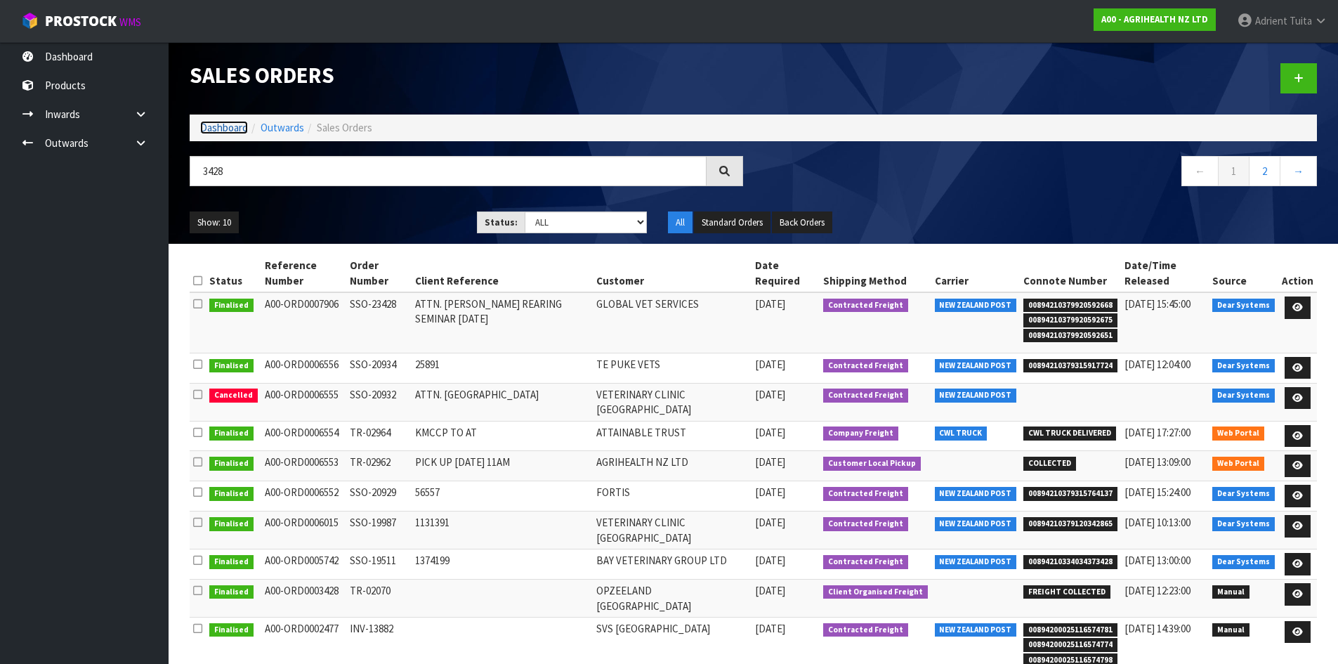
click at [231, 124] on link "Dashboard" at bounding box center [224, 127] width 48 height 13
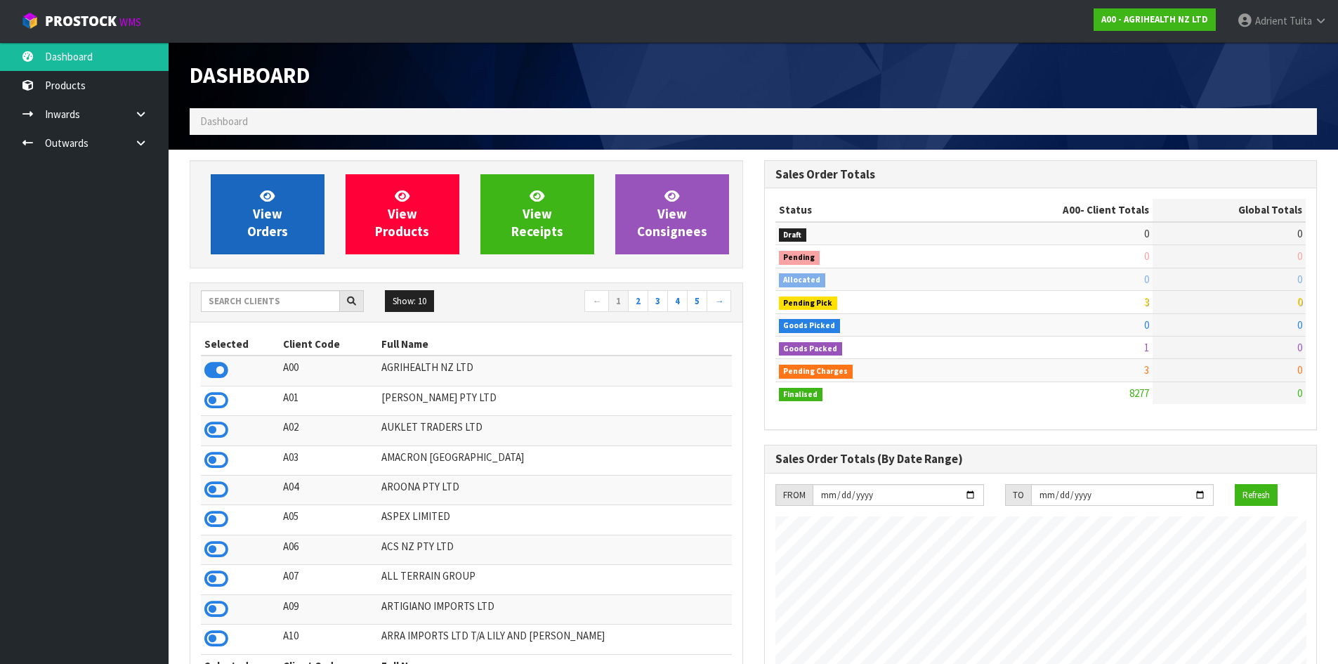
scroll to position [1064, 574]
click at [268, 196] on icon at bounding box center [267, 195] width 15 height 13
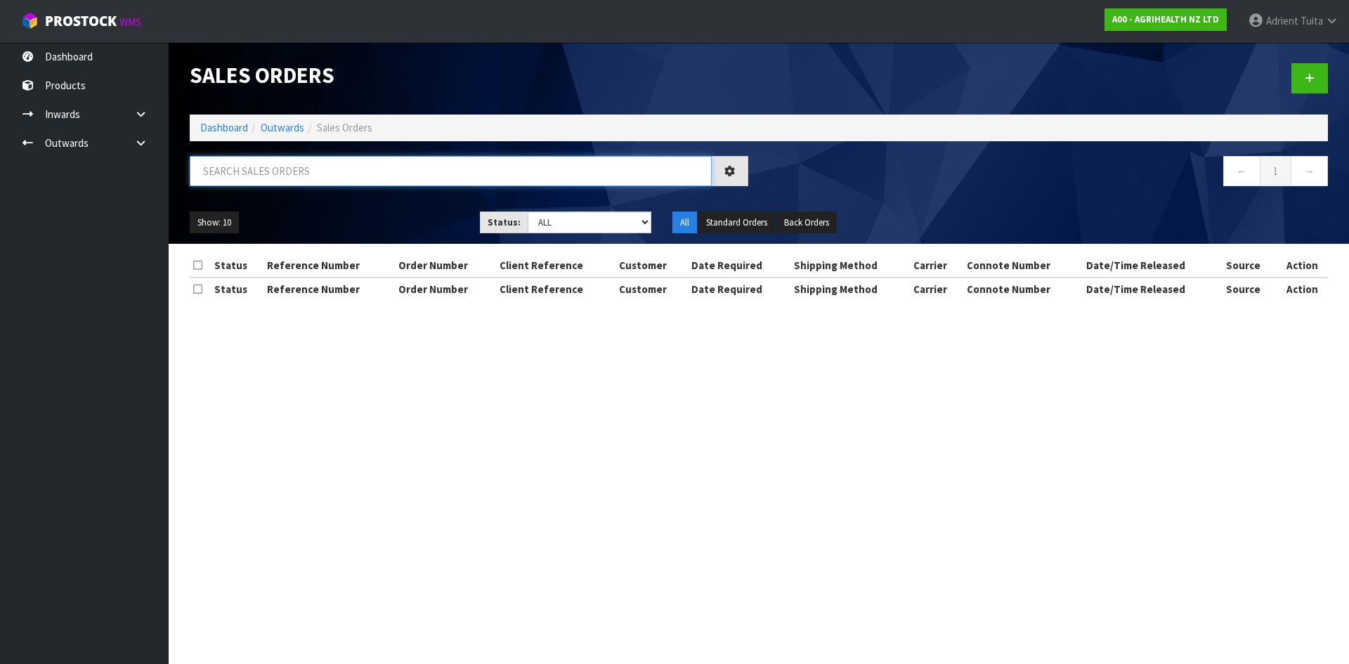
click at [290, 176] on input "text" at bounding box center [451, 171] width 522 height 30
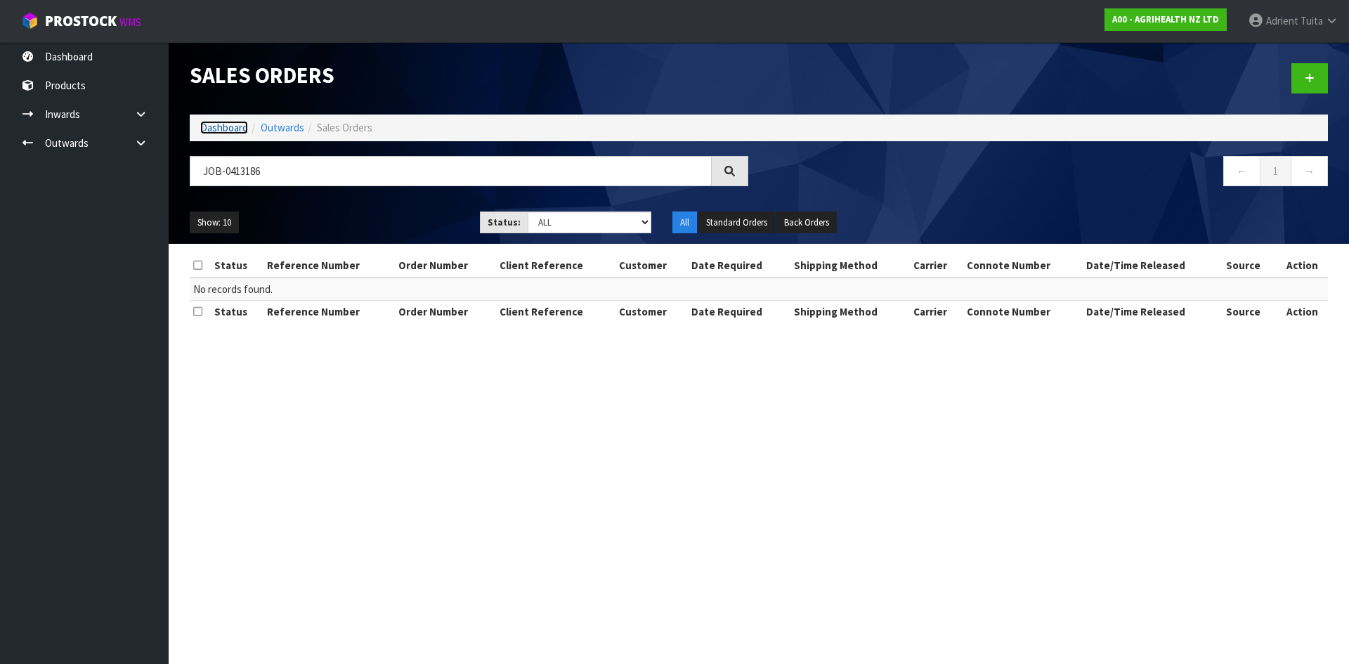
click at [237, 131] on link "Dashboard" at bounding box center [224, 127] width 48 height 13
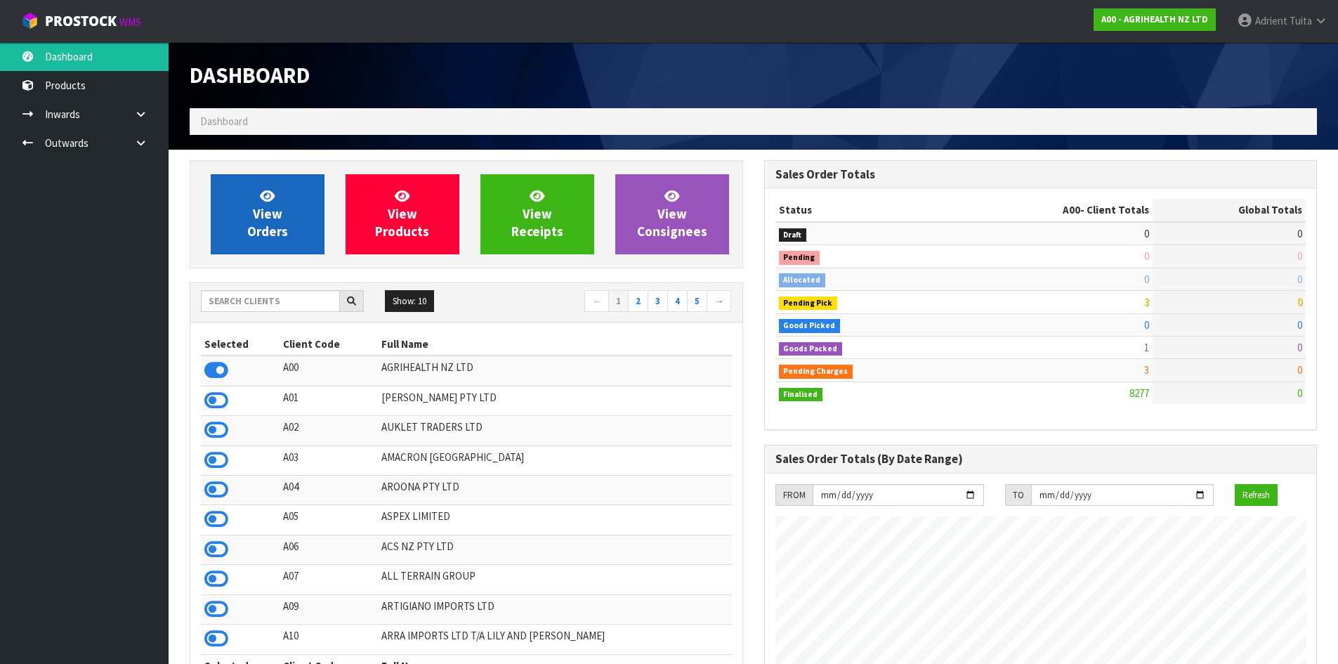
scroll to position [1064, 574]
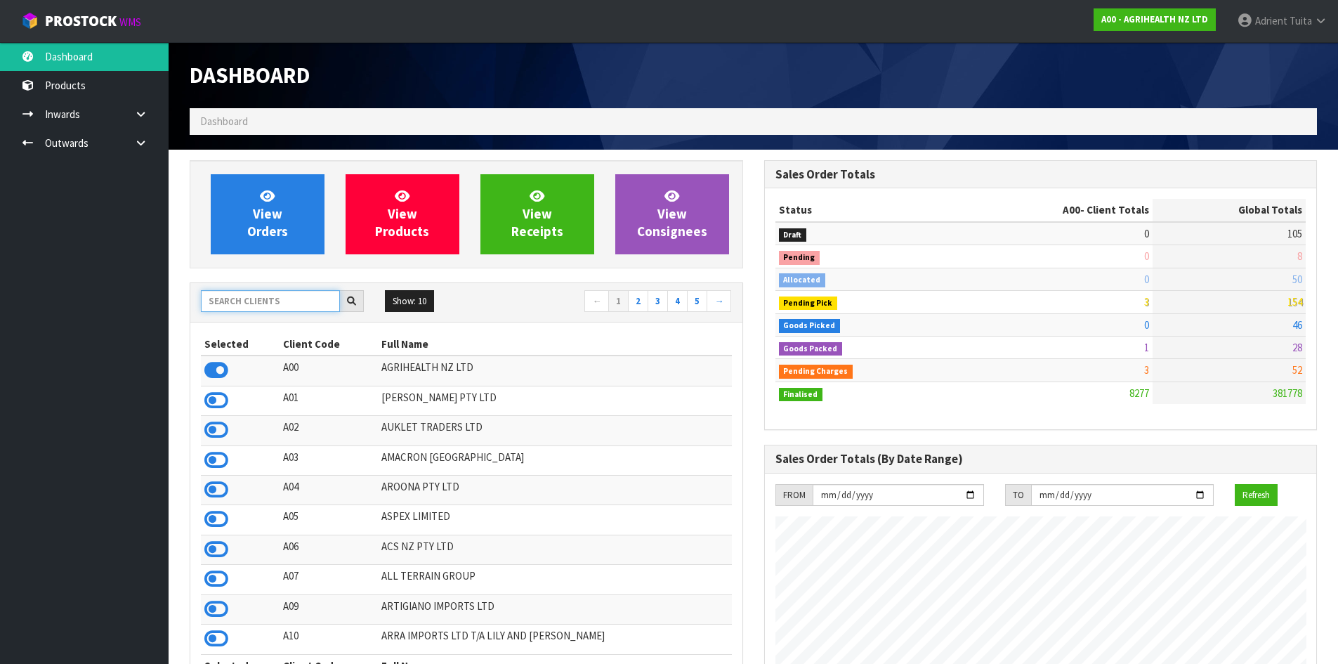
click at [275, 311] on input "text" at bounding box center [270, 301] width 139 height 22
click at [277, 307] on input "text" at bounding box center [270, 301] width 139 height 22
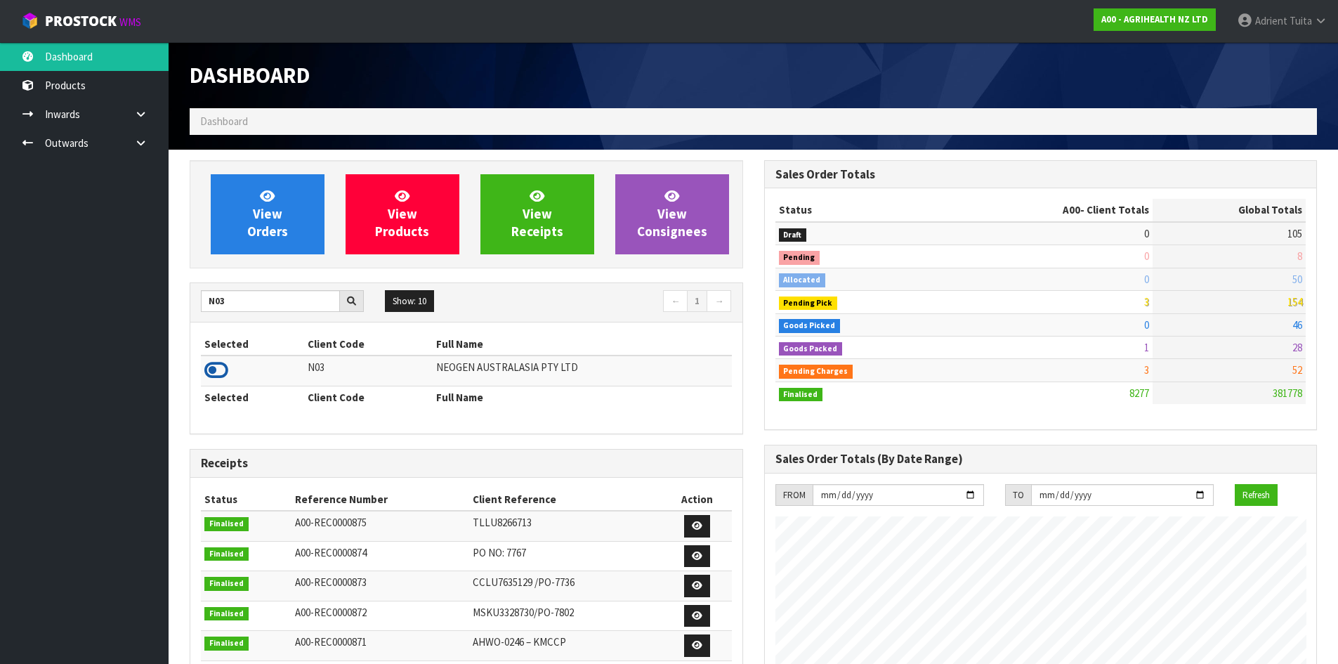
click at [219, 371] on icon at bounding box center [216, 370] width 24 height 21
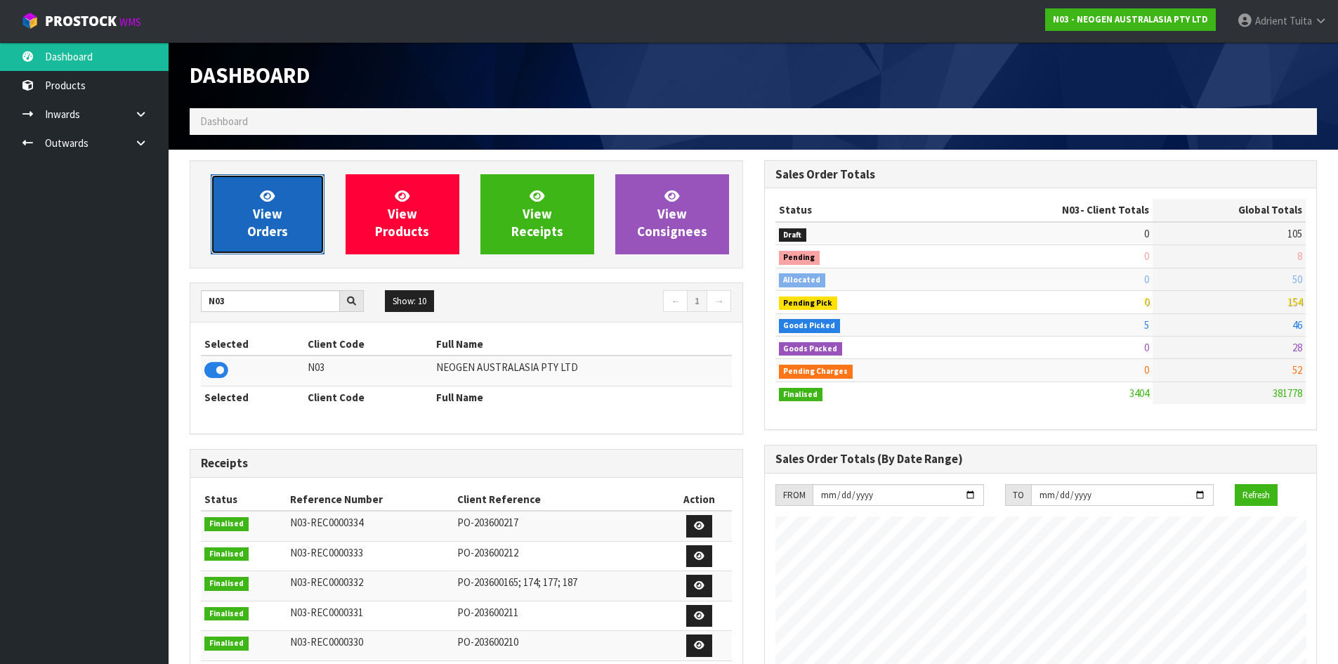
click at [289, 197] on link "View Orders" at bounding box center [268, 214] width 114 height 80
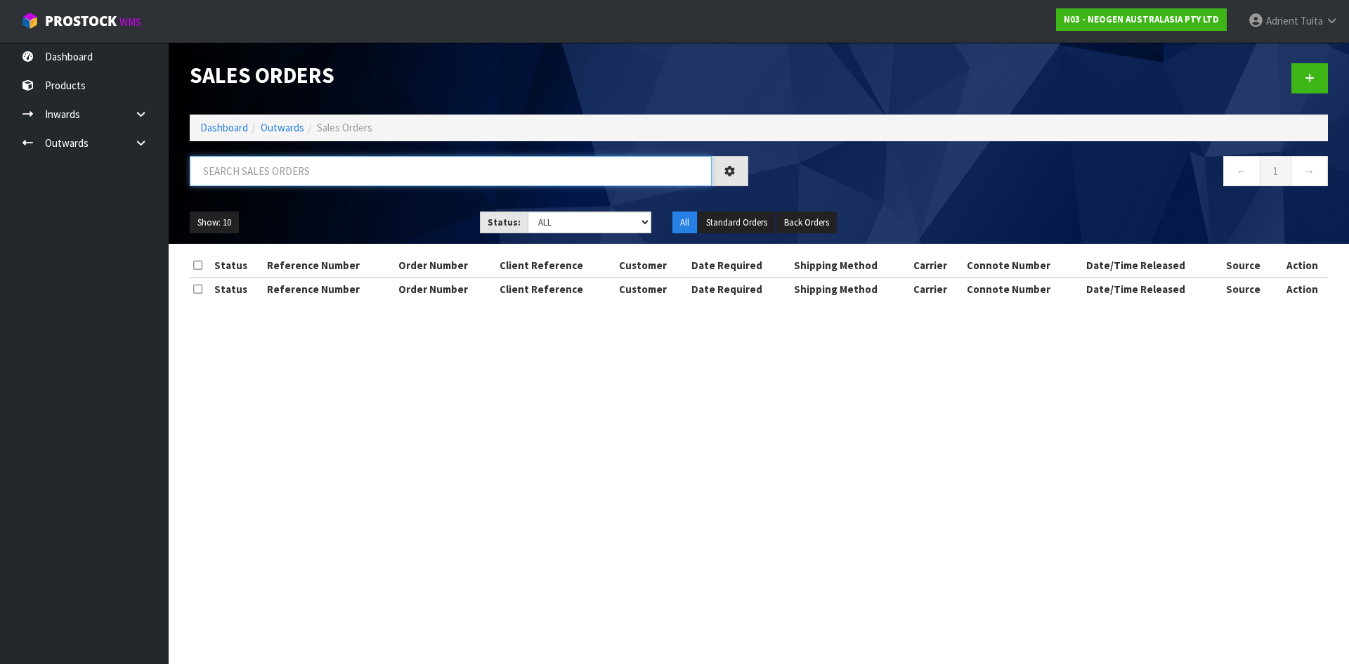
click at [311, 176] on input "text" at bounding box center [451, 171] width 522 height 30
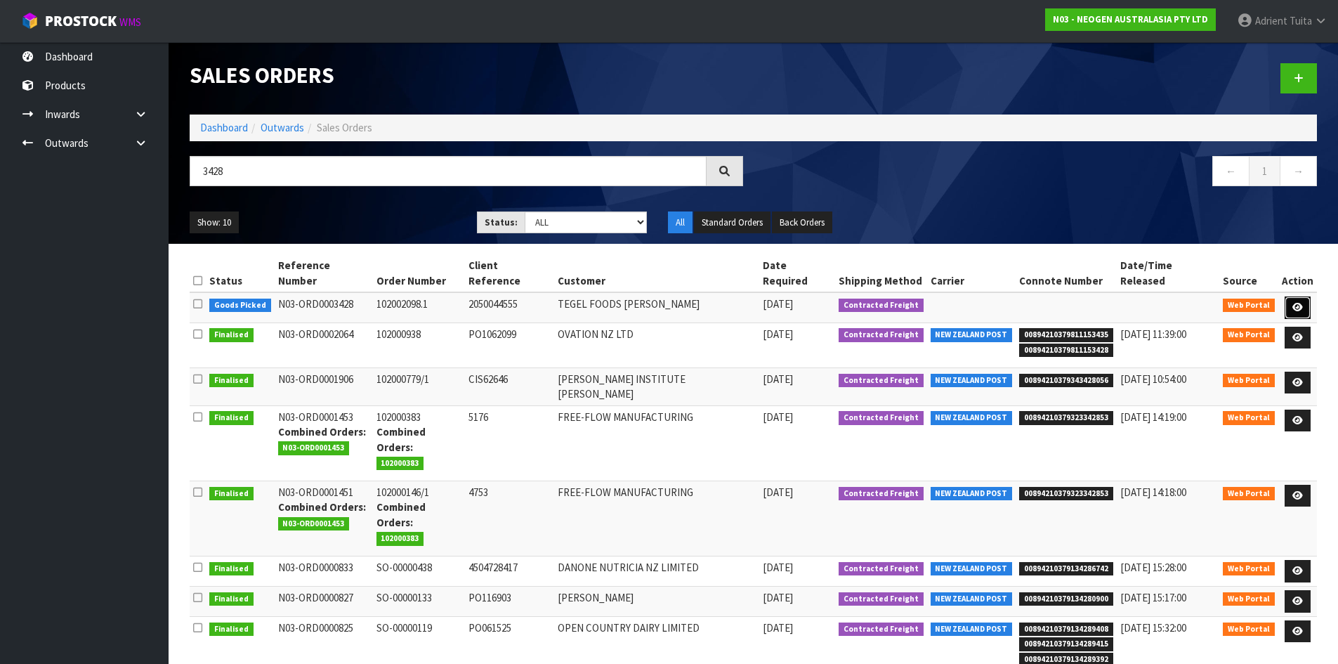
click at [1303, 296] on link at bounding box center [1298, 307] width 26 height 22
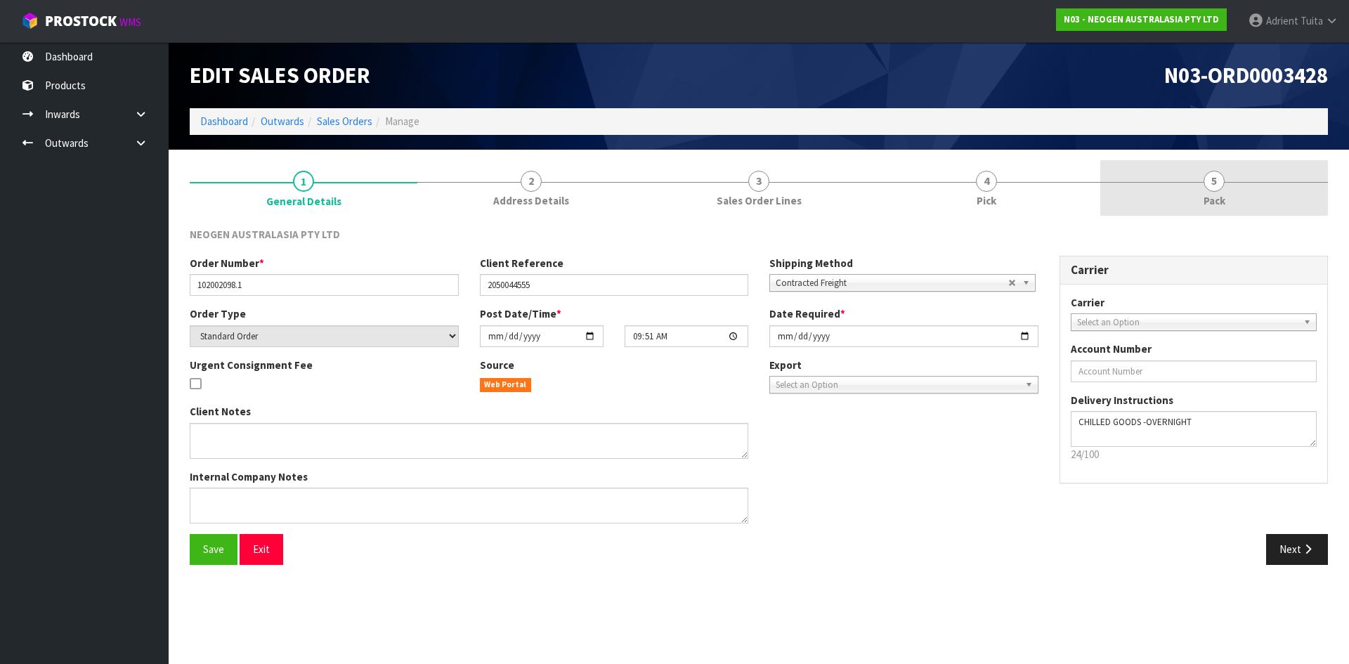
click at [1248, 192] on link "5 Pack" at bounding box center [1214, 187] width 228 height 55
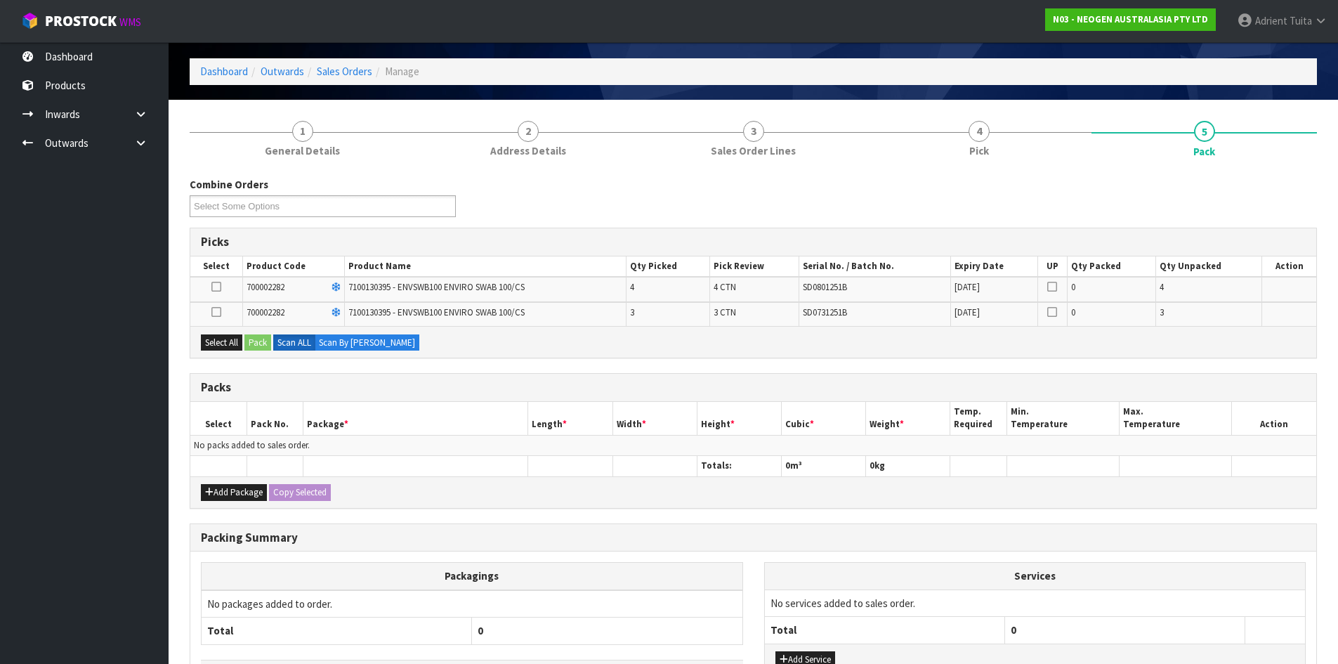
scroll to position [155, 0]
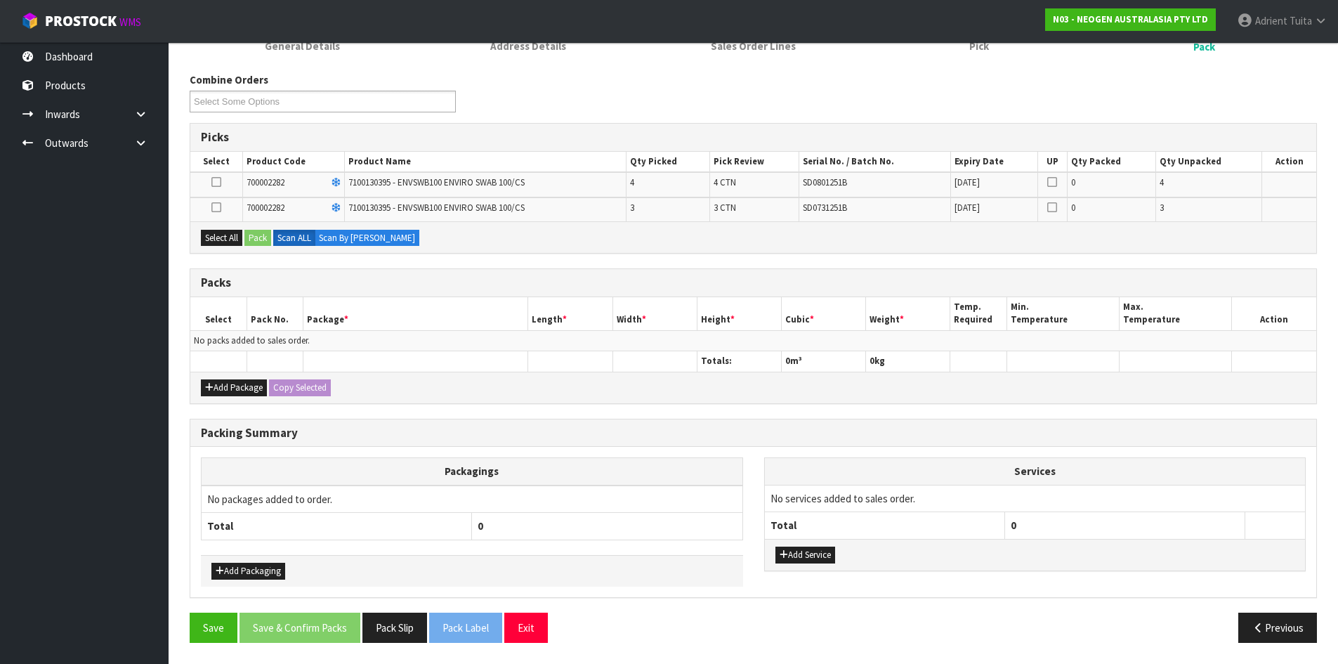
click at [220, 182] on icon at bounding box center [216, 182] width 10 height 1
click at [0, 0] on input "checkbox" at bounding box center [0, 0] width 0 height 0
click at [261, 233] on button "Pack" at bounding box center [257, 238] width 27 height 17
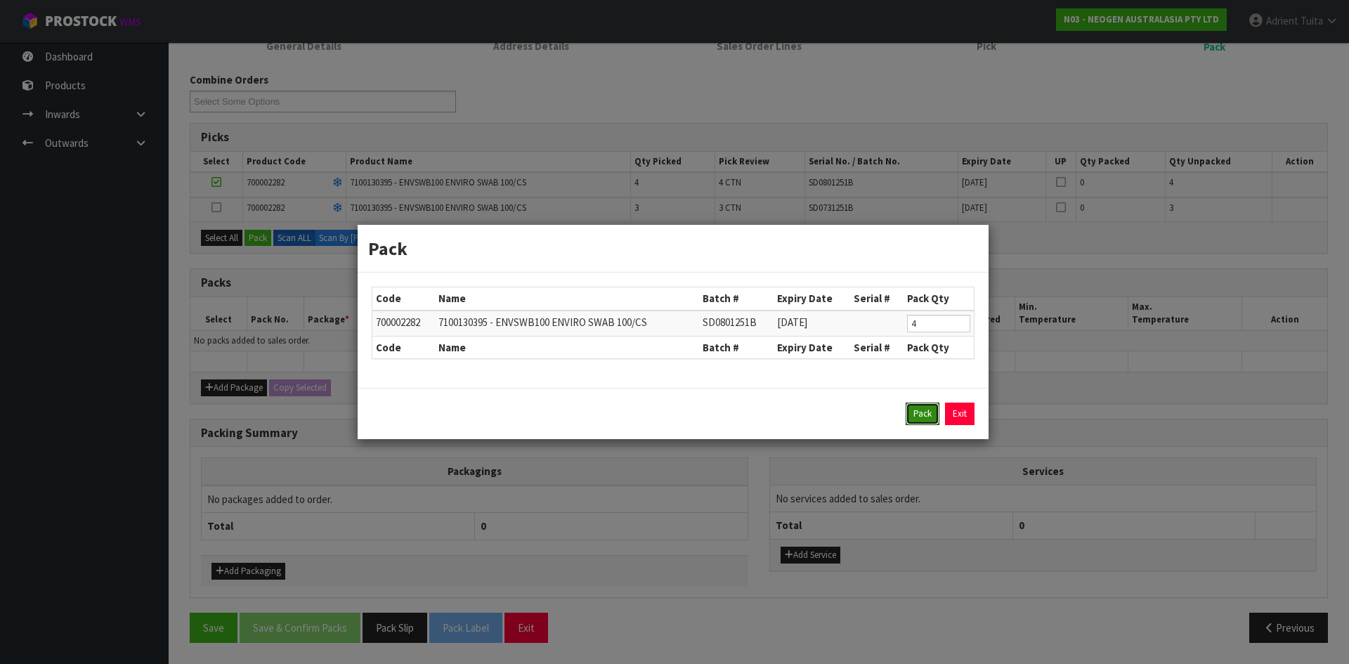
click at [908, 413] on button "Pack" at bounding box center [923, 414] width 34 height 22
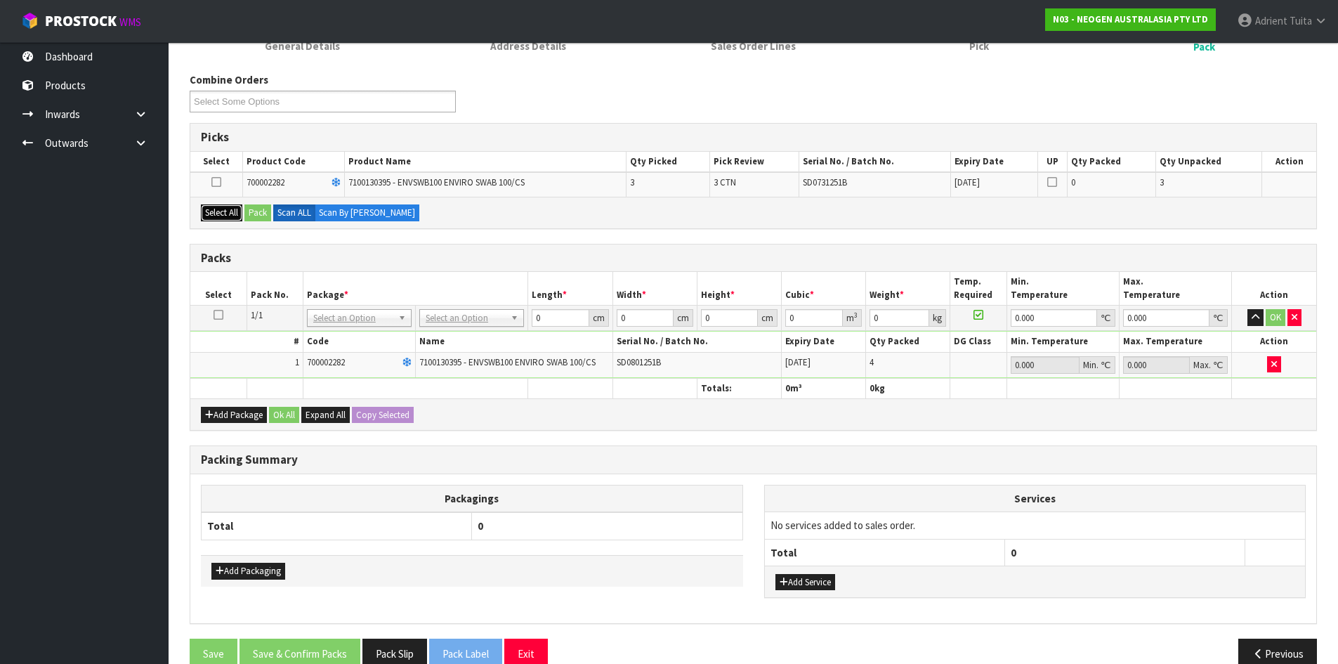
click at [237, 211] on button "Select All" at bounding box center [221, 212] width 41 height 17
click at [250, 213] on button "Pack" at bounding box center [257, 212] width 27 height 17
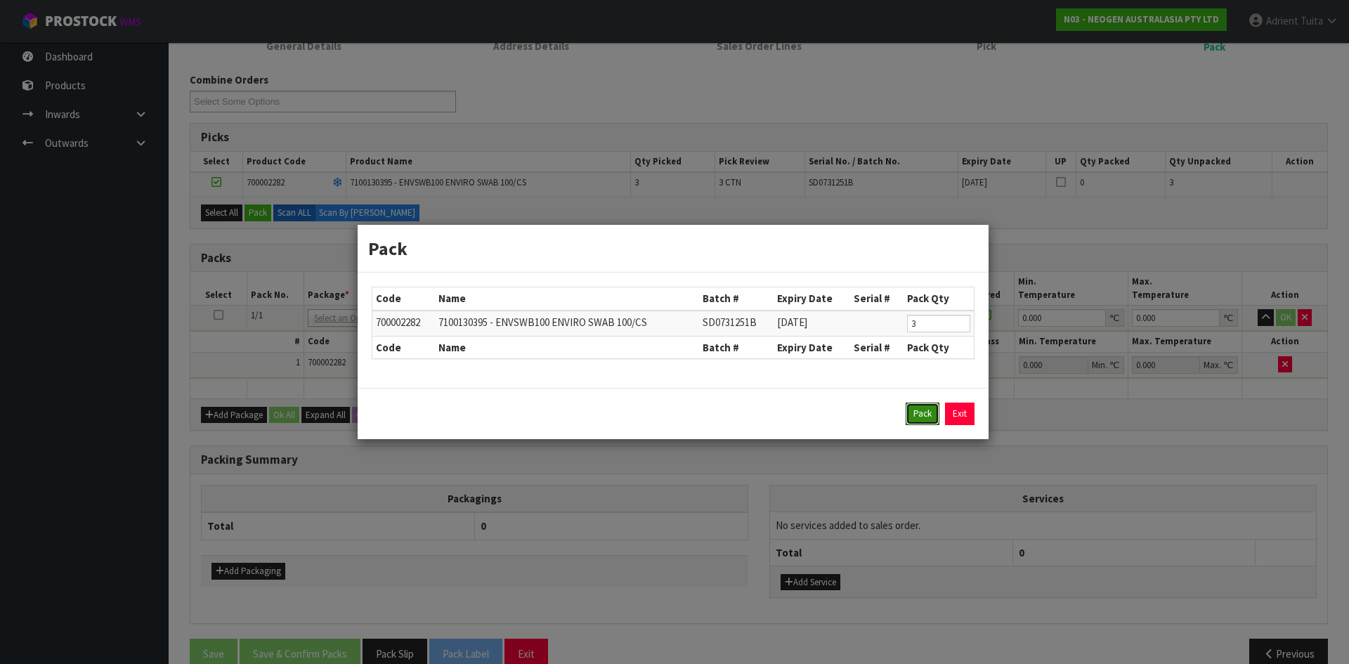
click at [922, 422] on button "Pack" at bounding box center [923, 414] width 34 height 22
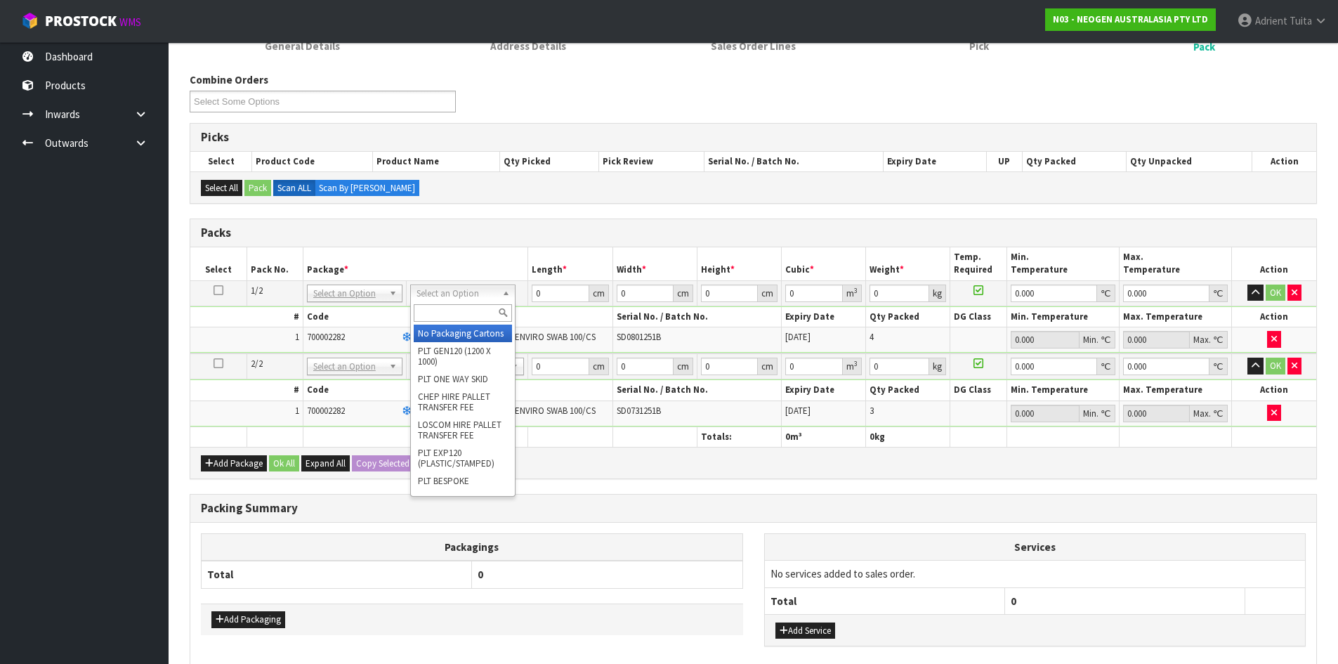
drag, startPoint x: 471, startPoint y: 300, endPoint x: 473, endPoint y: 308, distance: 7.9
click at [473, 308] on input "text" at bounding box center [463, 313] width 98 height 18
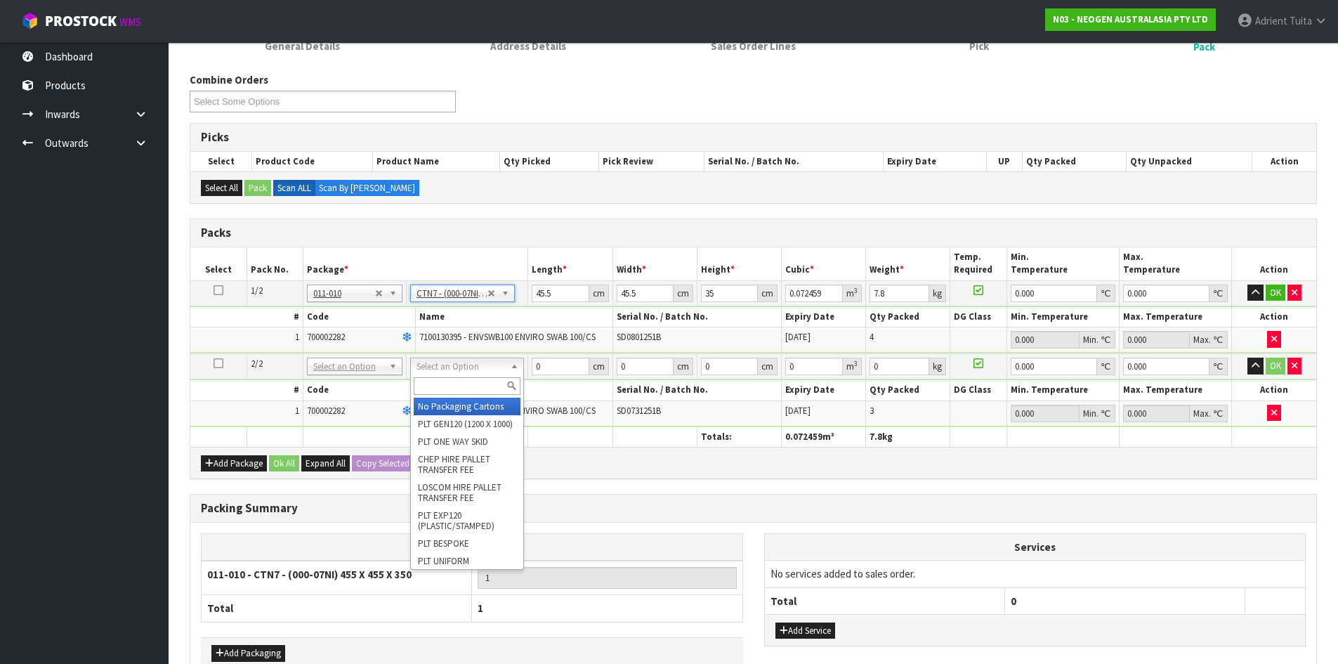
click at [448, 392] on input "text" at bounding box center [467, 386] width 107 height 18
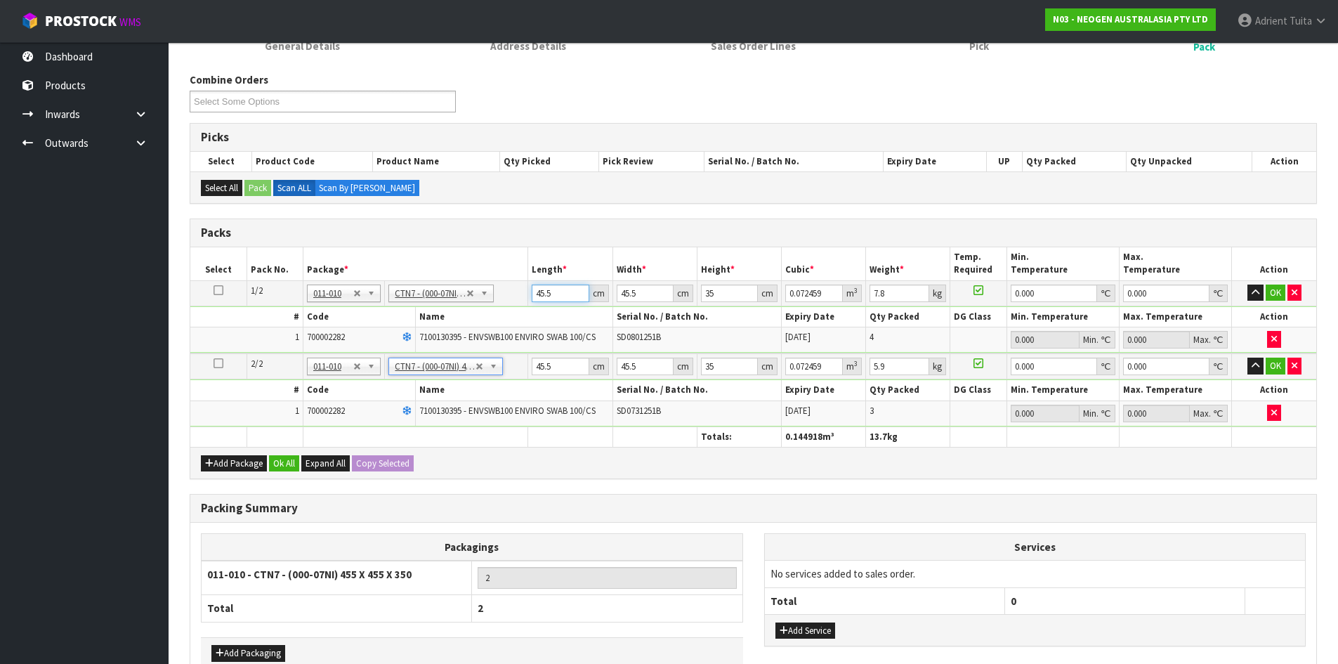
click at [549, 285] on input "45.5" at bounding box center [560, 294] width 57 height 18
click at [543, 367] on input "45.5" at bounding box center [560, 367] width 57 height 18
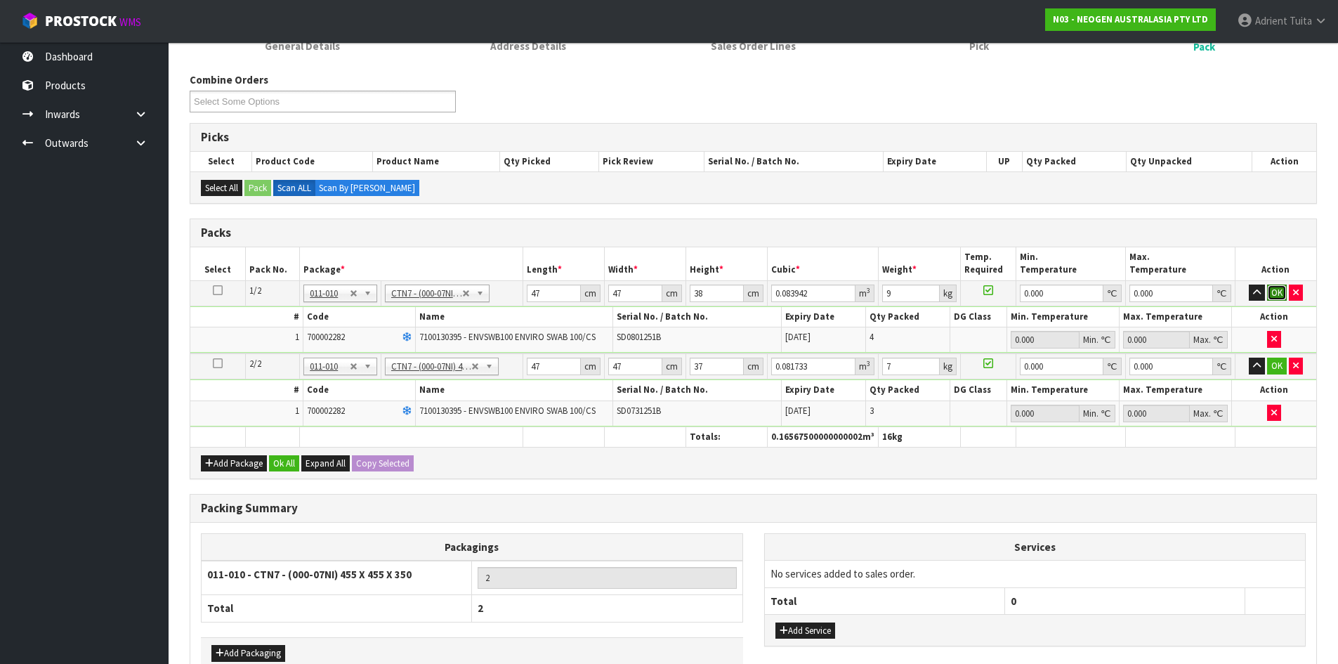
click at [1279, 296] on button "OK" at bounding box center [1277, 293] width 20 height 17
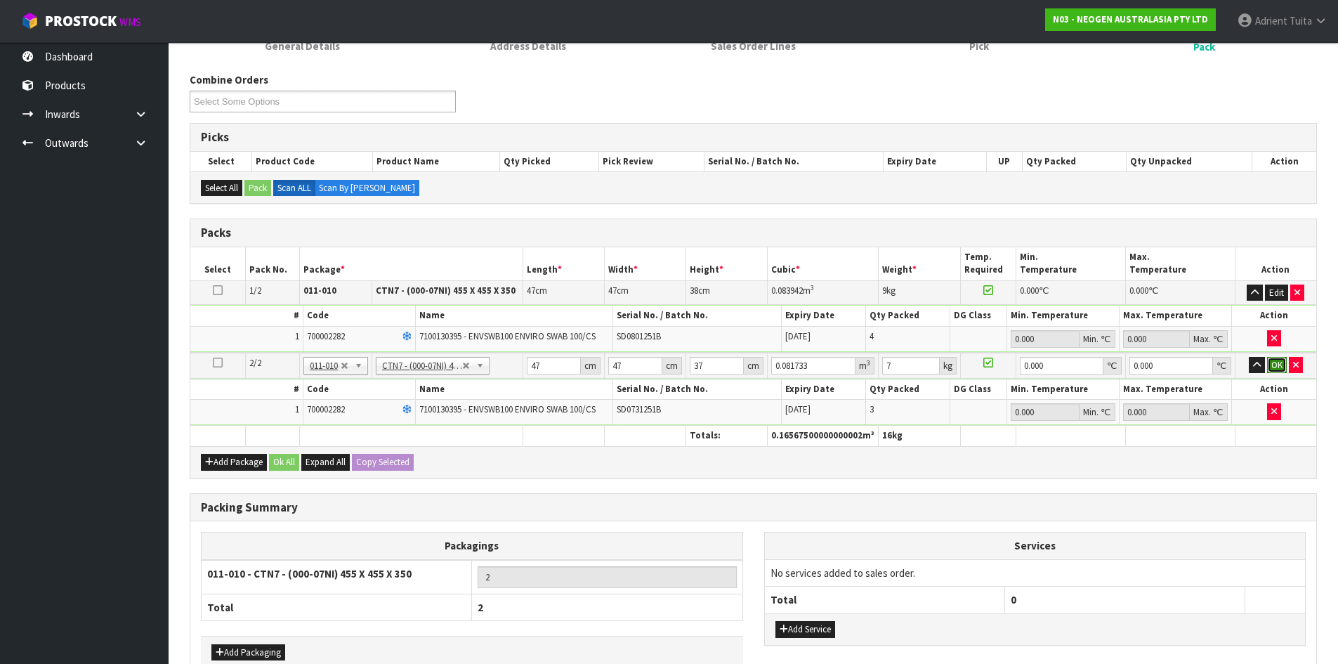
click at [1272, 362] on button "OK" at bounding box center [1277, 365] width 20 height 17
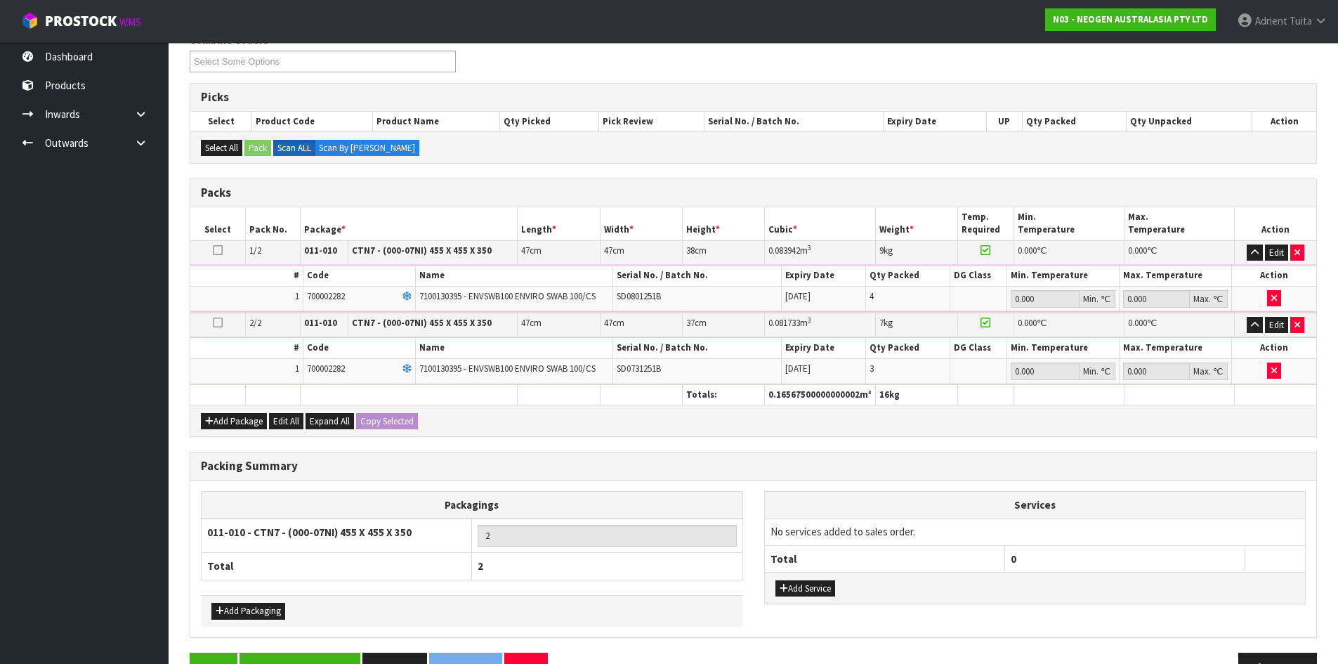
scroll to position [235, 0]
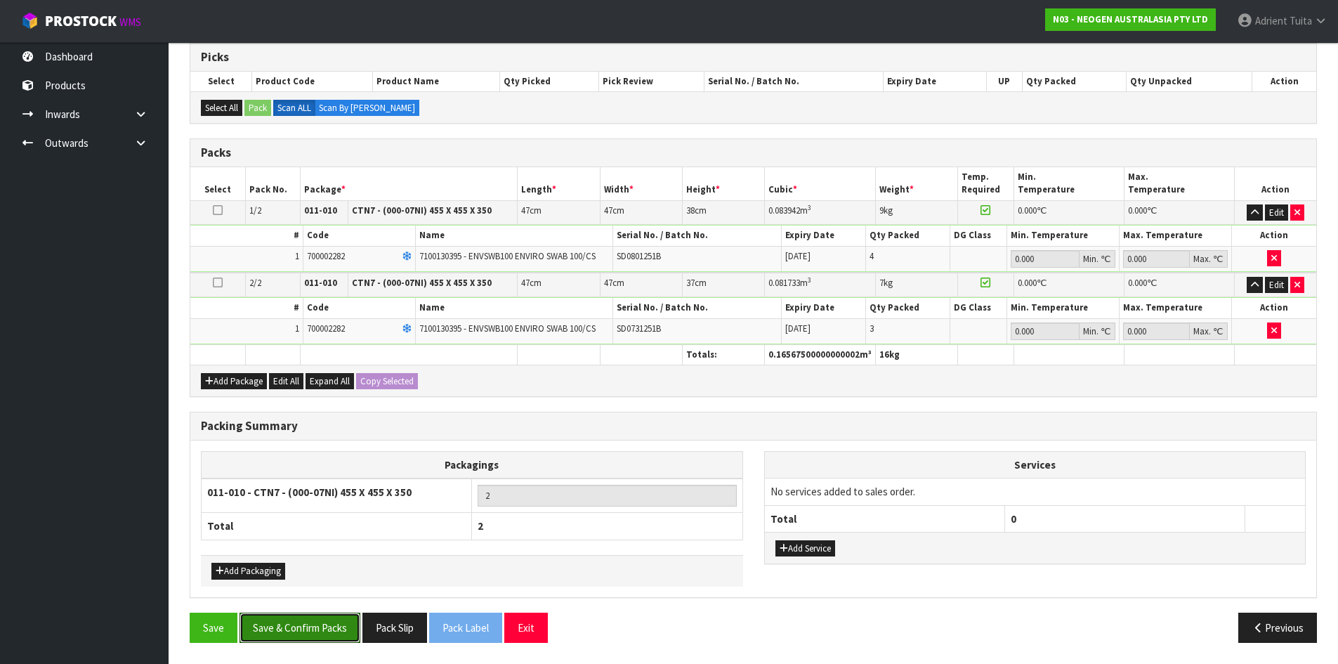
drag, startPoint x: 307, startPoint y: 622, endPoint x: 305, endPoint y: 606, distance: 17.0
click at [308, 622] on button "Save & Confirm Packs" at bounding box center [300, 628] width 121 height 30
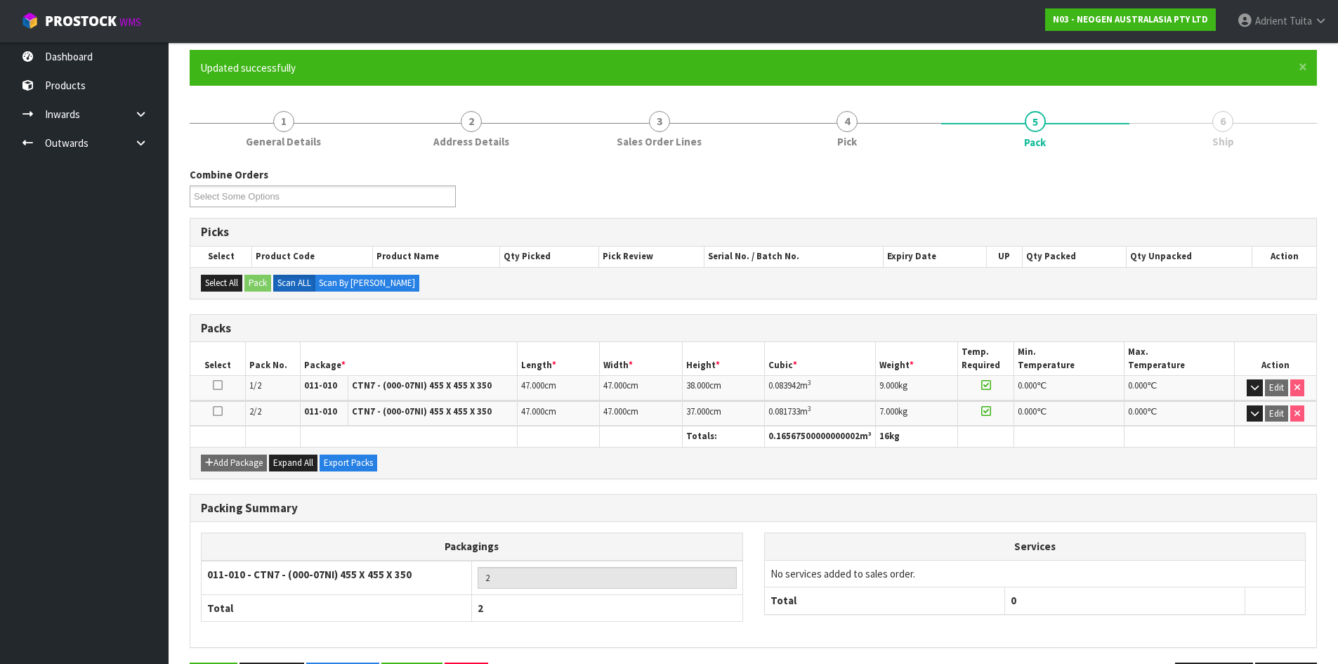
scroll to position [161, 0]
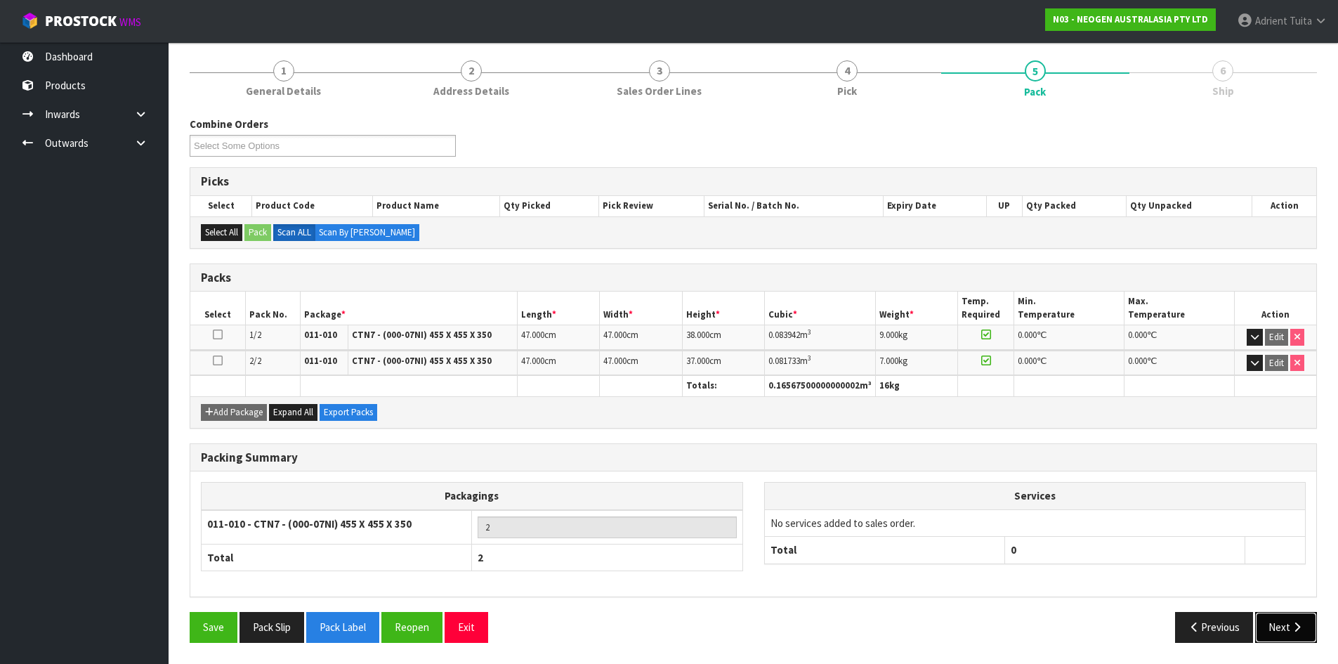
click at [1286, 632] on button "Next" at bounding box center [1286, 627] width 62 height 30
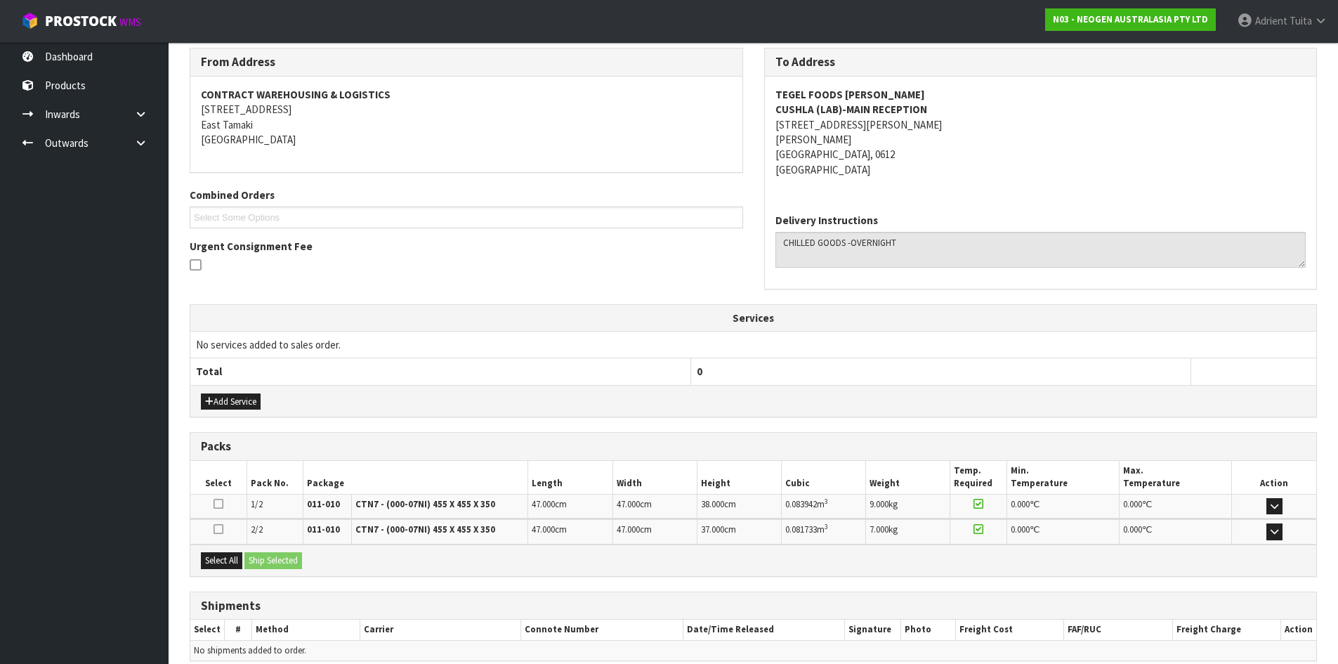
scroll to position [294, 0]
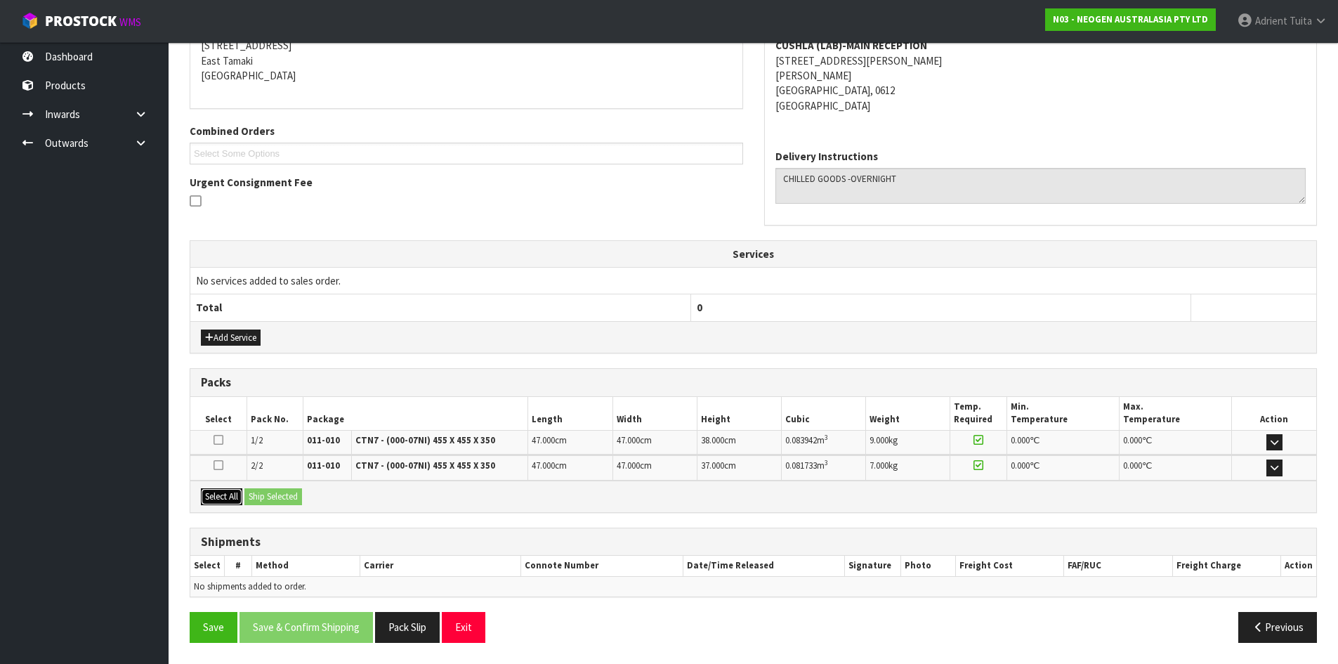
drag, startPoint x: 236, startPoint y: 493, endPoint x: 261, endPoint y: 492, distance: 24.6
click at [238, 492] on button "Select All" at bounding box center [221, 496] width 41 height 17
click at [263, 492] on button "Ship Selected" at bounding box center [273, 496] width 58 height 17
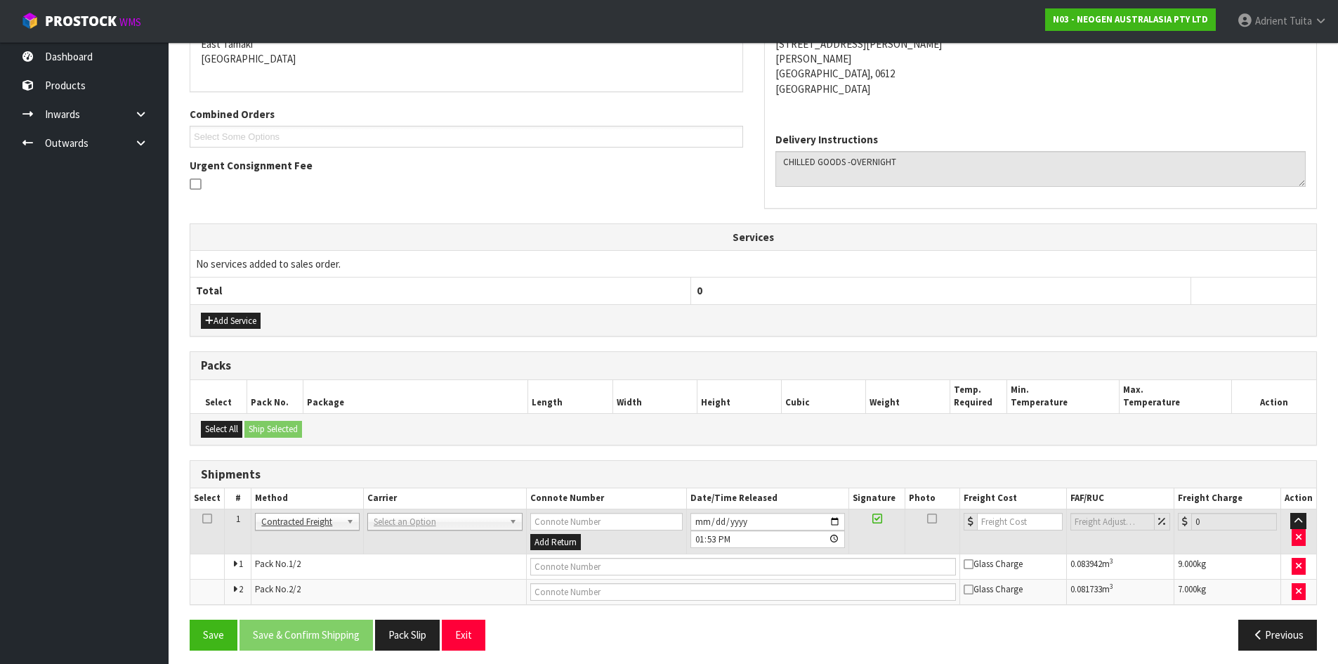
scroll to position [318, 0]
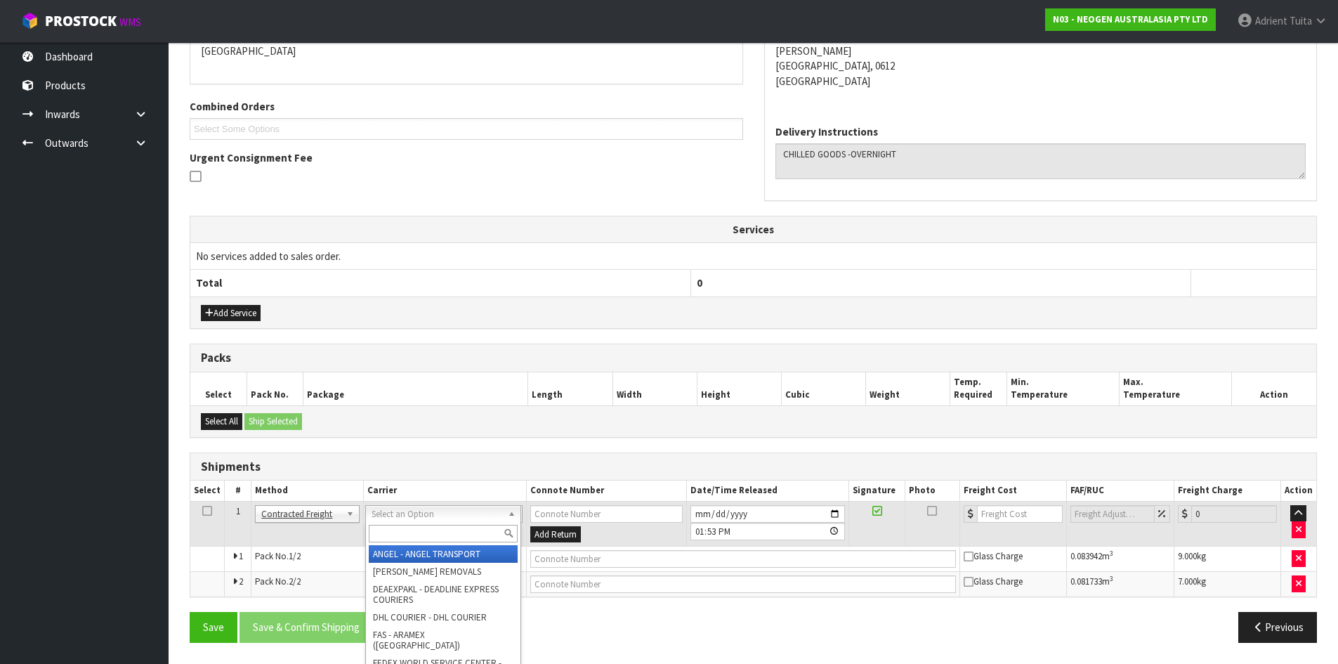
click at [390, 526] on input "text" at bounding box center [443, 534] width 149 height 18
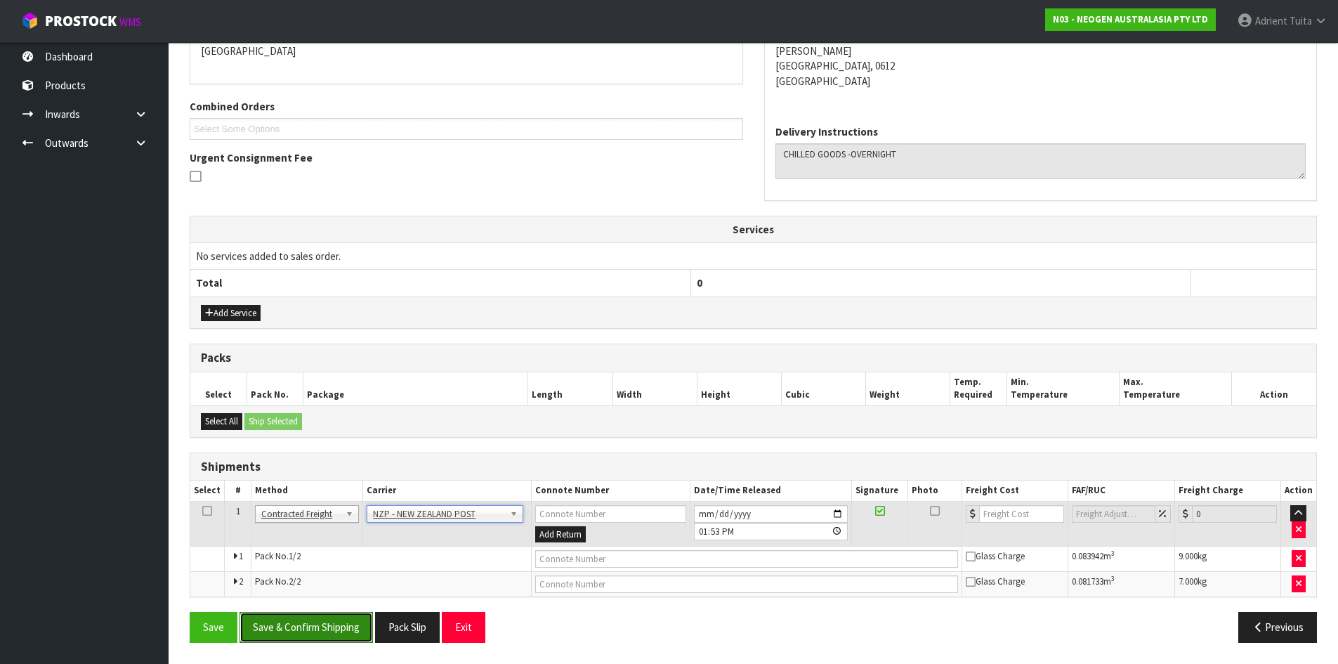
click at [276, 618] on button "Save & Confirm Shipping" at bounding box center [306, 627] width 133 height 30
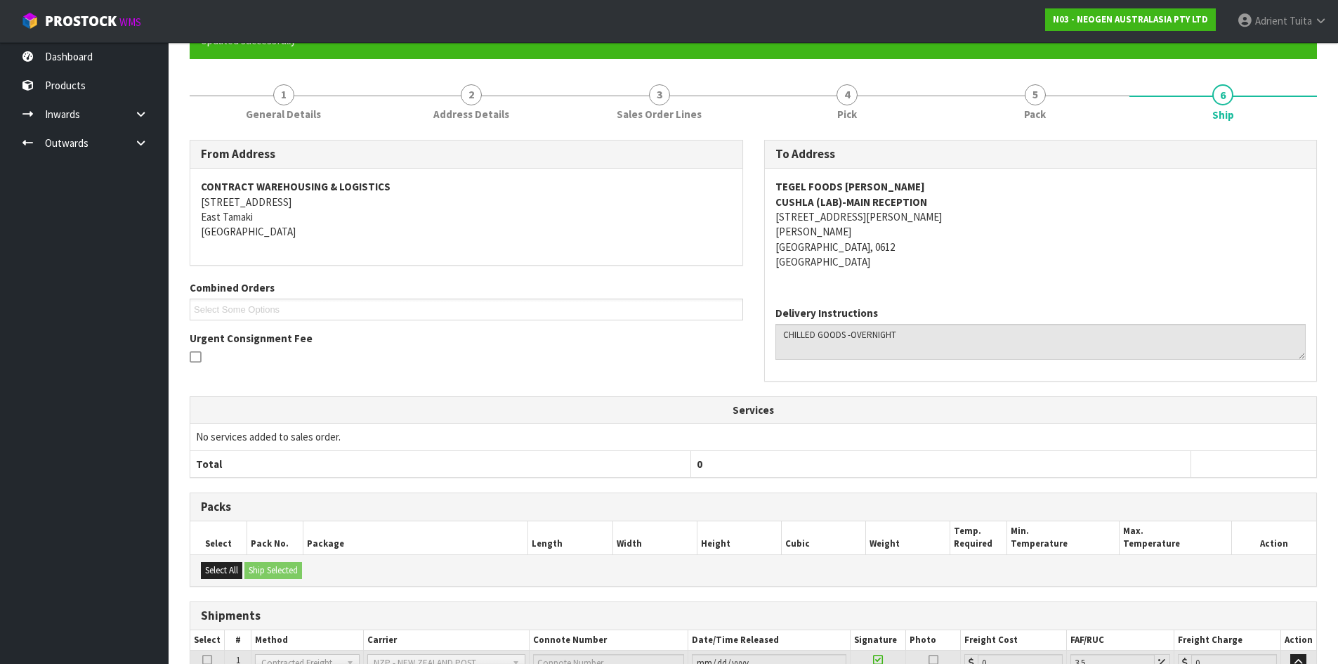
scroll to position [297, 0]
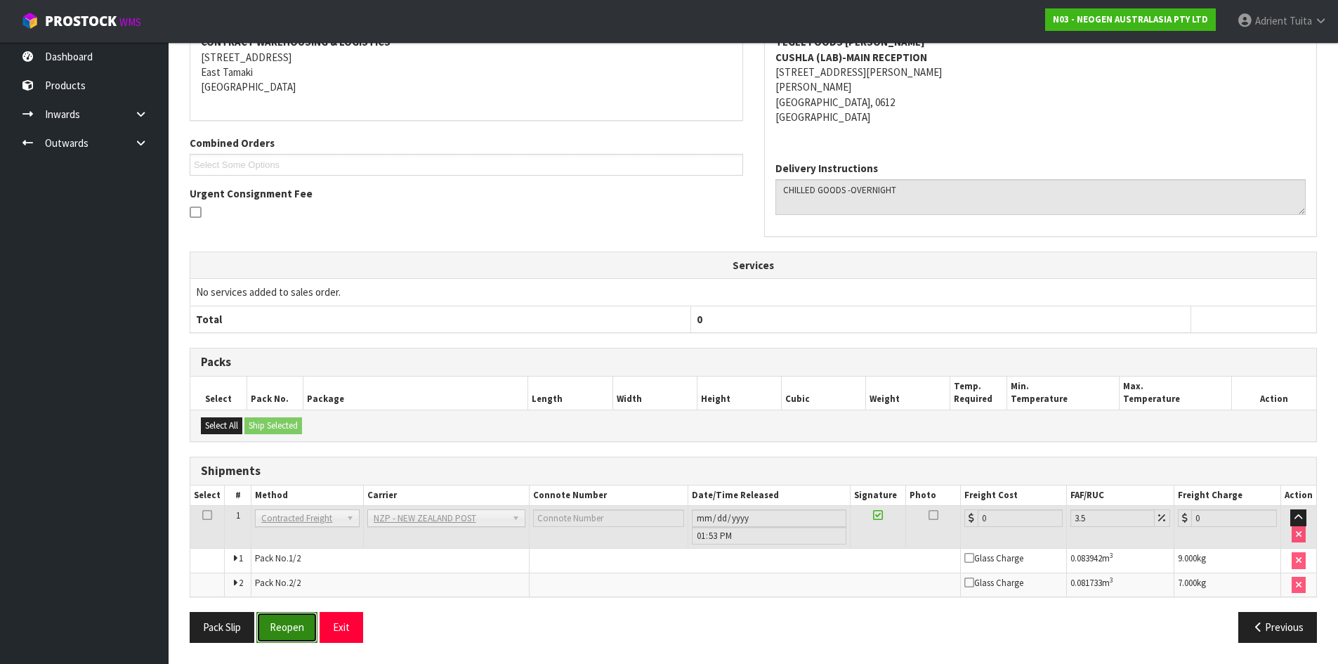
click at [312, 617] on button "Reopen" at bounding box center [286, 627] width 61 height 30
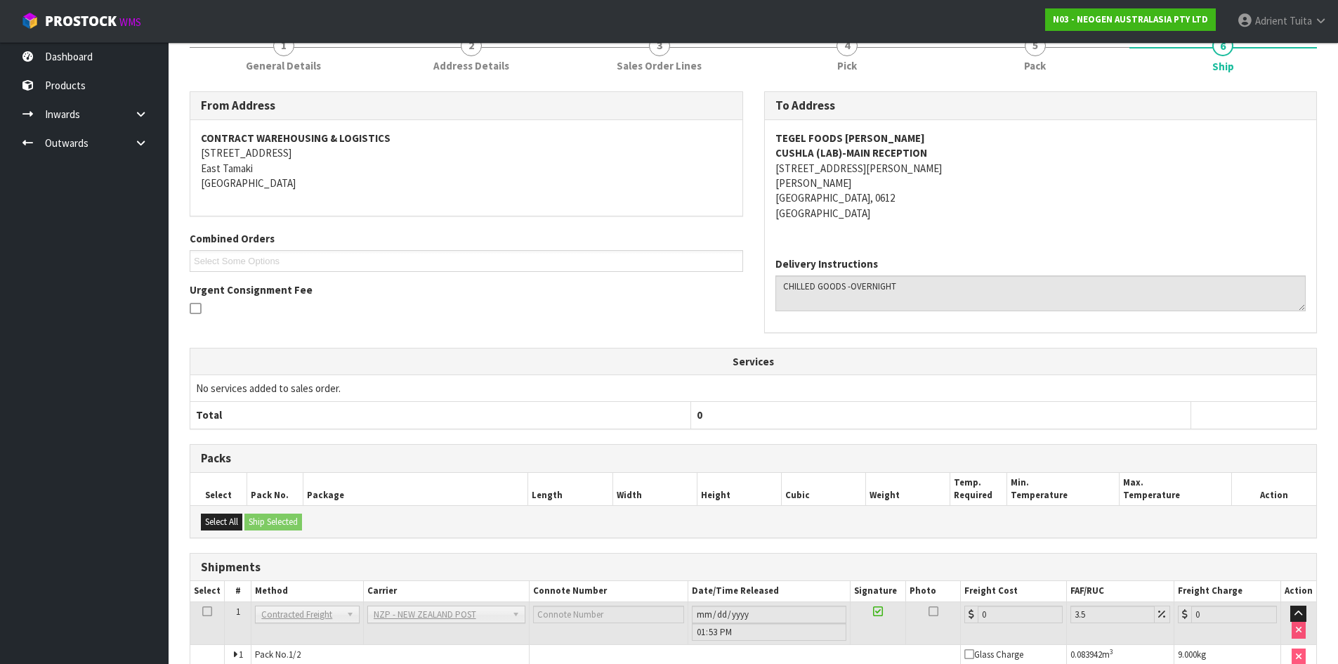
scroll to position [282, 0]
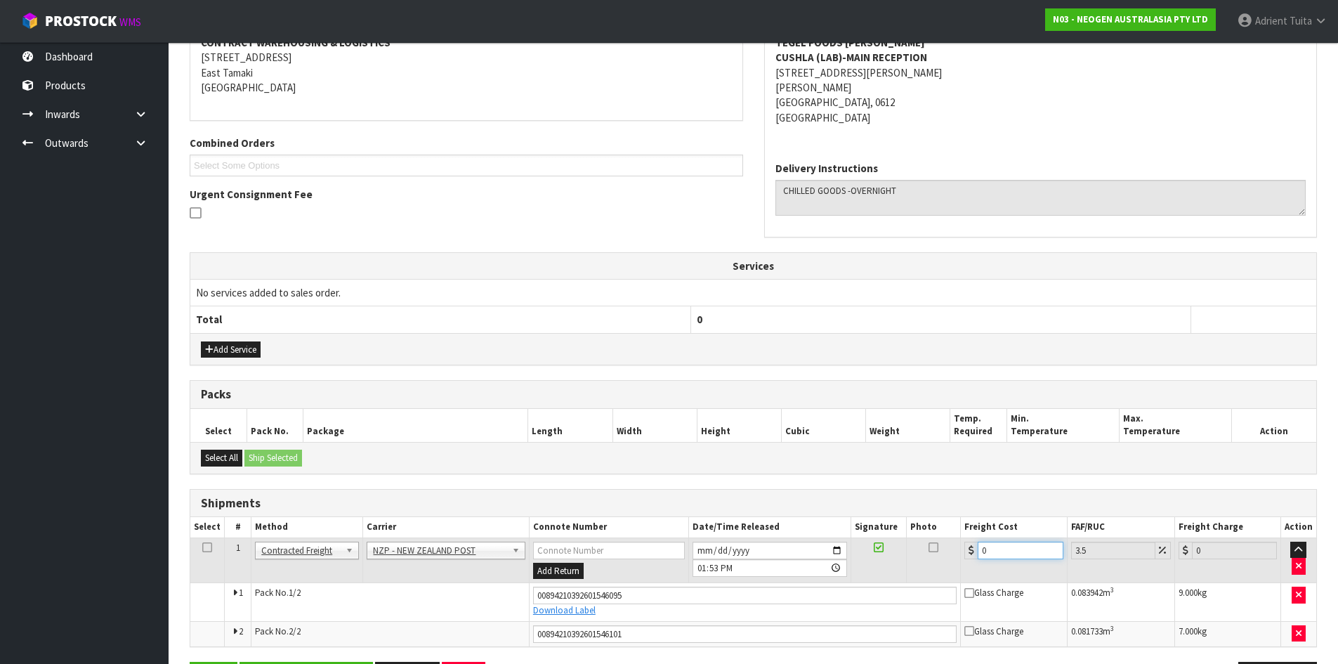
click at [1001, 554] on input "0" at bounding box center [1020, 551] width 85 height 18
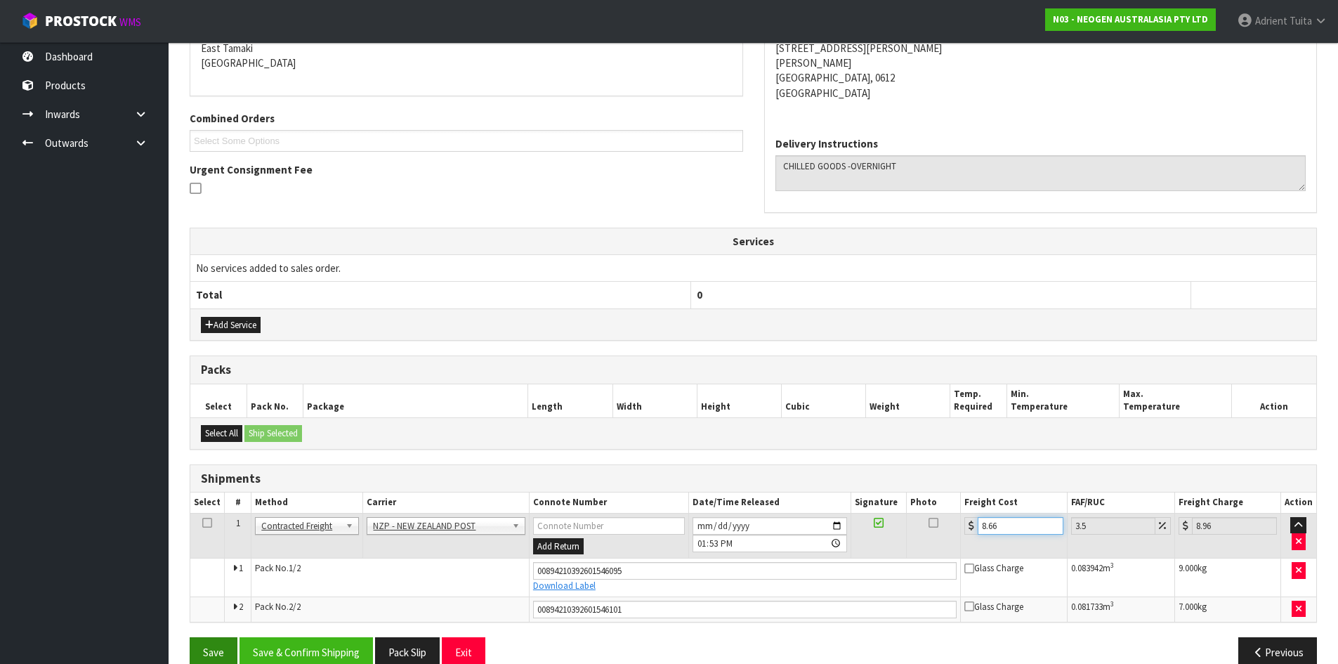
scroll to position [331, 0]
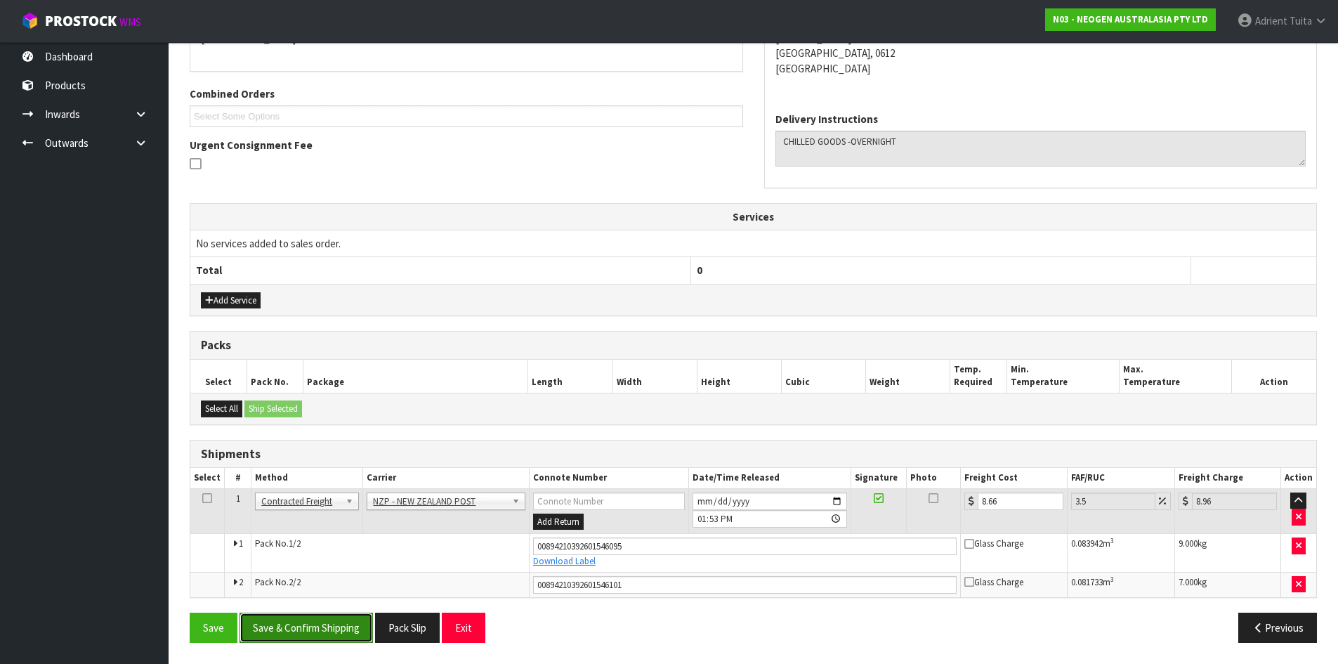
click at [322, 626] on button "Save & Confirm Shipping" at bounding box center [306, 628] width 133 height 30
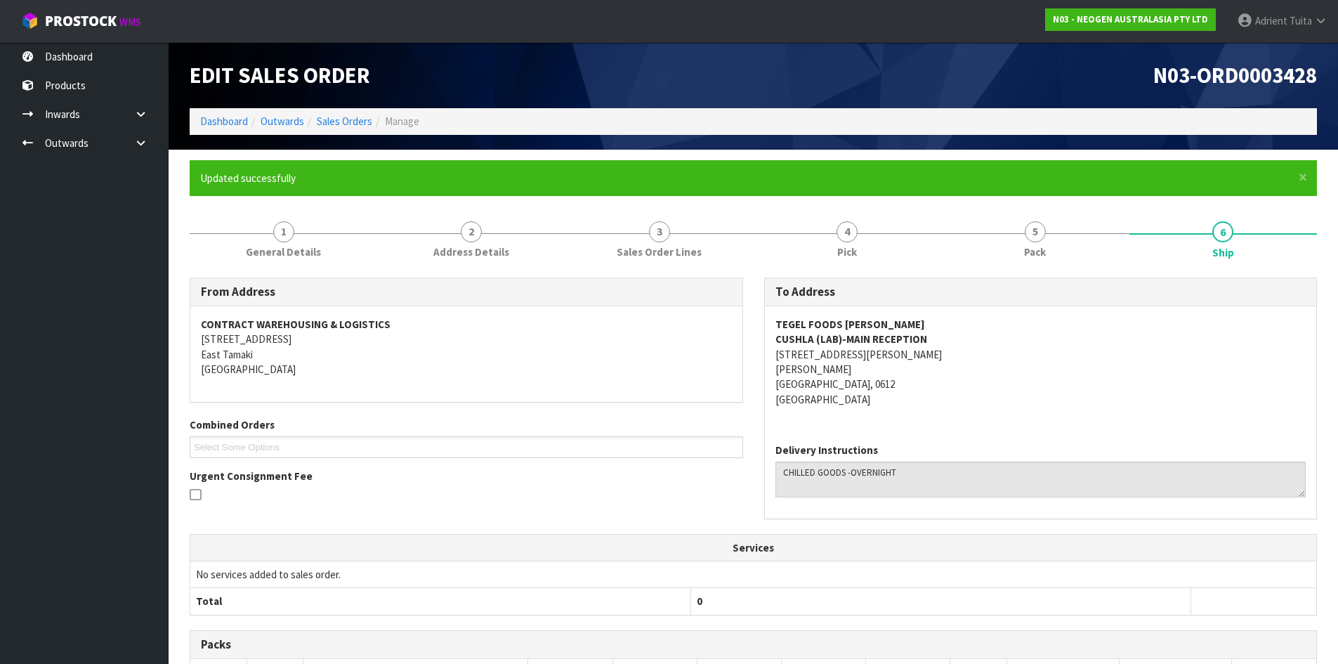
click at [218, 110] on ol "Dashboard Outwards Sales Orders Manage" at bounding box center [754, 121] width 1128 height 26
click at [217, 115] on ol "Dashboard Outwards Sales Orders Manage" at bounding box center [754, 121] width 1128 height 26
click at [217, 117] on link "Dashboard" at bounding box center [224, 121] width 48 height 13
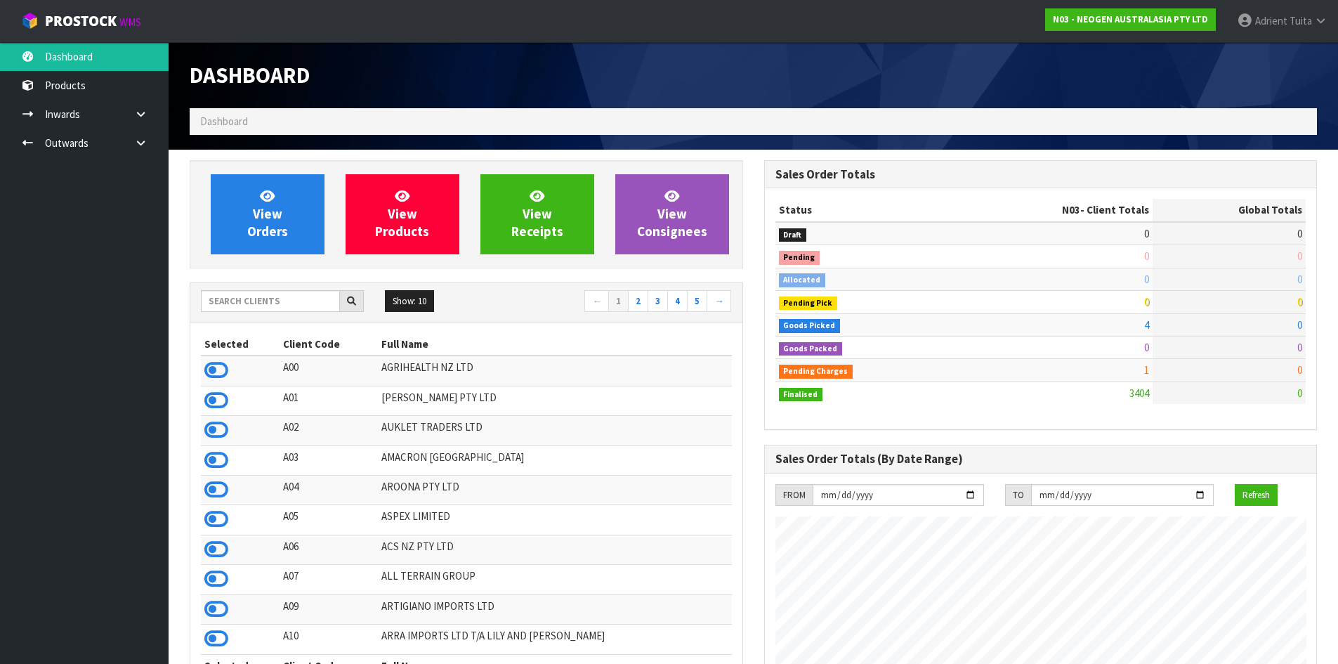
scroll to position [1064, 574]
click at [221, 548] on icon at bounding box center [216, 549] width 24 height 21
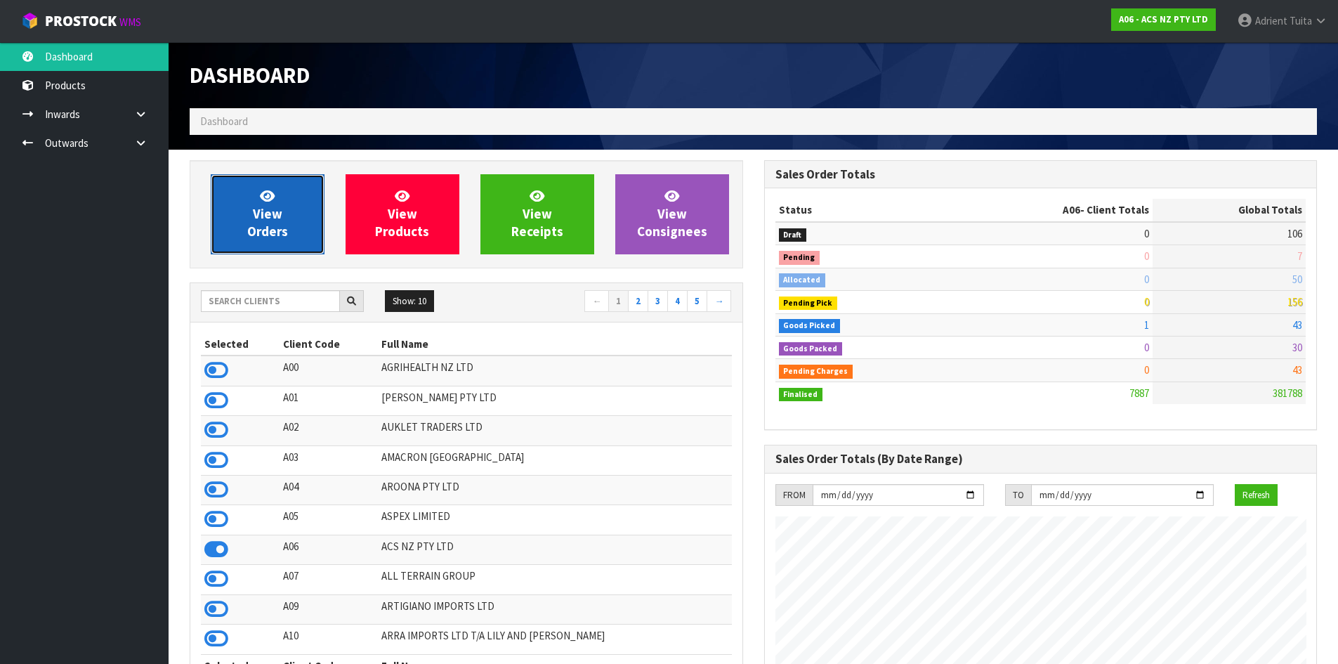
click at [273, 214] on span "View Orders" at bounding box center [267, 214] width 41 height 53
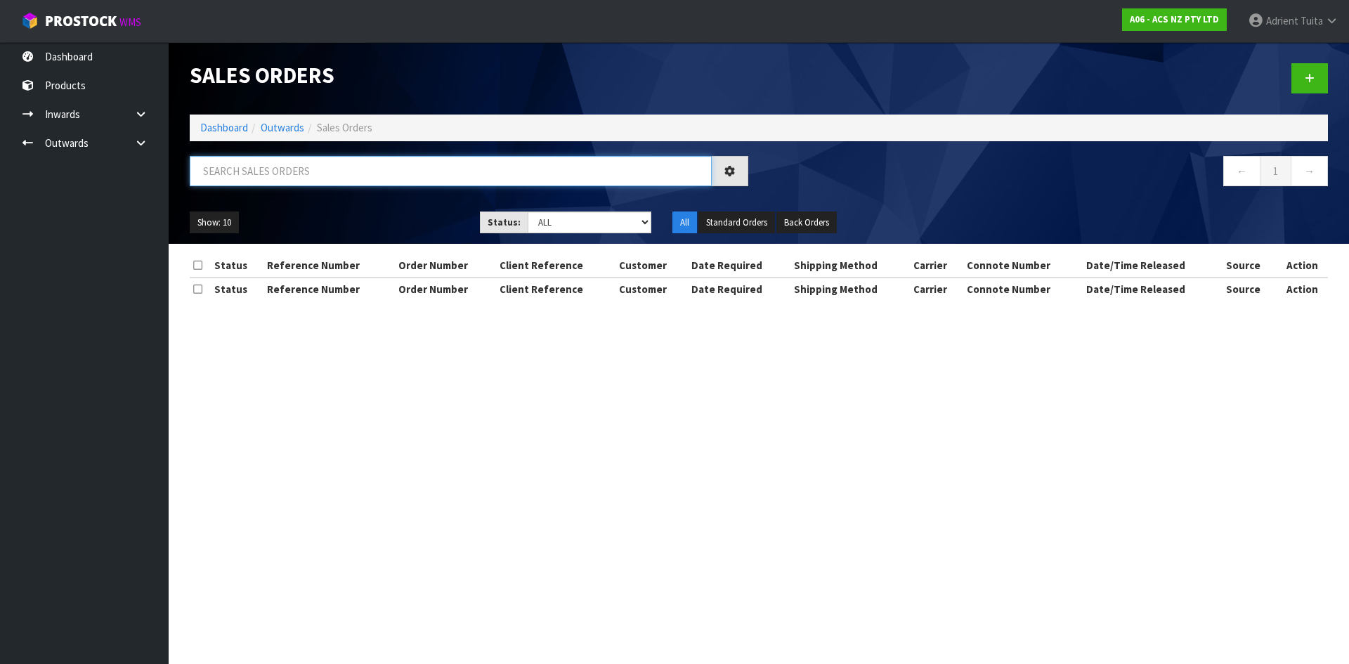
click at [311, 166] on input "text" at bounding box center [451, 171] width 522 height 30
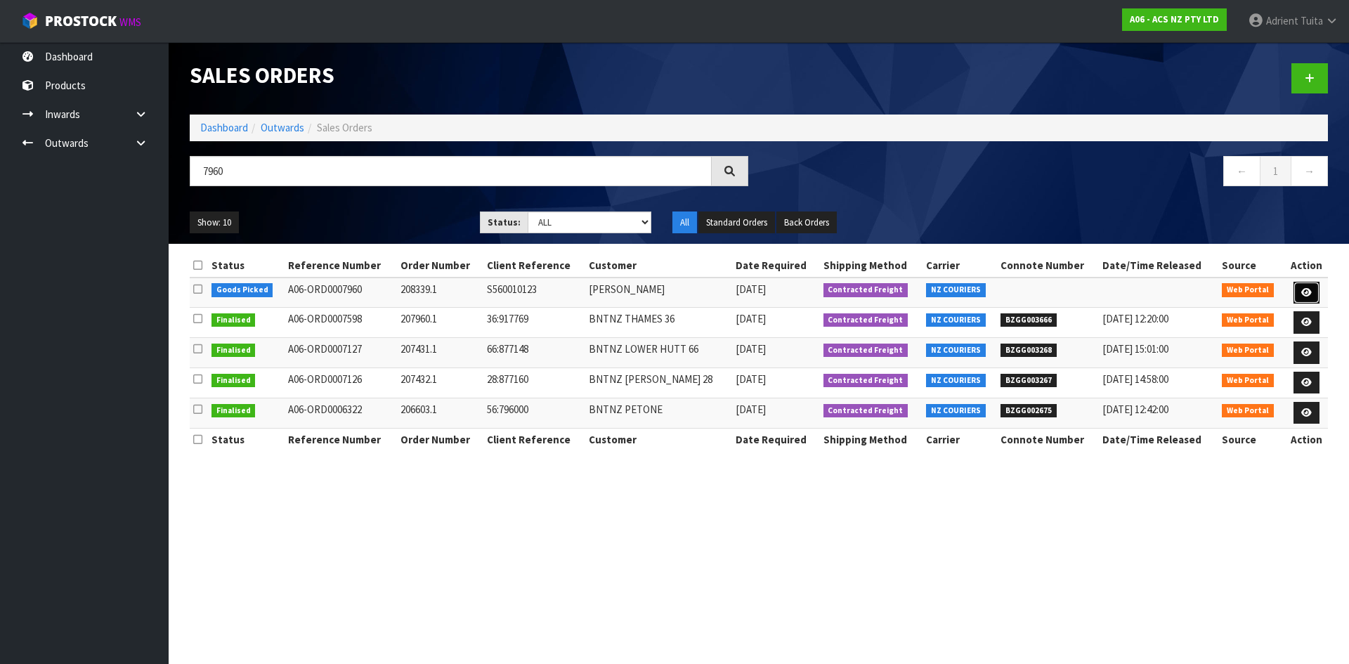
click at [1307, 283] on link at bounding box center [1306, 293] width 26 height 22
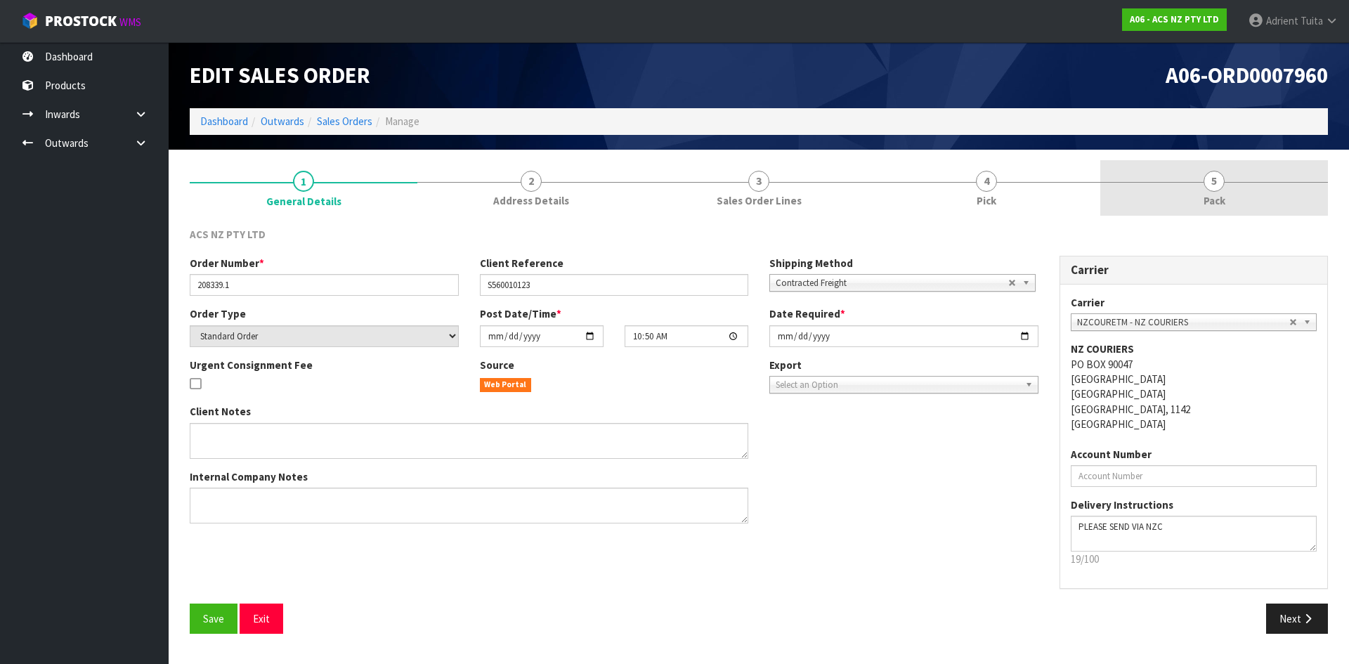
click at [1216, 195] on span "Pack" at bounding box center [1214, 200] width 22 height 15
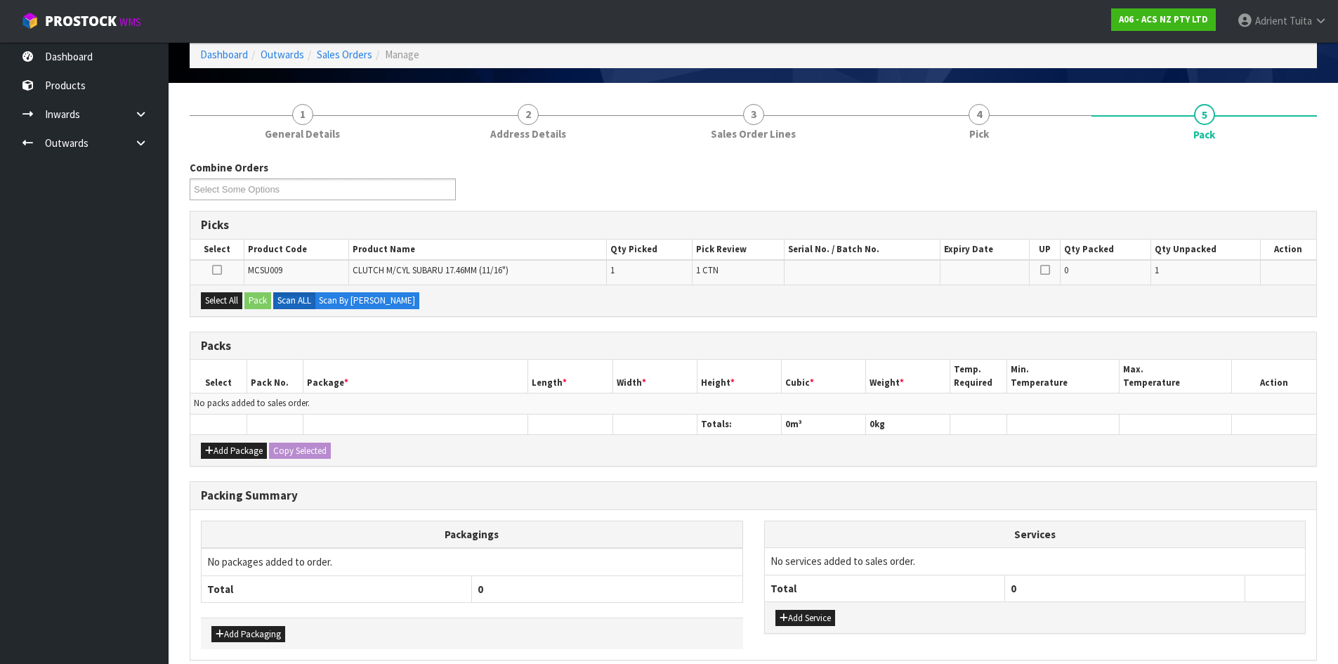
scroll to position [130, 0]
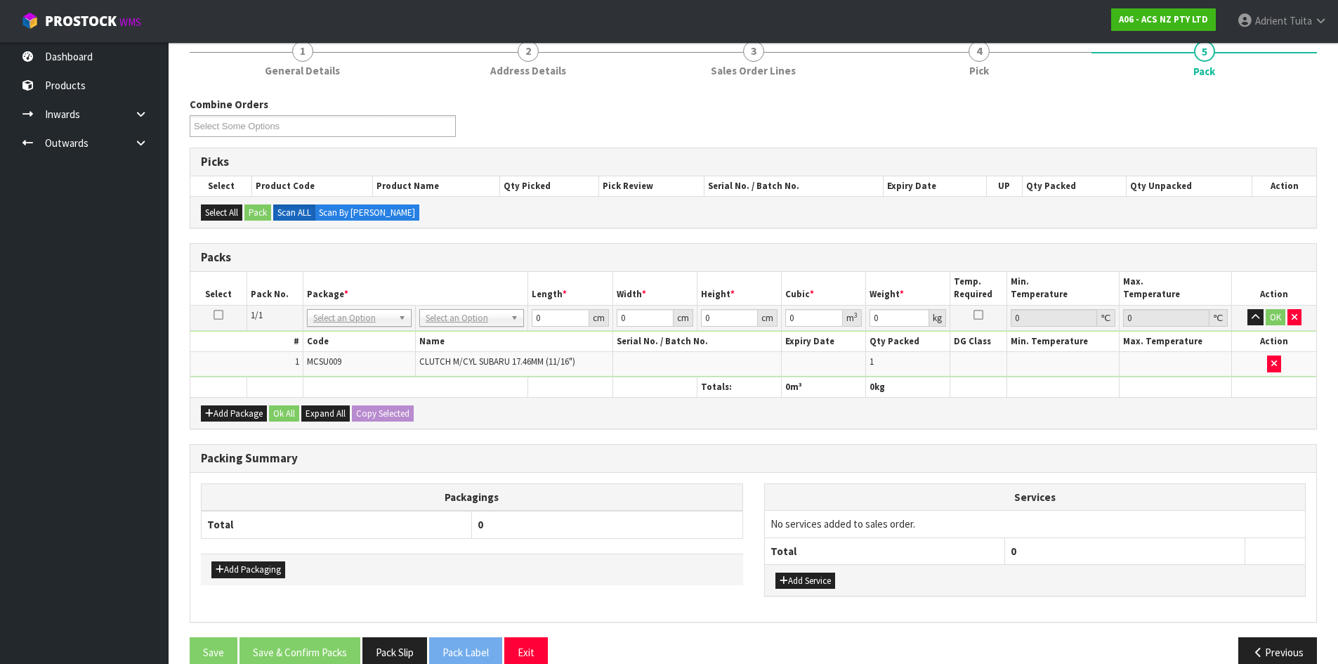
drag, startPoint x: 504, startPoint y: 318, endPoint x: 483, endPoint y: 332, distance: 25.9
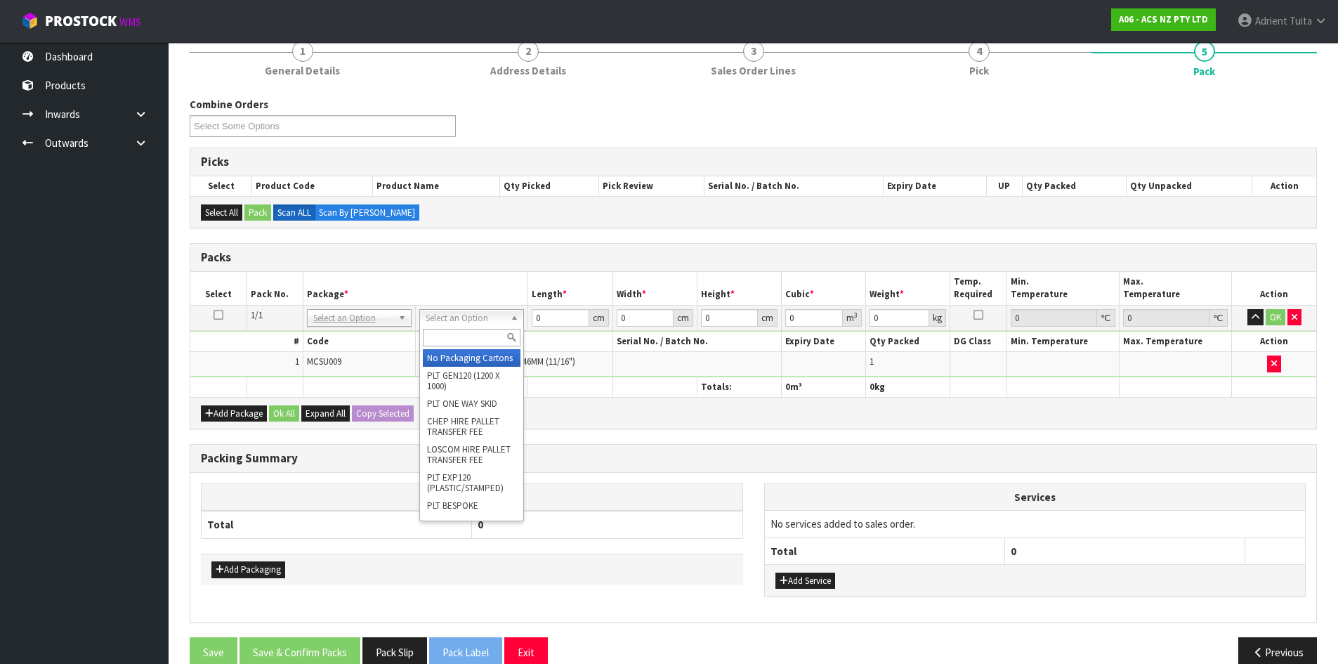
click at [483, 332] on input "text" at bounding box center [472, 338] width 98 height 18
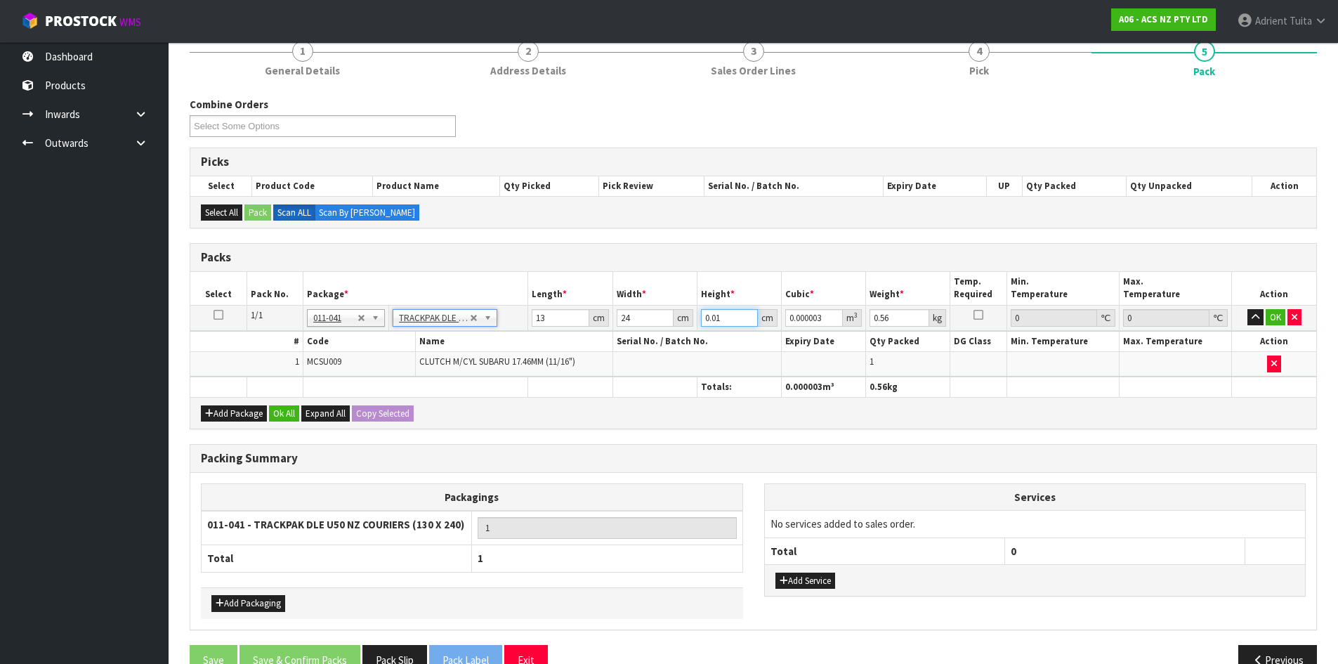
click at [714, 321] on input "0.01" at bounding box center [729, 318] width 57 height 18
click at [893, 318] on input "0.56" at bounding box center [900, 318] width 60 height 18
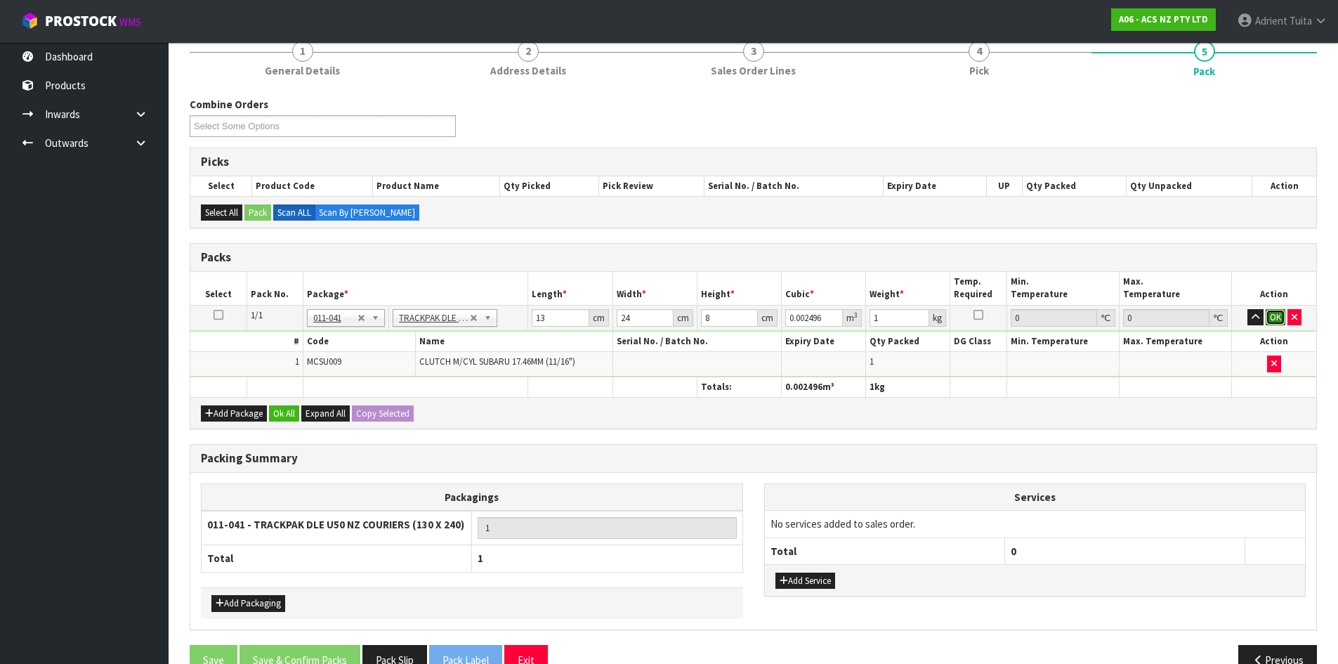
click at [1276, 311] on button "OK" at bounding box center [1276, 317] width 20 height 17
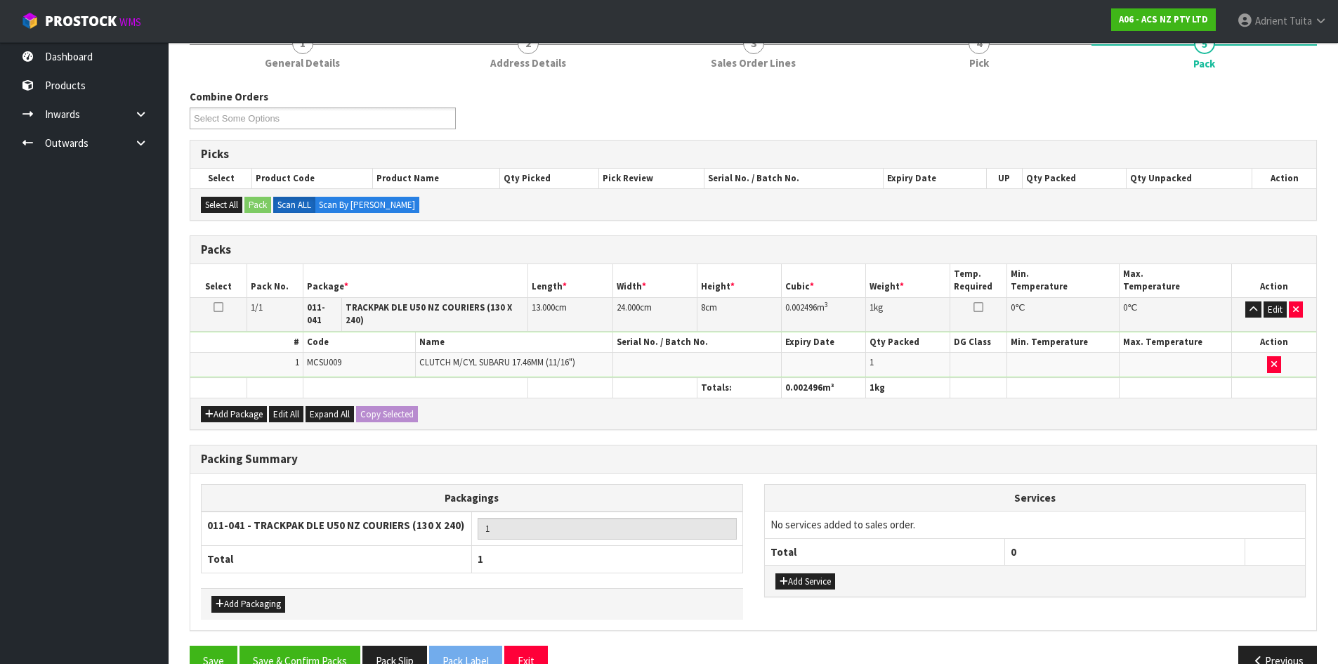
scroll to position [162, 0]
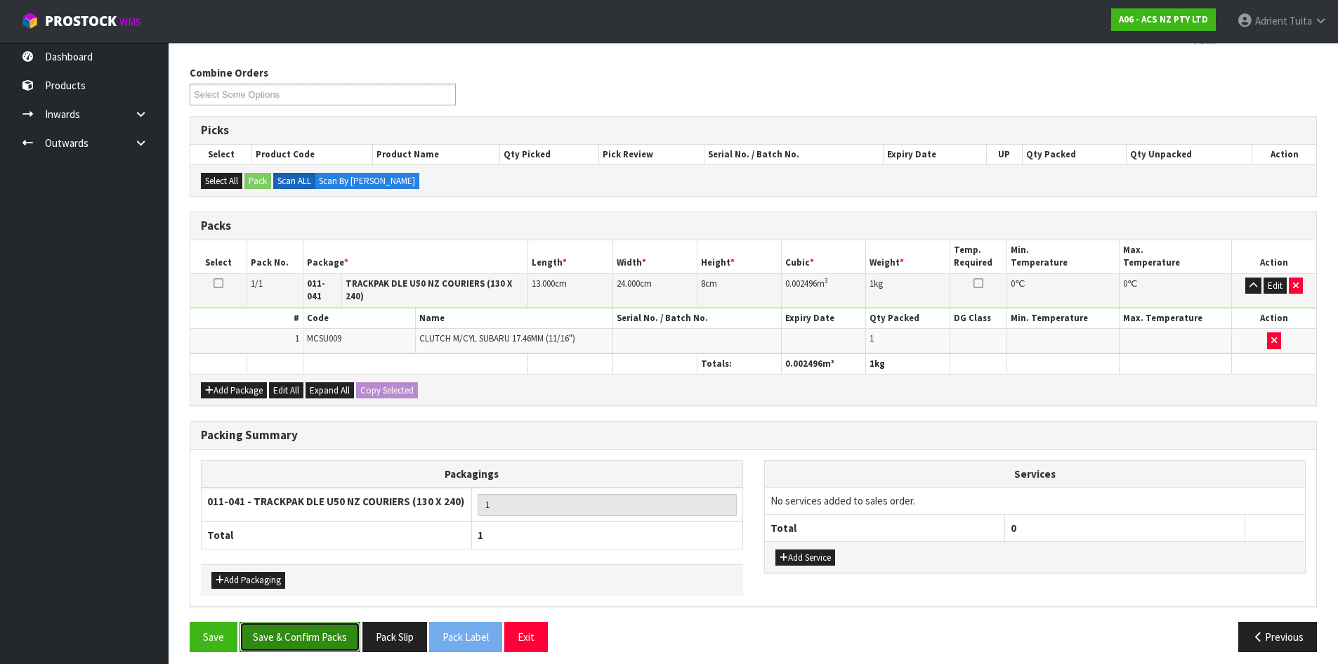
click at [329, 625] on button "Save & Confirm Packs" at bounding box center [300, 637] width 121 height 30
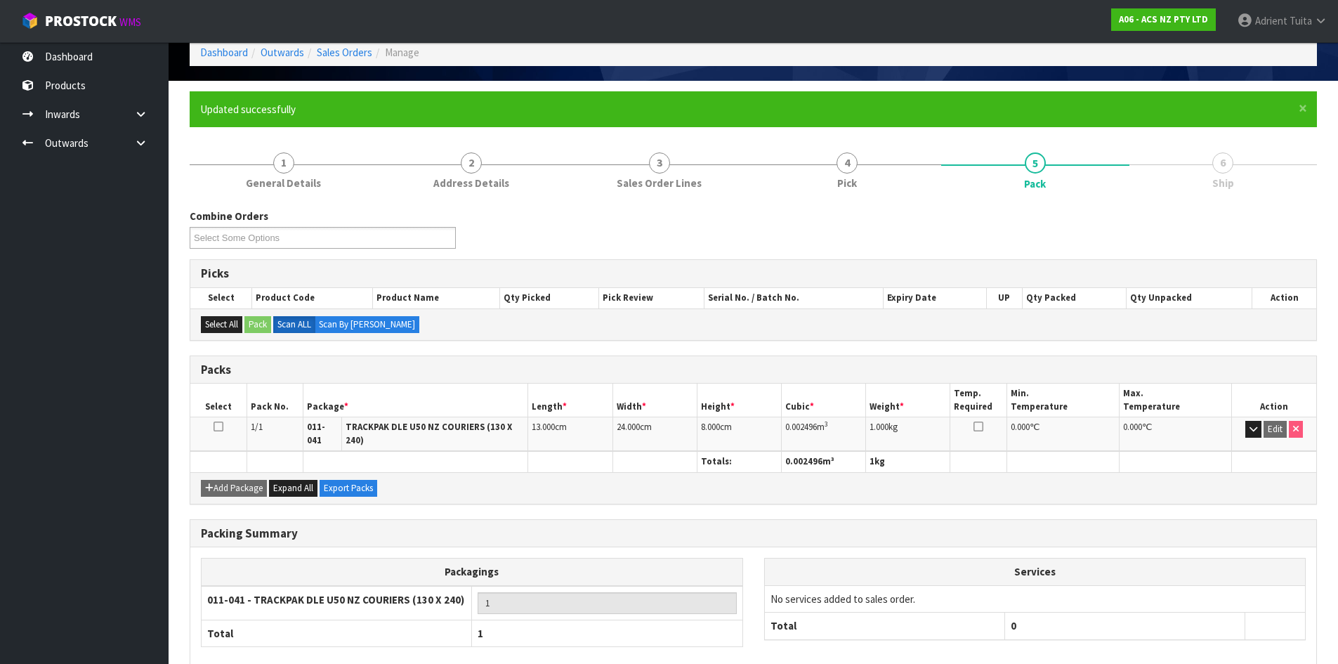
scroll to position [135, 0]
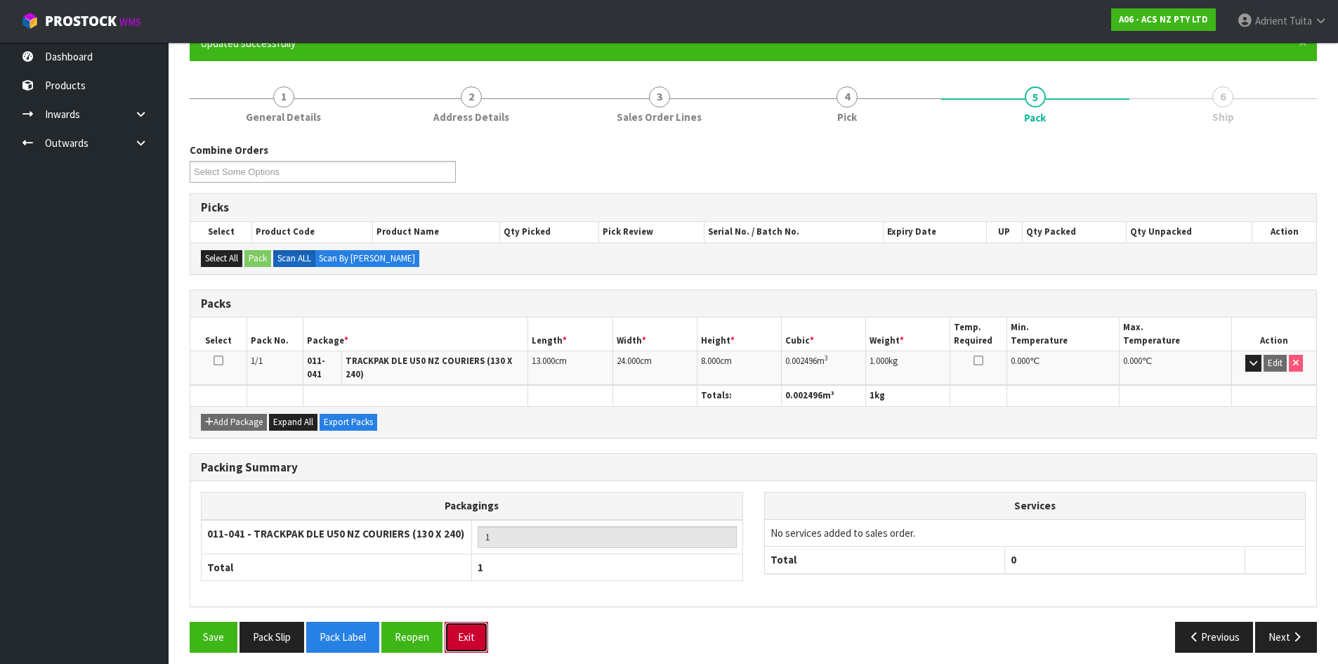
click at [478, 634] on button "Exit" at bounding box center [467, 637] width 44 height 30
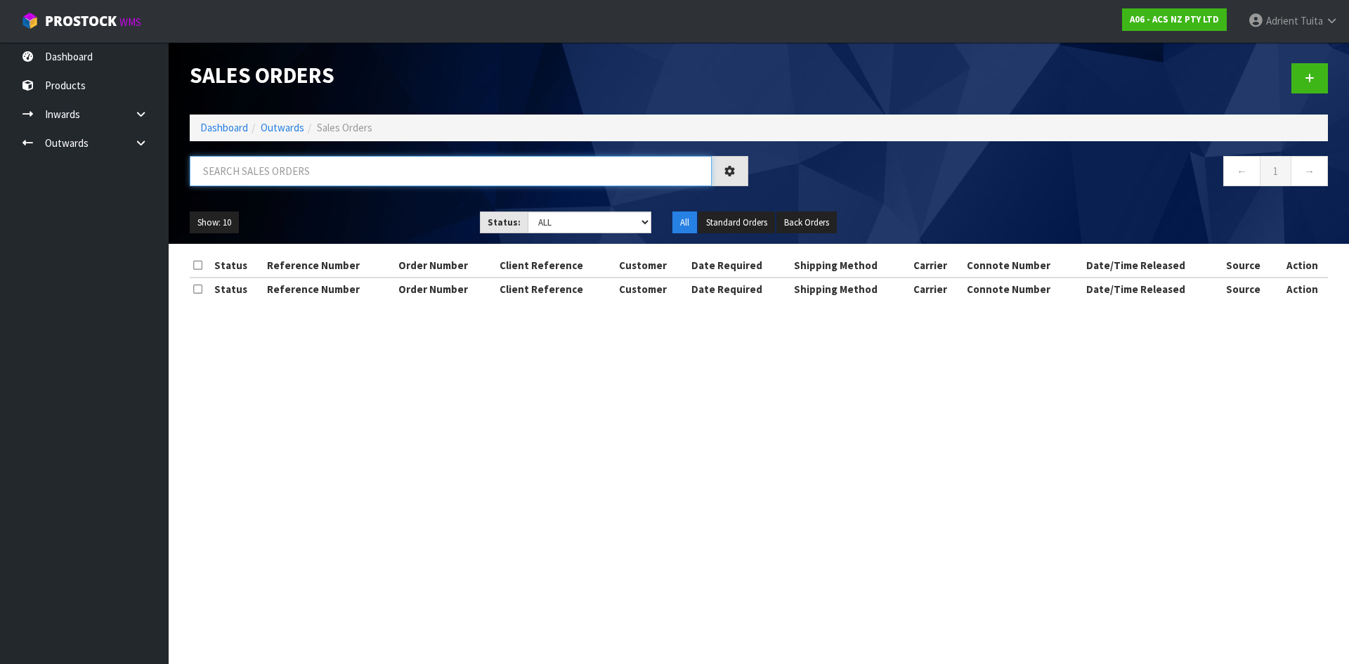
click at [238, 170] on input "text" at bounding box center [451, 171] width 522 height 30
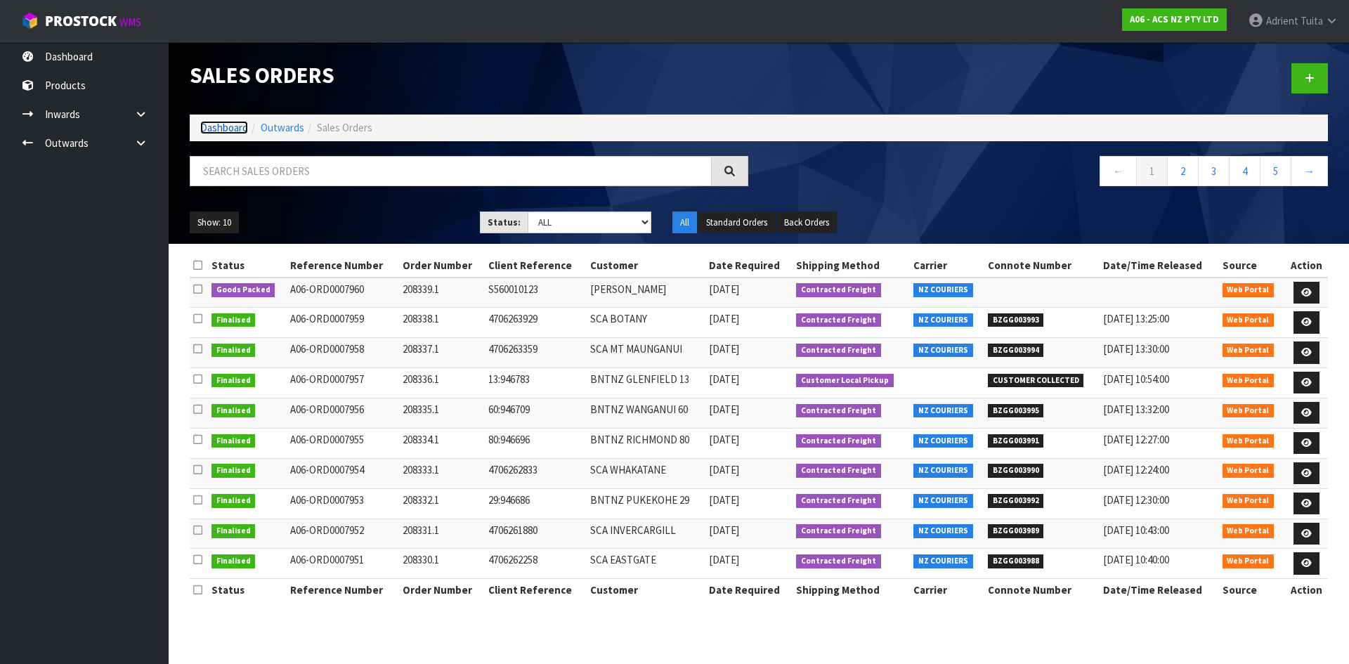
click at [242, 129] on link "Dashboard" at bounding box center [224, 127] width 48 height 13
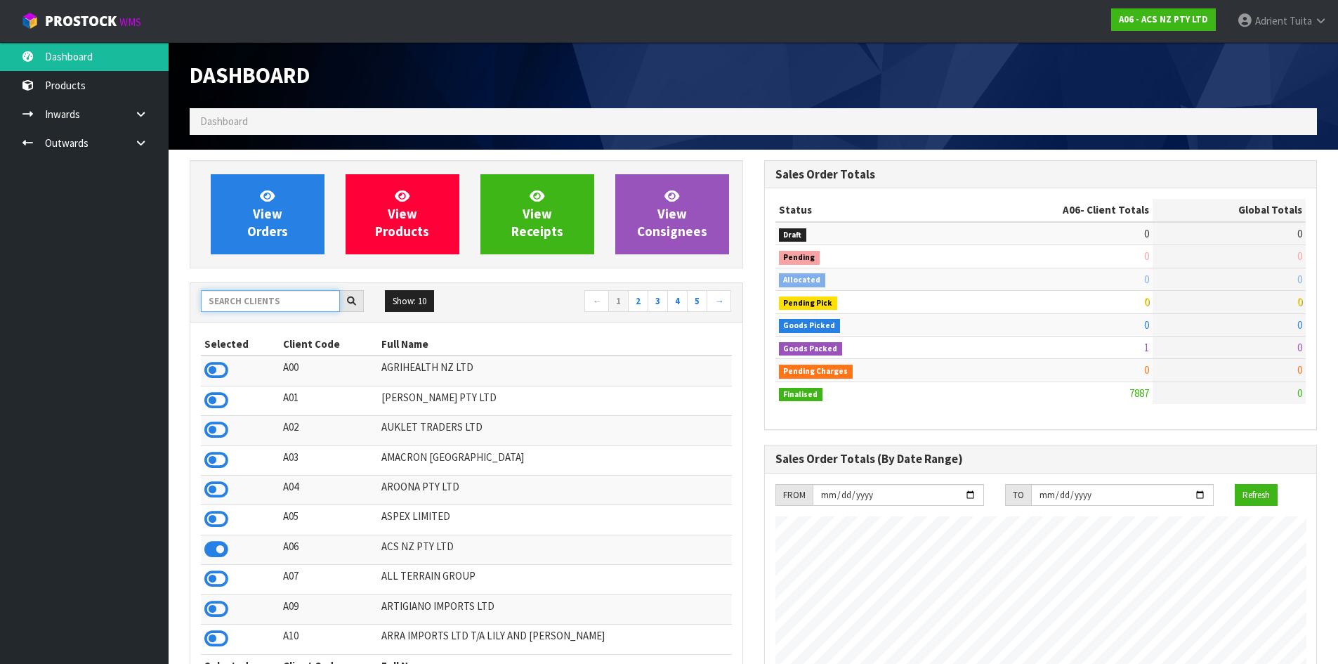
scroll to position [1064, 574]
click at [240, 292] on input "text" at bounding box center [270, 301] width 139 height 22
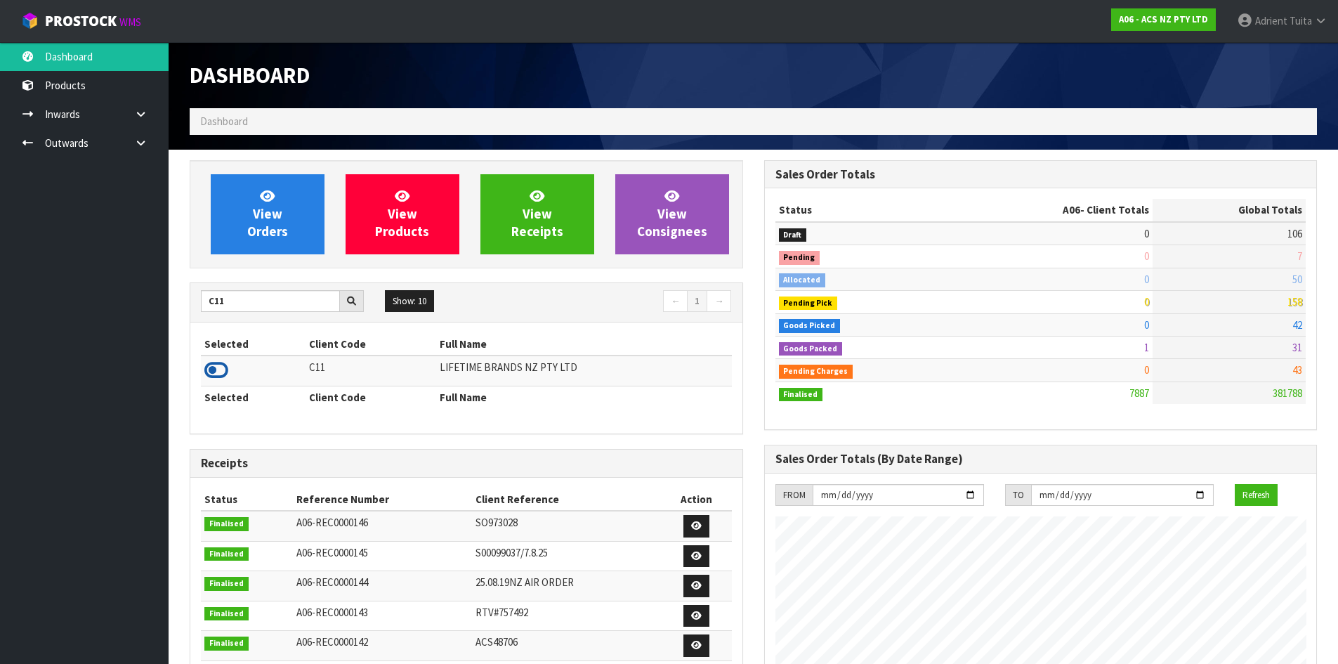
click at [221, 369] on icon at bounding box center [216, 370] width 24 height 21
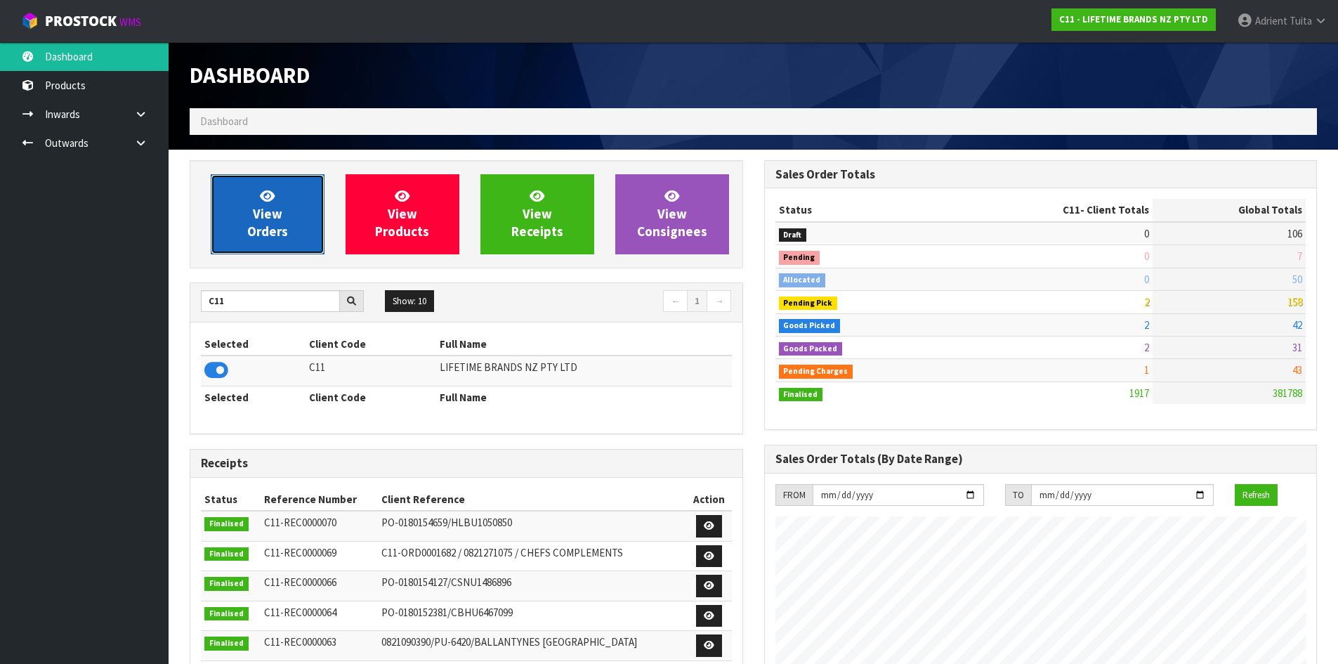
click at [261, 233] on span "View Orders" at bounding box center [267, 214] width 41 height 53
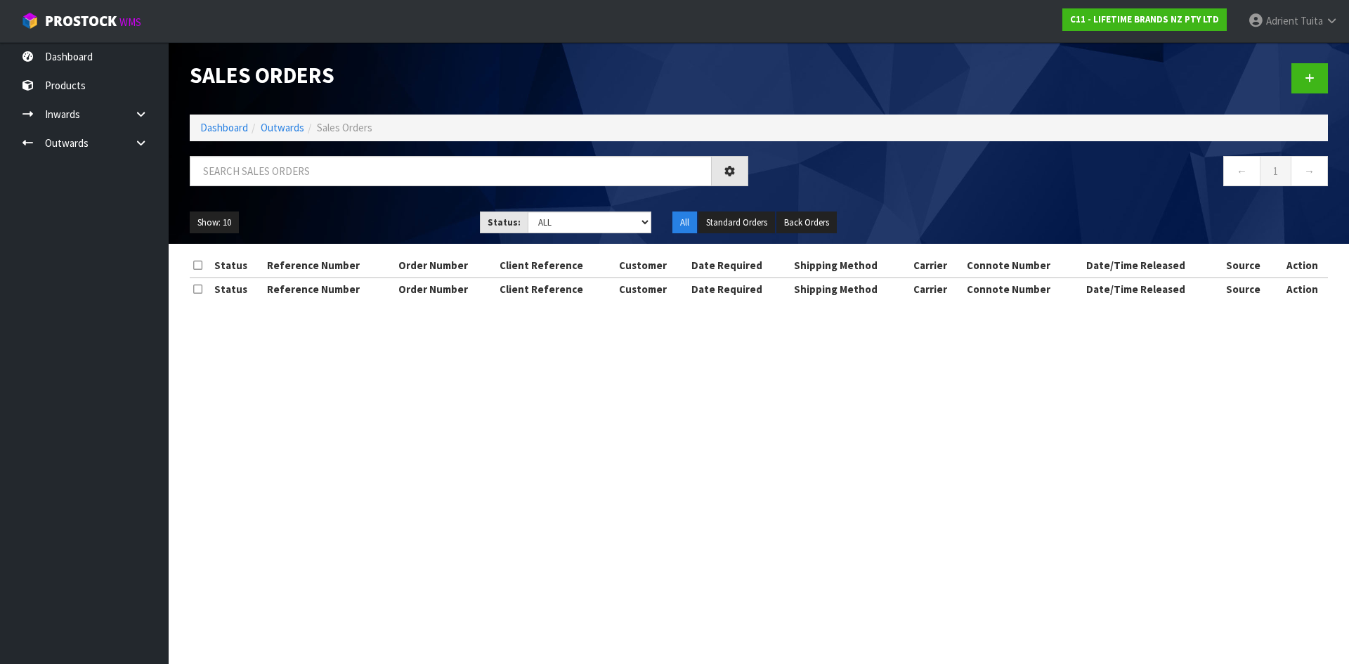
click at [306, 187] on div at bounding box center [469, 176] width 580 height 41
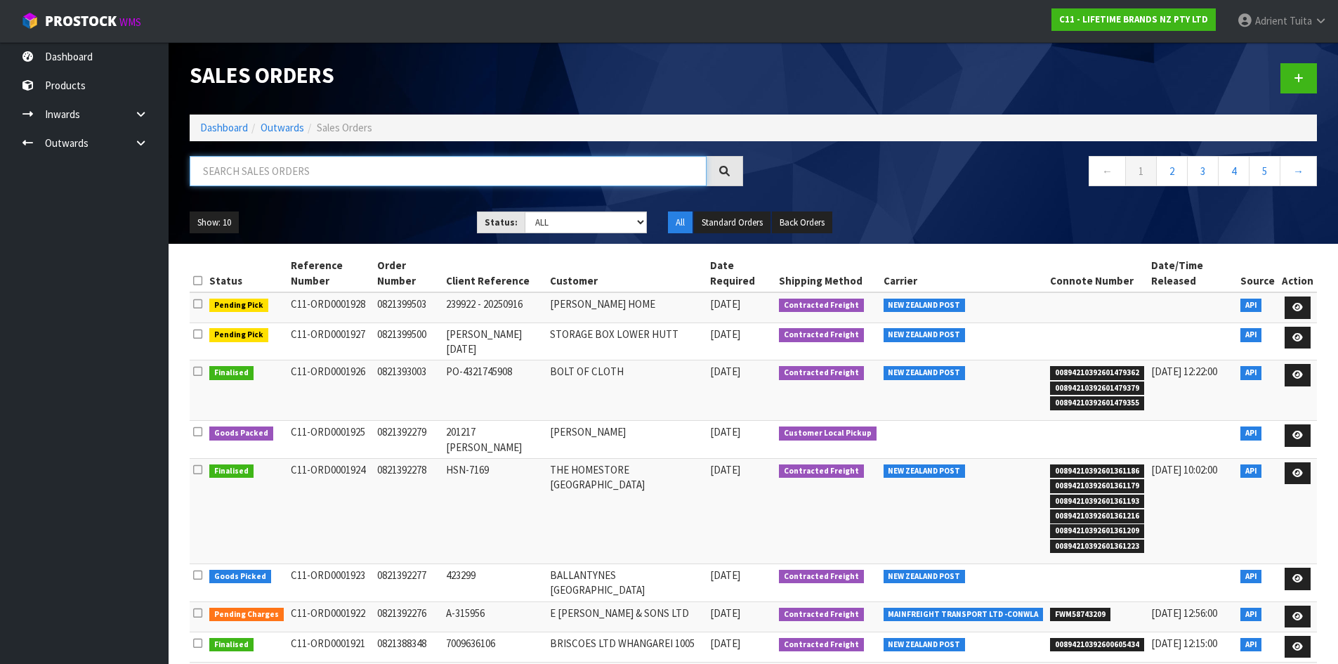
click at [313, 176] on input "text" at bounding box center [448, 171] width 517 height 30
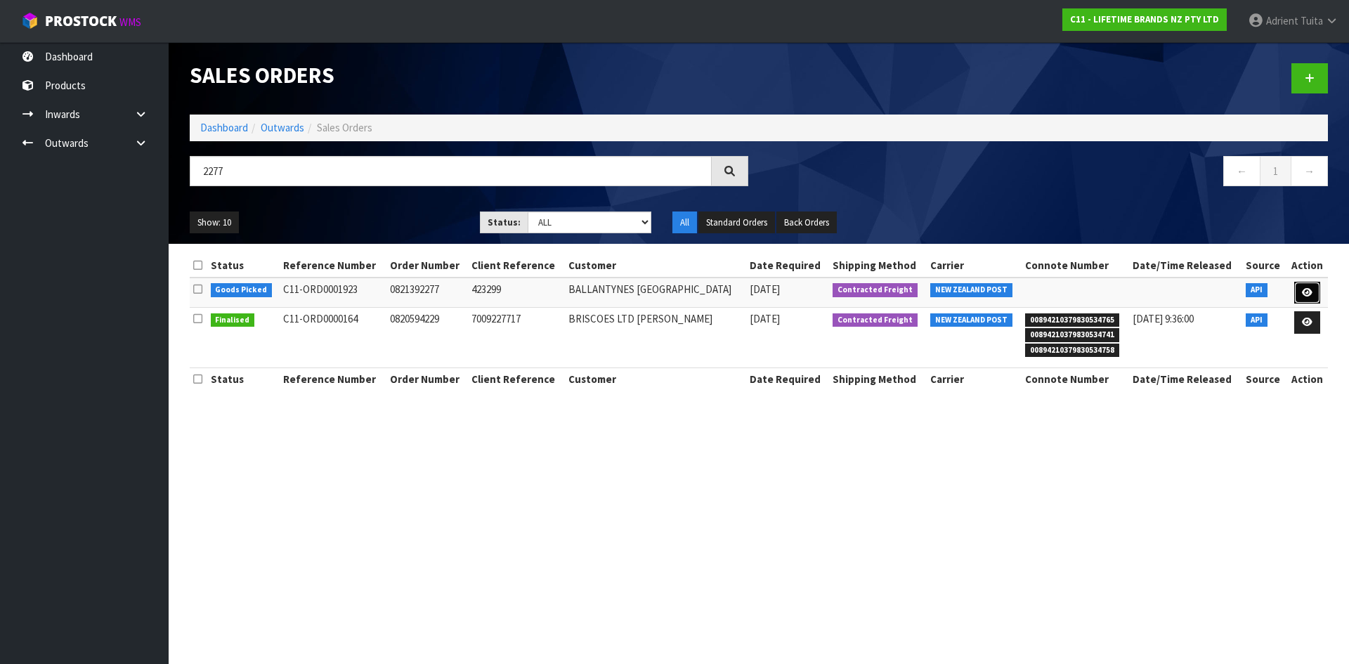
click at [1305, 282] on link at bounding box center [1307, 293] width 26 height 22
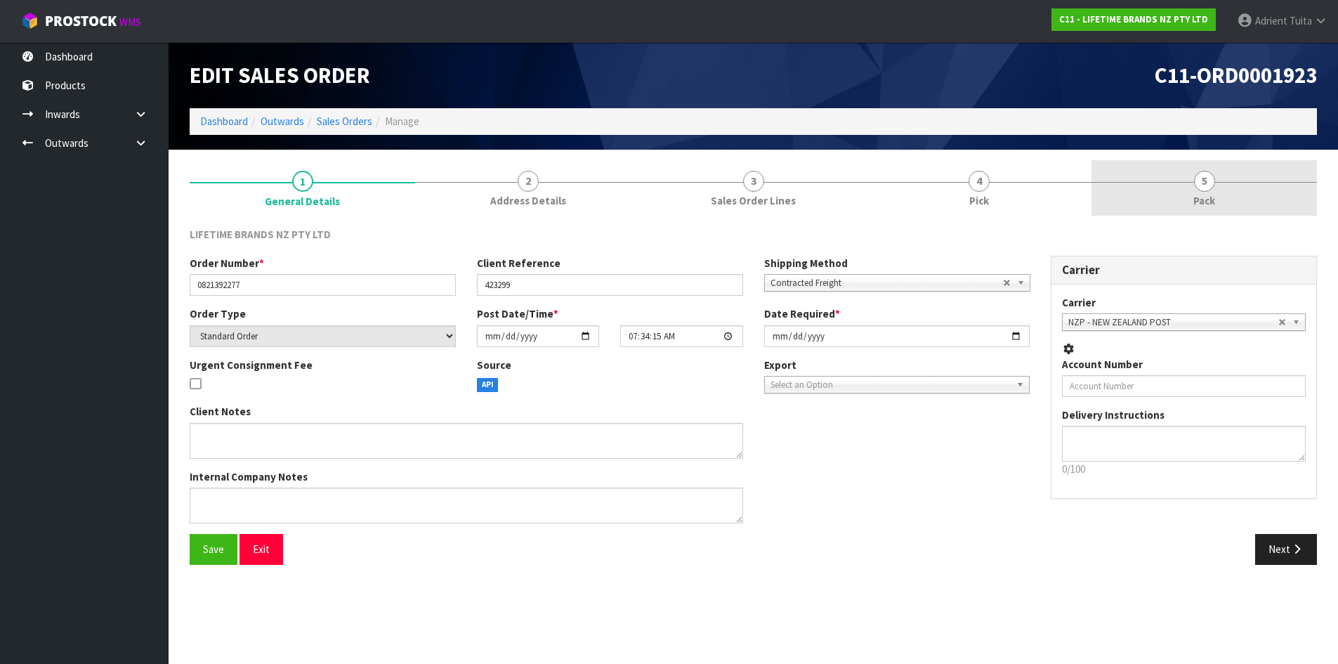
click at [1240, 188] on link "5 Pack" at bounding box center [1205, 187] width 226 height 55
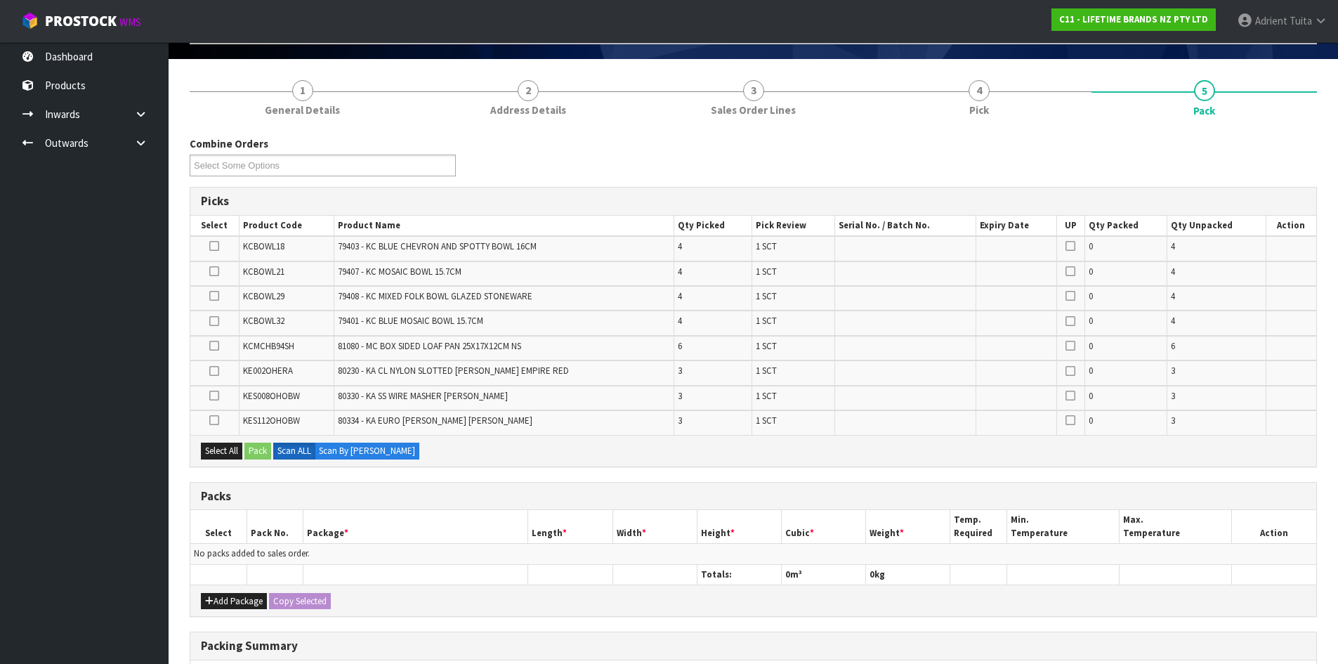
scroll to position [304, 0]
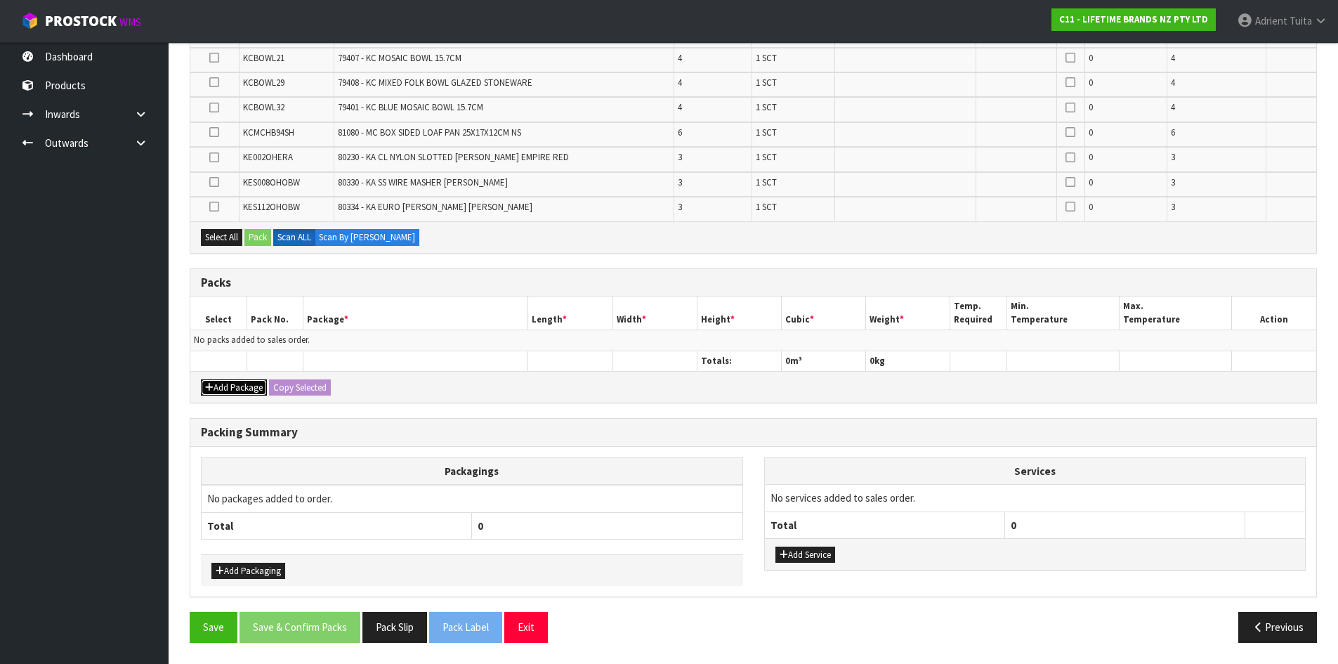
click at [218, 385] on button "Add Package" at bounding box center [234, 387] width 66 height 17
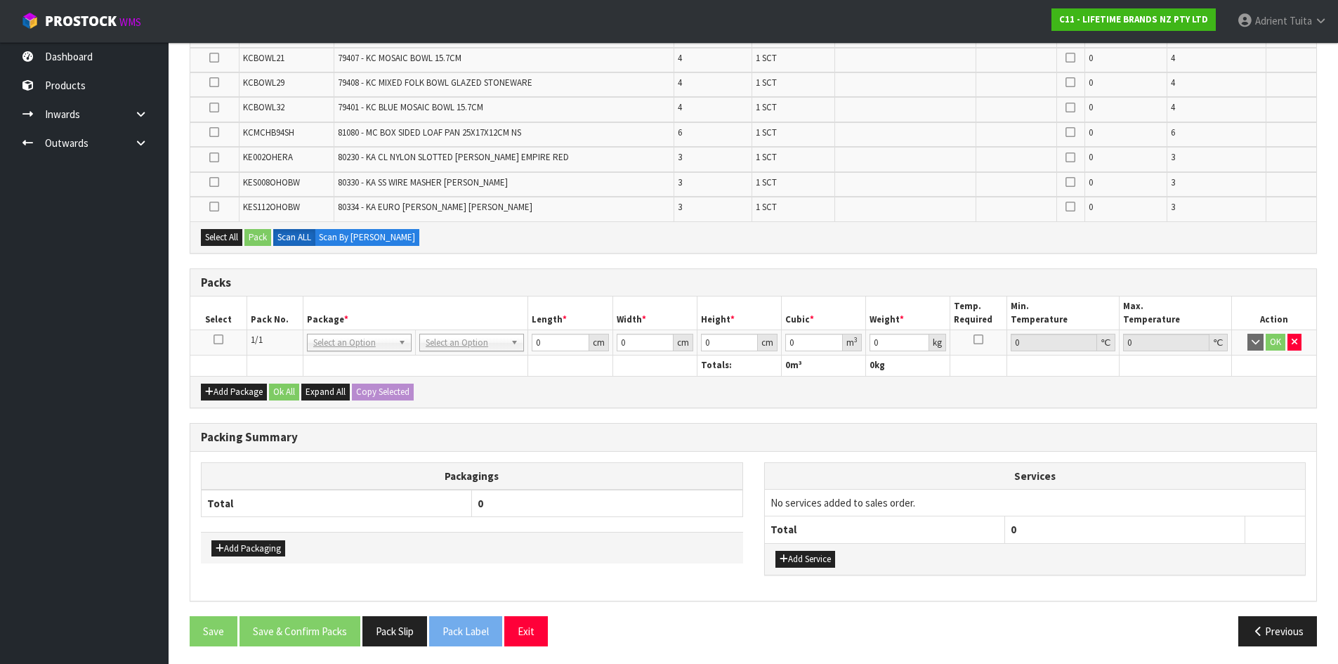
click at [223, 341] on td at bounding box center [218, 342] width 56 height 25
click at [221, 340] on icon at bounding box center [219, 339] width 10 height 1
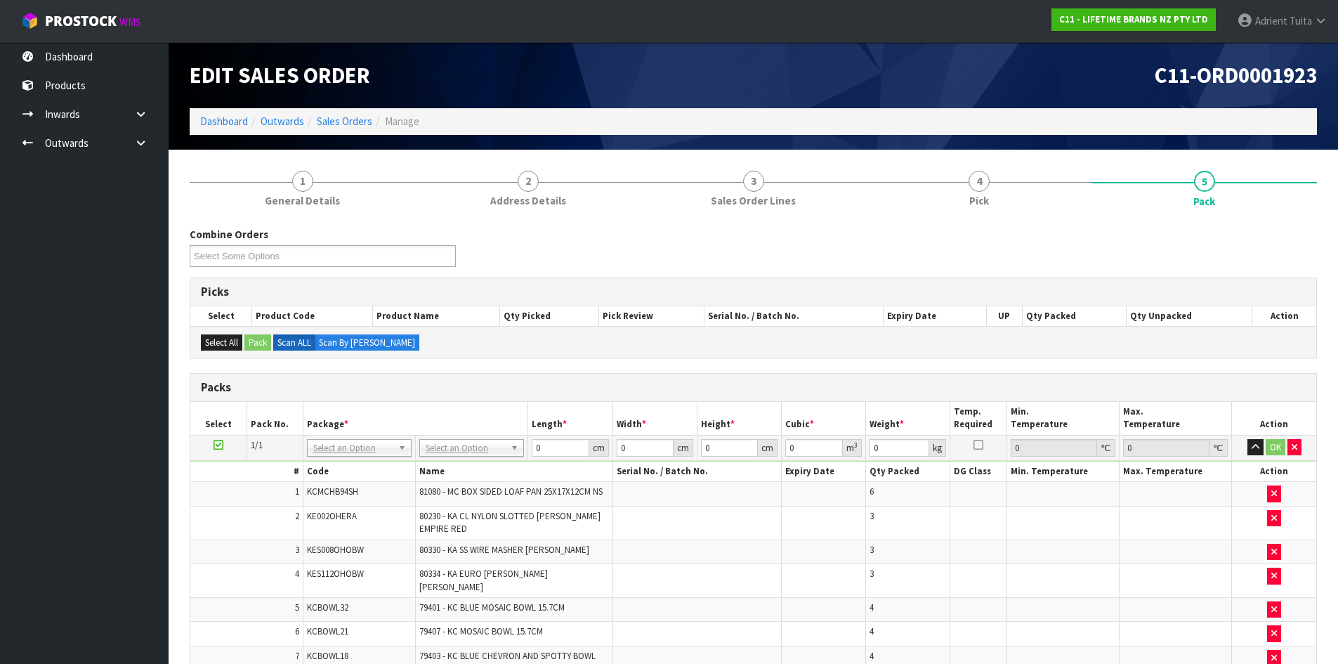
scroll to position [351, 0]
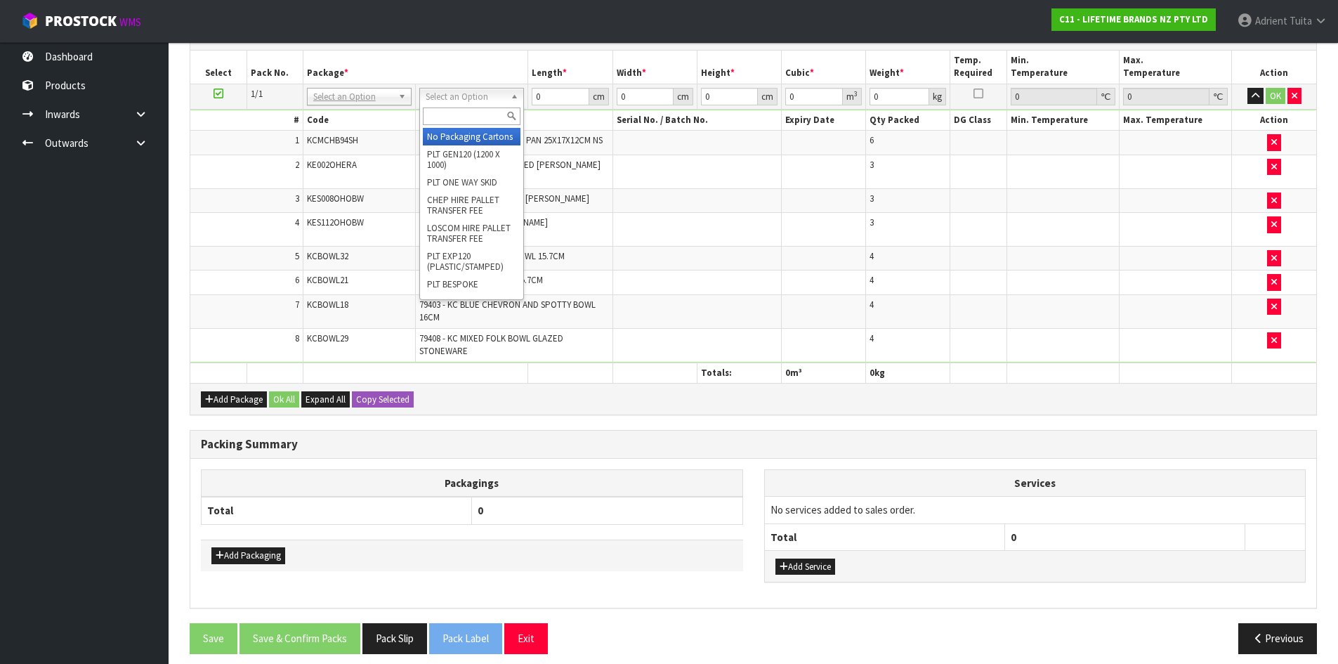
drag, startPoint x: 470, startPoint y: 94, endPoint x: 471, endPoint y: 112, distance: 18.3
click at [472, 118] on input "text" at bounding box center [472, 116] width 98 height 18
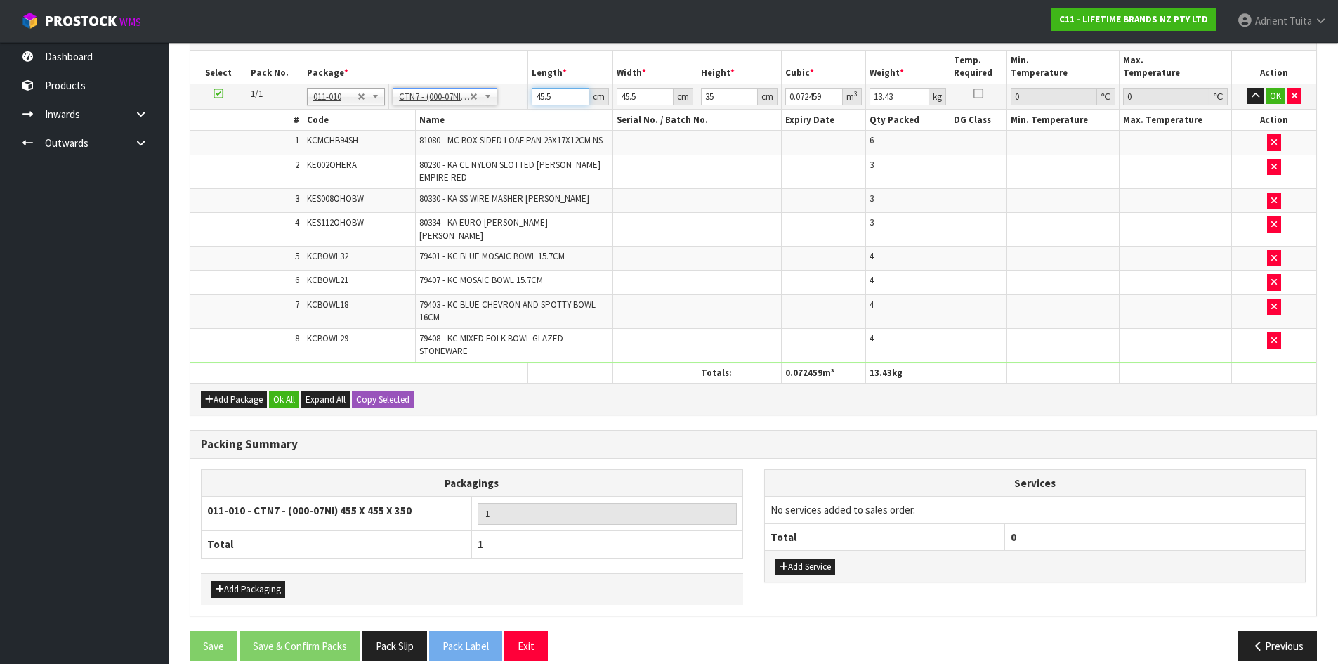
click at [536, 101] on input "45.5" at bounding box center [560, 97] width 57 height 18
click at [1269, 98] on button "OK" at bounding box center [1276, 96] width 20 height 17
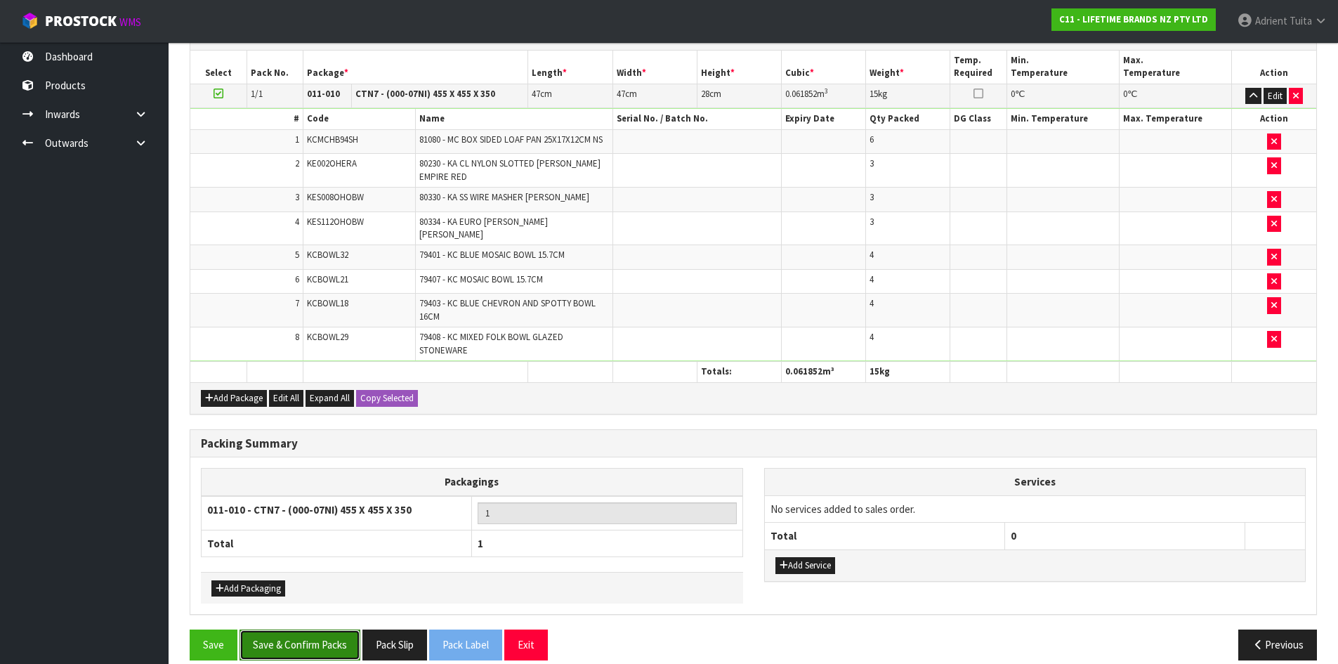
click at [301, 629] on button "Save & Confirm Packs" at bounding box center [300, 644] width 121 height 30
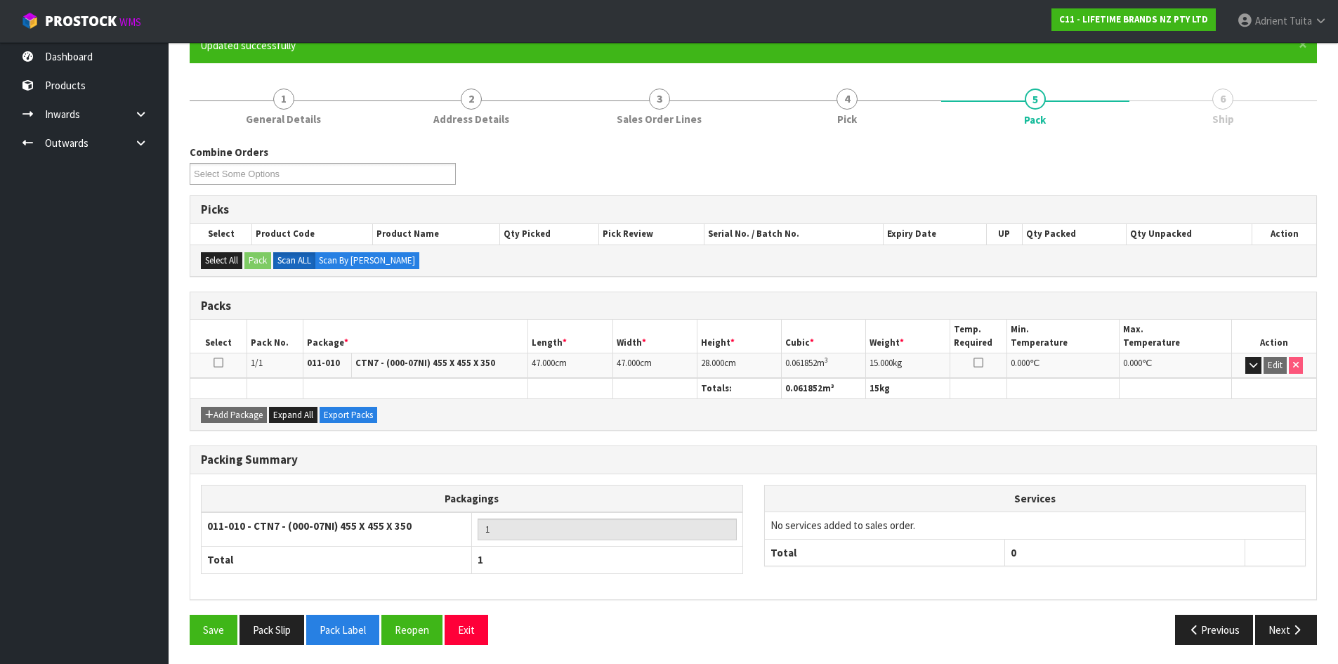
scroll to position [135, 0]
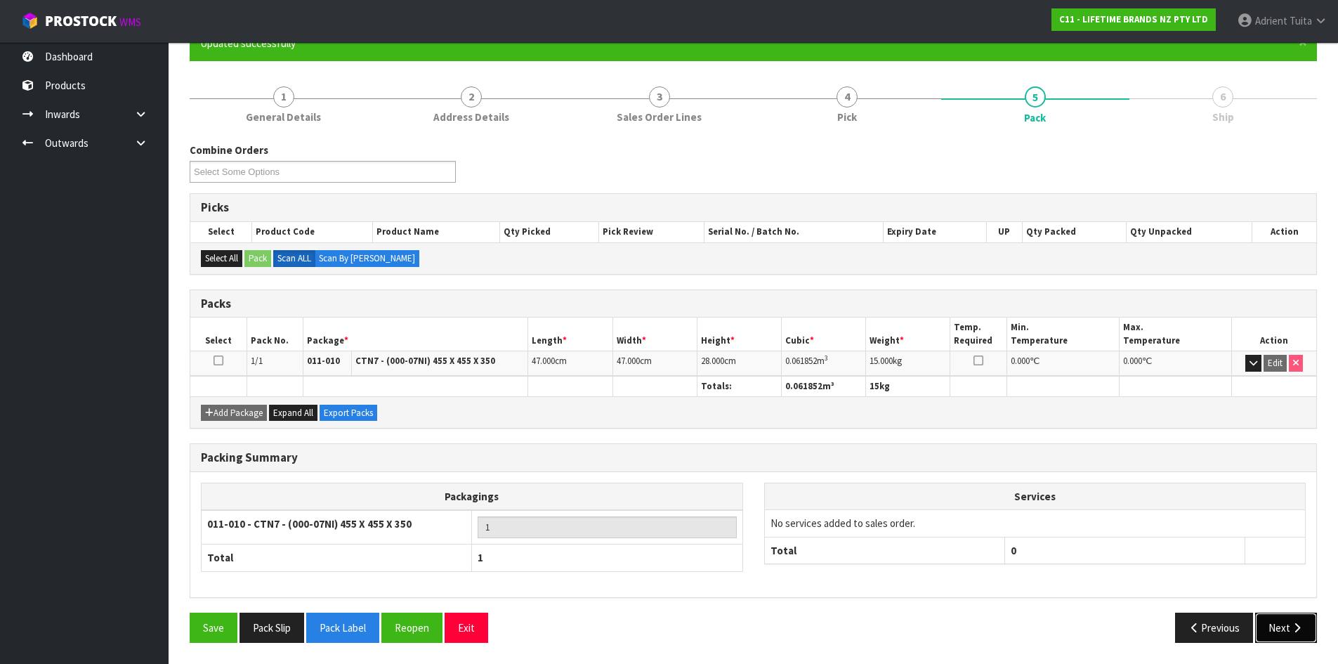
click at [1279, 627] on button "Next" at bounding box center [1286, 628] width 62 height 30
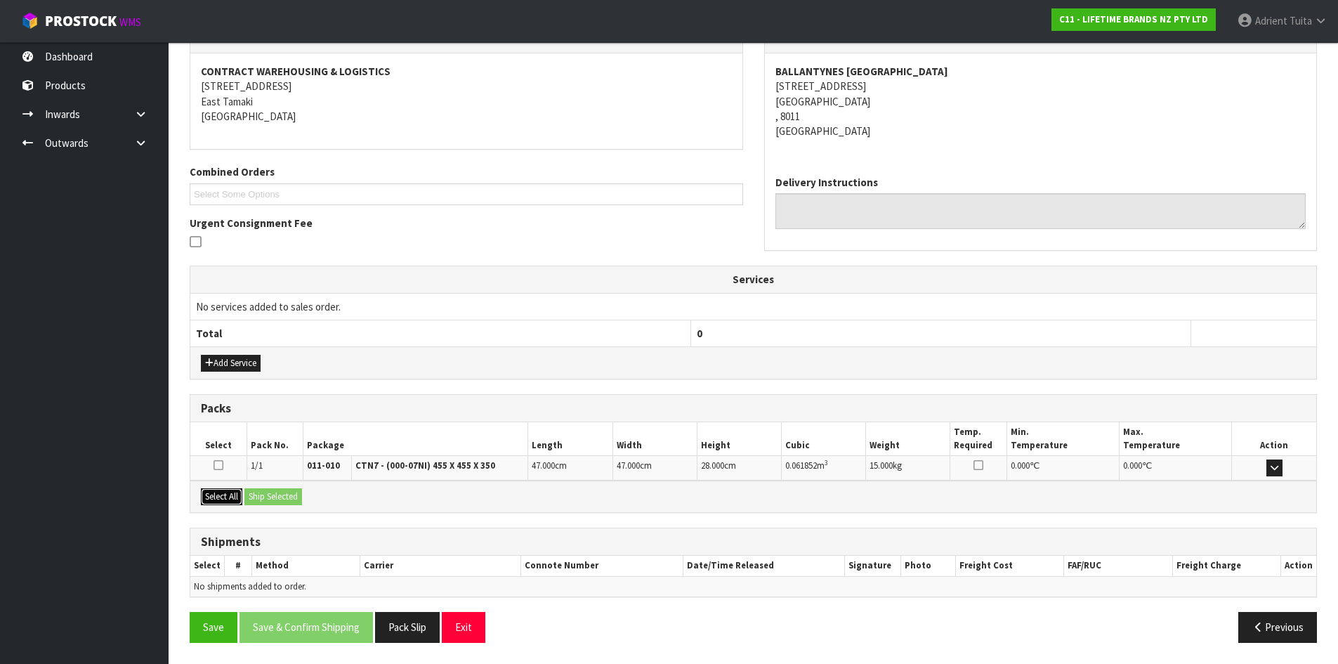
click at [229, 504] on button "Select All" at bounding box center [221, 496] width 41 height 17
click at [263, 499] on button "Ship Selected" at bounding box center [273, 496] width 58 height 17
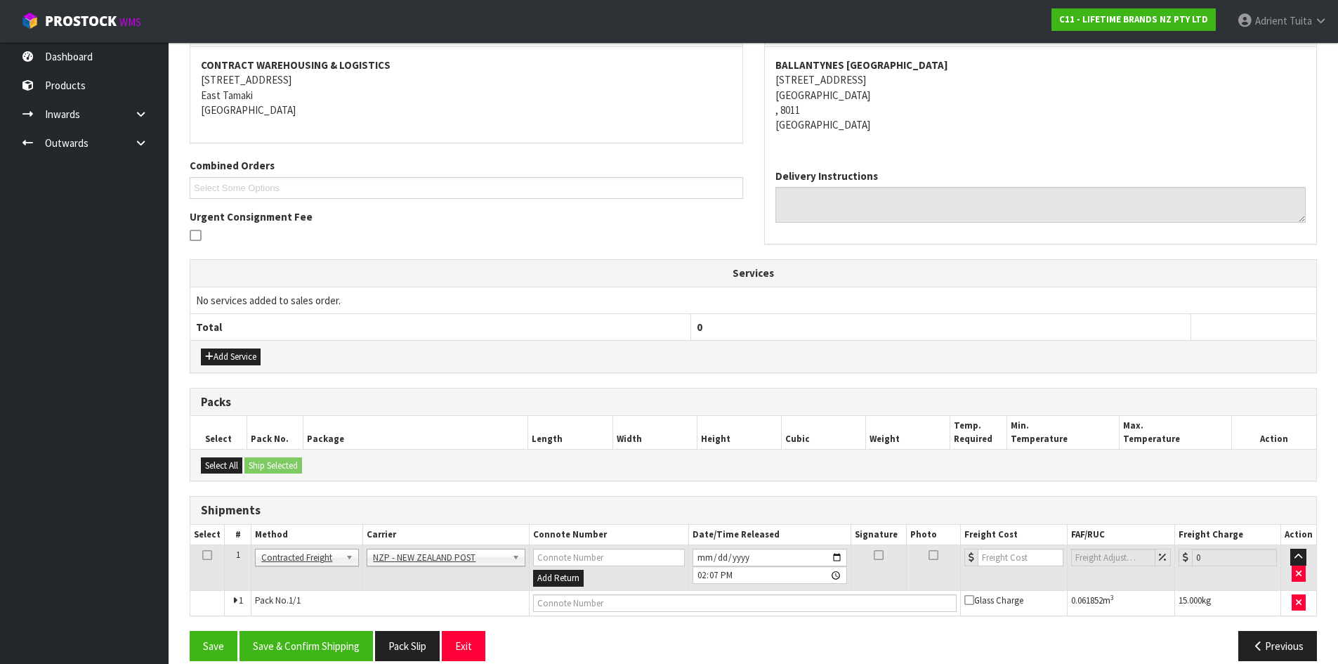
scroll to position [277, 0]
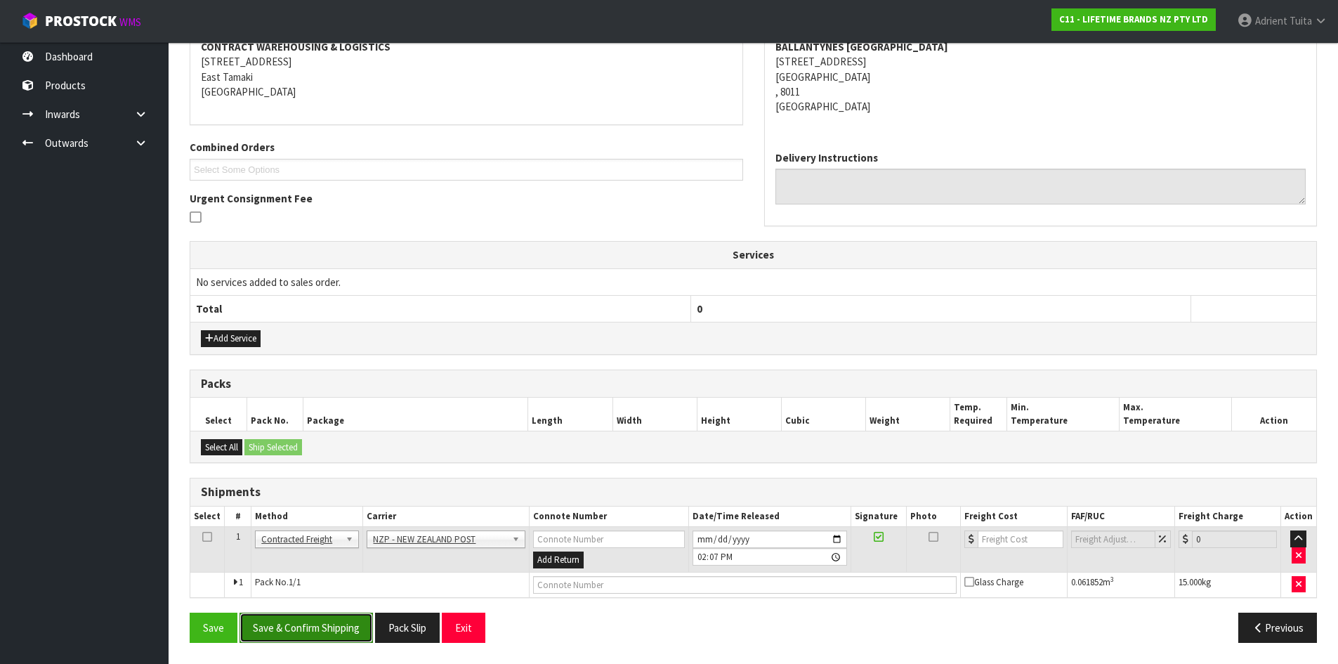
click at [348, 629] on button "Save & Confirm Shipping" at bounding box center [306, 628] width 133 height 30
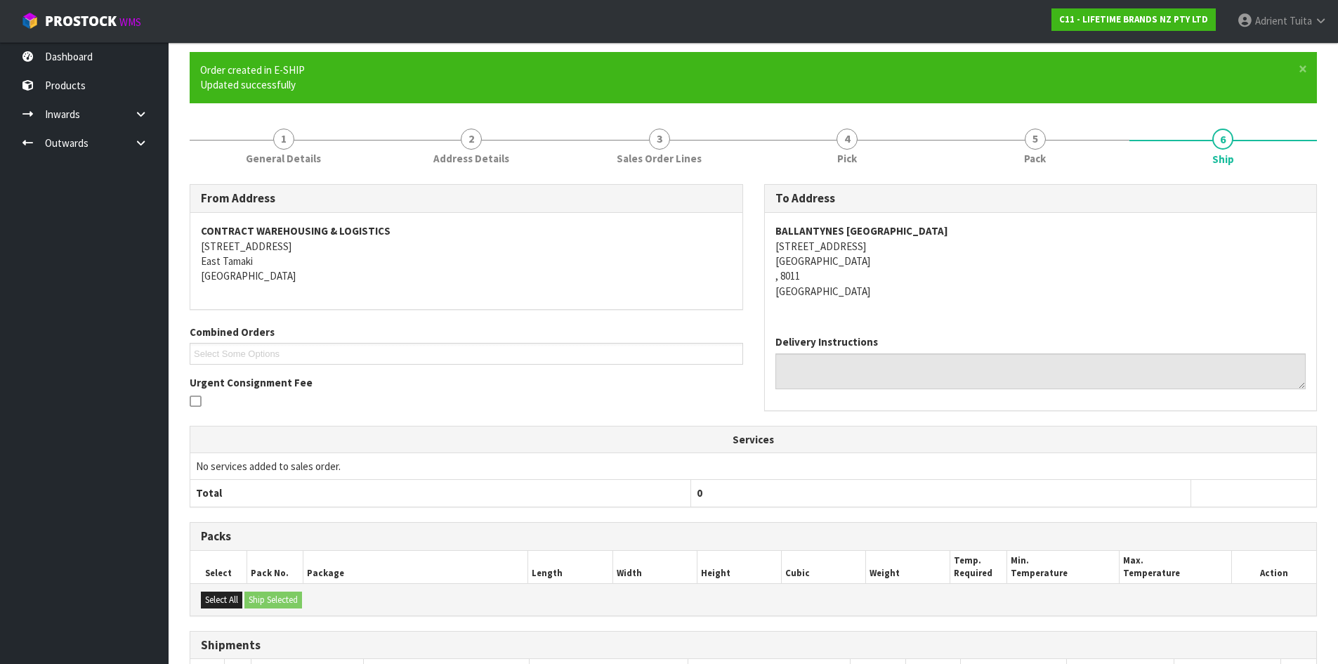
scroll to position [258, 0]
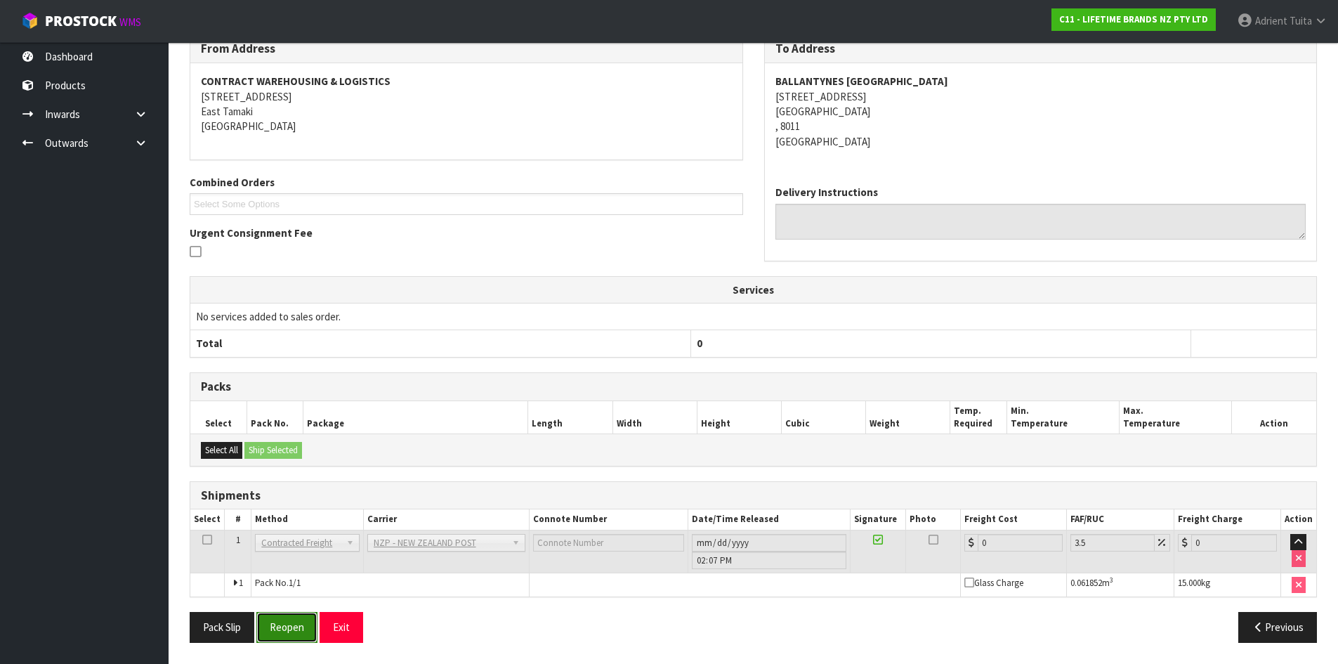
click at [271, 623] on button "Reopen" at bounding box center [286, 627] width 61 height 30
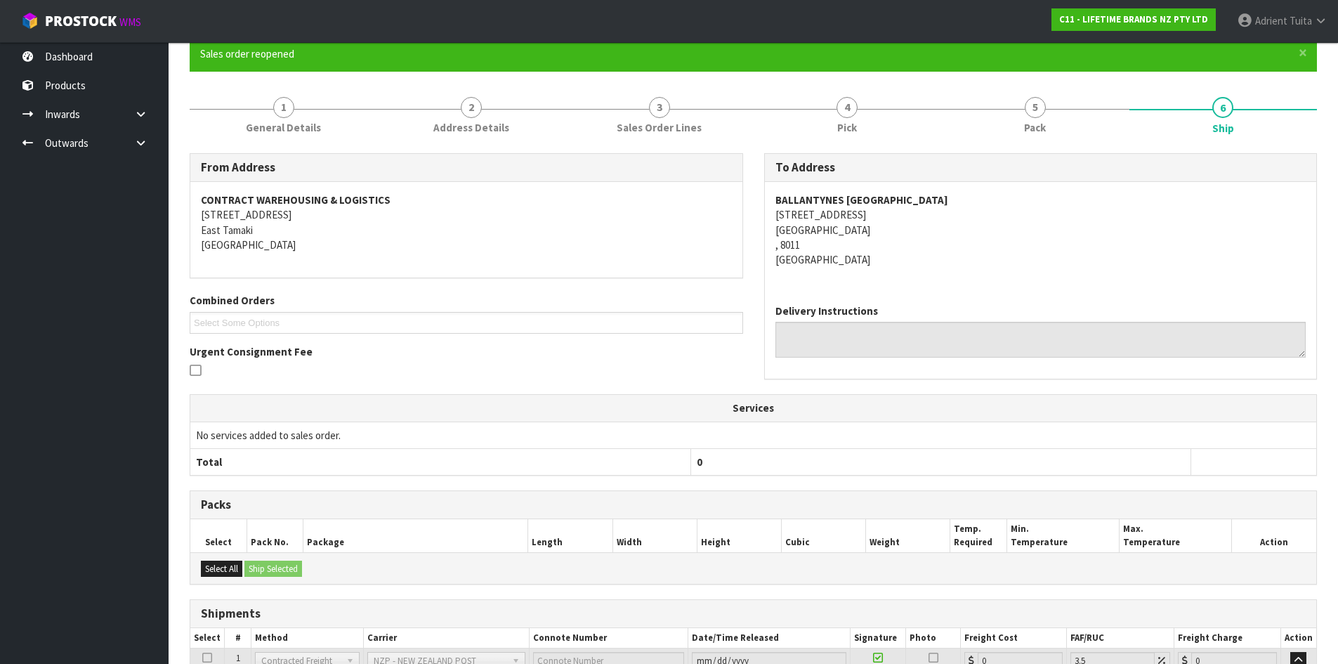
scroll to position [242, 0]
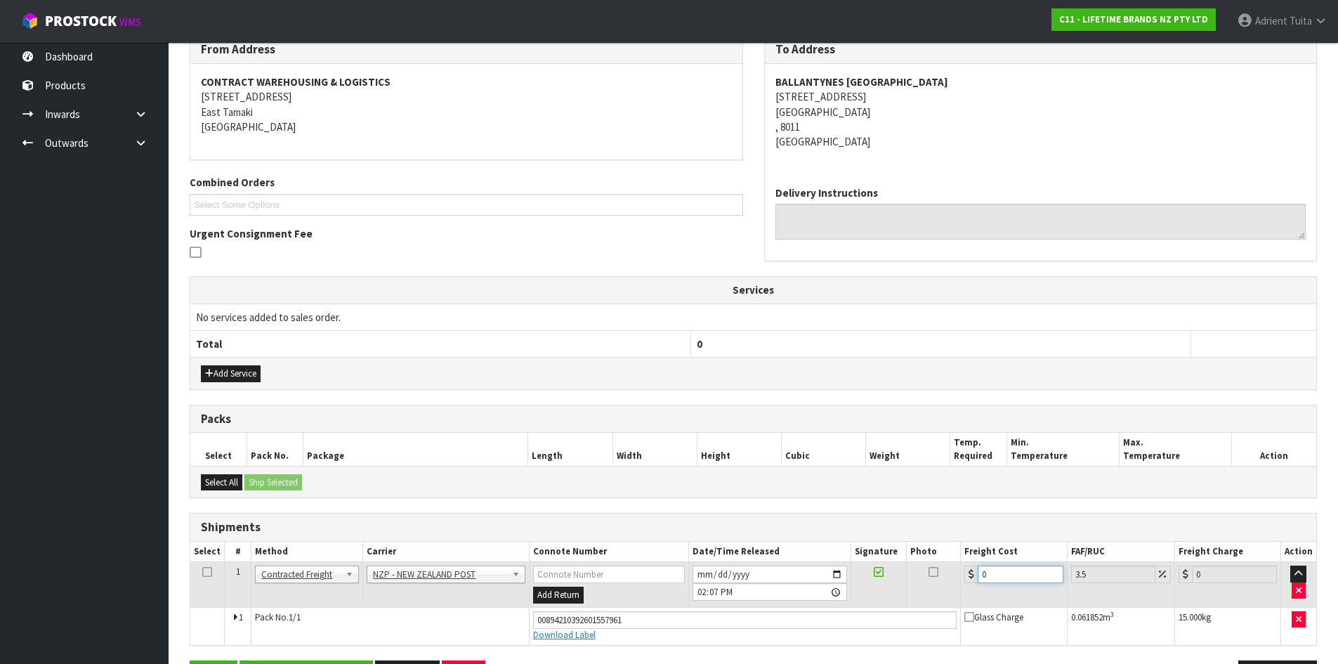
click at [992, 573] on input "0" at bounding box center [1020, 575] width 85 height 18
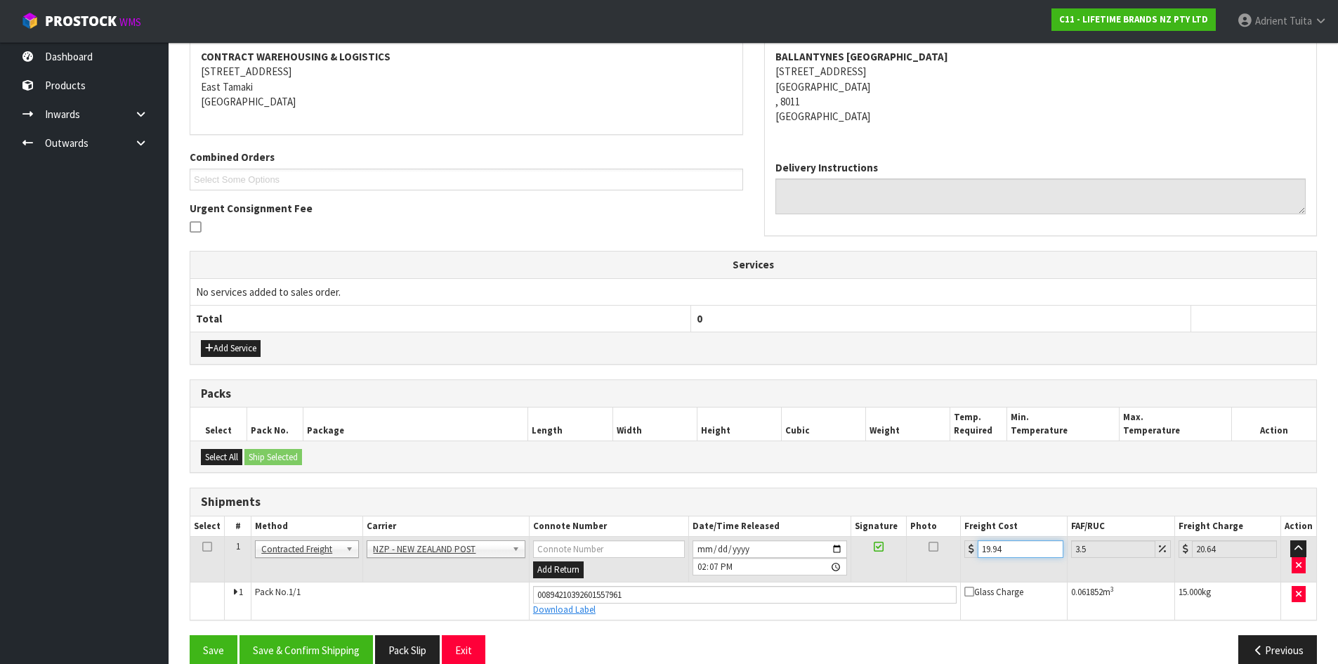
scroll to position [291, 0]
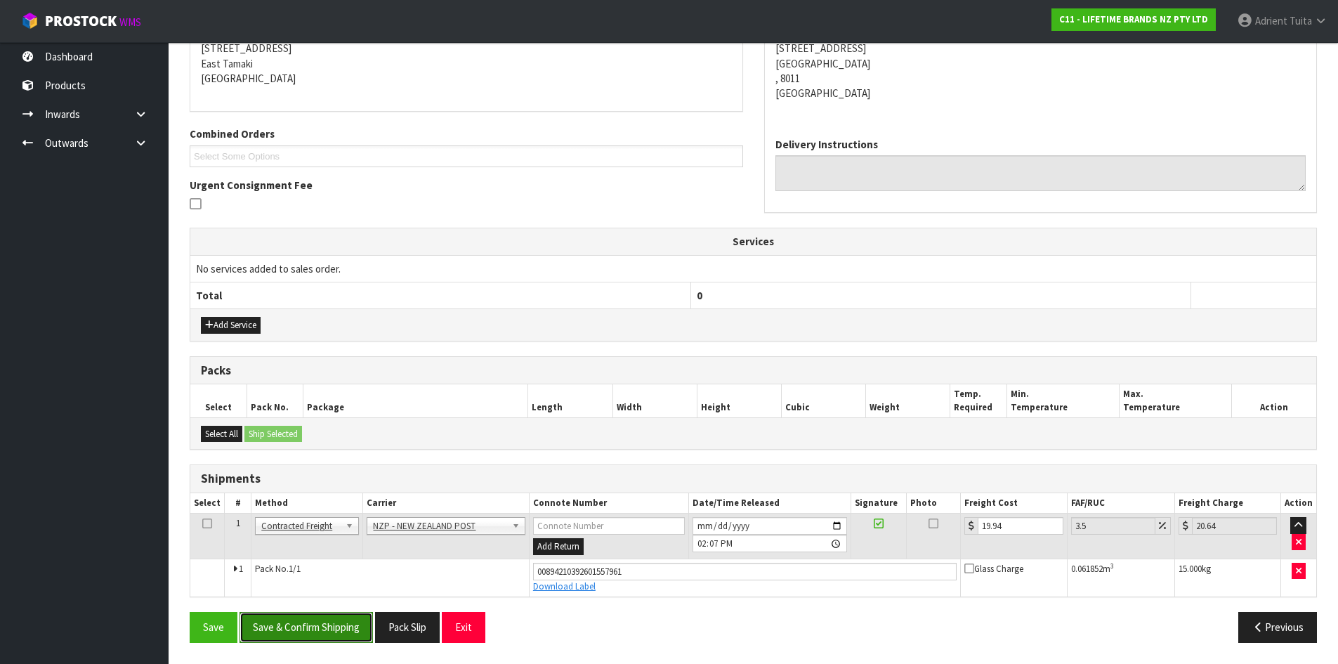
click at [346, 625] on button "Save & Confirm Shipping" at bounding box center [306, 627] width 133 height 30
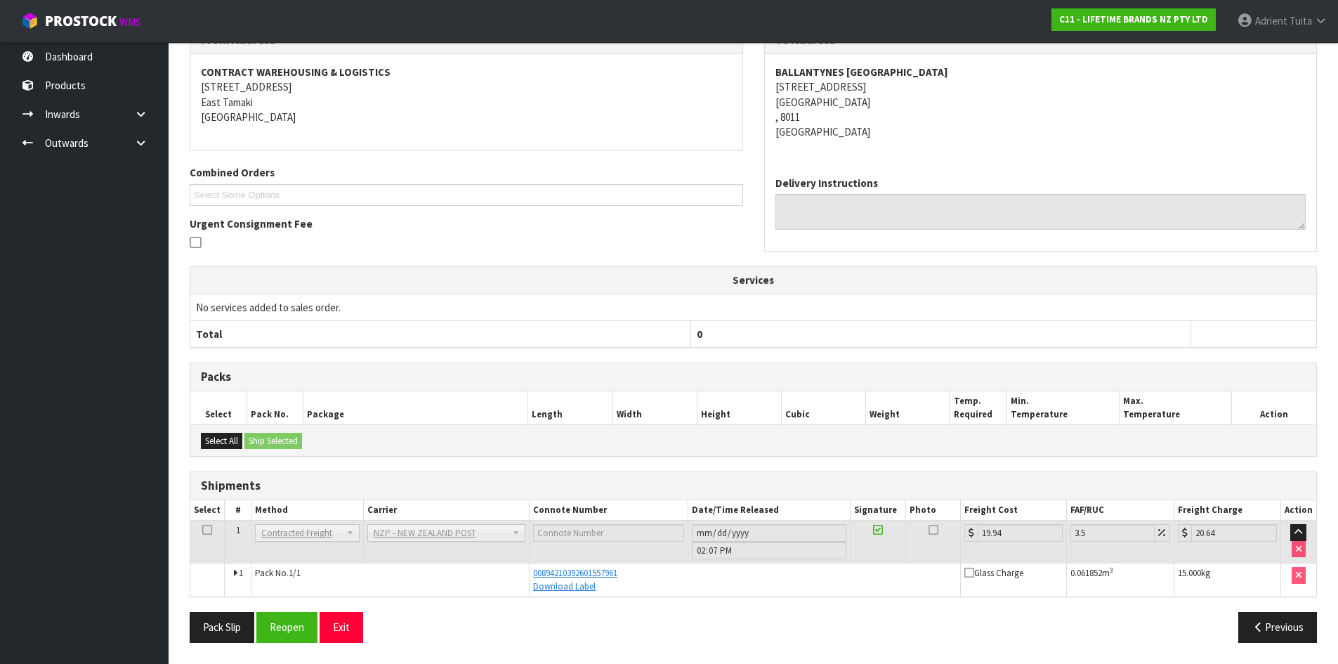
scroll to position [0, 0]
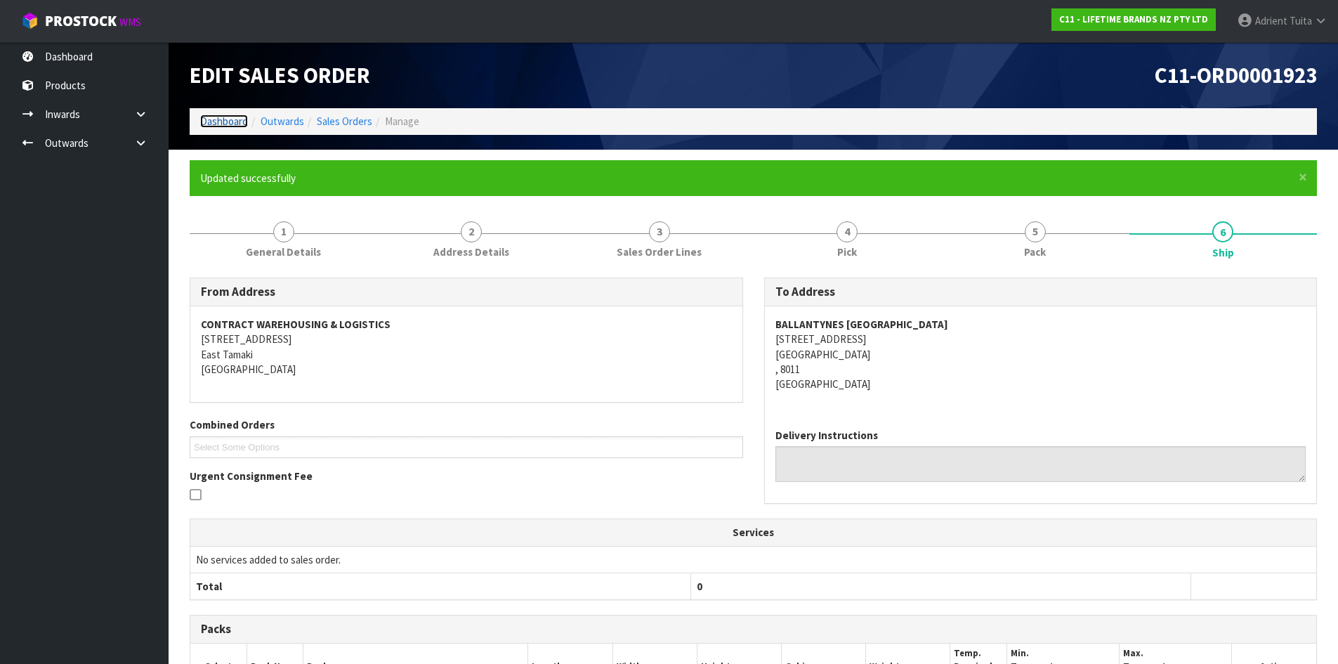
click at [232, 125] on link "Dashboard" at bounding box center [224, 121] width 48 height 13
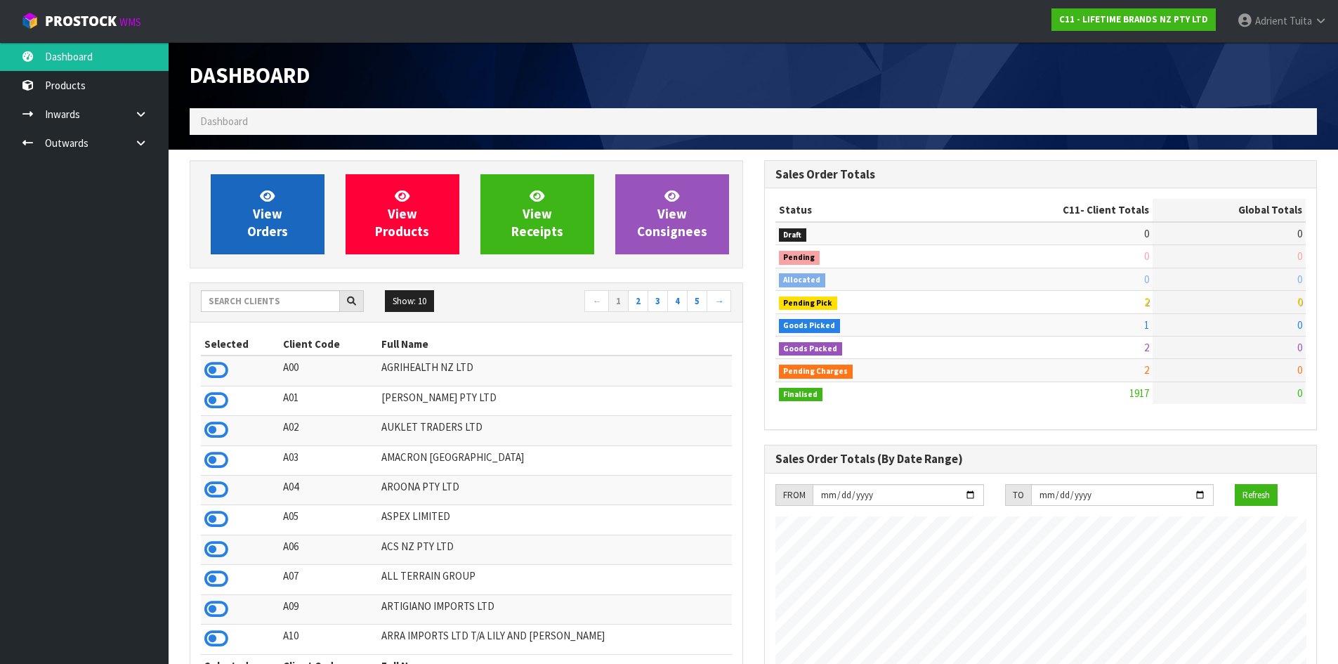
scroll to position [1064, 574]
click at [220, 204] on link "View Orders" at bounding box center [268, 214] width 114 height 80
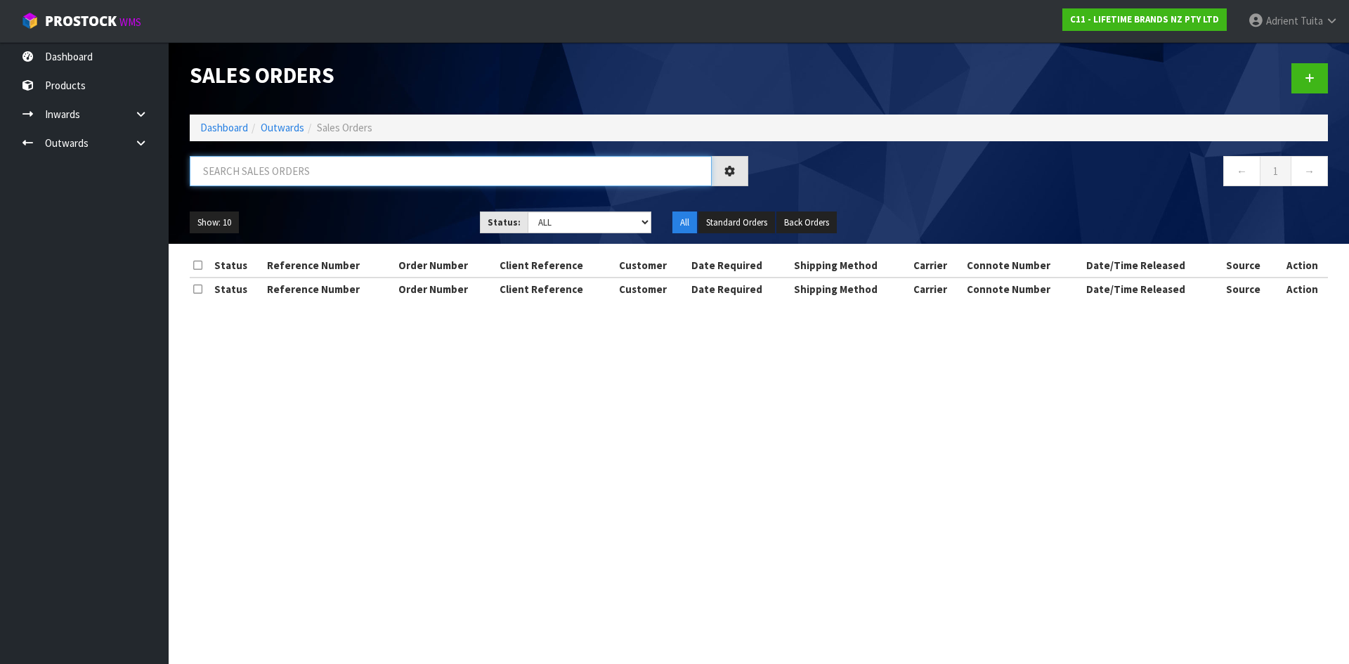
click at [238, 175] on input "text" at bounding box center [451, 171] width 522 height 30
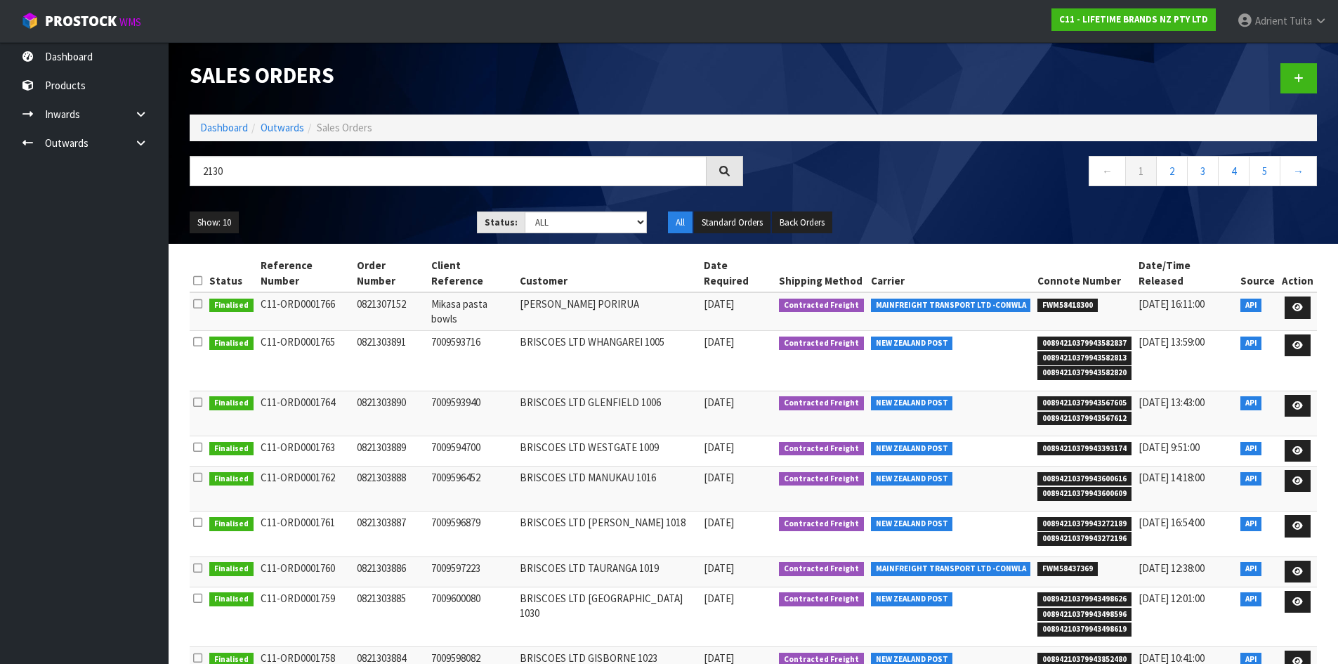
click at [199, 120] on ol "Dashboard Outwards Sales Orders" at bounding box center [754, 128] width 1128 height 26
click at [211, 129] on link "Dashboard" at bounding box center [224, 127] width 48 height 13
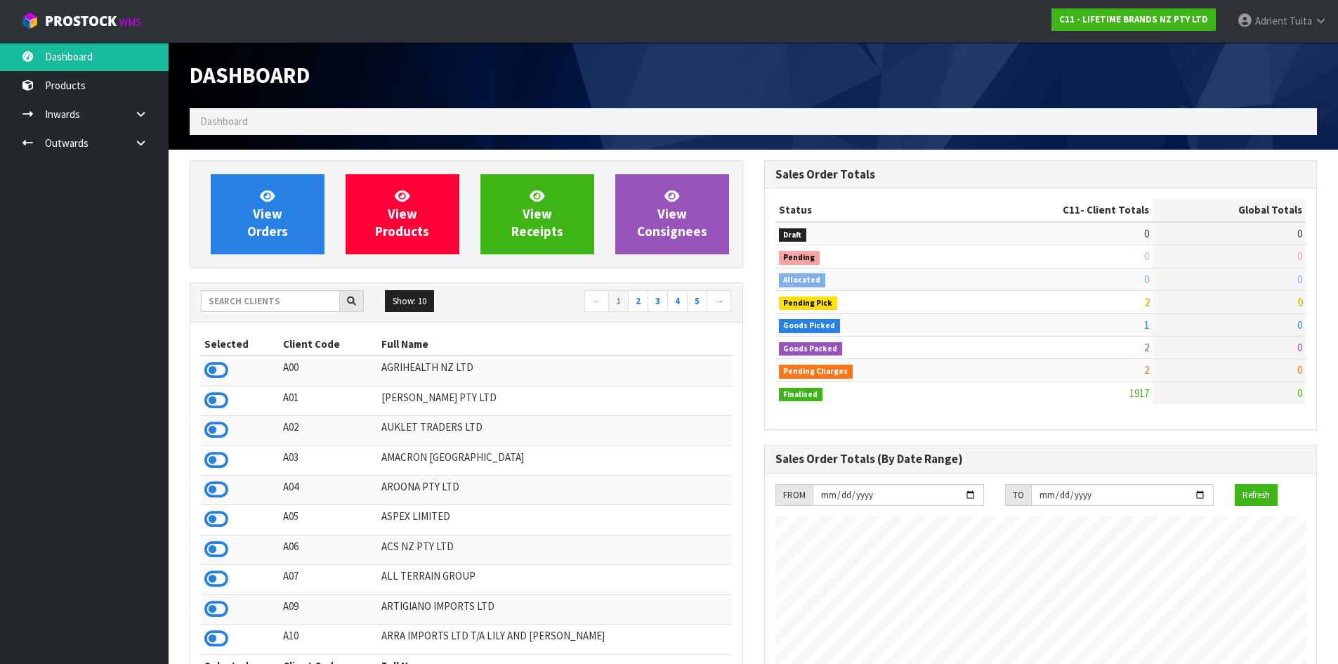
scroll to position [1064, 574]
click at [243, 302] on input "text" at bounding box center [270, 301] width 139 height 22
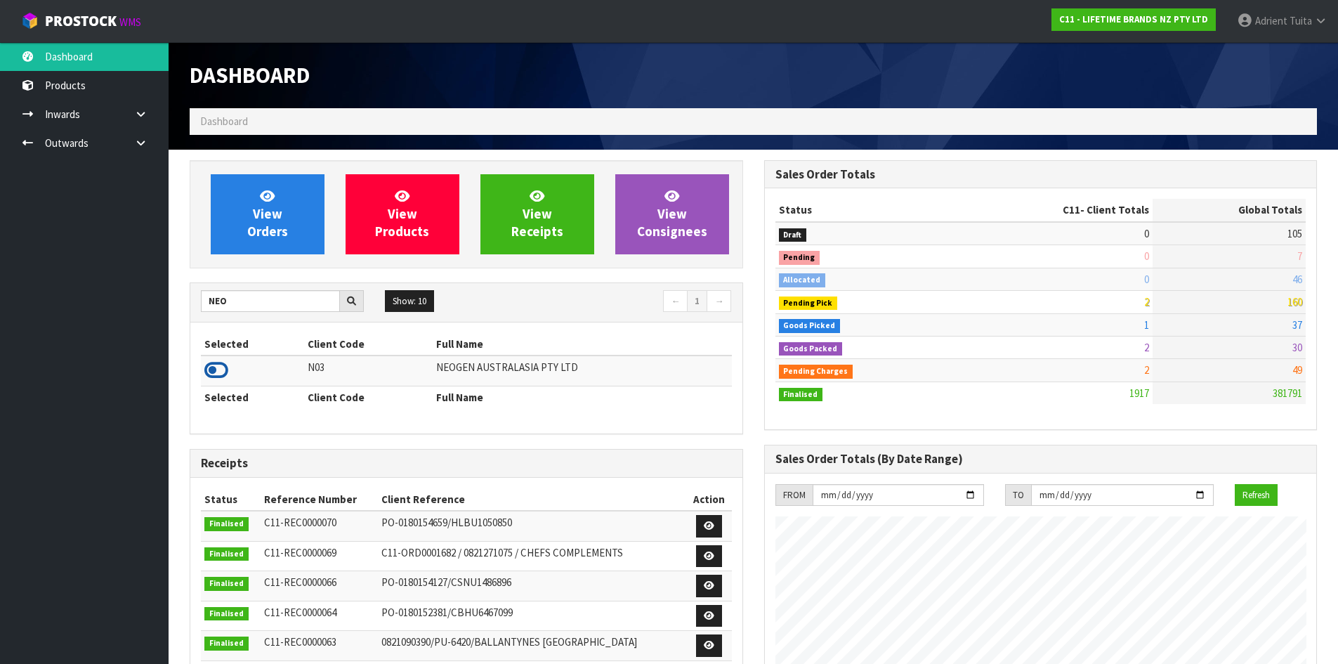
click at [221, 367] on icon at bounding box center [216, 370] width 24 height 21
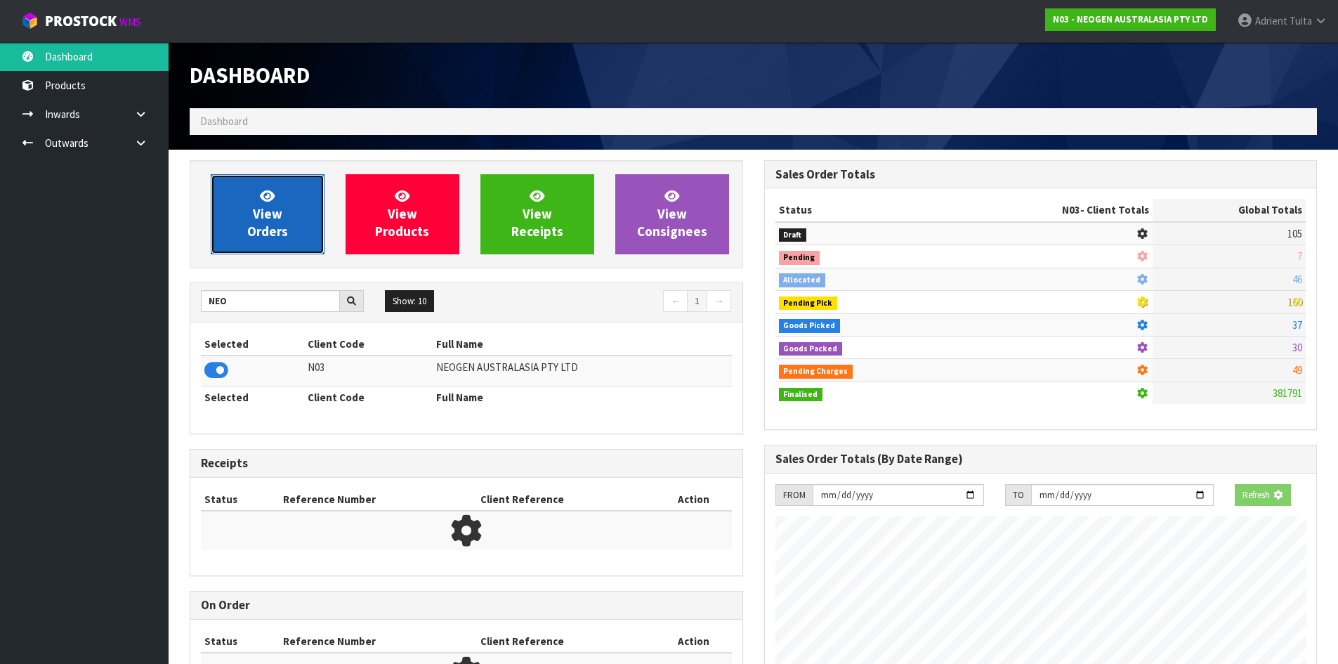
click at [264, 214] on span "View Orders" at bounding box center [267, 214] width 41 height 53
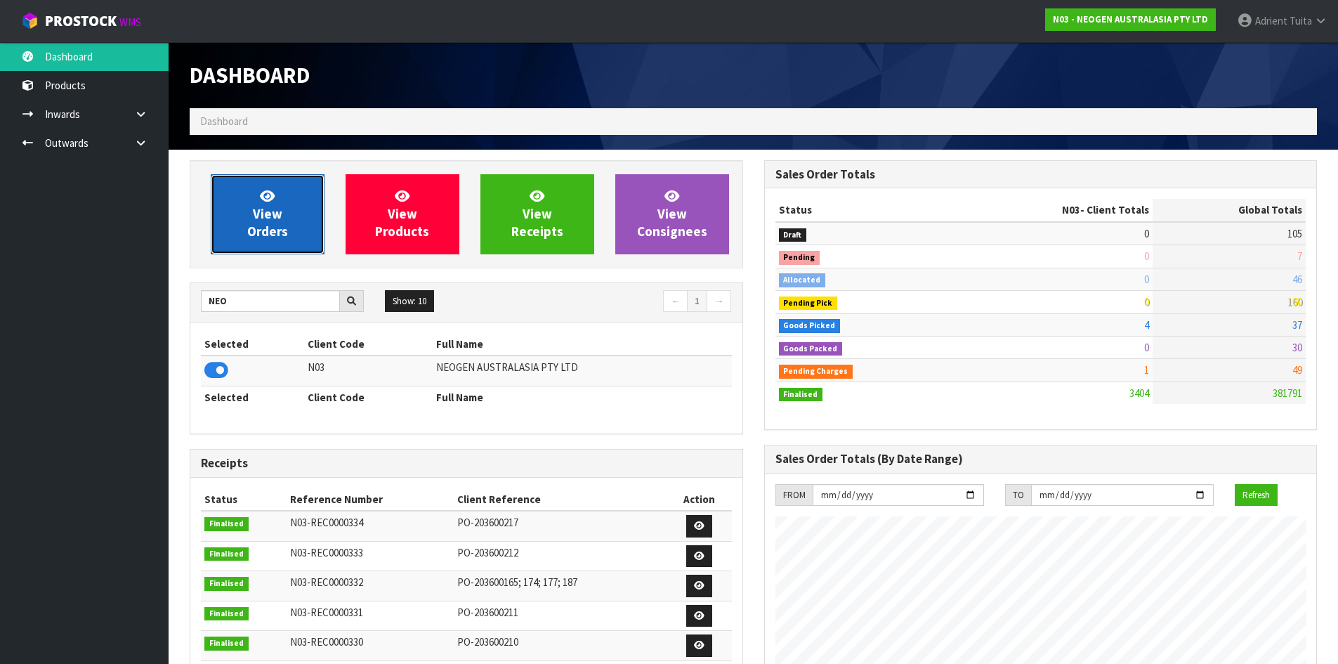
scroll to position [1064, 574]
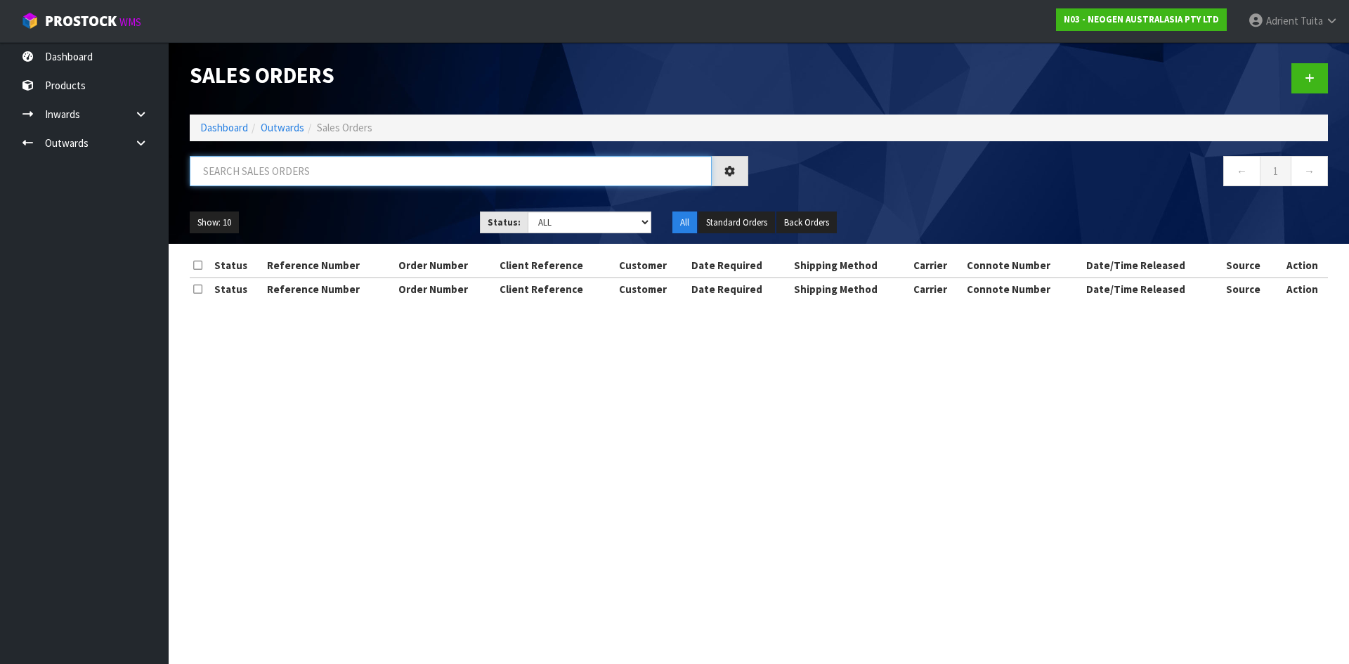
click at [312, 179] on input "text" at bounding box center [451, 171] width 522 height 30
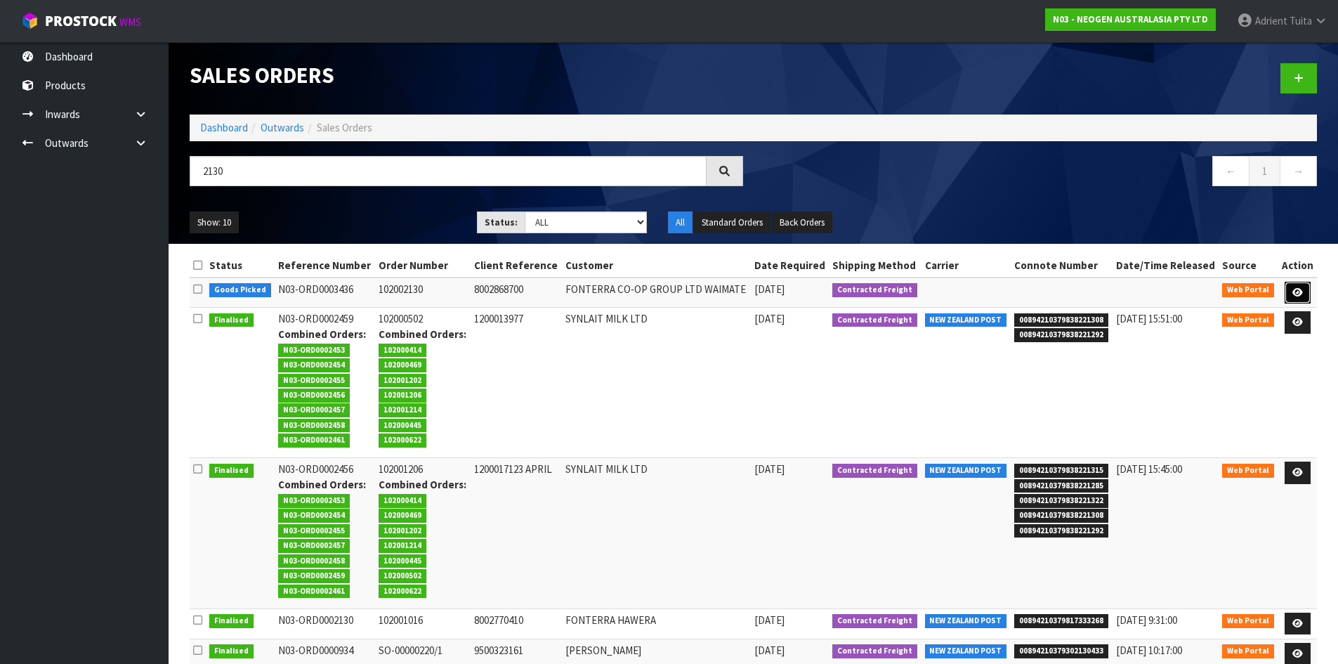
click at [1299, 296] on icon at bounding box center [1298, 292] width 11 height 9
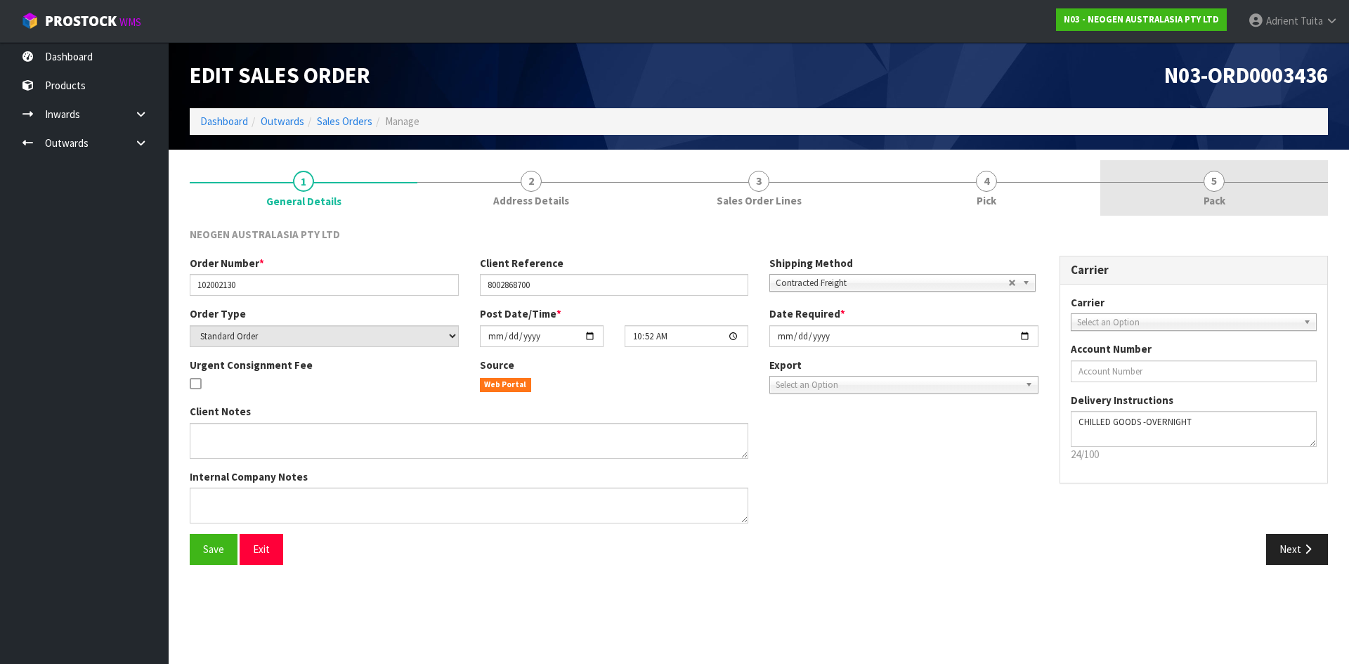
click at [1279, 196] on link "5 Pack" at bounding box center [1214, 187] width 228 height 55
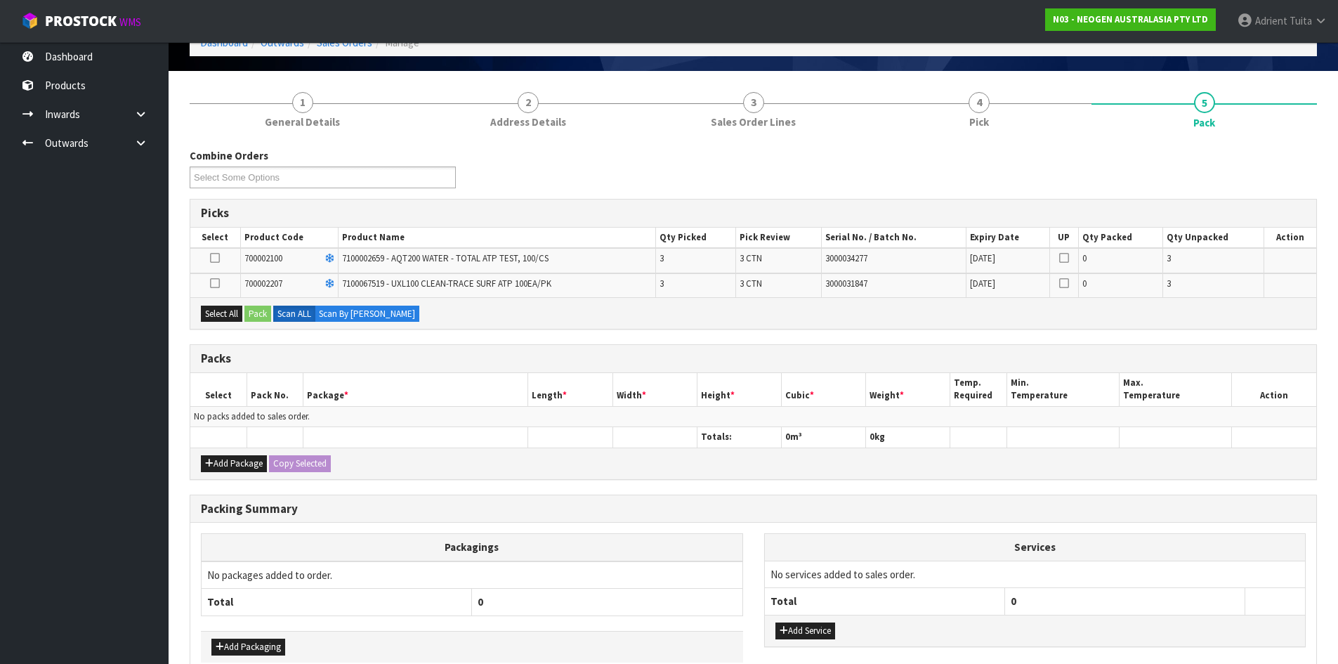
scroll to position [155, 0]
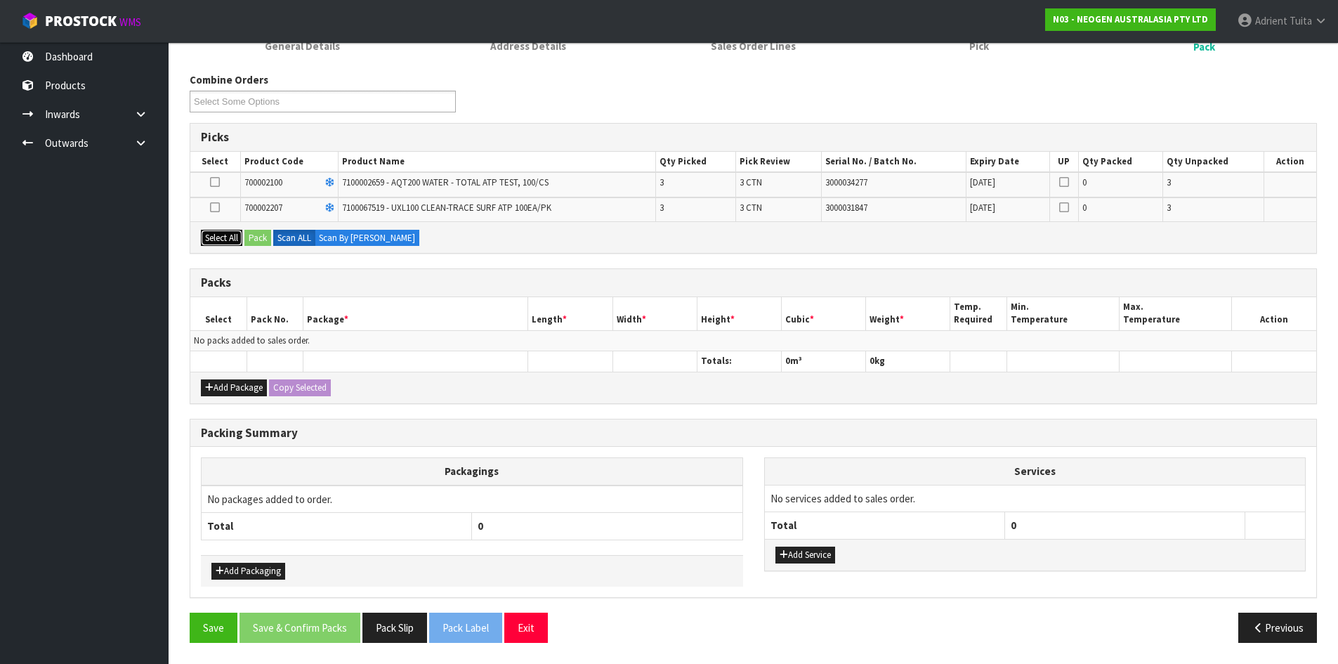
click at [218, 237] on button "Select All" at bounding box center [221, 238] width 41 height 17
drag, startPoint x: 211, startPoint y: 390, endPoint x: 216, endPoint y: 367, distance: 23.6
click at [211, 387] on icon "button" at bounding box center [209, 387] width 8 height 9
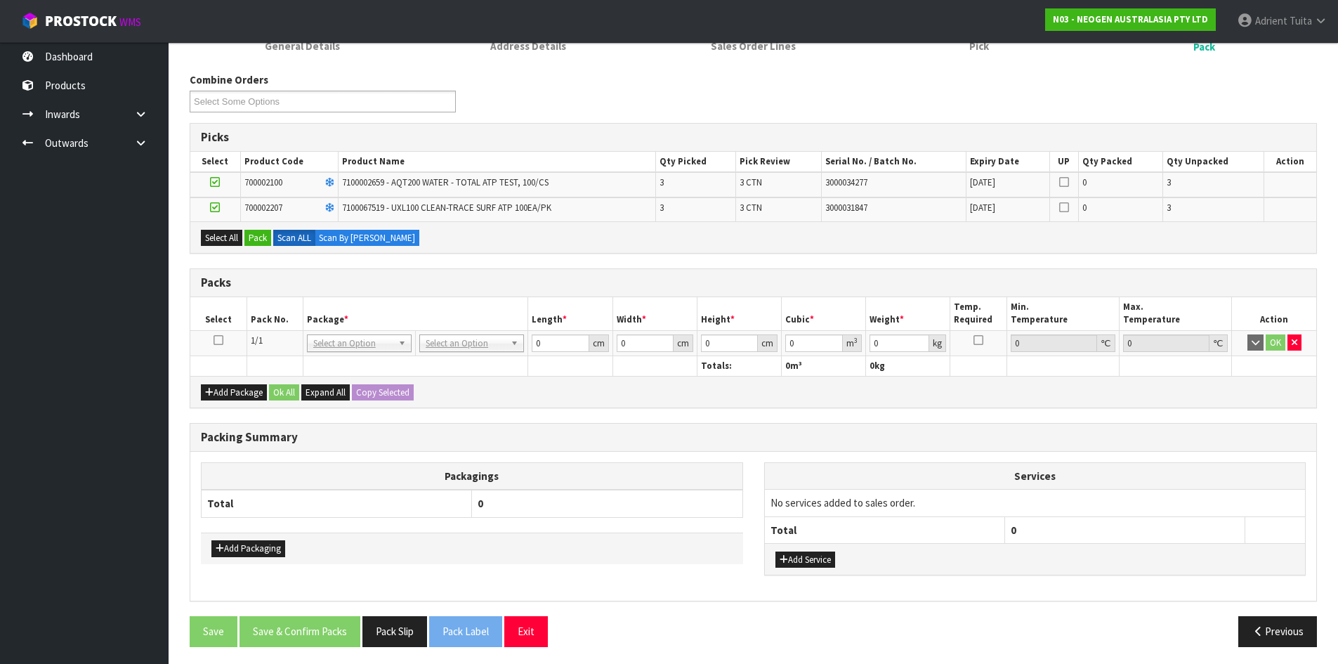
click at [221, 346] on link at bounding box center [219, 340] width 10 height 12
click at [256, 239] on button "Pack" at bounding box center [257, 238] width 27 height 17
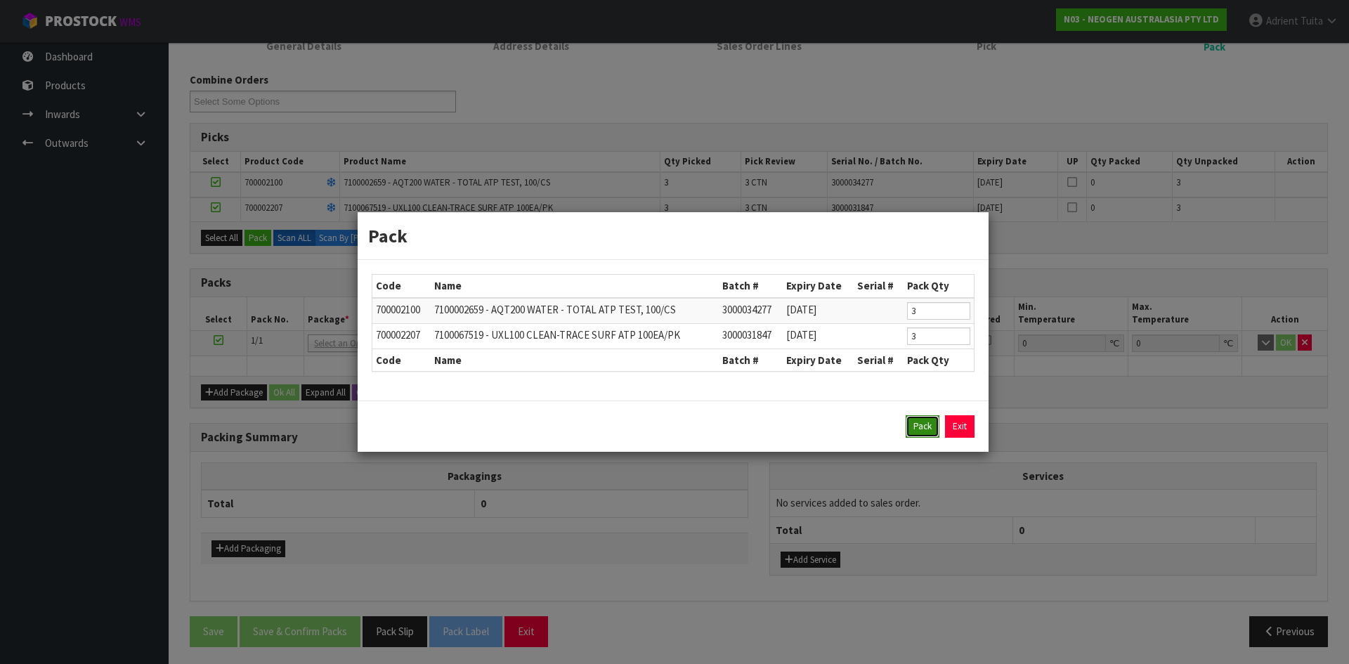
click at [929, 422] on button "Pack" at bounding box center [923, 426] width 34 height 22
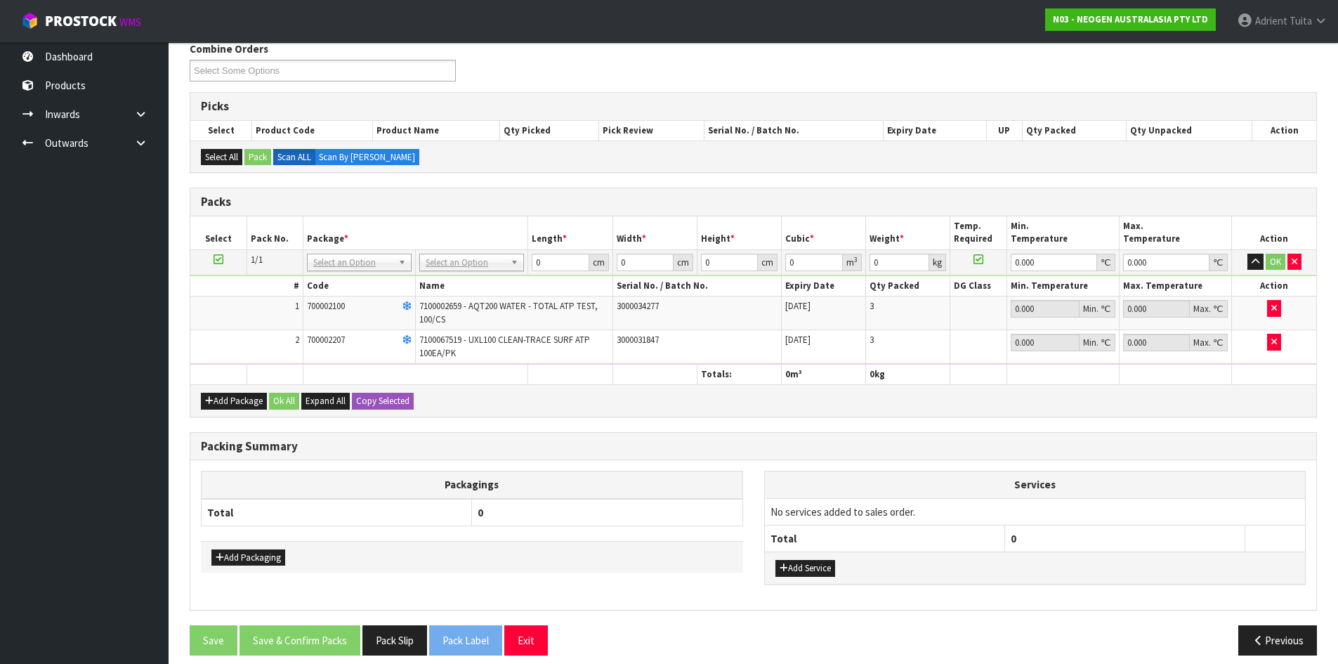
scroll to position [198, 0]
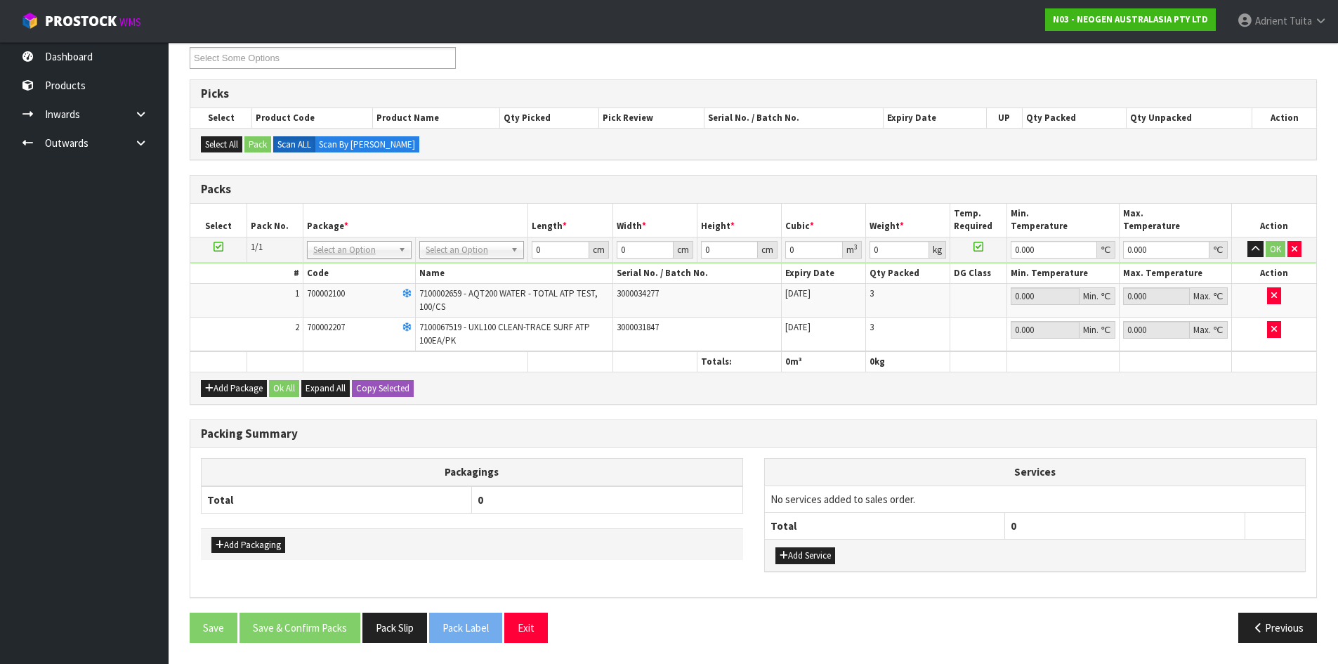
click at [465, 261] on td "No Packaging Cartons PLT GEN120 (1200 X 1000) PLT ONE WAY SKID CHEP HIRE PALLET…" at bounding box center [472, 249] width 112 height 25
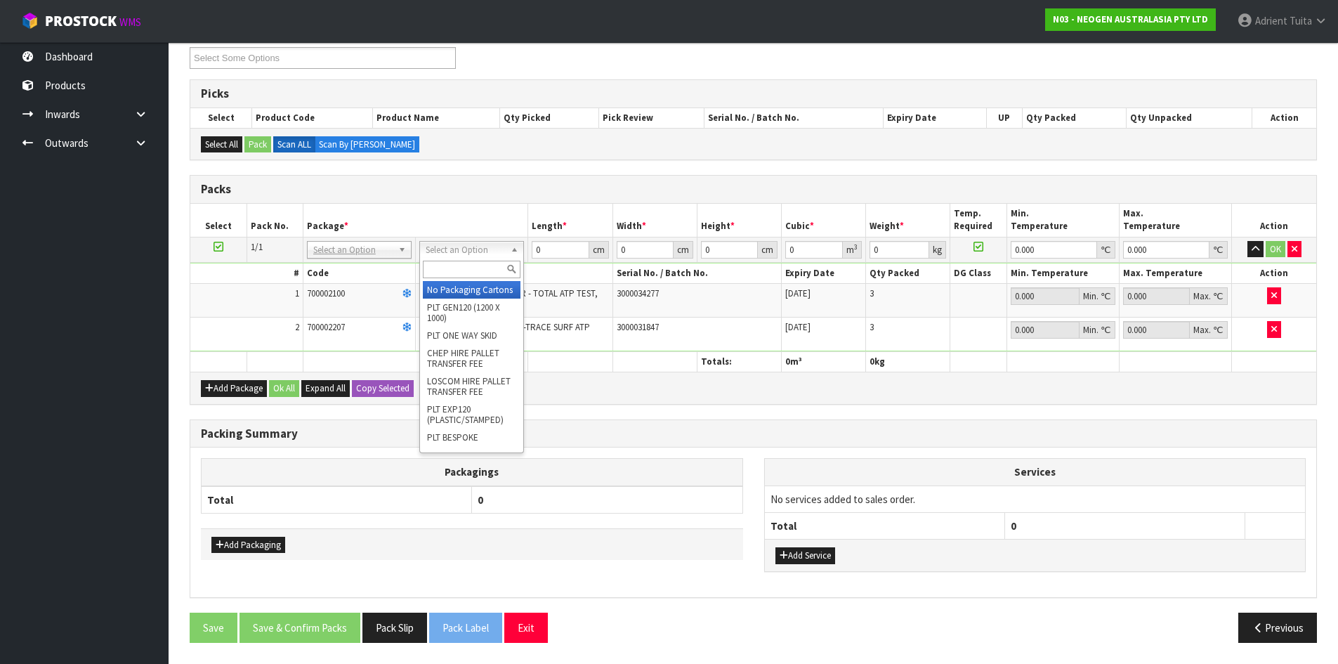
click at [469, 259] on div at bounding box center [471, 269] width 103 height 23
click at [468, 259] on div at bounding box center [471, 269] width 103 height 23
click at [468, 262] on input "text" at bounding box center [472, 270] width 98 height 18
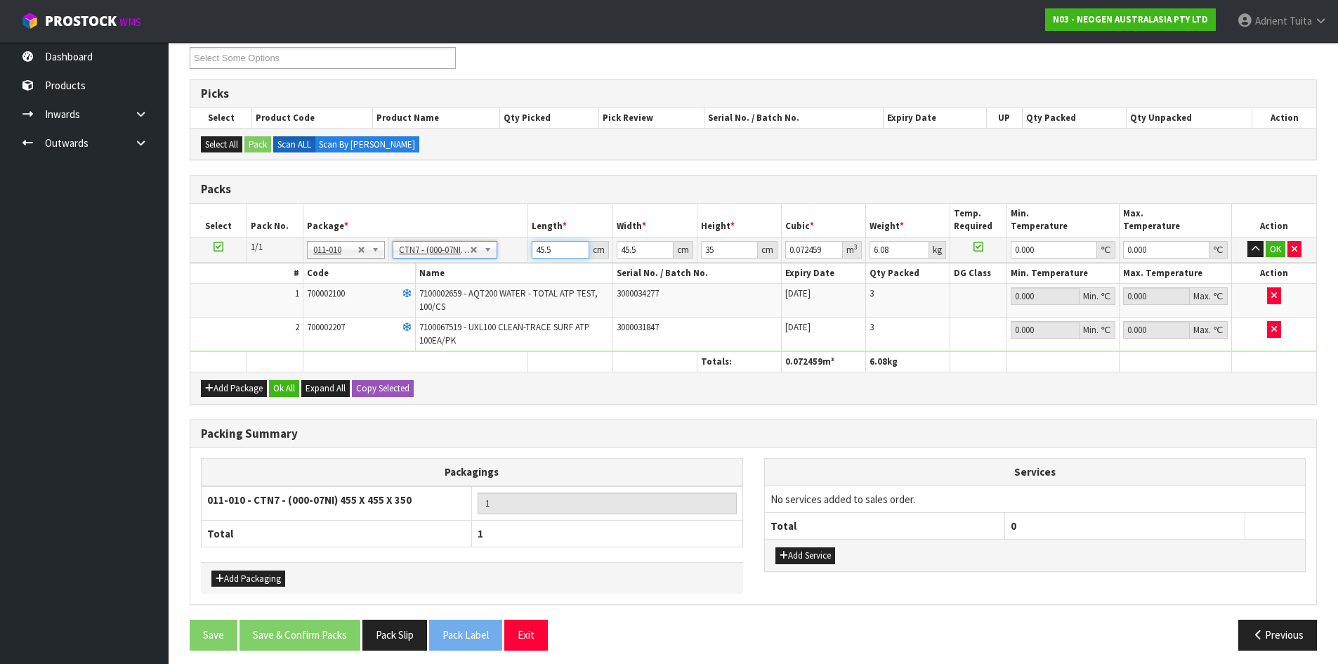
click at [544, 251] on input "45.5" at bounding box center [560, 250] width 57 height 18
click at [1267, 252] on button "OK" at bounding box center [1276, 249] width 20 height 17
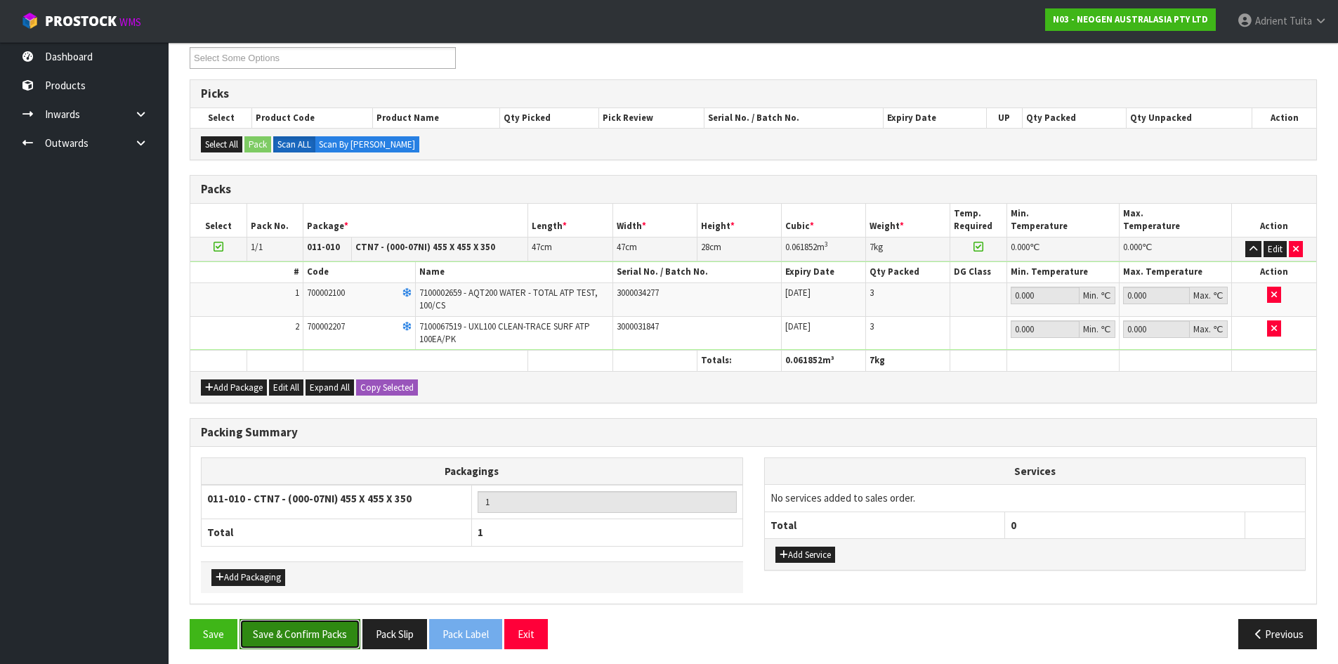
click at [315, 625] on button "Save & Confirm Packs" at bounding box center [300, 634] width 121 height 30
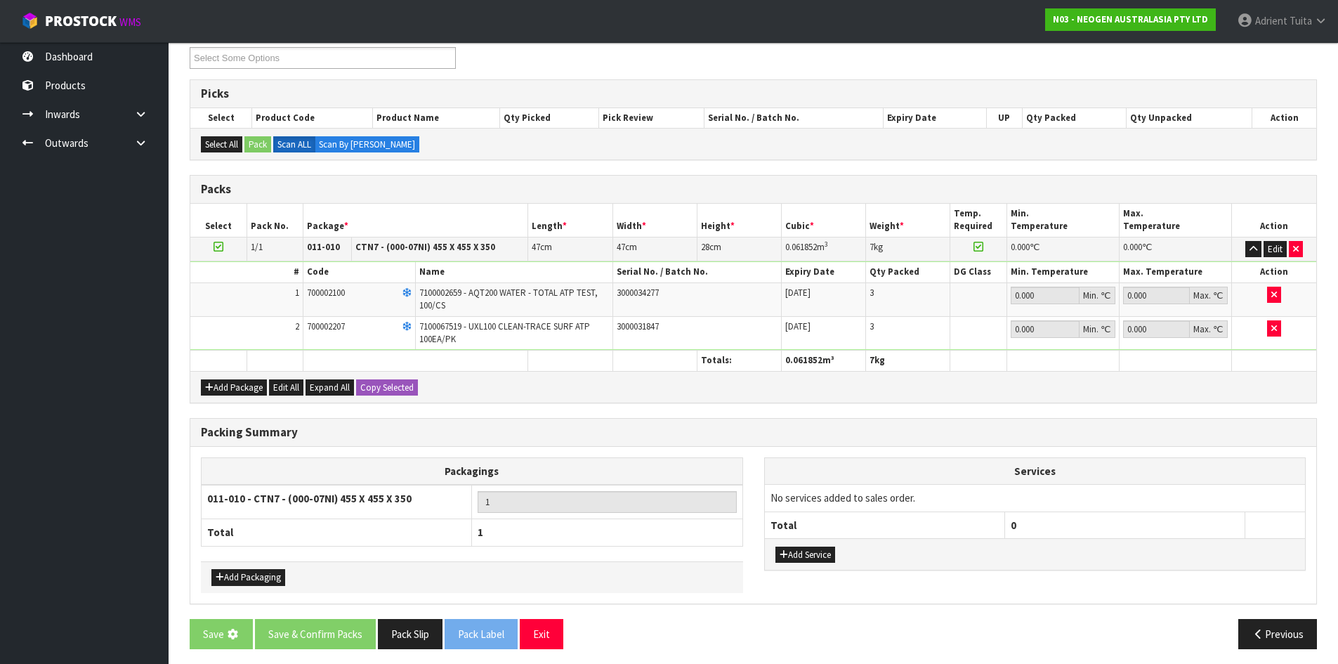
scroll to position [0, 0]
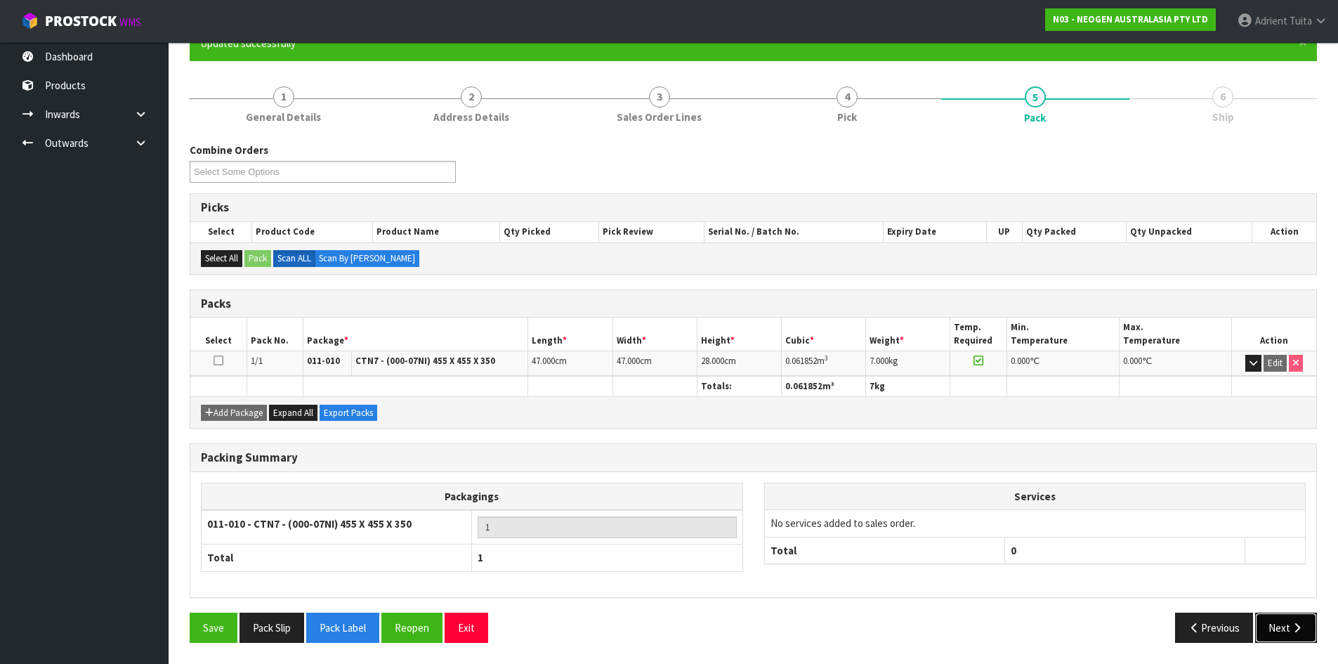
click at [1302, 639] on button "Next" at bounding box center [1286, 628] width 62 height 30
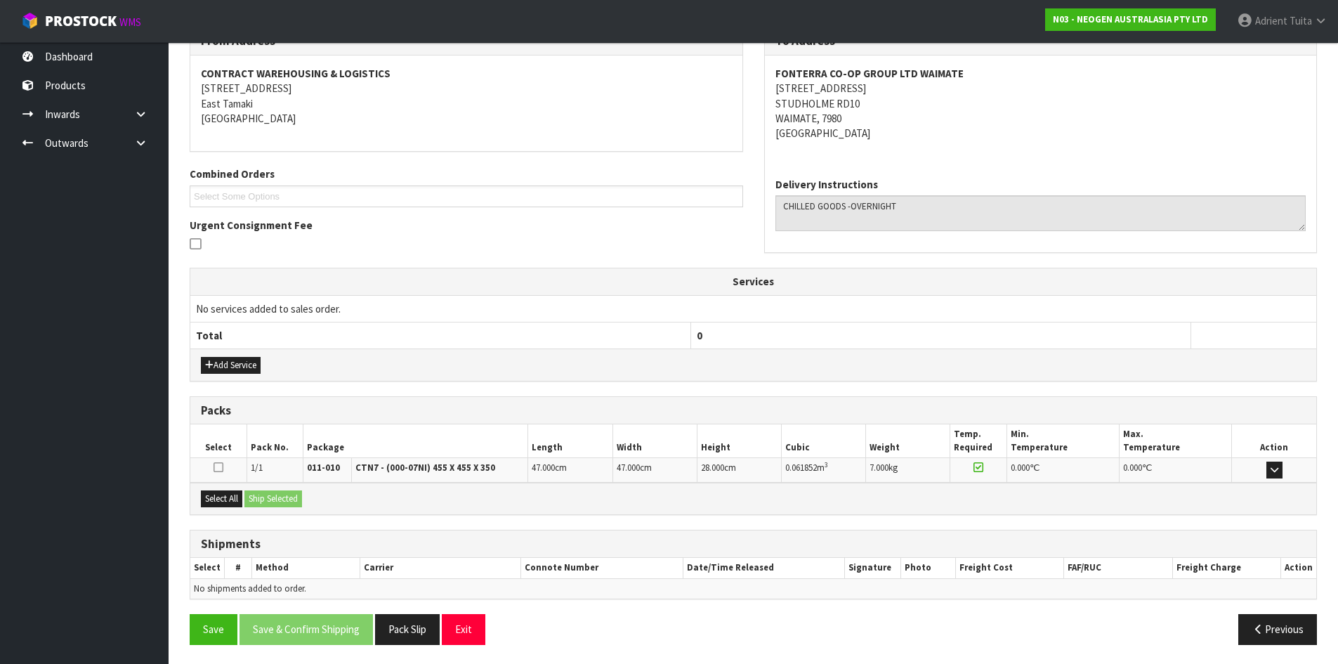
scroll to position [253, 0]
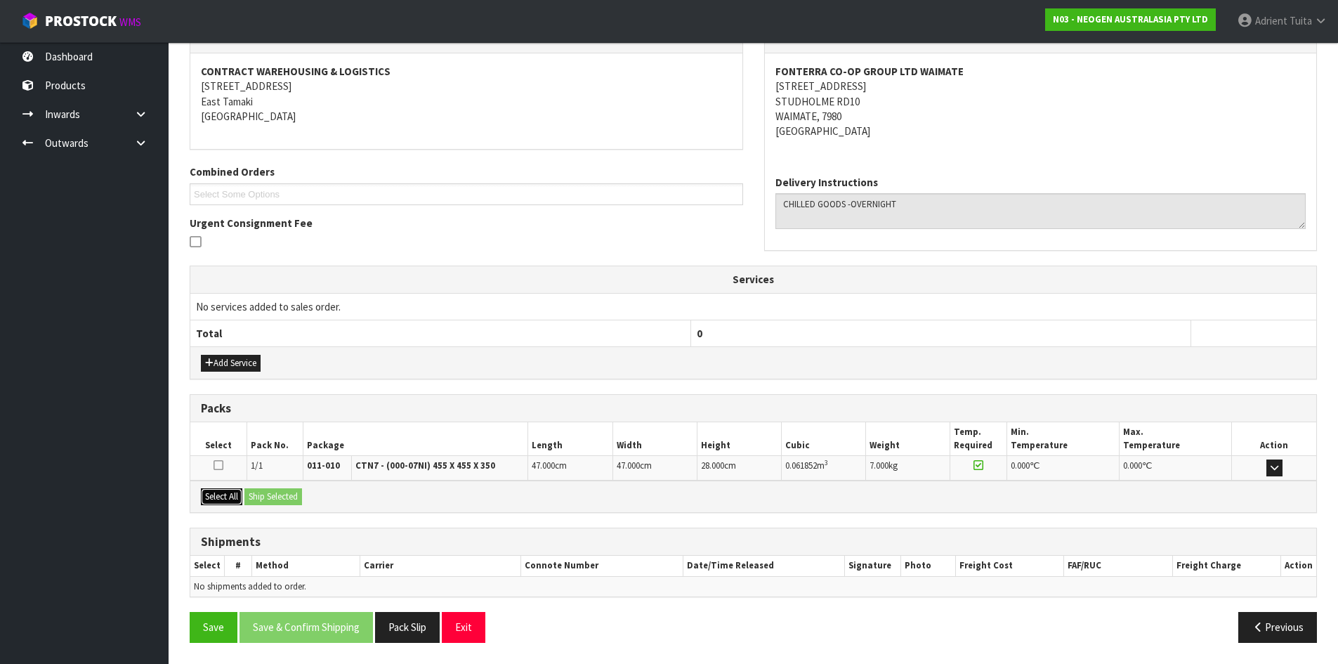
click at [208, 497] on button "Select All" at bounding box center [221, 496] width 41 height 17
click at [329, 508] on div "Select All Ship Selected" at bounding box center [753, 497] width 1126 height 32
click at [295, 503] on button "Ship Selected" at bounding box center [273, 496] width 58 height 17
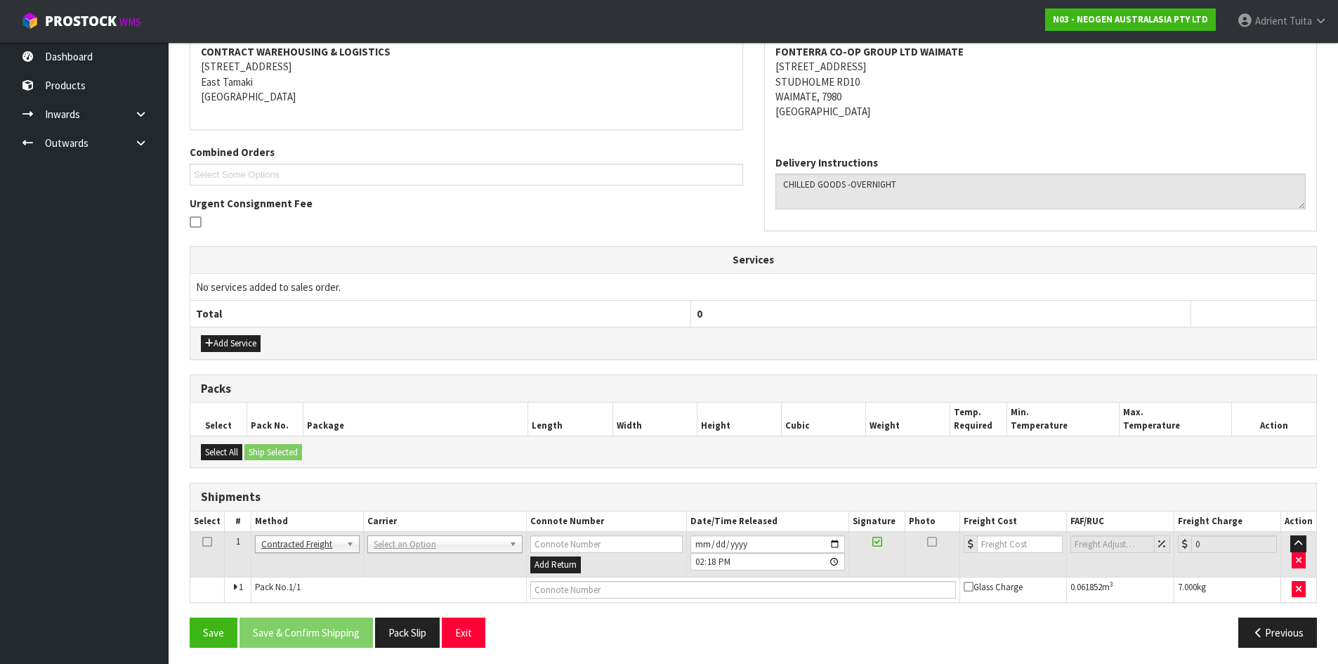
scroll to position [277, 0]
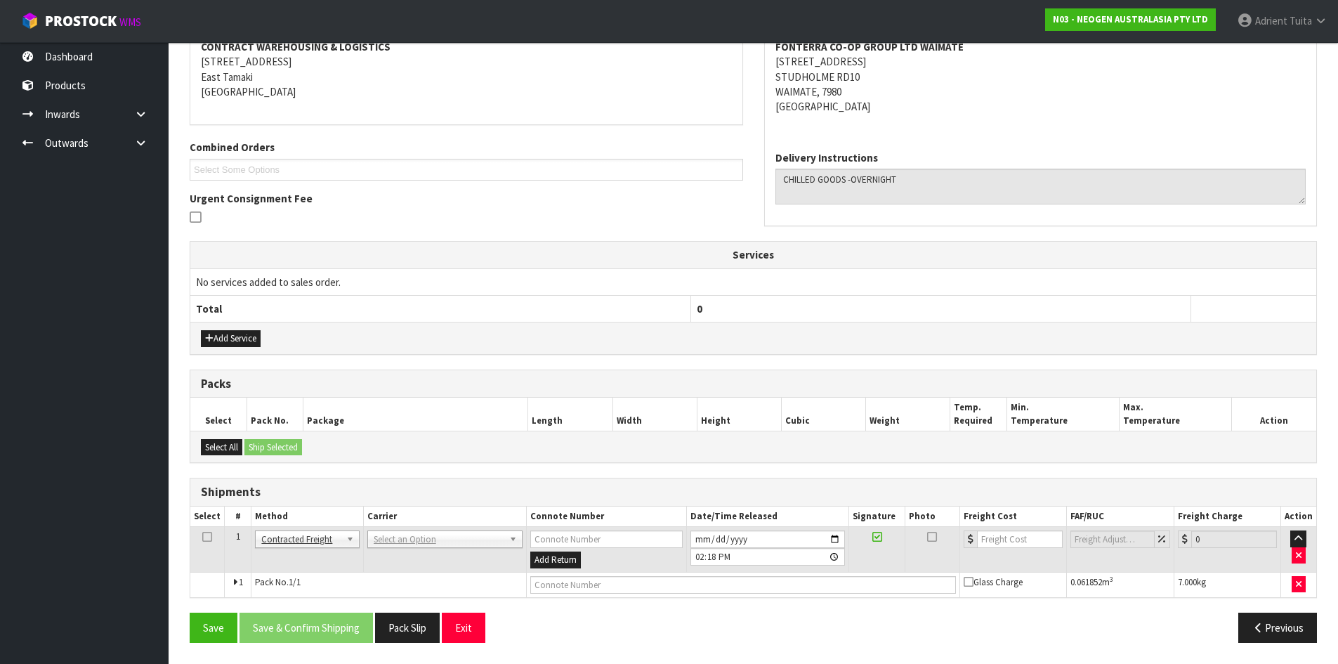
click at [396, 551] on td "ANGEL - ANGEL TRANSPORT [PERSON_NAME] REMOVALS DEAEXPAKL - DEADLINE EXPRESS COU…" at bounding box center [444, 550] width 163 height 46
click at [404, 553] on td "ANGEL - ANGEL TRANSPORT [PERSON_NAME] REMOVALS DEAEXPAKL - DEADLINE EXPRESS COU…" at bounding box center [444, 550] width 163 height 46
click at [409, 554] on td "ANGEL - ANGEL TRANSPORT [PERSON_NAME] REMOVALS DEAEXPAKL - DEADLINE EXPRESS COU…" at bounding box center [444, 550] width 163 height 46
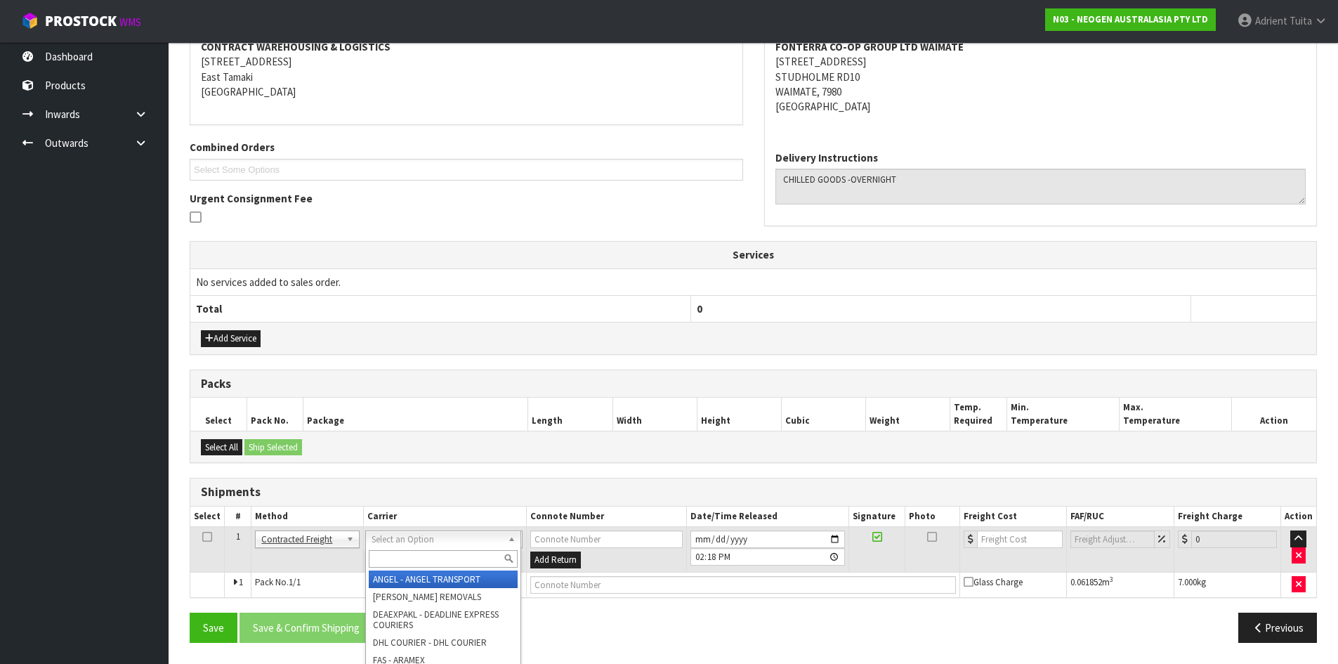
drag, startPoint x: 416, startPoint y: 546, endPoint x: 418, endPoint y: 558, distance: 12.8
click at [419, 561] on input "text" at bounding box center [443, 559] width 149 height 18
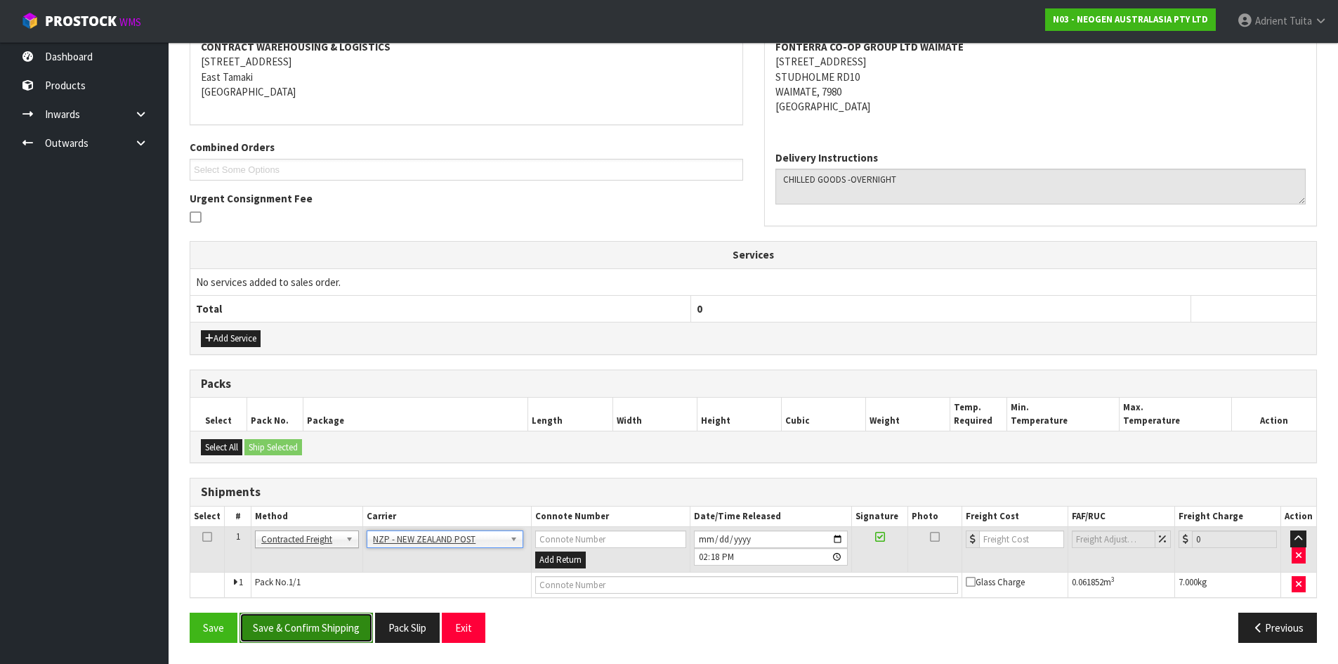
click at [292, 639] on button "Save & Confirm Shipping" at bounding box center [306, 628] width 133 height 30
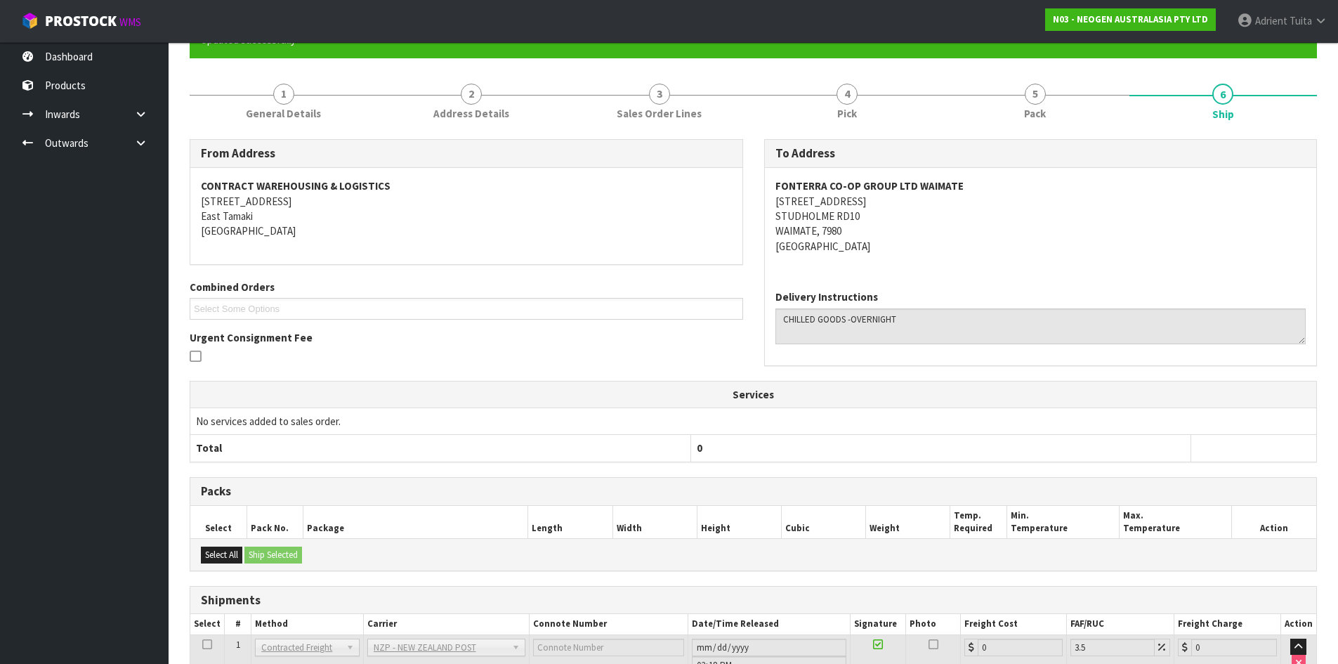
scroll to position [258, 0]
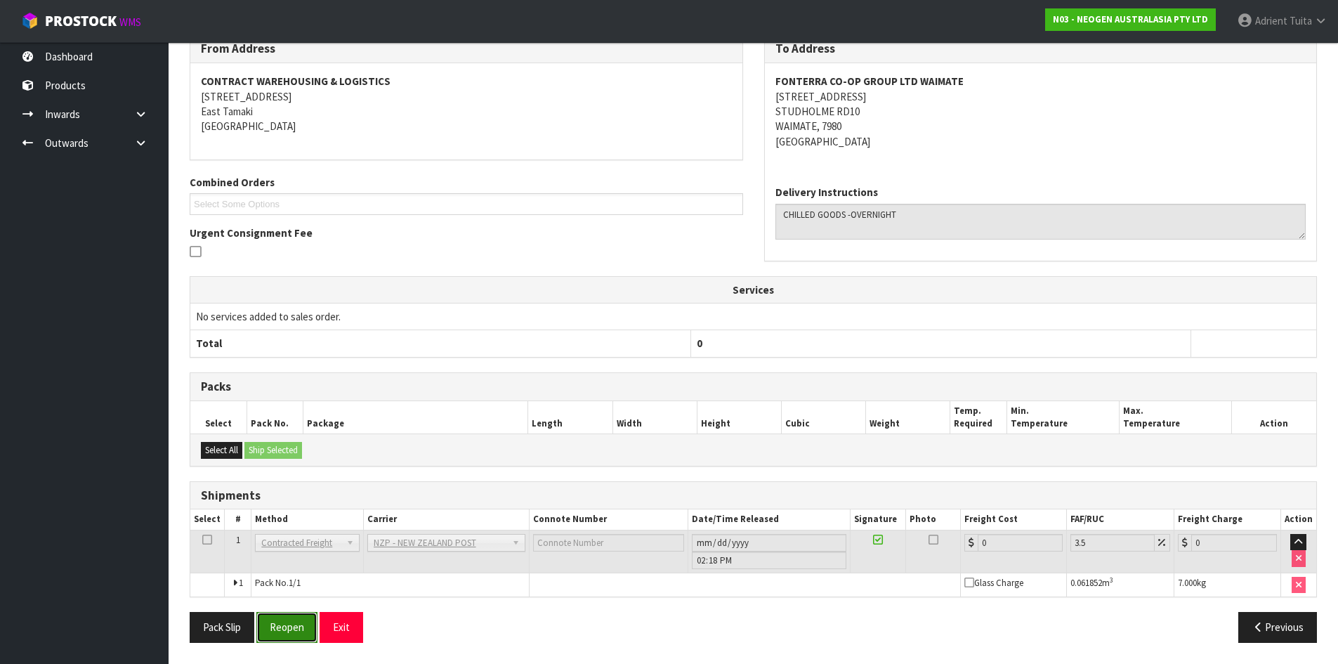
click at [301, 621] on button "Reopen" at bounding box center [286, 627] width 61 height 30
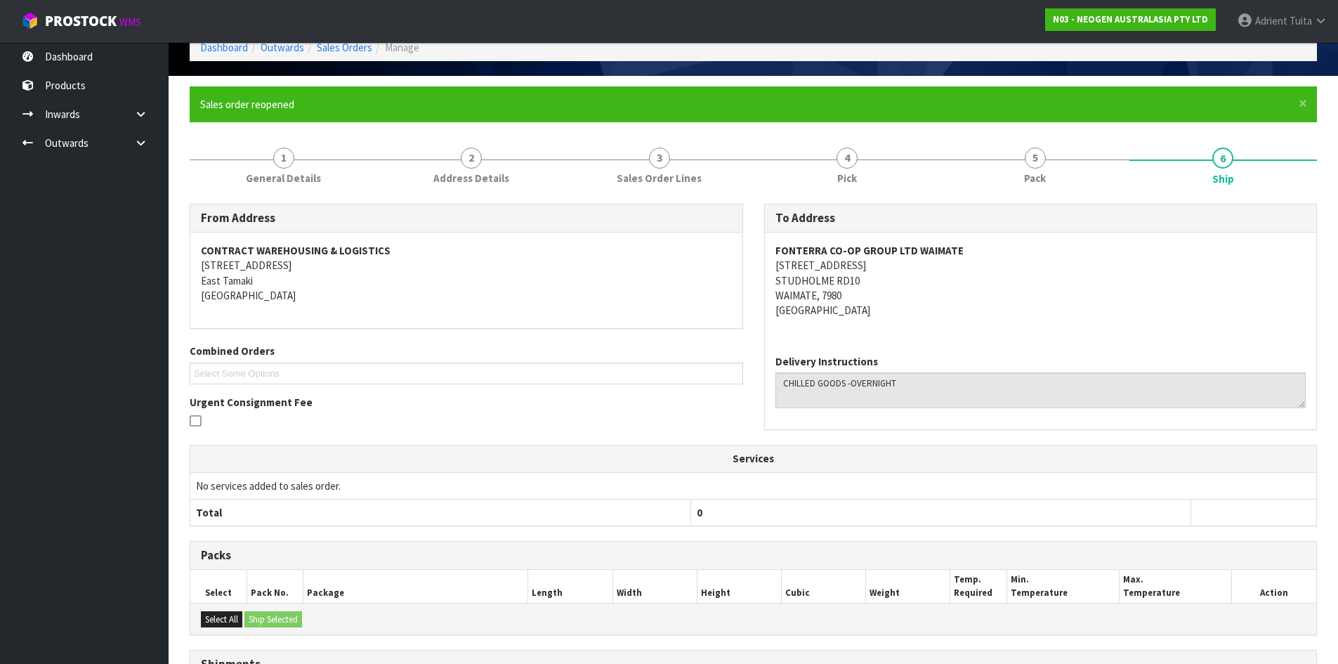
scroll to position [242, 0]
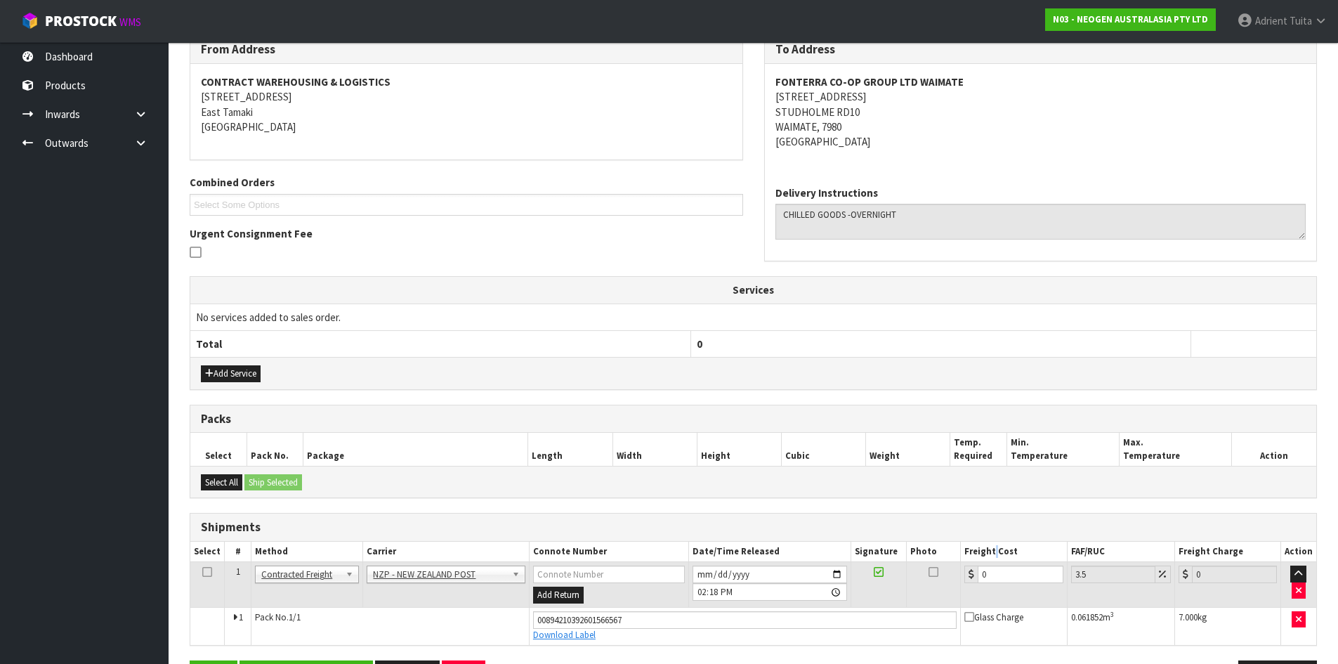
click at [997, 561] on th "Freight Cost" at bounding box center [1014, 552] width 106 height 20
click at [993, 564] on td "0" at bounding box center [1014, 585] width 106 height 46
click at [993, 580] on input "0" at bounding box center [1020, 575] width 85 height 18
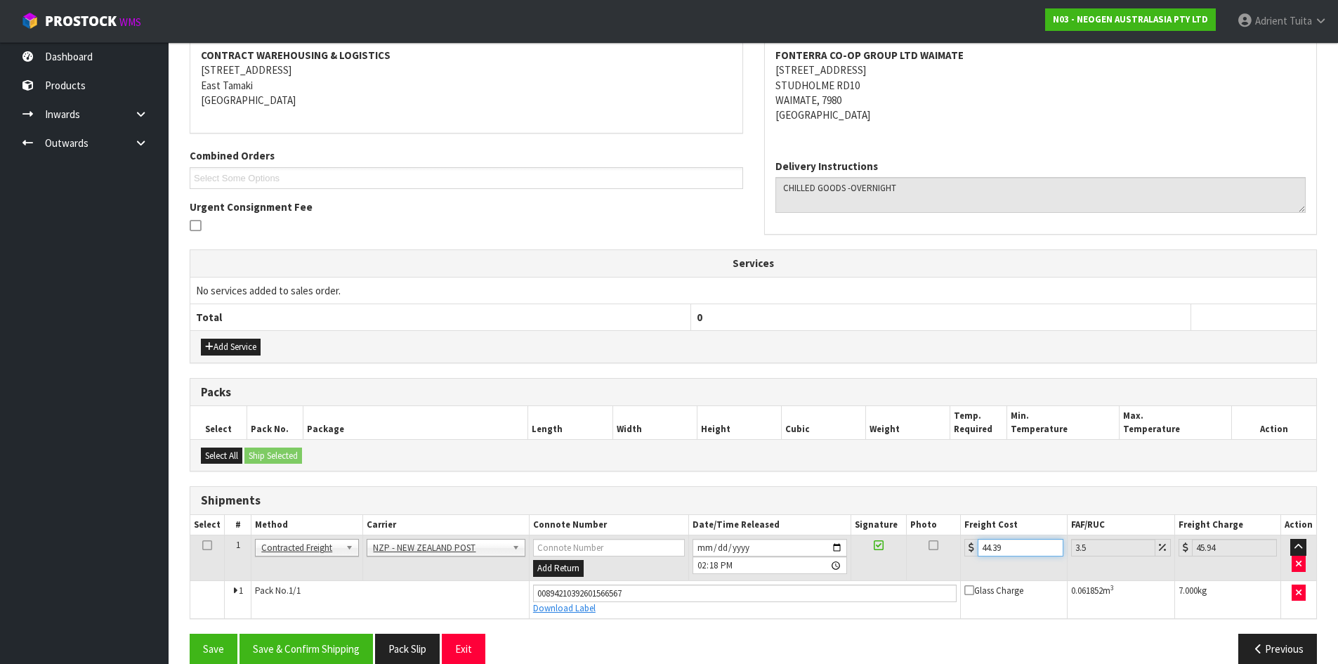
scroll to position [291, 0]
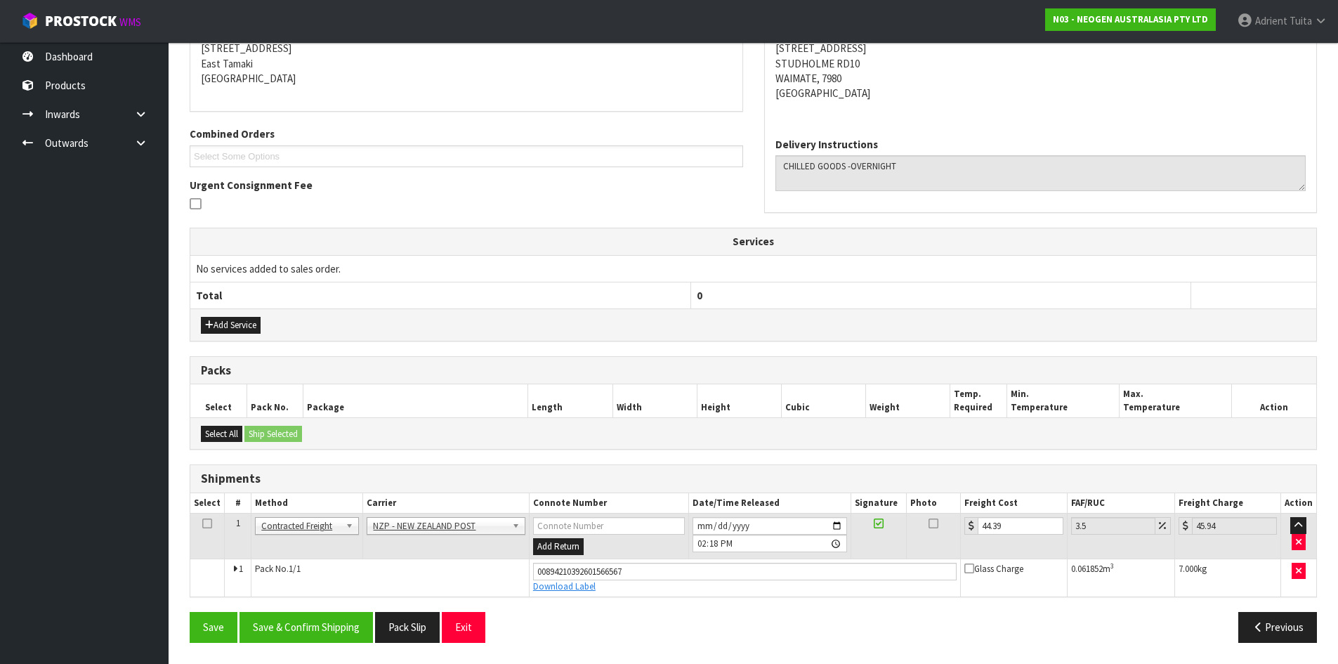
click at [305, 644] on div "Save Save & Confirm Shipping Pack Slip Exit Previous" at bounding box center [753, 632] width 1149 height 41
click at [312, 634] on button "Save & Confirm Shipping" at bounding box center [306, 627] width 133 height 30
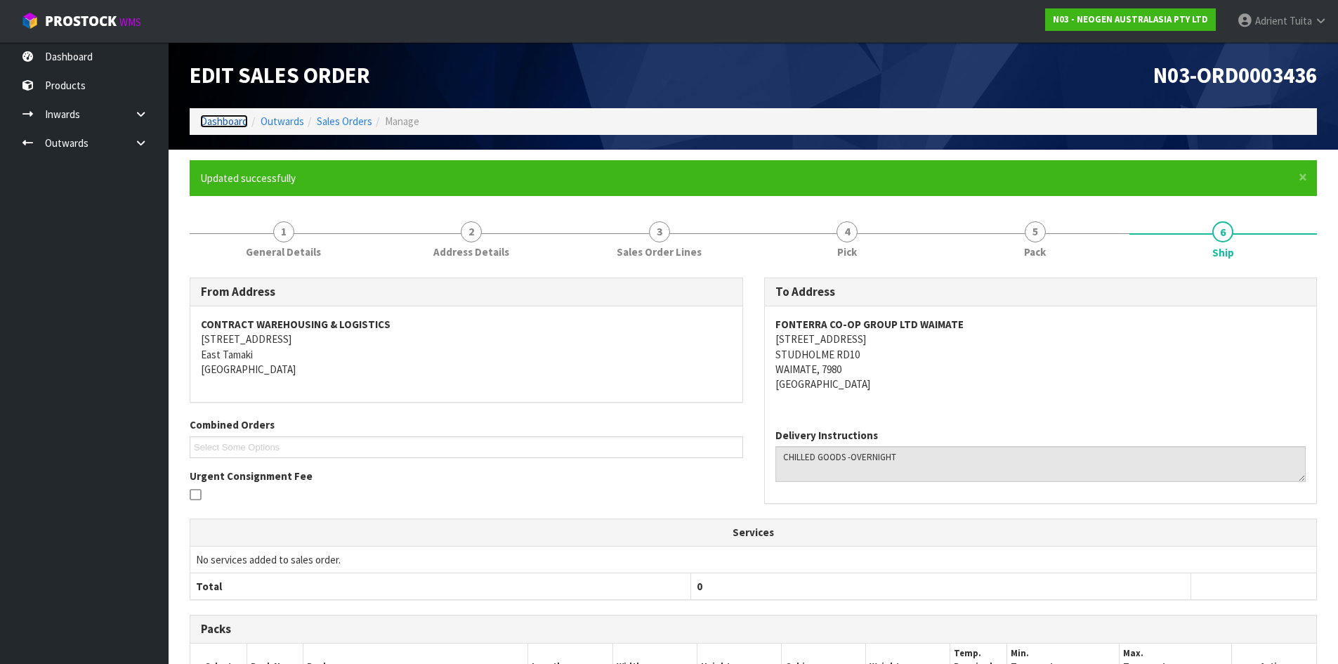
click at [233, 119] on link "Dashboard" at bounding box center [224, 121] width 48 height 13
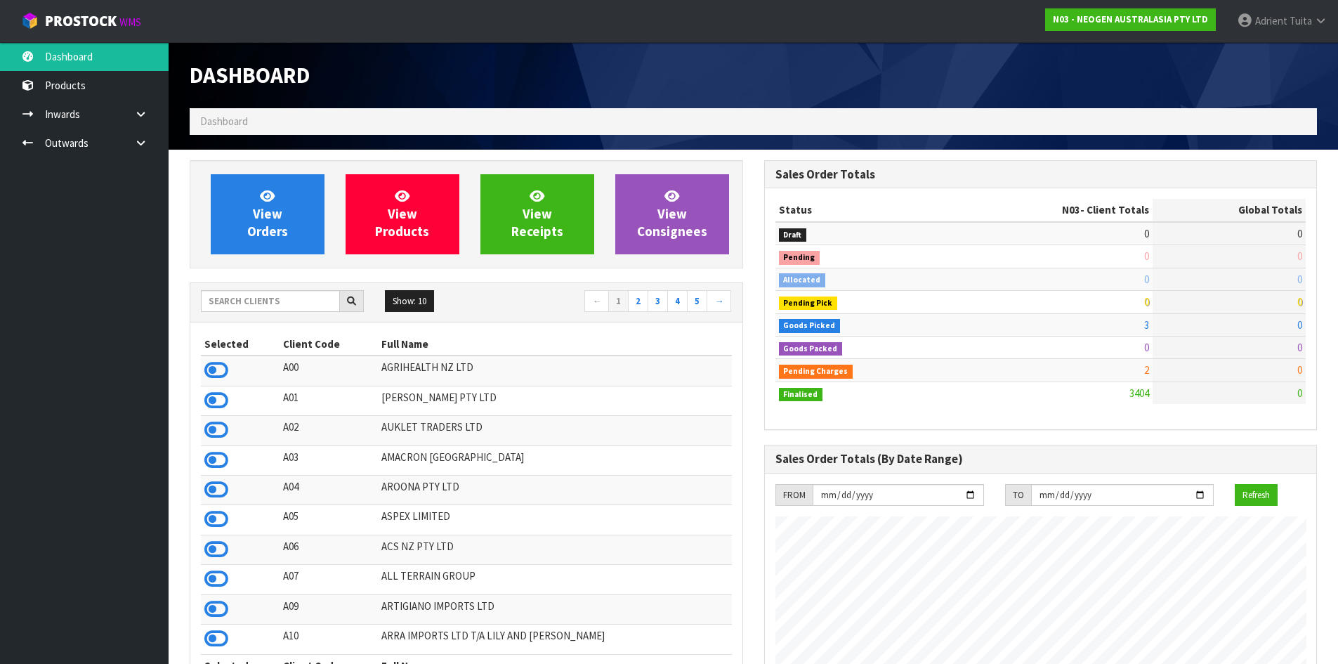
scroll to position [1064, 574]
click at [289, 310] on input "text" at bounding box center [270, 301] width 139 height 22
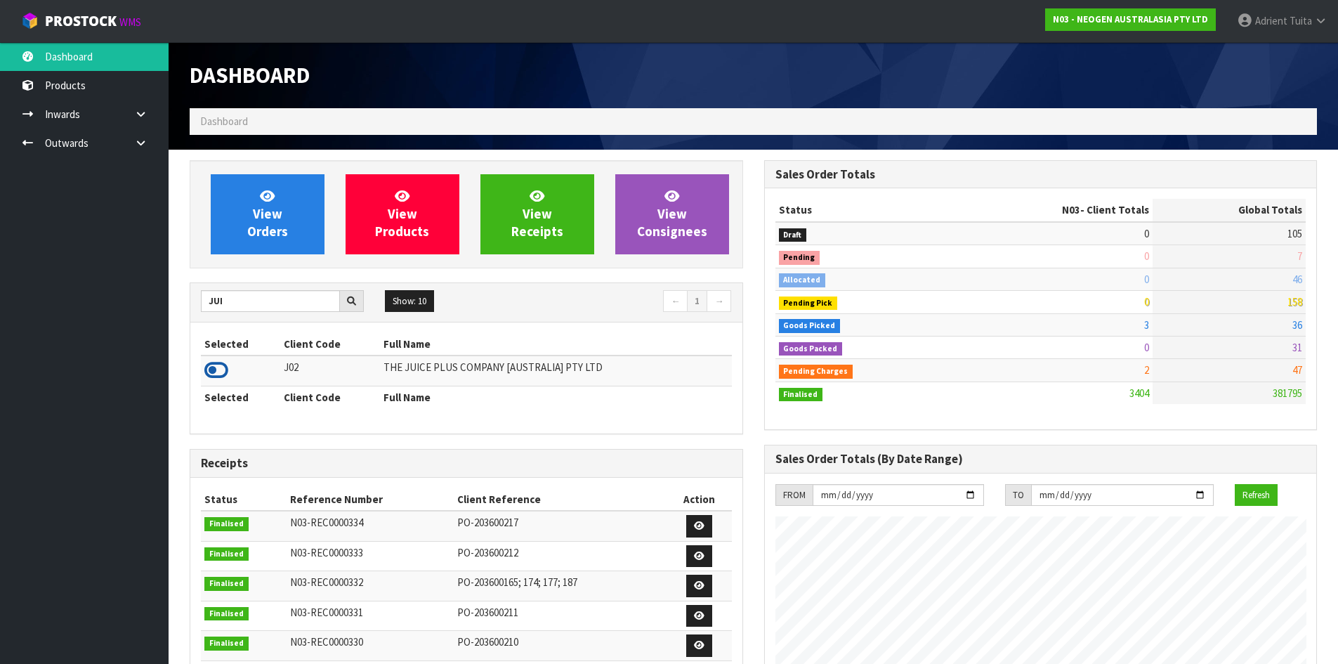
click at [223, 372] on icon at bounding box center [216, 370] width 24 height 21
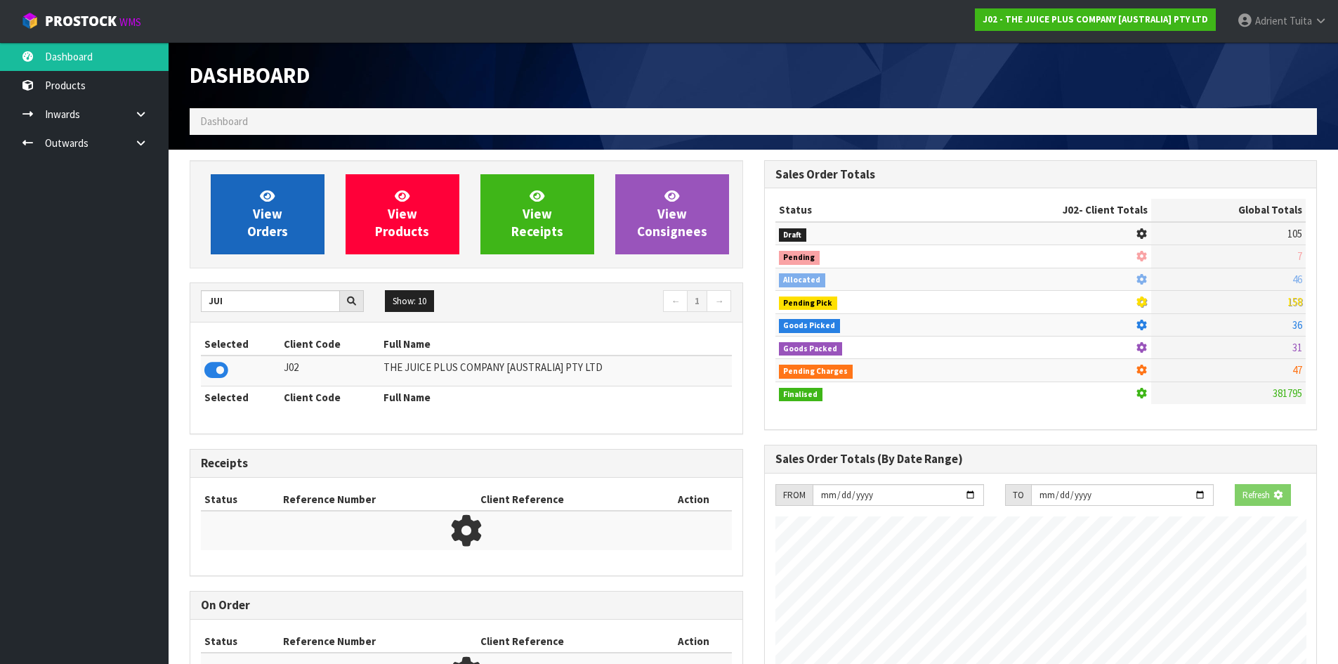
scroll to position [876, 574]
click at [257, 202] on link "View Orders" at bounding box center [268, 214] width 114 height 80
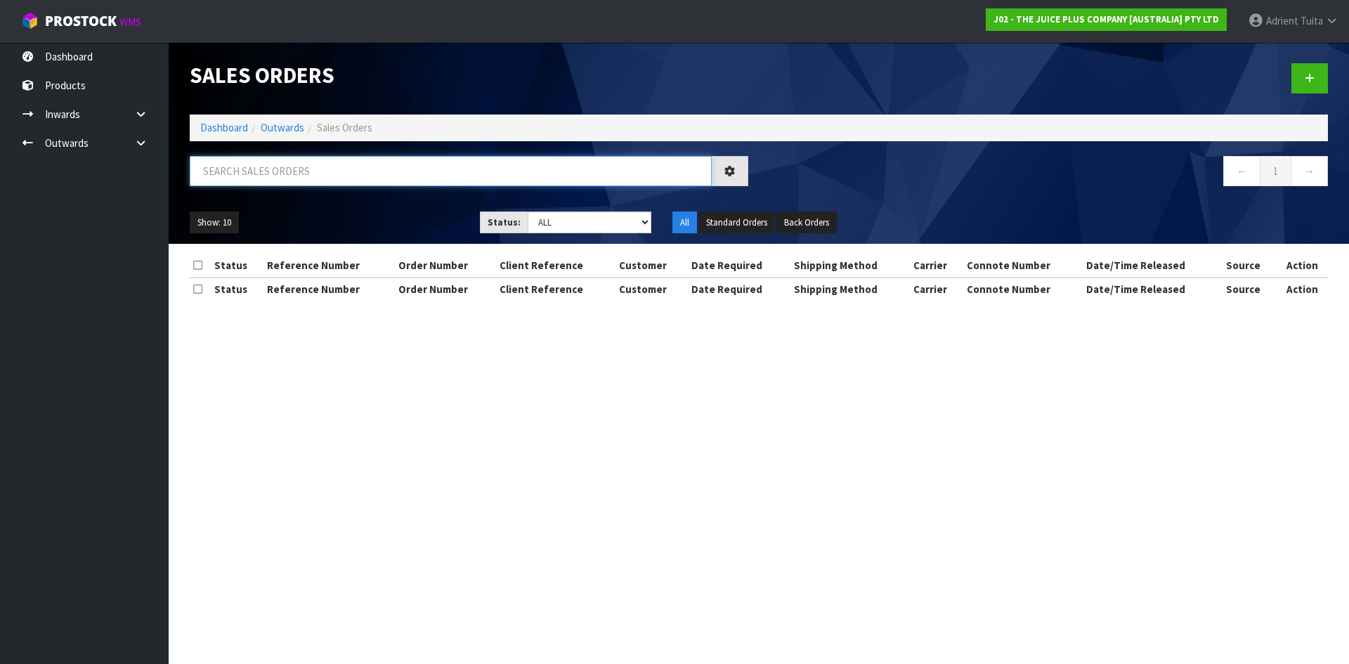
click at [286, 171] on input "text" at bounding box center [451, 171] width 522 height 30
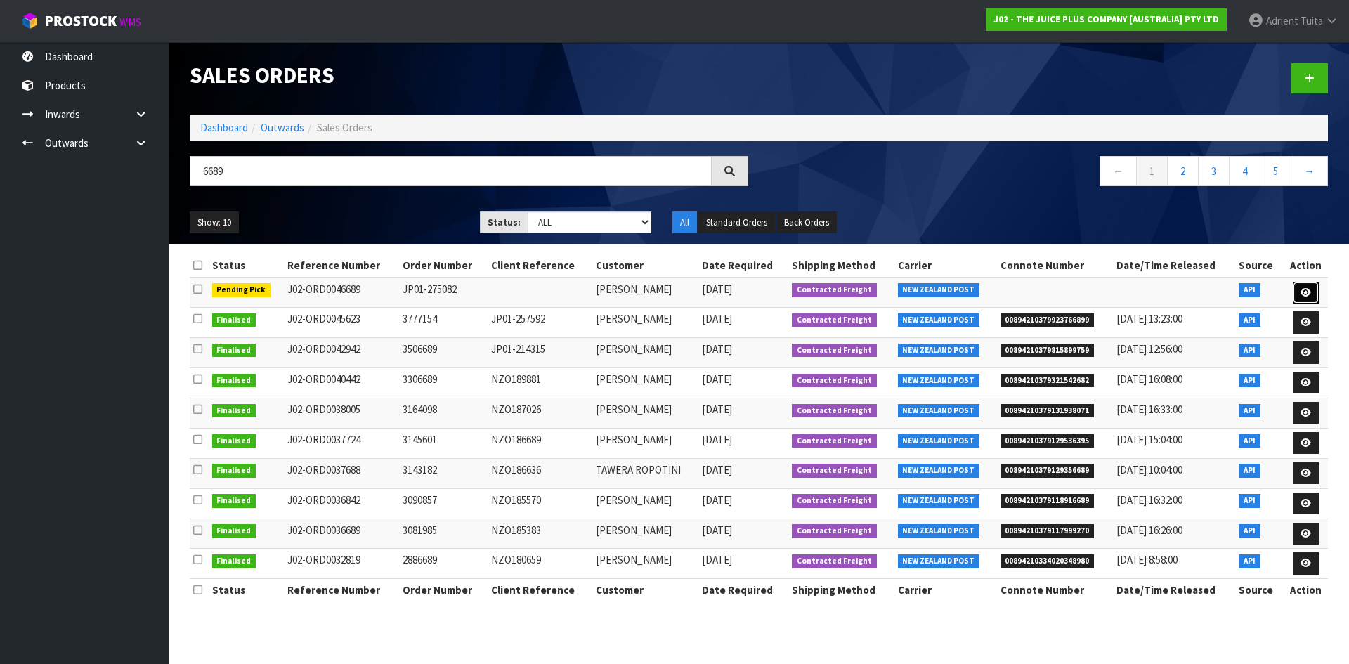
click at [1309, 294] on icon at bounding box center [1305, 292] width 11 height 9
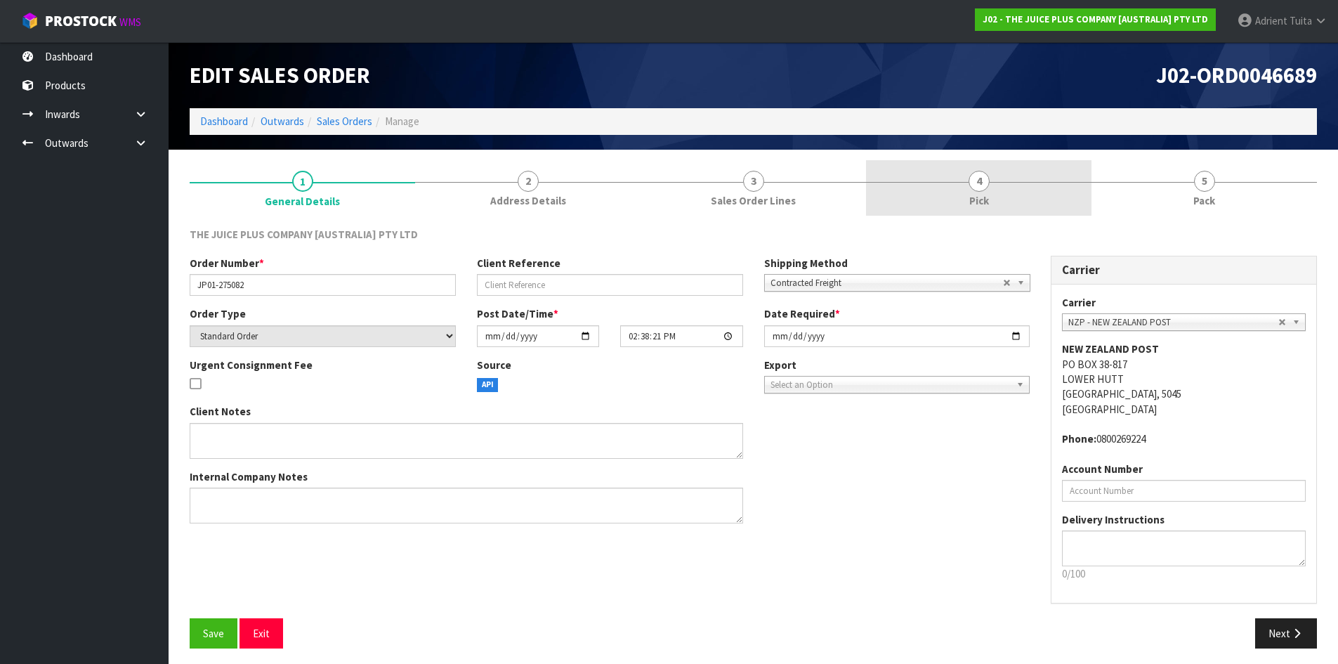
click at [1051, 193] on link "4 Pick" at bounding box center [979, 187] width 226 height 55
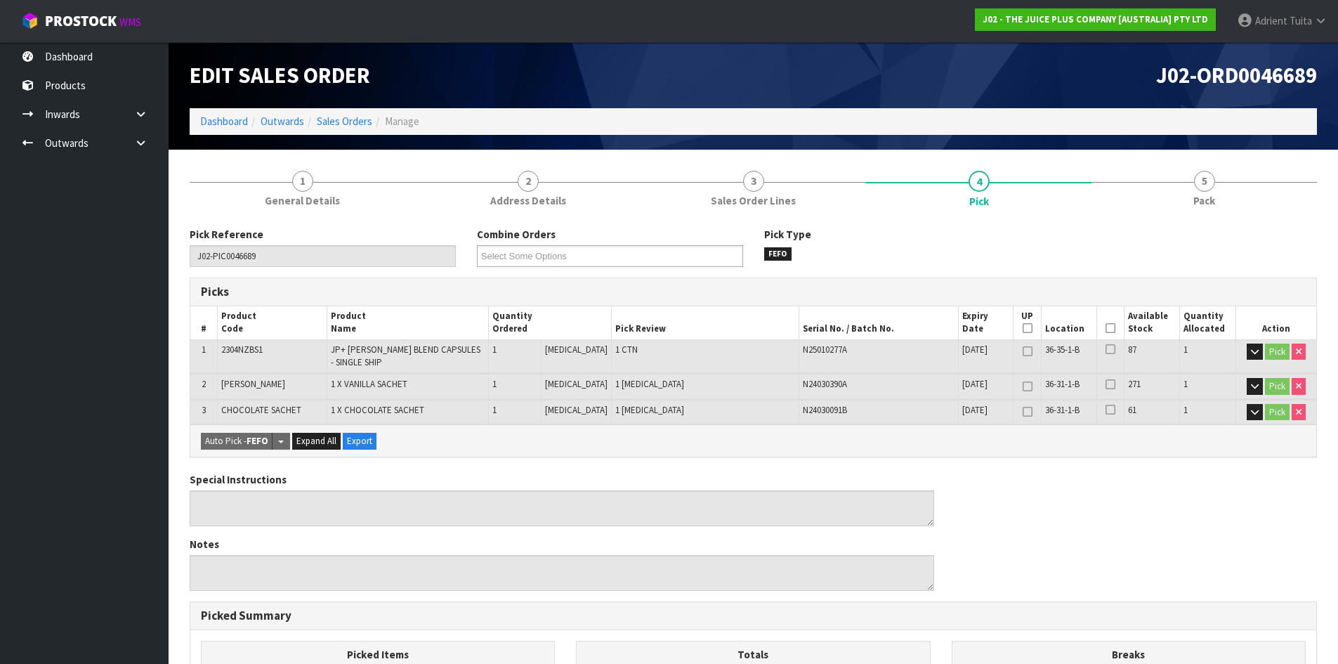
click at [1106, 329] on icon at bounding box center [1111, 328] width 10 height 1
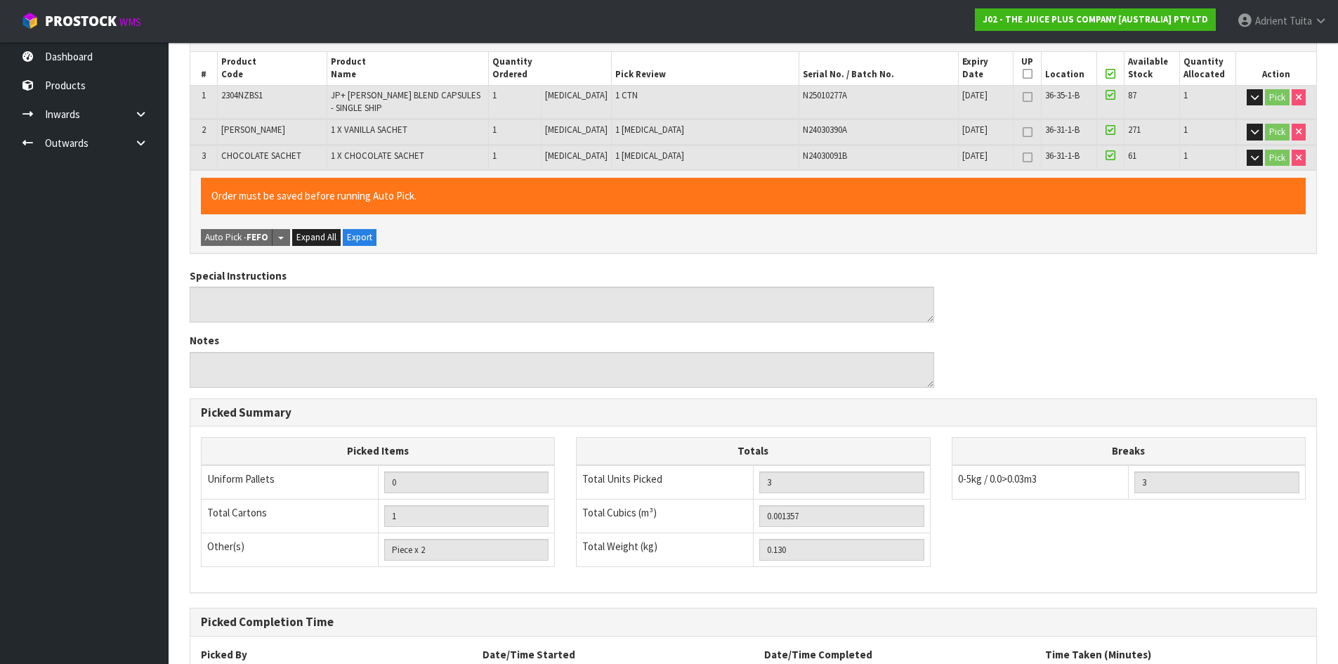
scroll to position [376, 0]
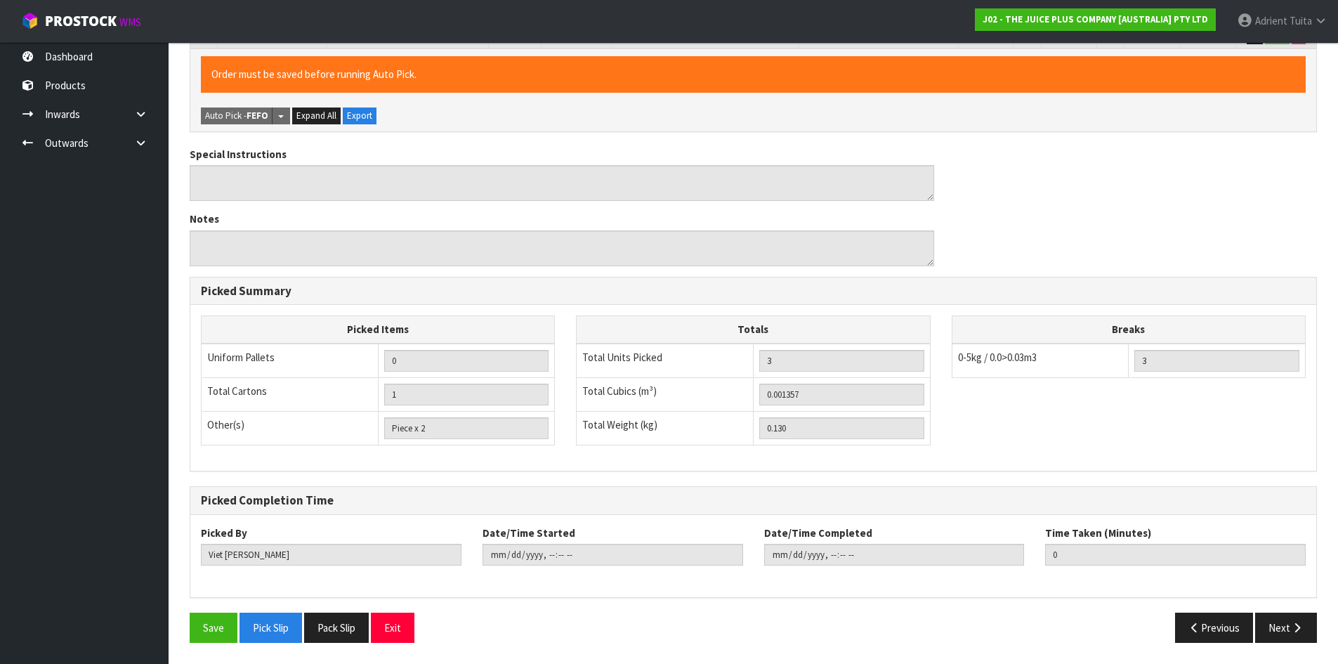
click at [188, 623] on div "Save Pick Slip Pack Slip Exit" at bounding box center [466, 628] width 575 height 30
click at [213, 630] on button "Save" at bounding box center [214, 628] width 48 height 30
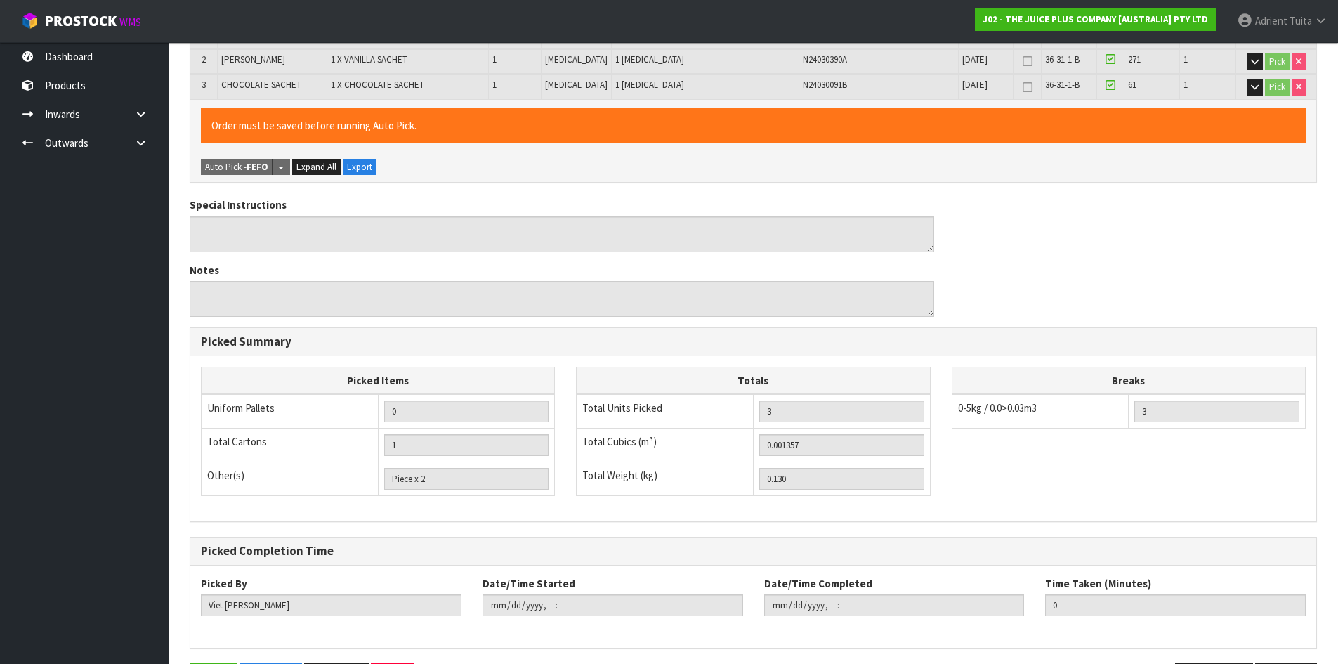
scroll to position [0, 0]
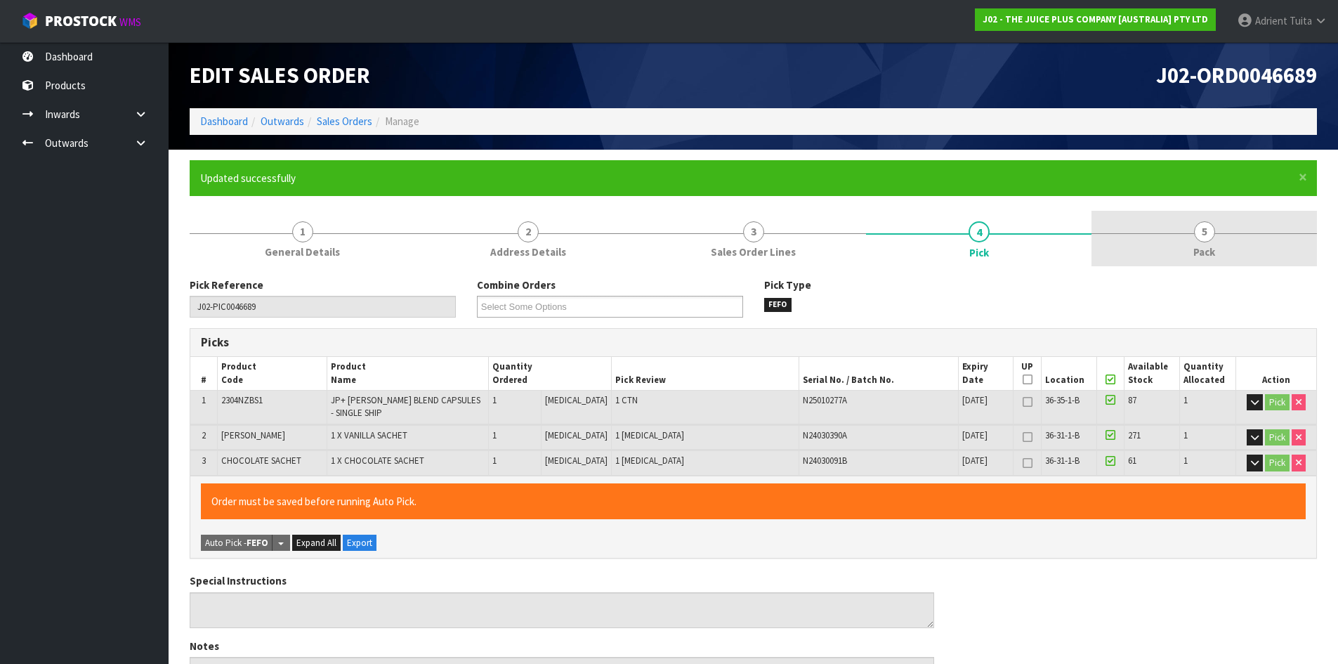
click at [1206, 235] on span "5" at bounding box center [1204, 231] width 21 height 21
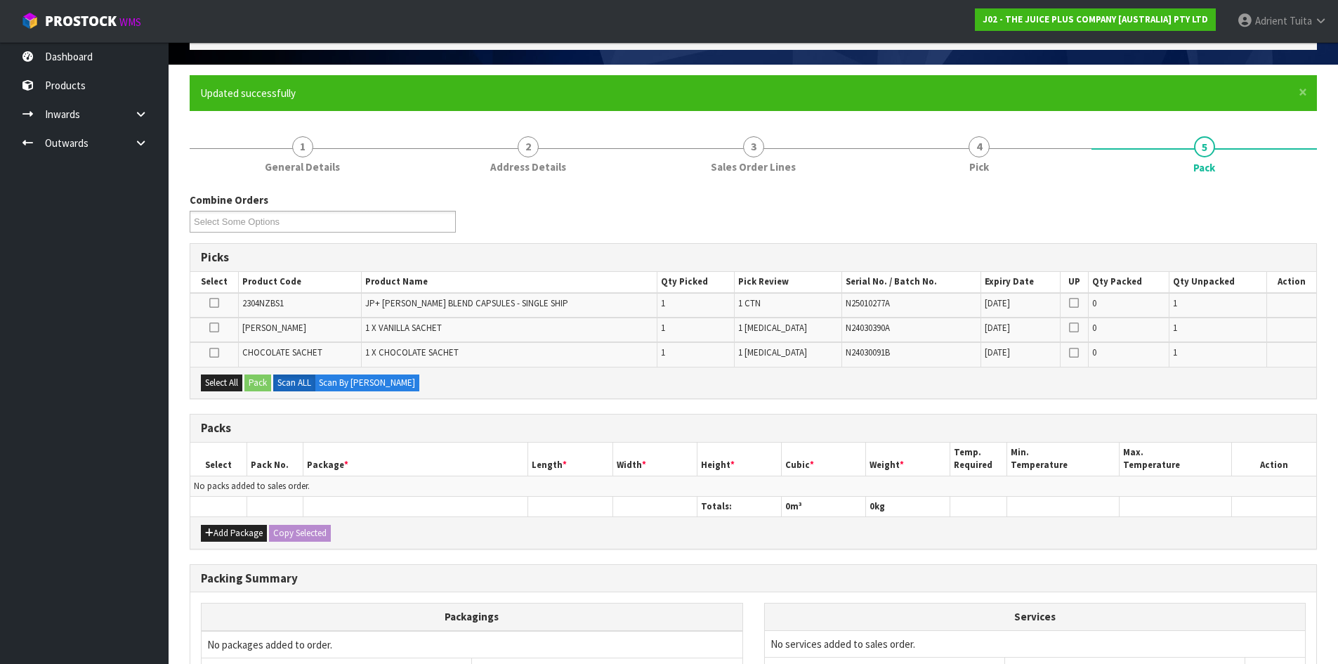
scroll to position [230, 0]
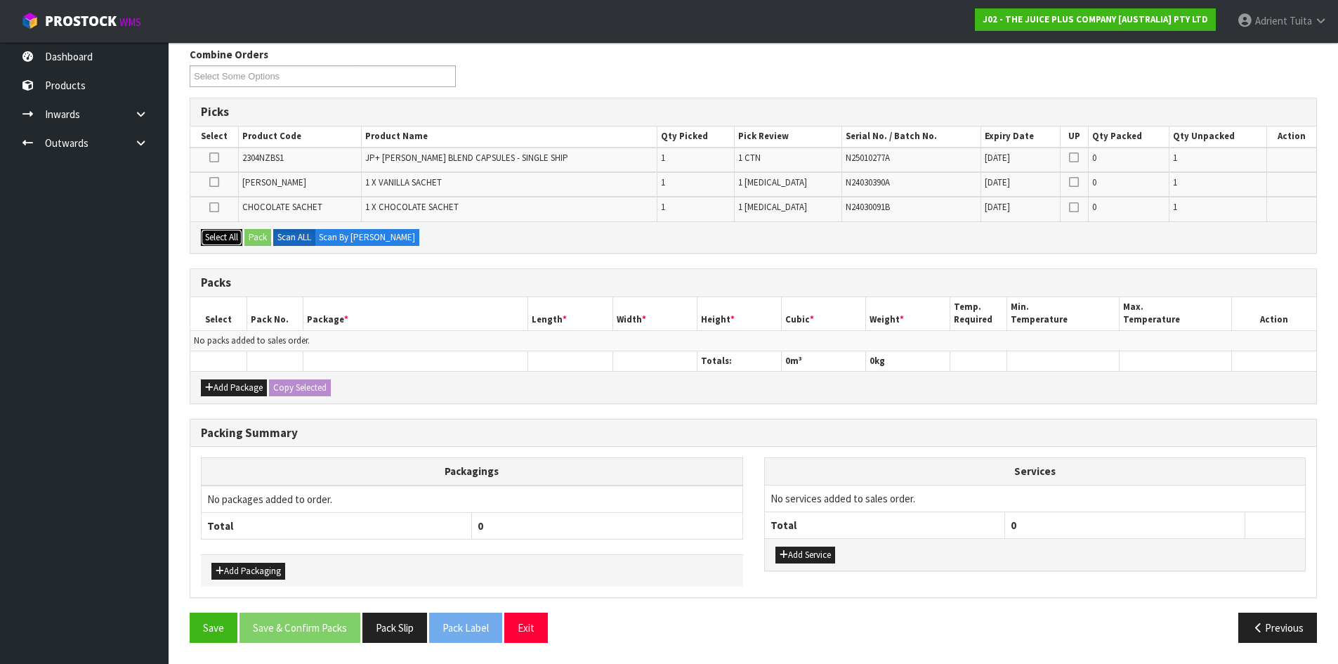
click at [213, 231] on button "Select All" at bounding box center [221, 237] width 41 height 17
drag, startPoint x: 213, startPoint y: 386, endPoint x: 214, endPoint y: 375, distance: 11.3
click at [213, 385] on button "Add Package" at bounding box center [234, 387] width 66 height 17
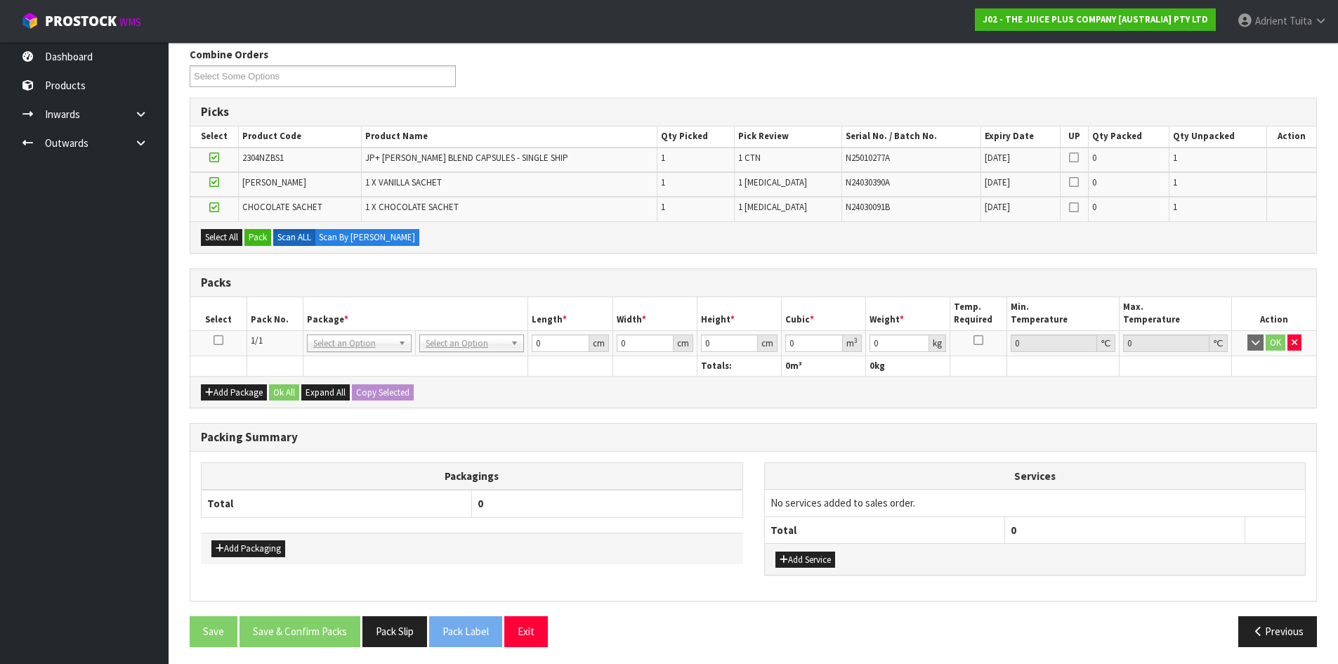
click at [221, 340] on icon at bounding box center [219, 340] width 10 height 1
click at [244, 235] on div "Select All Pack Scan ALL Scan By [PERSON_NAME]" at bounding box center [753, 237] width 1126 height 32
click at [248, 236] on button "Pack" at bounding box center [257, 237] width 27 height 17
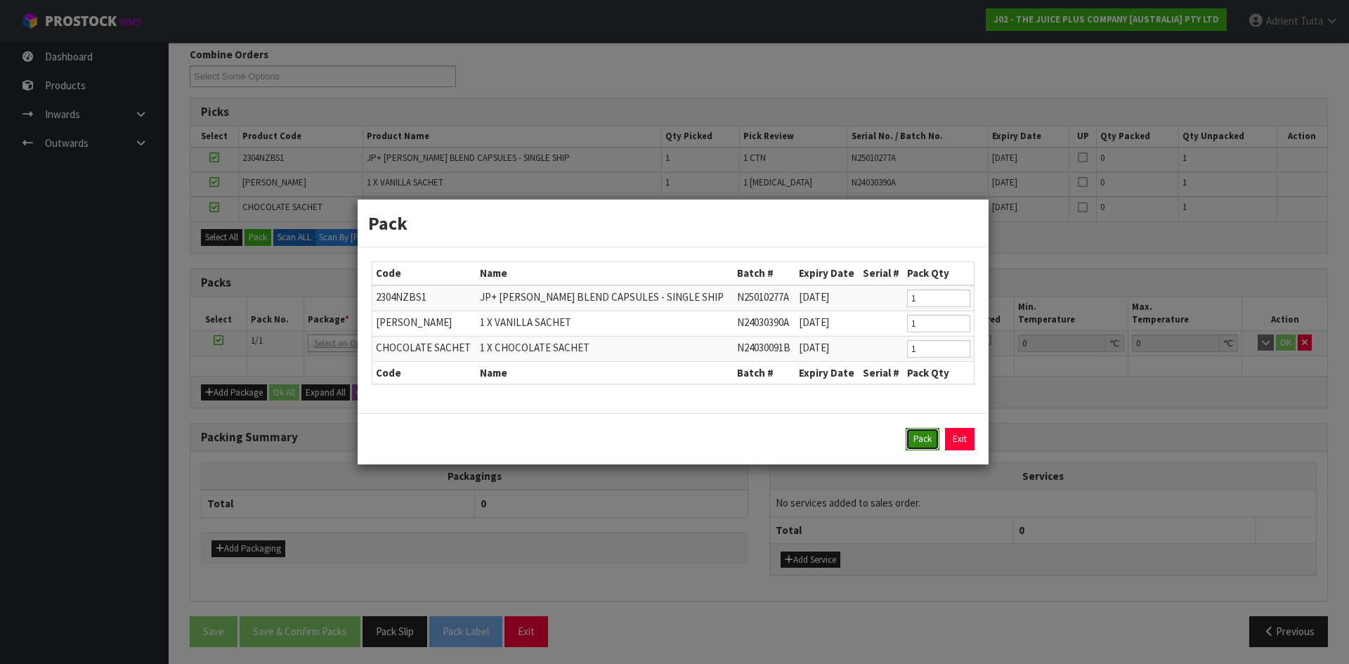
click at [915, 442] on button "Pack" at bounding box center [923, 439] width 34 height 22
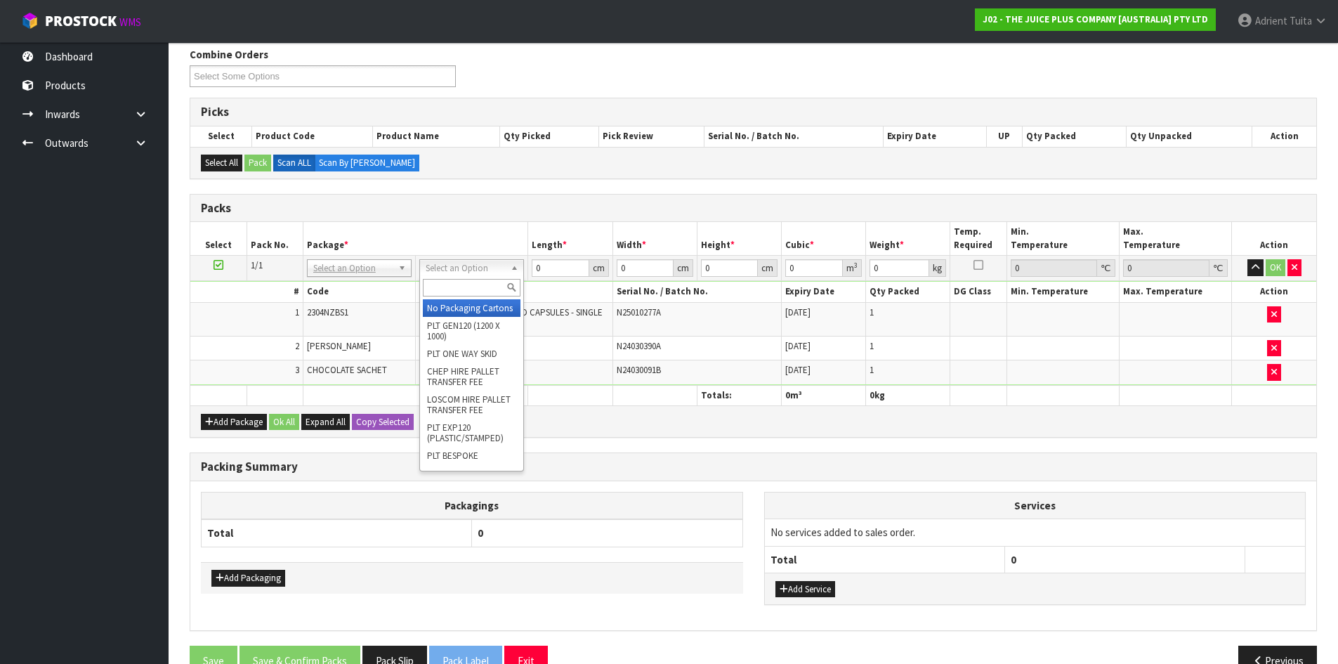
click at [475, 282] on input "text" at bounding box center [472, 288] width 98 height 18
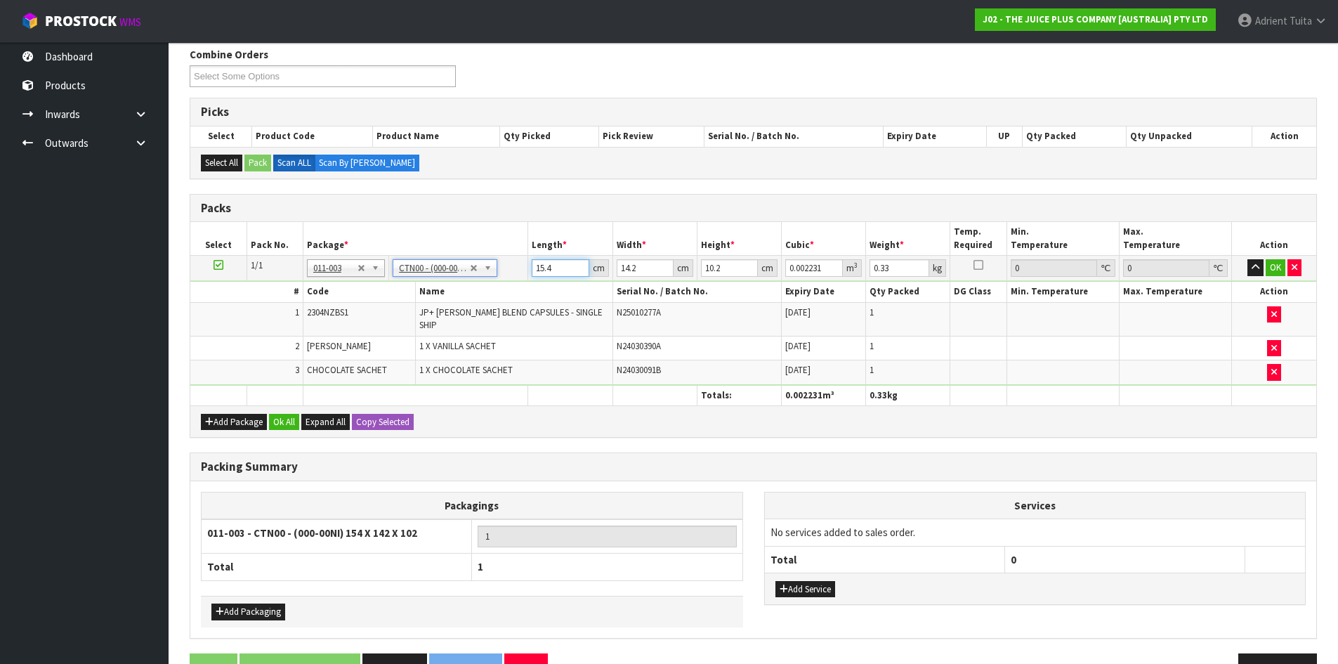
click at [544, 268] on input "15.4" at bounding box center [560, 268] width 57 height 18
click at [1279, 269] on button "OK" at bounding box center [1276, 267] width 20 height 17
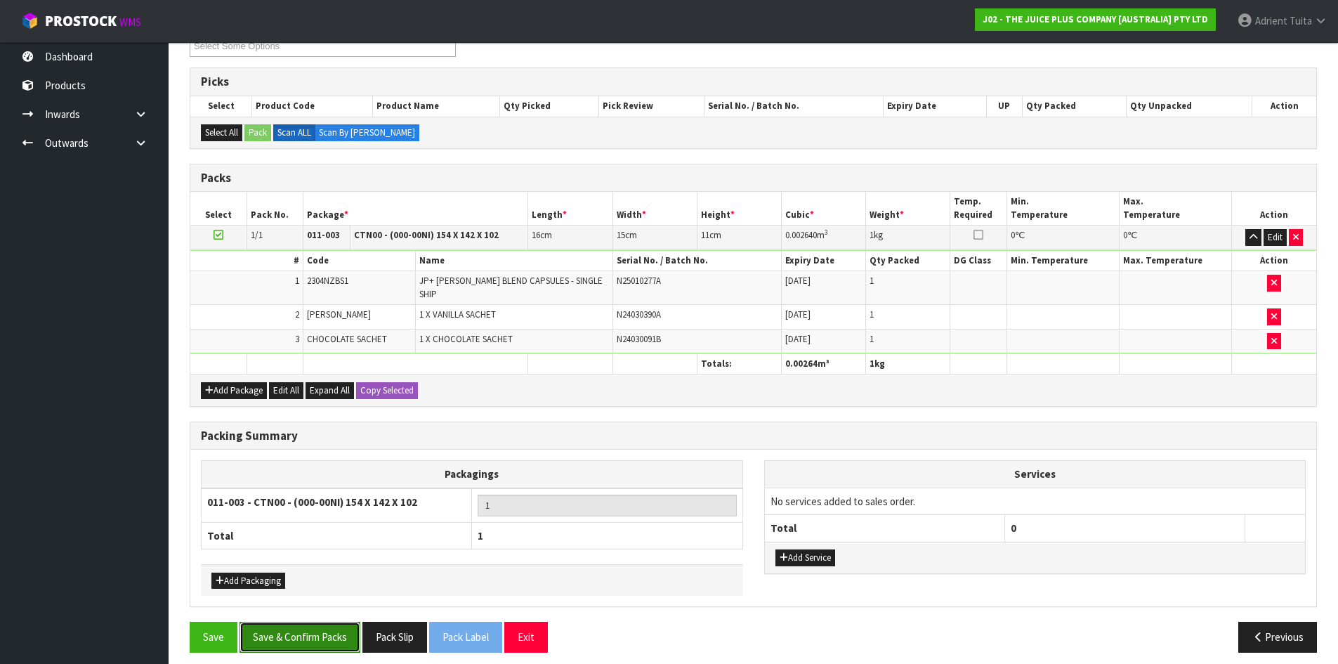
click at [320, 640] on button "Save & Confirm Packs" at bounding box center [300, 637] width 121 height 30
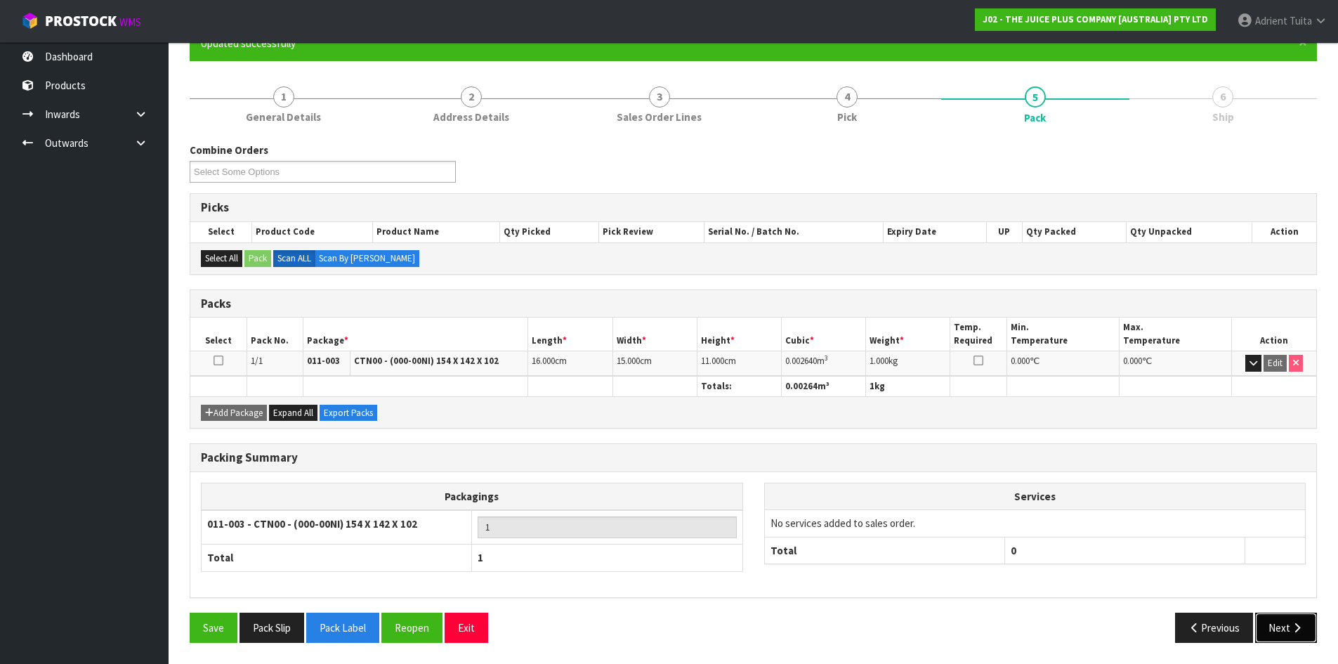
click at [1269, 631] on button "Next" at bounding box center [1286, 628] width 62 height 30
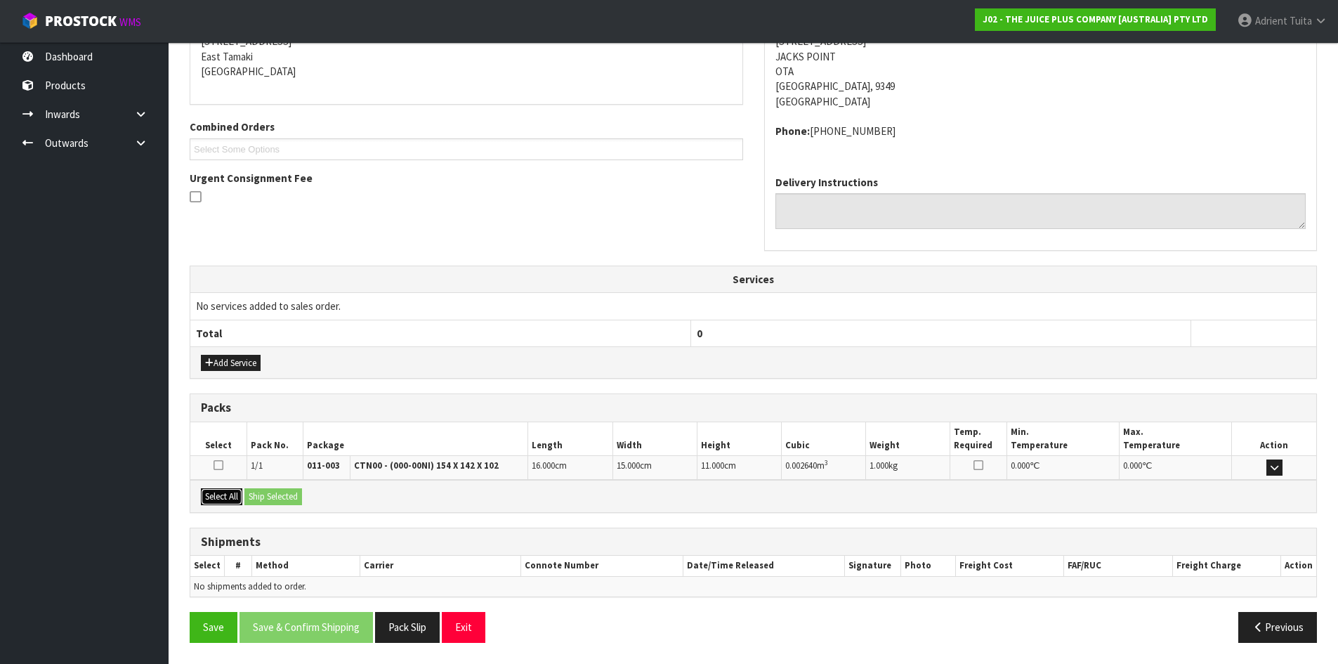
click at [228, 497] on button "Select All" at bounding box center [221, 496] width 41 height 17
click at [250, 497] on button "Ship Selected" at bounding box center [273, 496] width 58 height 17
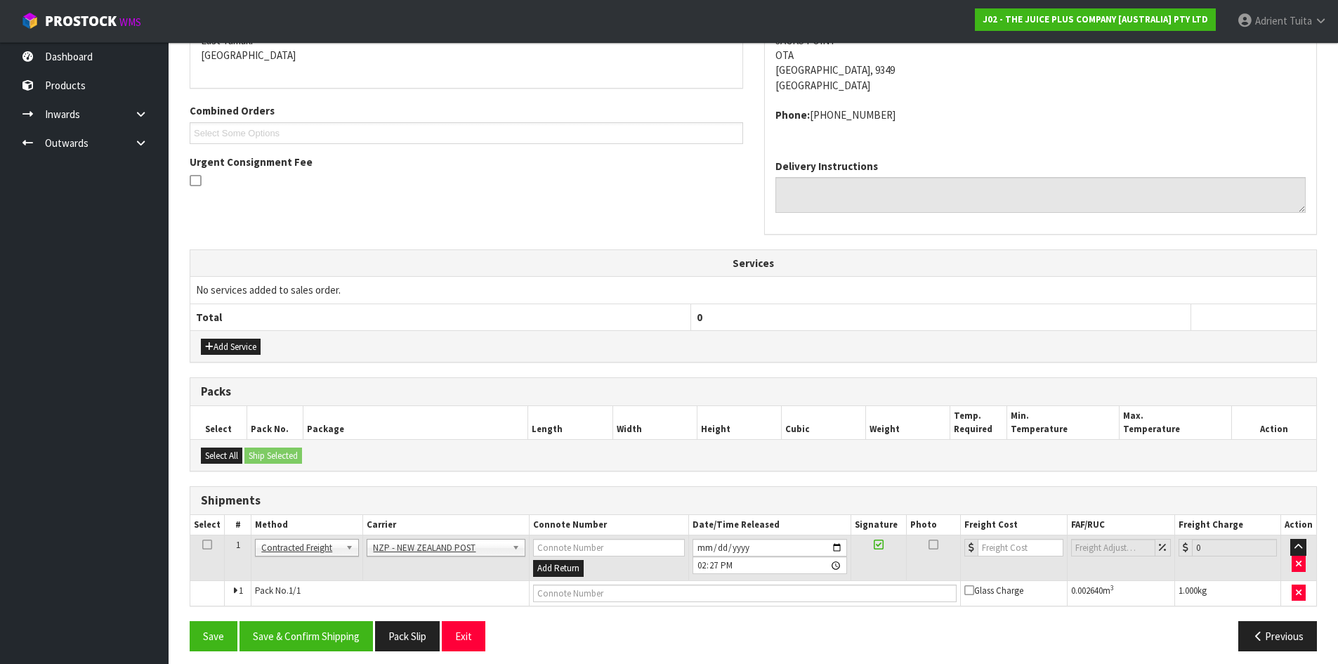
scroll to position [322, 0]
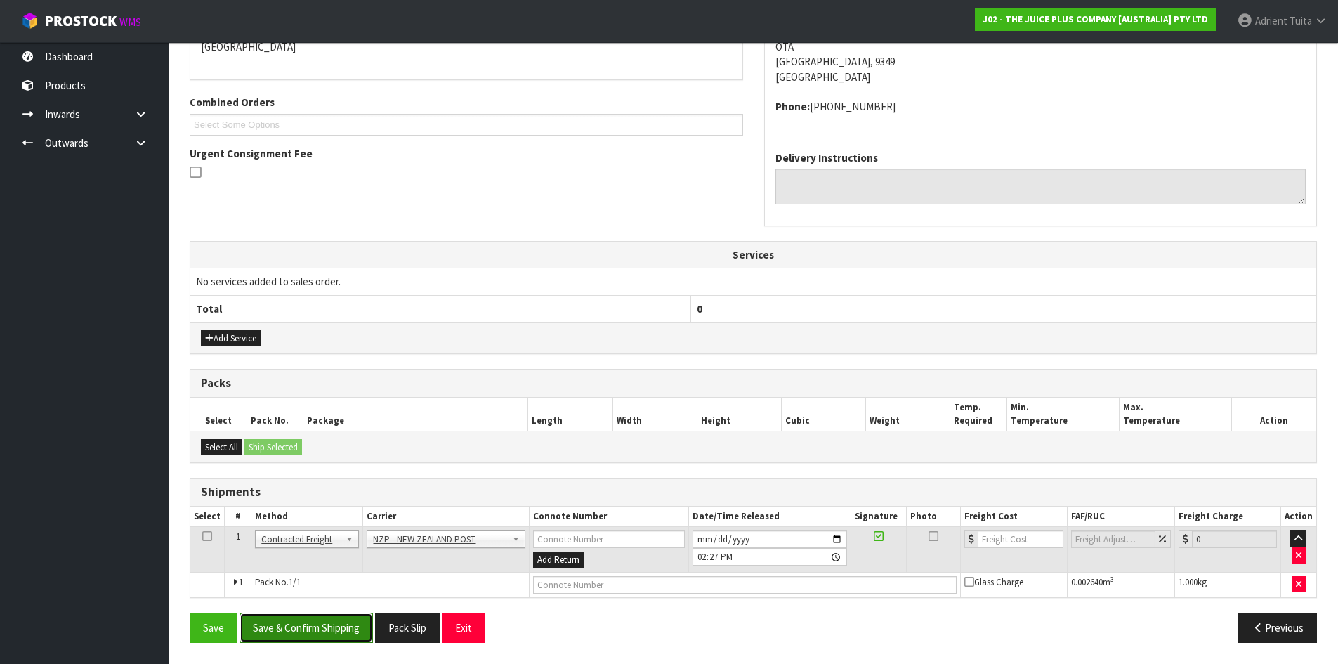
click at [354, 628] on button "Save & Confirm Shipping" at bounding box center [306, 628] width 133 height 30
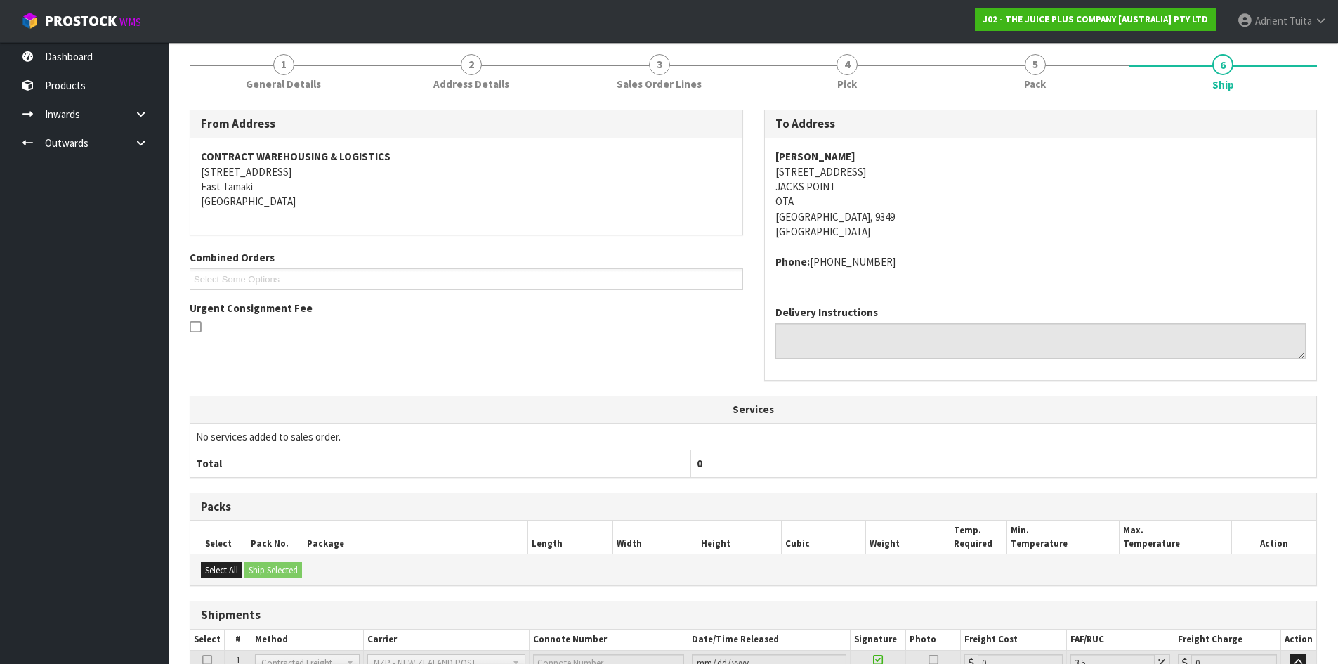
scroll to position [302, 0]
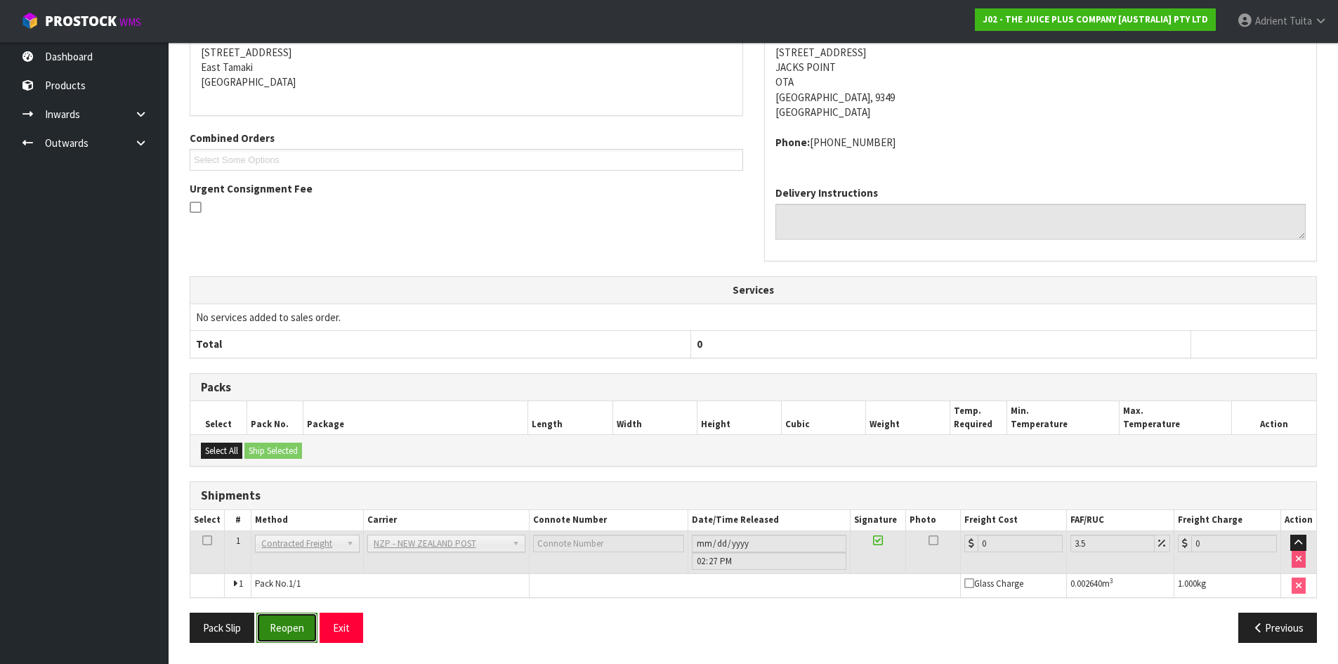
click at [284, 626] on button "Reopen" at bounding box center [286, 628] width 61 height 30
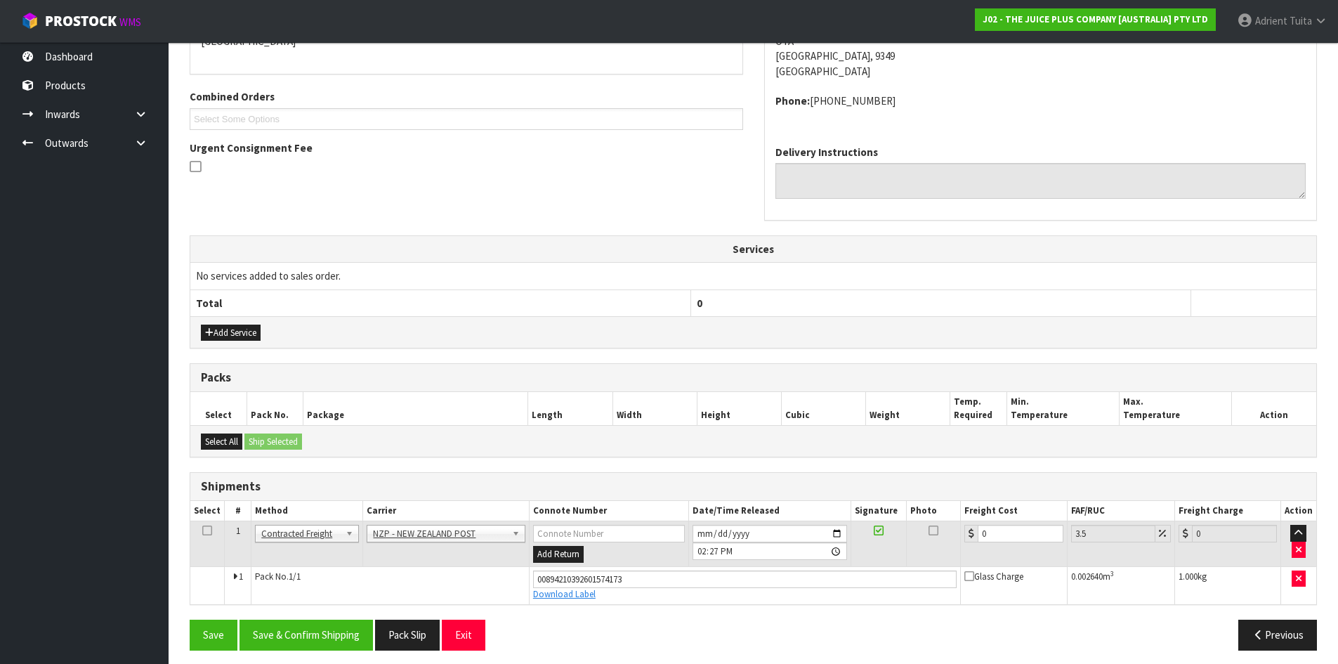
scroll to position [336, 0]
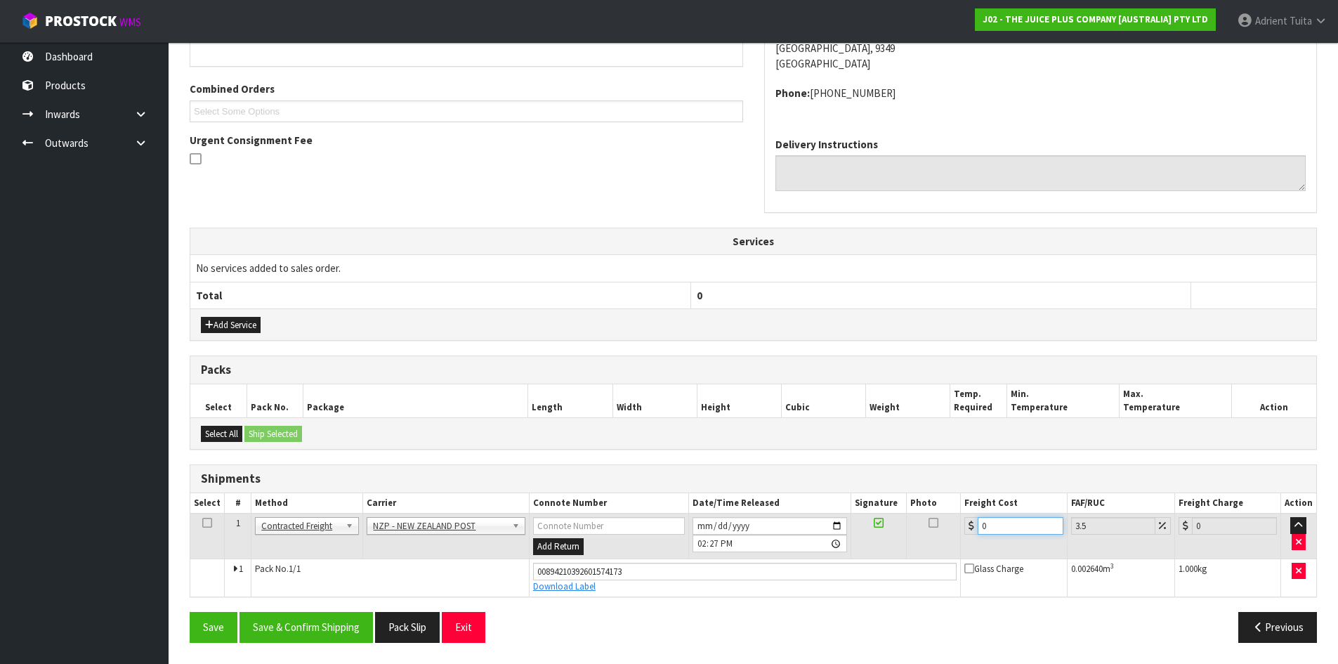
click at [1012, 528] on input "0" at bounding box center [1020, 526] width 85 height 18
click at [331, 622] on button "Save & Confirm Shipping" at bounding box center [306, 627] width 133 height 30
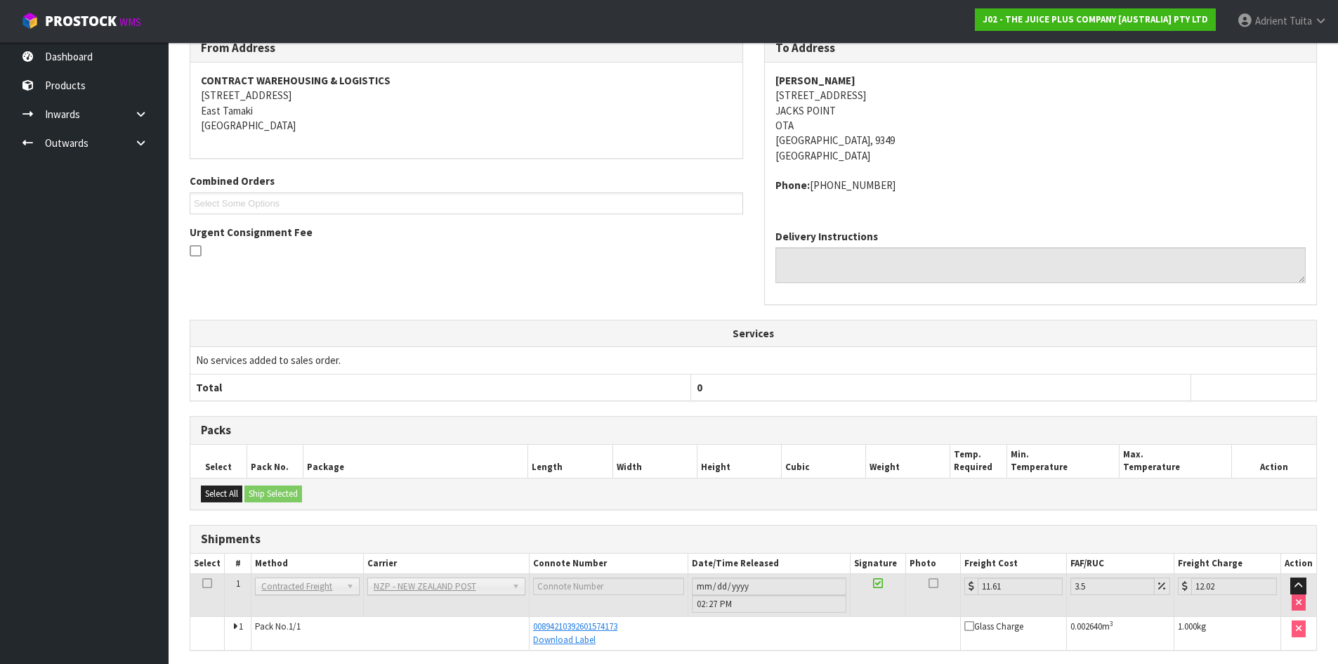
scroll to position [296, 0]
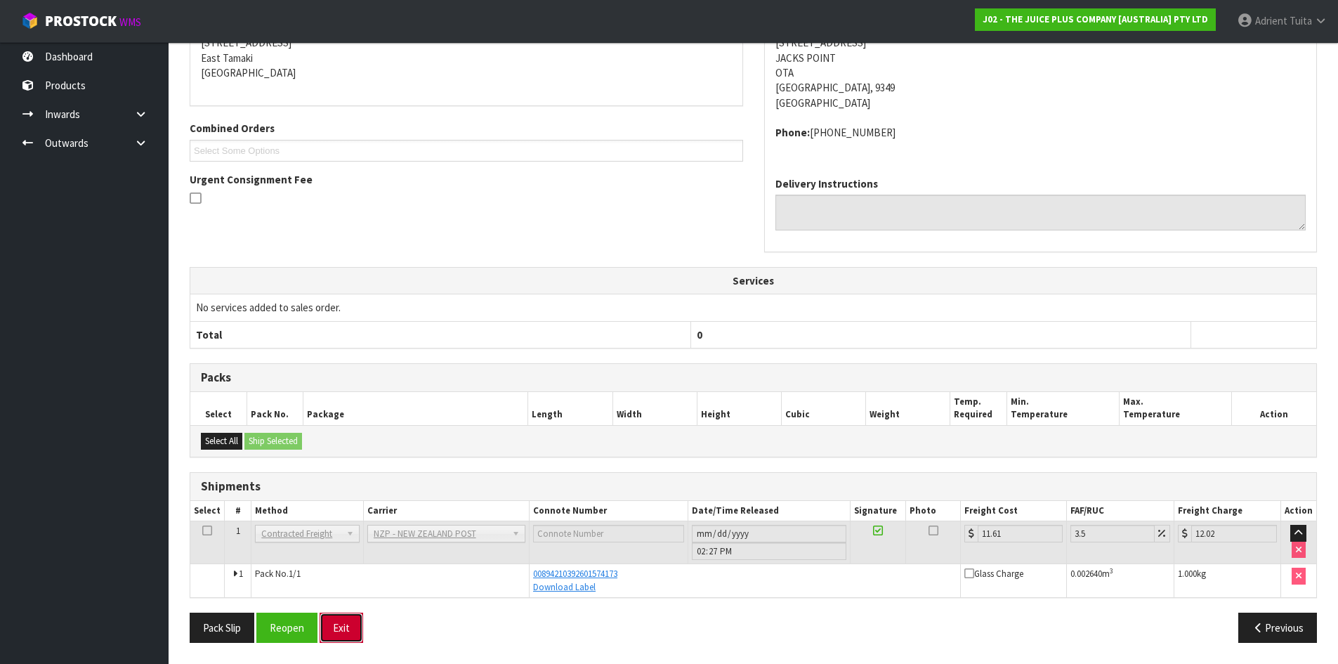
click at [342, 625] on button "Exit" at bounding box center [342, 628] width 44 height 30
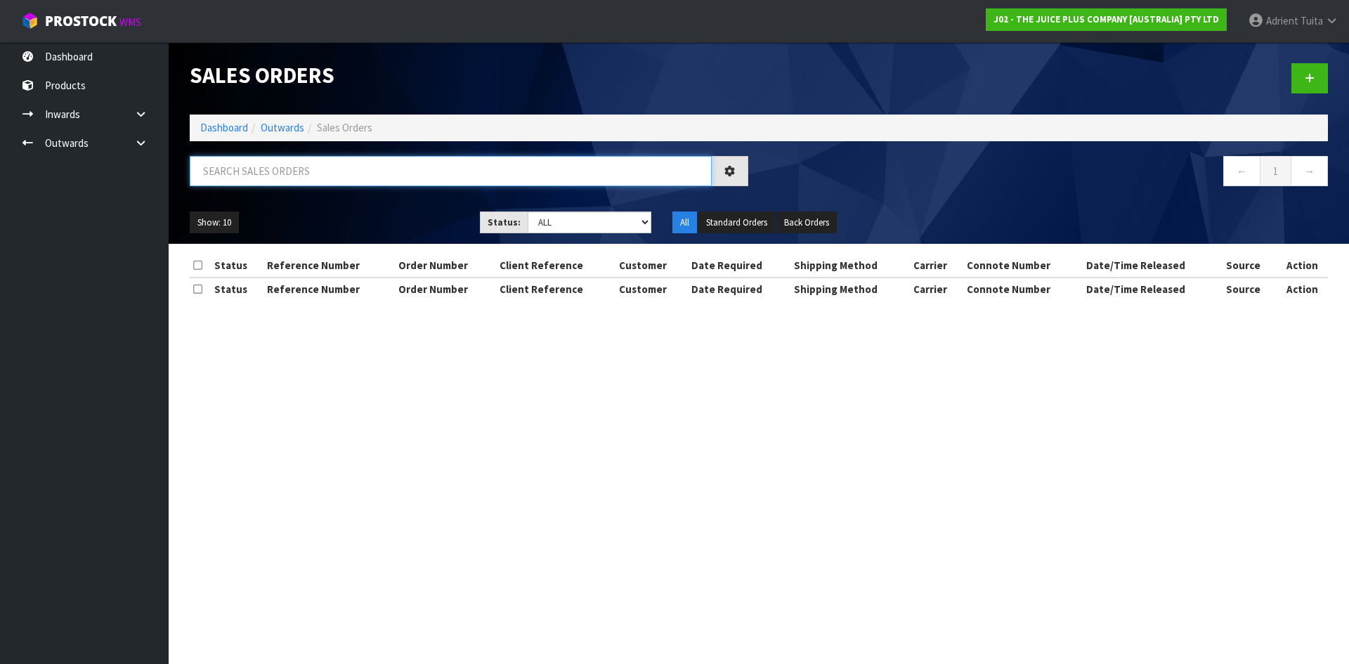
click at [224, 172] on input "text" at bounding box center [451, 171] width 522 height 30
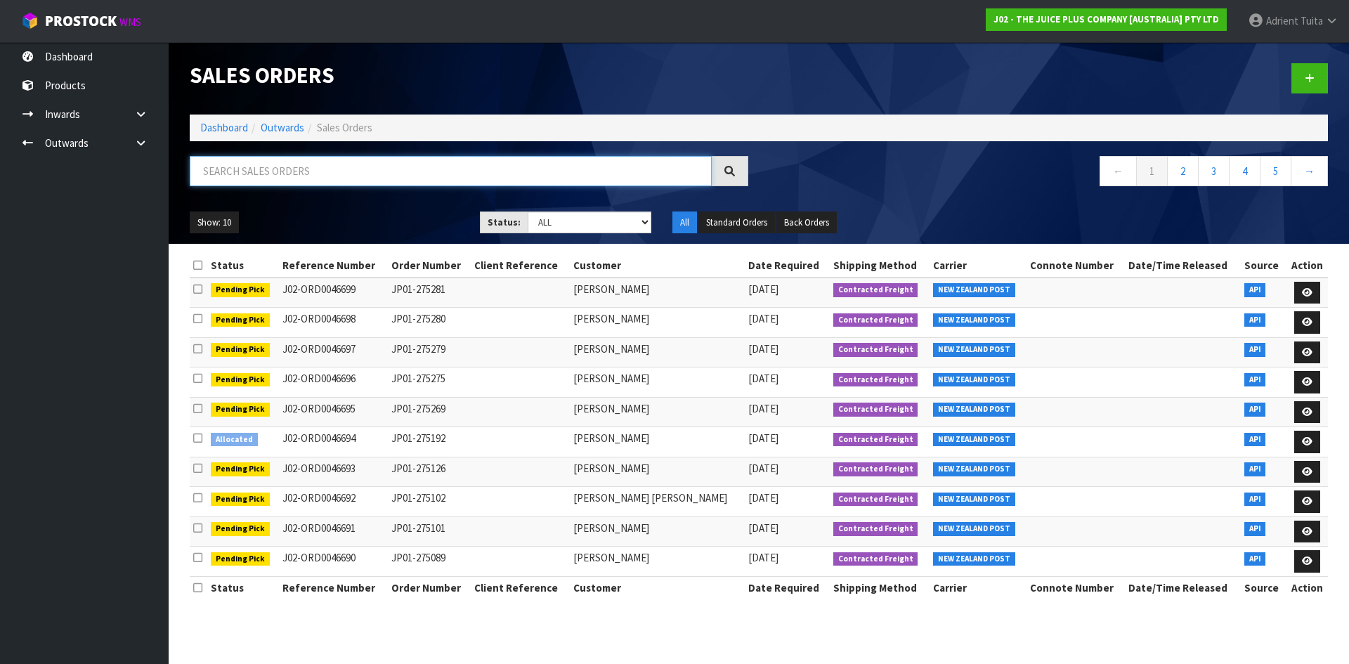
click at [230, 169] on input "text" at bounding box center [451, 171] width 522 height 30
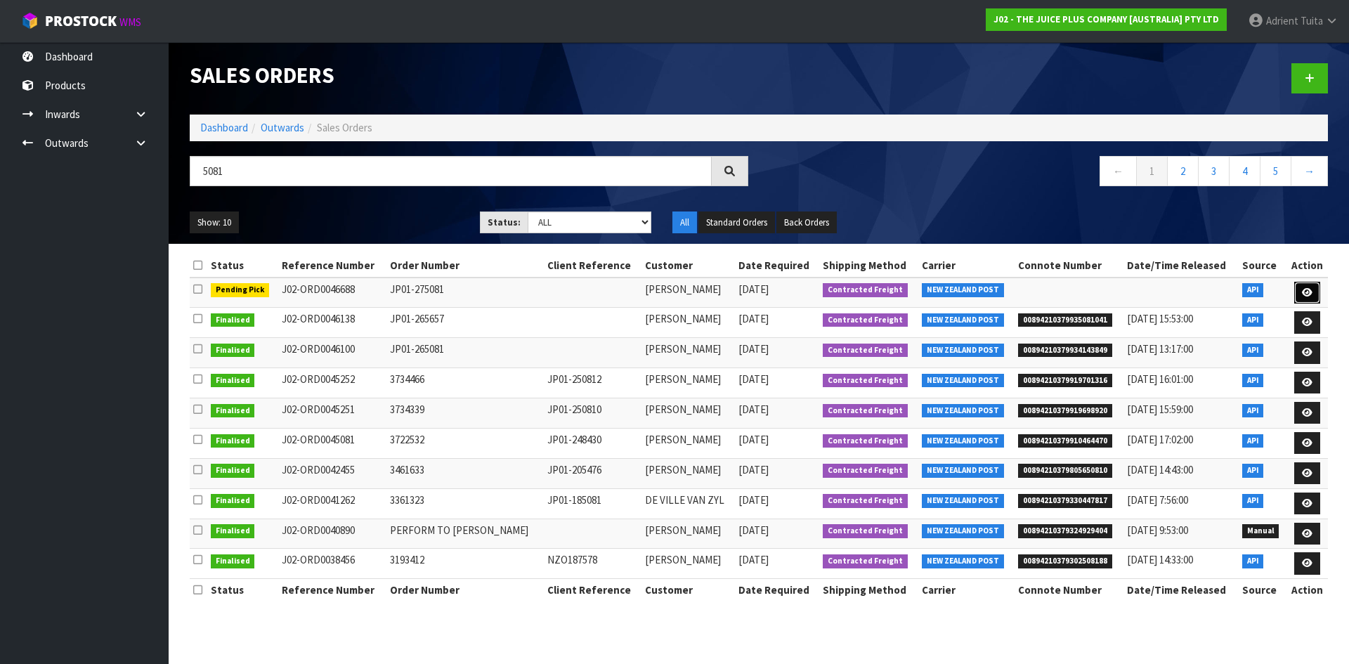
click at [1314, 292] on link at bounding box center [1307, 293] width 26 height 22
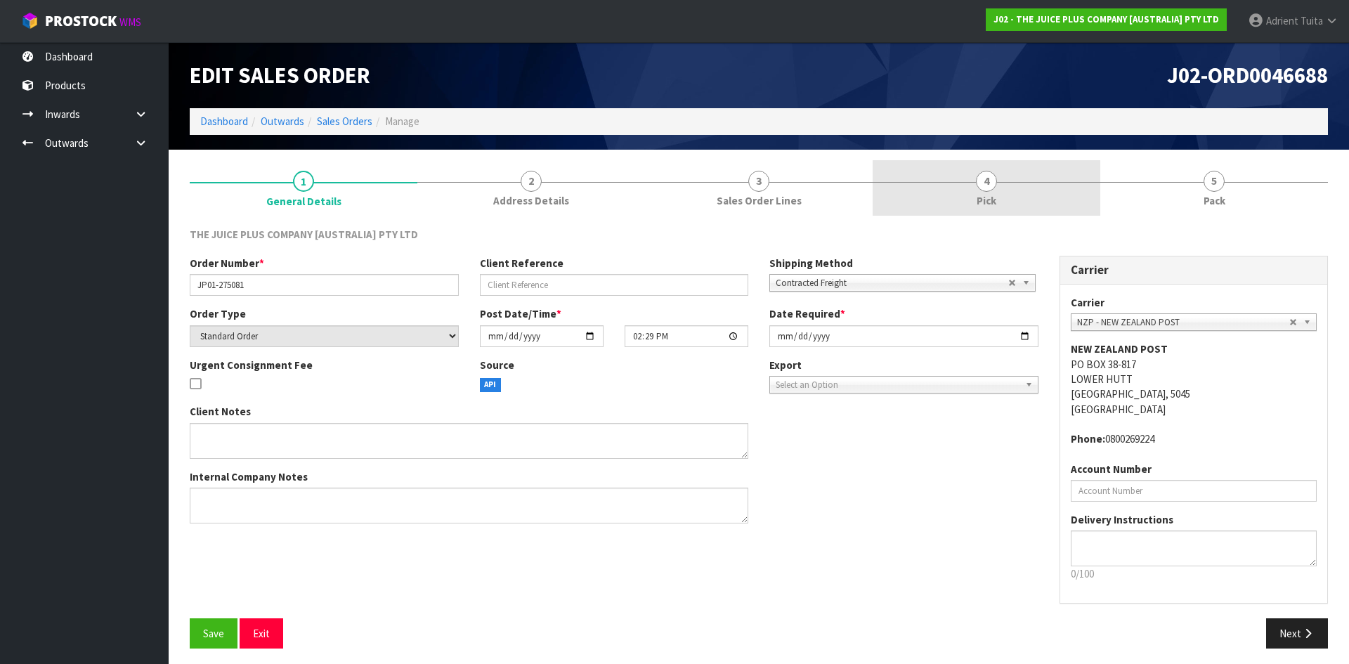
click at [960, 190] on link "4 Pick" at bounding box center [987, 187] width 228 height 55
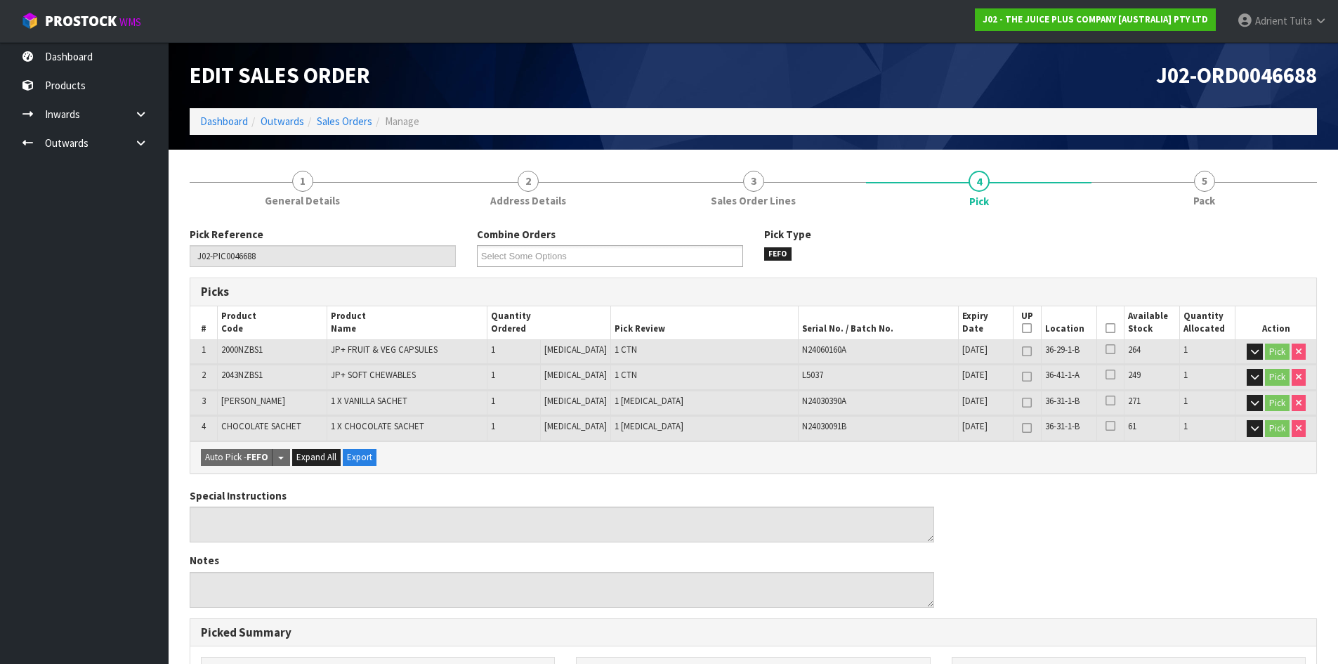
drag, startPoint x: 1109, startPoint y: 328, endPoint x: 1095, endPoint y: 332, distance: 13.8
click at [1107, 328] on icon at bounding box center [1111, 328] width 10 height 1
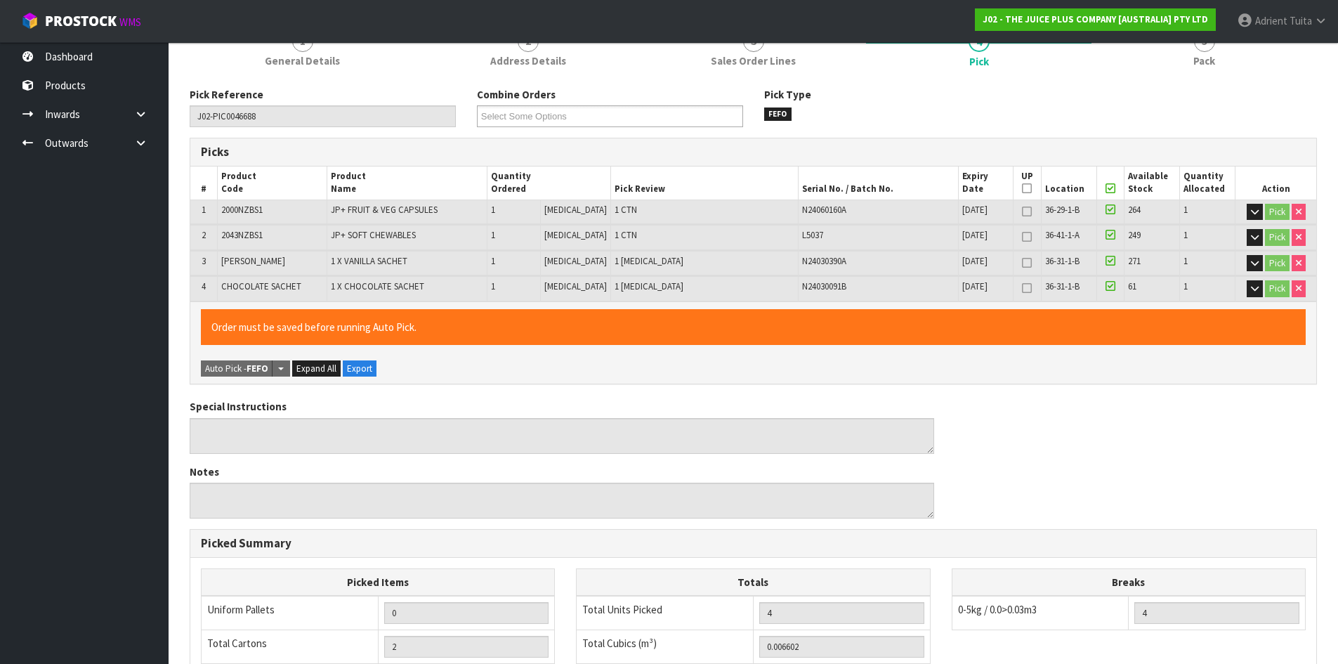
scroll to position [393, 0]
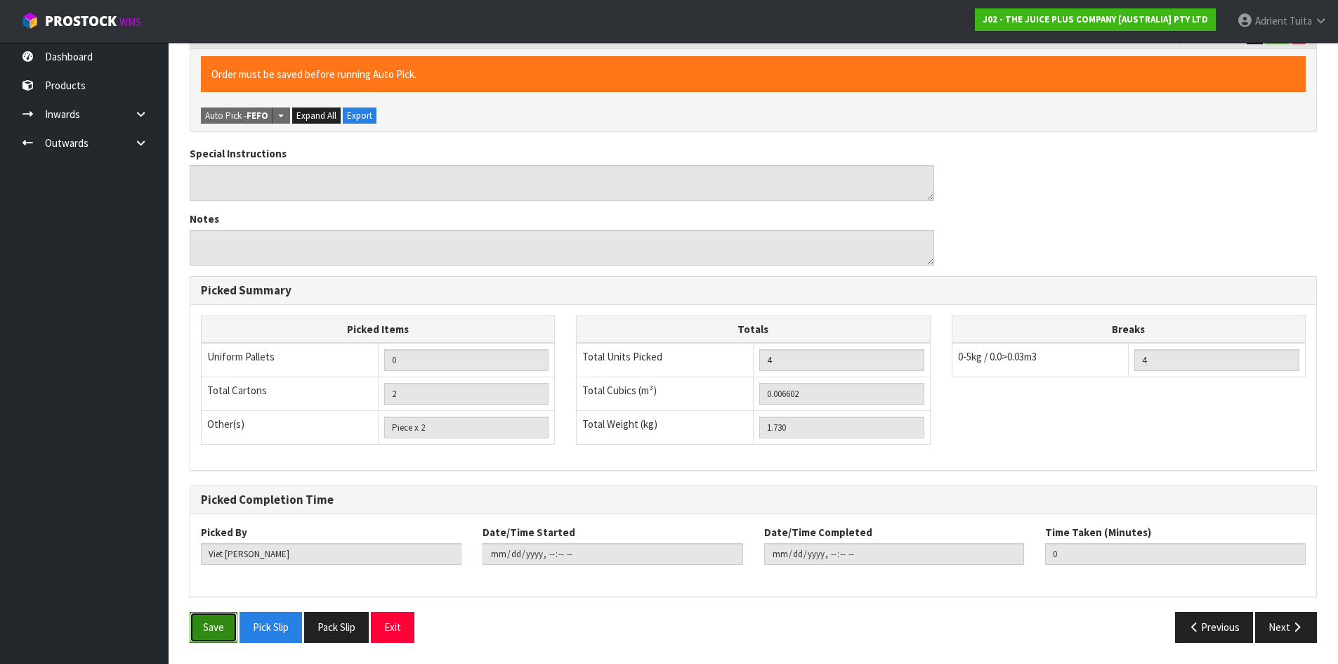
click at [211, 617] on button "Save" at bounding box center [214, 627] width 48 height 30
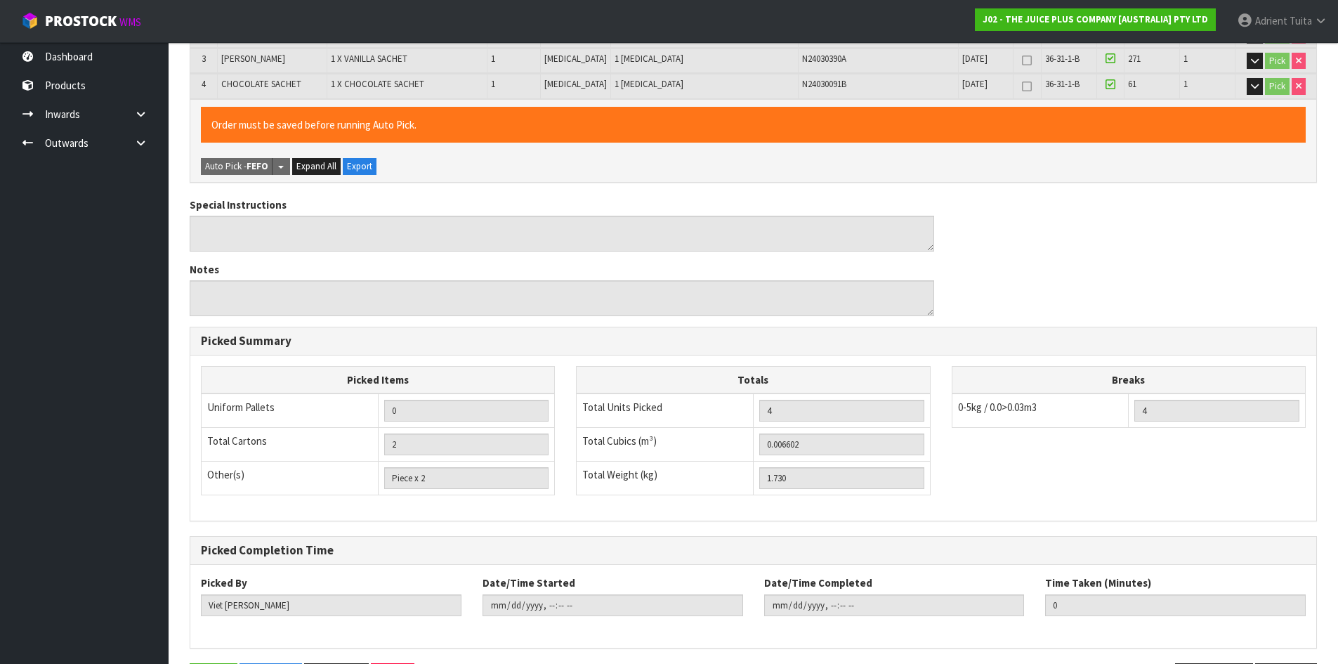
scroll to position [0, 0]
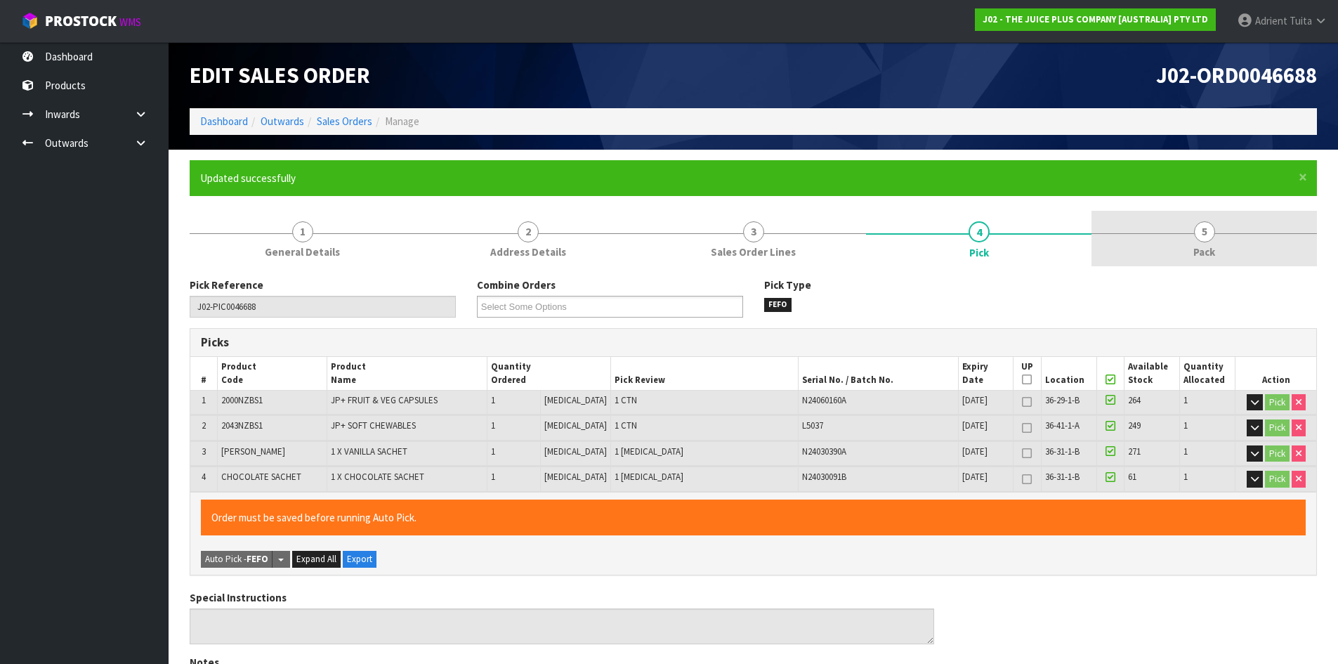
click at [1164, 262] on link "5 Pack" at bounding box center [1205, 238] width 226 height 55
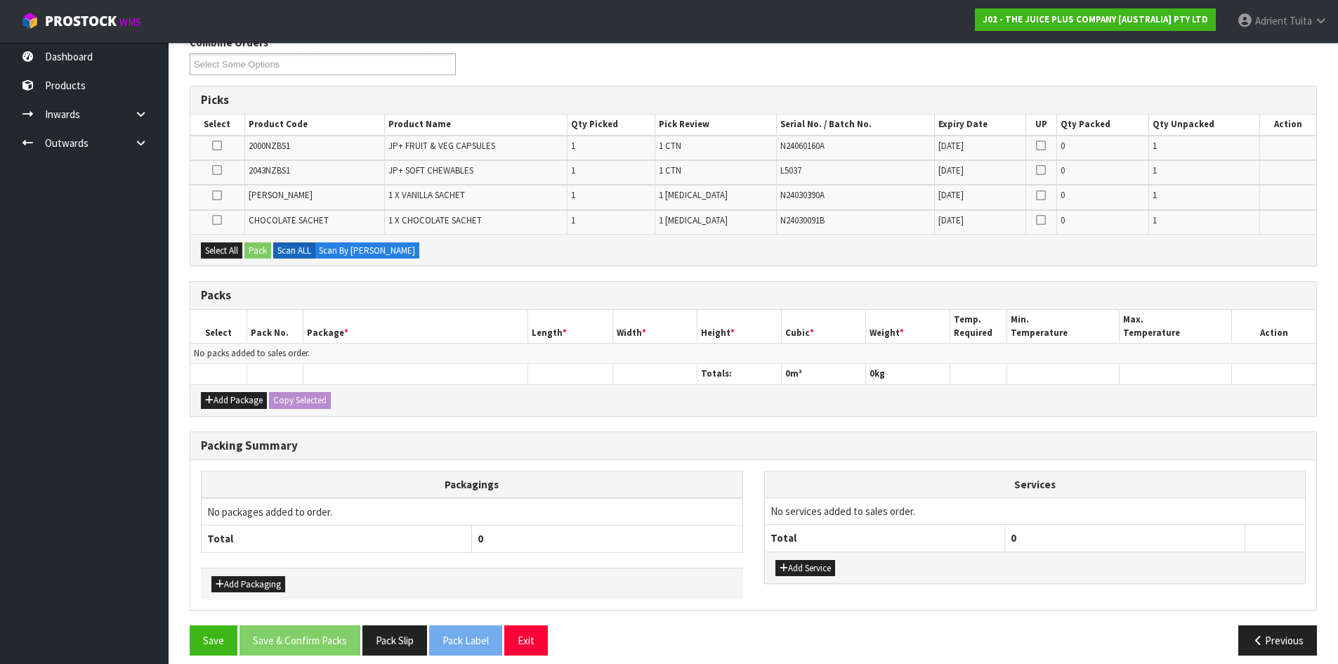
scroll to position [255, 0]
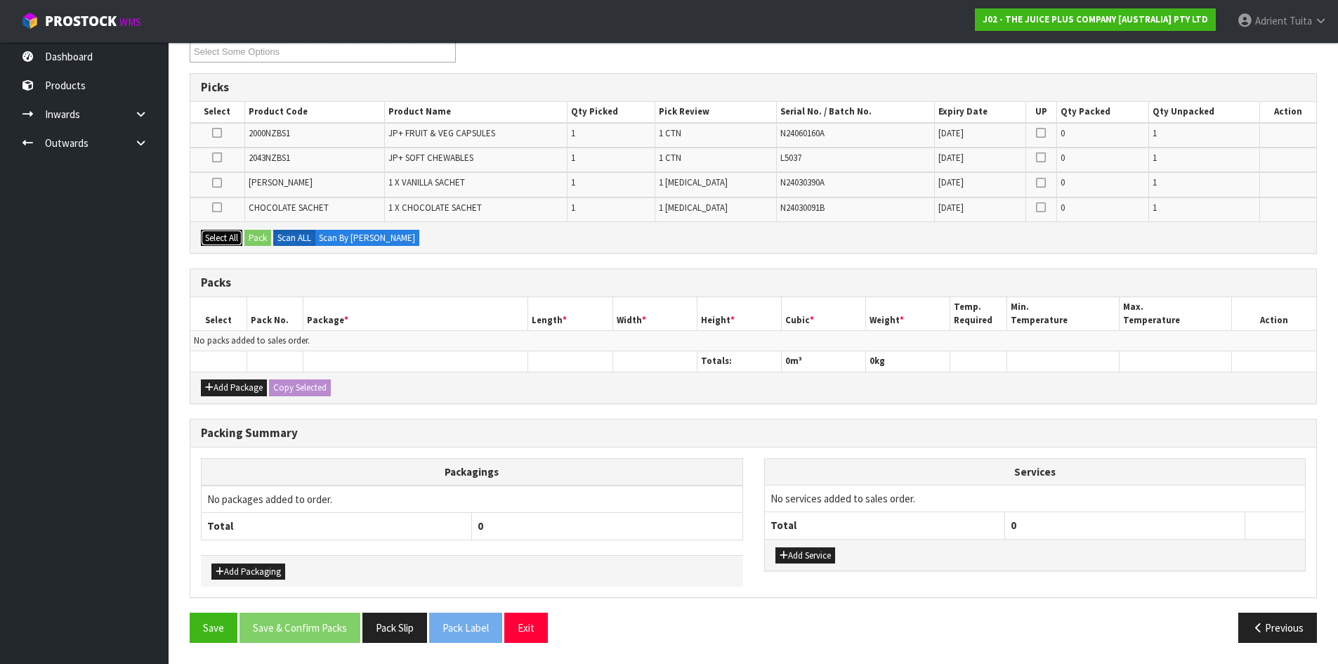
click at [235, 234] on button "Select All" at bounding box center [221, 238] width 41 height 17
click at [228, 389] on button "Add Package" at bounding box center [234, 387] width 66 height 17
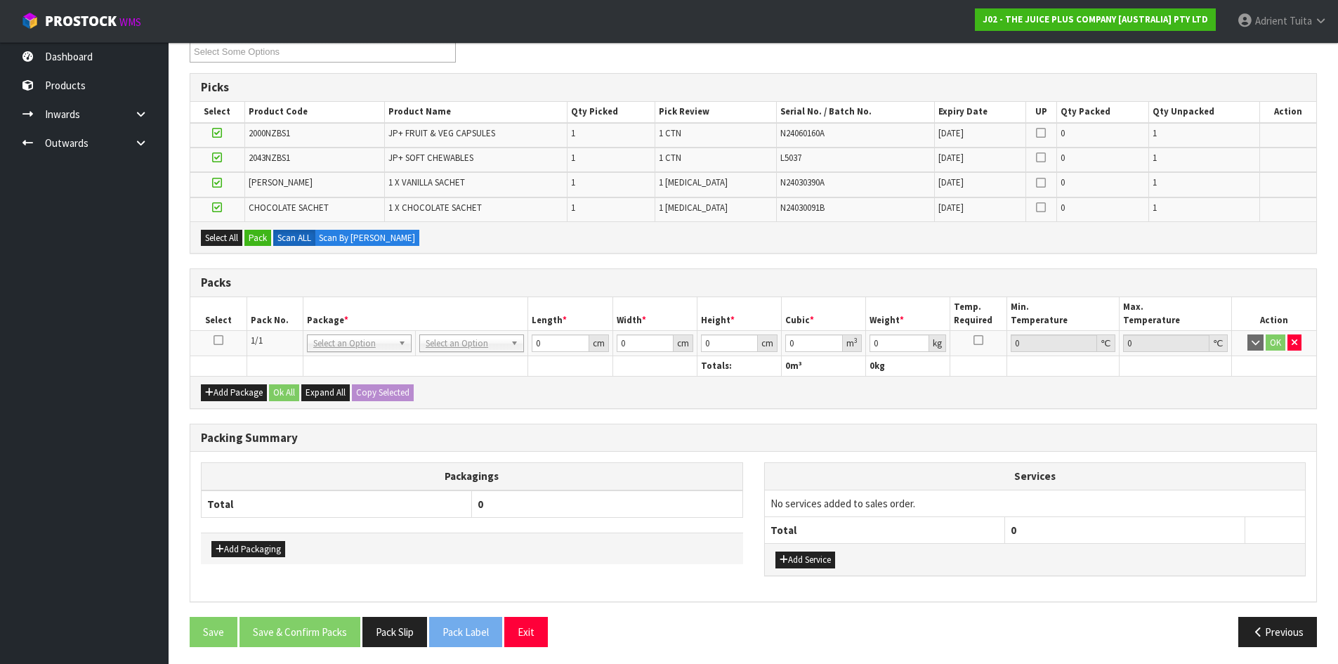
click at [217, 347] on td at bounding box center [218, 342] width 56 height 25
click at [218, 341] on icon at bounding box center [219, 340] width 10 height 1
click at [259, 244] on button "Pack" at bounding box center [257, 238] width 27 height 17
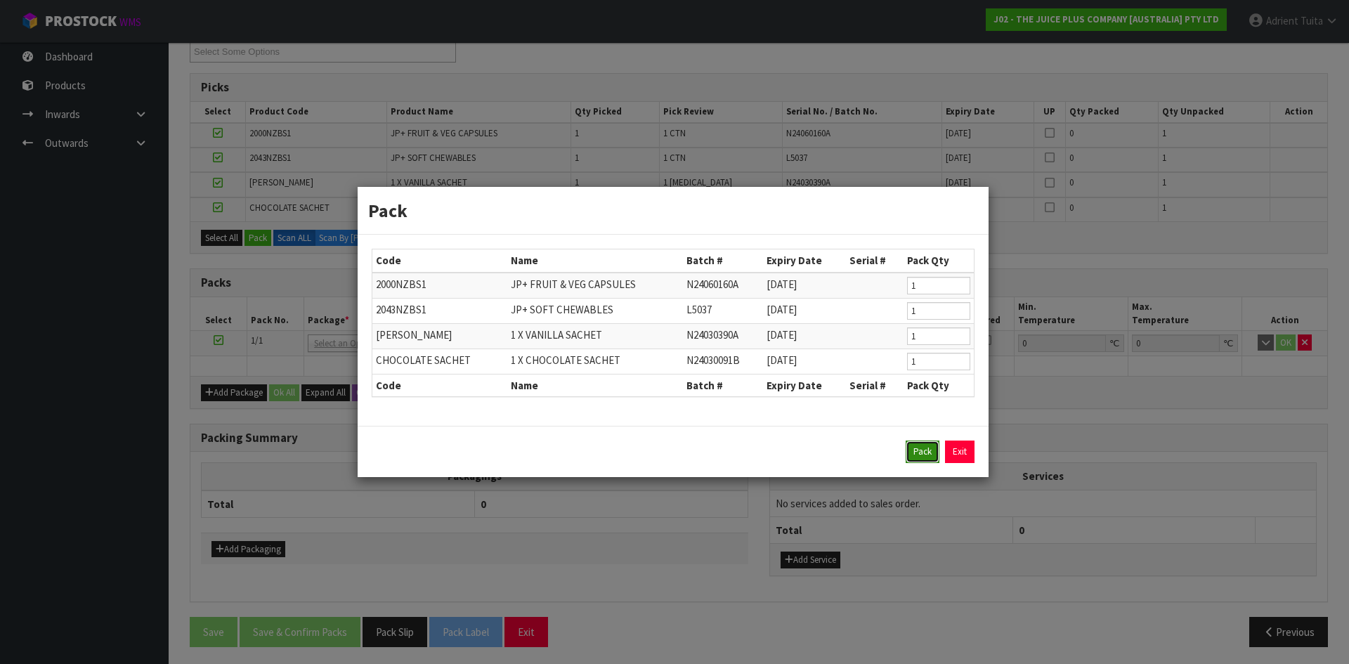
click at [906, 445] on button "Pack" at bounding box center [923, 451] width 34 height 22
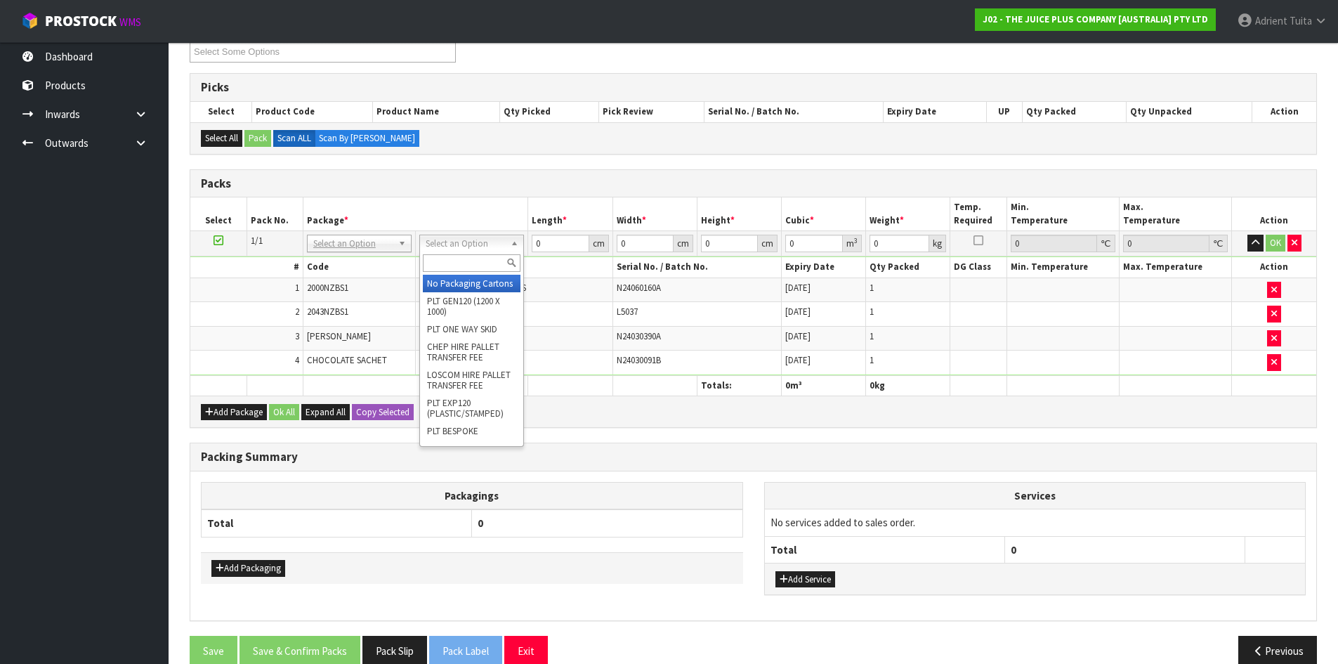
drag, startPoint x: 476, startPoint y: 240, endPoint x: 471, endPoint y: 271, distance: 31.9
click at [471, 271] on input "text" at bounding box center [472, 263] width 98 height 18
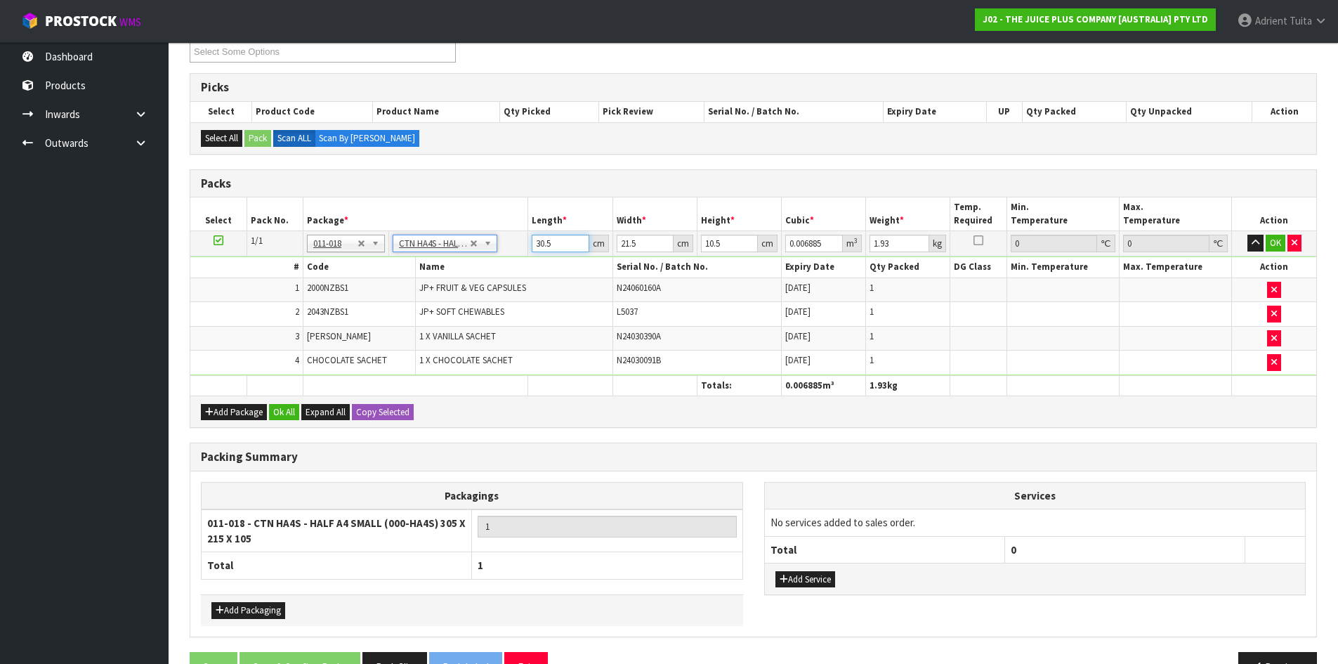
click at [535, 249] on input "30.5" at bounding box center [560, 244] width 57 height 18
click at [1282, 244] on button "OK" at bounding box center [1276, 243] width 20 height 17
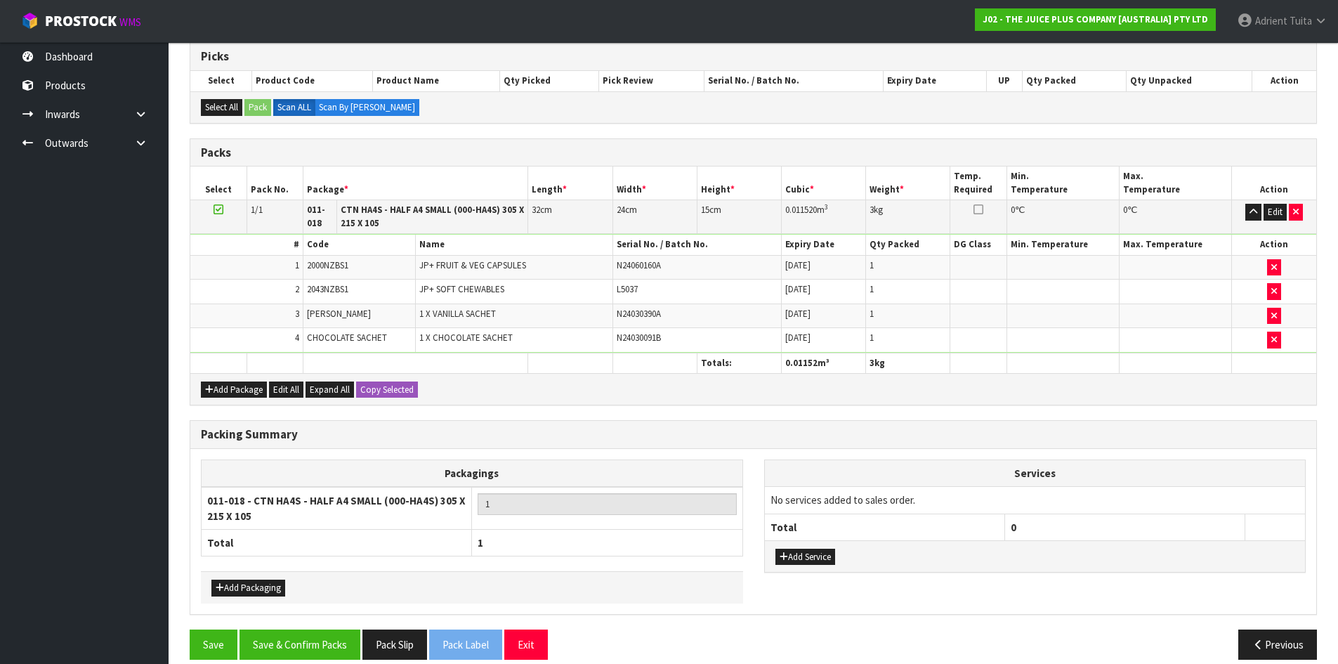
scroll to position [303, 0]
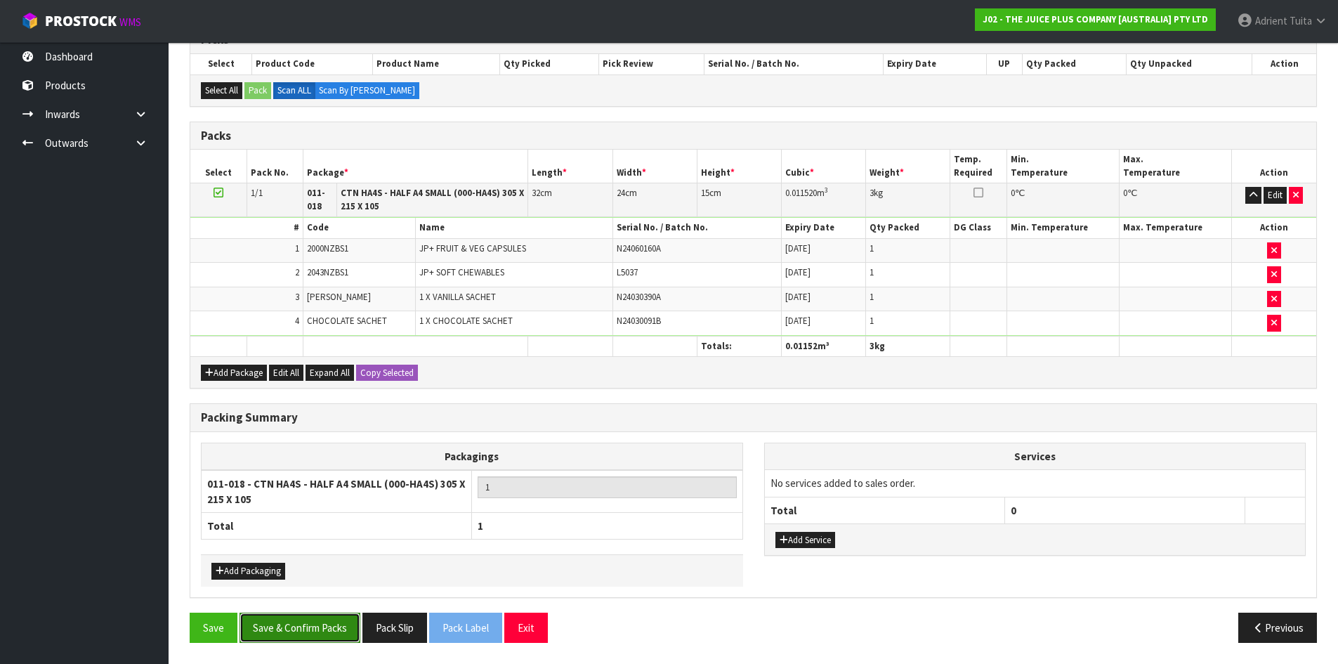
click at [308, 628] on button "Save & Confirm Packs" at bounding box center [300, 628] width 121 height 30
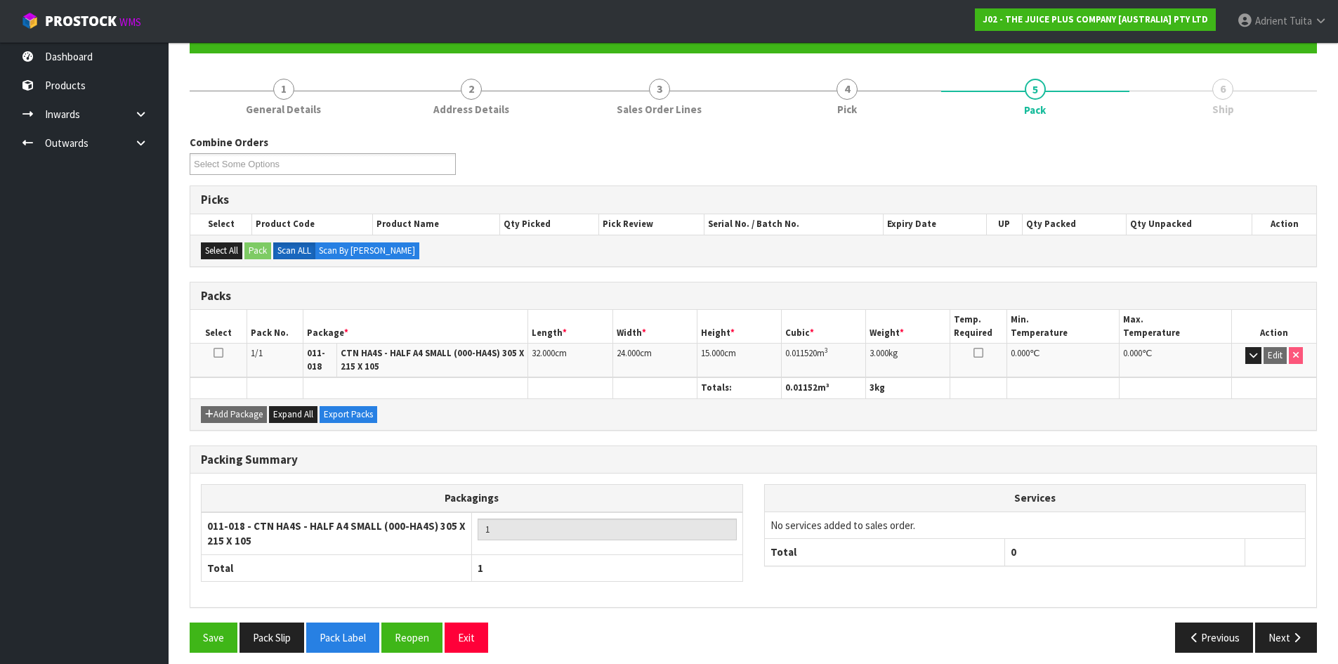
scroll to position [152, 0]
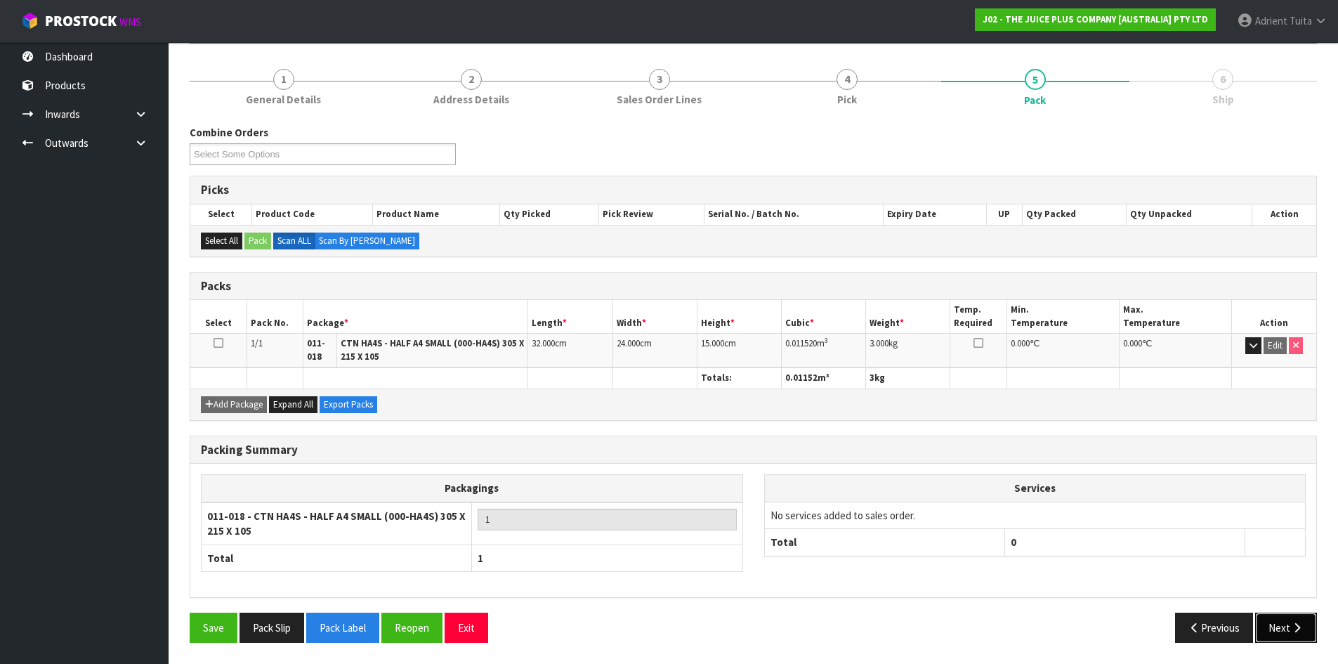
click at [1272, 618] on button "Next" at bounding box center [1286, 628] width 62 height 30
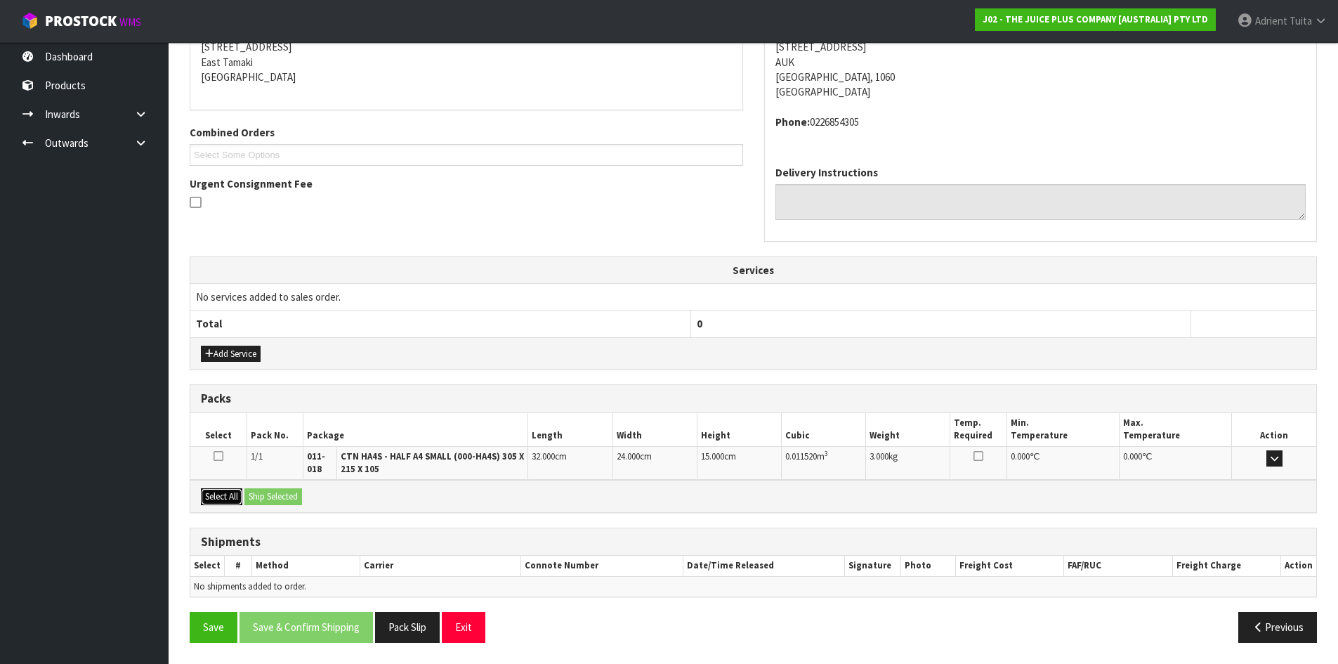
click at [229, 493] on button "Select All" at bounding box center [221, 496] width 41 height 17
click at [259, 493] on button "Ship Selected" at bounding box center [273, 496] width 58 height 17
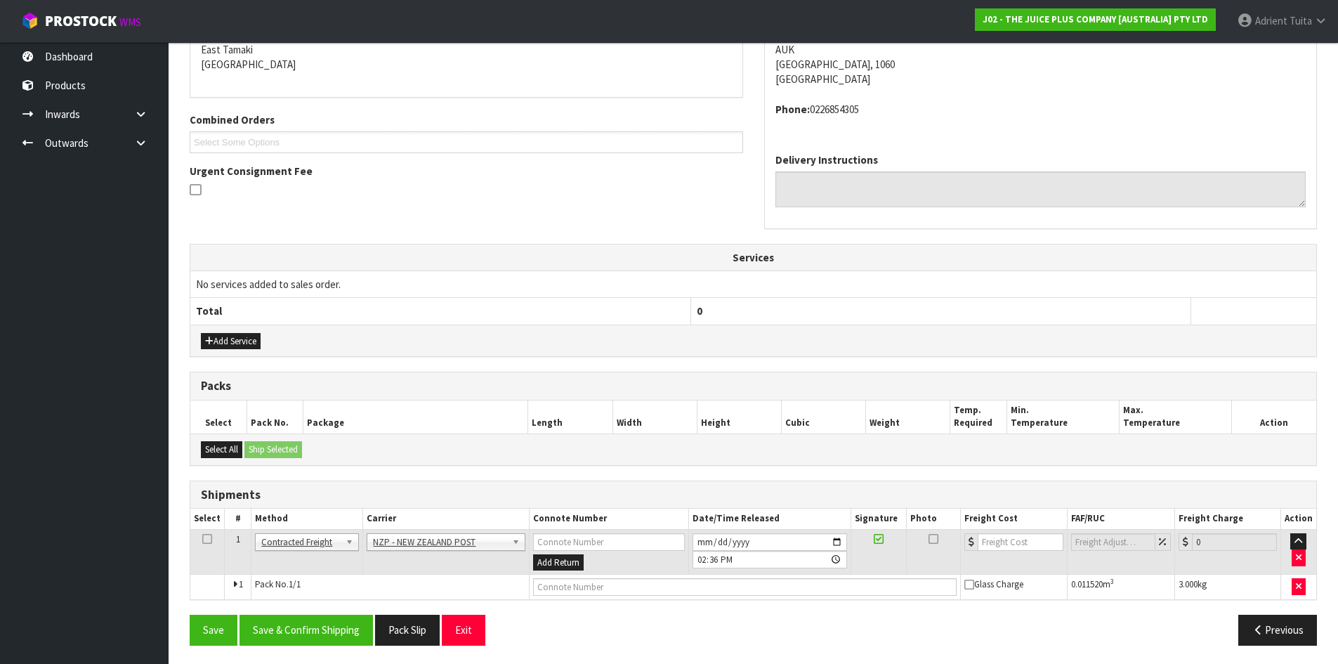
scroll to position [308, 0]
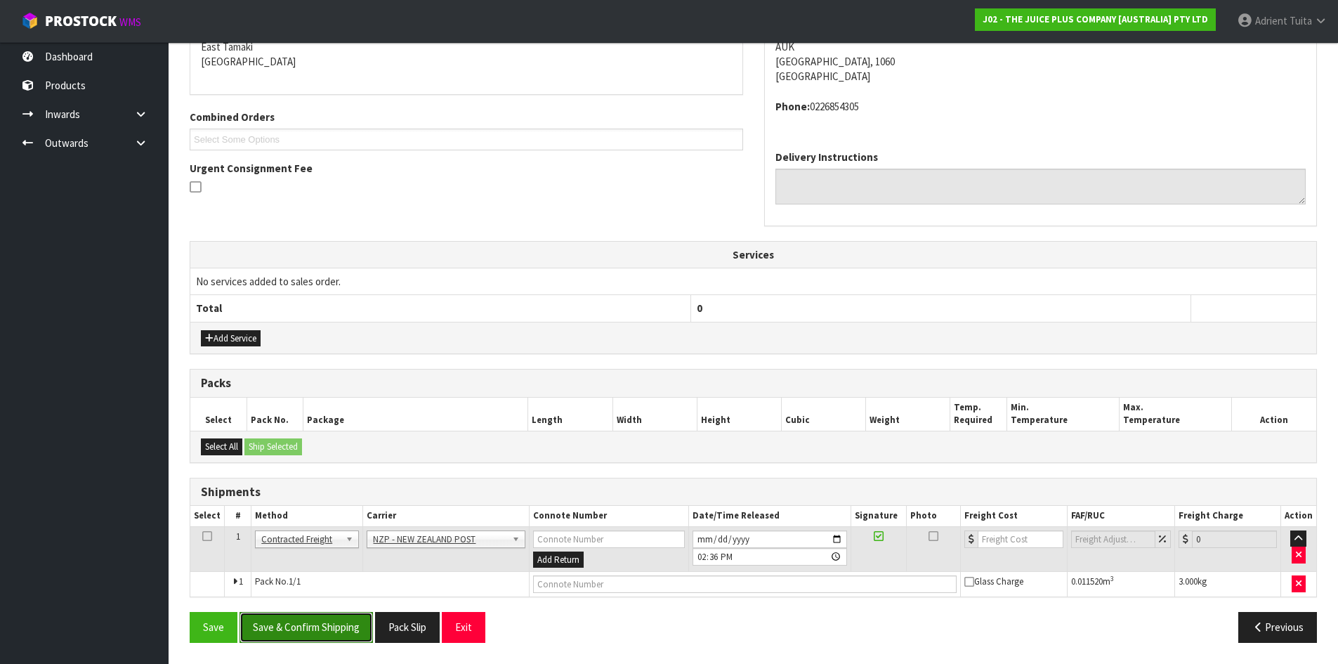
click at [311, 631] on button "Save & Confirm Shipping" at bounding box center [306, 627] width 133 height 30
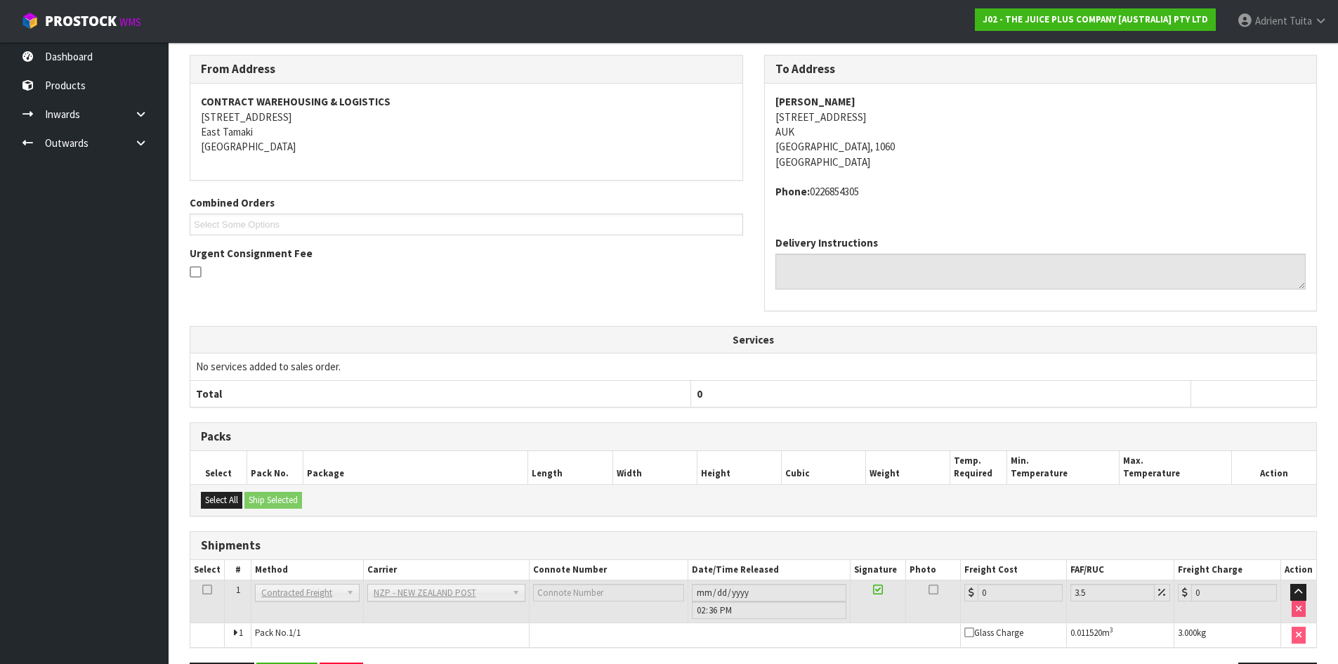
scroll to position [287, 0]
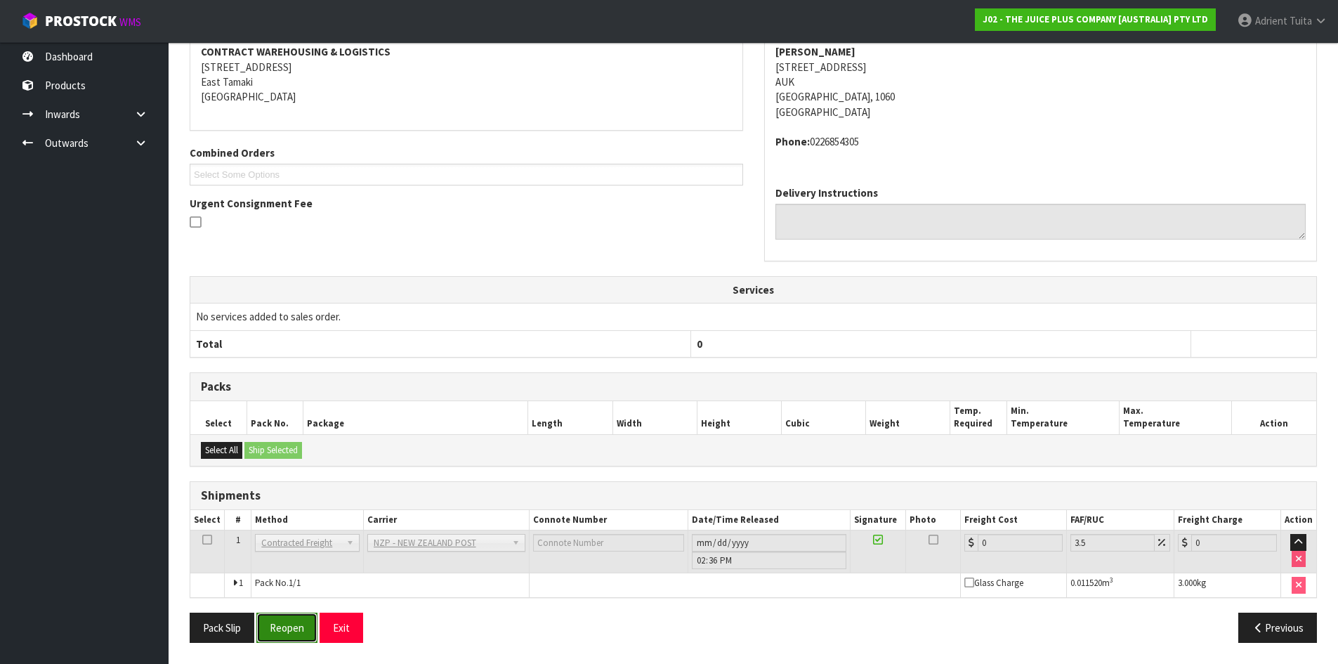
click at [303, 629] on button "Reopen" at bounding box center [286, 628] width 61 height 30
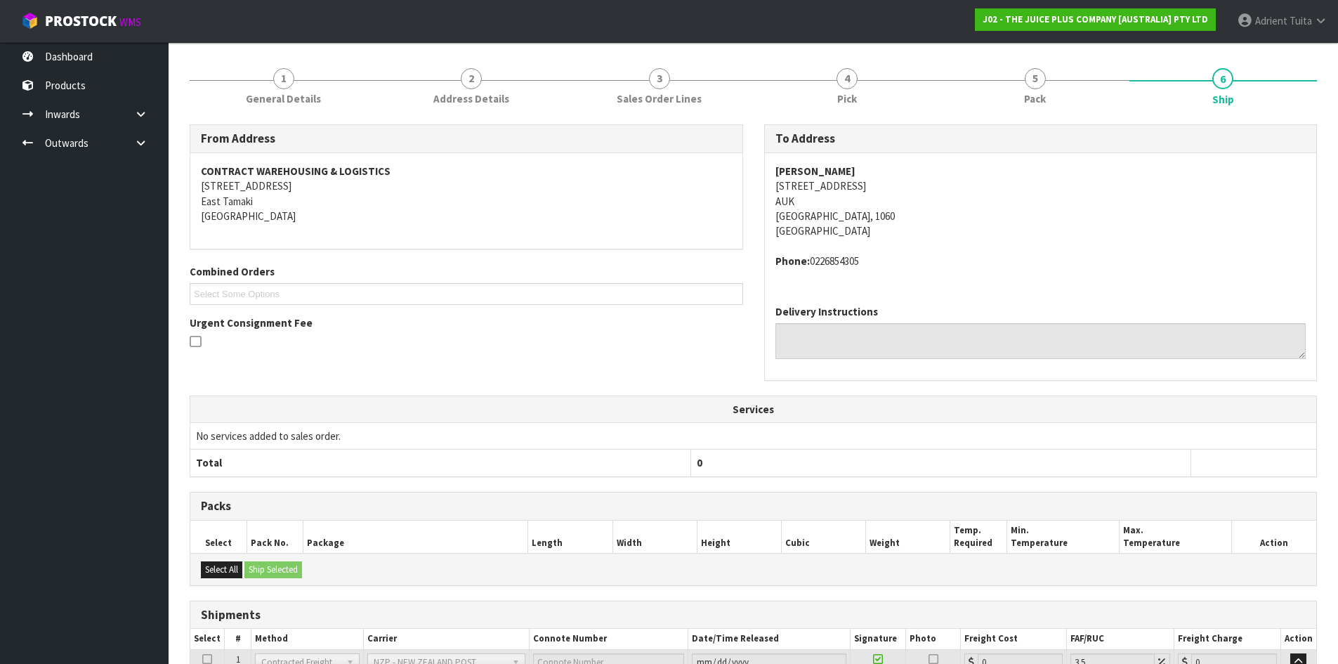
scroll to position [273, 0]
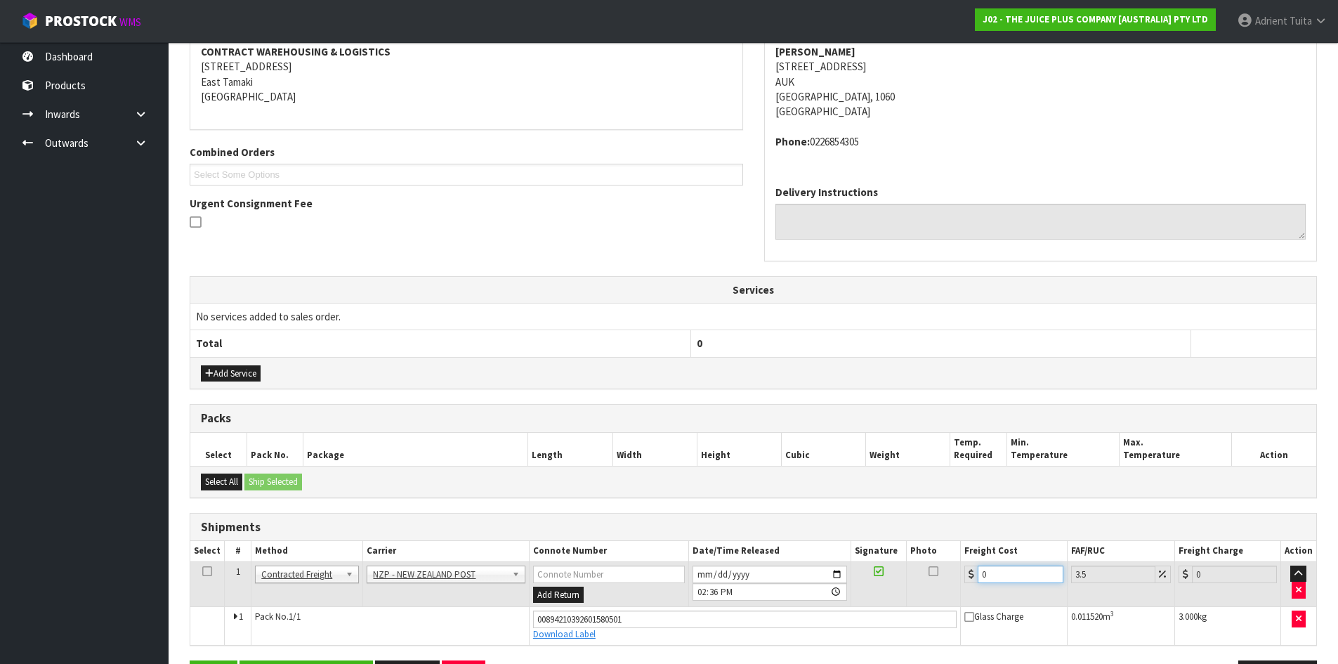
click at [1002, 573] on input "0" at bounding box center [1020, 575] width 85 height 18
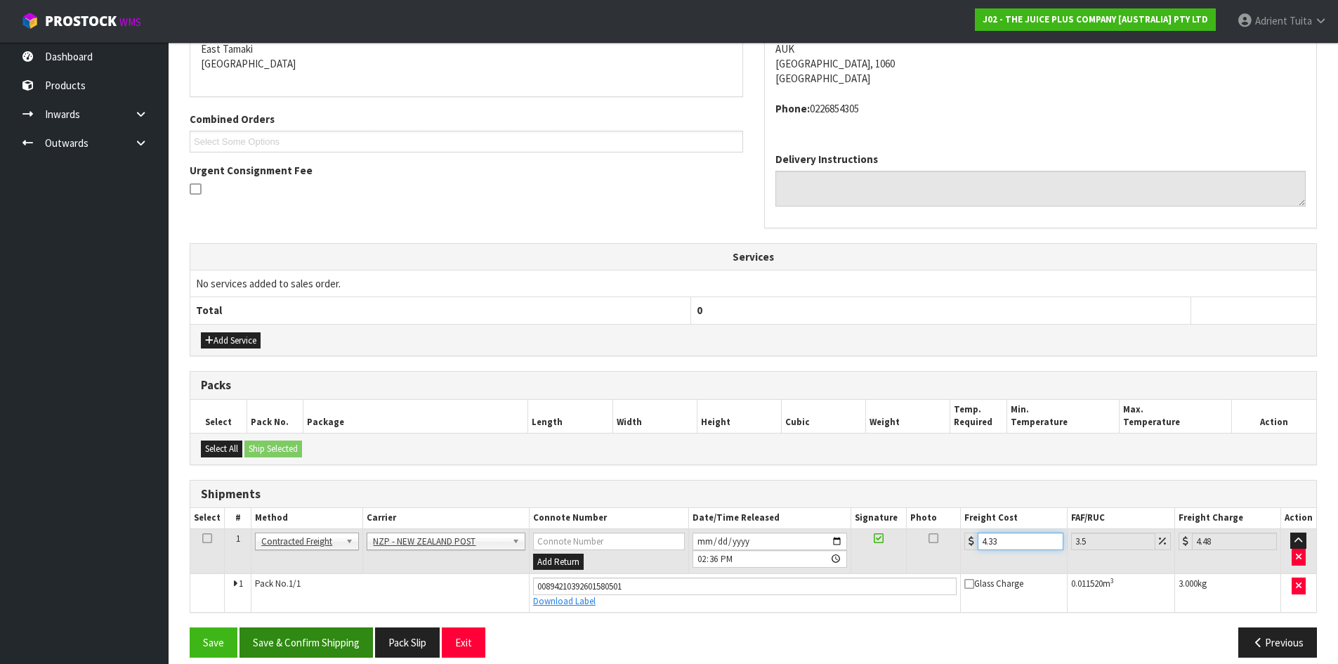
scroll to position [320, 0]
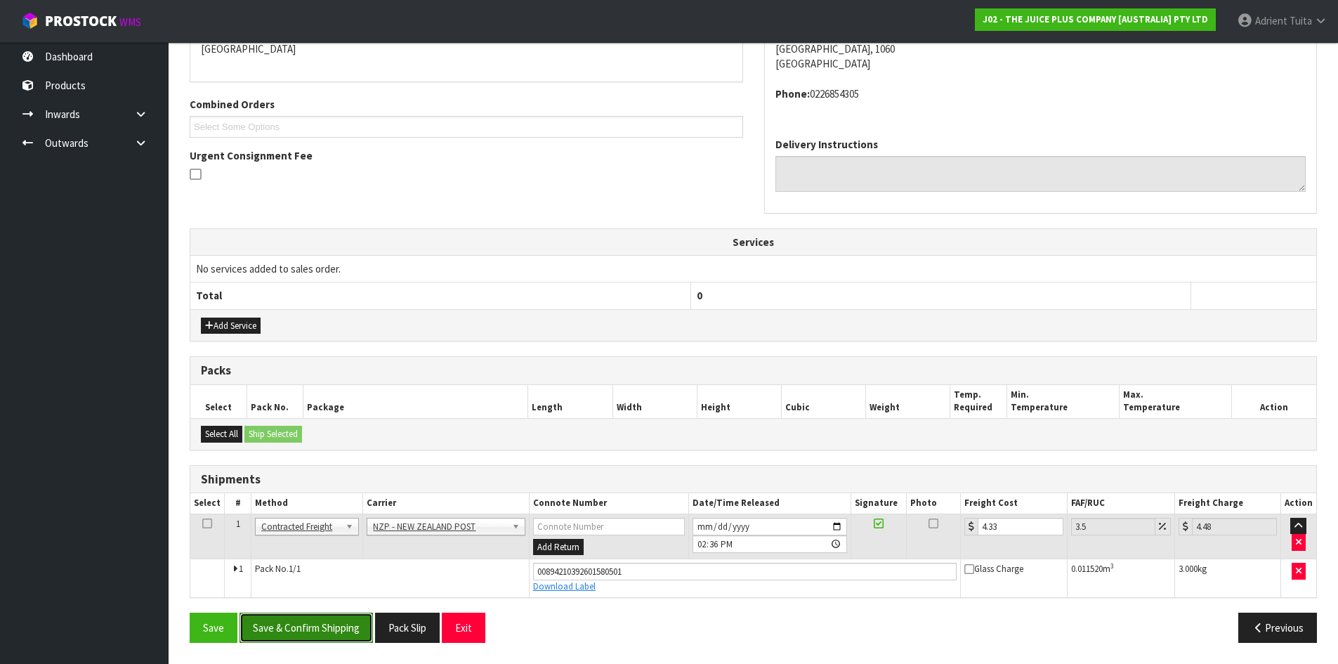
click at [294, 615] on button "Save & Confirm Shipping" at bounding box center [306, 628] width 133 height 30
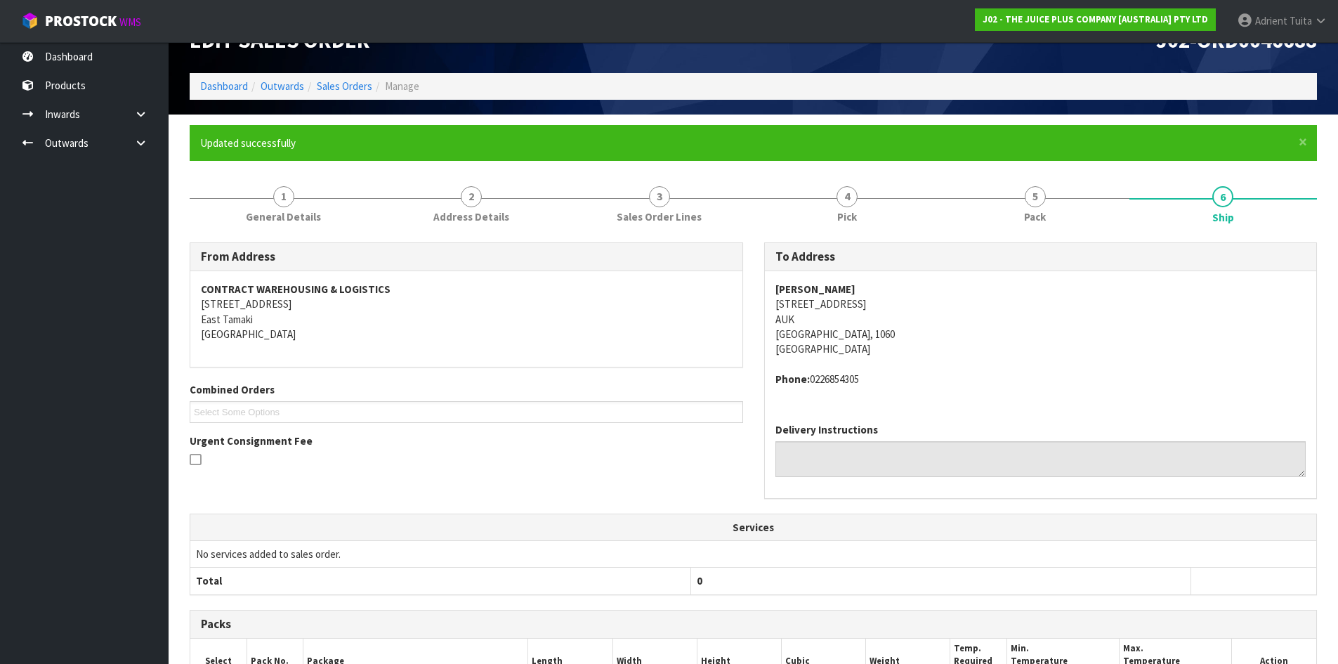
scroll to position [282, 0]
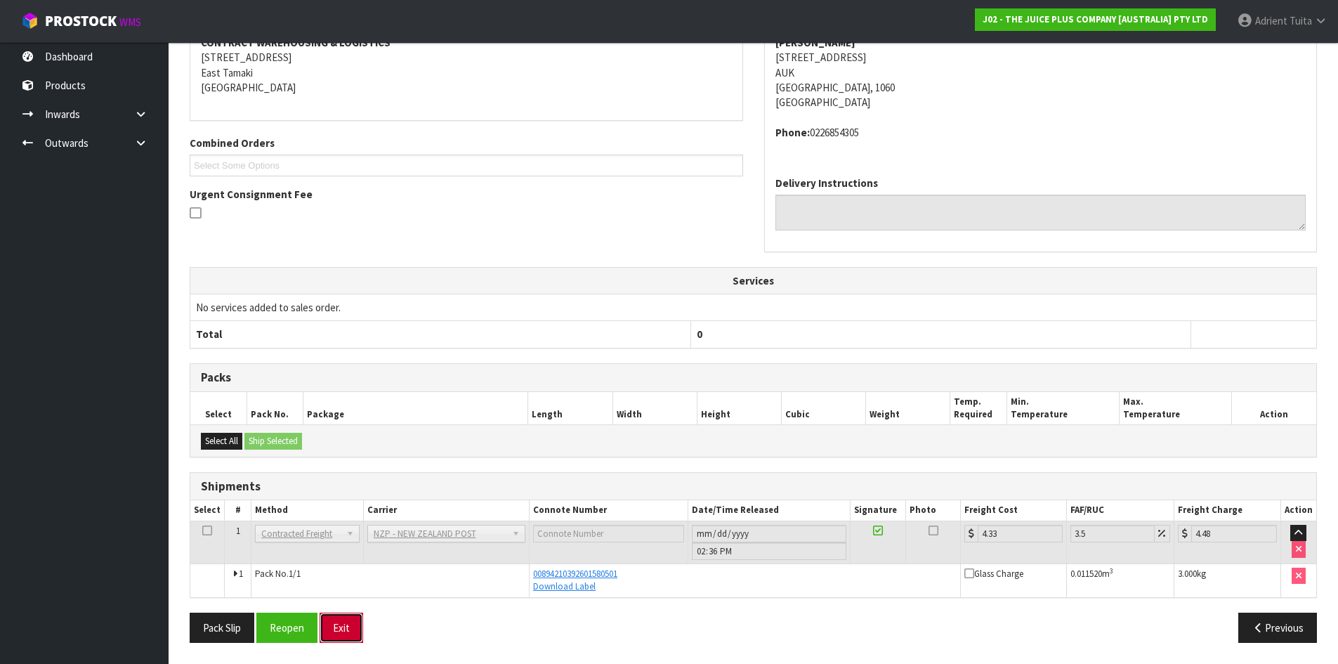
click at [322, 627] on button "Exit" at bounding box center [342, 628] width 44 height 30
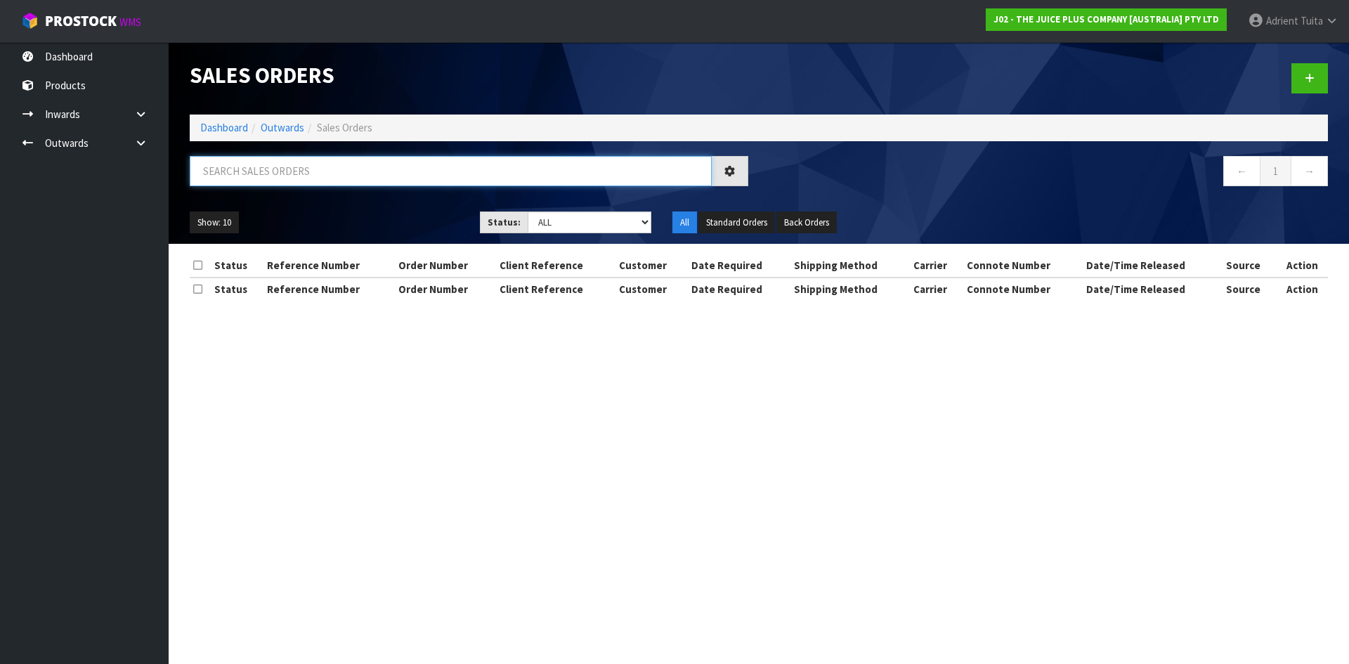
click at [315, 178] on input "text" at bounding box center [451, 171] width 522 height 30
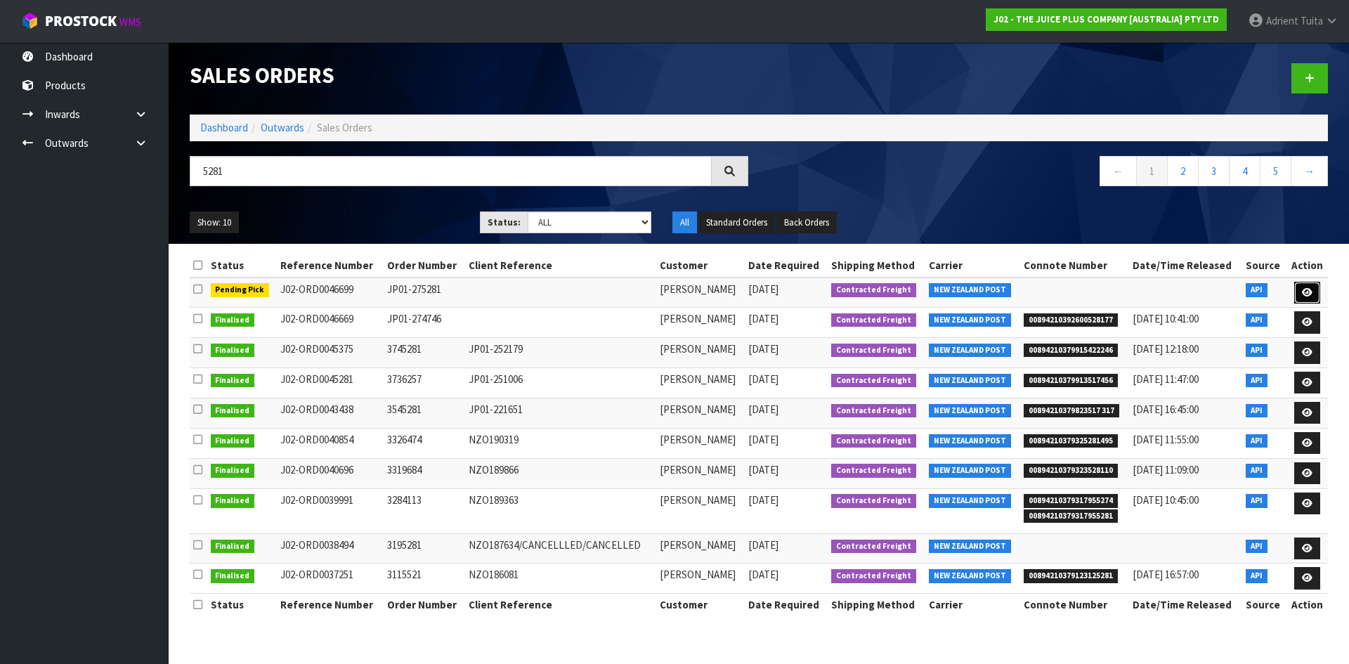
click at [1302, 293] on icon at bounding box center [1307, 292] width 11 height 9
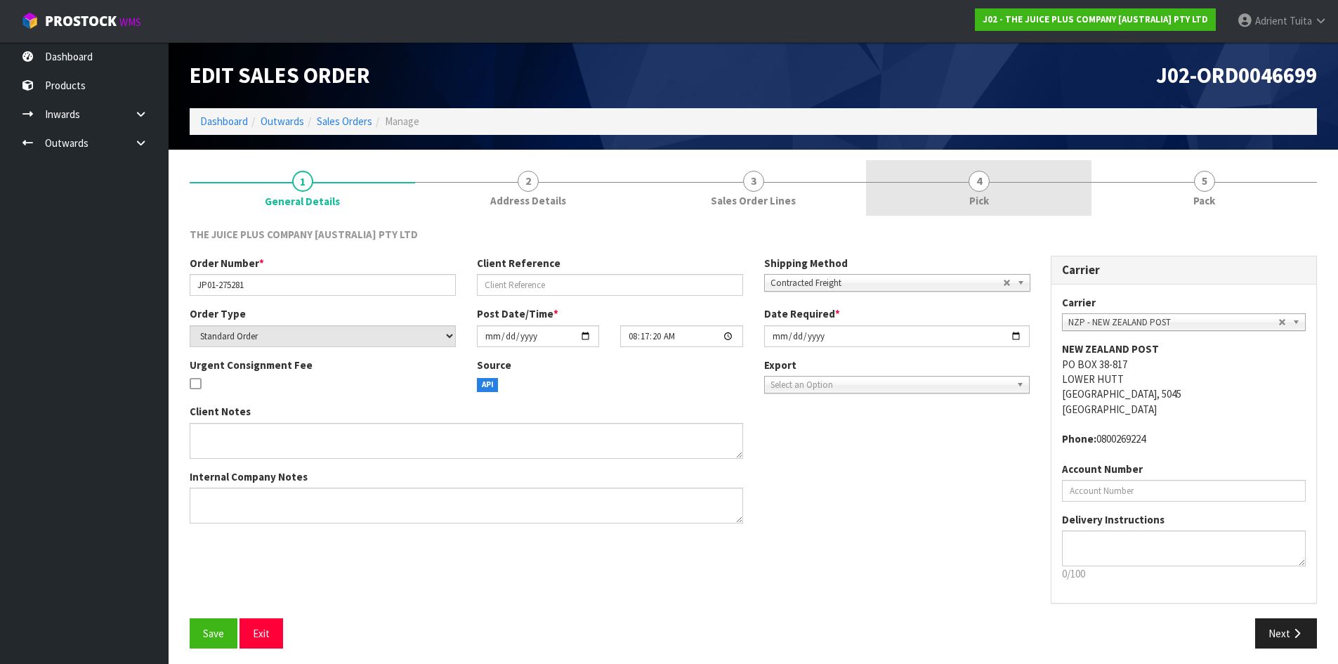
click at [1054, 170] on link "4 Pick" at bounding box center [979, 187] width 226 height 55
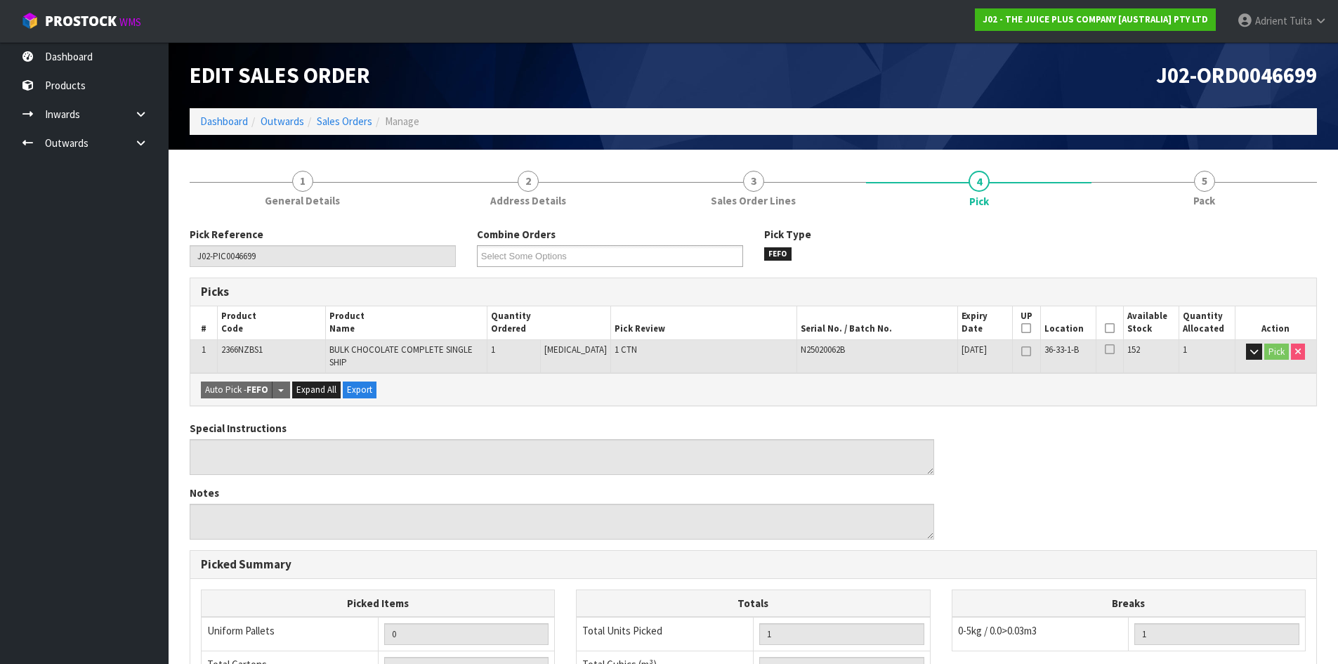
click at [1107, 328] on icon at bounding box center [1110, 328] width 10 height 1
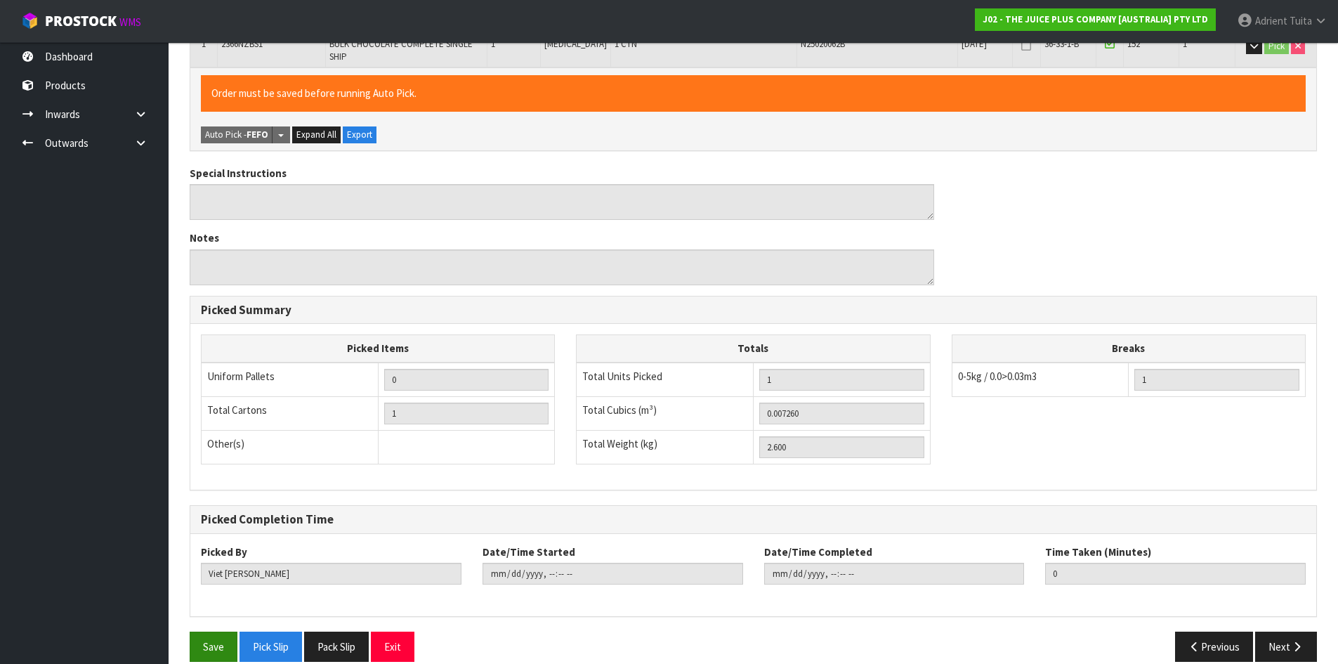
scroll to position [325, 0]
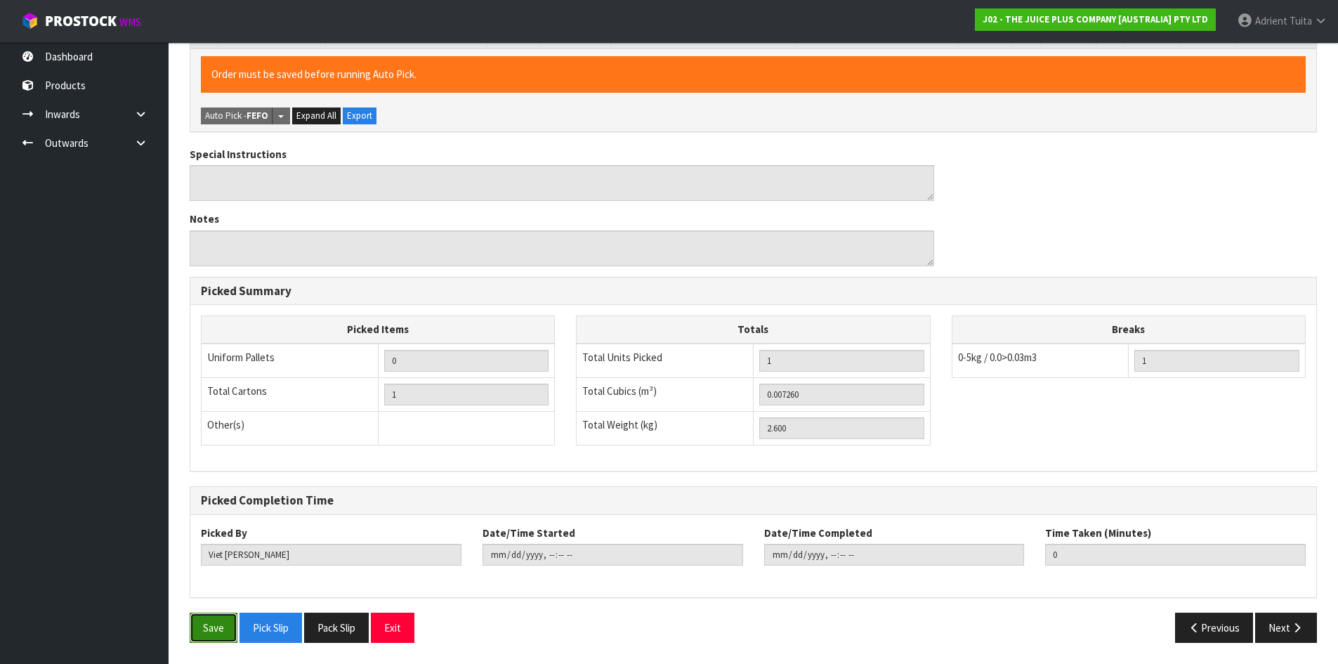
click at [205, 620] on button "Save" at bounding box center [214, 628] width 48 height 30
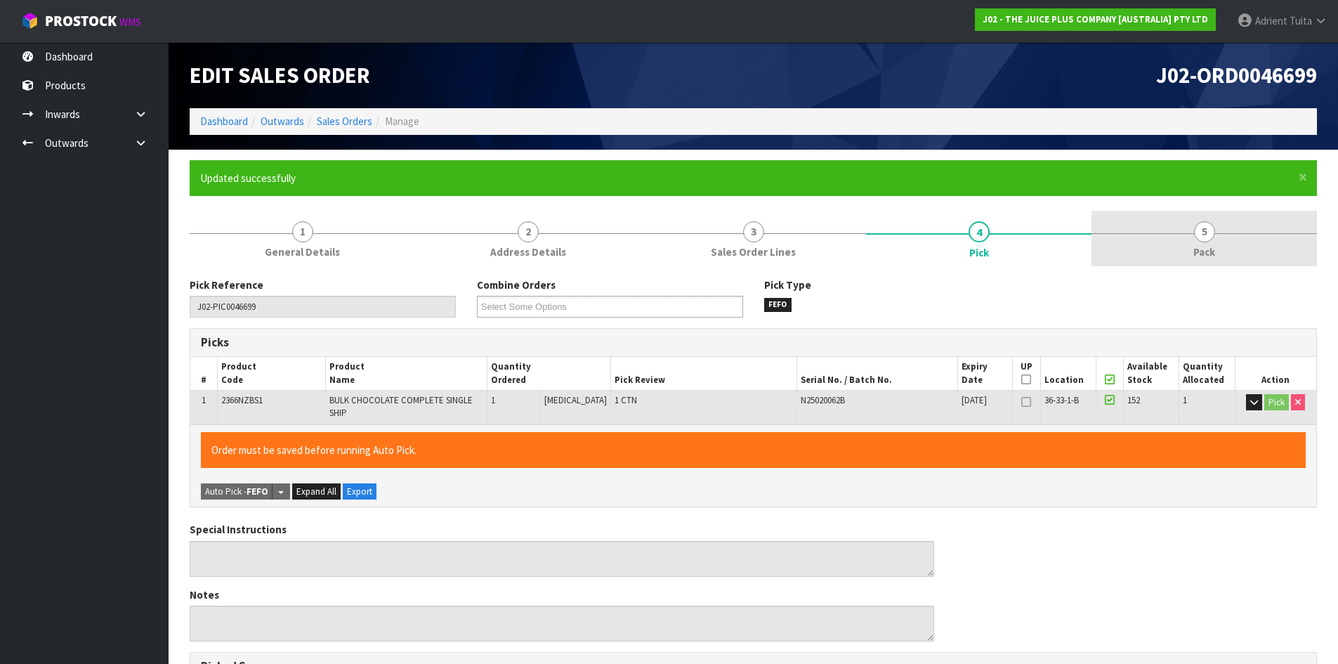
click at [1224, 244] on link "5 Pack" at bounding box center [1205, 238] width 226 height 55
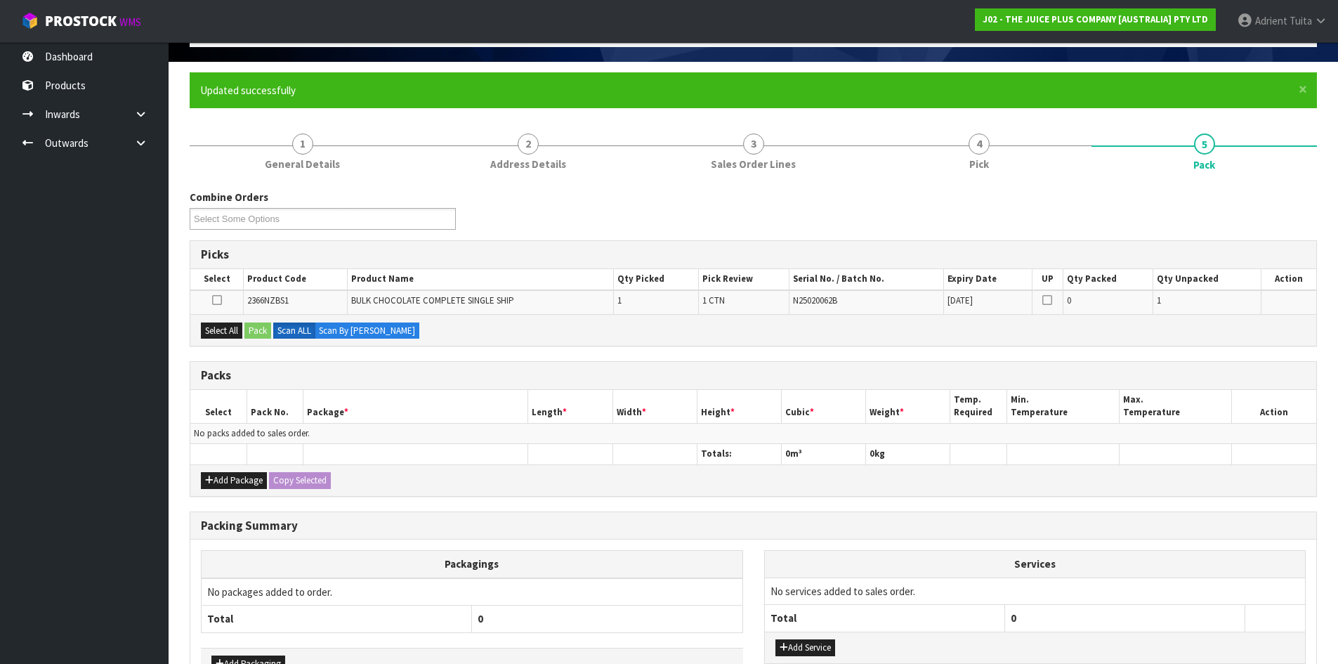
scroll to position [181, 0]
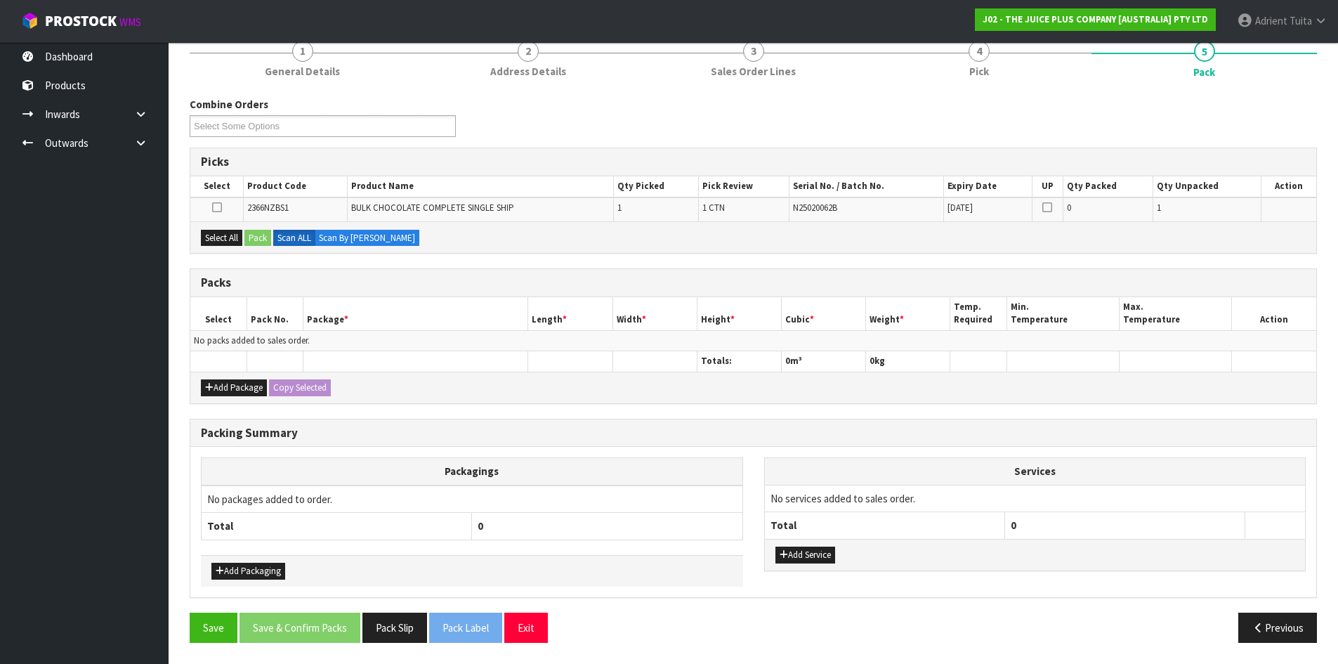
click at [216, 247] on div "Select All Pack Scan ALL Scan By [PERSON_NAME]" at bounding box center [753, 237] width 1126 height 32
click at [233, 236] on button "Select All" at bounding box center [221, 238] width 41 height 17
click at [247, 230] on button "Pack" at bounding box center [257, 238] width 27 height 17
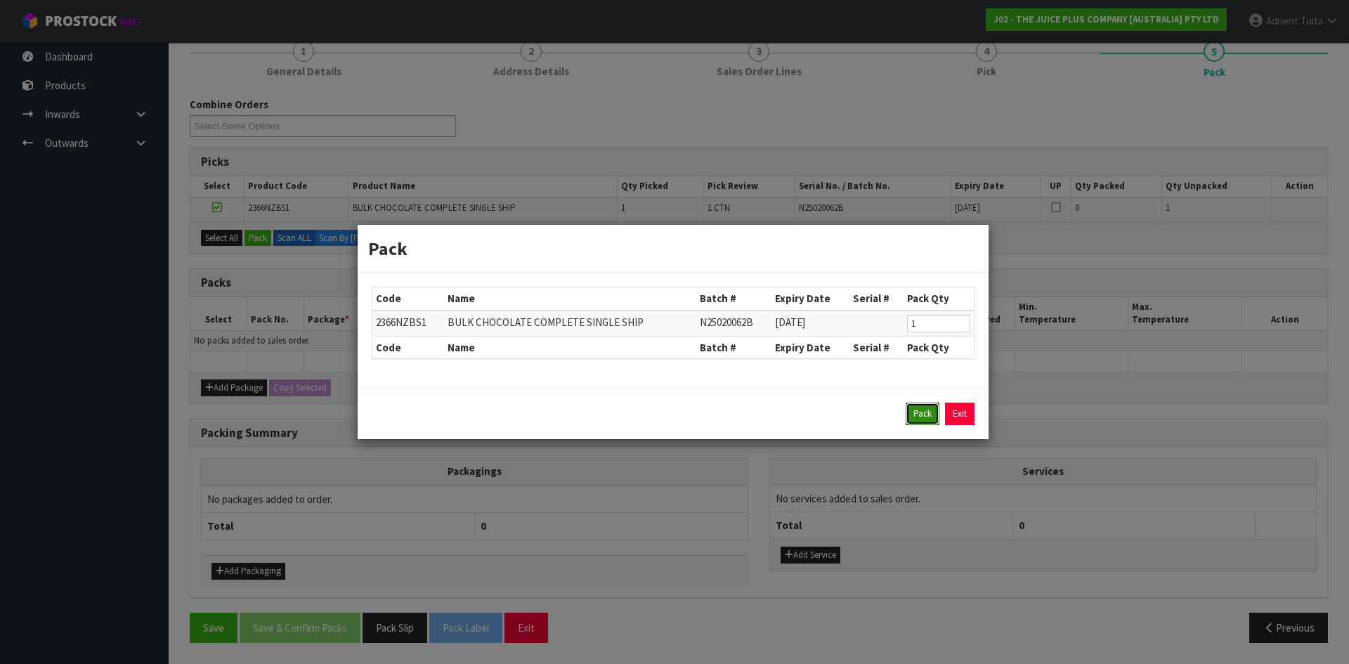
click at [914, 412] on button "Pack" at bounding box center [923, 414] width 34 height 22
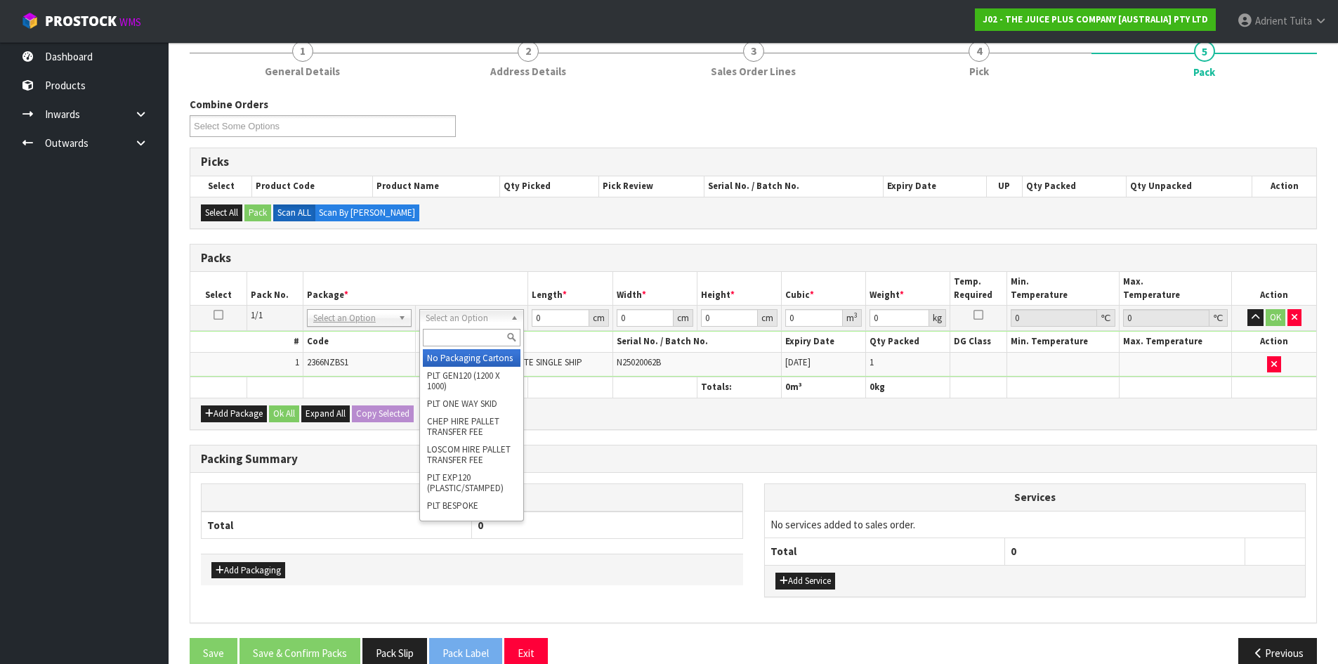
click at [472, 337] on input "text" at bounding box center [472, 338] width 98 height 18
click at [475, 334] on input "225" at bounding box center [463, 338] width 98 height 18
click at [442, 337] on input "315" at bounding box center [463, 338] width 98 height 18
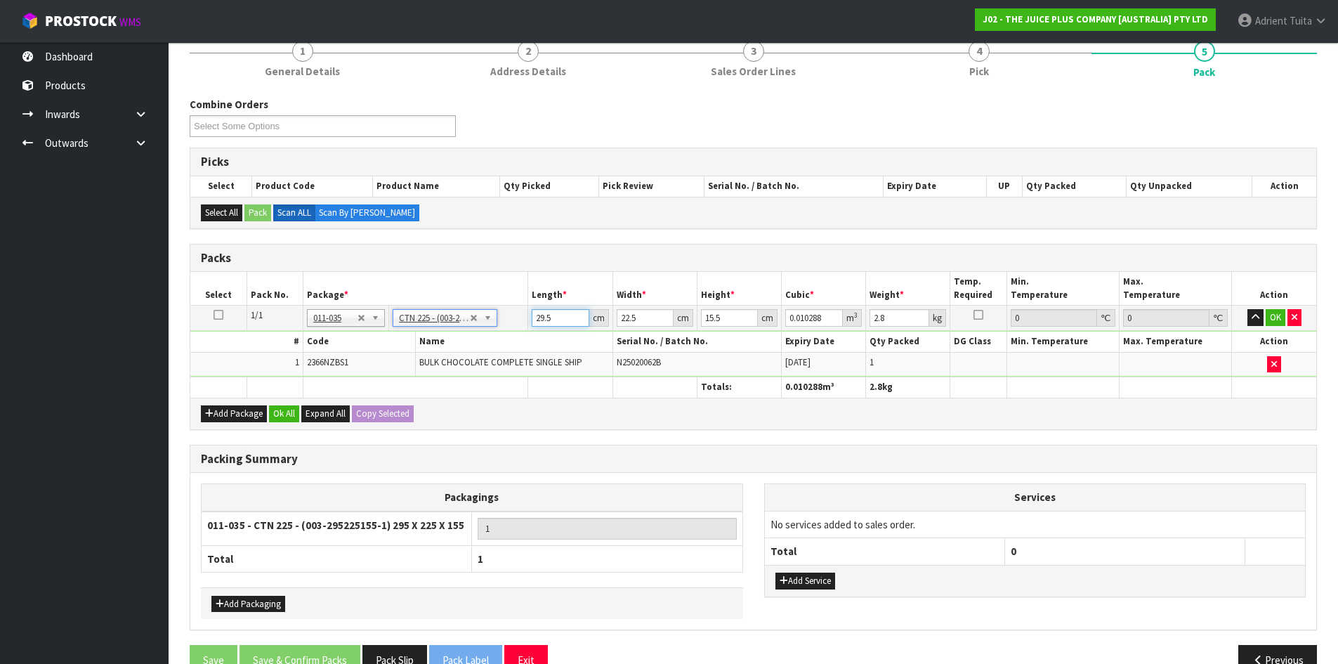
click at [536, 313] on input "29.5" at bounding box center [560, 318] width 57 height 18
